Goal: Task Accomplishment & Management: Contribute content

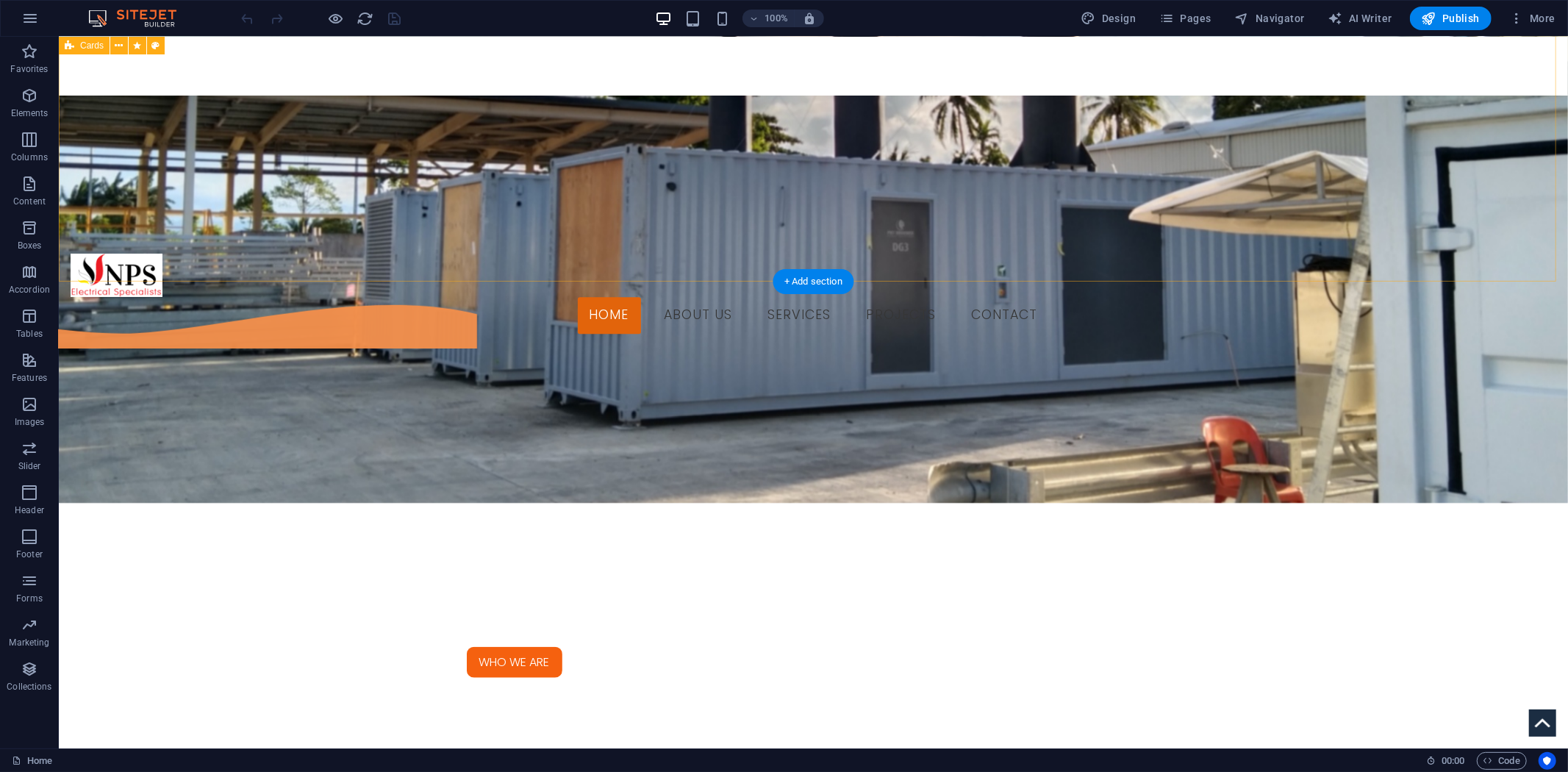
scroll to position [1099, 0]
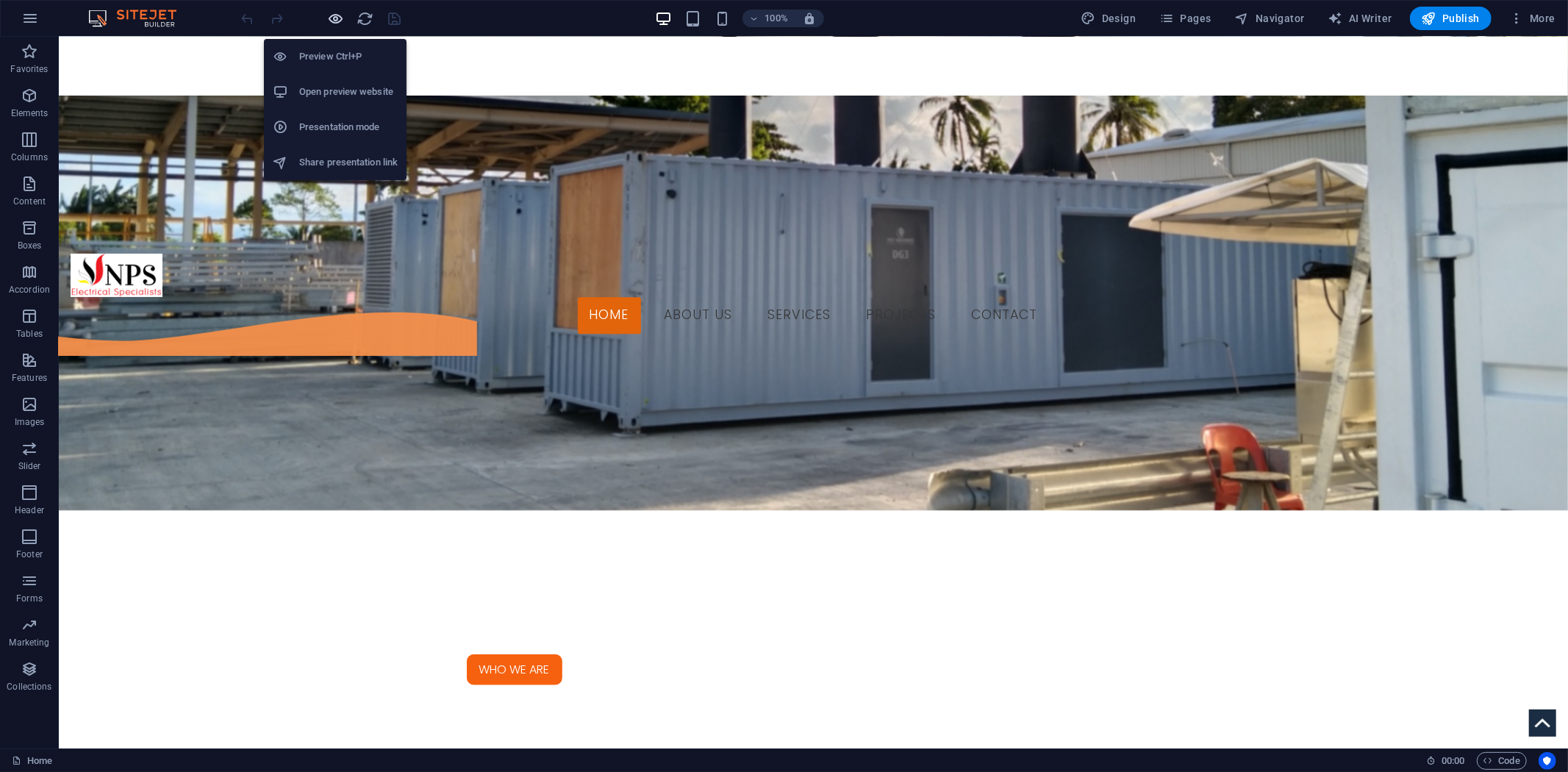
click at [340, 19] on icon "button" at bounding box center [336, 19] width 17 height 17
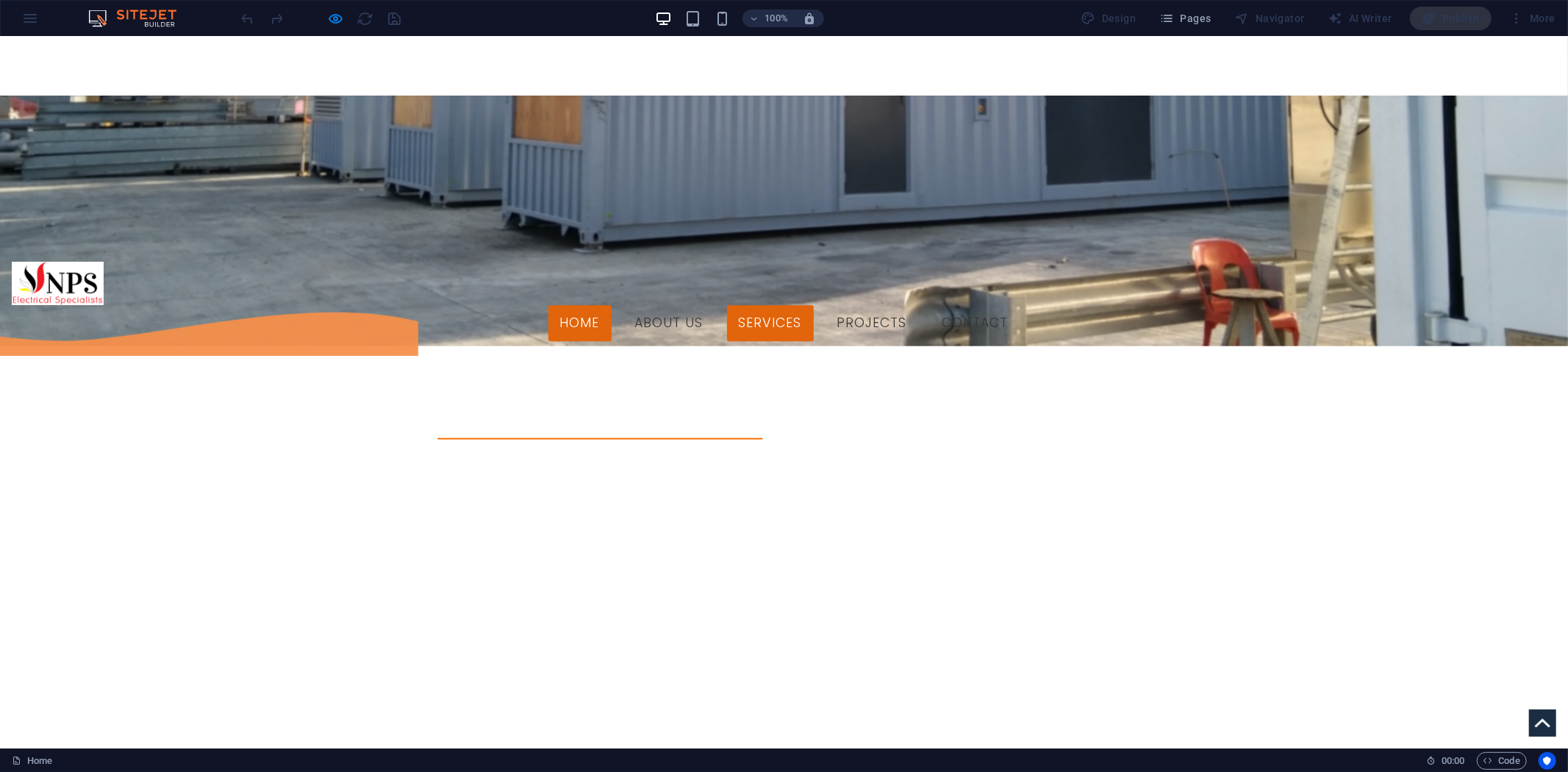
click at [799, 305] on link "Services" at bounding box center [770, 323] width 87 height 37
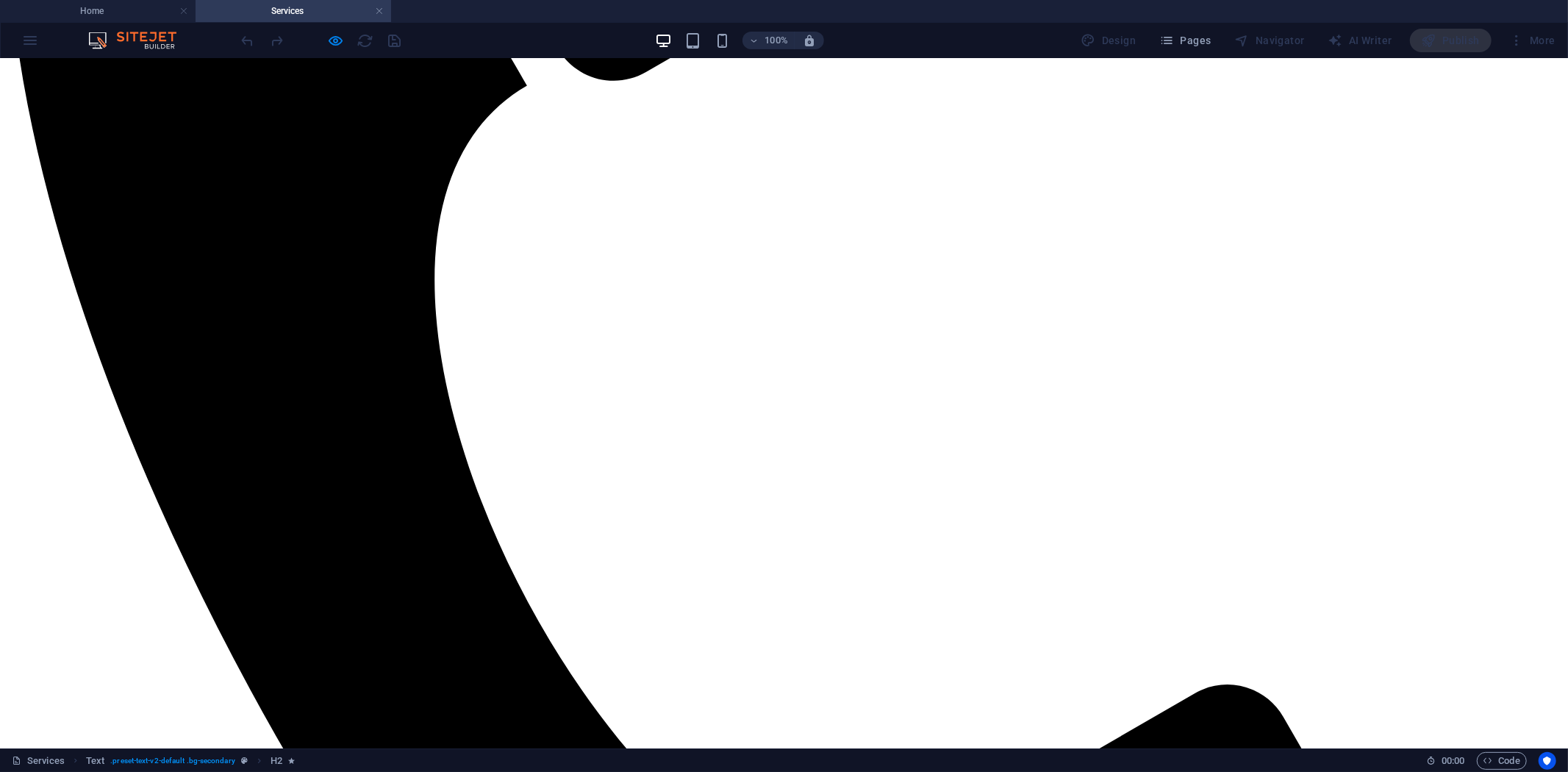
scroll to position [445, 0]
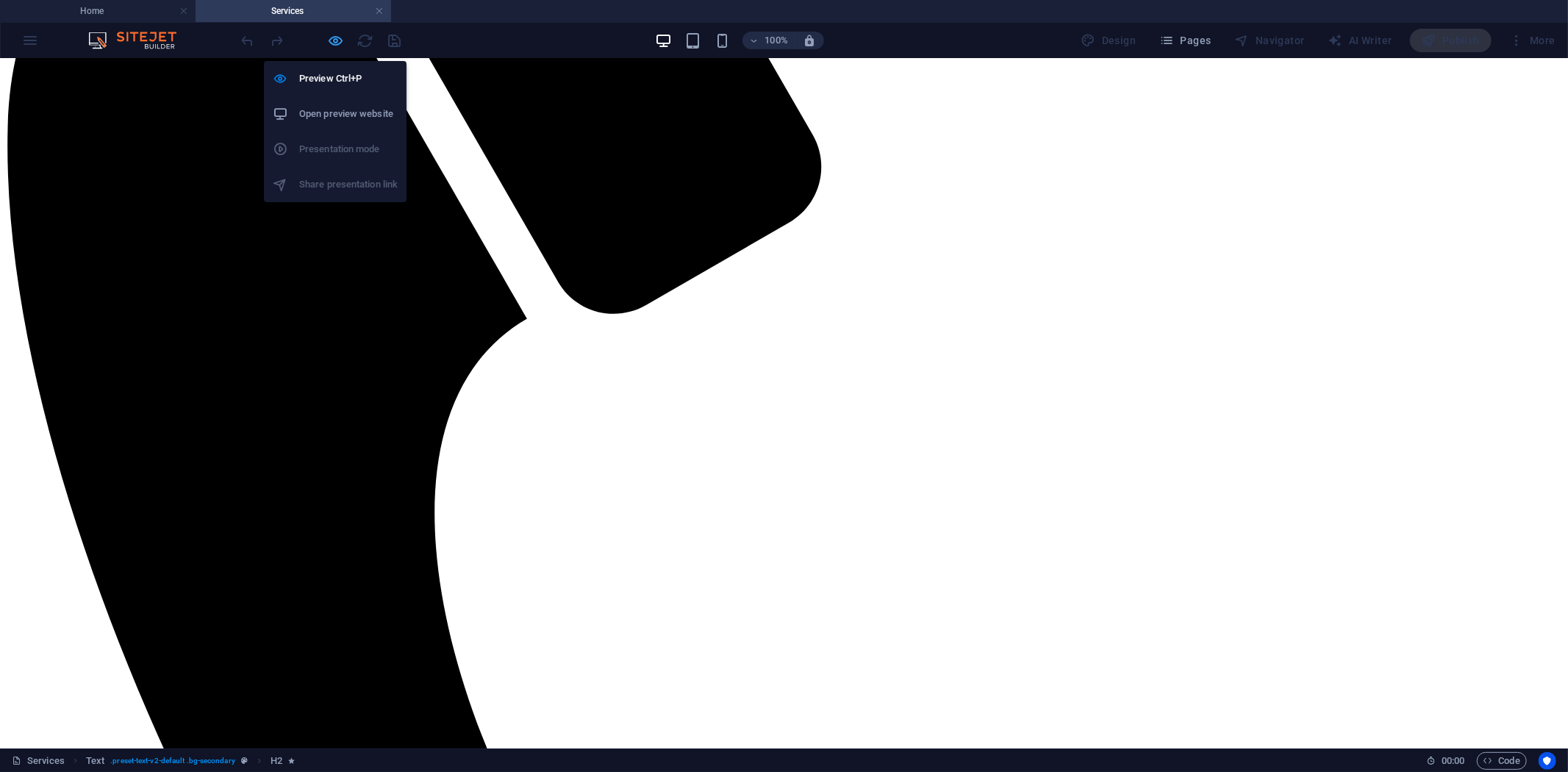
click at [336, 42] on icon "button" at bounding box center [336, 41] width 17 height 17
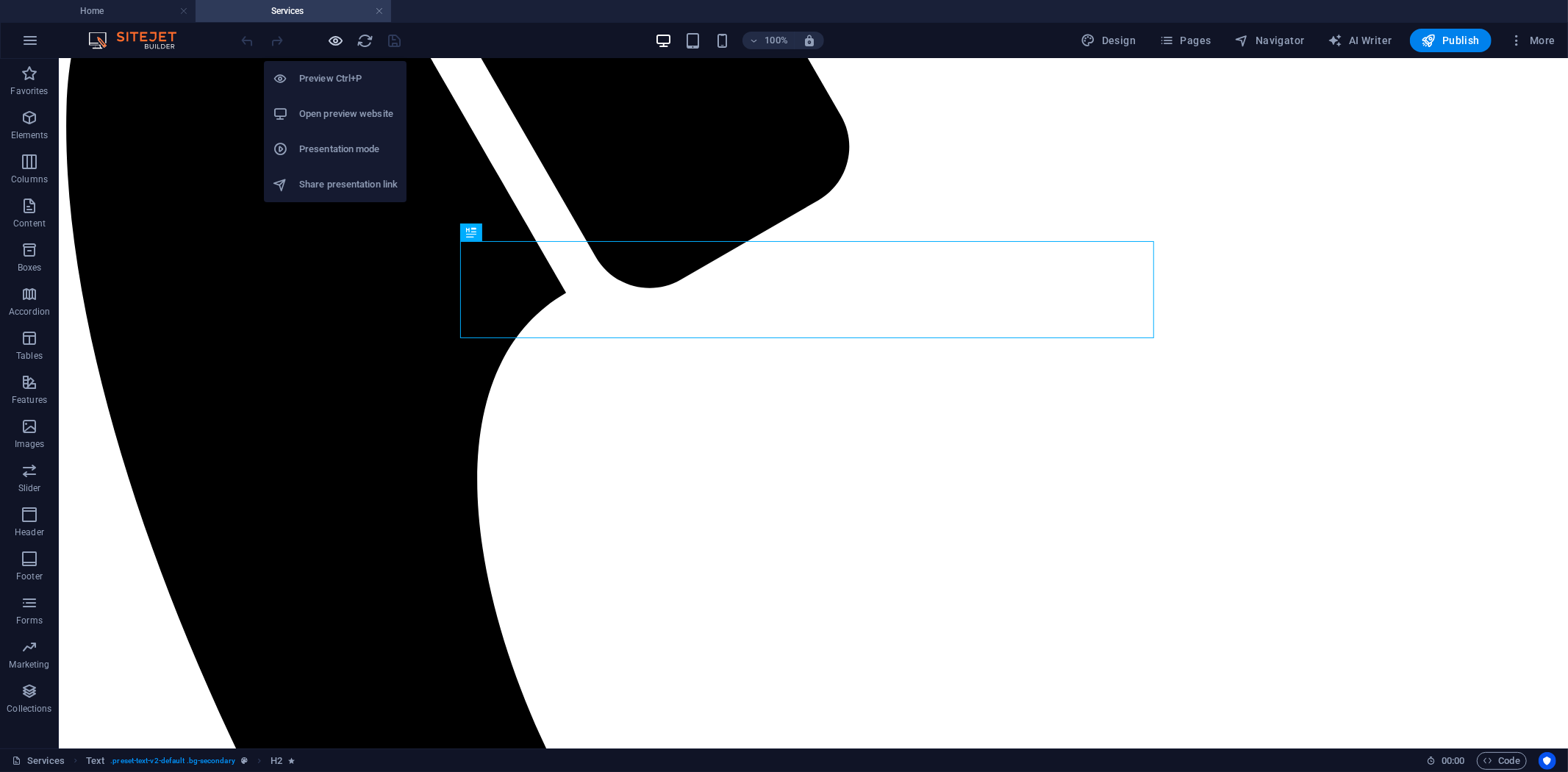
click at [329, 41] on icon "button" at bounding box center [336, 41] width 17 height 17
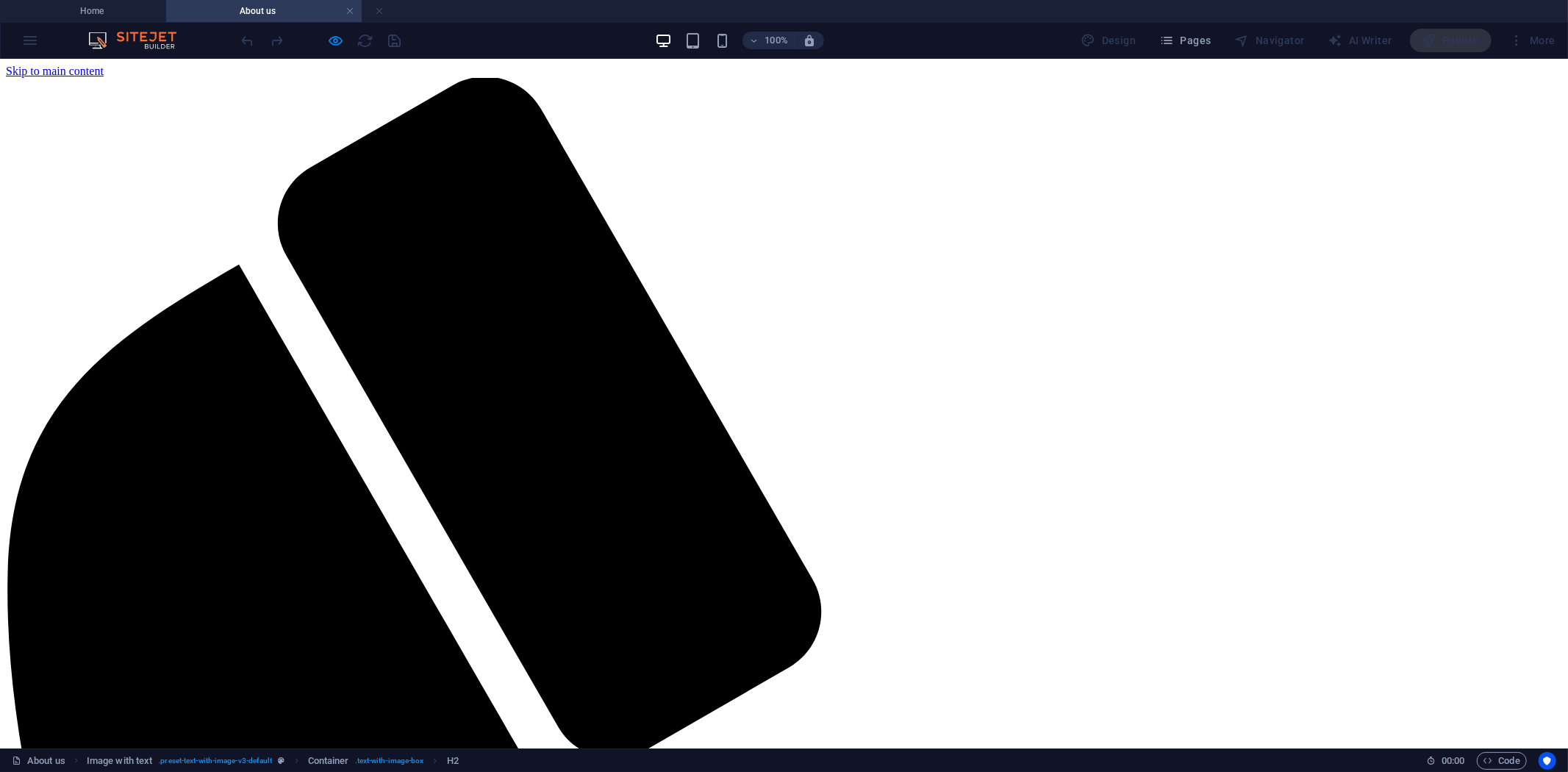
scroll to position [0, 0]
drag, startPoint x: 529, startPoint y: 13, endPoint x: 290, endPoint y: 30, distance: 239.6
drag, startPoint x: 352, startPoint y: 15, endPoint x: 649, endPoint y: 19, distance: 297.0
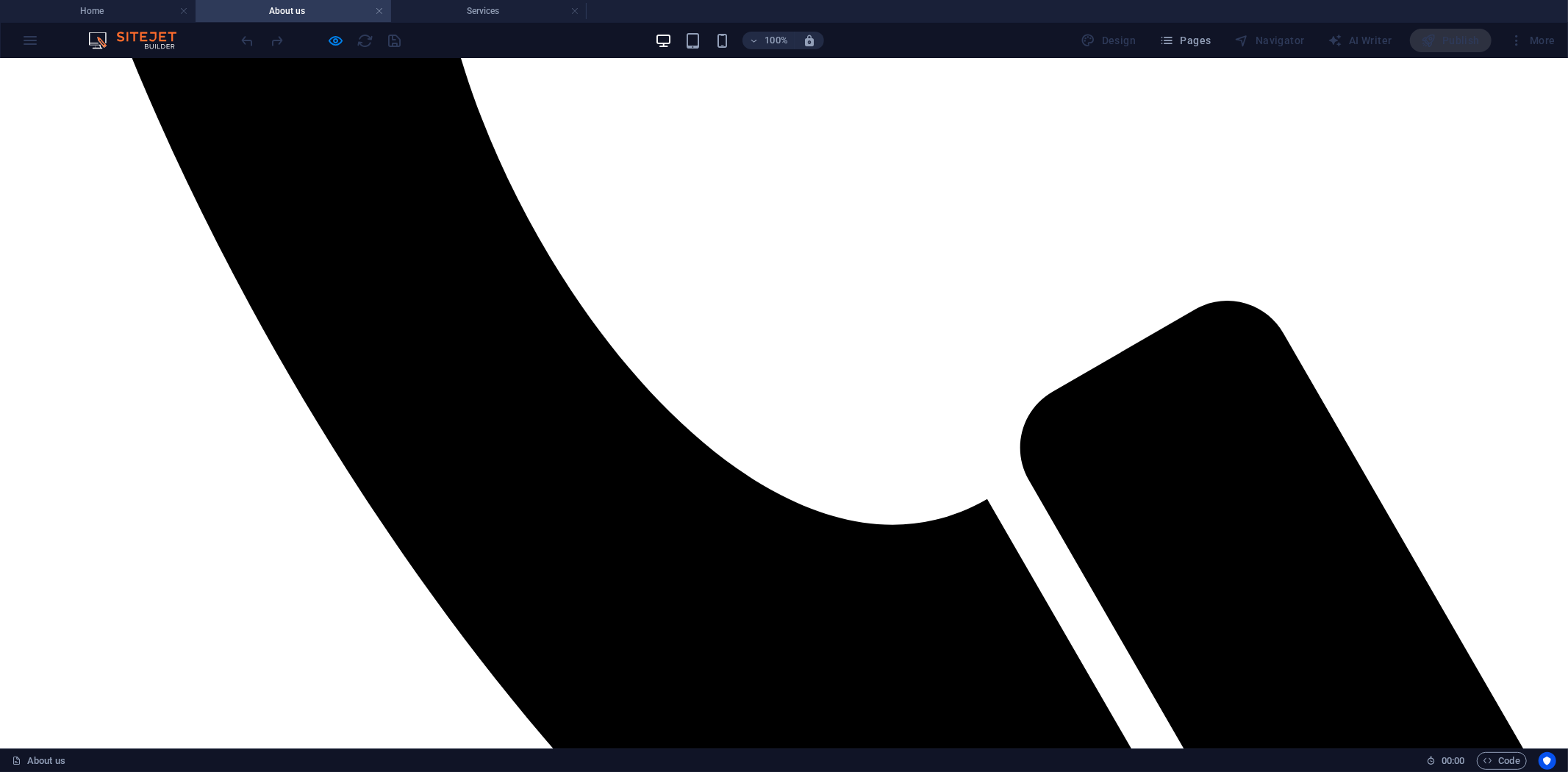
scroll to position [898, 0]
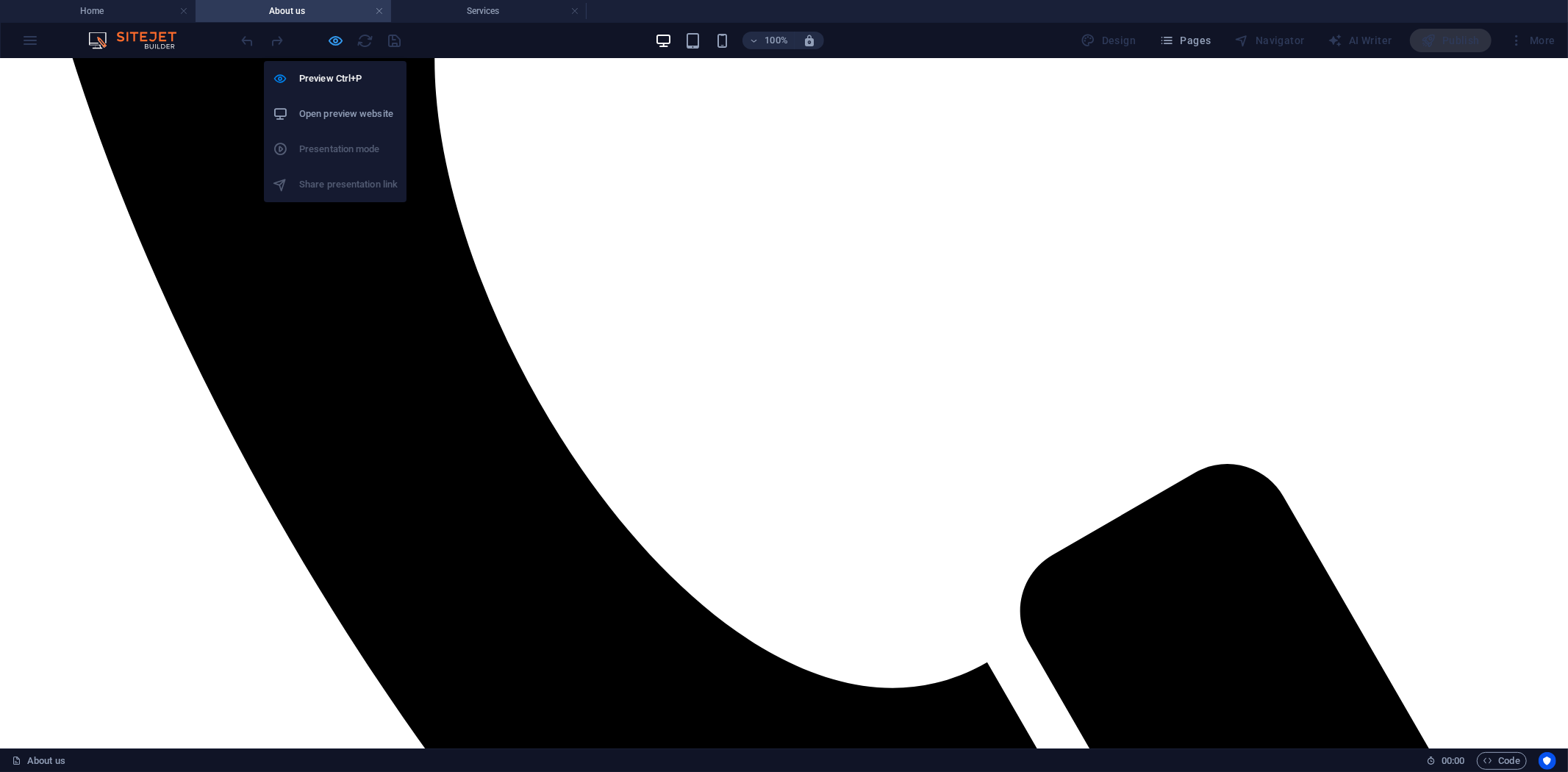
click at [334, 42] on icon "button" at bounding box center [336, 41] width 17 height 17
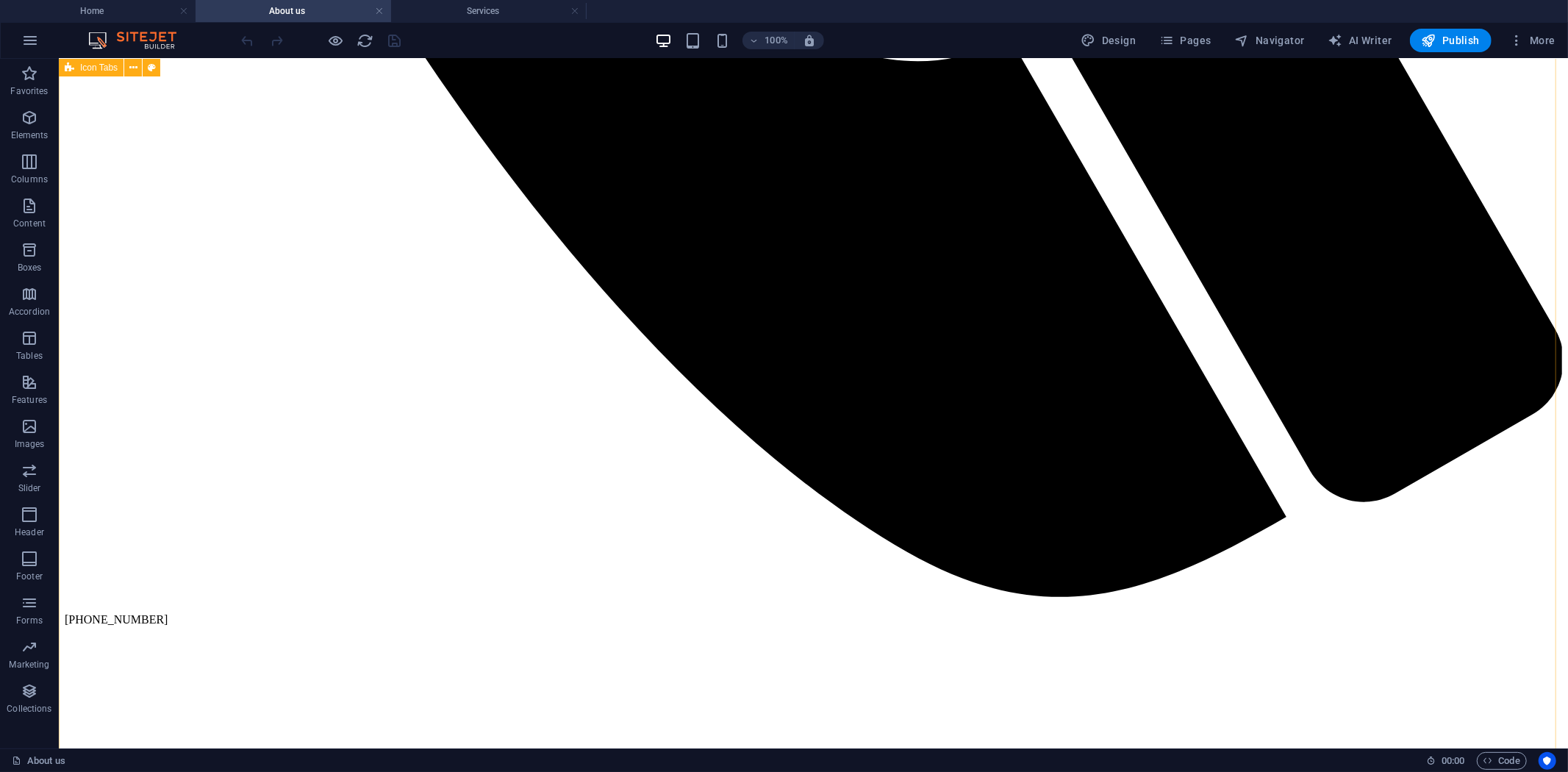
scroll to position [1797, 0]
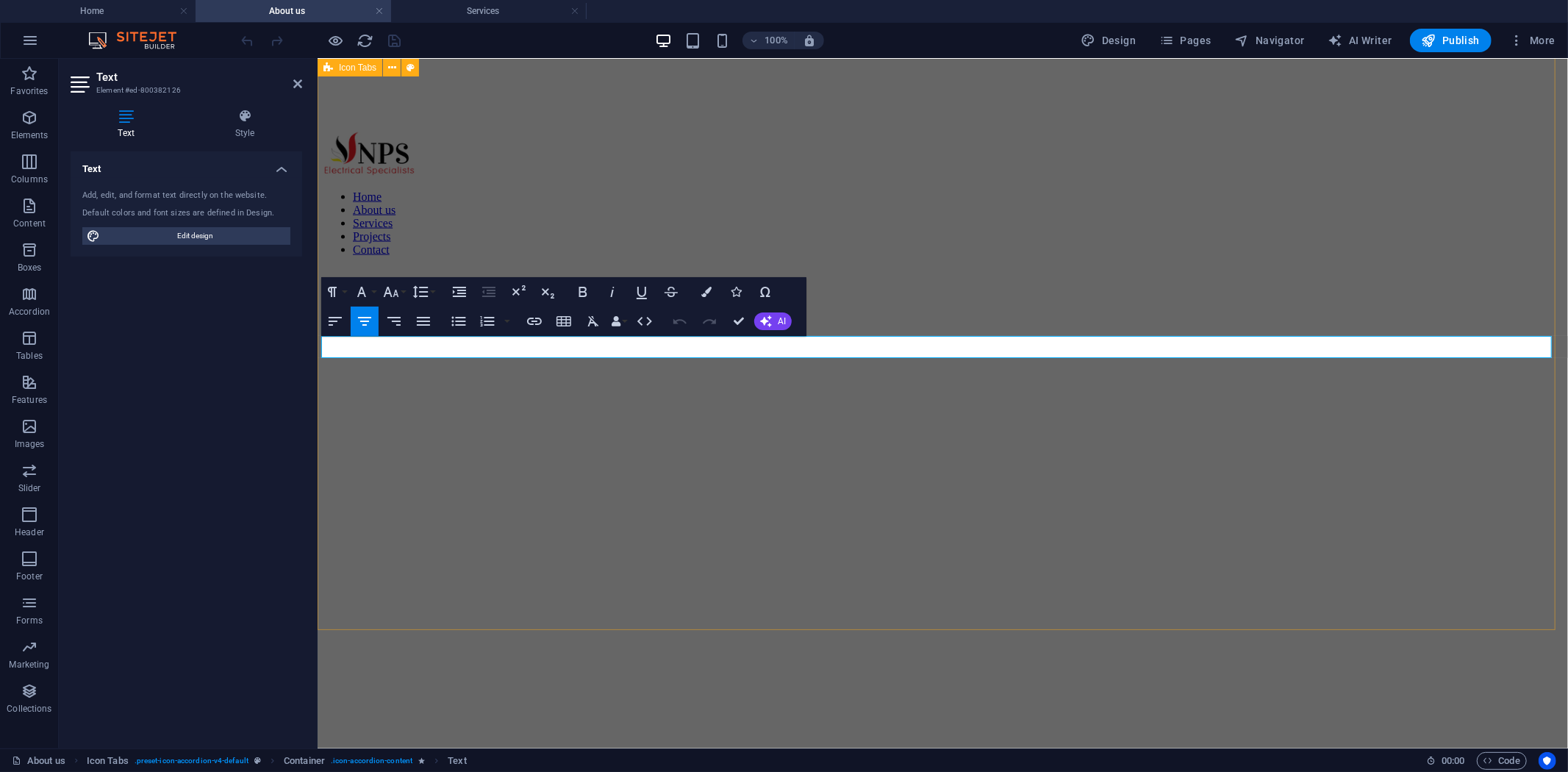
drag, startPoint x: 1327, startPoint y: 349, endPoint x: 548, endPoint y: 377, distance: 779.5
copy span "We provide installations and Service to all types of Refrigeration and Air-cond…"
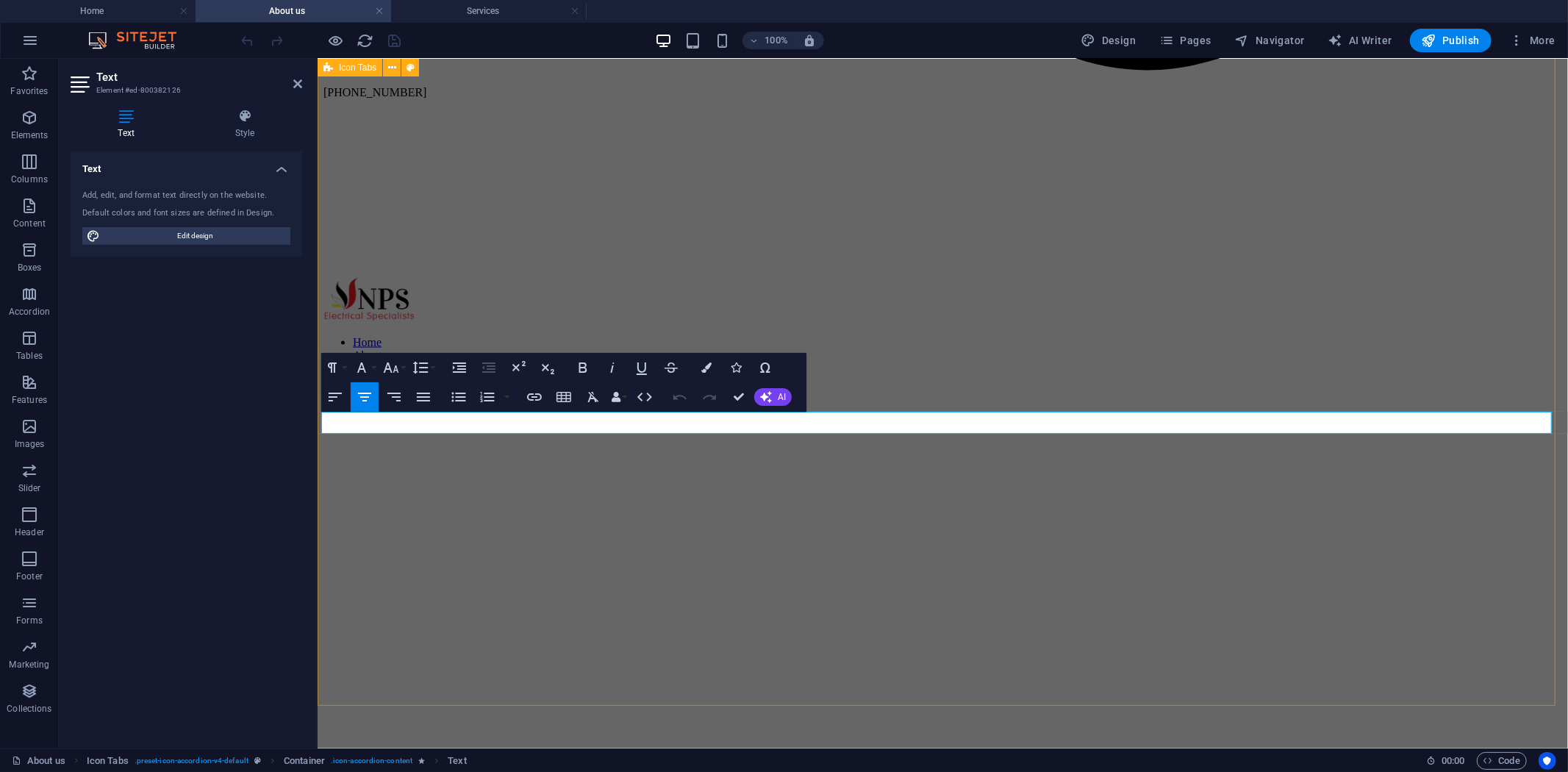
scroll to position [1552, 0]
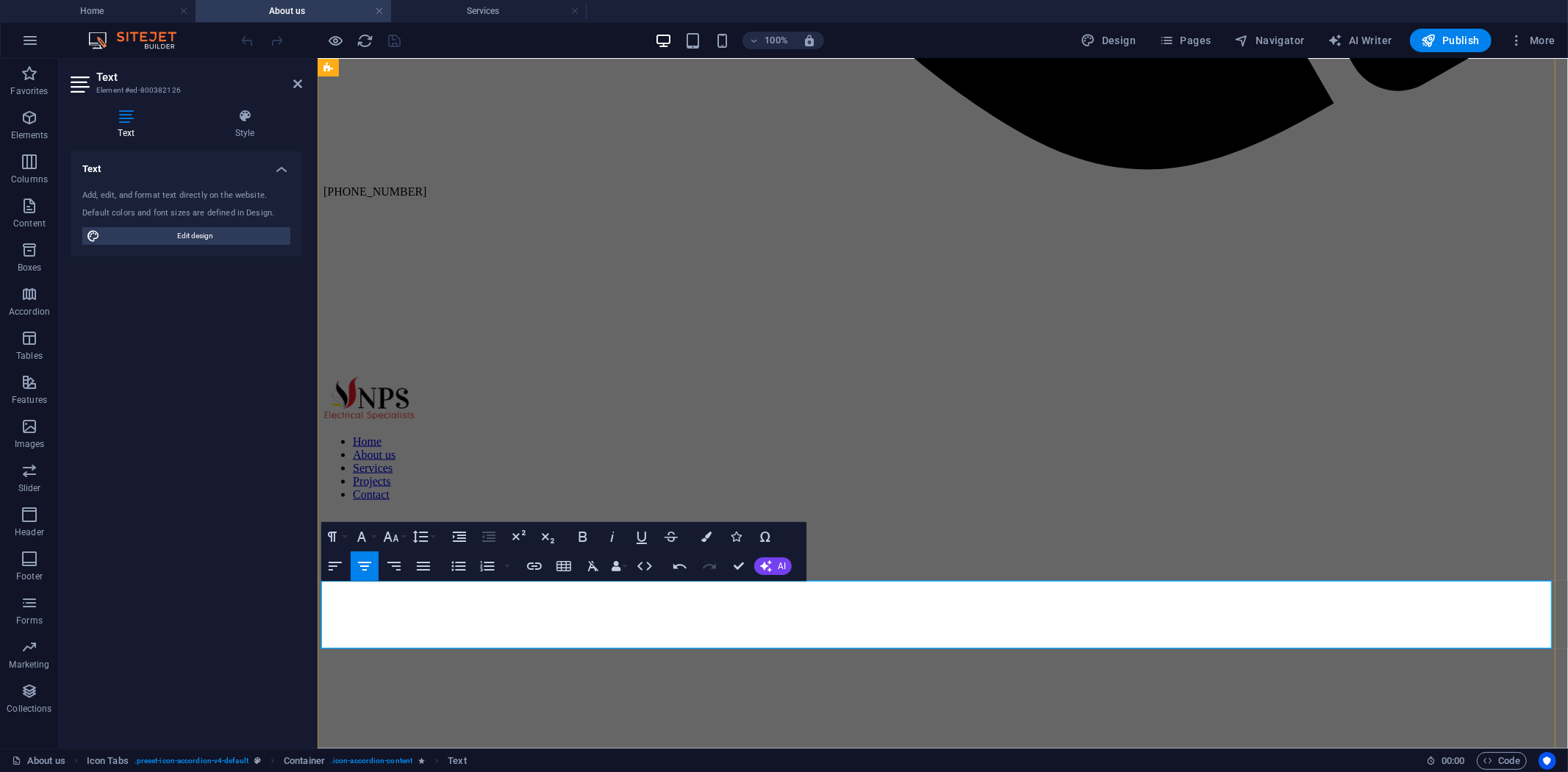
scroll to position [5272, 0]
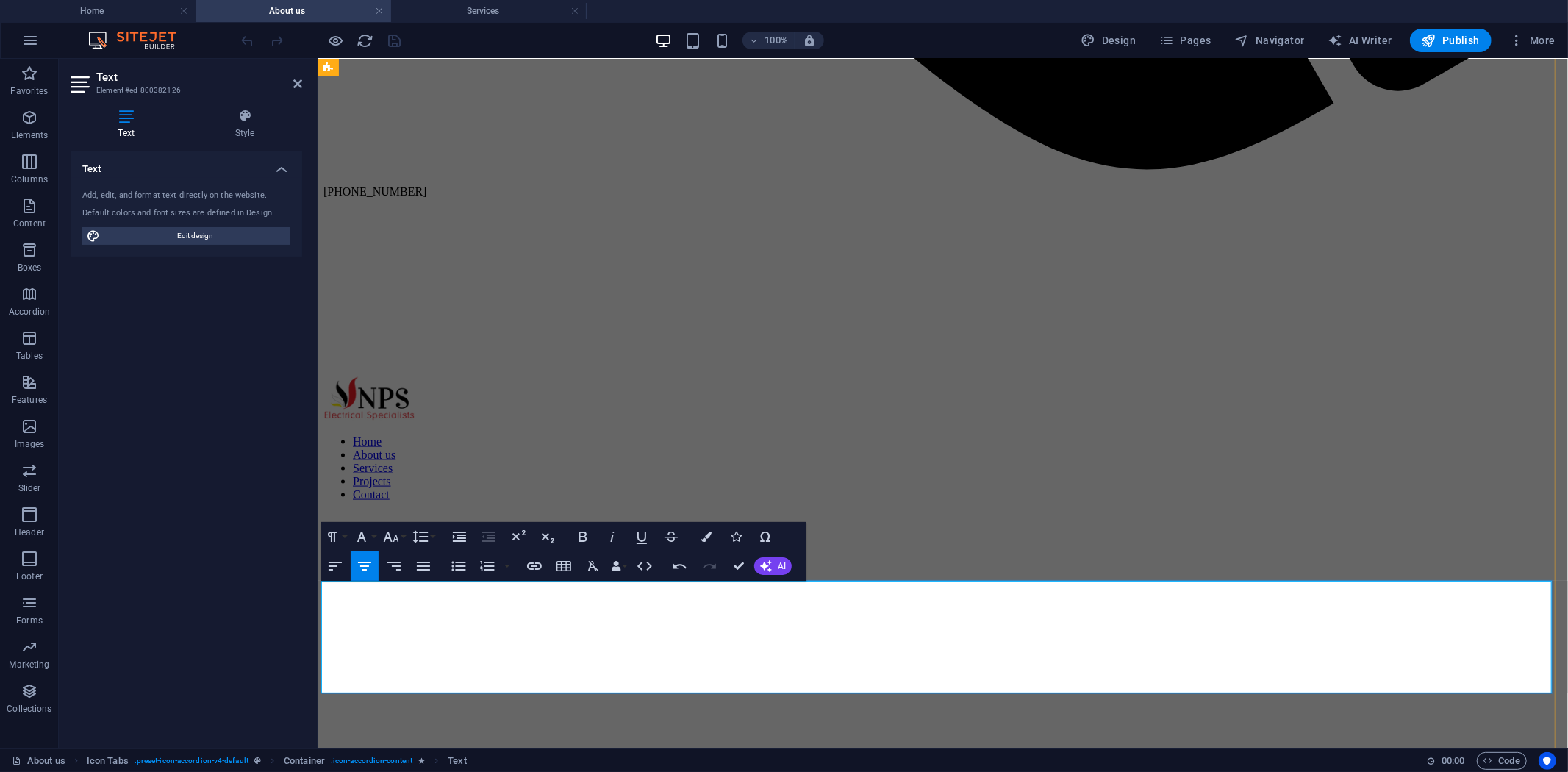
drag, startPoint x: 539, startPoint y: 590, endPoint x: 1354, endPoint y: 544, distance: 816.3
click at [590, 544] on icon "button" at bounding box center [583, 537] width 18 height 18
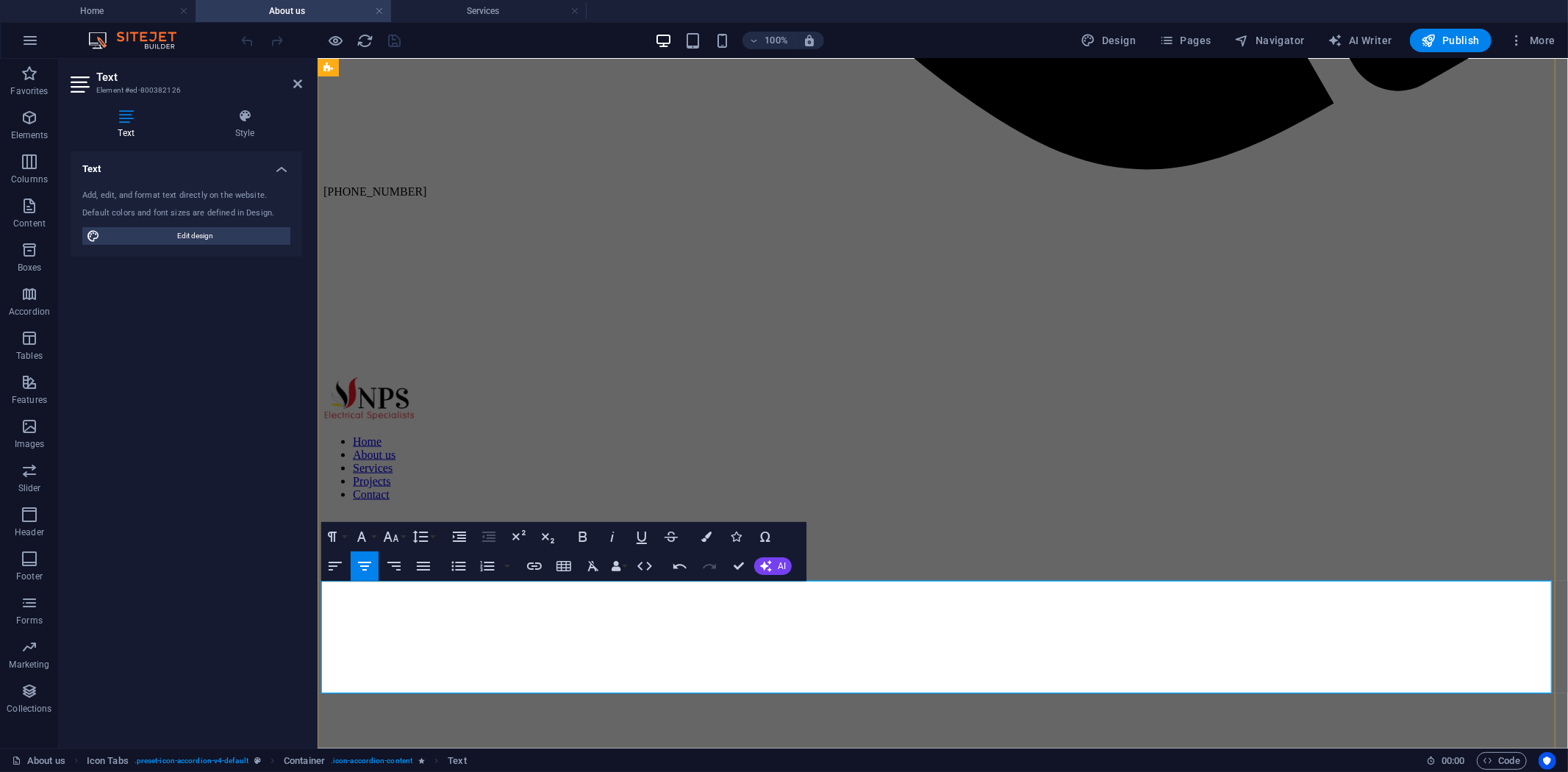
click at [336, 44] on icon "button" at bounding box center [336, 41] width 17 height 17
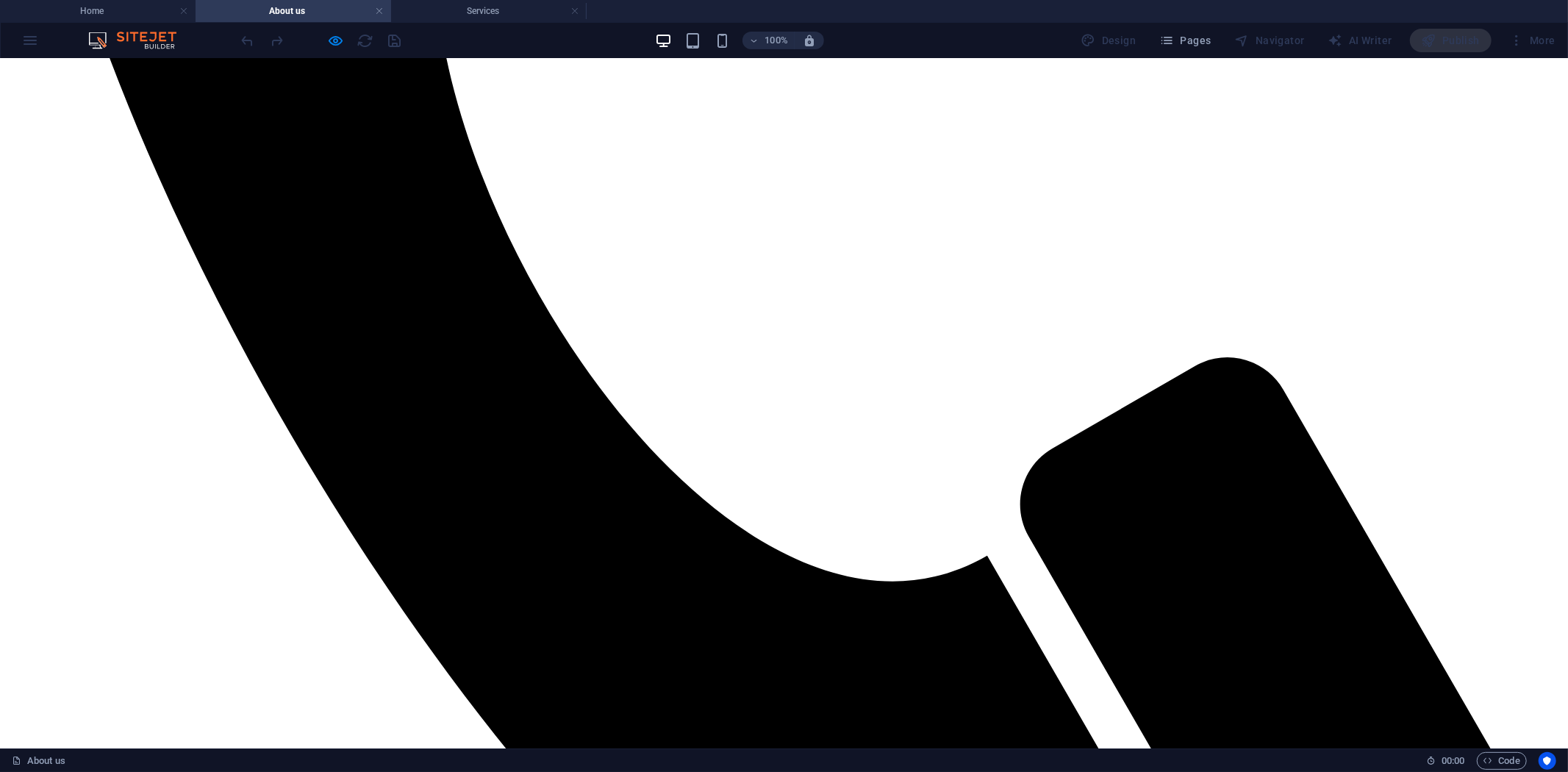
scroll to position [988, 0]
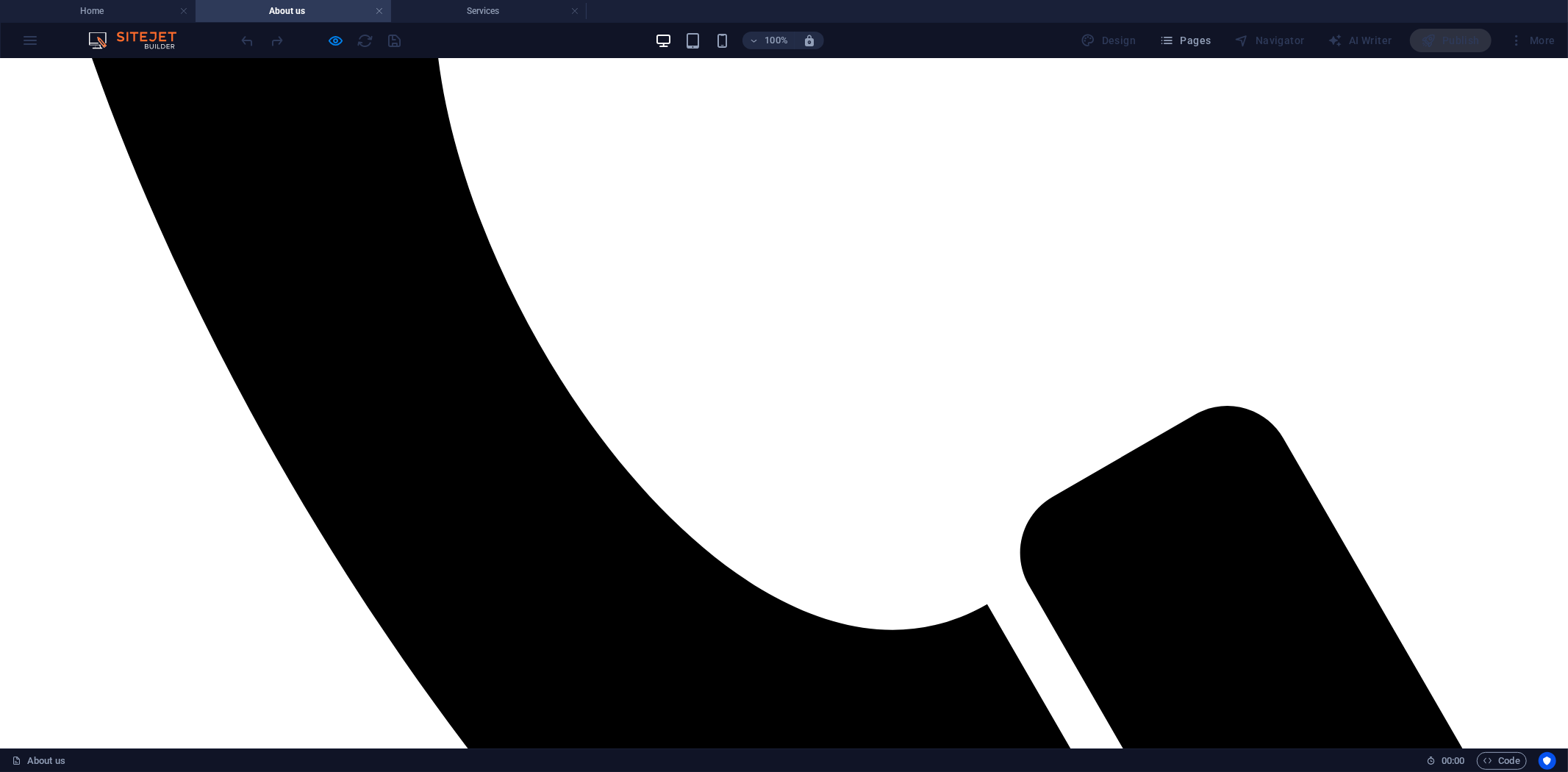
scroll to position [920, 0]
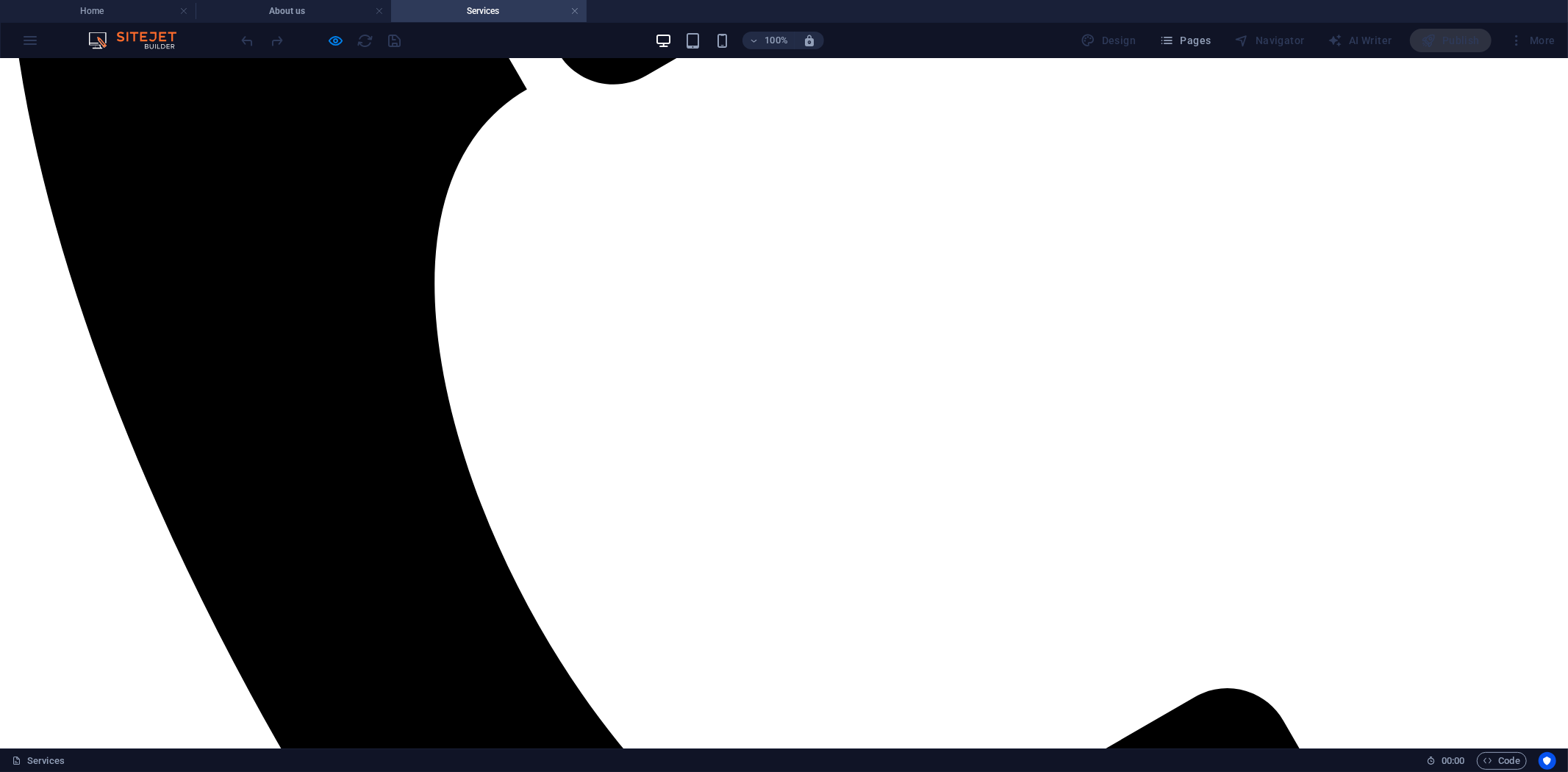
scroll to position [526, 0]
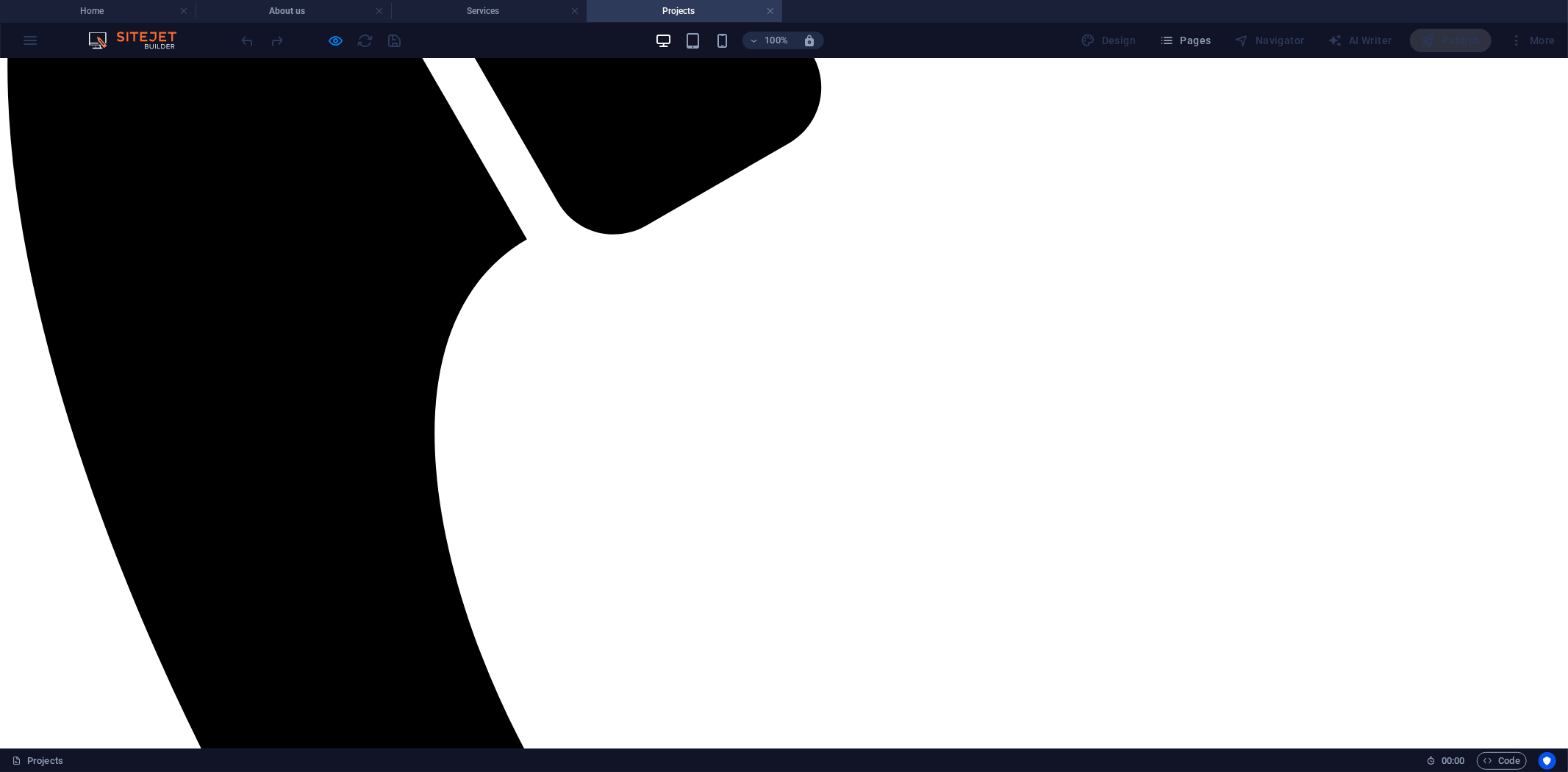
scroll to position [350, 0]
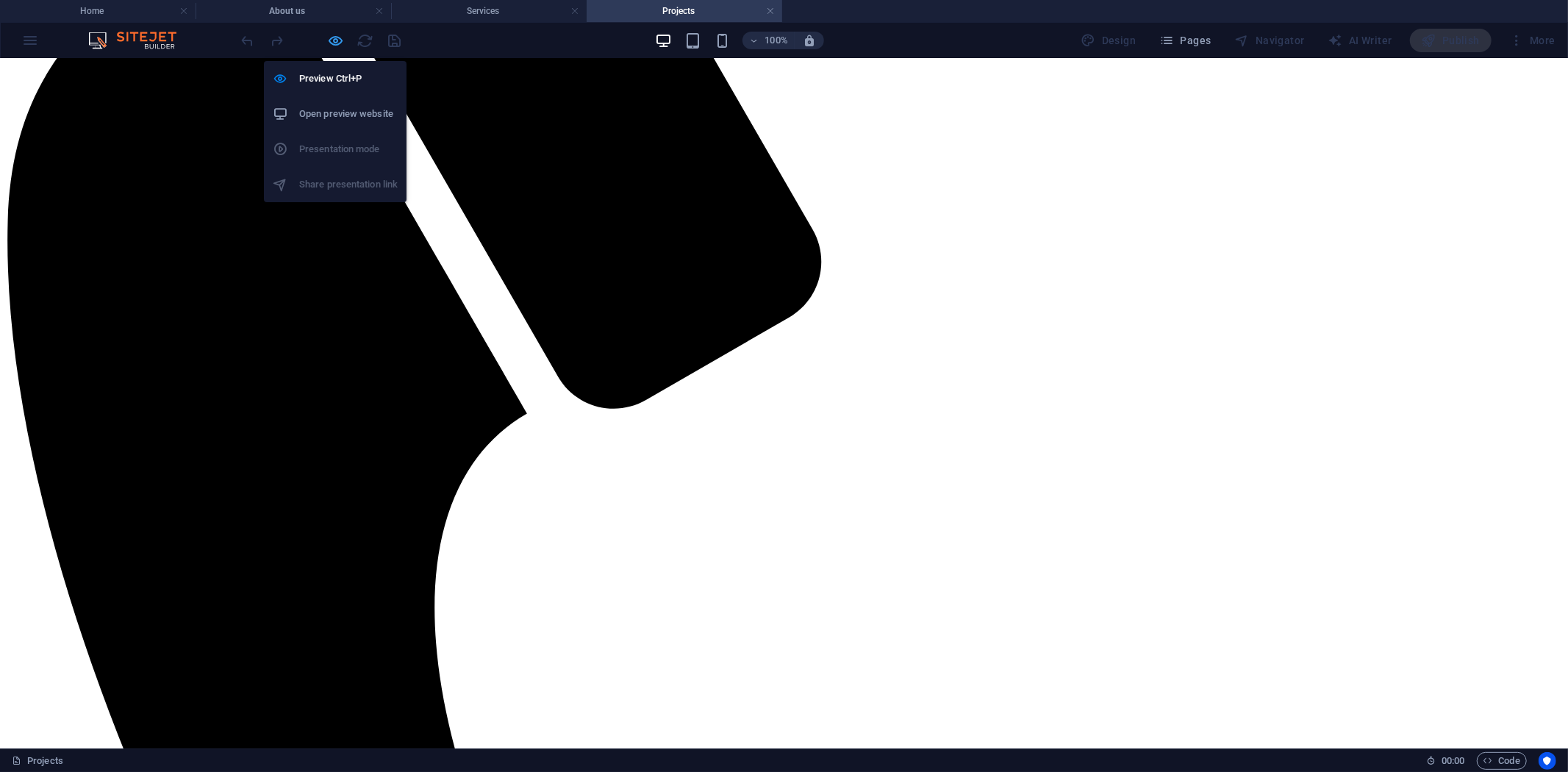
click at [335, 42] on icon "button" at bounding box center [336, 41] width 17 height 17
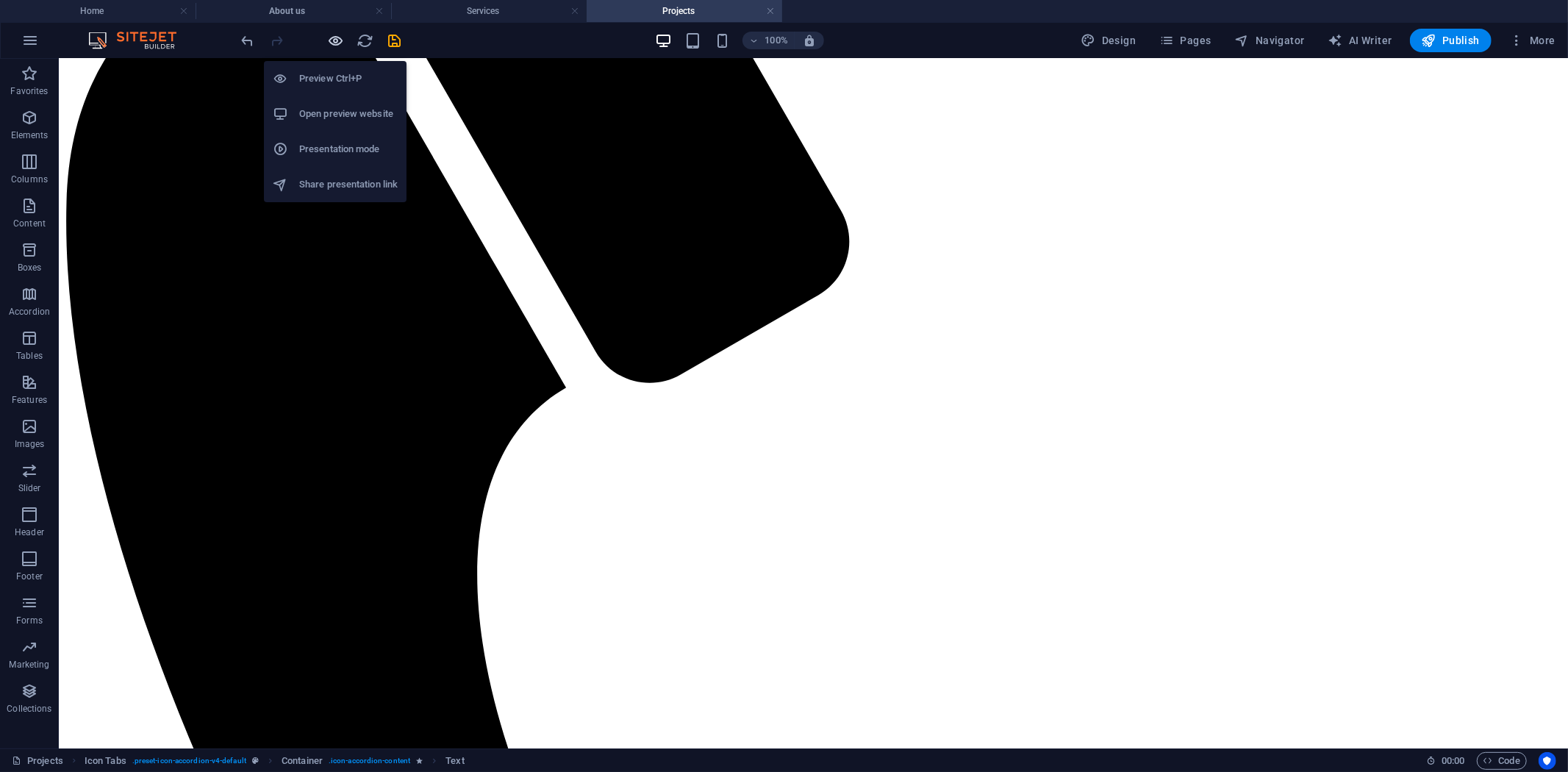
click at [335, 42] on icon "button" at bounding box center [336, 41] width 17 height 17
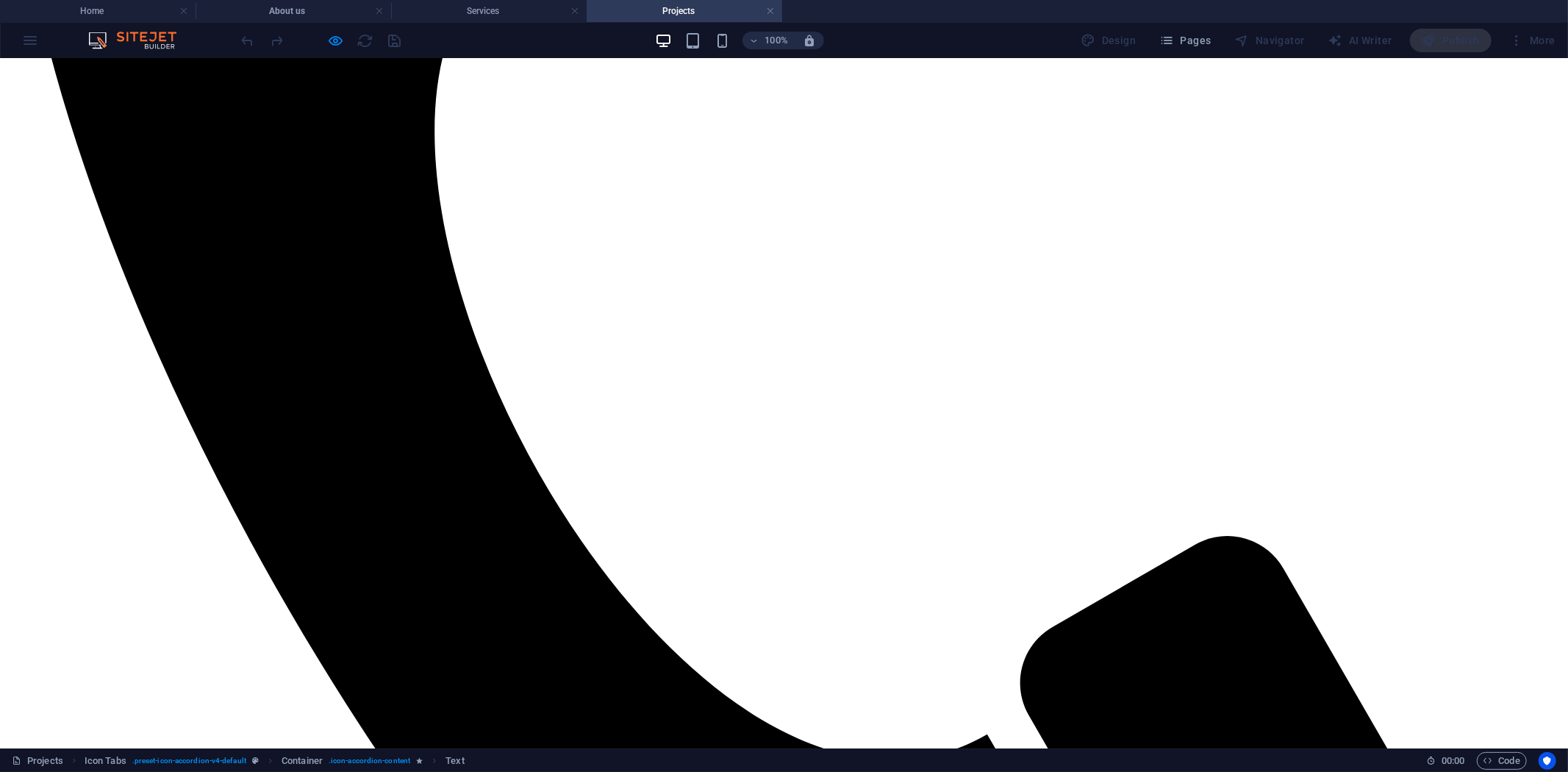
scroll to position [840, 0]
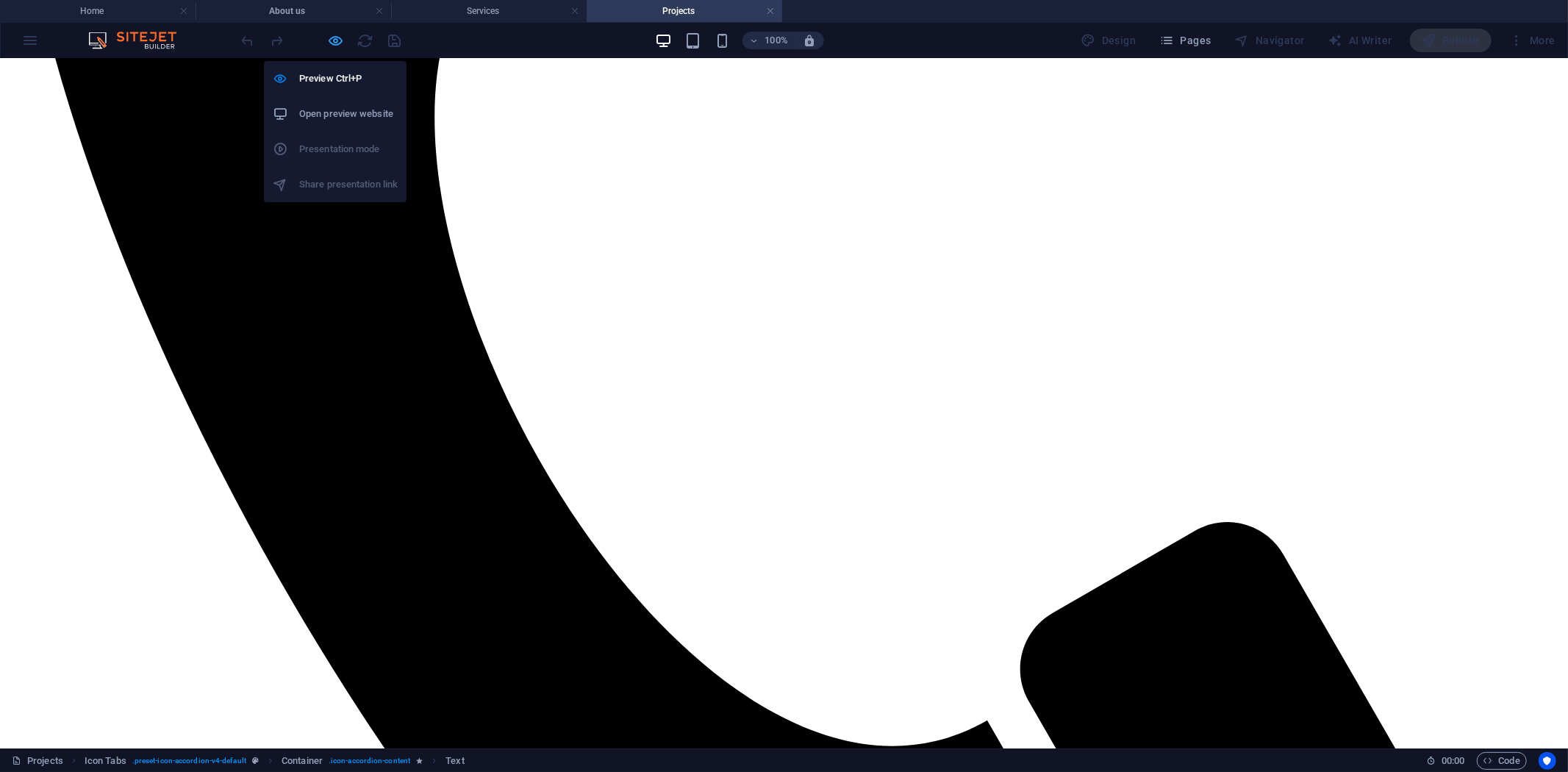
click at [334, 47] on icon "button" at bounding box center [336, 41] width 17 height 17
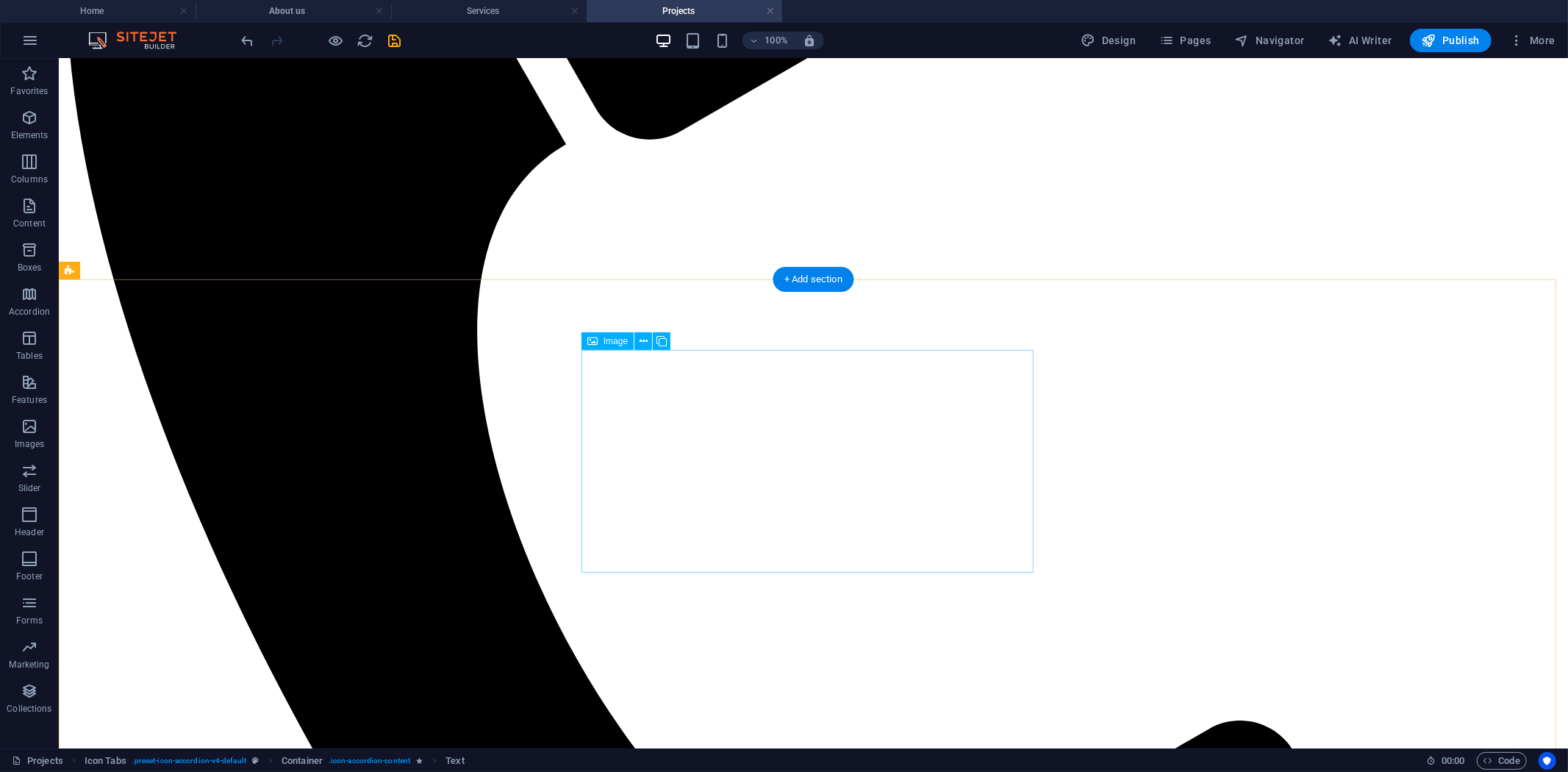
scroll to position [596, 0]
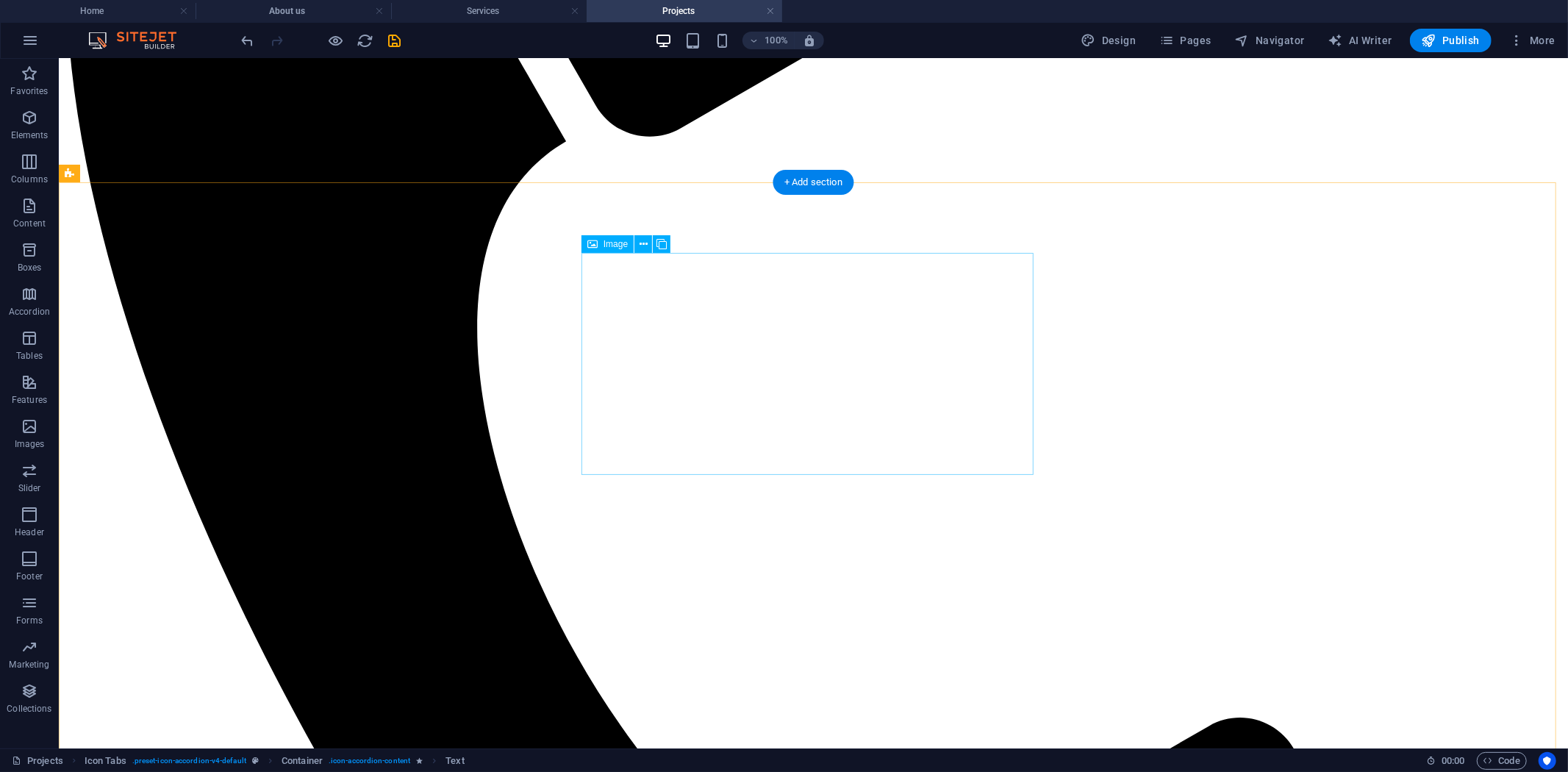
select select "px"
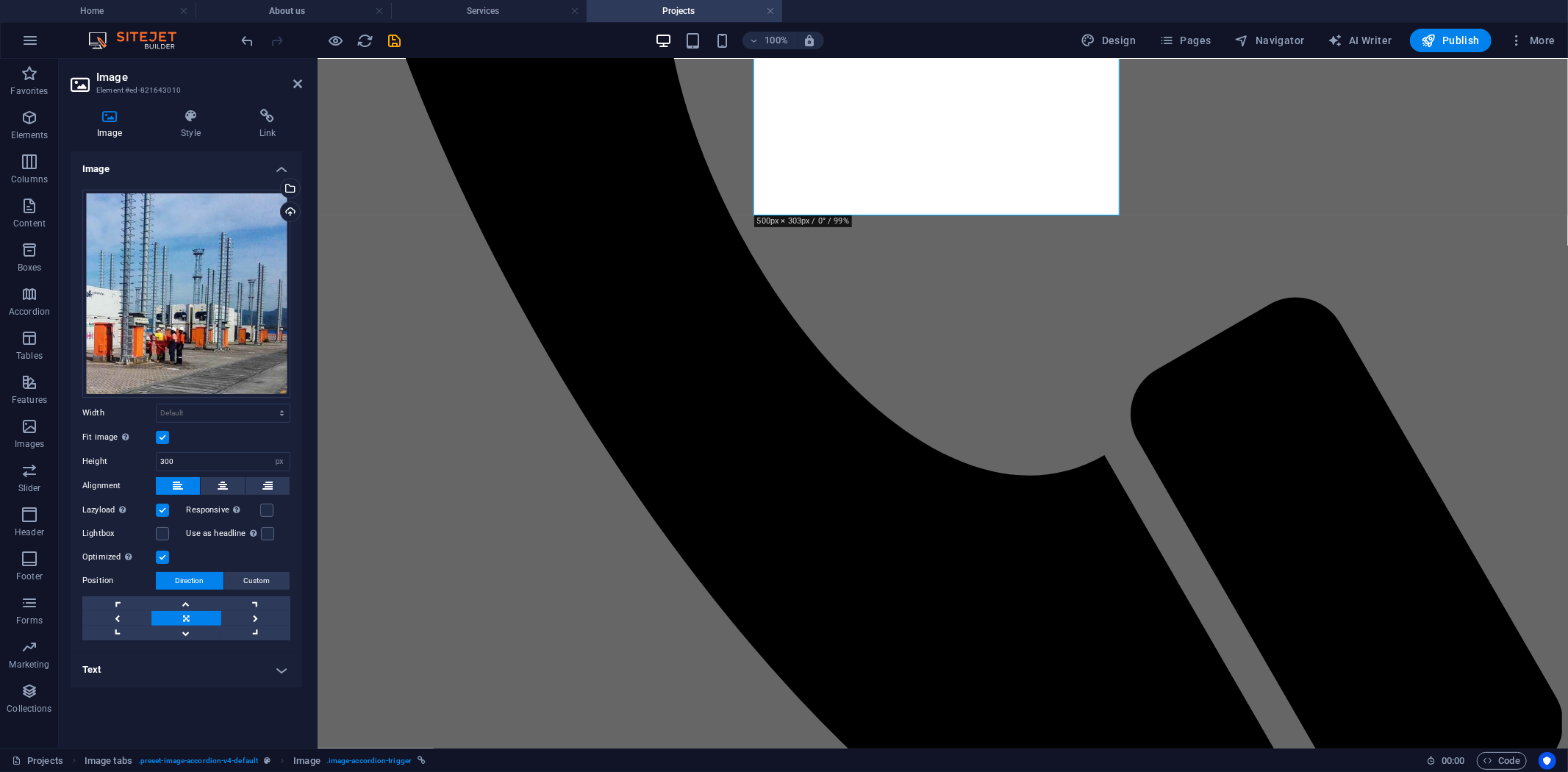
scroll to position [923, 0]
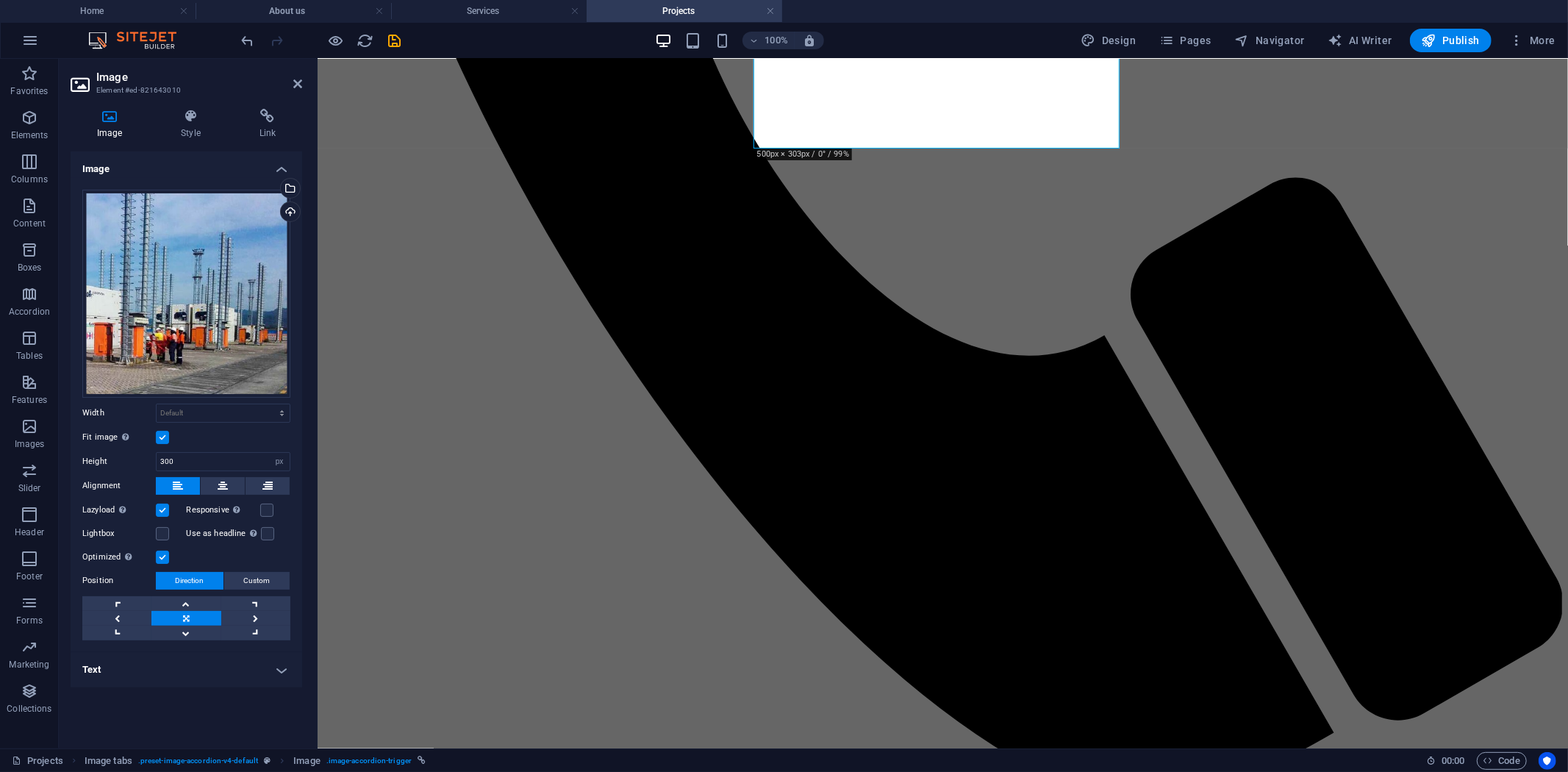
click at [268, 675] on h4 "Text" at bounding box center [186, 670] width 231 height 35
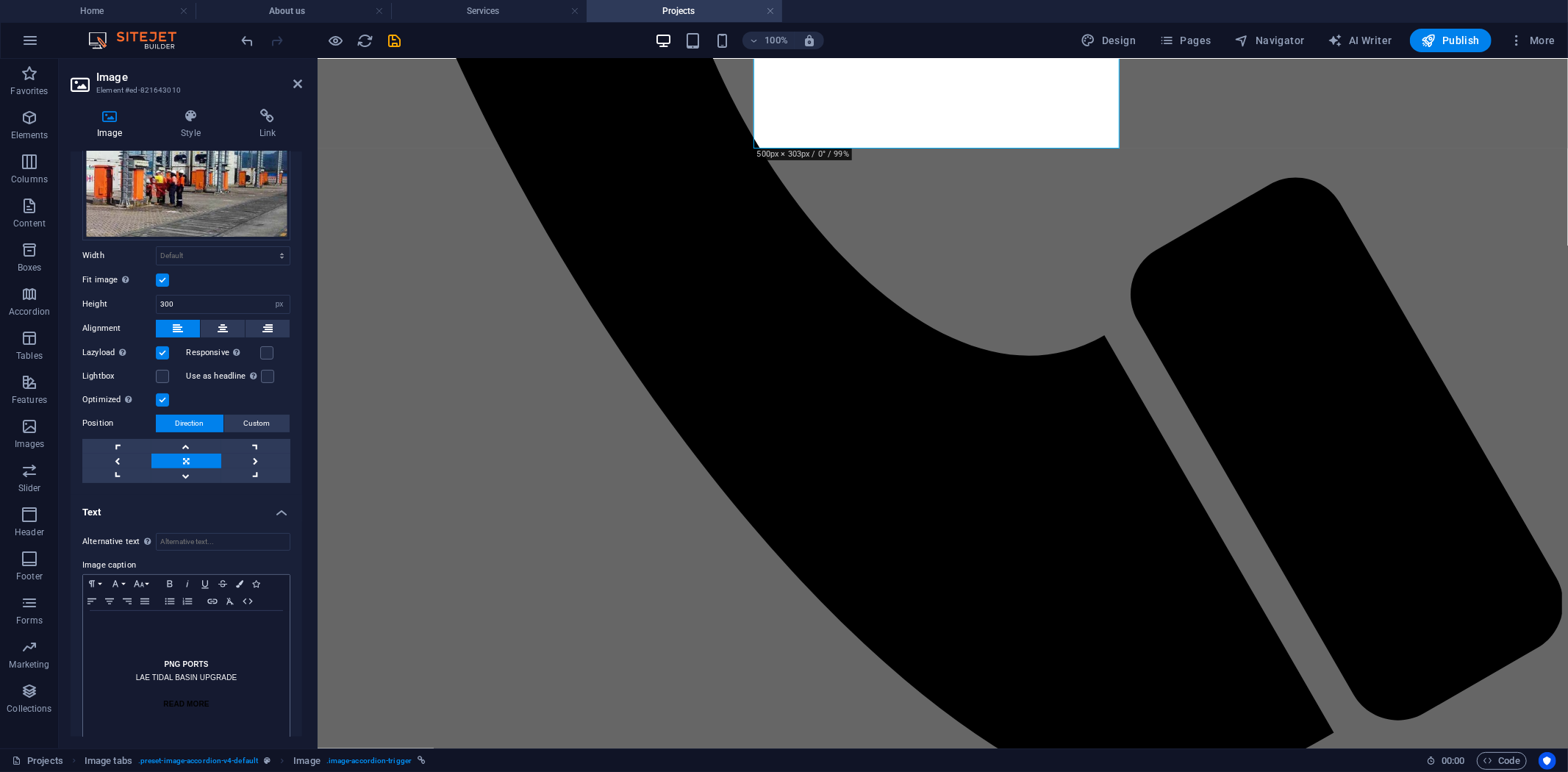
scroll to position [175, 0]
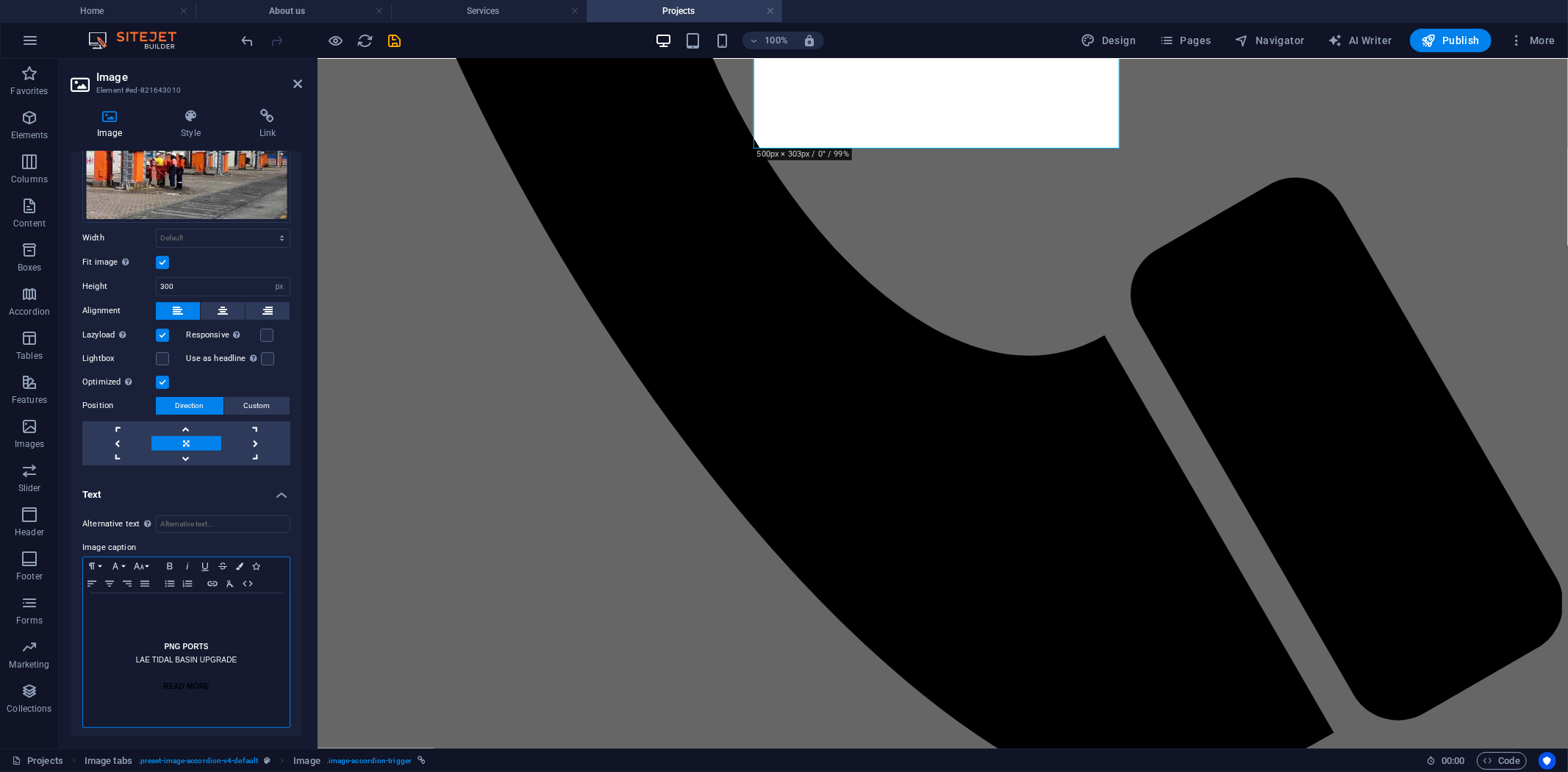
click at [129, 655] on p "LAE TIDAL BASIN UPGRADE" at bounding box center [186, 660] width 192 height 13
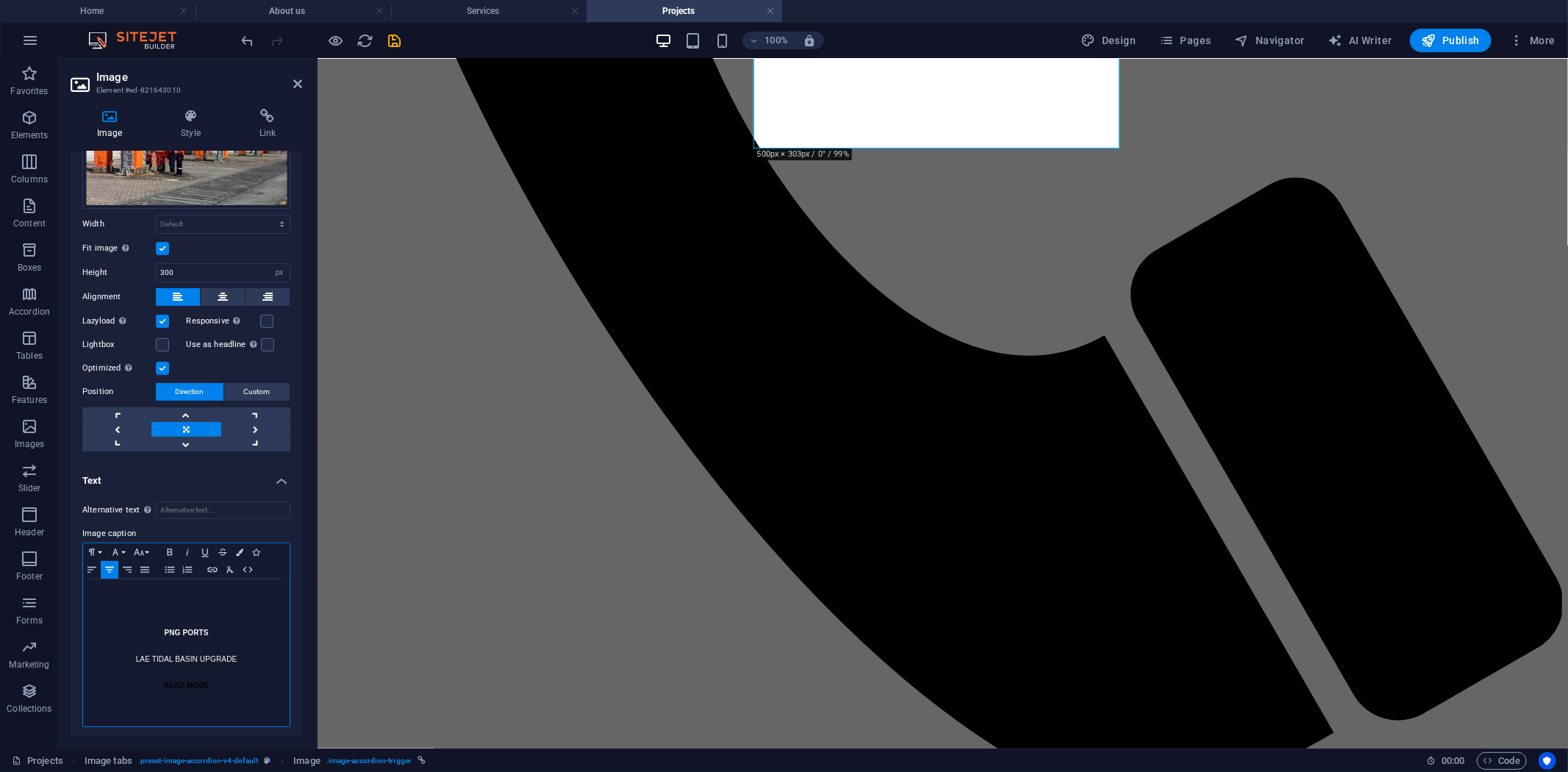
scroll to position [108, 0]
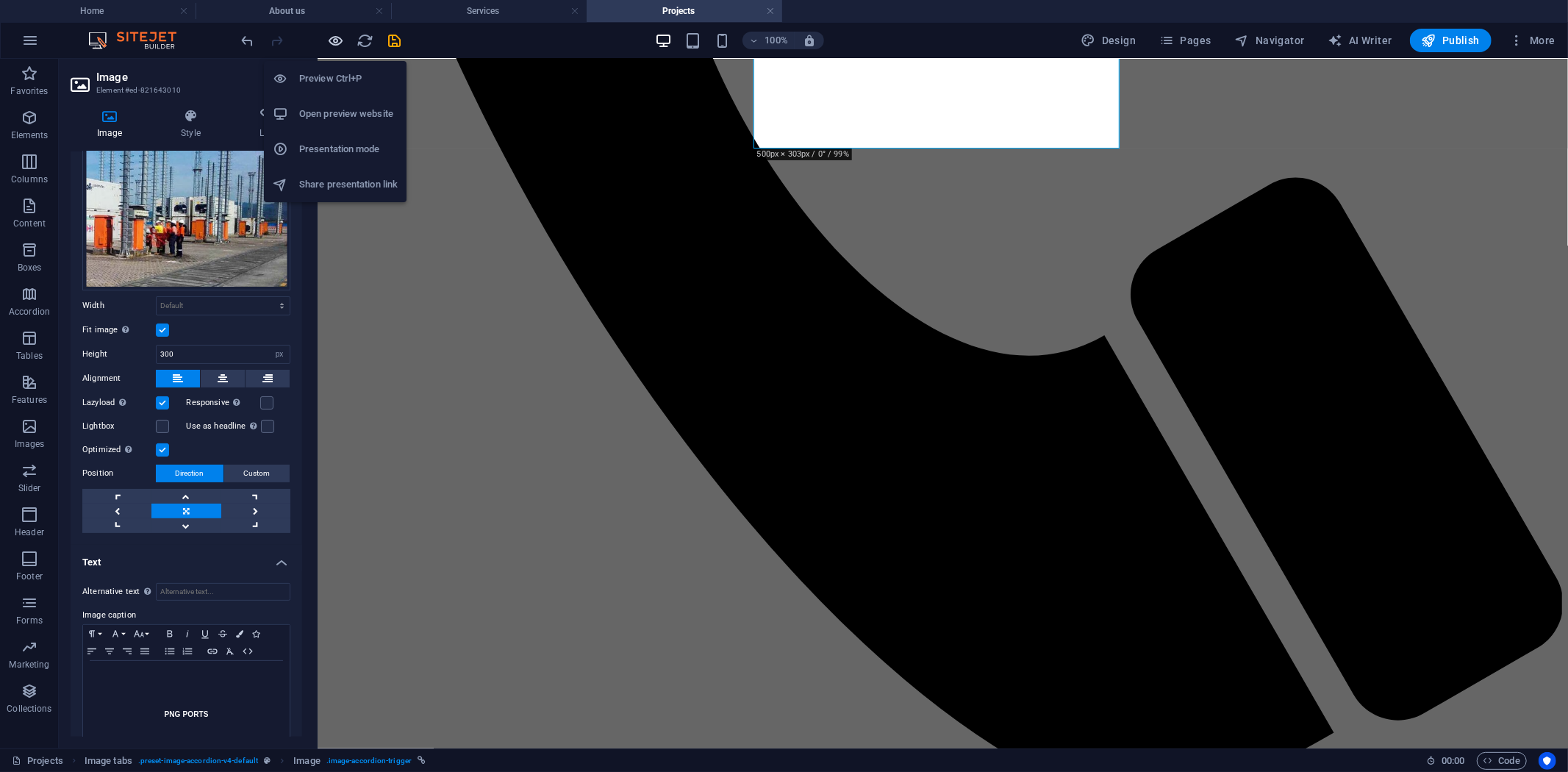
click at [339, 45] on icon "button" at bounding box center [336, 41] width 17 height 17
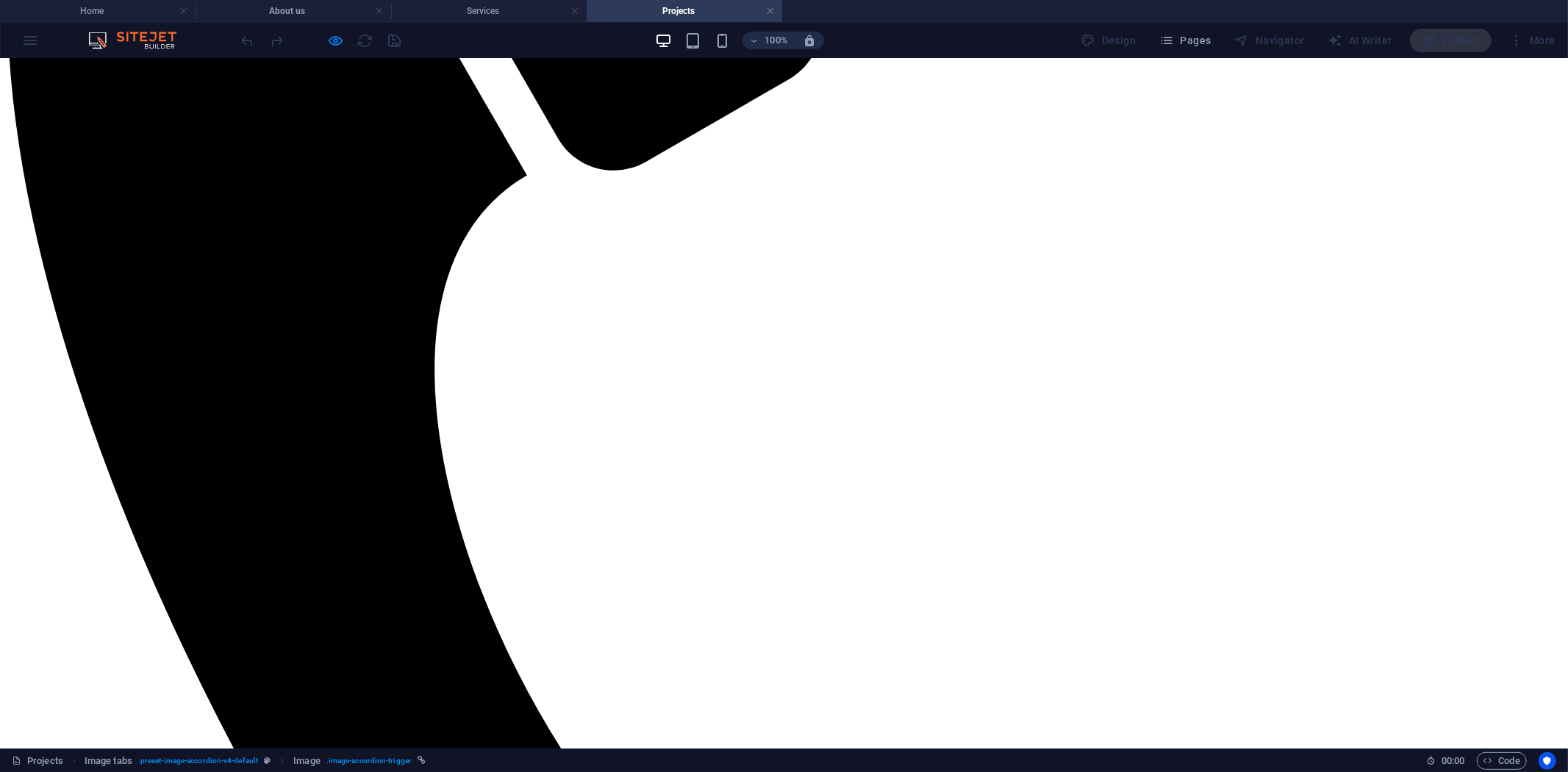
scroll to position [513, 0]
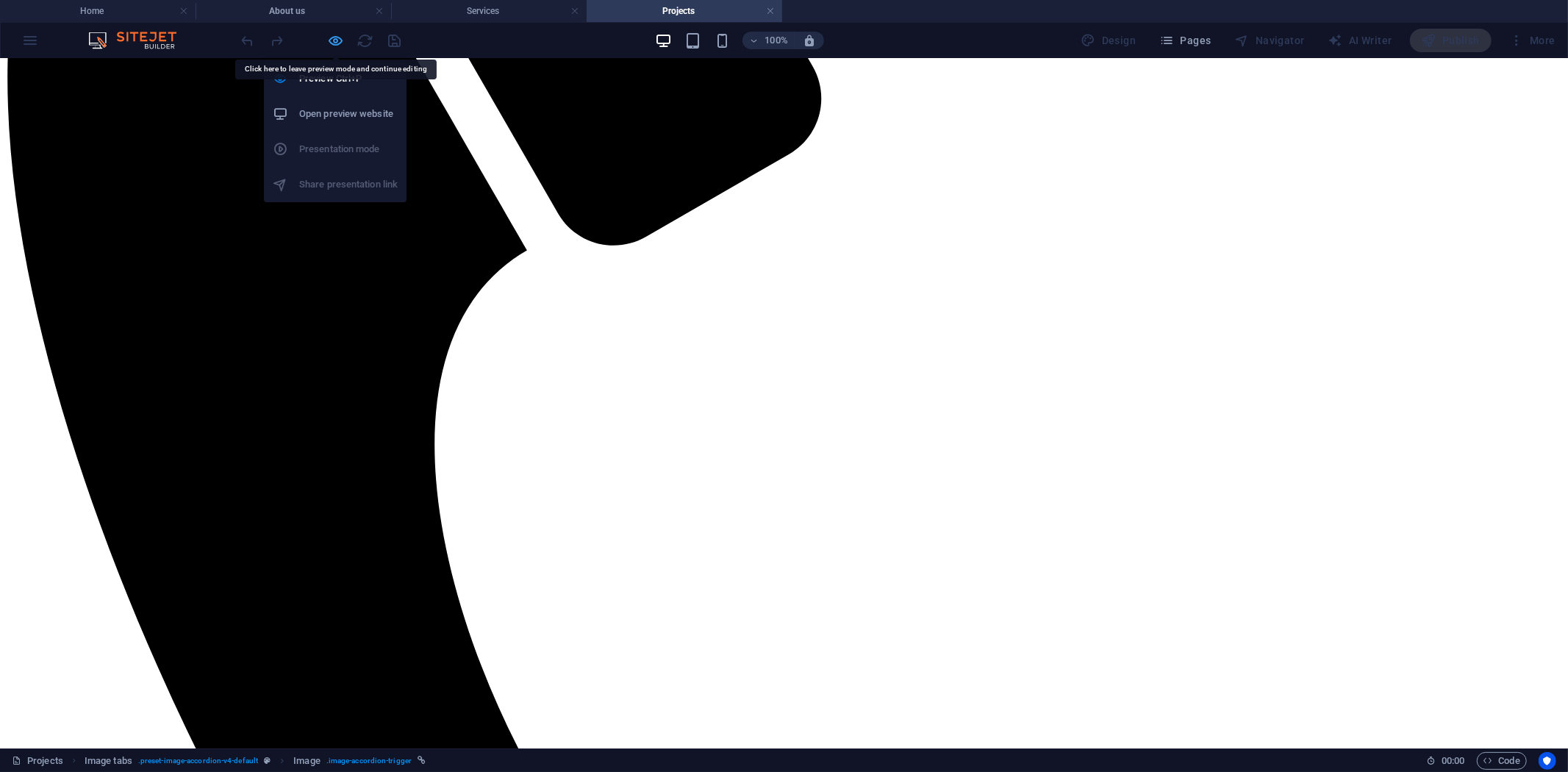
click at [331, 41] on icon "button" at bounding box center [336, 41] width 17 height 17
select select "px"
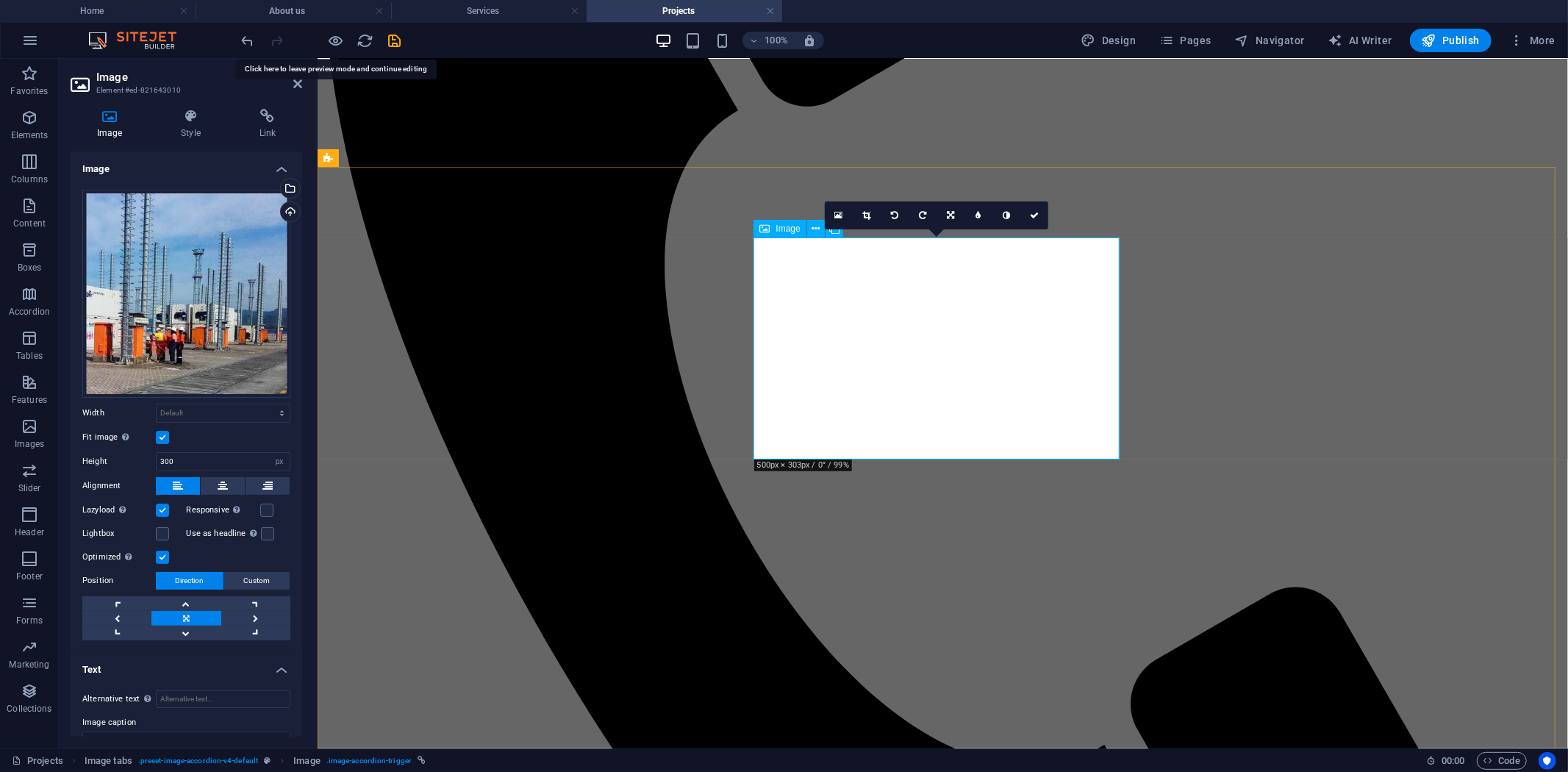
scroll to position [840, 0]
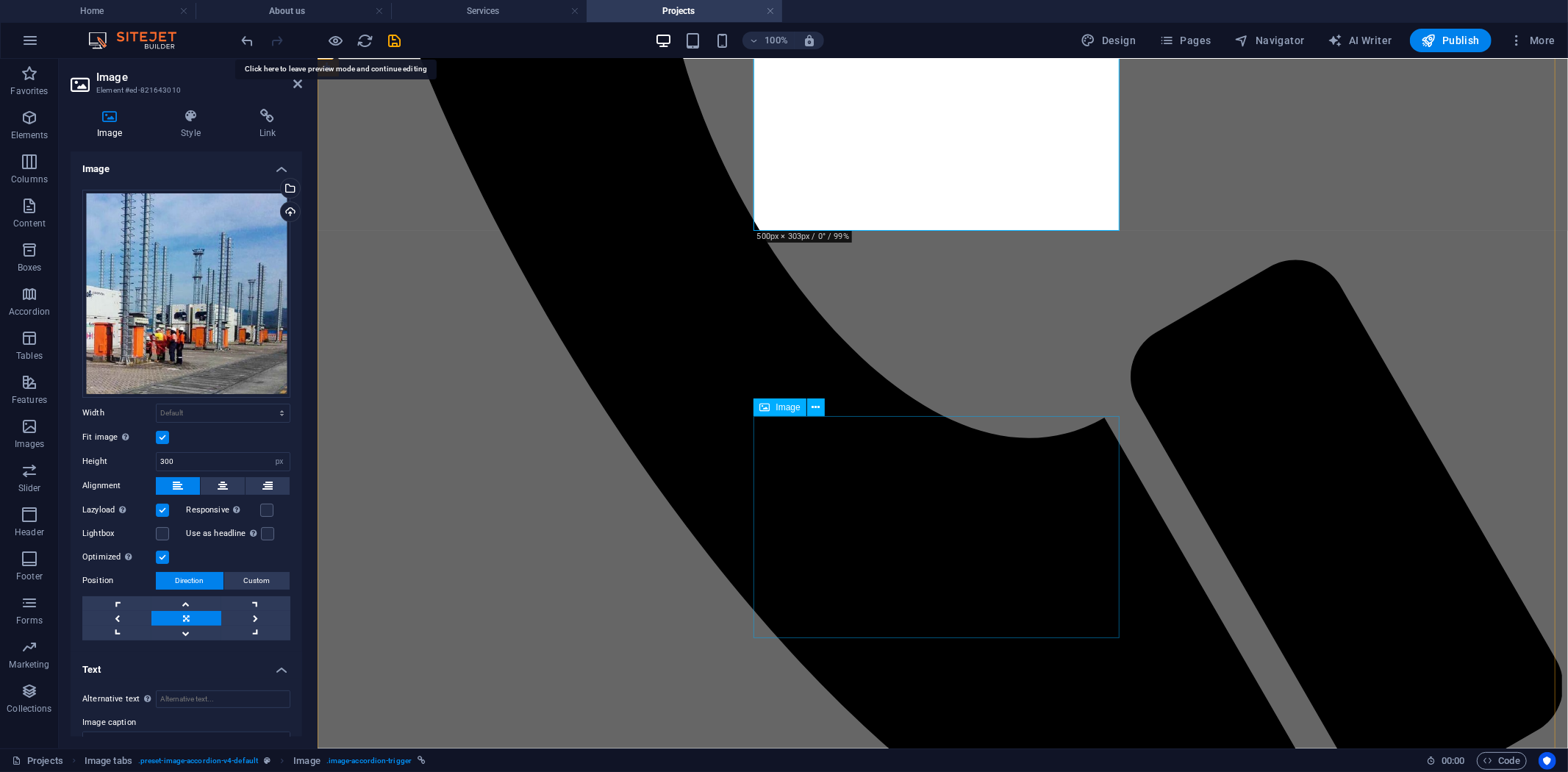
select select "px"
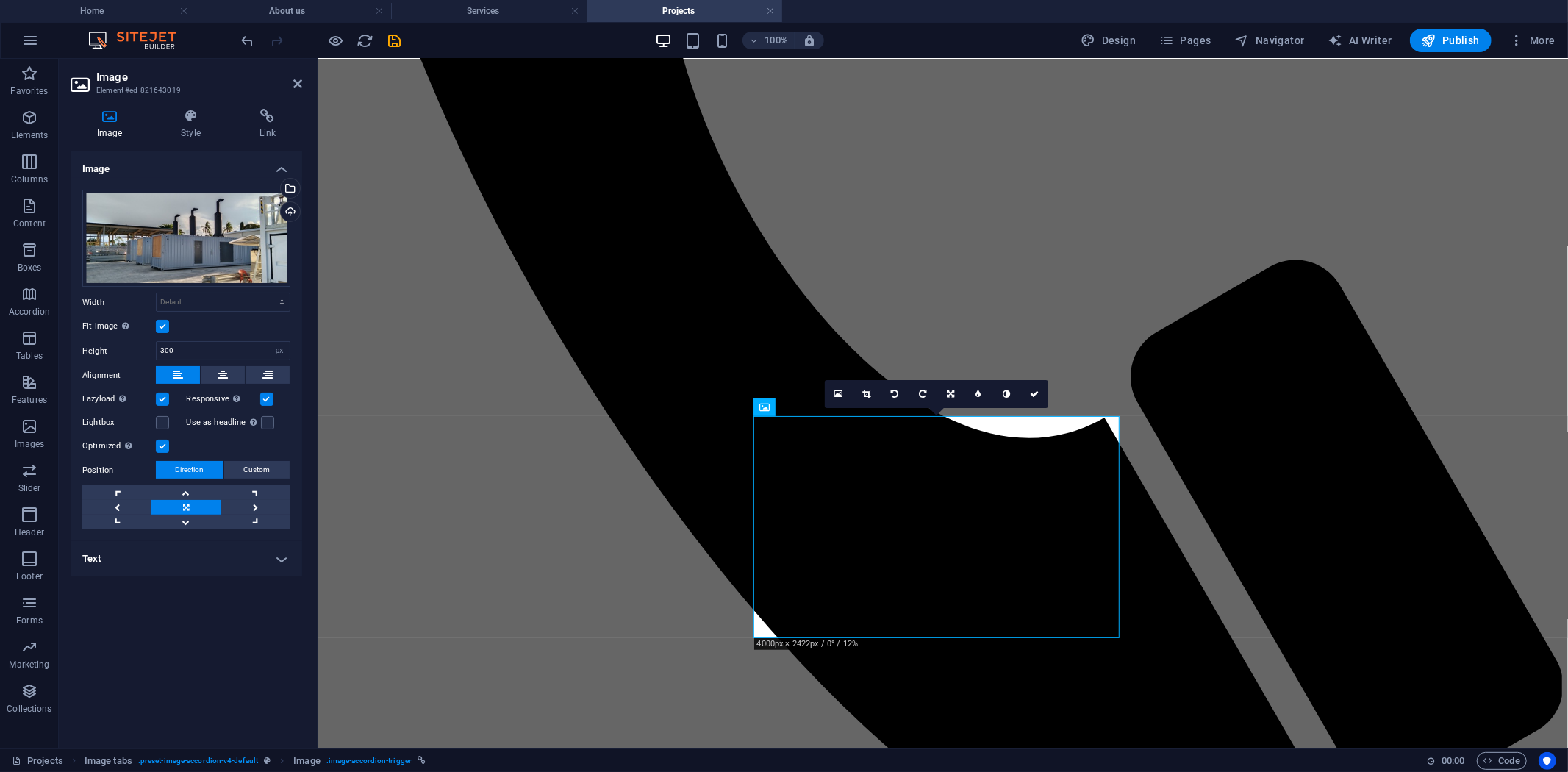
click at [247, 552] on h4 "Text" at bounding box center [186, 559] width 231 height 35
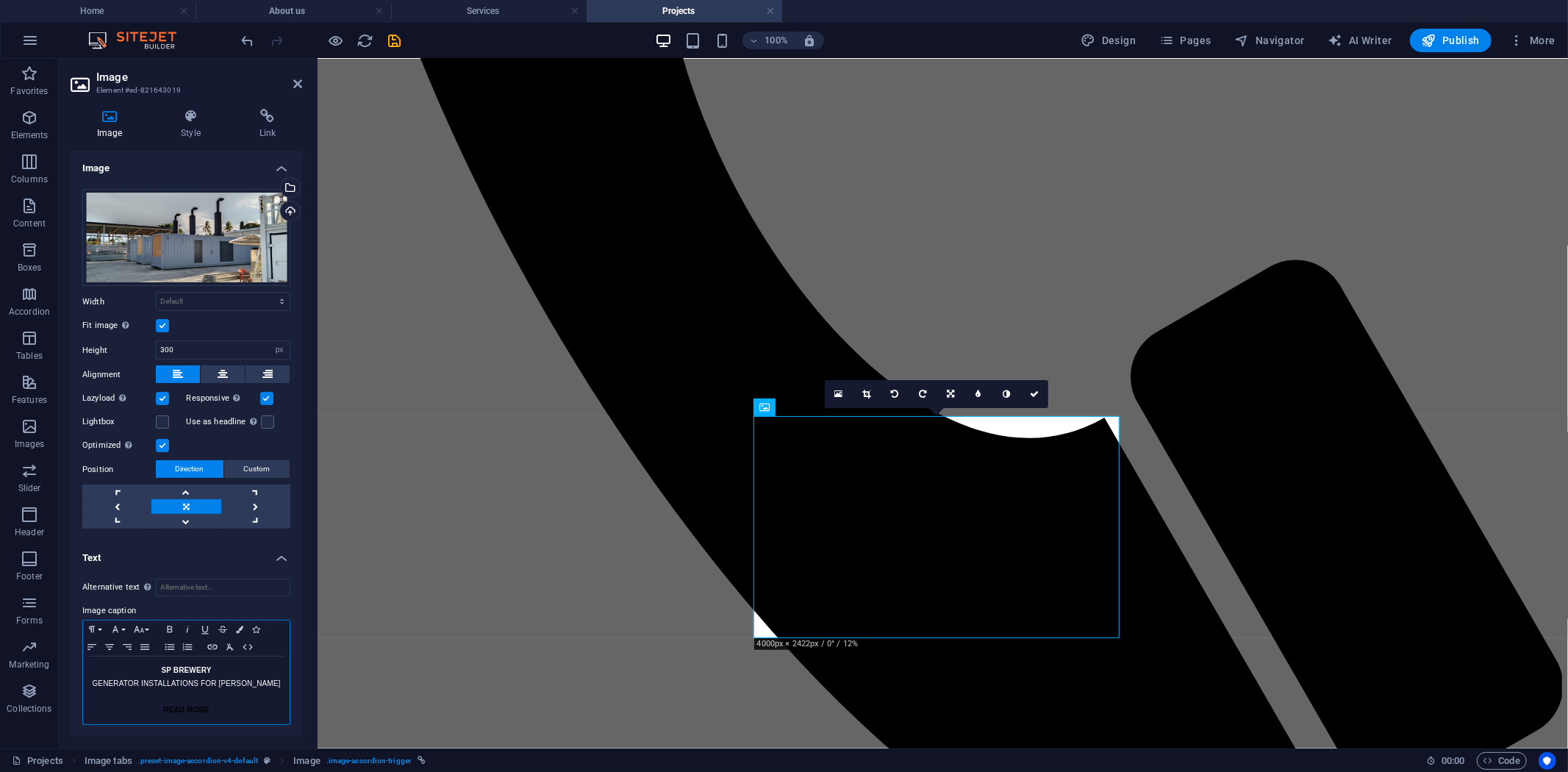
click at [93, 682] on p "GENERATOR INSTALLATIONS FOR [PERSON_NAME]" at bounding box center [186, 684] width 192 height 13
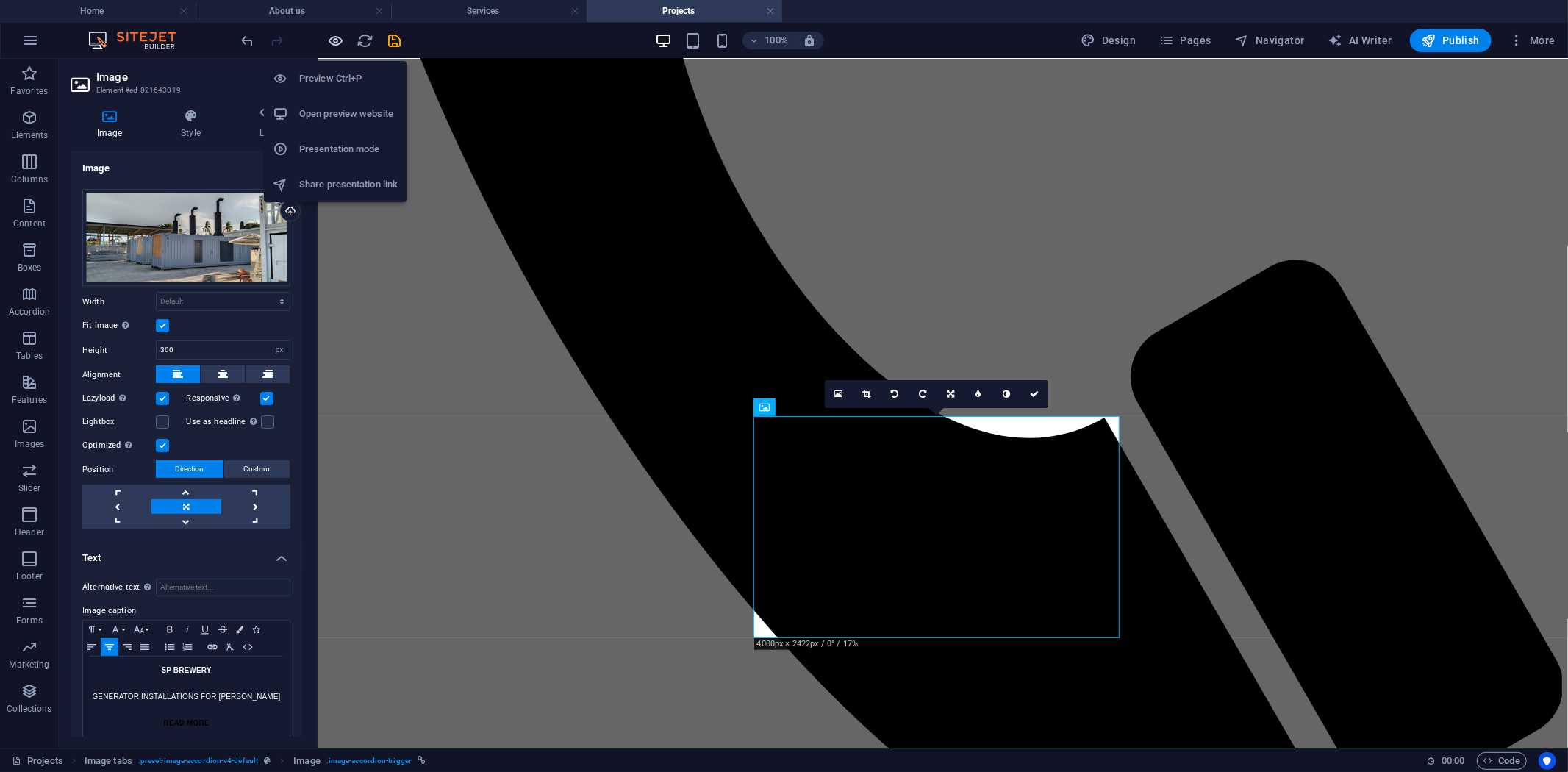
click at [335, 39] on icon "button" at bounding box center [336, 41] width 17 height 17
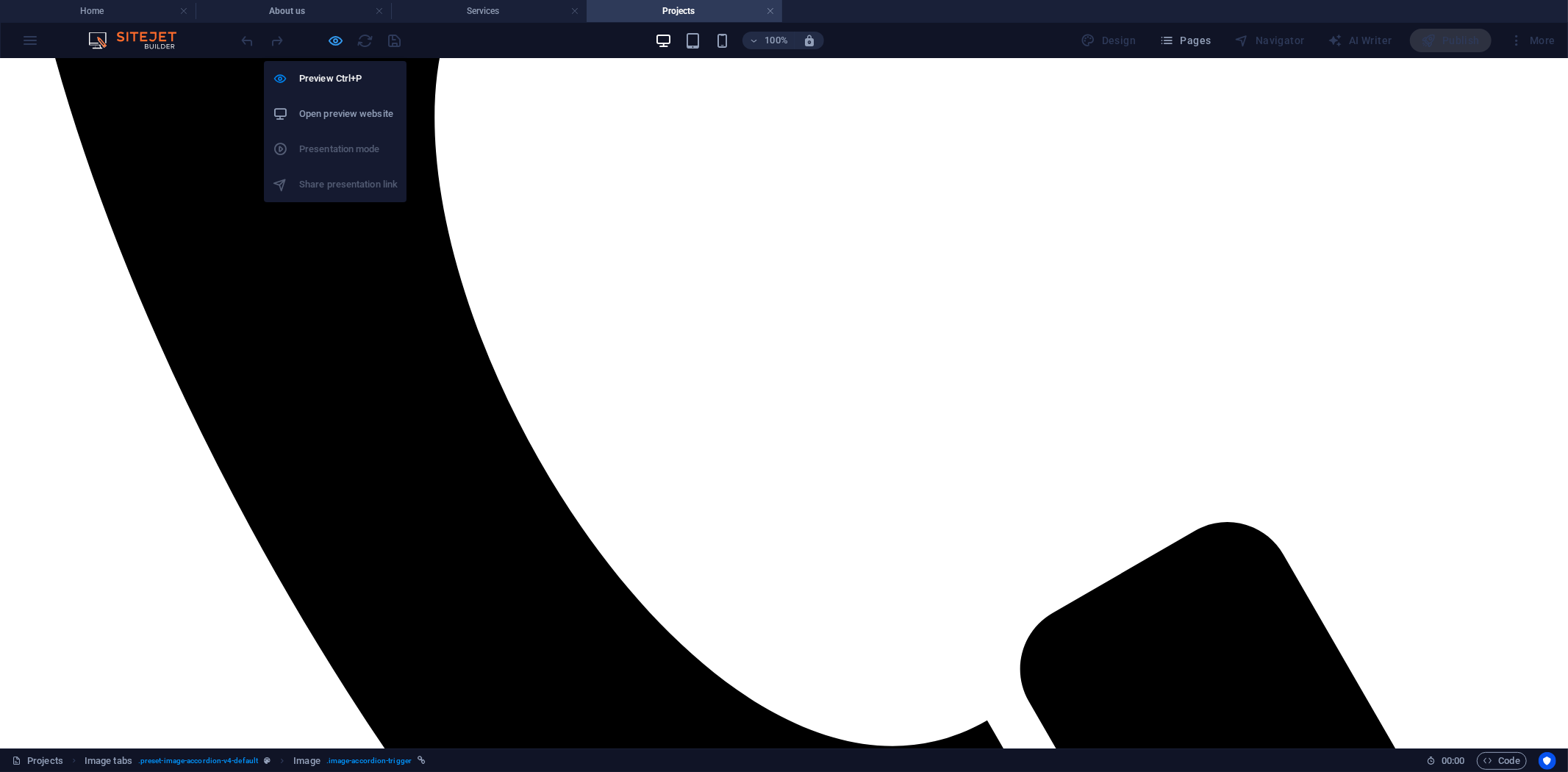
scroll to position [840, 0]
click at [342, 38] on icon "button" at bounding box center [336, 41] width 17 height 17
select select "px"
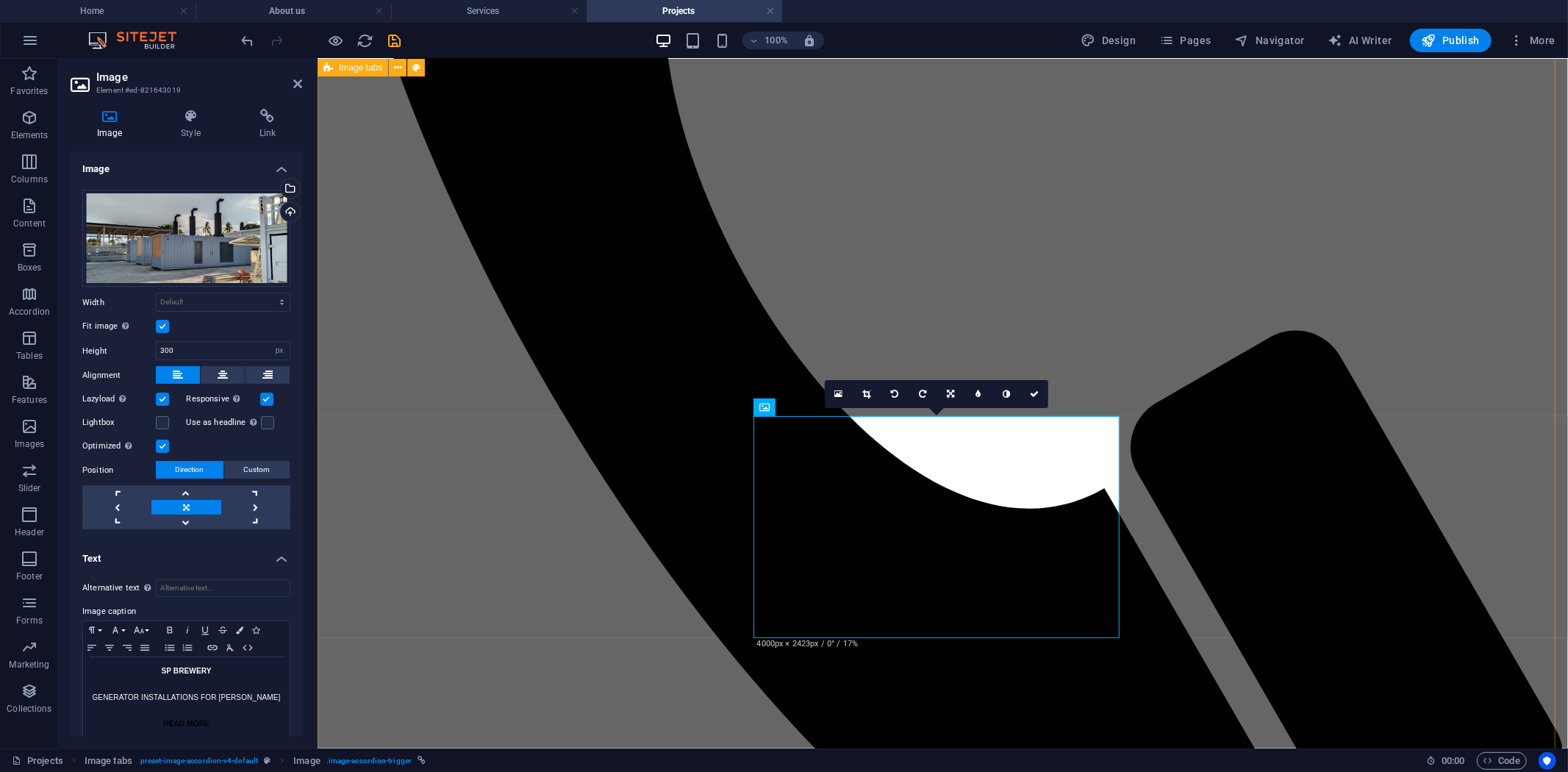
scroll to position [677, 0]
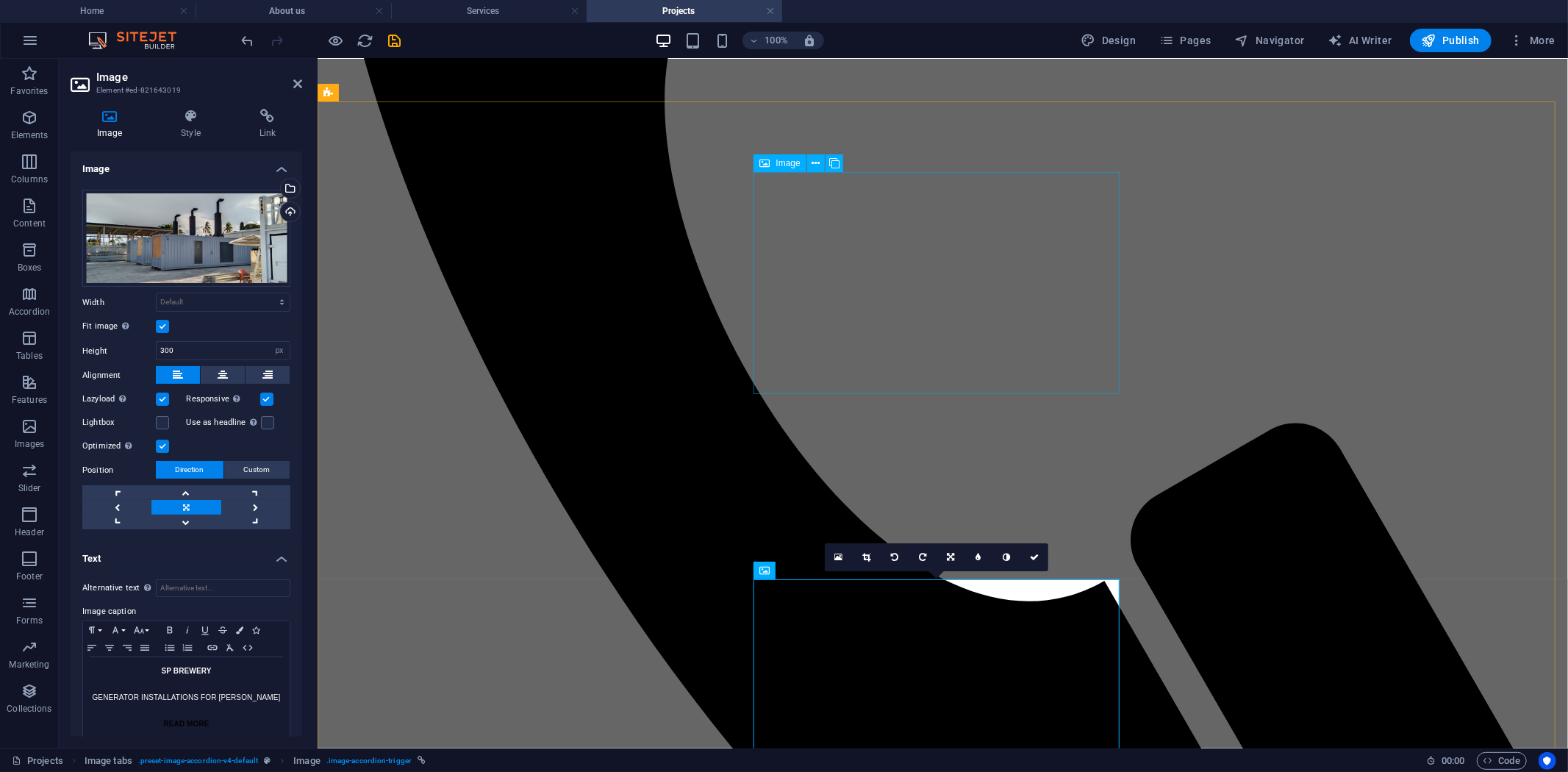
select select "px"
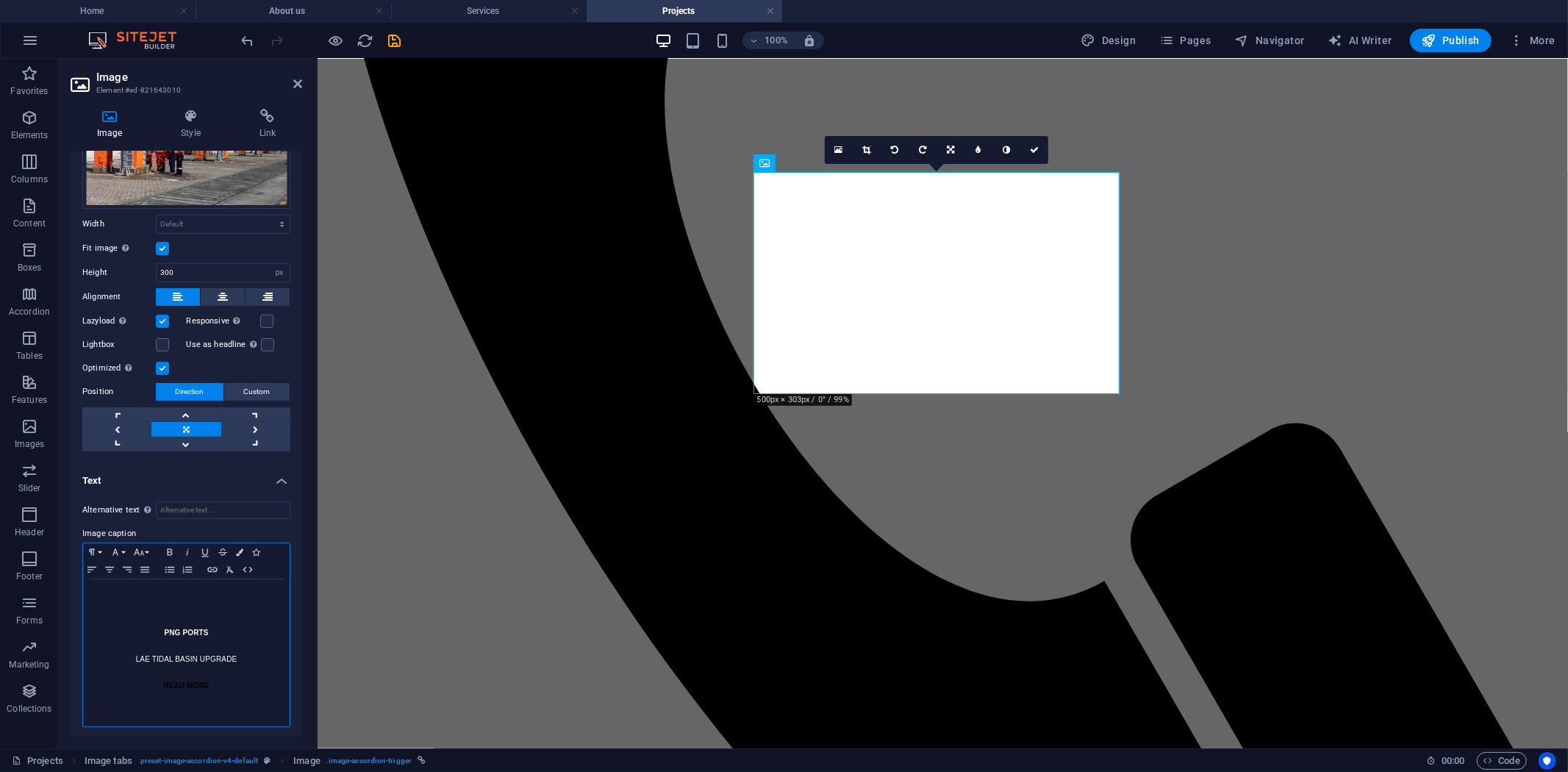
click at [160, 626] on p "PNG PORTS" at bounding box center [186, 632] width 192 height 13
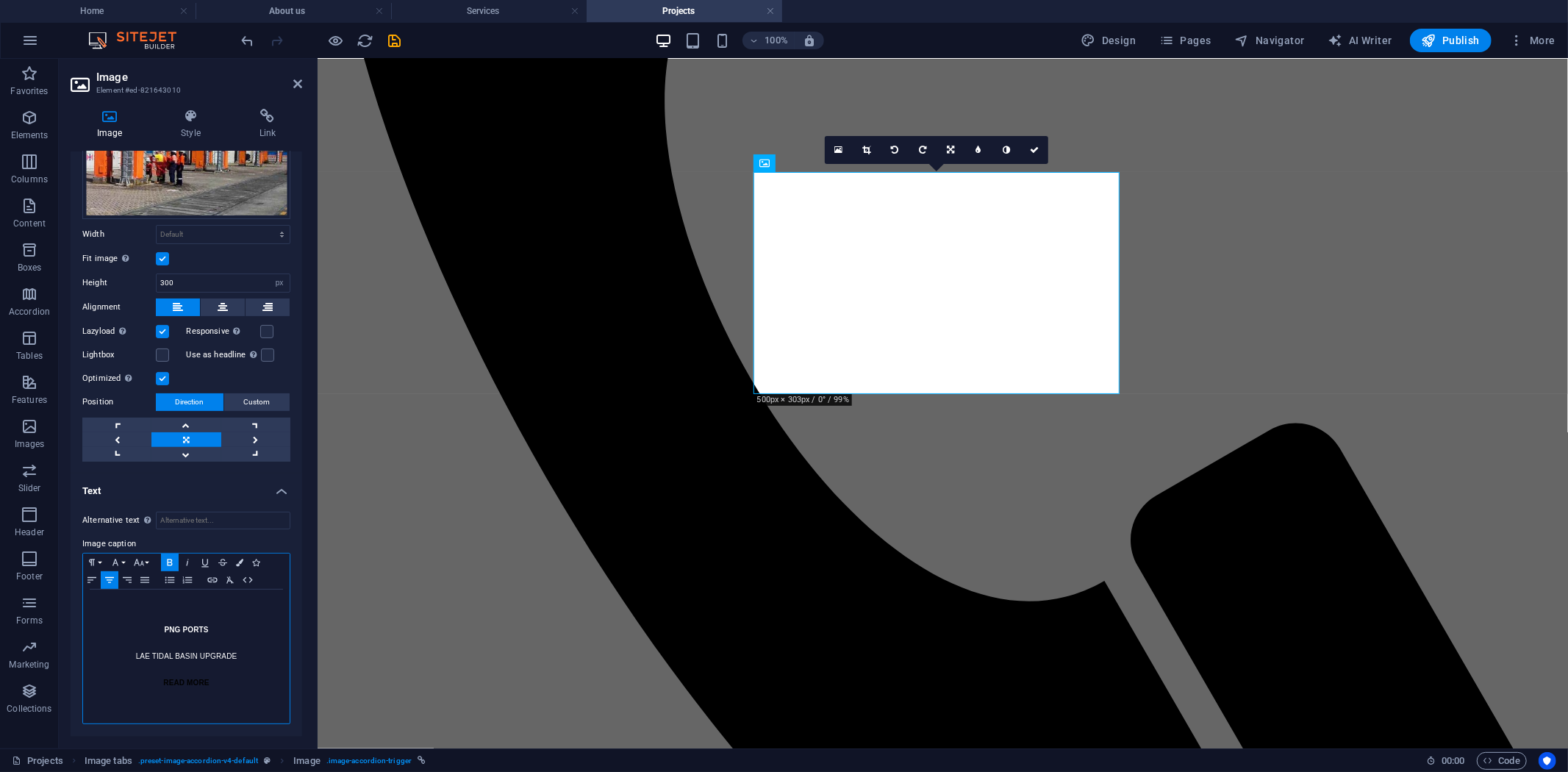
scroll to position [175, 0]
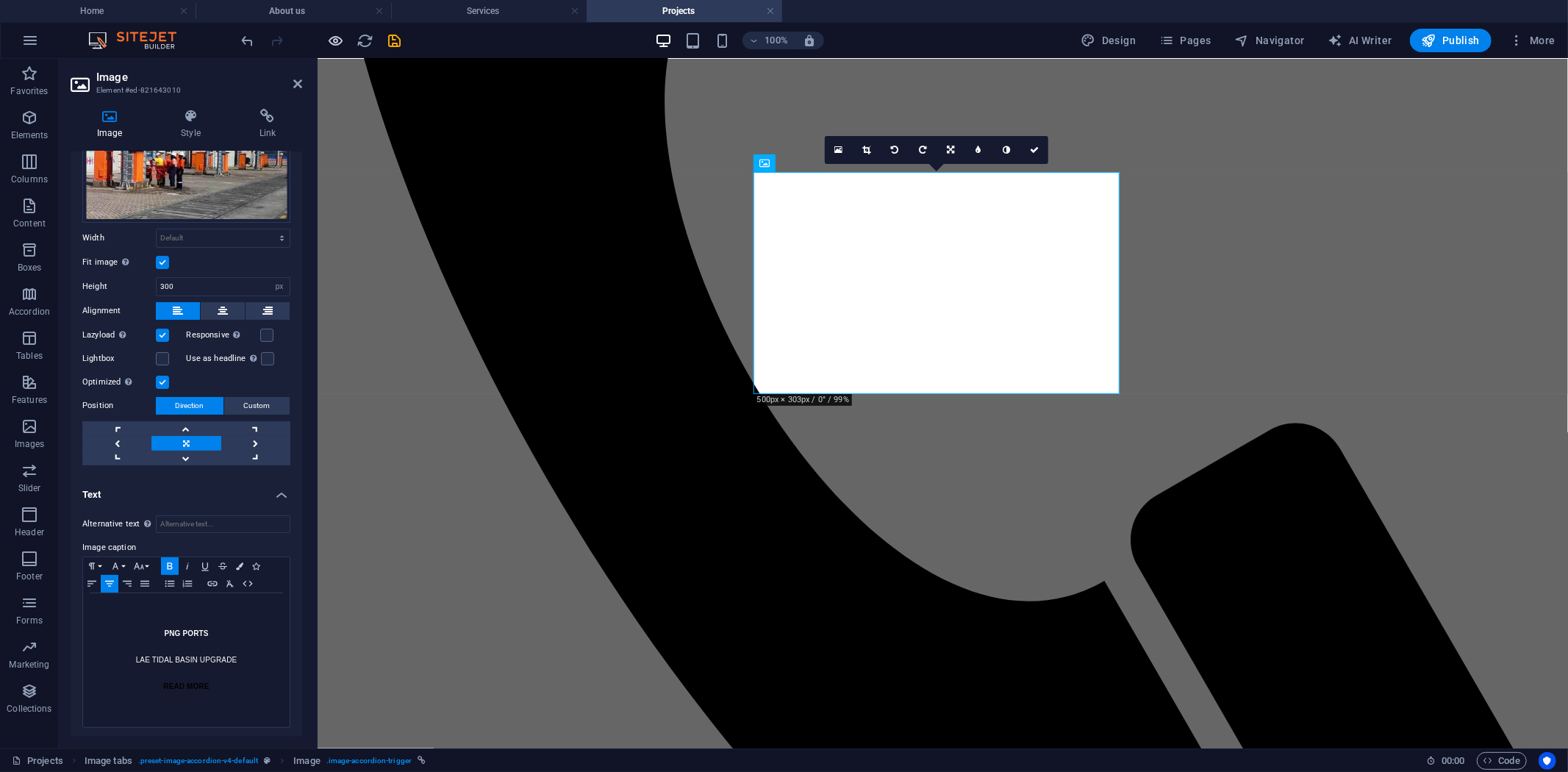
click at [333, 42] on icon "button" at bounding box center [336, 41] width 17 height 17
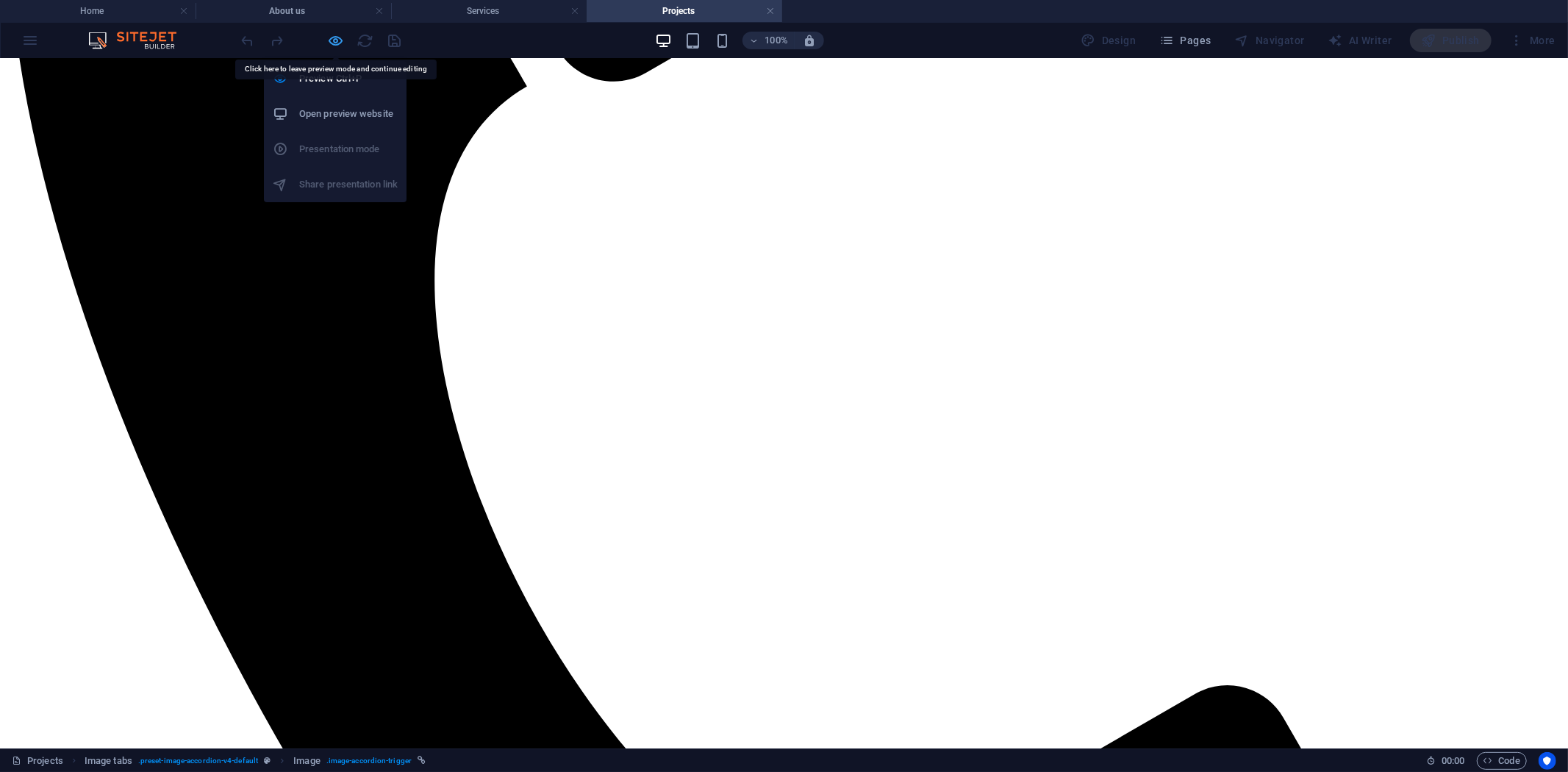
click at [336, 42] on icon "button" at bounding box center [336, 41] width 17 height 17
select select "px"
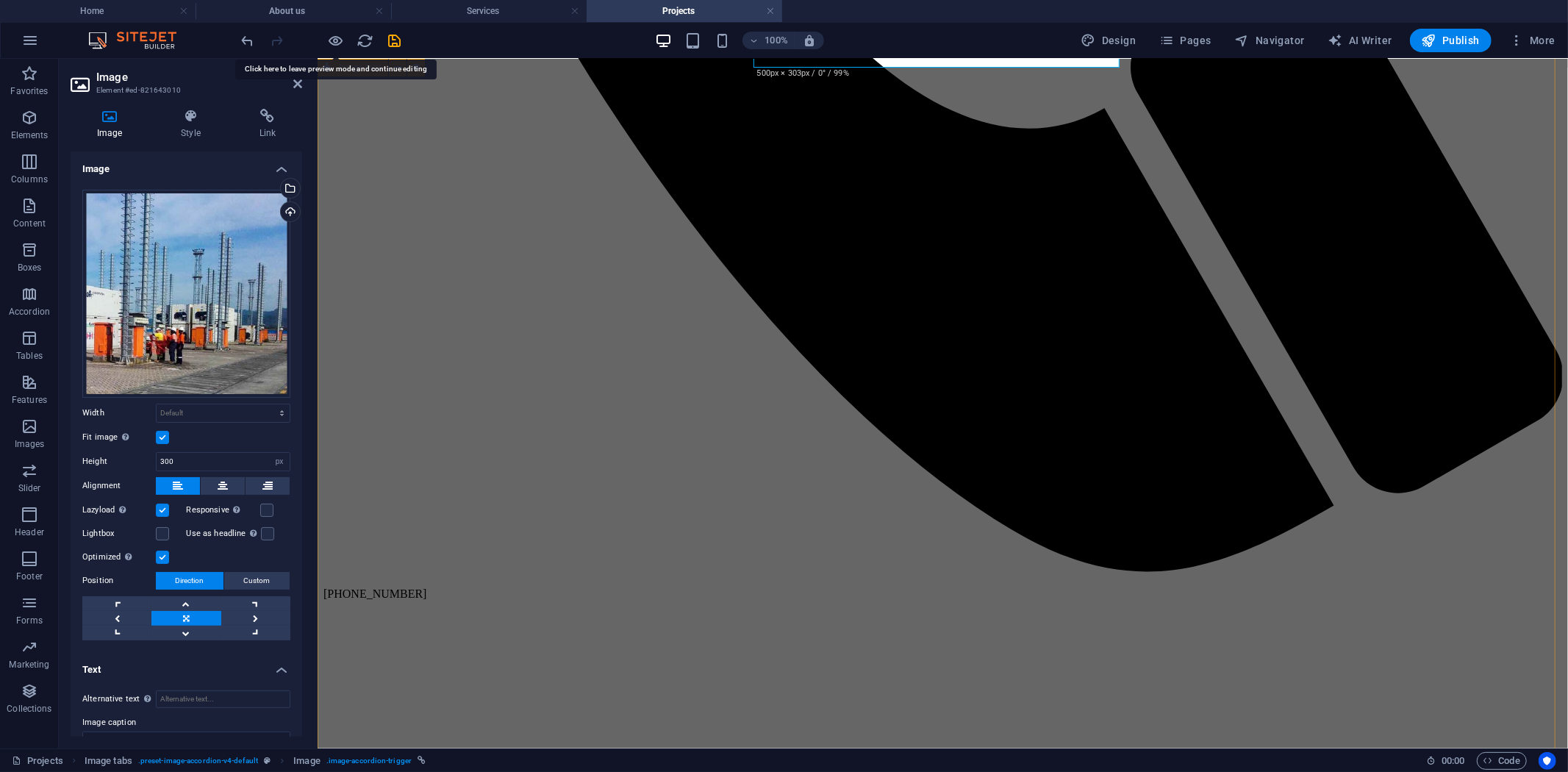
scroll to position [1331, 0]
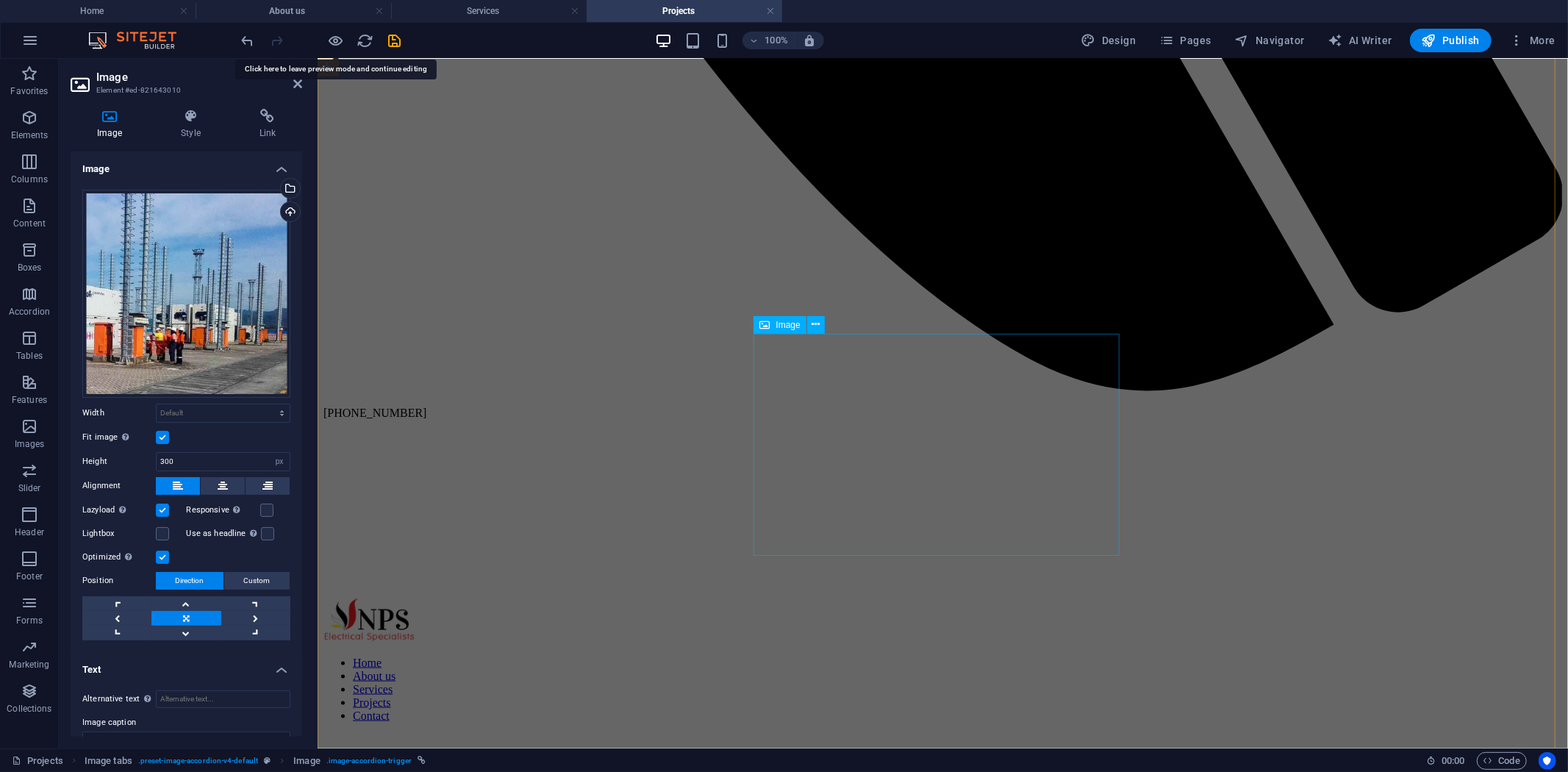
select select "px"
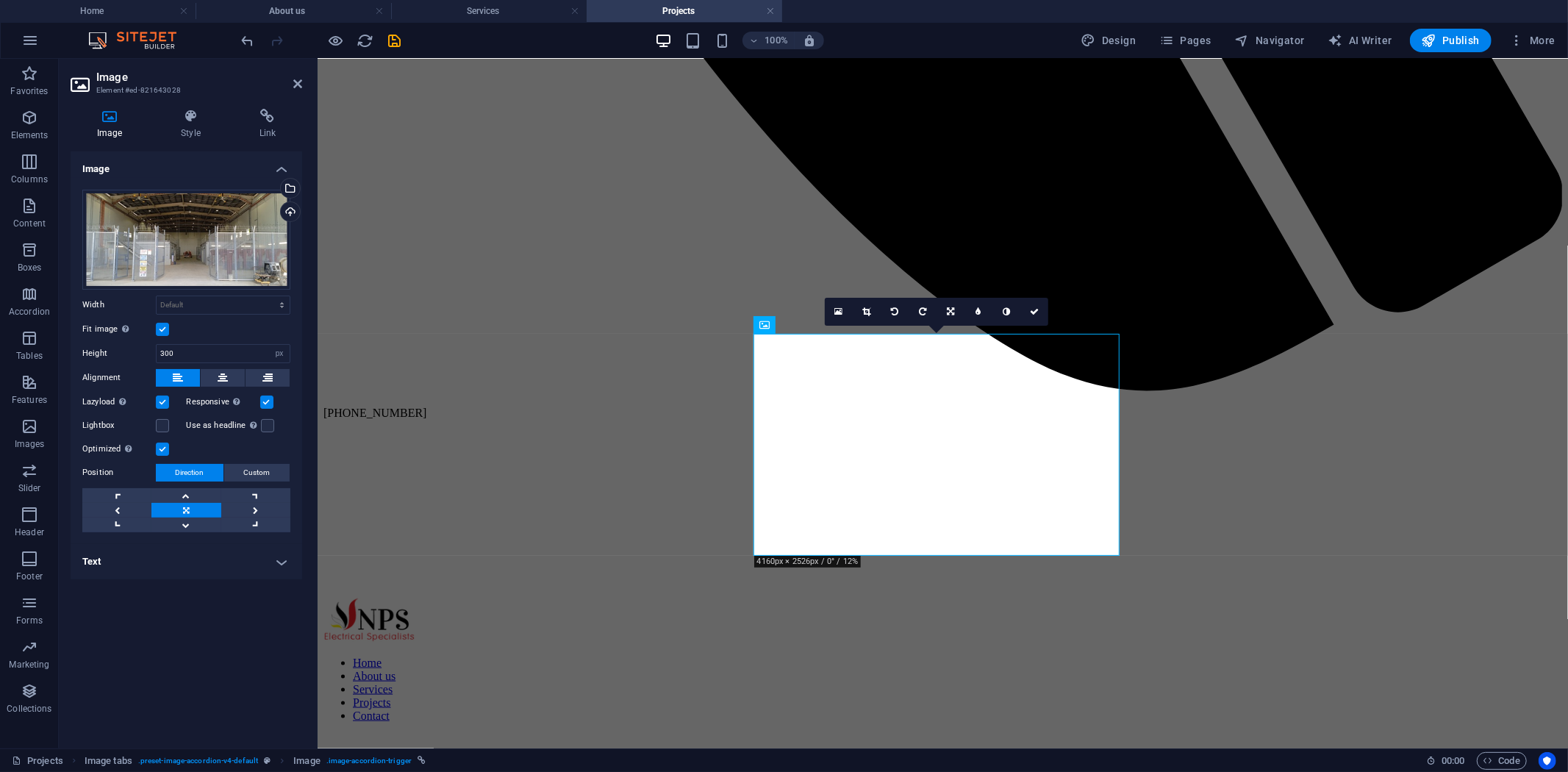
click at [278, 553] on h4 "Text" at bounding box center [186, 562] width 231 height 35
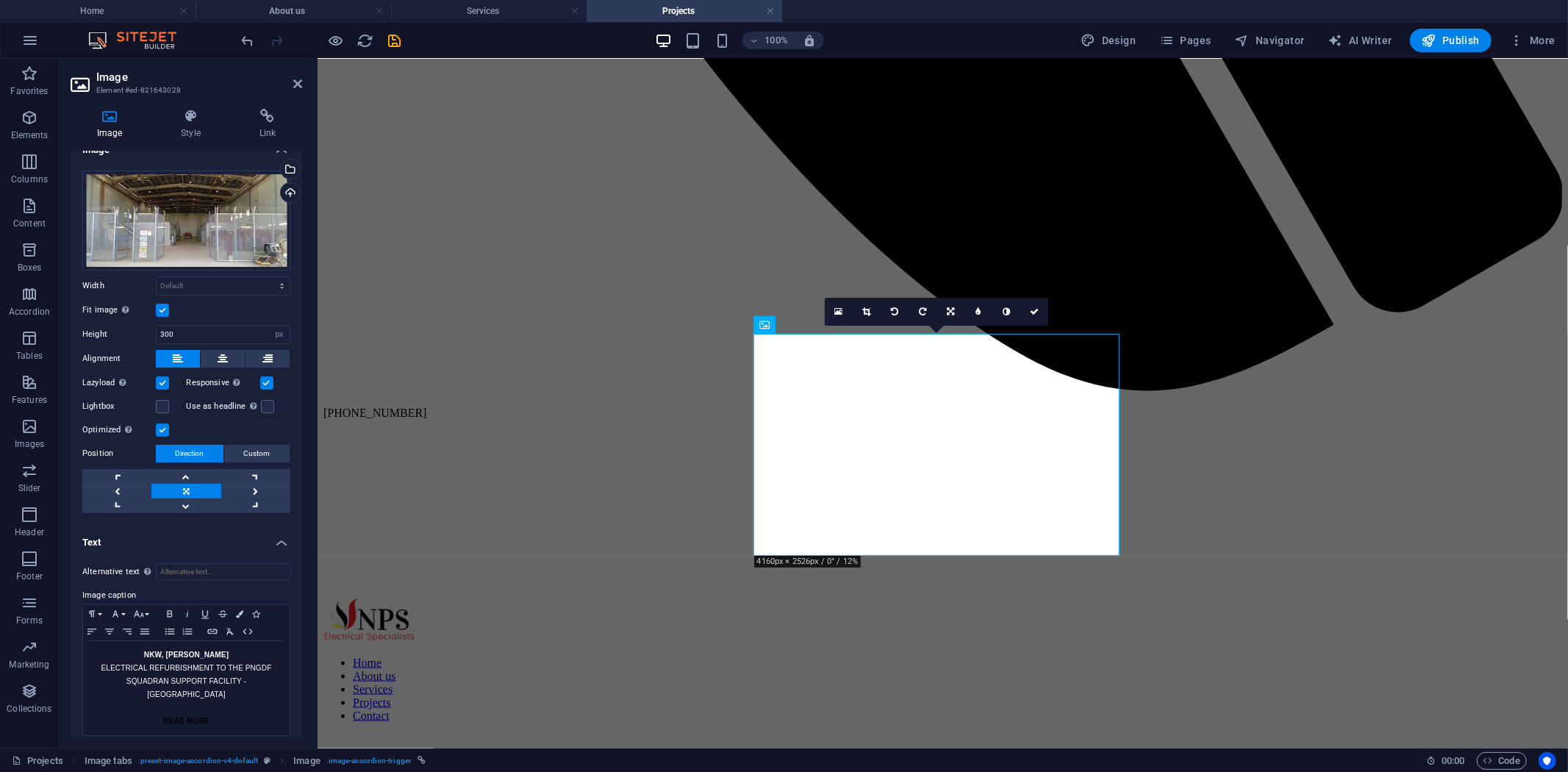
scroll to position [29, 0]
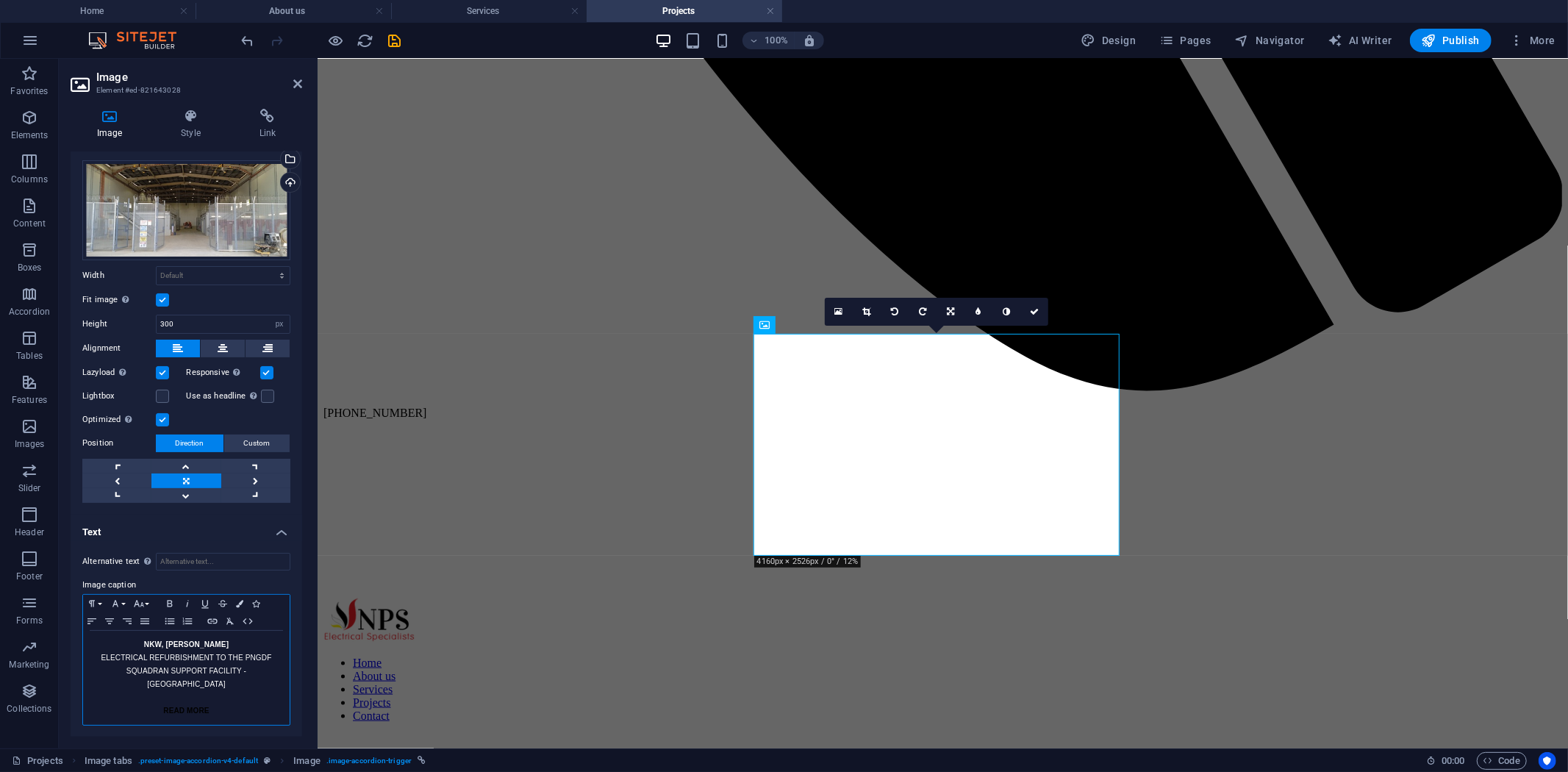
click at [95, 660] on p "ELECTRICAL REFURBISHMENT TO THE PNGDF SQUADRAN SUPPORT FACILITY - [GEOGRAPHIC_D…" at bounding box center [186, 670] width 192 height 40
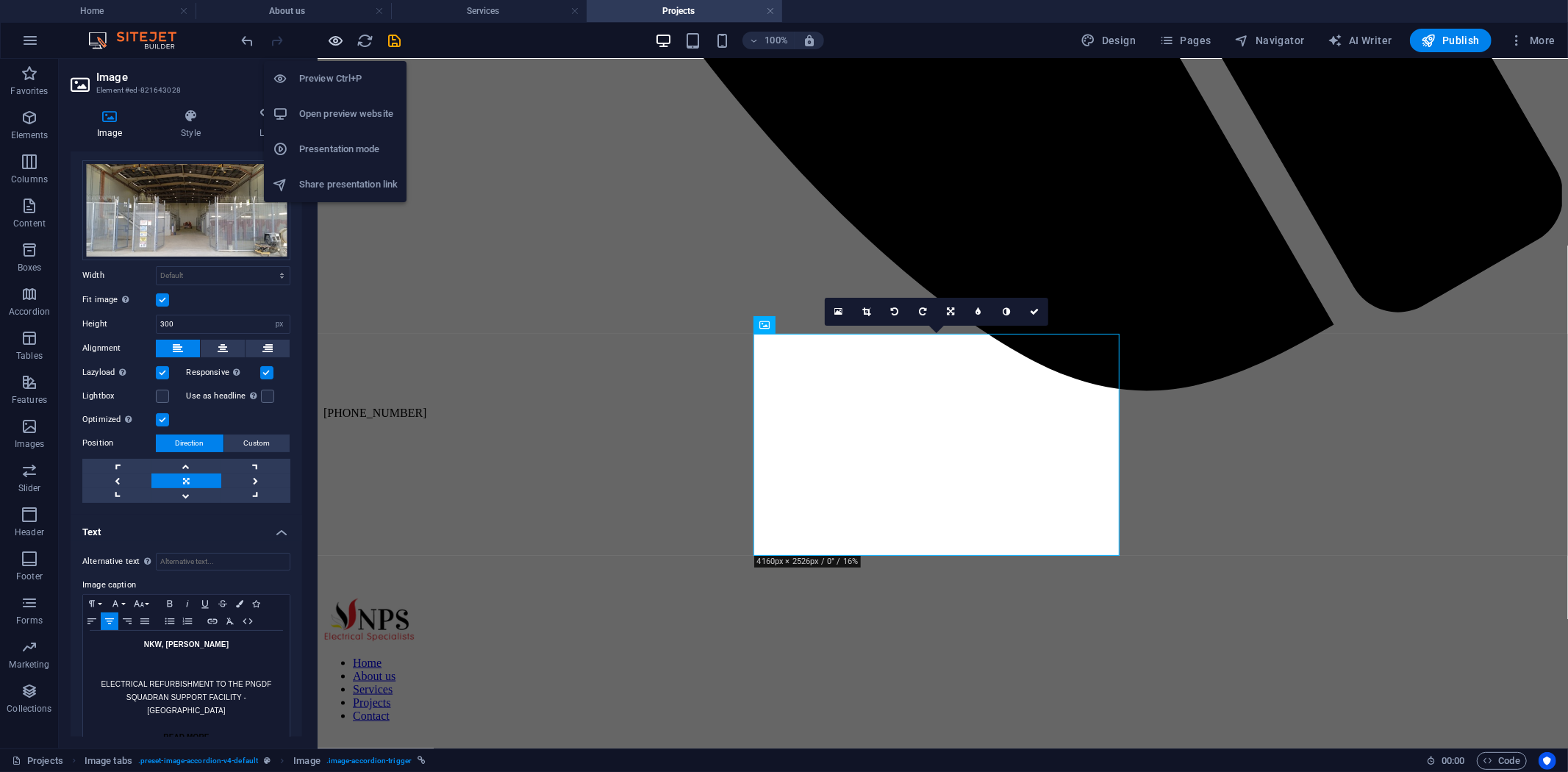
click at [337, 42] on icon "button" at bounding box center [336, 41] width 17 height 17
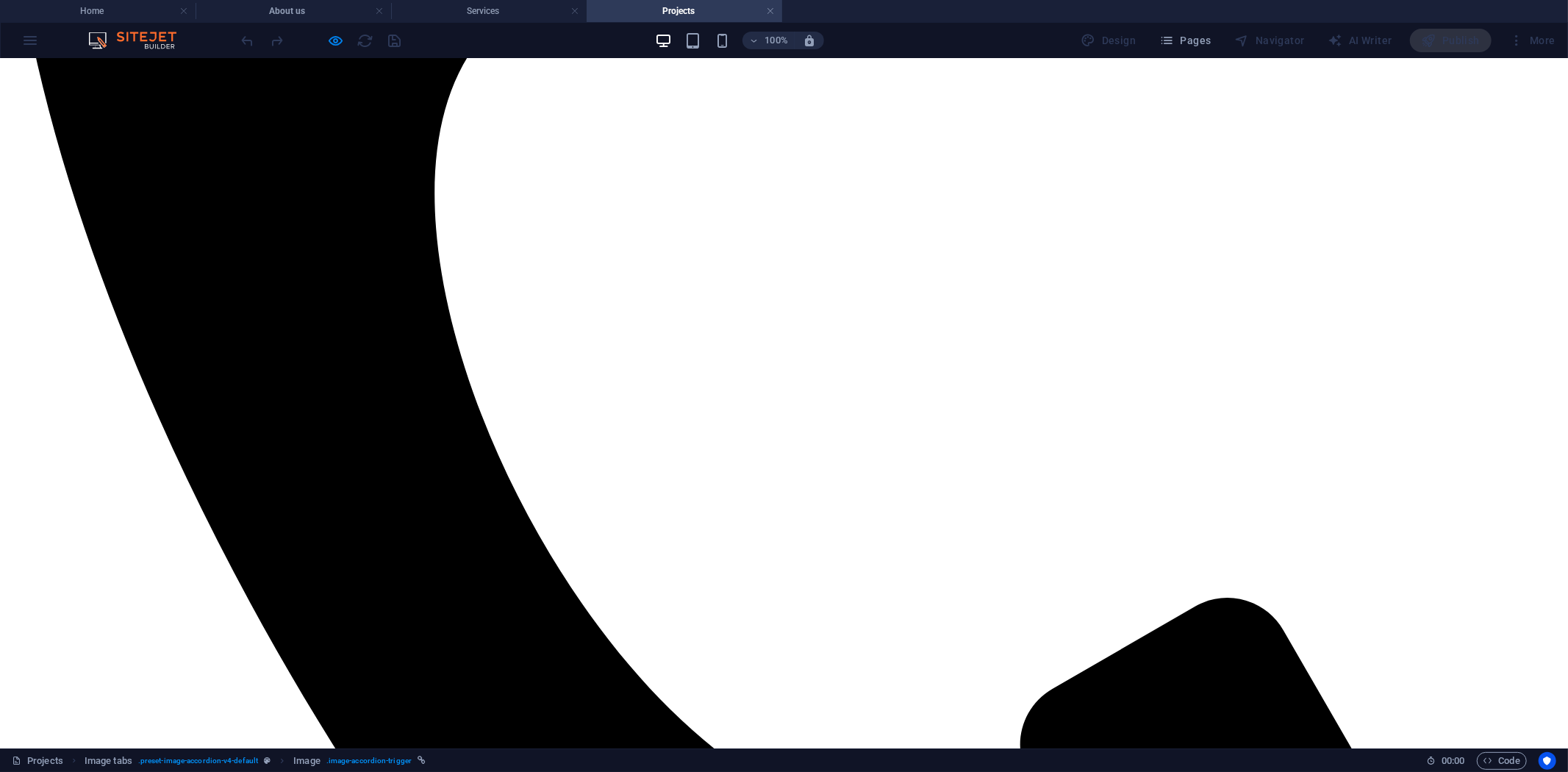
scroll to position [759, 0]
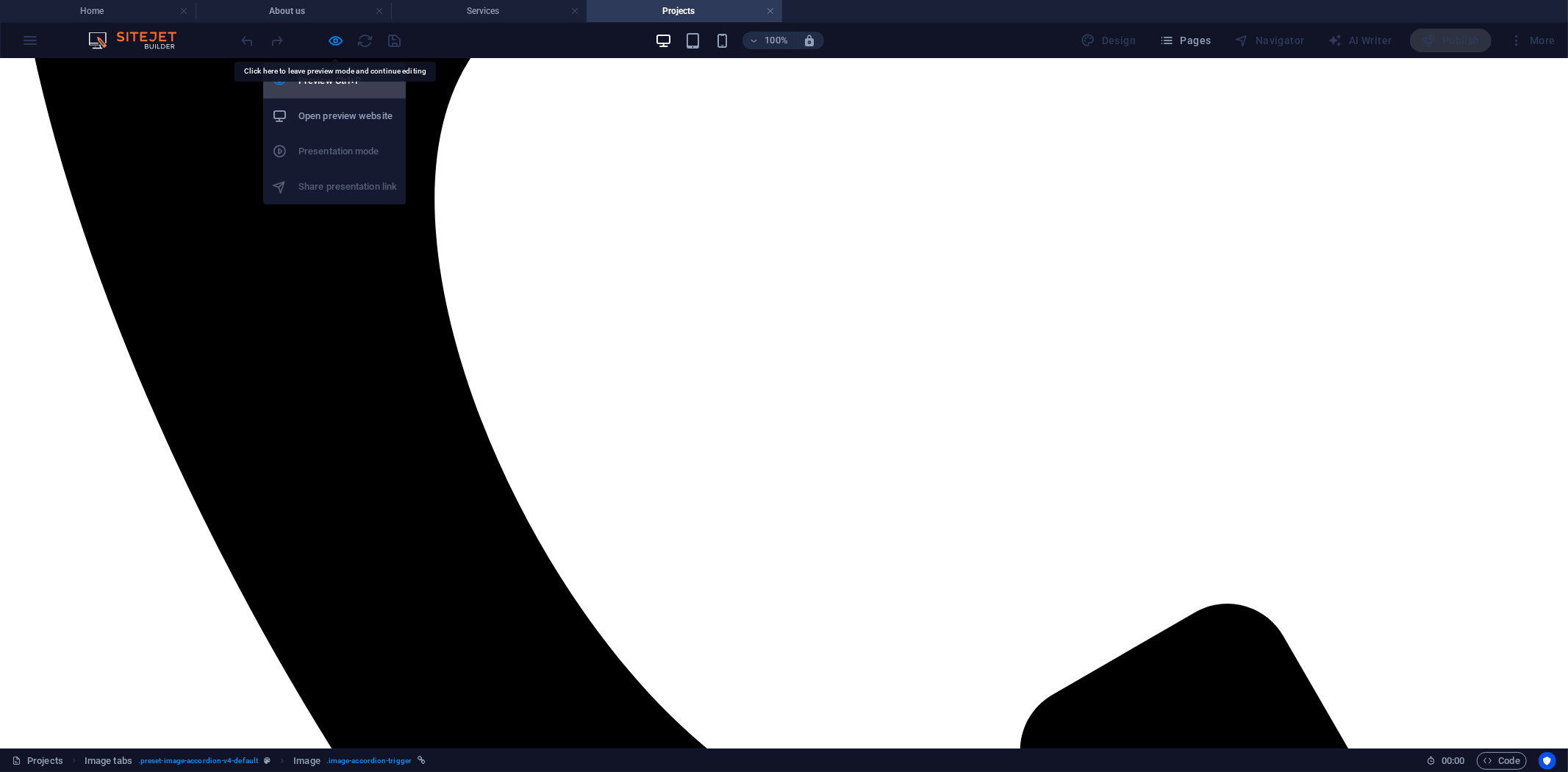
drag, startPoint x: 336, startPoint y: 41, endPoint x: 333, endPoint y: 92, distance: 51.1
click at [336, 41] on icon "button" at bounding box center [336, 41] width 17 height 17
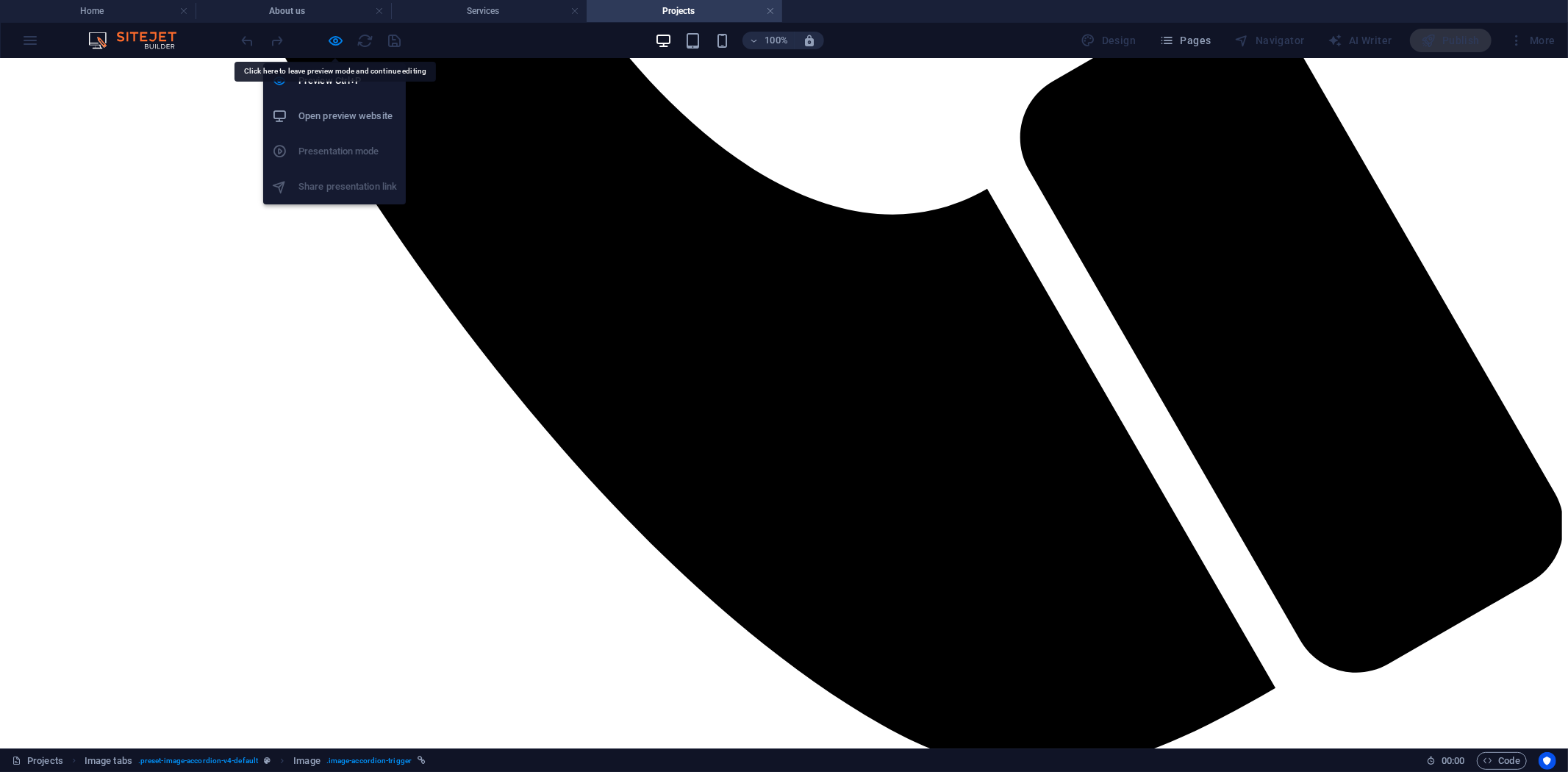
select select "px"
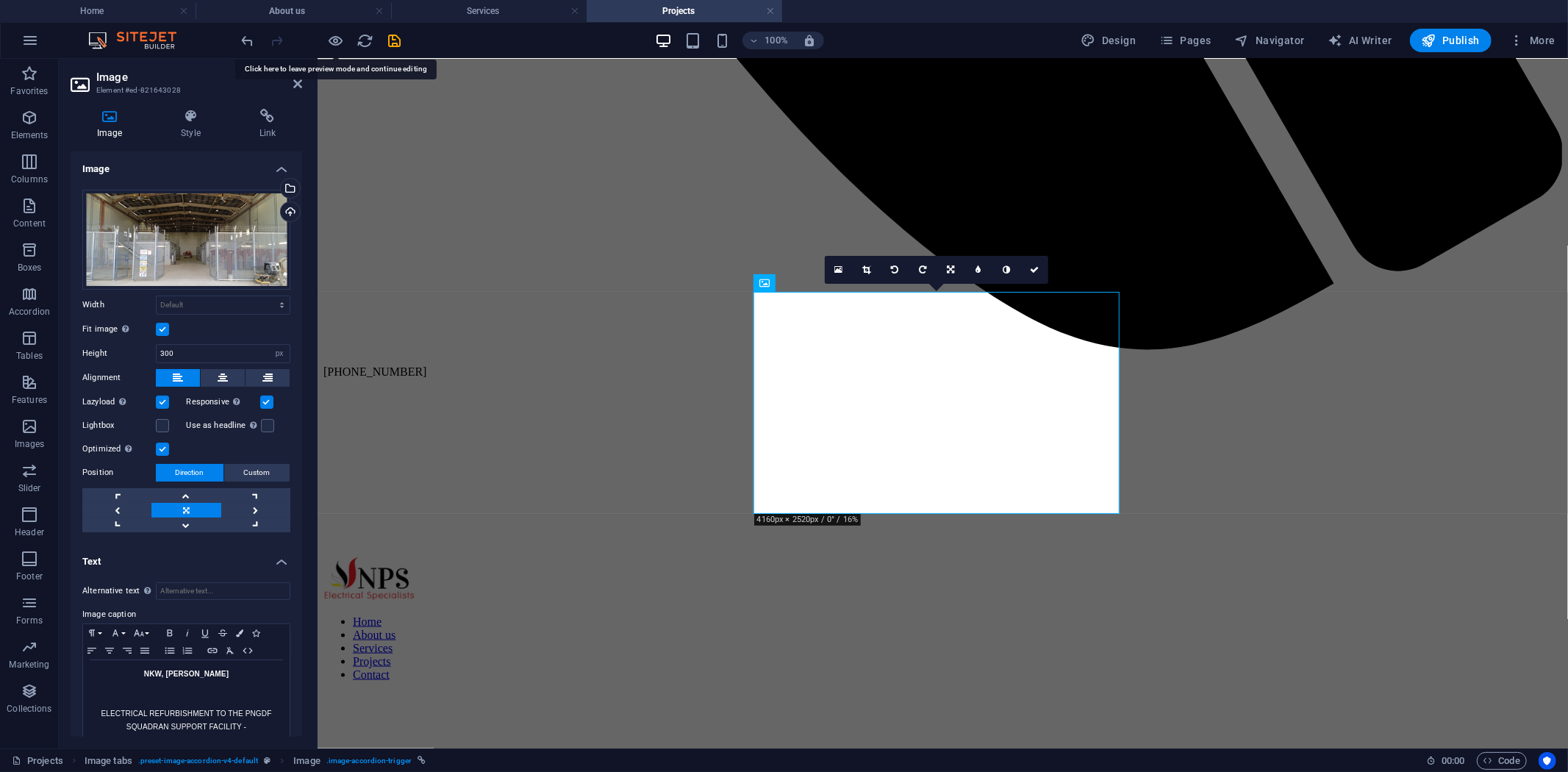
scroll to position [56, 0]
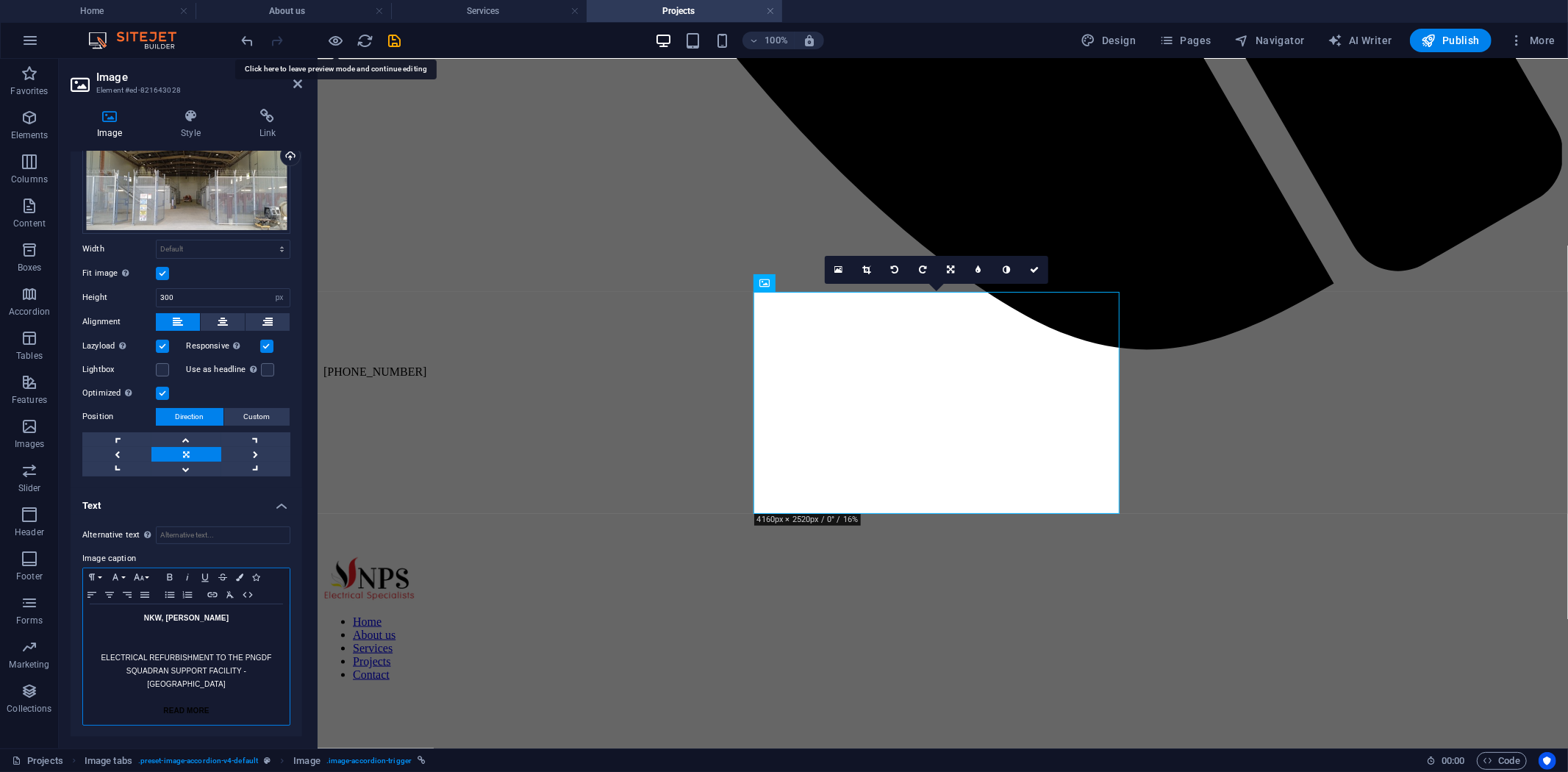
click at [159, 616] on p "NKW, [PERSON_NAME]" at bounding box center [186, 618] width 192 height 13
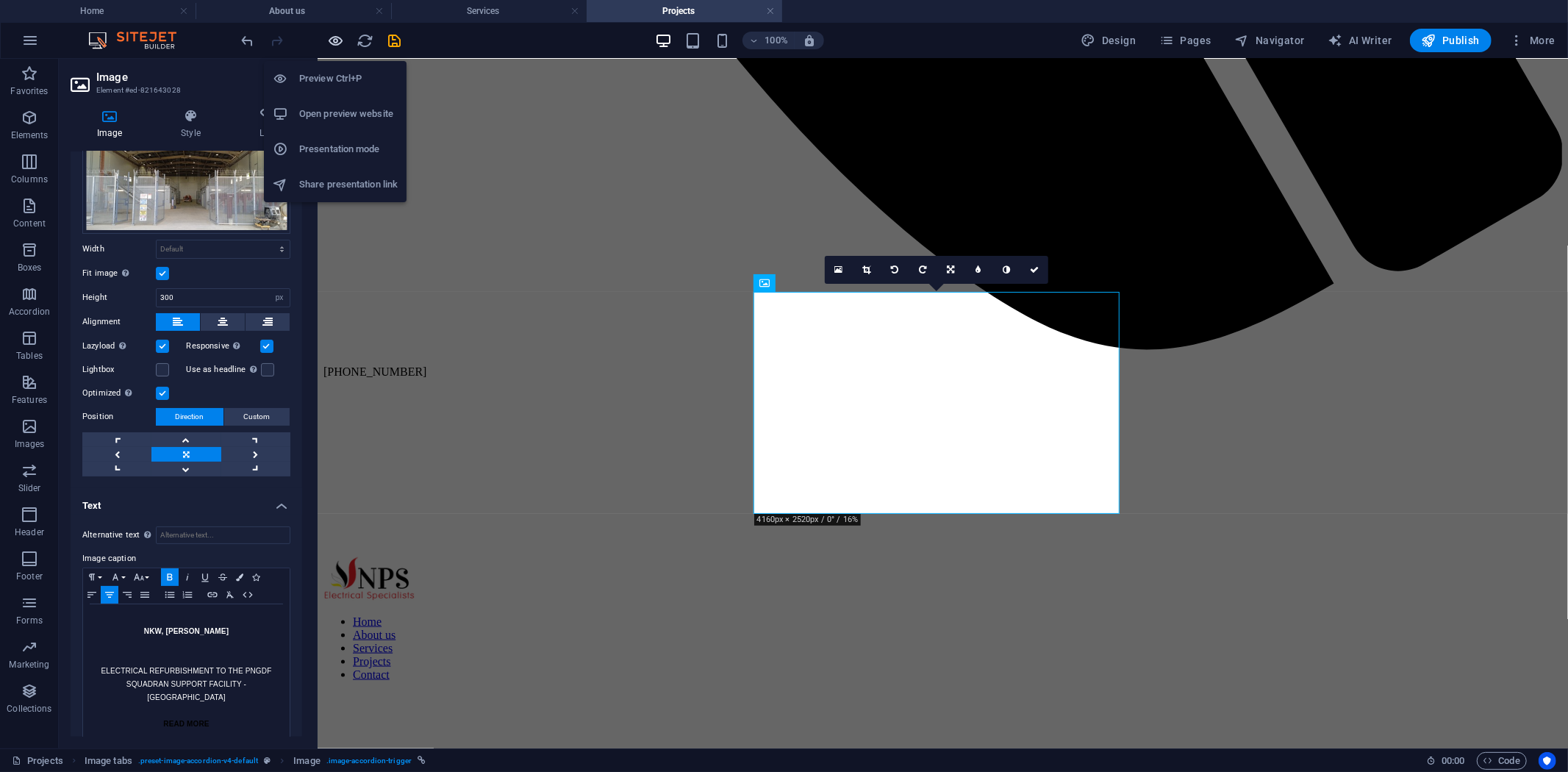
click at [331, 39] on icon "button" at bounding box center [336, 41] width 17 height 17
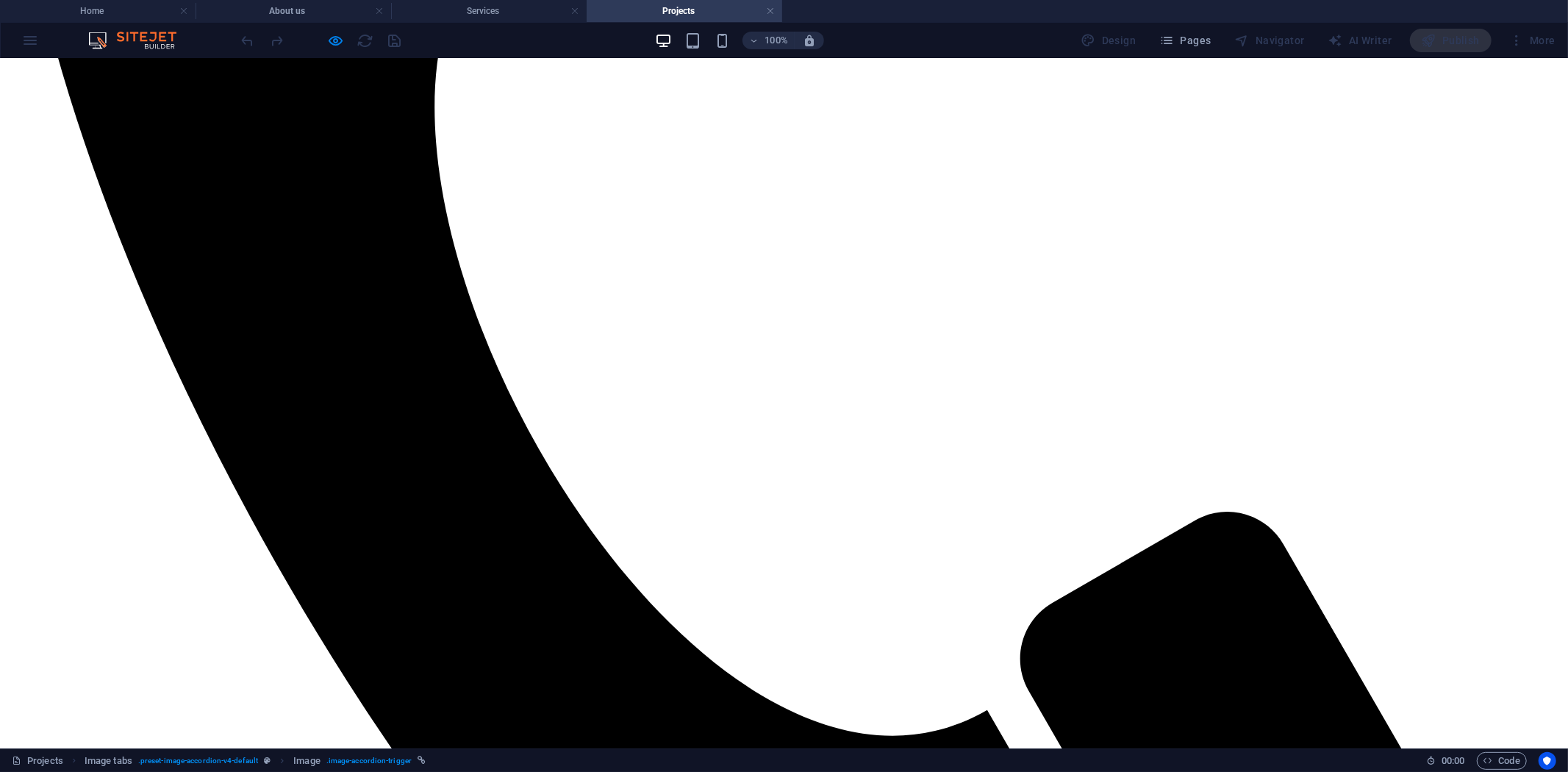
scroll to position [759, 0]
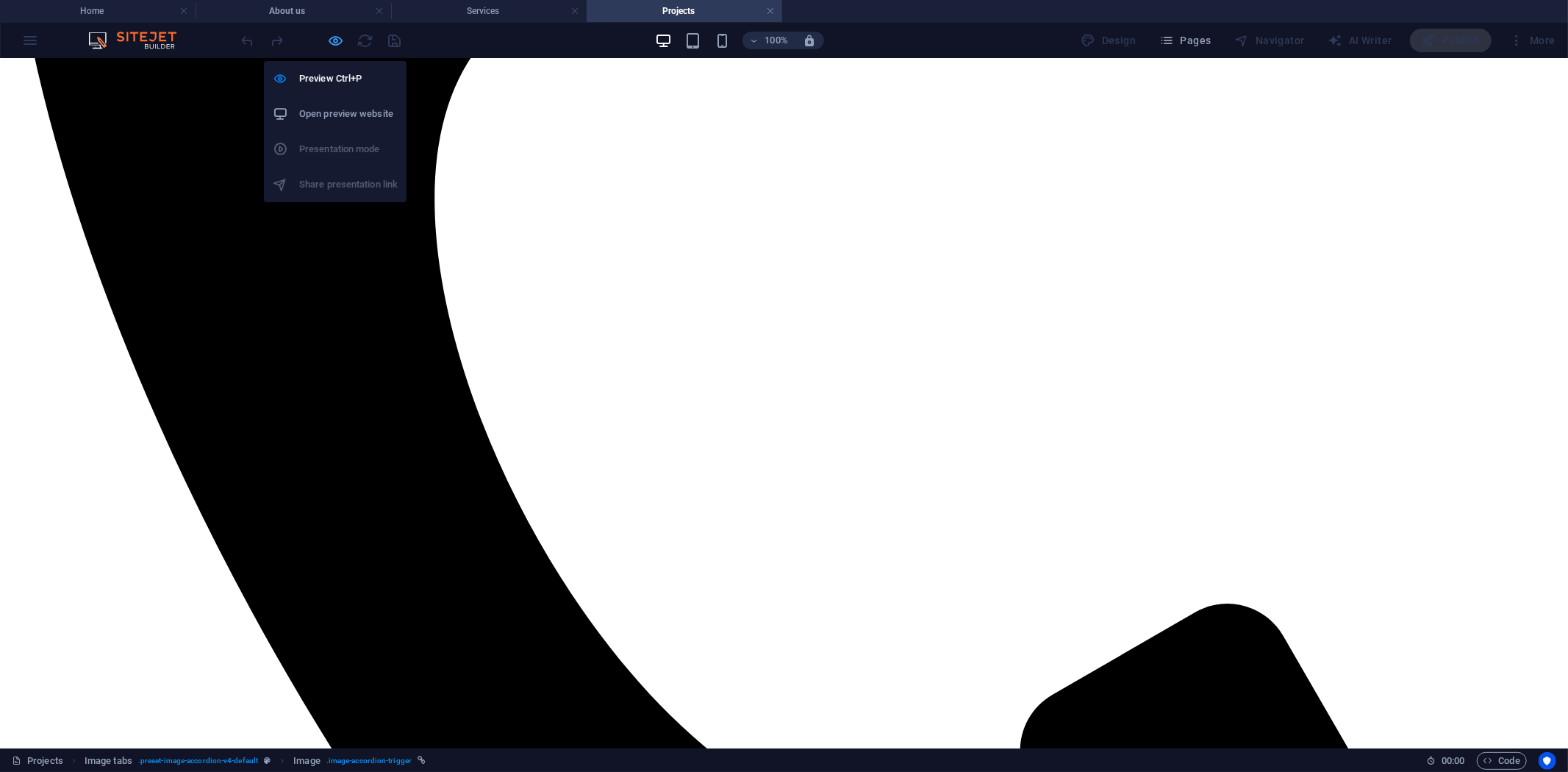
click at [335, 35] on icon "button" at bounding box center [336, 41] width 17 height 17
select select "px"
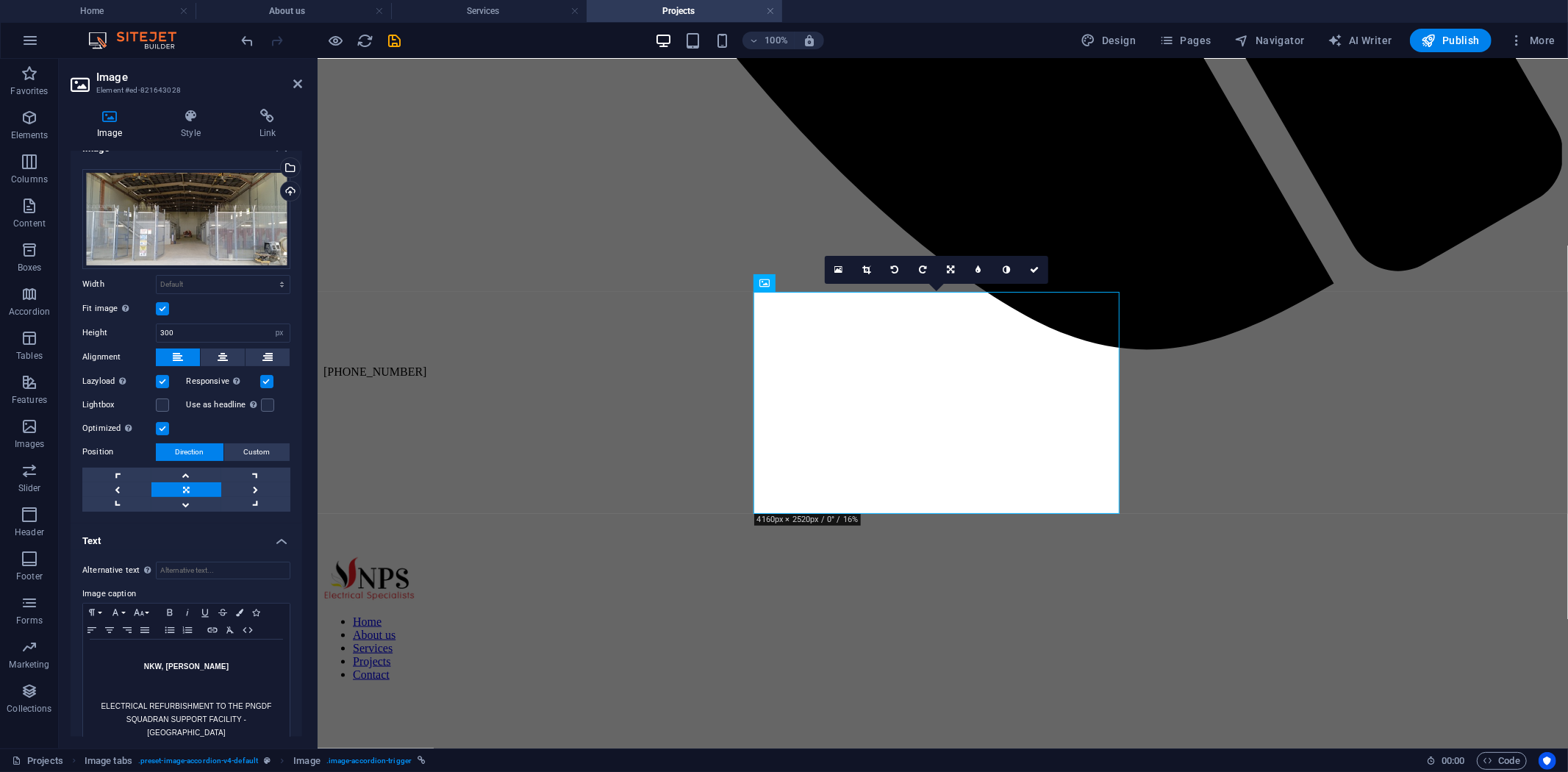
scroll to position [0, 0]
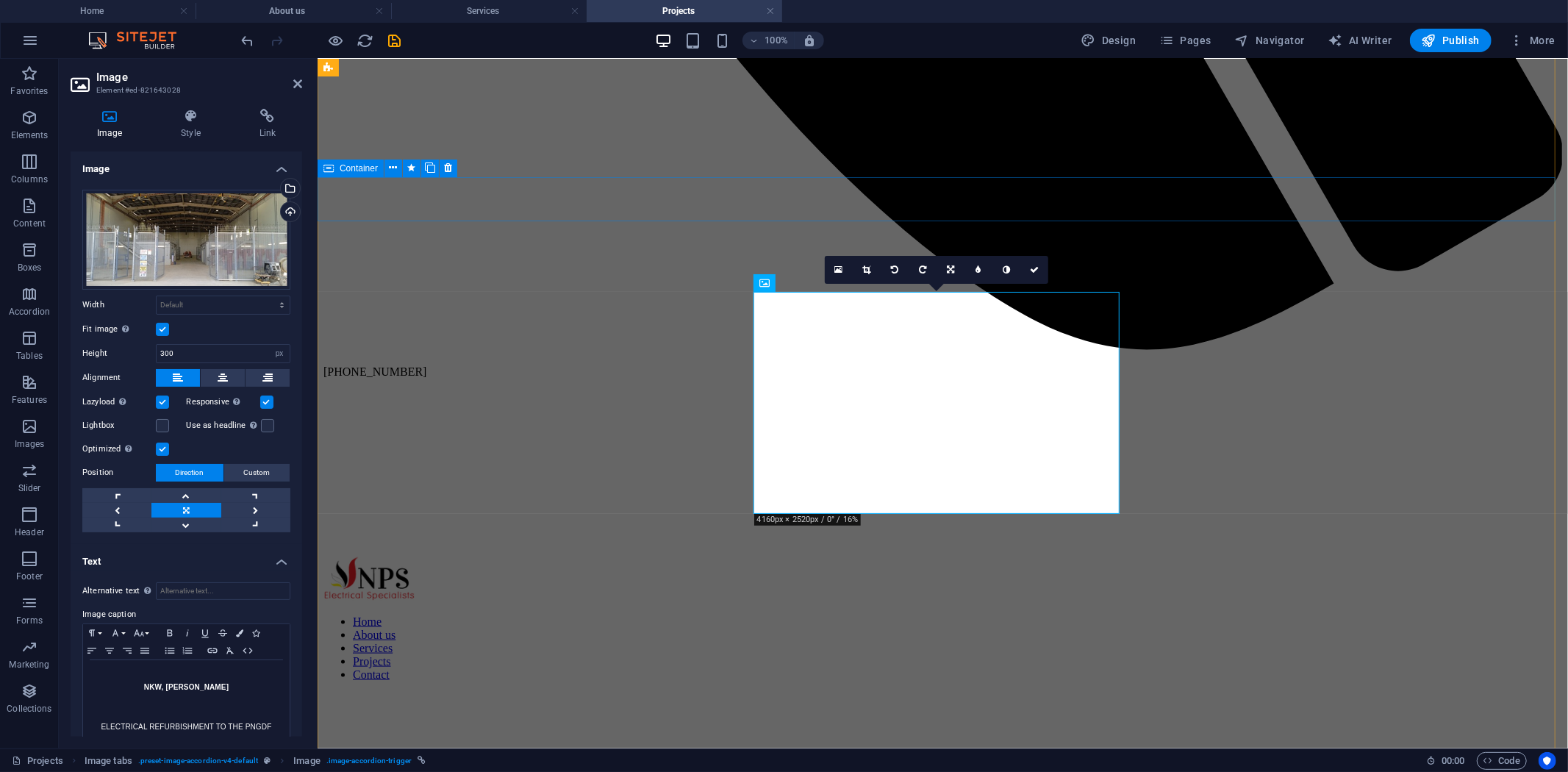
select select "px"
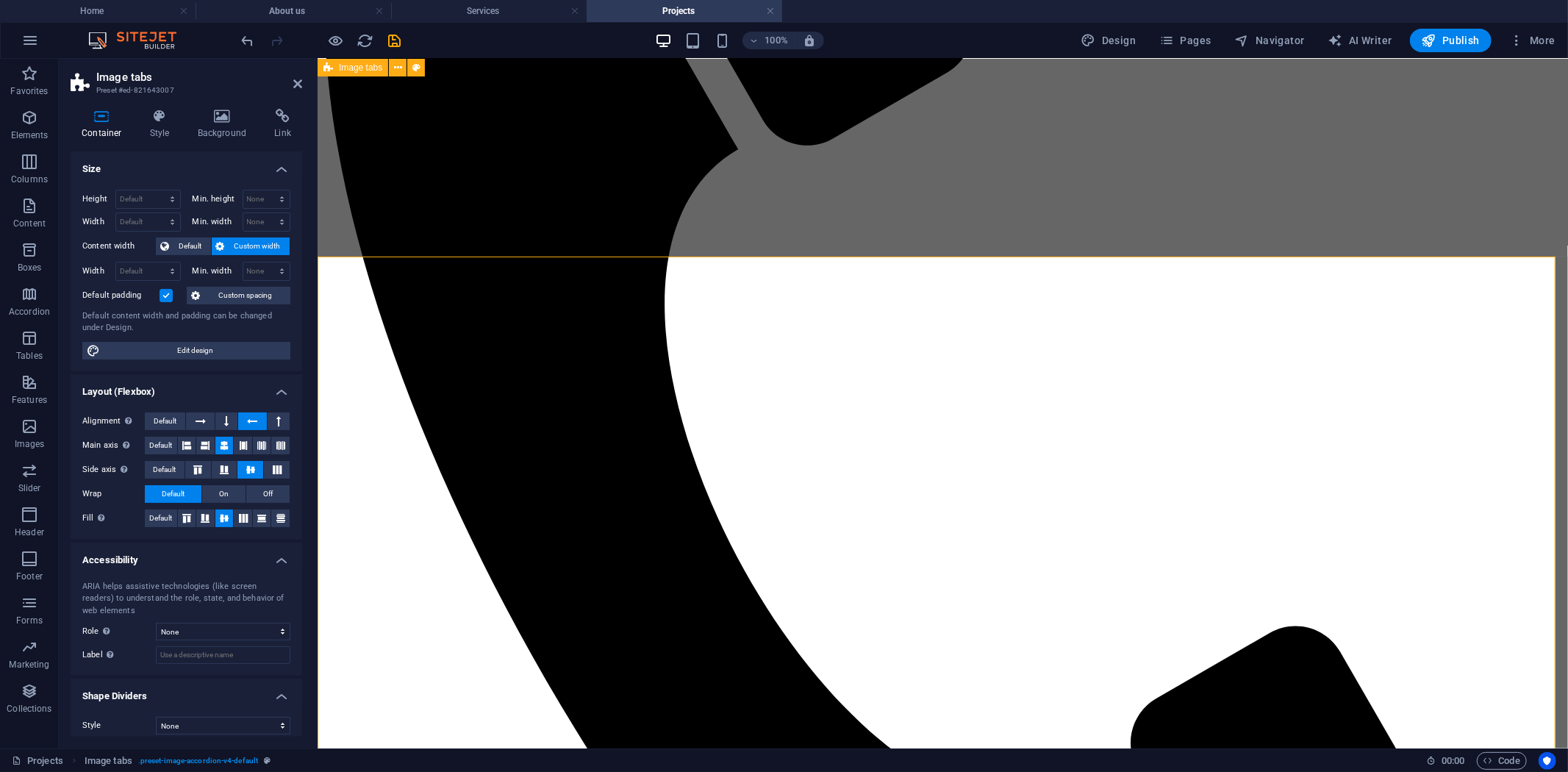
scroll to position [473, 0]
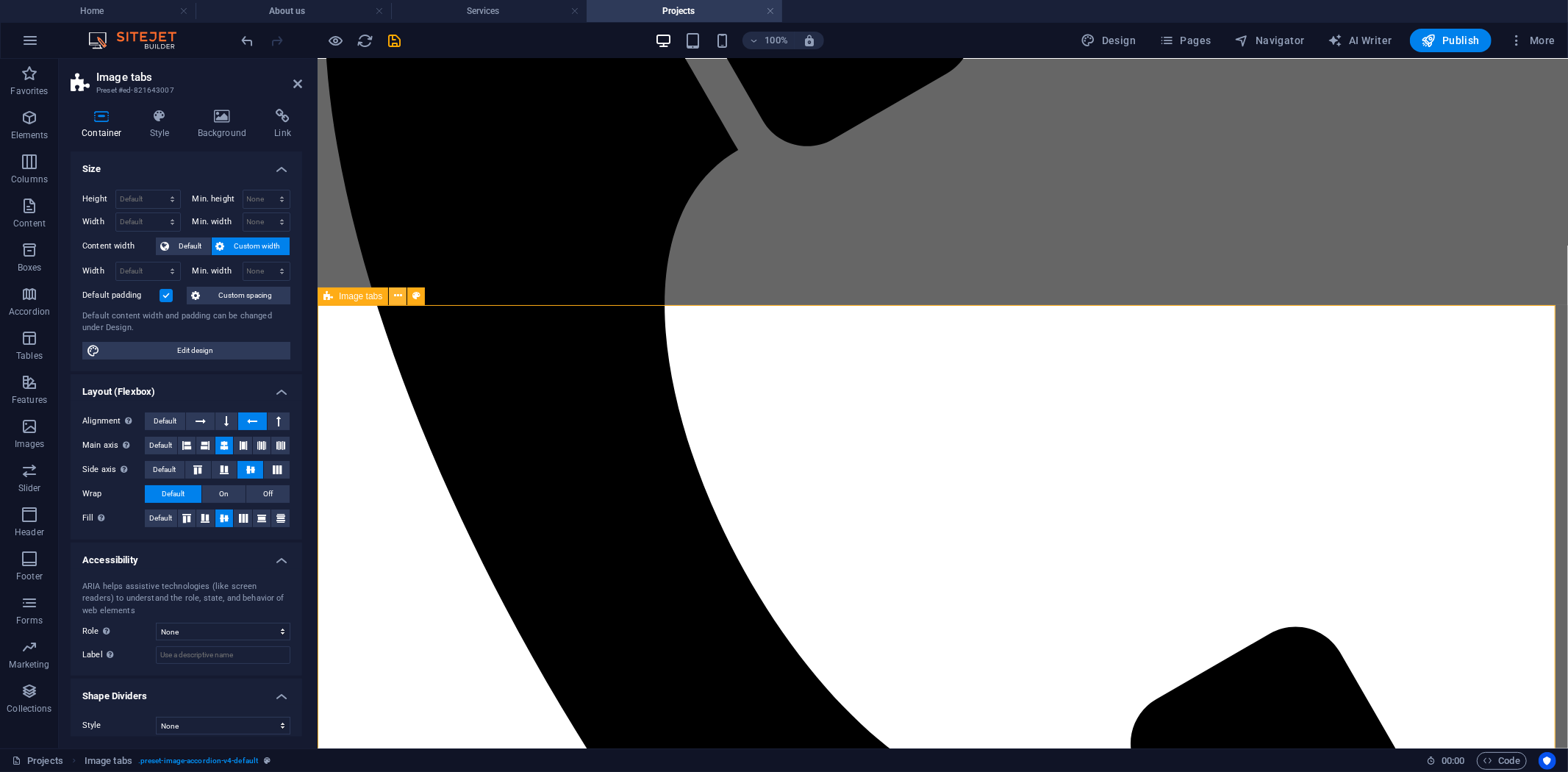
click at [398, 299] on icon at bounding box center [398, 295] width 8 height 15
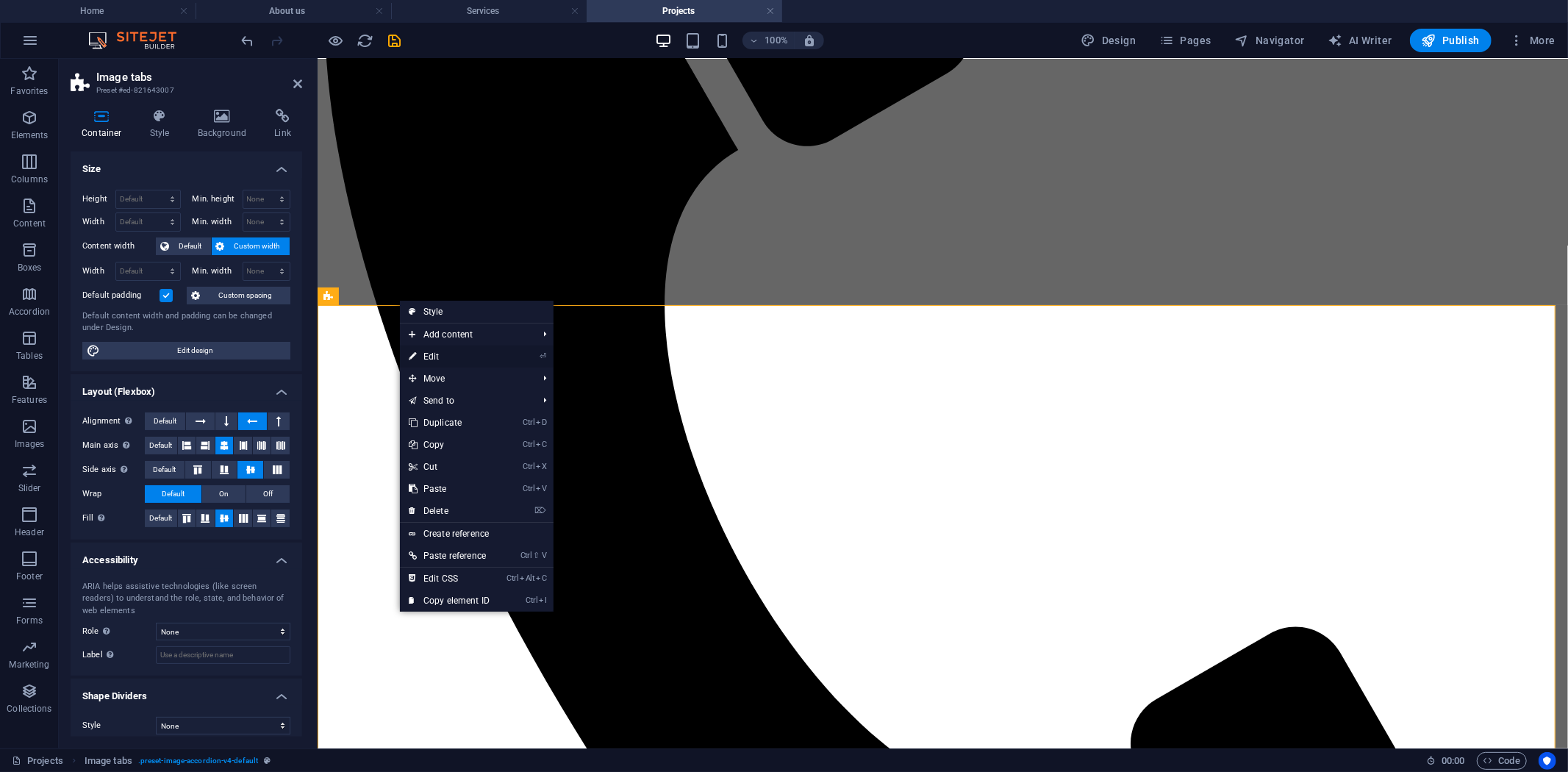
click at [436, 357] on link "⏎ Edit" at bounding box center [450, 356] width 99 height 22
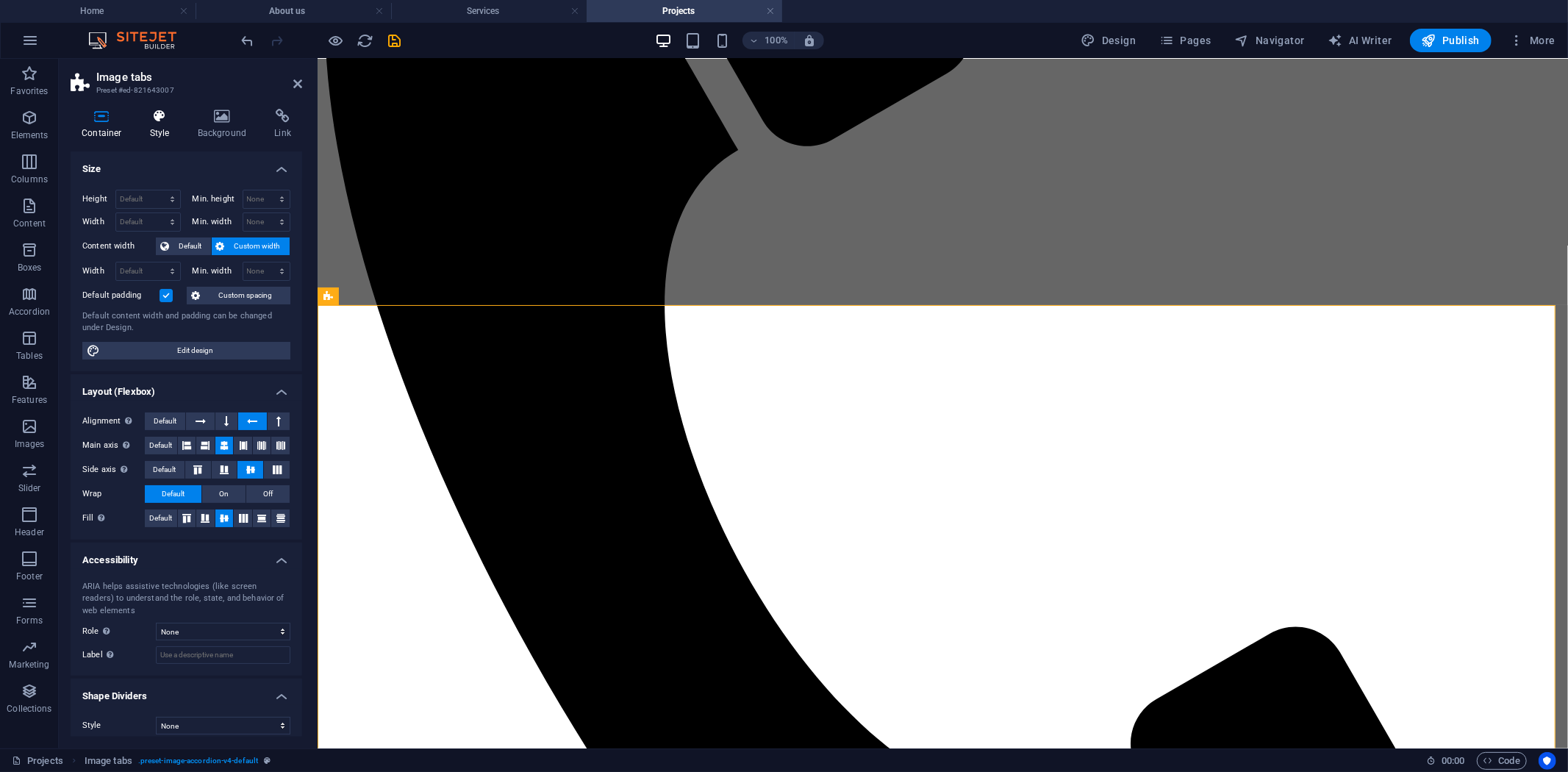
click at [155, 126] on h4 "Style" at bounding box center [163, 124] width 48 height 31
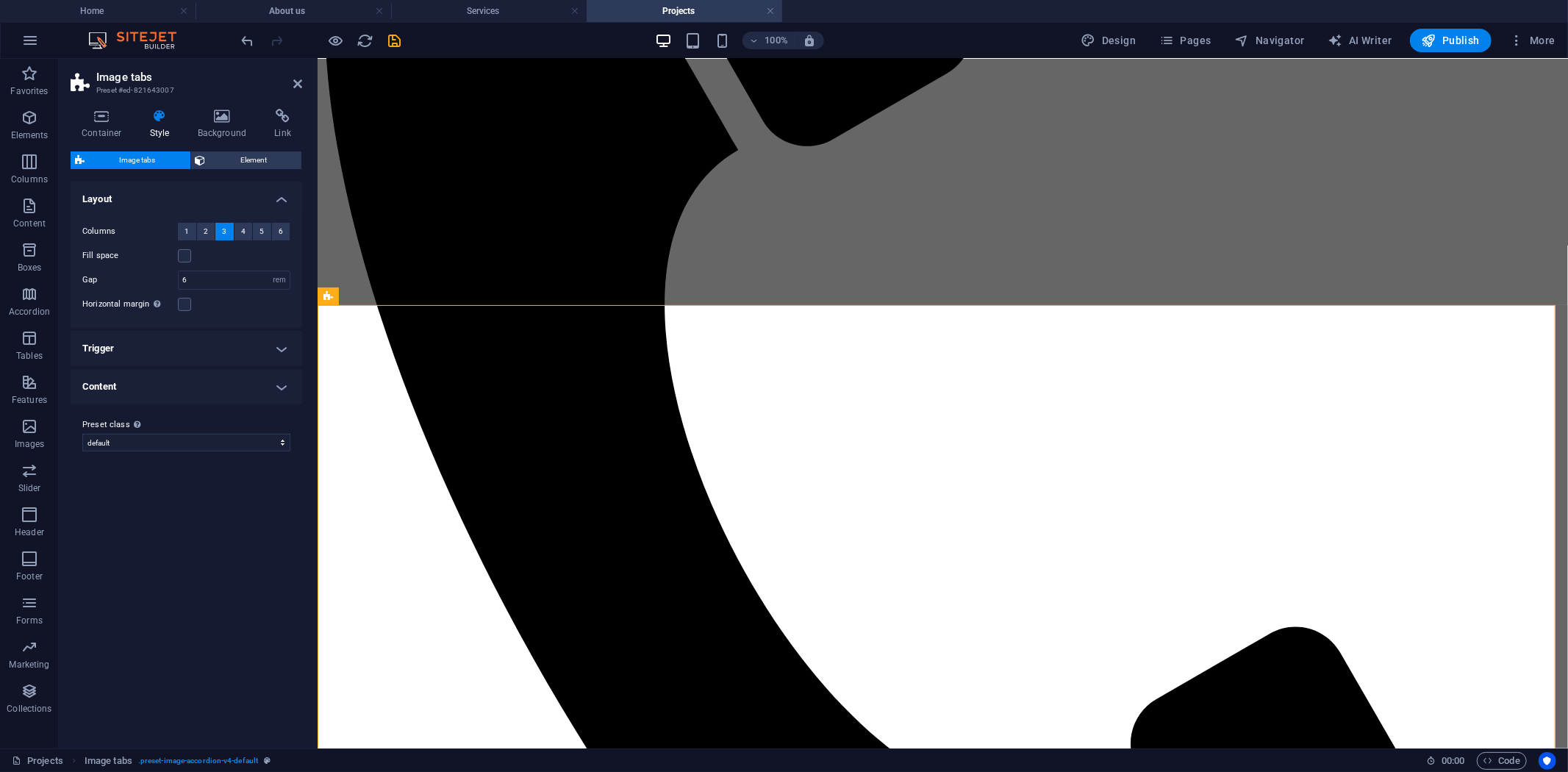
click at [199, 346] on h4 "Trigger" at bounding box center [186, 349] width 231 height 35
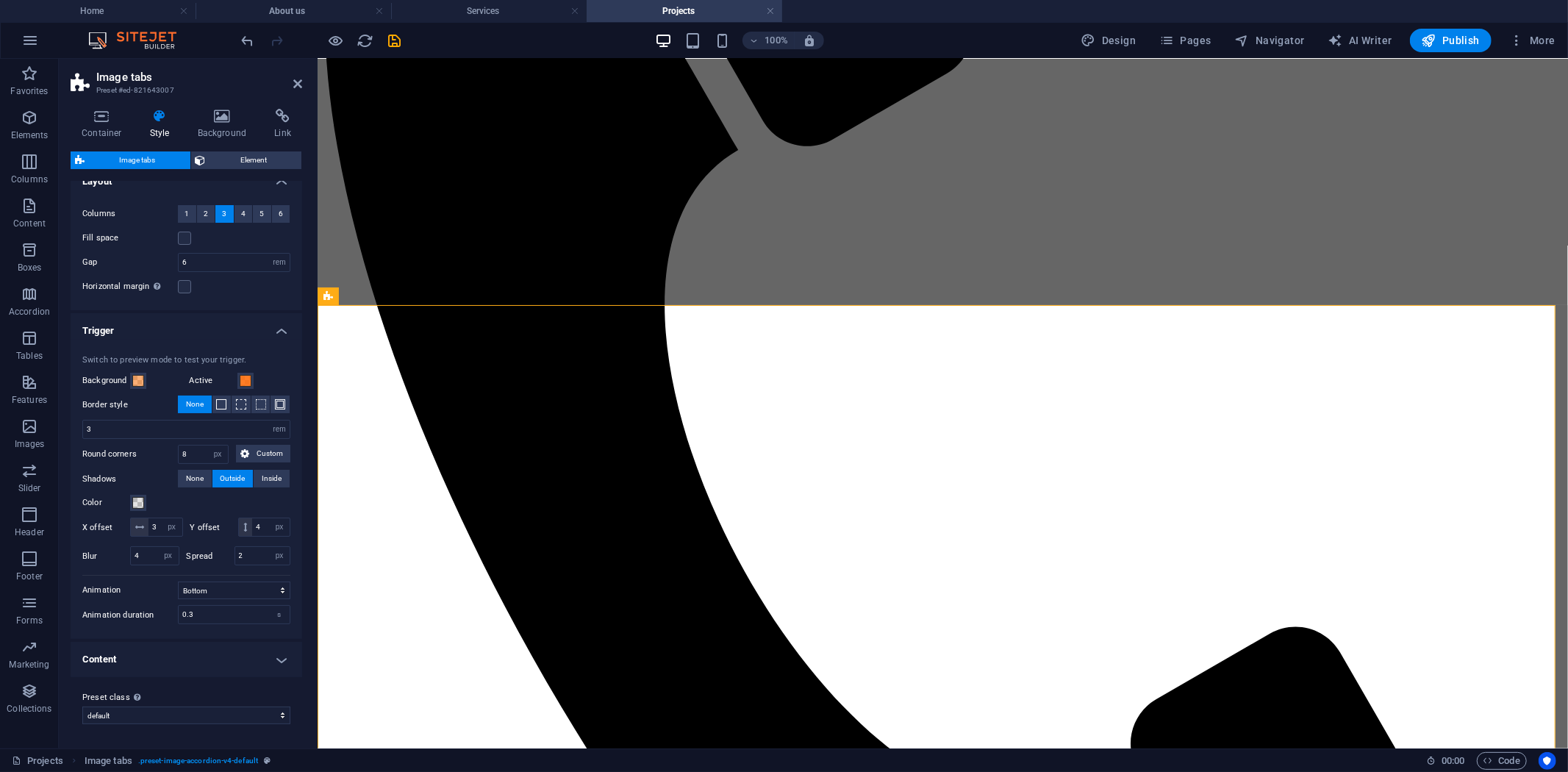
scroll to position [37, 0]
click at [135, 375] on span at bounding box center [138, 380] width 11 height 11
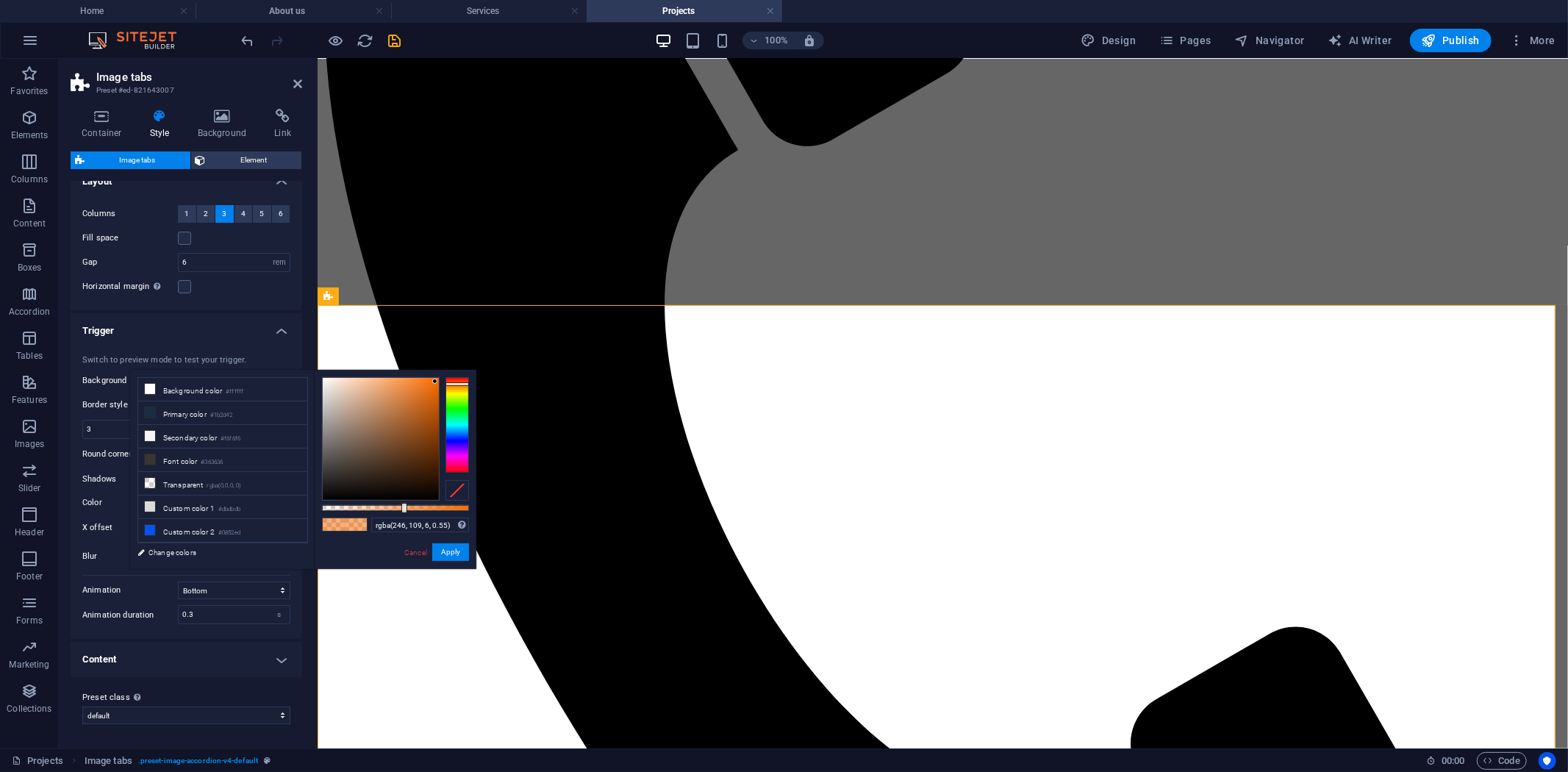
type input "rgba(246, 109, 6, 0.915)"
click at [457, 507] on div at bounding box center [396, 508] width 147 height 6
drag, startPoint x: 452, startPoint y: 549, endPoint x: 146, endPoint y: 446, distance: 322.9
click at [452, 549] on button "Apply" at bounding box center [451, 552] width 37 height 18
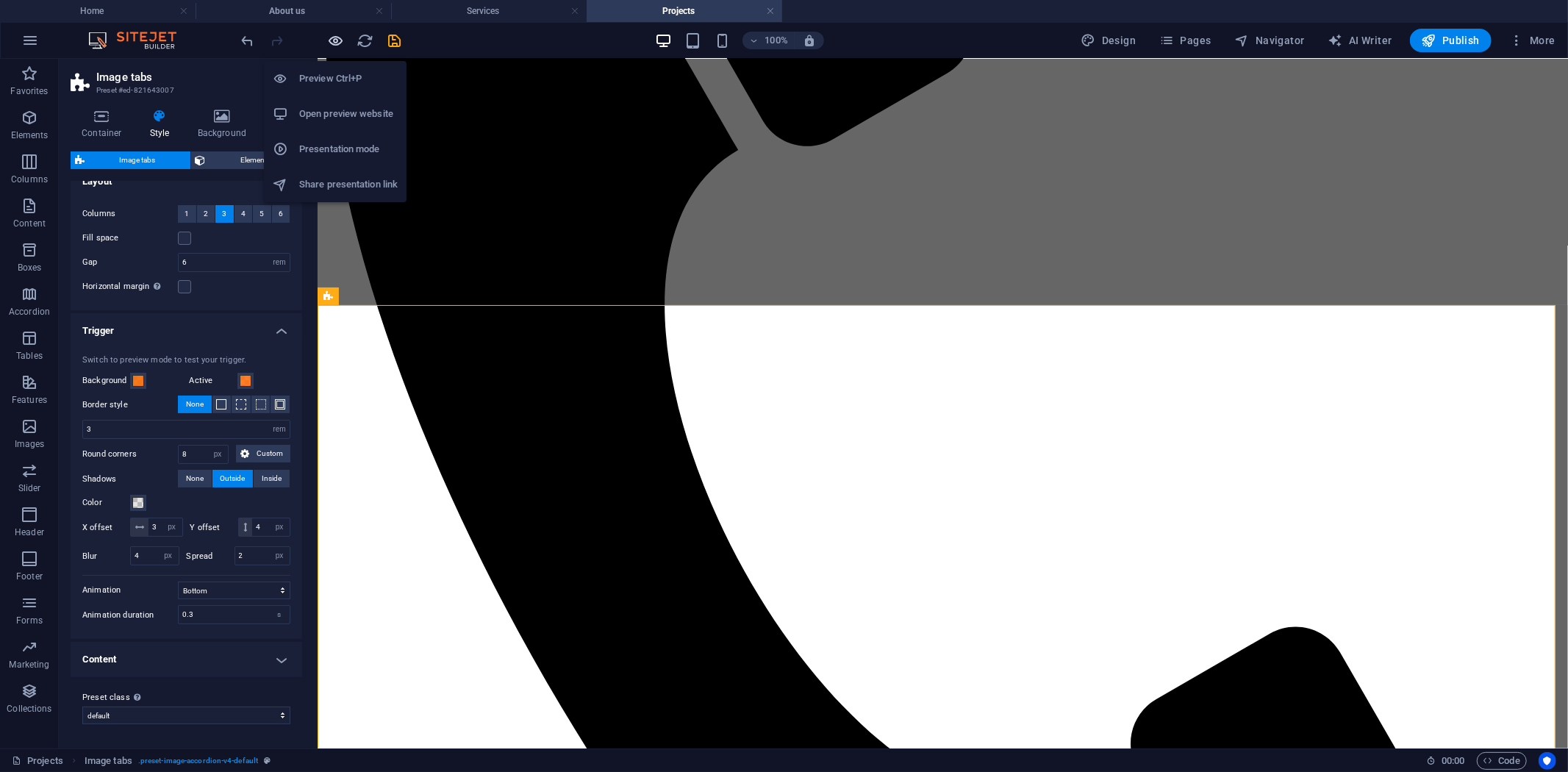
click at [333, 45] on icon "button" at bounding box center [336, 41] width 17 height 17
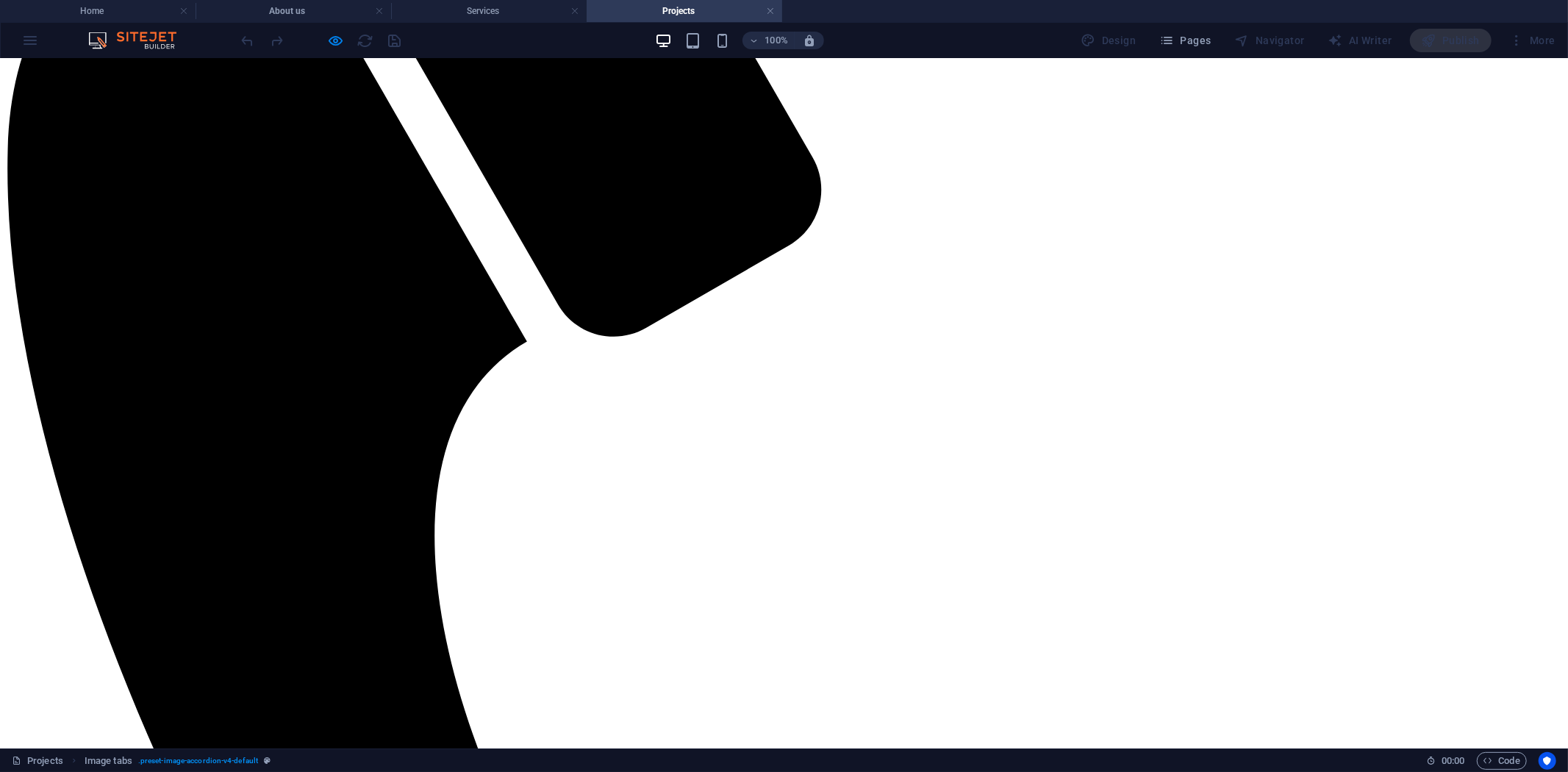
scroll to position [392, 0]
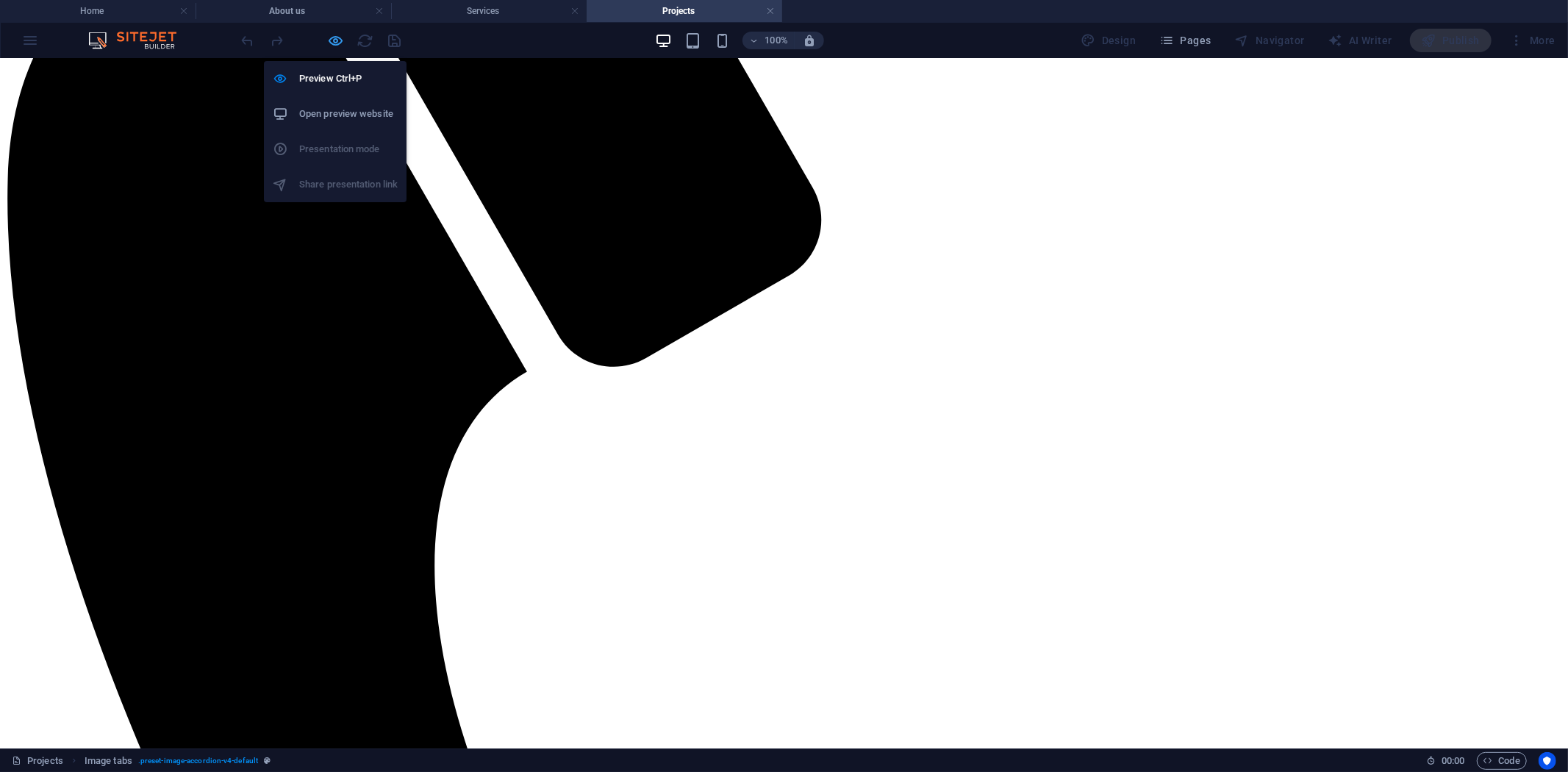
click at [338, 41] on icon "button" at bounding box center [336, 41] width 17 height 17
select select "rem"
select select "px"
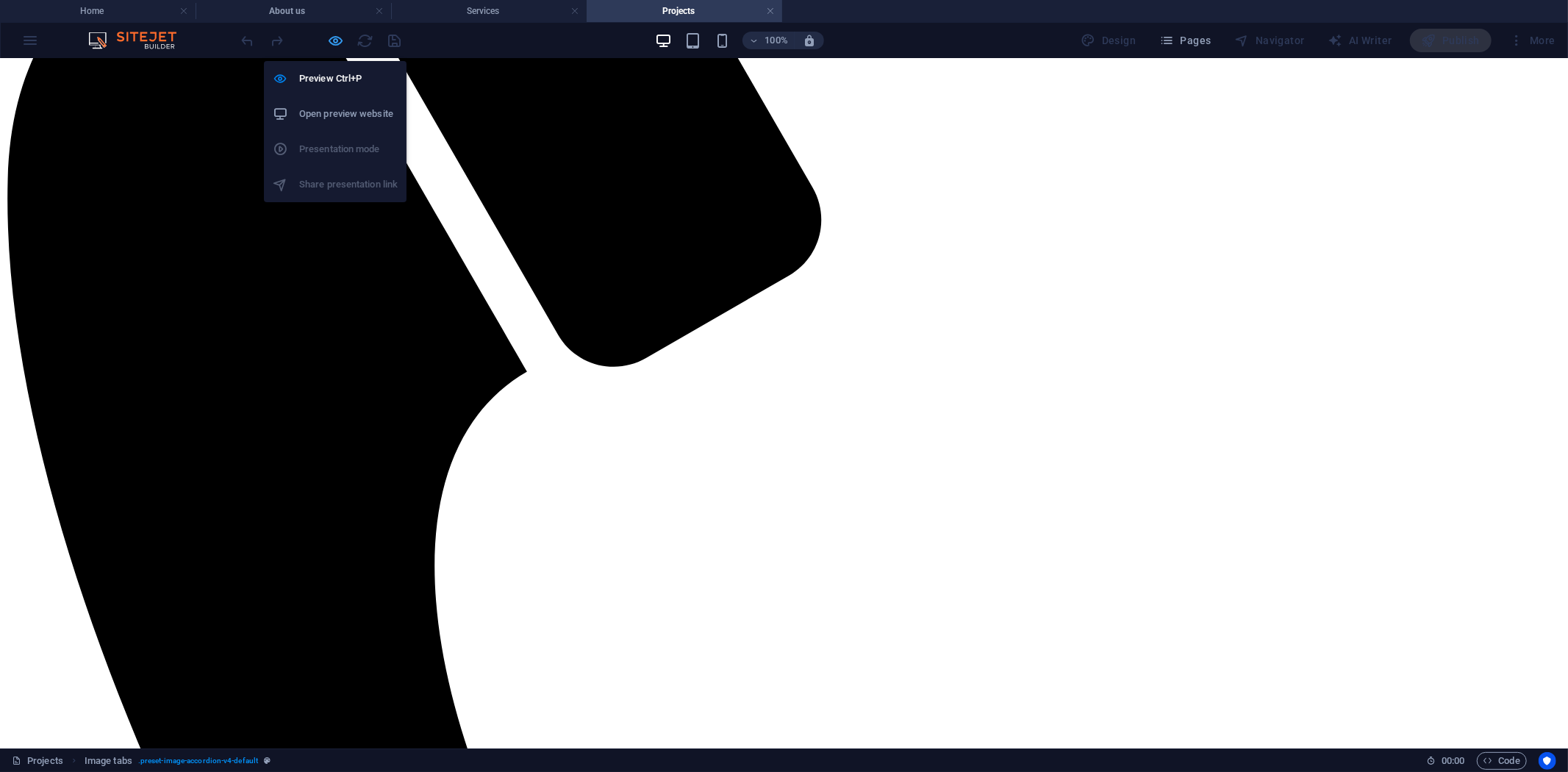
select select "px"
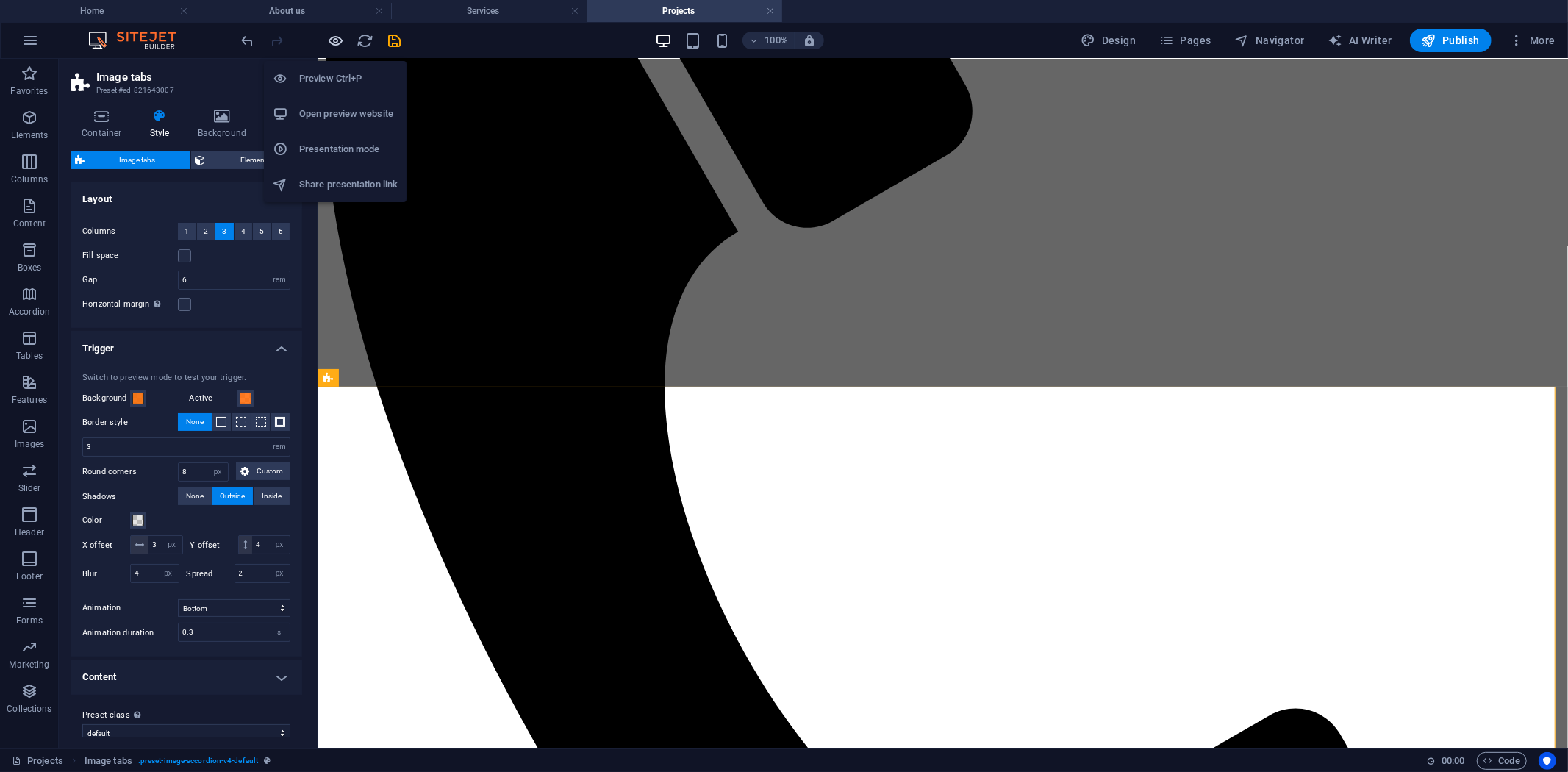
click at [338, 41] on icon "button" at bounding box center [336, 41] width 17 height 17
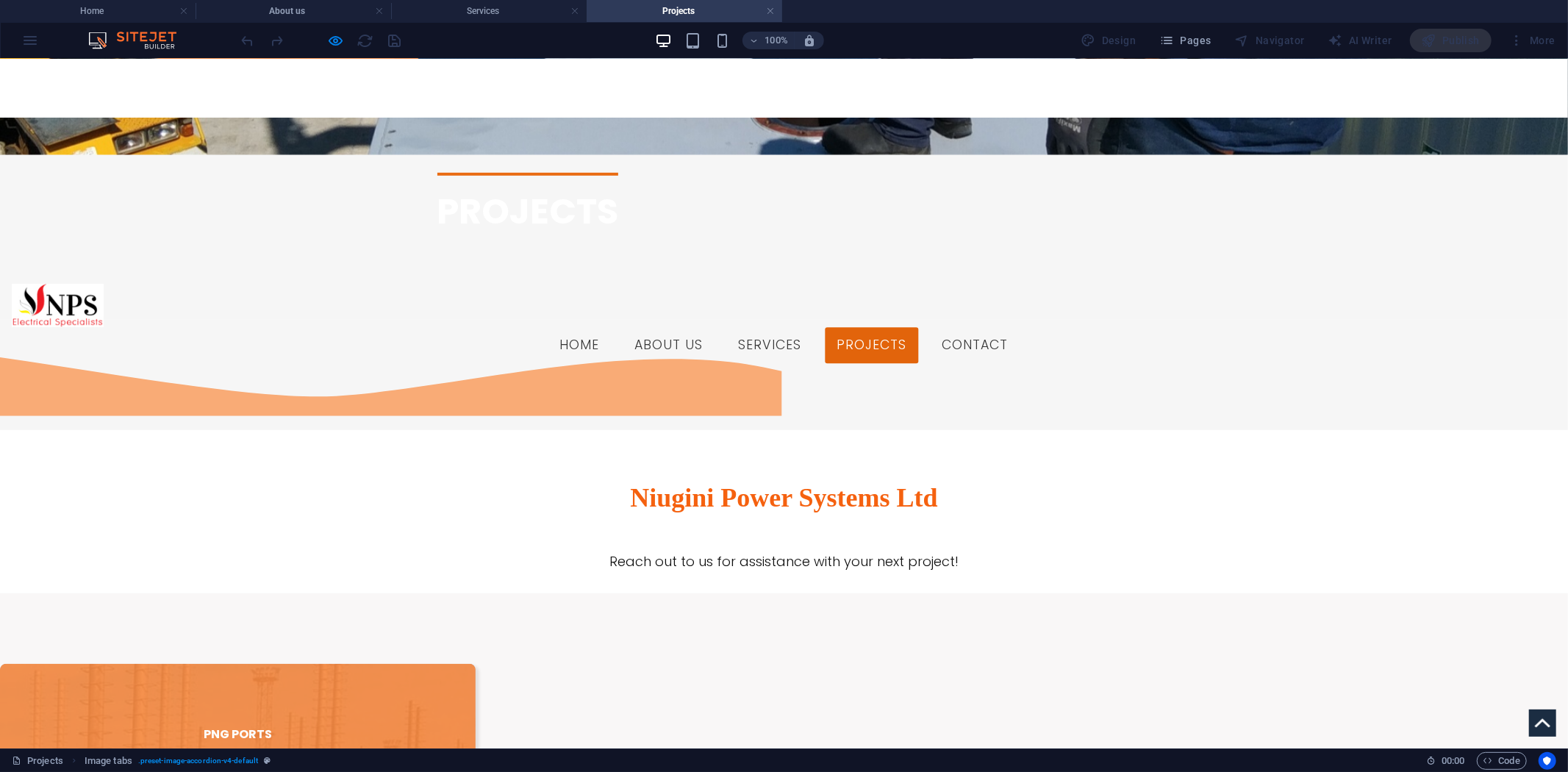
scroll to position [637, 0]
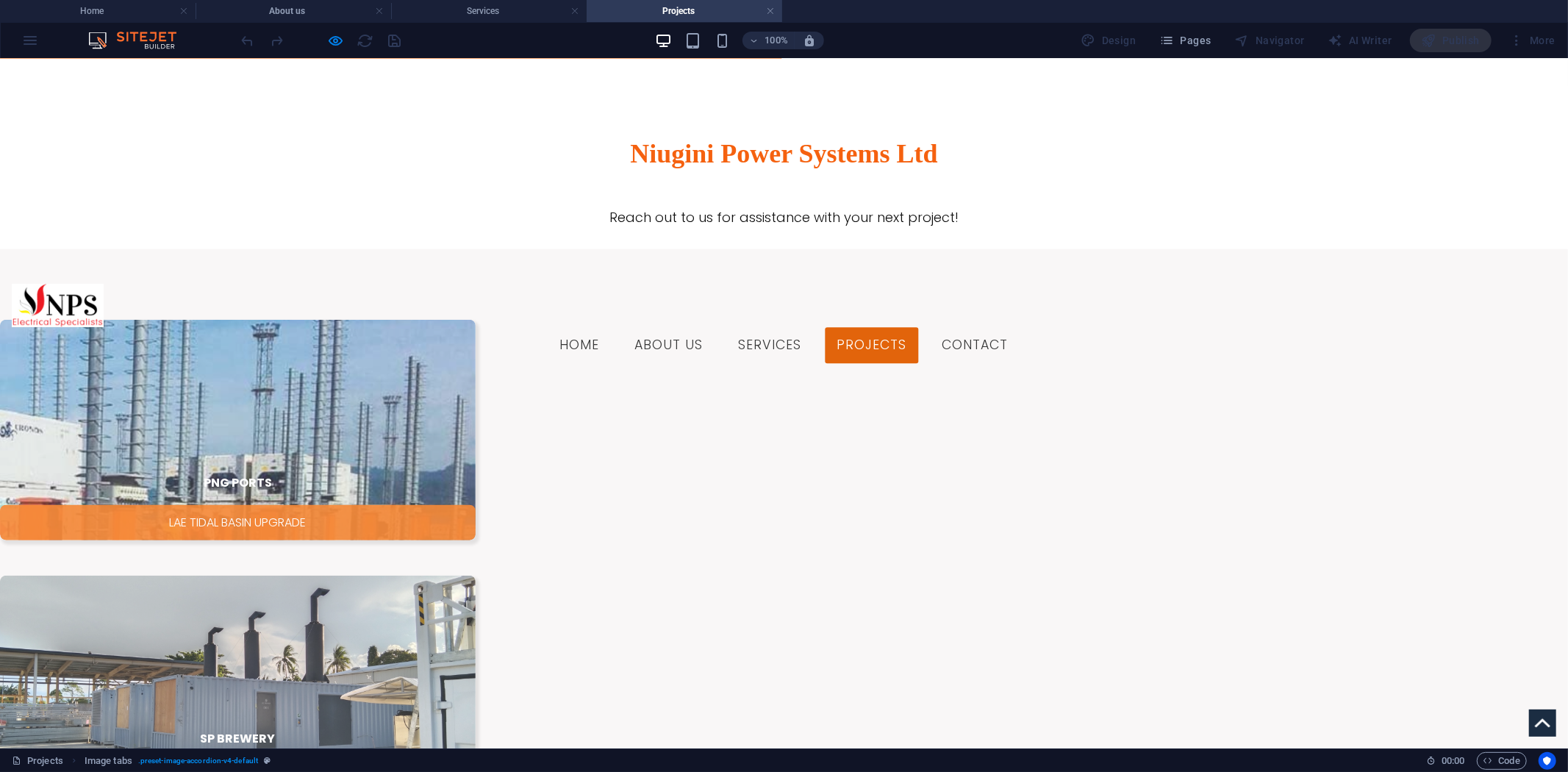
scroll to position [873, 0]
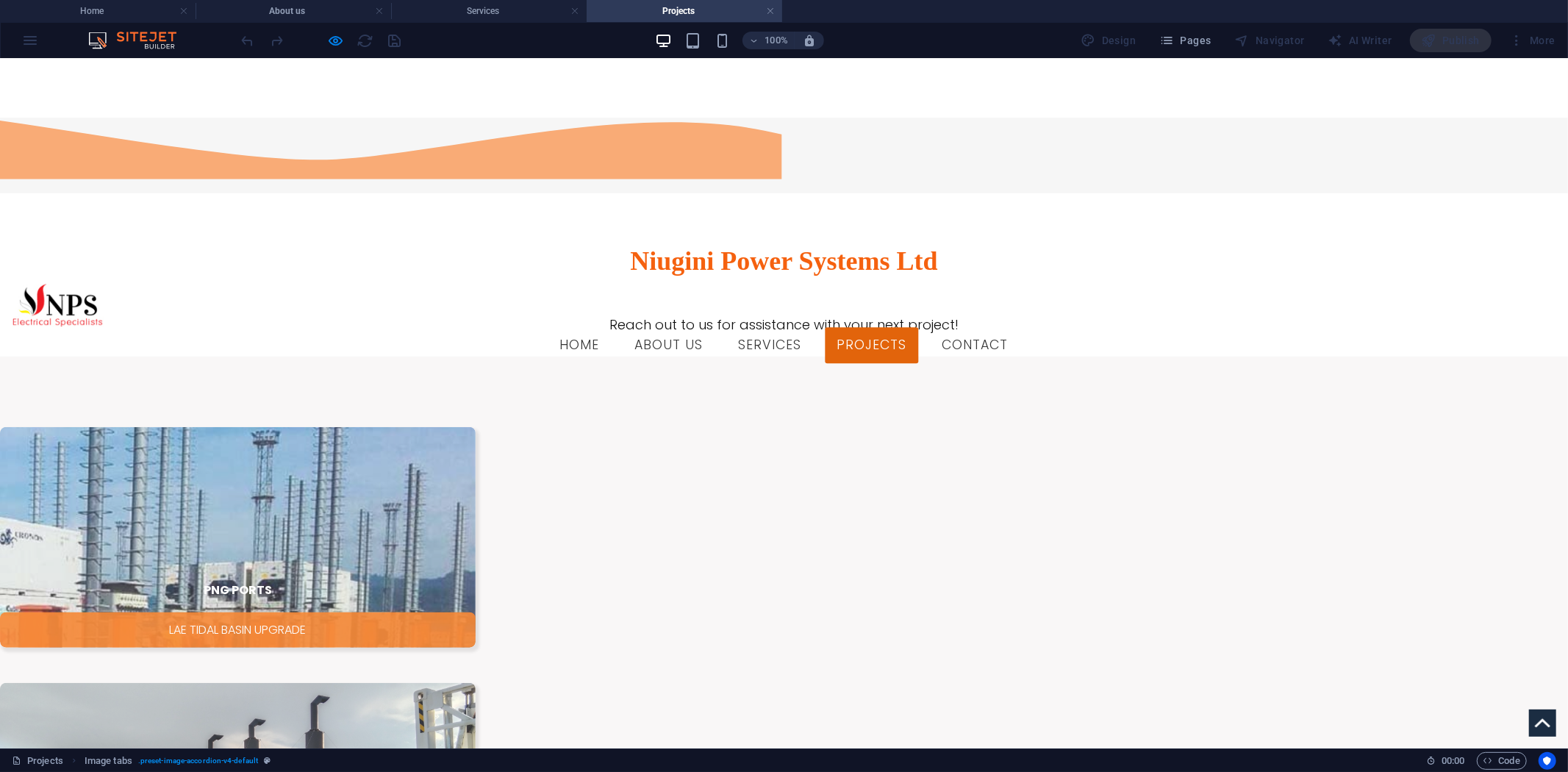
click at [388, 163] on div at bounding box center [784, 164] width 1568 height 213
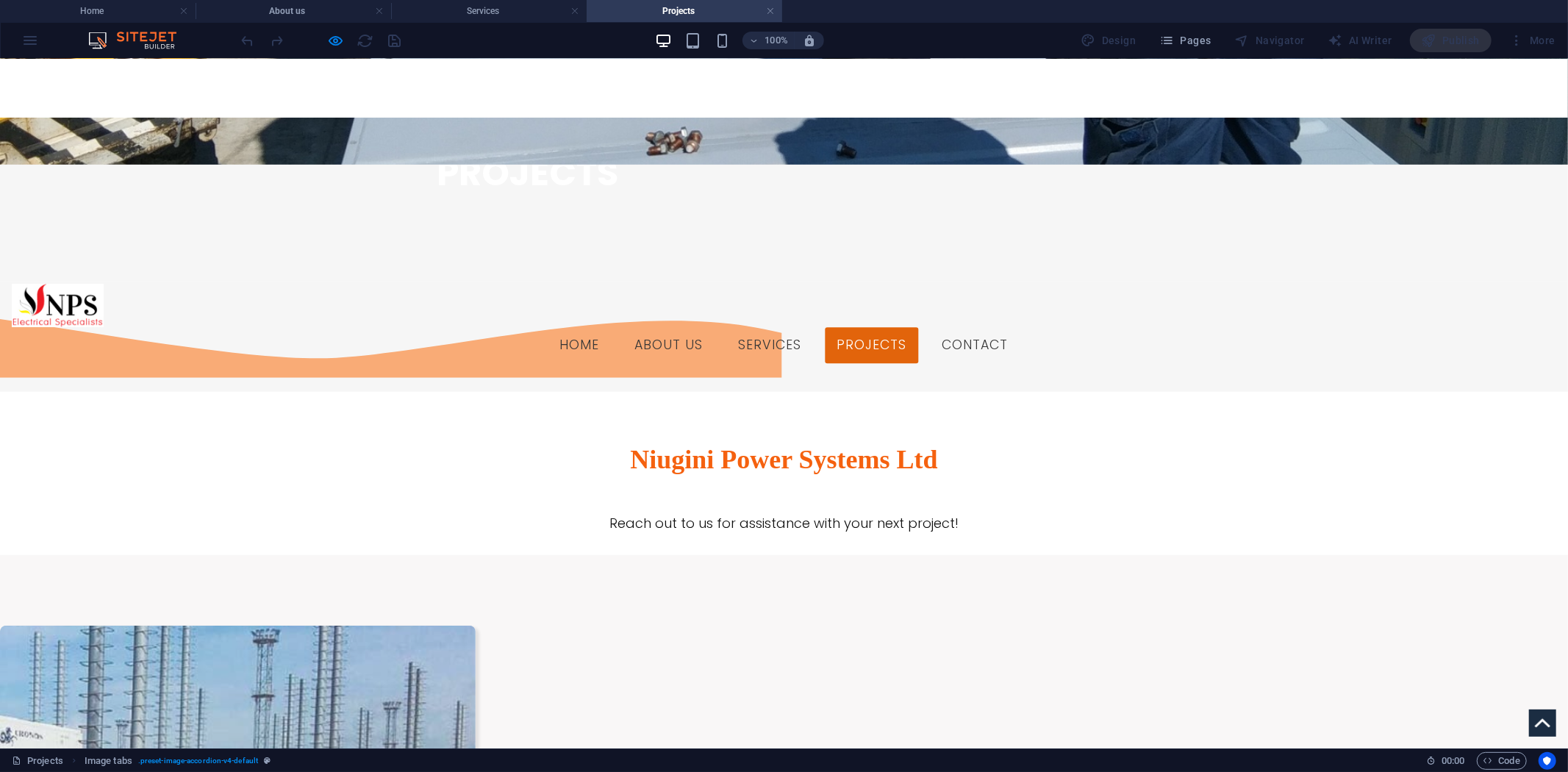
scroll to position [628, 0]
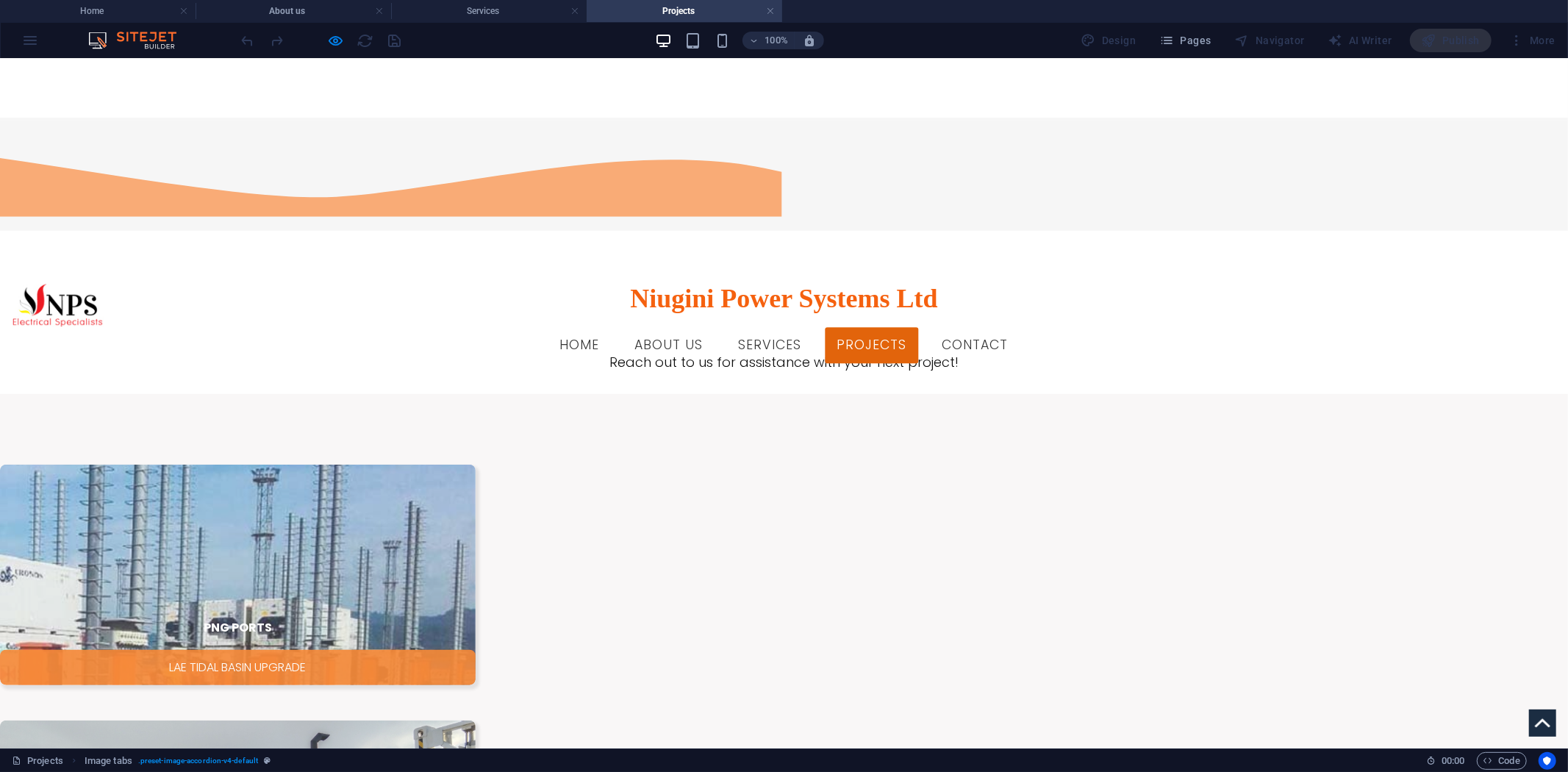
scroll to position [1037, 0]
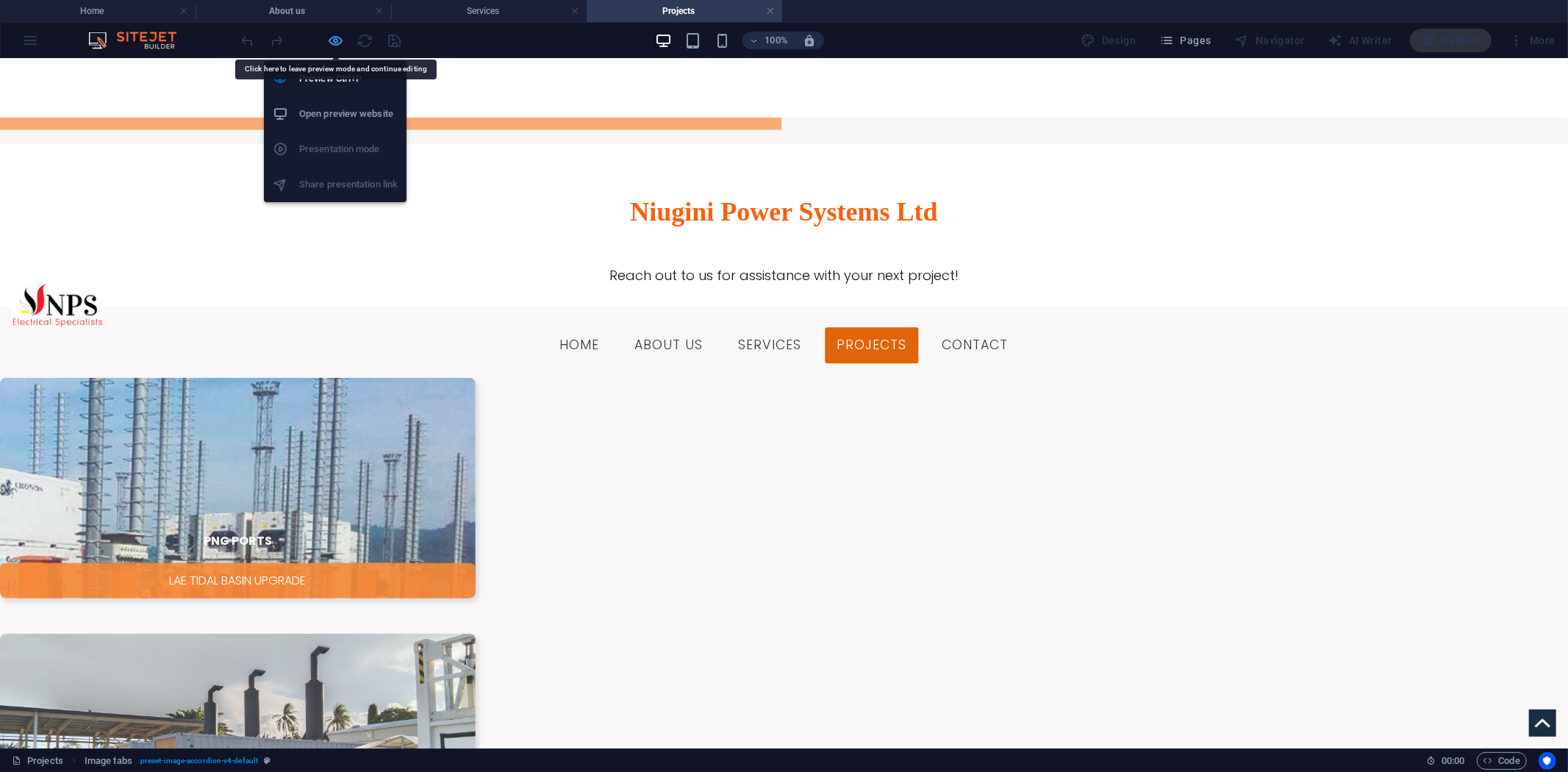
drag, startPoint x: 339, startPoint y: 35, endPoint x: 55, endPoint y: 326, distance: 406.6
click at [339, 35] on icon "button" at bounding box center [336, 41] width 17 height 17
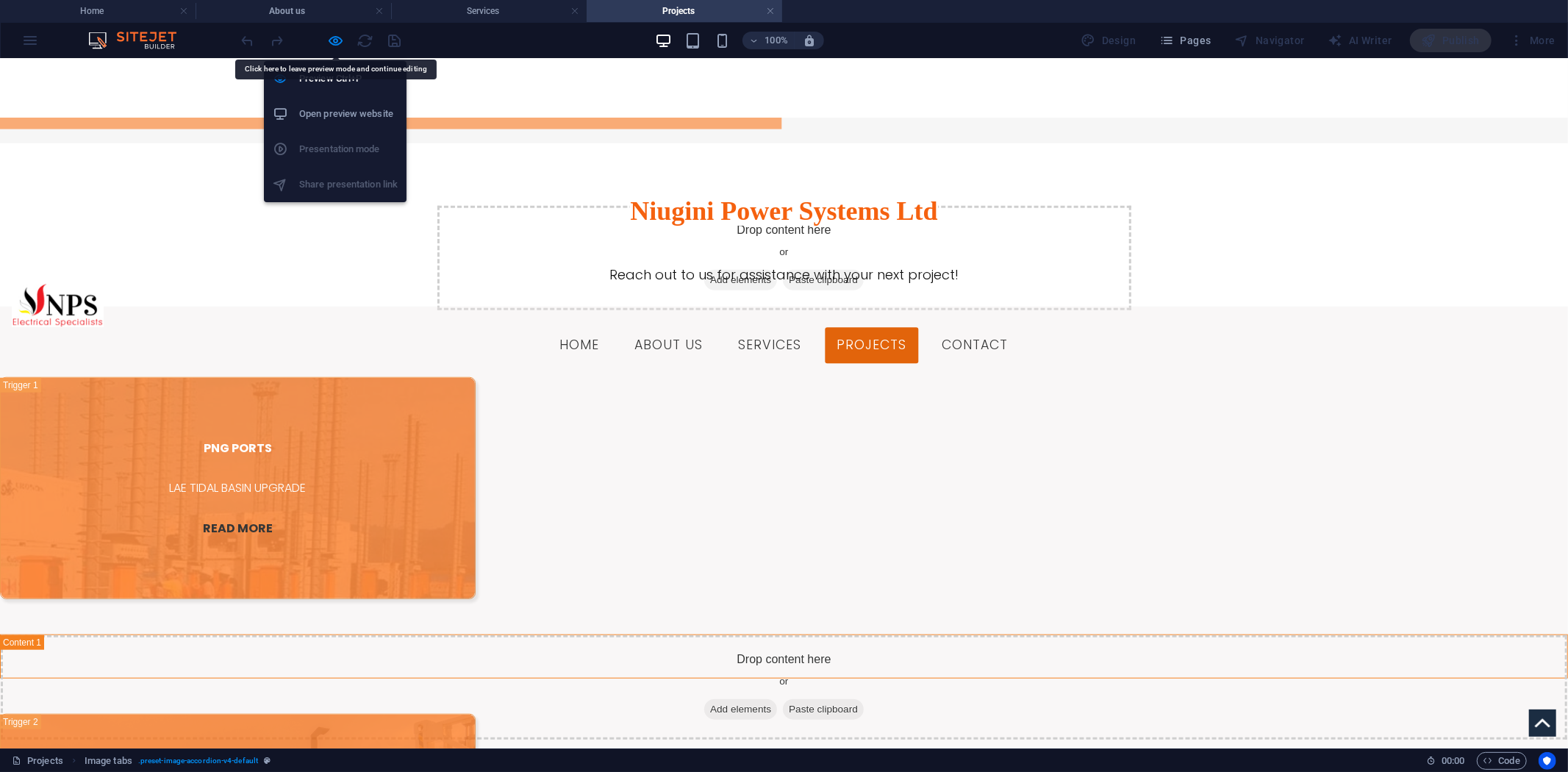
select select "rem"
select select "px"
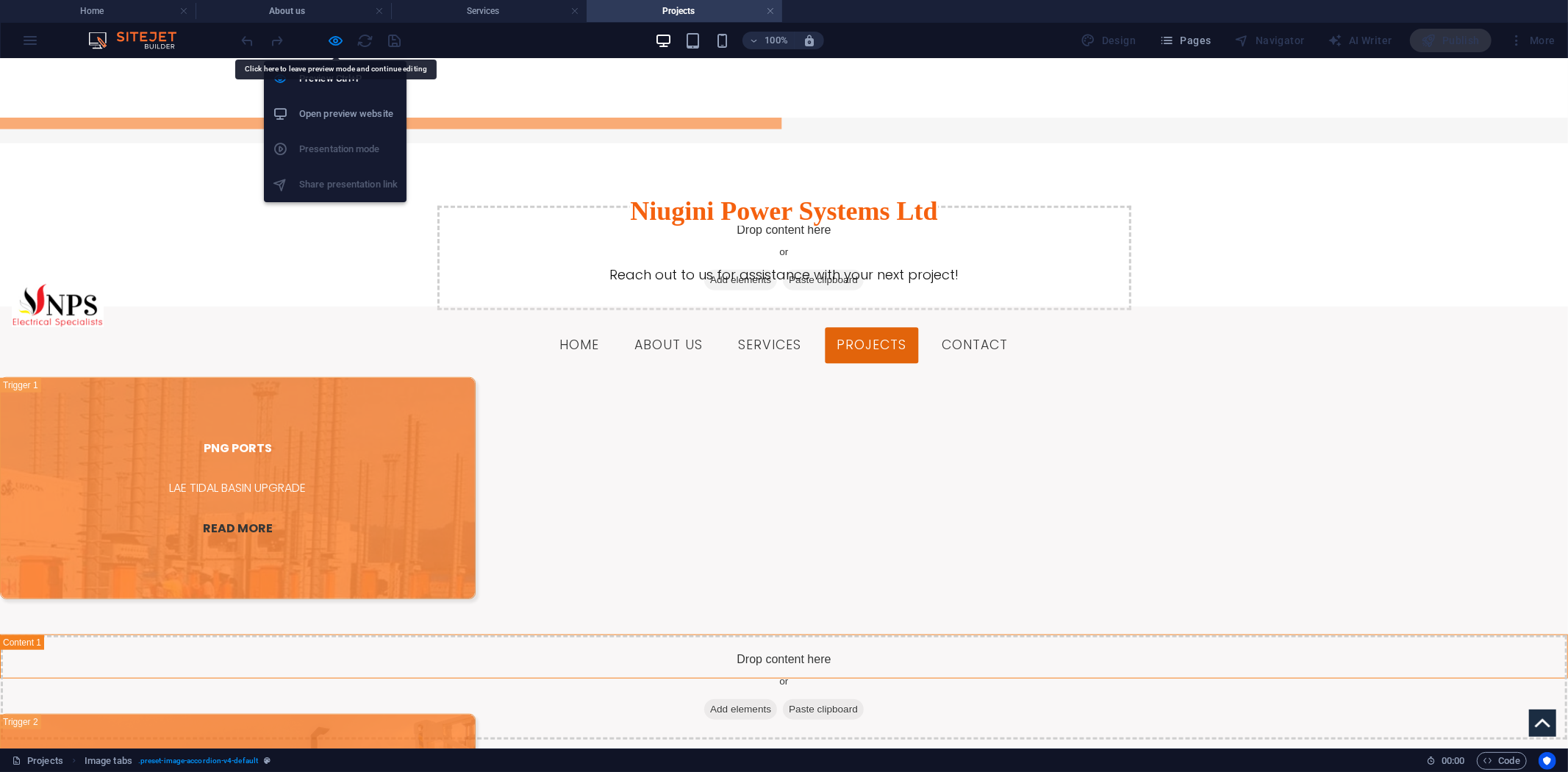
select select "px"
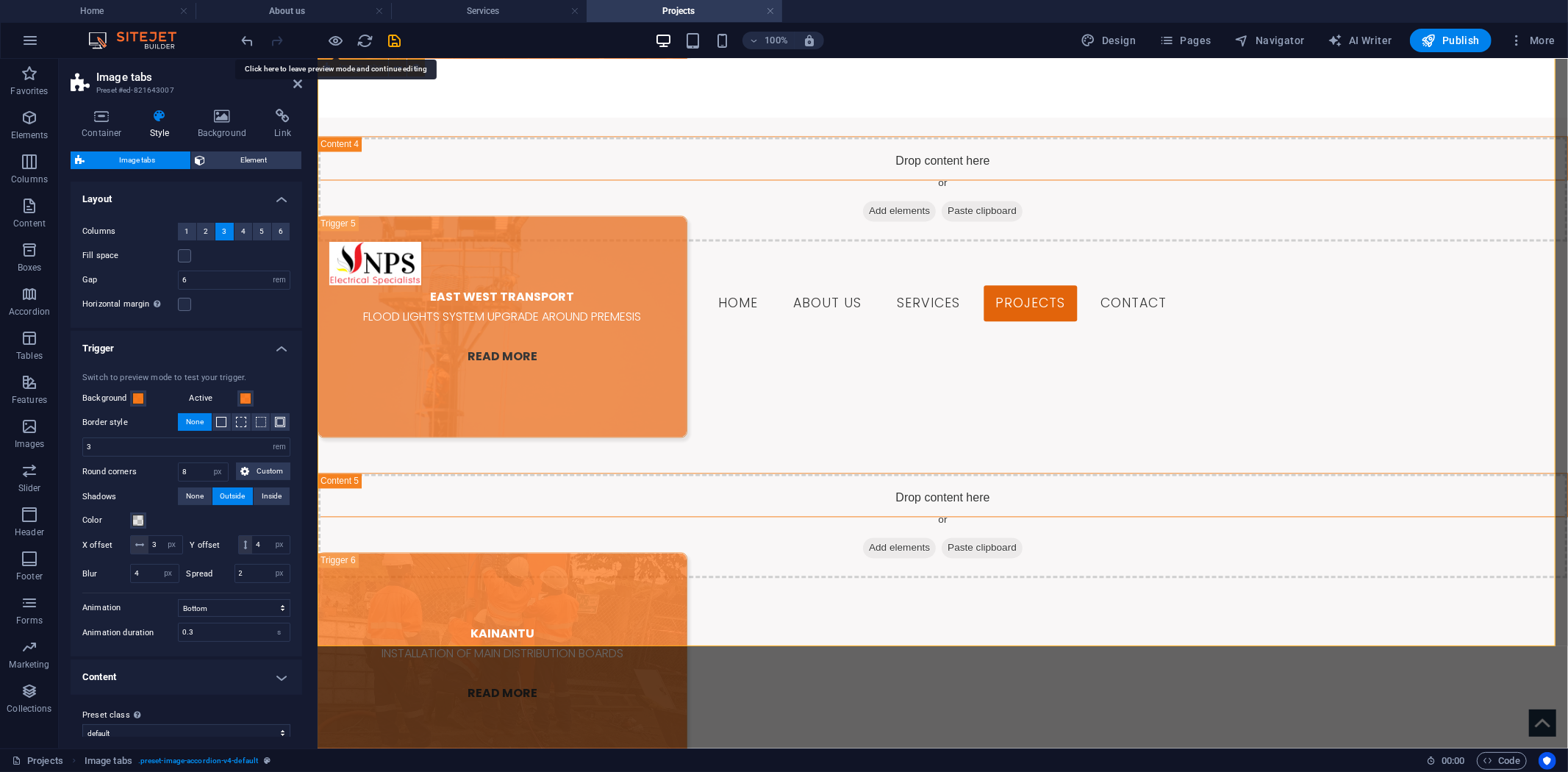
scroll to position [2721, 0]
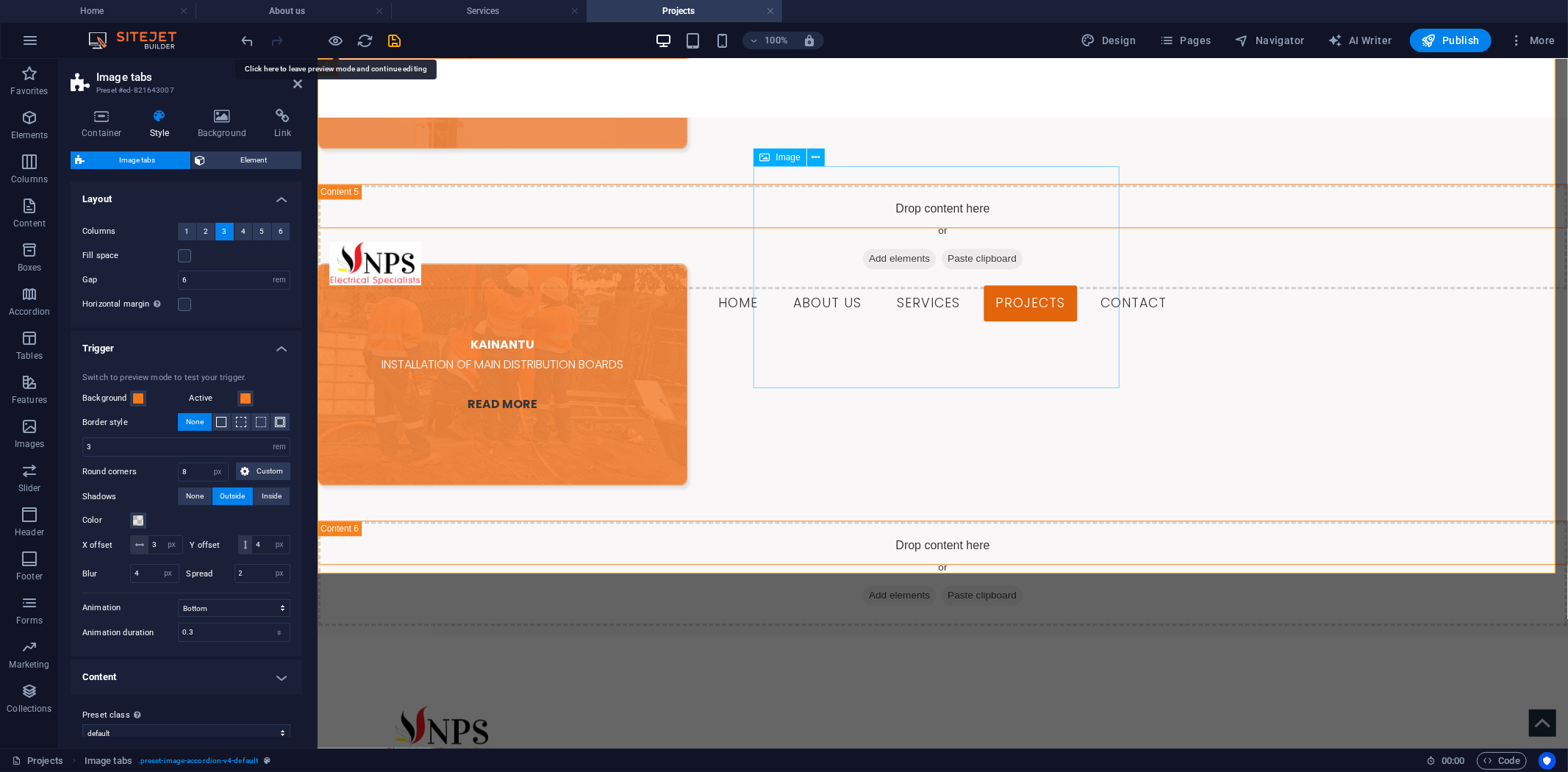
click at [686, 320] on figure "KAINANTU INSTALLATION OF MAIN DISTRIBUTION BOARDS READ MORE" at bounding box center [502, 373] width 370 height 222
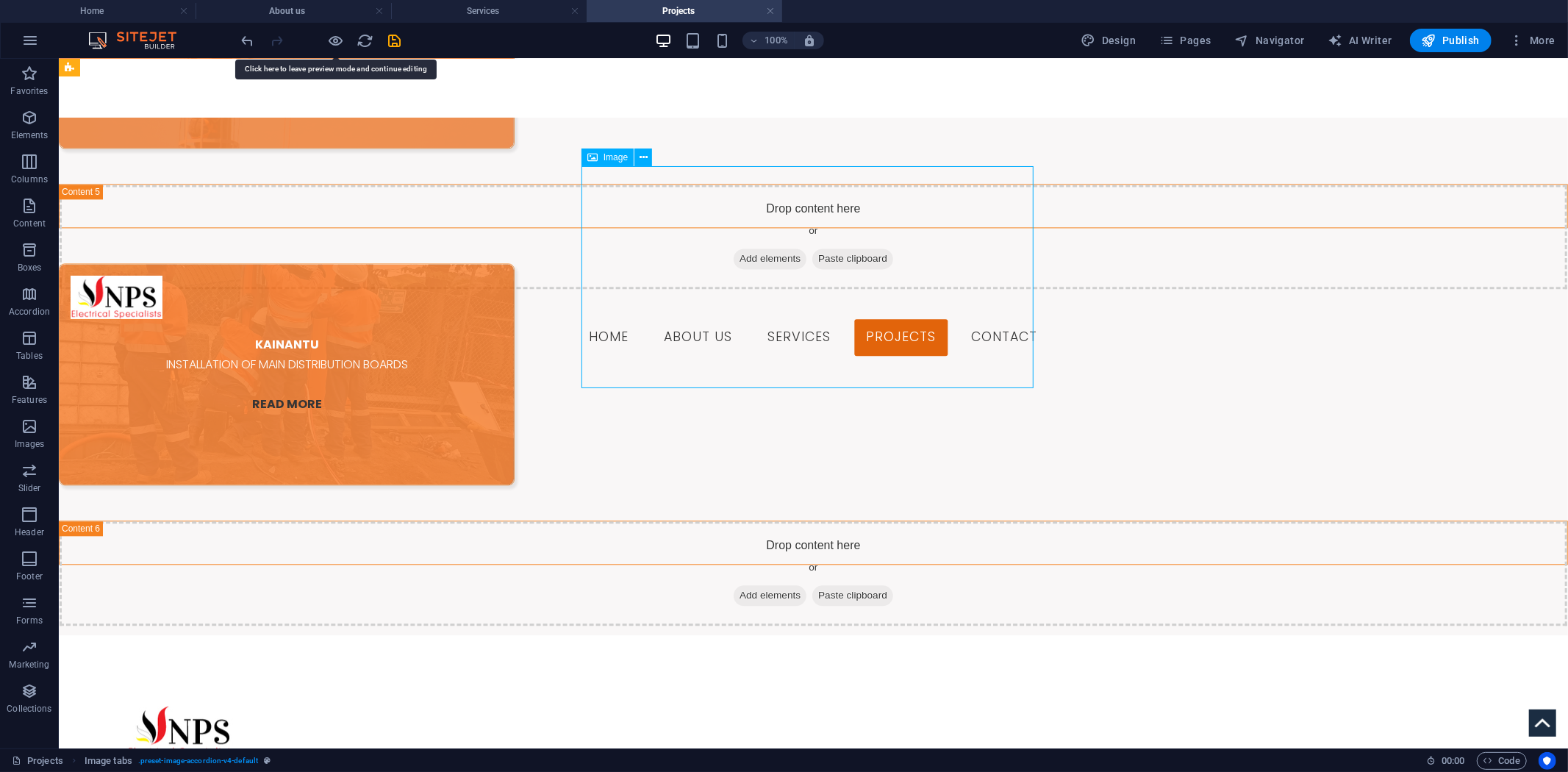
click at [514, 320] on figure "KAINANTU INSTALLATION OF MAIN DISTRIBUTION BOARDS READ MORE" at bounding box center [286, 373] width 456 height 222
select select "px"
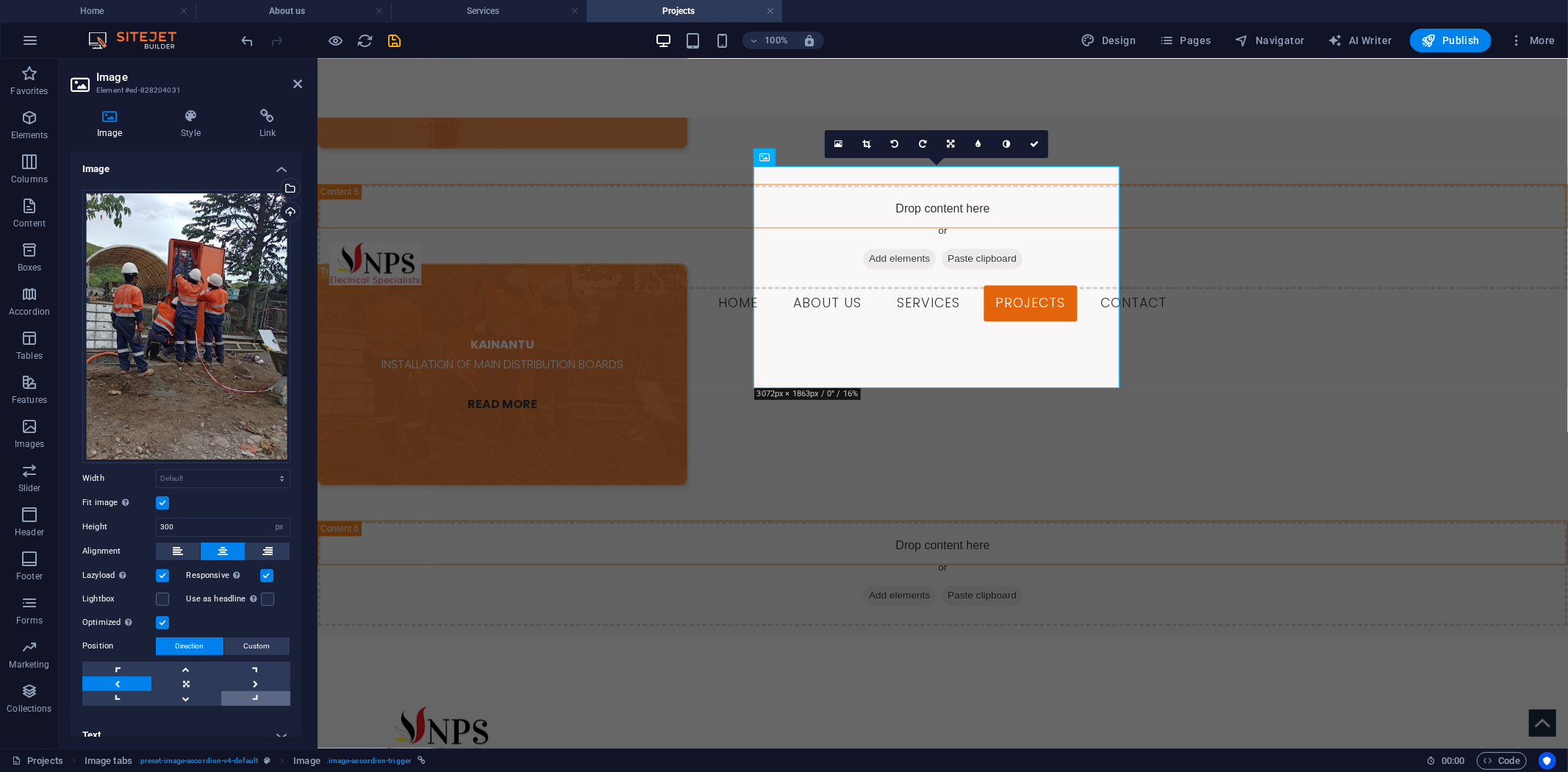
scroll to position [12, 0]
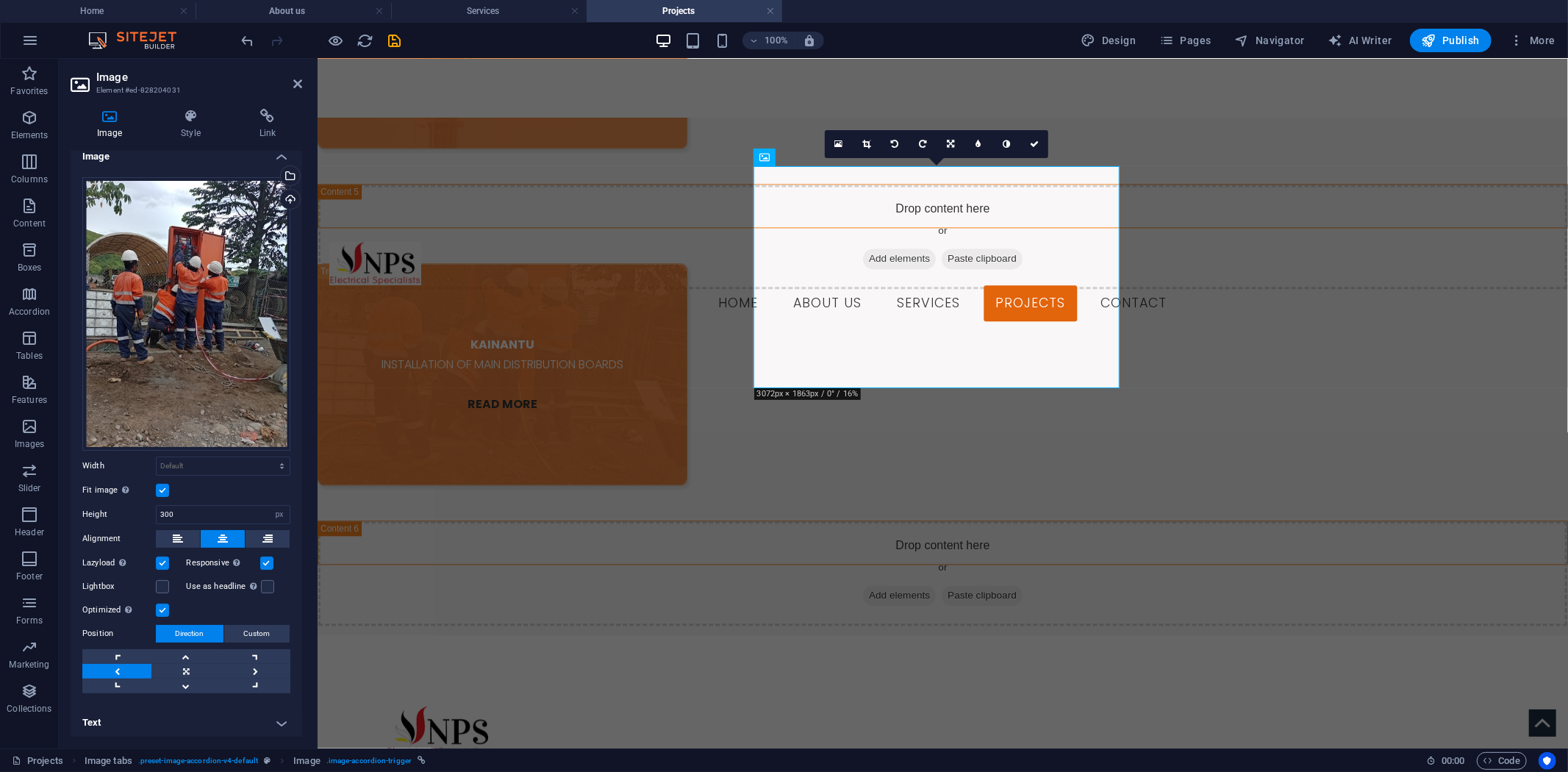
click at [274, 712] on h4 "Text" at bounding box center [186, 723] width 231 height 35
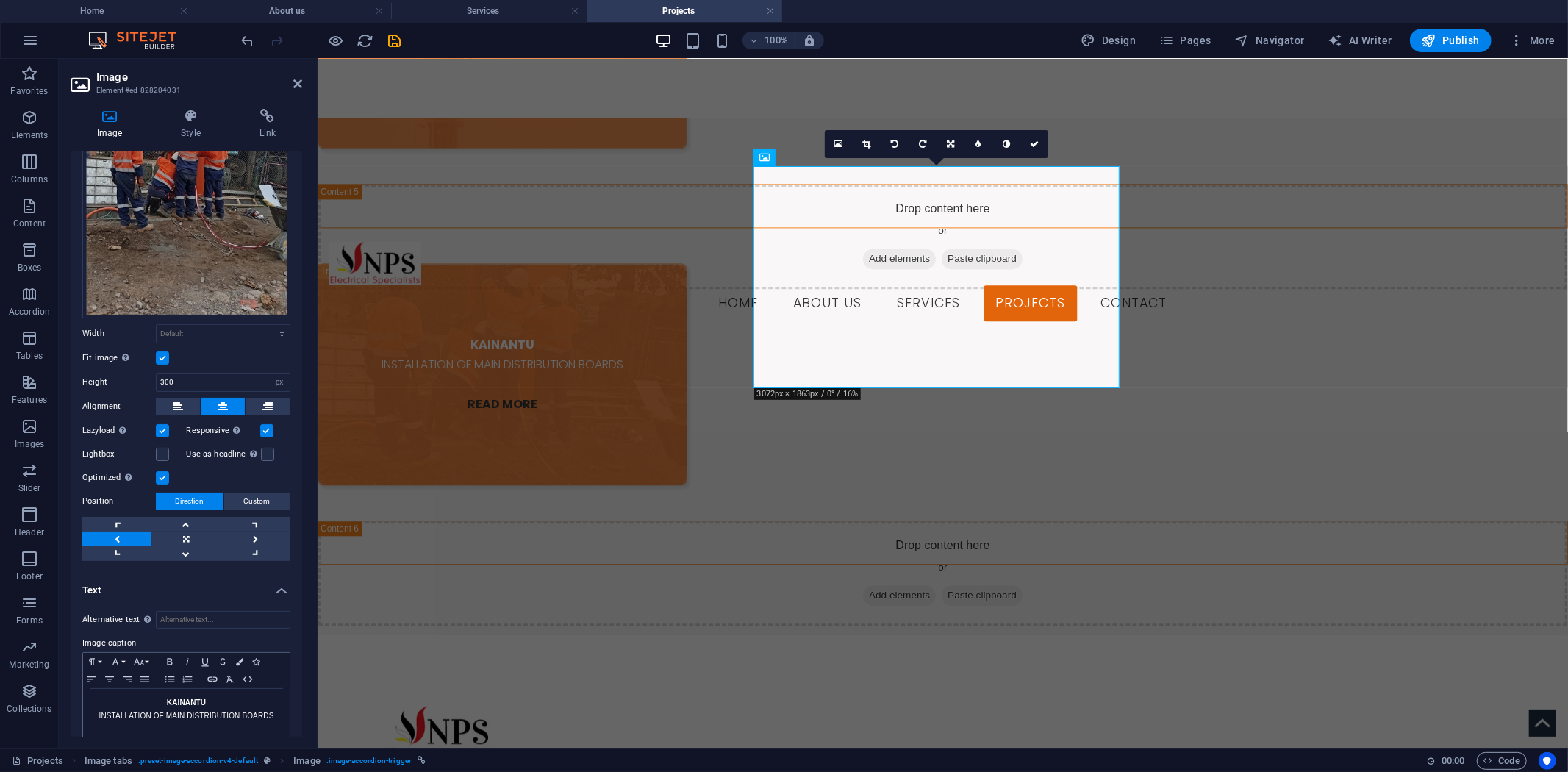
scroll to position [174, 0]
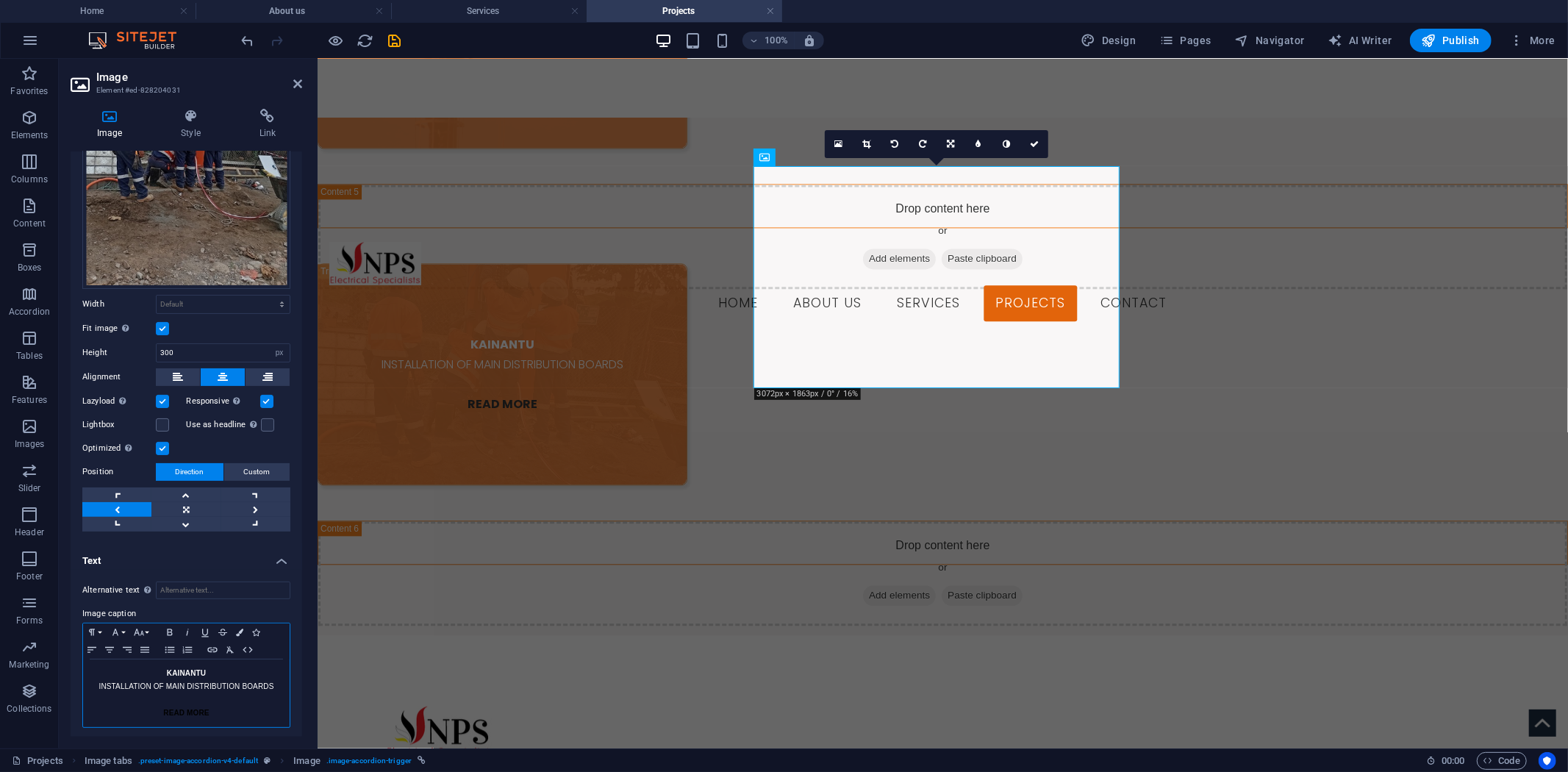
click at [95, 682] on p "INSTALLATION OF MAIN DISTRIBUTION BOARDS" at bounding box center [186, 686] width 192 height 13
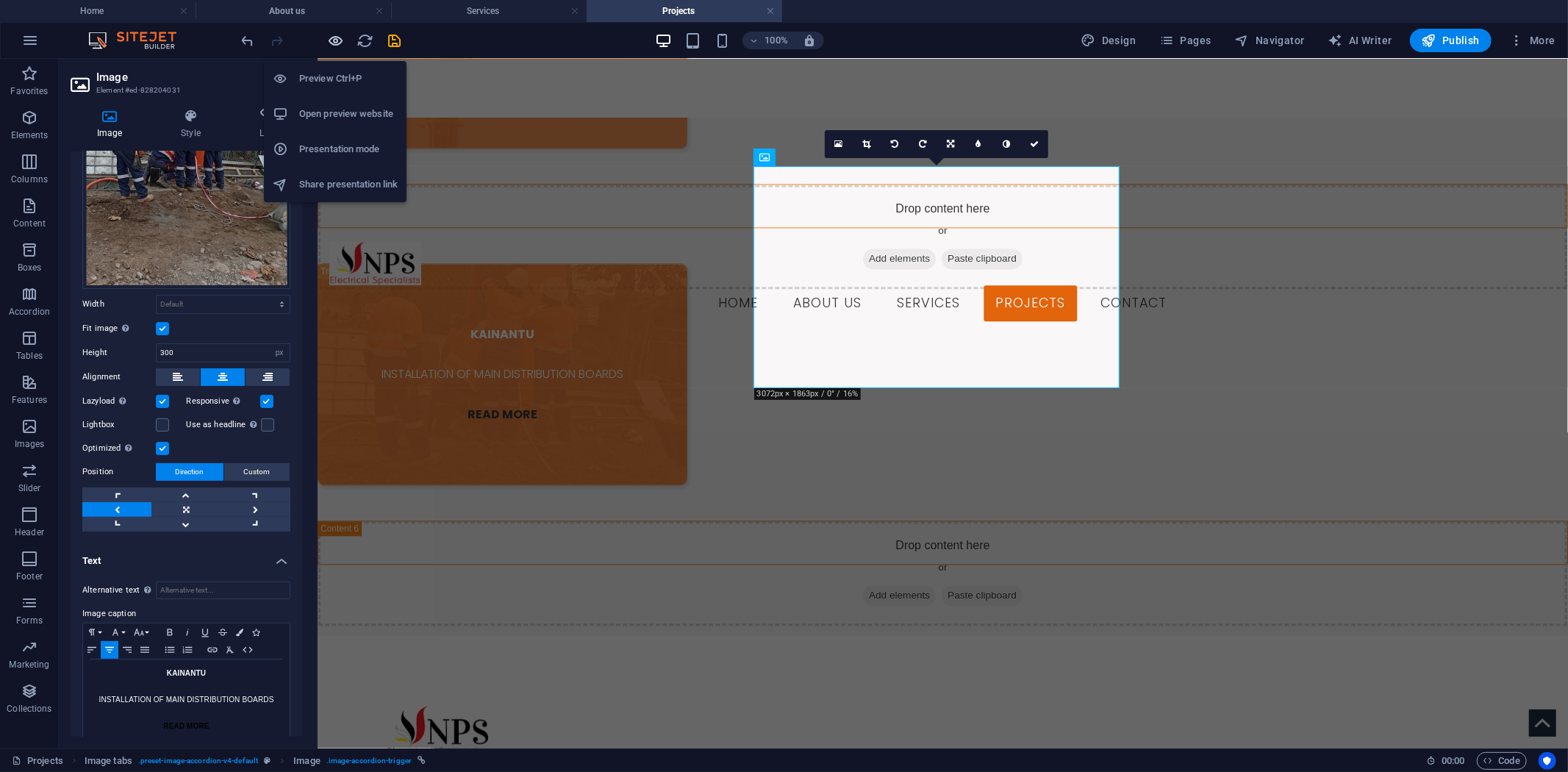
click at [338, 33] on icon "button" at bounding box center [336, 41] width 17 height 17
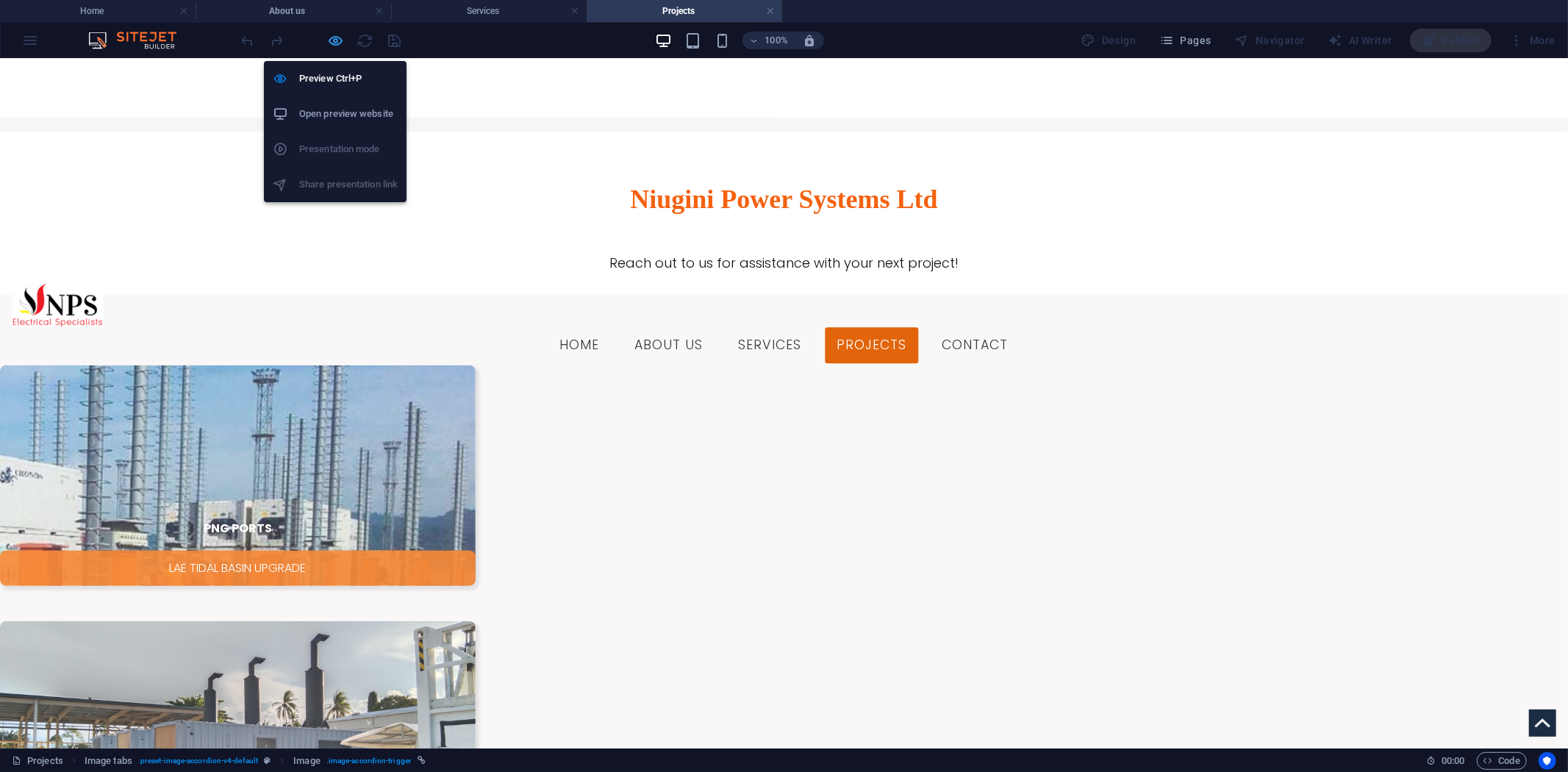
scroll to position [922, 0]
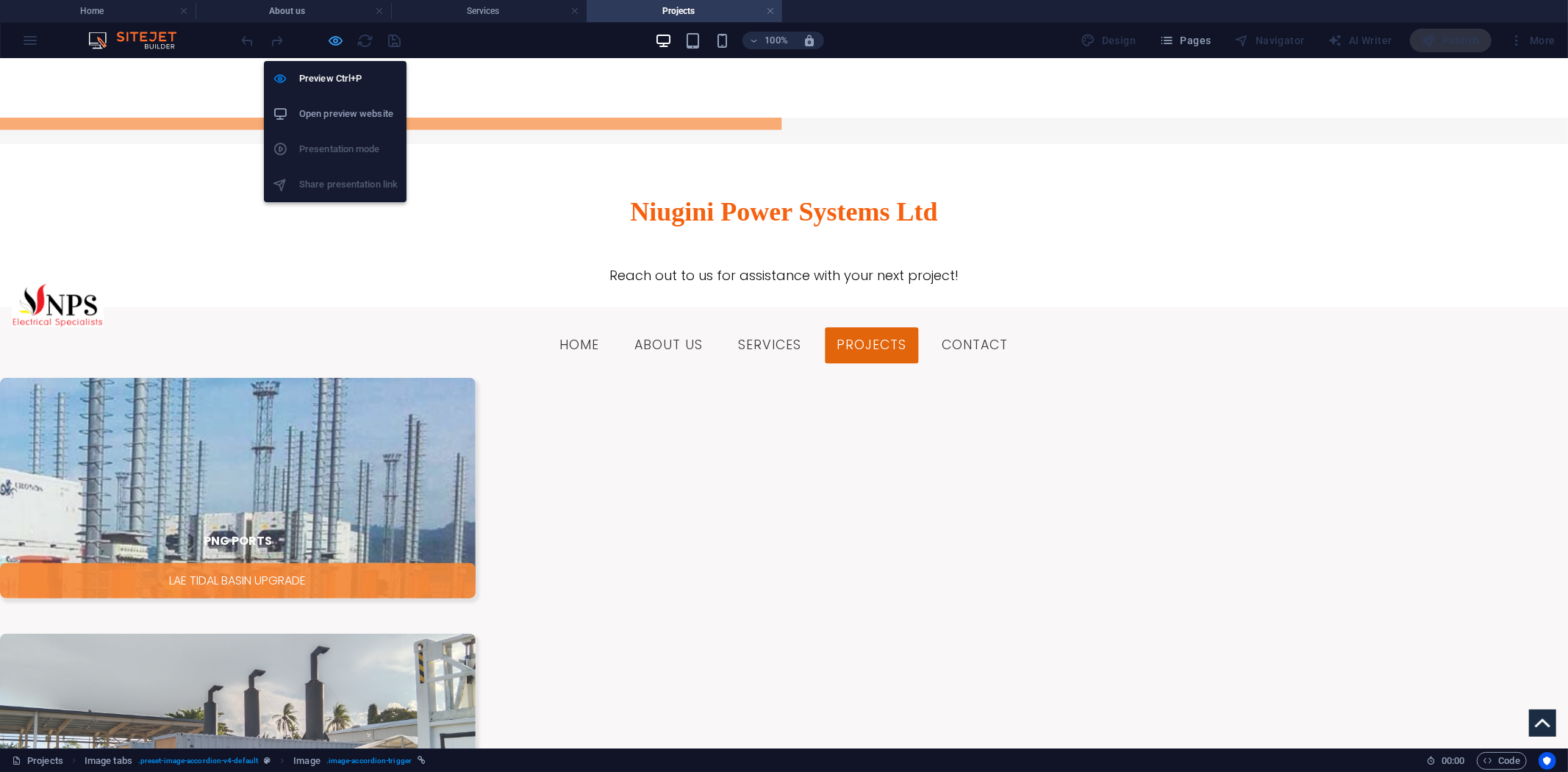
click at [333, 39] on icon "button" at bounding box center [336, 41] width 17 height 17
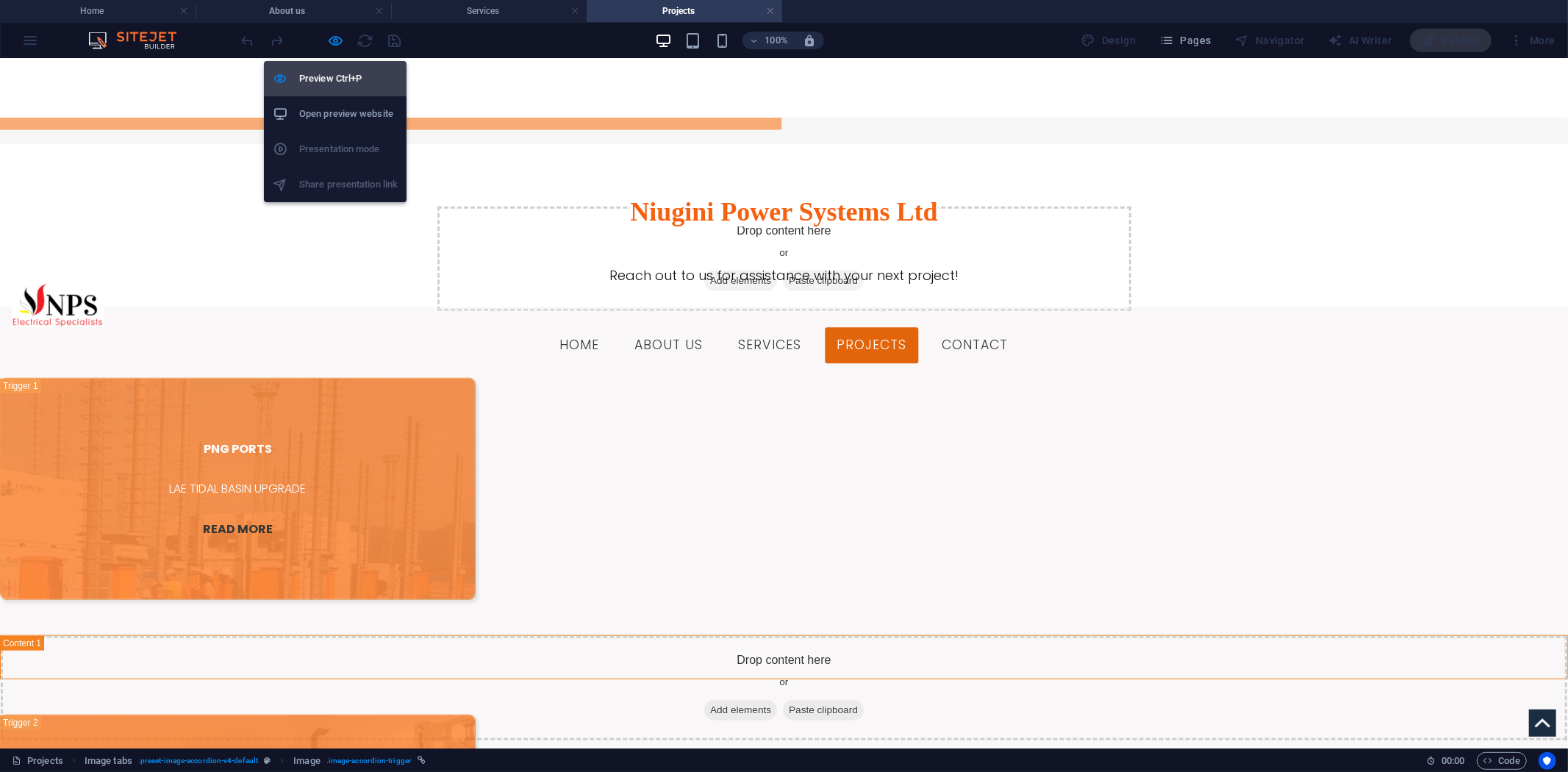
select select "px"
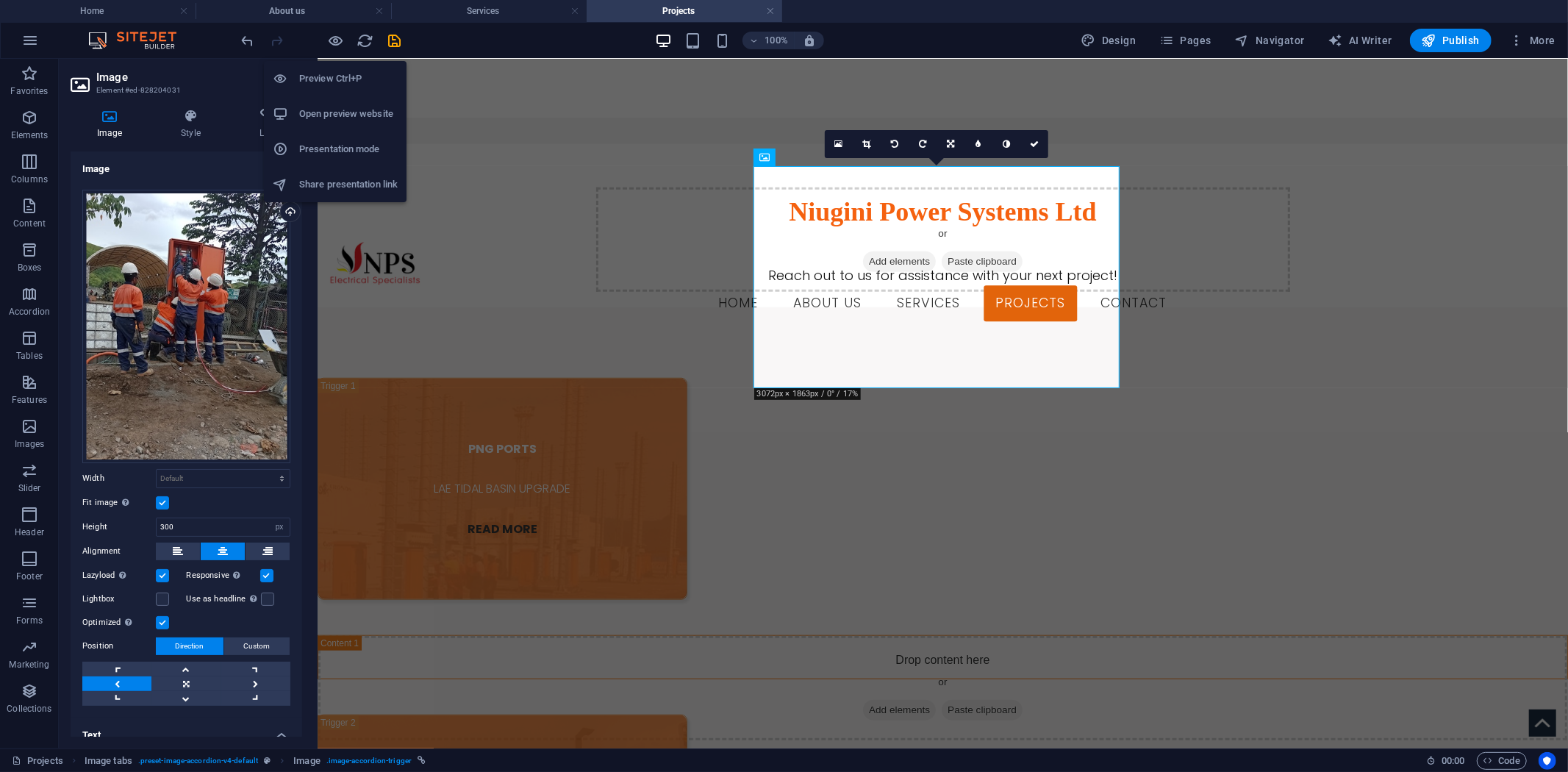
scroll to position [2721, 0]
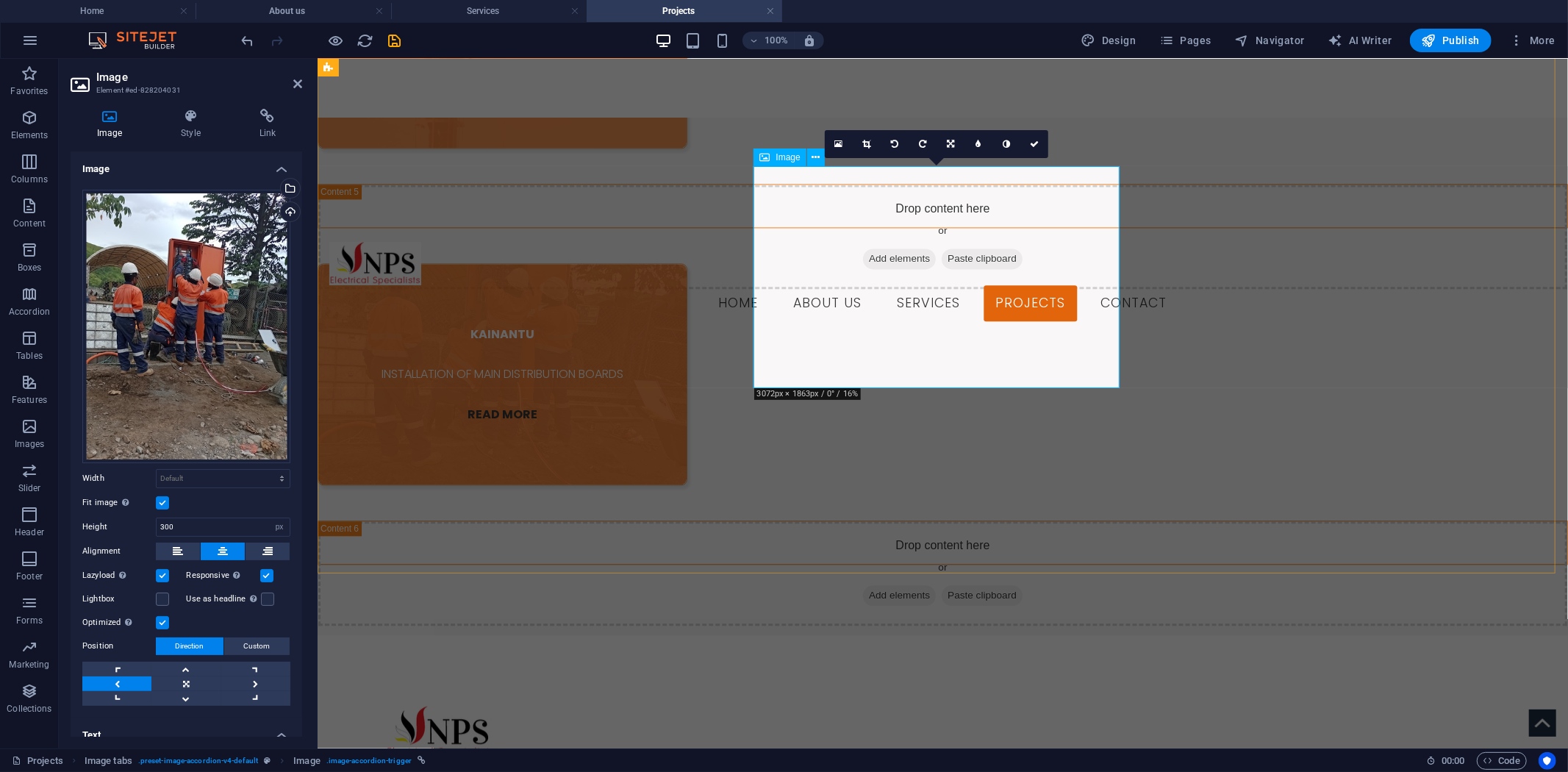
click at [686, 335] on figure "KAINANTU INSTALLATION OF MAIN DISTRIBUTION BOARDS READ MORE" at bounding box center [502, 373] width 370 height 222
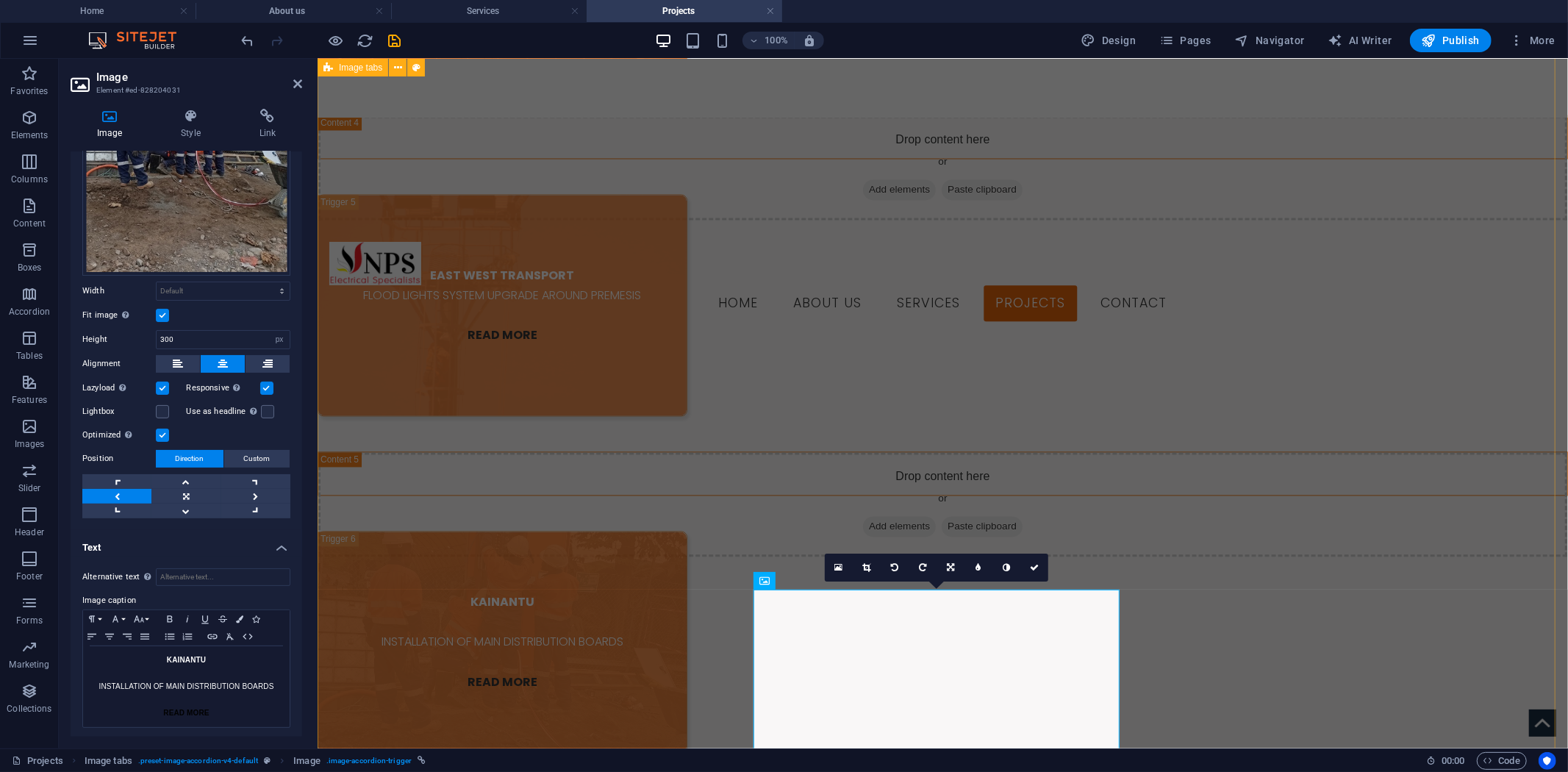
scroll to position [2295, 0]
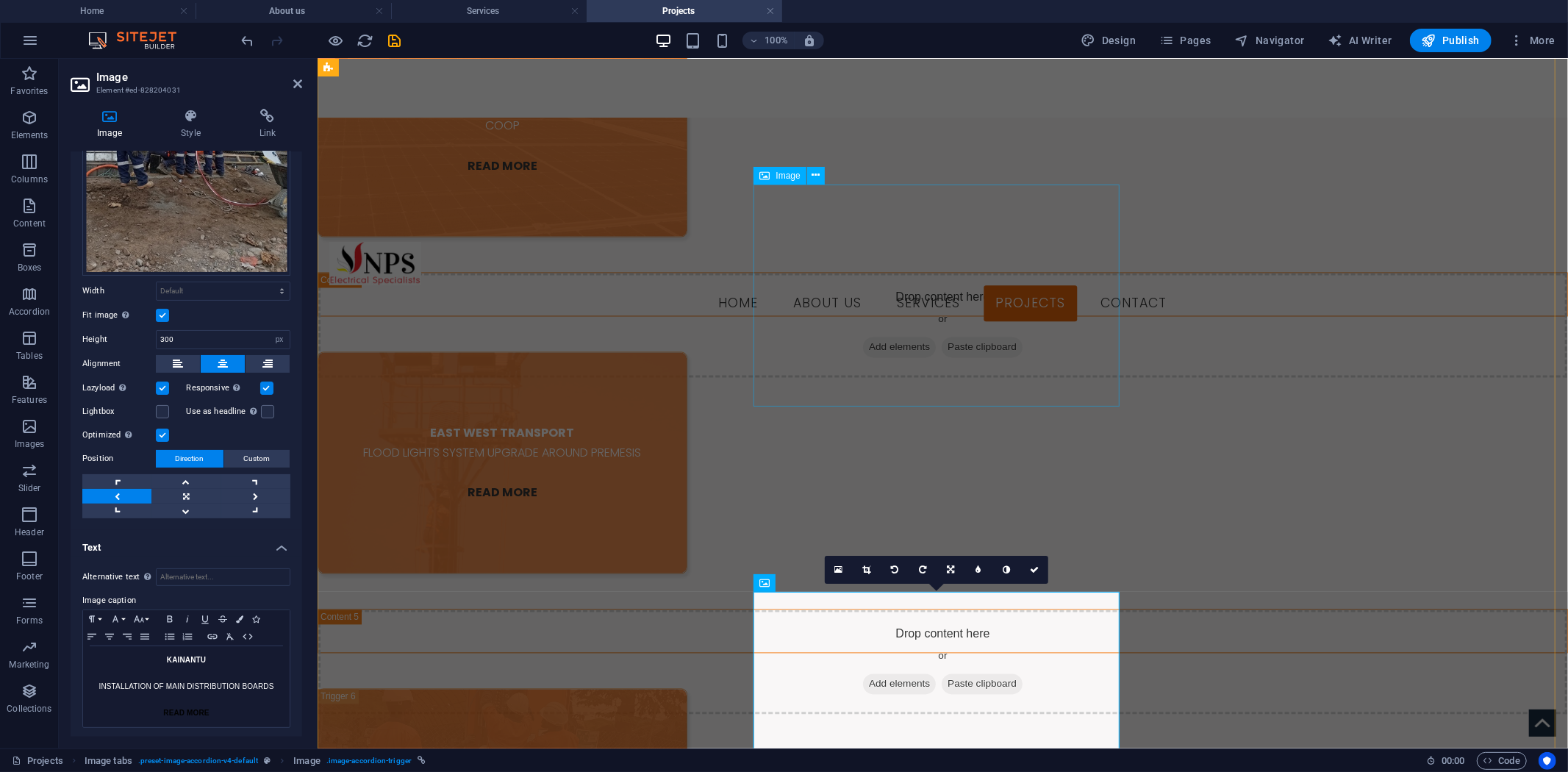
click at [686, 352] on figure "EAST WEST TRANSPORT FLOOD LIGHTS SYSTEM UPGRADE AROUND PREMESIS READ MORE" at bounding box center [502, 462] width 370 height 222
select select "px"
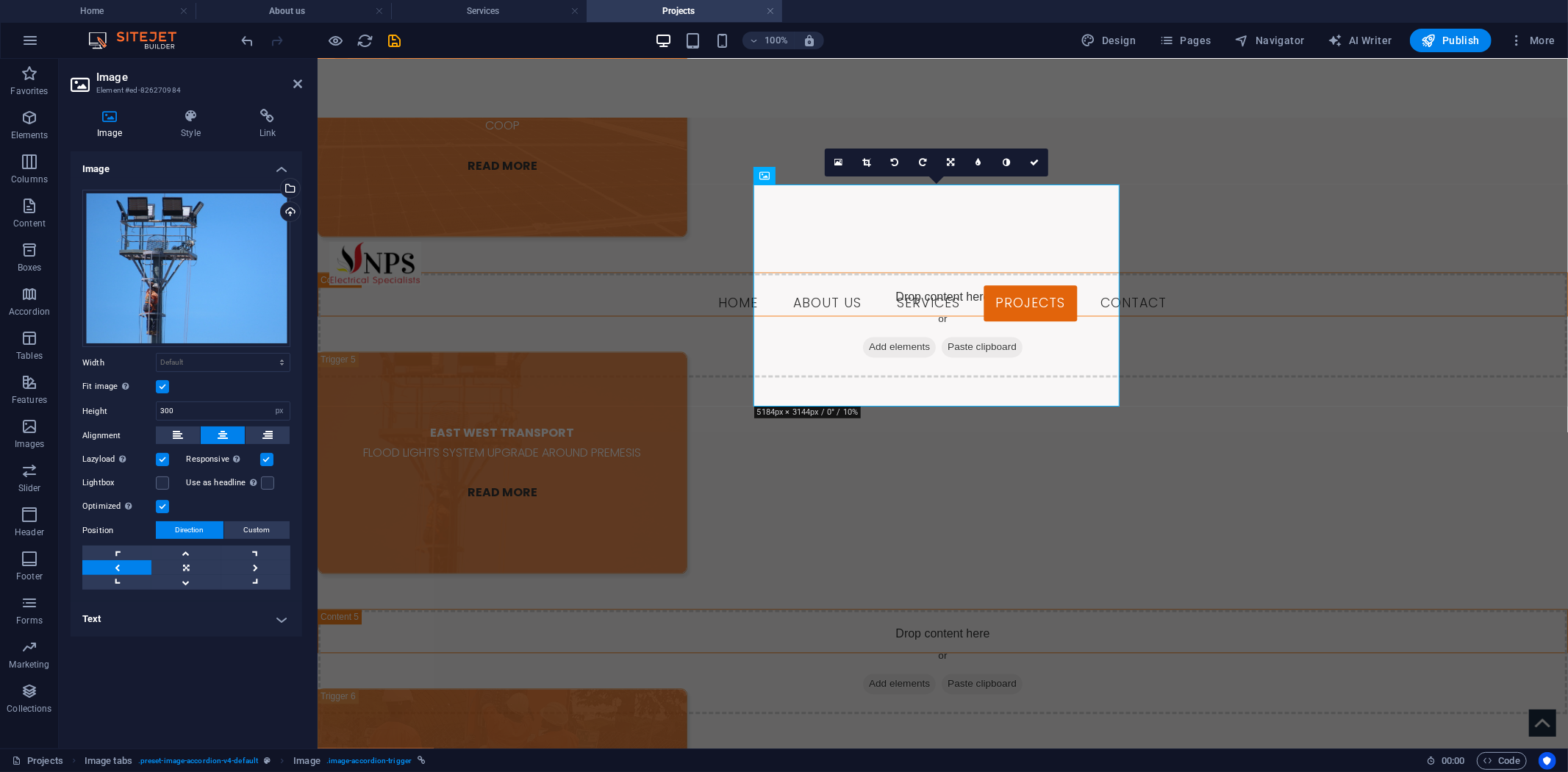
click at [258, 617] on h4 "Text" at bounding box center [186, 619] width 231 height 35
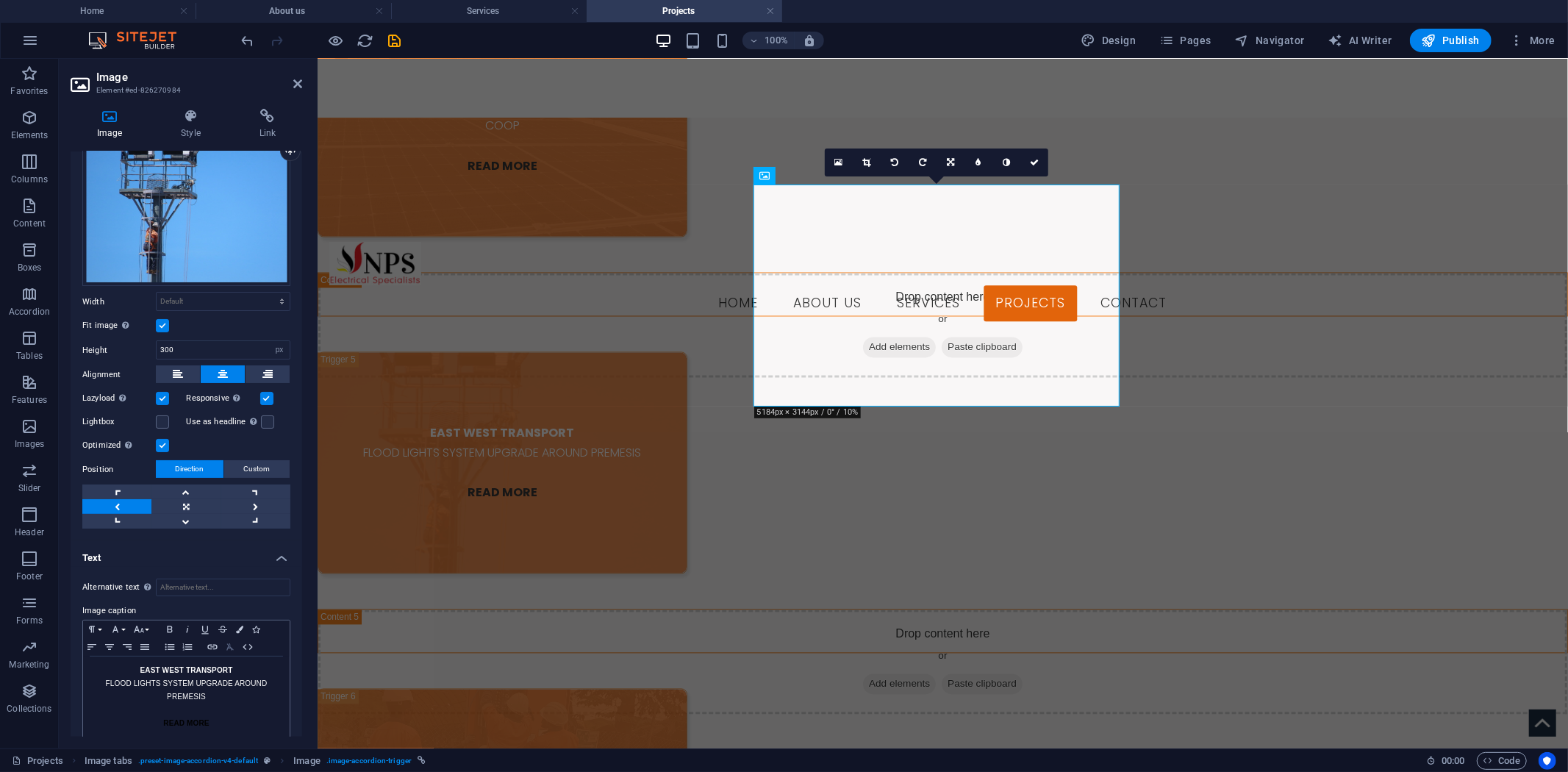
scroll to position [73, 0]
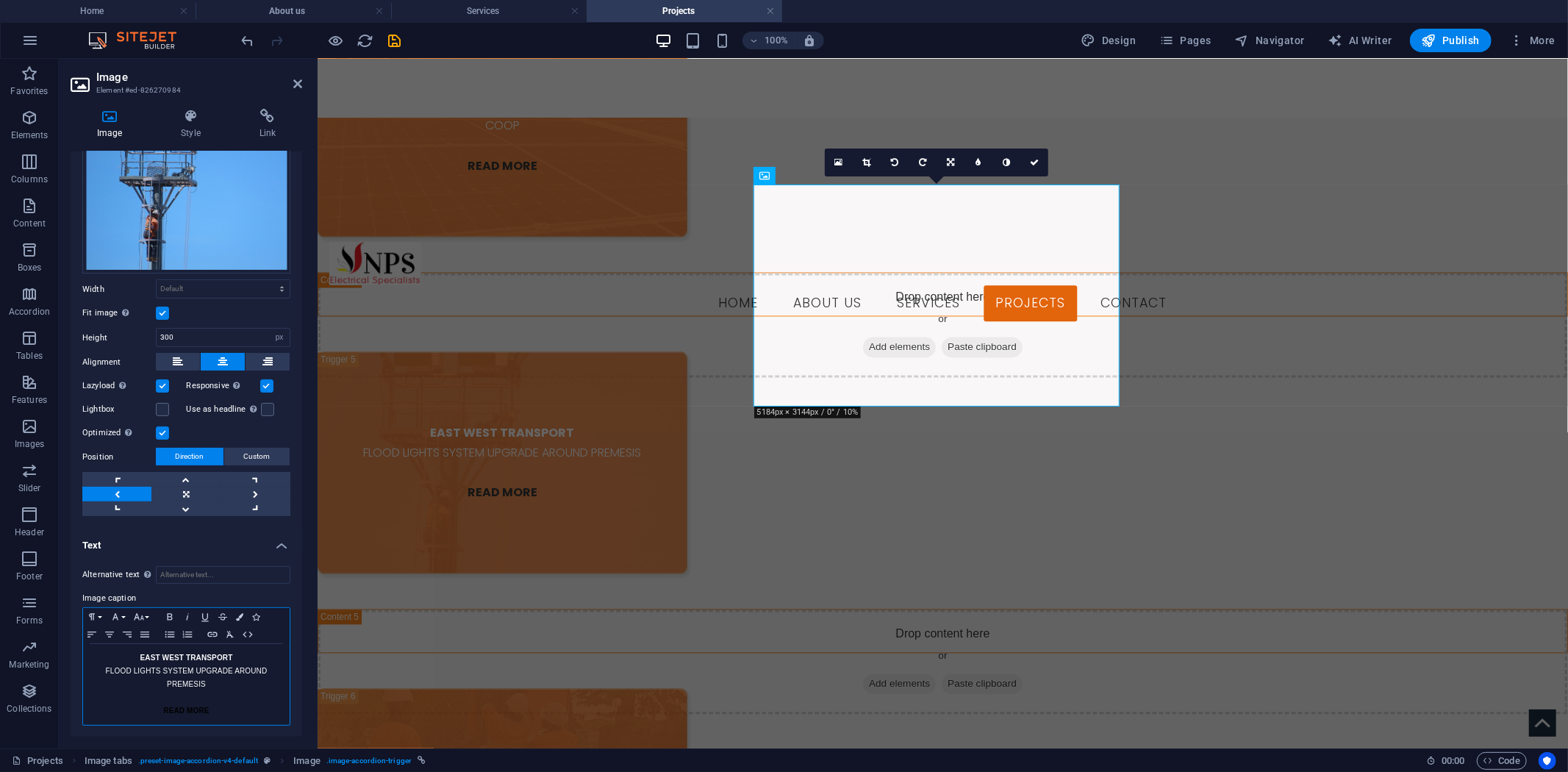
click at [102, 667] on p "FLOOD LIGHTS SYSTEM UPGRADE AROUND PREMESIS" at bounding box center [186, 677] width 192 height 26
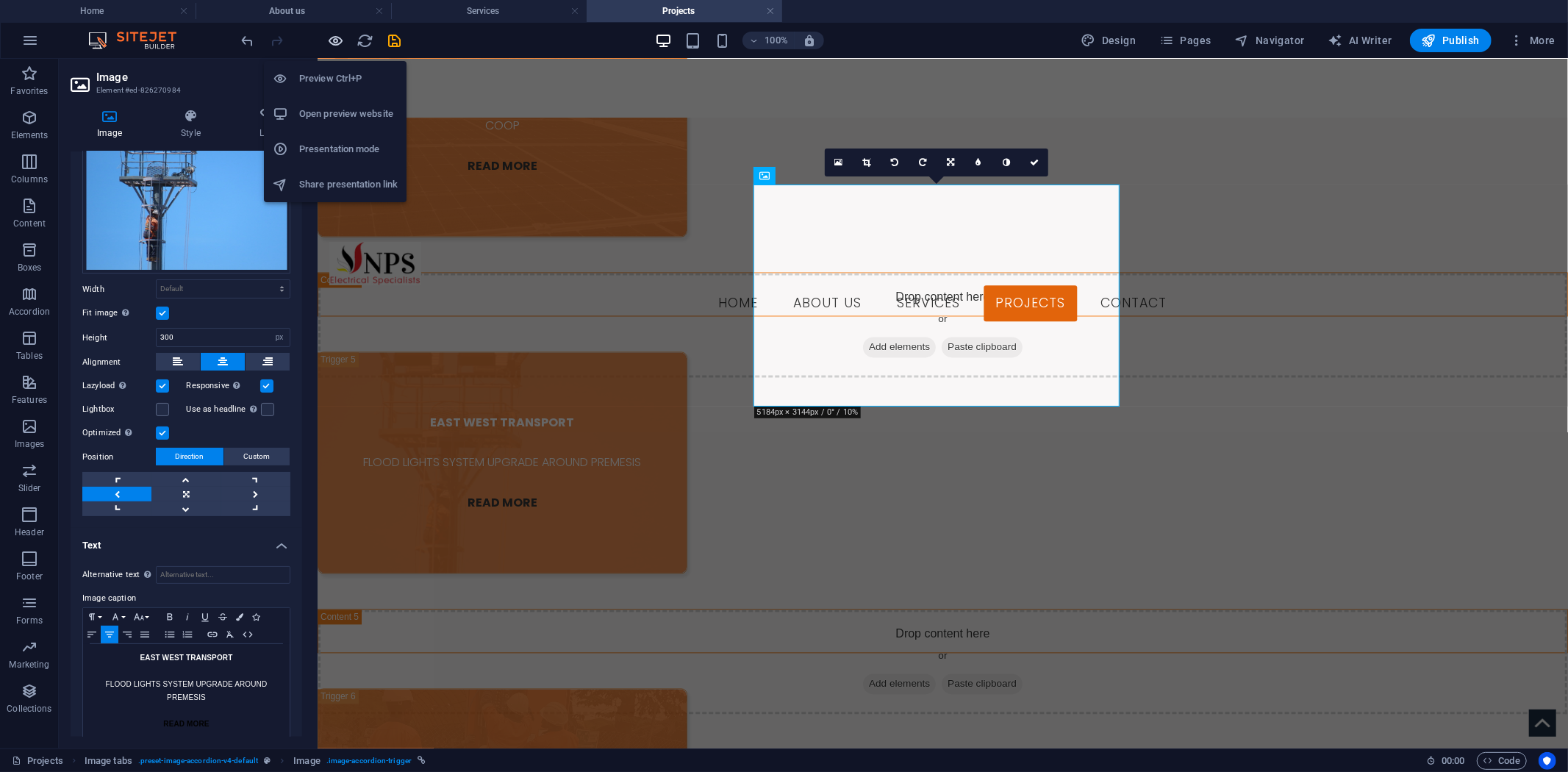
click at [331, 39] on icon "button" at bounding box center [336, 41] width 17 height 17
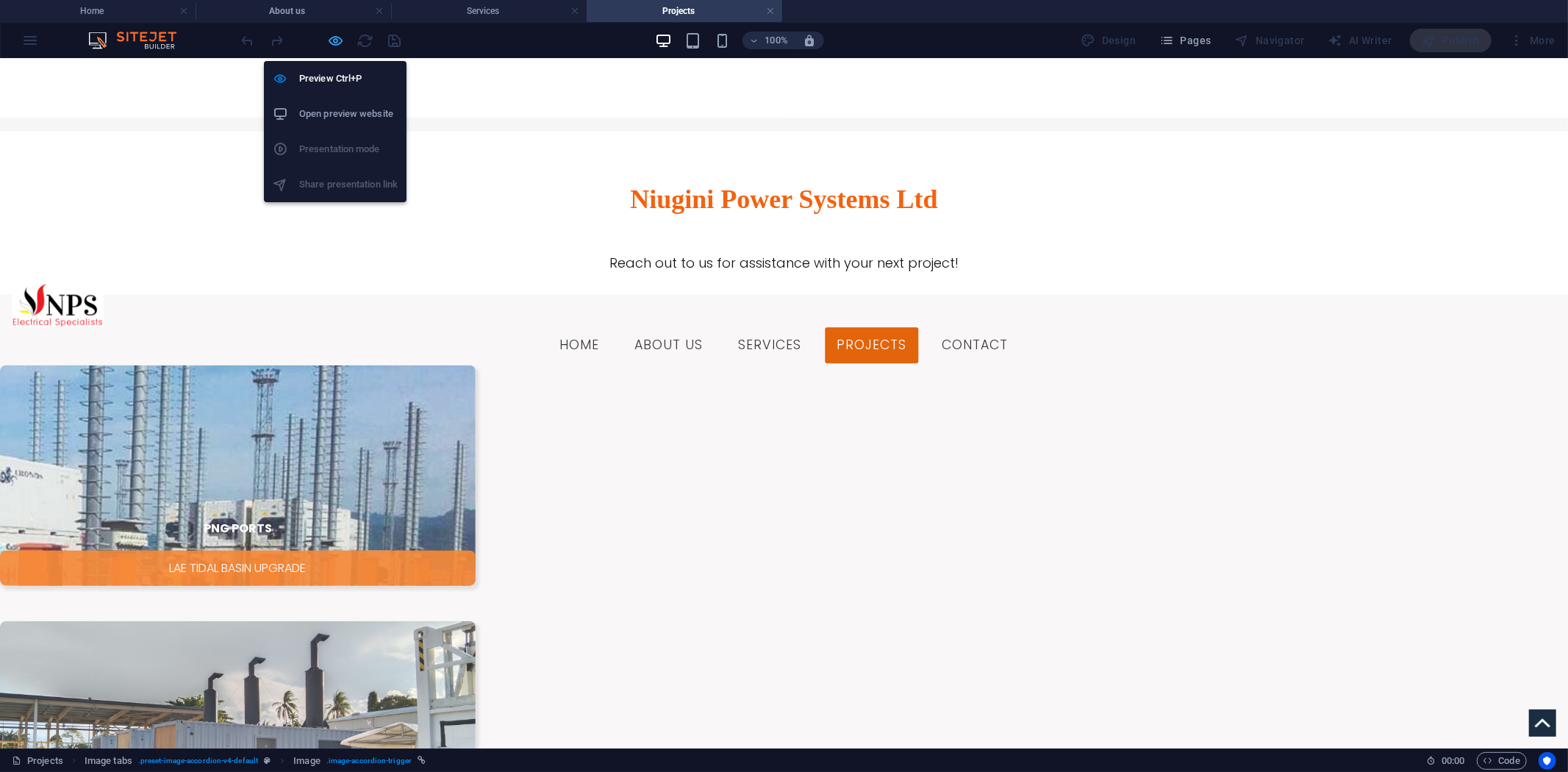
scroll to position [922, 0]
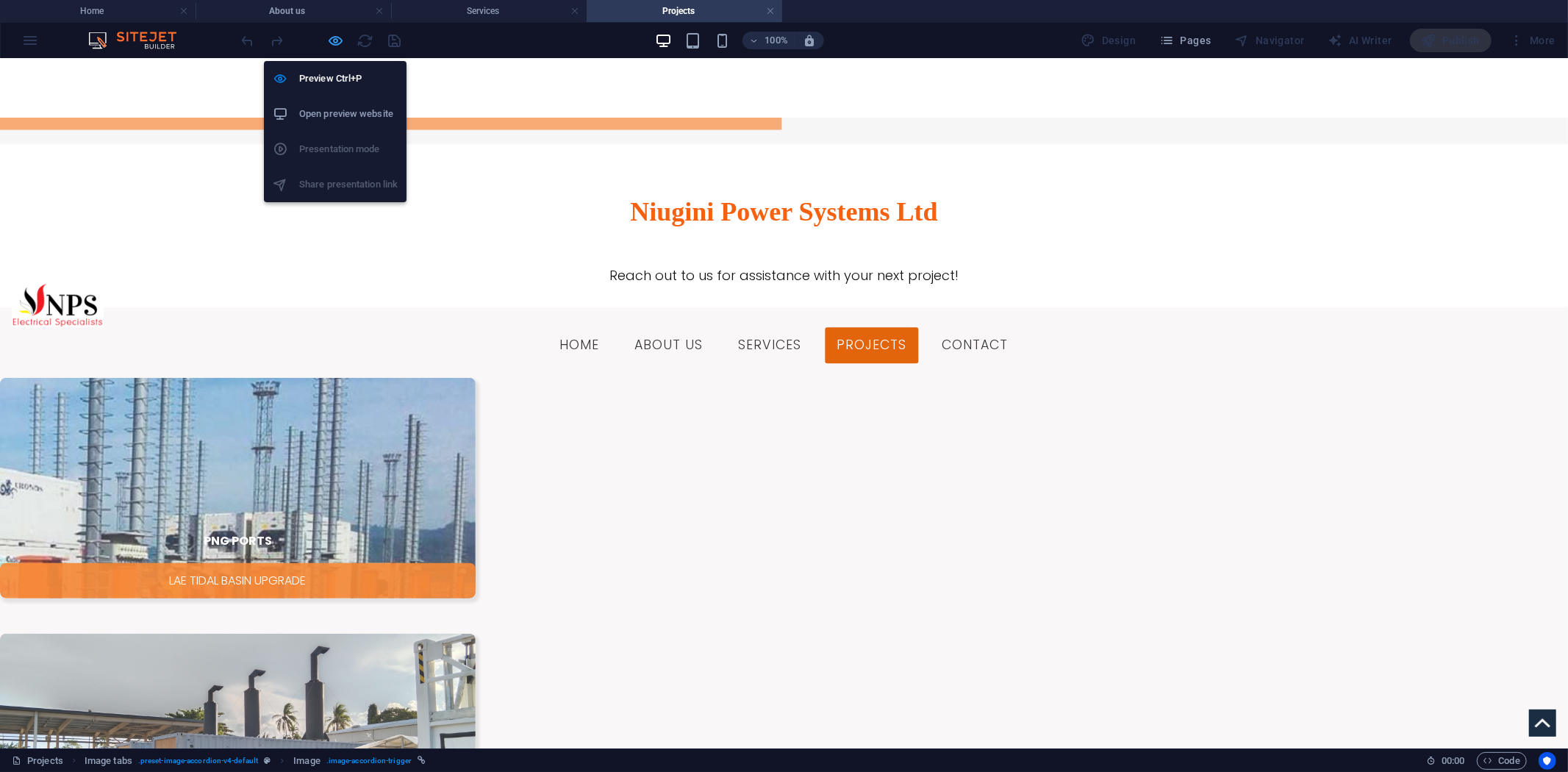
drag, startPoint x: 340, startPoint y: 38, endPoint x: 299, endPoint y: 210, distance: 176.8
click at [340, 38] on icon "button" at bounding box center [336, 41] width 17 height 17
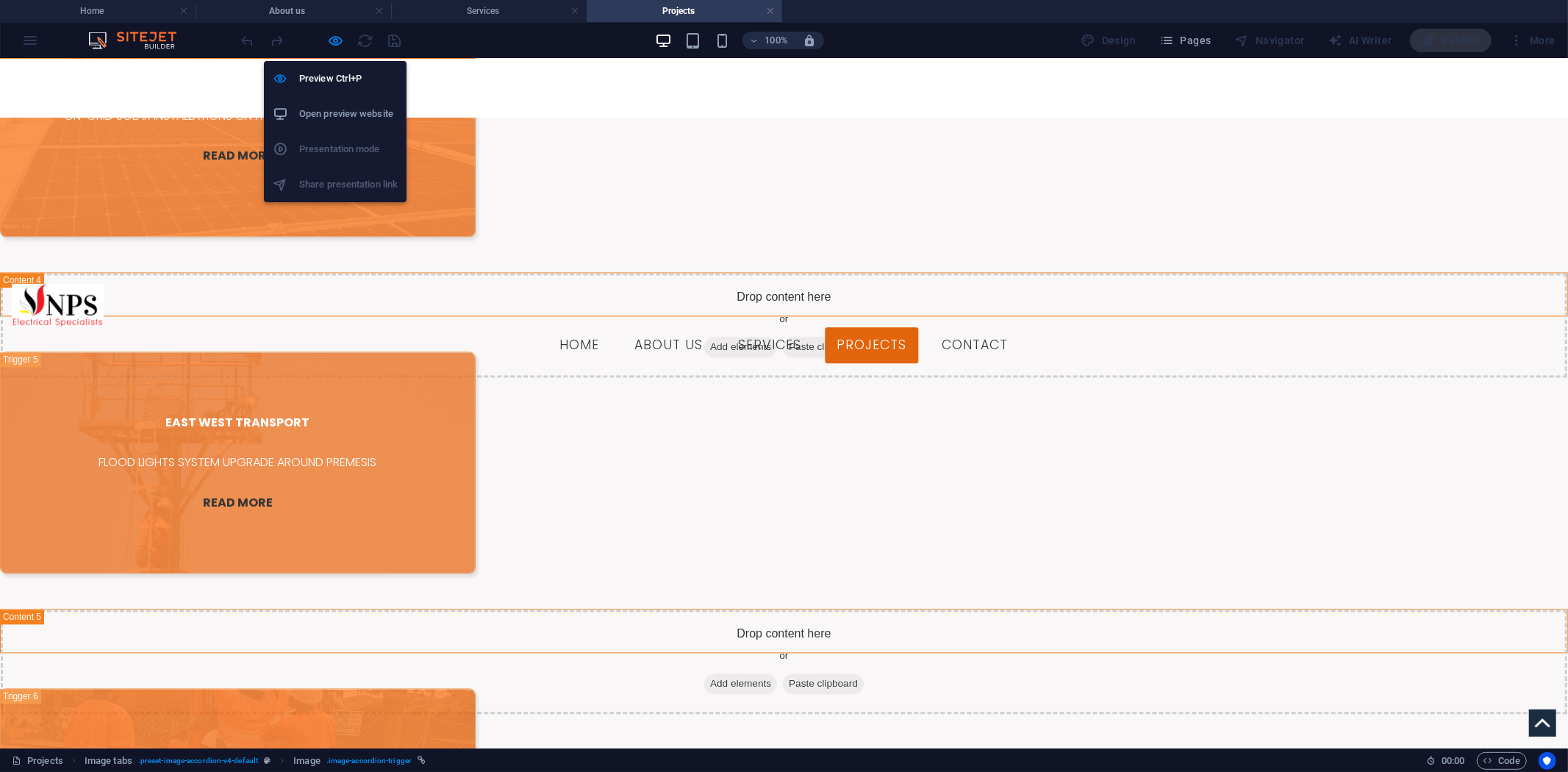
select select "px"
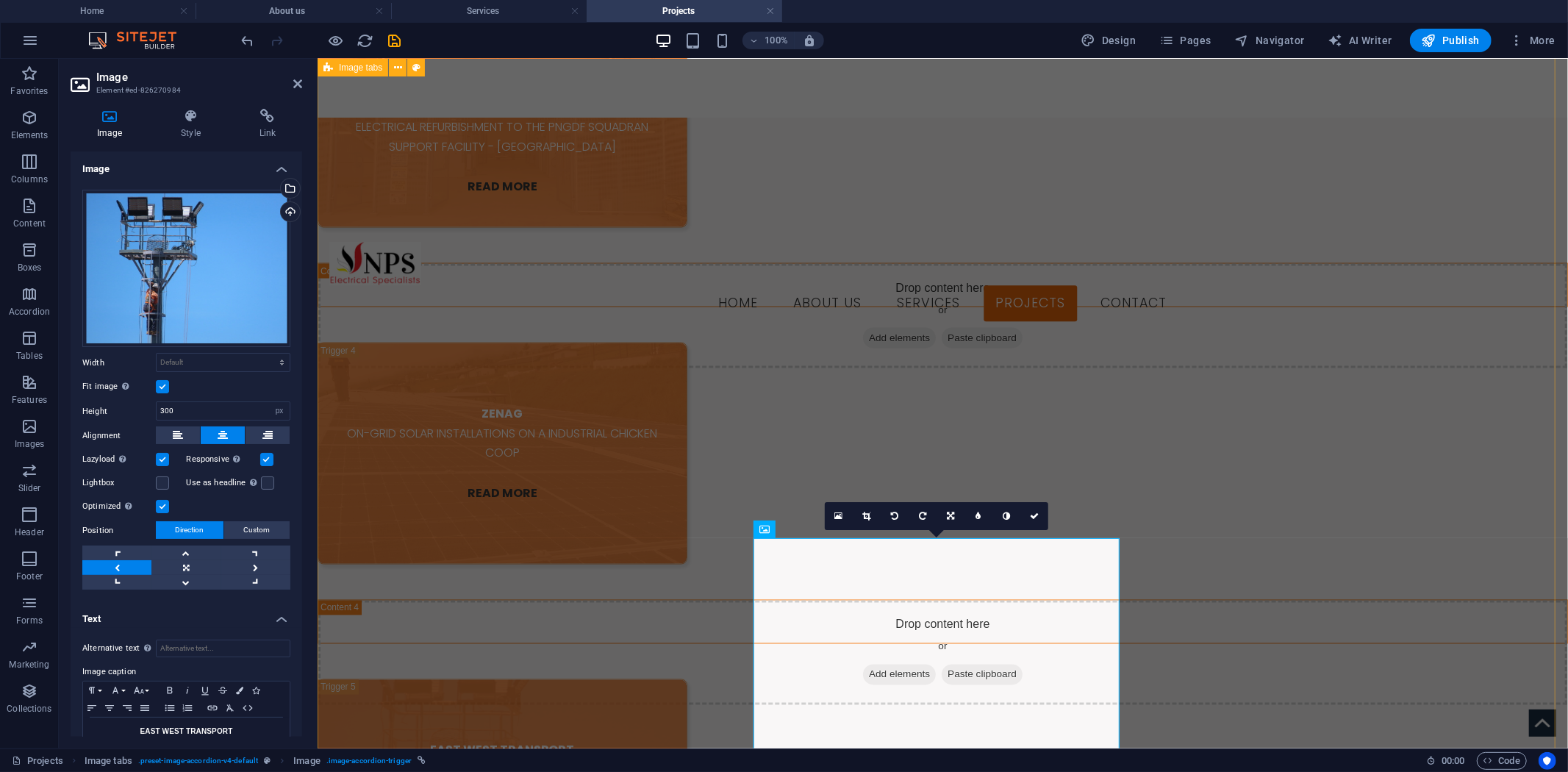
scroll to position [1805, 0]
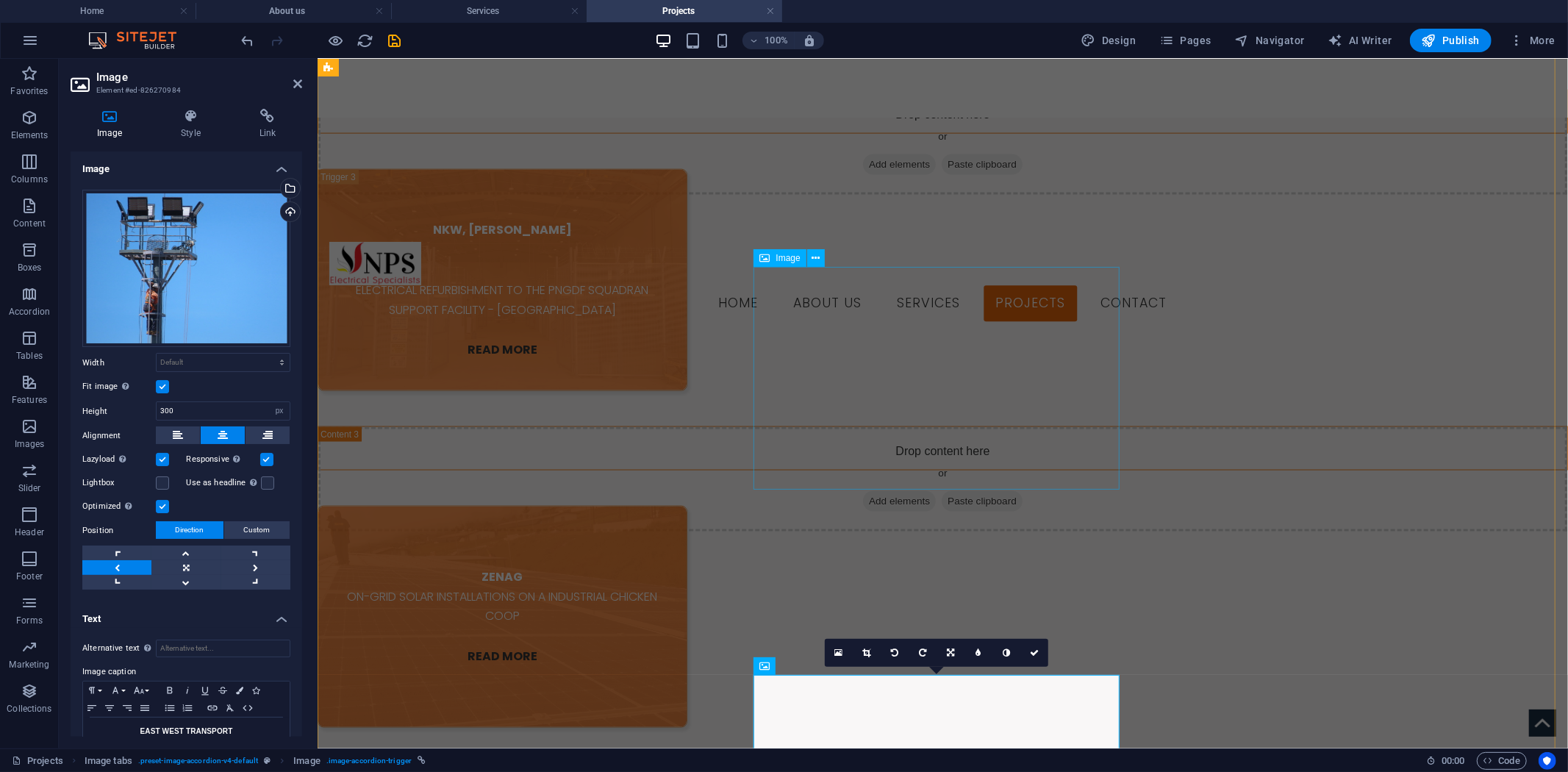
click at [686, 505] on figure "ZENAG ON-GRID SOLAR INSTALLATIONS ON A INDUSTRIAL CHICKEN COOP READ MORE" at bounding box center [502, 616] width 370 height 222
select select "px"
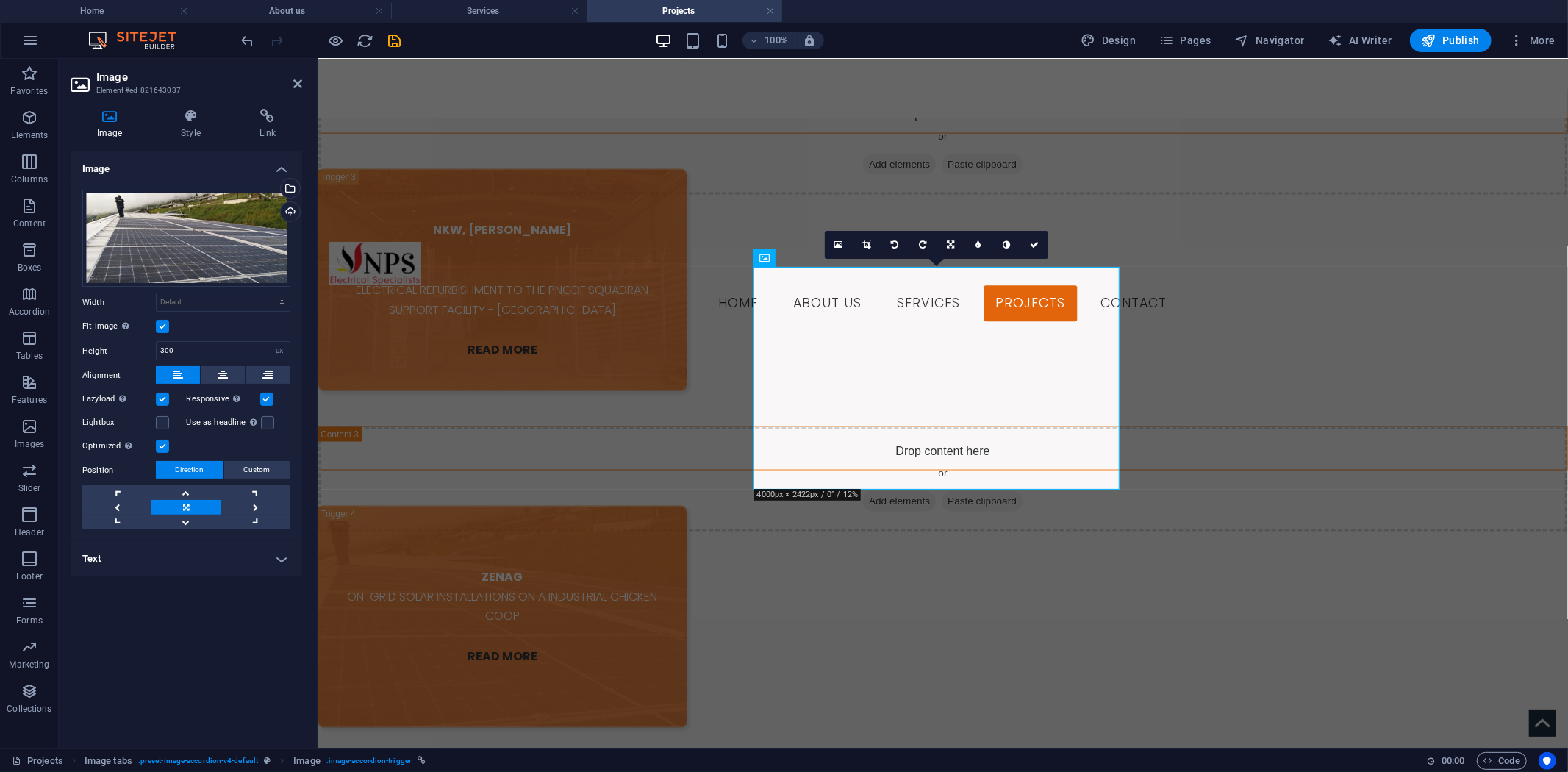
click at [274, 549] on h4 "Text" at bounding box center [186, 559] width 231 height 35
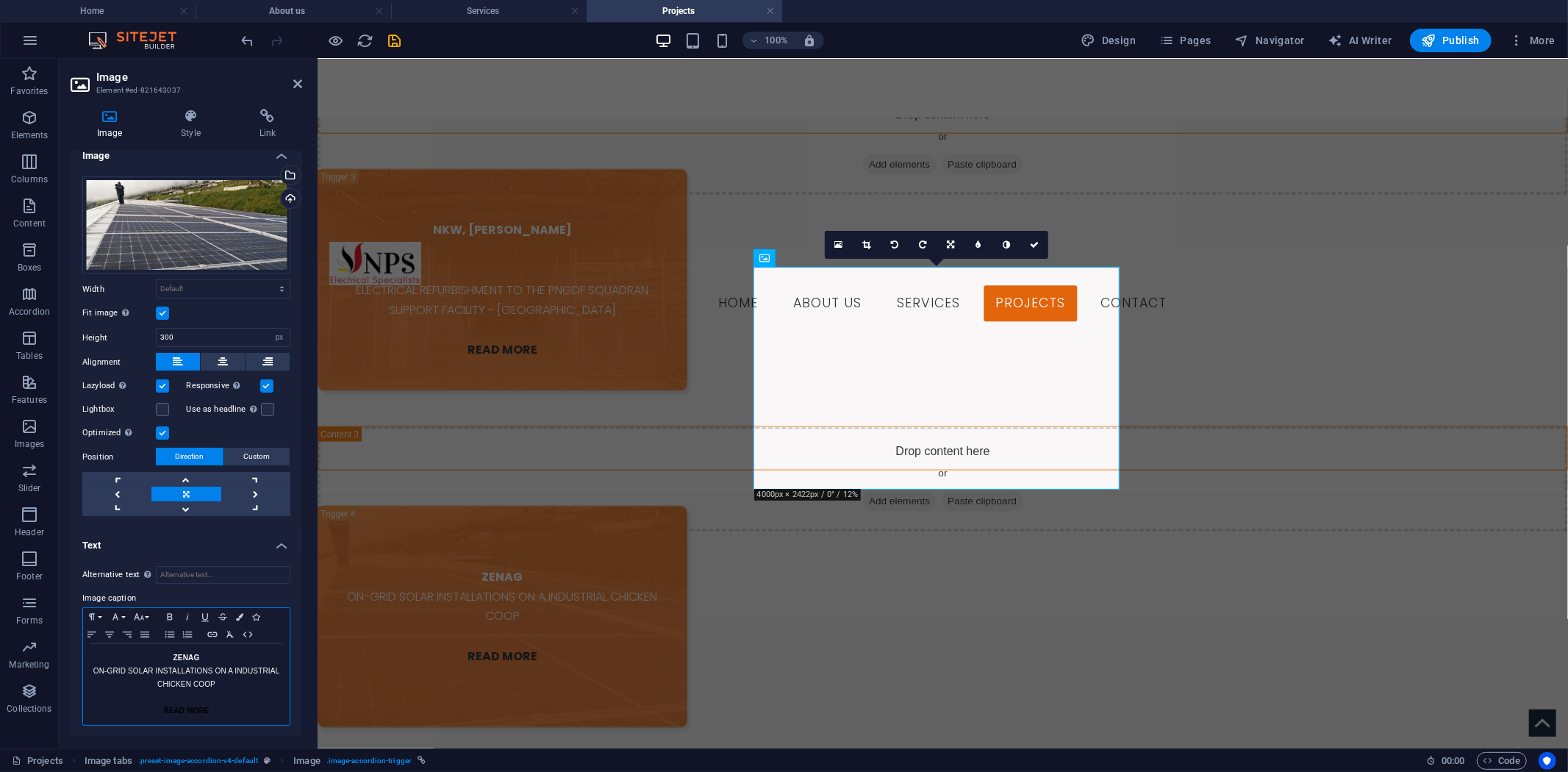
click at [91, 667] on p "ON-GRID SOLAR INSTALLATIONS ON A INDUSTRIAL CHICKEN COOP" at bounding box center [186, 677] width 192 height 26
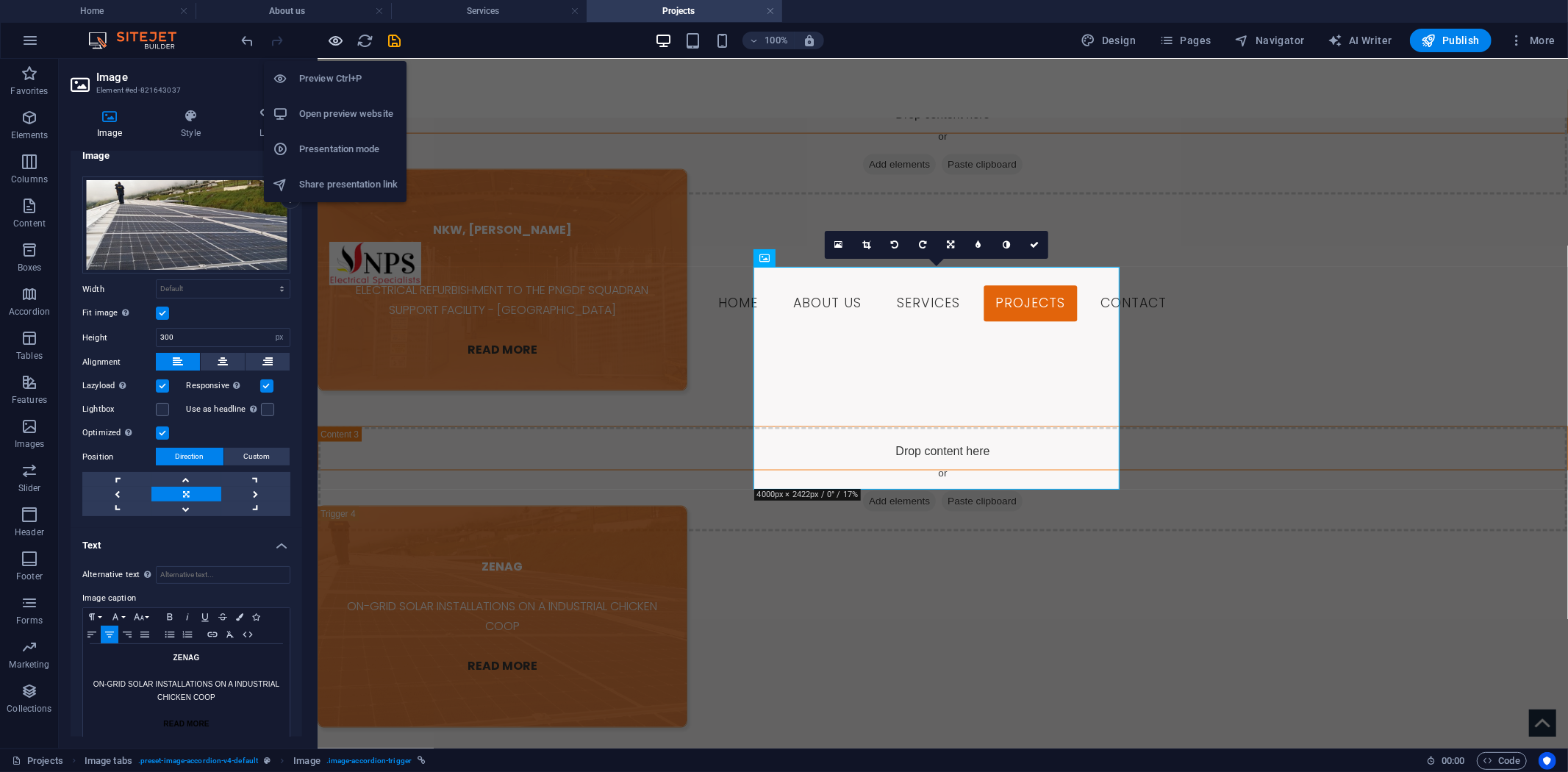
click at [336, 37] on icon "button" at bounding box center [336, 41] width 17 height 17
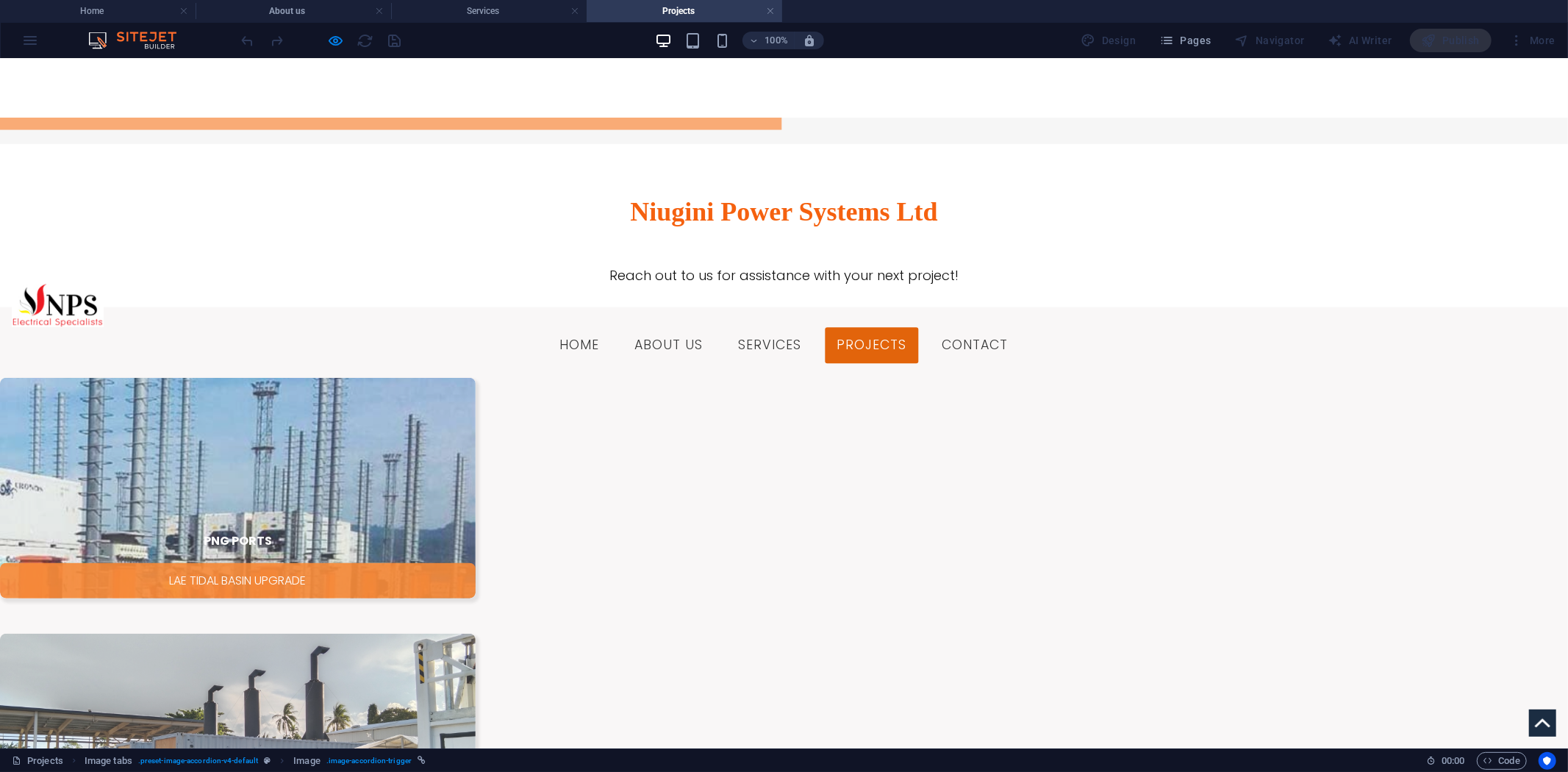
scroll to position [677, 0]
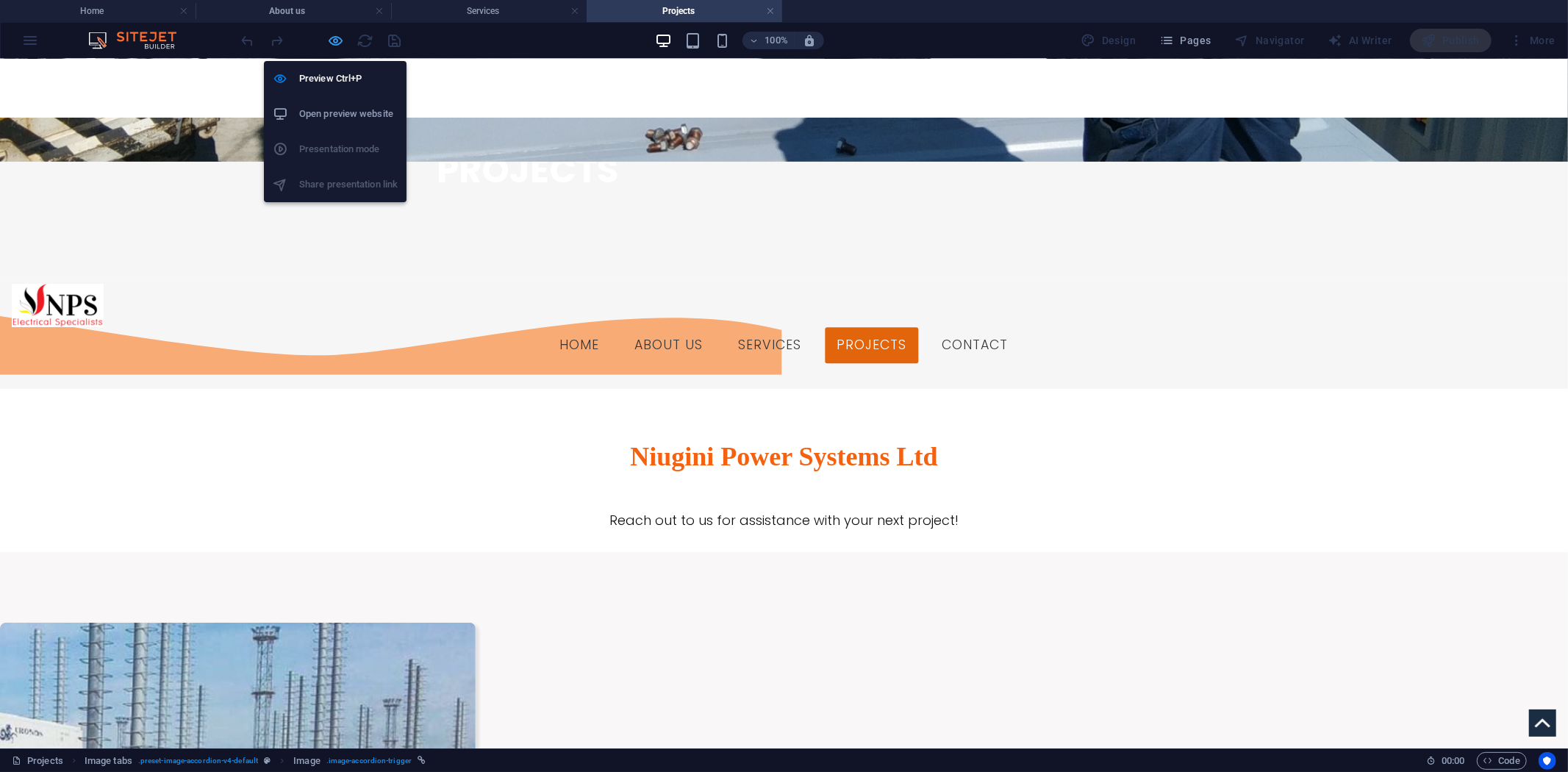
click at [329, 42] on icon "button" at bounding box center [336, 41] width 17 height 17
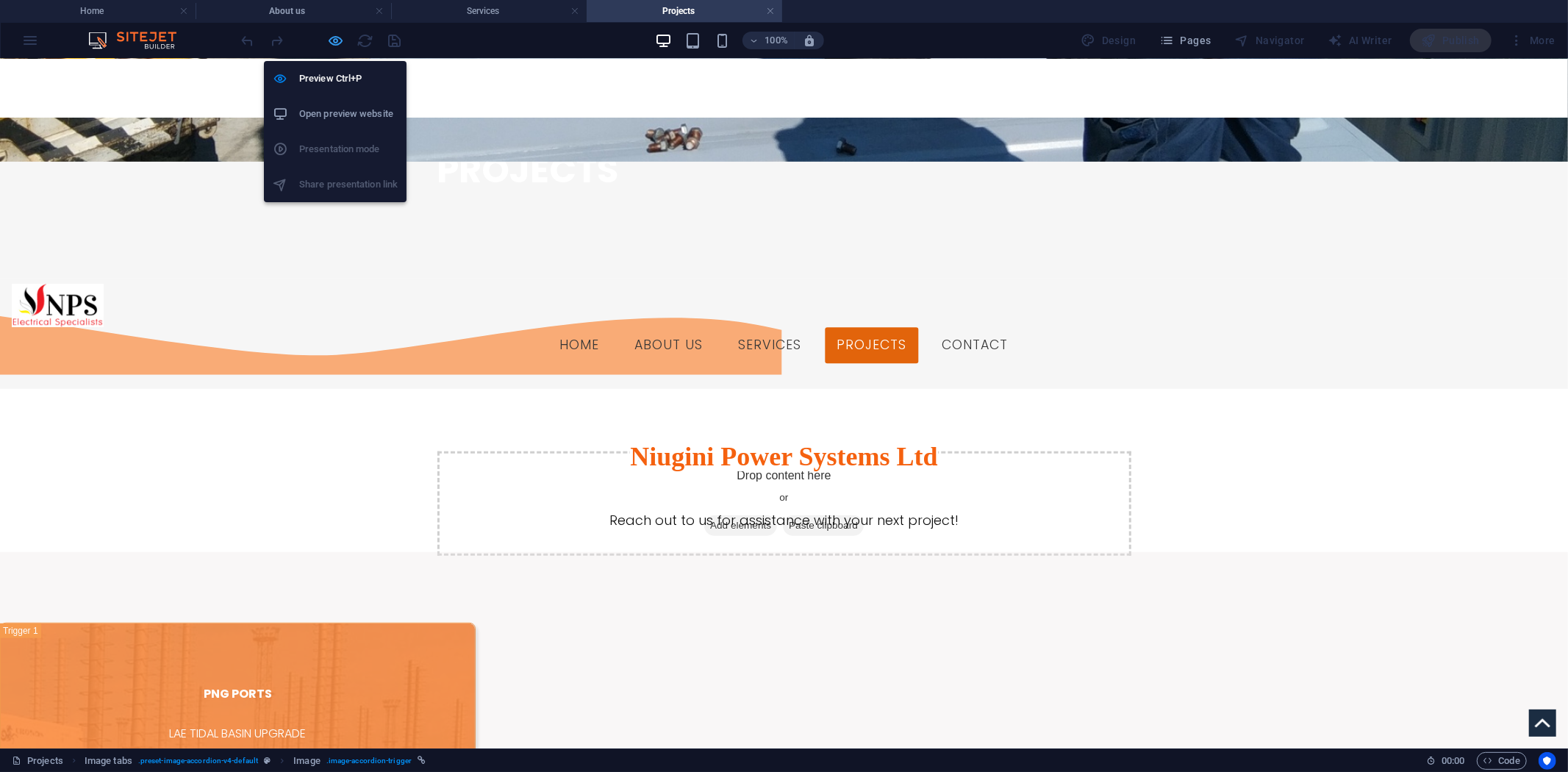
select select "px"
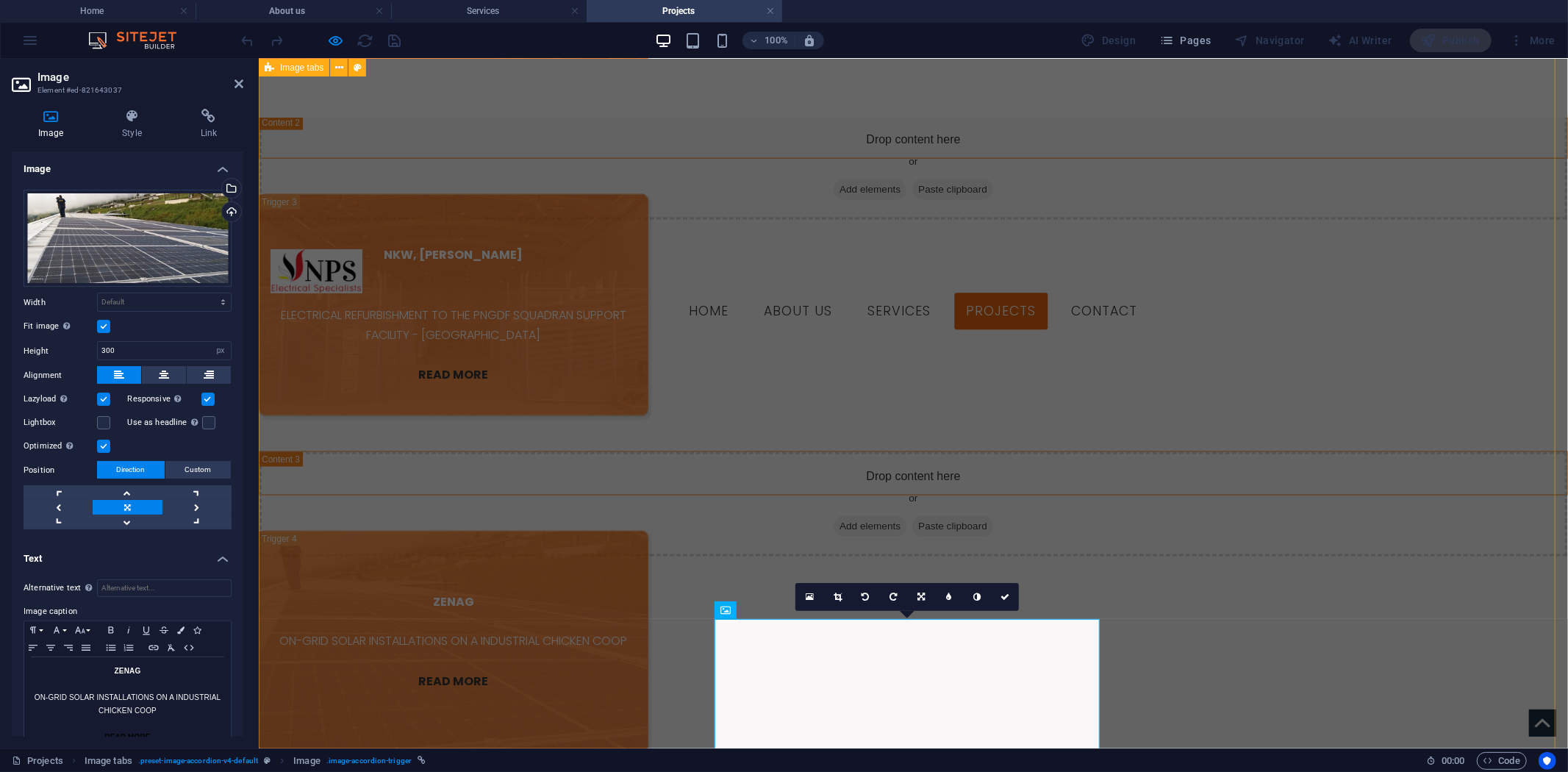
scroll to position [1452, 0]
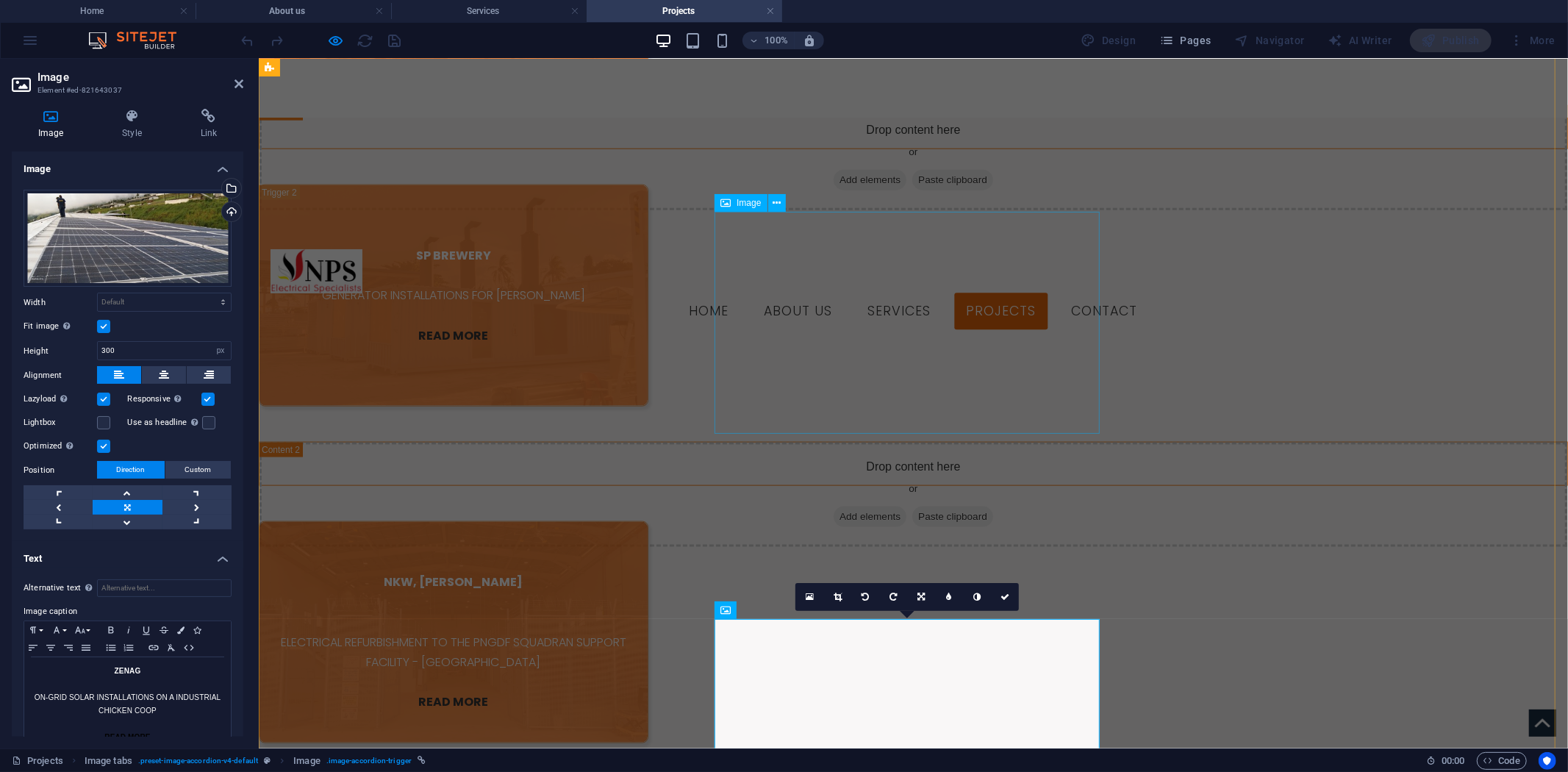
click at [648, 520] on figure "NKW, [PERSON_NAME] ELECTRICAL REFURBISHMENT TO THE PNGDF SQUADRAN SUPPORT FACIL…" at bounding box center [452, 631] width 390 height 222
select select "px"
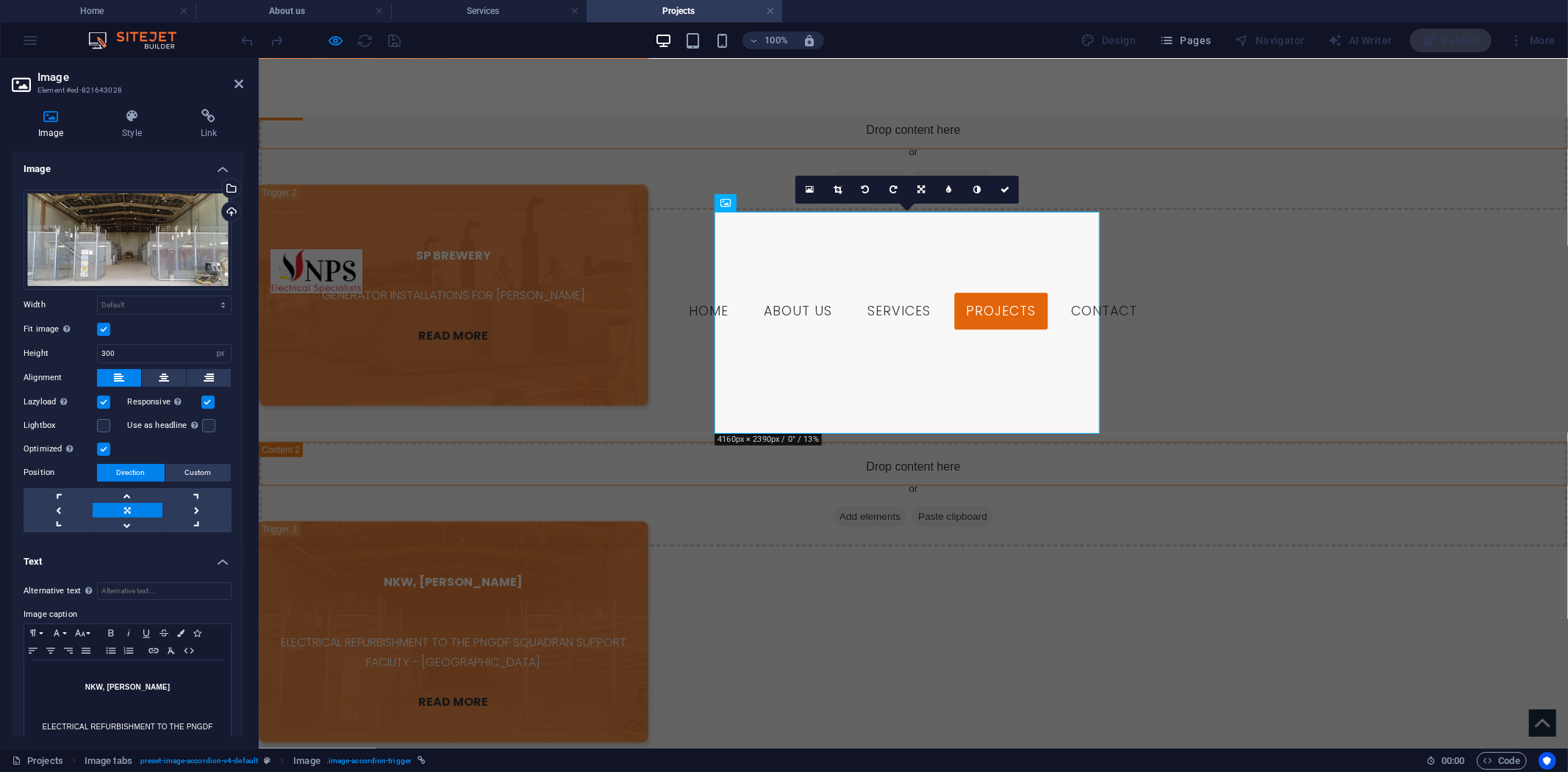
scroll to position [69, 0]
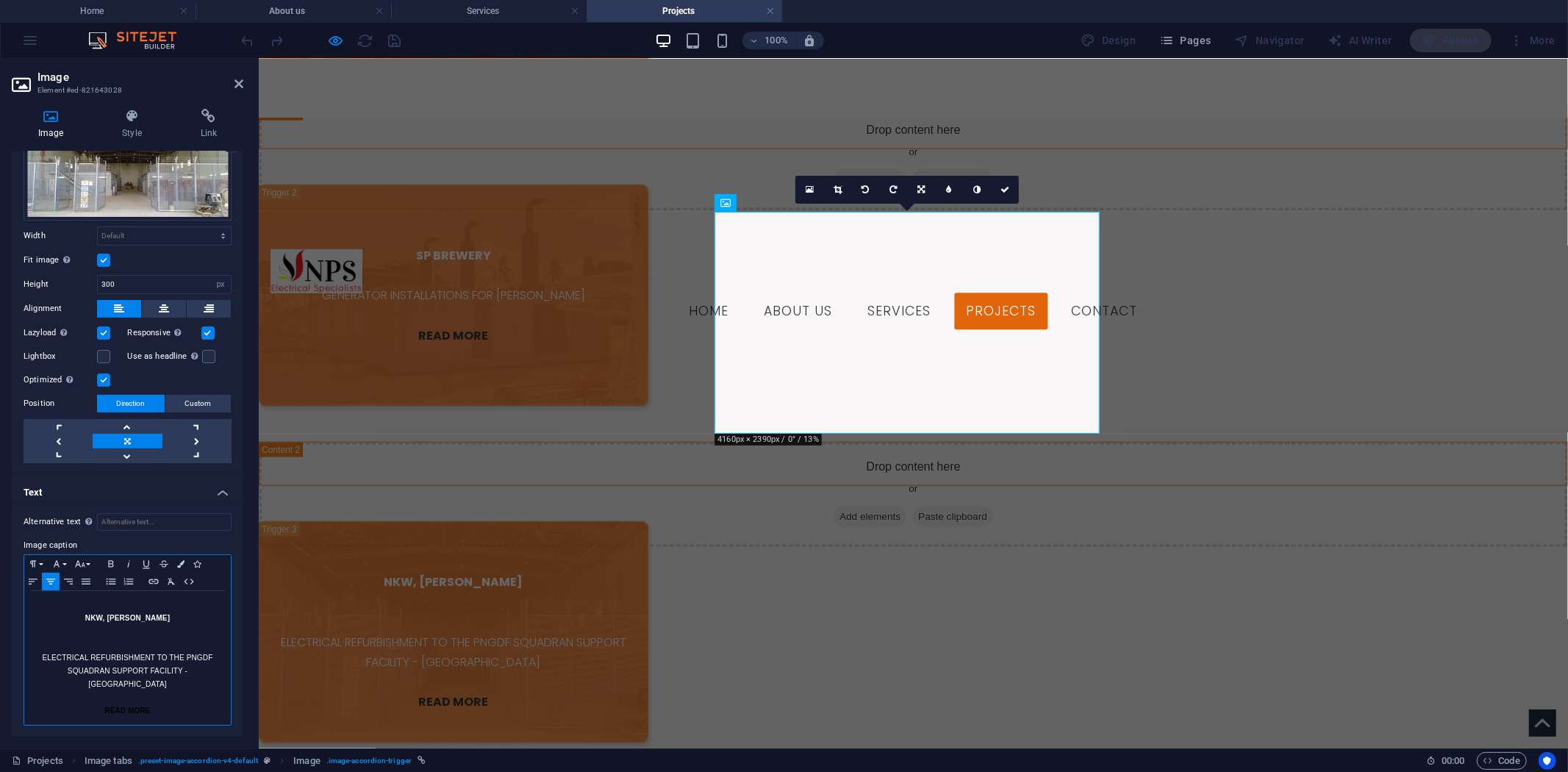
click at [41, 657] on p "ELECTRICAL REFURBISHMENT TO THE PNGDF SQUADRAN SUPPORT FACILITY - [GEOGRAPHIC_D…" at bounding box center [127, 670] width 192 height 40
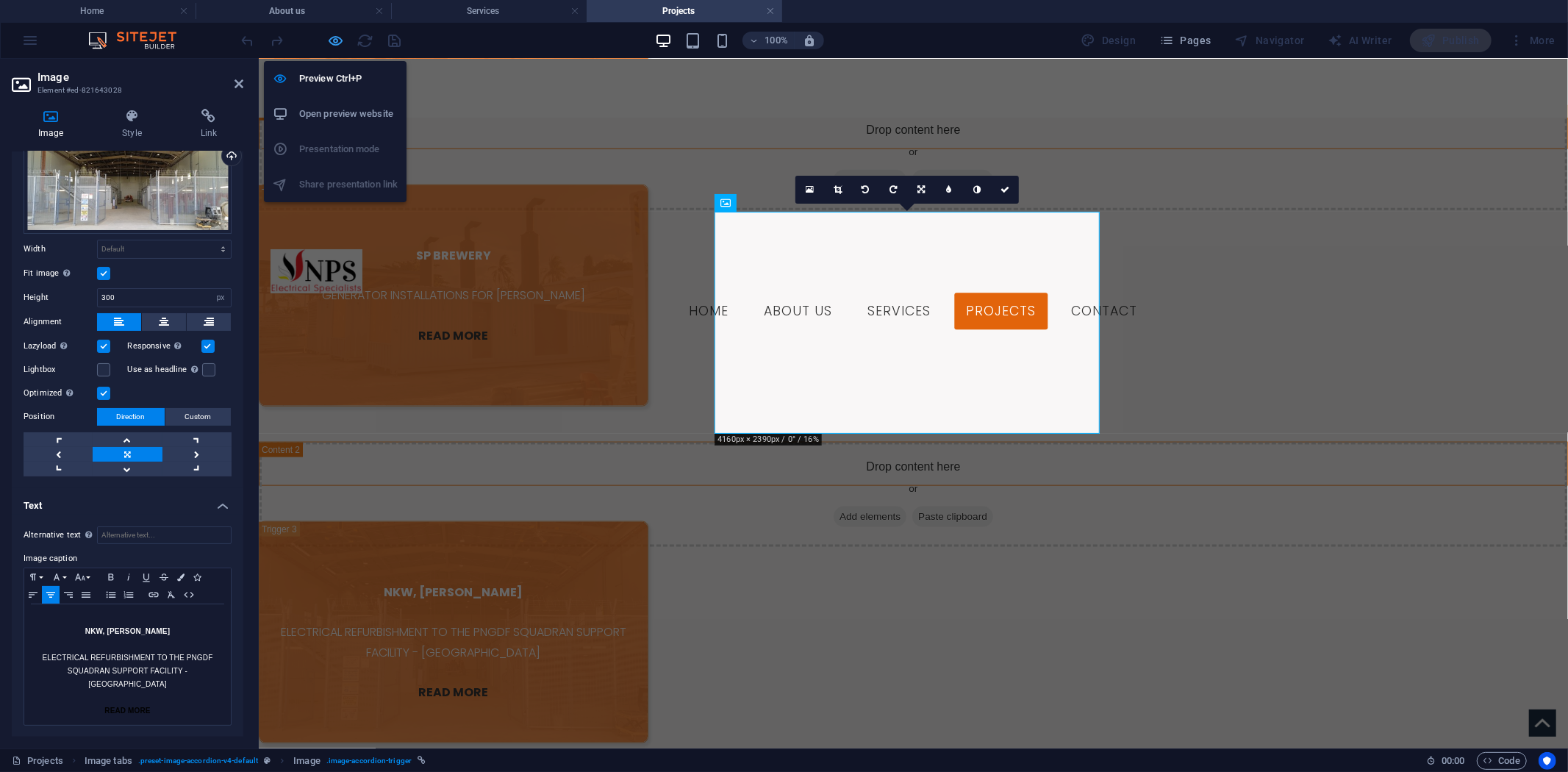
click at [343, 42] on icon "button" at bounding box center [336, 41] width 17 height 17
click at [333, 42] on icon "button" at bounding box center [336, 41] width 17 height 17
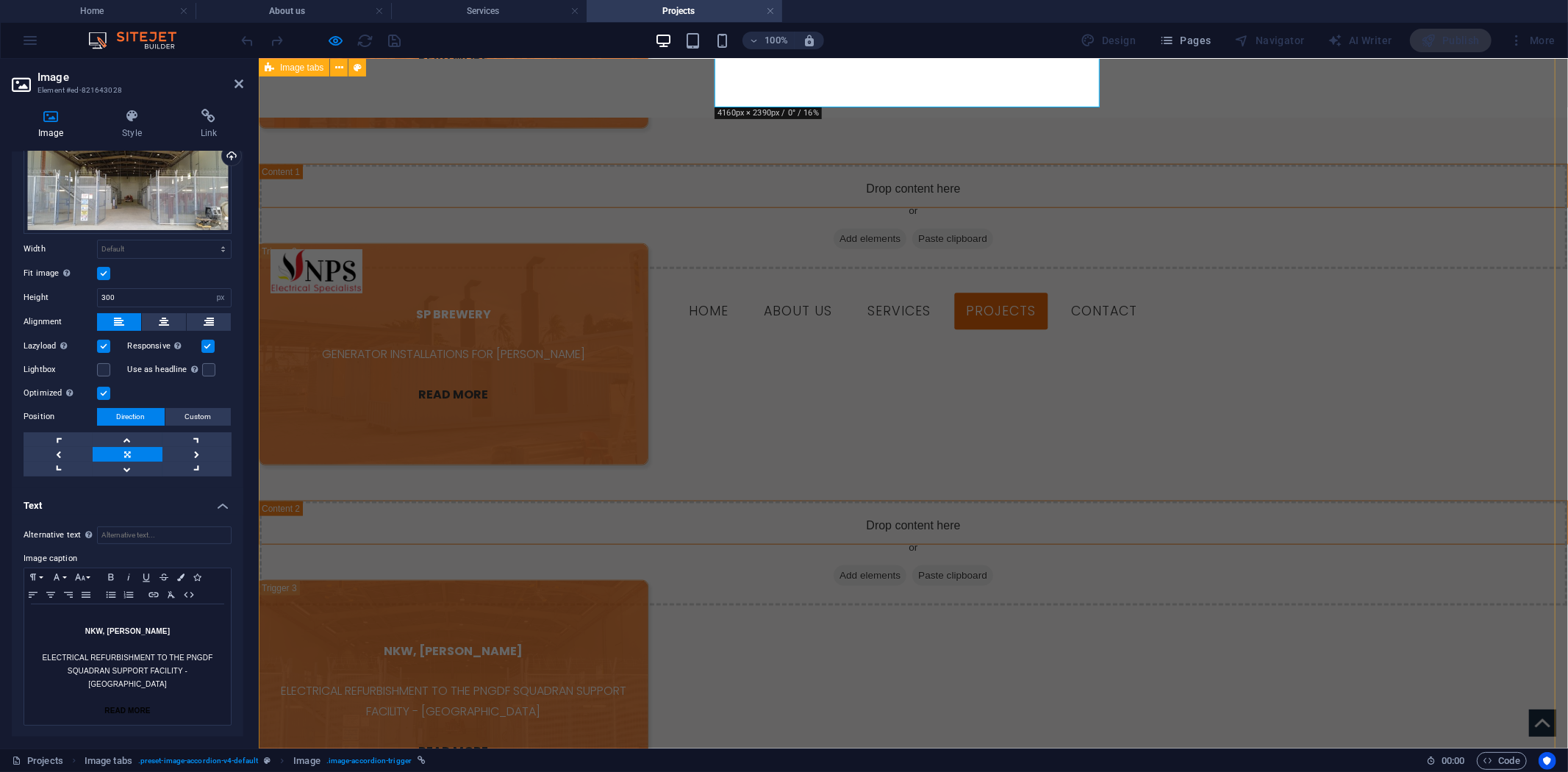
scroll to position [1779, 0]
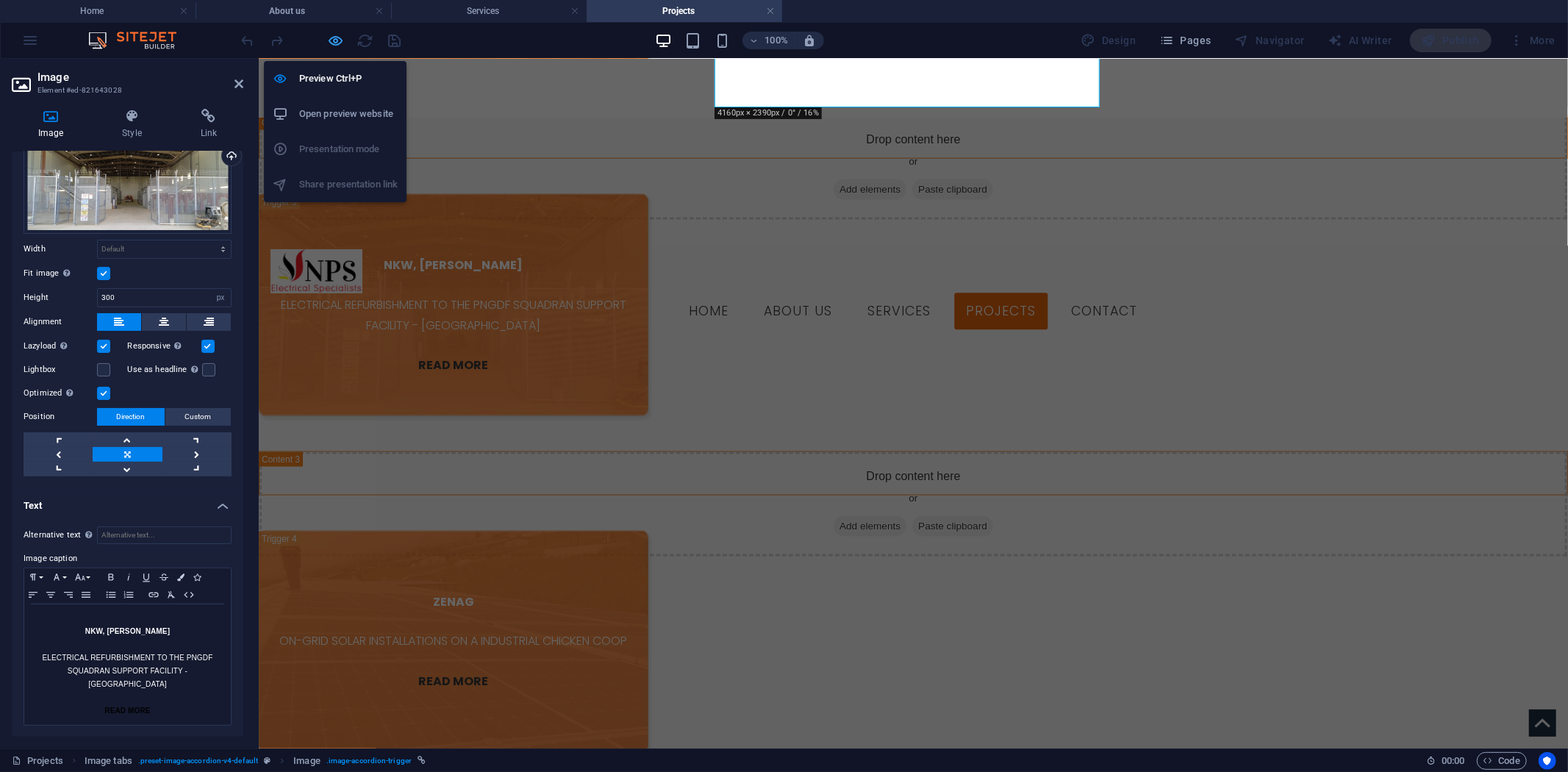
click at [340, 45] on icon "button" at bounding box center [336, 41] width 17 height 17
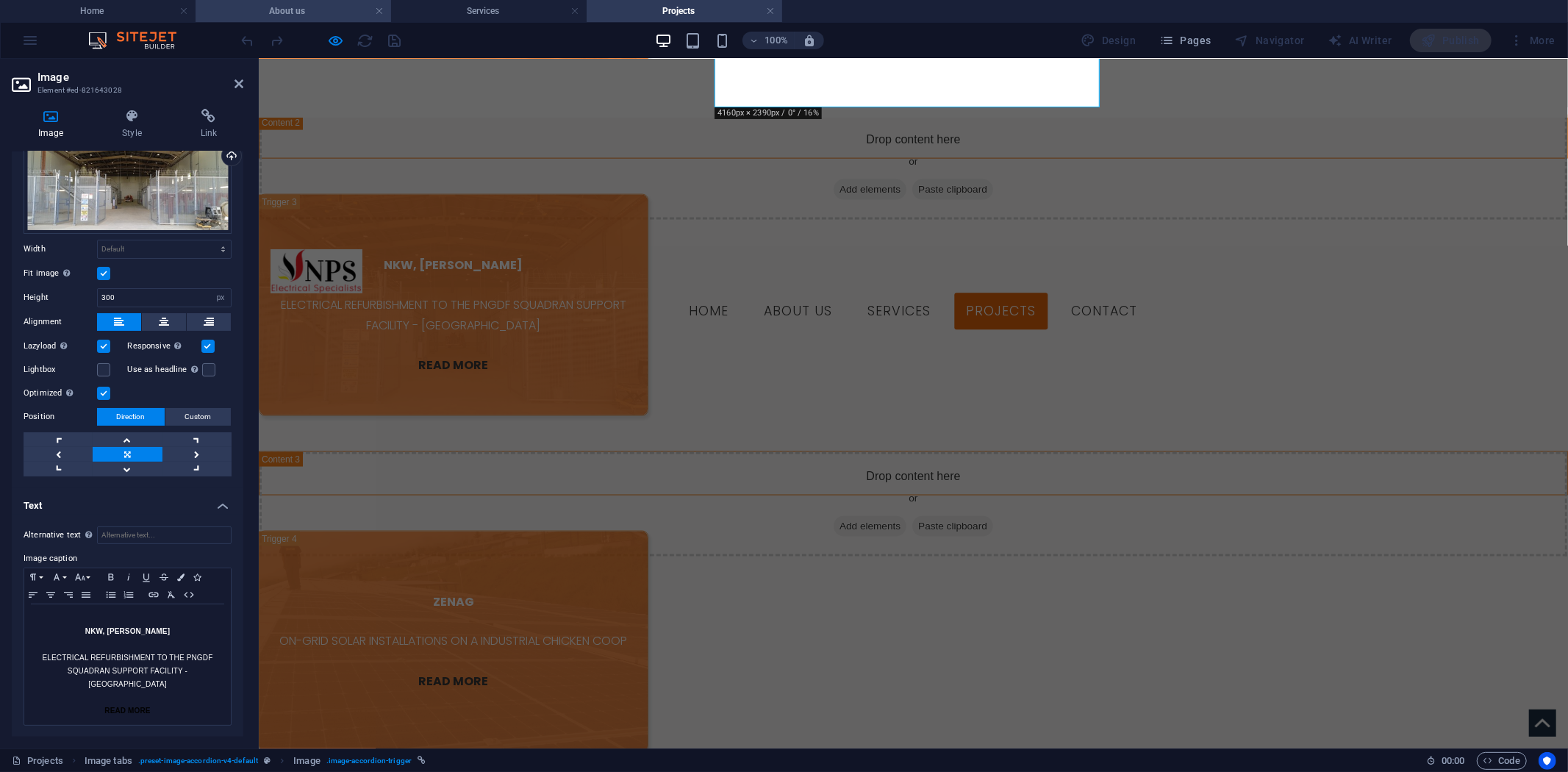
click at [353, 5] on h4 "About us" at bounding box center [292, 11] width 195 height 16
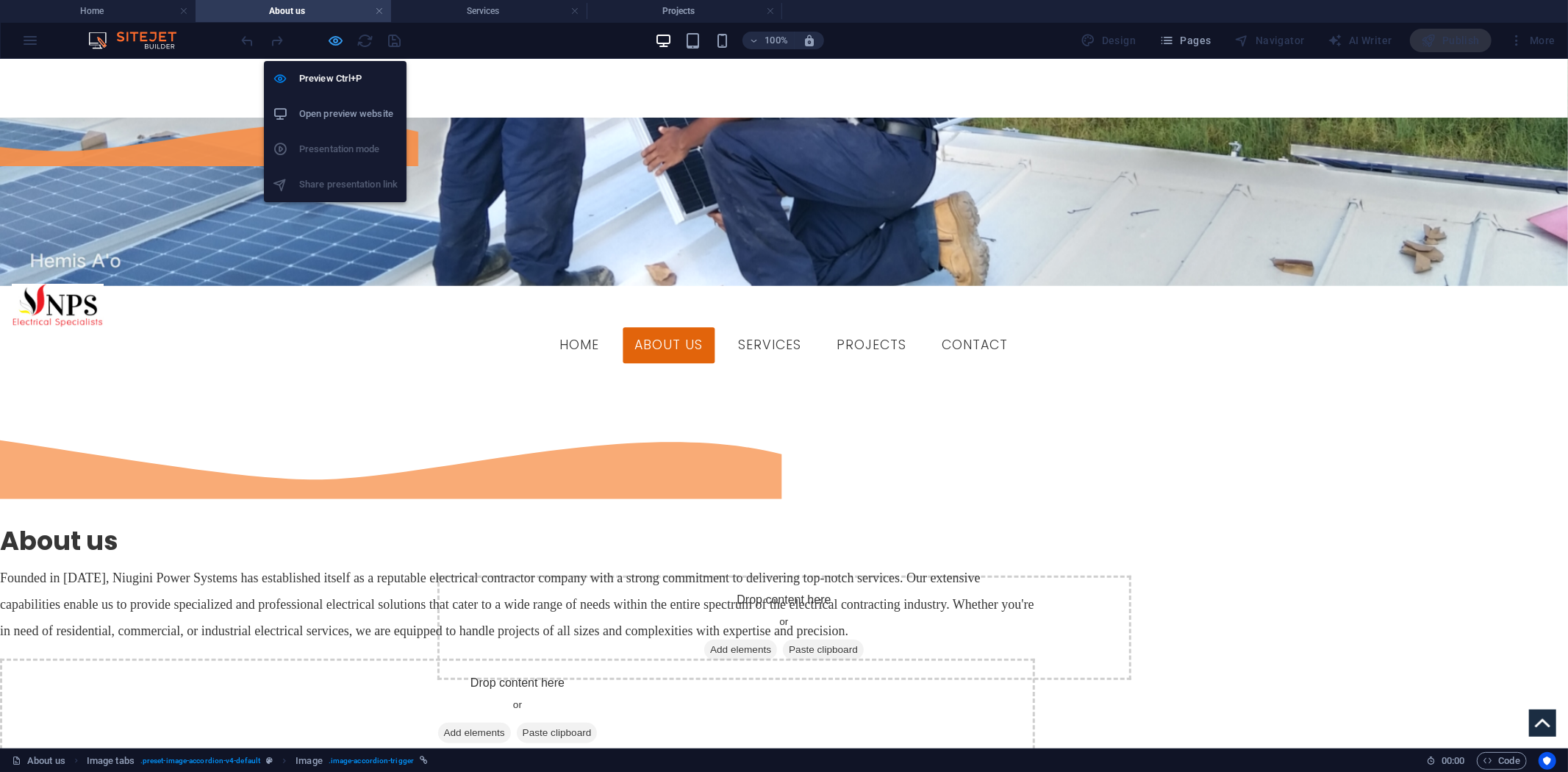
click at [341, 42] on icon "button" at bounding box center [336, 41] width 17 height 17
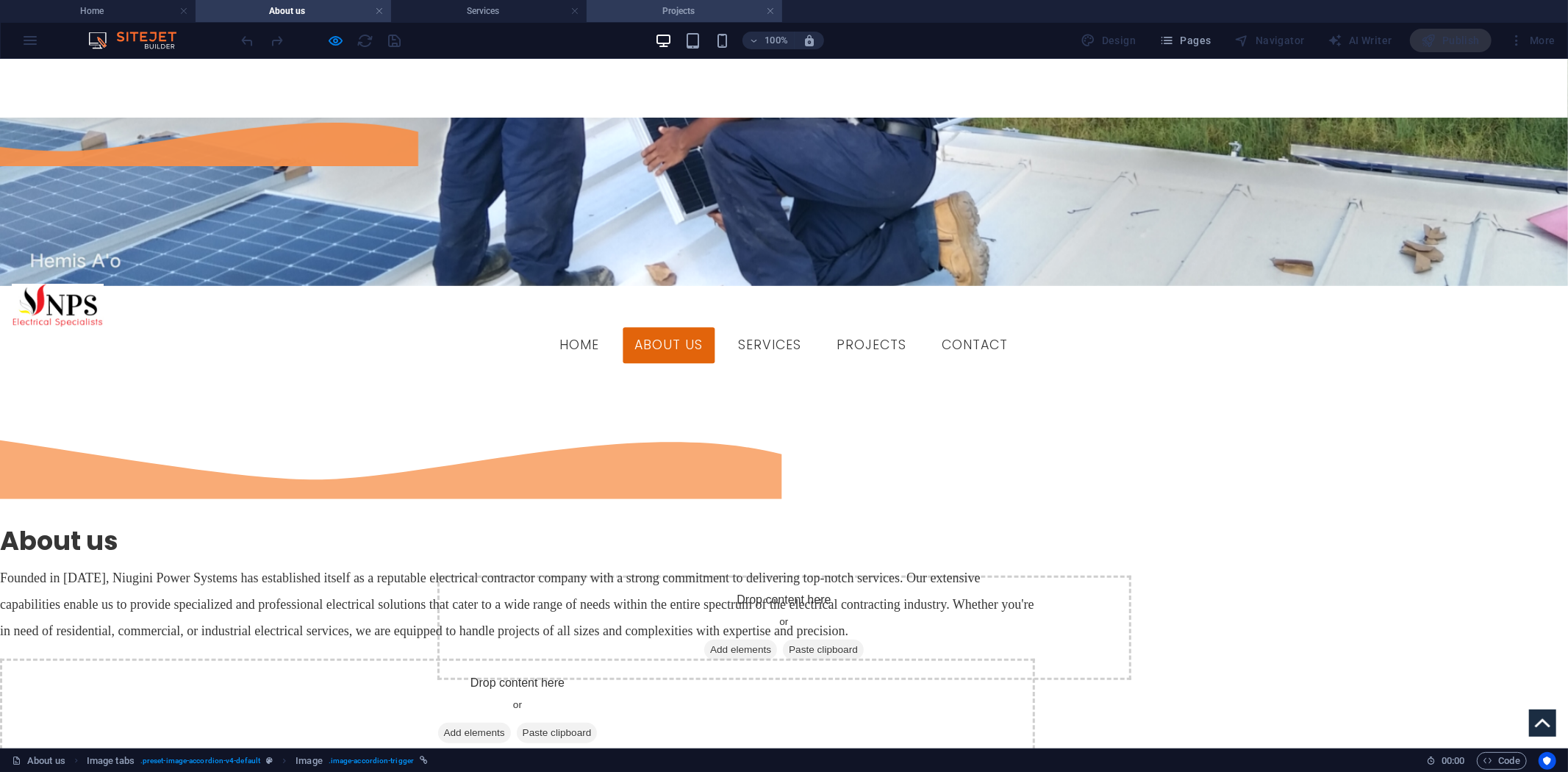
click at [685, 9] on h4 "Projects" at bounding box center [684, 11] width 195 height 16
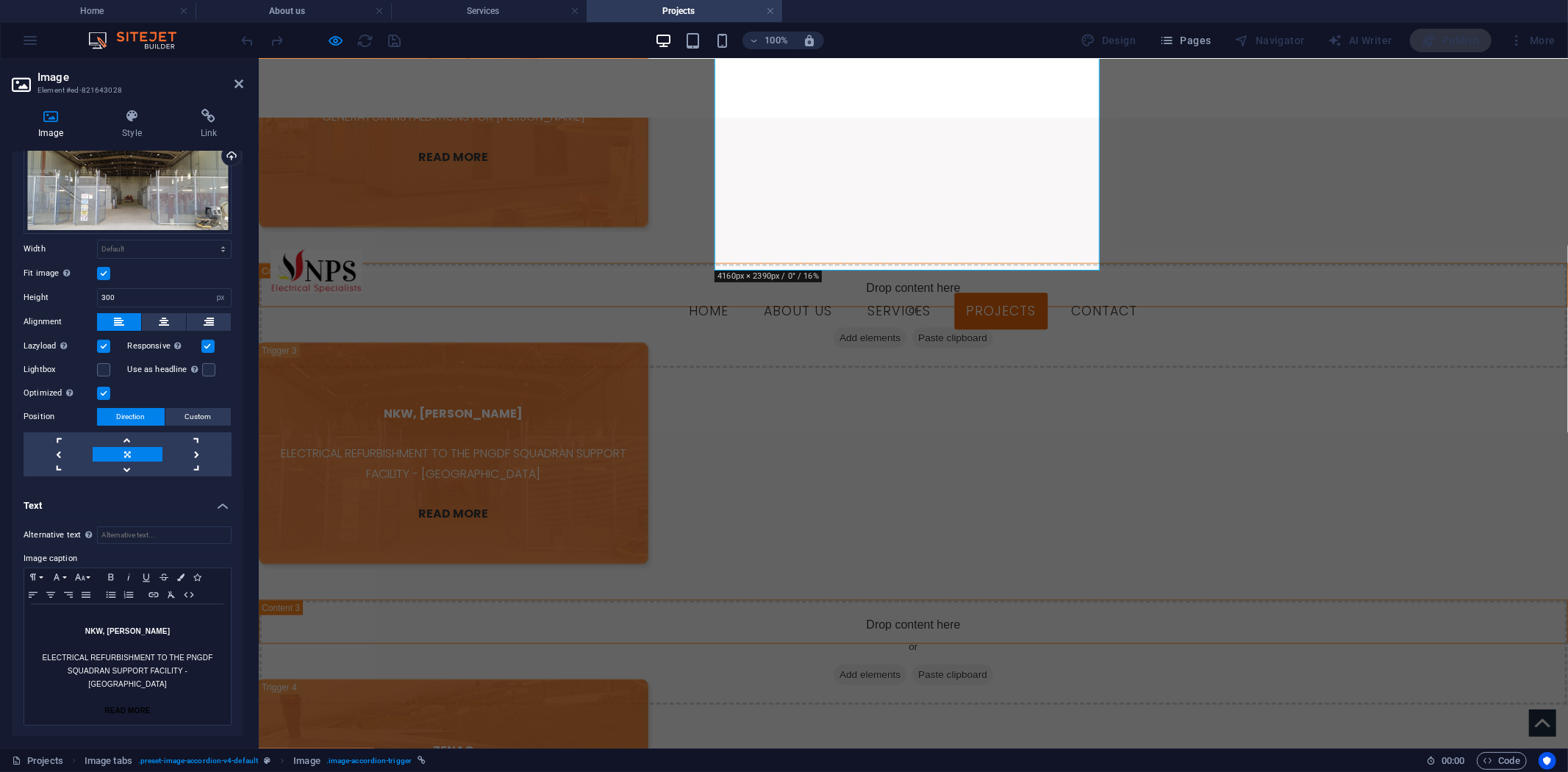
scroll to position [1616, 0]
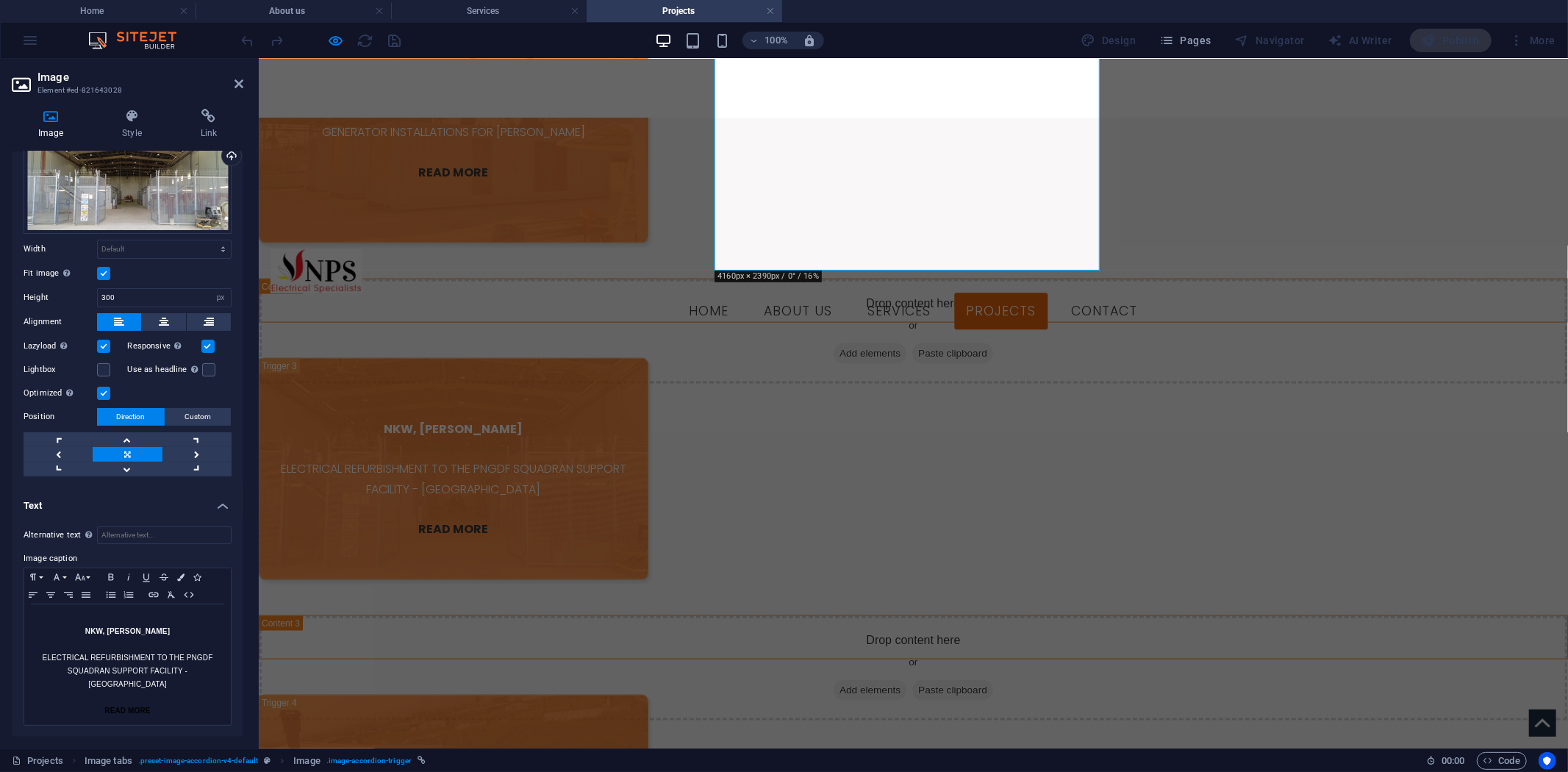
click at [243, 91] on header "Image Element #ed-821643028" at bounding box center [127, 78] width 231 height 38
click at [239, 86] on icon at bounding box center [239, 83] width 9 height 11
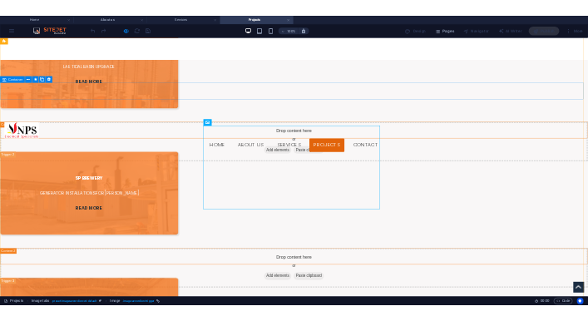
scroll to position [1182, 0]
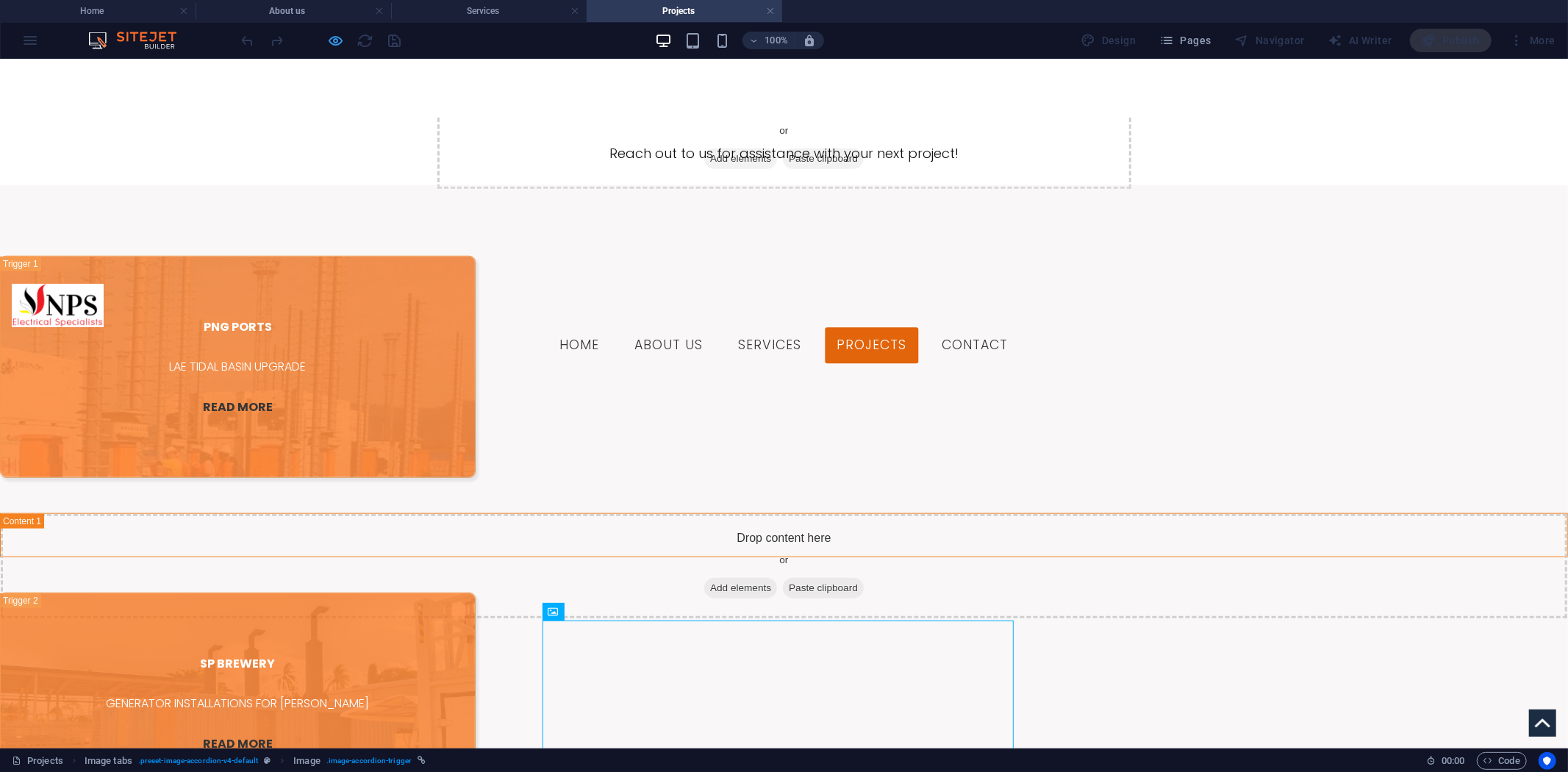
click at [336, 34] on icon "button" at bounding box center [336, 41] width 17 height 17
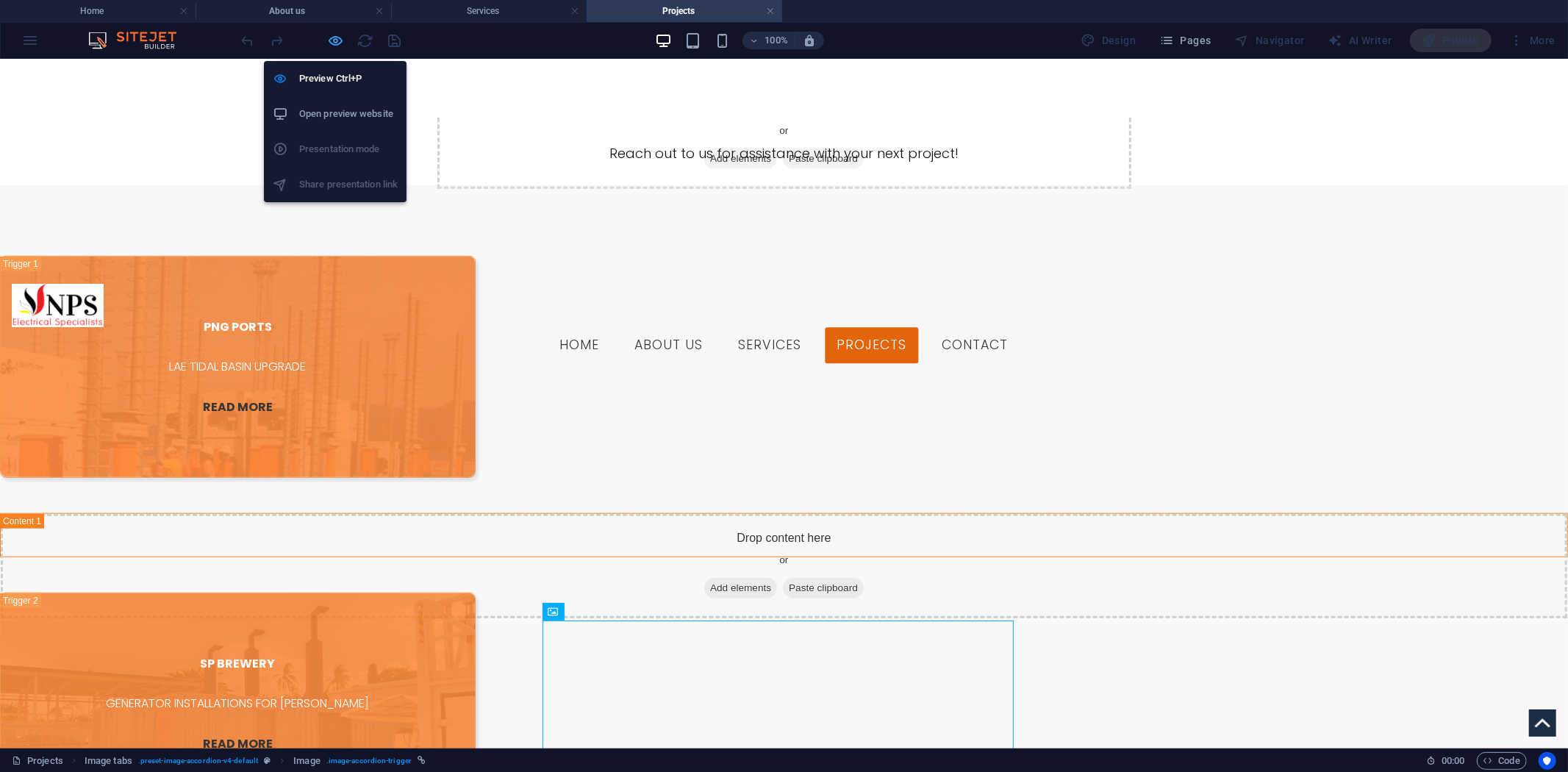
click at [336, 34] on icon "button" at bounding box center [336, 41] width 17 height 17
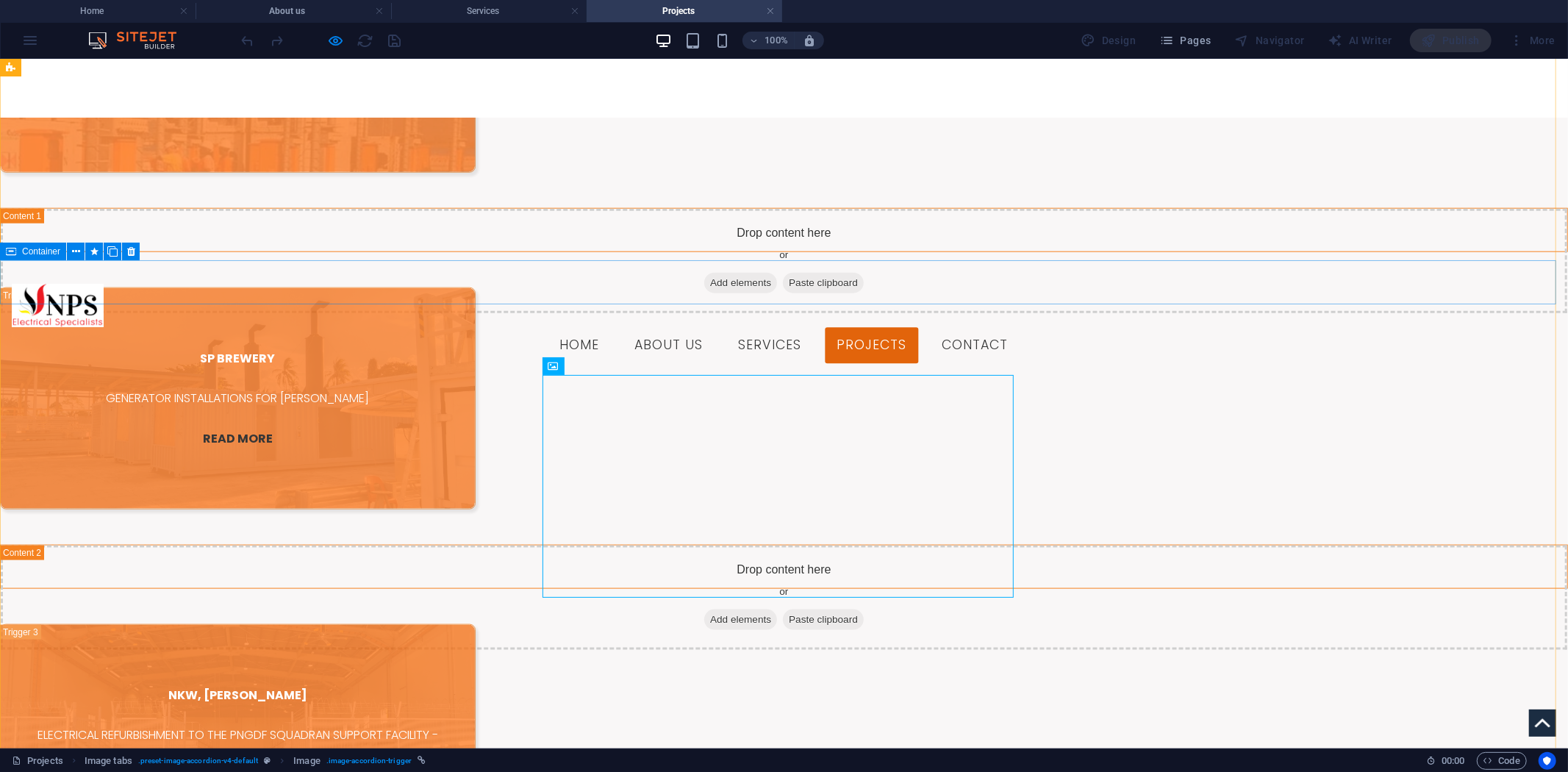
scroll to position [1289, 0]
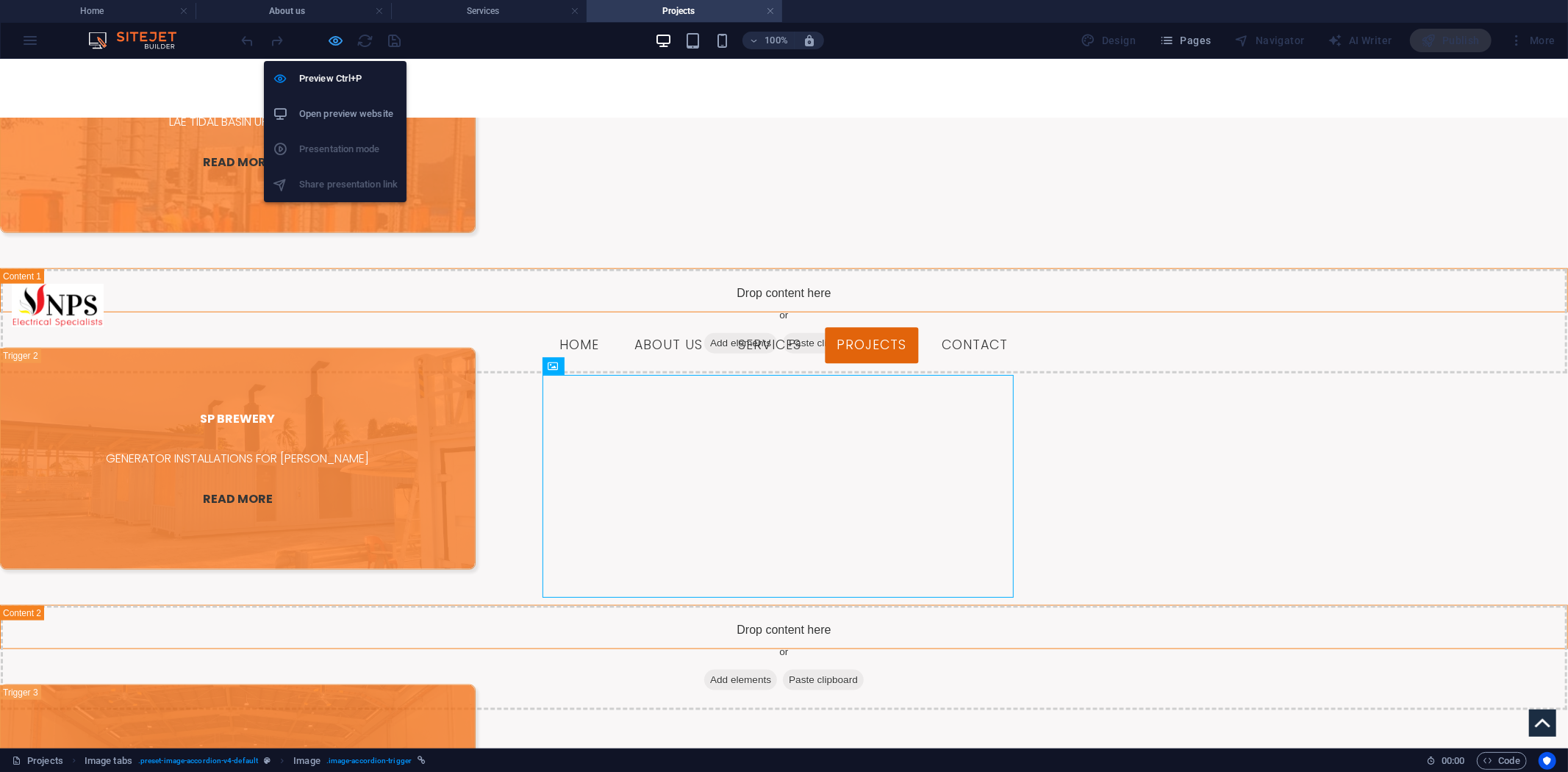
click at [338, 37] on icon "button" at bounding box center [336, 41] width 17 height 17
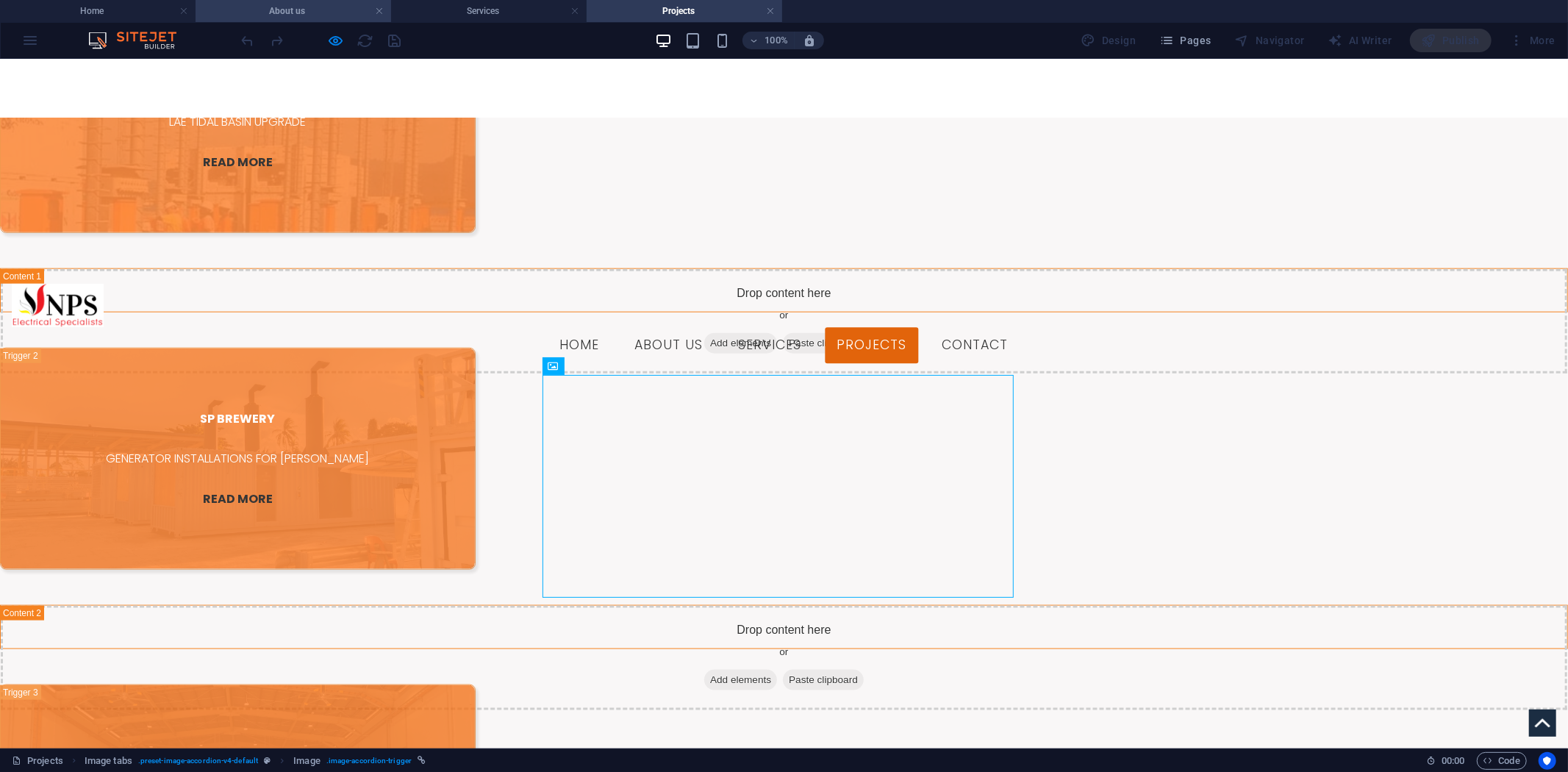
click at [285, 9] on h4 "About us" at bounding box center [292, 11] width 195 height 16
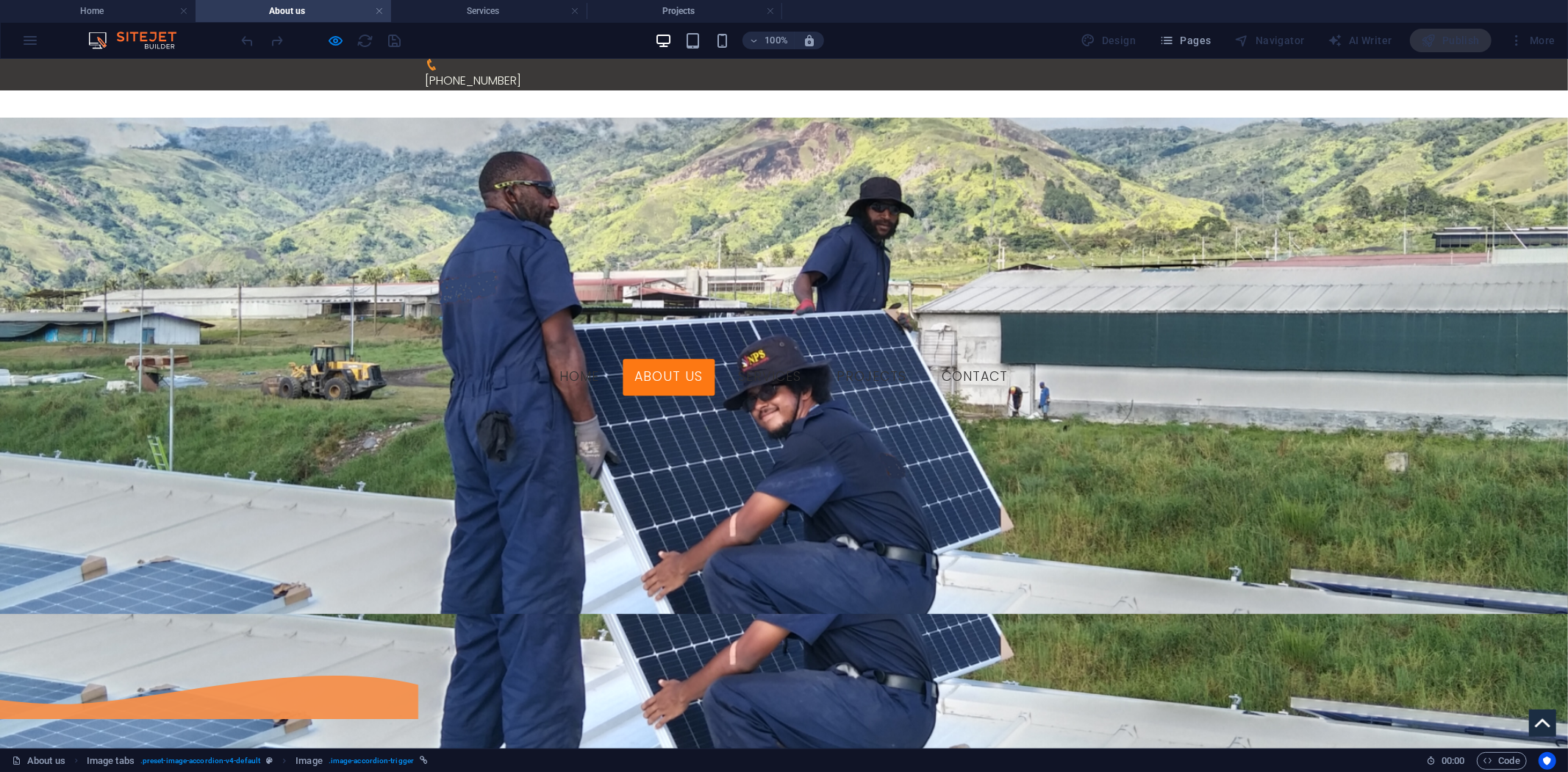
scroll to position [920, 0]
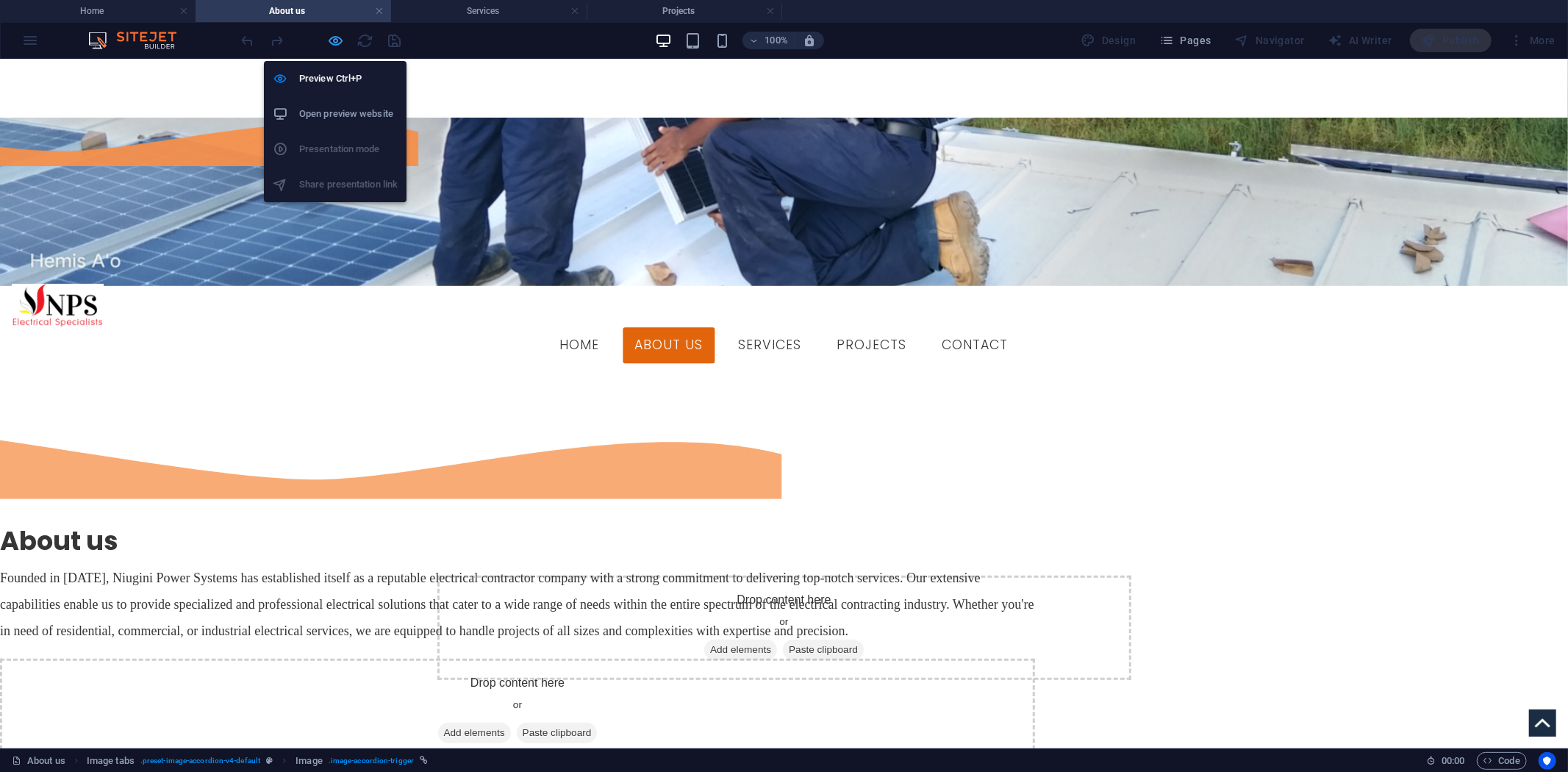
click at [337, 39] on icon "button" at bounding box center [336, 41] width 17 height 17
click at [321, 46] on div at bounding box center [322, 40] width 164 height 24
click at [328, 46] on icon "button" at bounding box center [336, 41] width 17 height 17
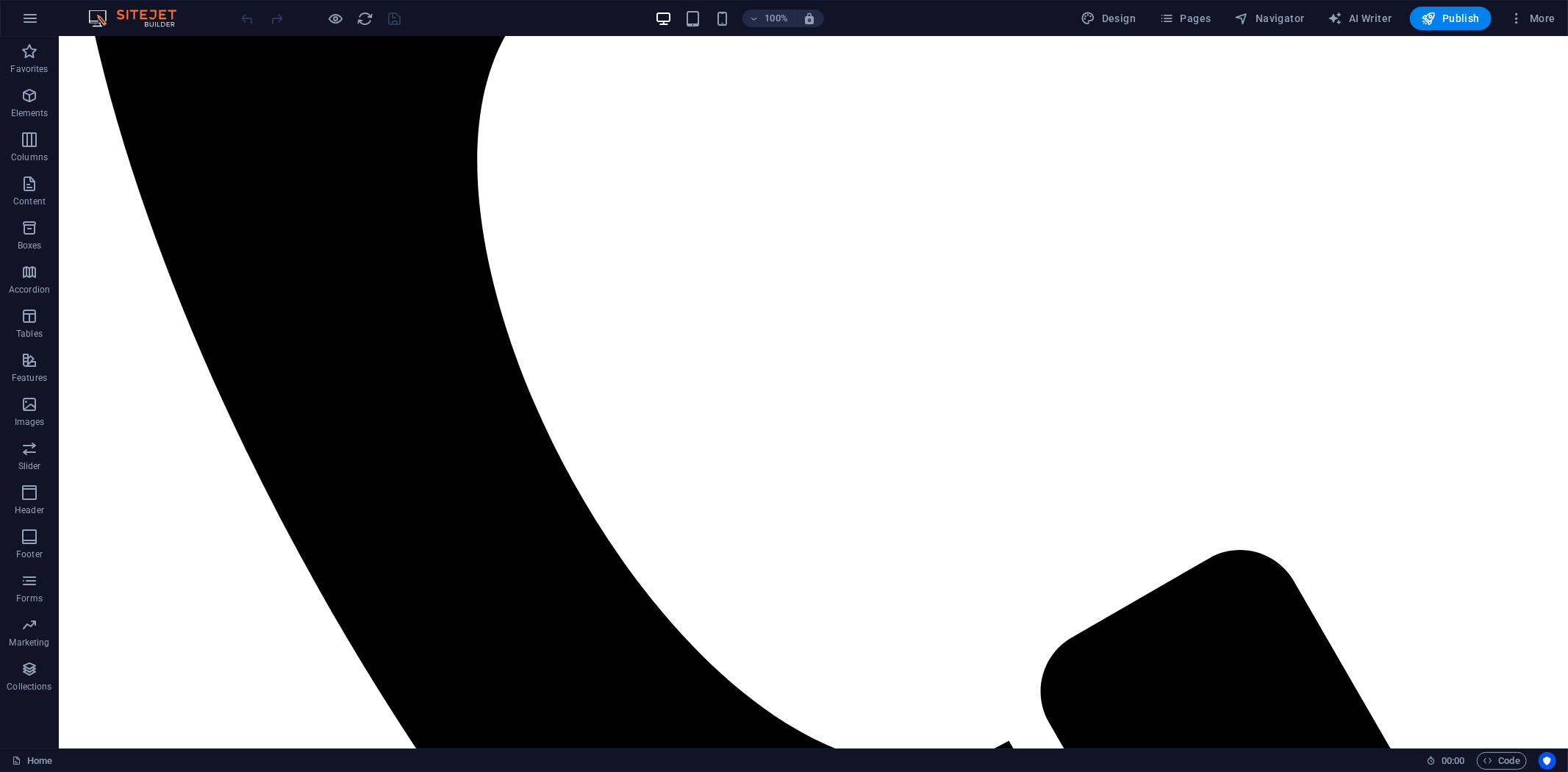
scroll to position [608, 0]
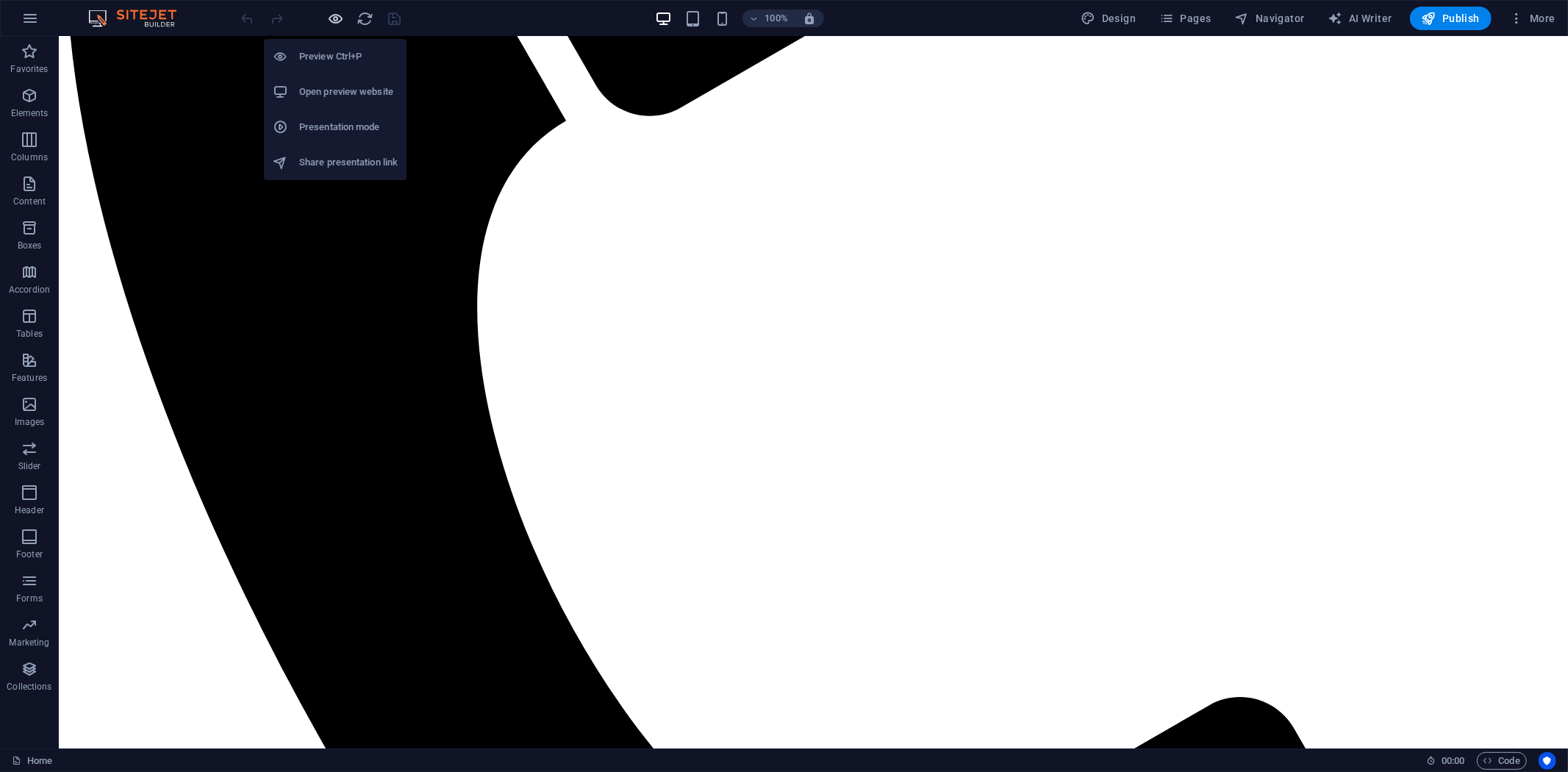
click at [328, 18] on icon "button" at bounding box center [336, 19] width 17 height 17
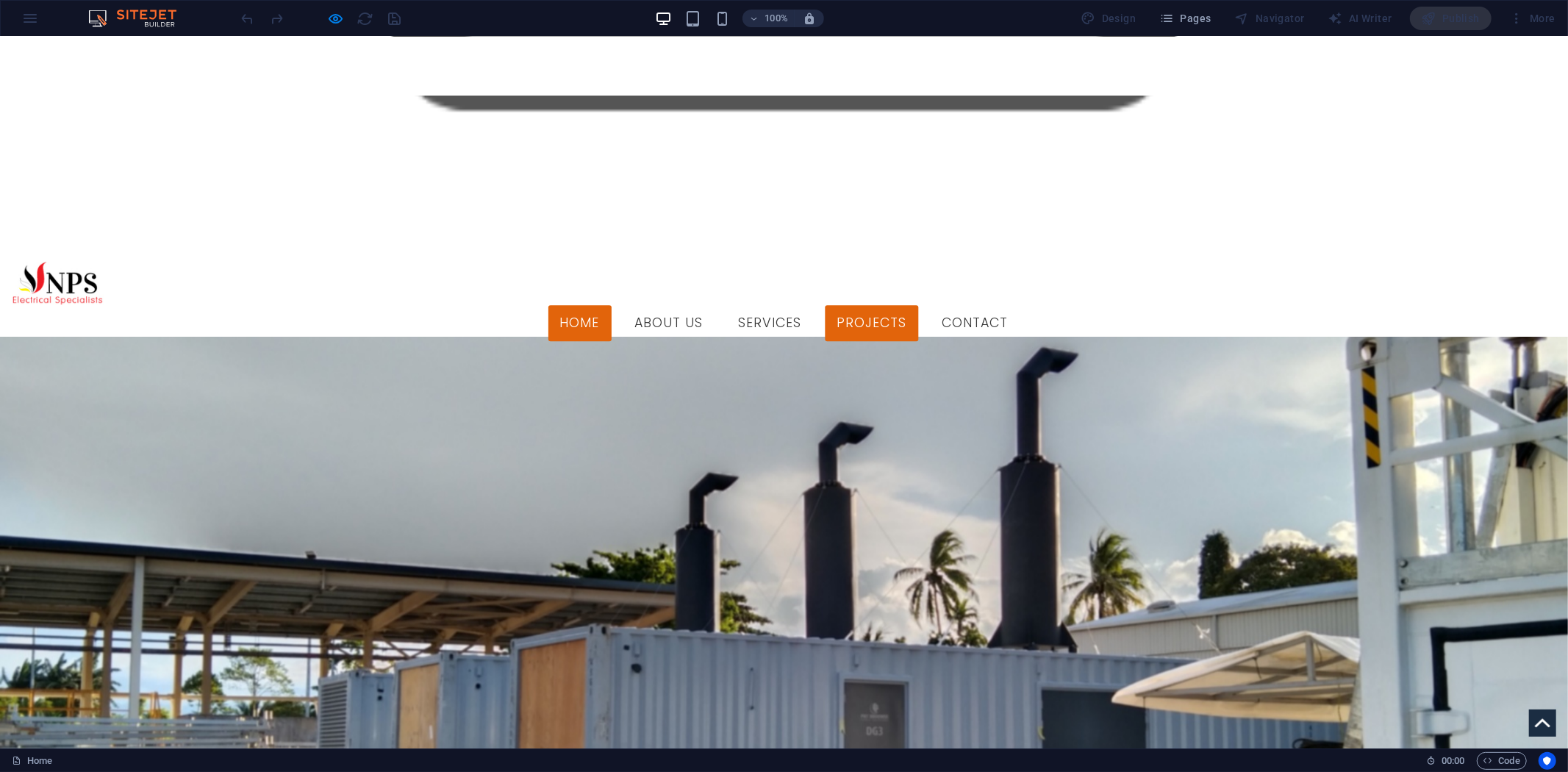
click at [919, 305] on link "Projects" at bounding box center [873, 323] width 94 height 37
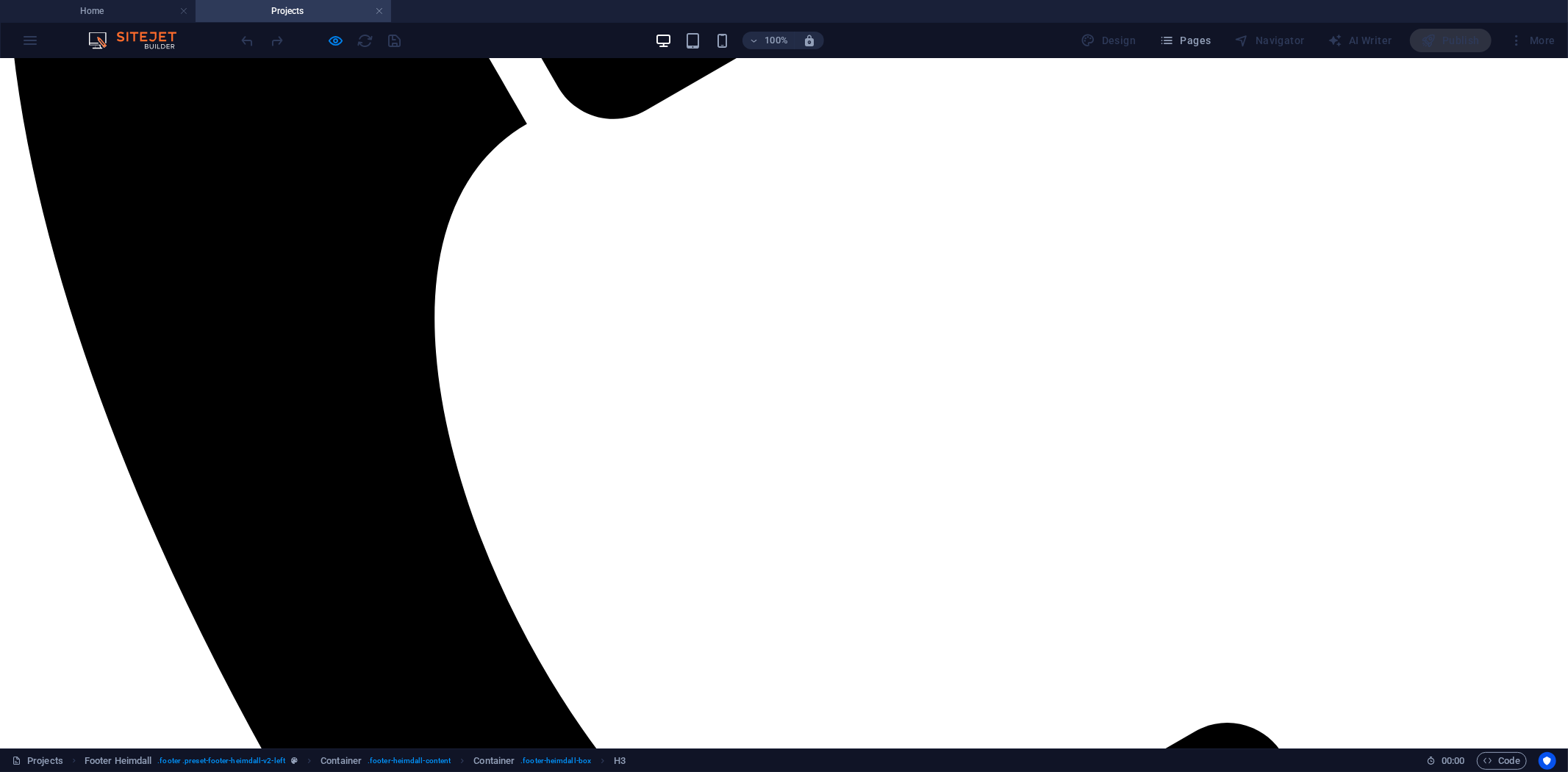
scroll to position [595, 0]
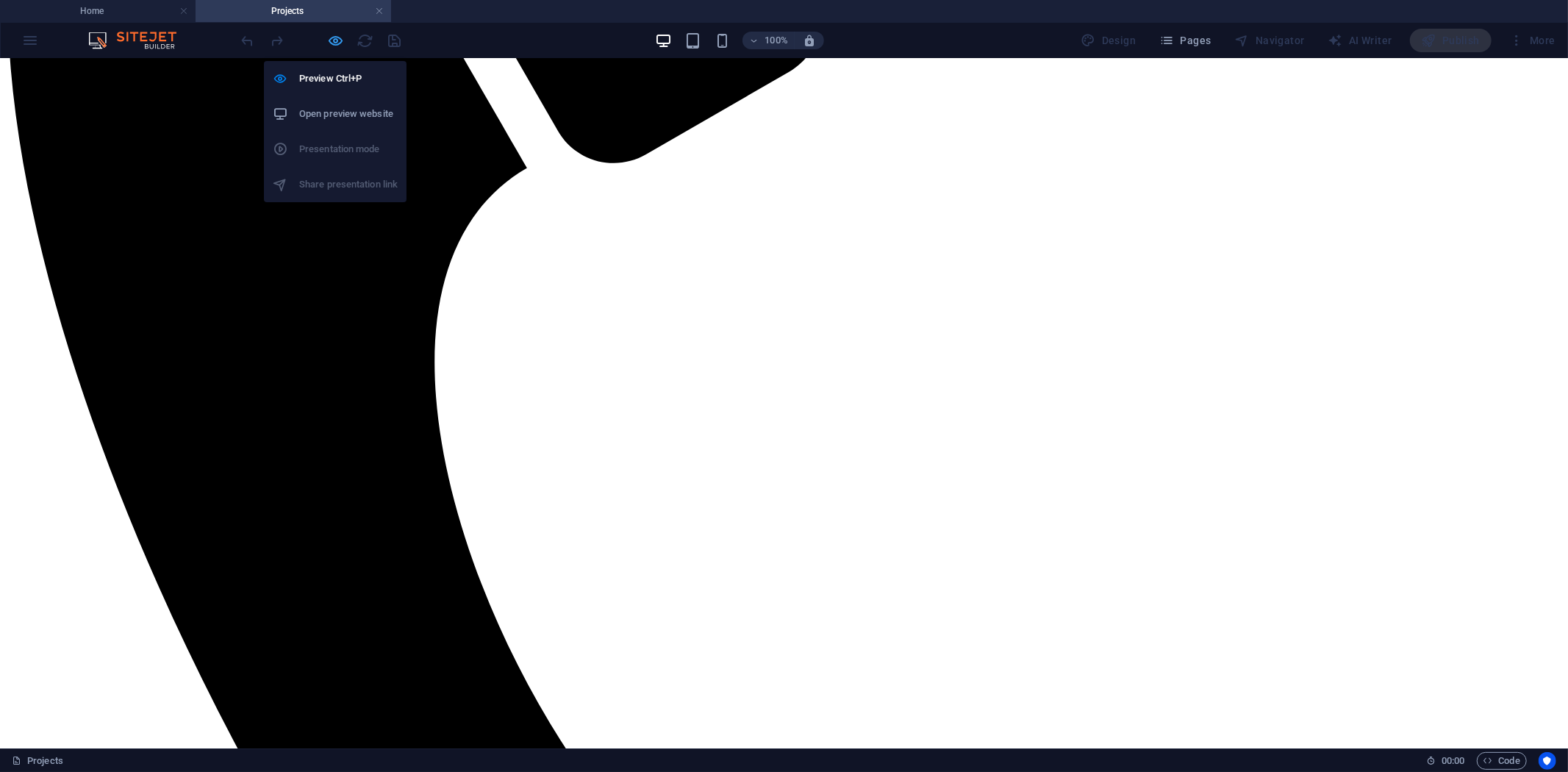
click at [334, 47] on icon "button" at bounding box center [336, 41] width 17 height 17
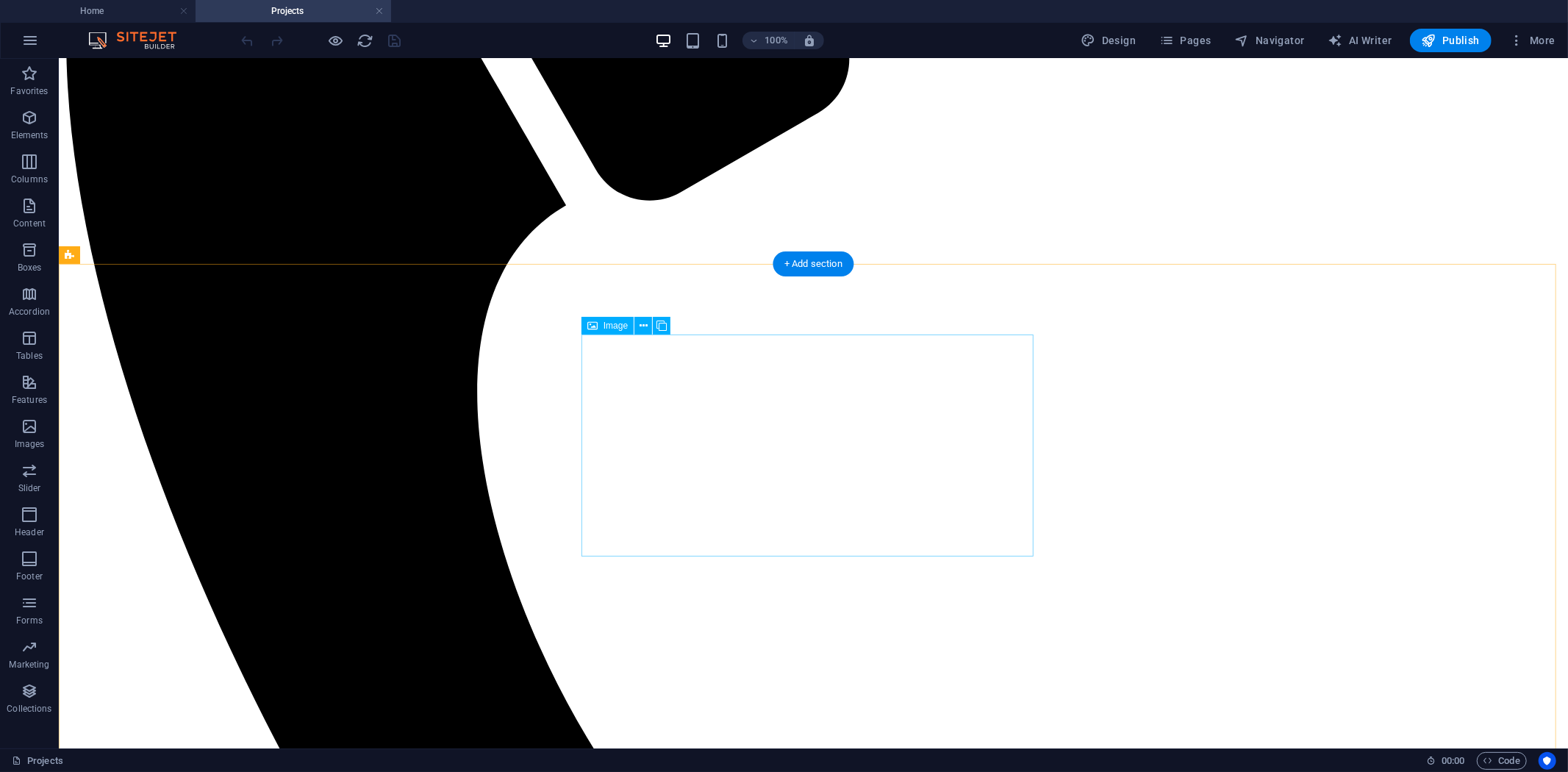
scroll to position [513, 0]
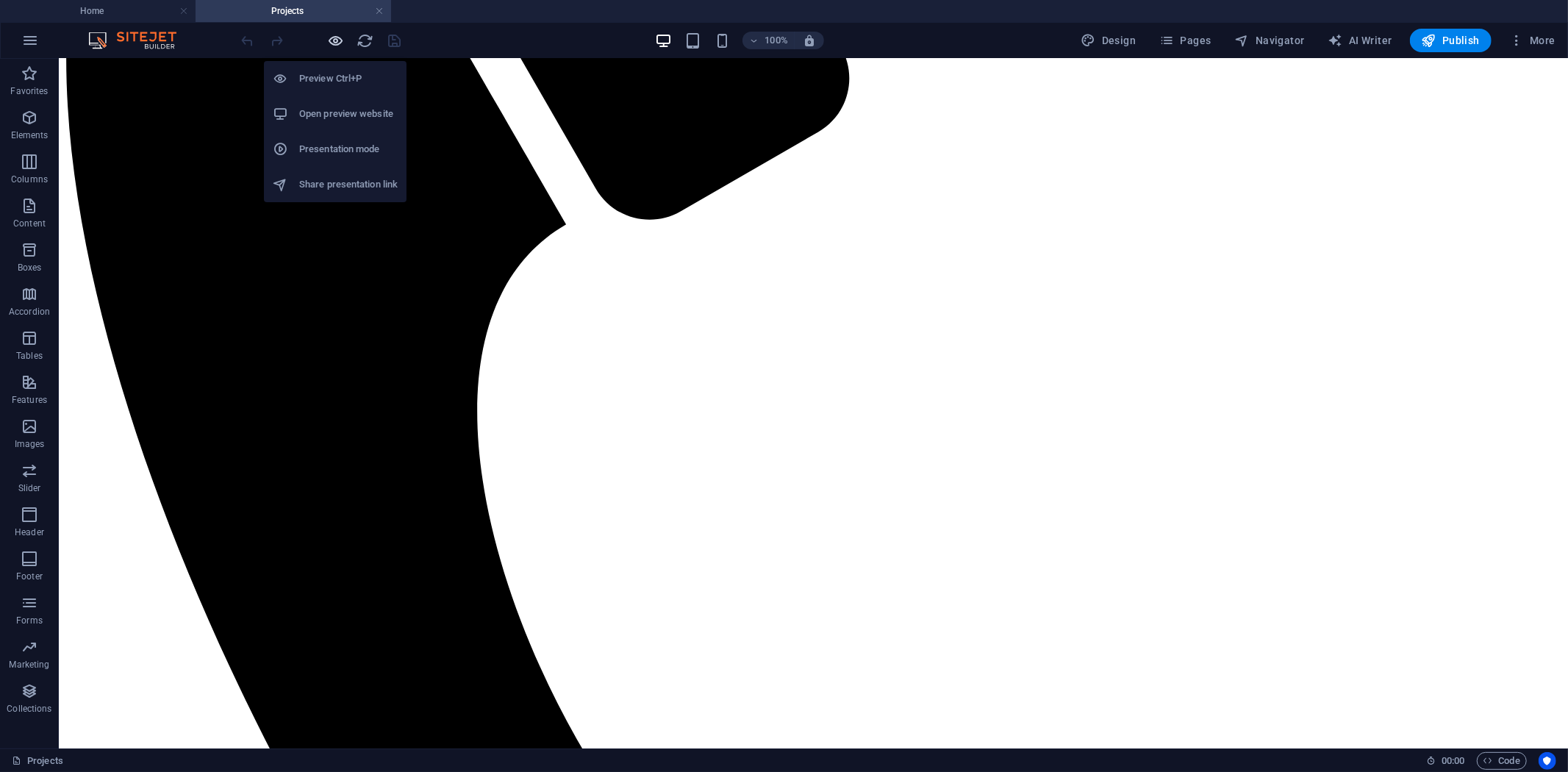
click at [338, 41] on icon "button" at bounding box center [336, 41] width 17 height 17
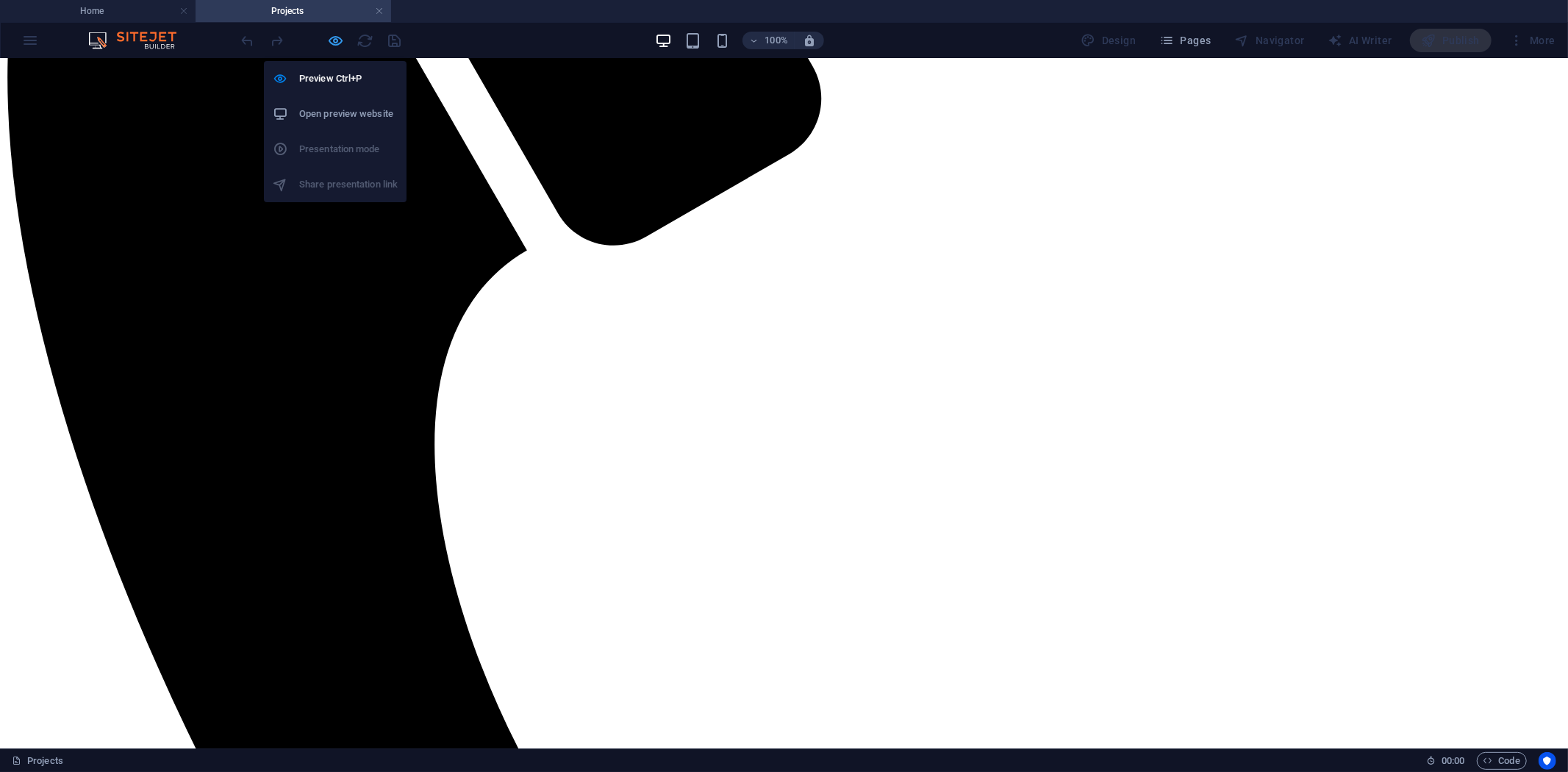
click at [336, 40] on icon "button" at bounding box center [336, 41] width 17 height 17
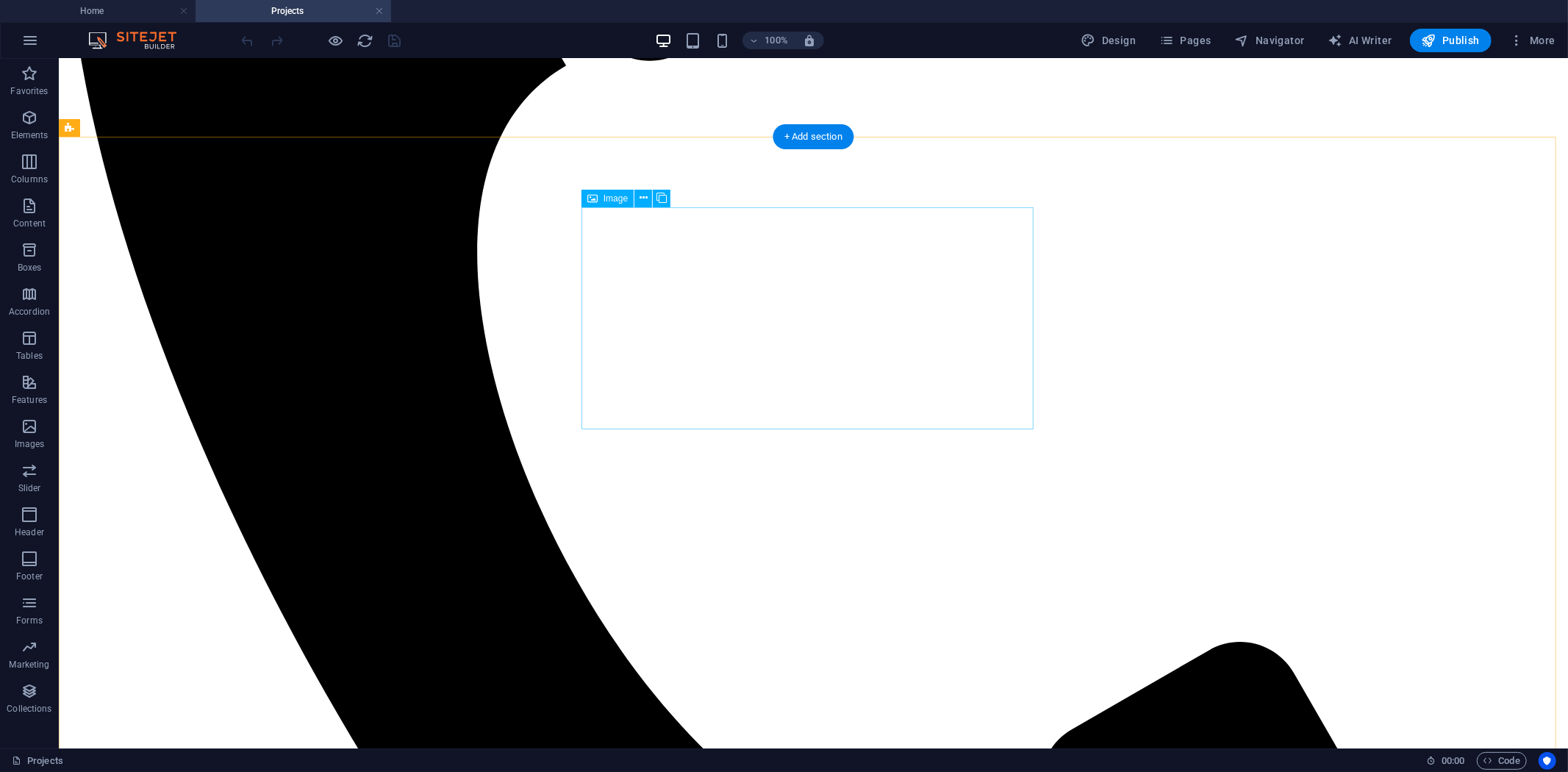
scroll to position [677, 0]
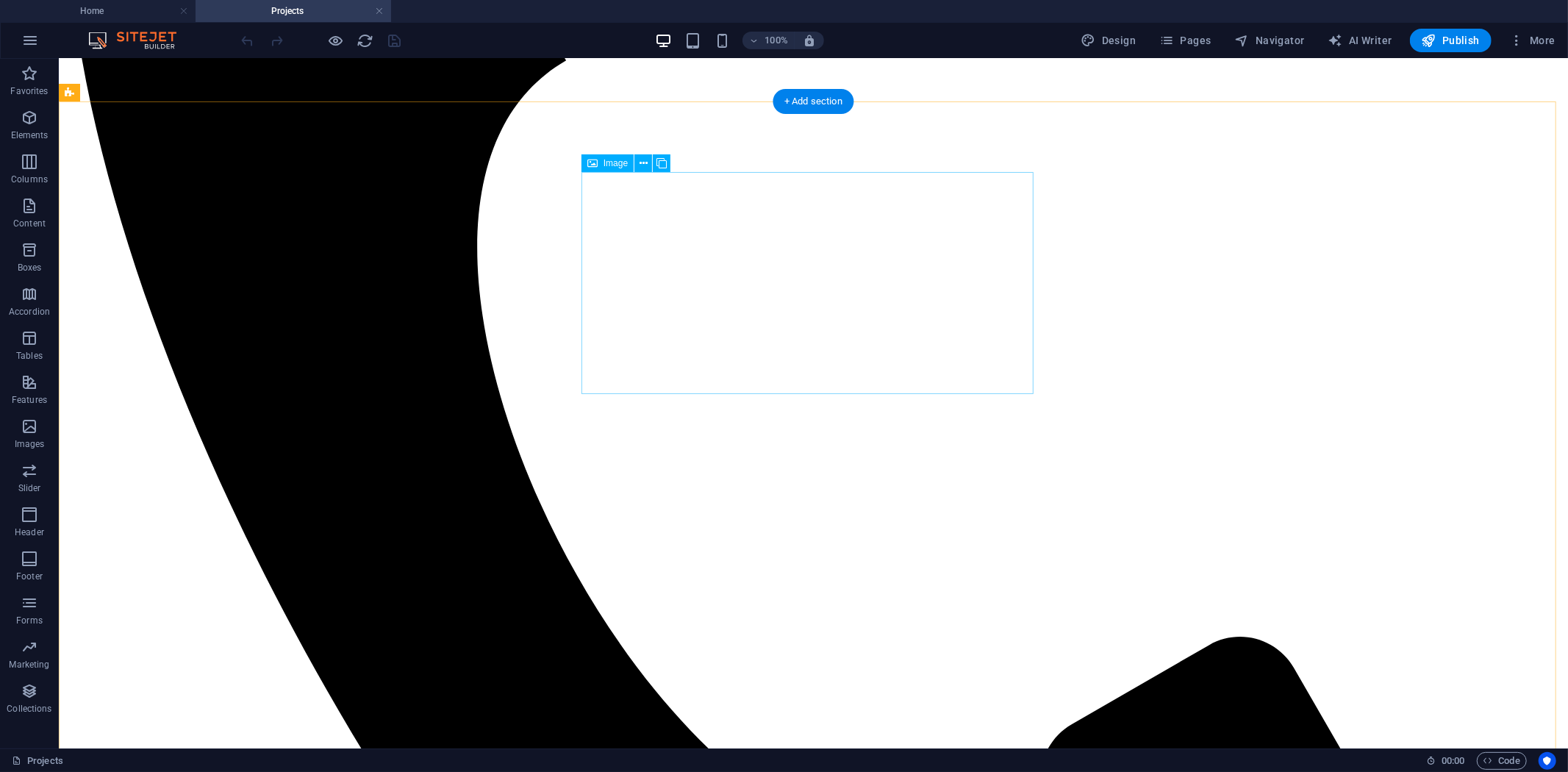
select select "px"
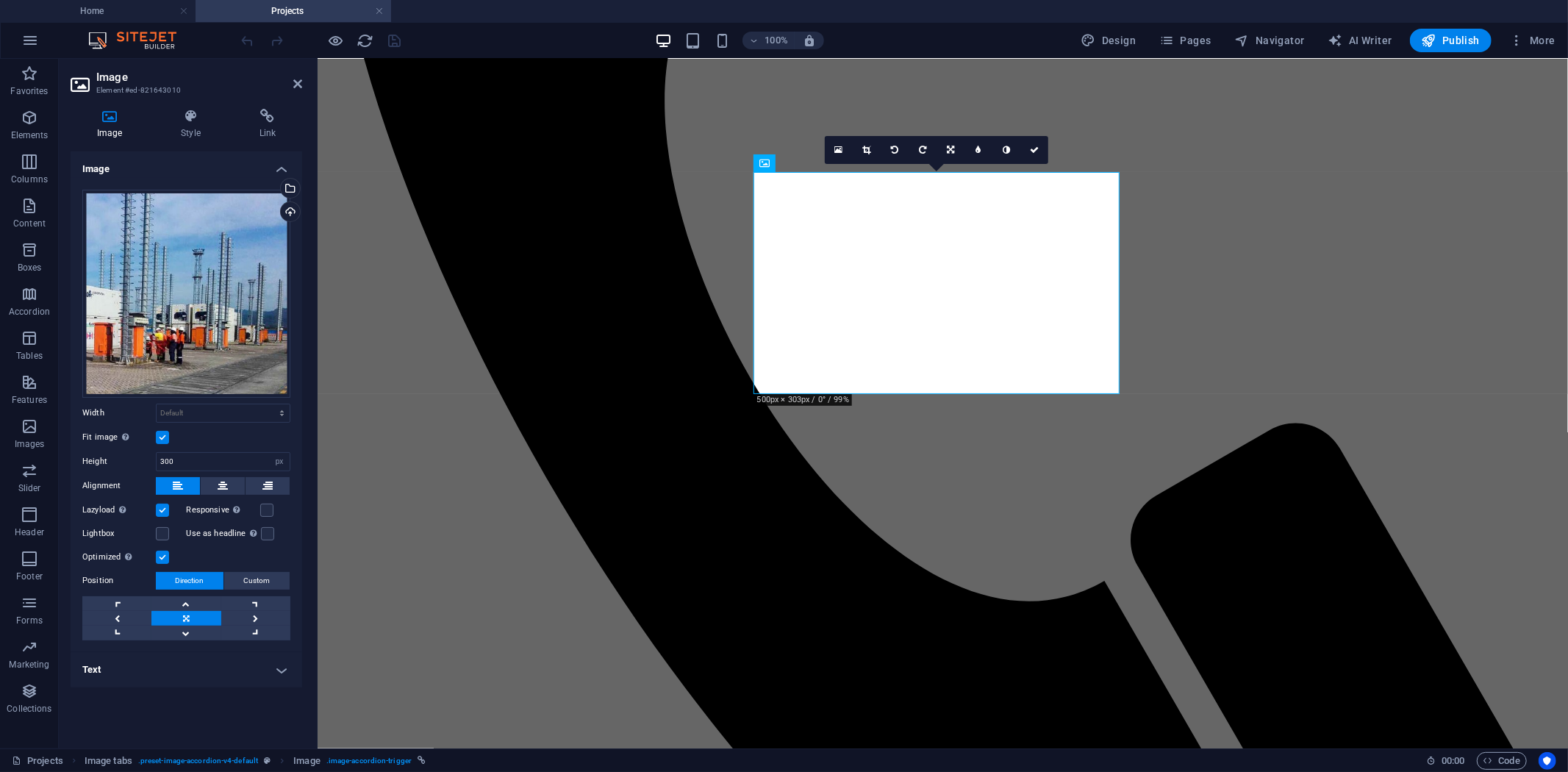
click at [265, 677] on h4 "Text" at bounding box center [186, 670] width 231 height 35
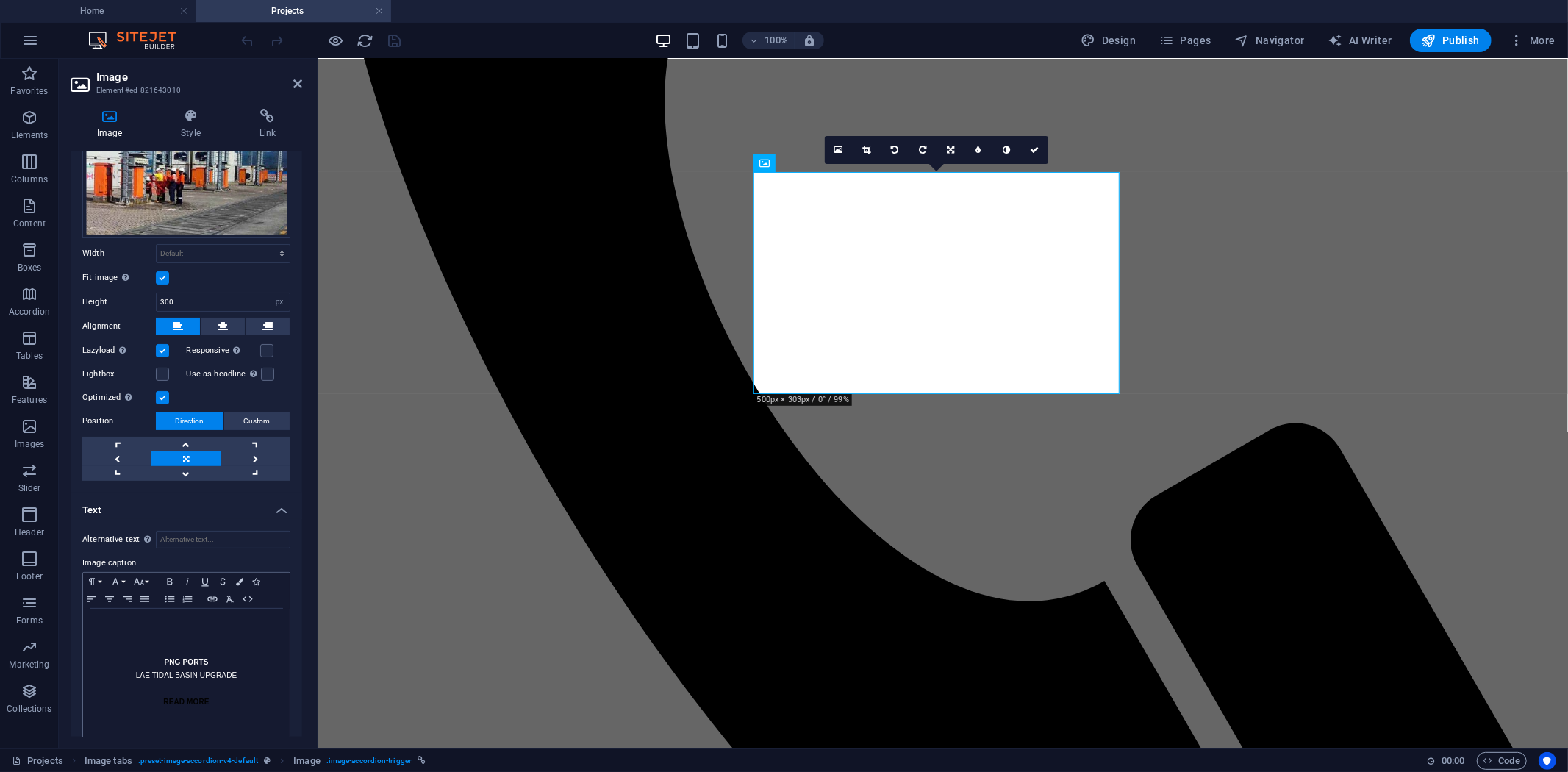
scroll to position [175, 0]
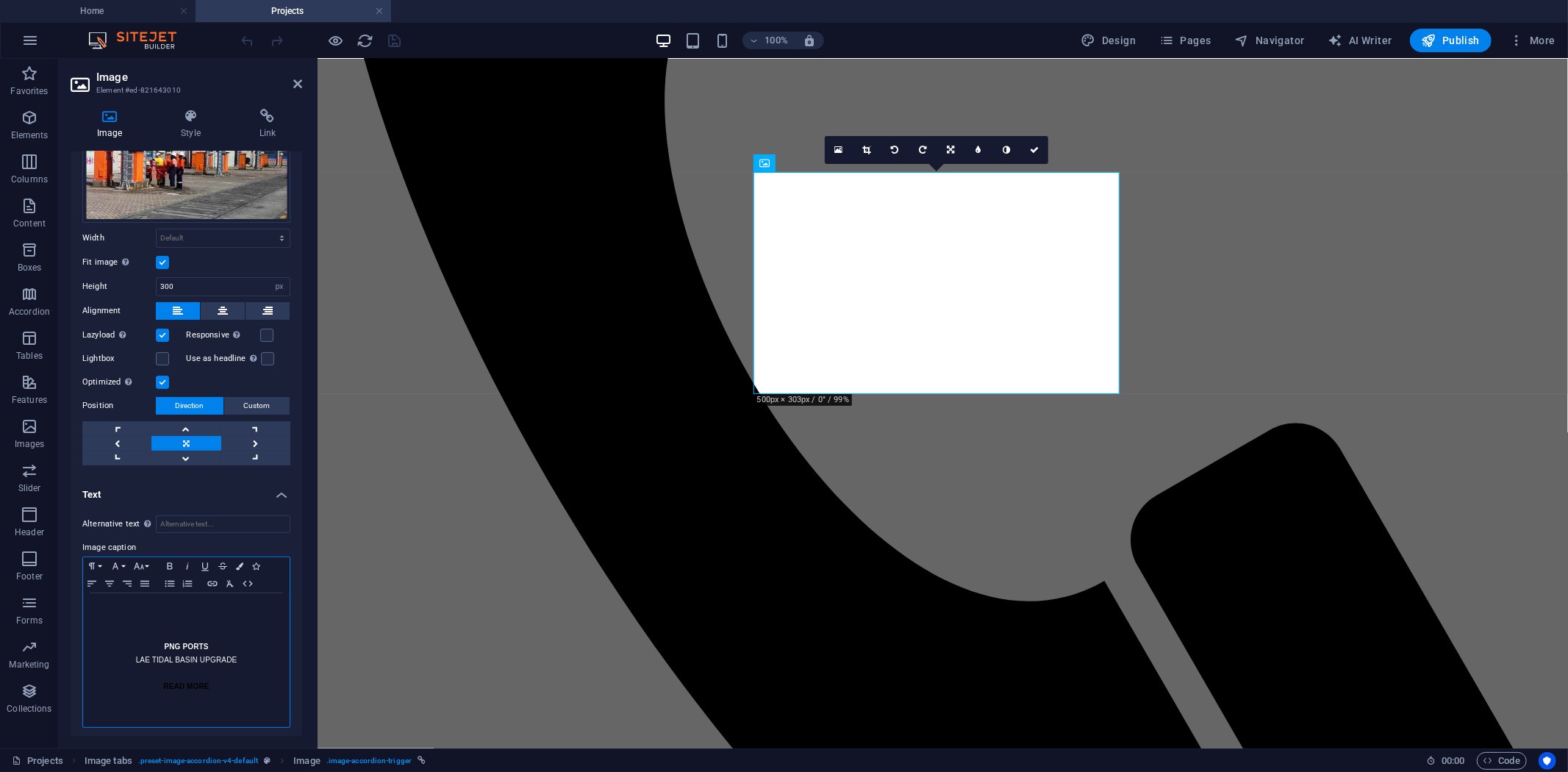
click at [160, 640] on p "PNG PORTS" at bounding box center [186, 647] width 192 height 13
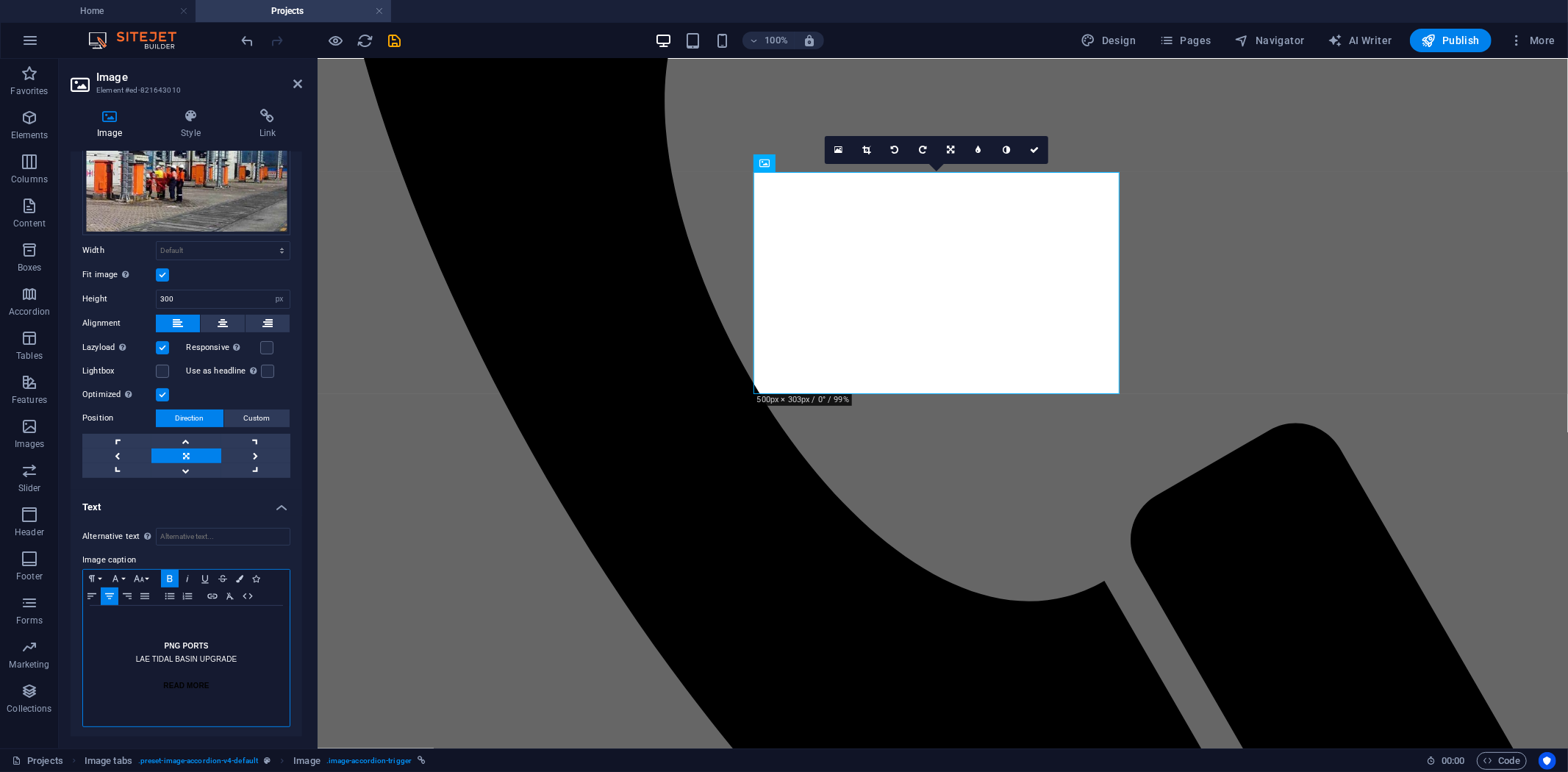
click at [133, 655] on p "LAE TIDAL BASIN UPGRADE" at bounding box center [186, 659] width 192 height 13
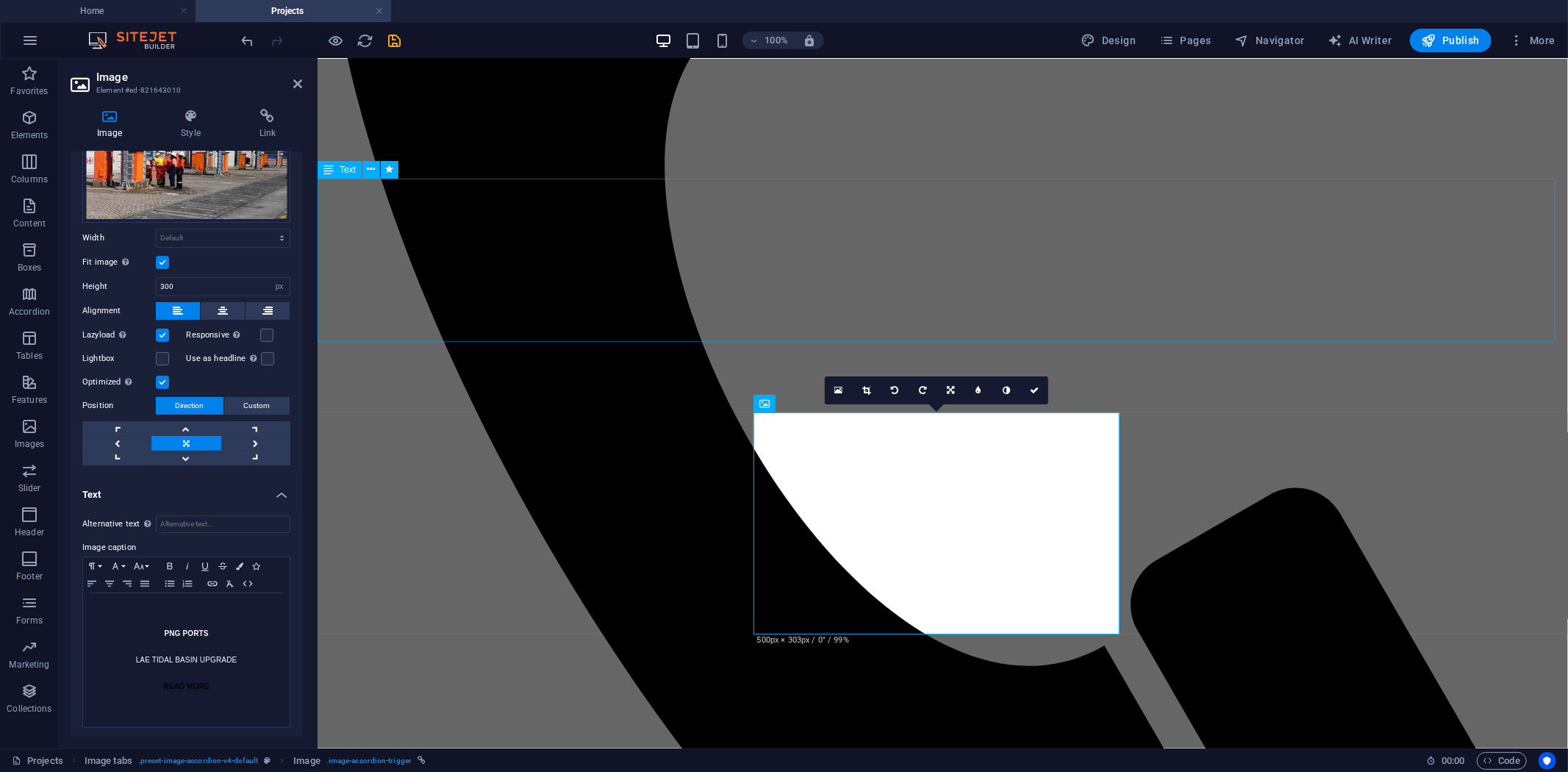
scroll to position [922, 0]
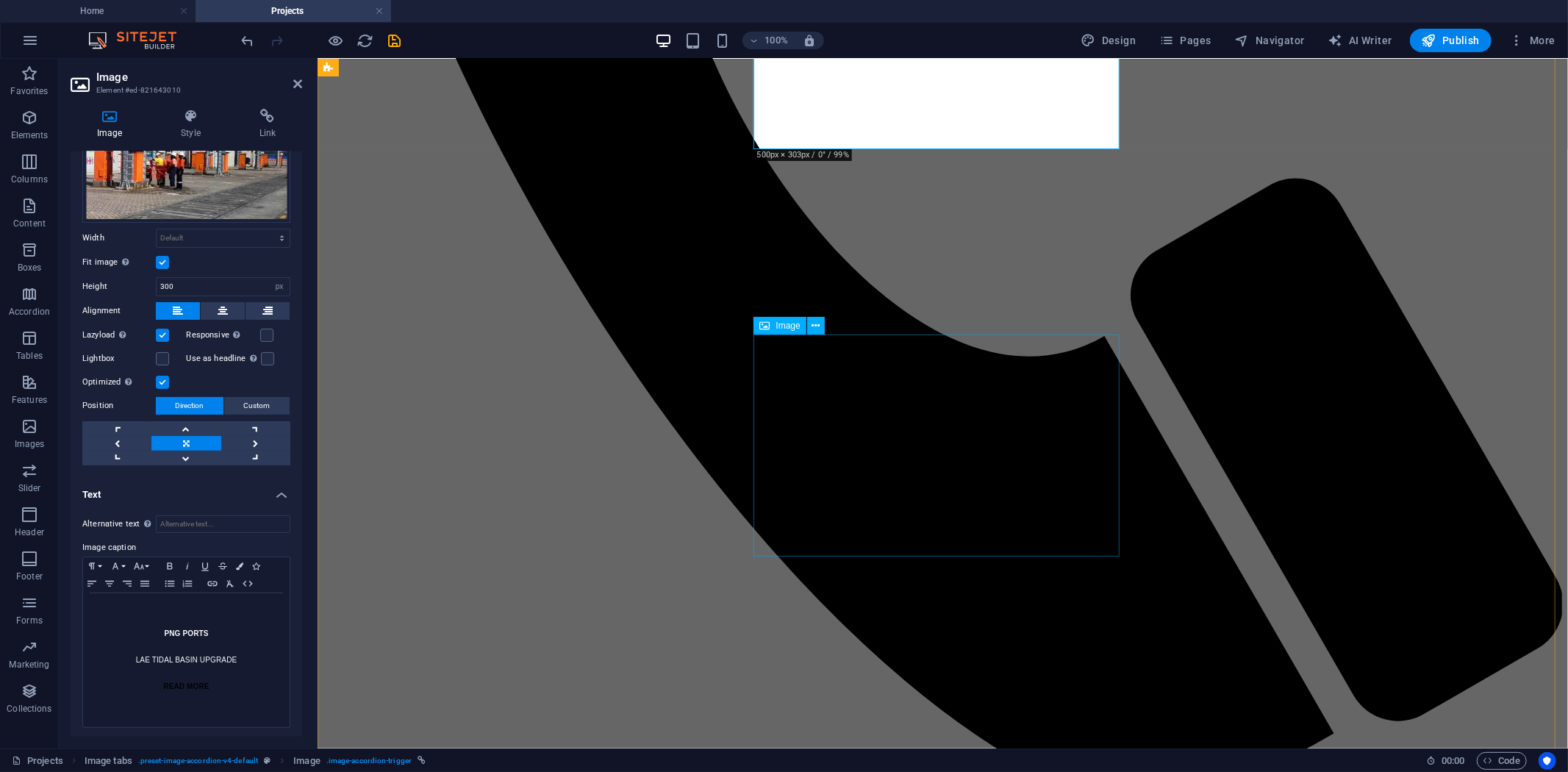
select select "px"
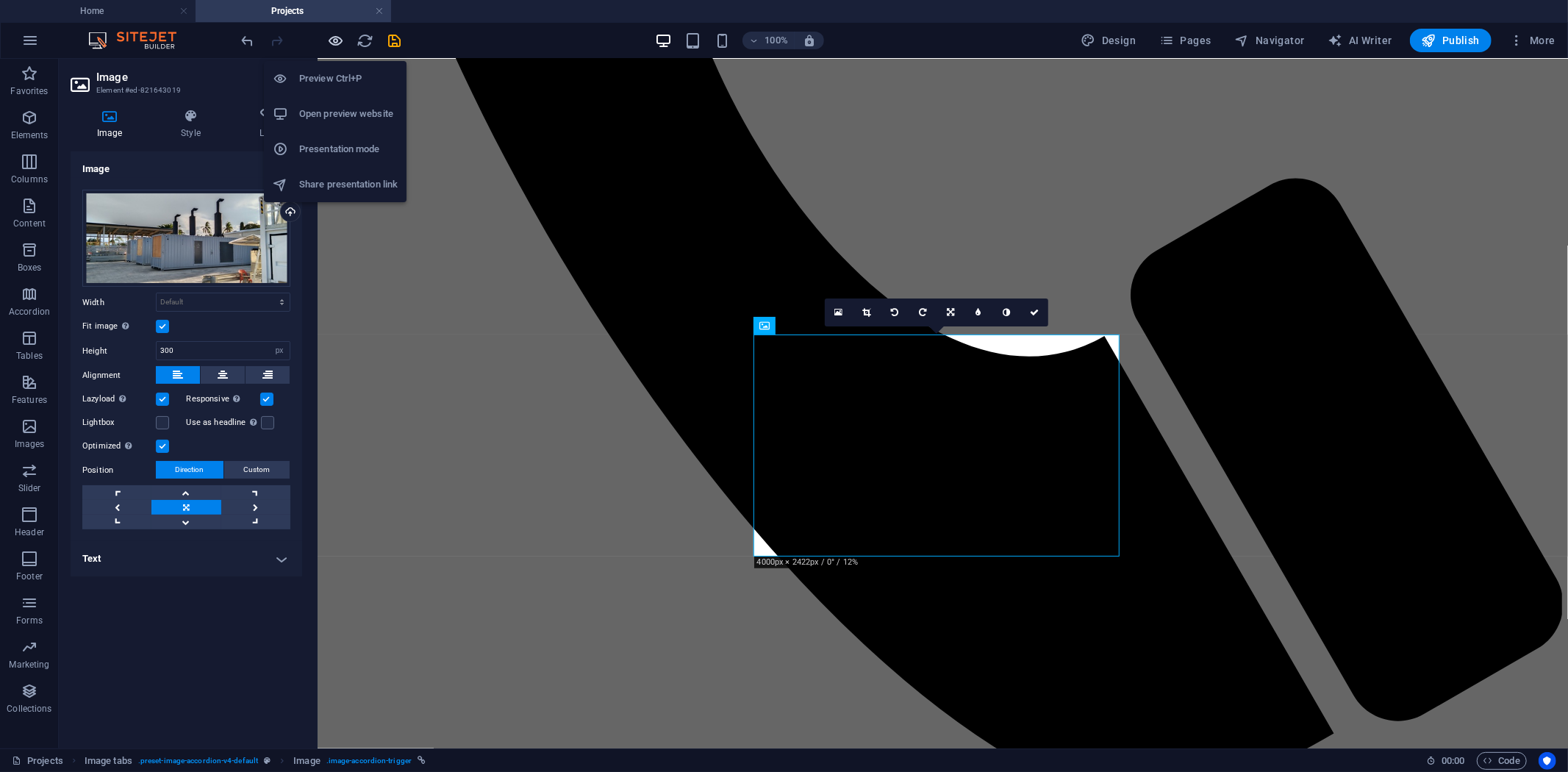
click at [331, 42] on icon "button" at bounding box center [336, 41] width 17 height 17
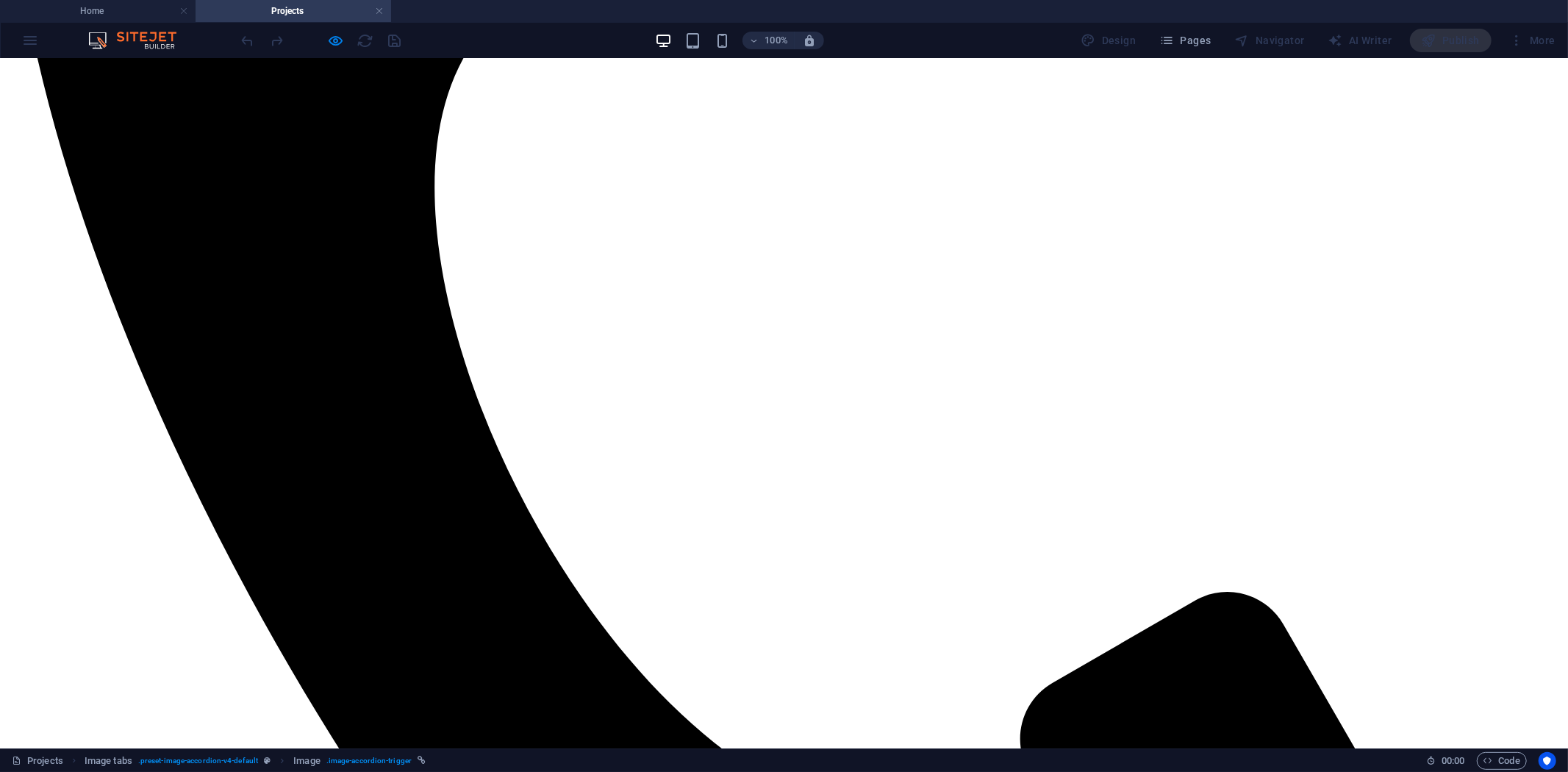
scroll to position [677, 0]
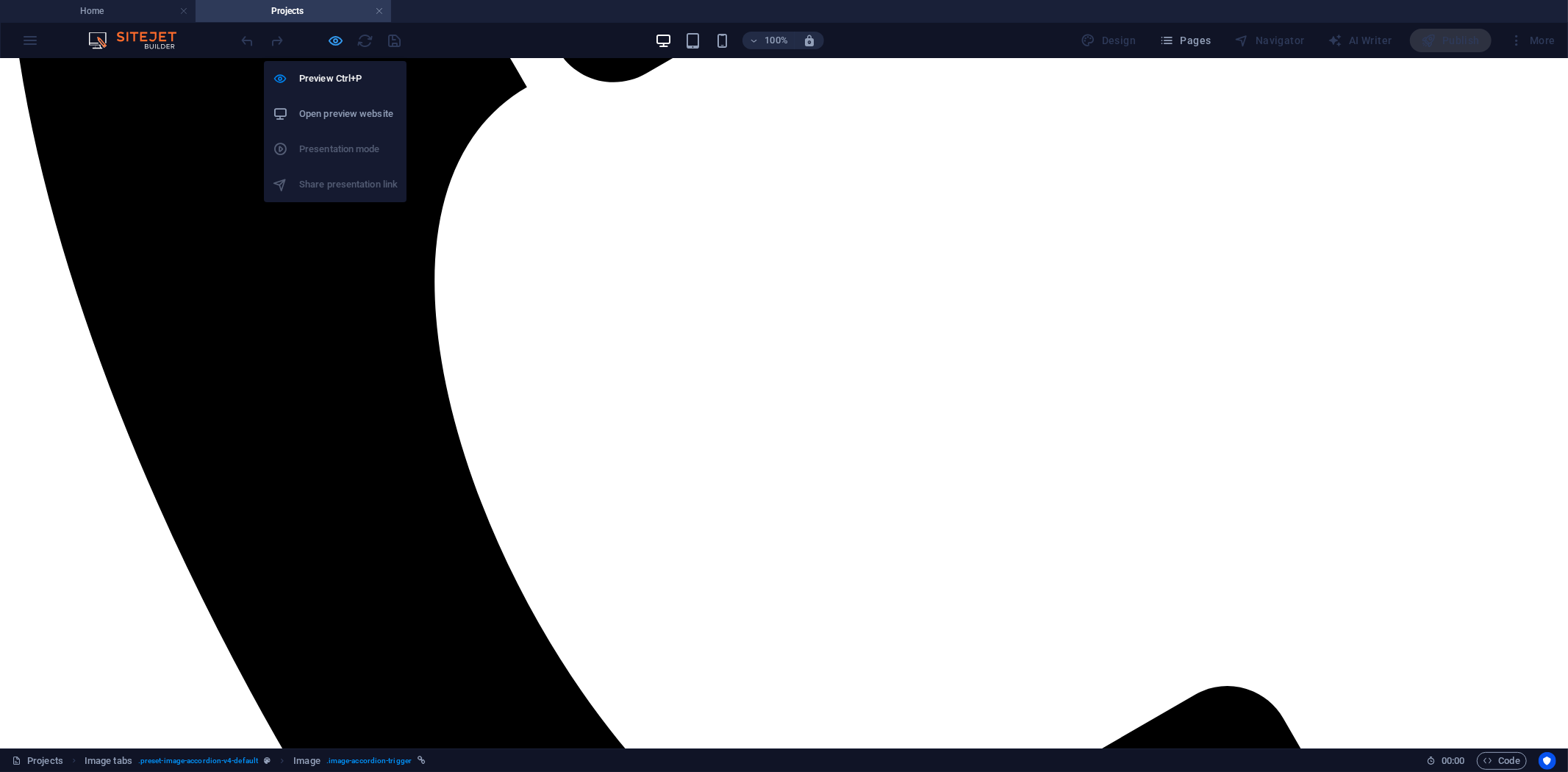
click at [340, 42] on icon "button" at bounding box center [336, 41] width 17 height 17
select select "px"
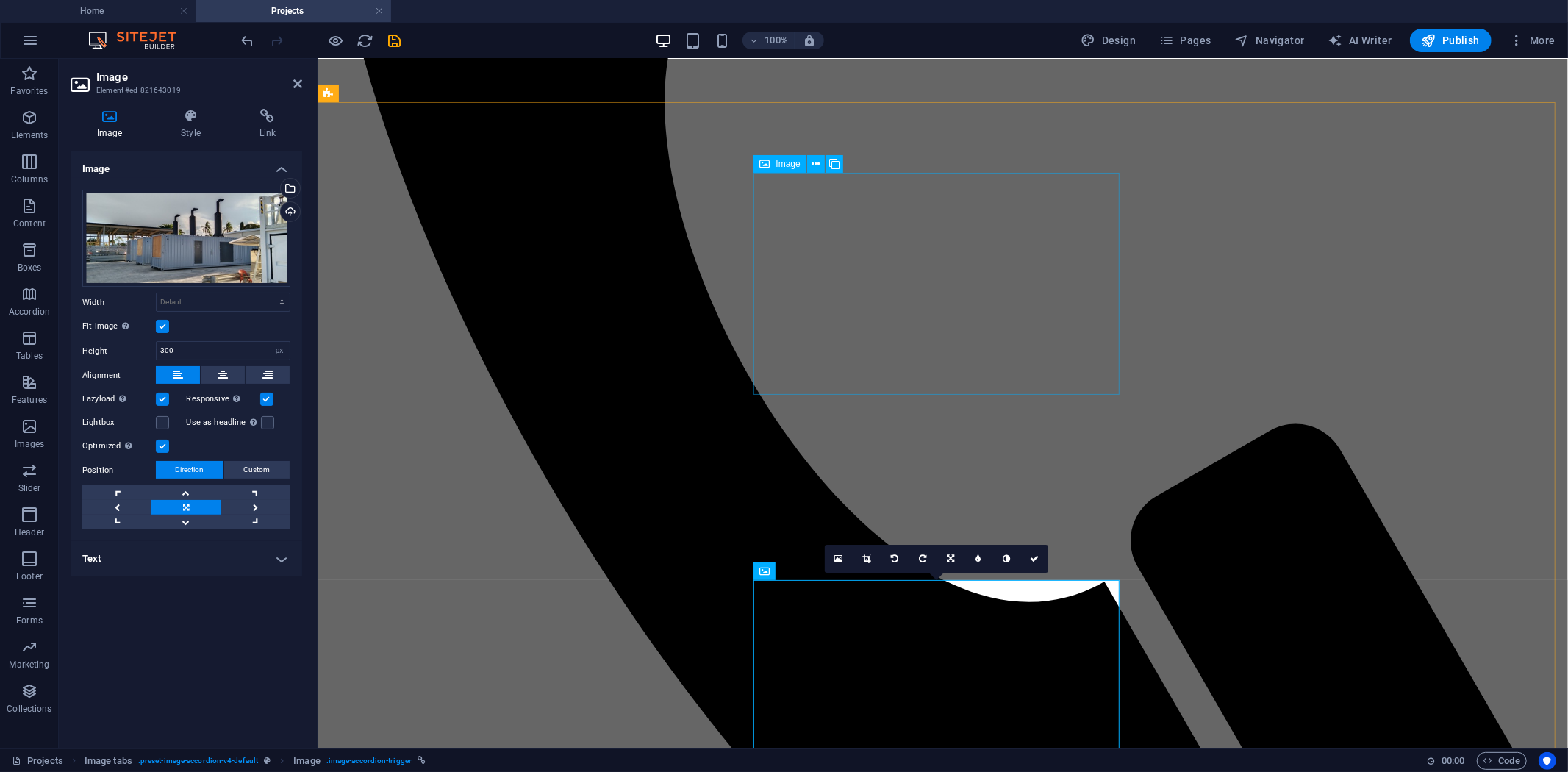
select select "px"
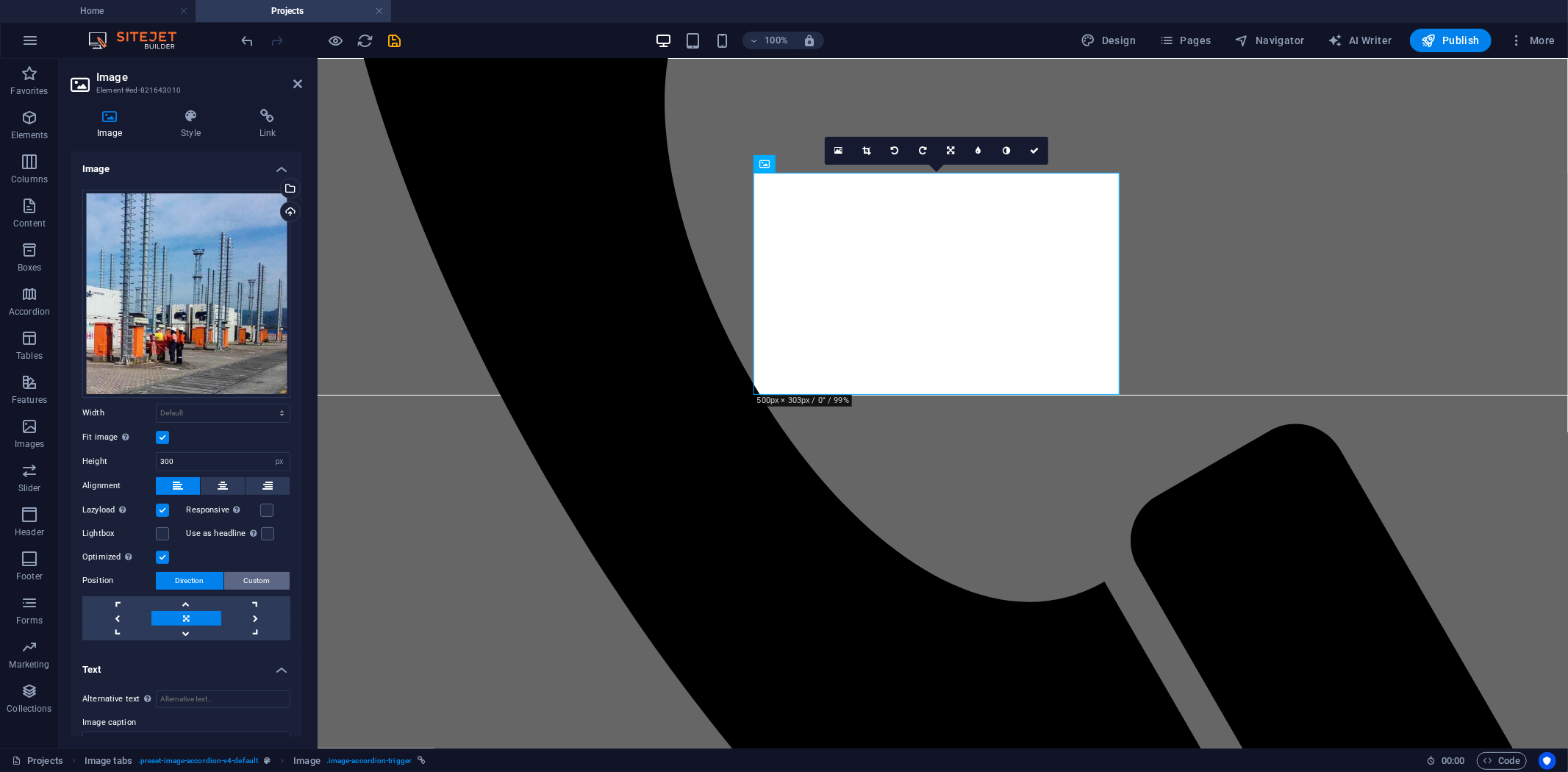
scroll to position [175, 0]
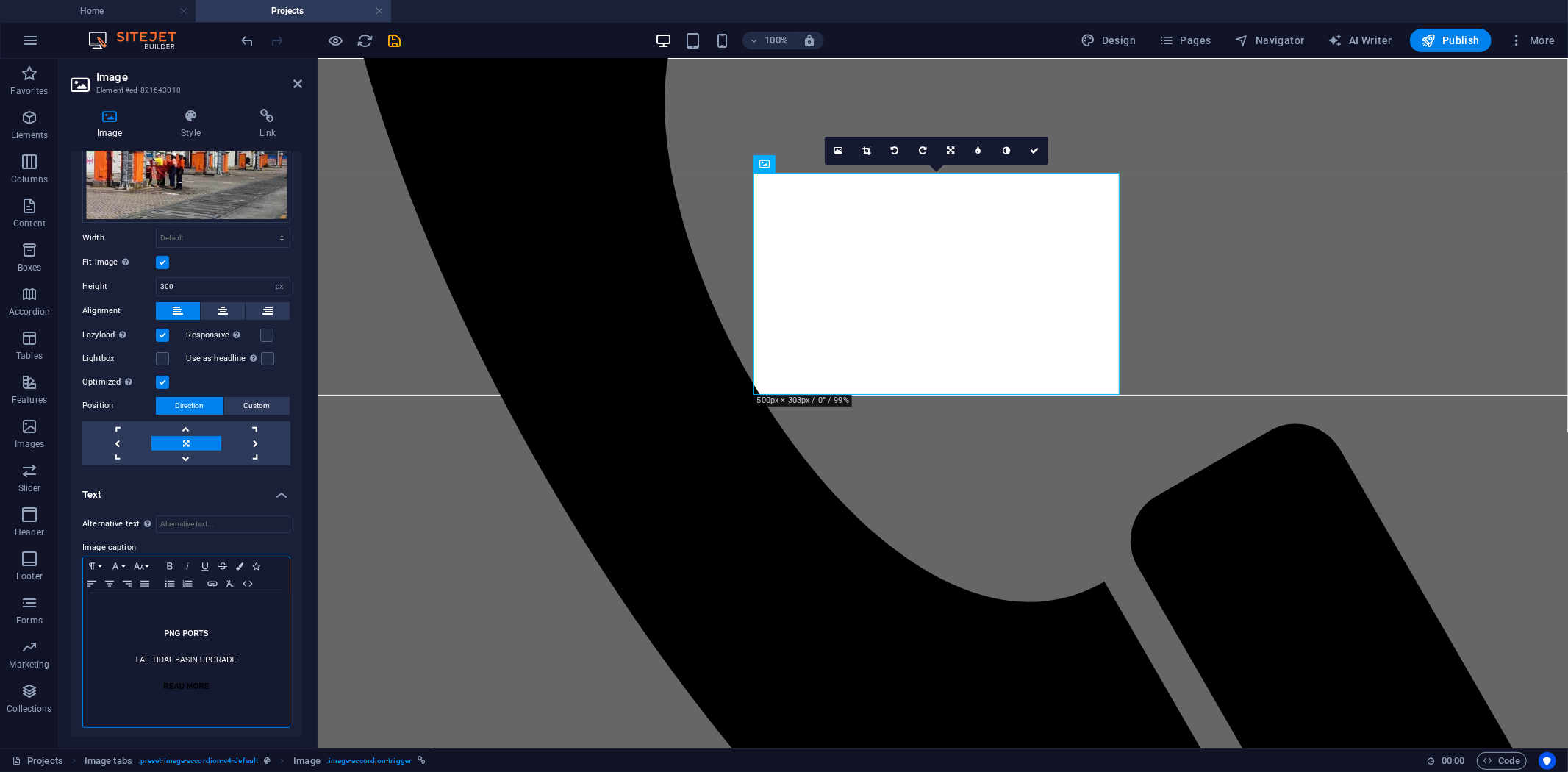
click at [160, 629] on p "PNG PORTS" at bounding box center [186, 633] width 192 height 13
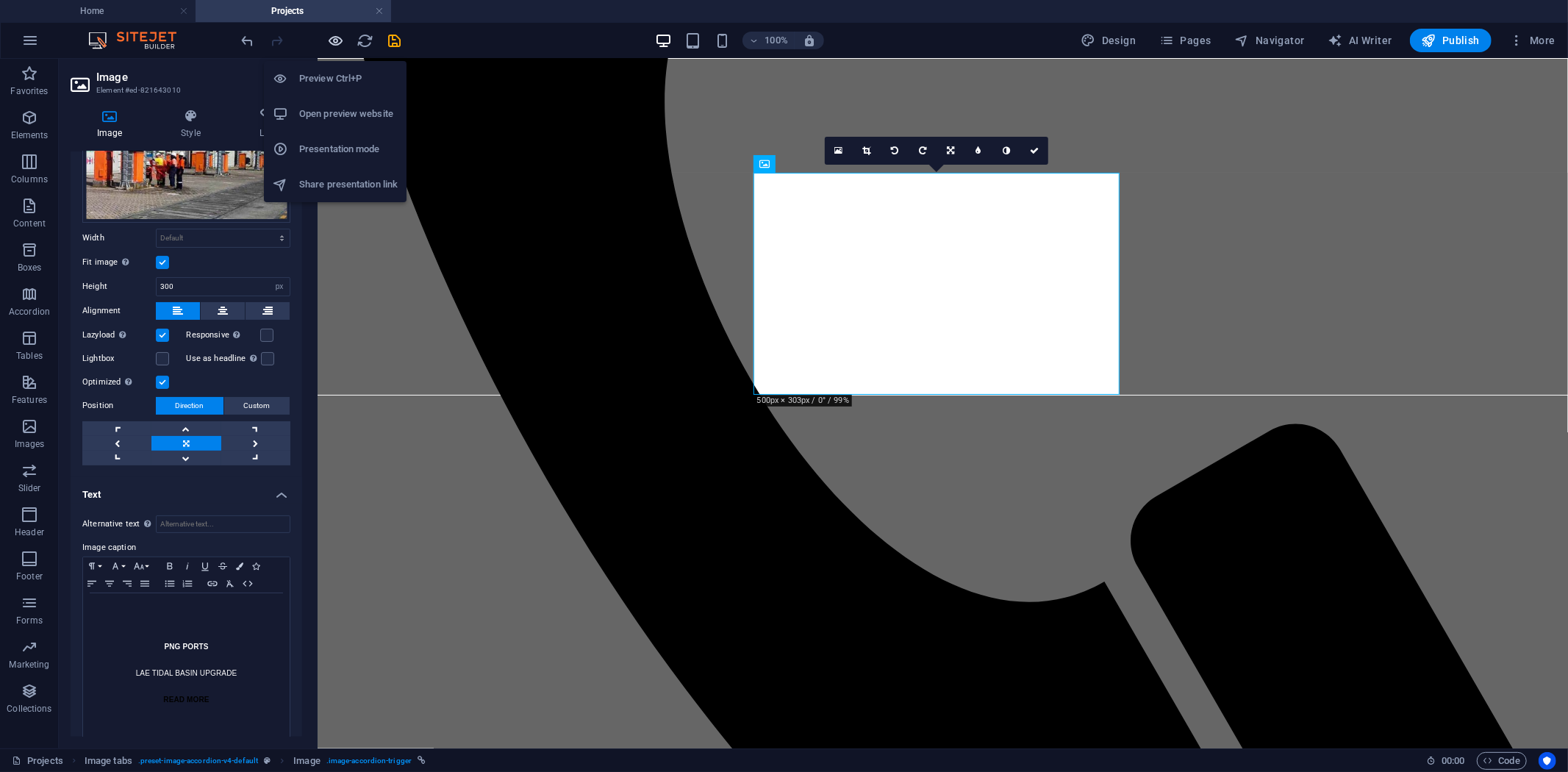
click at [334, 42] on icon "button" at bounding box center [336, 41] width 17 height 17
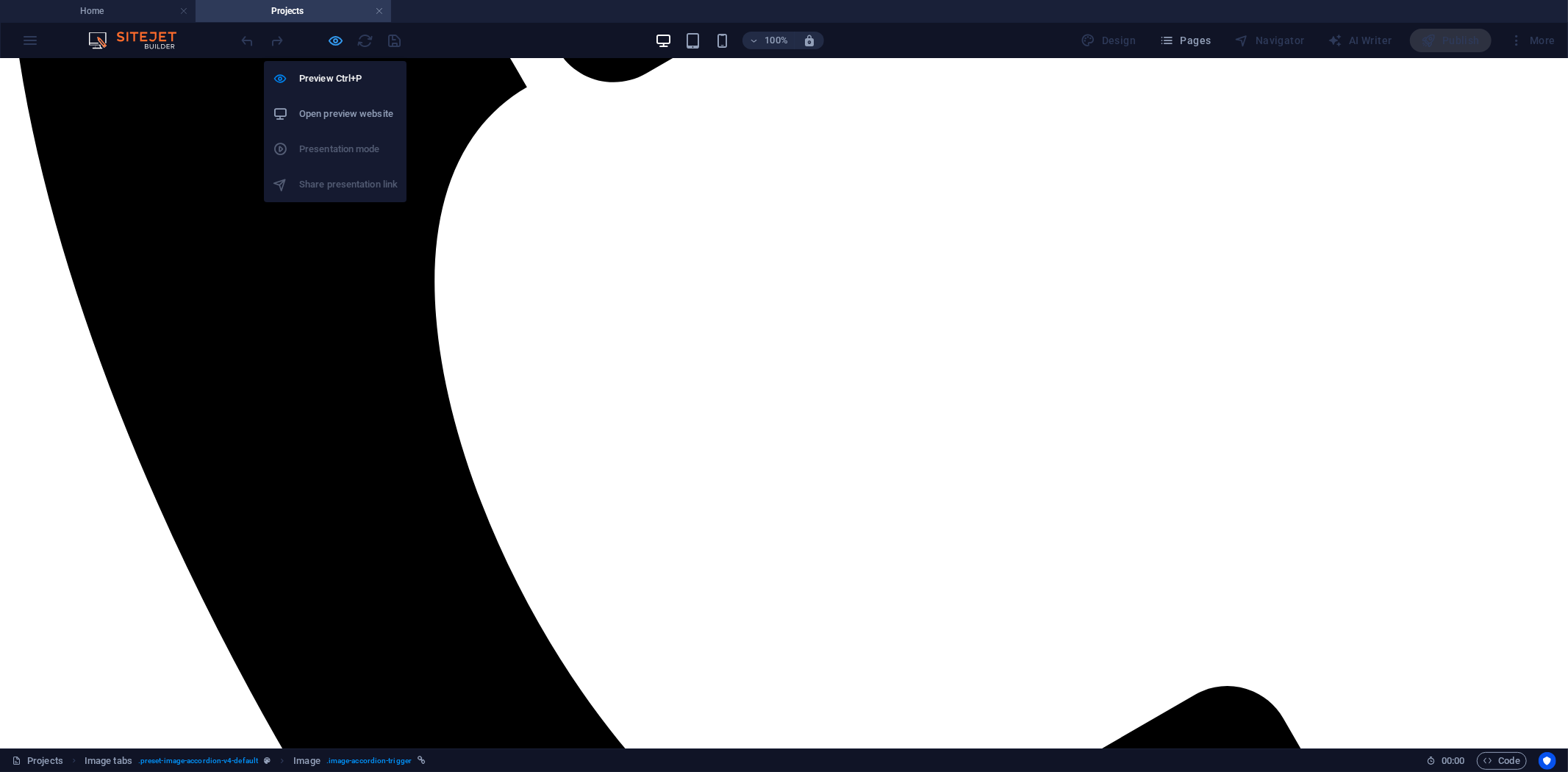
click at [334, 41] on icon "button" at bounding box center [336, 41] width 17 height 17
select select "px"
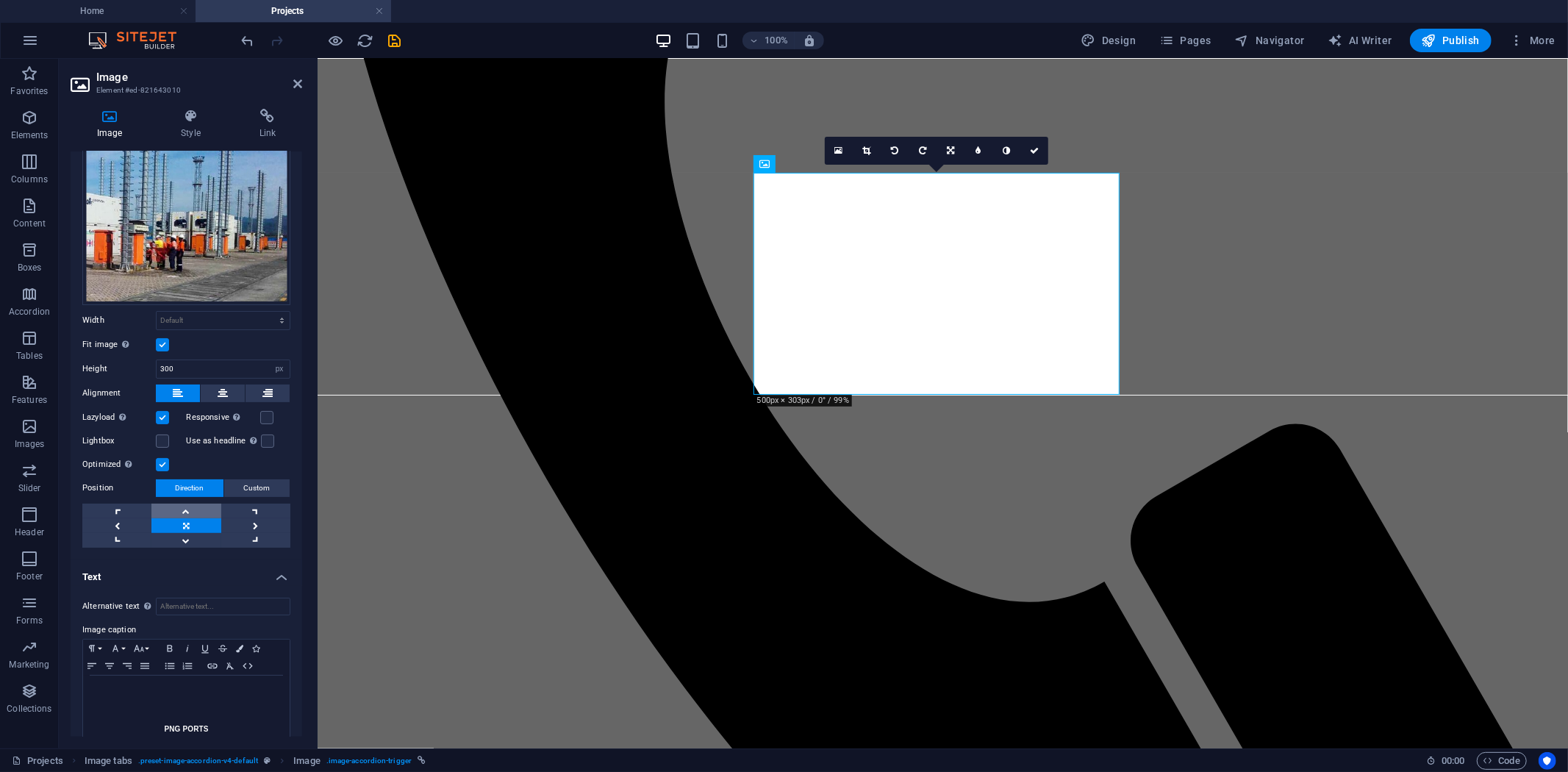
scroll to position [189, 0]
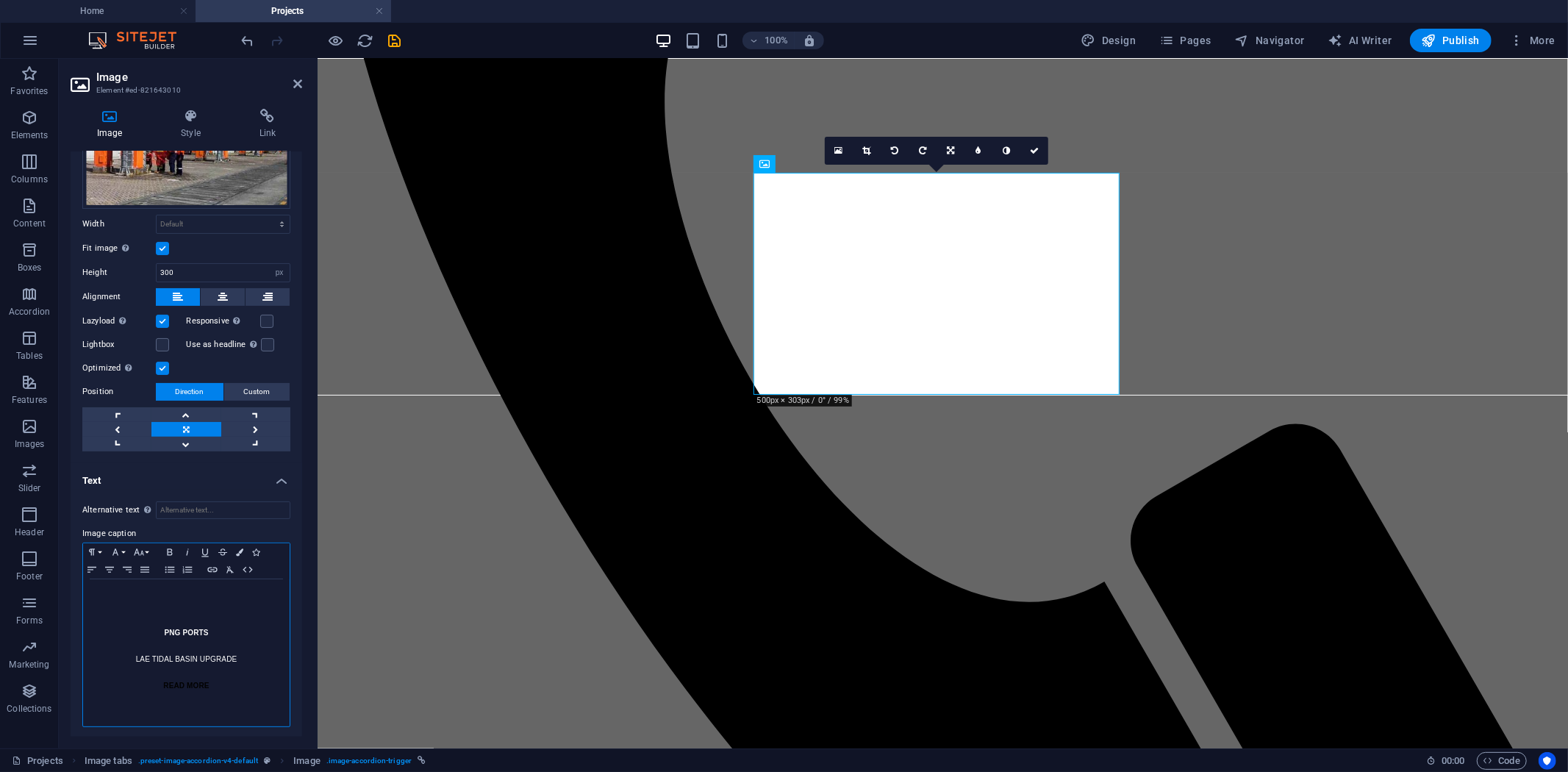
click at [133, 655] on p "LAE TIDAL BASIN UPGRADE" at bounding box center [186, 659] width 192 height 13
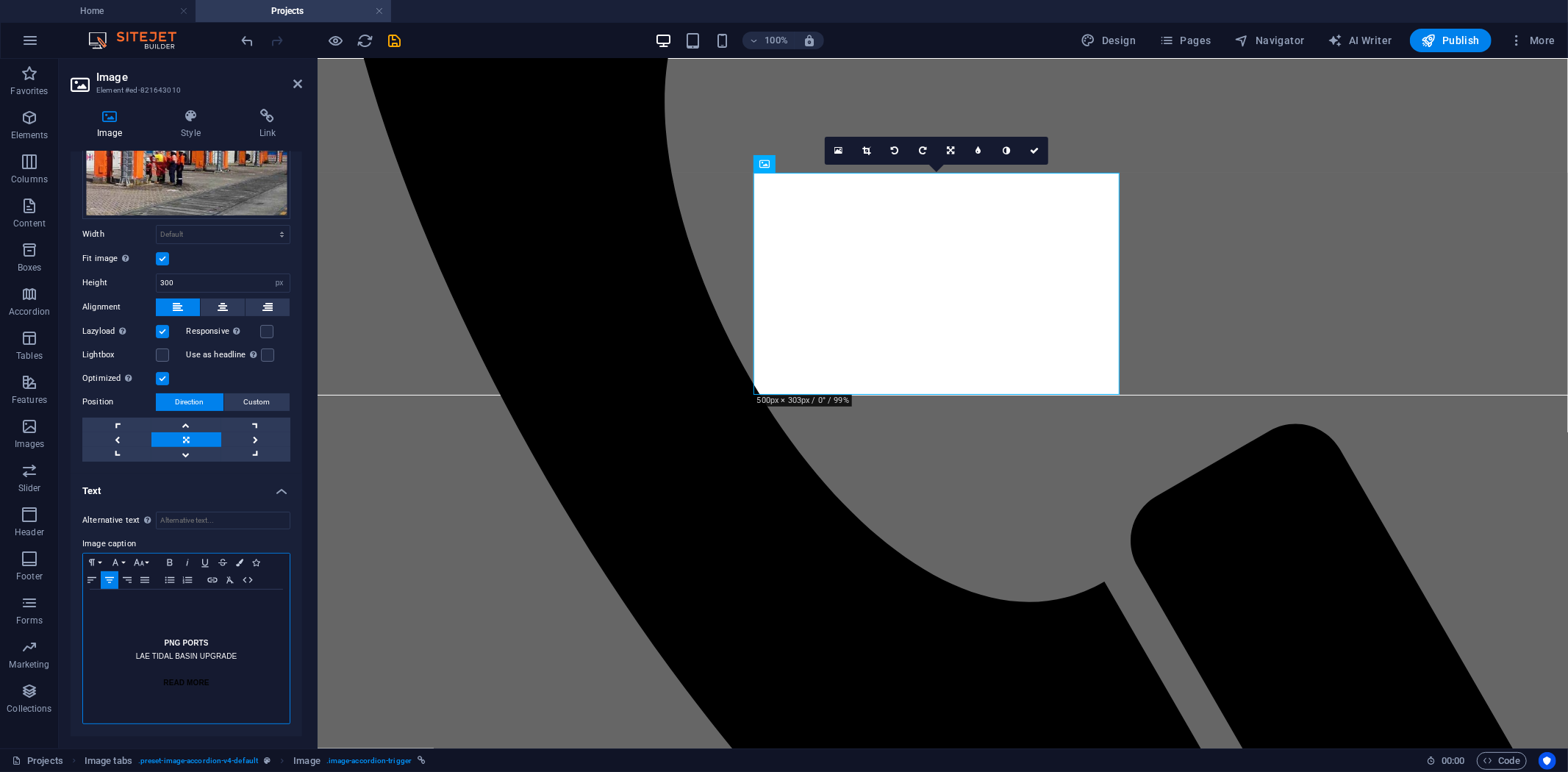
scroll to position [175, 0]
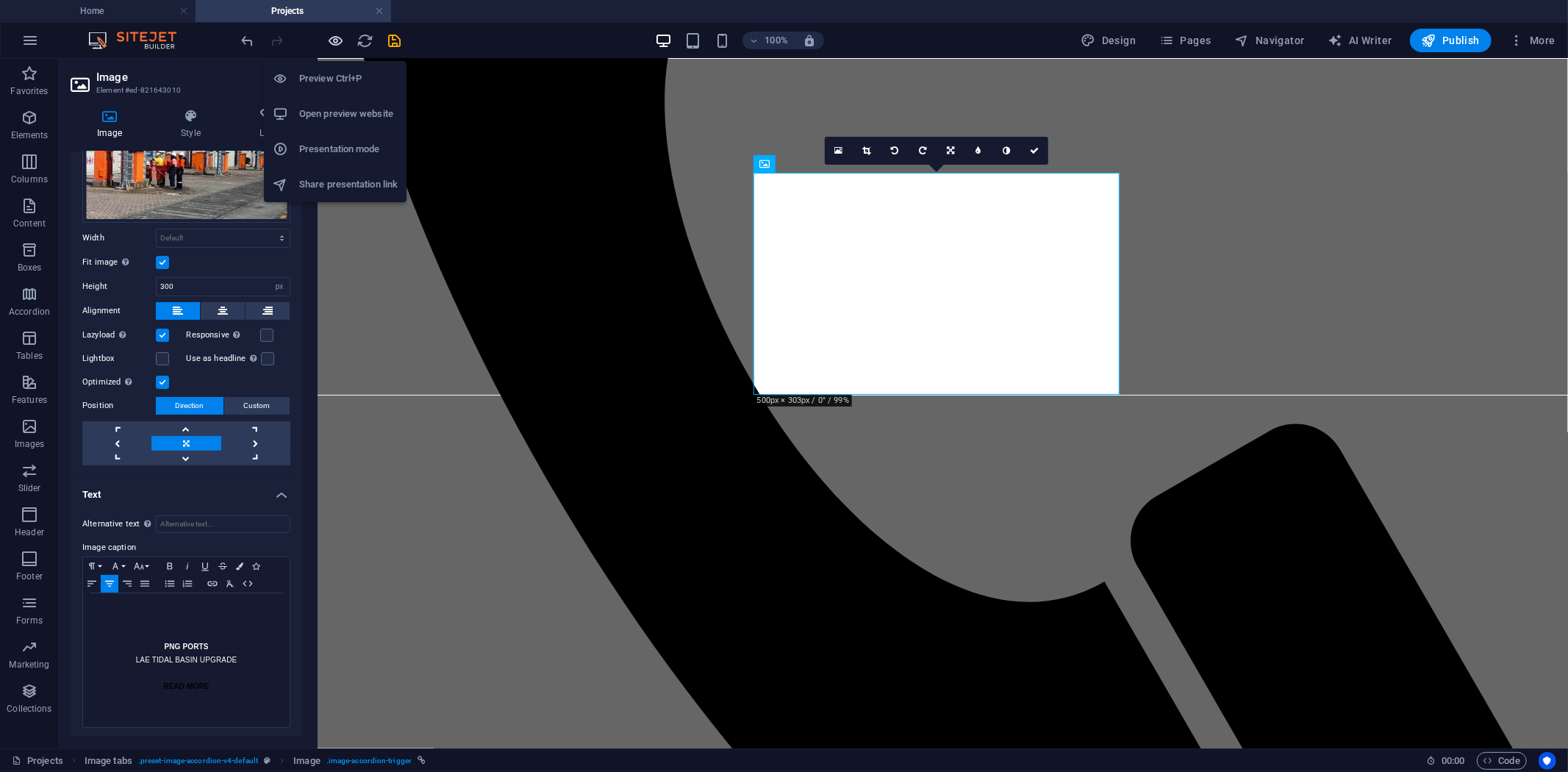
click at [329, 42] on icon "button" at bounding box center [336, 41] width 17 height 17
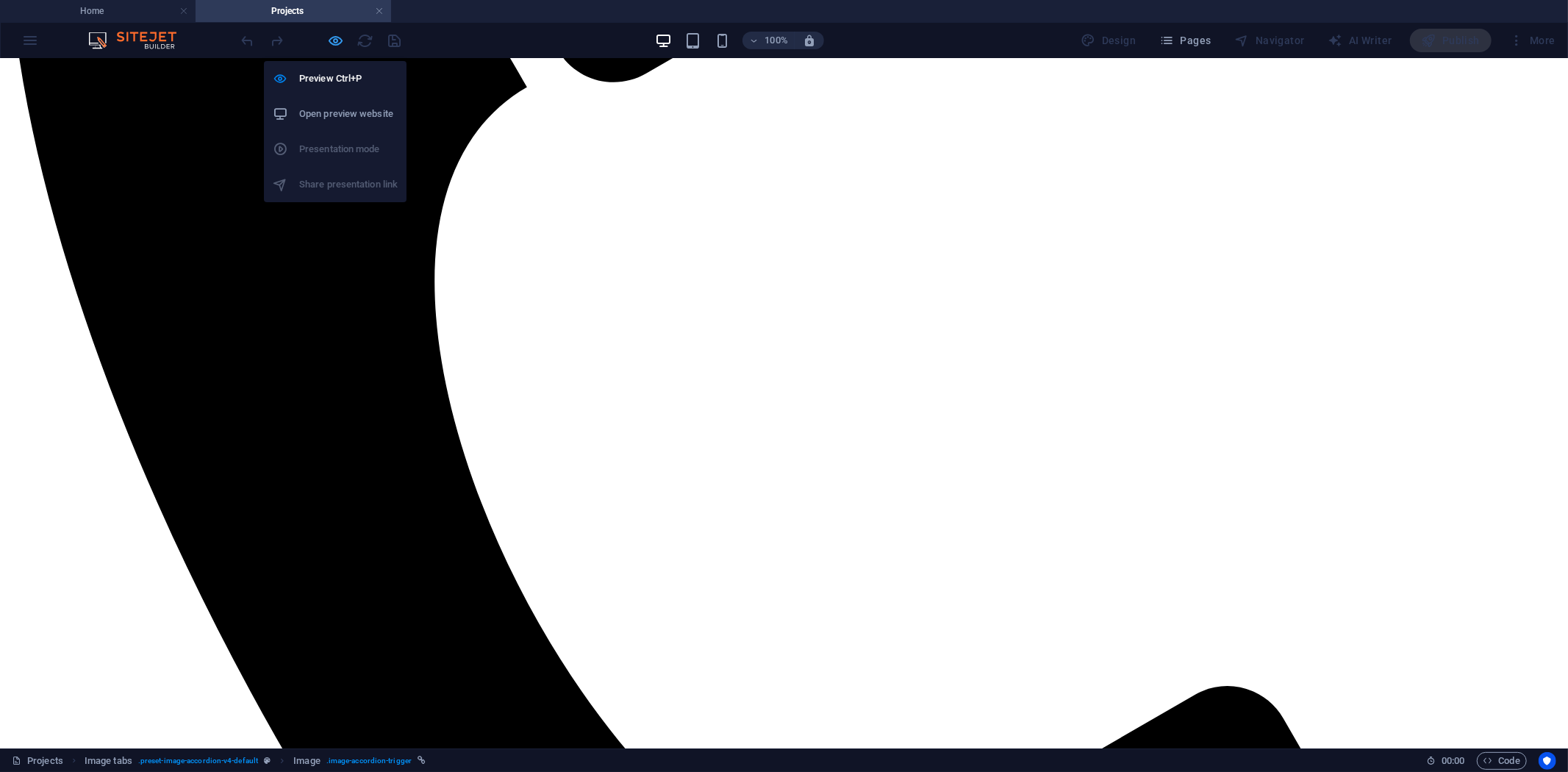
click at [333, 40] on icon "button" at bounding box center [336, 41] width 17 height 17
select select "px"
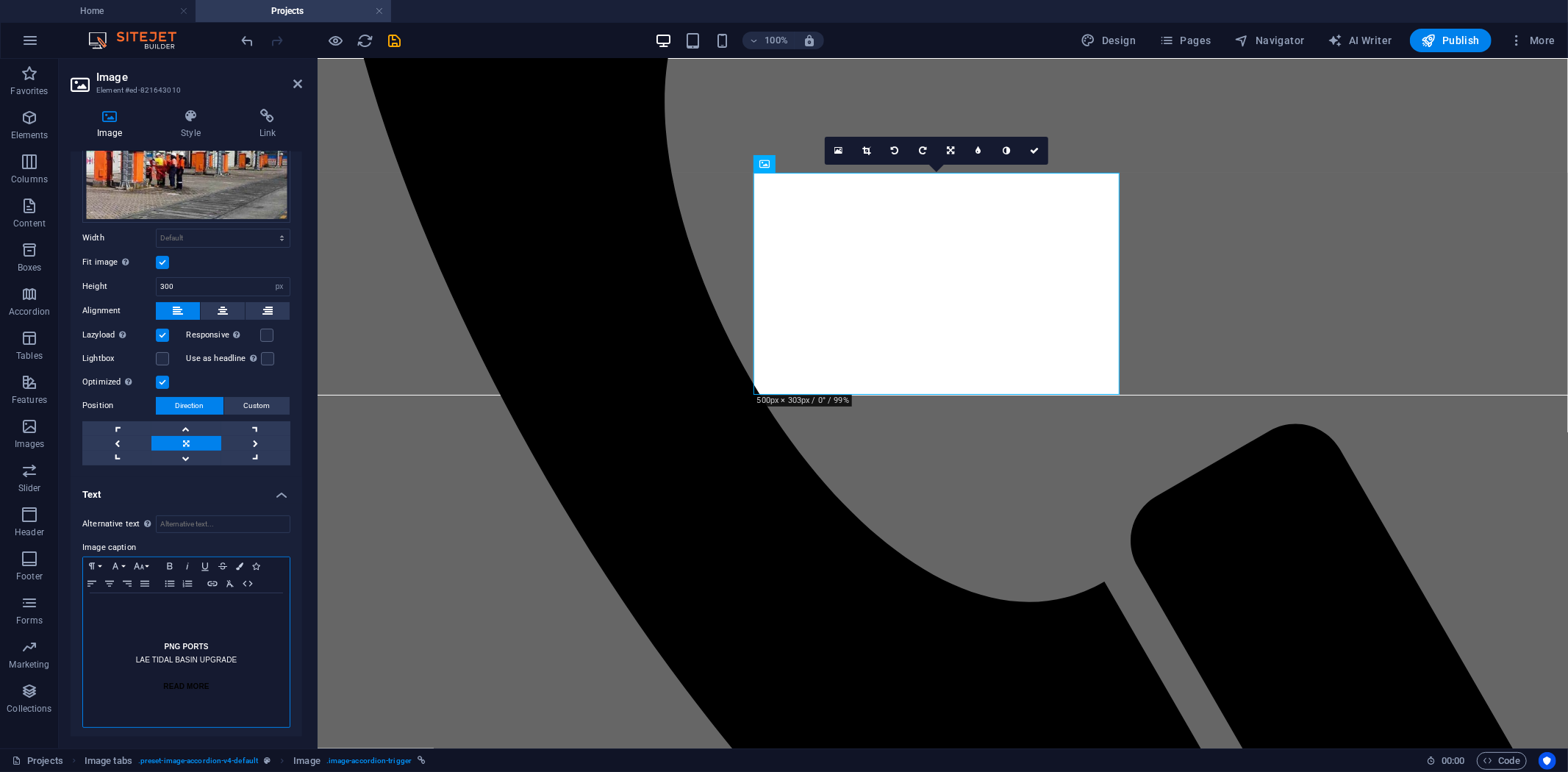
click at [160, 643] on p "PNG PORTS" at bounding box center [186, 647] width 192 height 13
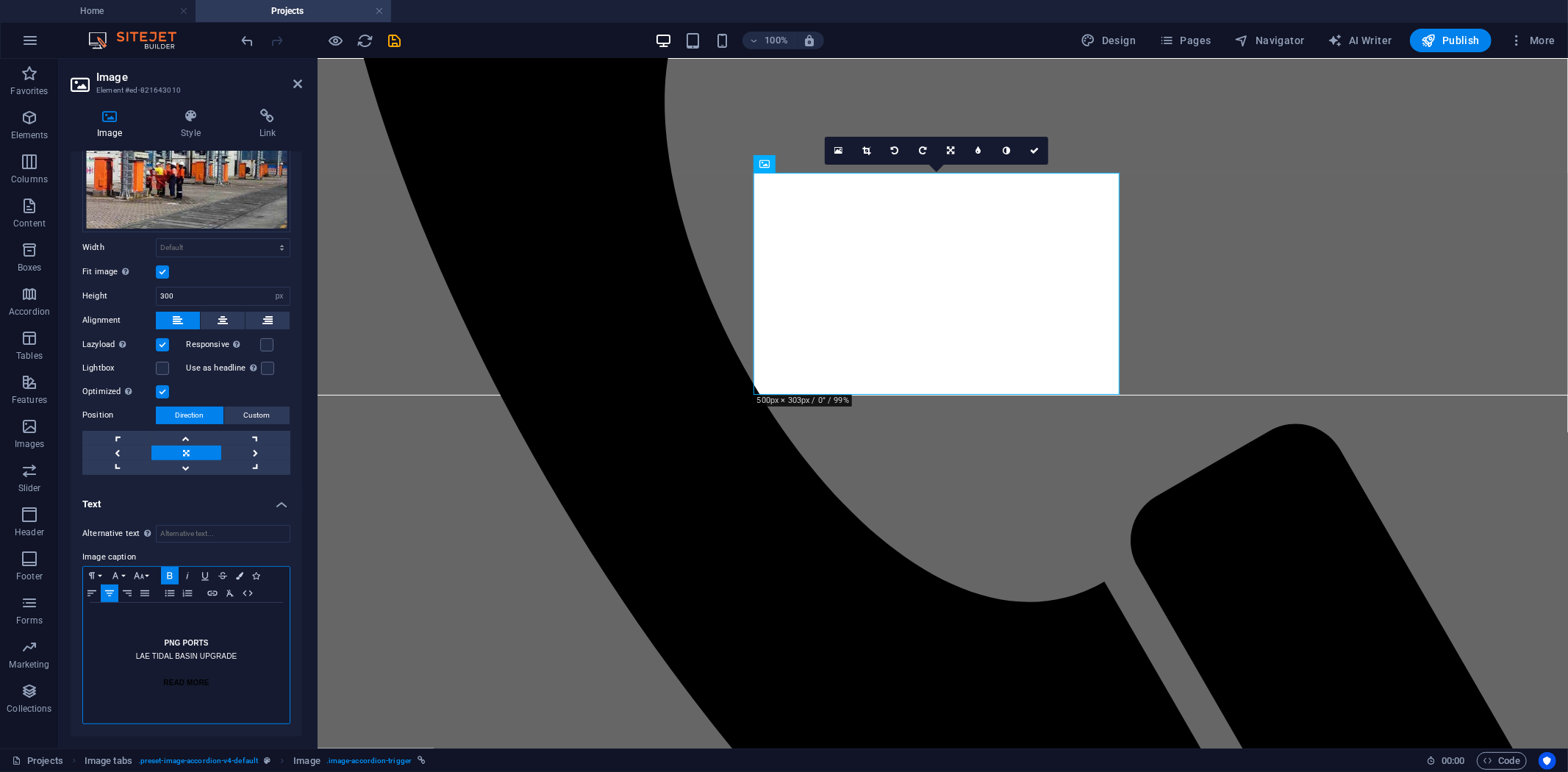
scroll to position [163, 0]
click at [215, 653] on p "LAE TIDAL BASIN UPGRADE" at bounding box center [186, 659] width 192 height 13
click at [213, 647] on p "PNG PORTS" at bounding box center [186, 646] width 192 height 13
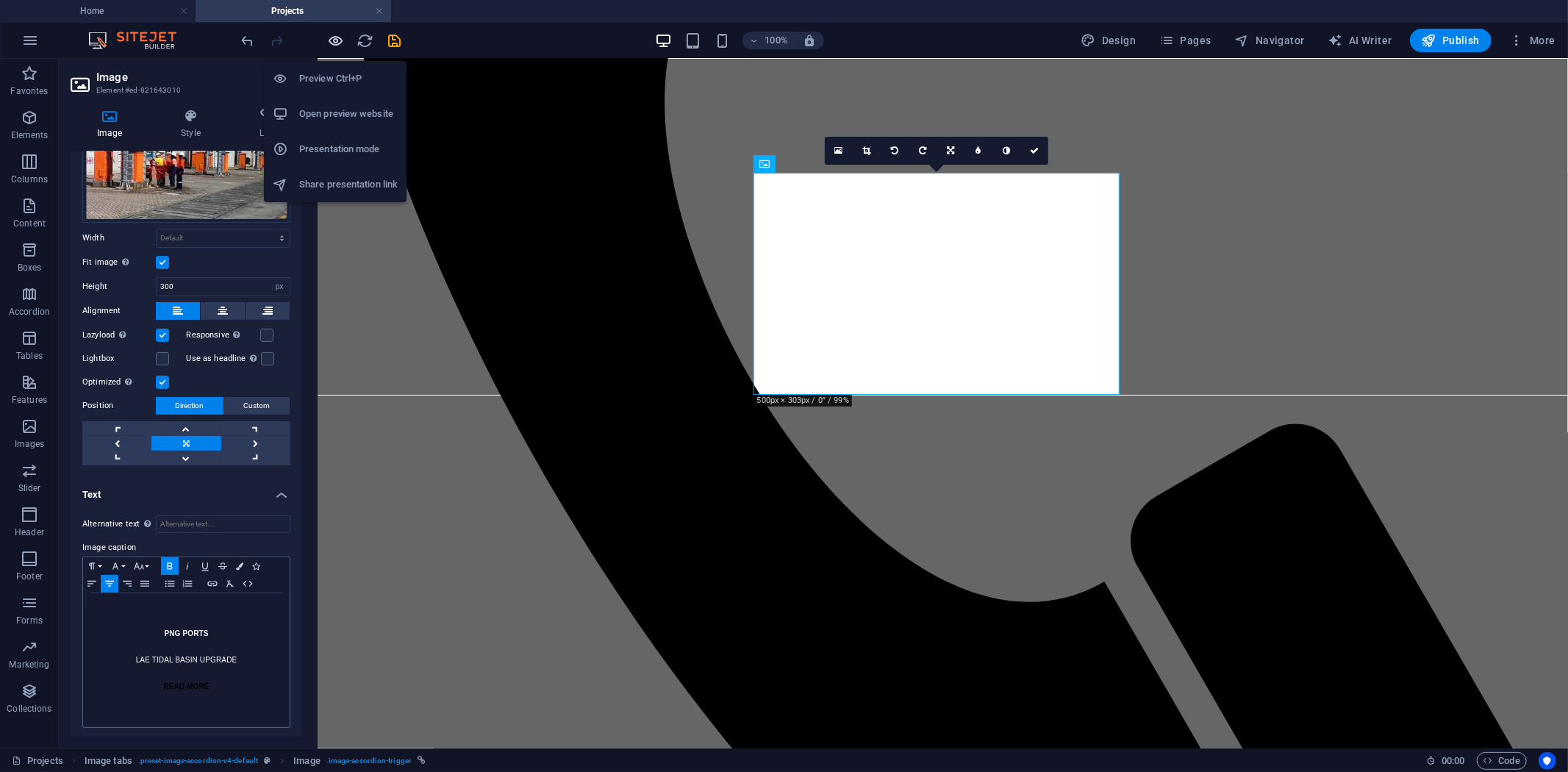
click at [333, 42] on icon "button" at bounding box center [336, 41] width 17 height 17
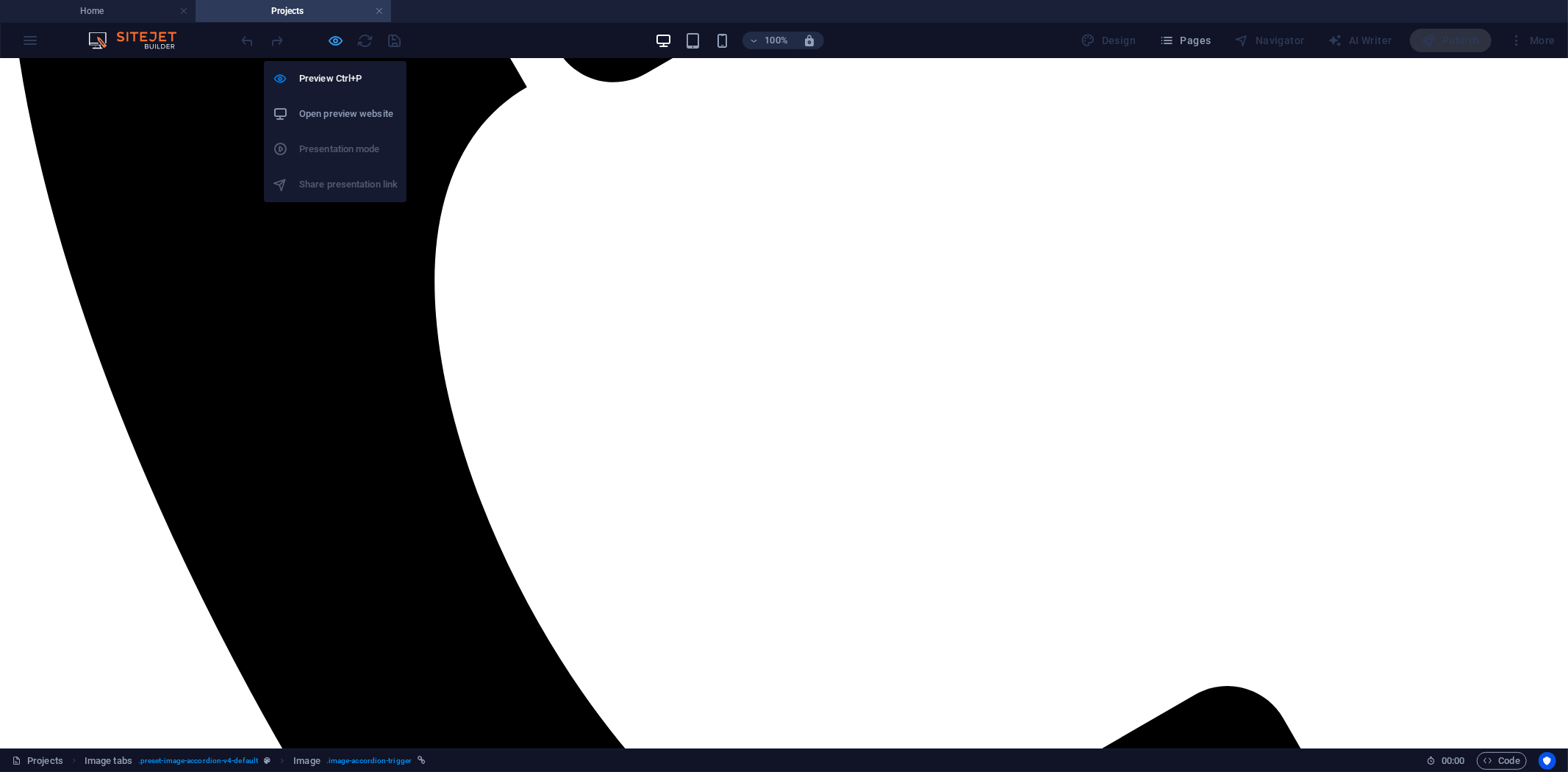
click at [333, 42] on icon "button" at bounding box center [336, 41] width 17 height 17
select select "px"
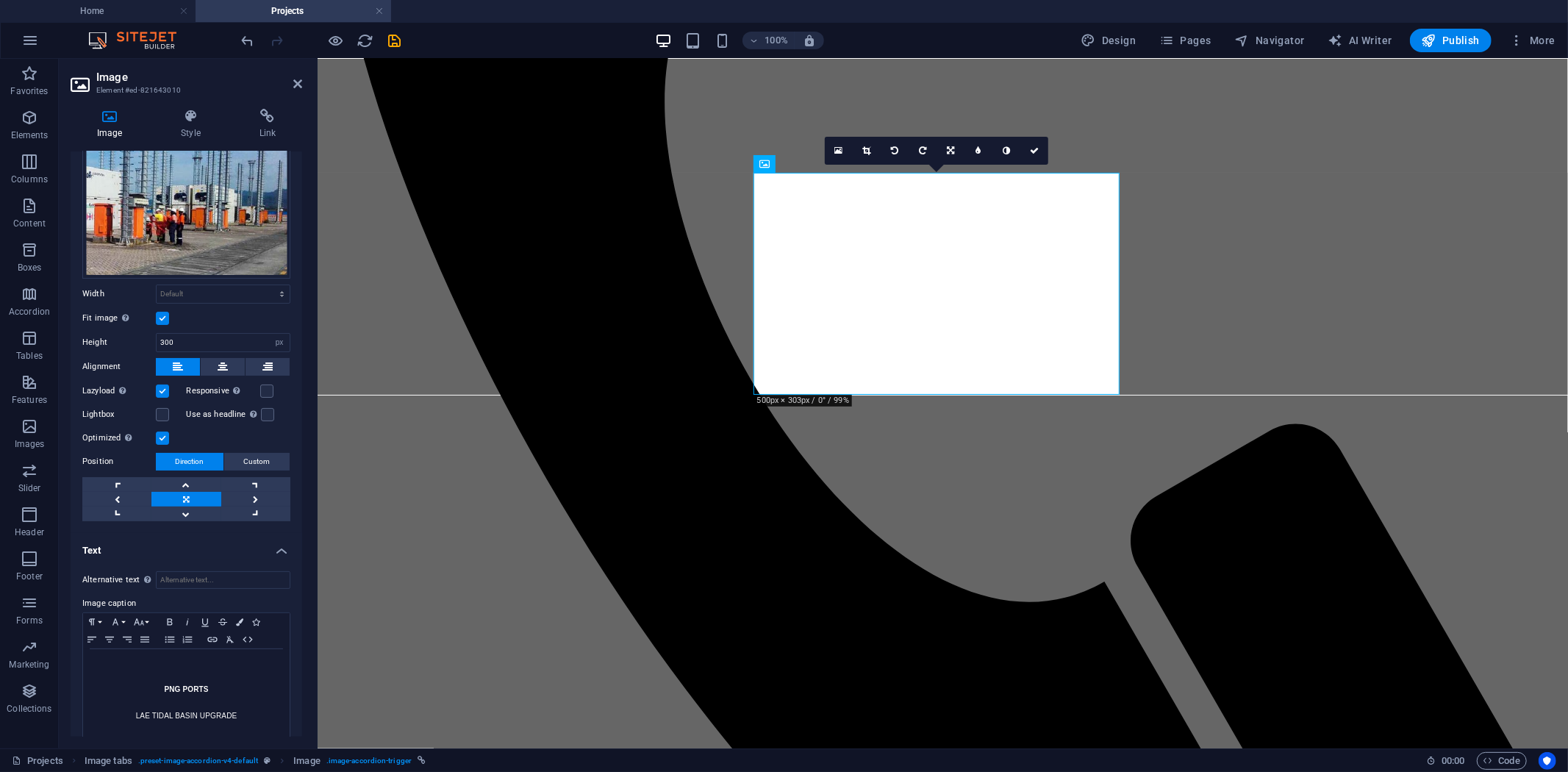
scroll to position [94, 0]
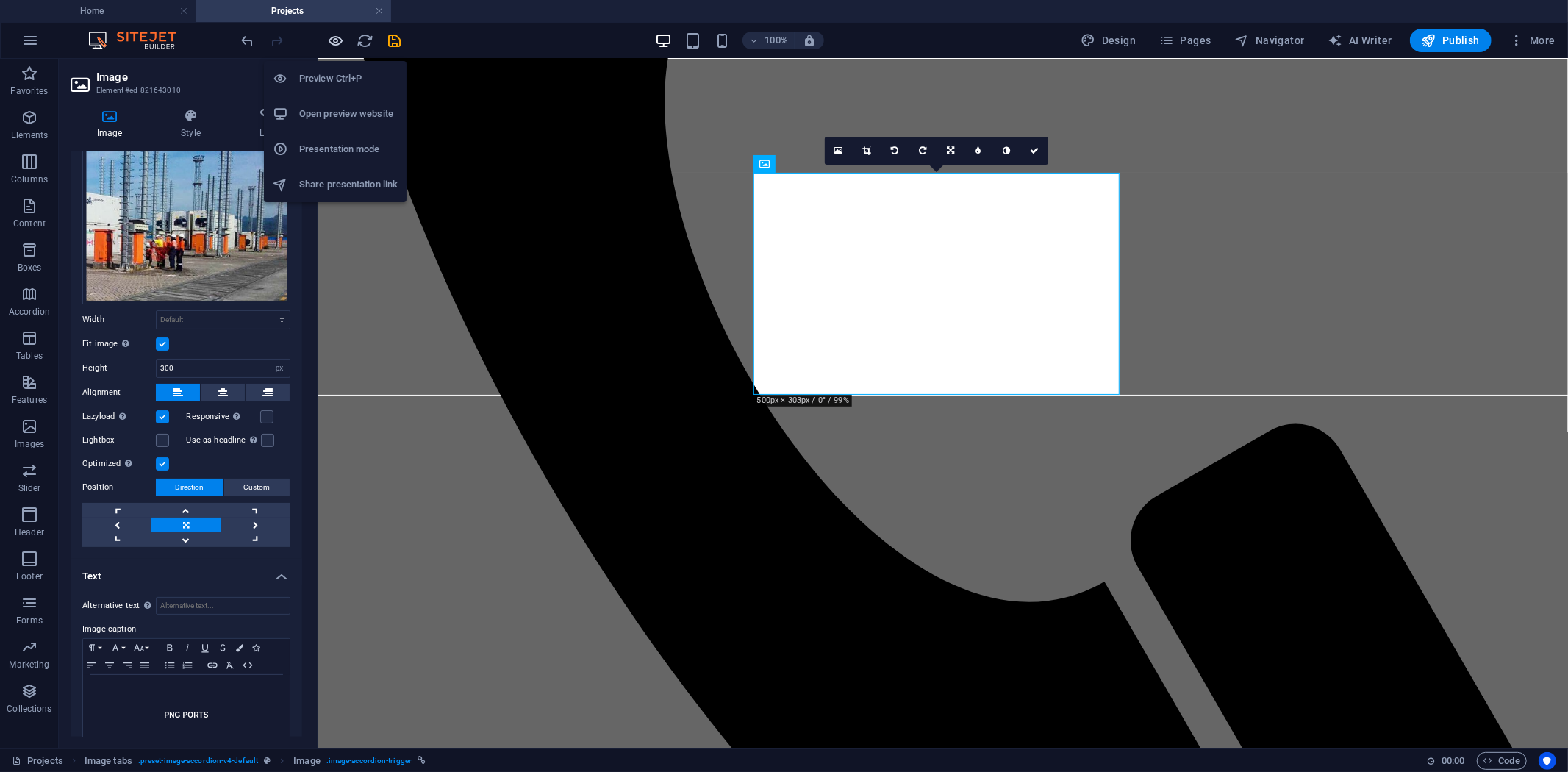
click at [337, 46] on icon "button" at bounding box center [336, 41] width 17 height 17
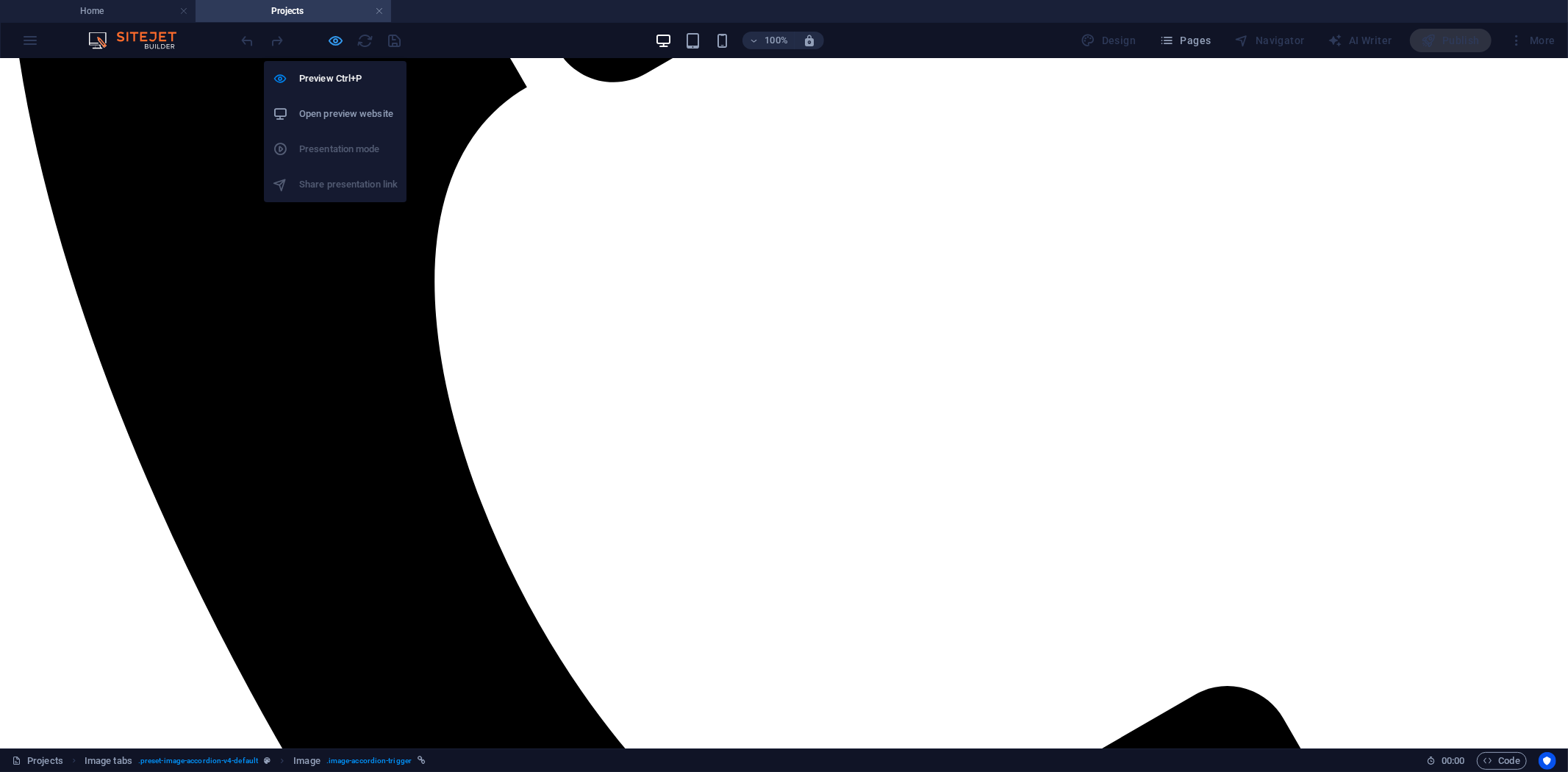
click at [337, 46] on icon "button" at bounding box center [336, 41] width 17 height 17
select select "px"
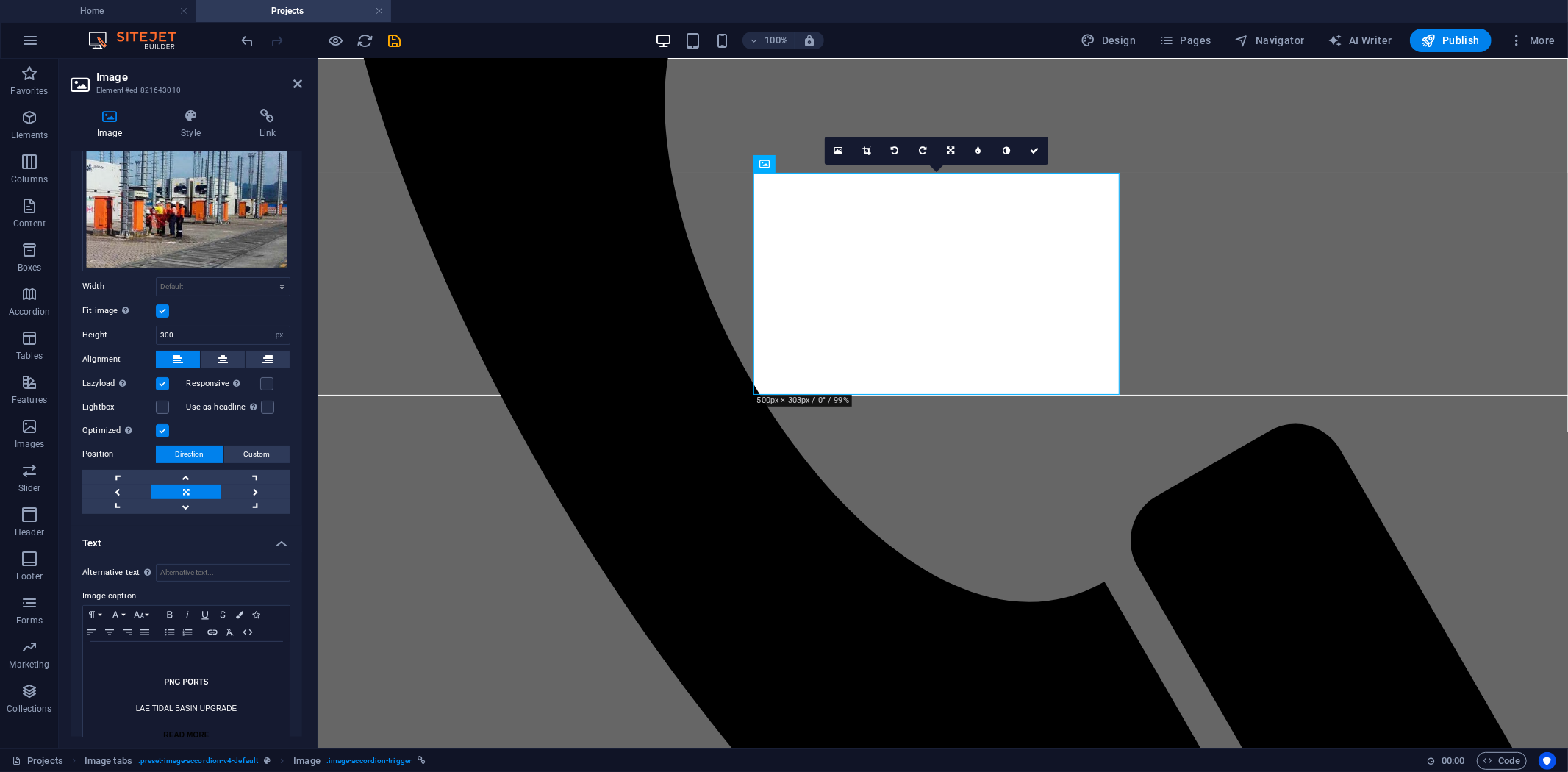
scroll to position [175, 0]
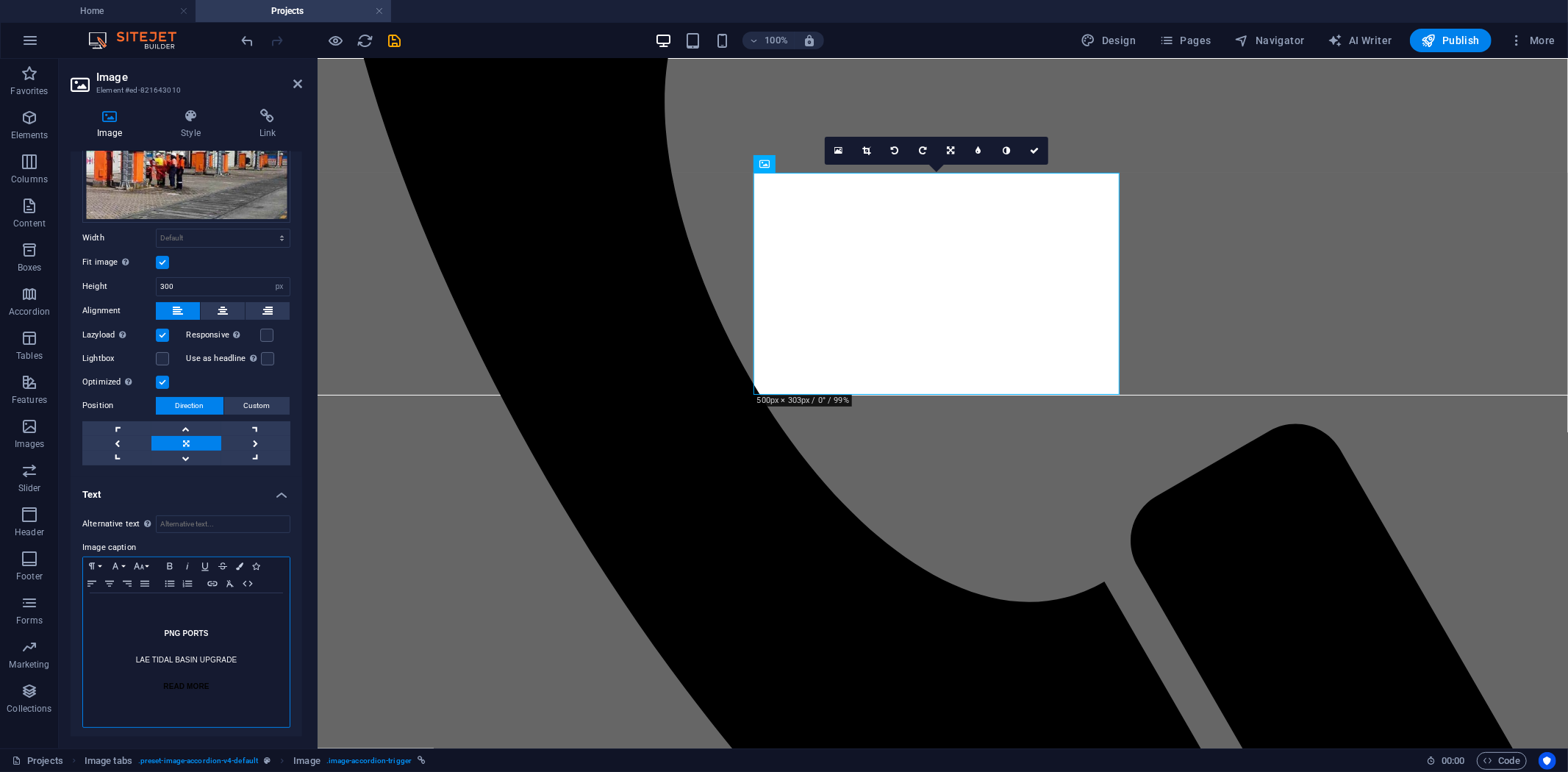
click at [162, 634] on p "PNG PORTS" at bounding box center [186, 633] width 192 height 13
click at [218, 633] on p "PNG PORTS" at bounding box center [186, 633] width 192 height 13
click at [206, 641] on p "​" at bounding box center [186, 647] width 192 height 13
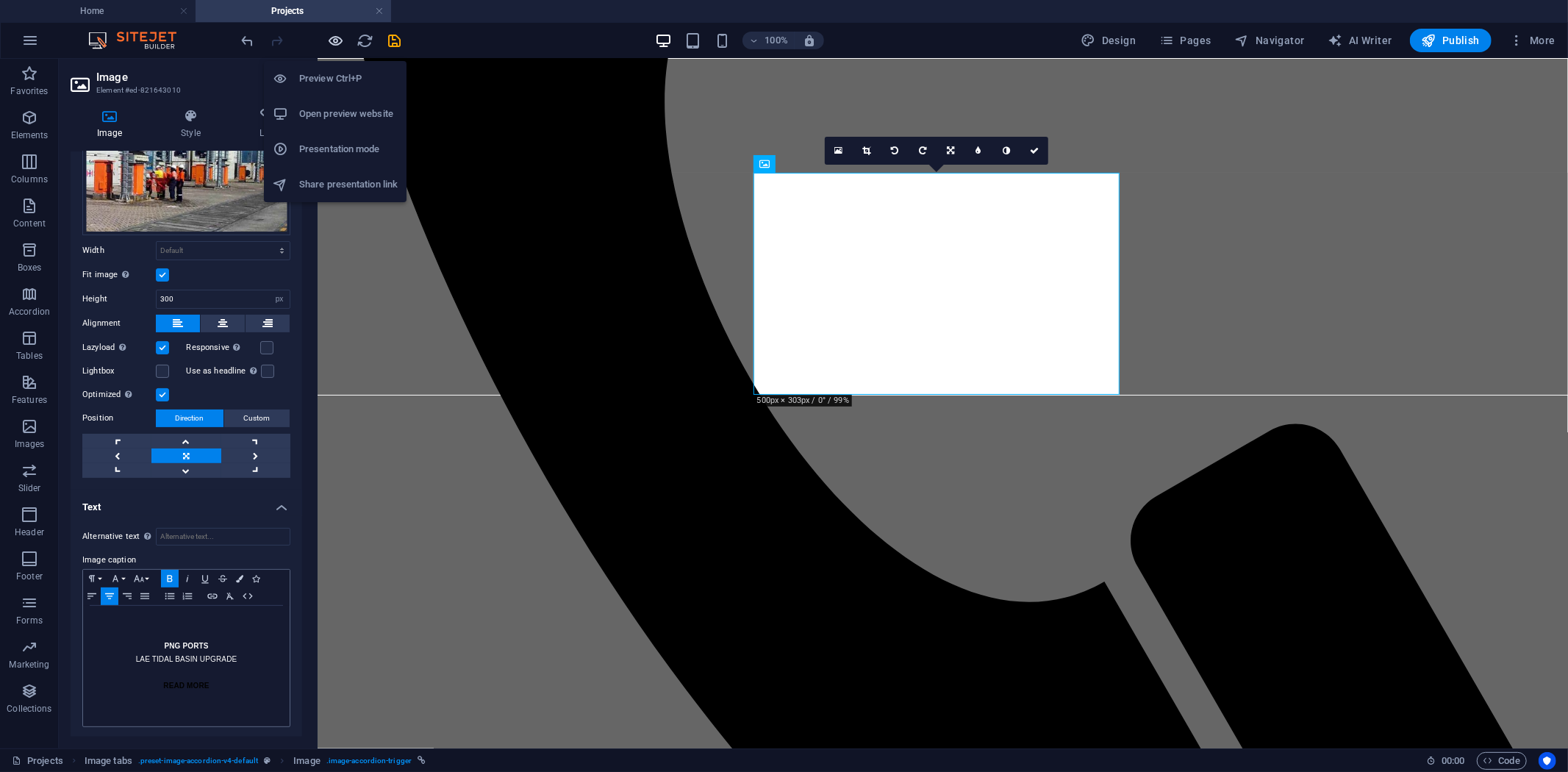
click at [338, 37] on icon "button" at bounding box center [336, 41] width 17 height 17
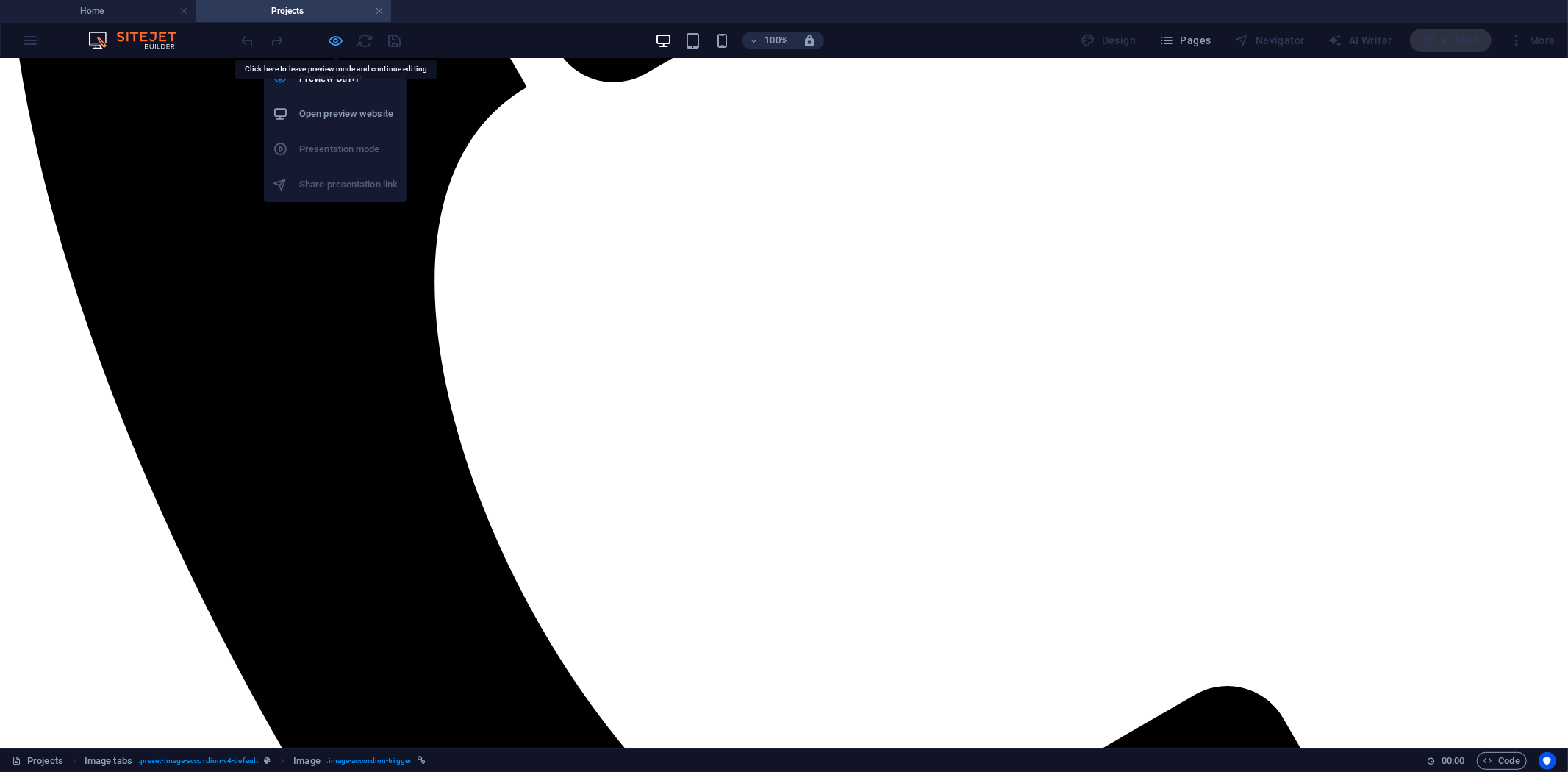
click at [338, 41] on icon "button" at bounding box center [336, 41] width 17 height 17
select select "px"
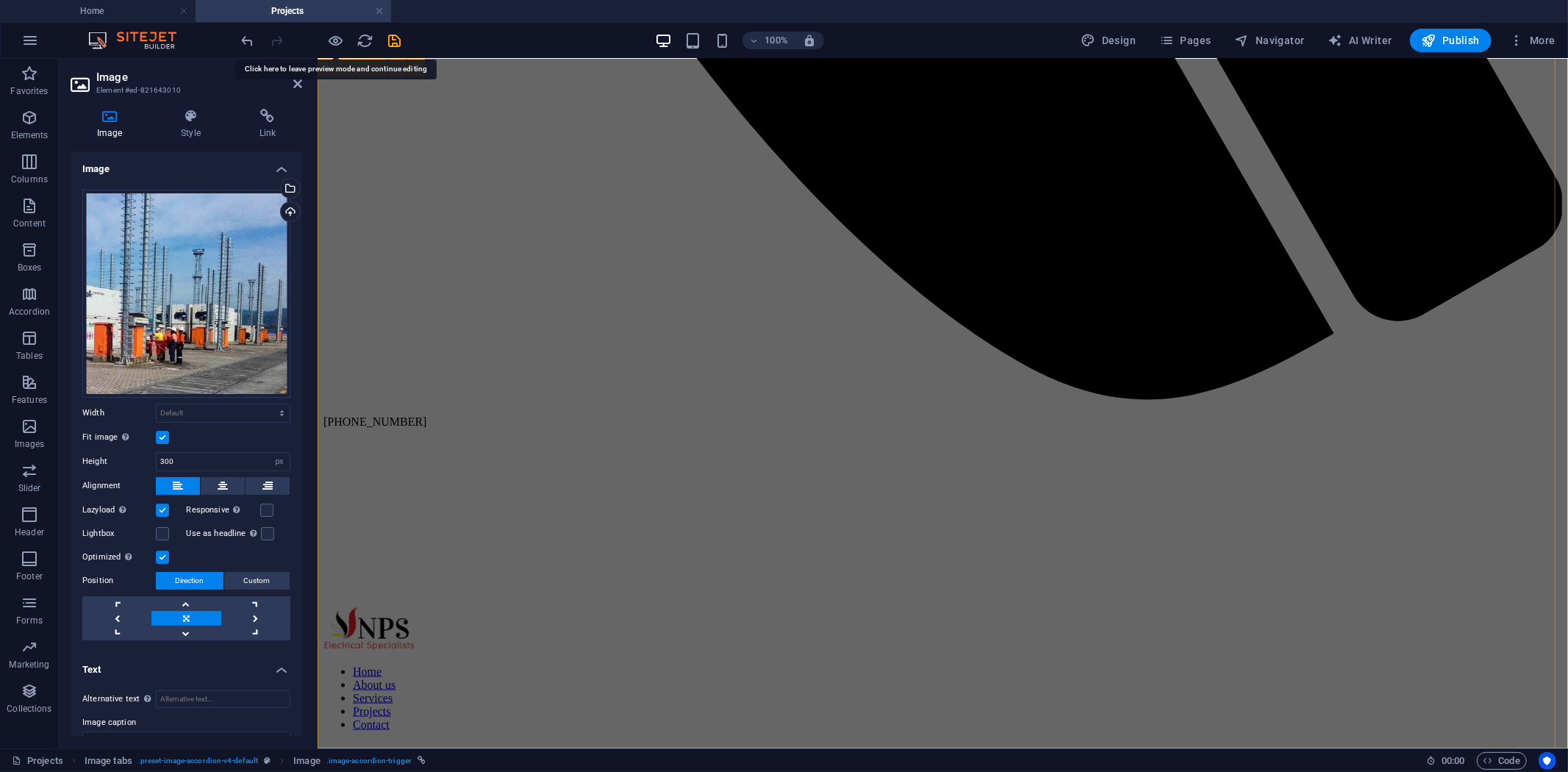
scroll to position [1329, 0]
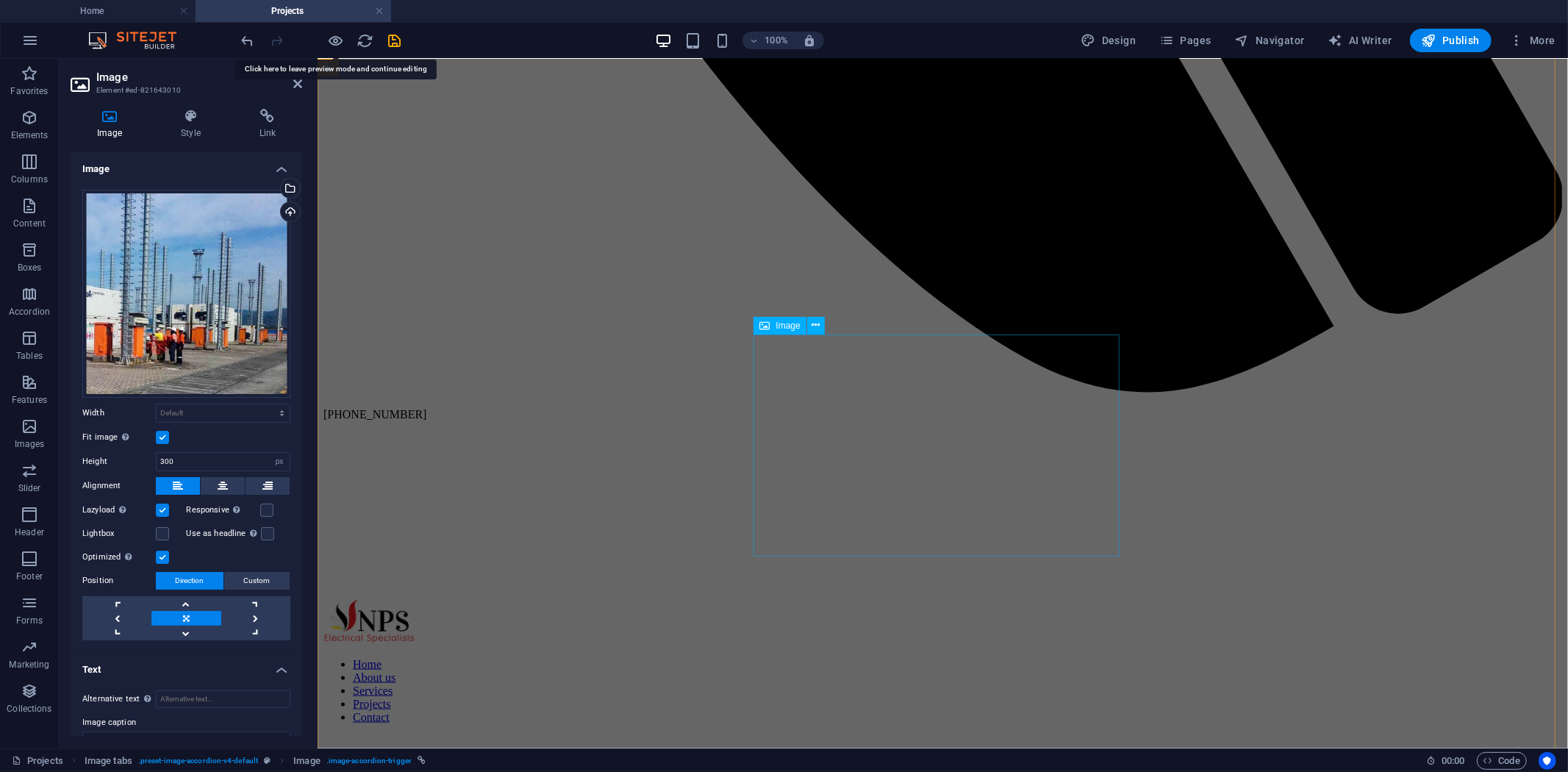
select select "px"
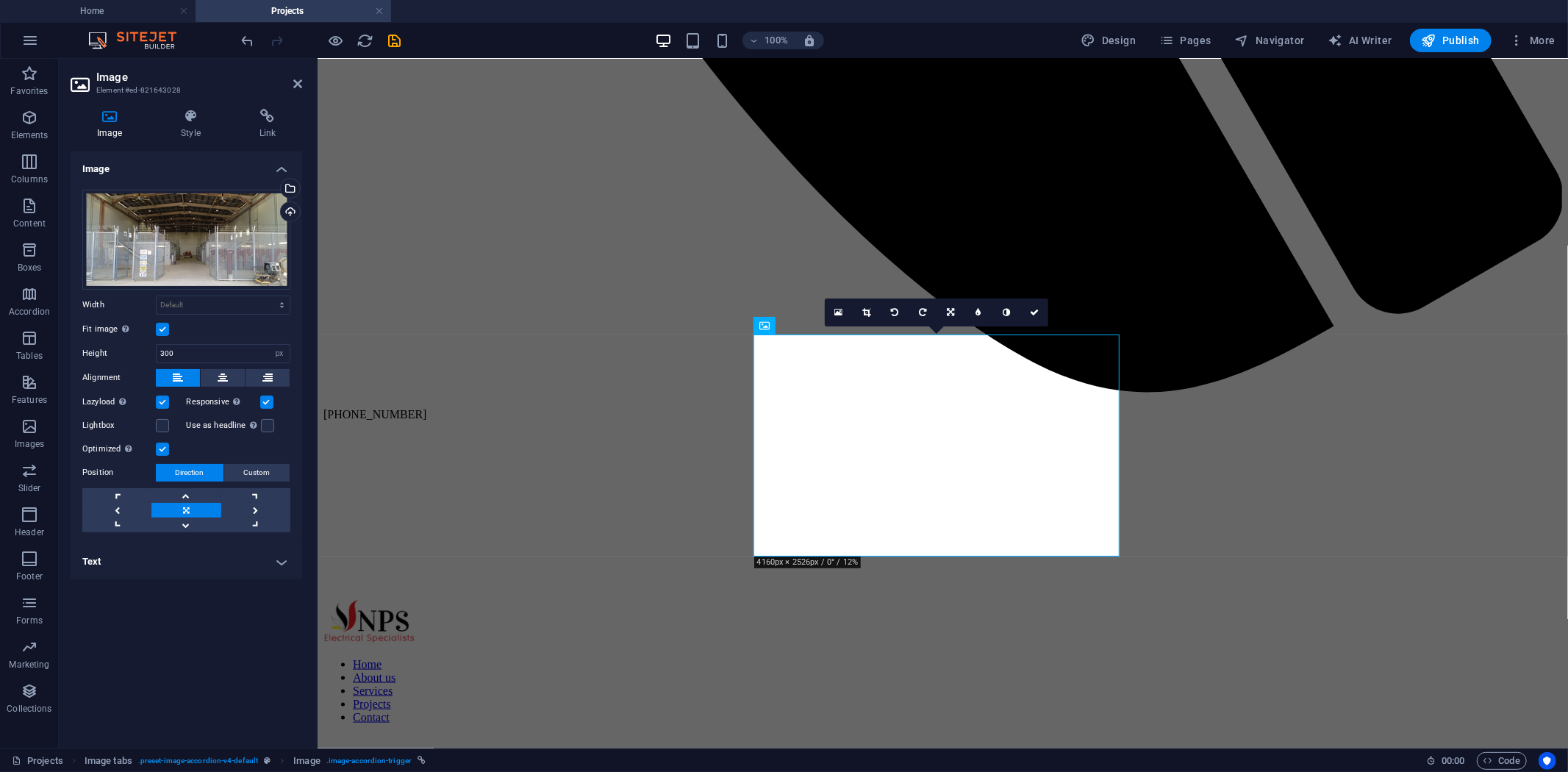
click at [260, 564] on h4 "Text" at bounding box center [186, 562] width 231 height 35
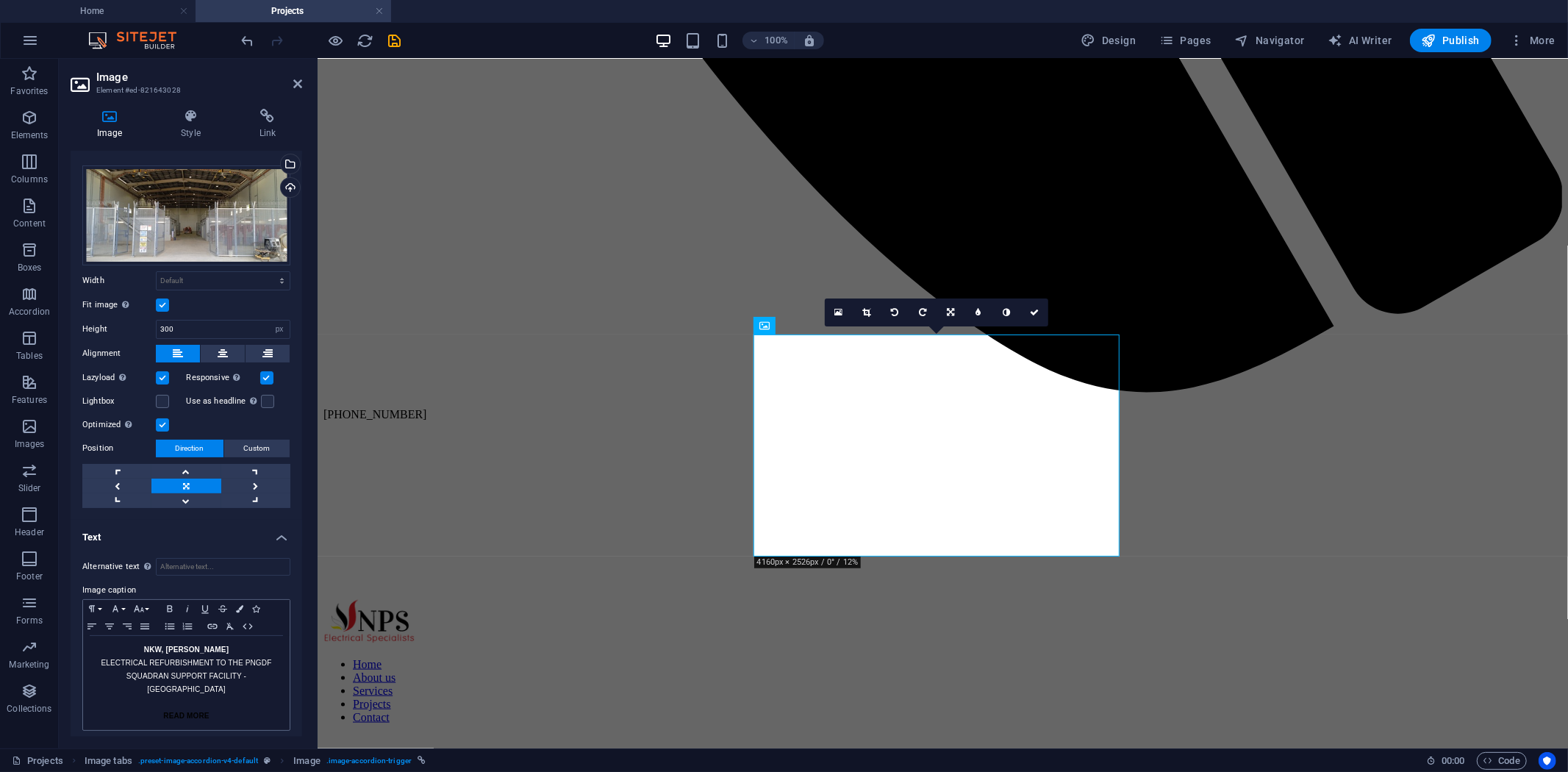
scroll to position [29, 0]
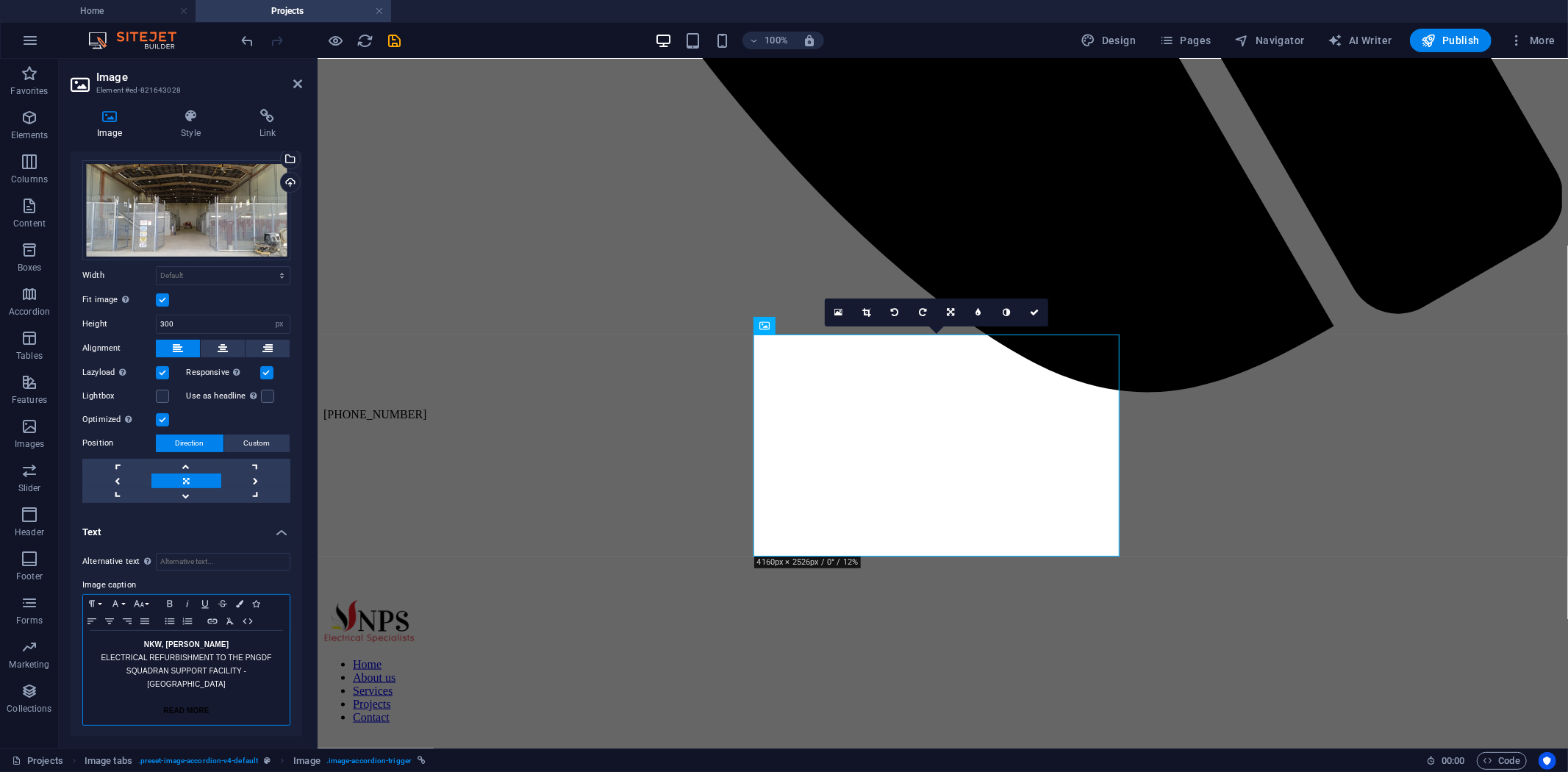
click at [155, 644] on p "NKW, [PERSON_NAME]" at bounding box center [186, 644] width 192 height 13
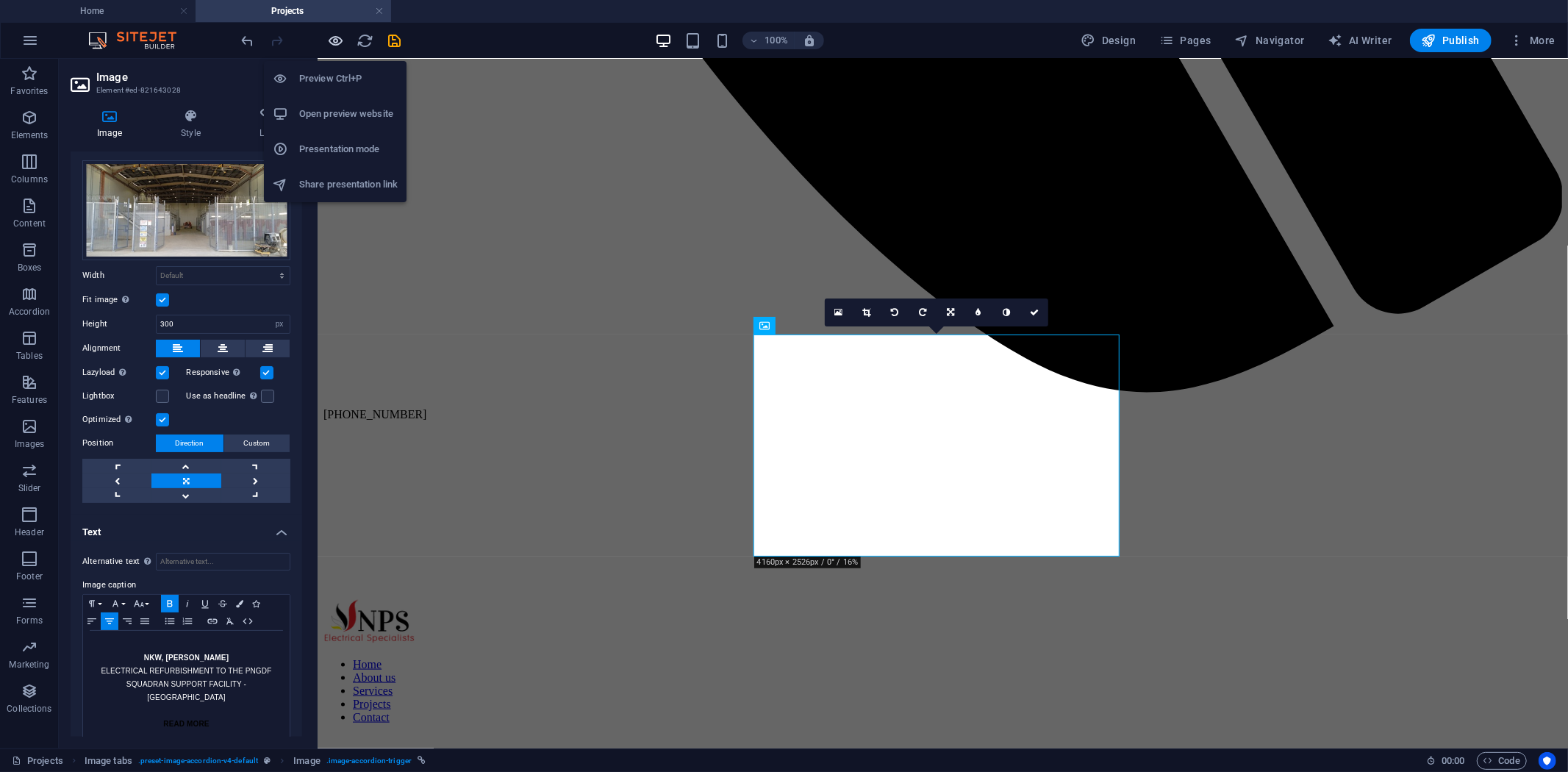
click at [333, 44] on icon "button" at bounding box center [336, 41] width 17 height 17
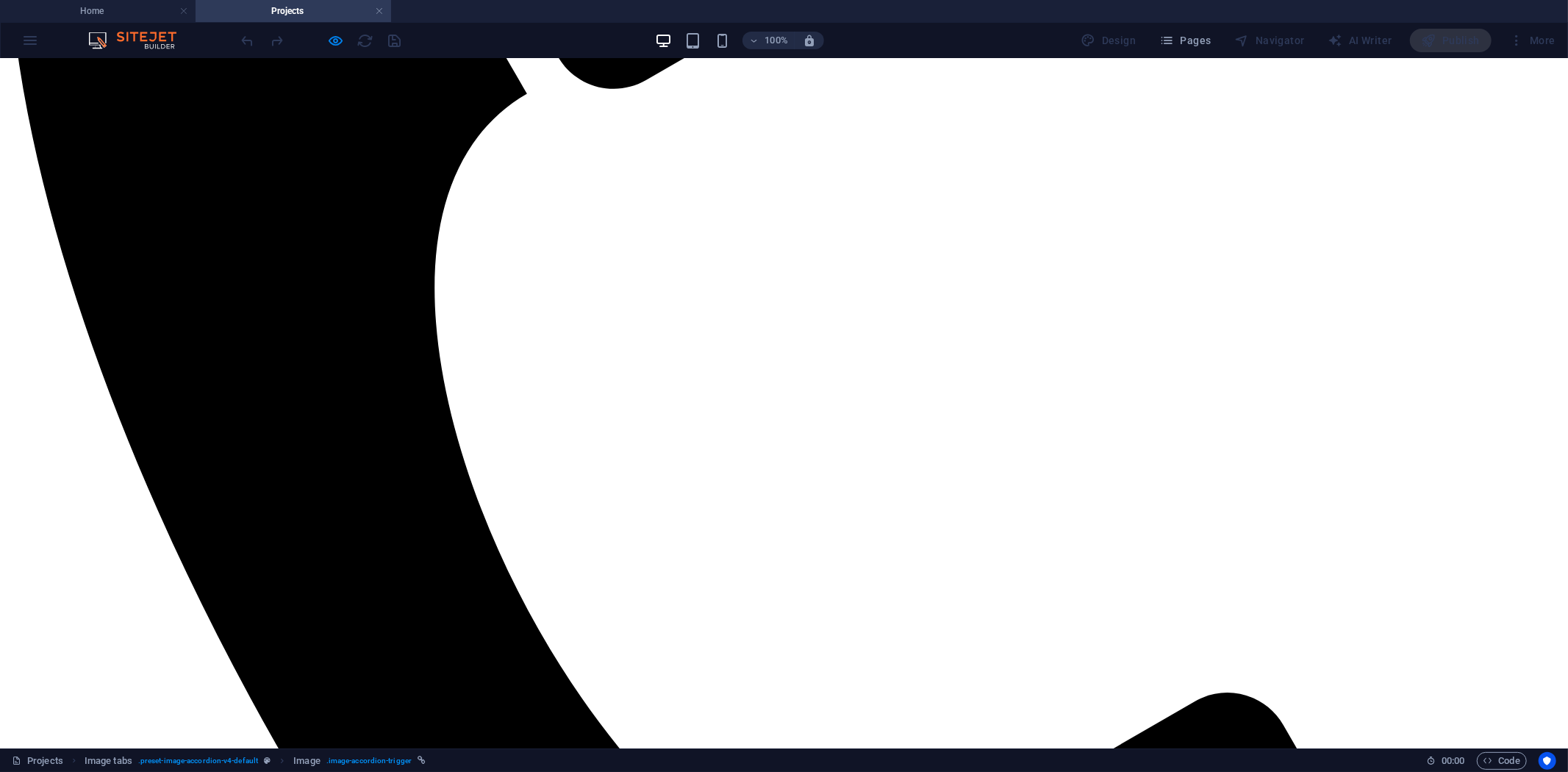
scroll to position [677, 0]
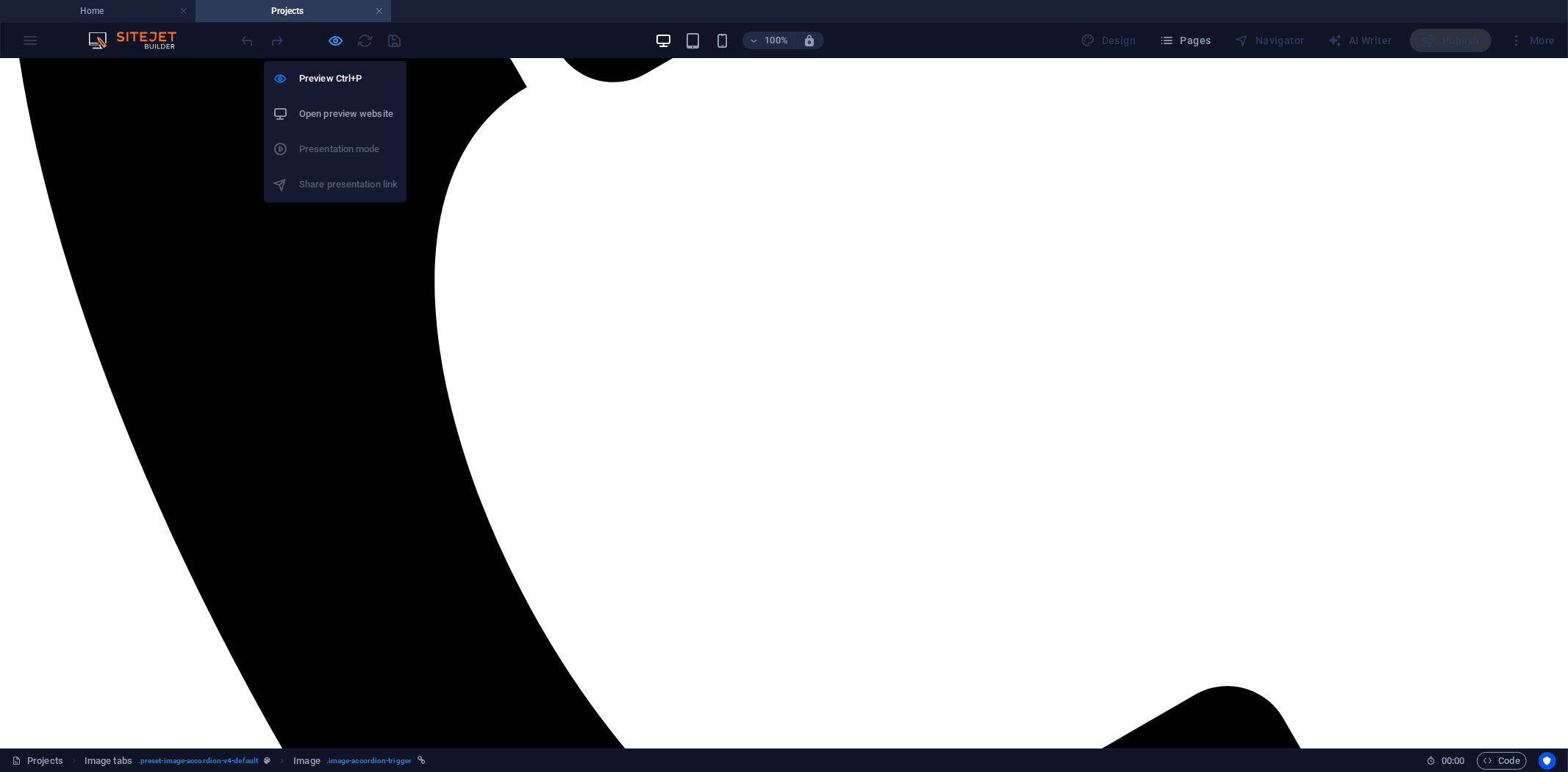
click at [336, 35] on icon "button" at bounding box center [336, 41] width 17 height 17
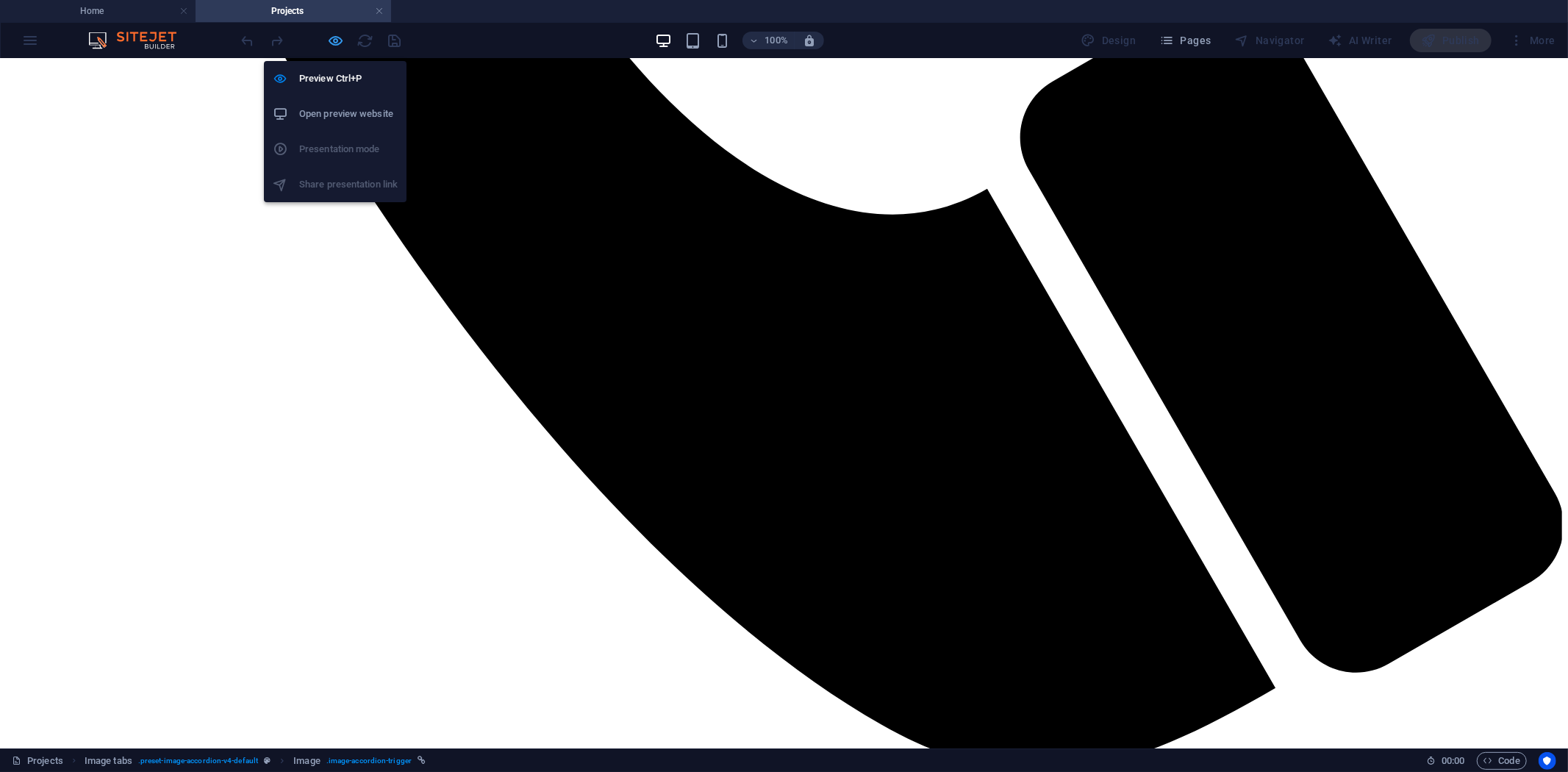
select select "px"
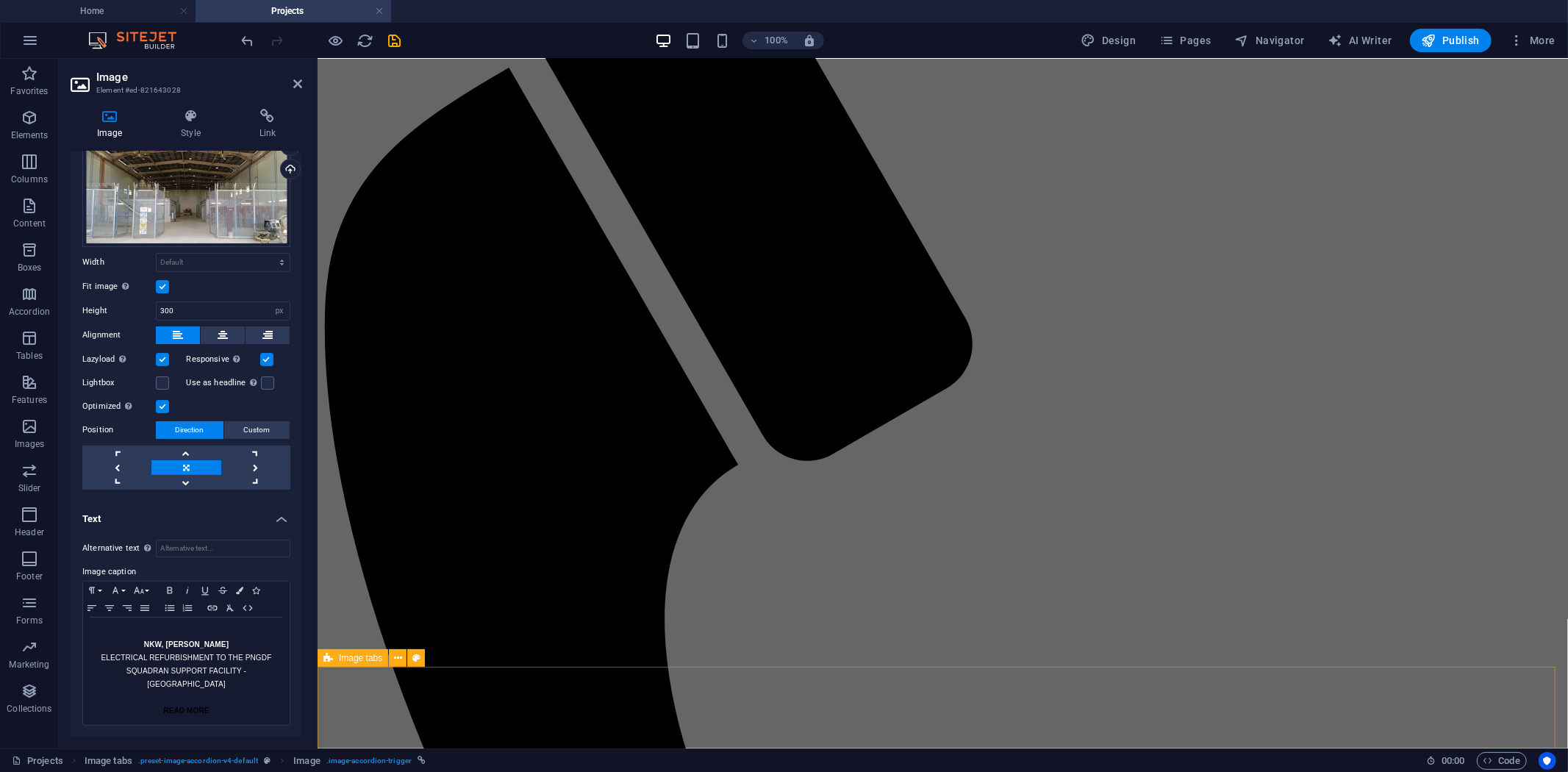
scroll to position [229, 0]
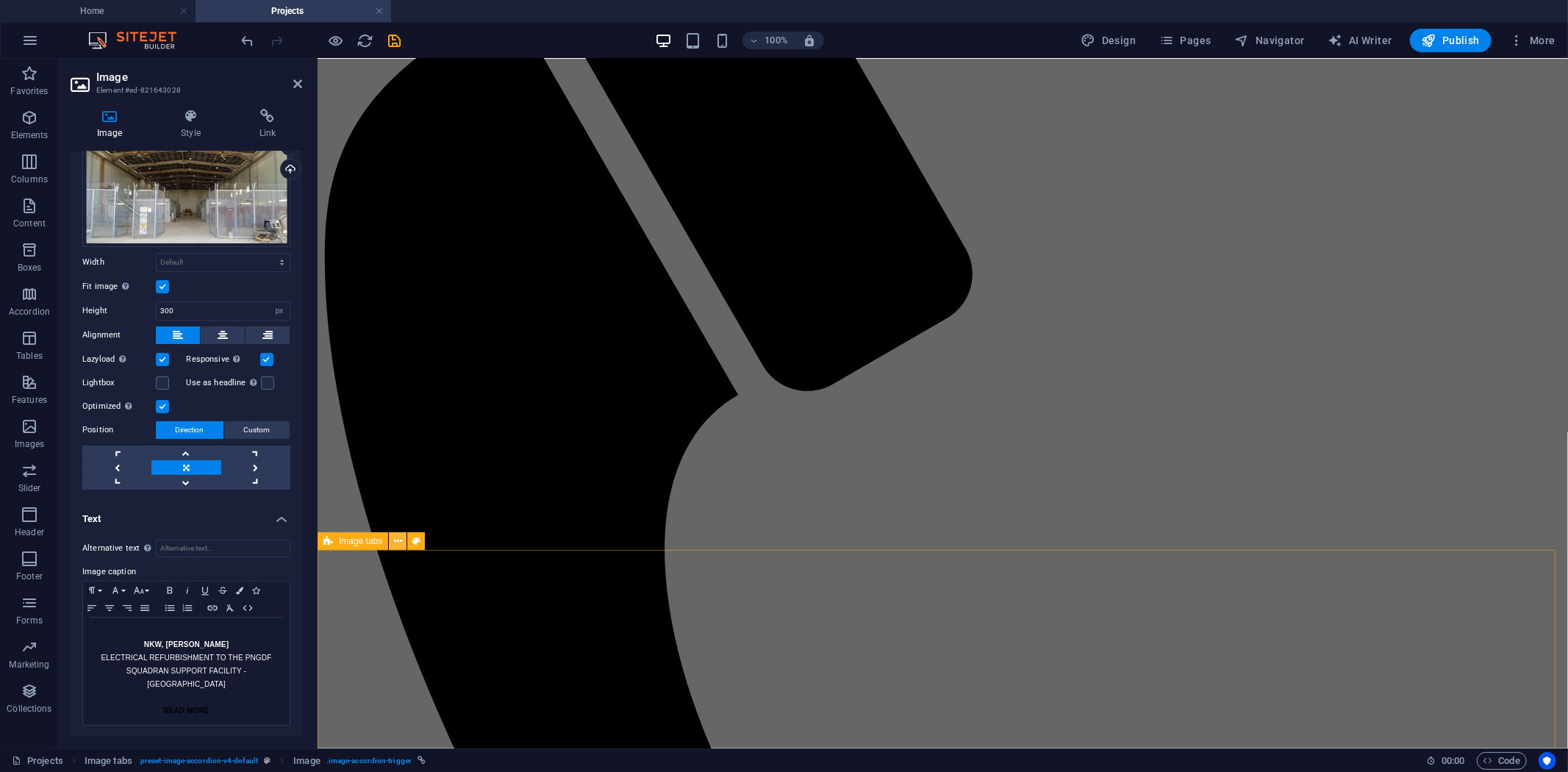
click at [397, 537] on icon at bounding box center [398, 541] width 8 height 15
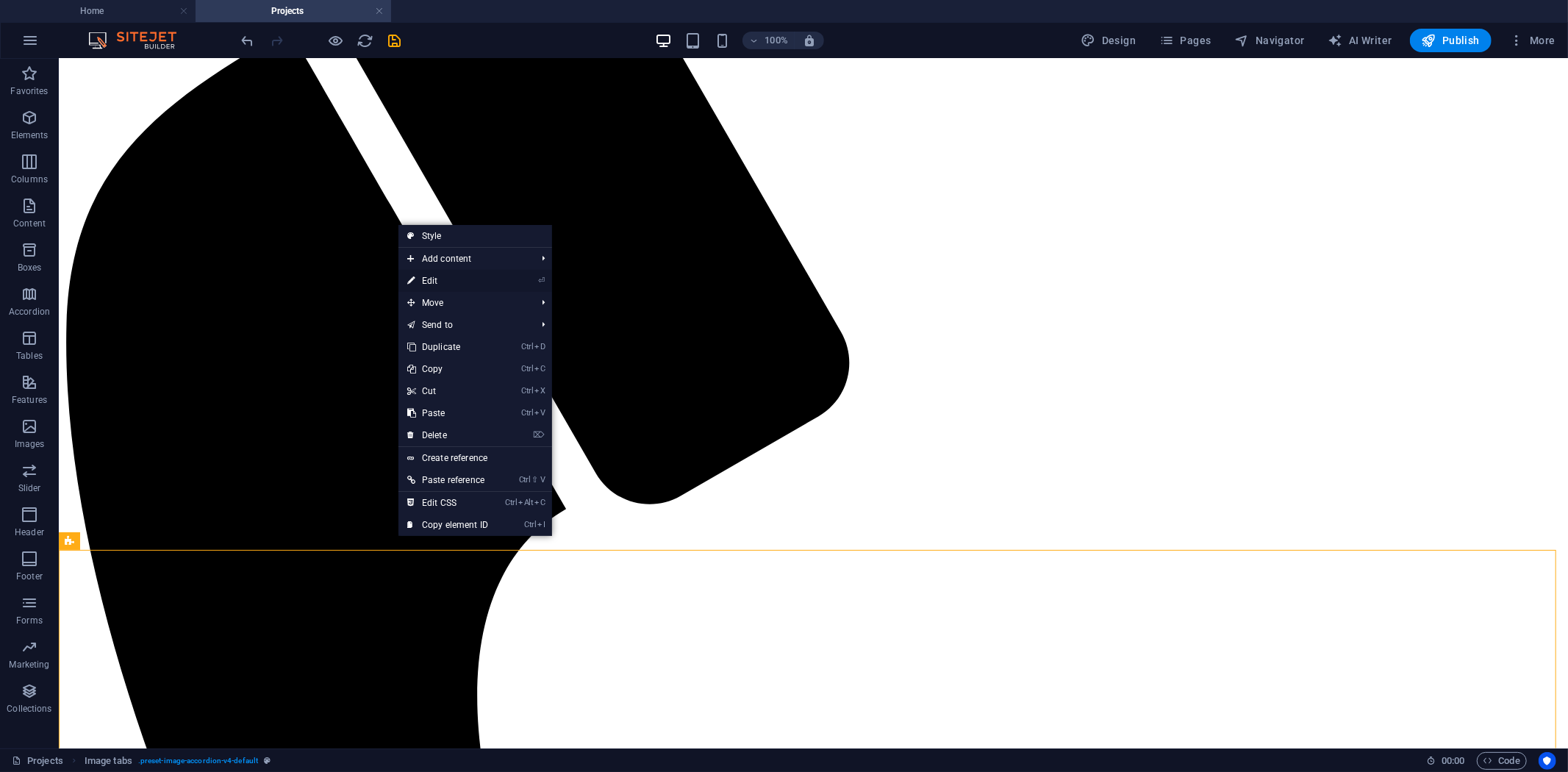
click at [459, 276] on link "⏎ Edit" at bounding box center [448, 280] width 99 height 22
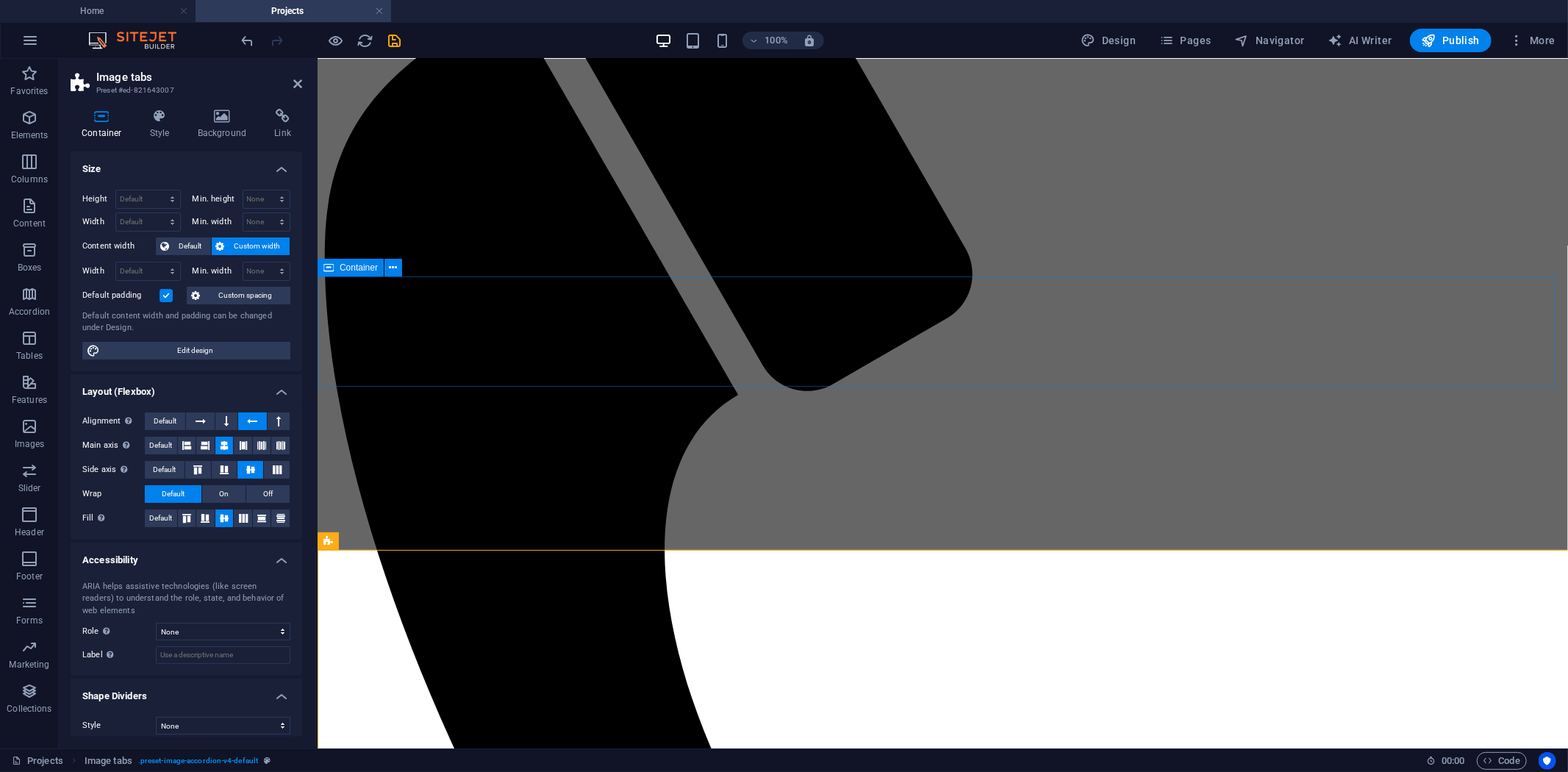
select select "rem"
select select "px"
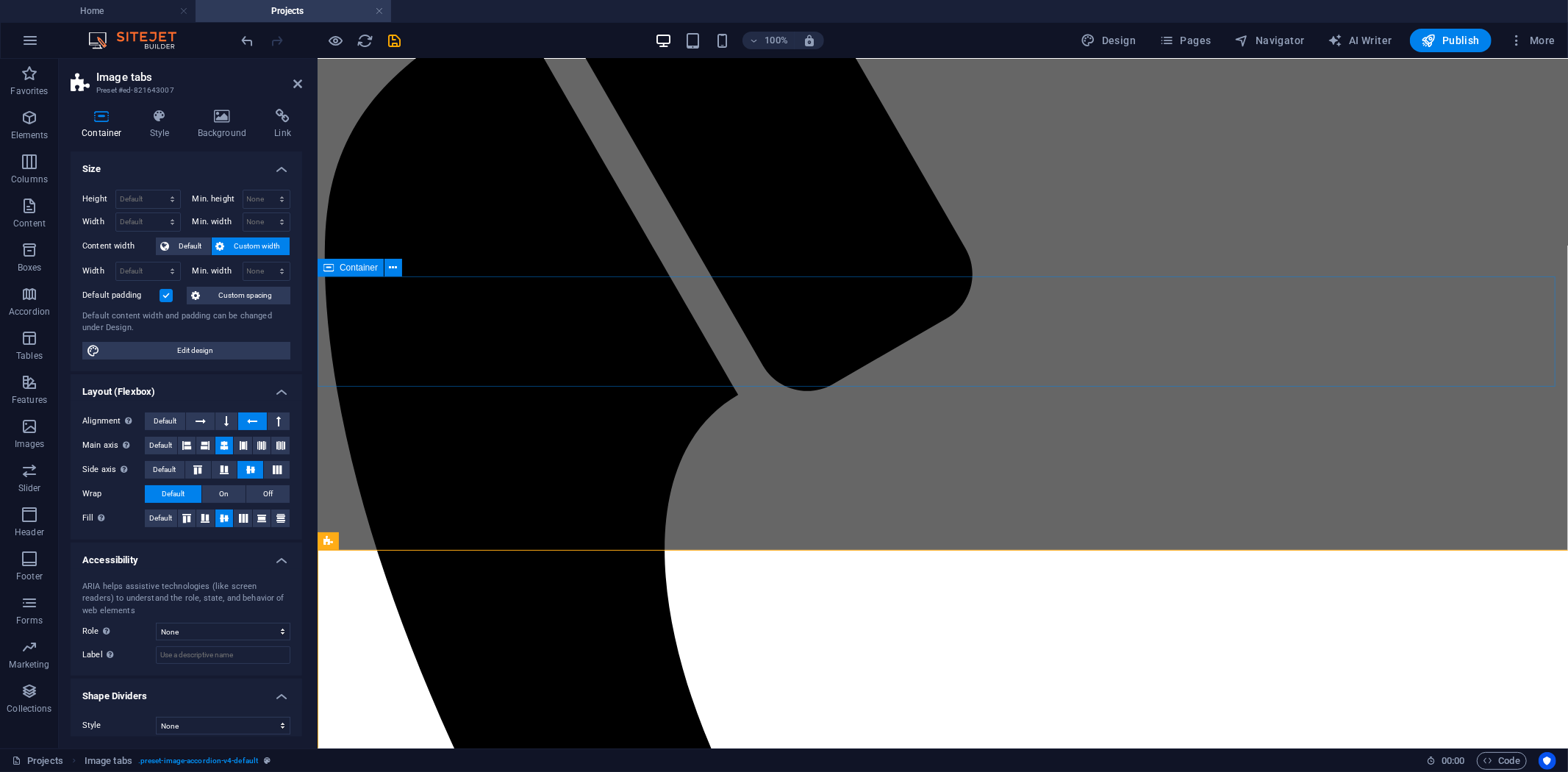
select select "px"
click at [165, 119] on icon at bounding box center [159, 116] width 42 height 15
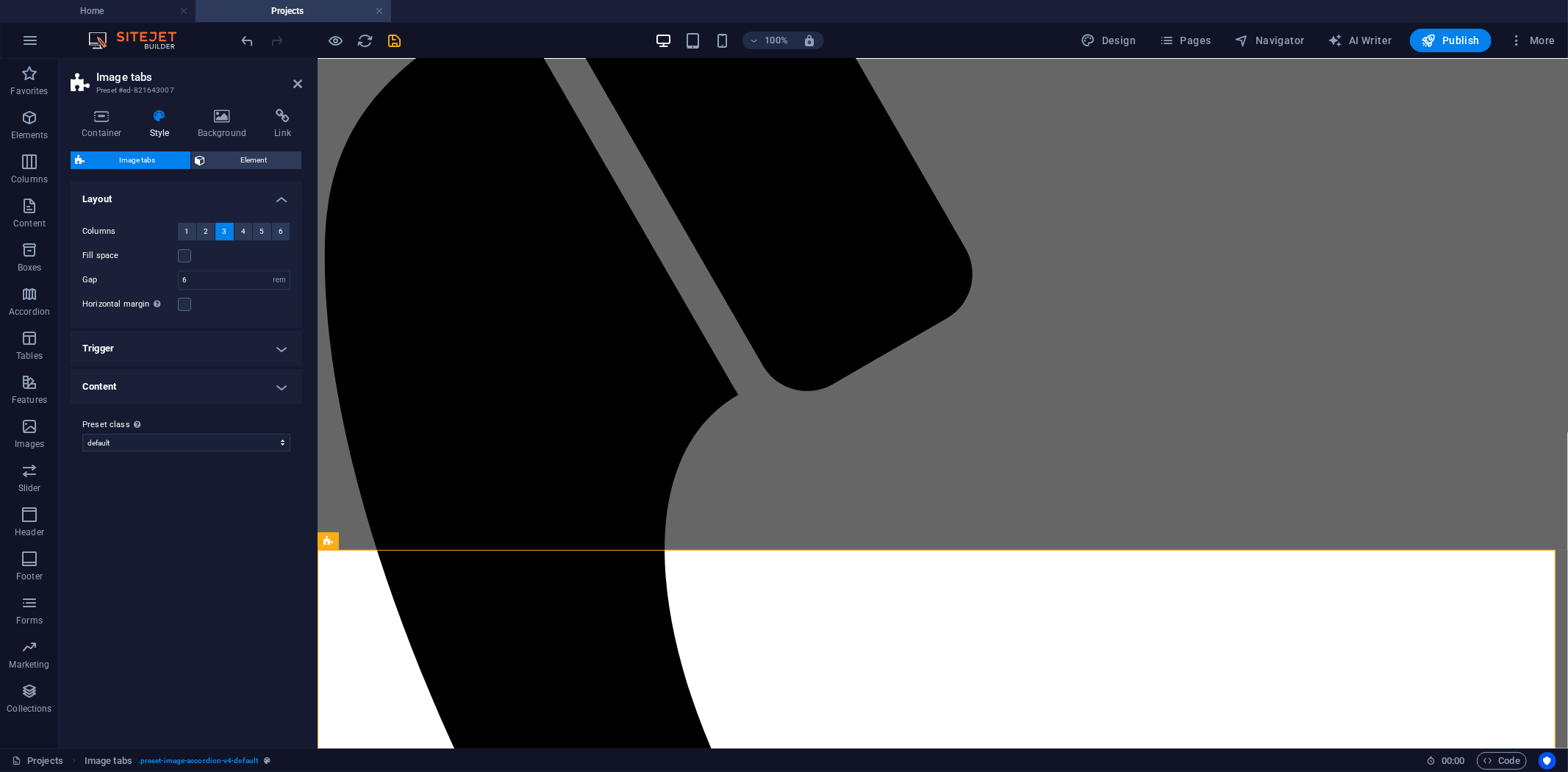
click at [158, 350] on h4 "Trigger" at bounding box center [186, 349] width 231 height 35
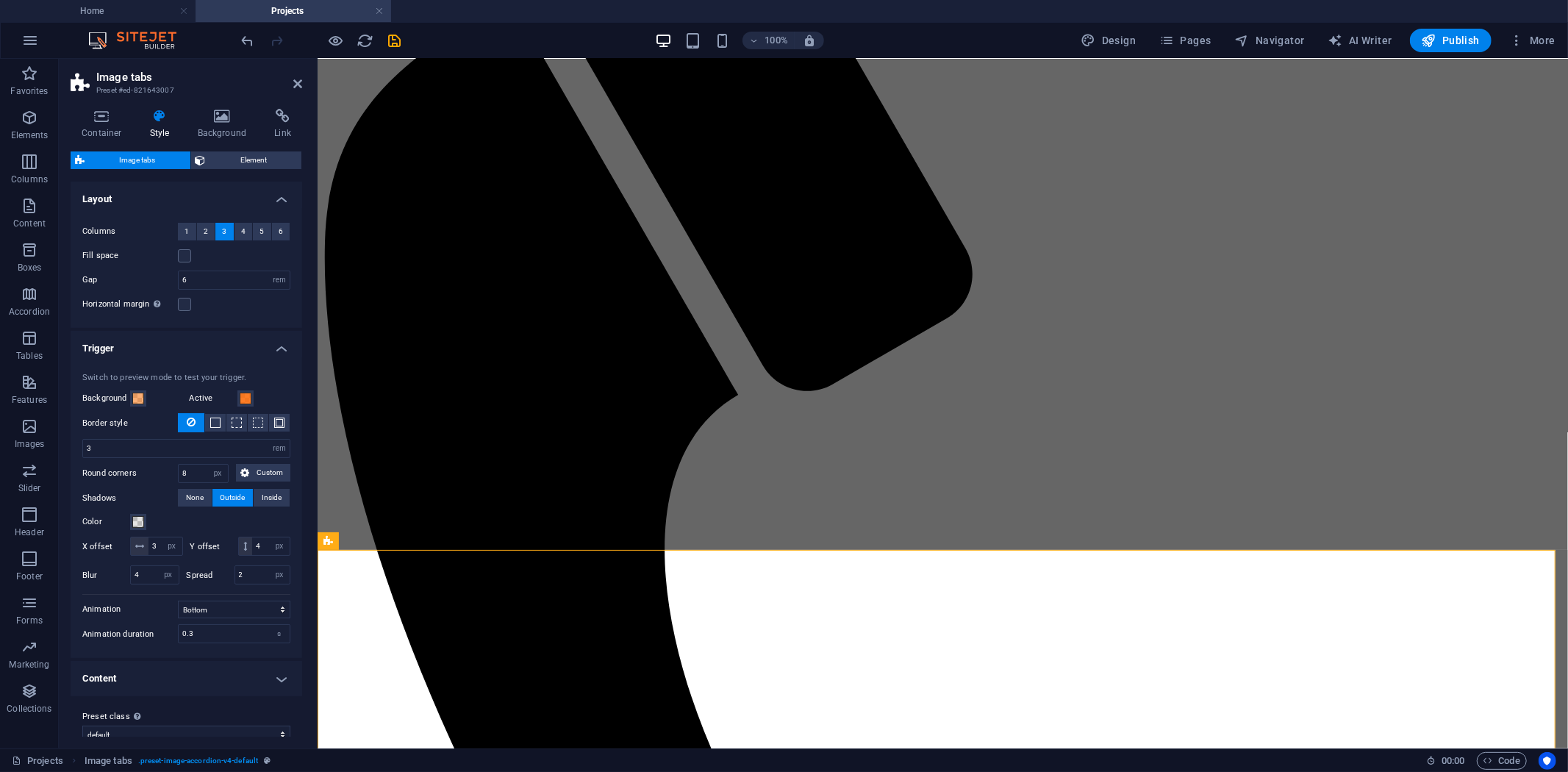
click at [128, 397] on label "Background" at bounding box center [106, 398] width 48 height 18
click at [130, 397] on button "Background" at bounding box center [138, 398] width 16 height 16
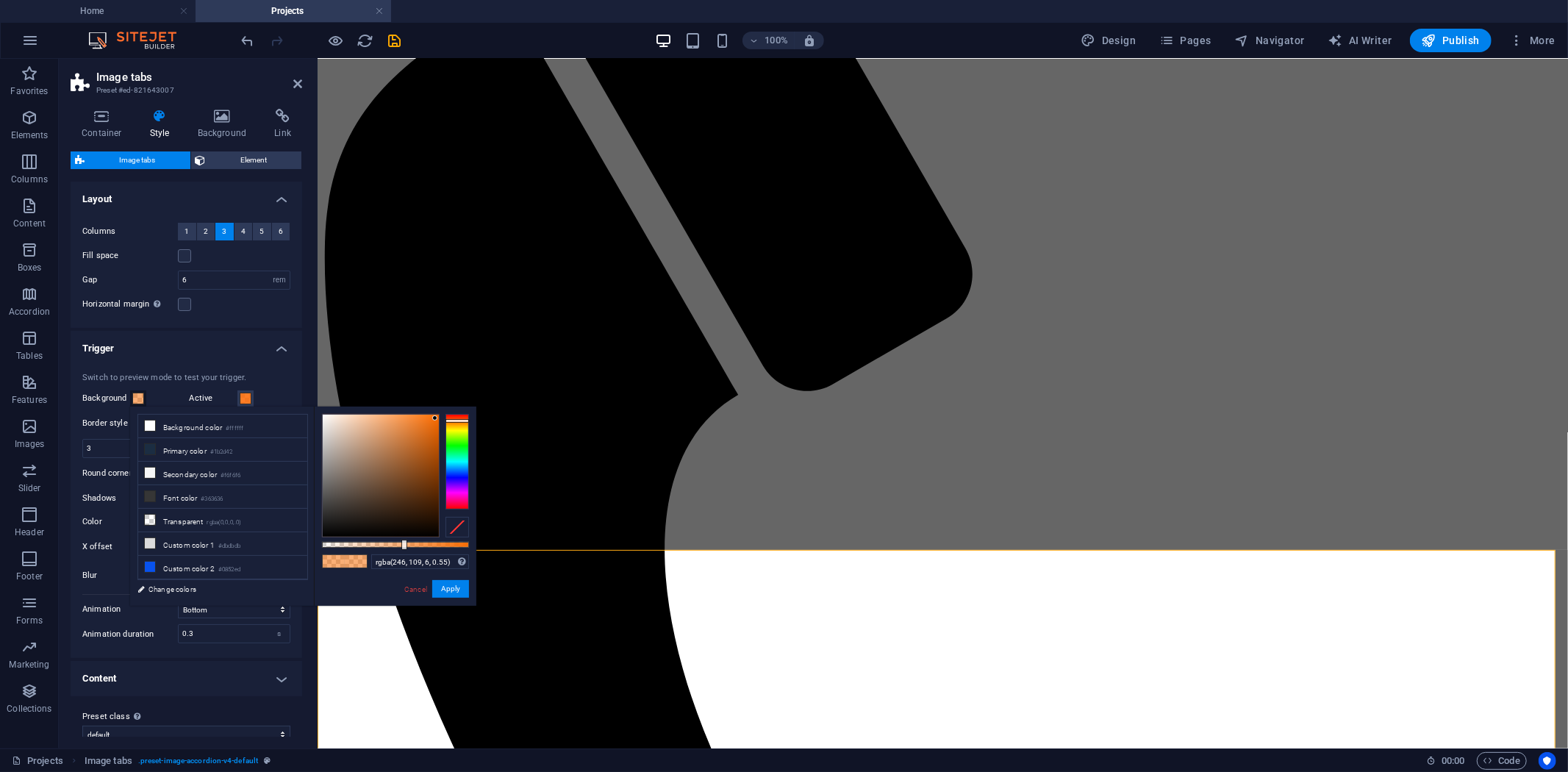
type input "rgba(246, 109, 6, 0.88)"
click at [451, 544] on div at bounding box center [396, 544] width 147 height 6
click at [449, 588] on button "Apply" at bounding box center [451, 589] width 37 height 18
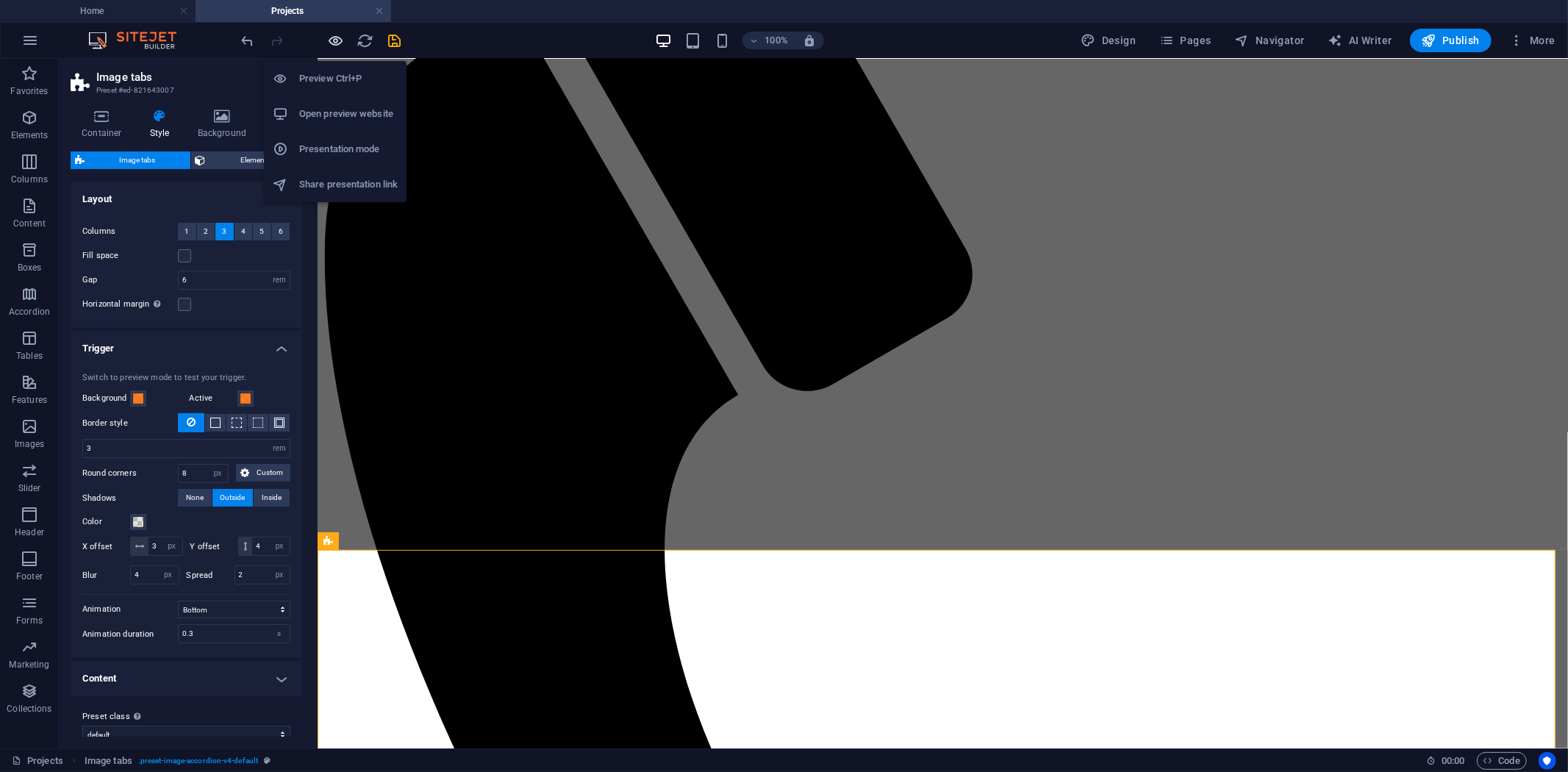
click at [343, 38] on icon "button" at bounding box center [336, 41] width 17 height 17
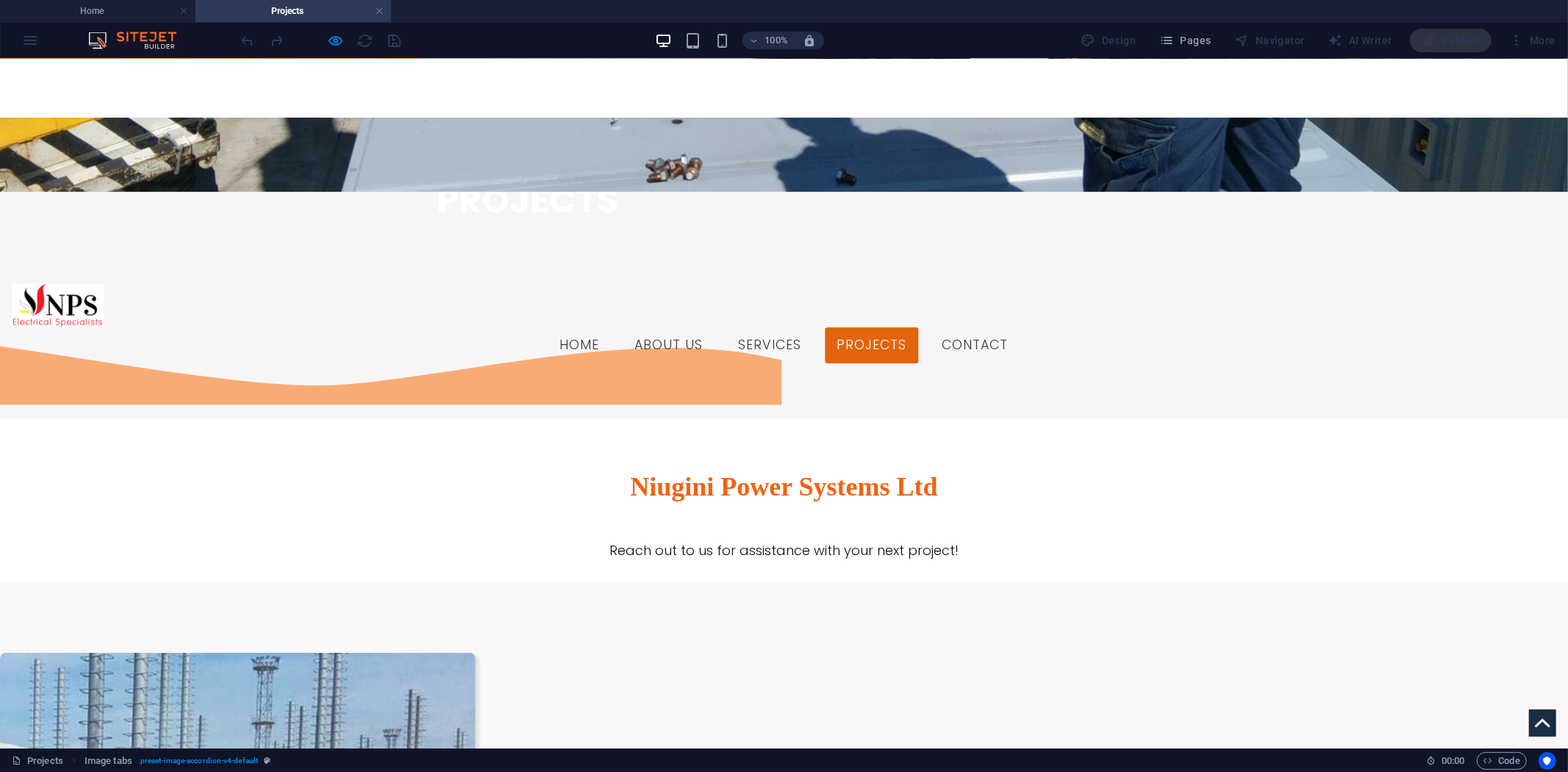
scroll to position [595, 0]
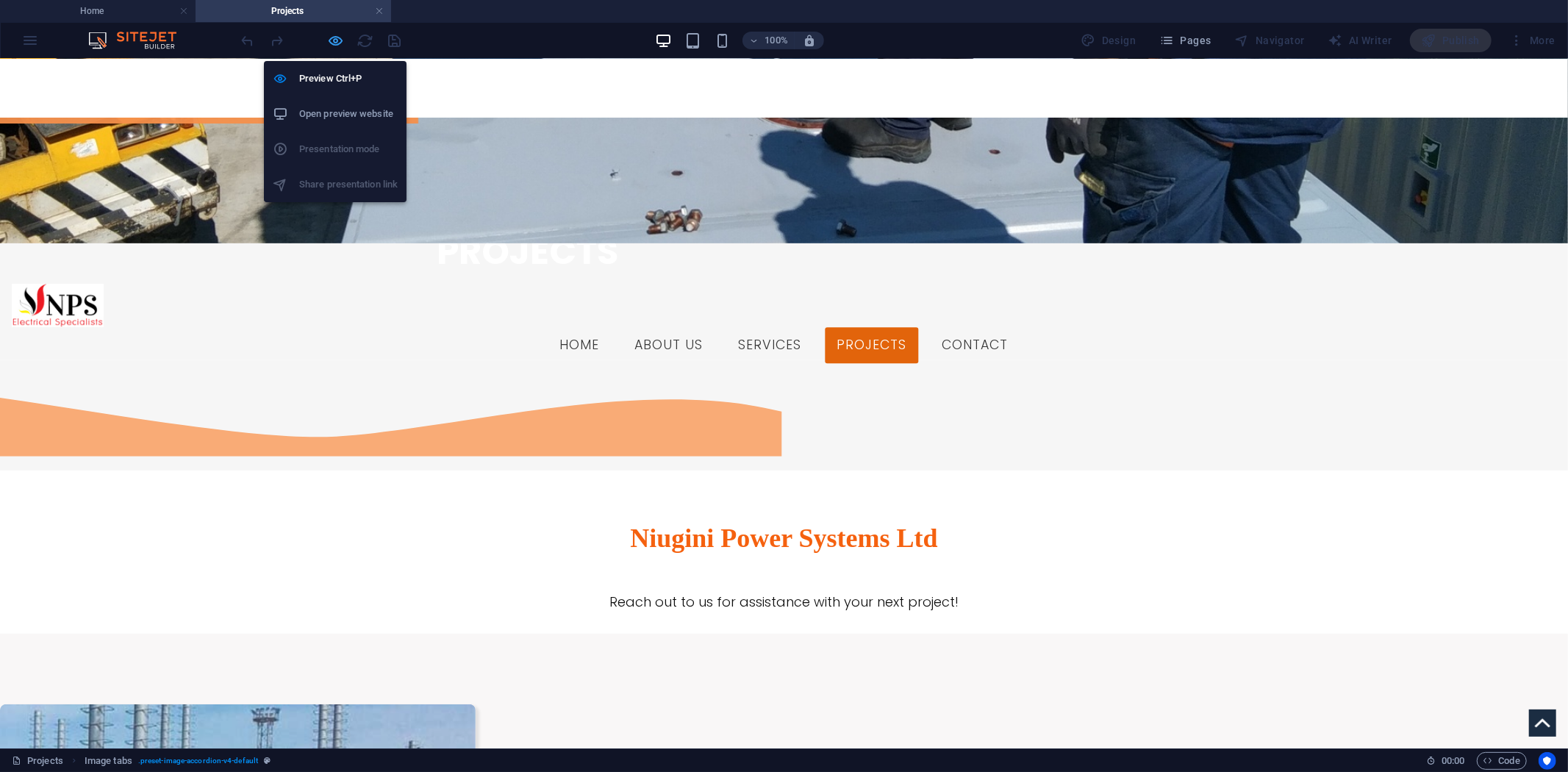
click at [333, 41] on icon "button" at bounding box center [336, 41] width 17 height 17
select select "rem"
select select "px"
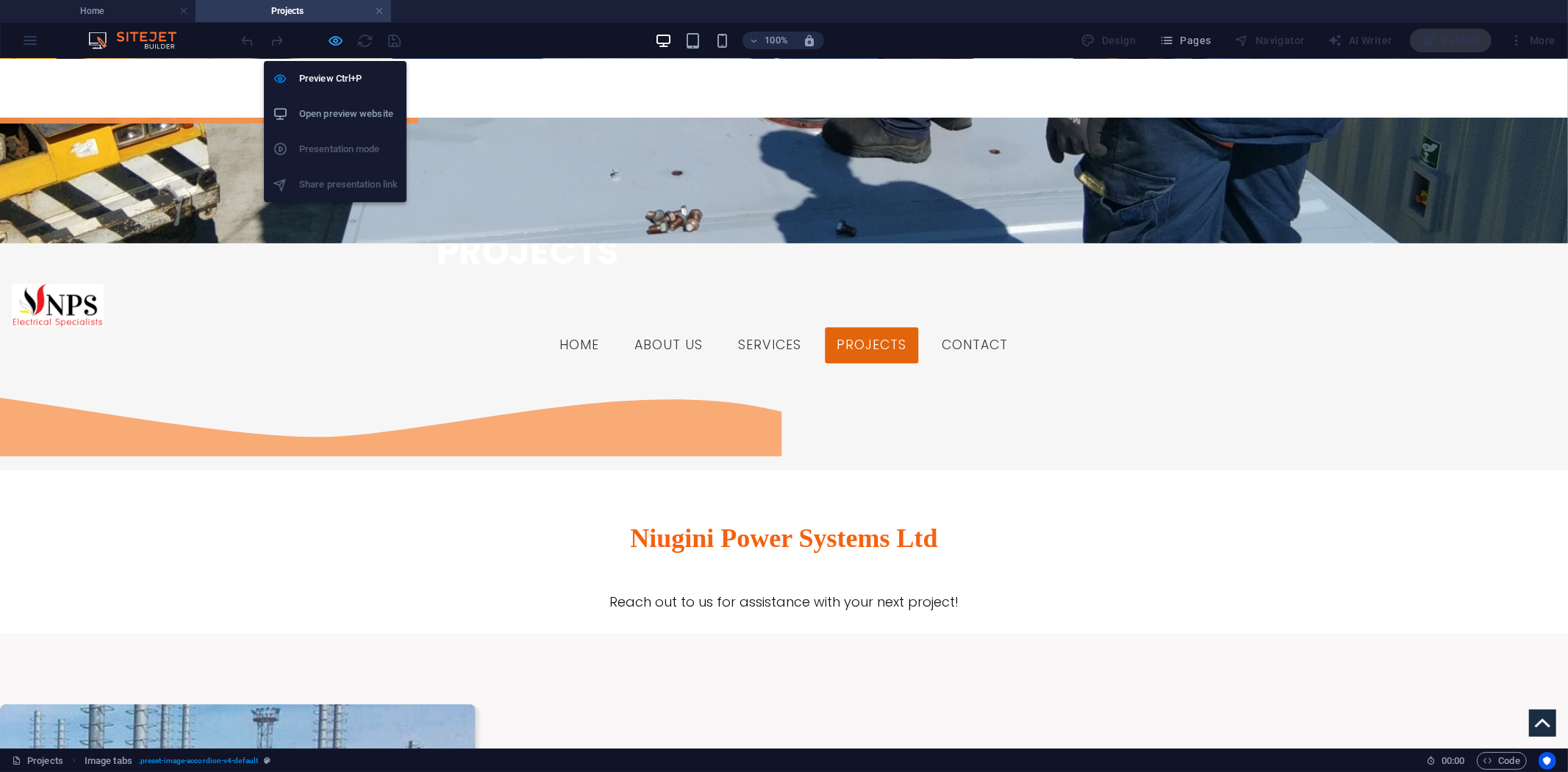
select select "px"
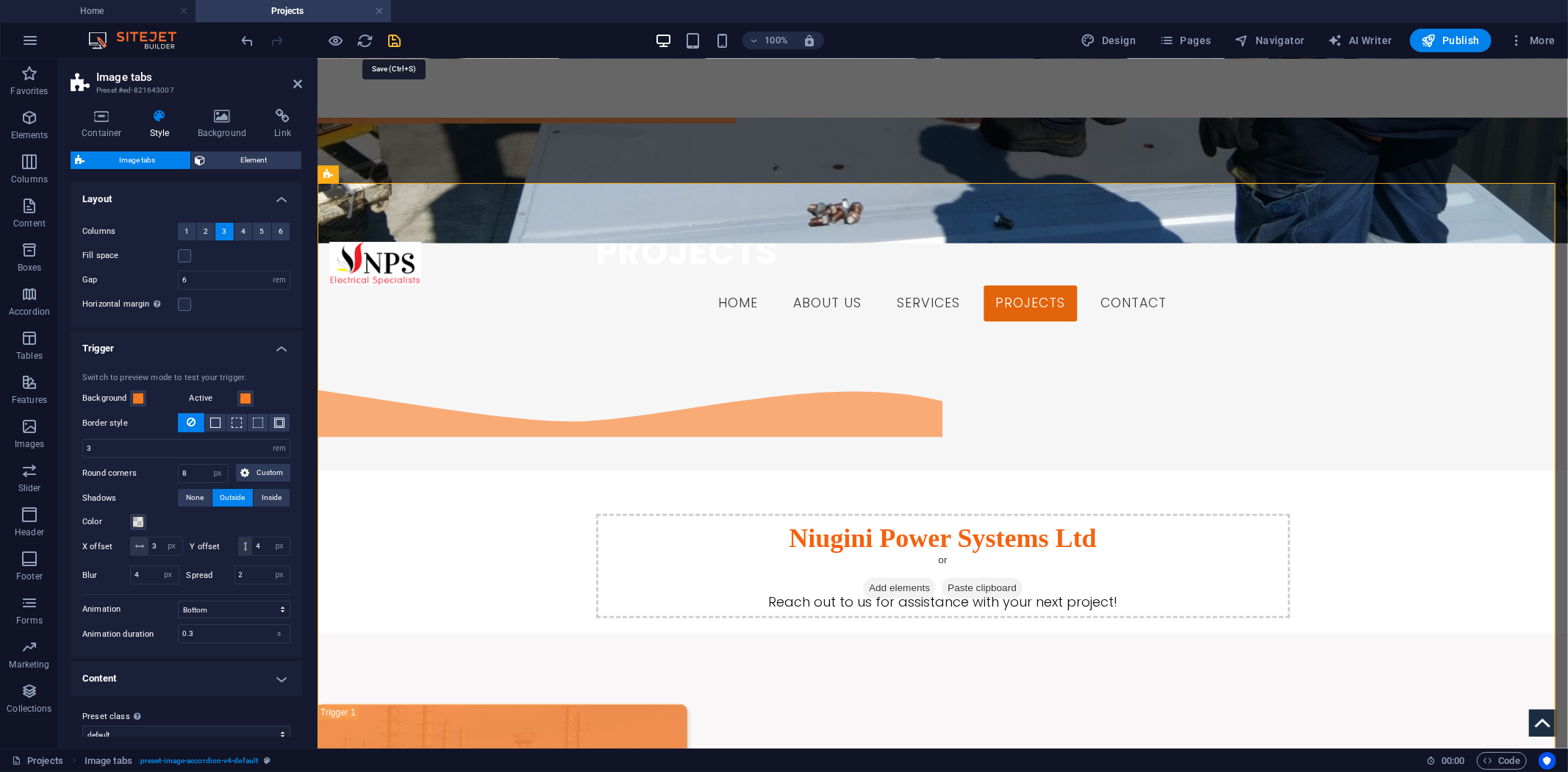
click at [396, 41] on icon "save" at bounding box center [395, 41] width 17 height 17
select select "rem"
select select "px"
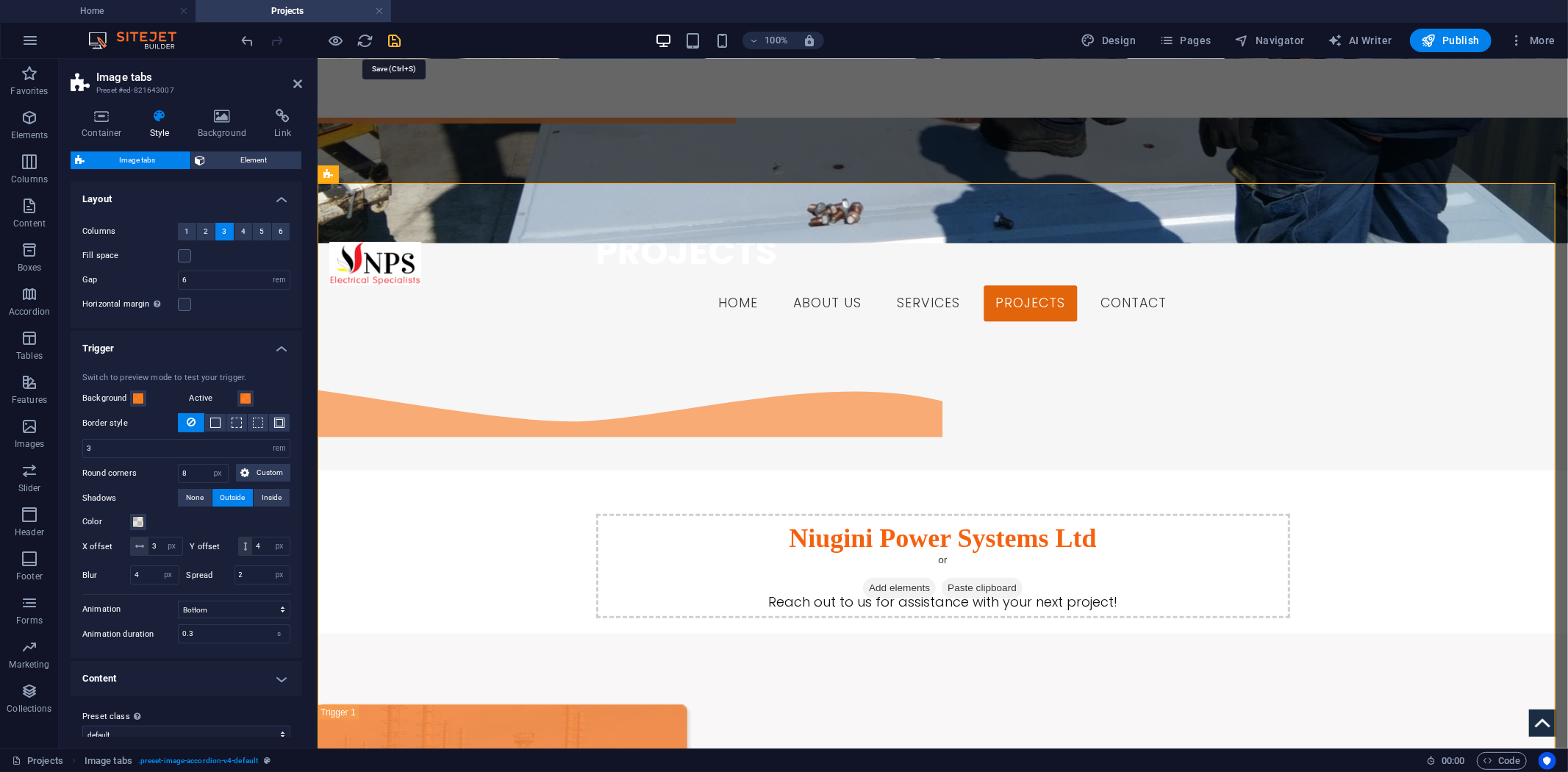
select select "px"
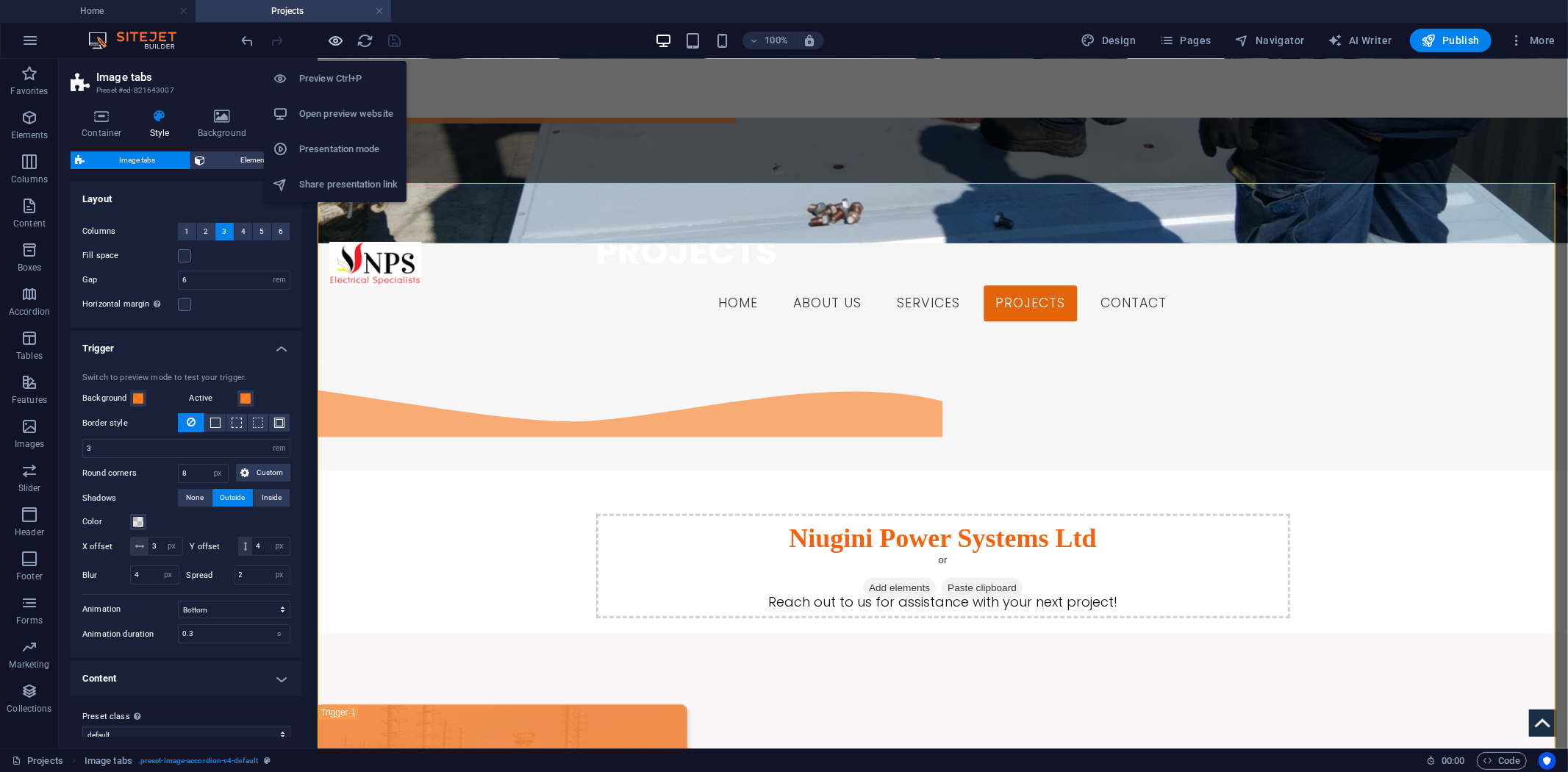
click at [332, 40] on icon "button" at bounding box center [336, 41] width 17 height 17
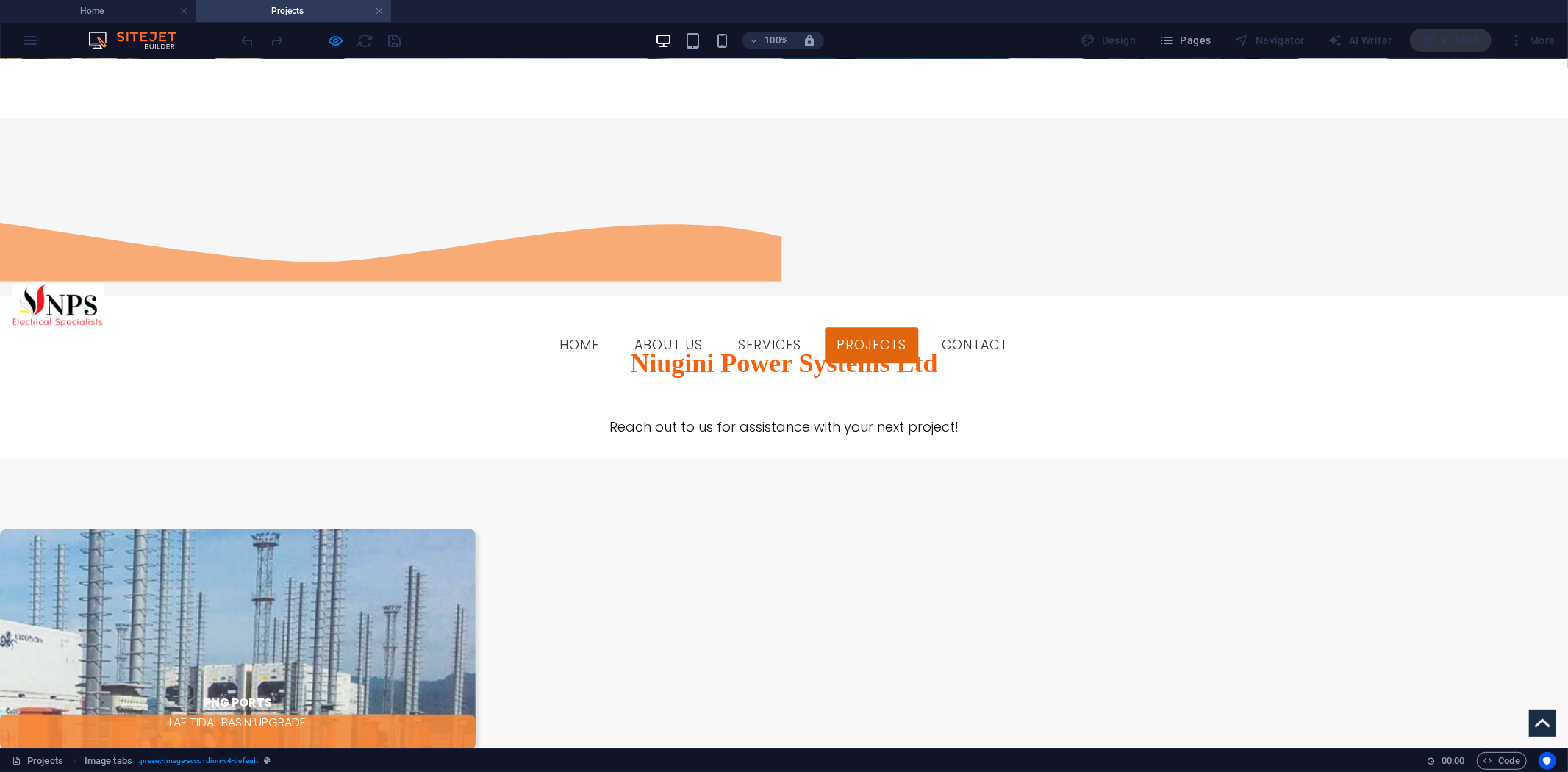
scroll to position [759, 0]
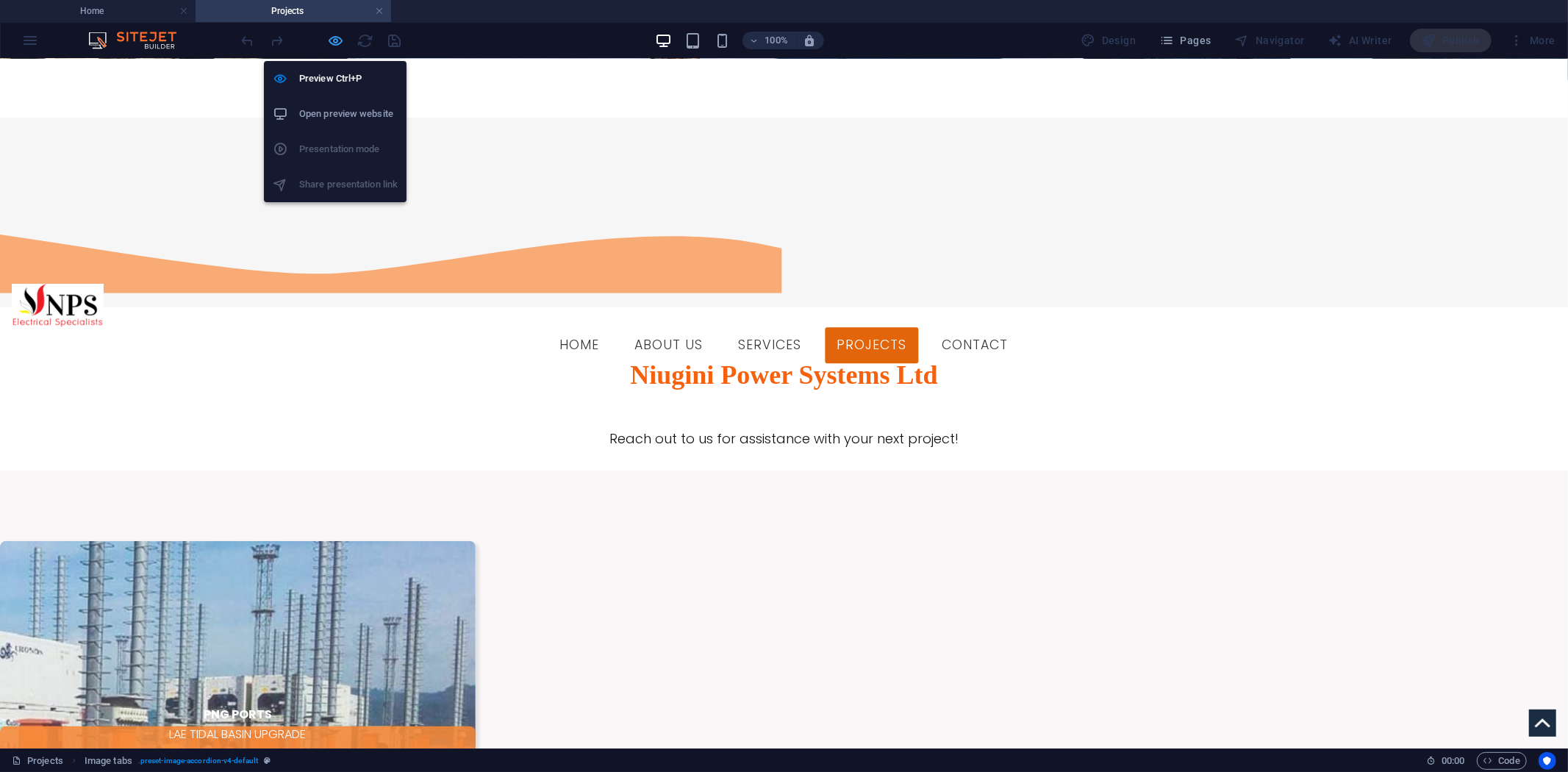
click at [340, 38] on icon "button" at bounding box center [336, 41] width 17 height 17
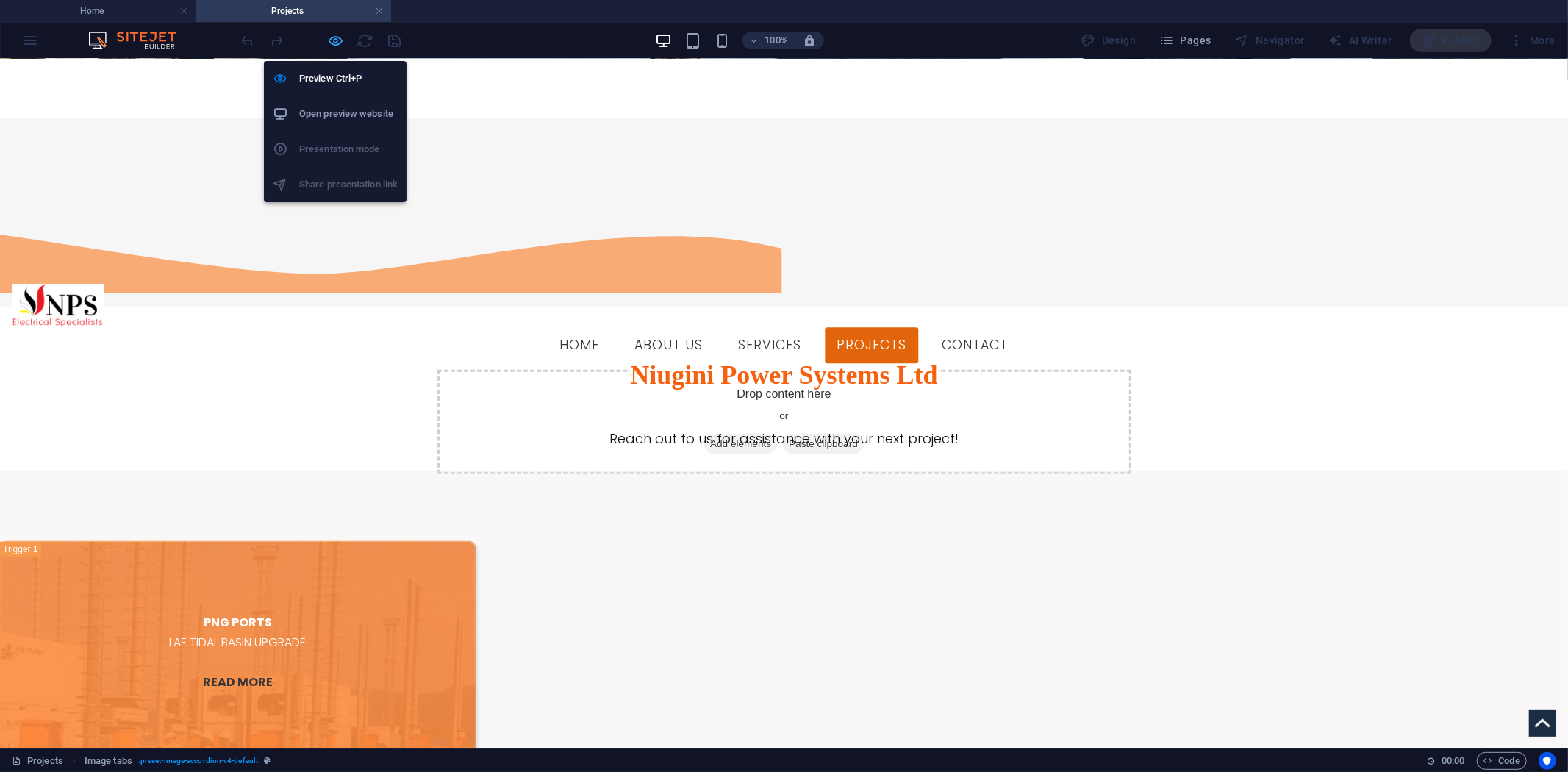
select select "rem"
select select "px"
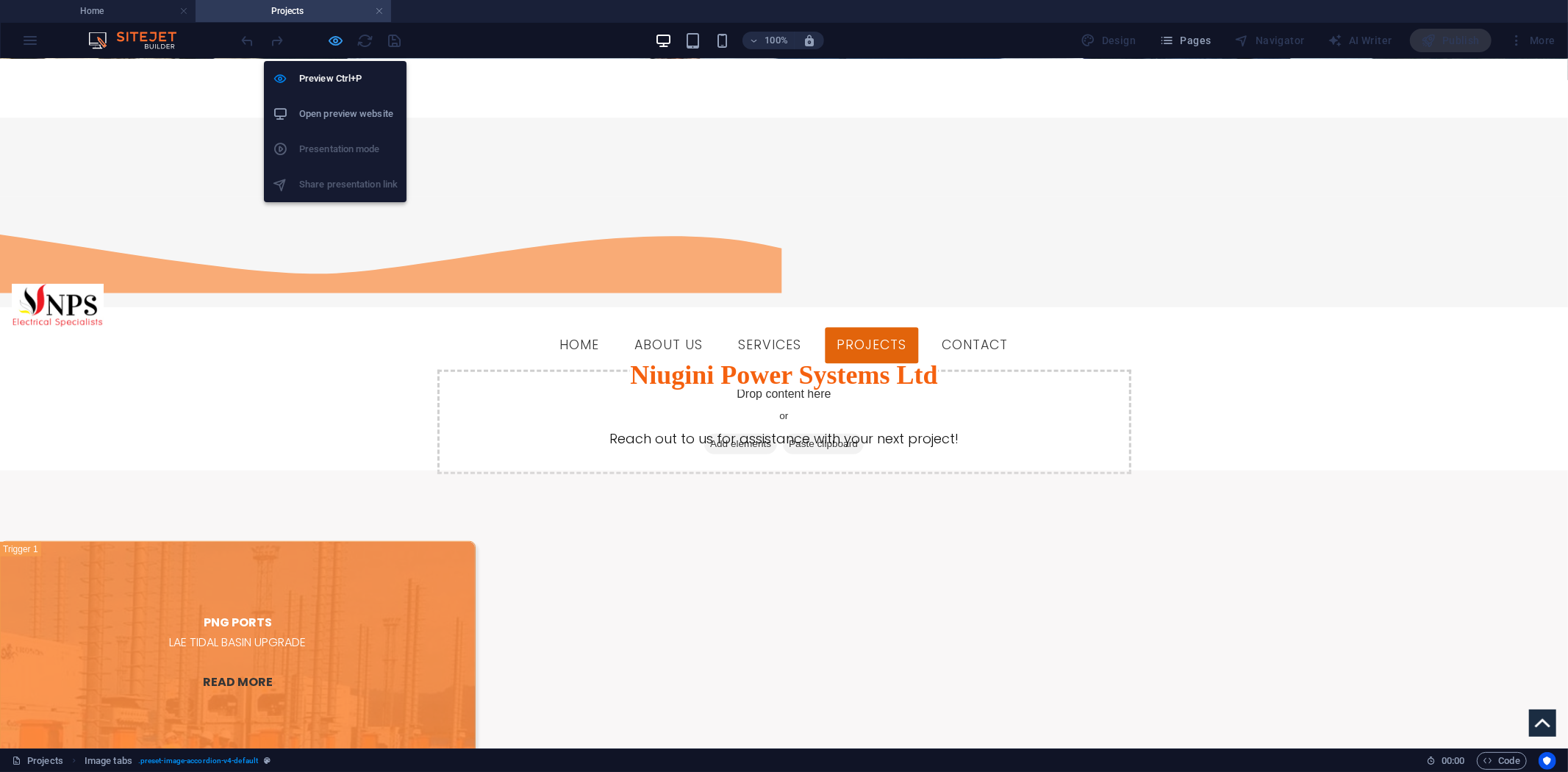
select select "px"
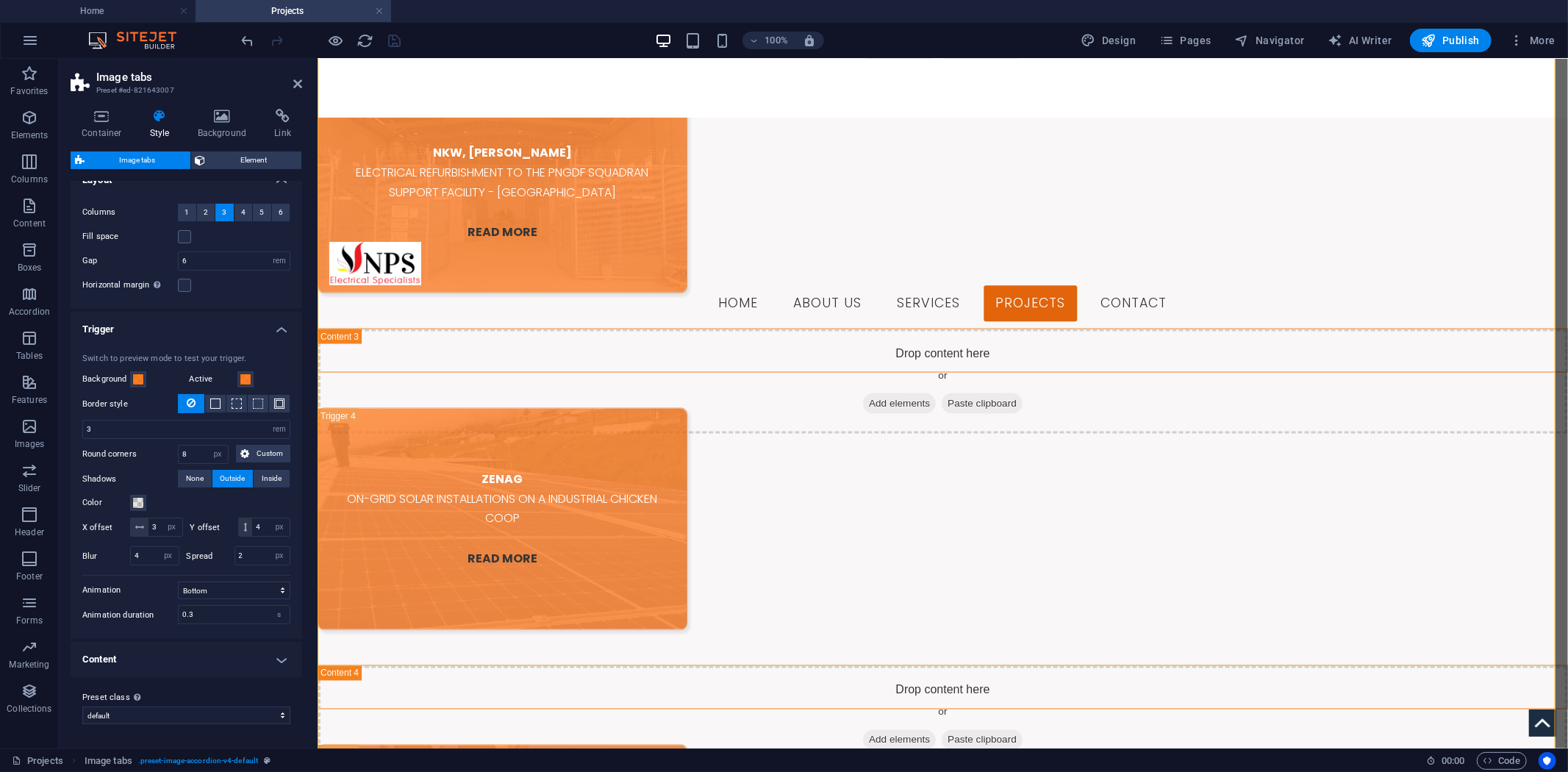
scroll to position [37, 0]
click at [274, 664] on h4 "Content" at bounding box center [186, 660] width 231 height 35
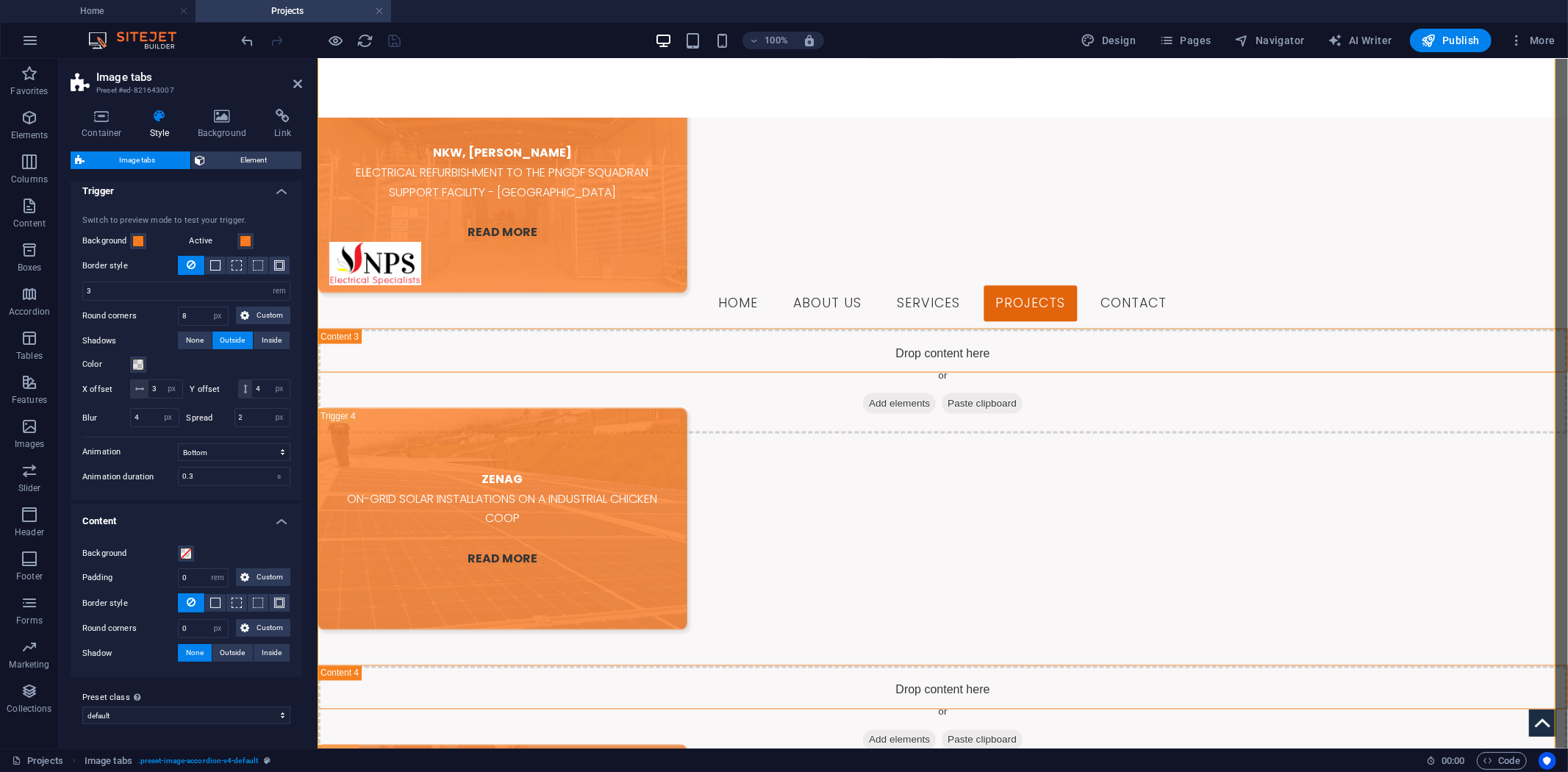
scroll to position [0, 0]
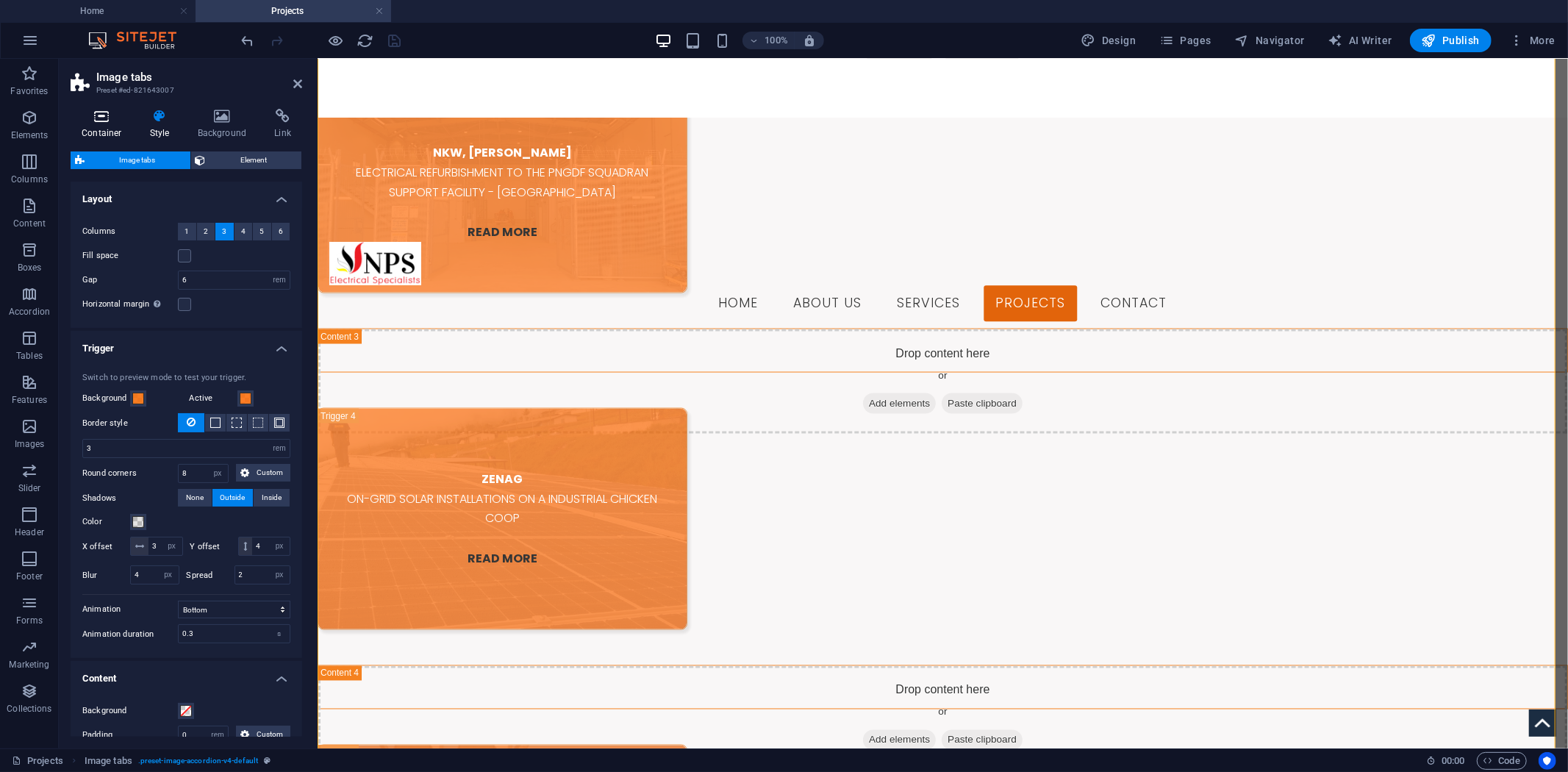
click at [103, 116] on icon at bounding box center [102, 116] width 63 height 15
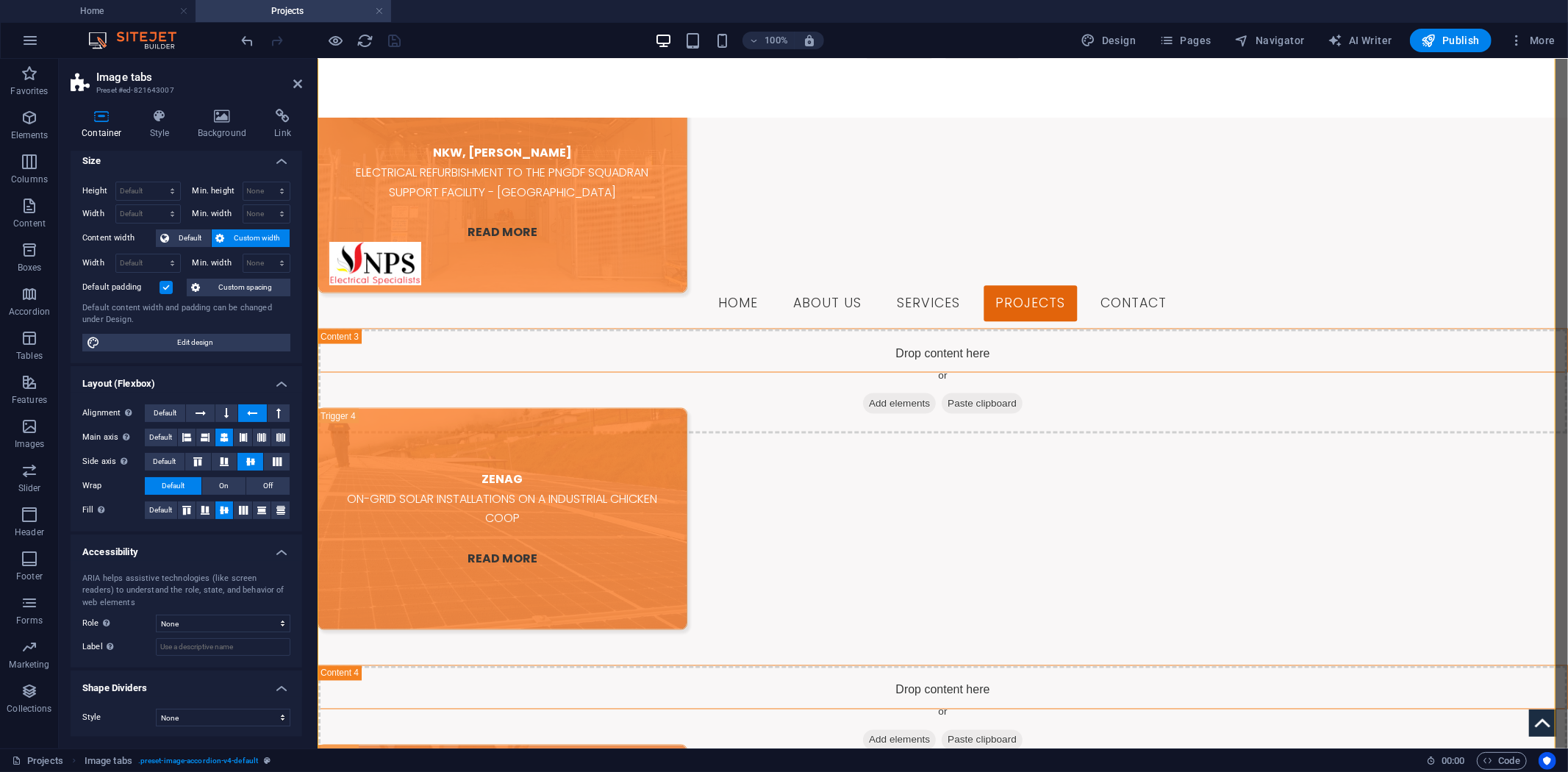
scroll to position [10, 0]
click at [686, 407] on figure "ZENAG ON-GRID SOLAR INSTALLATIONS ON A INDUSTRIAL CHICKEN COOP READ MORE" at bounding box center [502, 518] width 370 height 222
select select "px"
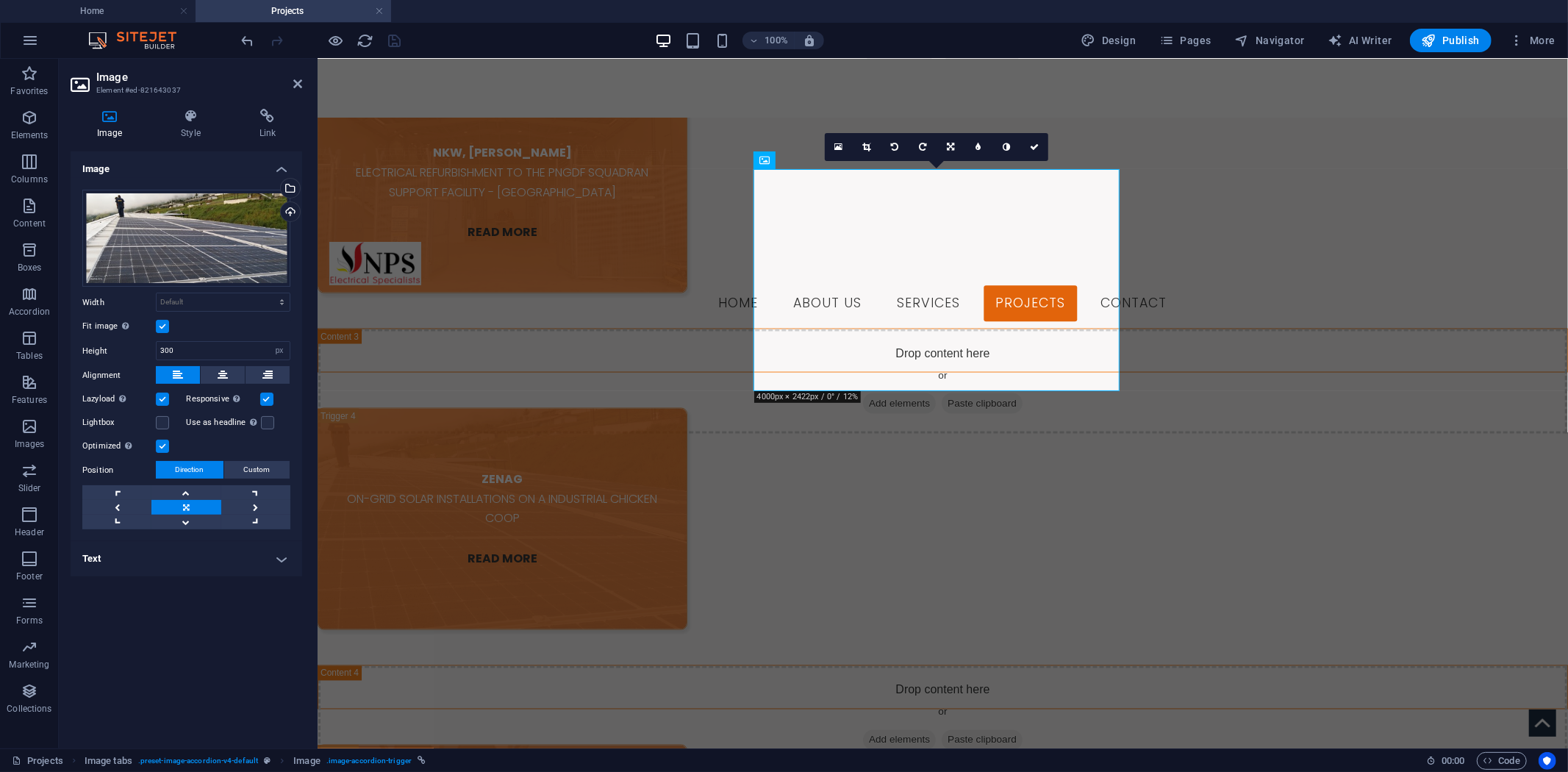
click at [173, 553] on h4 "Text" at bounding box center [186, 559] width 231 height 35
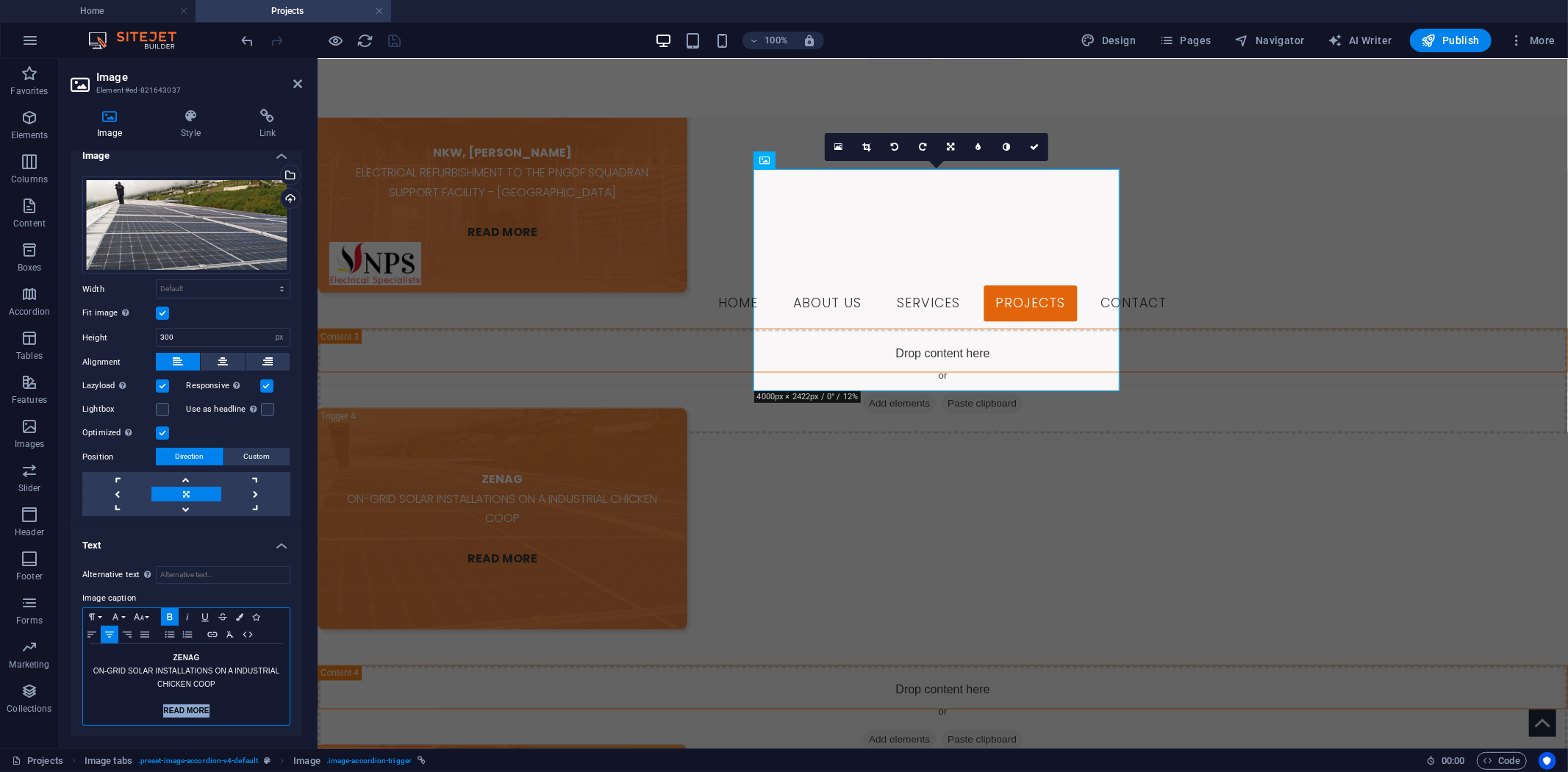
drag, startPoint x: 211, startPoint y: 708, endPoint x: 163, endPoint y: 704, distance: 48.2
click at [163, 704] on p "READ MORE" at bounding box center [186, 710] width 192 height 13
drag, startPoint x: 186, startPoint y: 708, endPoint x: 259, endPoint y: 133, distance: 579.6
click at [259, 133] on h4 "Link" at bounding box center [268, 124] width 69 height 31
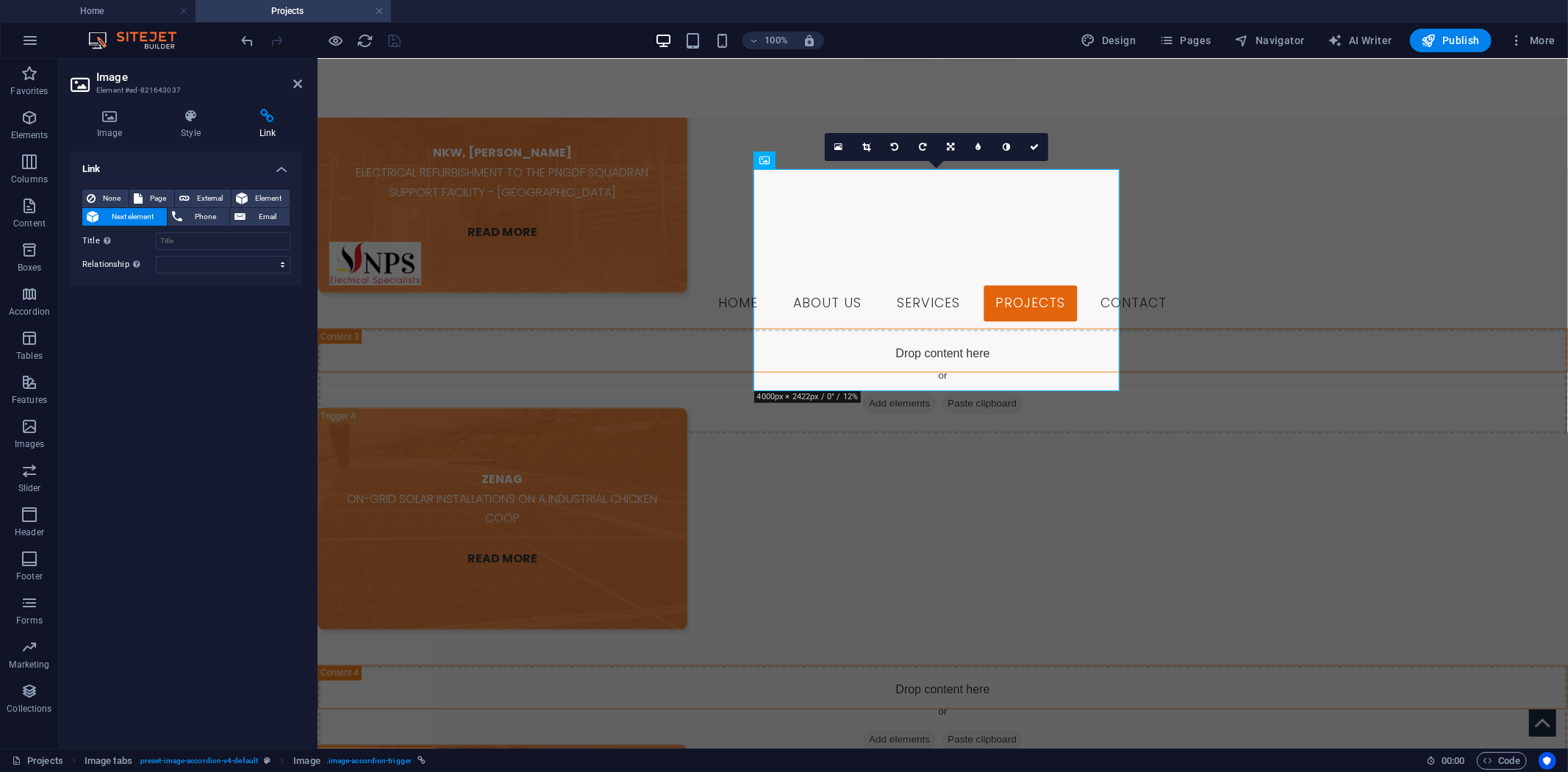
click at [259, 133] on h4 "Link" at bounding box center [268, 124] width 69 height 31
click at [158, 195] on span "Page" at bounding box center [158, 199] width 23 height 18
select select
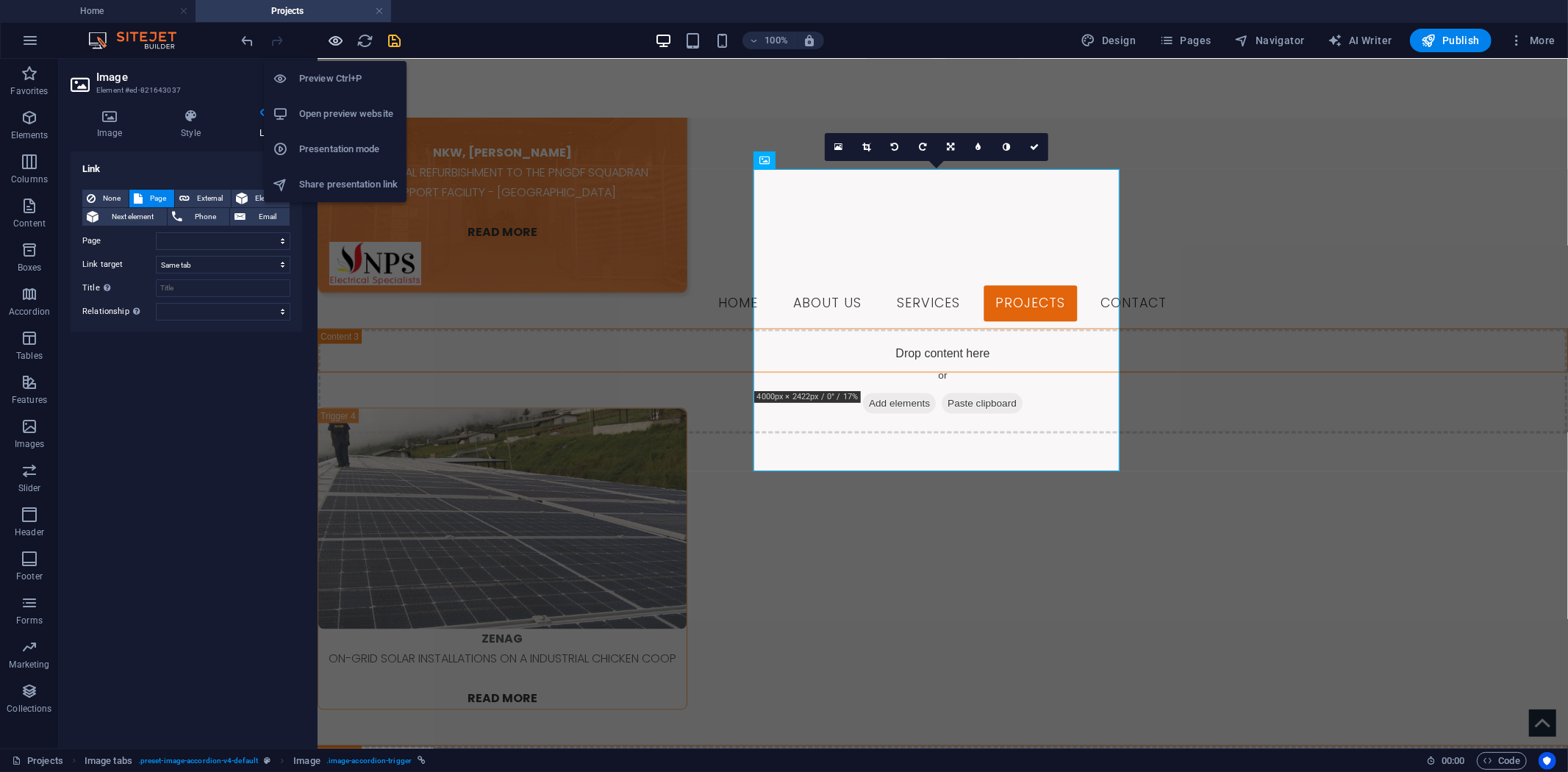
click at [343, 37] on icon "button" at bounding box center [336, 41] width 17 height 17
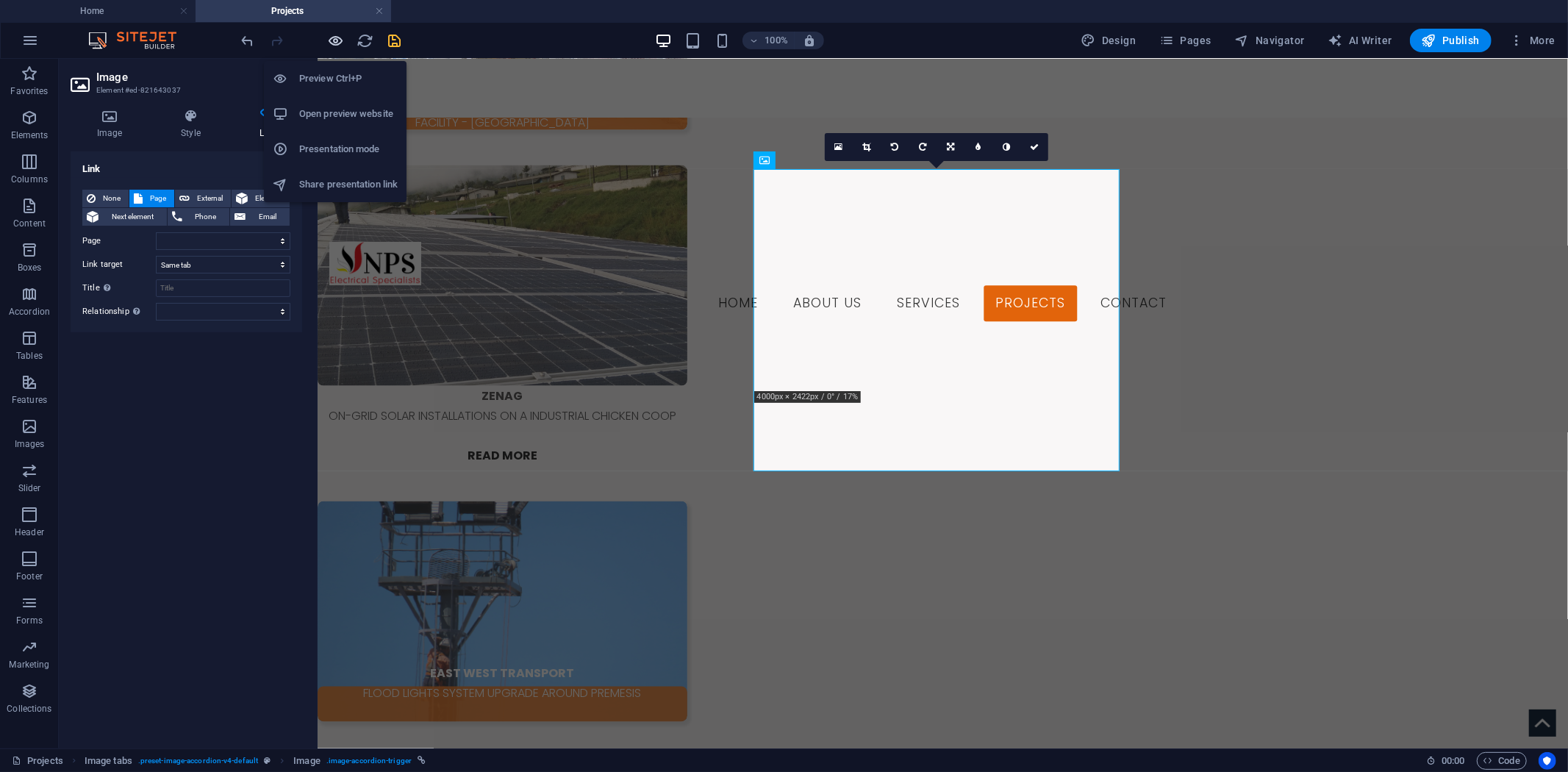
scroll to position [972, 0]
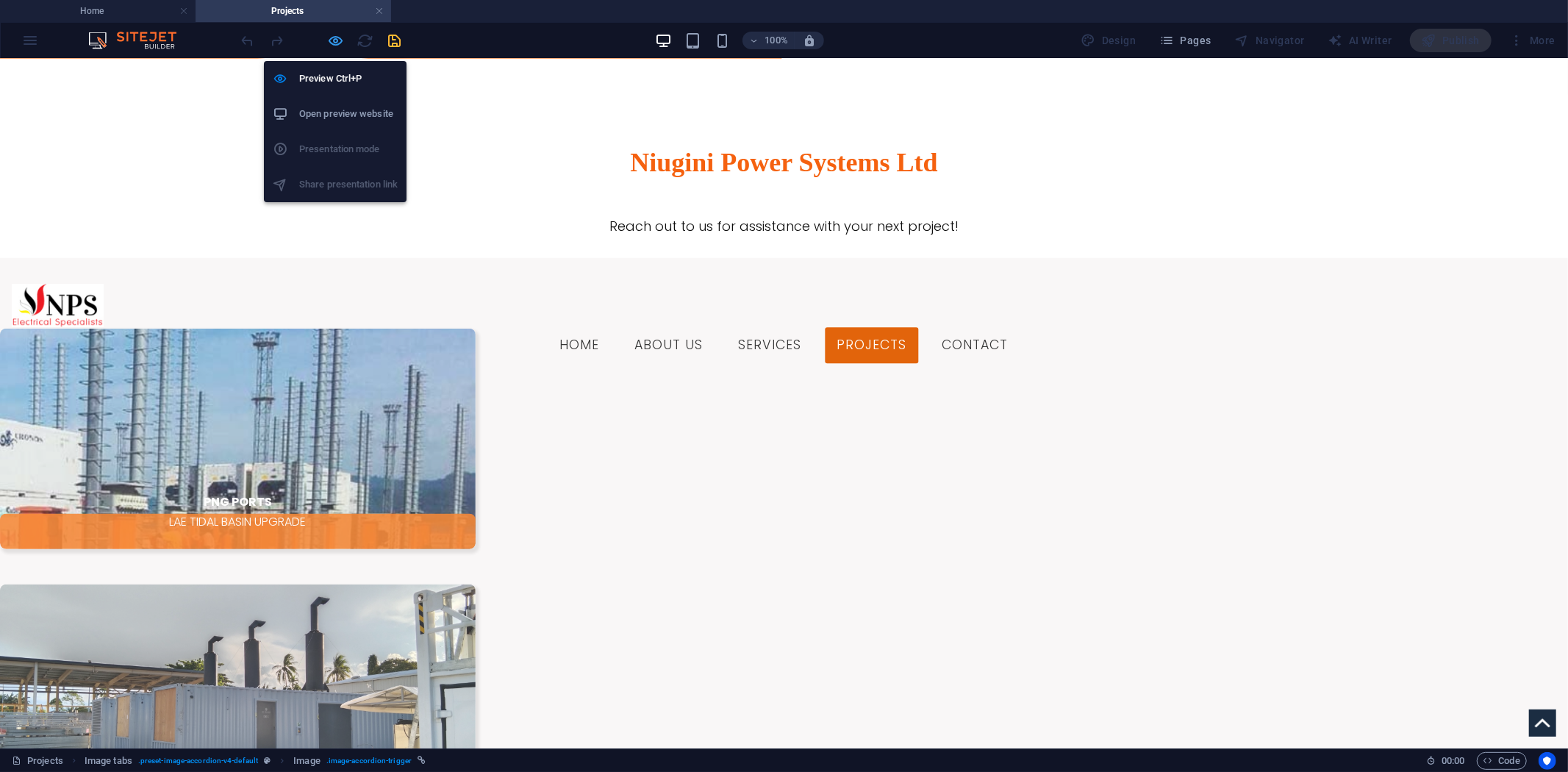
click at [337, 34] on icon "button" at bounding box center [336, 41] width 17 height 17
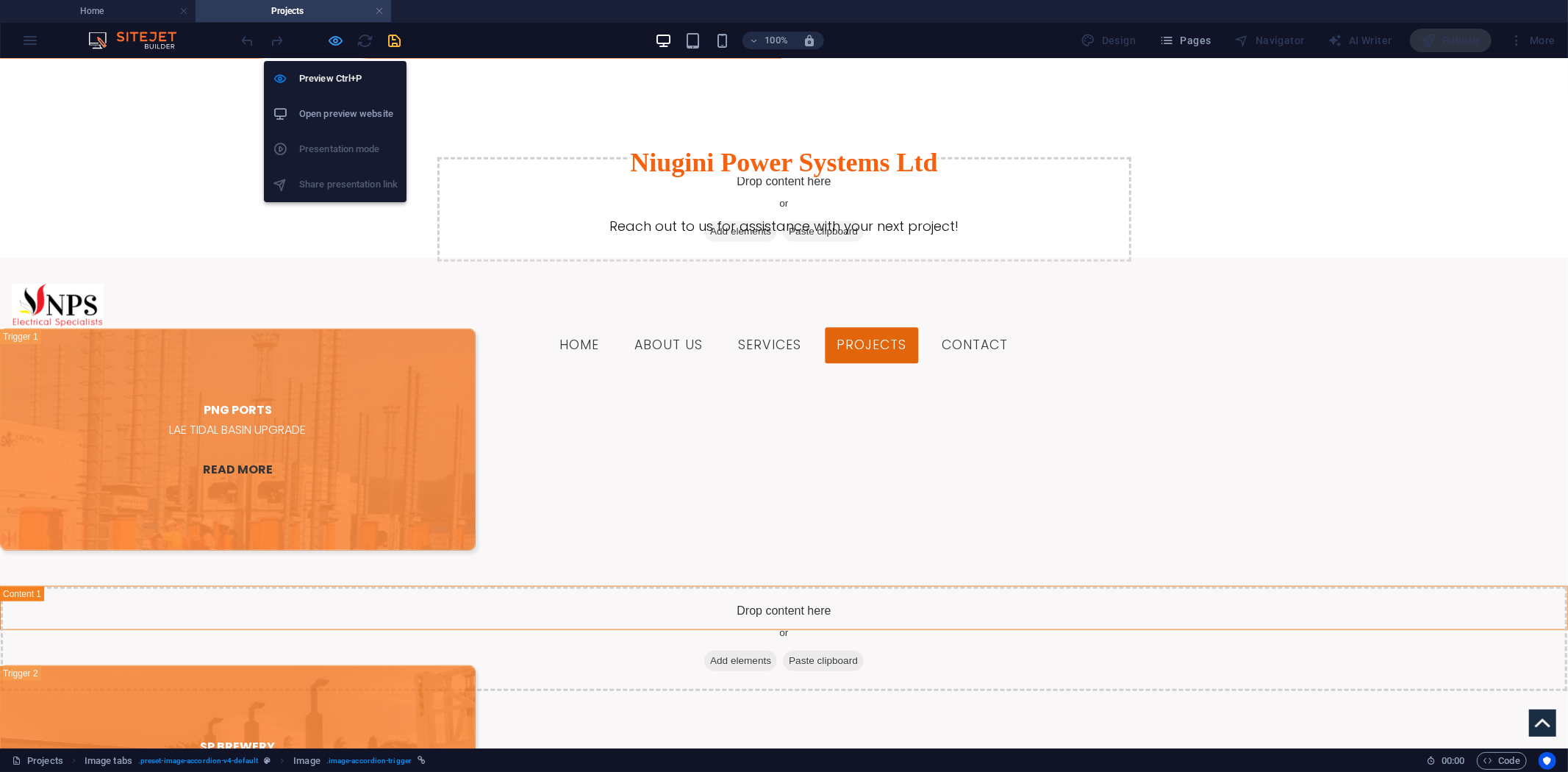
scroll to position [1902, 0]
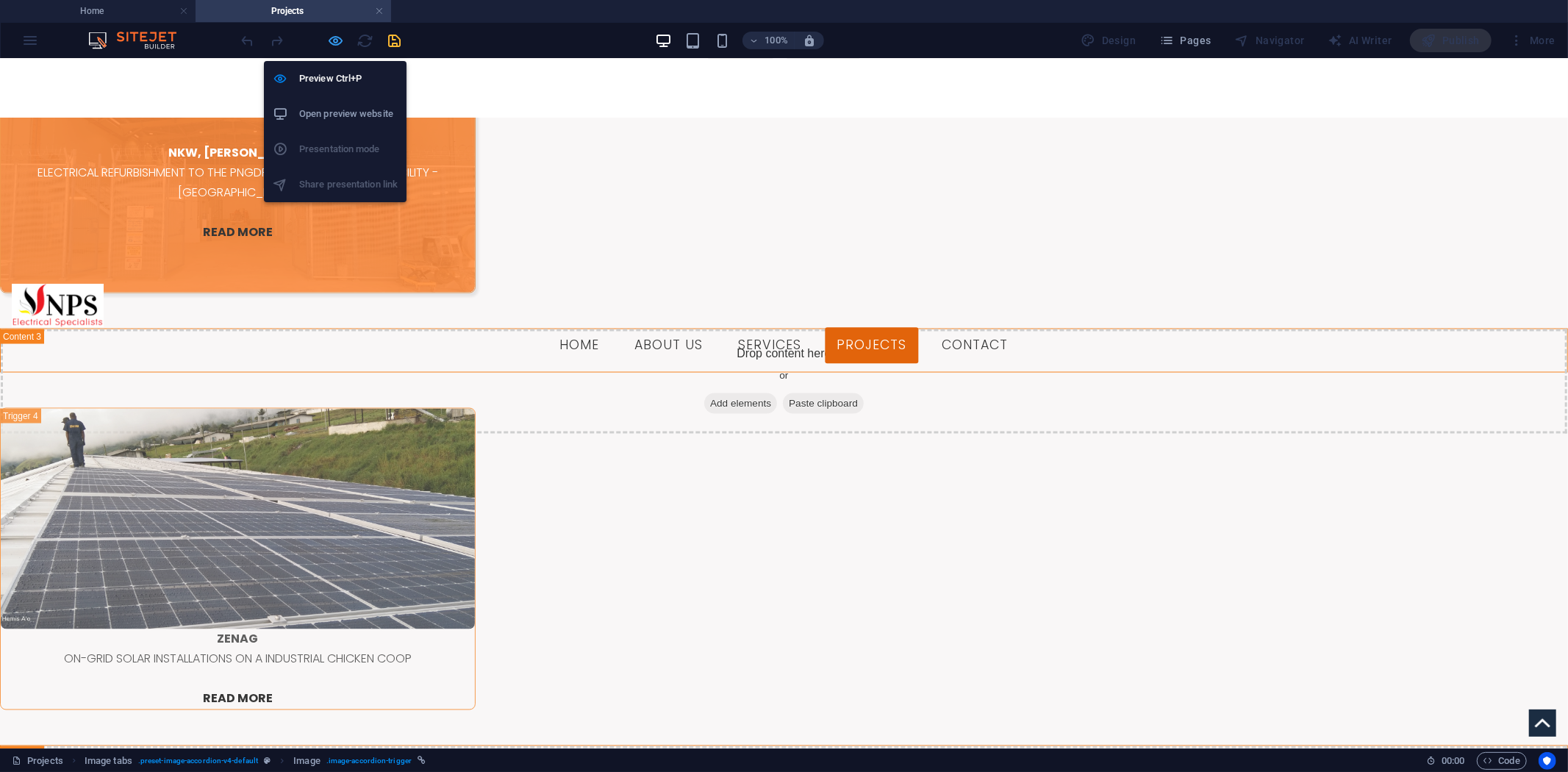
select select
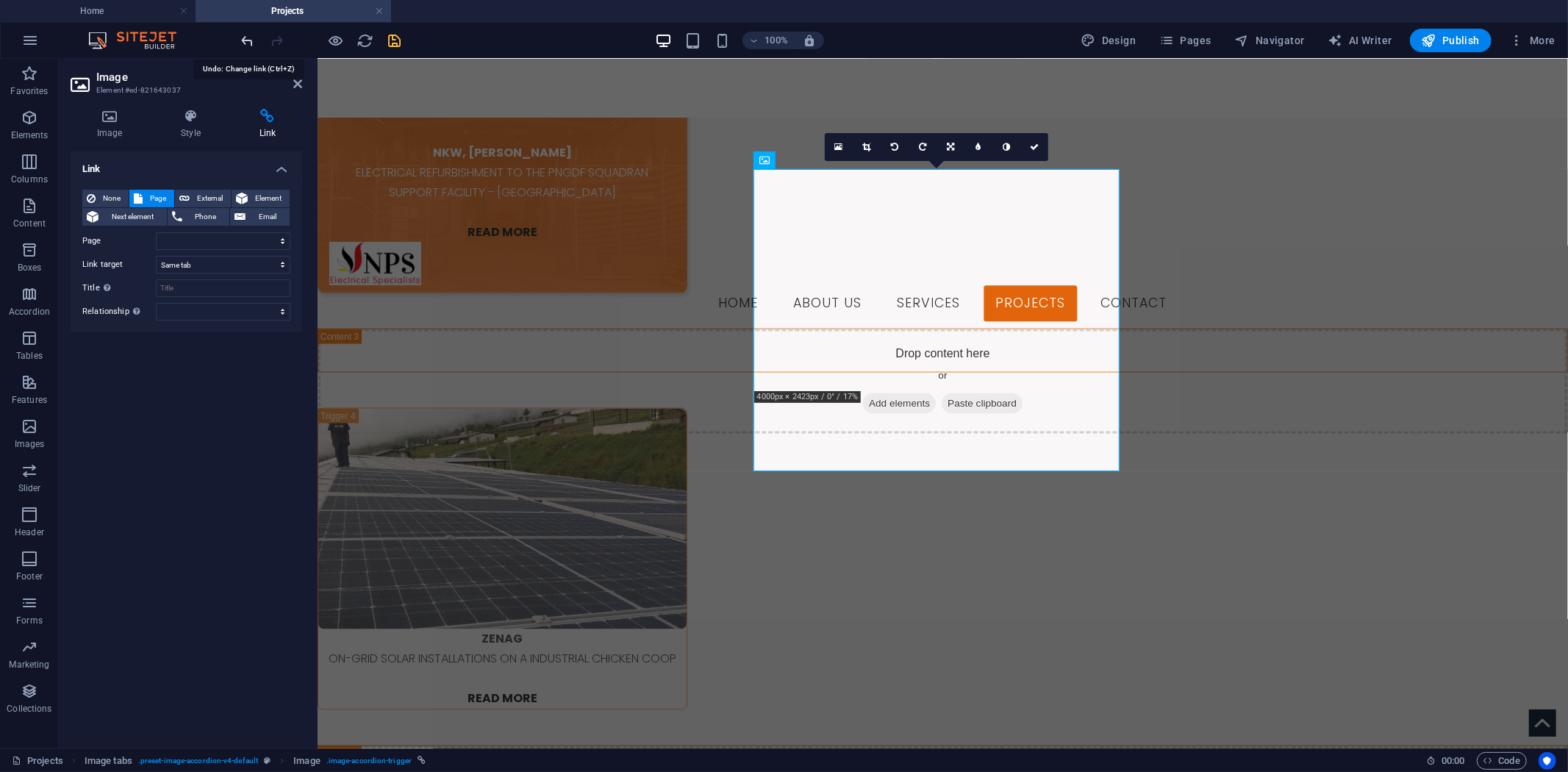
click at [246, 42] on icon "undo" at bounding box center [247, 41] width 17 height 17
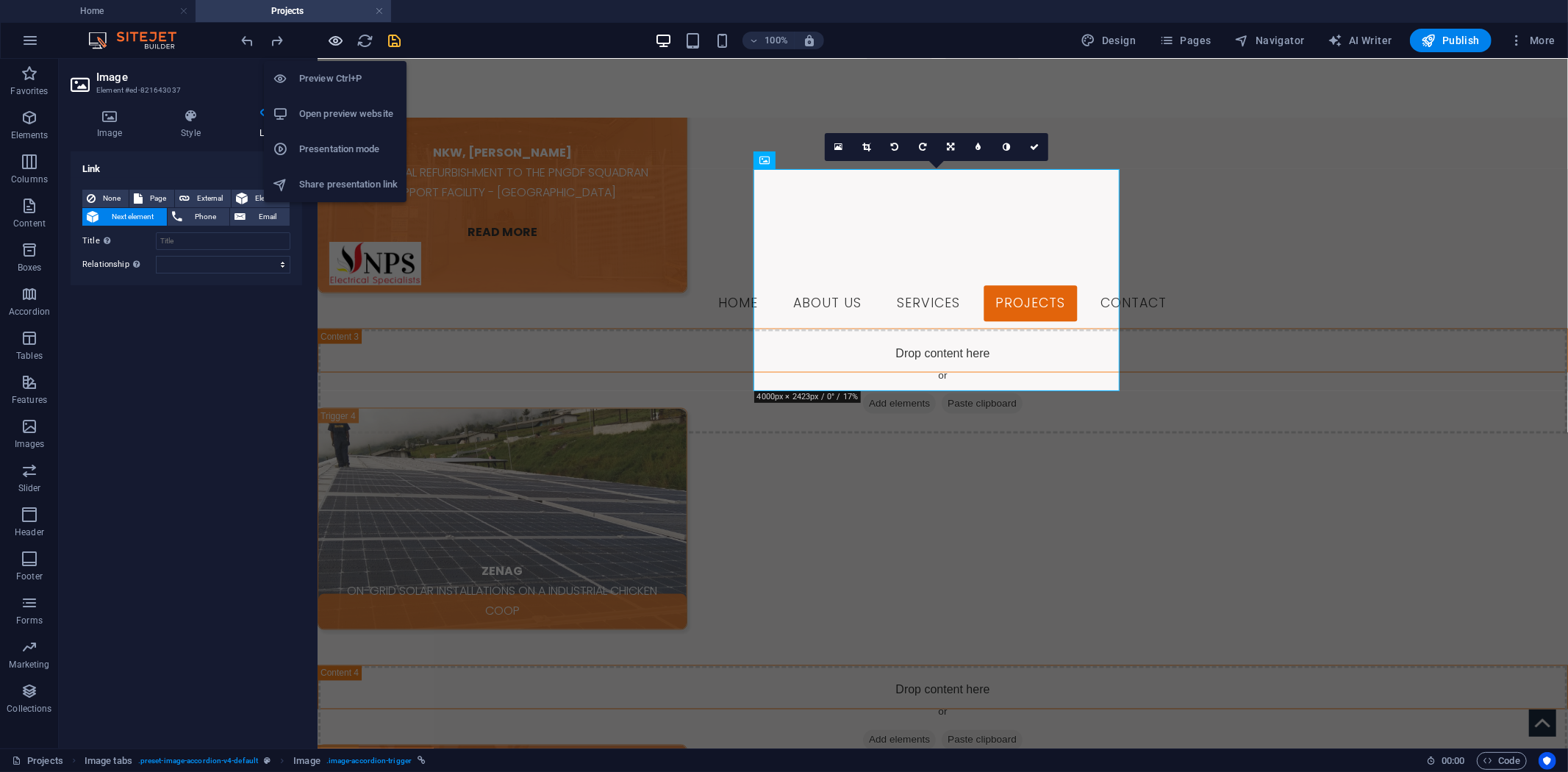
click at [328, 34] on icon "button" at bounding box center [336, 41] width 17 height 17
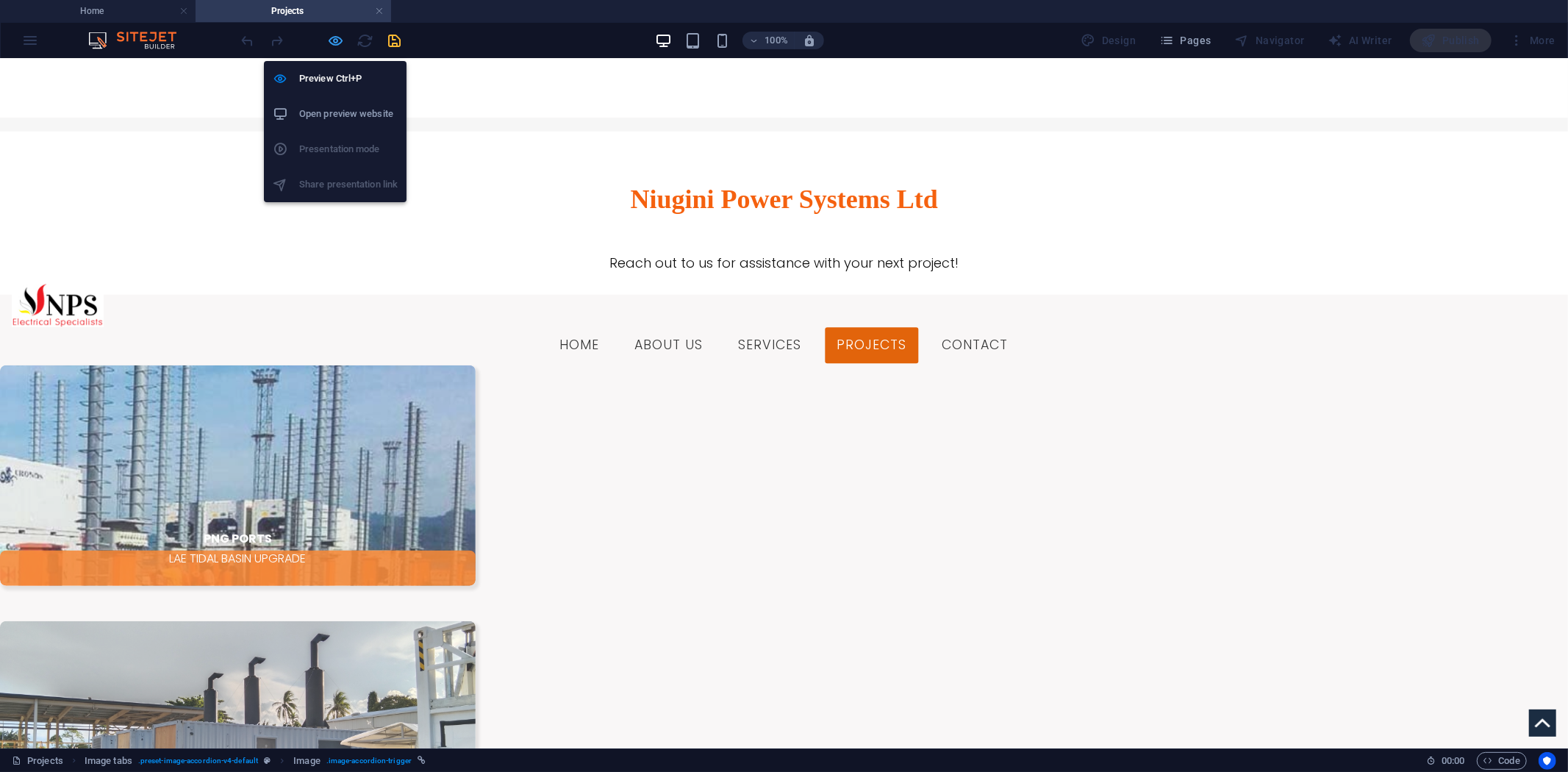
scroll to position [922, 0]
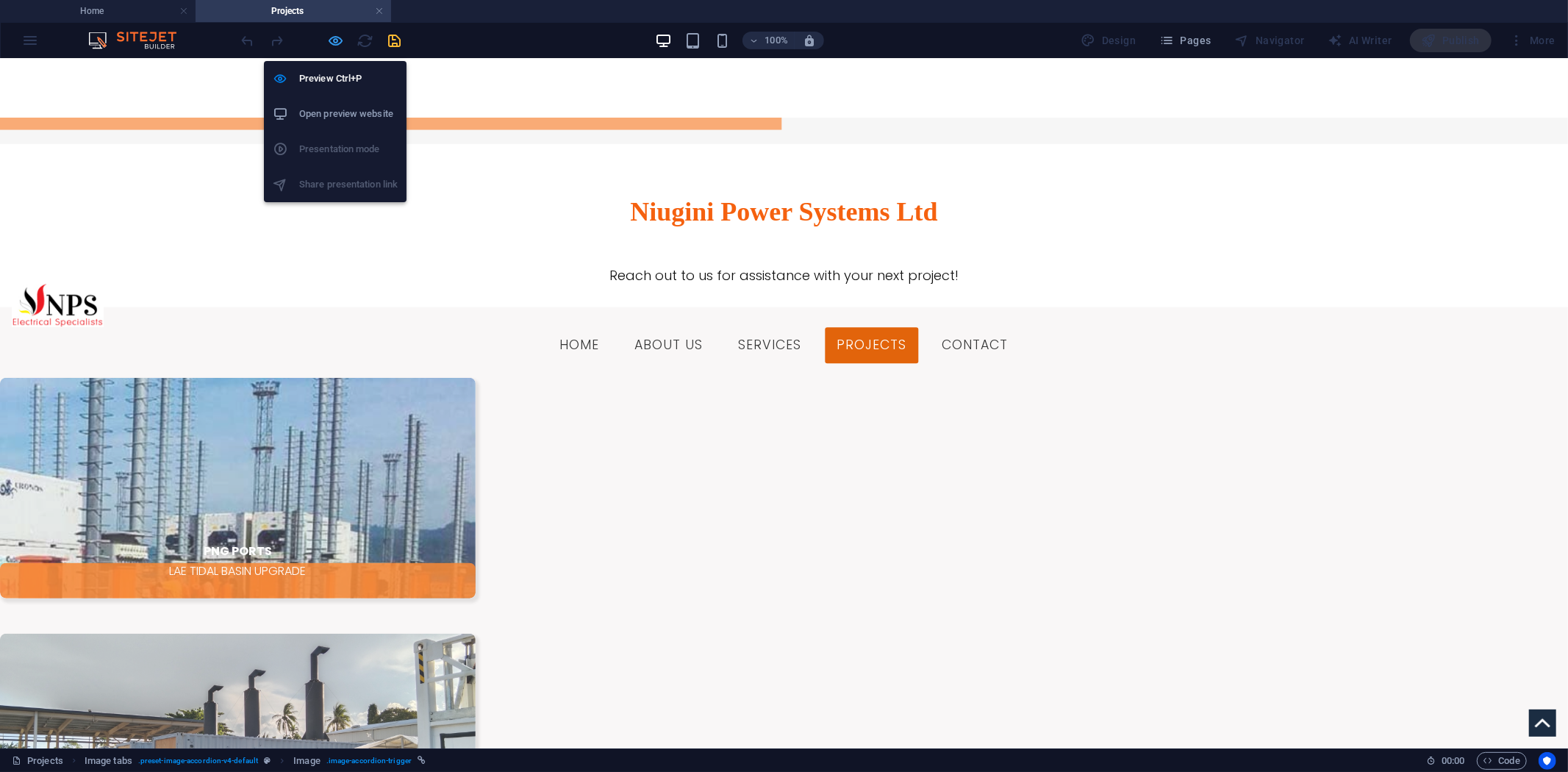
click at [336, 41] on icon "button" at bounding box center [336, 41] width 17 height 17
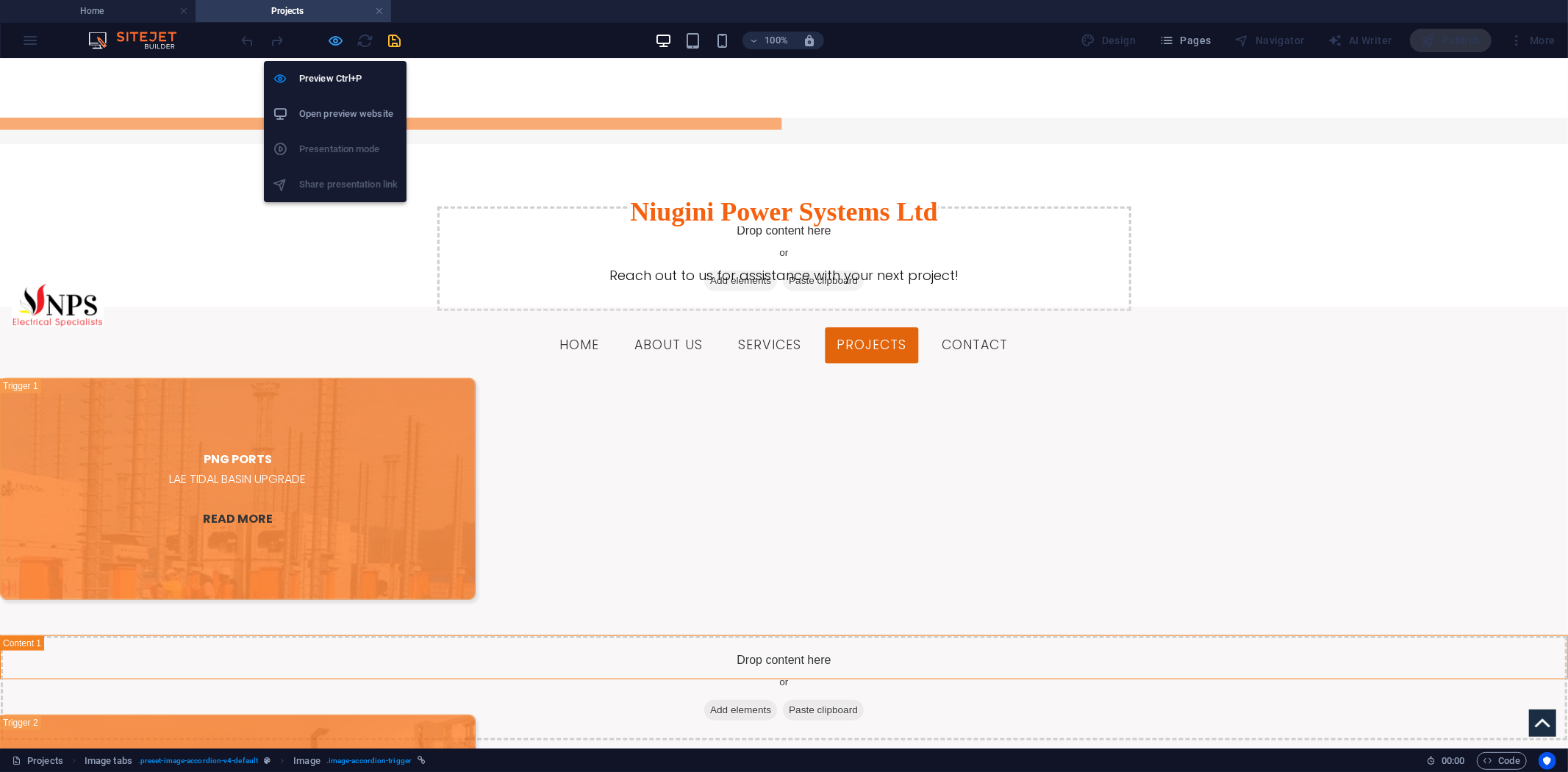
scroll to position [1902, 0]
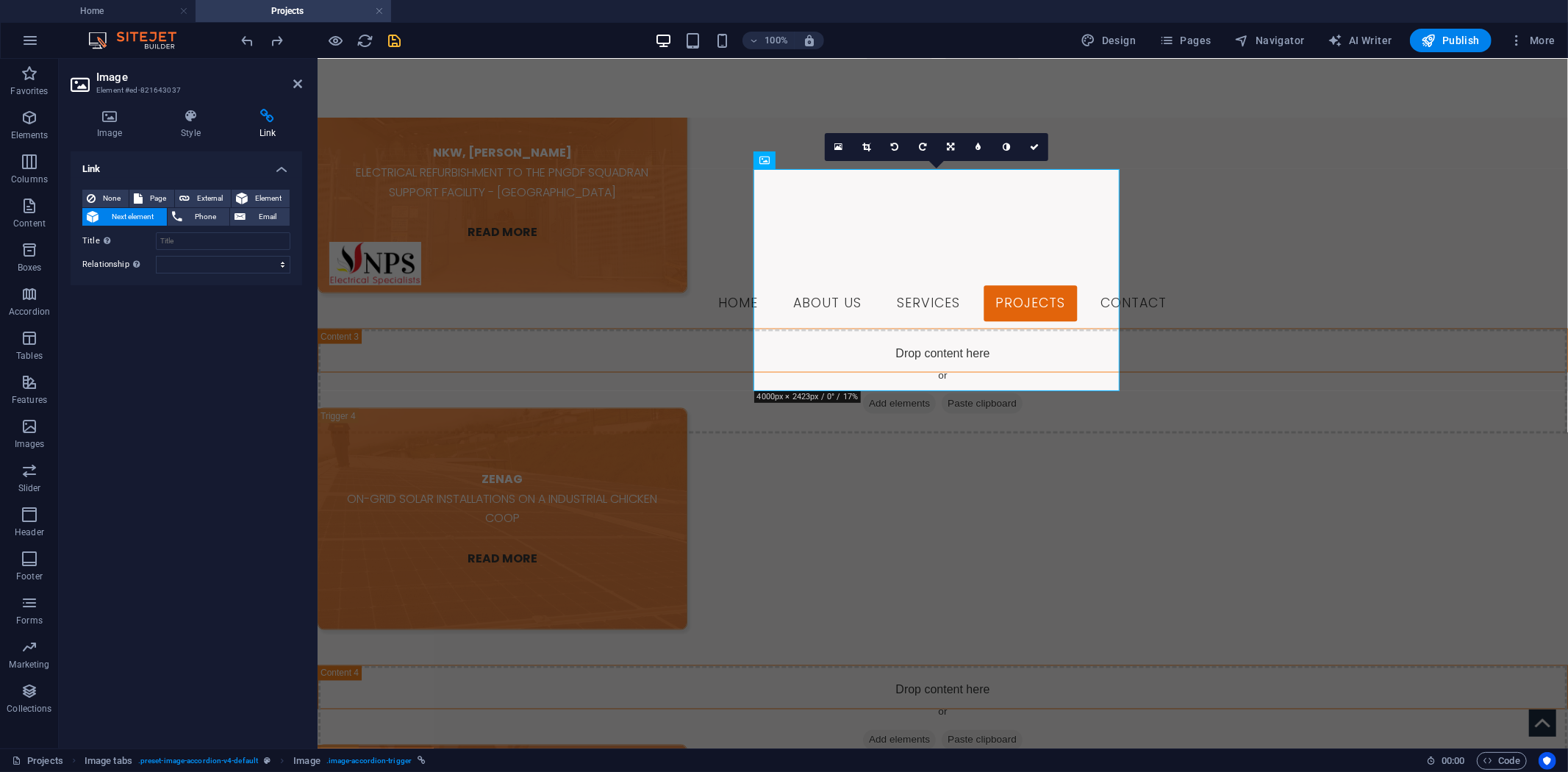
click at [142, 217] on span "Next element" at bounding box center [133, 217] width 59 height 18
click at [179, 244] on input "Title Additional link description, should not be the same as the link text. The…" at bounding box center [223, 241] width 134 height 18
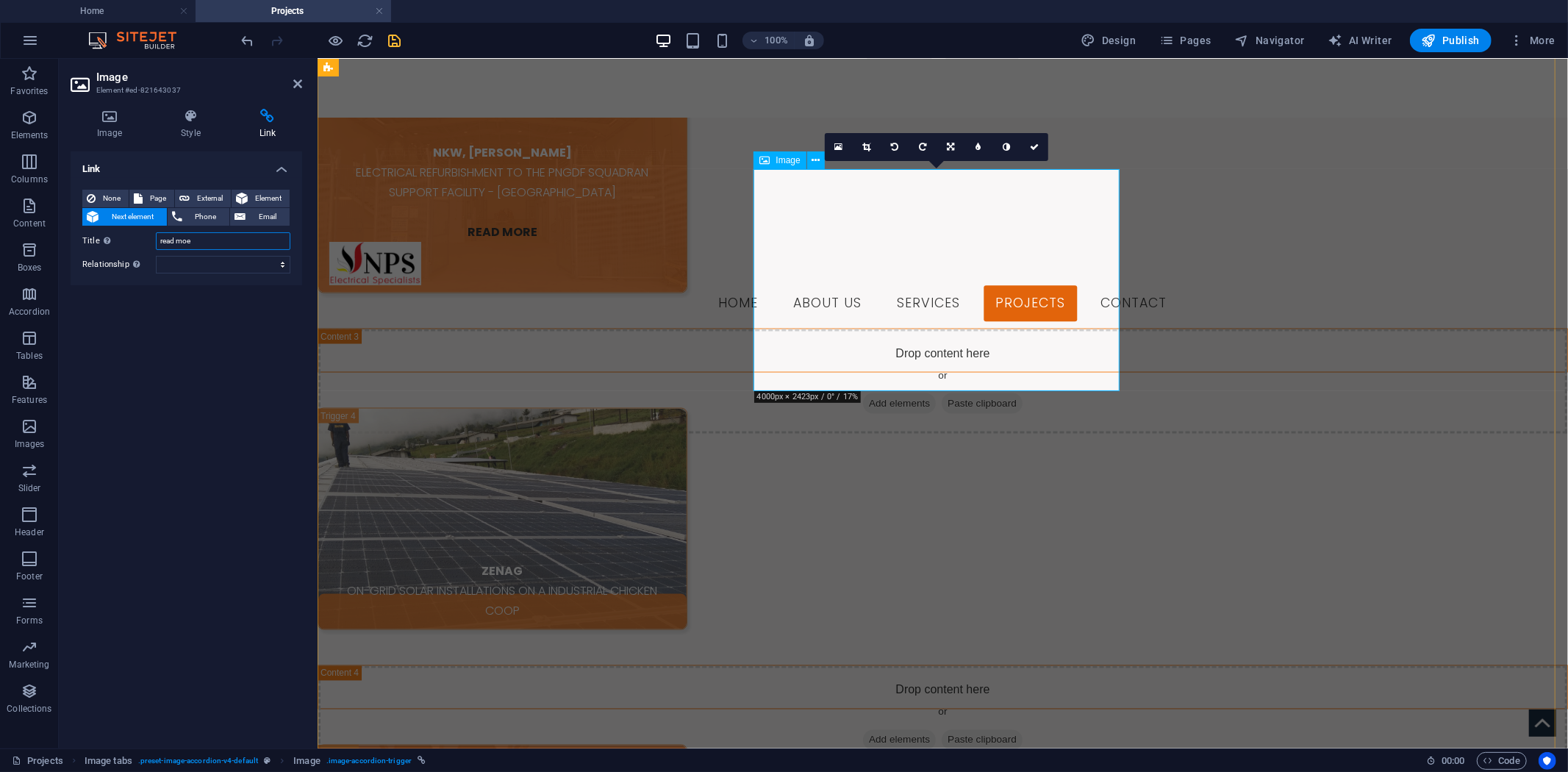
type input "read moe"
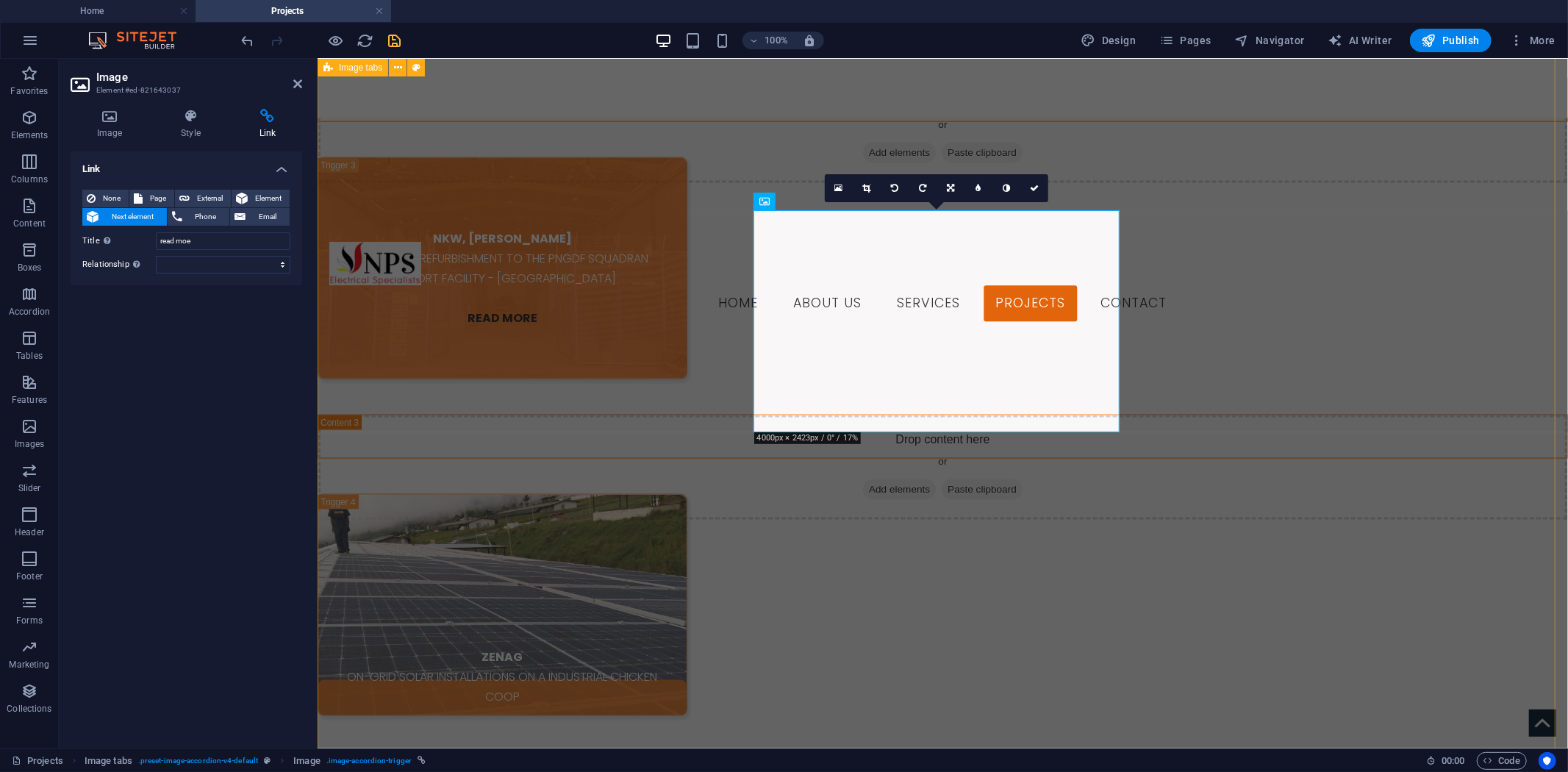
scroll to position [1738, 0]
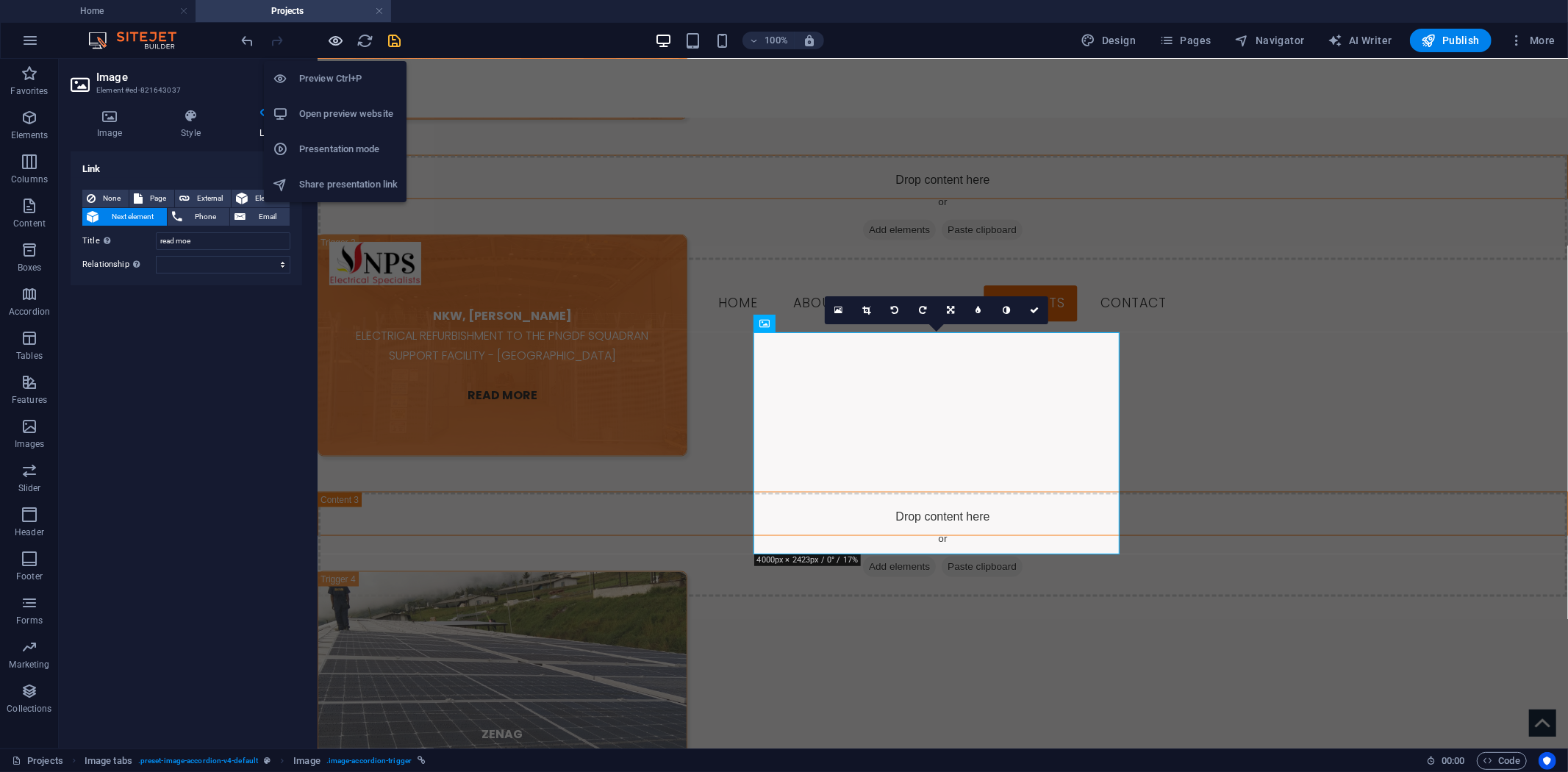
click at [345, 34] on span "button" at bounding box center [336, 41] width 18 height 17
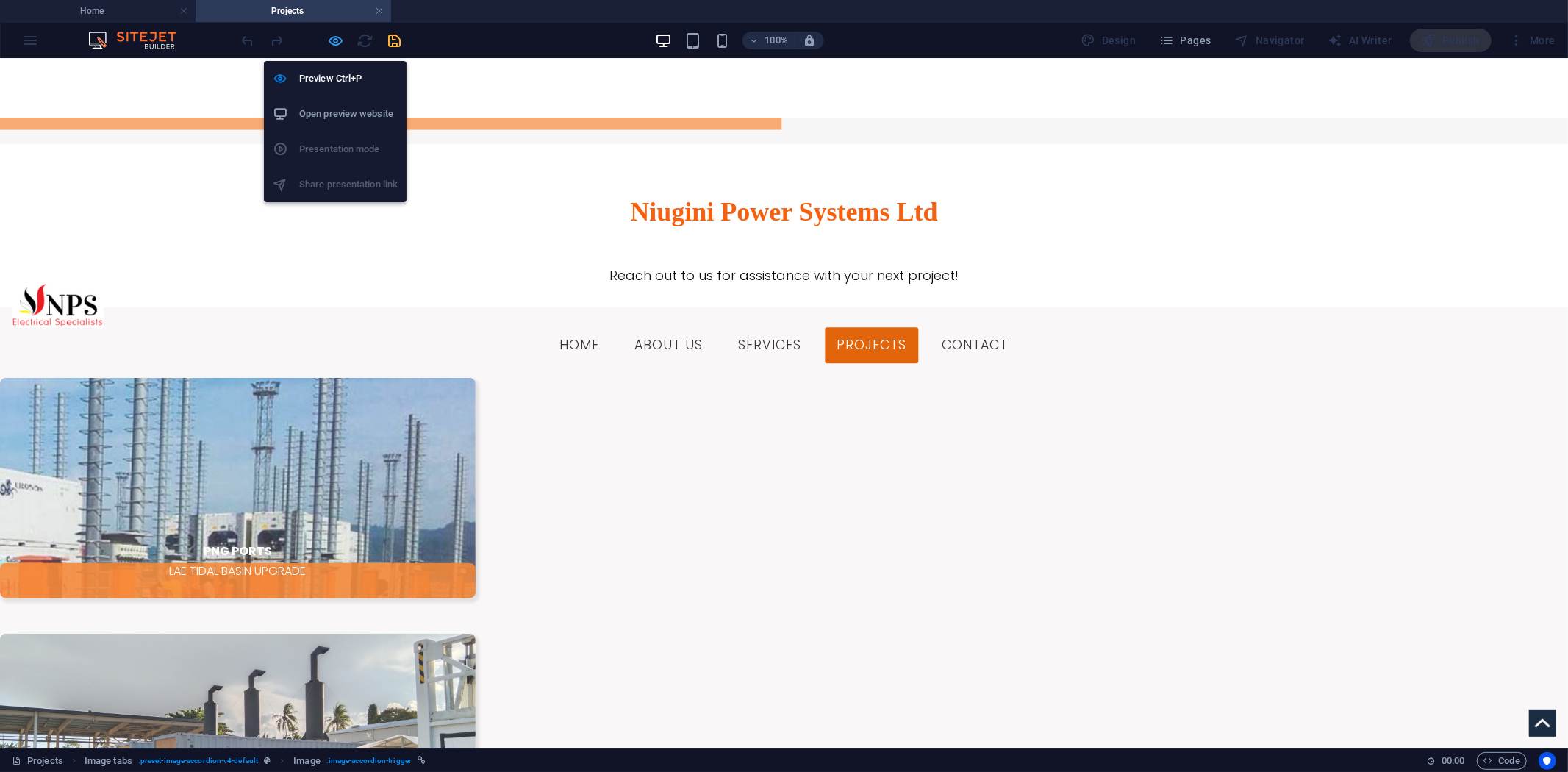
click at [345, 34] on span "button" at bounding box center [336, 41] width 18 height 17
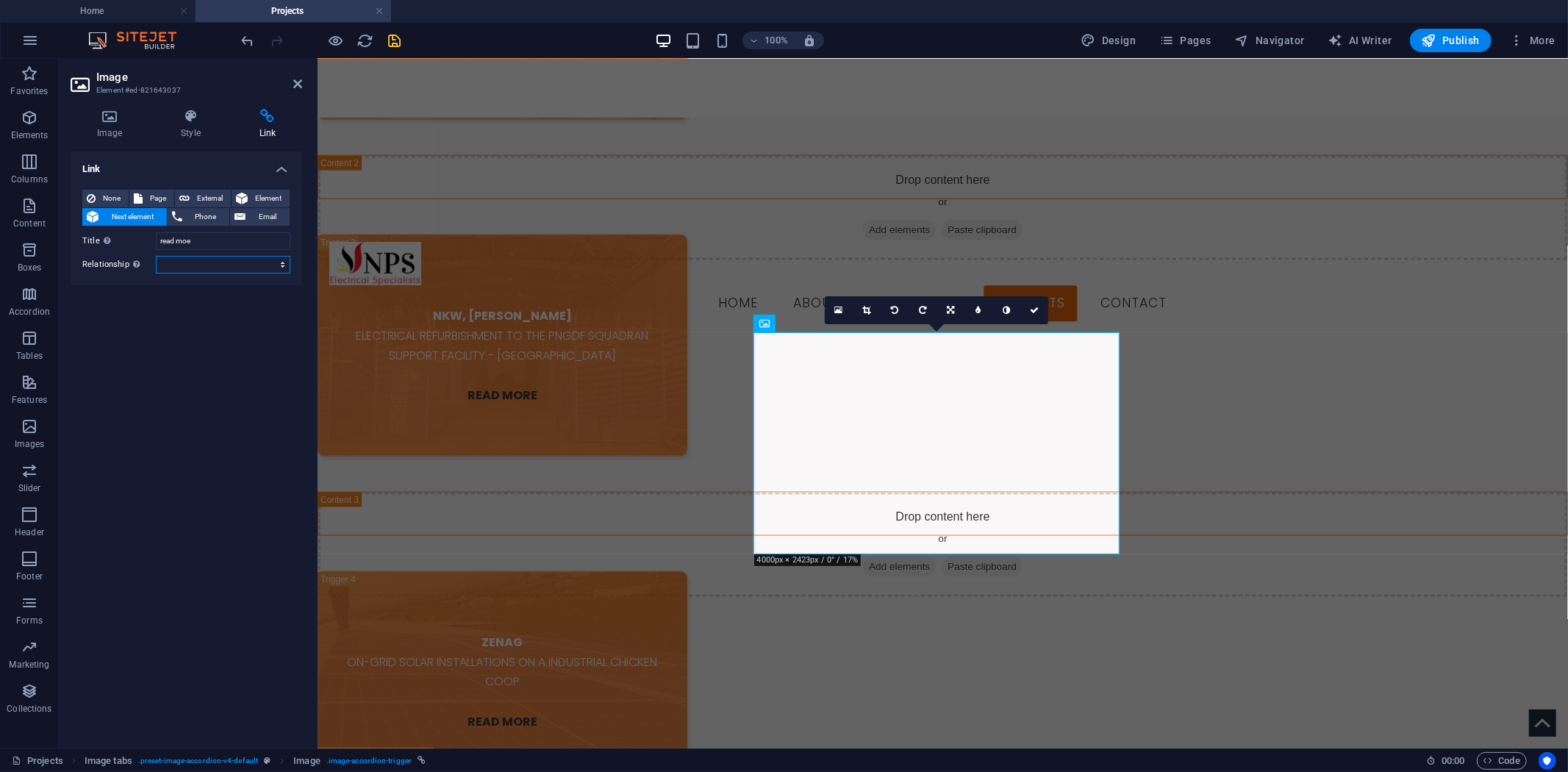
click at [217, 261] on select "alternate author bookmark external help license next nofollow noreferrer noopen…" at bounding box center [223, 265] width 134 height 18
select select "alternate"
click at [155, 256] on select "alternate author bookmark external help license next nofollow noreferrer noopen…" at bounding box center [223, 265] width 134 height 18
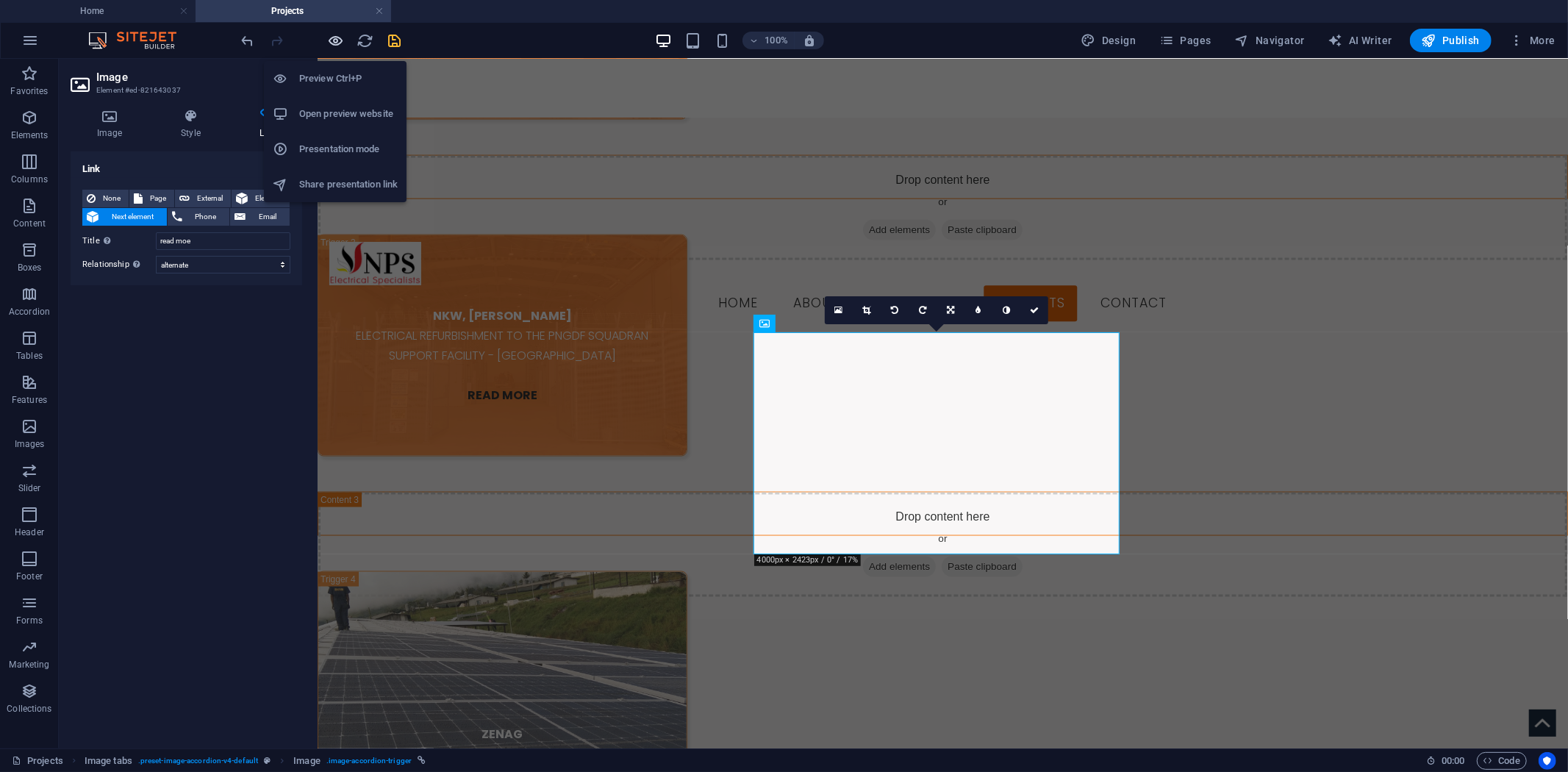
click at [333, 37] on icon "button" at bounding box center [336, 41] width 17 height 17
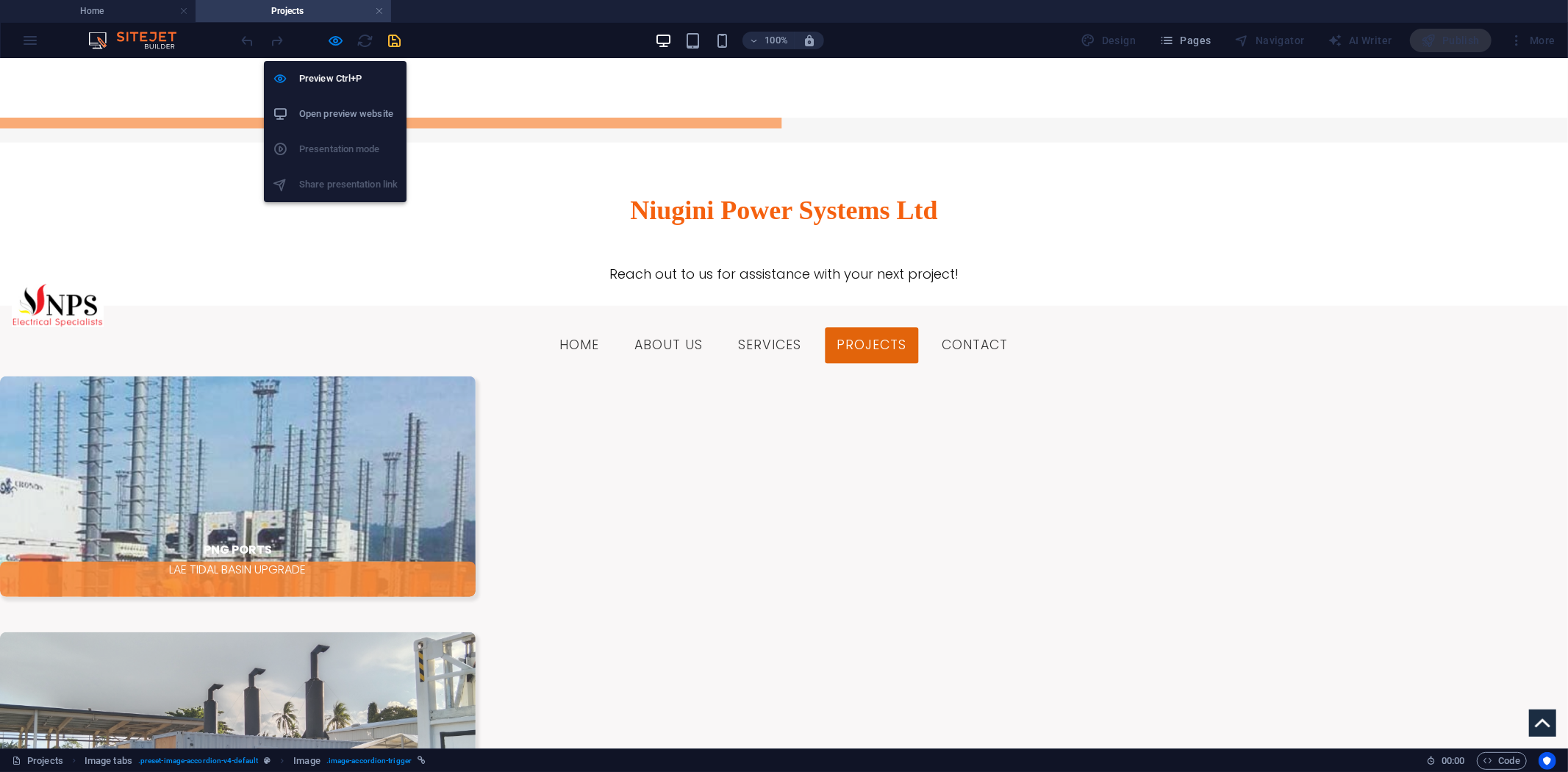
scroll to position [922, 0]
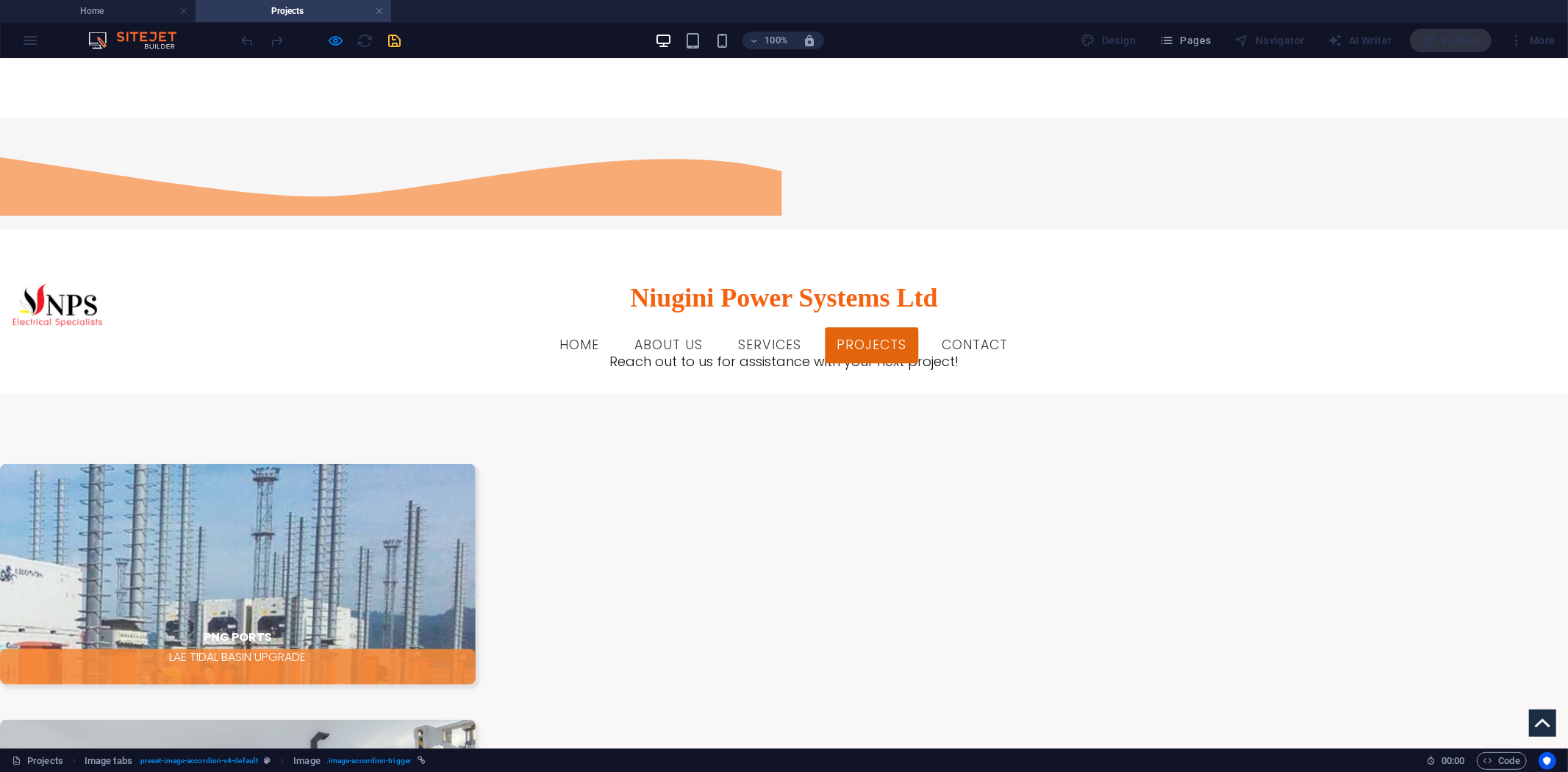
scroll to position [759, 0]
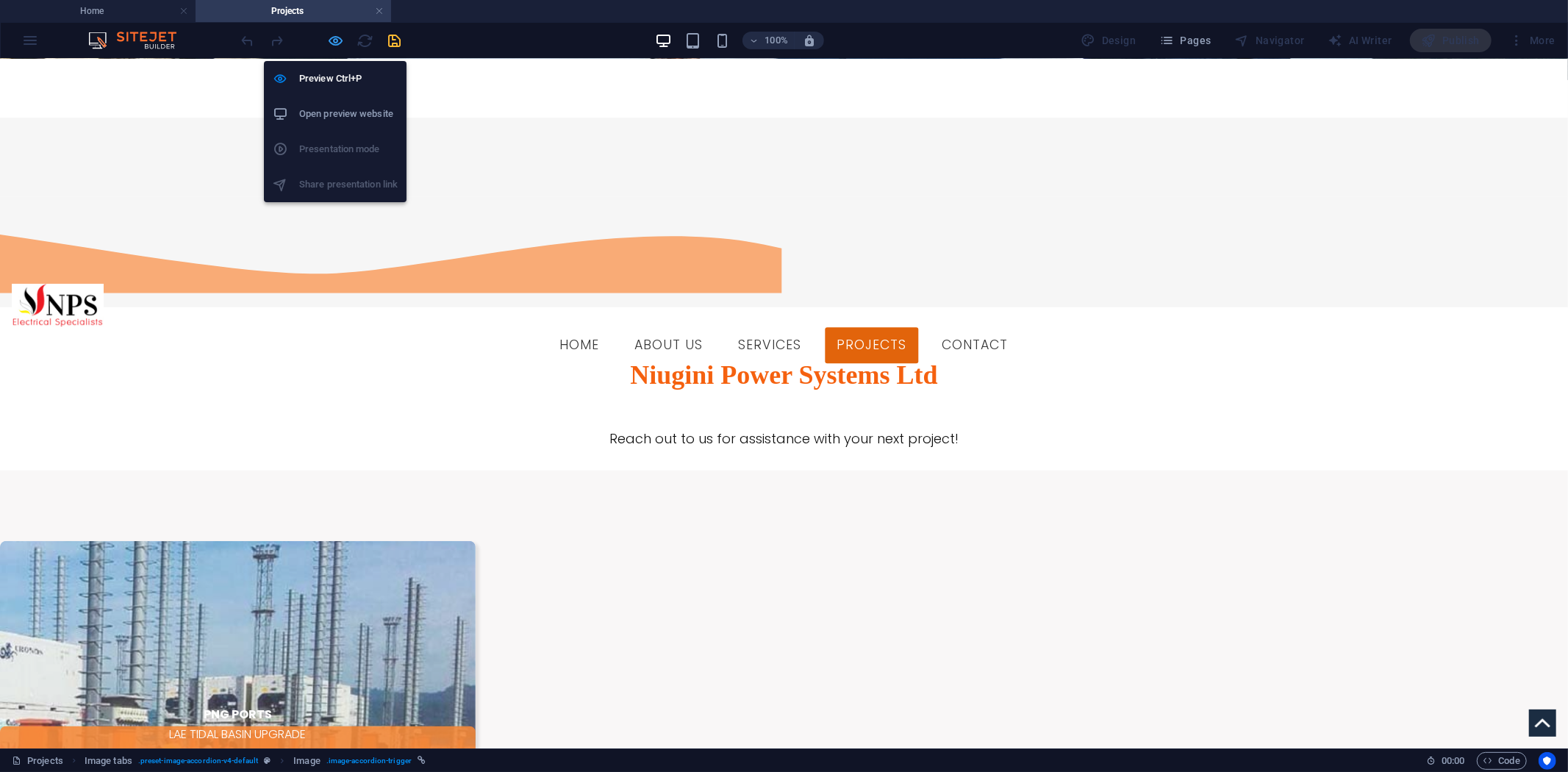
click at [340, 33] on icon "button" at bounding box center [336, 41] width 17 height 17
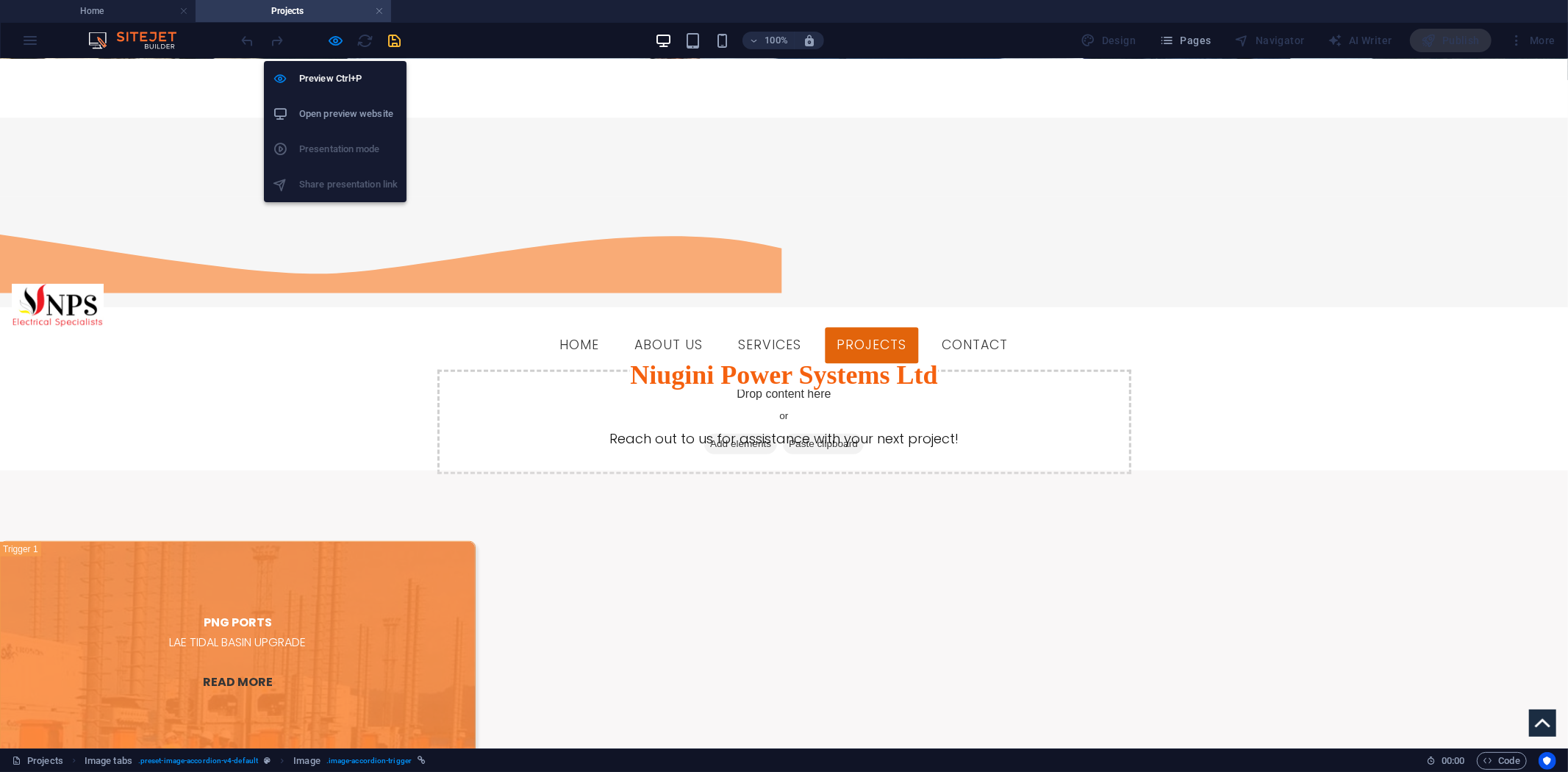
scroll to position [1779, 0]
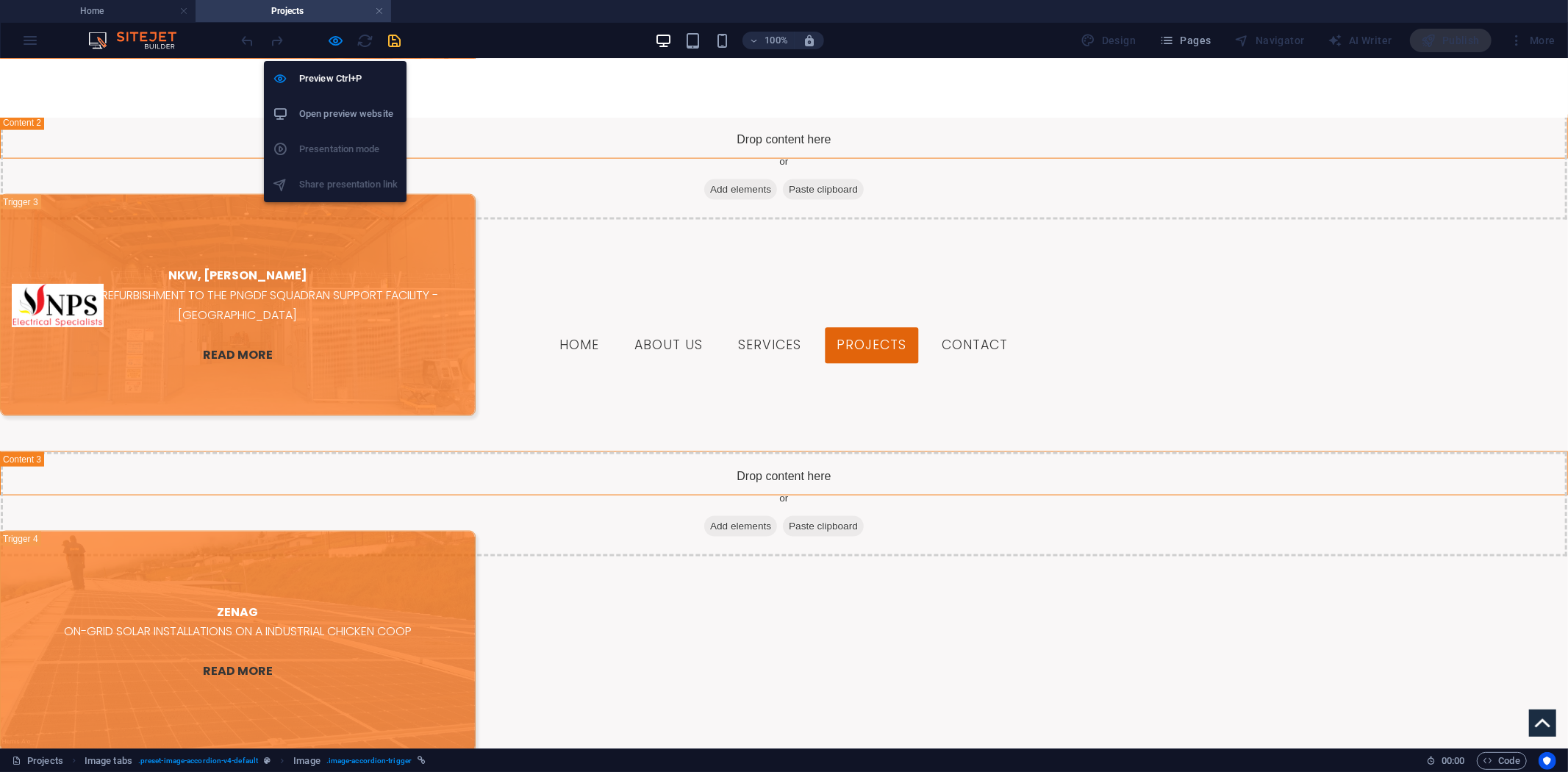
select select "alternate"
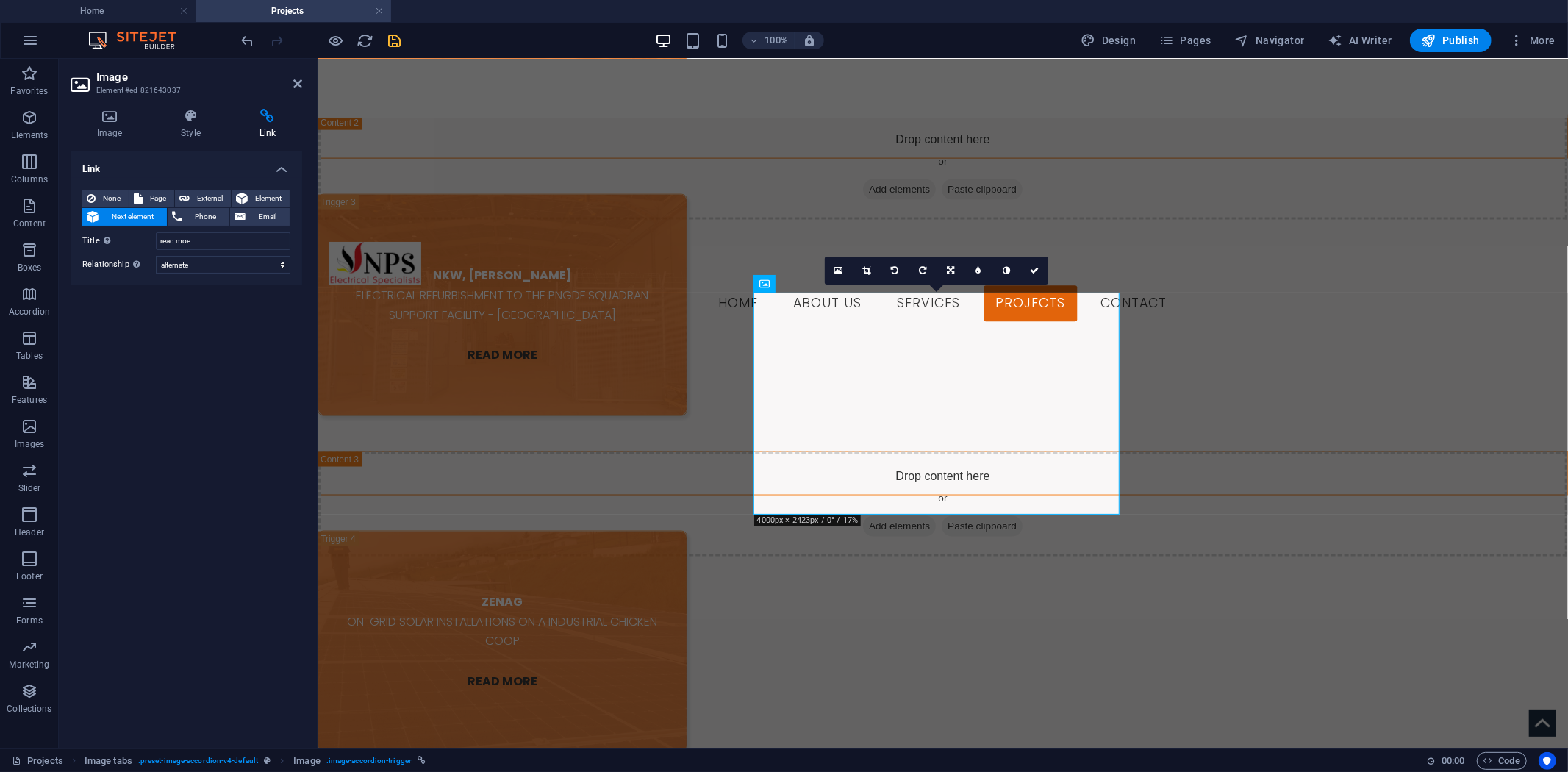
click at [261, 37] on div at bounding box center [322, 40] width 164 height 24
click at [254, 38] on icon "undo" at bounding box center [247, 41] width 17 height 17
select select
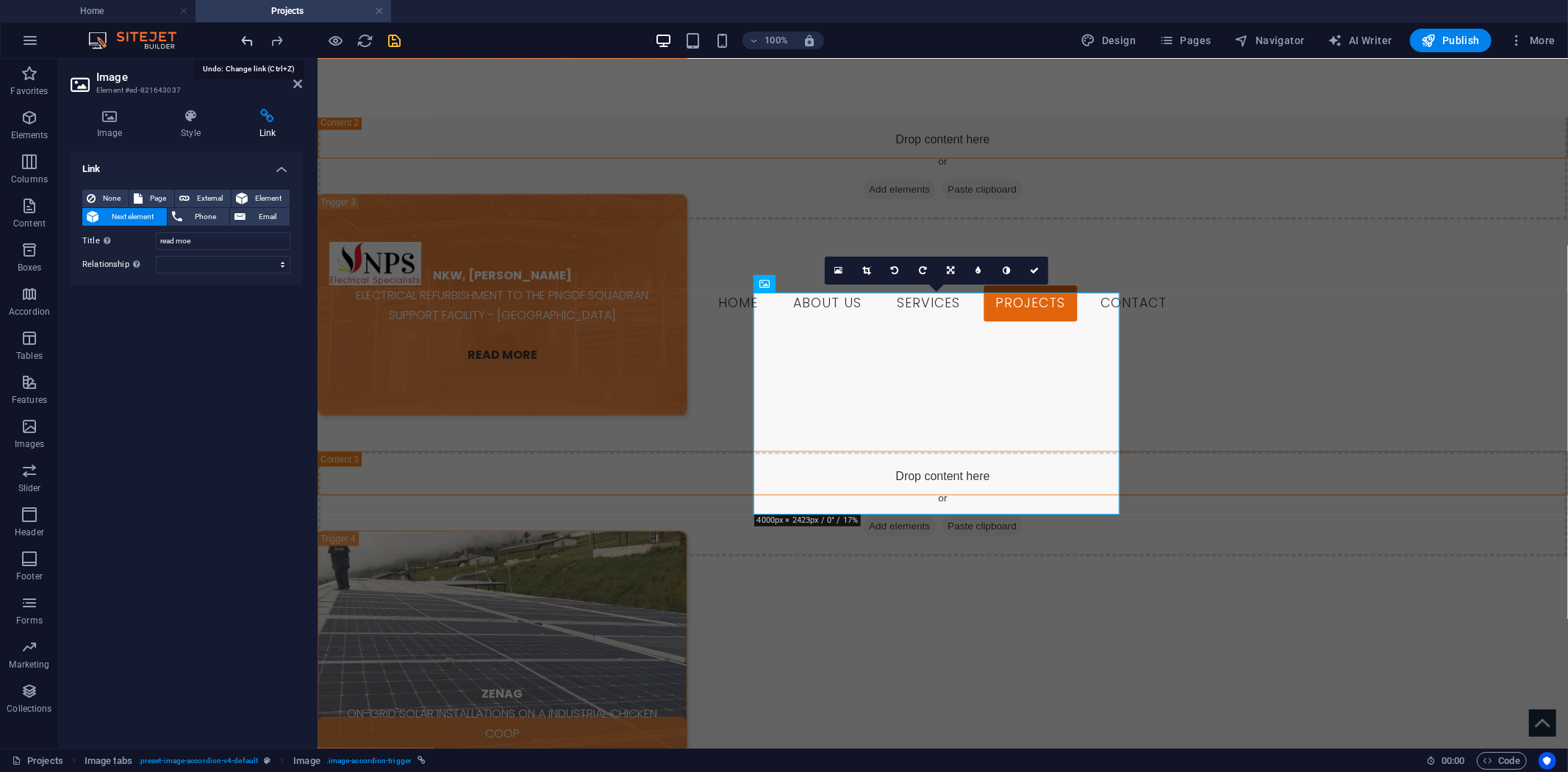
click at [253, 39] on icon "undo" at bounding box center [247, 41] width 17 height 17
click at [253, 41] on icon "undo" at bounding box center [247, 41] width 17 height 17
type input "read"
click at [253, 41] on icon "undo" at bounding box center [247, 41] width 17 height 17
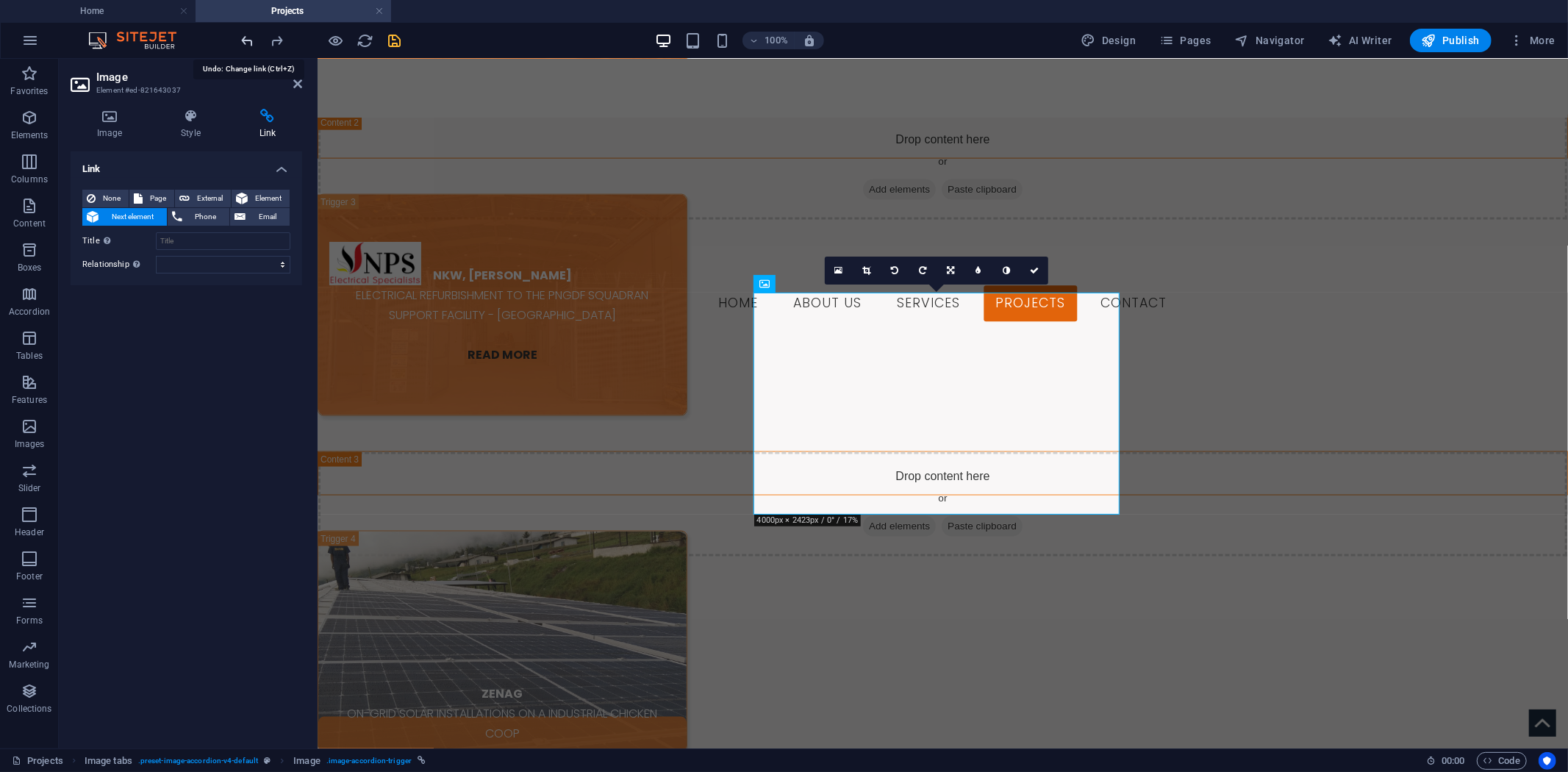
click at [253, 41] on icon "undo" at bounding box center [247, 41] width 17 height 17
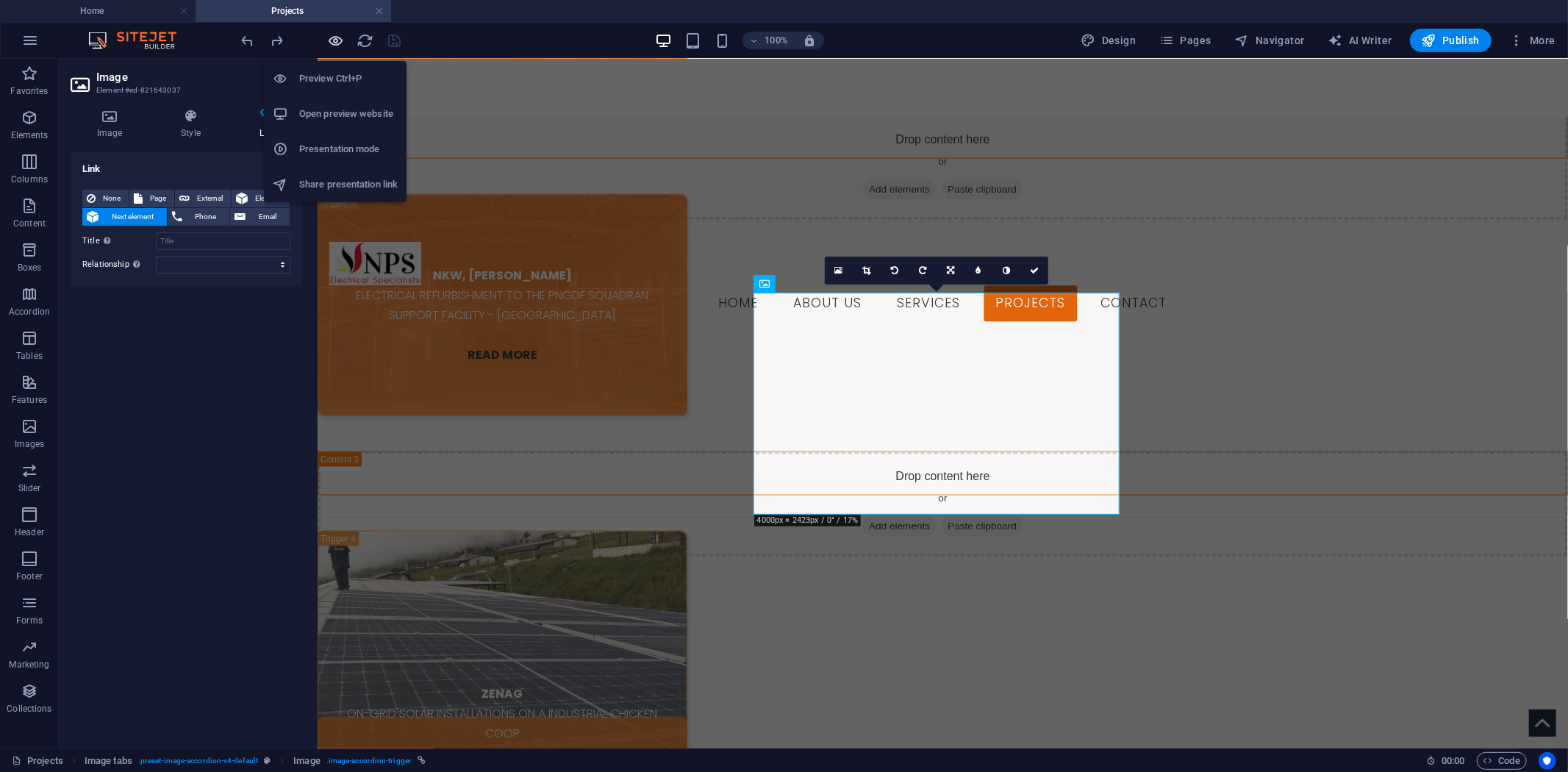
click at [333, 42] on icon "button" at bounding box center [336, 41] width 17 height 17
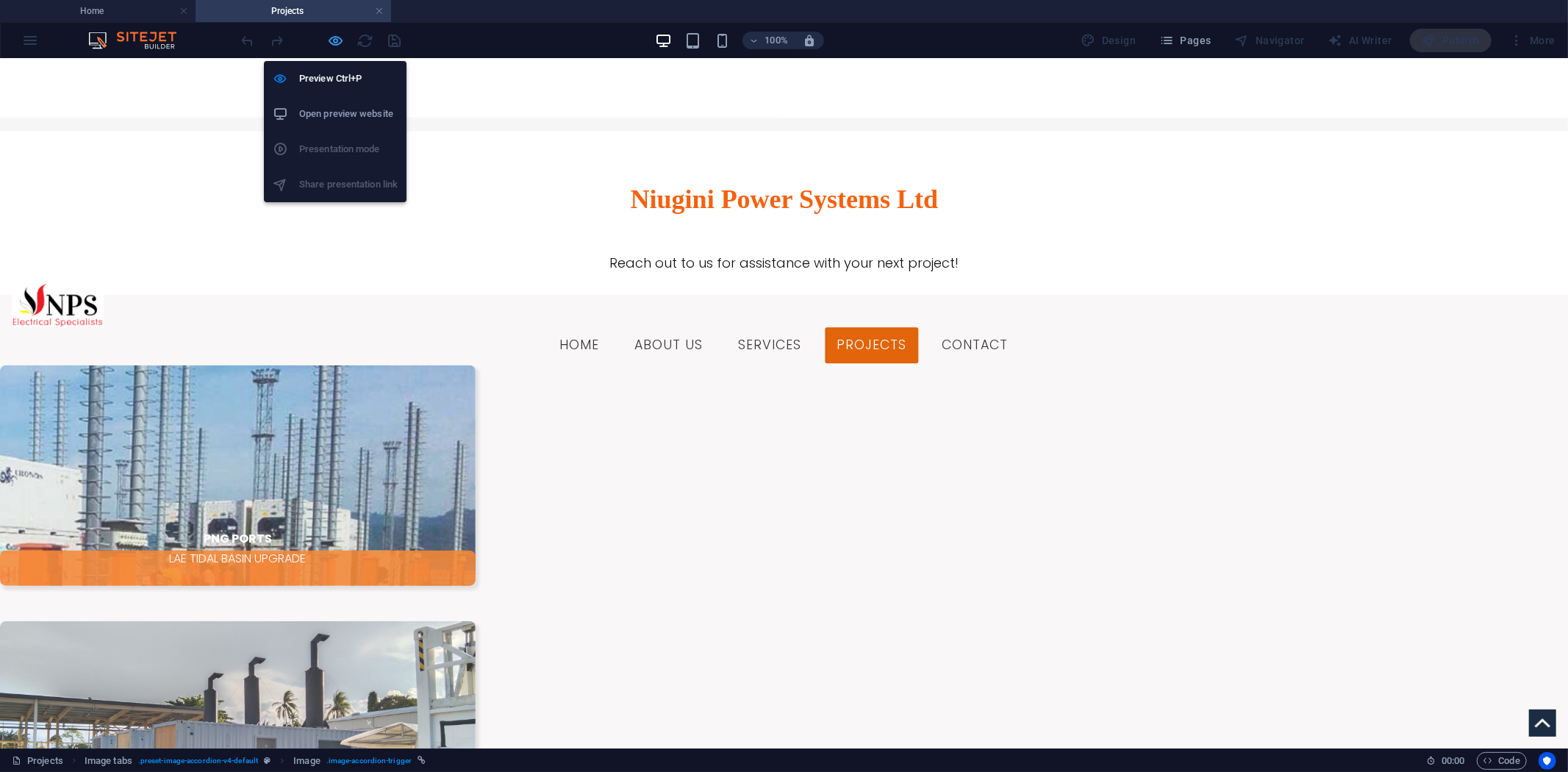
scroll to position [922, 0]
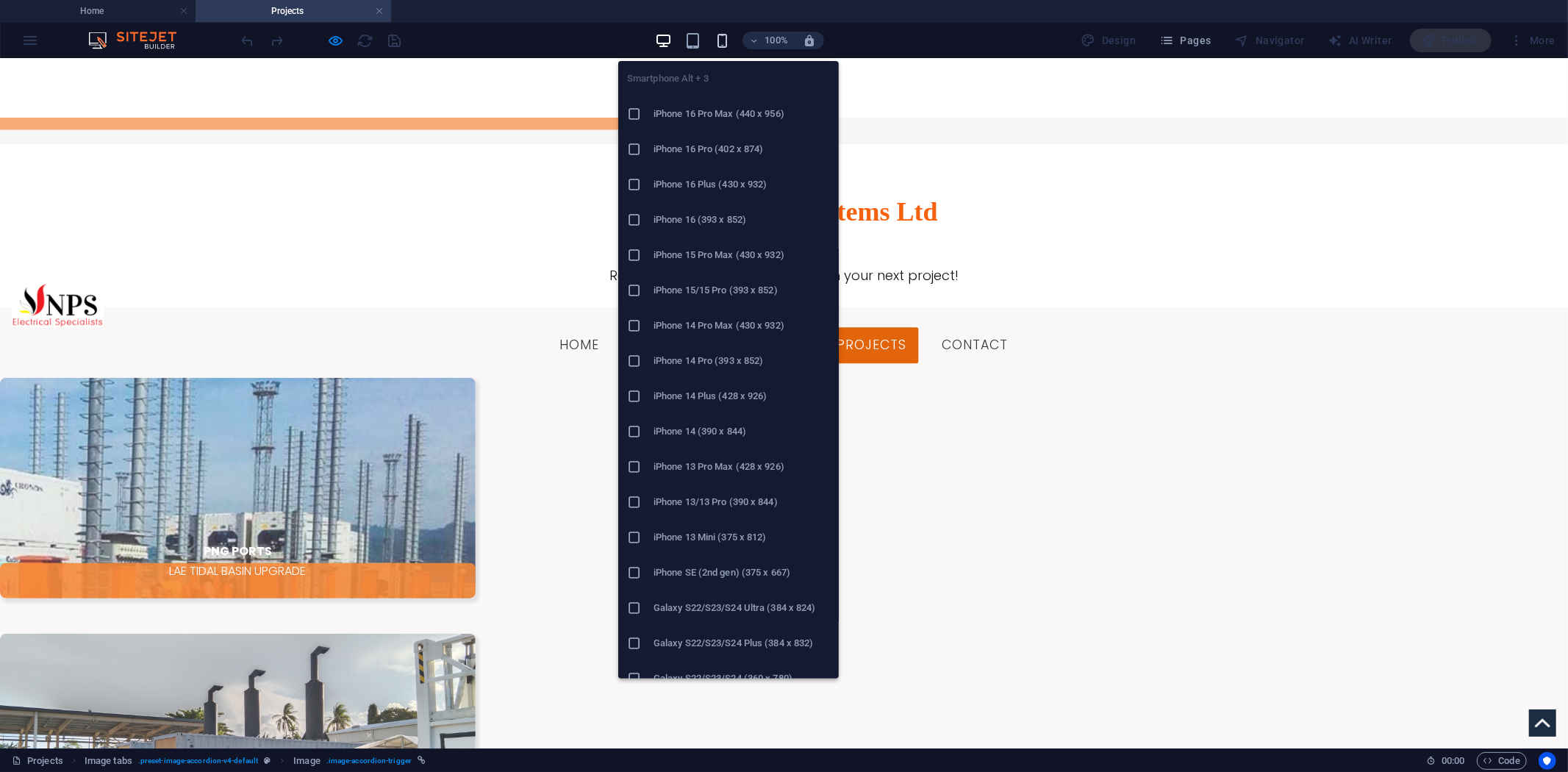
click at [726, 37] on icon "button" at bounding box center [722, 41] width 17 height 17
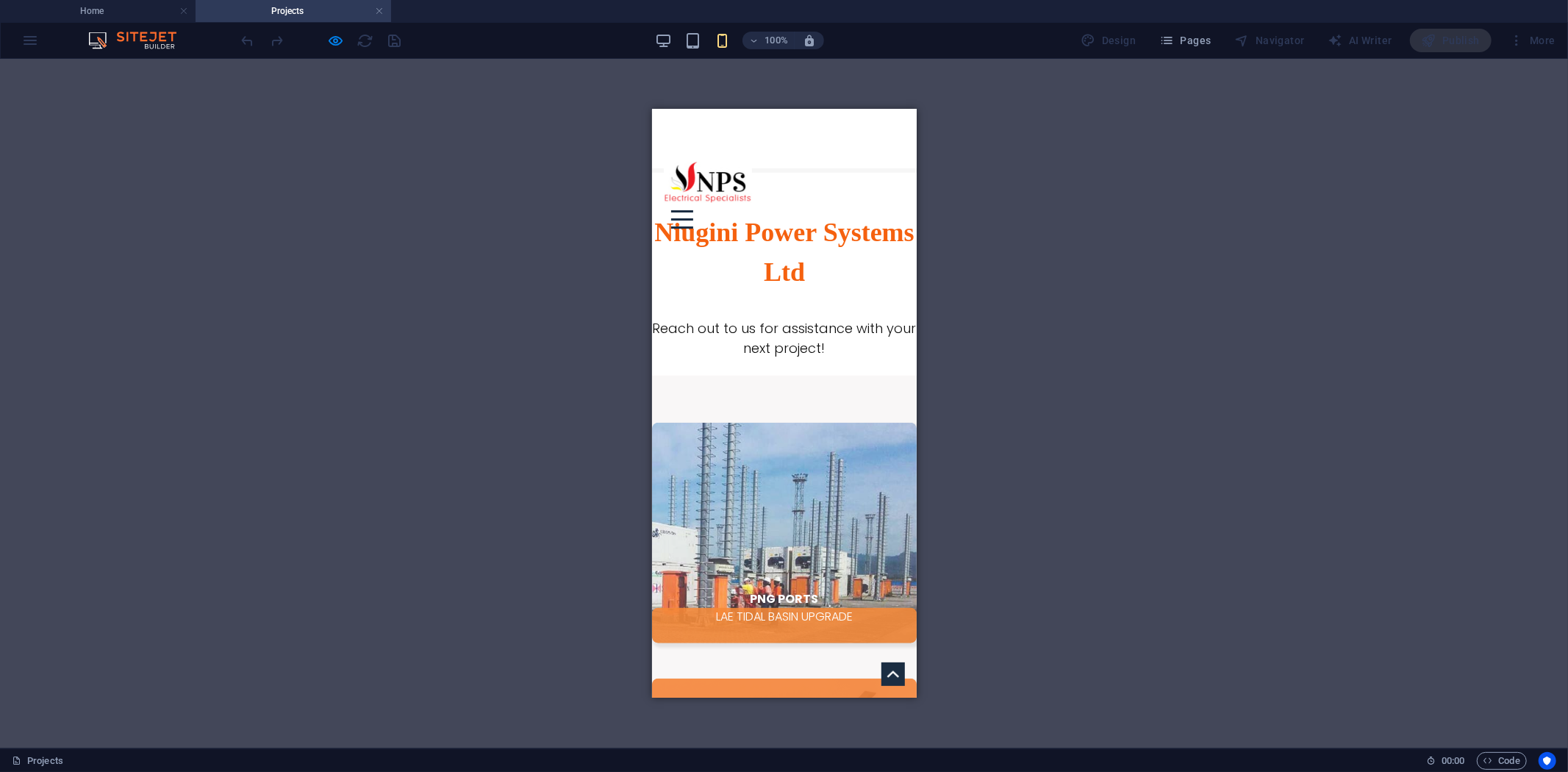
scroll to position [740, 0]
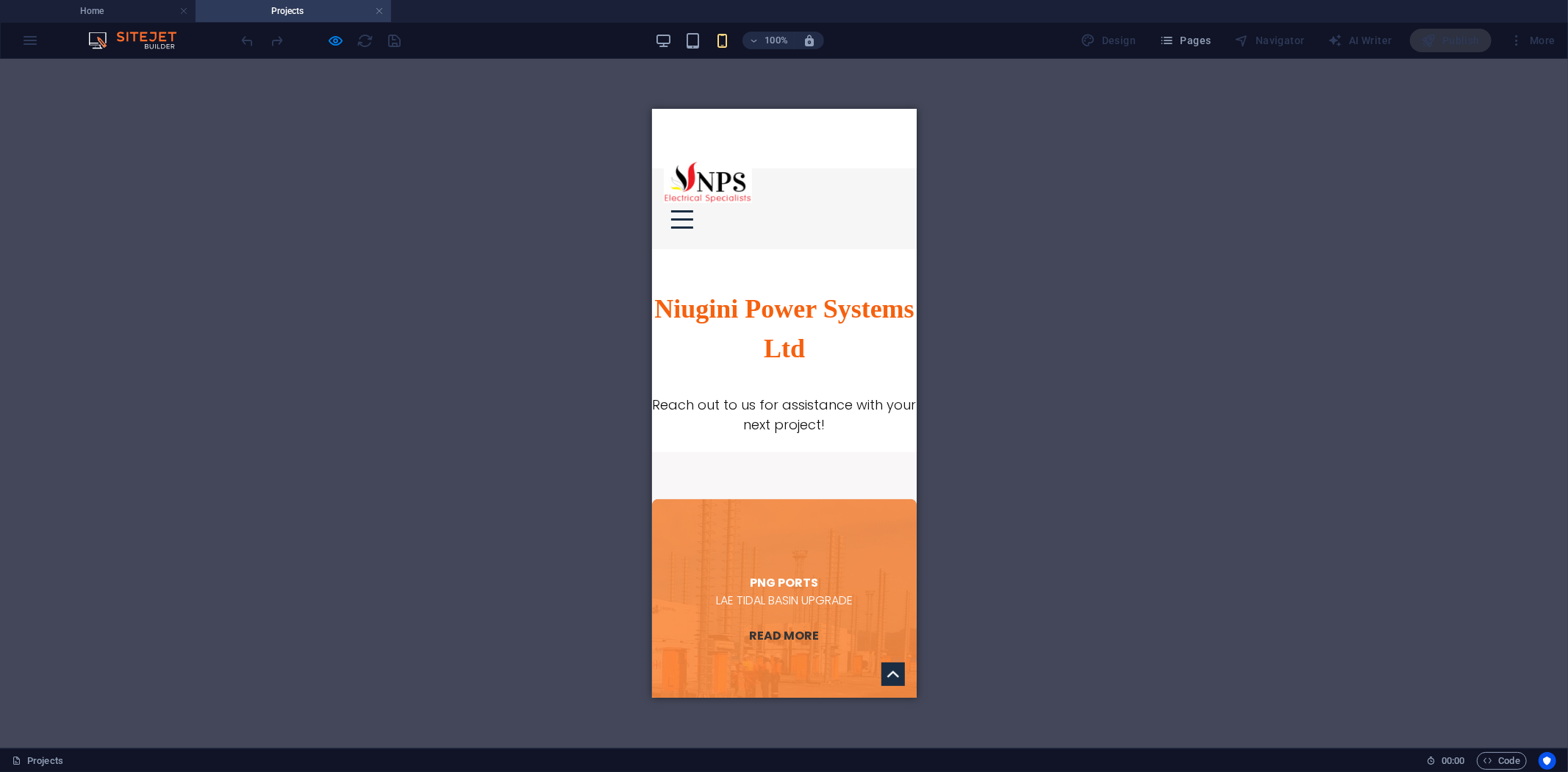
click at [784, 498] on span "PNG PORTS LAE TIDAL BASIN UPGRADE READ MORE" at bounding box center [784, 609] width 265 height 221
click at [784, 662] on p "Trigger 1" at bounding box center [784, 670] width 241 height 18
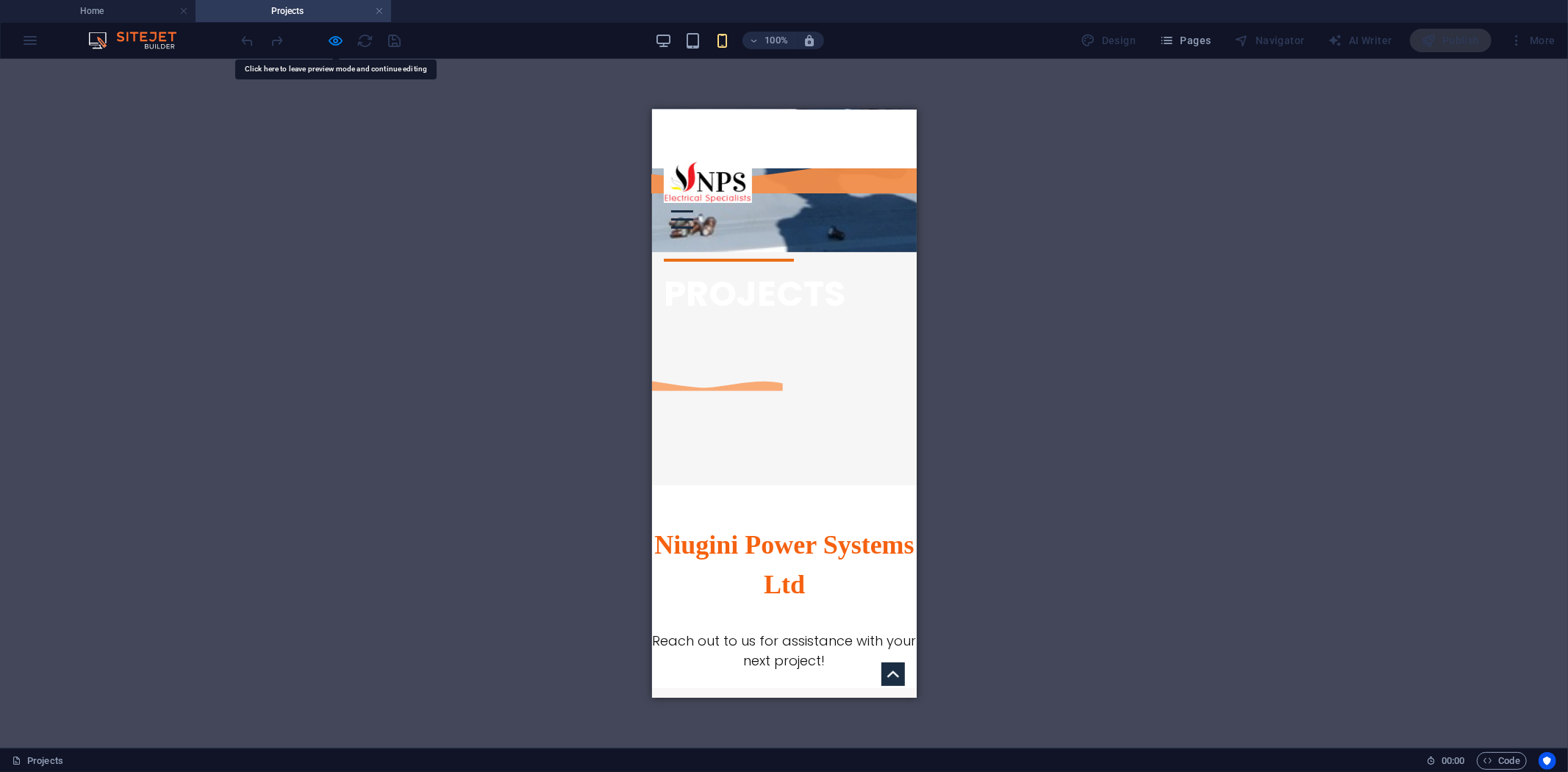
scroll to position [496, 0]
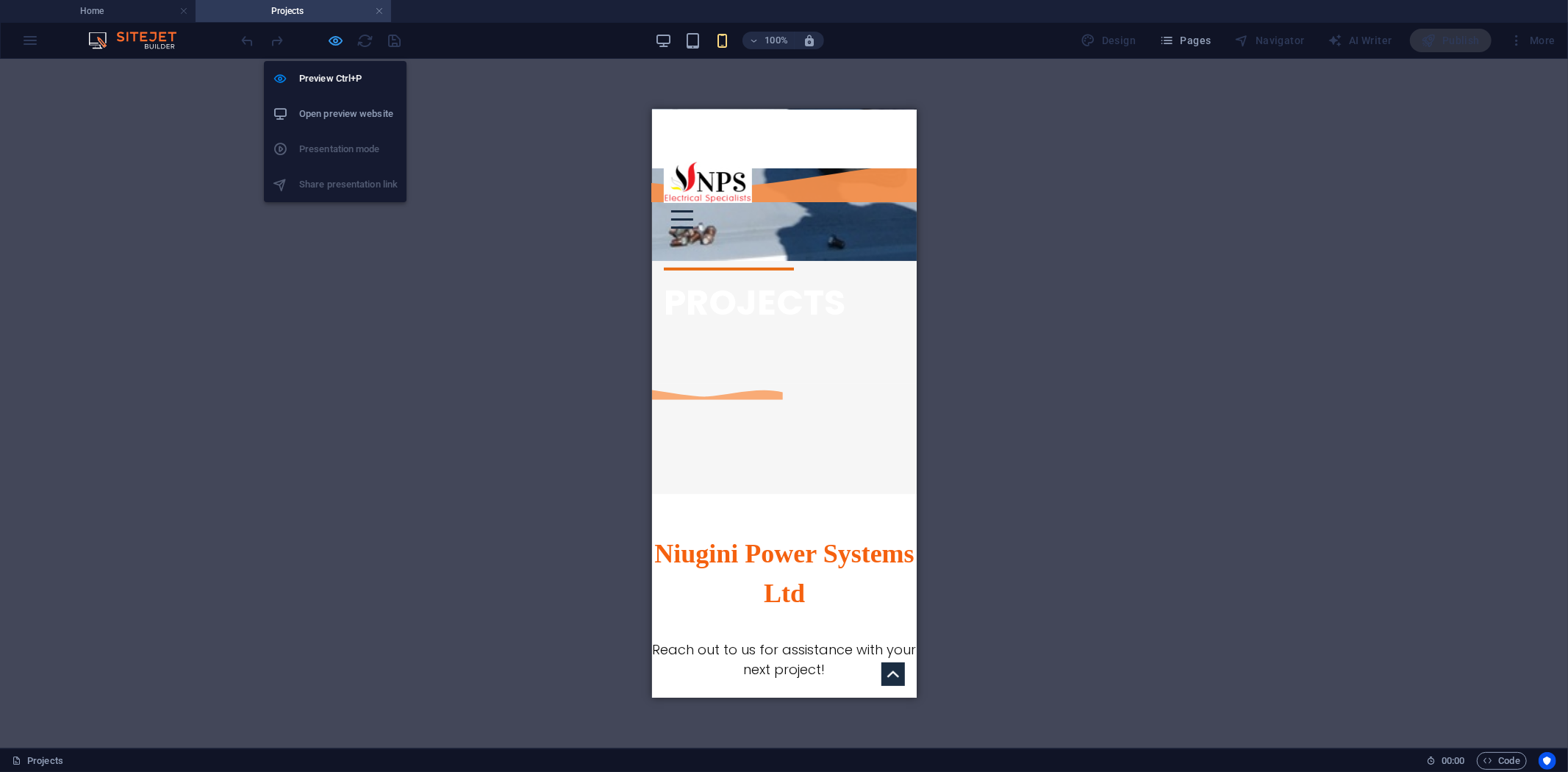
click at [345, 34] on span "button" at bounding box center [336, 41] width 18 height 17
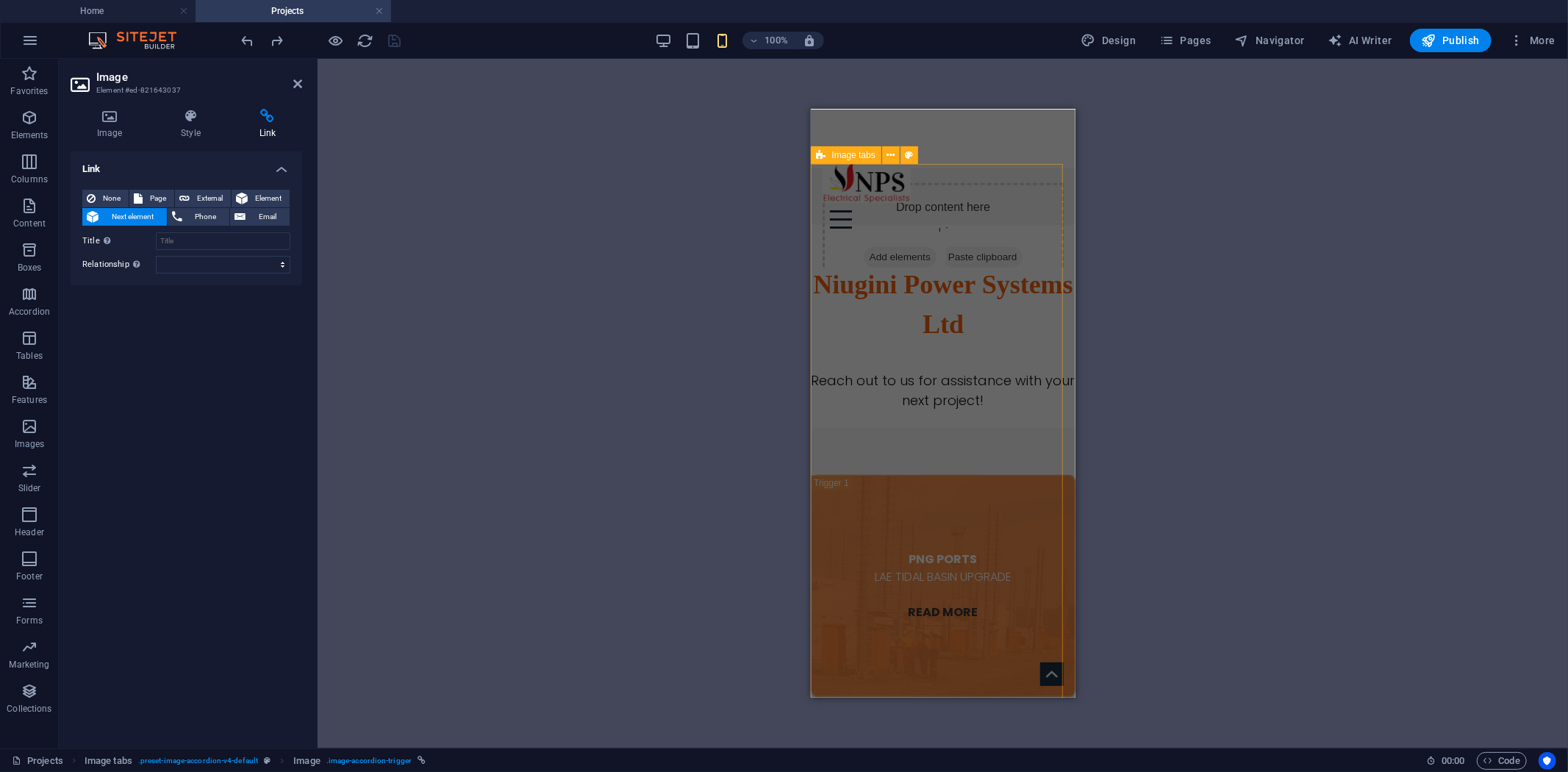
scroll to position [1003, 0]
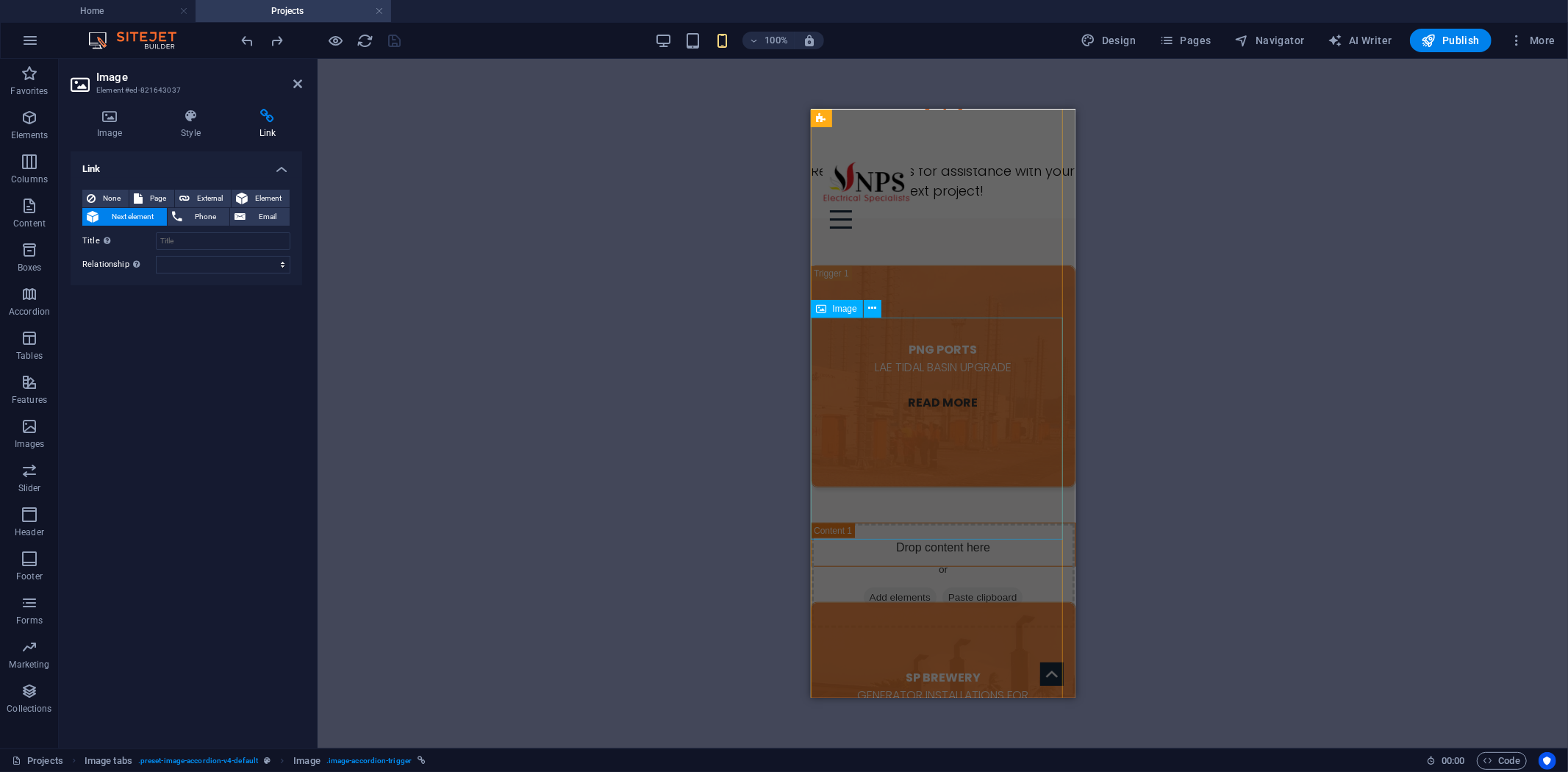
click at [875, 602] on figure "SP BREWERY GENERATOR INSTALLATIONS FOR [PERSON_NAME] READ MORE" at bounding box center [943, 712] width 265 height 222
select select "px"
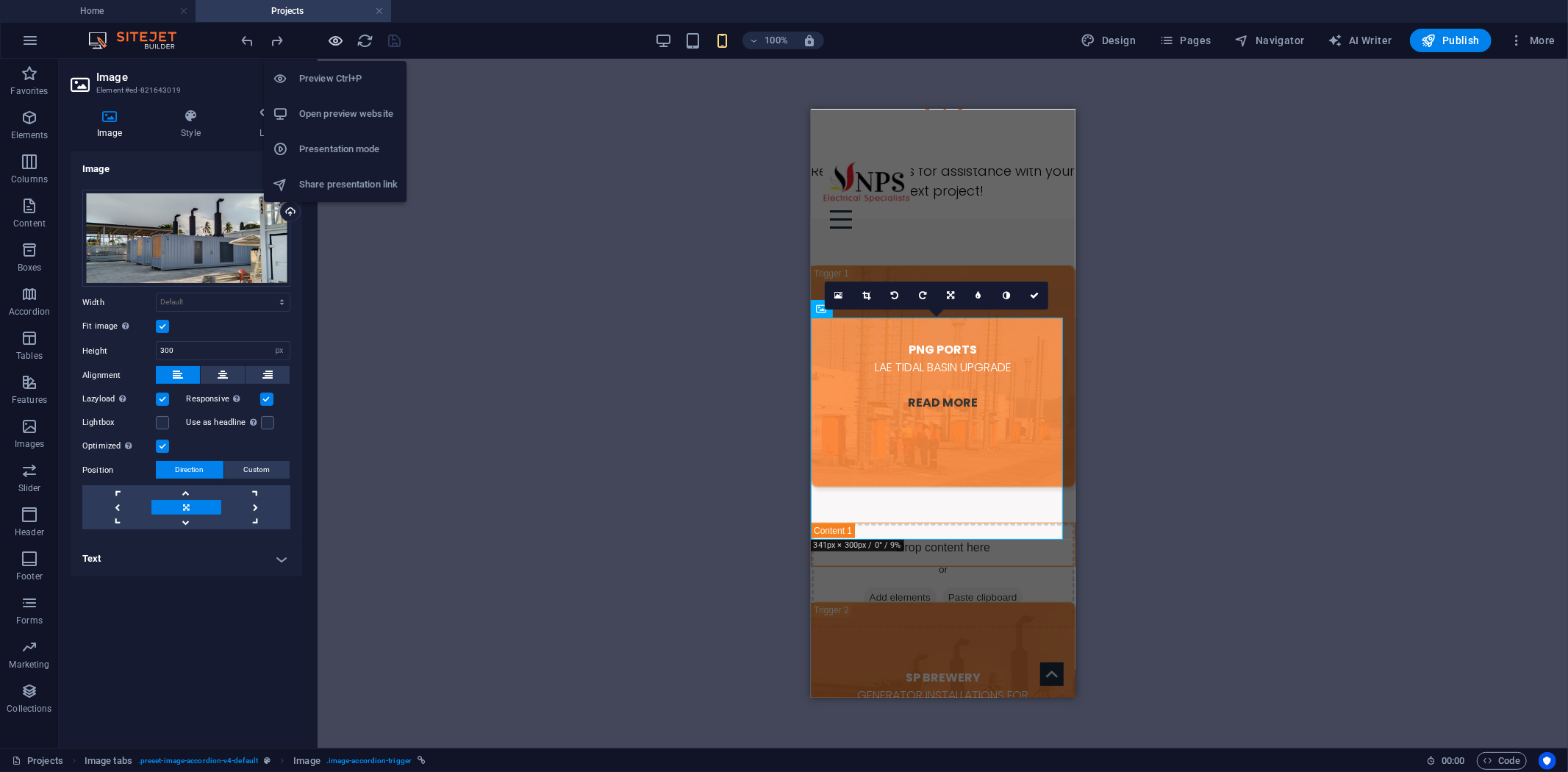
click at [339, 41] on icon "button" at bounding box center [336, 41] width 17 height 17
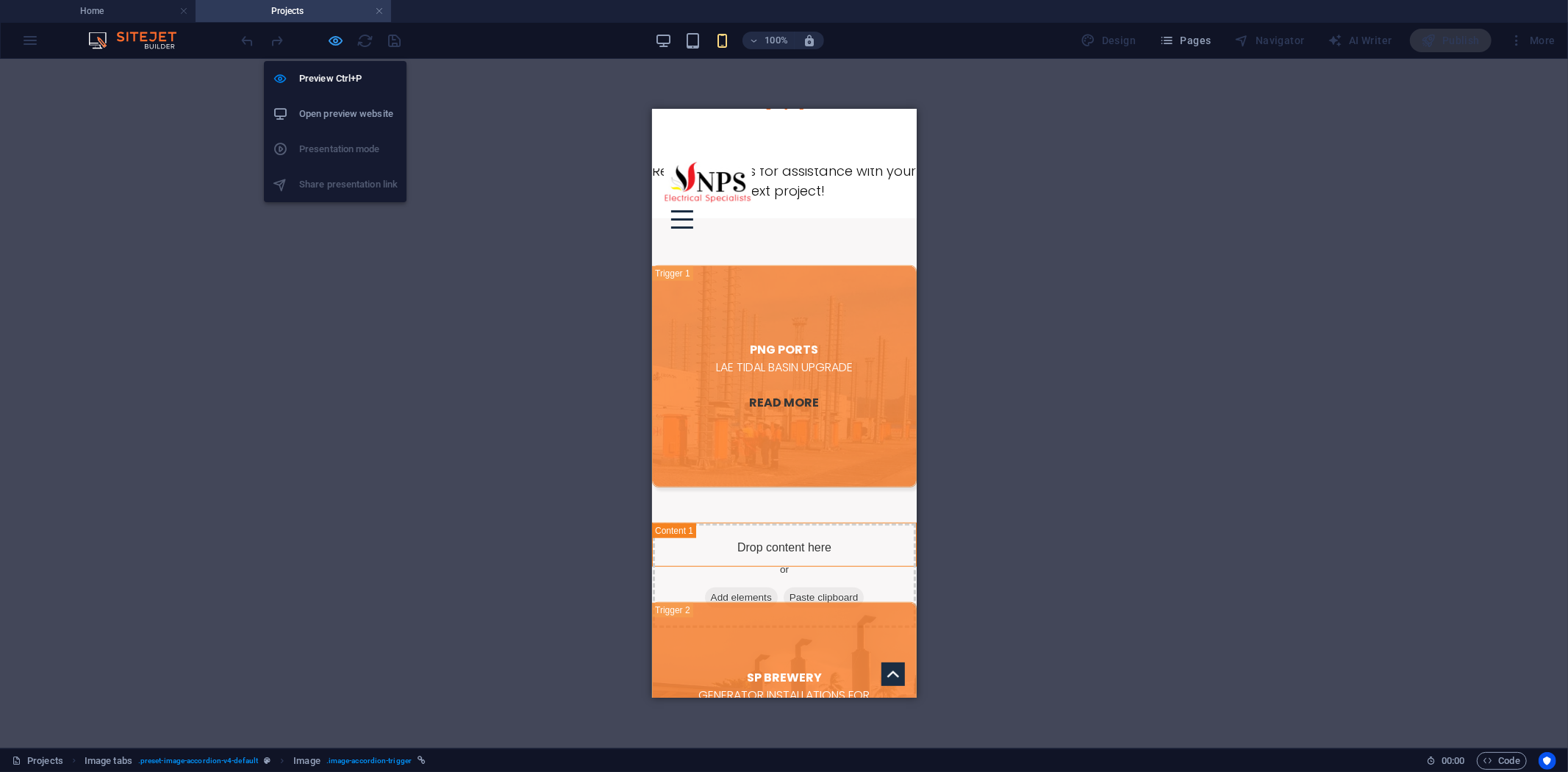
scroll to position [985, 0]
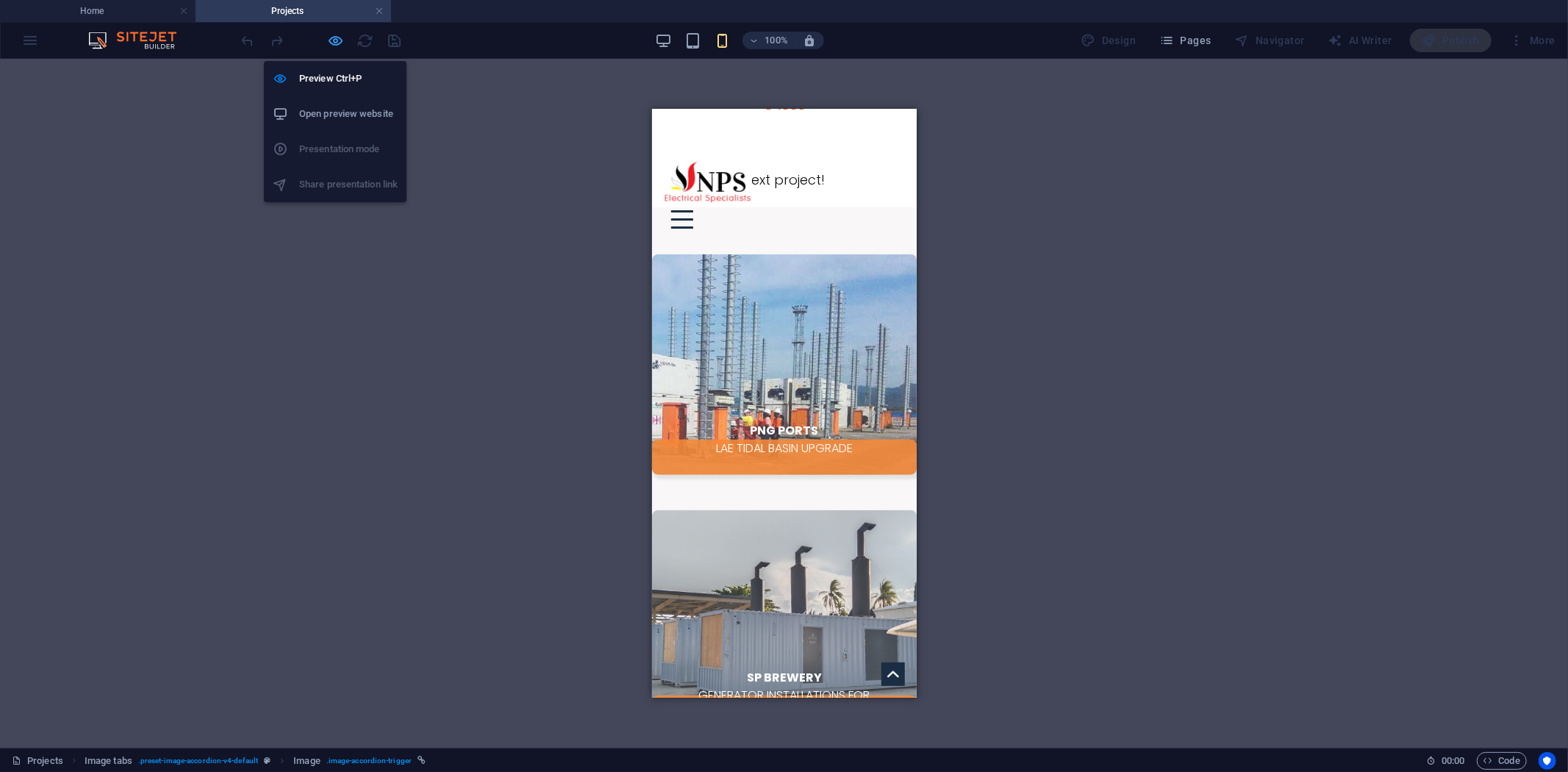
click at [339, 41] on icon "button" at bounding box center [336, 41] width 17 height 17
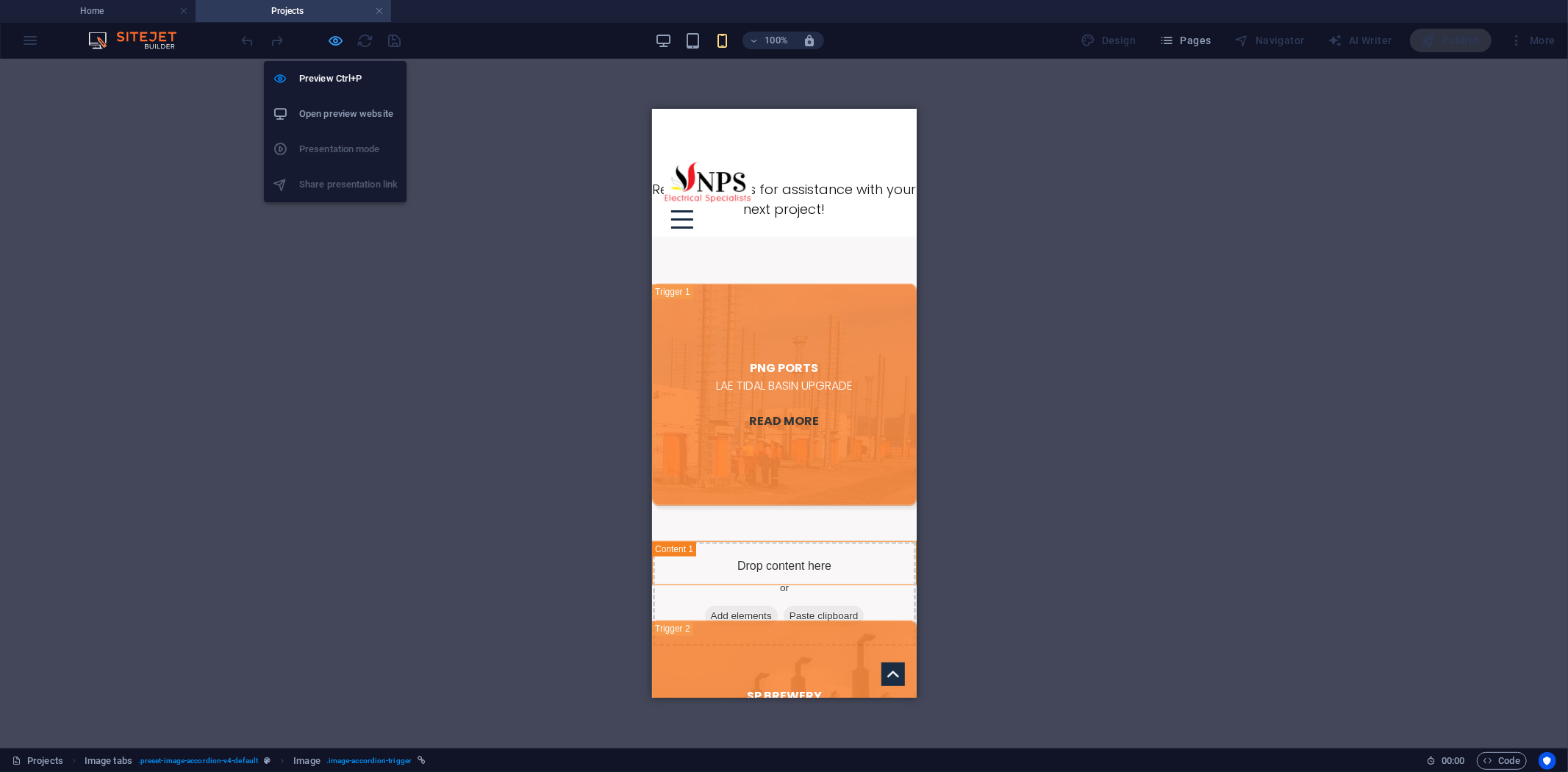
scroll to position [1003, 0]
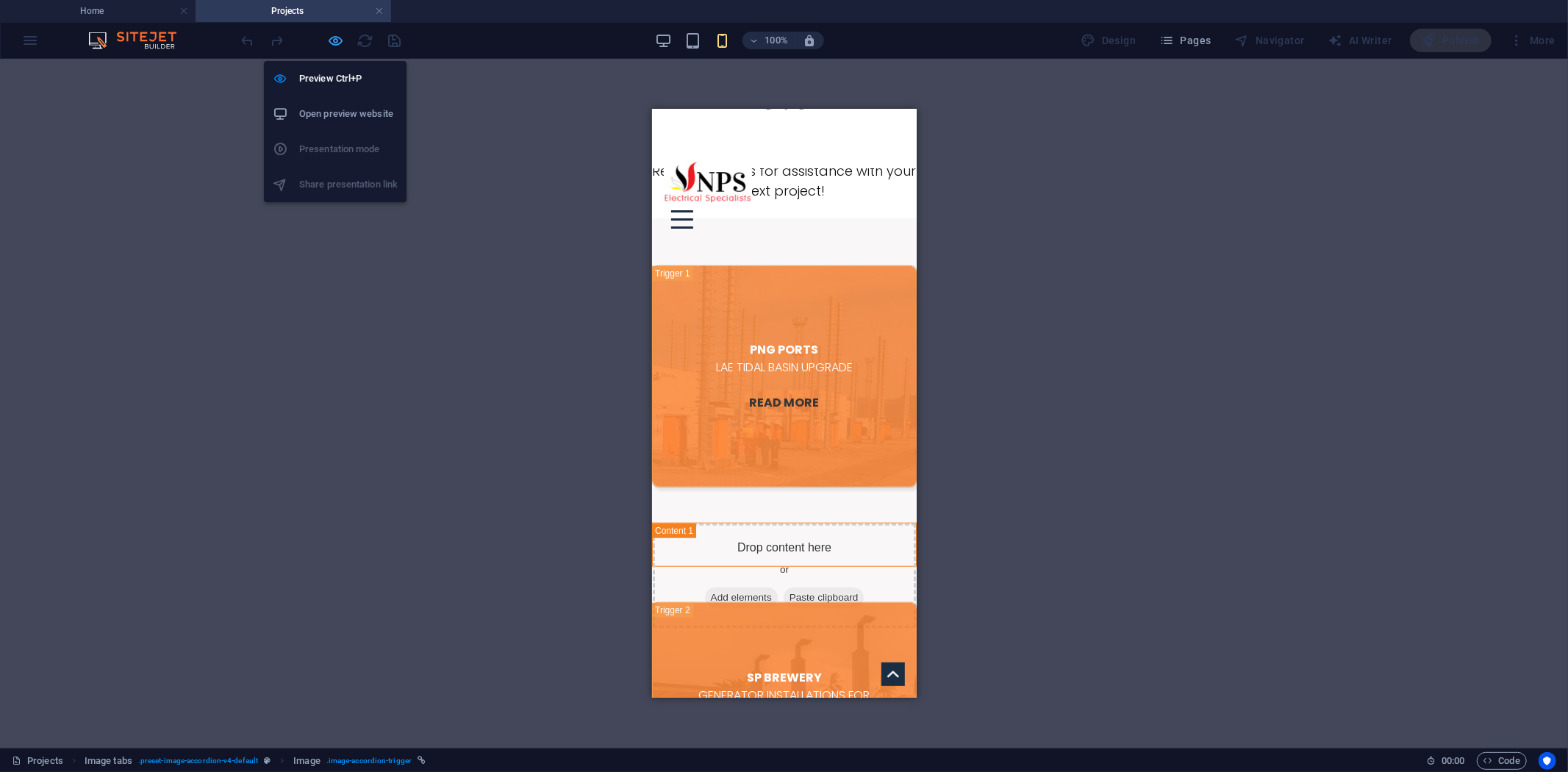
select select "px"
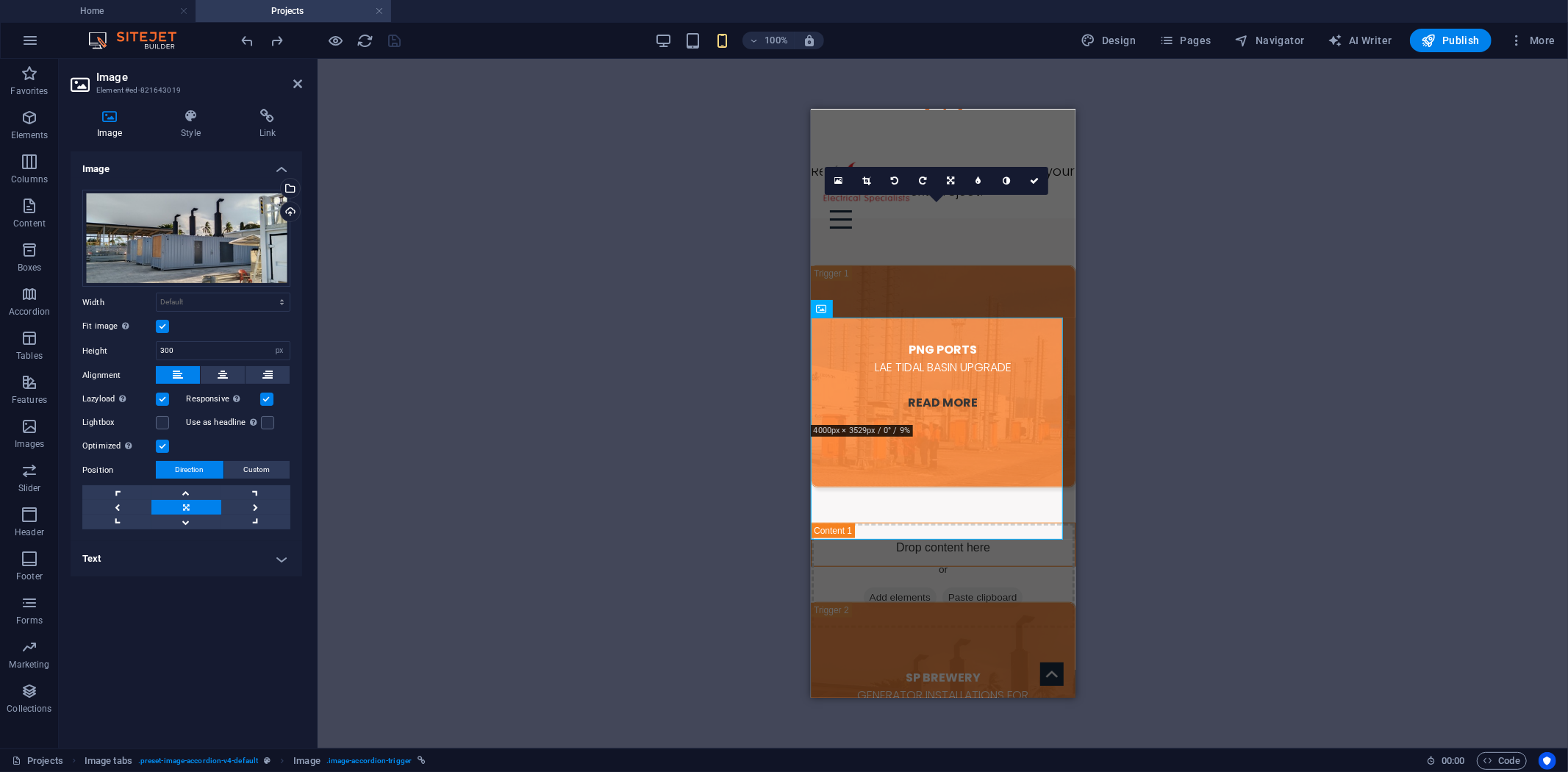
click at [177, 567] on h4 "Text" at bounding box center [186, 559] width 231 height 35
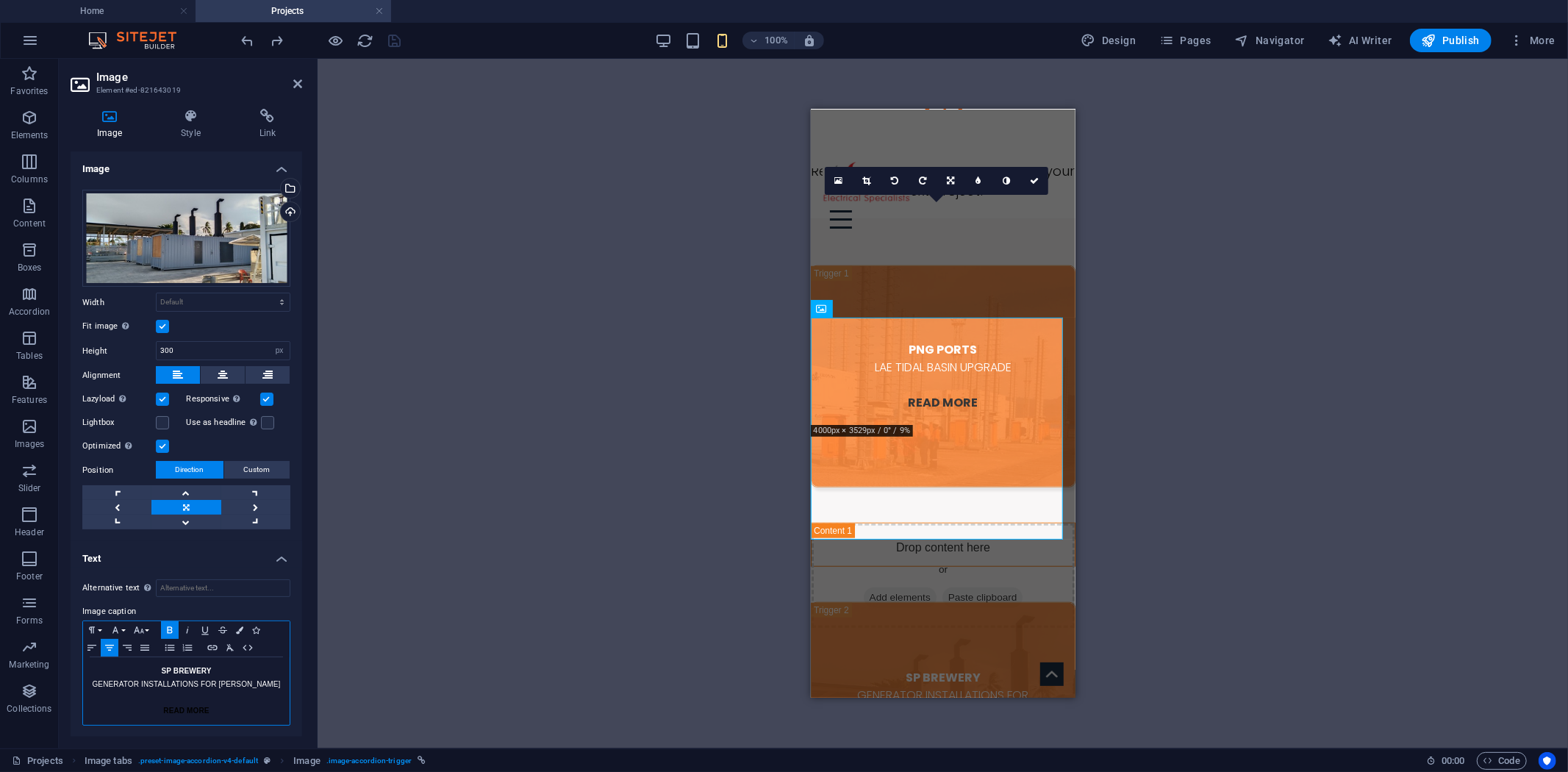
click at [151, 669] on p "SP BREWERY" at bounding box center [186, 670] width 192 height 13
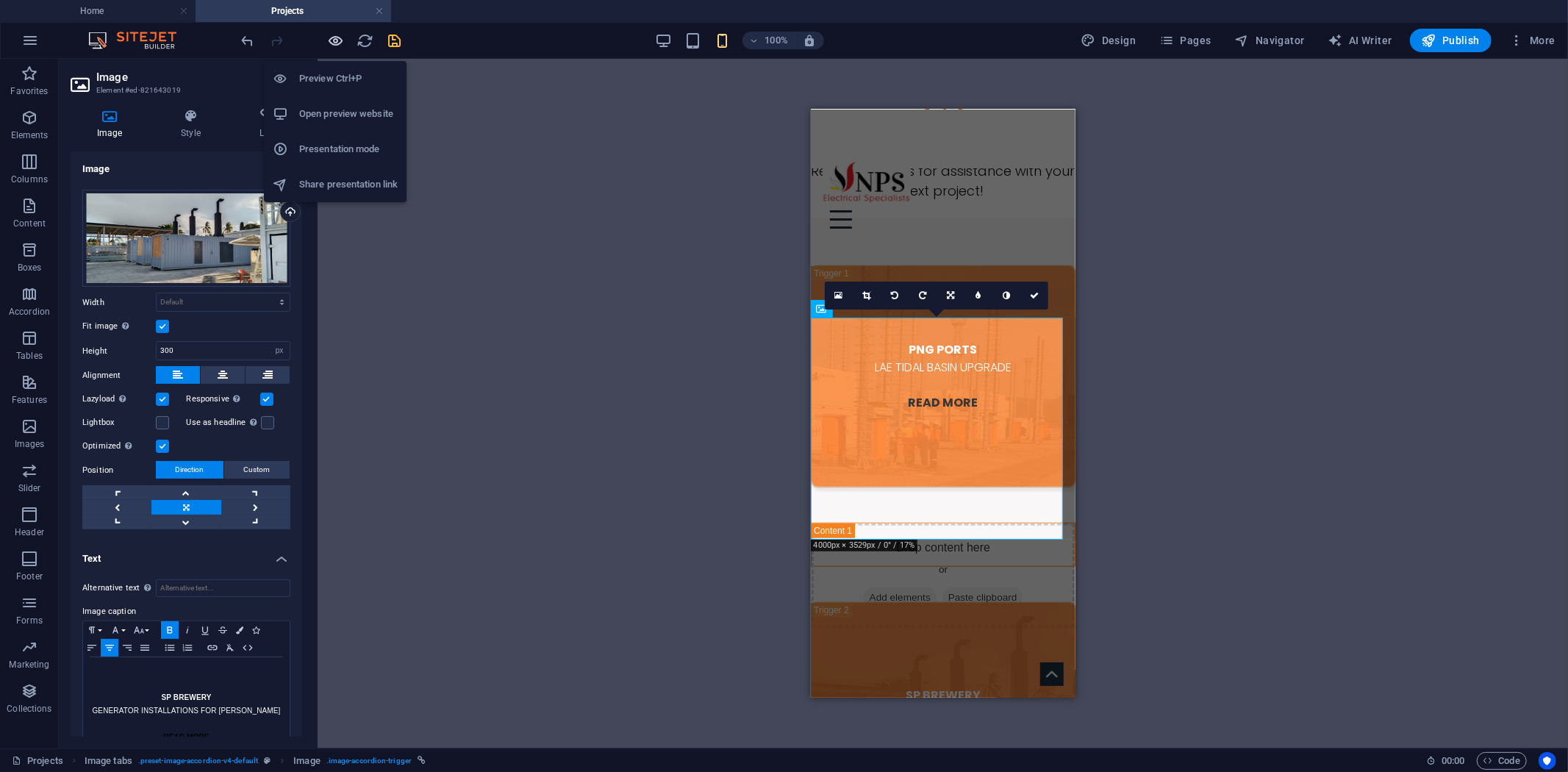
click at [338, 39] on icon "button" at bounding box center [336, 41] width 17 height 17
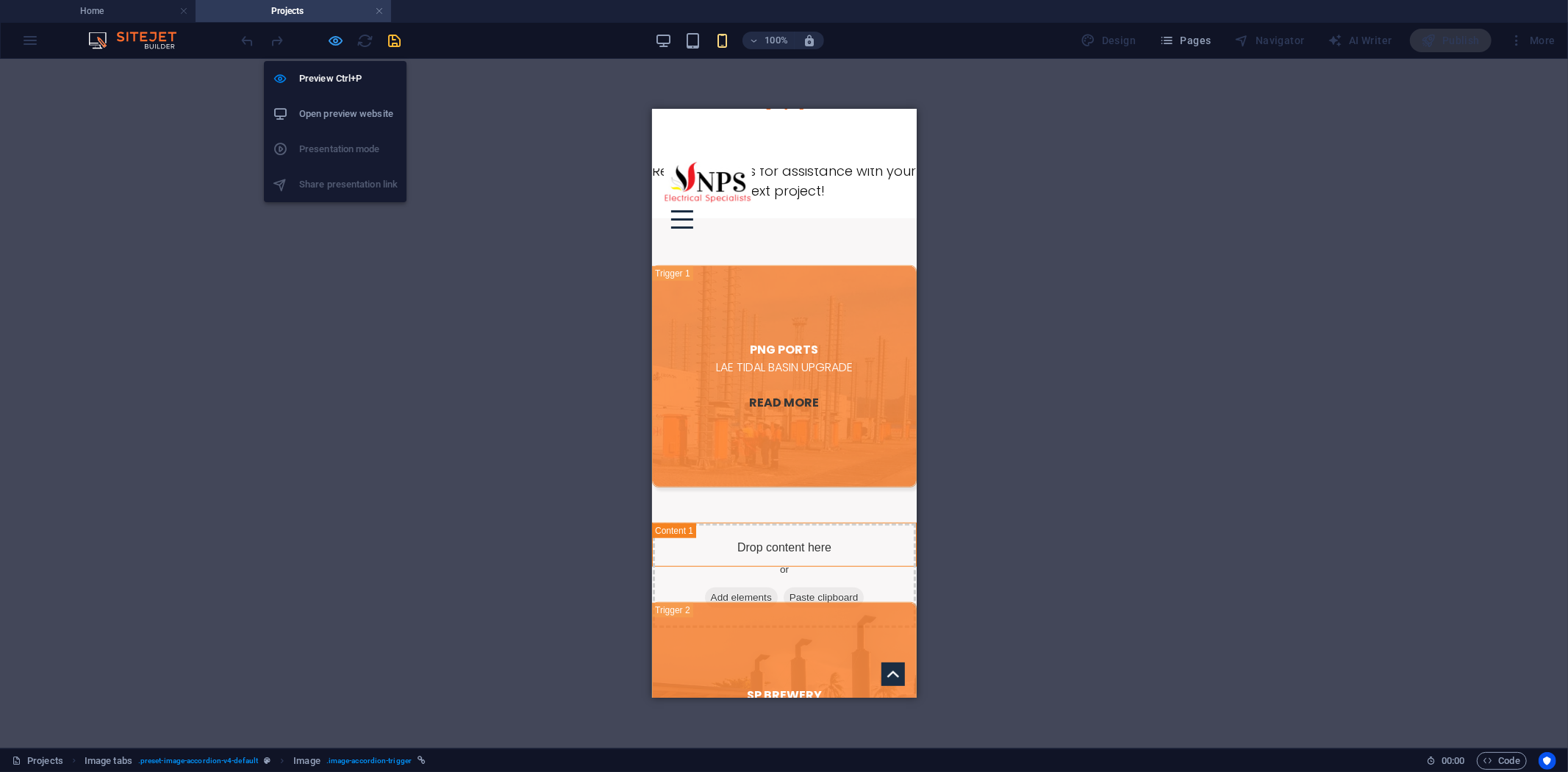
scroll to position [985, 0]
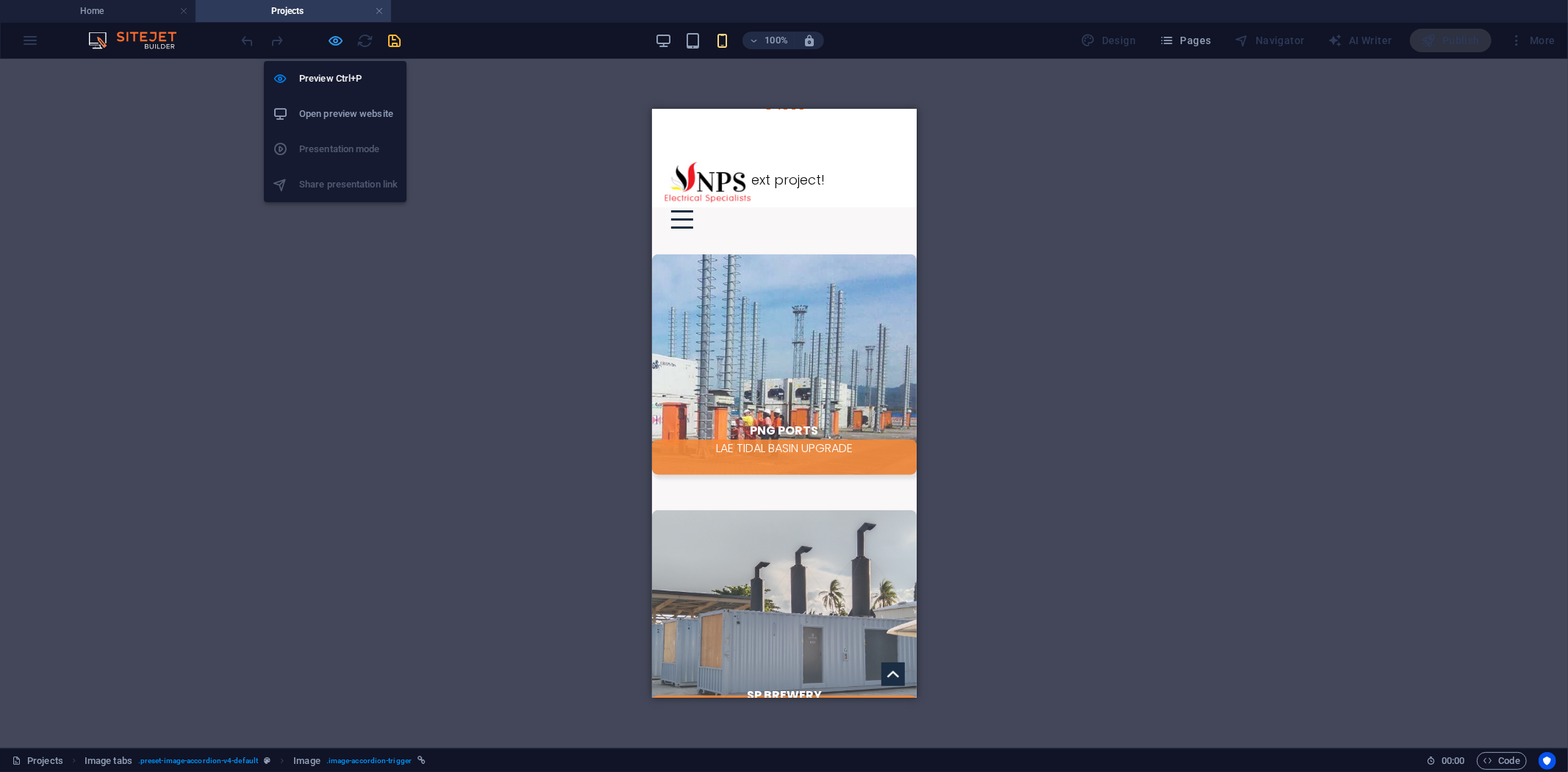
click at [336, 46] on icon "button" at bounding box center [336, 41] width 17 height 17
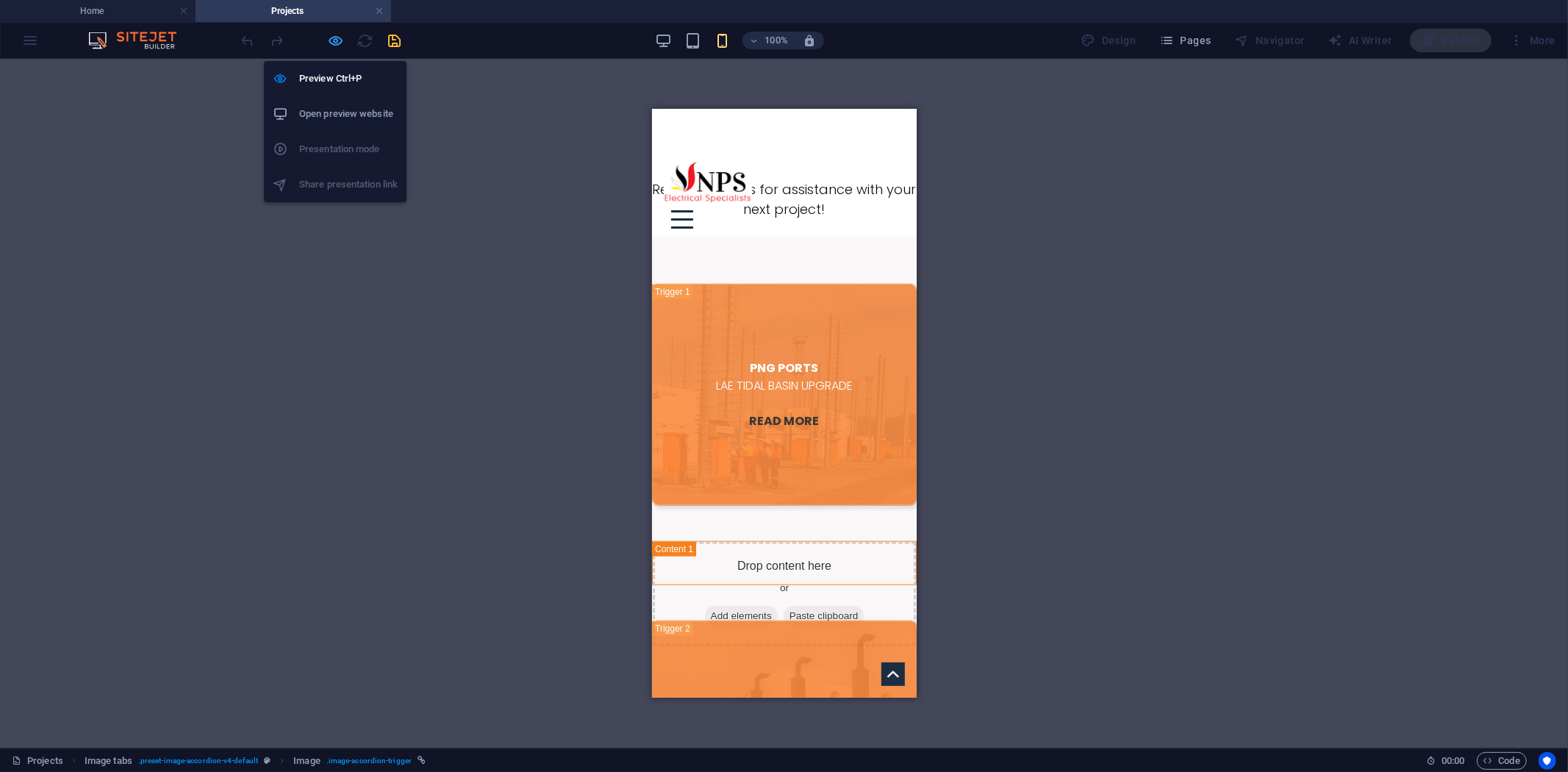
scroll to position [1003, 0]
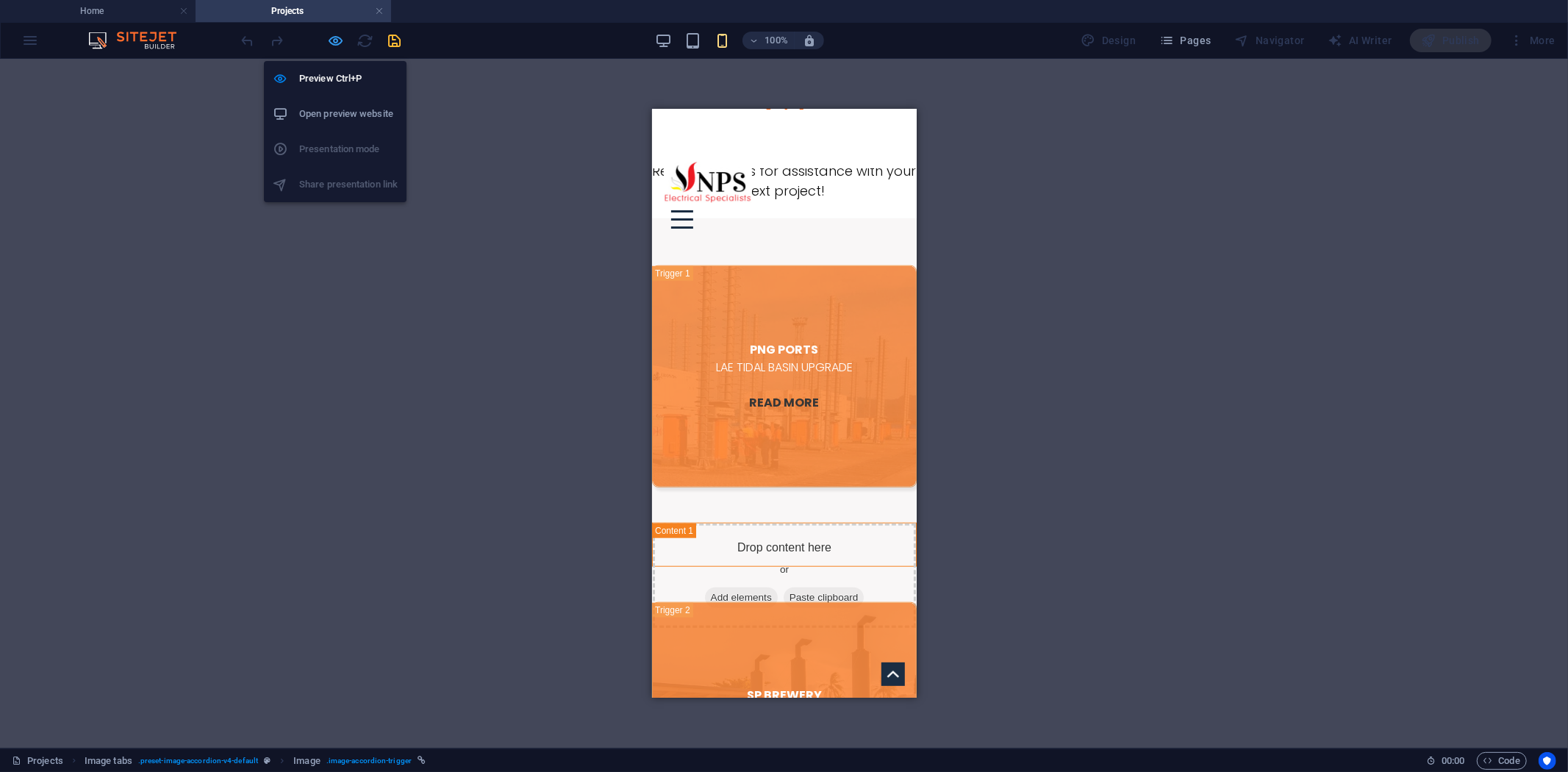
select select "px"
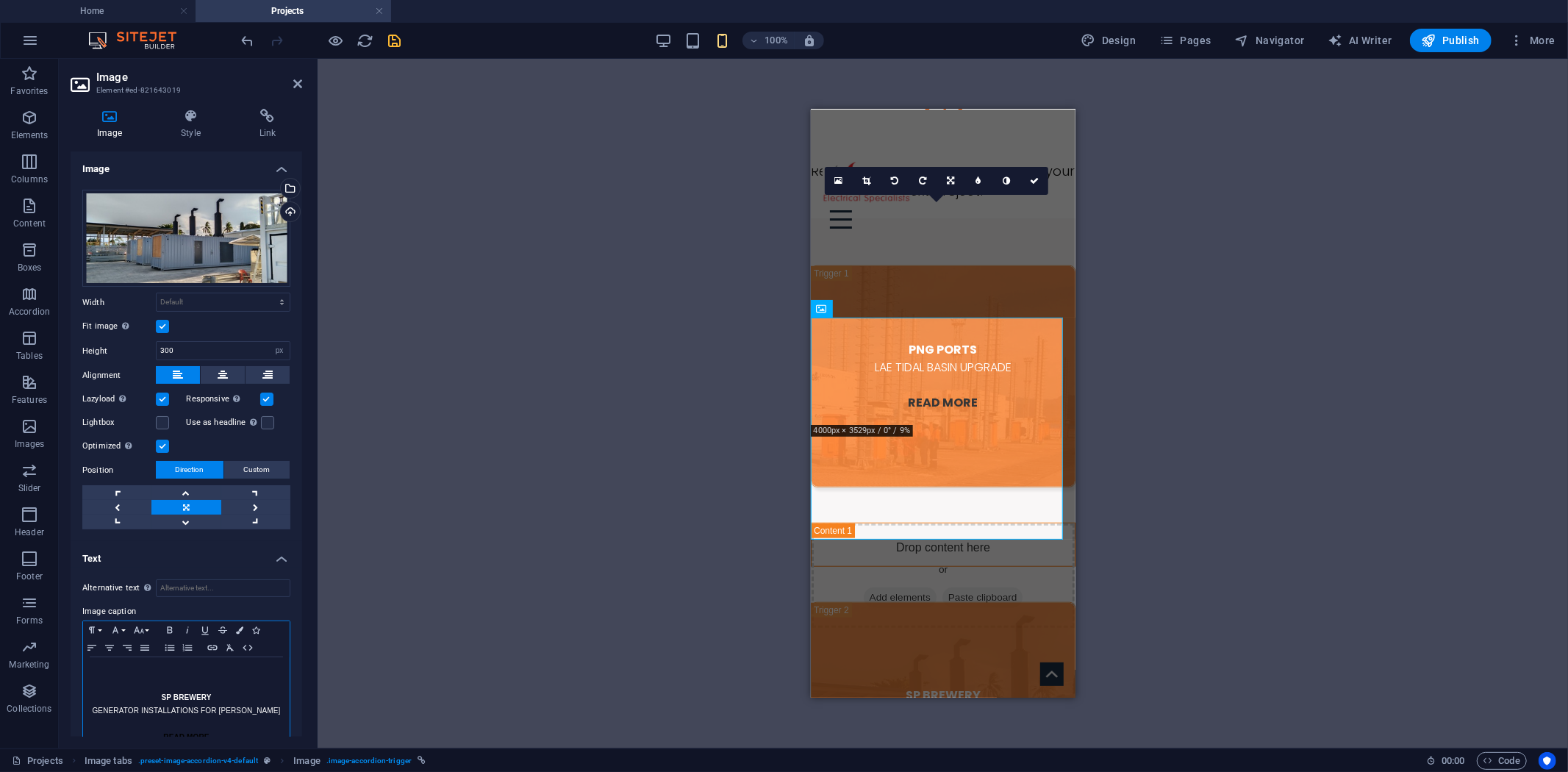
click at [161, 693] on strong "SP BREWERY" at bounding box center [186, 697] width 50 height 8
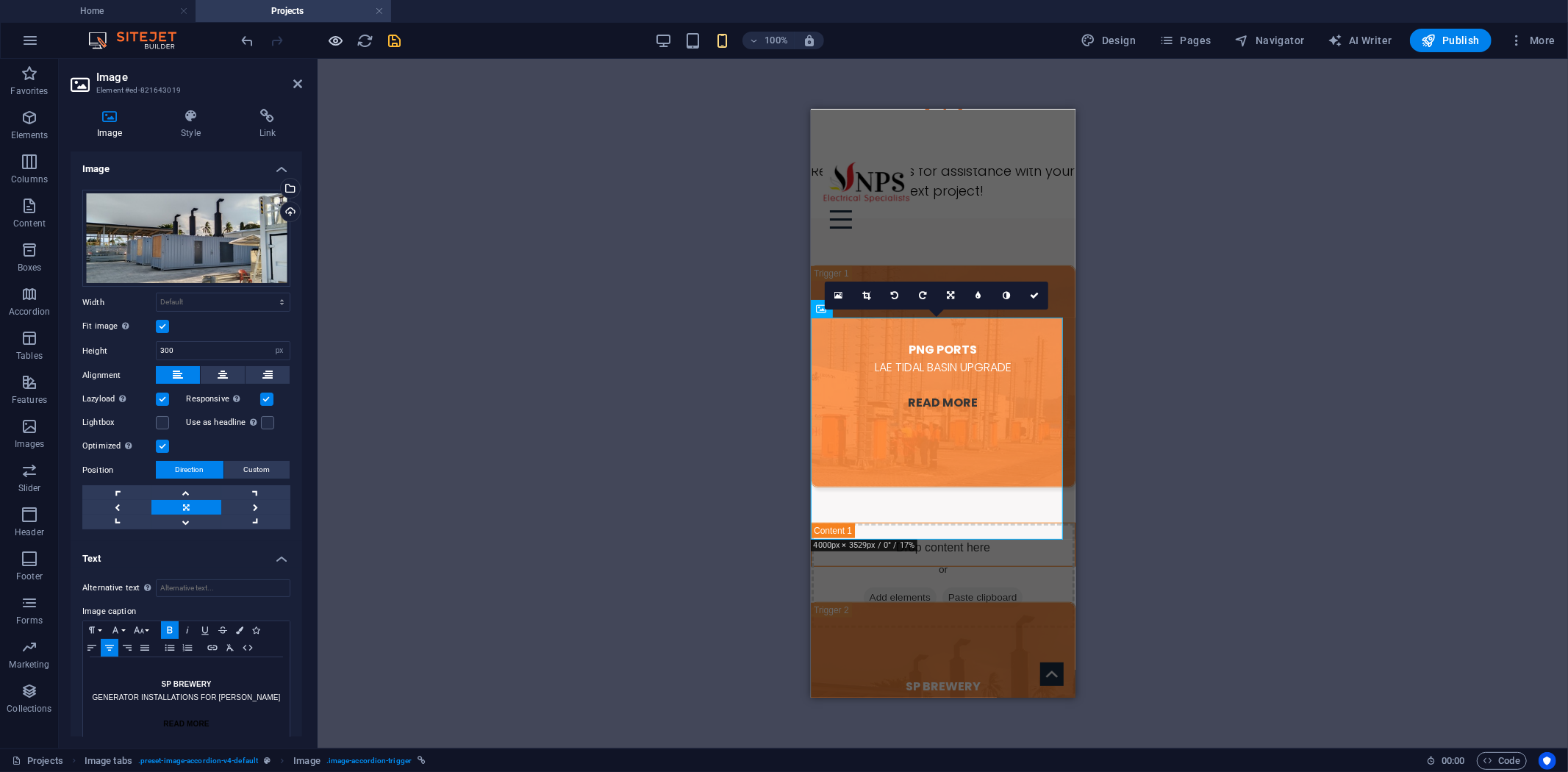
click at [336, 34] on icon "button" at bounding box center [336, 41] width 17 height 17
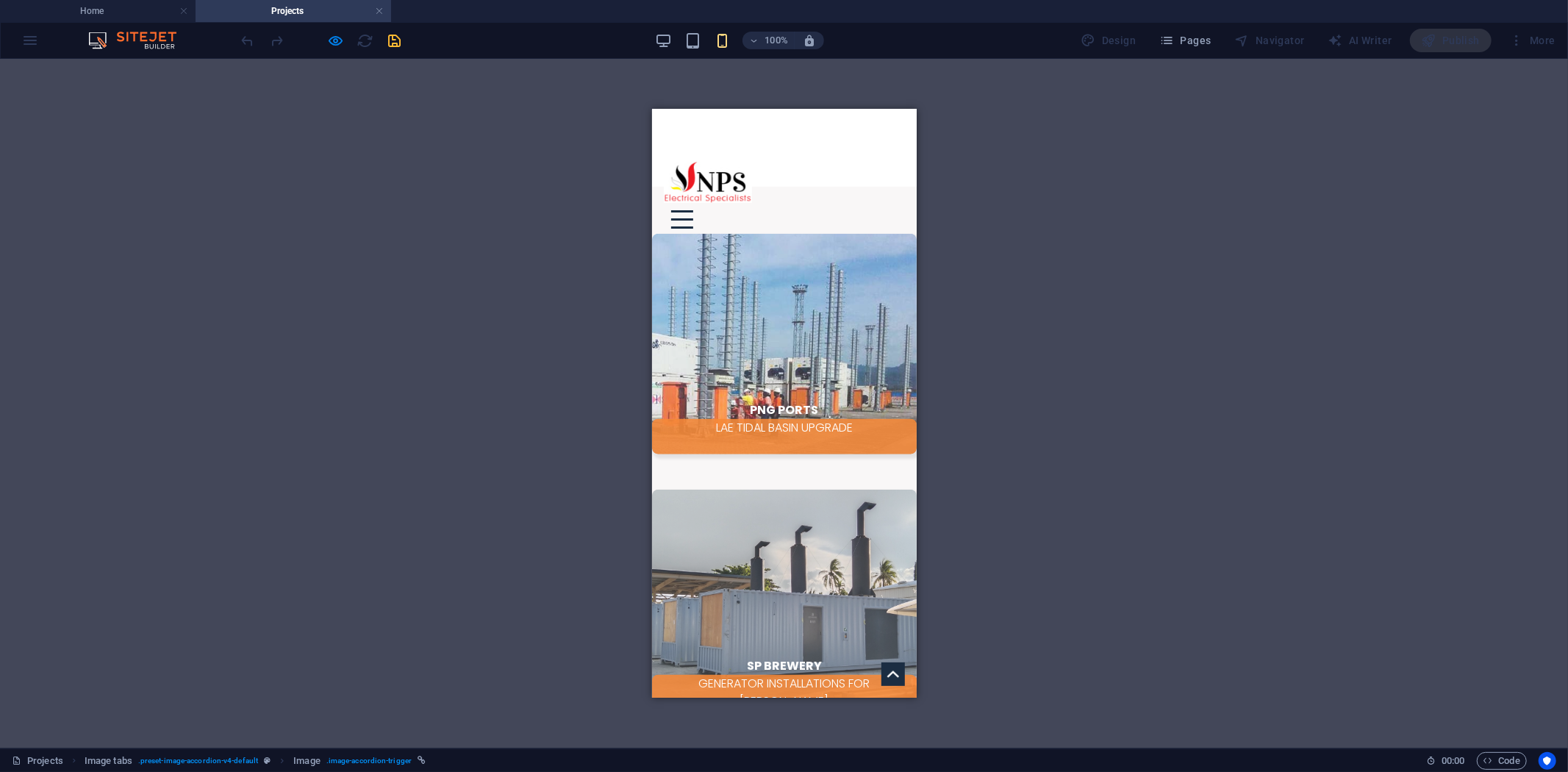
scroll to position [1148, 0]
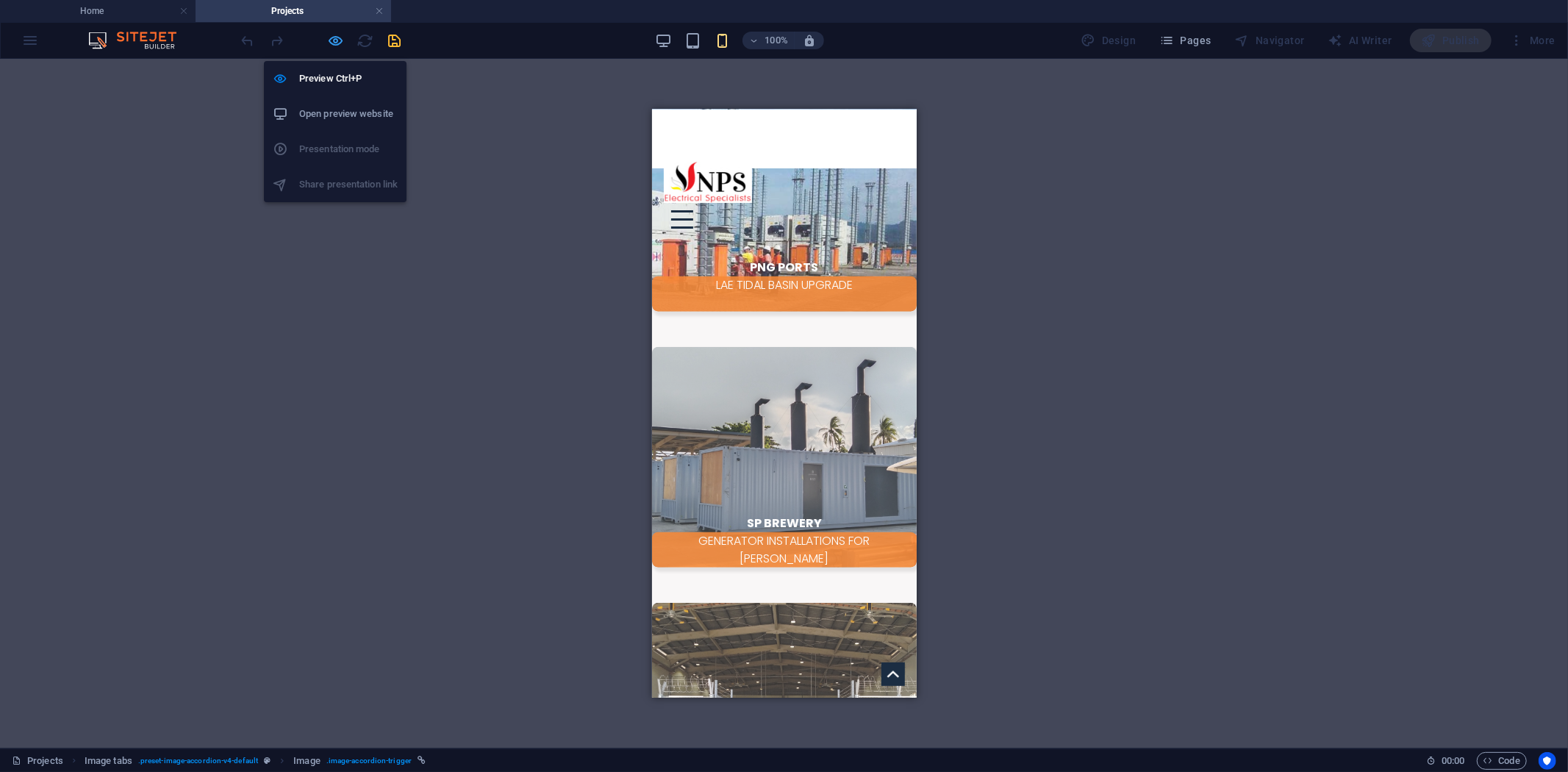
click at [335, 48] on icon "button" at bounding box center [336, 41] width 17 height 17
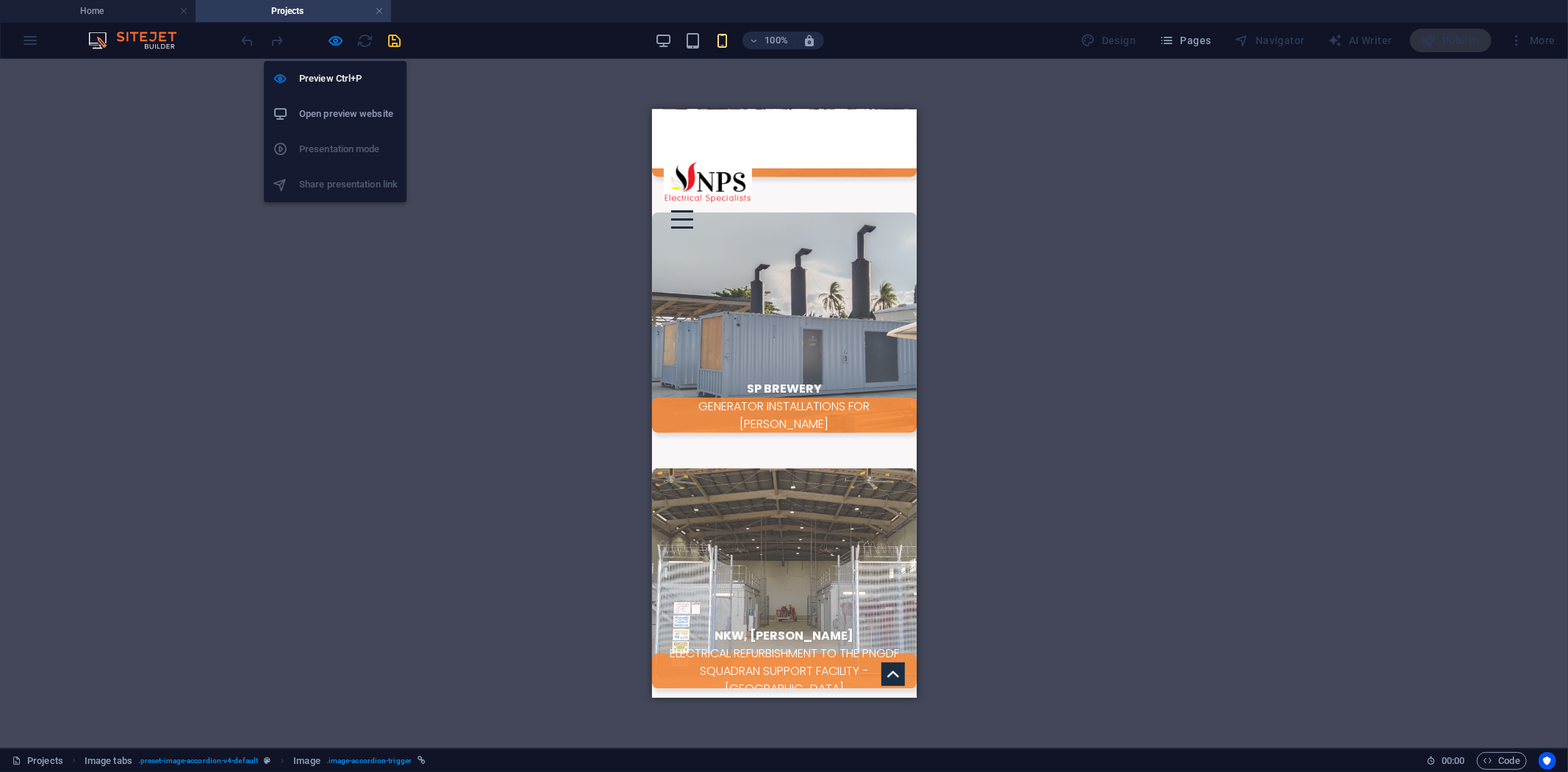
select select "px"
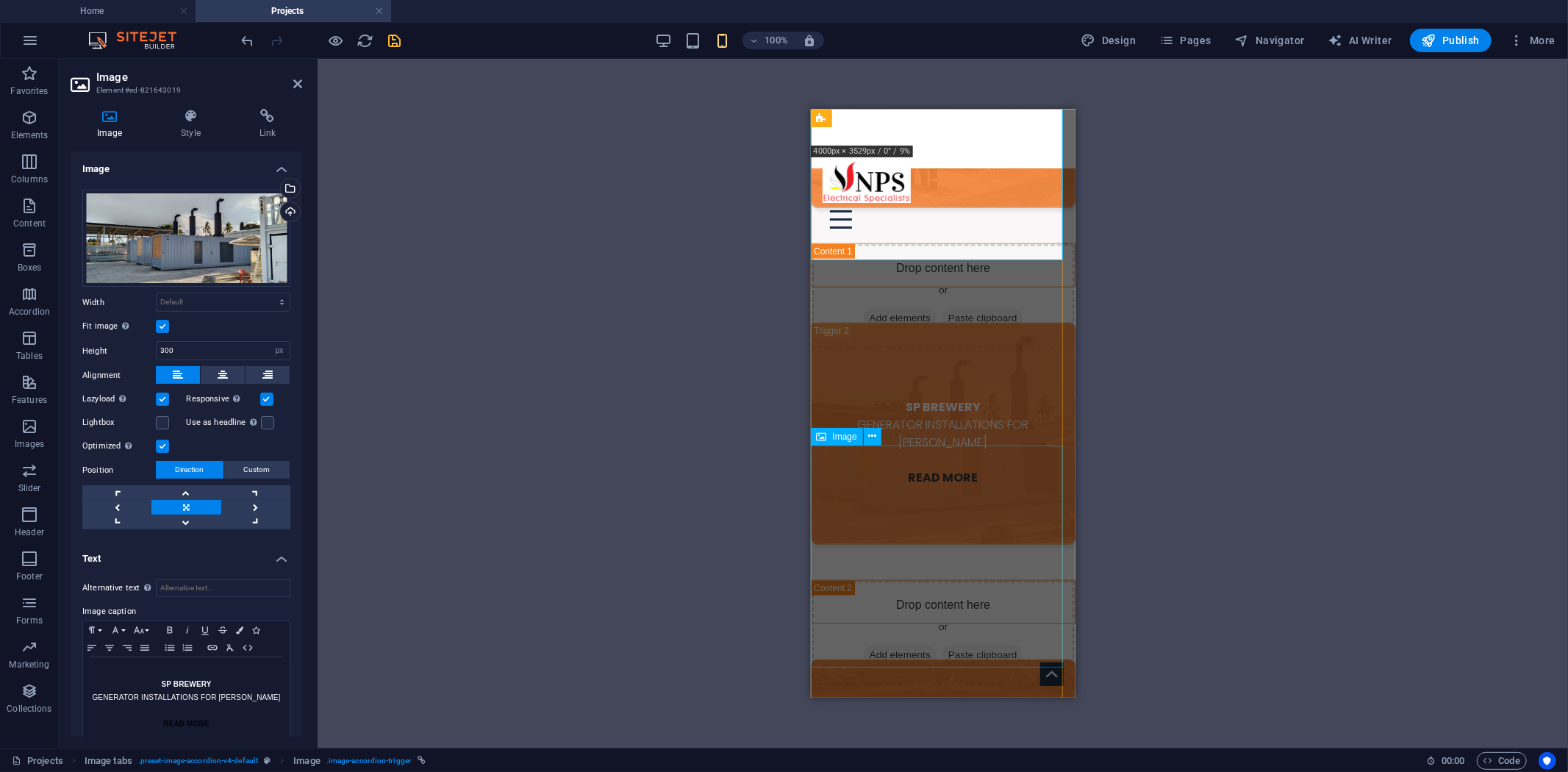
click at [972, 659] on figure "NKW, [PERSON_NAME] ELECTRICAL REFURBISHMENT TO THE PNGDF SQUADRAN SUPPORT FACIL…" at bounding box center [943, 769] width 265 height 222
select select "px"
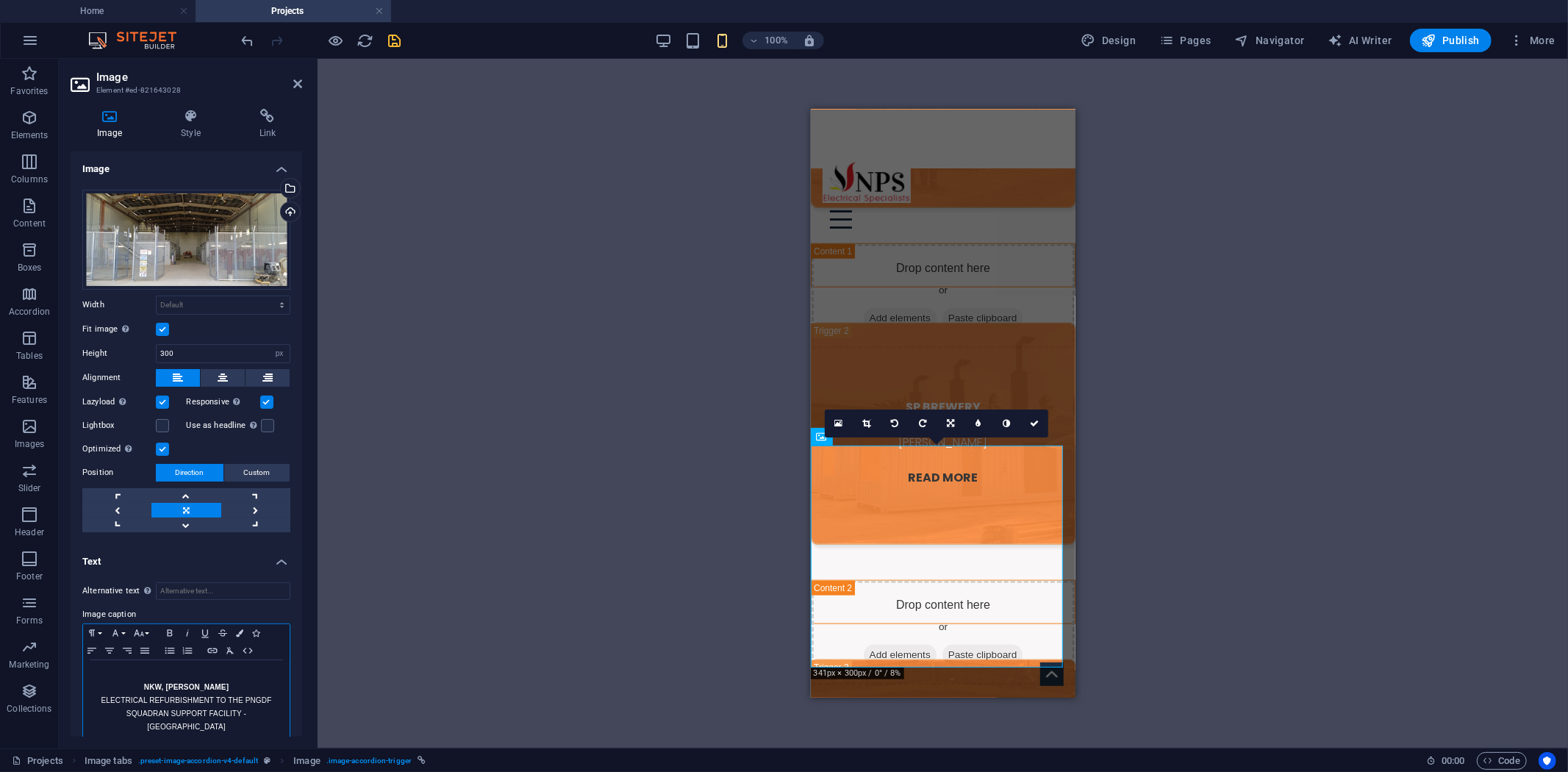
click at [159, 681] on p "NKW, [PERSON_NAME]" at bounding box center [186, 687] width 192 height 13
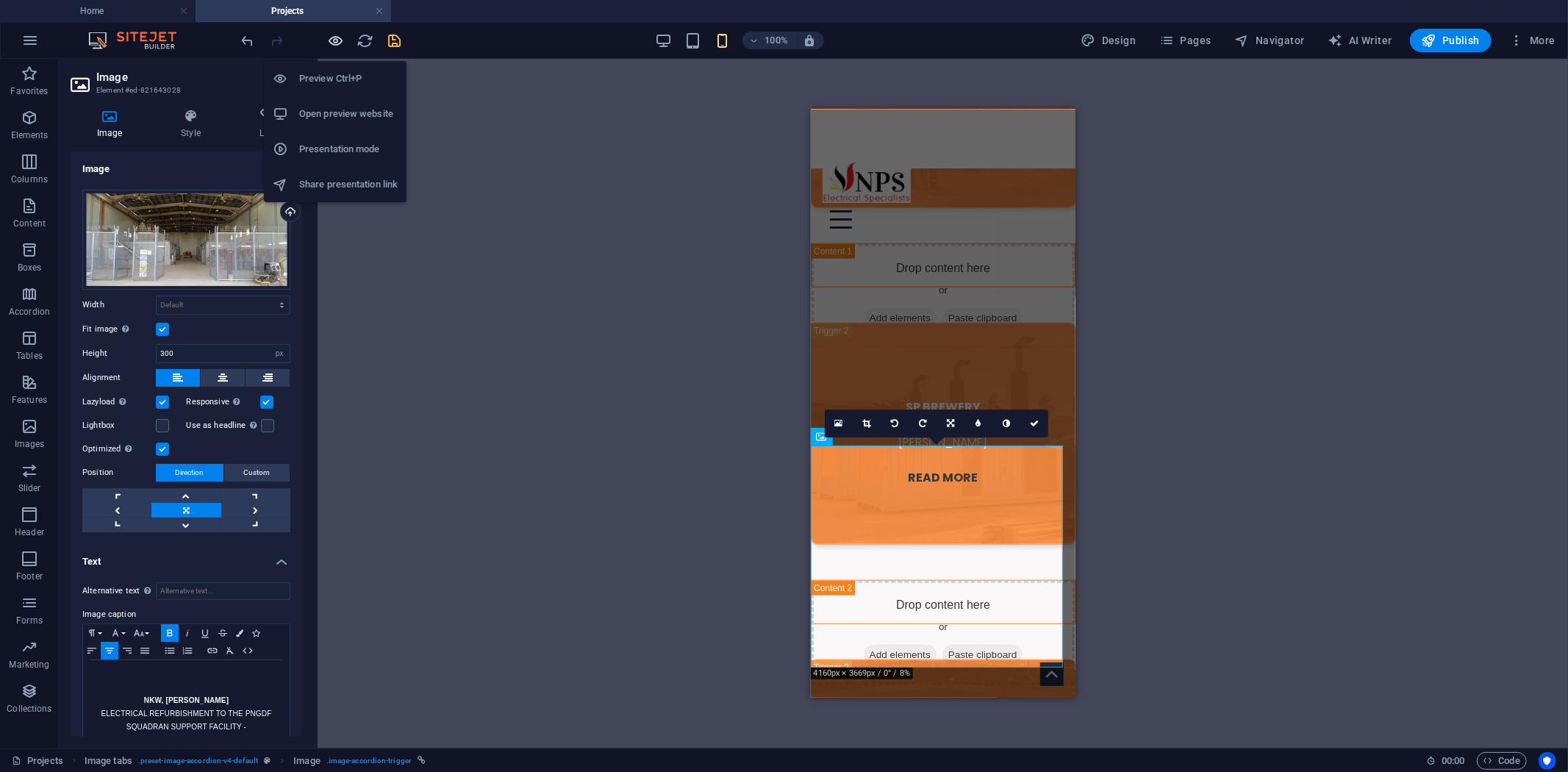
click at [343, 42] on icon "button" at bounding box center [336, 41] width 17 height 17
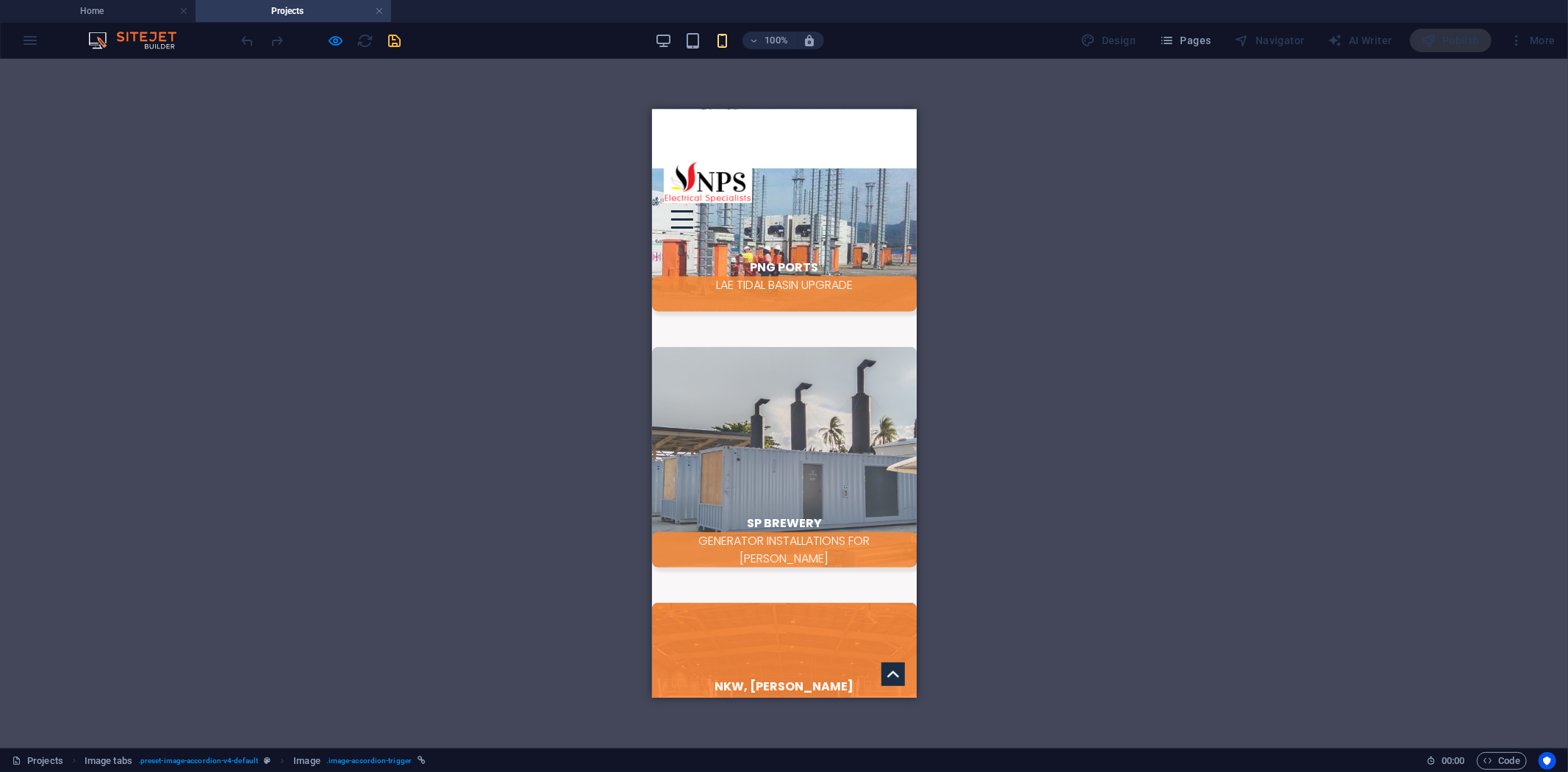
scroll to position [1393, 0]
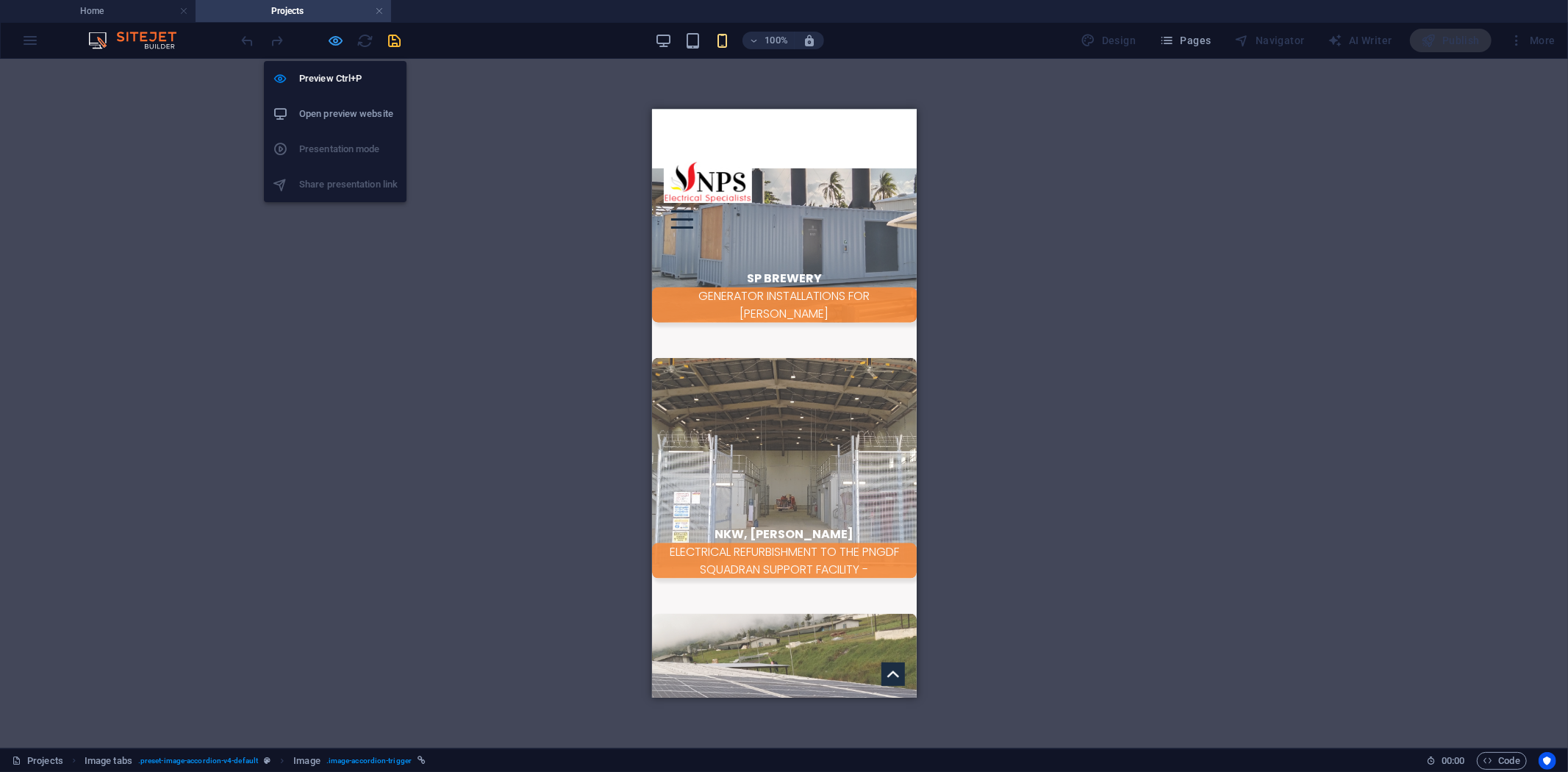
click at [336, 44] on icon "button" at bounding box center [336, 41] width 17 height 17
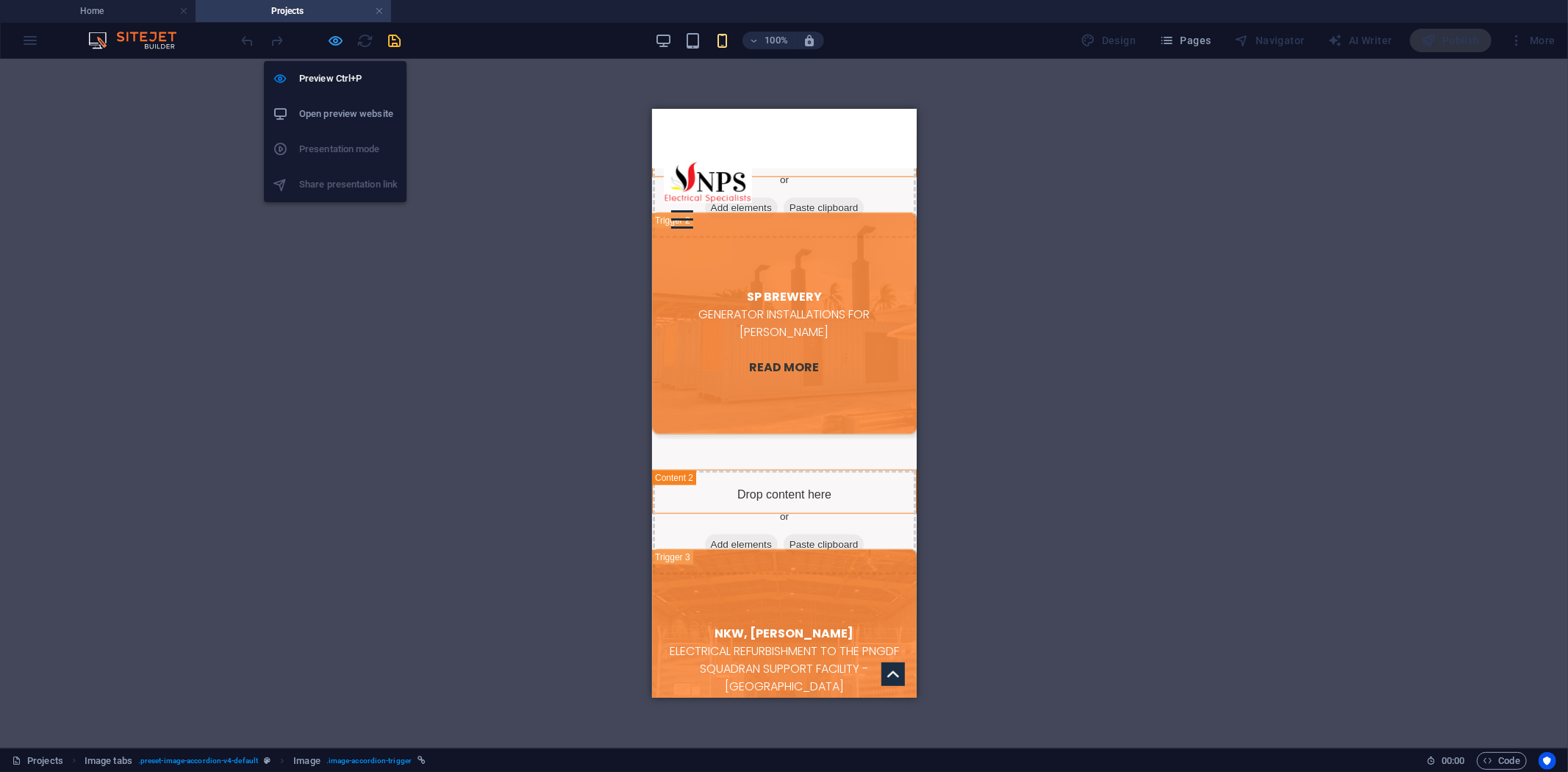
select select "px"
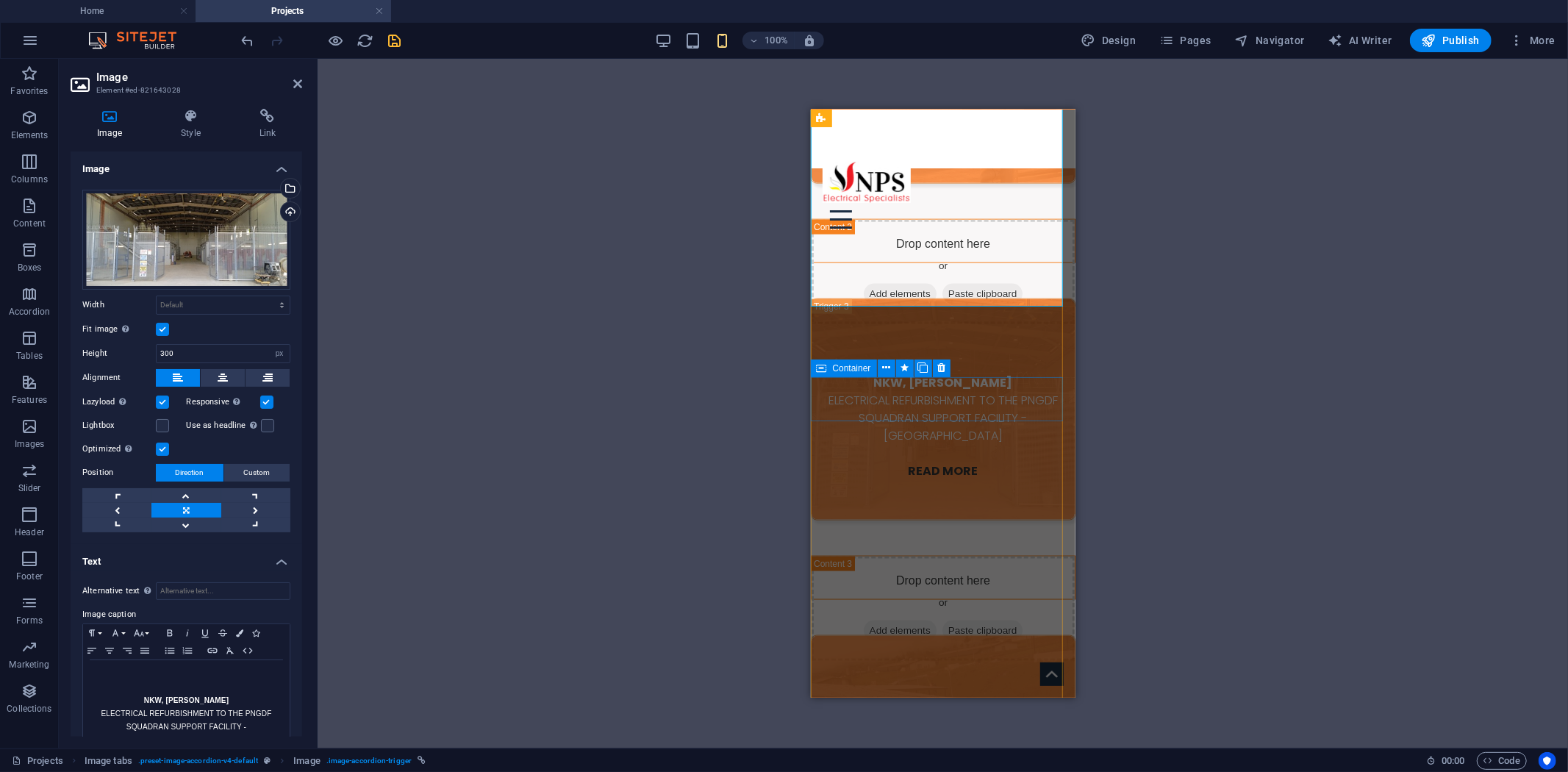
scroll to position [1889, 0]
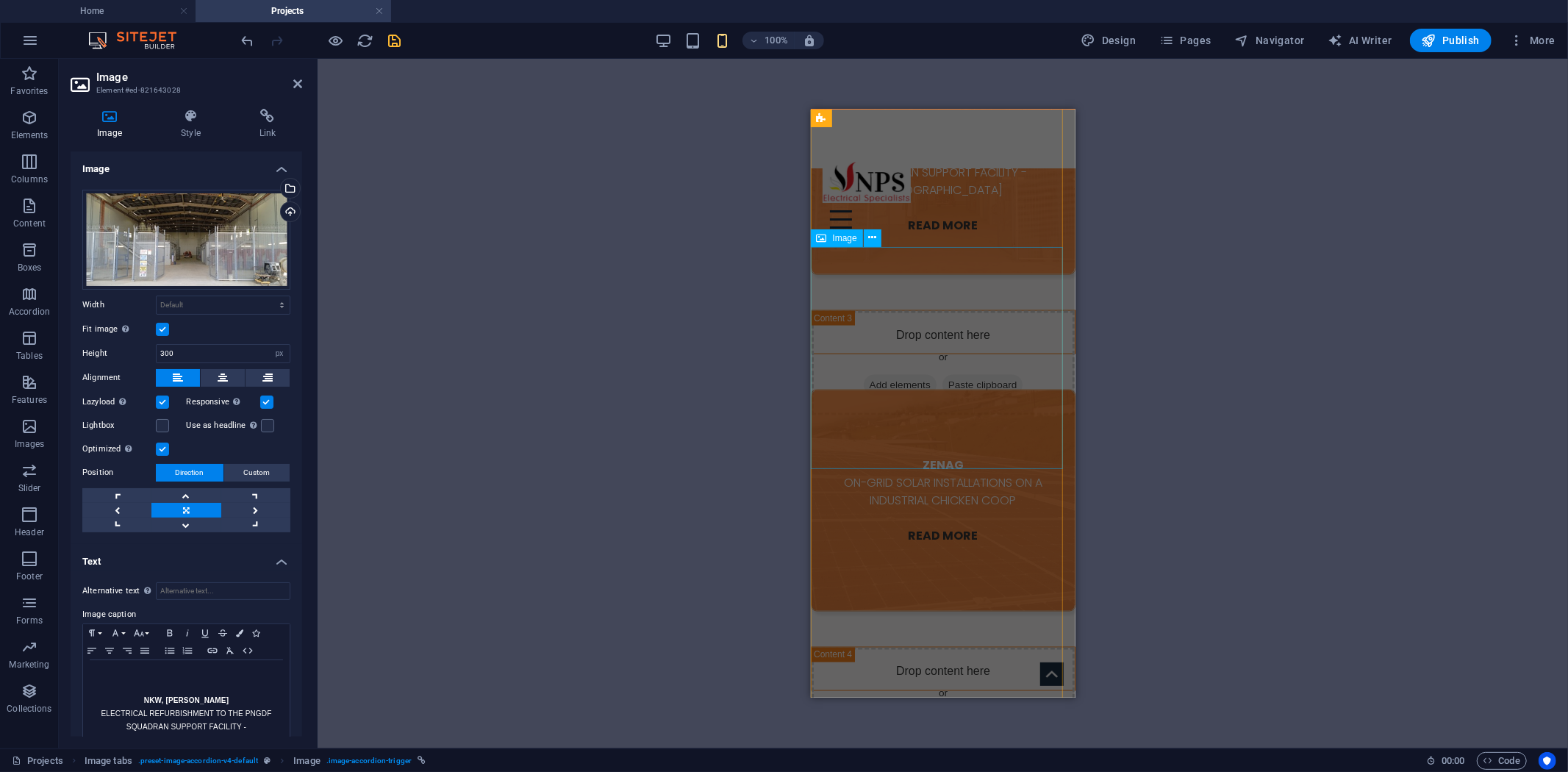
click at [888, 389] on figure "ZENAG ON-GRID SOLAR INSTALLATIONS ON A INDUSTRIAL CHICKEN COOP READ MORE" at bounding box center [943, 499] width 265 height 222
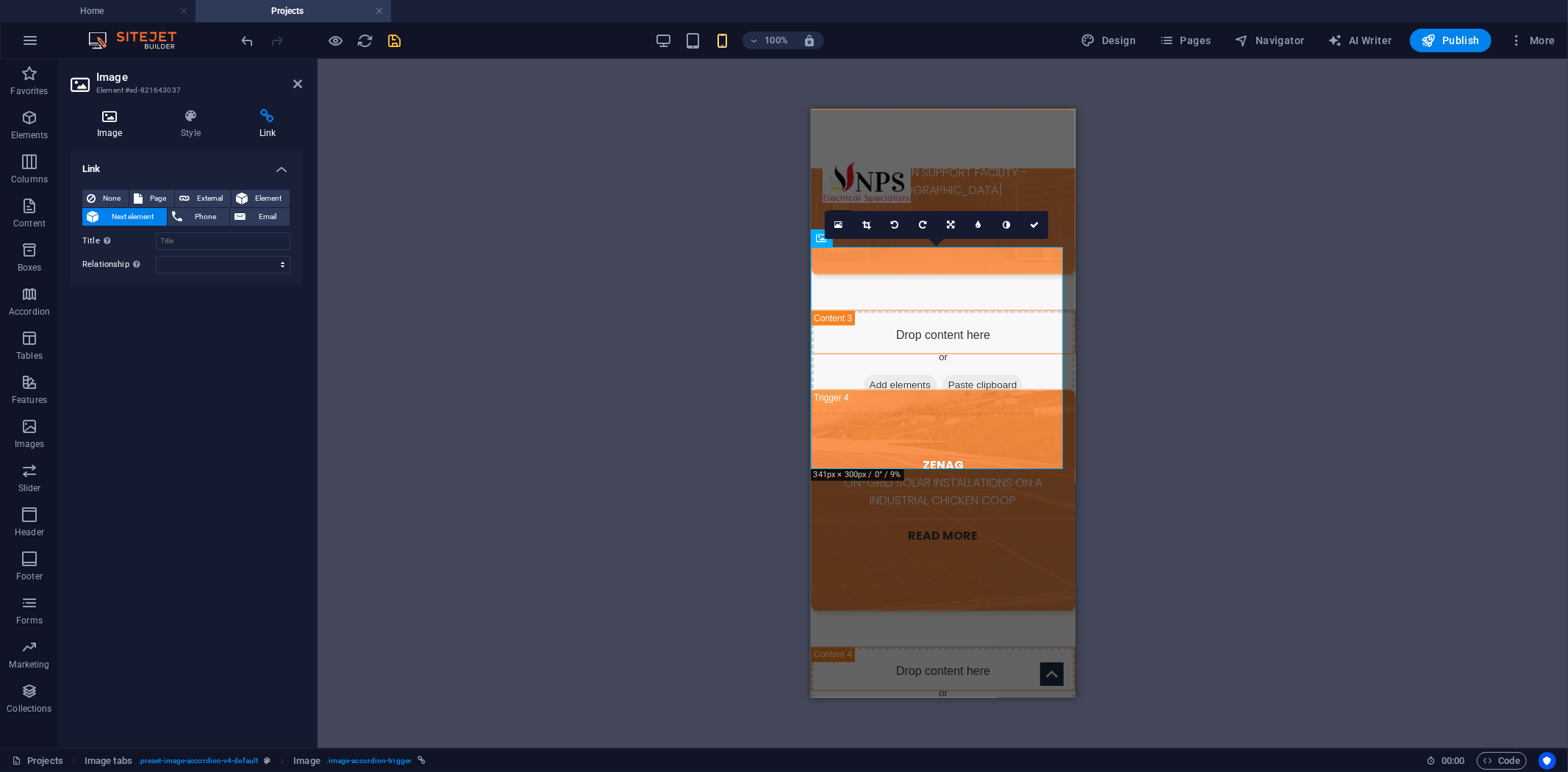
click at [125, 125] on h4 "Image" at bounding box center [112, 124] width 84 height 31
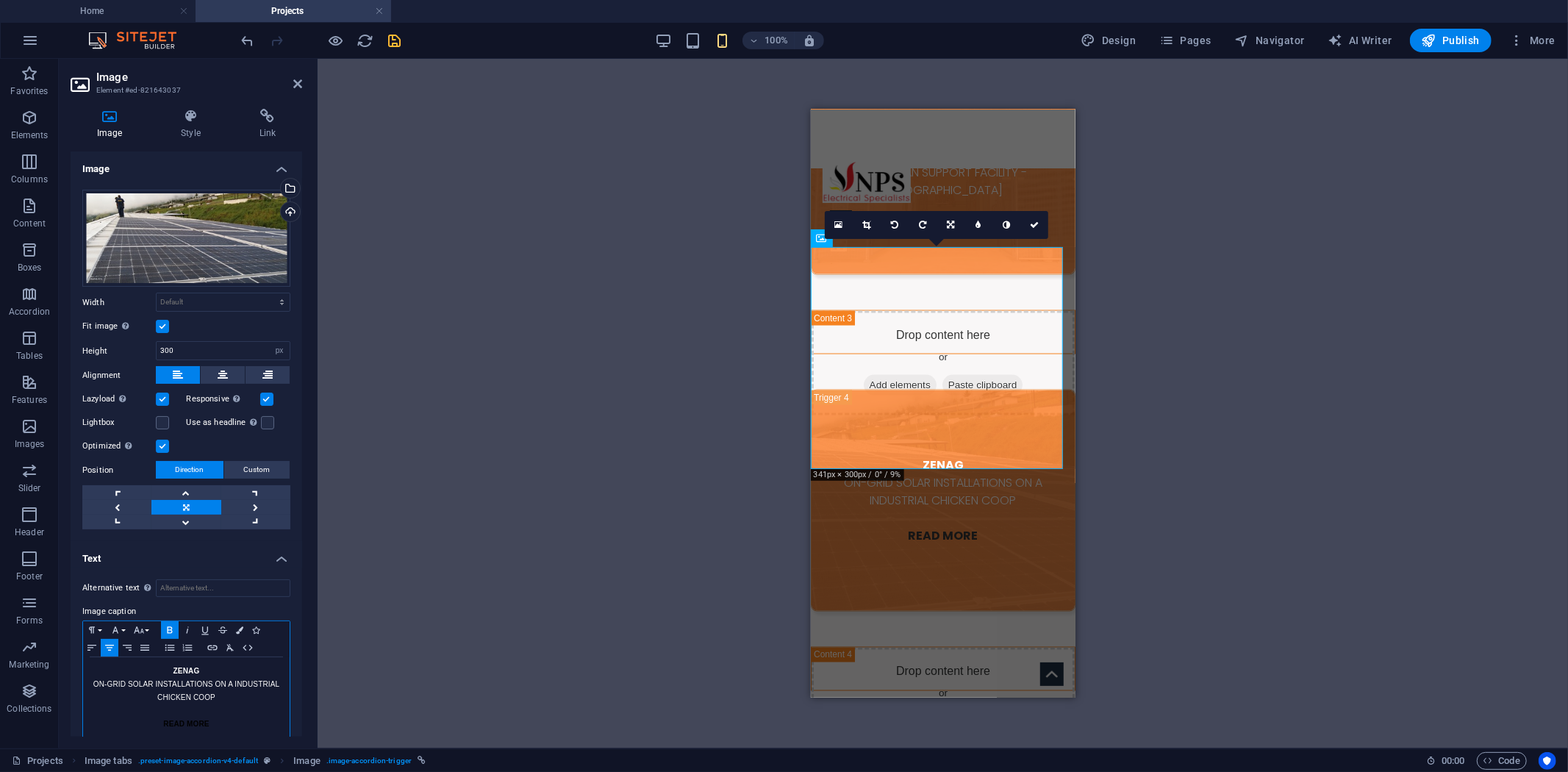
click at [168, 670] on p "ZENAG" at bounding box center [186, 670] width 192 height 13
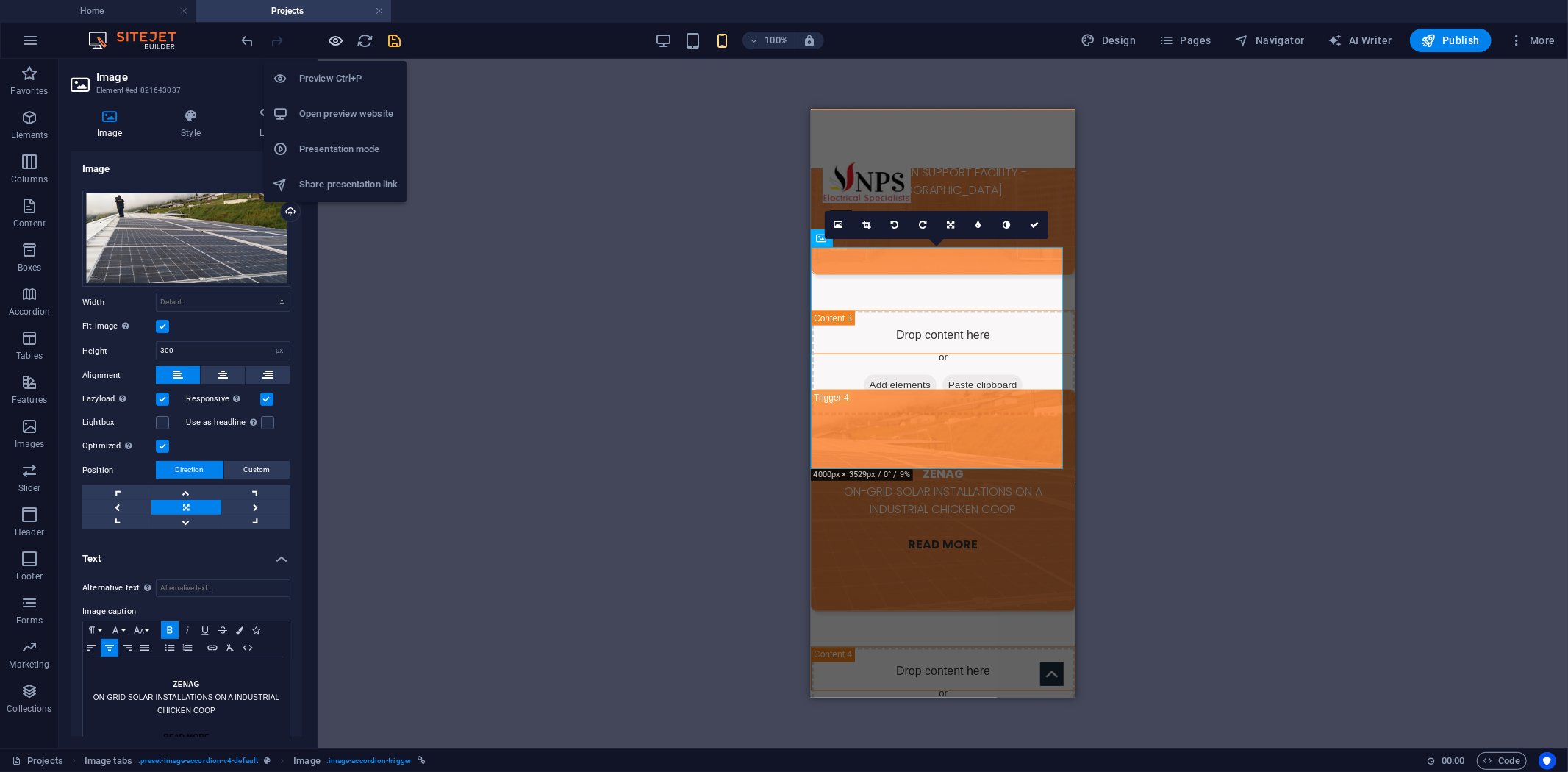
click at [329, 42] on icon "button" at bounding box center [336, 41] width 17 height 17
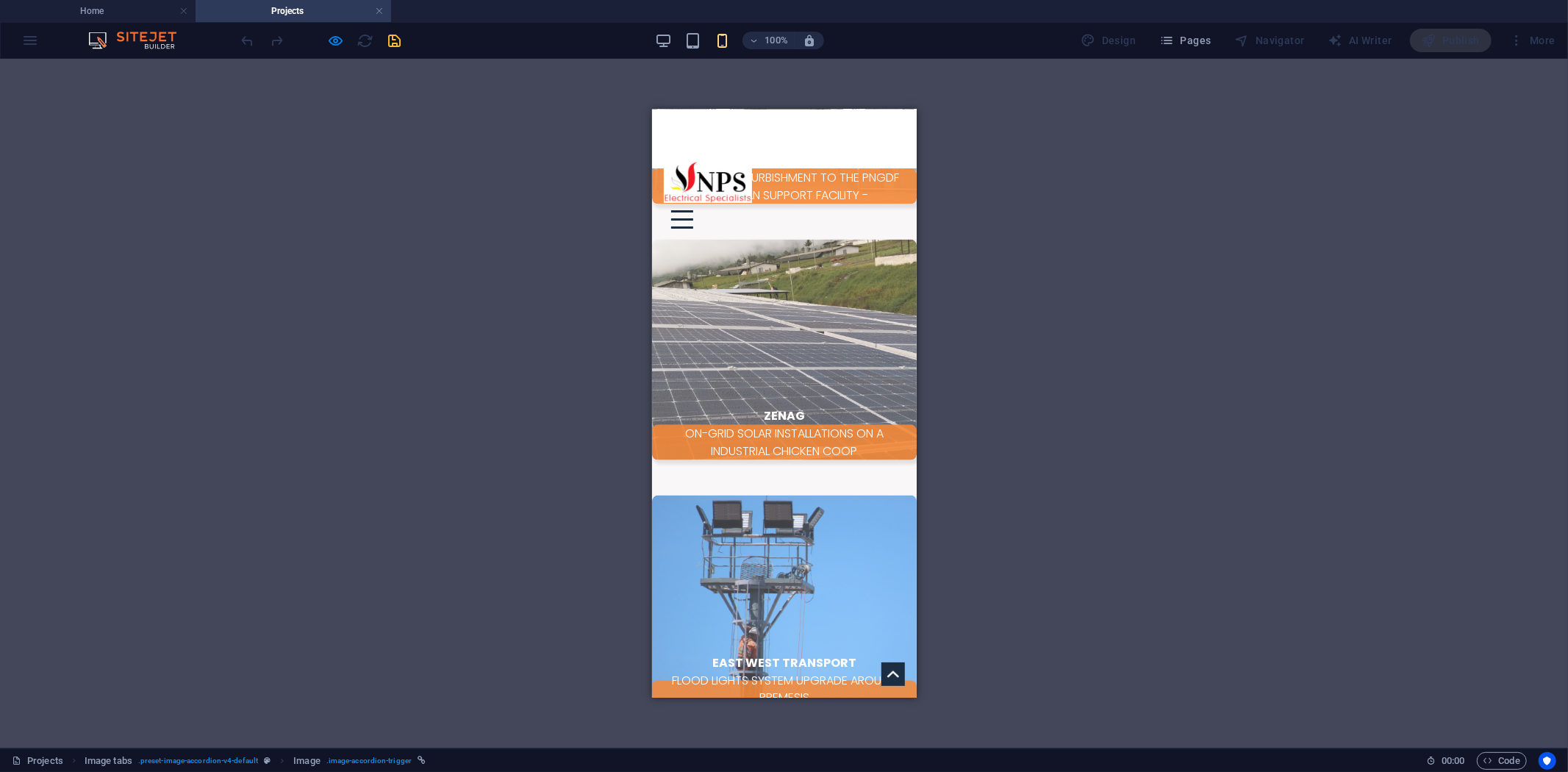
scroll to position [2012, 0]
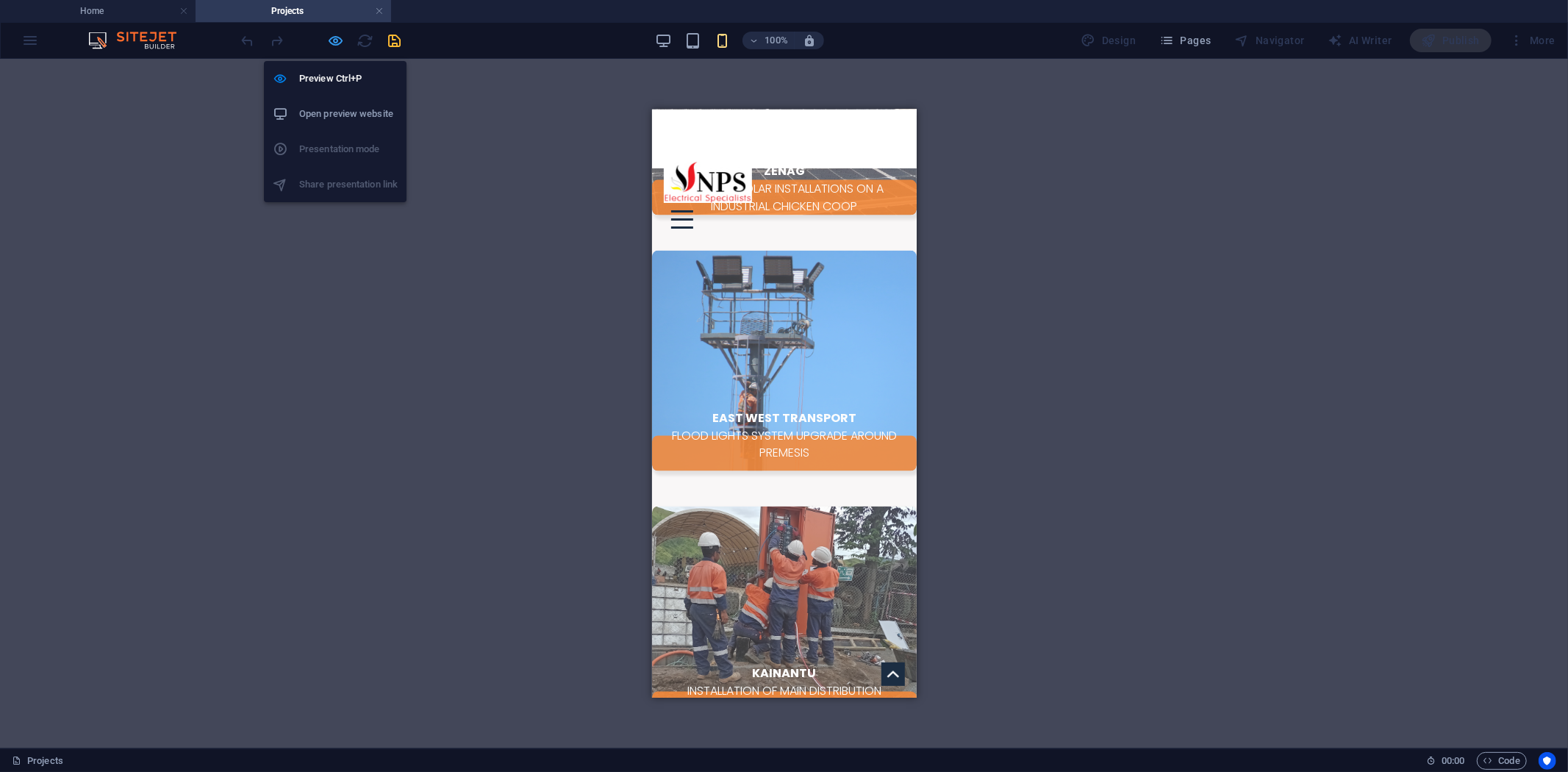
click at [343, 47] on icon "button" at bounding box center [336, 41] width 17 height 17
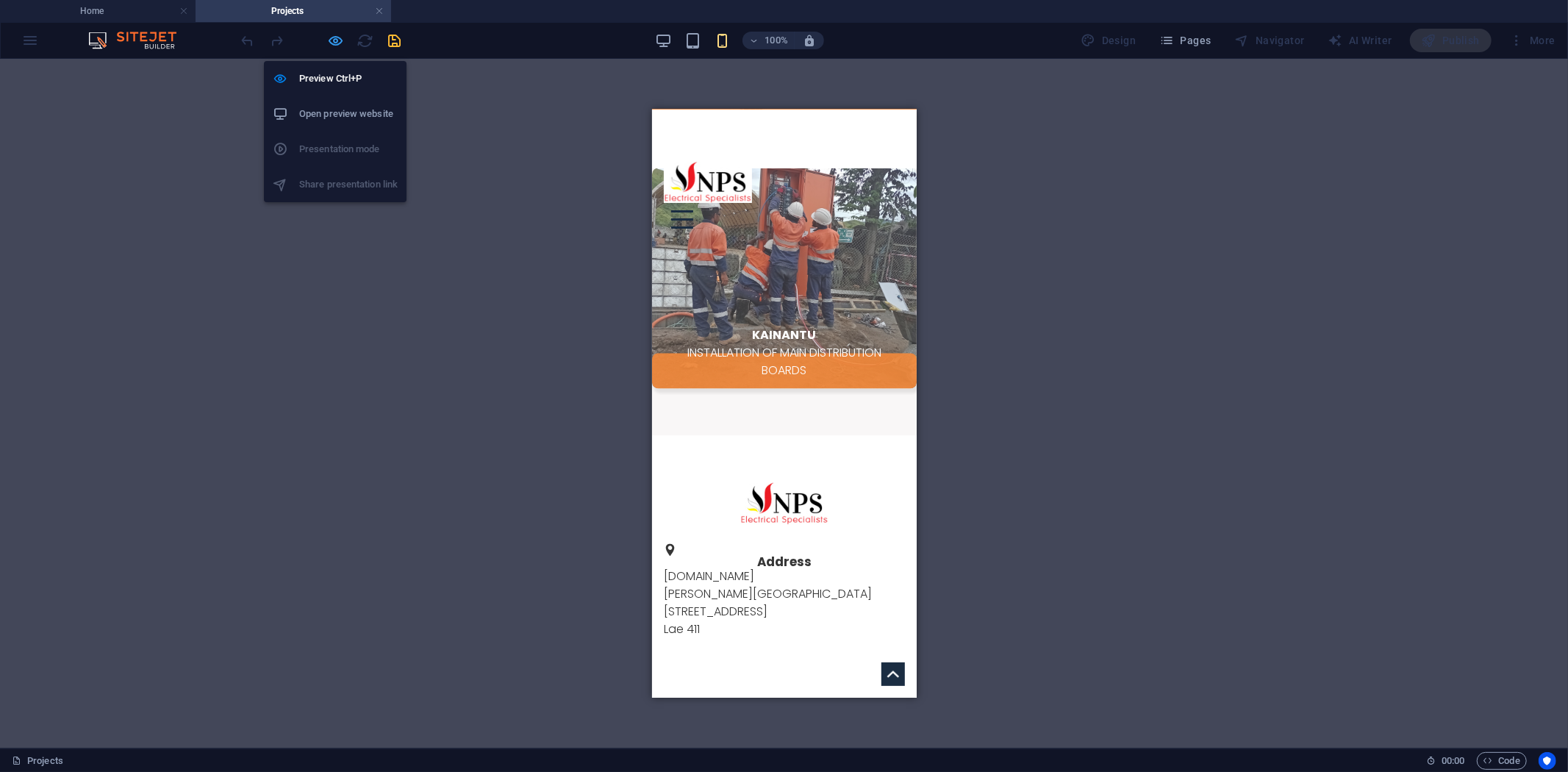
select select "px"
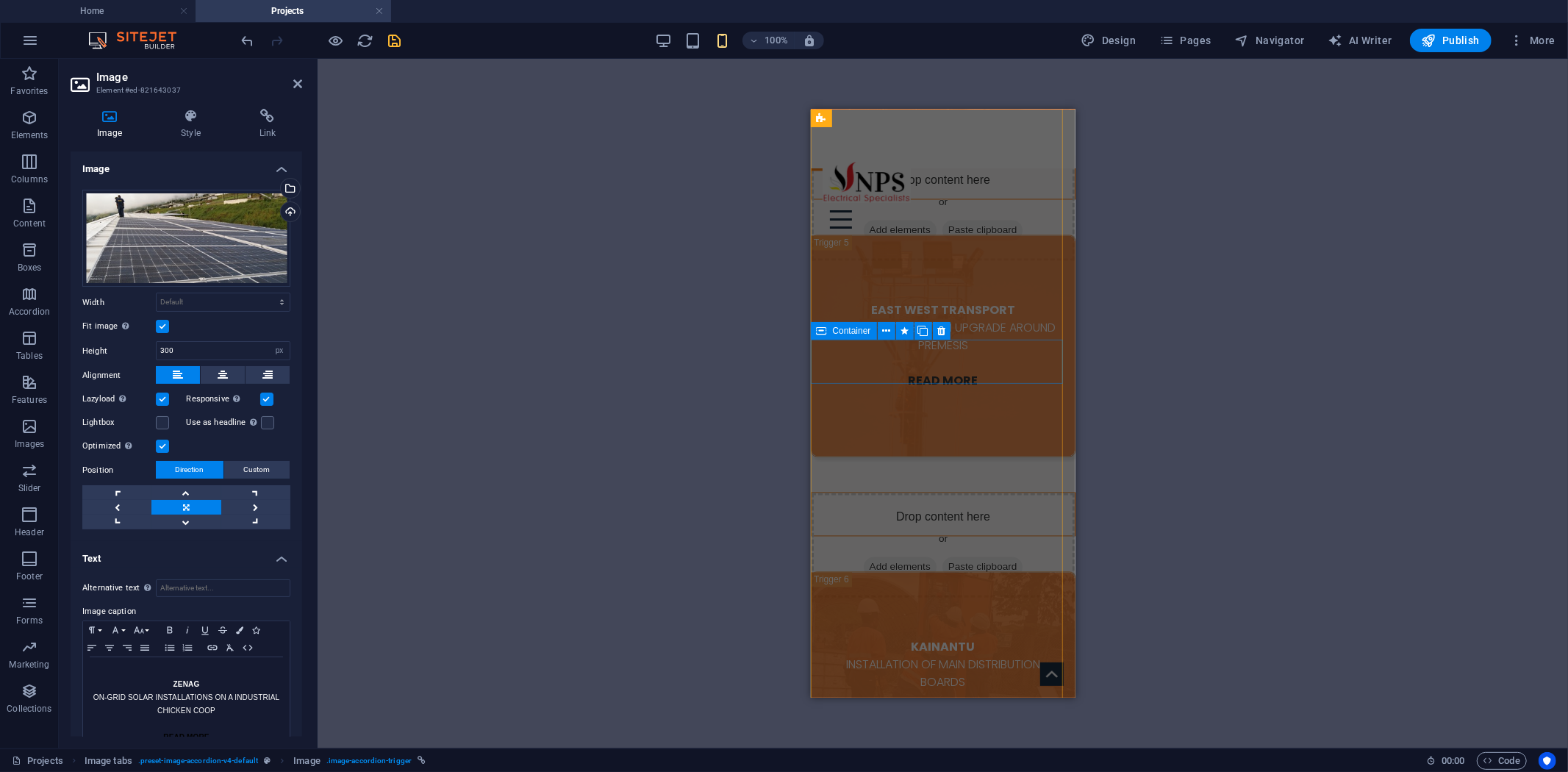
scroll to position [2333, 0]
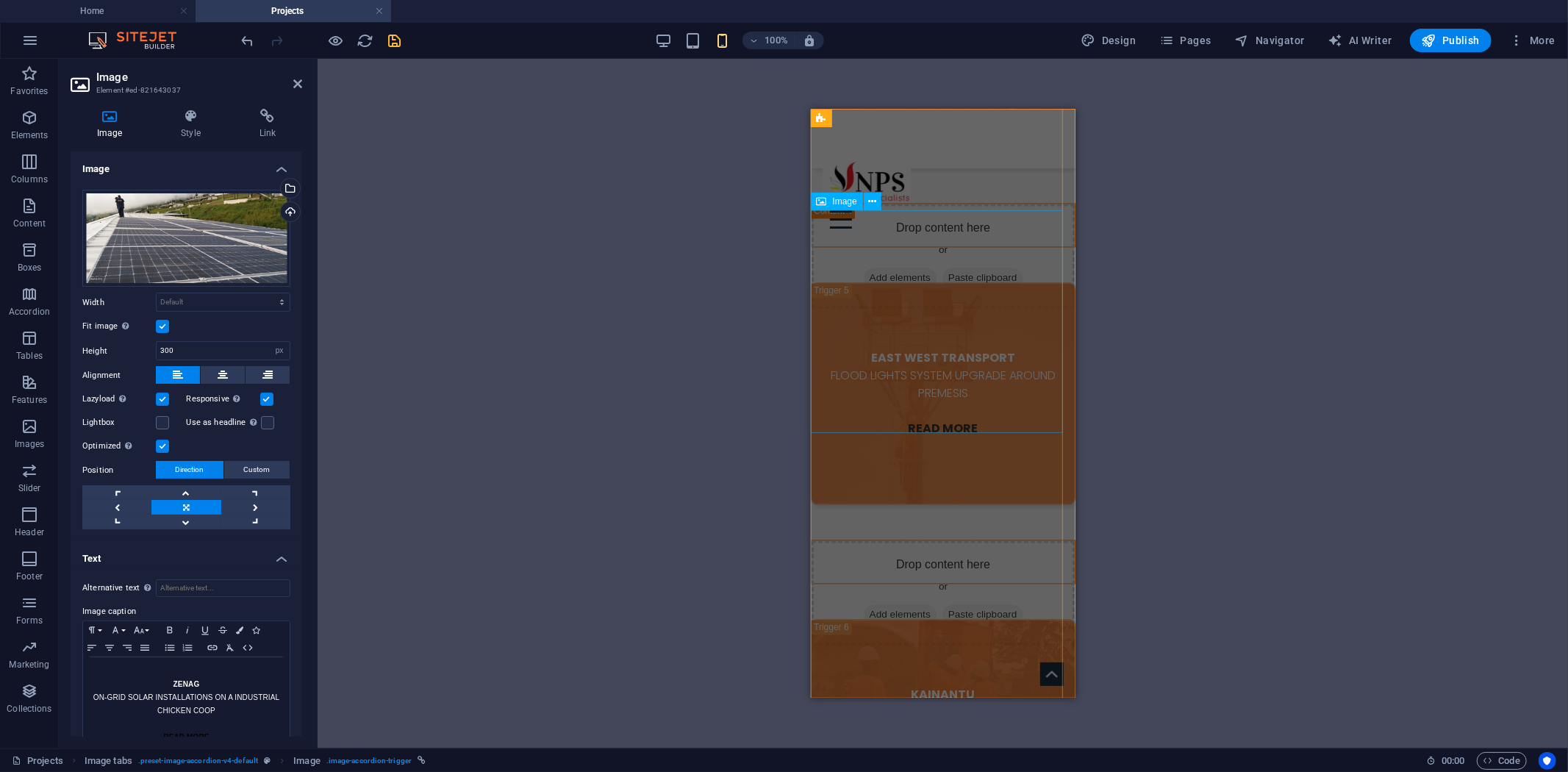
click at [890, 414] on figure "EAST WEST TRANSPORT FLOOD LIGHTS SYSTEM UPGRADE AROUND PREMESIS READ MORE" at bounding box center [943, 393] width 265 height 222
select select "px"
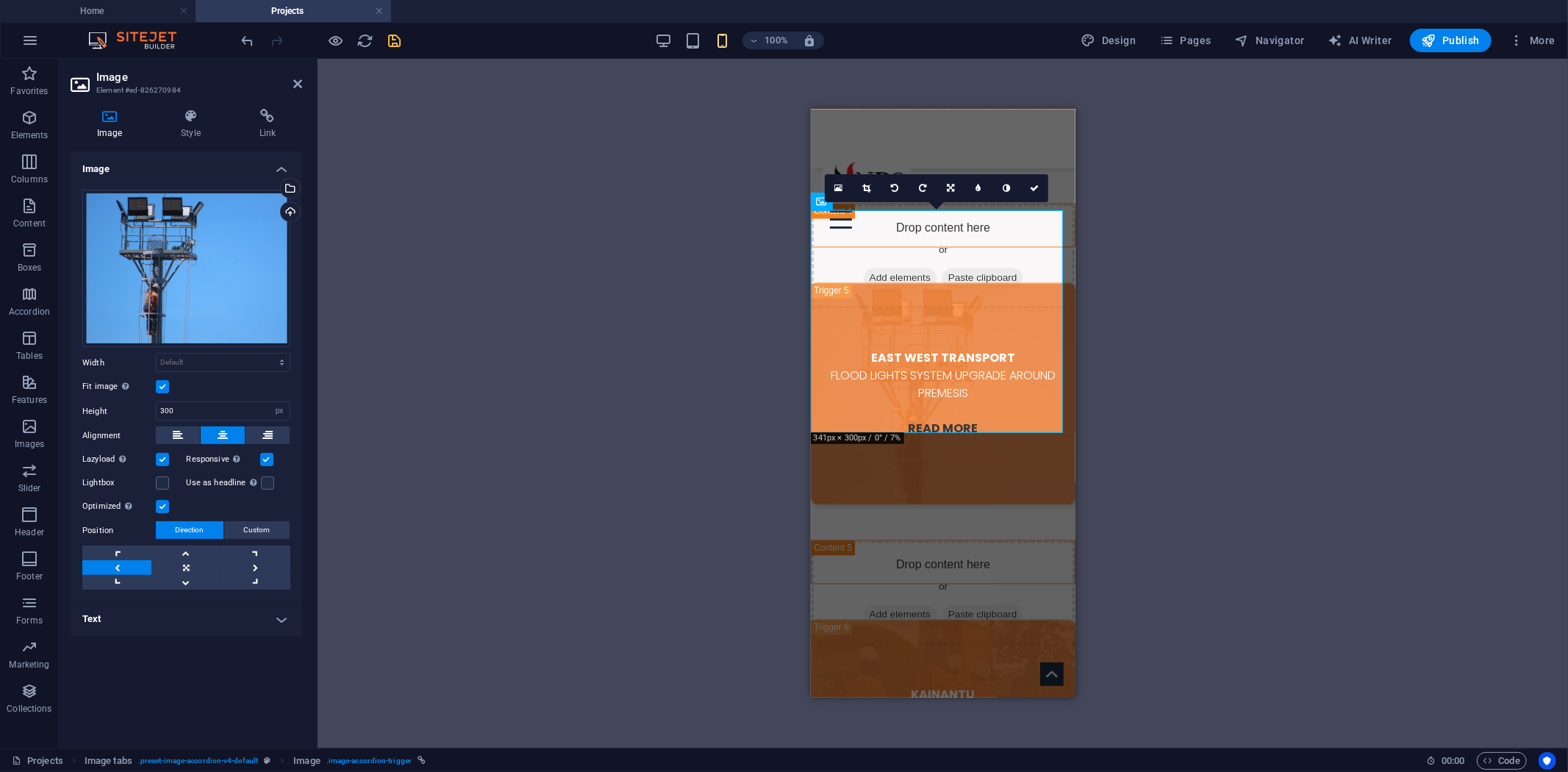
click at [226, 629] on h4 "Text" at bounding box center [186, 619] width 231 height 35
click at [137, 728] on p "EAST WEST TRANSPORT" at bounding box center [186, 731] width 192 height 13
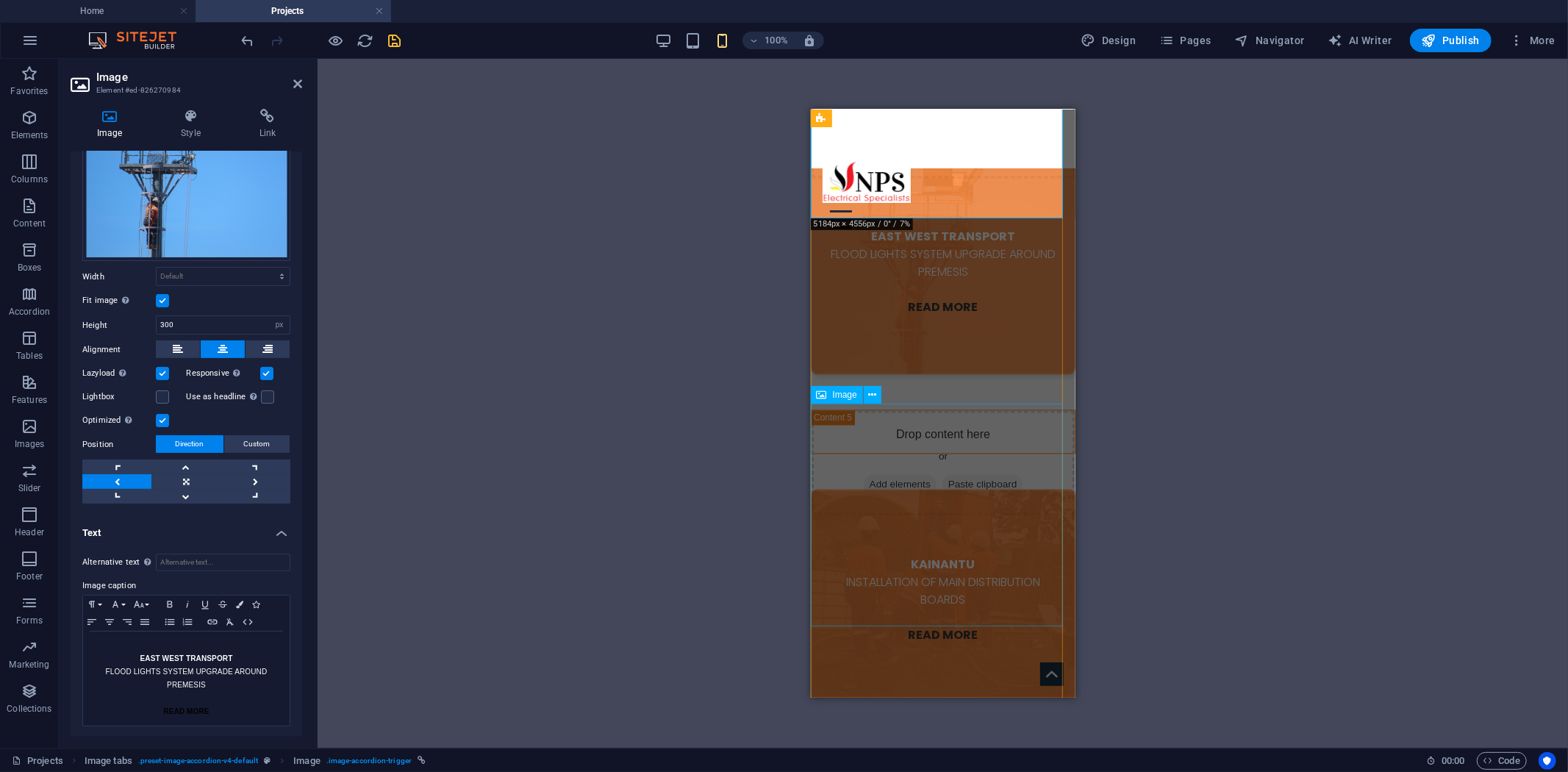
scroll to position [2577, 0]
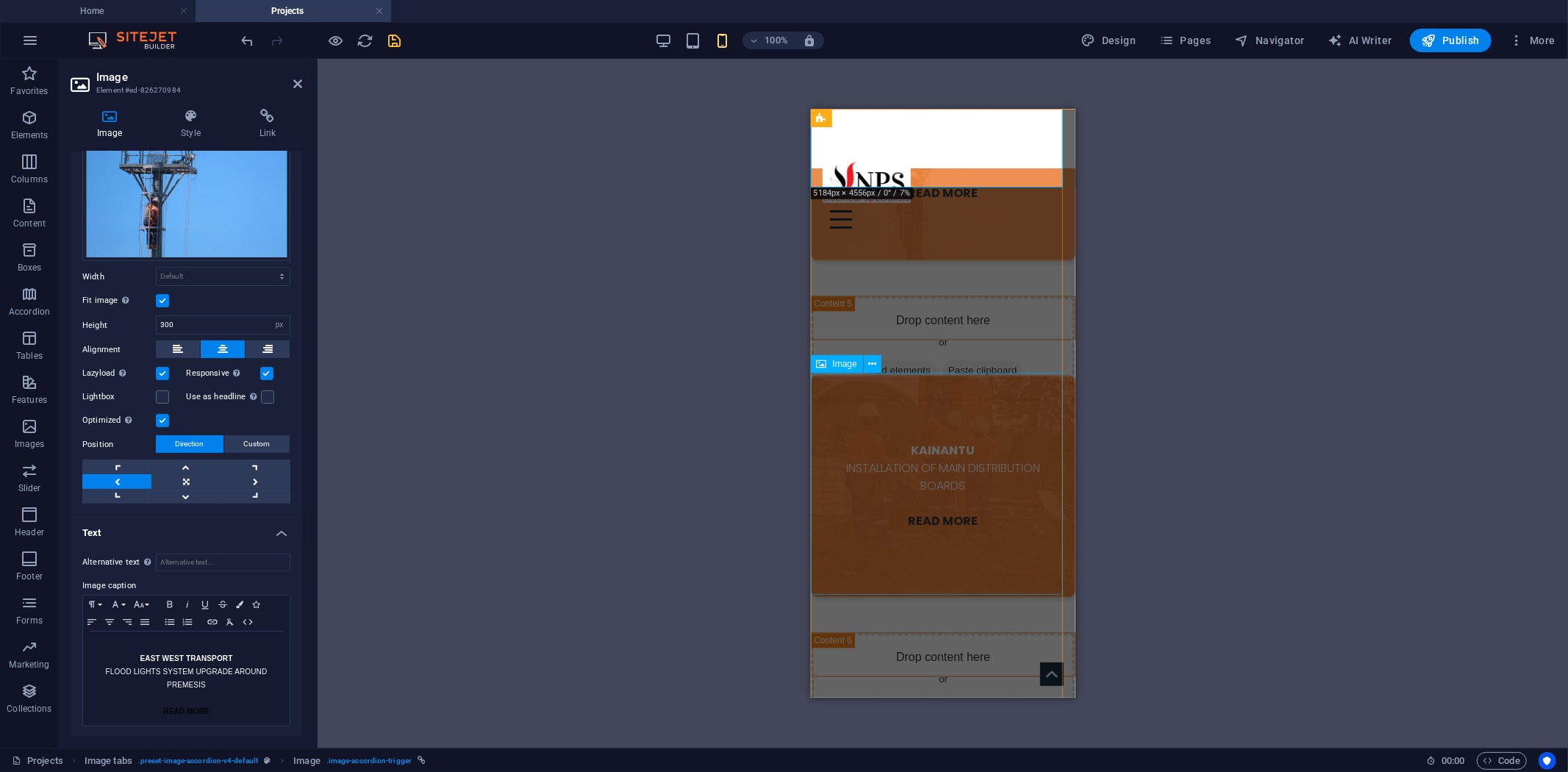
click at [848, 530] on figure "KAINANTU INSTALLATION OF MAIN DISTRIBUTION BOARDS READ MORE" at bounding box center [943, 485] width 265 height 222
select select "px"
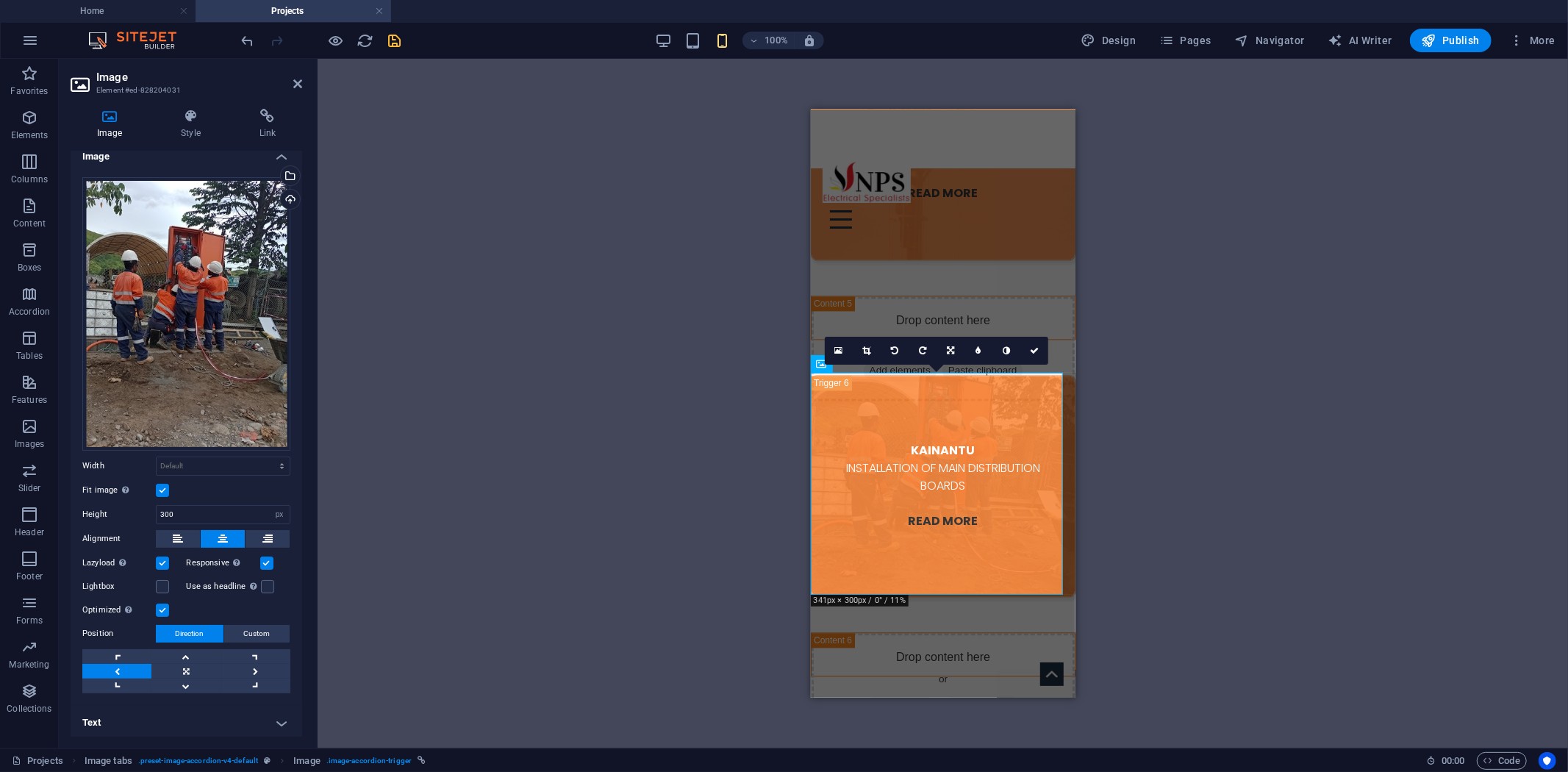
click at [225, 710] on h4 "Text" at bounding box center [186, 723] width 231 height 35
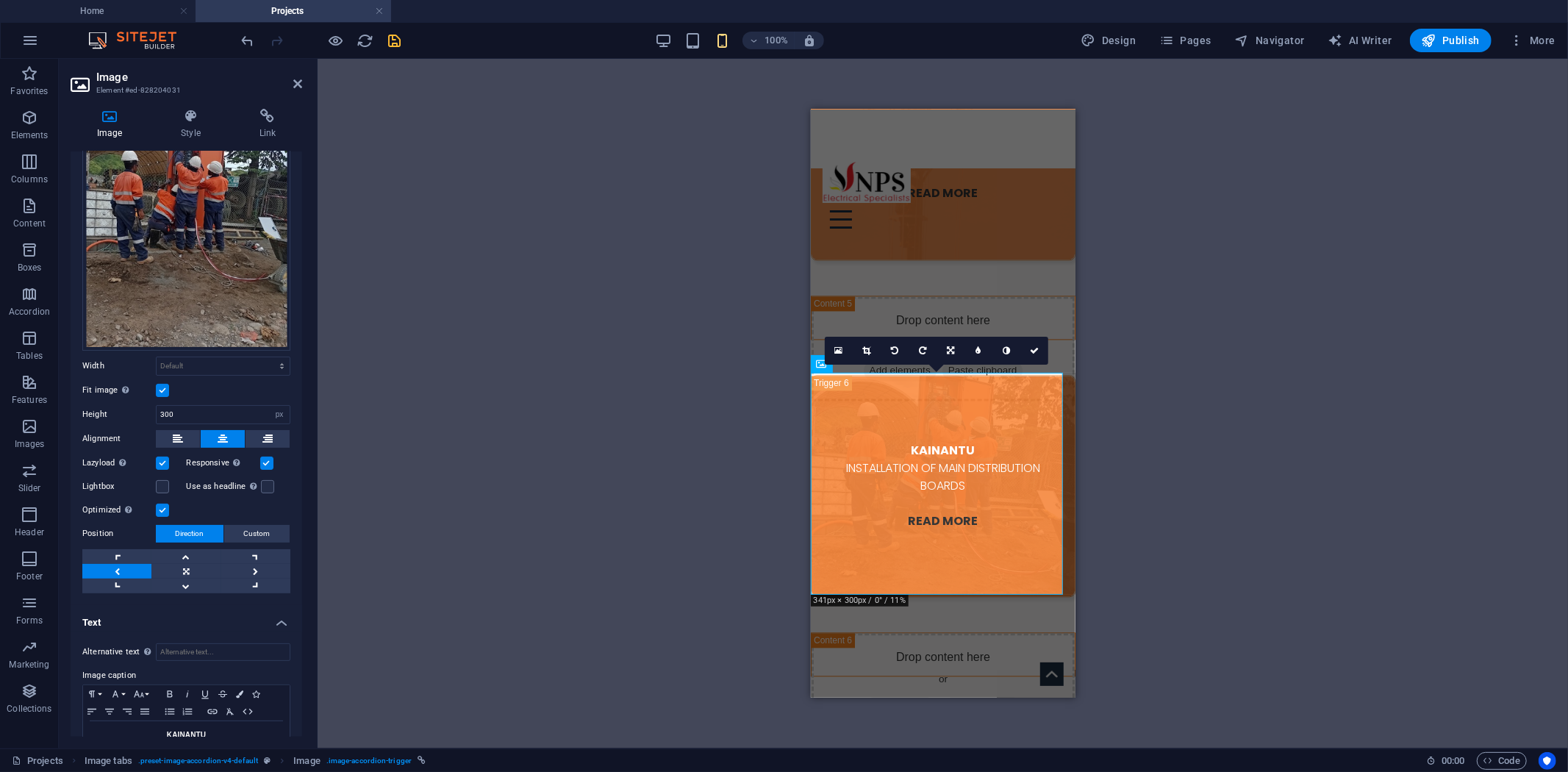
scroll to position [174, 0]
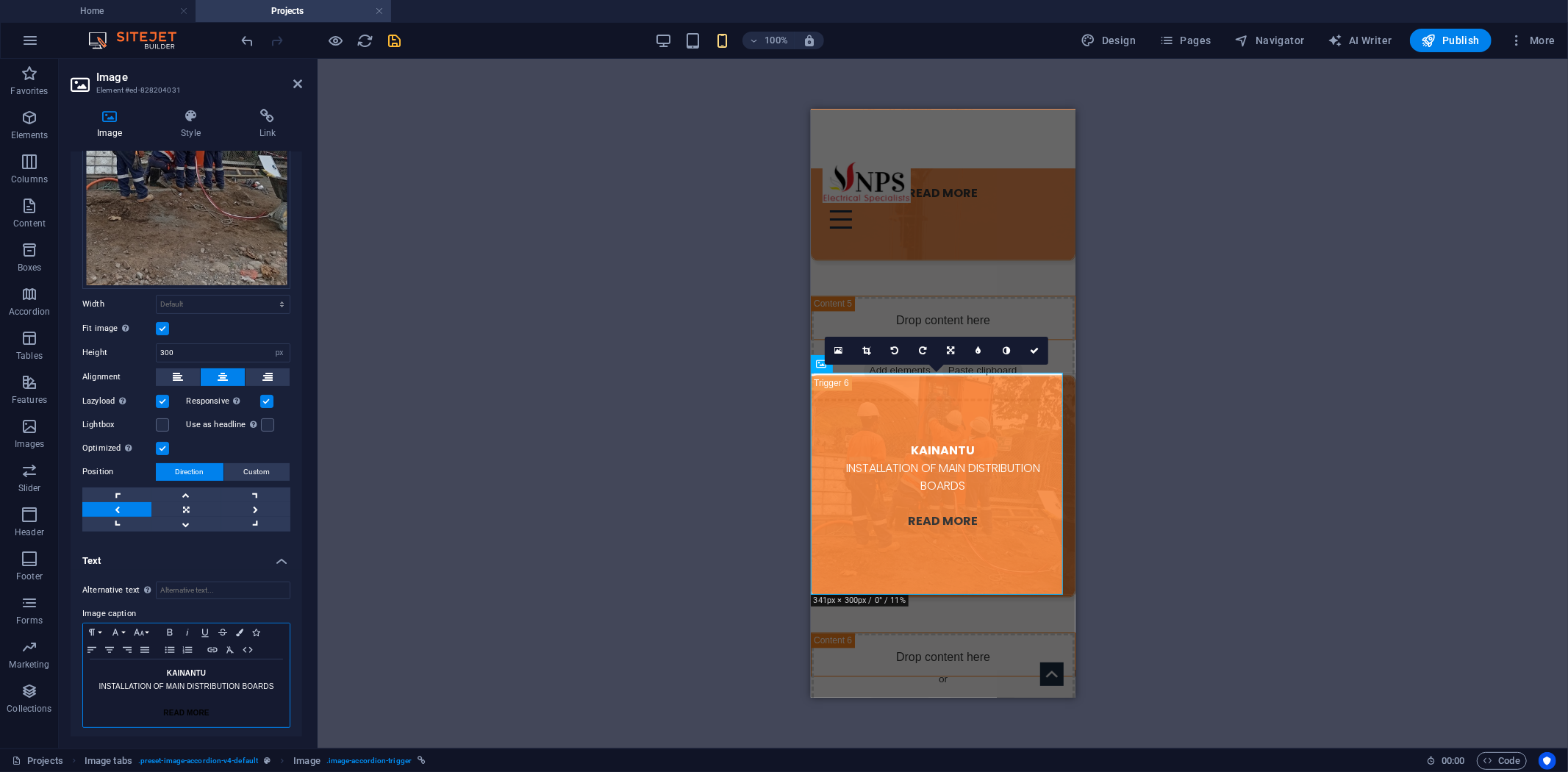
click at [162, 667] on p "KAINANTU" at bounding box center [186, 673] width 192 height 13
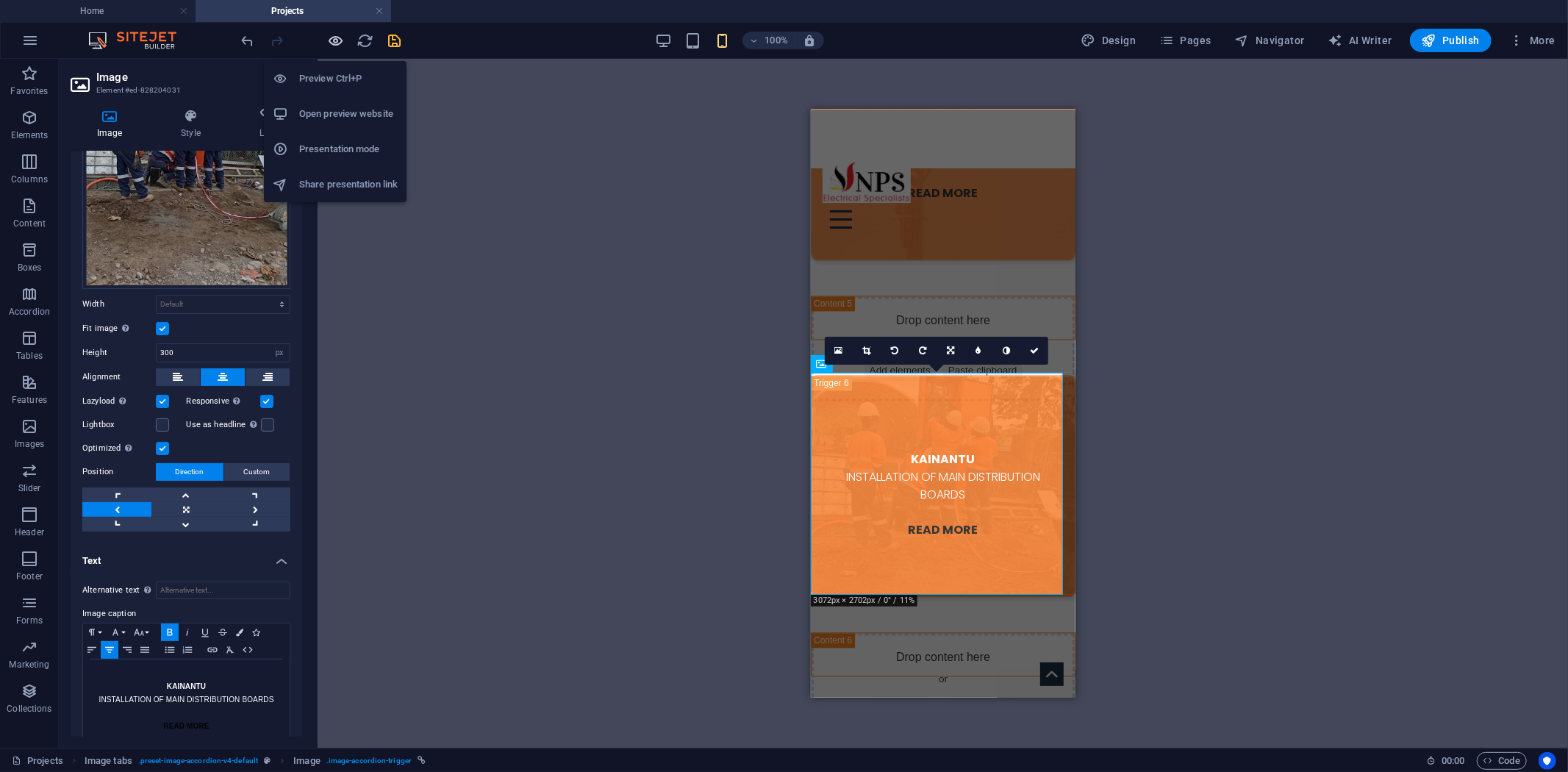
click at [341, 42] on icon "button" at bounding box center [336, 41] width 17 height 17
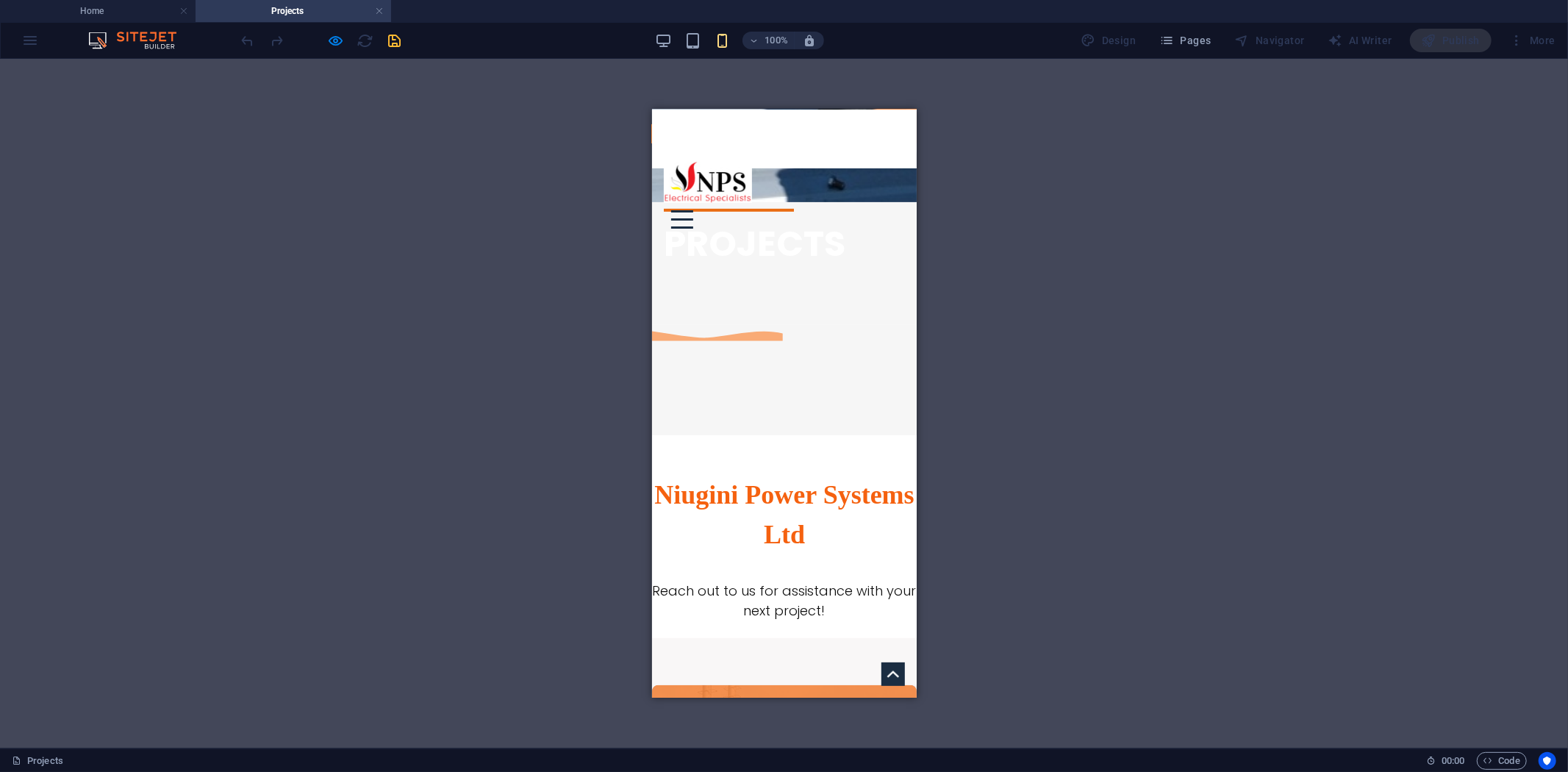
scroll to position [460, 0]
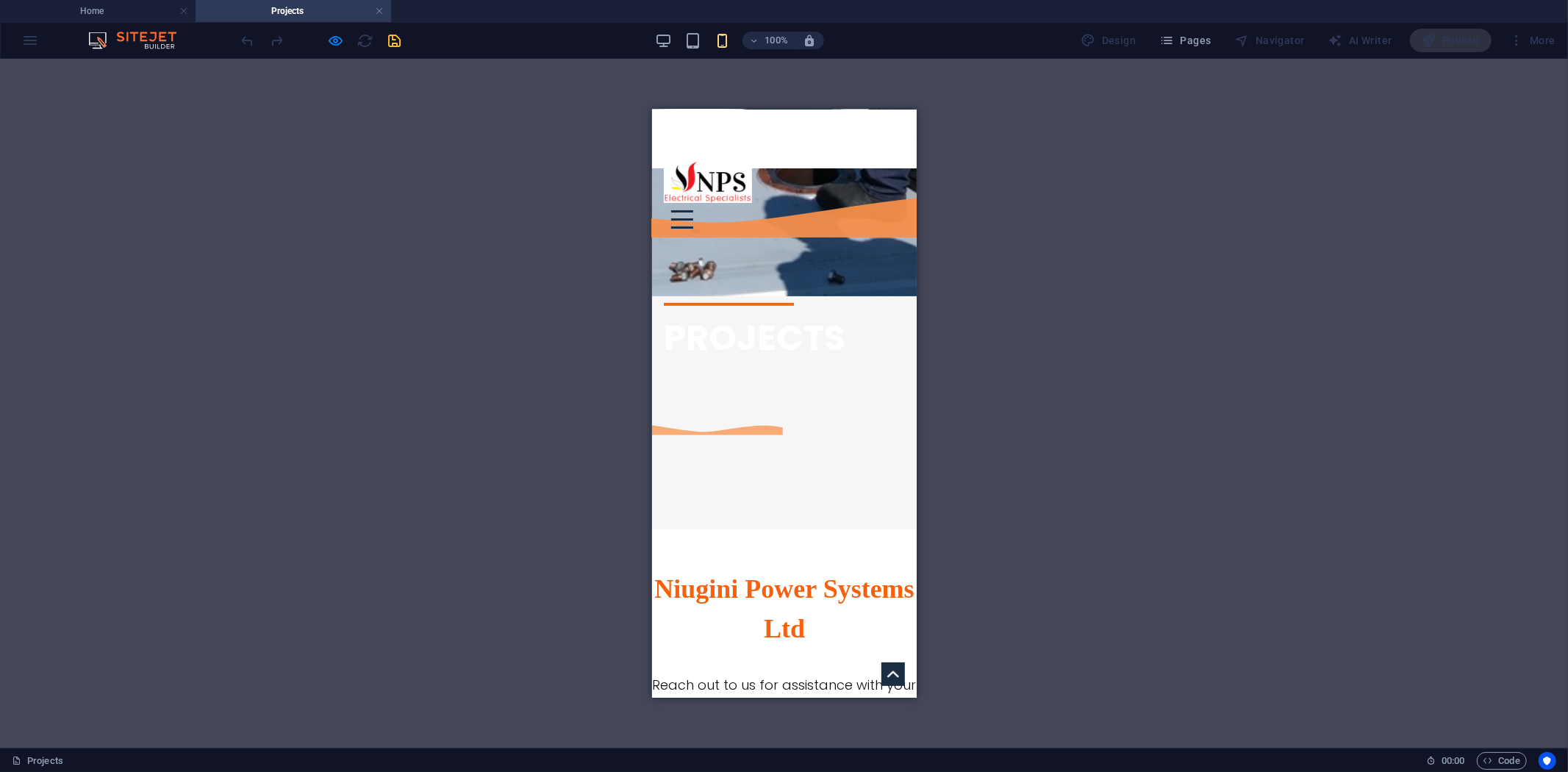
click at [693, 209] on div at bounding box center [681, 218] width 22 height 19
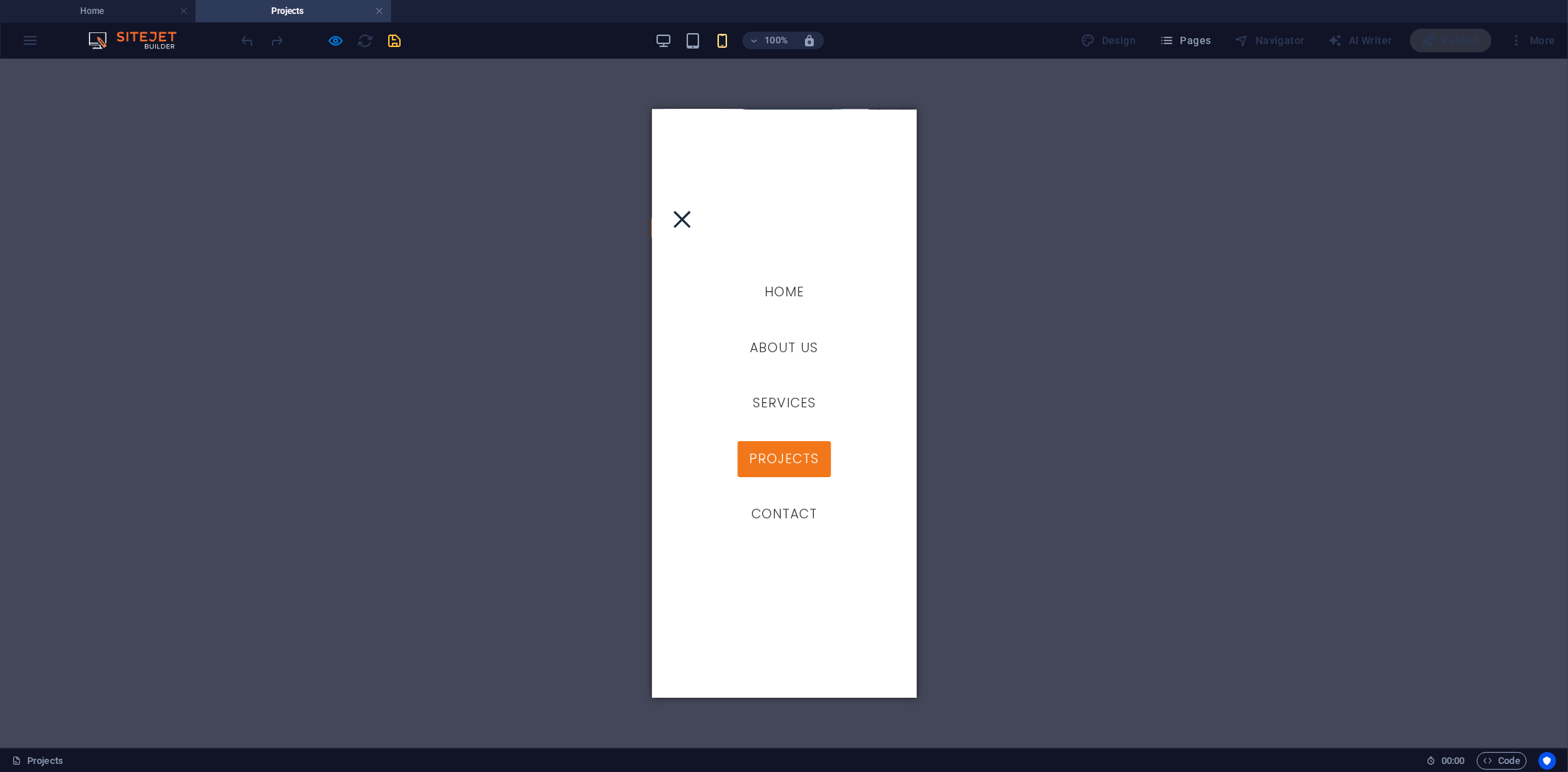
click at [690, 210] on div at bounding box center [681, 218] width 17 height 17
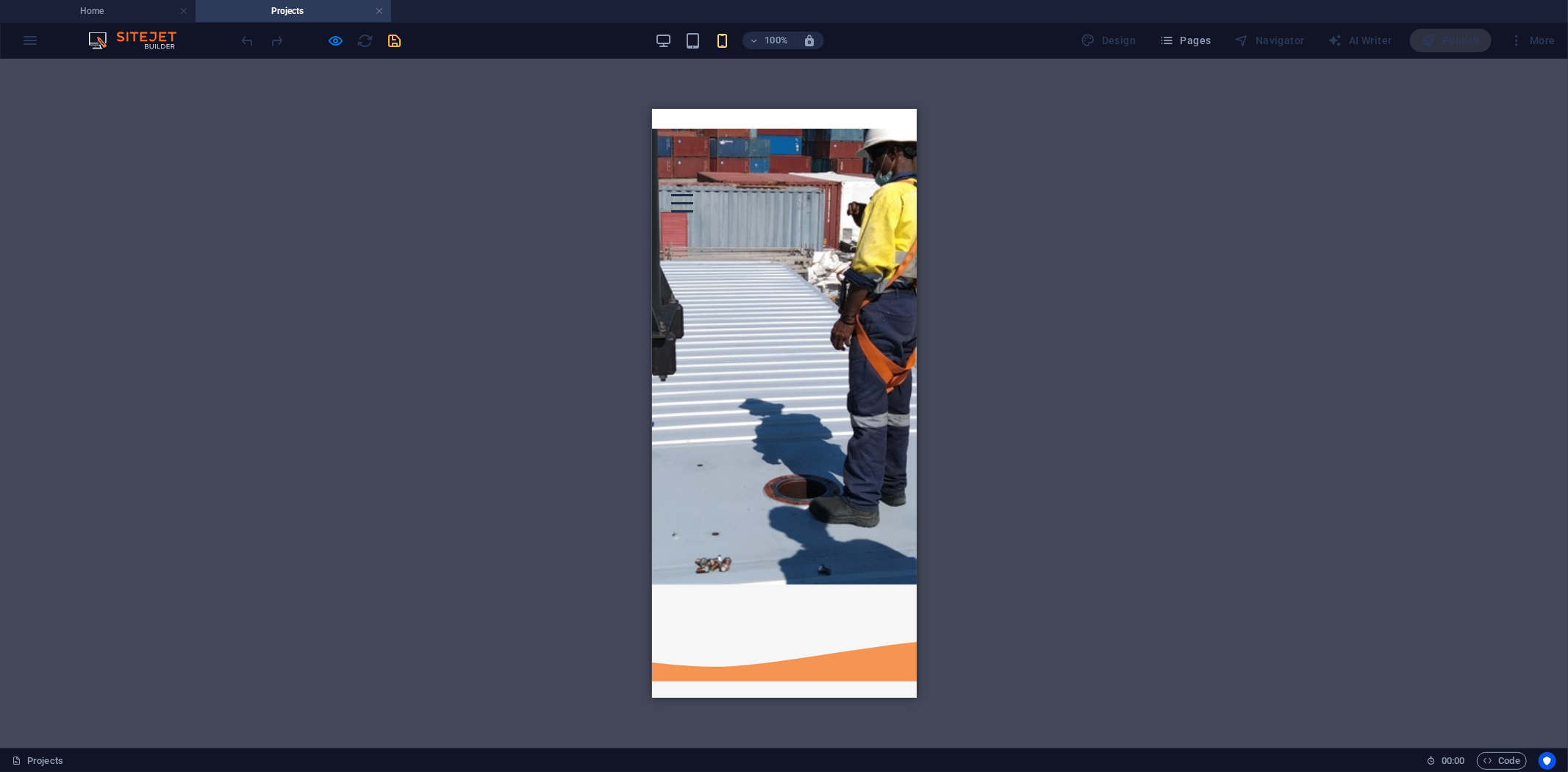
scroll to position [0, 0]
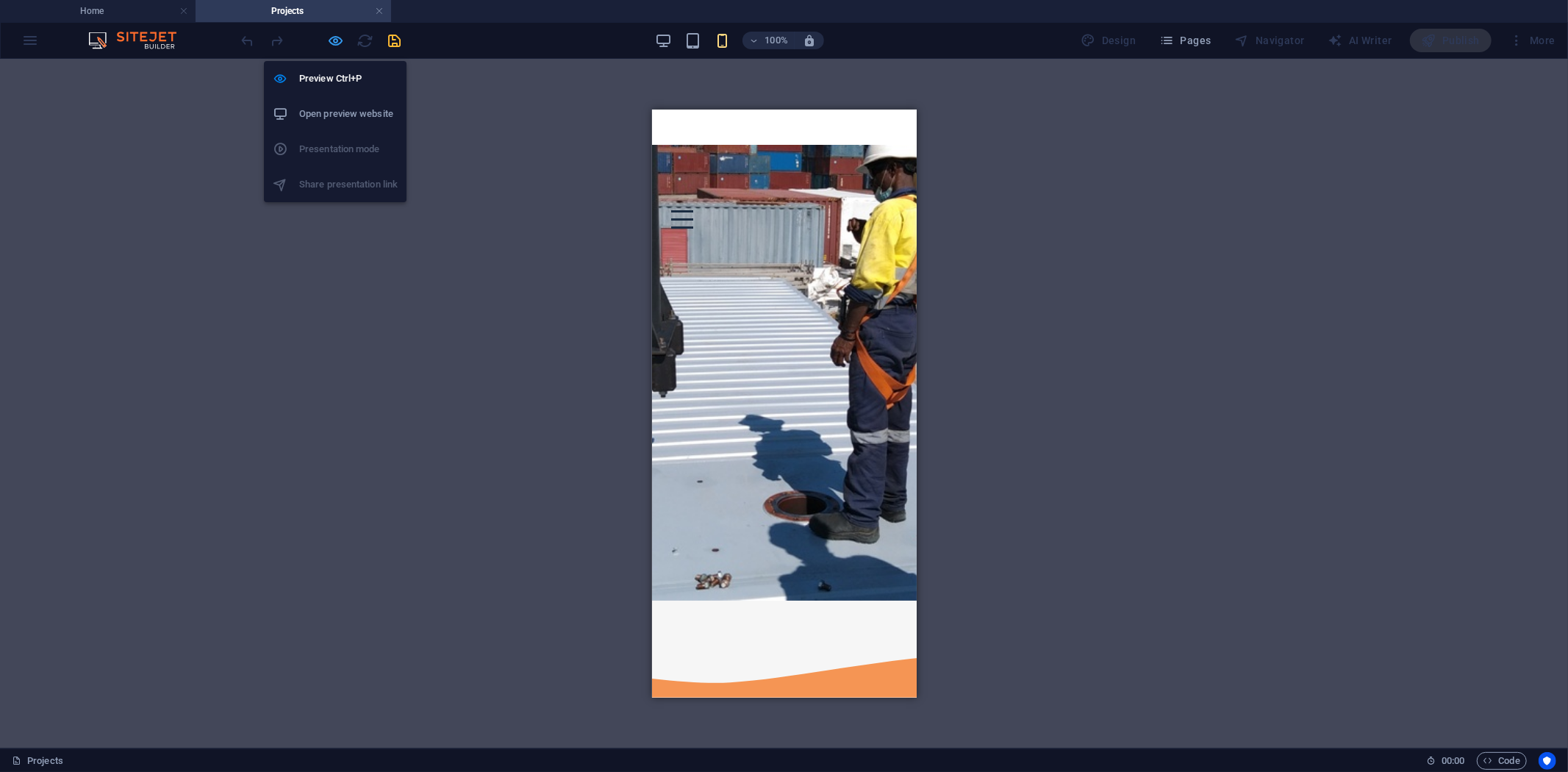
click at [333, 48] on icon "button" at bounding box center [336, 41] width 17 height 17
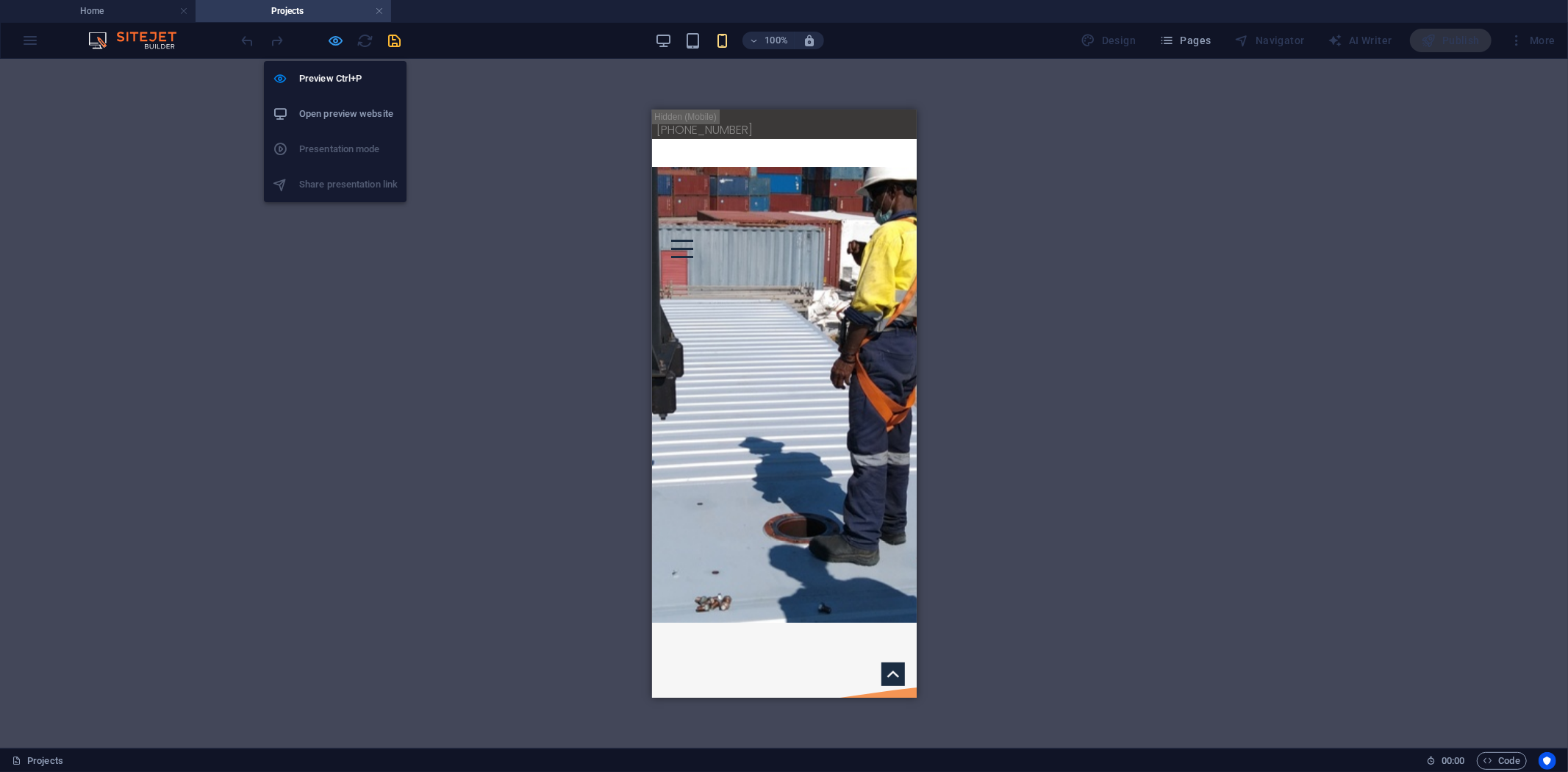
select select "px"
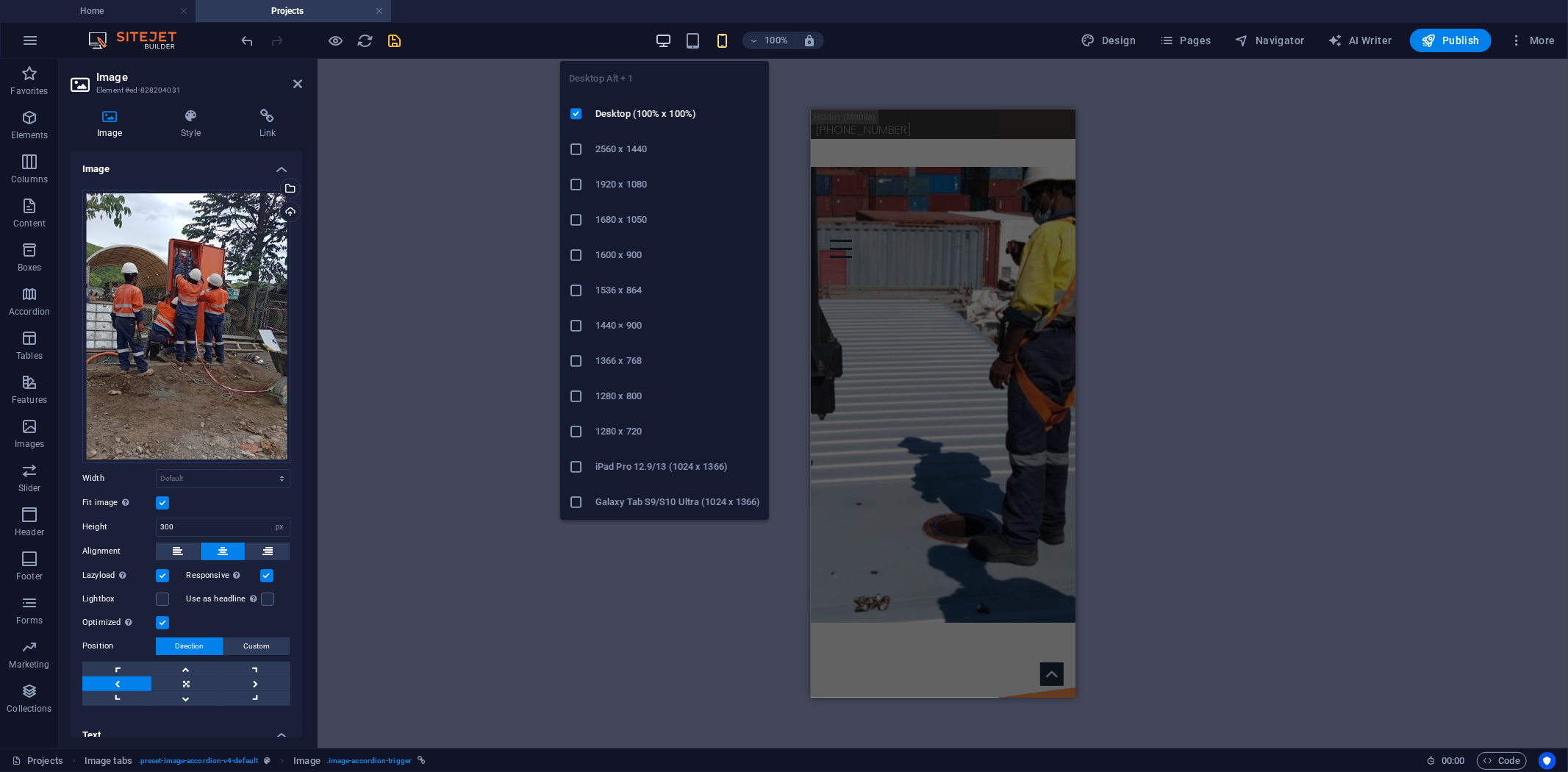
click at [668, 40] on icon "button" at bounding box center [663, 41] width 17 height 17
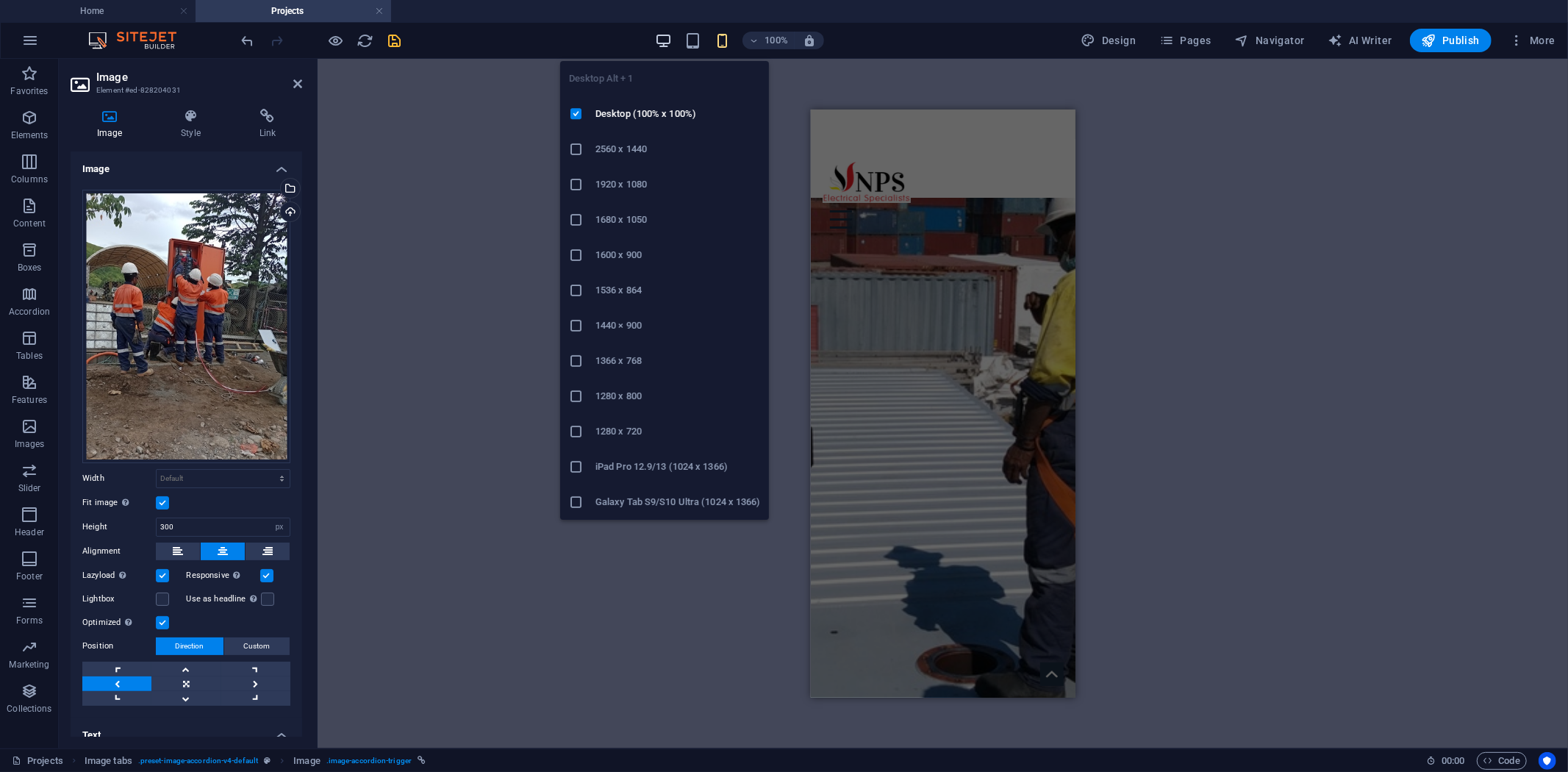
scroll to position [2593, 0]
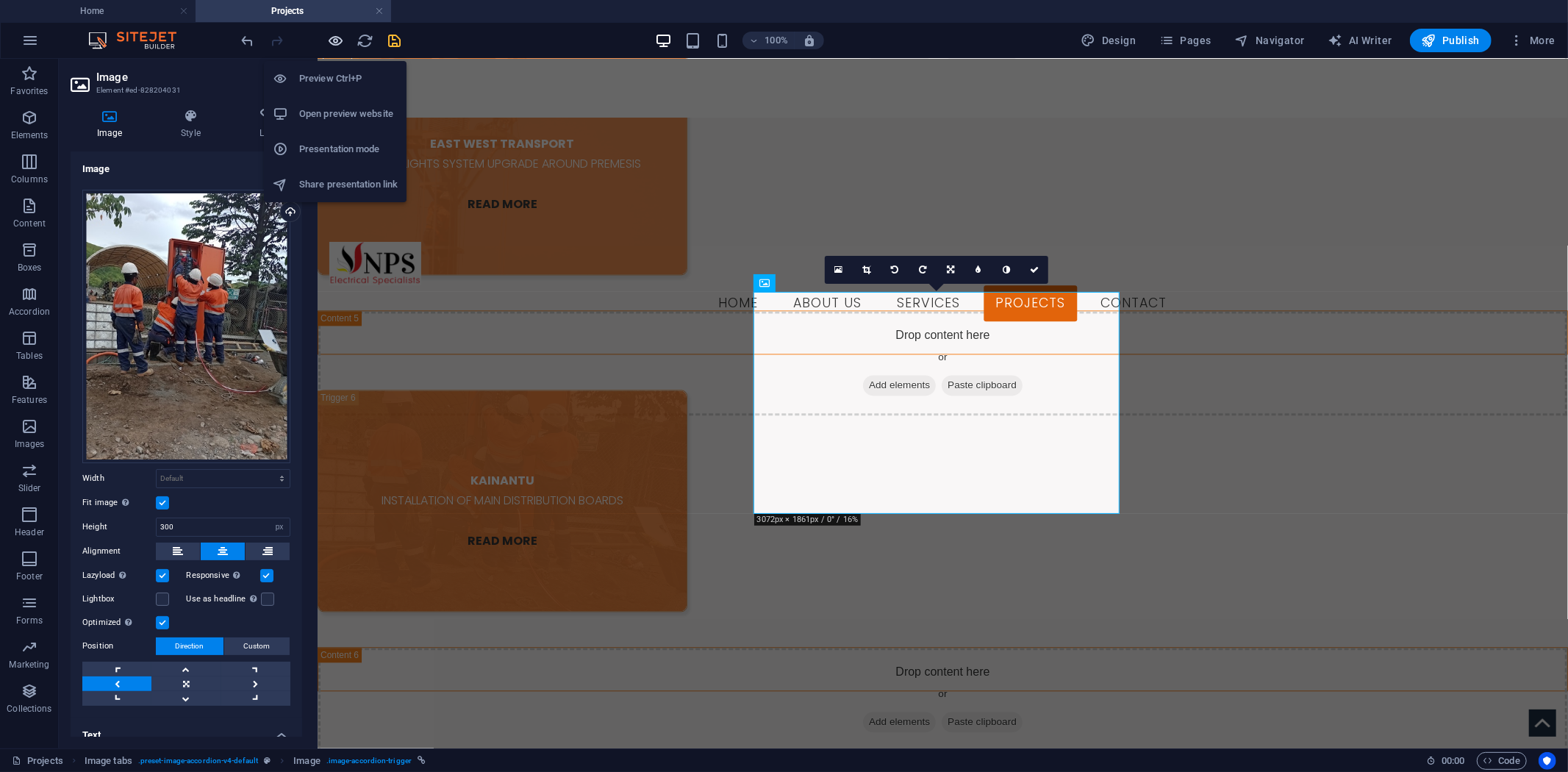
click at [334, 34] on icon "button" at bounding box center [336, 41] width 17 height 17
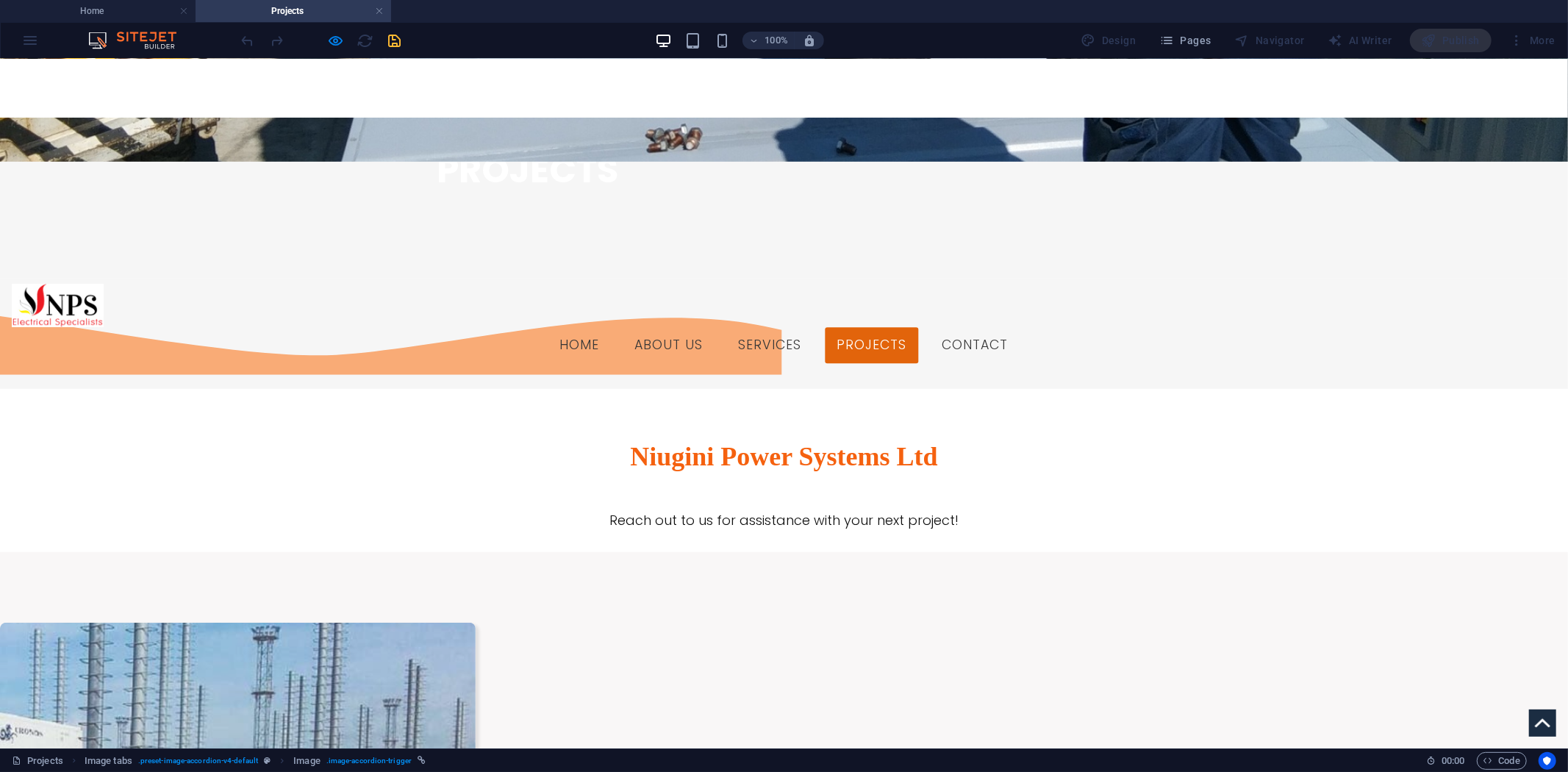
scroll to position [759, 0]
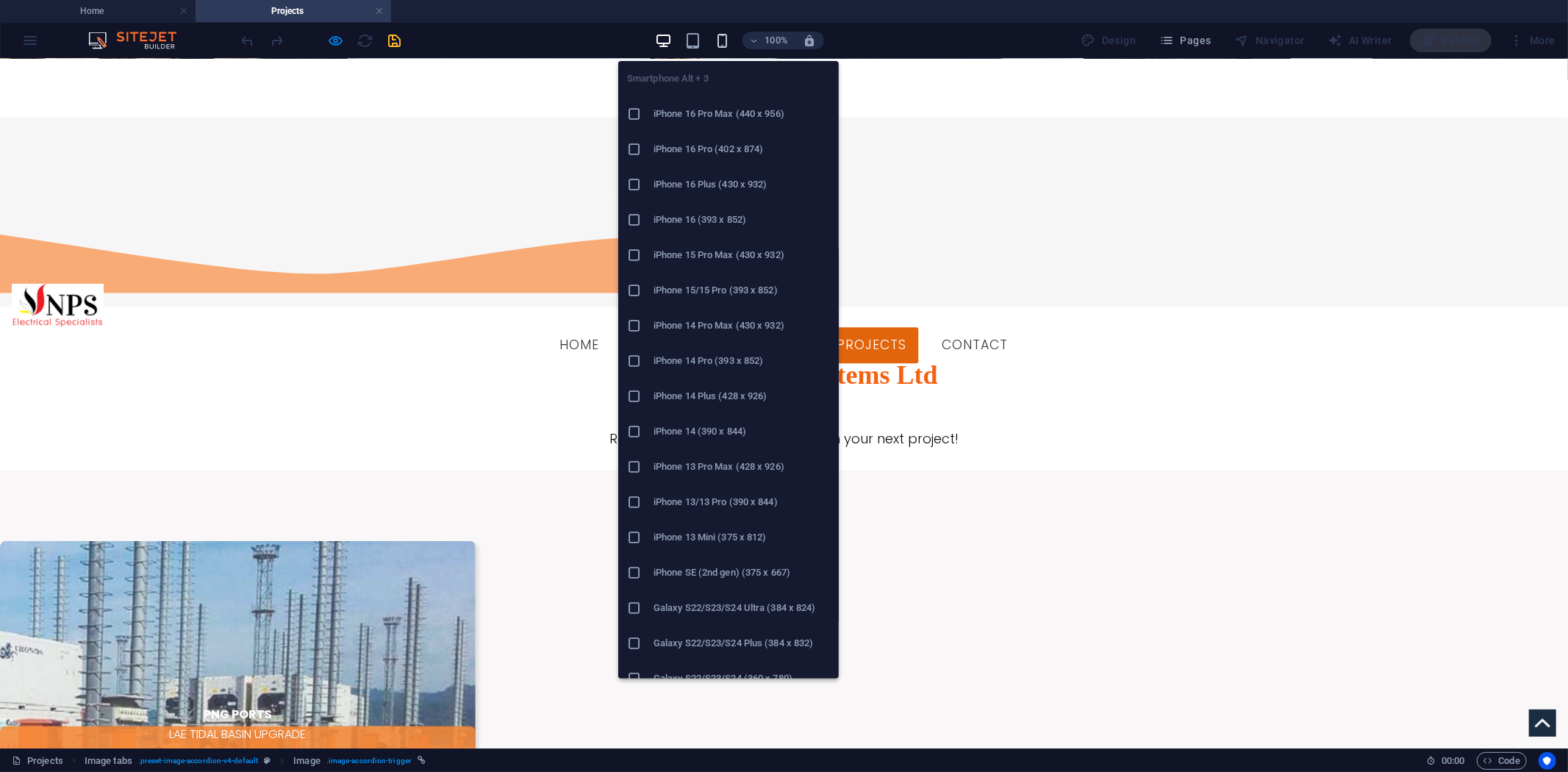
click at [722, 37] on icon "button" at bounding box center [722, 41] width 17 height 17
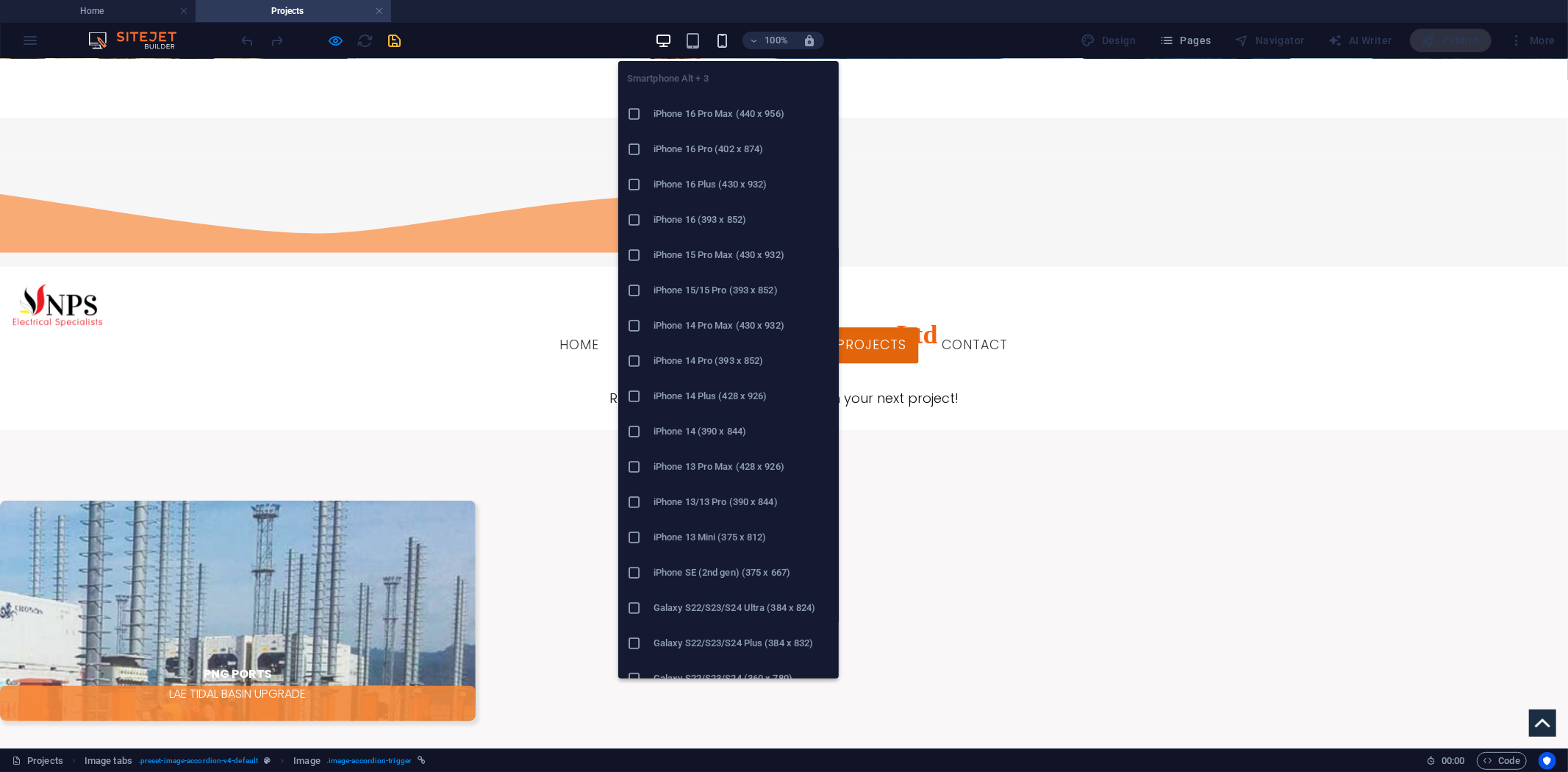
scroll to position [2059, 0]
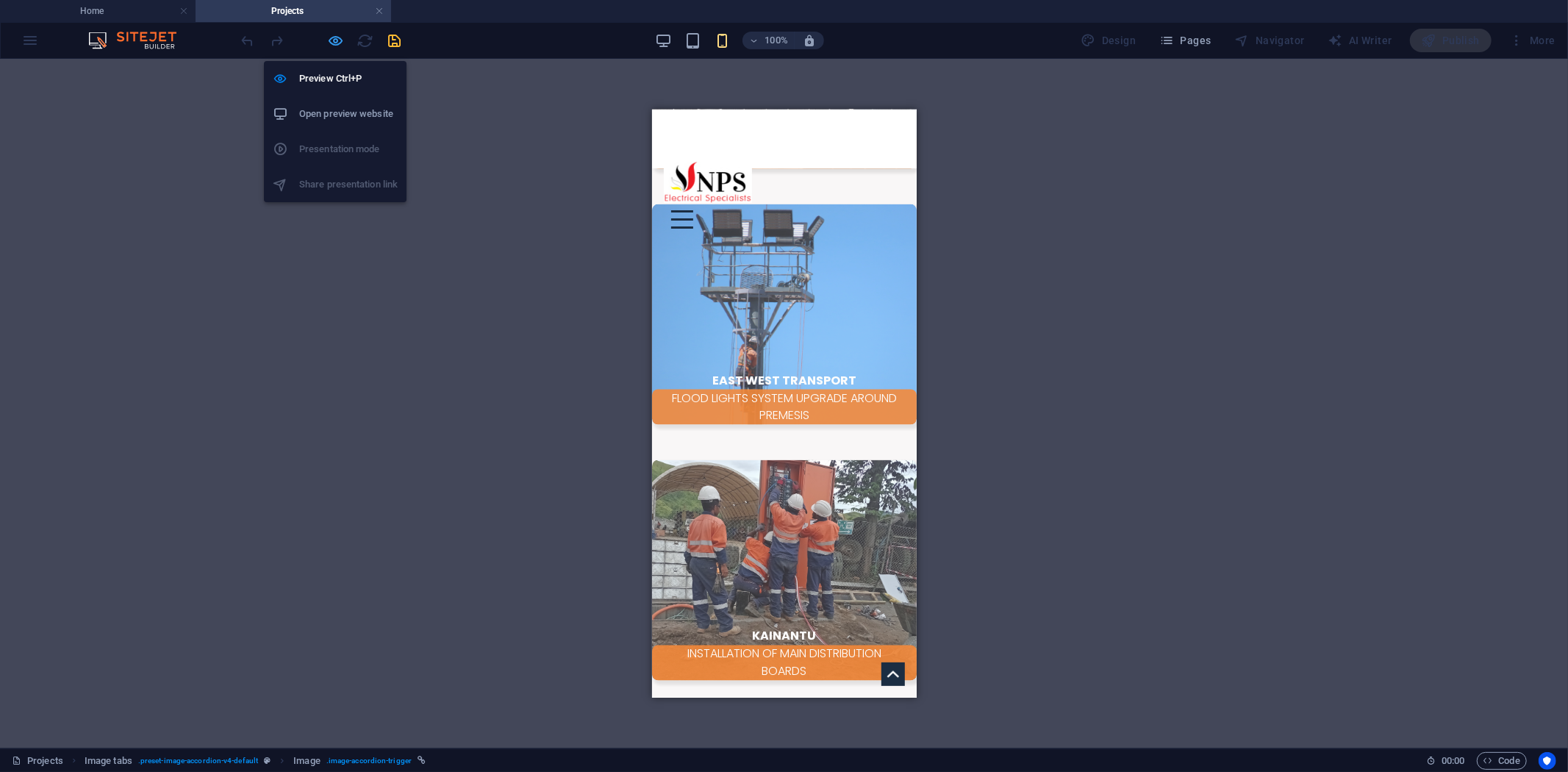
click at [338, 39] on icon "button" at bounding box center [336, 41] width 17 height 17
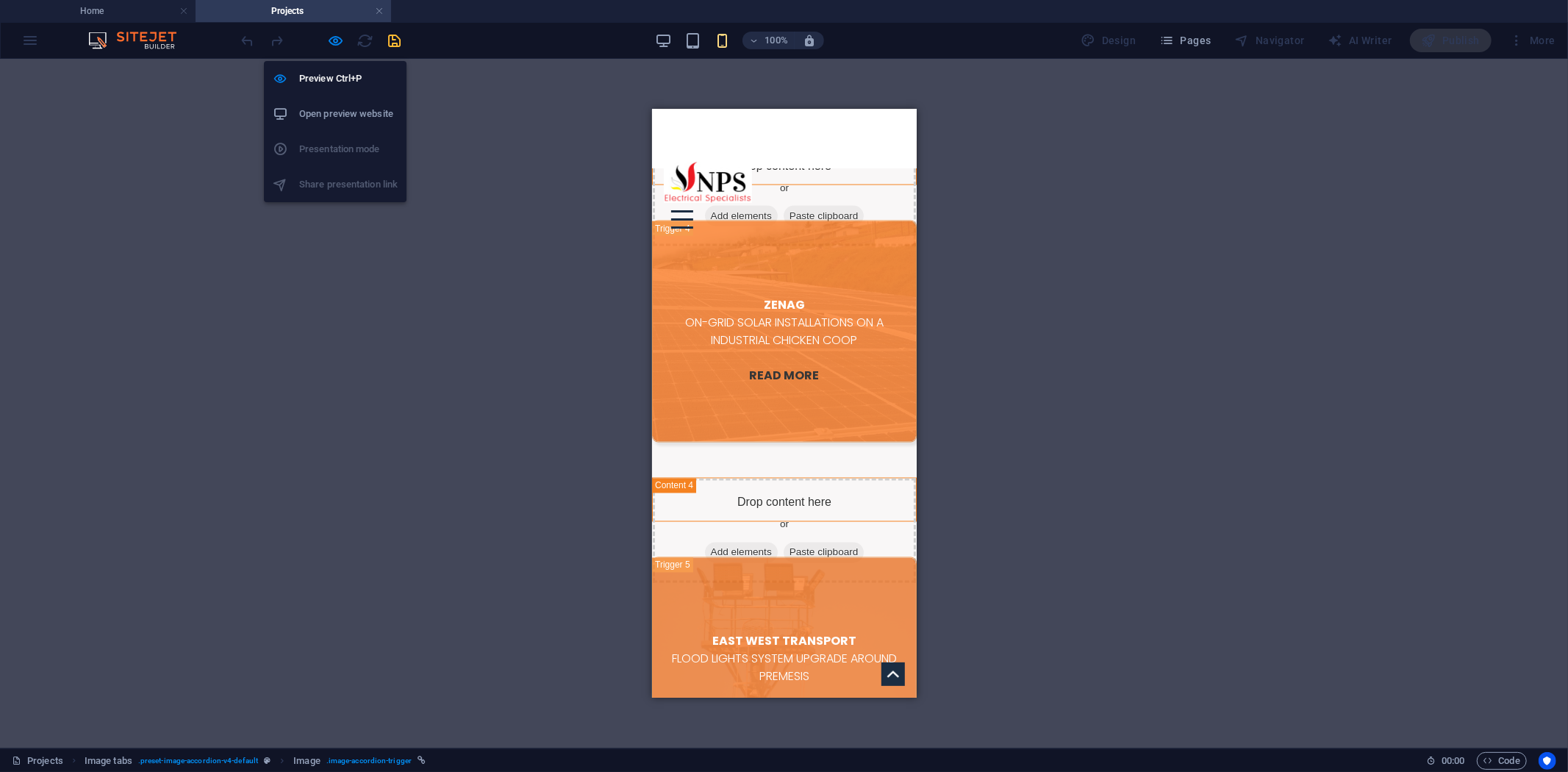
scroll to position [2541, 0]
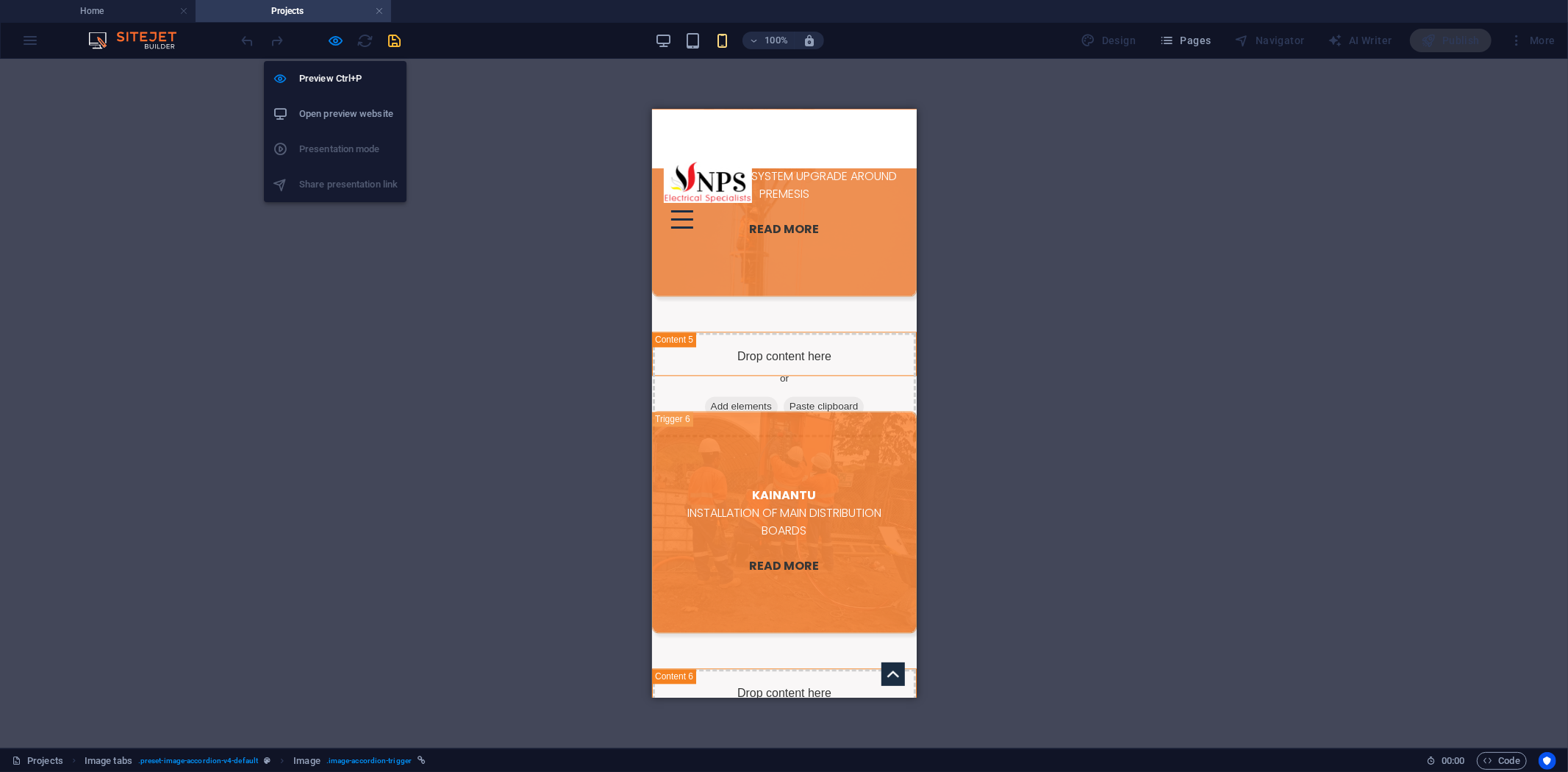
select select "px"
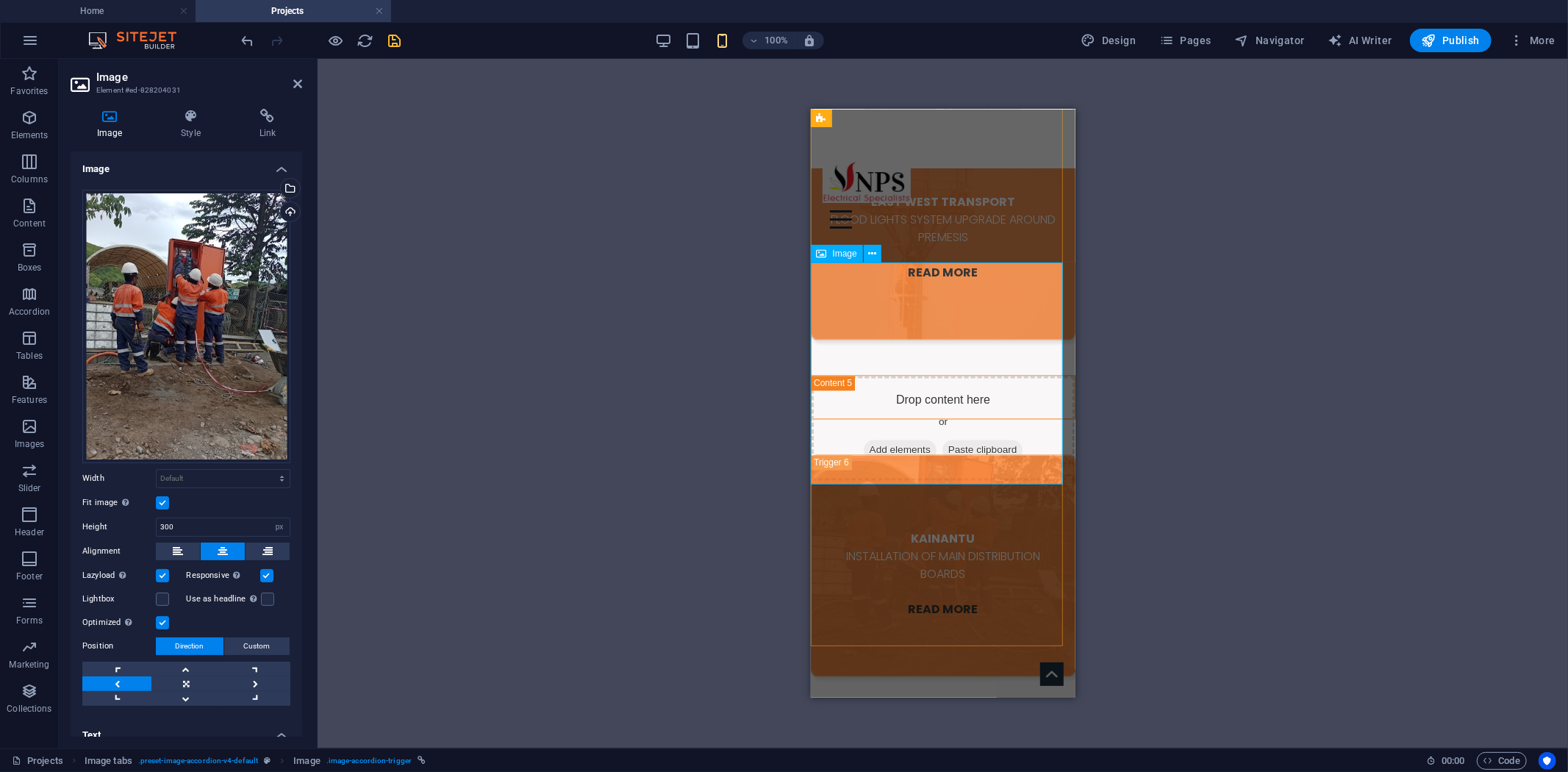
scroll to position [2460, 0]
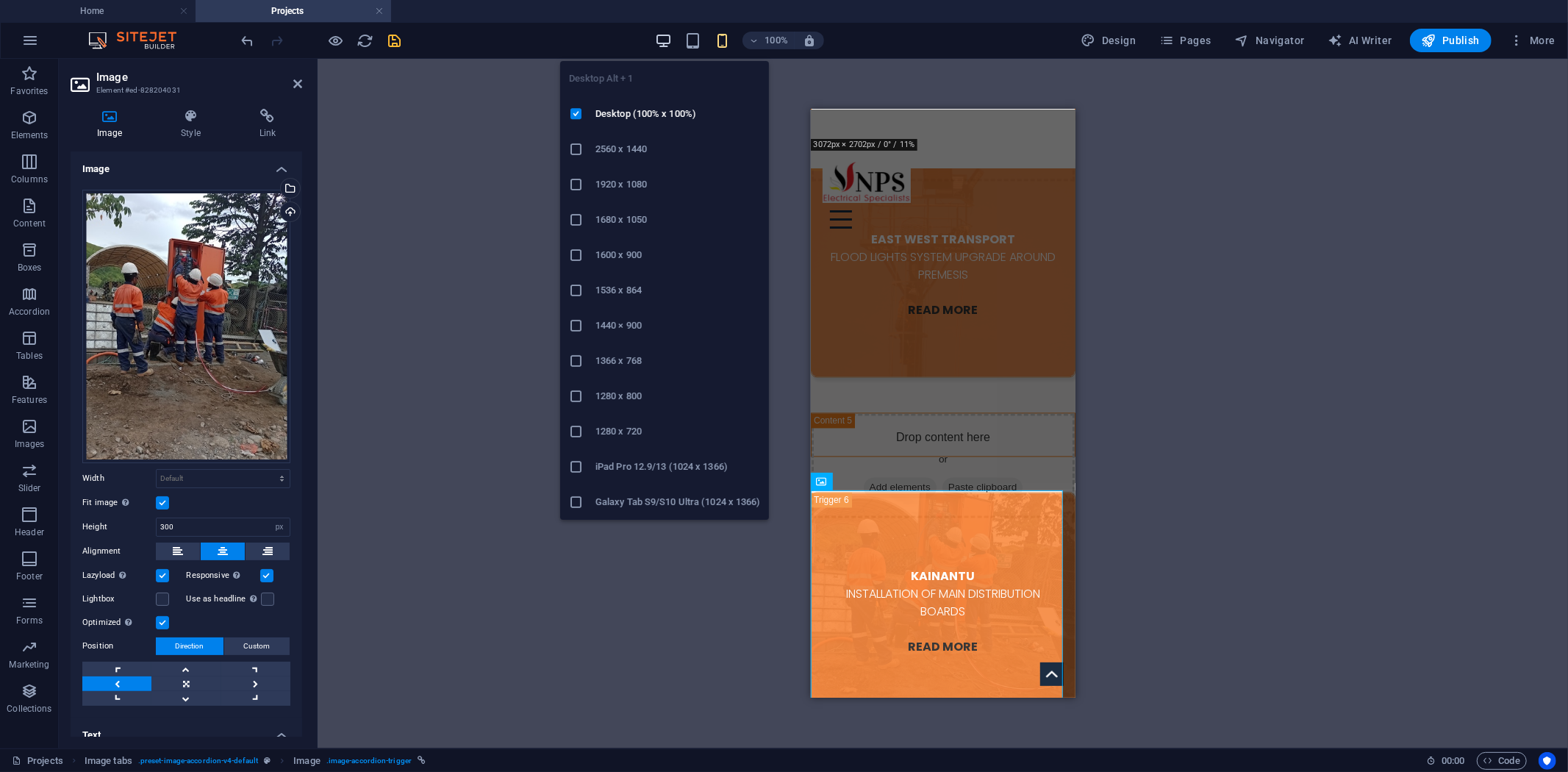
click at [662, 38] on icon "button" at bounding box center [663, 41] width 17 height 17
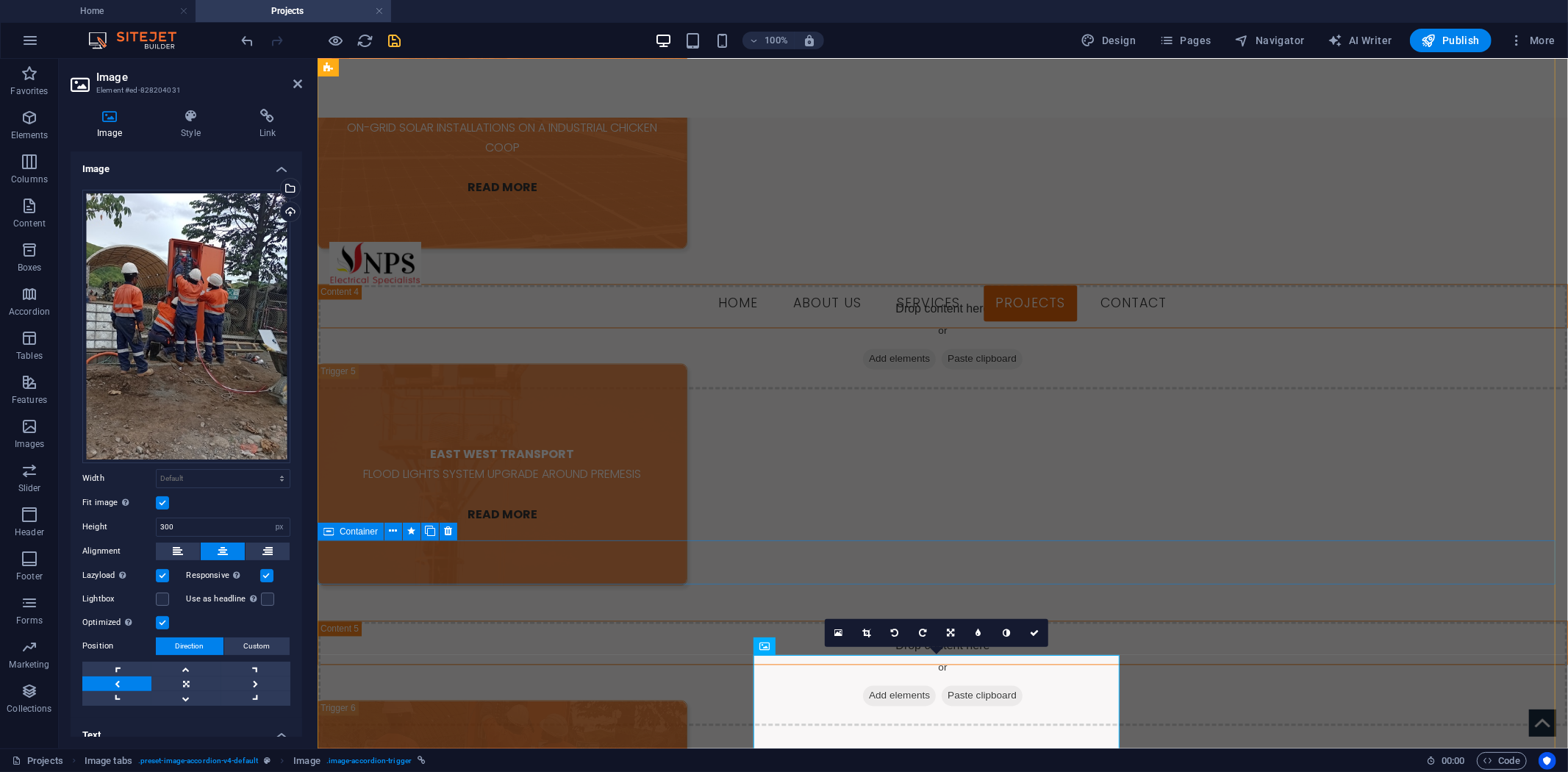
scroll to position [2215, 0]
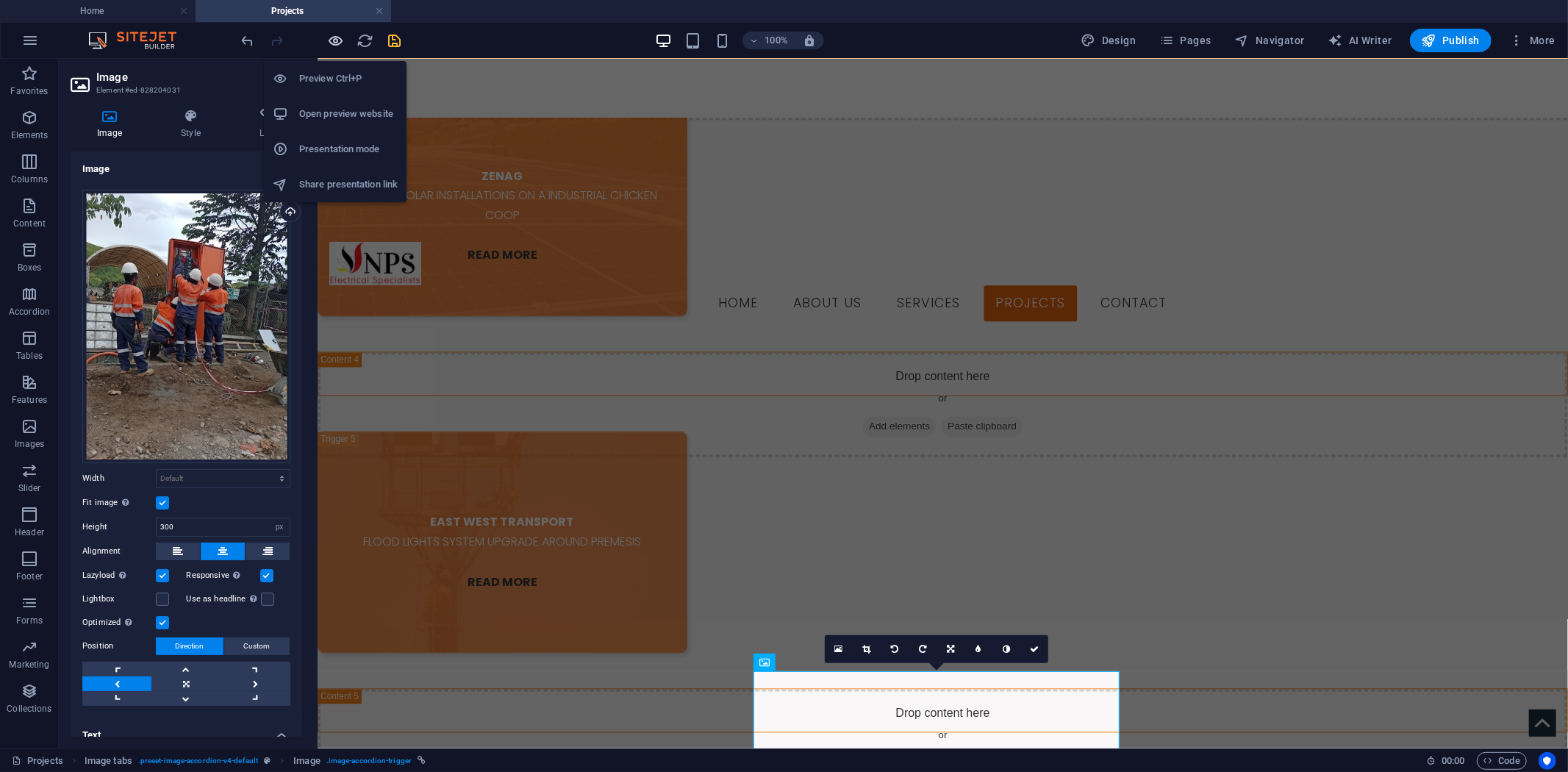
click at [340, 42] on icon "button" at bounding box center [336, 41] width 17 height 17
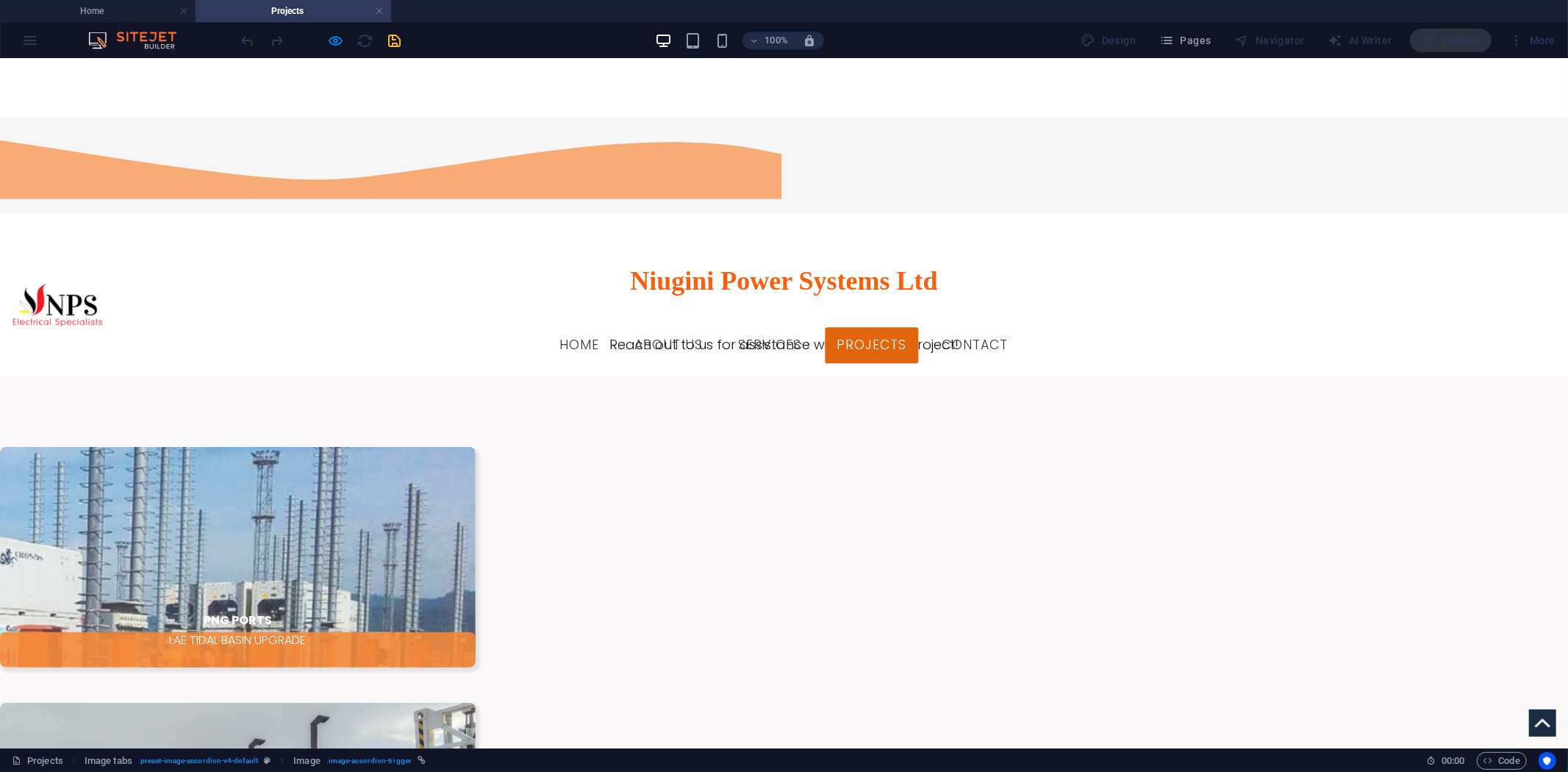
scroll to position [759, 0]
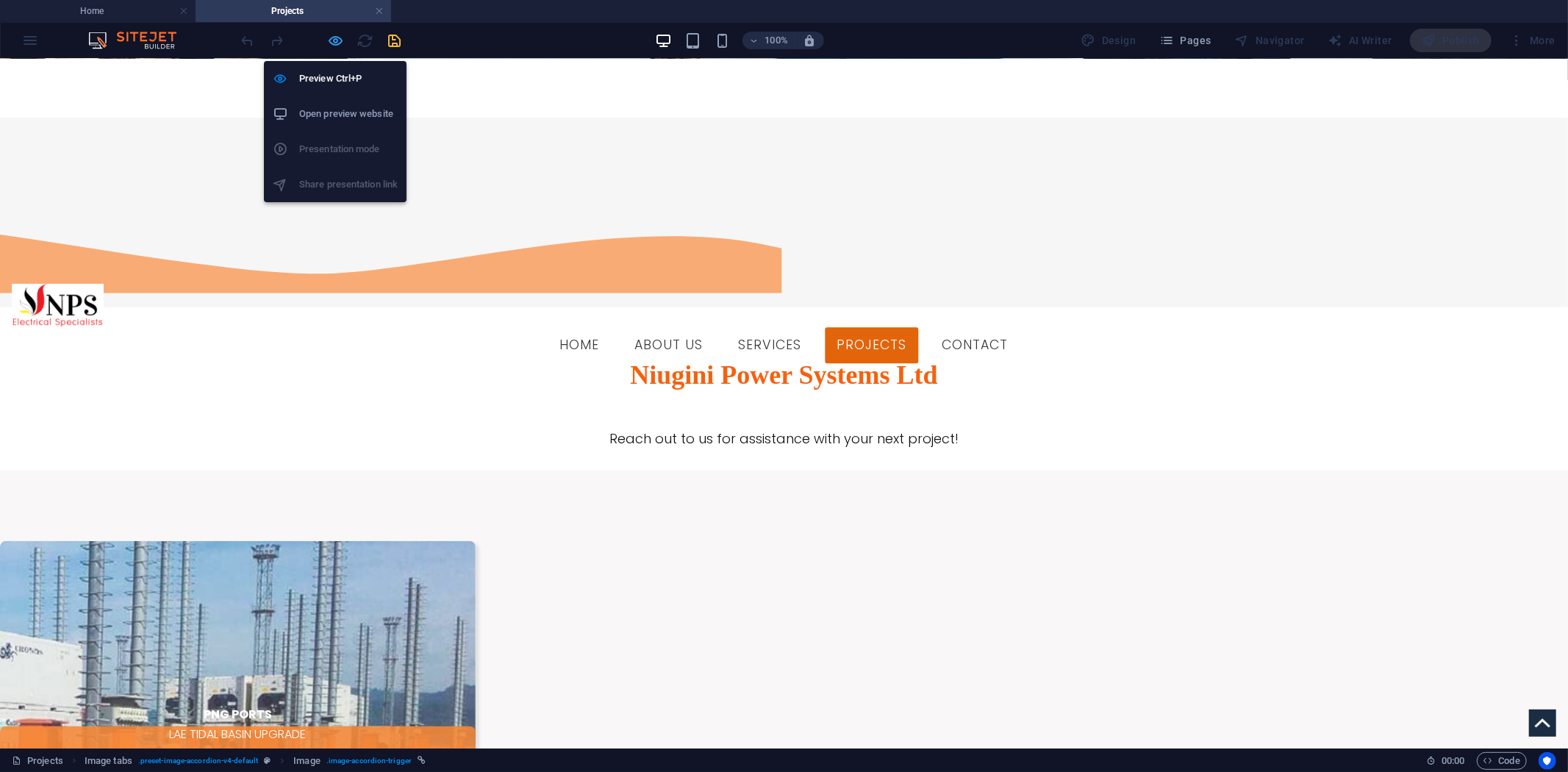
click at [331, 41] on icon "button" at bounding box center [336, 41] width 17 height 17
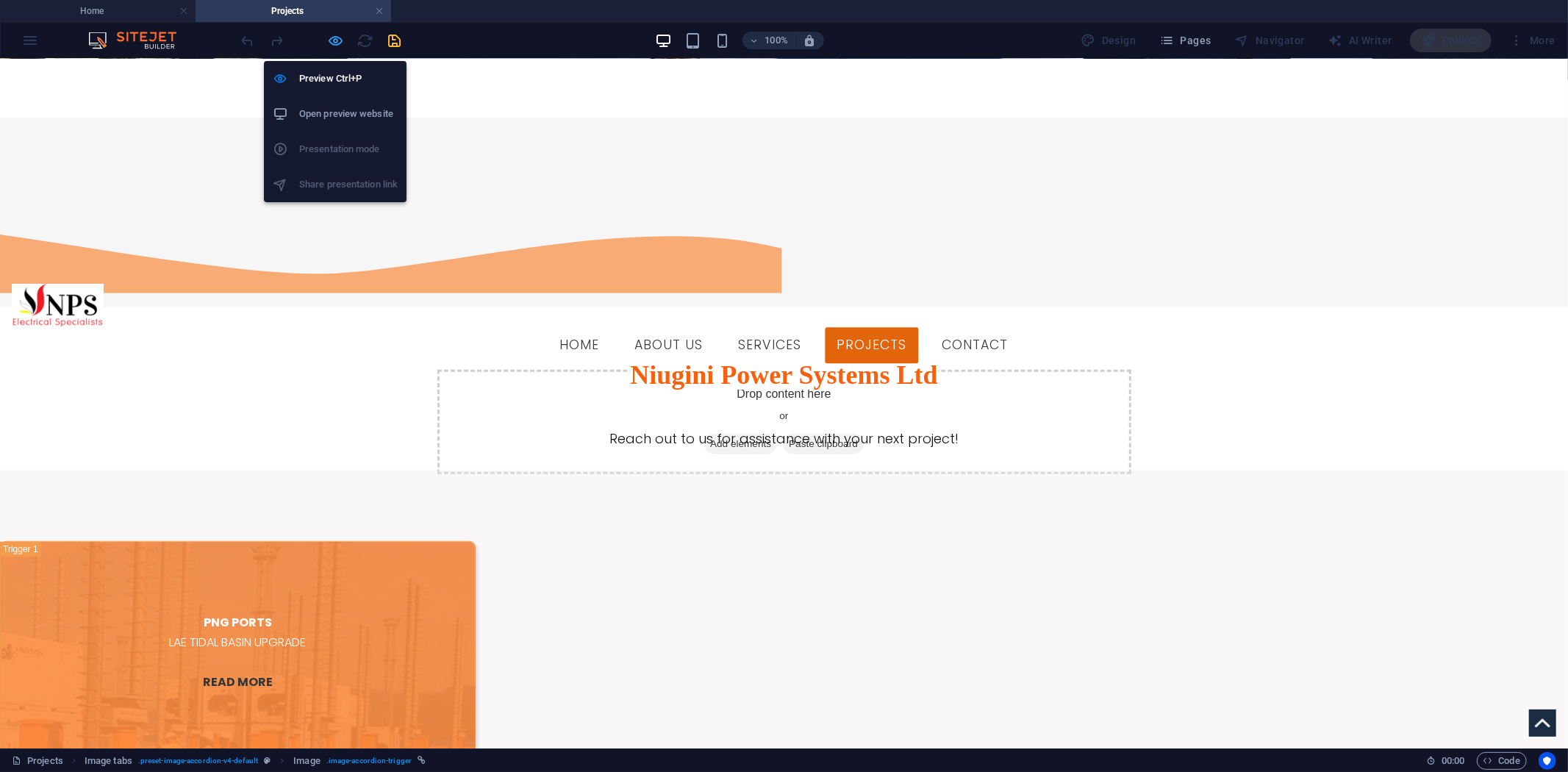
scroll to position [2593, 0]
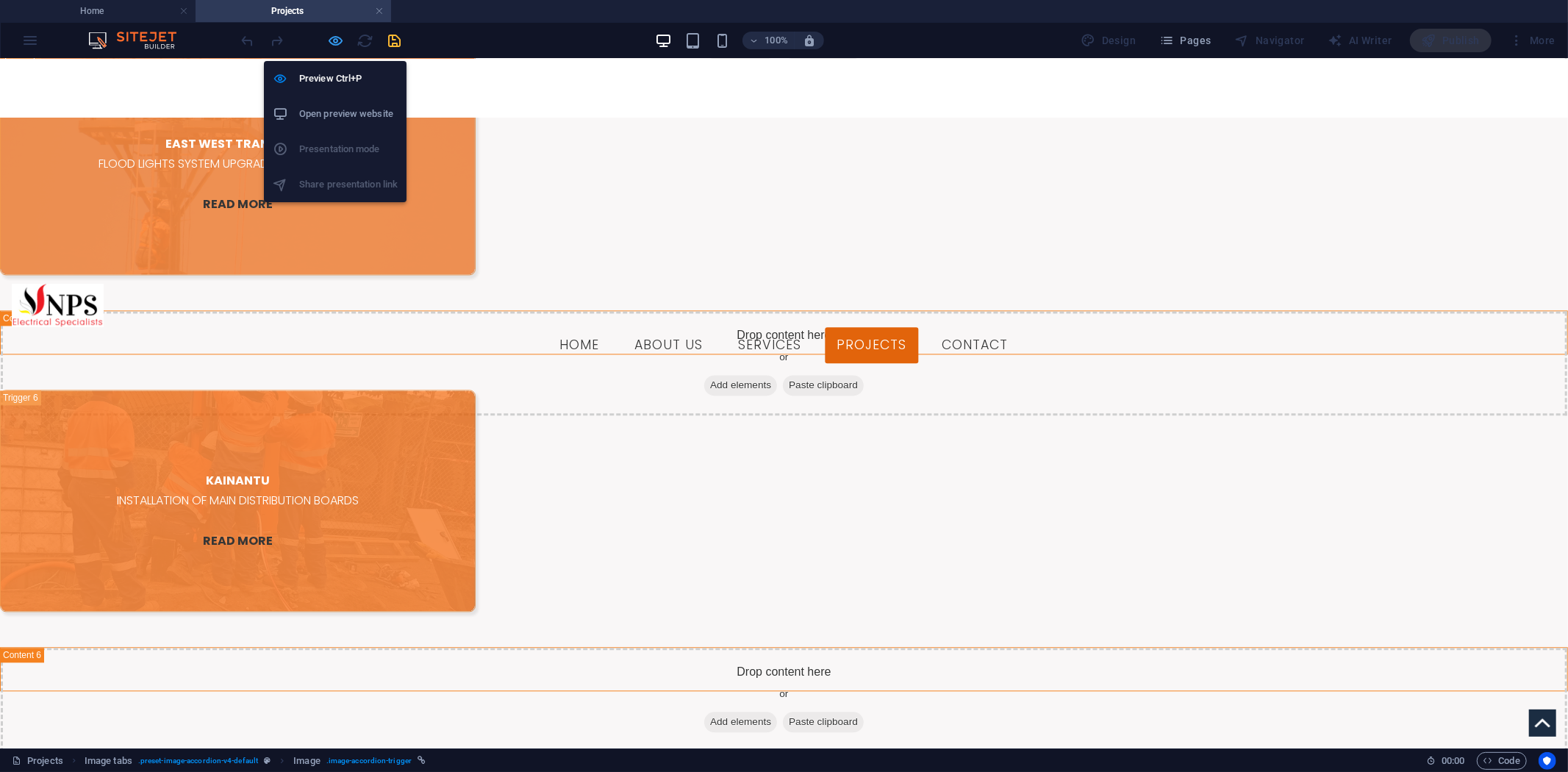
select select "px"
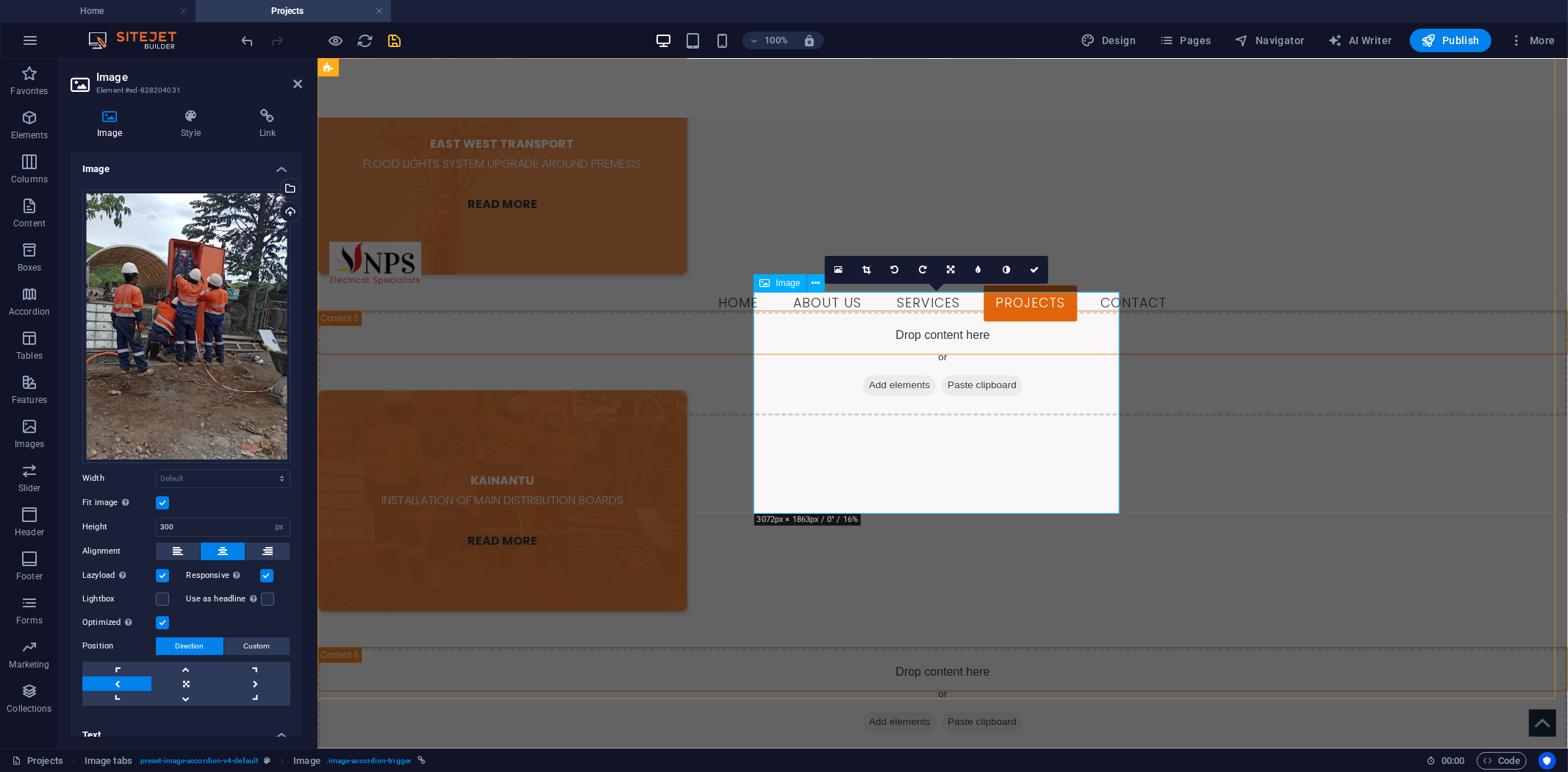
click at [686, 389] on figure "KAINANTU INSTALLATION OF MAIN DISTRIBUTION BOARDS READ MORE" at bounding box center [502, 499] width 370 height 222
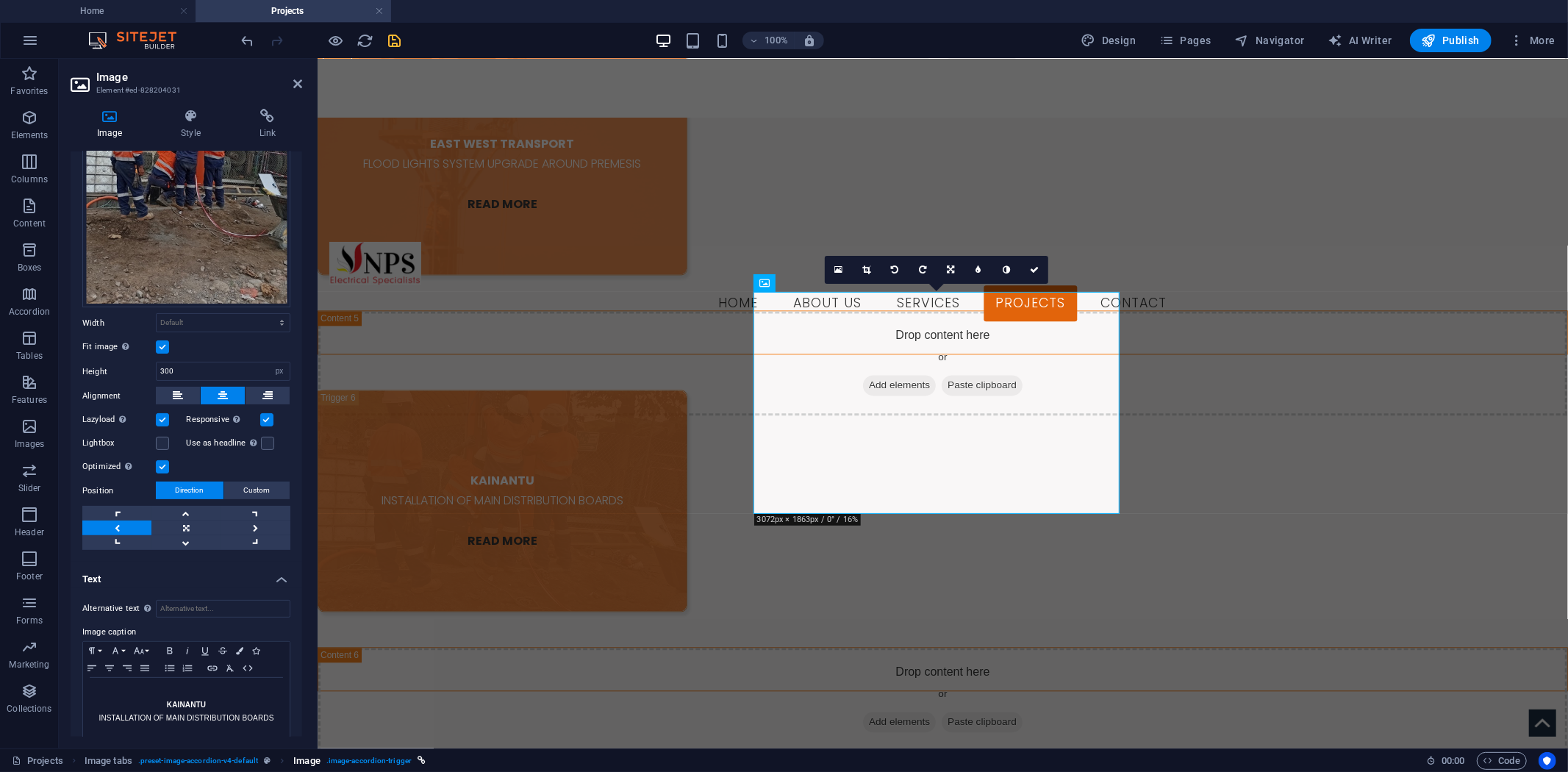
scroll to position [187, 0]
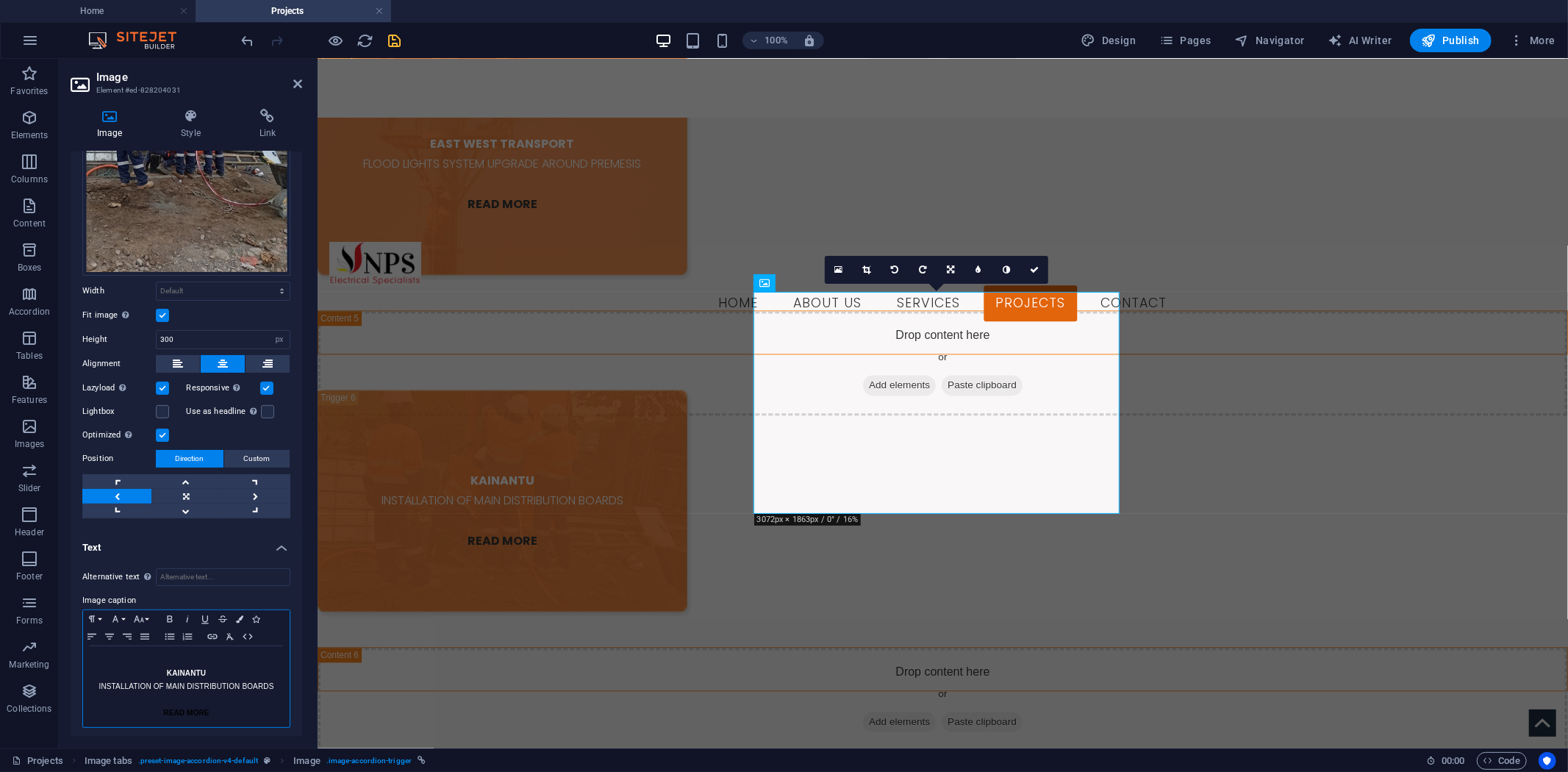
click at [159, 669] on p "KAINANTU" at bounding box center [186, 673] width 192 height 13
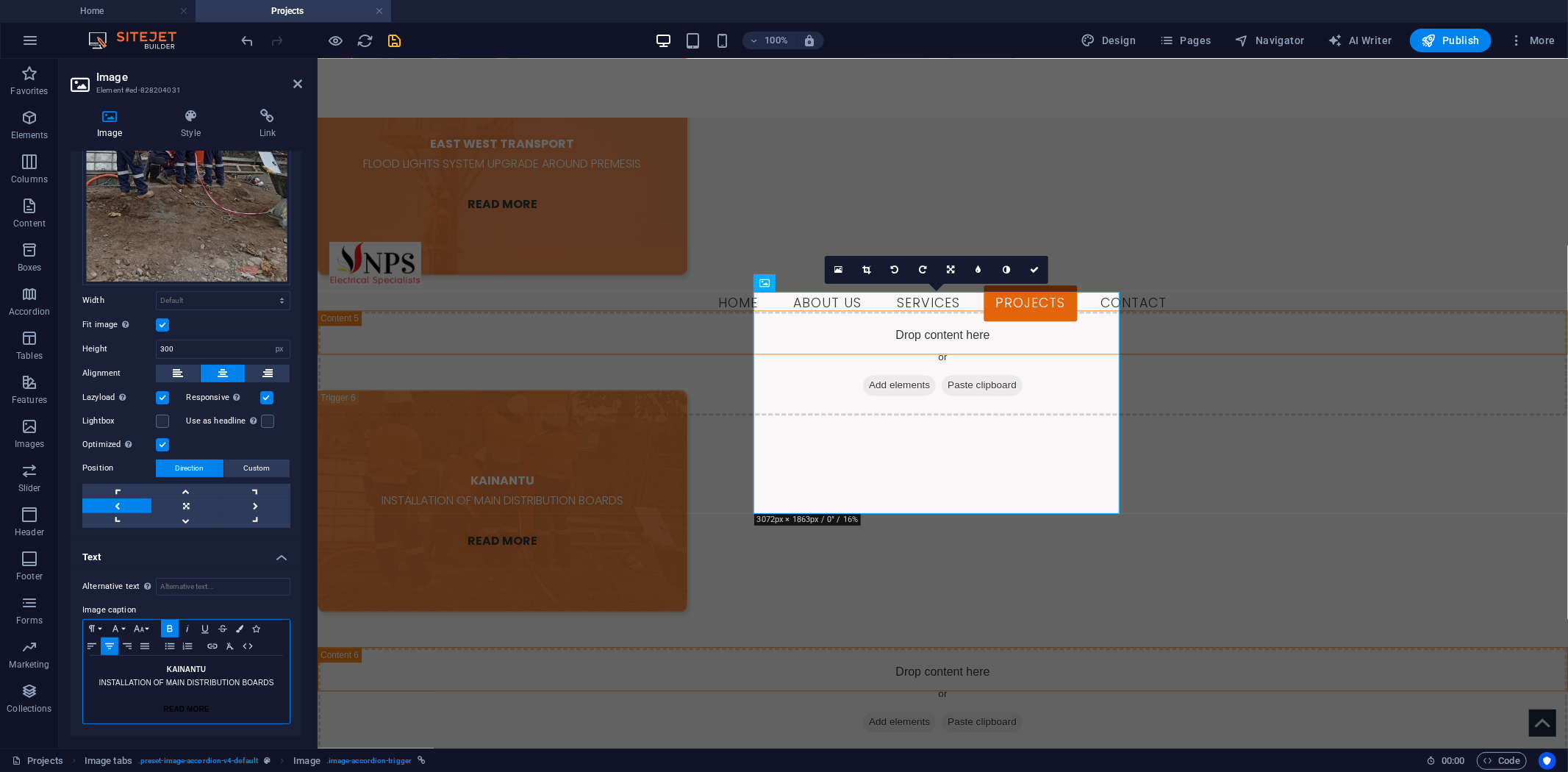
scroll to position [174, 0]
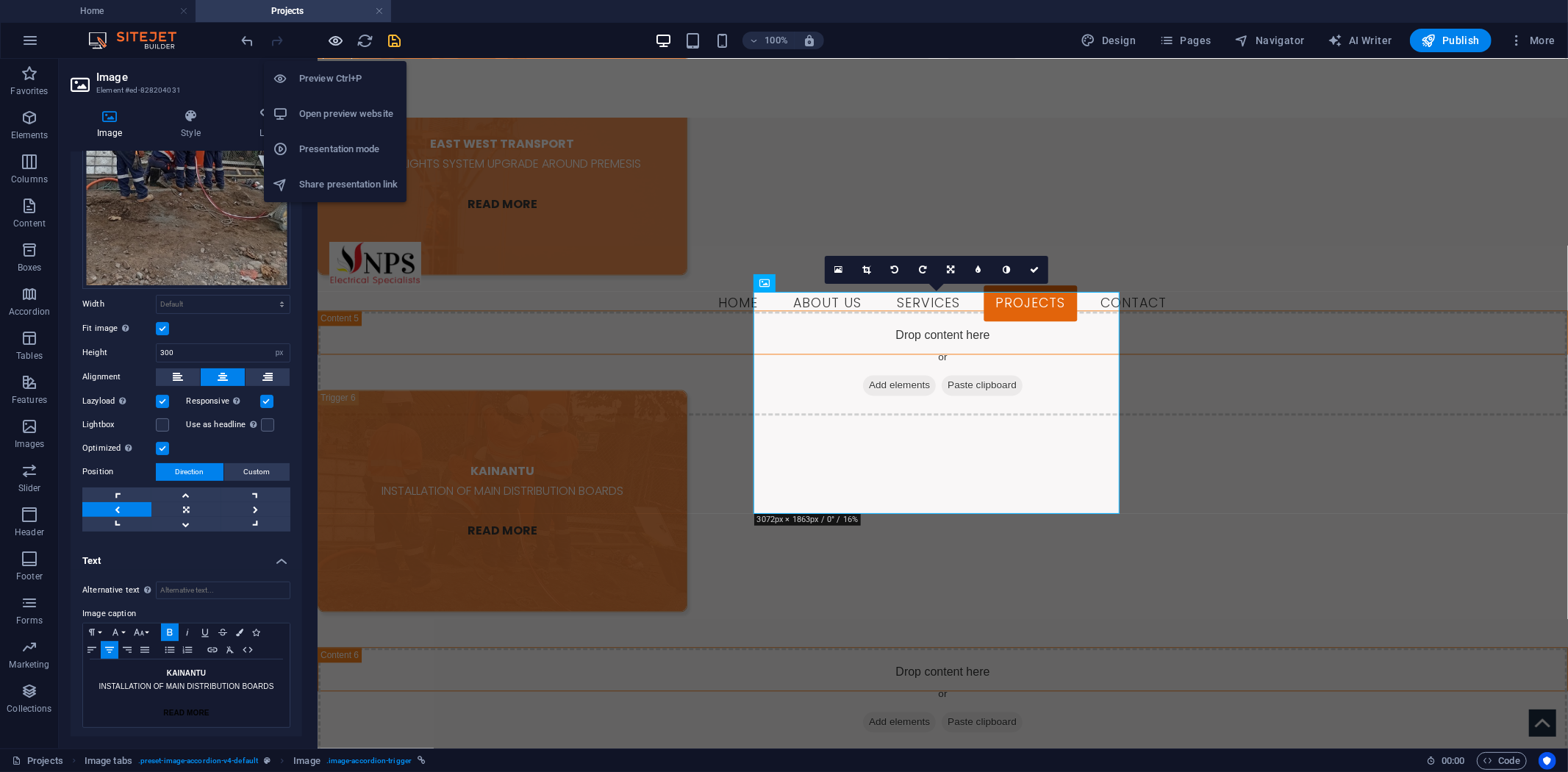
click at [338, 33] on icon "button" at bounding box center [336, 41] width 17 height 17
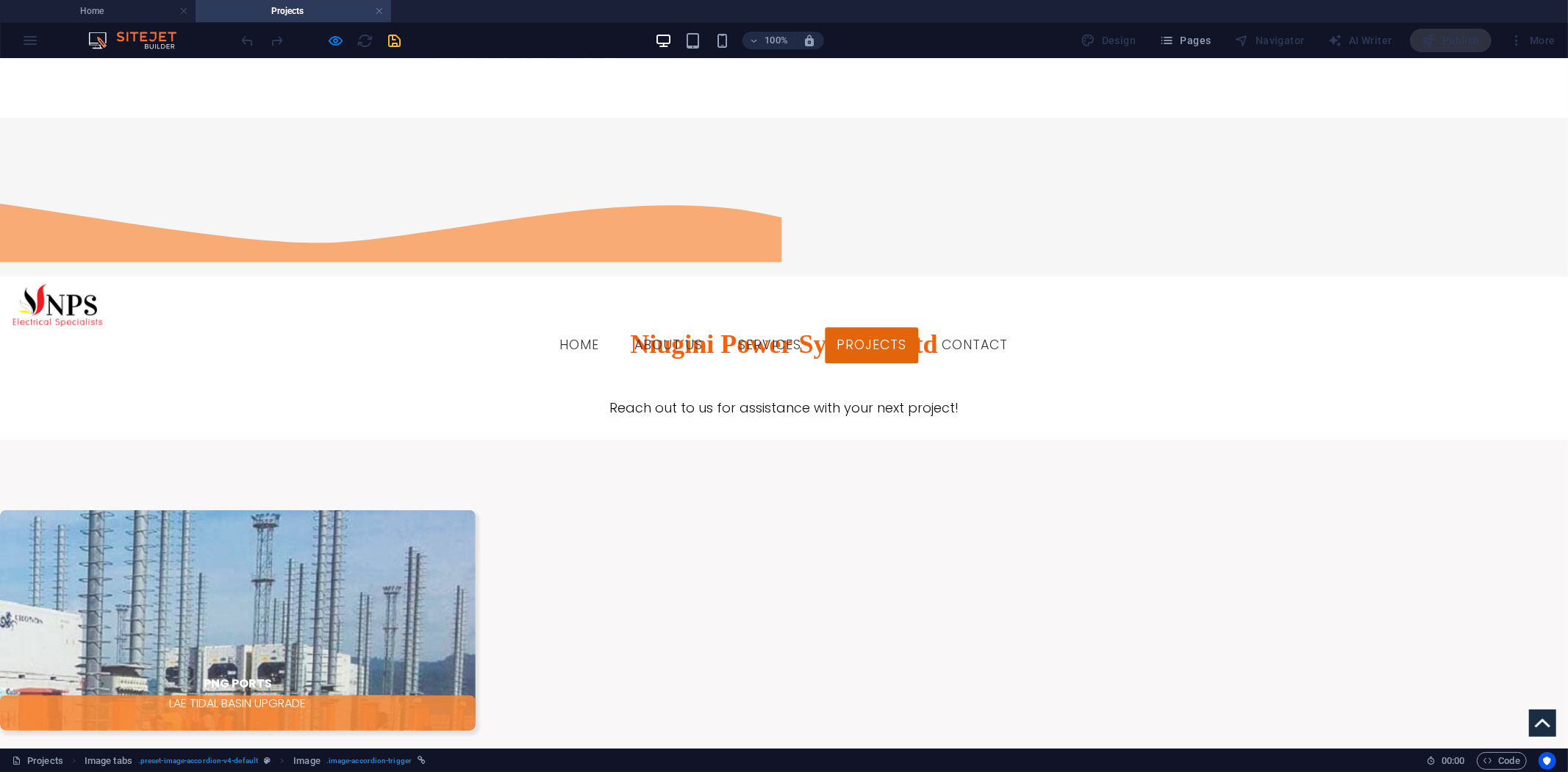
scroll to position [759, 0]
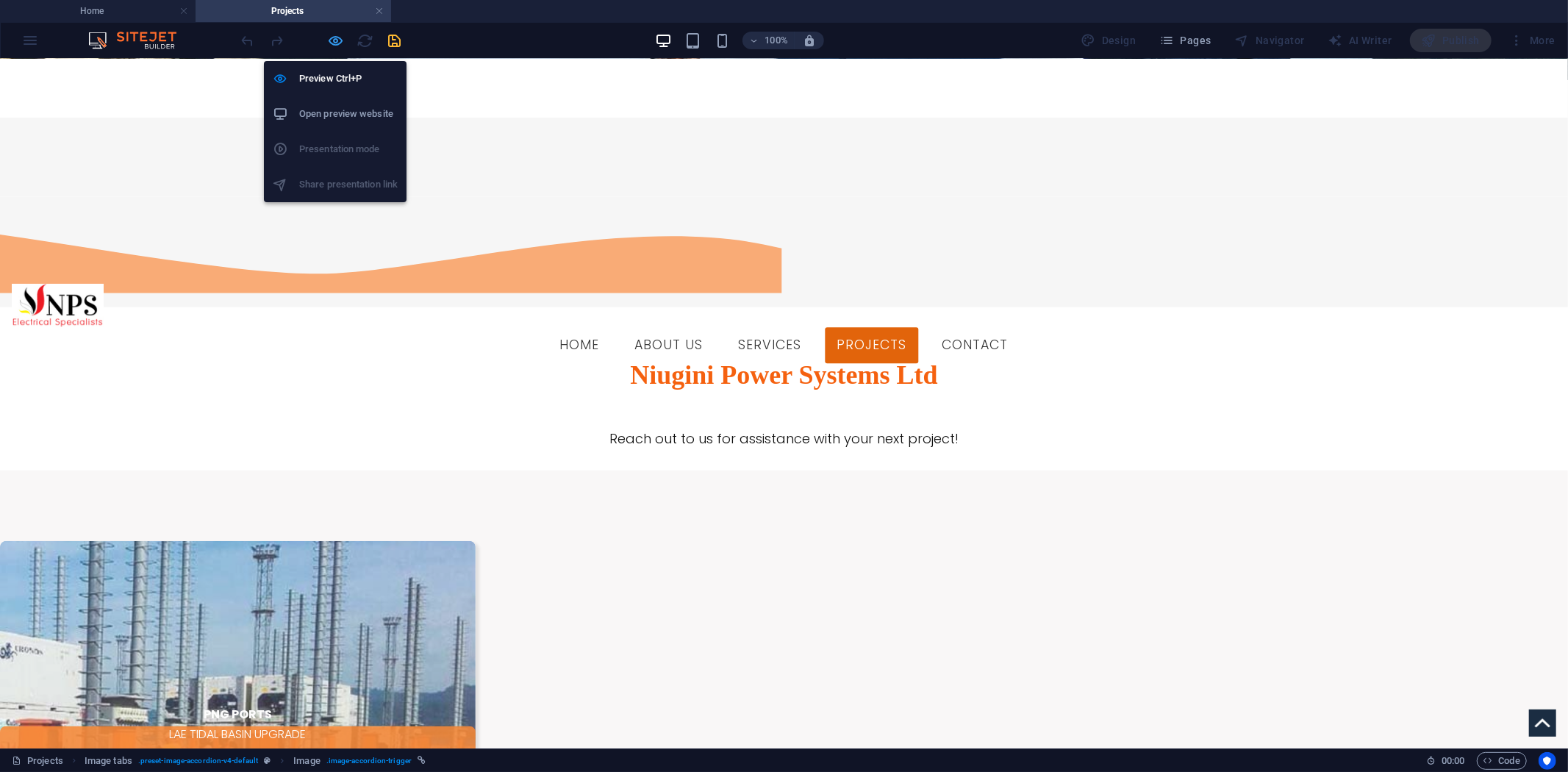
click at [328, 45] on icon "button" at bounding box center [336, 41] width 17 height 17
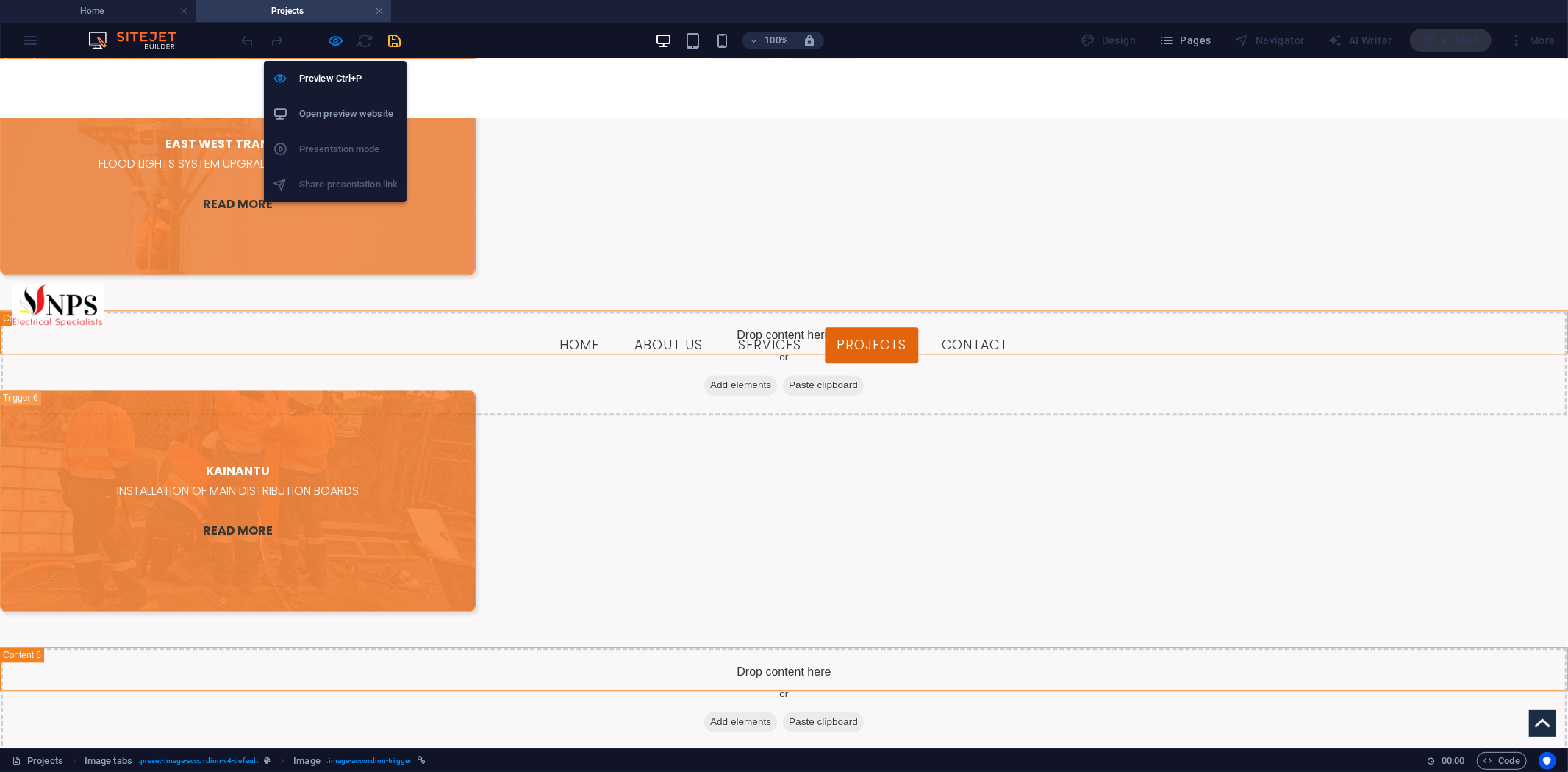
select select "px"
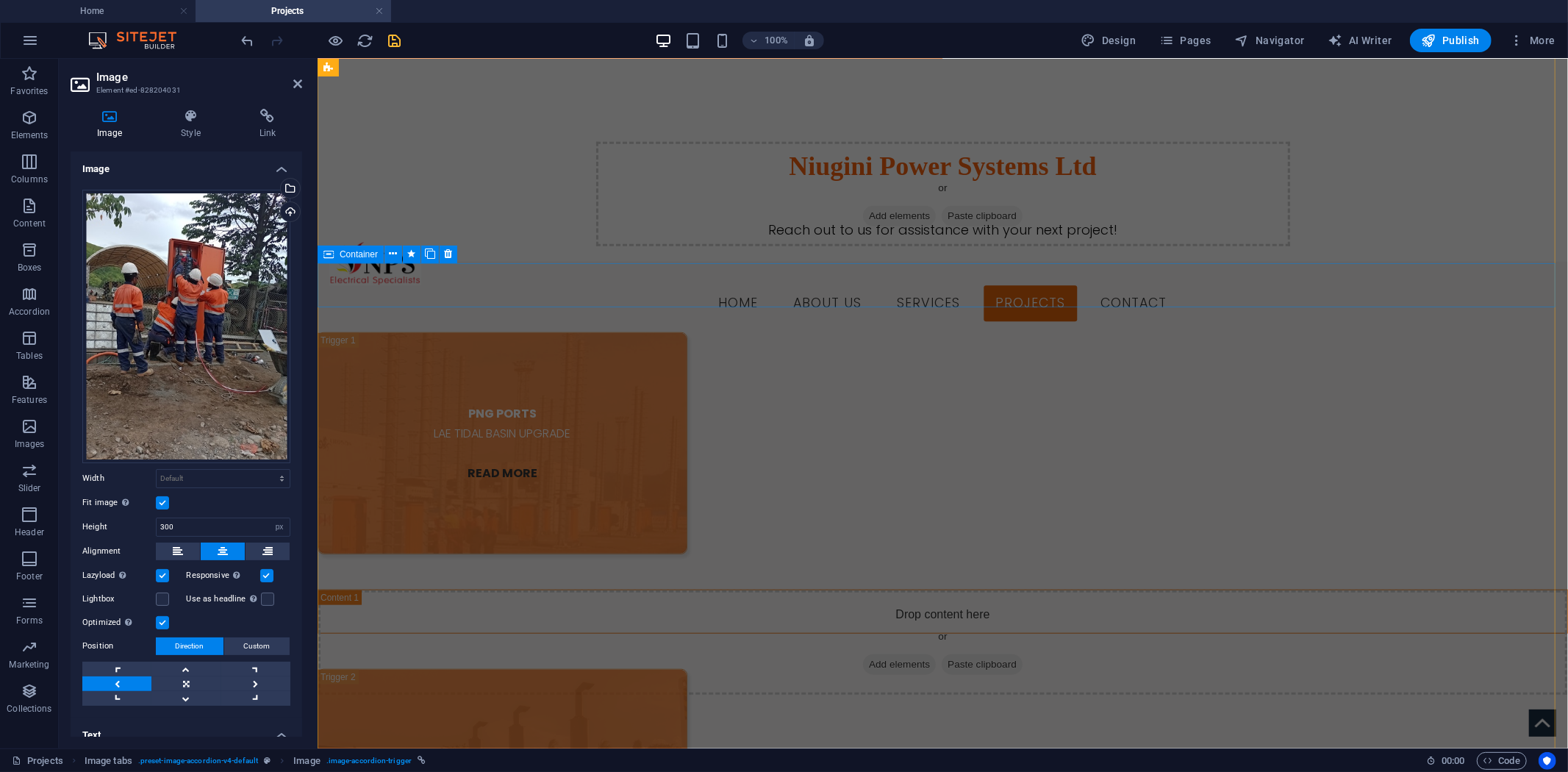
scroll to position [960, 0]
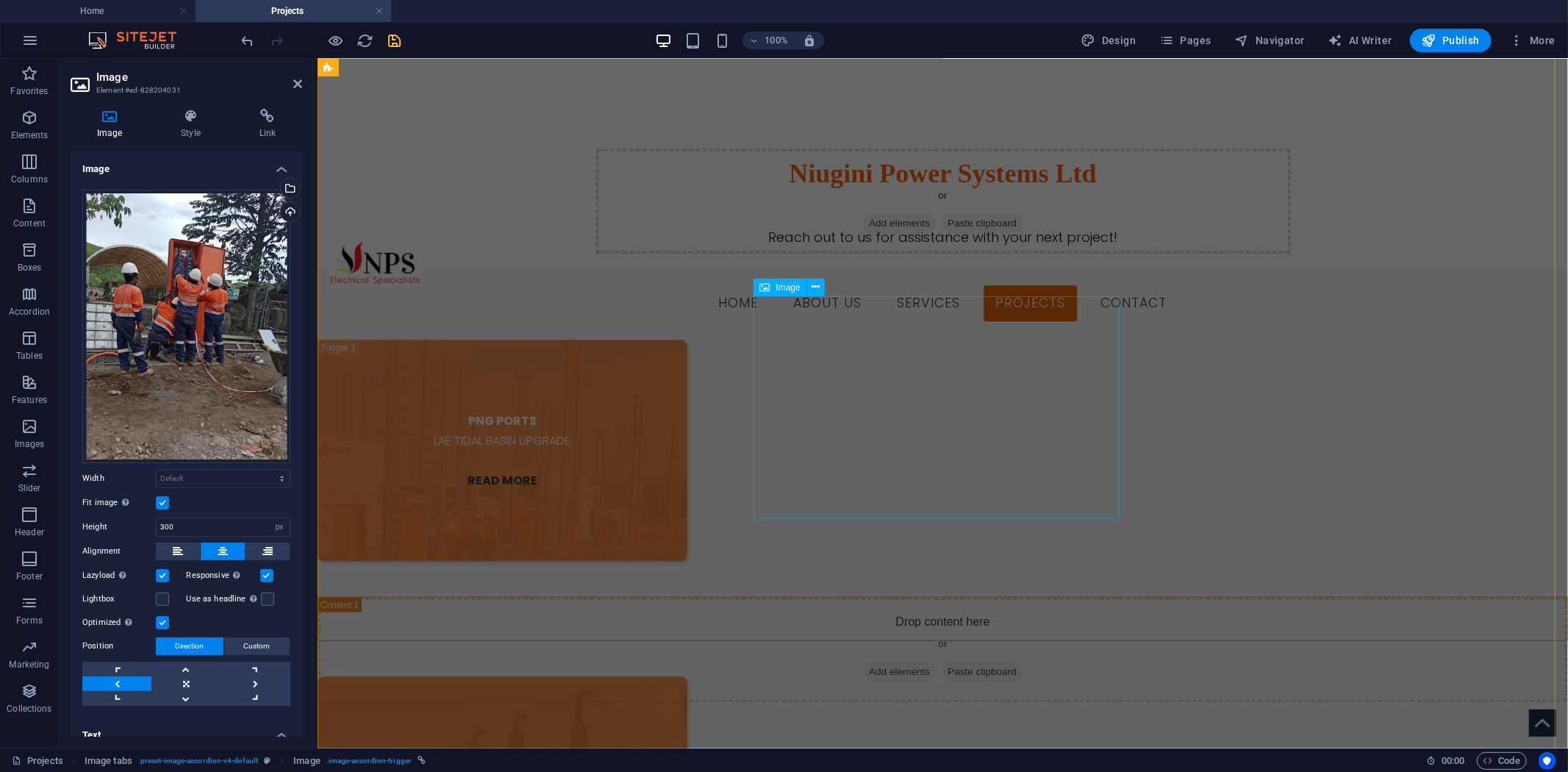
click at [686, 676] on figure "SP BREWERY GENERATOR INSTALLATIONS FOR [PERSON_NAME] READ MORE" at bounding box center [502, 786] width 370 height 222
select select "px"
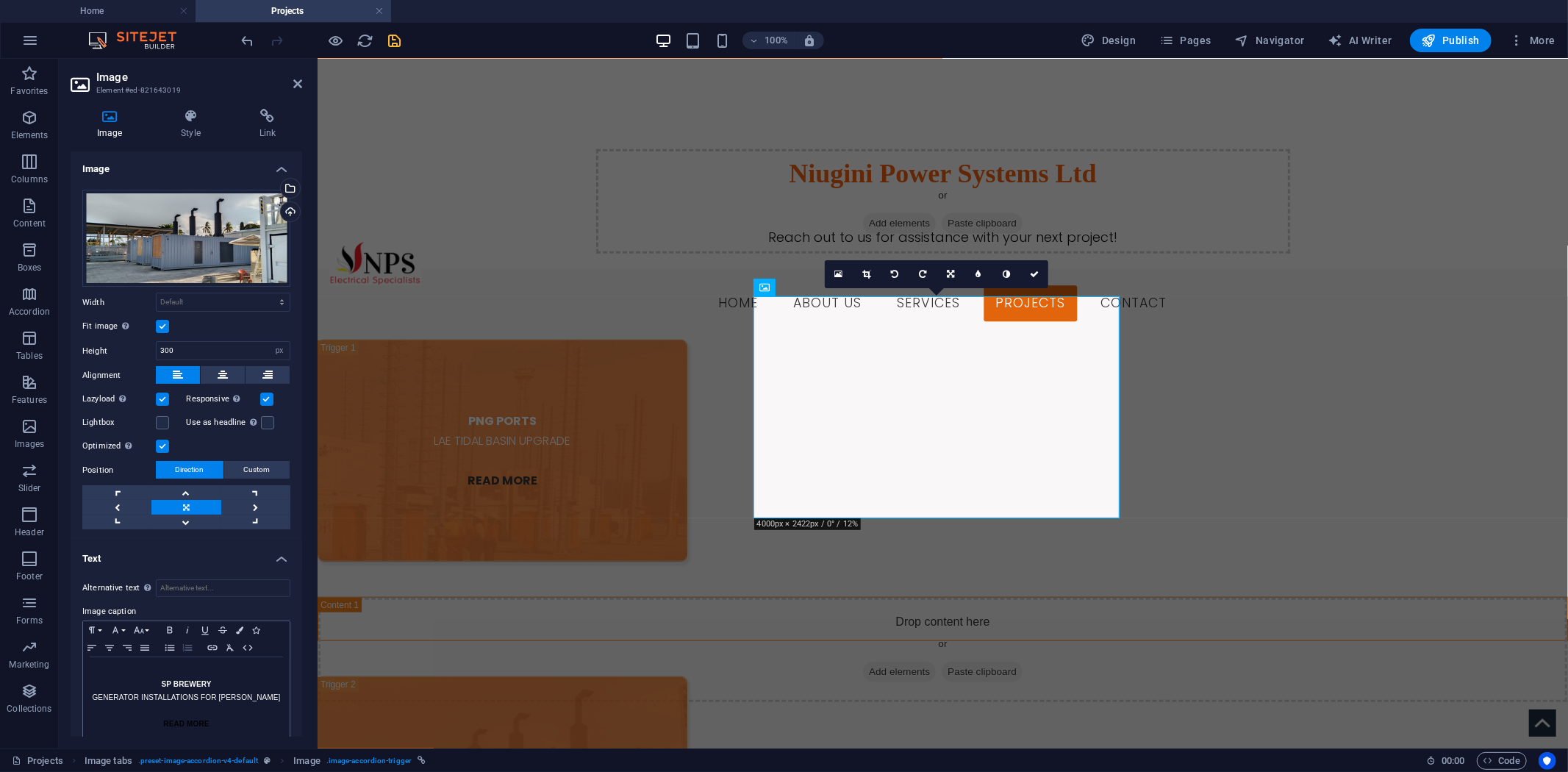
scroll to position [13, 0]
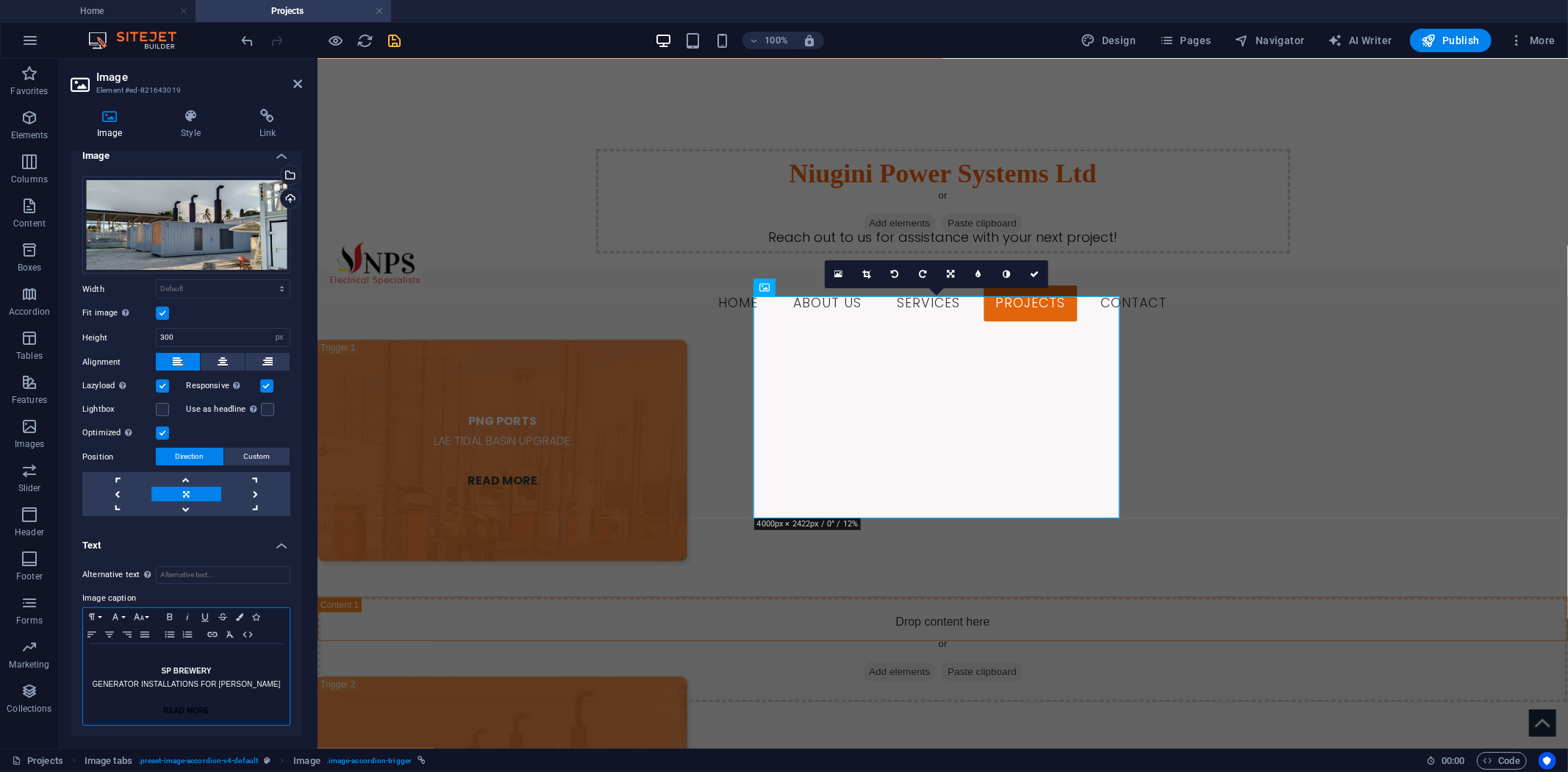
click at [163, 670] on strong "SP BREWERY" at bounding box center [186, 670] width 50 height 8
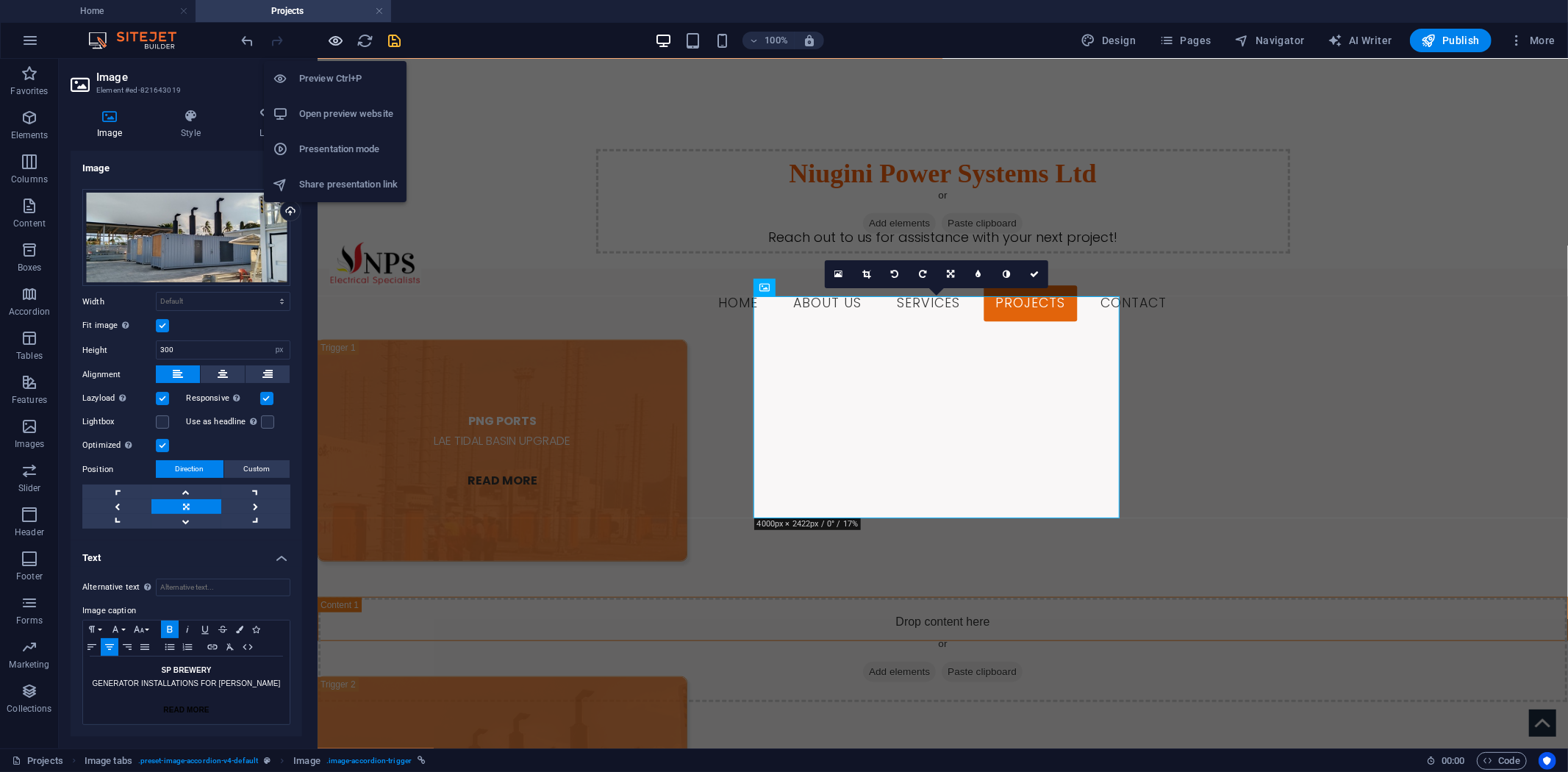
click at [335, 47] on icon "button" at bounding box center [336, 41] width 17 height 17
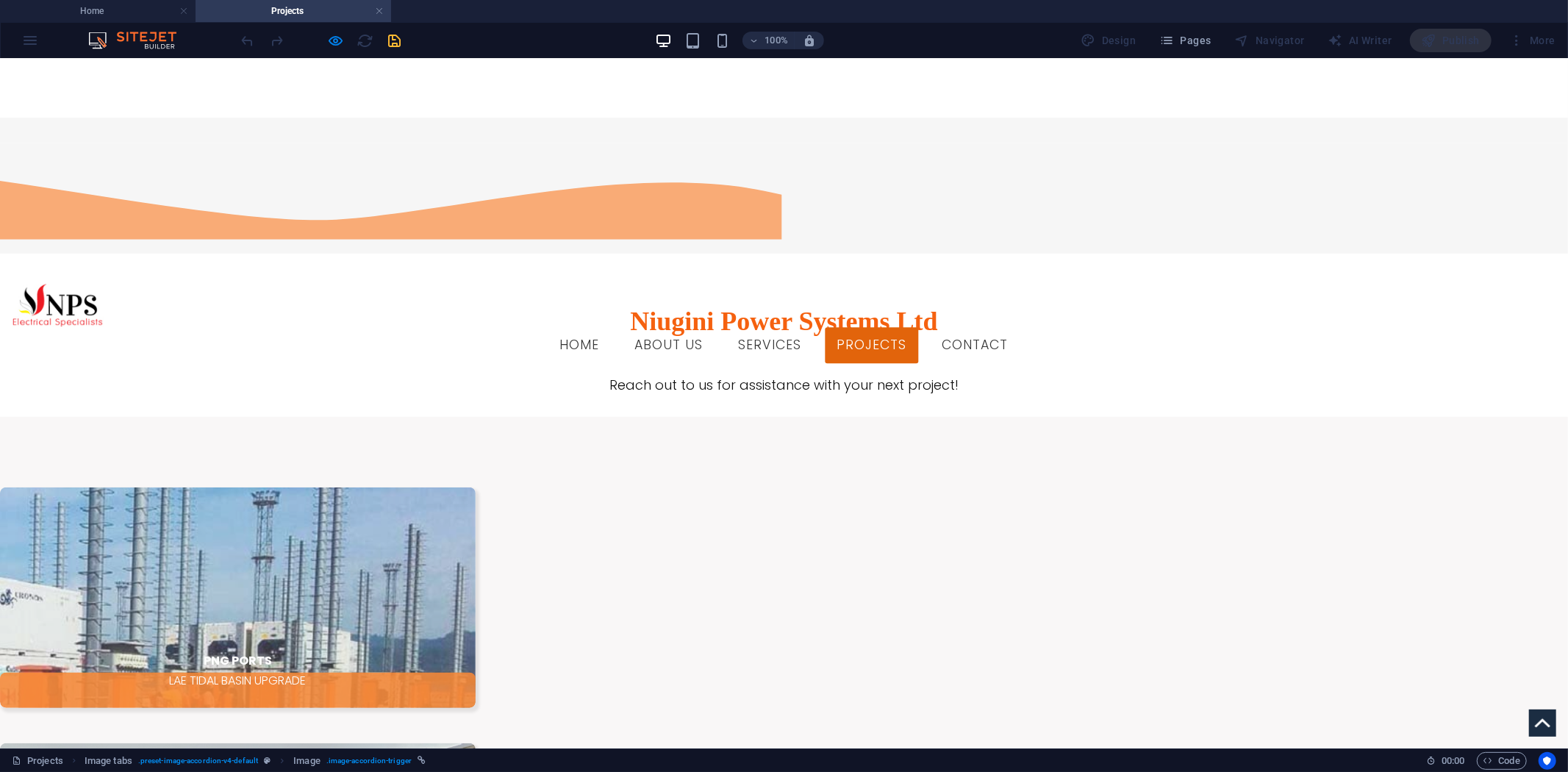
scroll to position [677, 0]
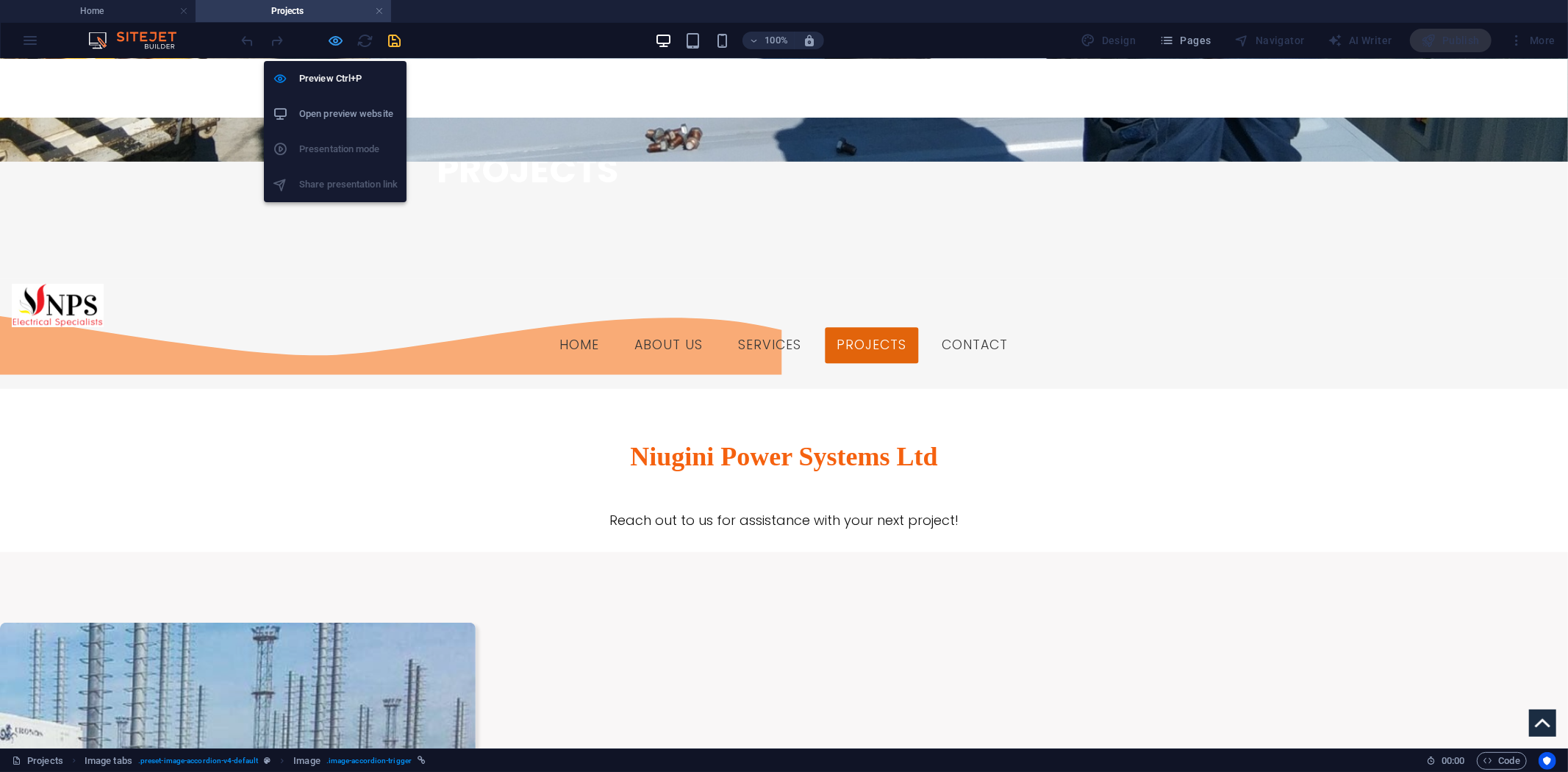
drag, startPoint x: 343, startPoint y: 38, endPoint x: 449, endPoint y: 490, distance: 464.3
click at [343, 38] on icon "button" at bounding box center [336, 41] width 17 height 17
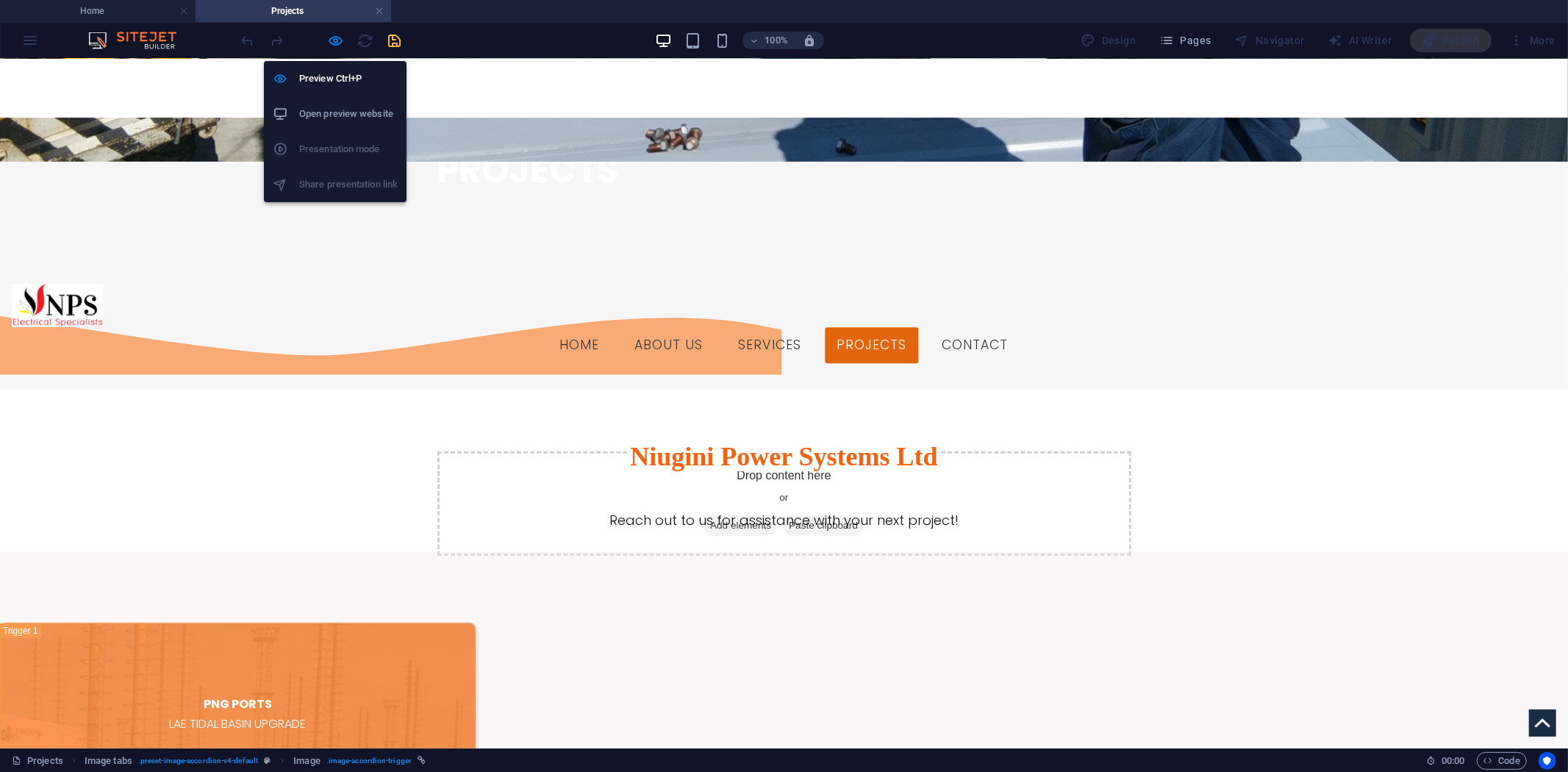
select select "px"
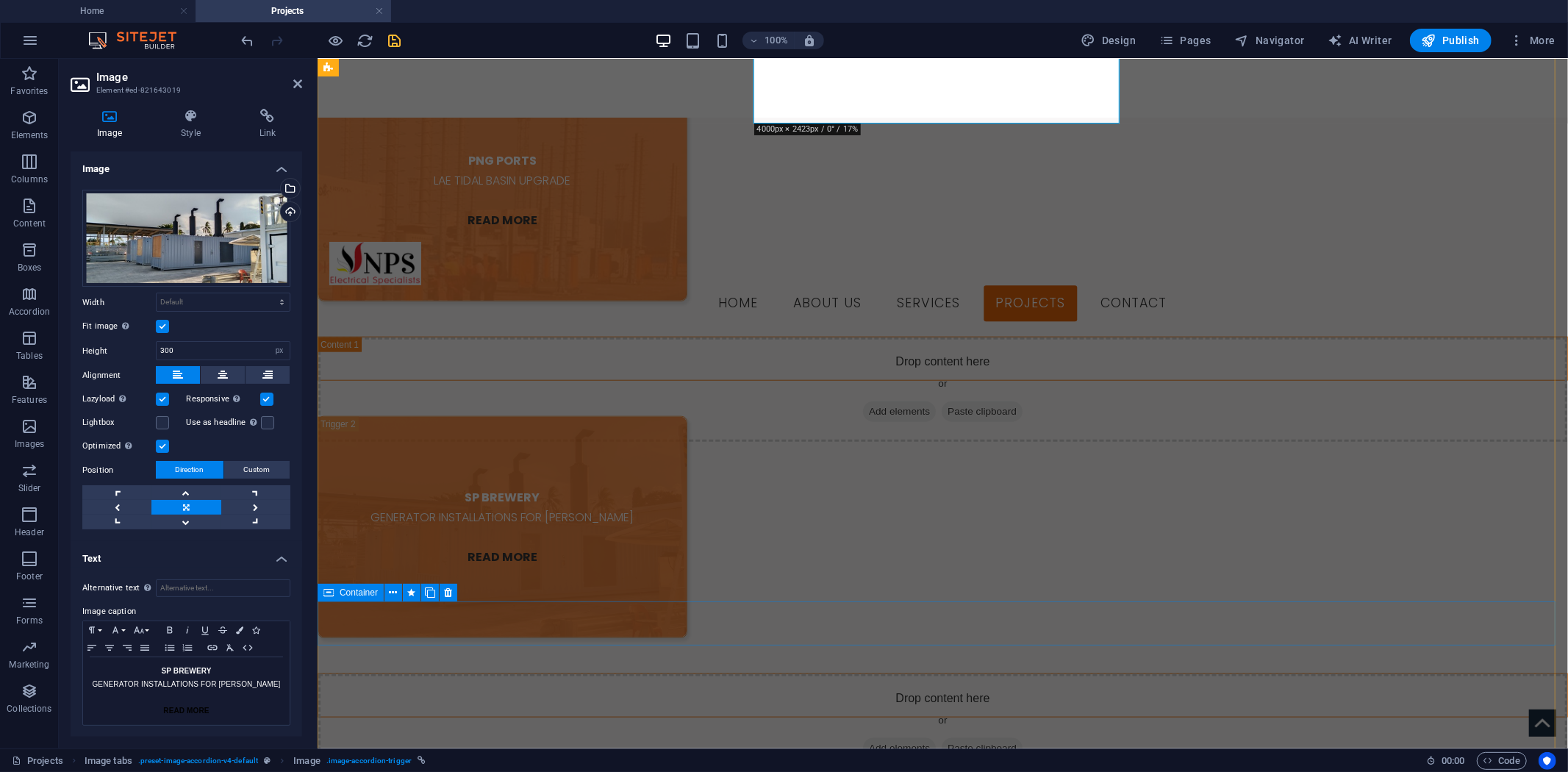
scroll to position [1412, 0]
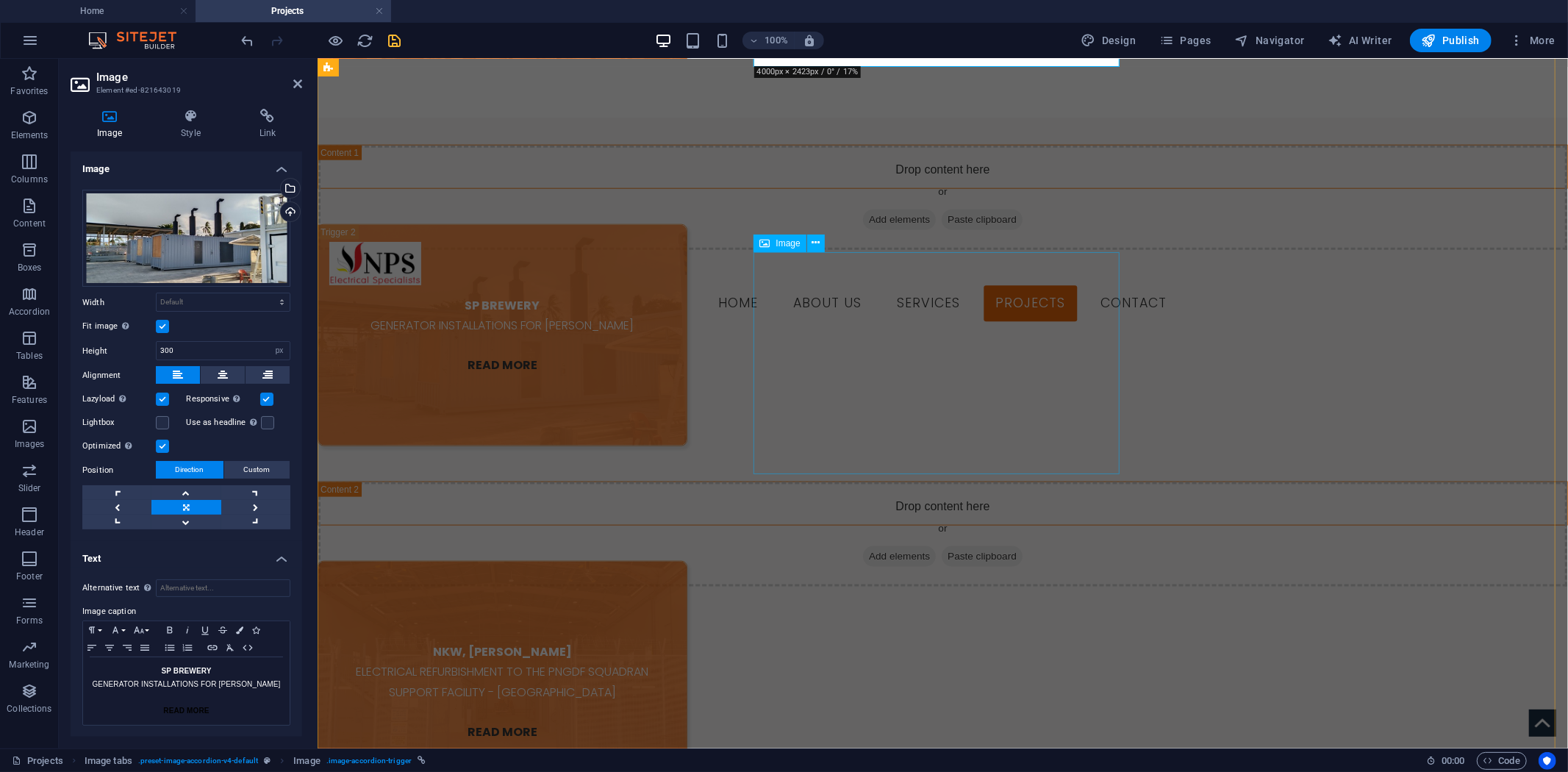
click at [686, 560] on figure "NKW, [PERSON_NAME] ELECTRICAL REFURBISHMENT TO THE PNGDF SQUADRAN SUPPORT FACIL…" at bounding box center [502, 670] width 370 height 222
select select "px"
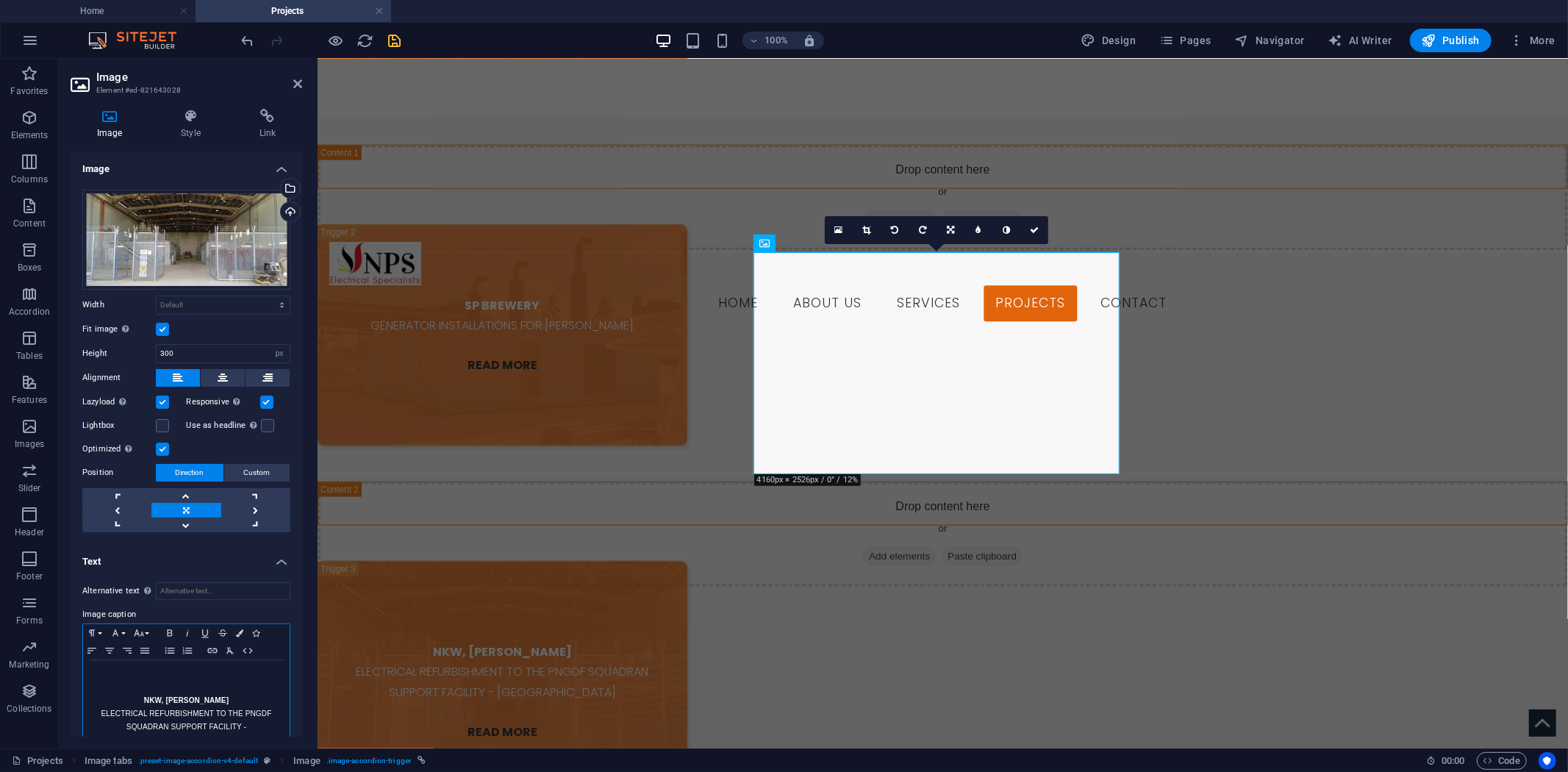
click at [159, 700] on p "NKW, [PERSON_NAME]" at bounding box center [186, 700] width 192 height 13
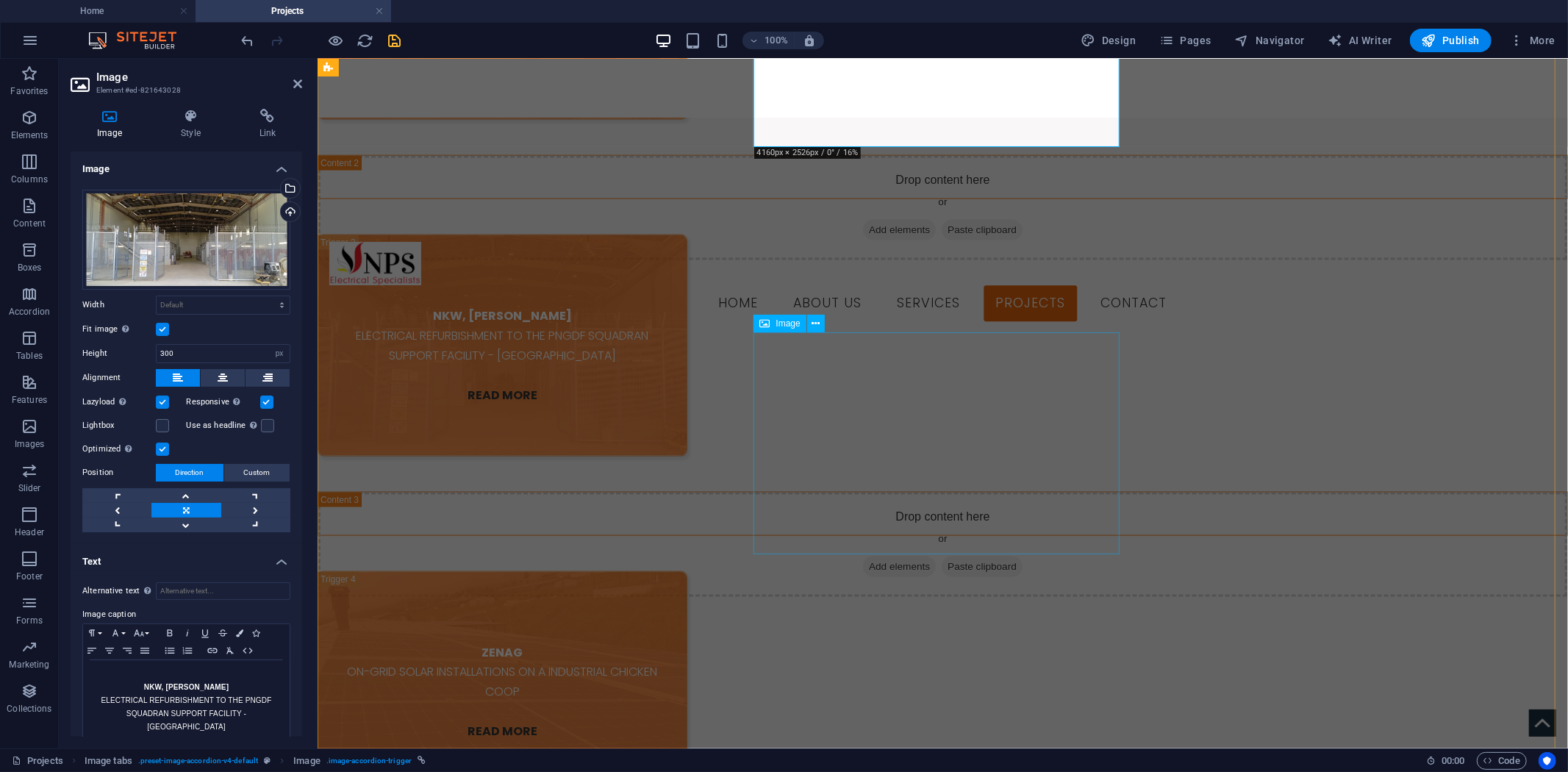
scroll to position [2147, 0]
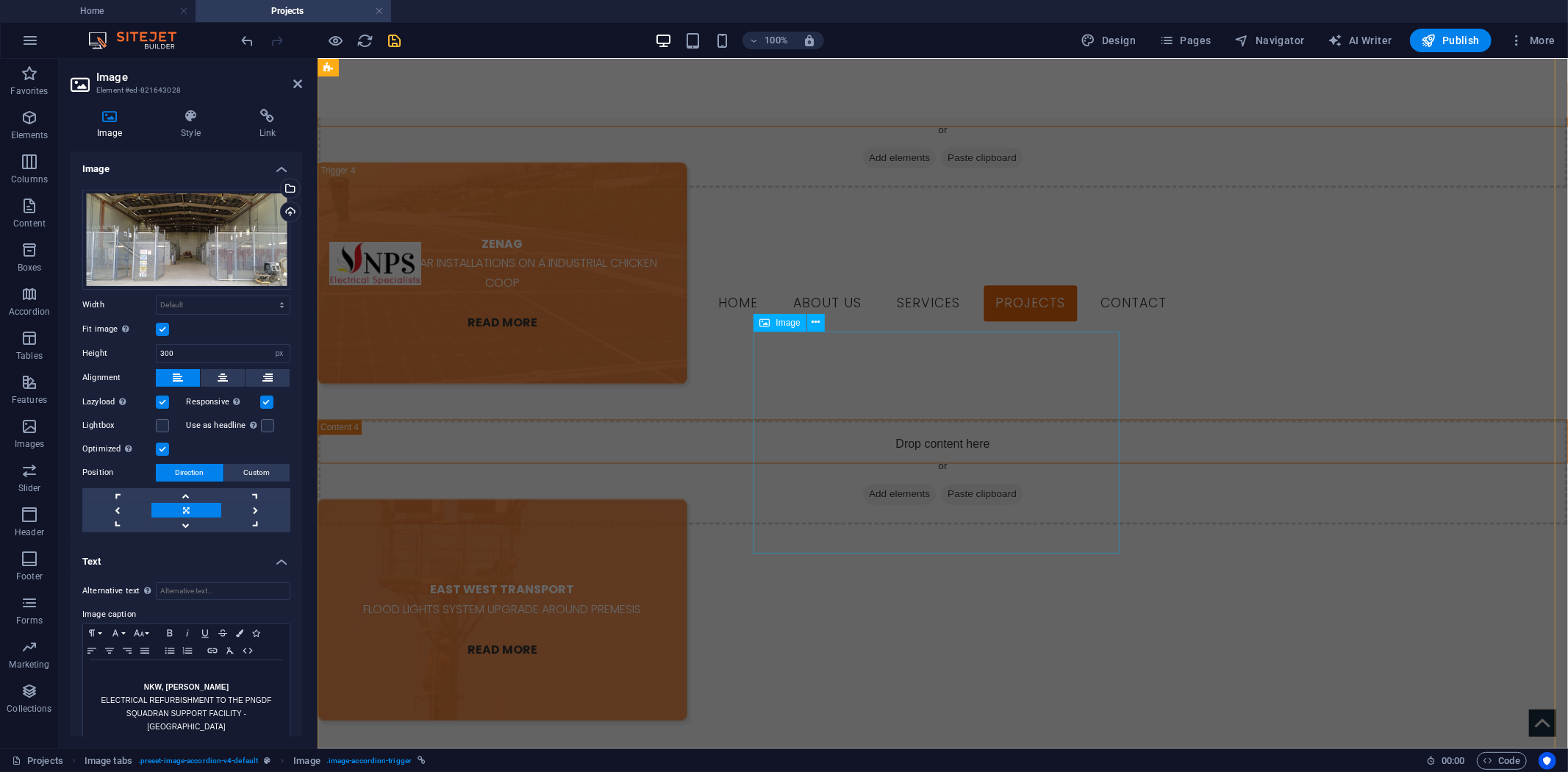
click at [686, 499] on figure "EAST WEST TRANSPORT FLOOD LIGHTS SYSTEM UPGRADE AROUND PREMESIS READ MORE" at bounding box center [502, 609] width 370 height 222
select select "px"
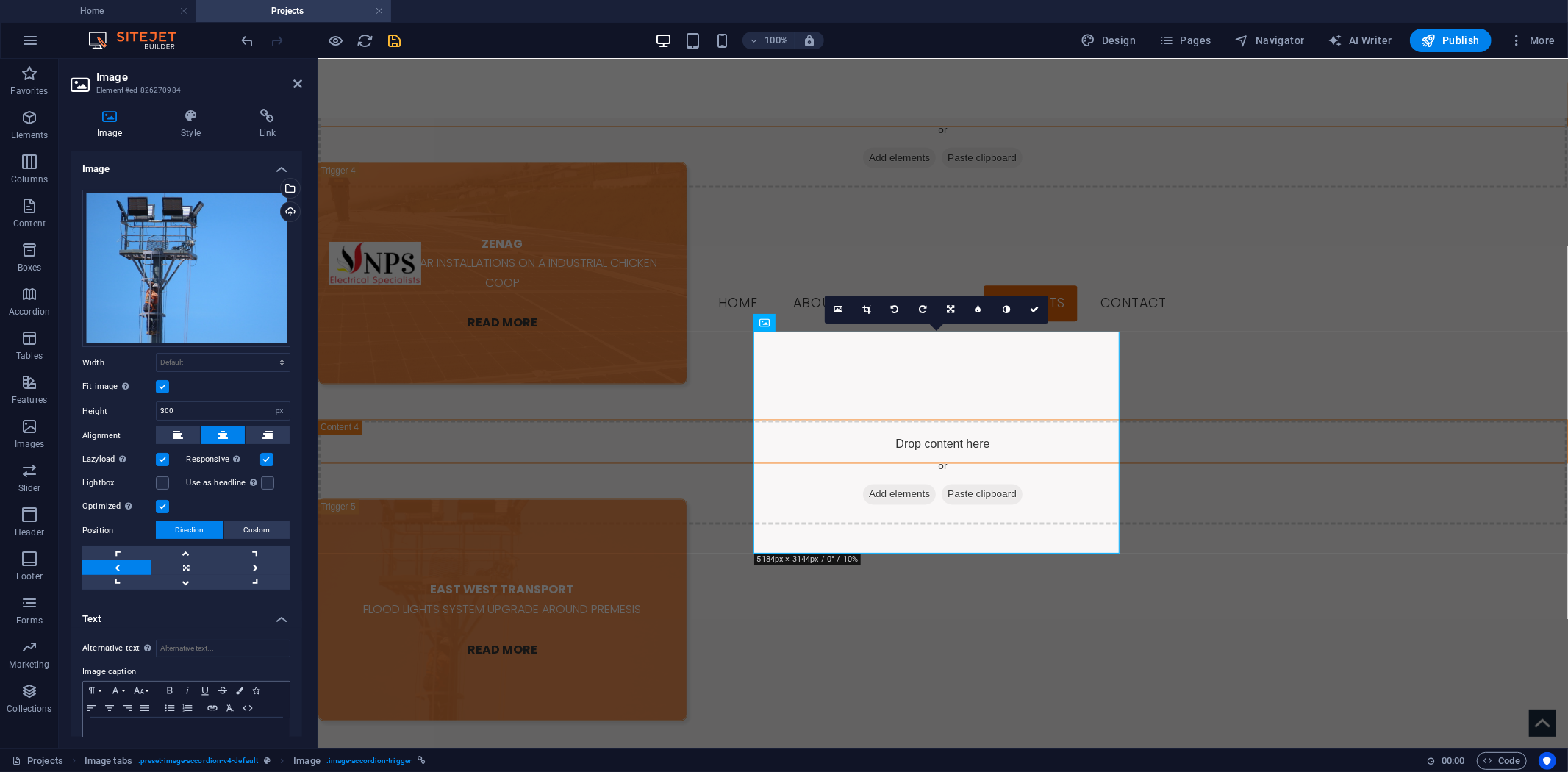
scroll to position [86, 0]
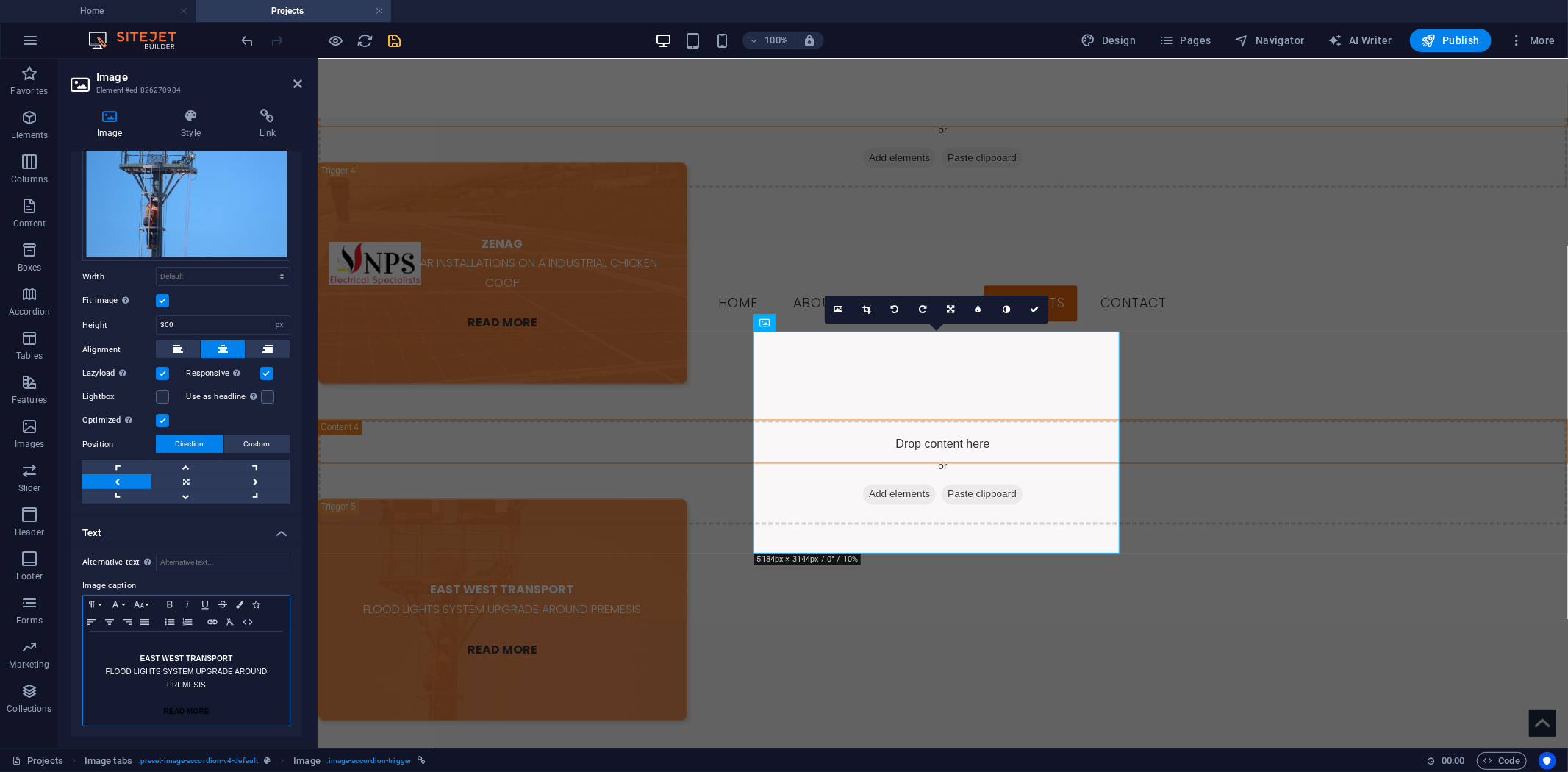
click at [134, 652] on p "EAST WEST TRANSPORT" at bounding box center [186, 658] width 192 height 13
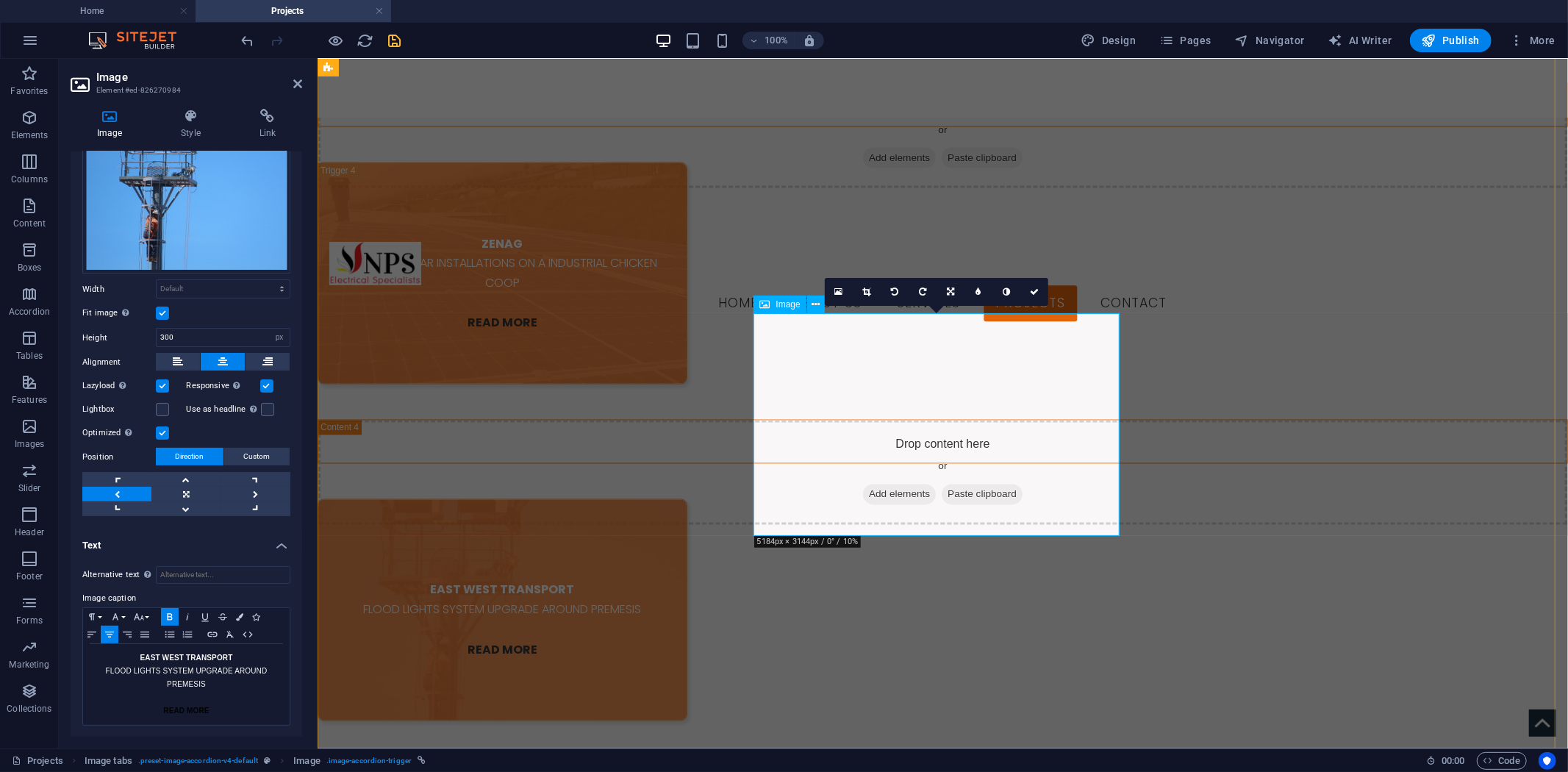
scroll to position [2555, 0]
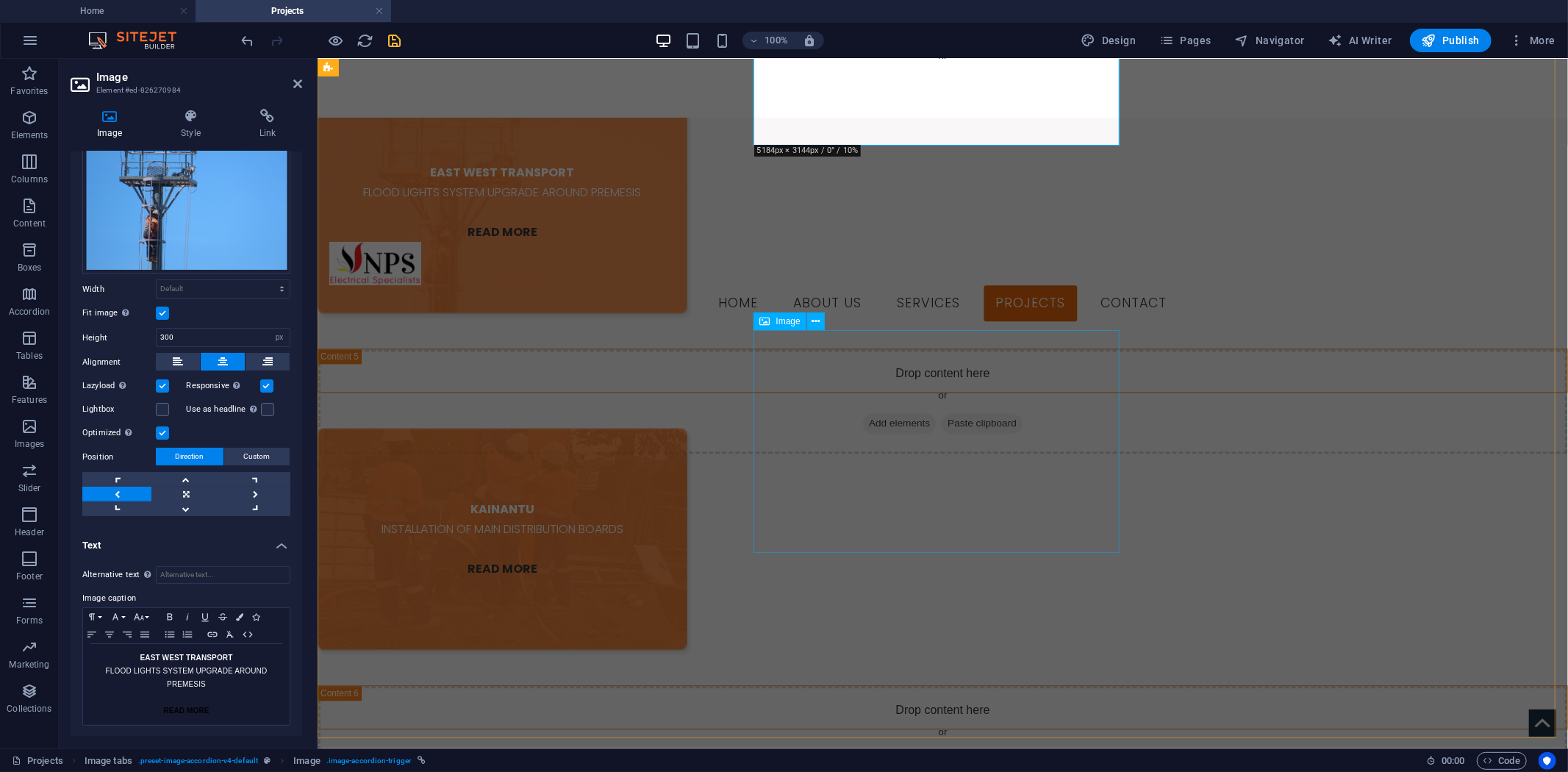
click at [686, 428] on figure "KAINANTU INSTALLATION OF MAIN DISTRIBUTION BOARDS READ MORE" at bounding box center [502, 538] width 370 height 222
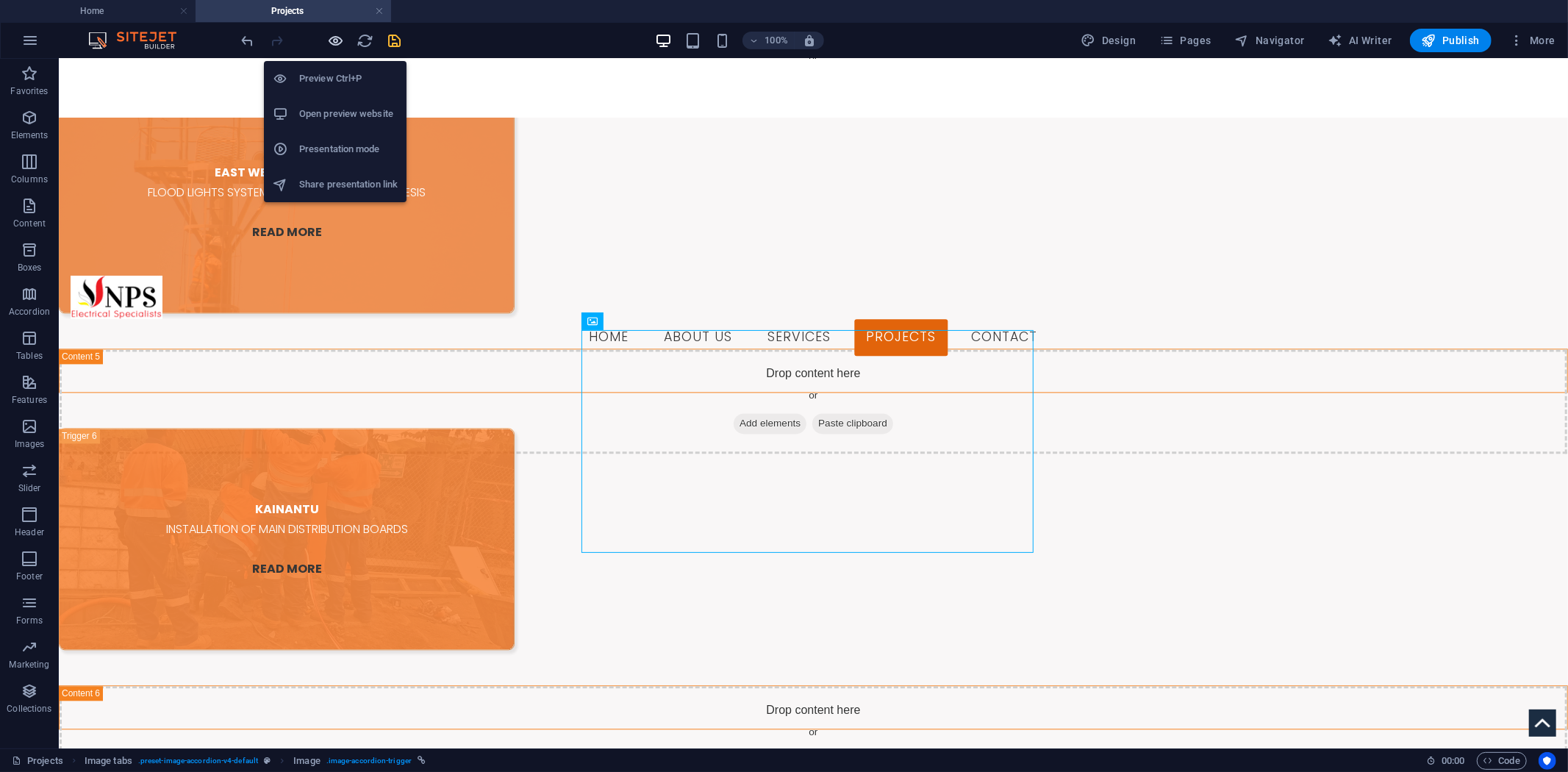
click at [340, 34] on icon "button" at bounding box center [336, 41] width 17 height 17
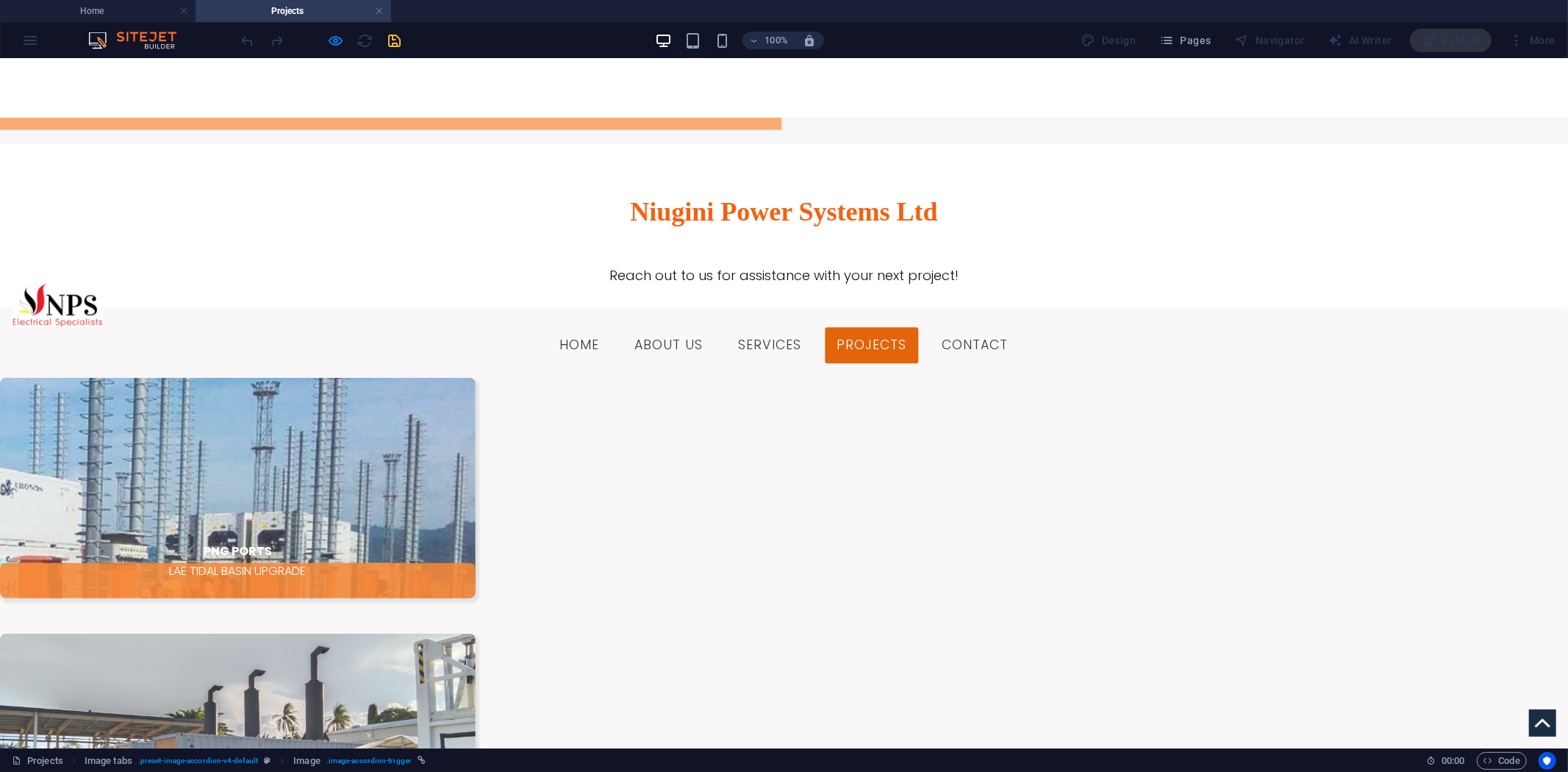
scroll to position [840, 0]
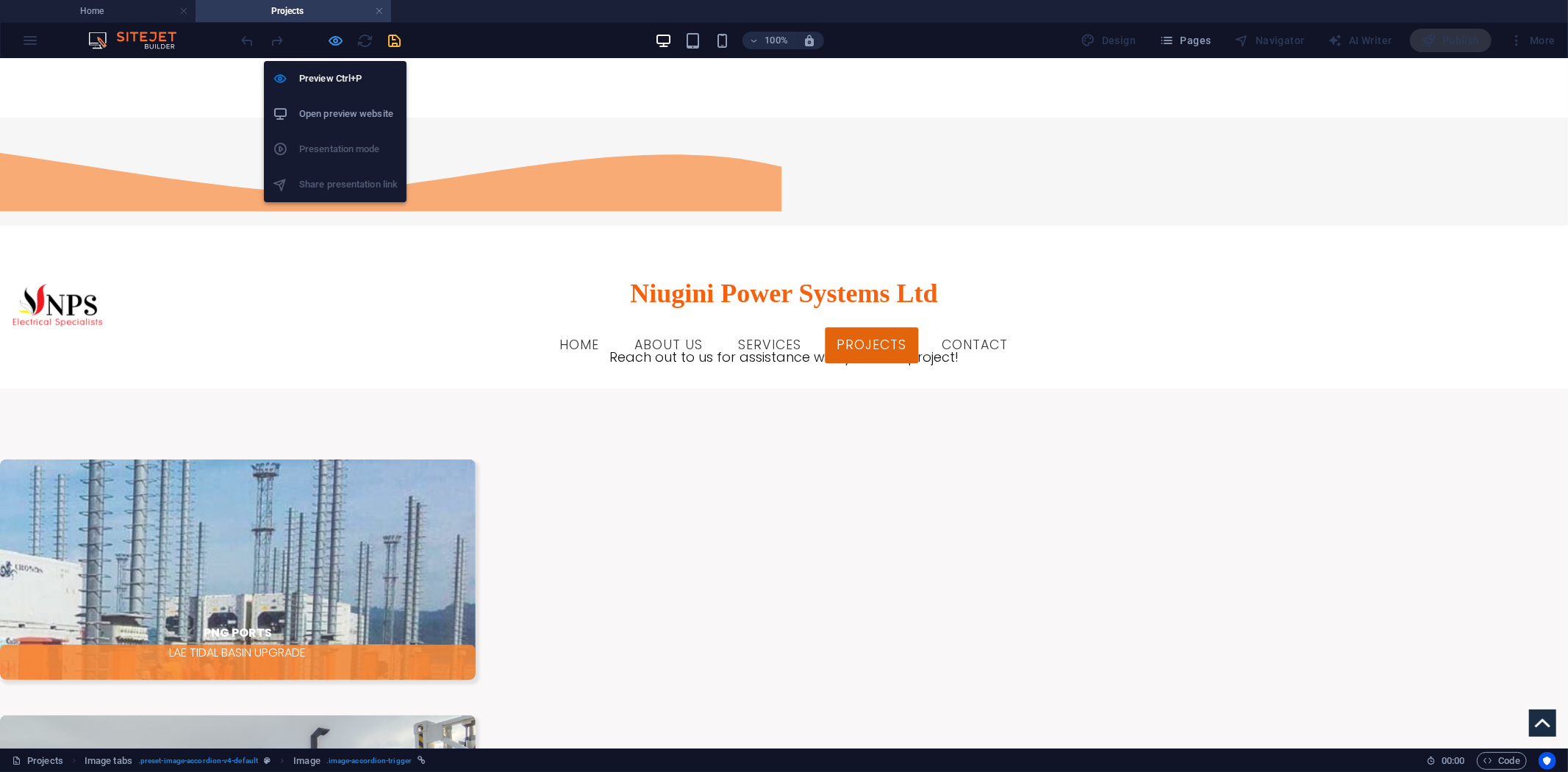
click at [328, 40] on icon "button" at bounding box center [336, 41] width 17 height 17
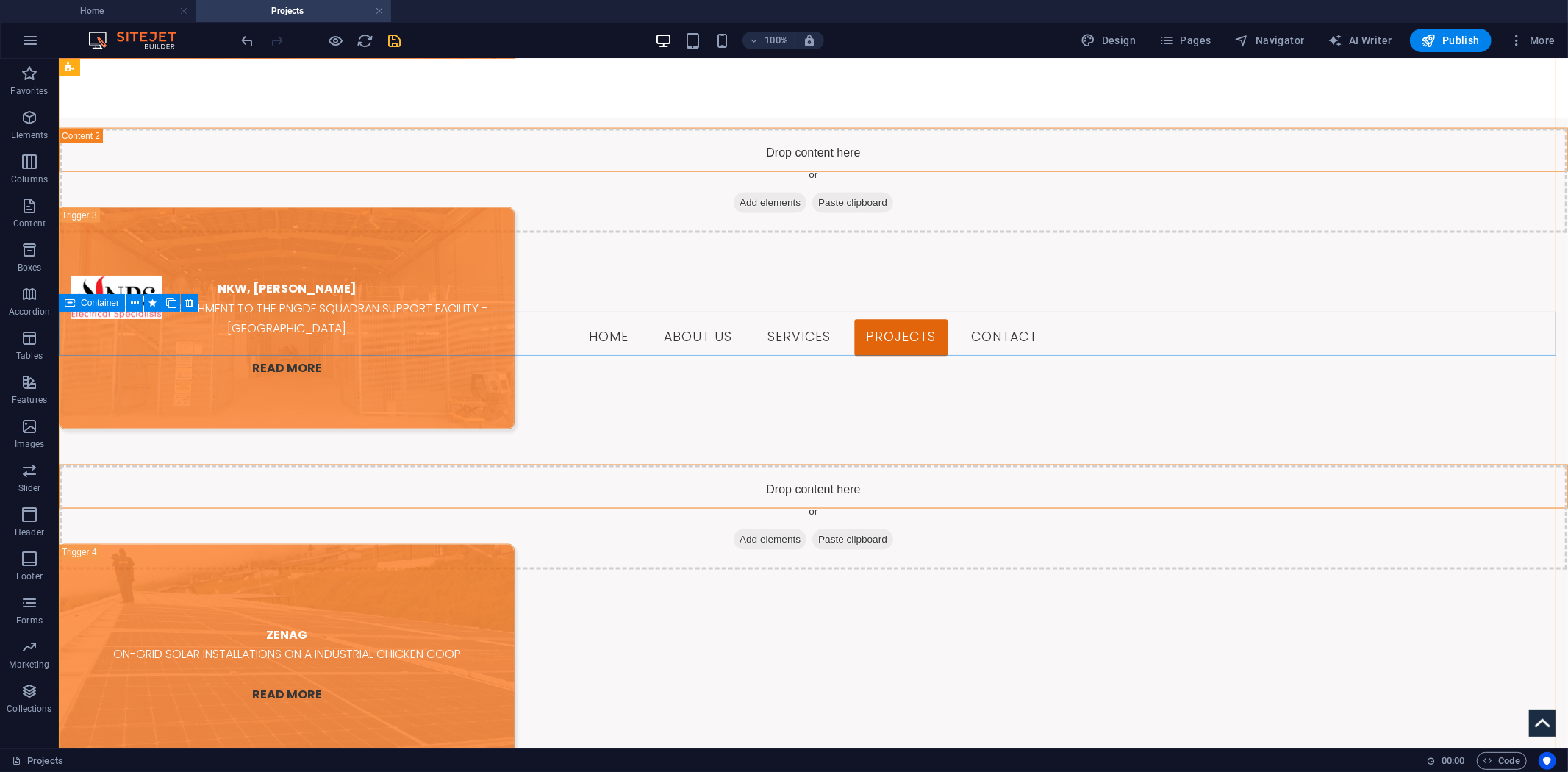
scroll to position [1777, 0]
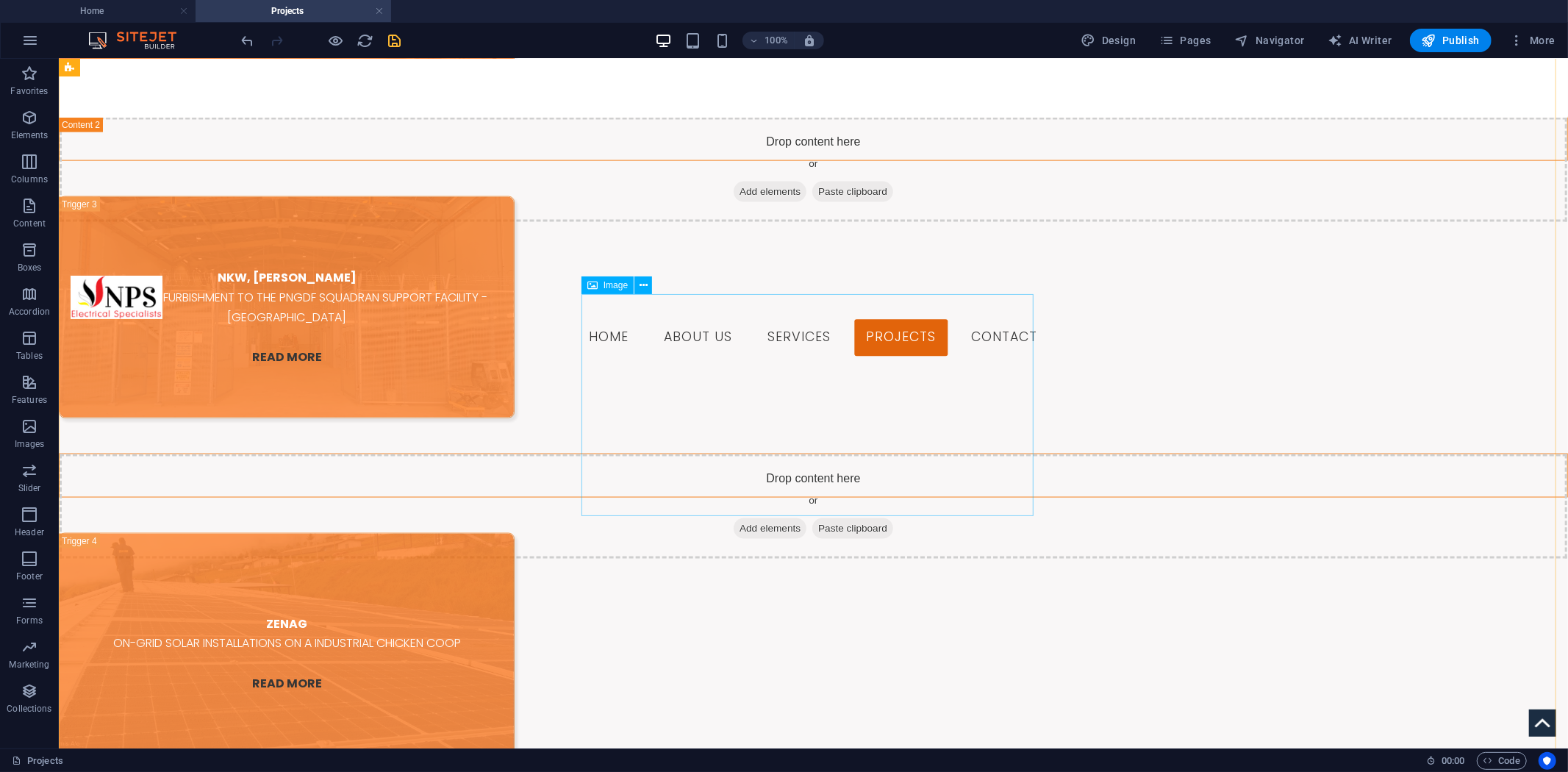
click at [514, 533] on figure "ZENAG ON-GRID SOLAR INSTALLATIONS ON A INDUSTRIAL CHICKEN COOP READ MORE" at bounding box center [286, 643] width 456 height 222
select select "px"
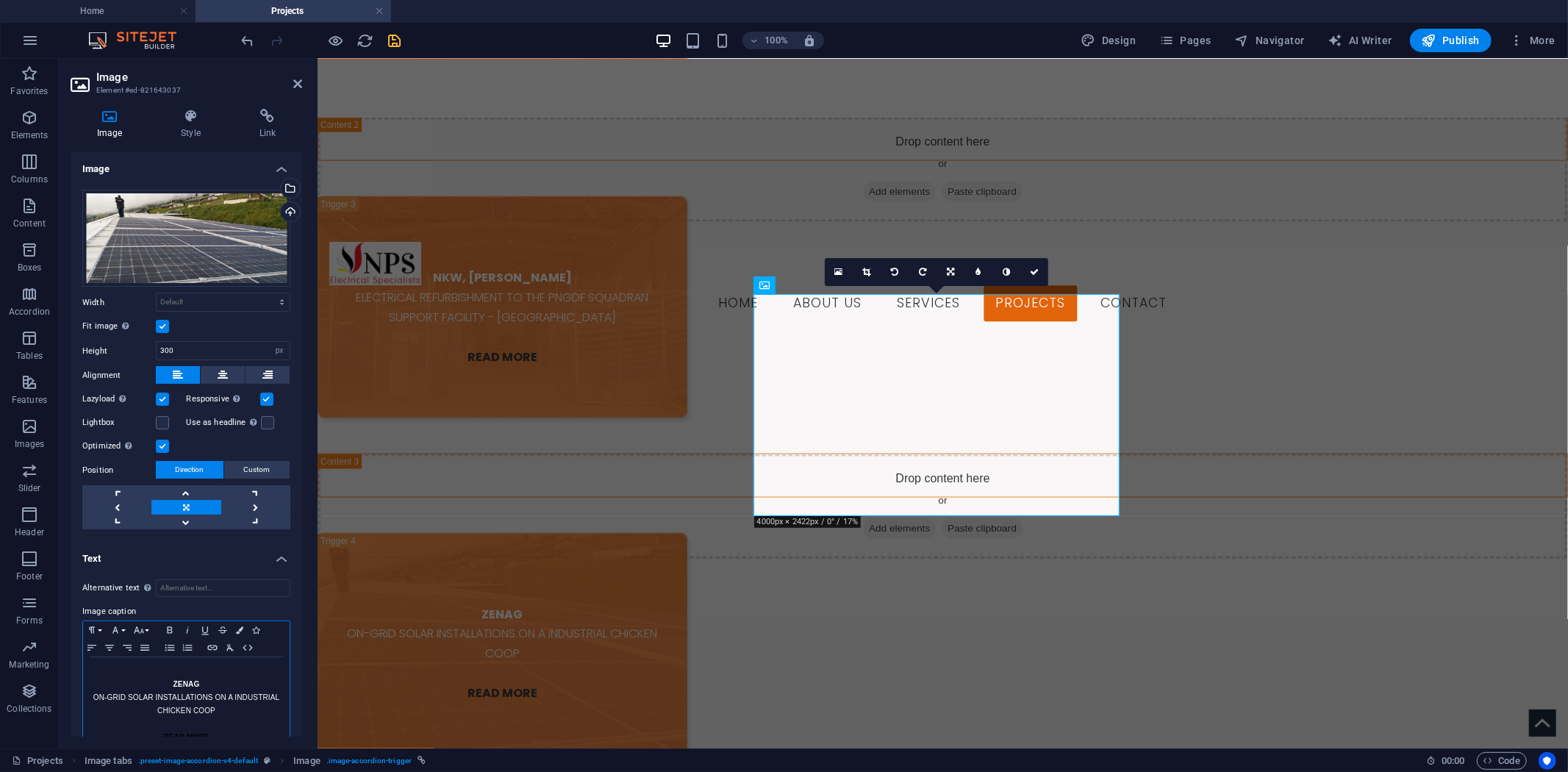
click at [173, 682] on strong "ZENAG" at bounding box center [186, 684] width 27 height 8
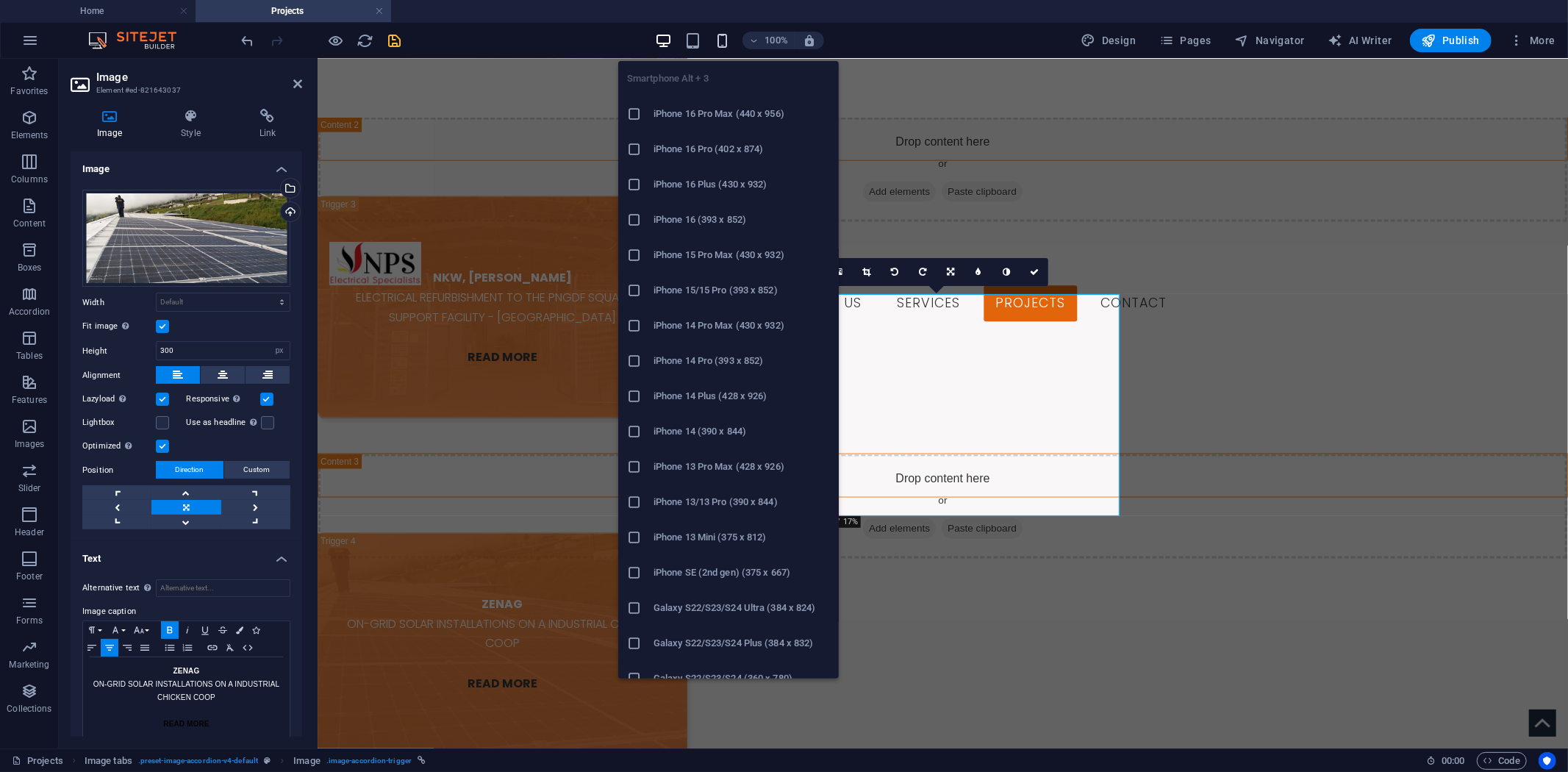
click at [721, 42] on icon "button" at bounding box center [722, 41] width 17 height 17
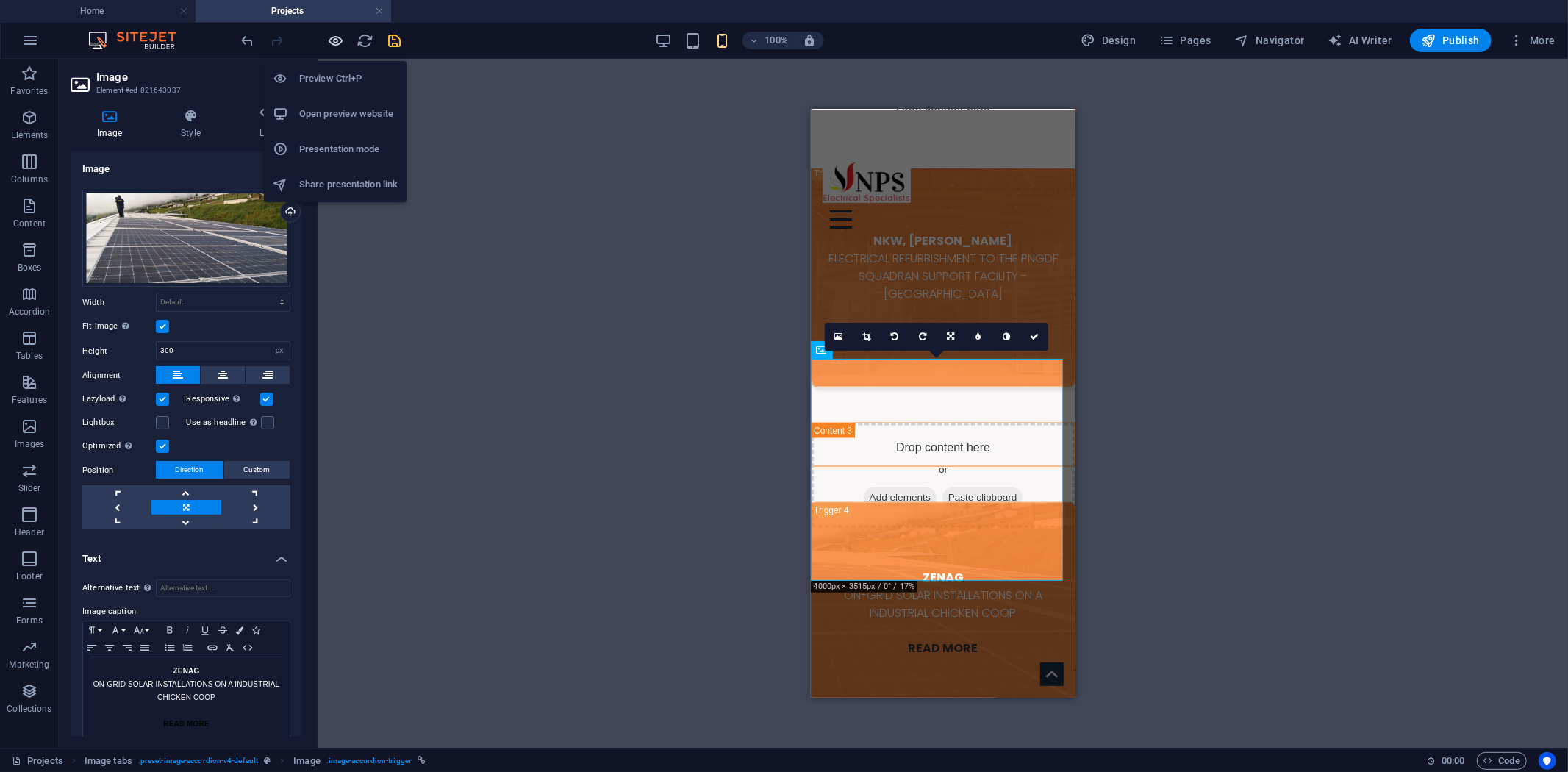
click at [340, 42] on icon "button" at bounding box center [336, 41] width 17 height 17
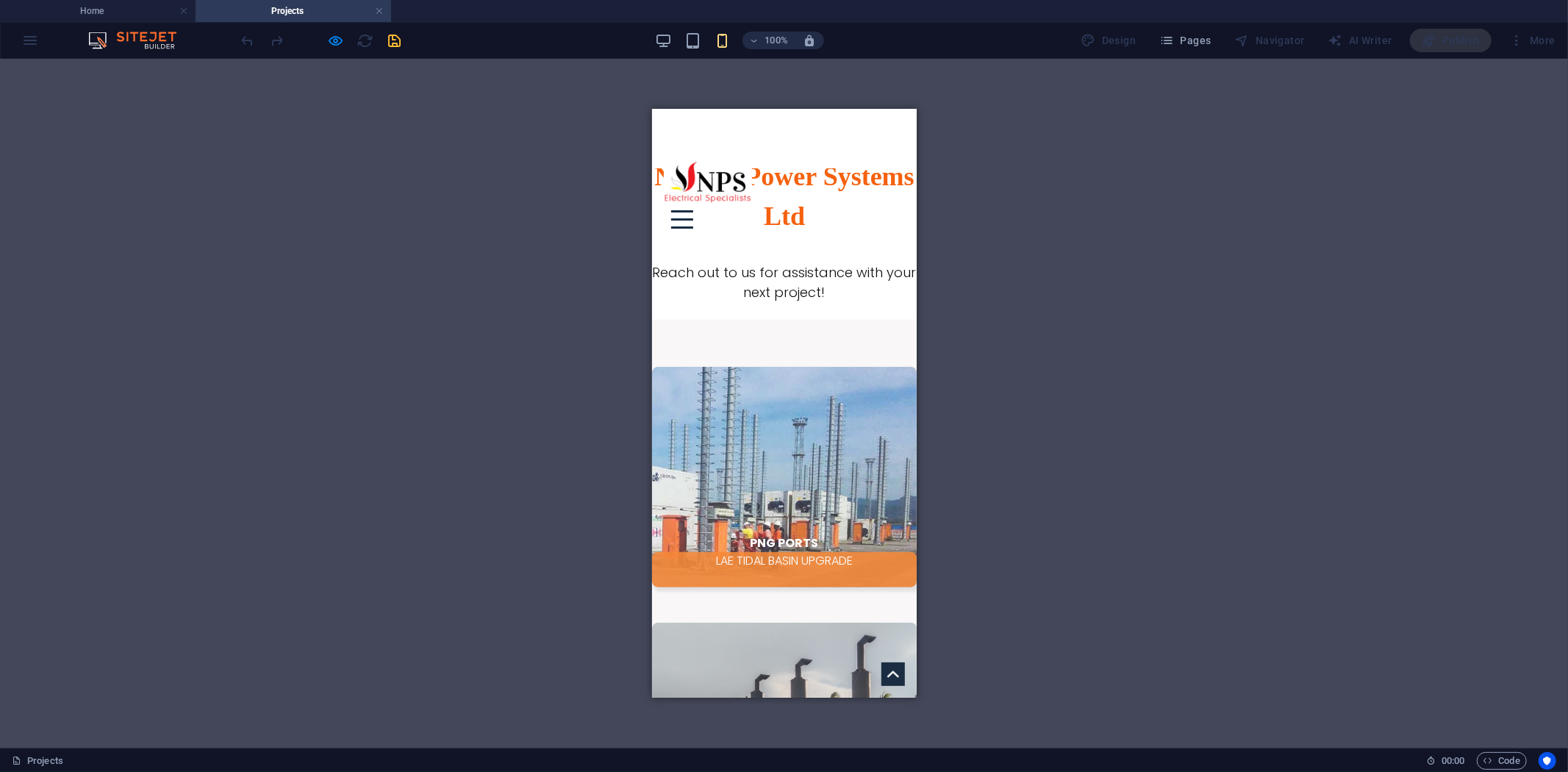
scroll to position [1282, 0]
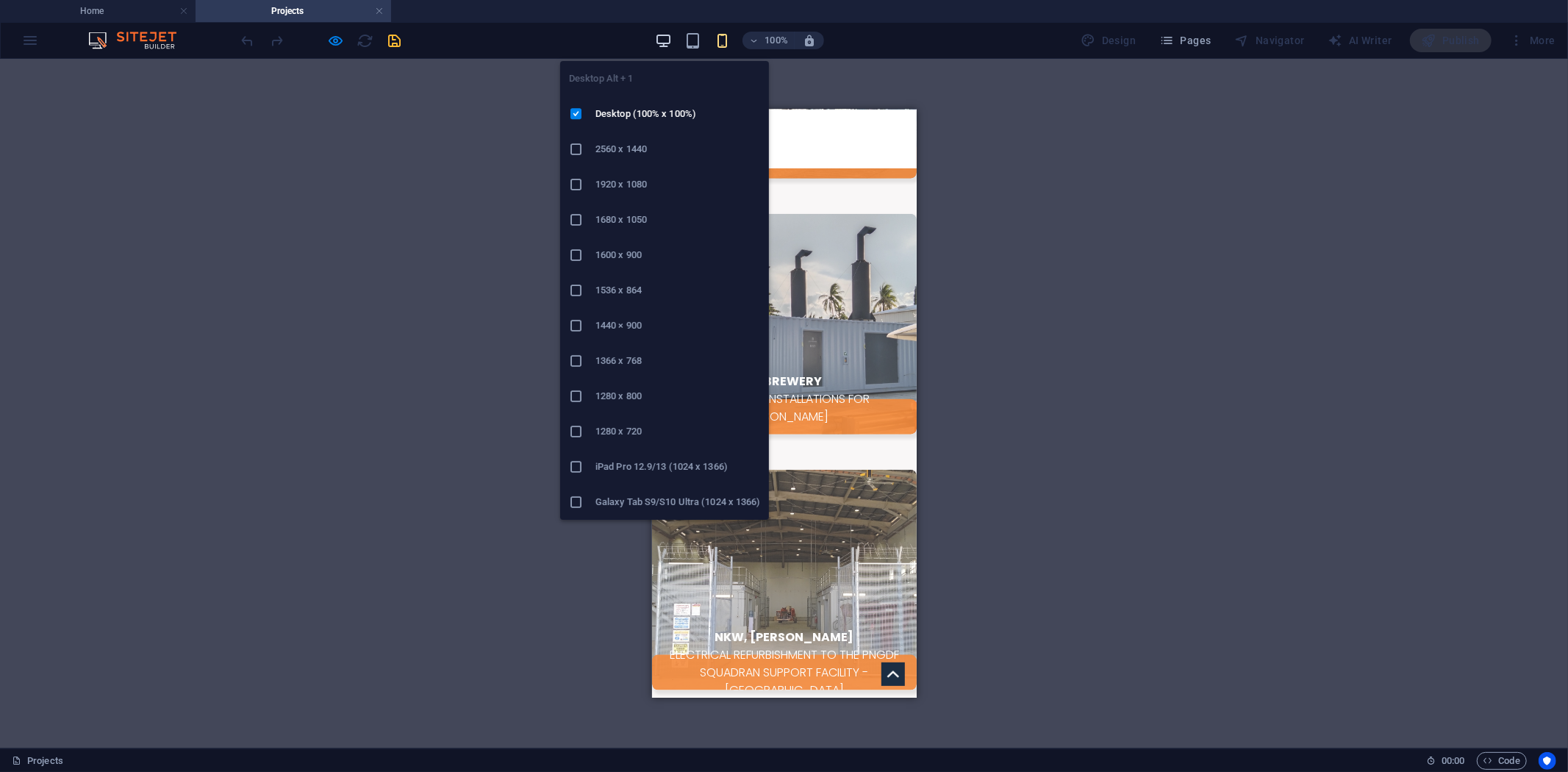
click at [663, 41] on icon "button" at bounding box center [663, 41] width 17 height 17
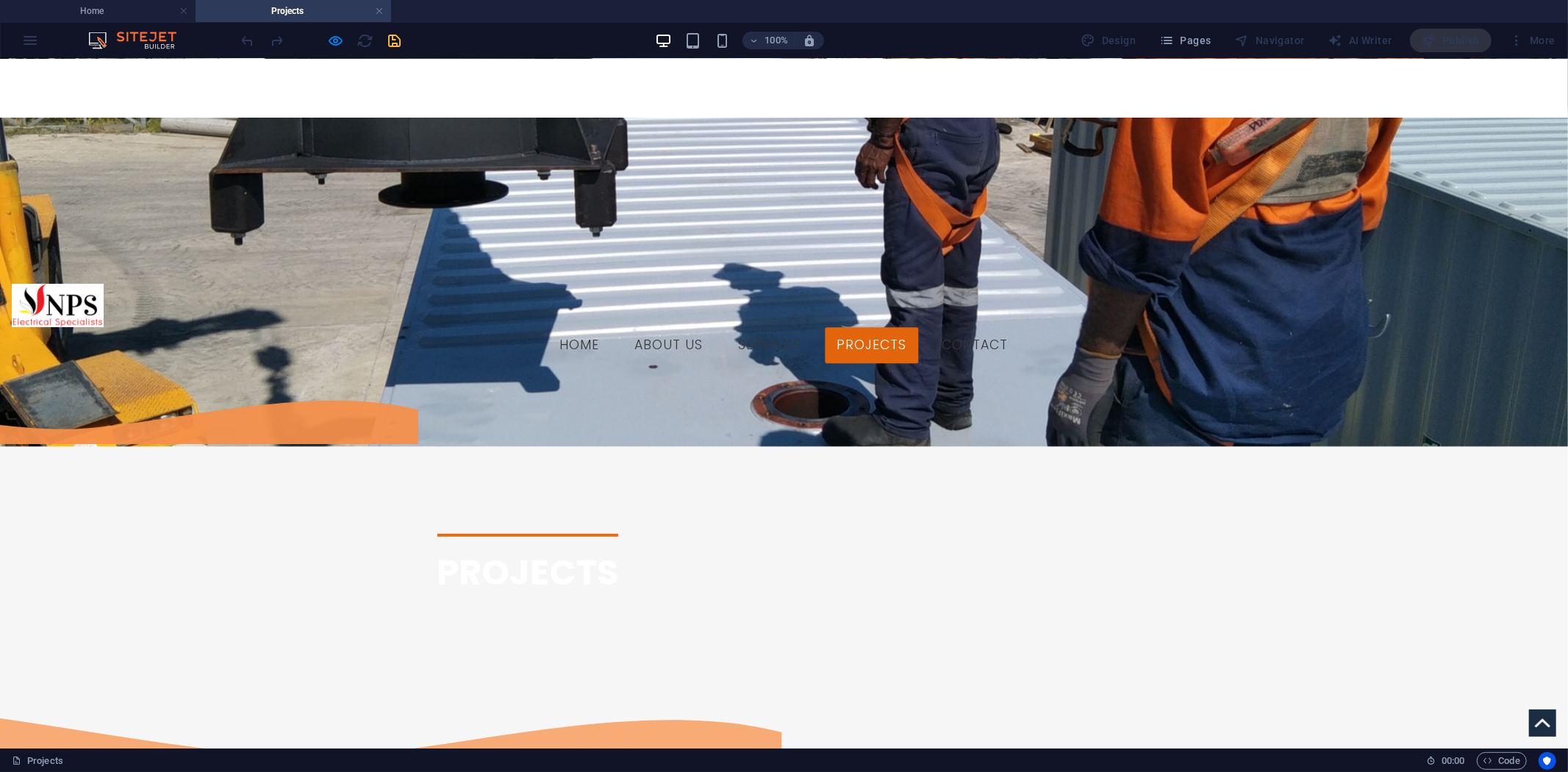
scroll to position [269, 0]
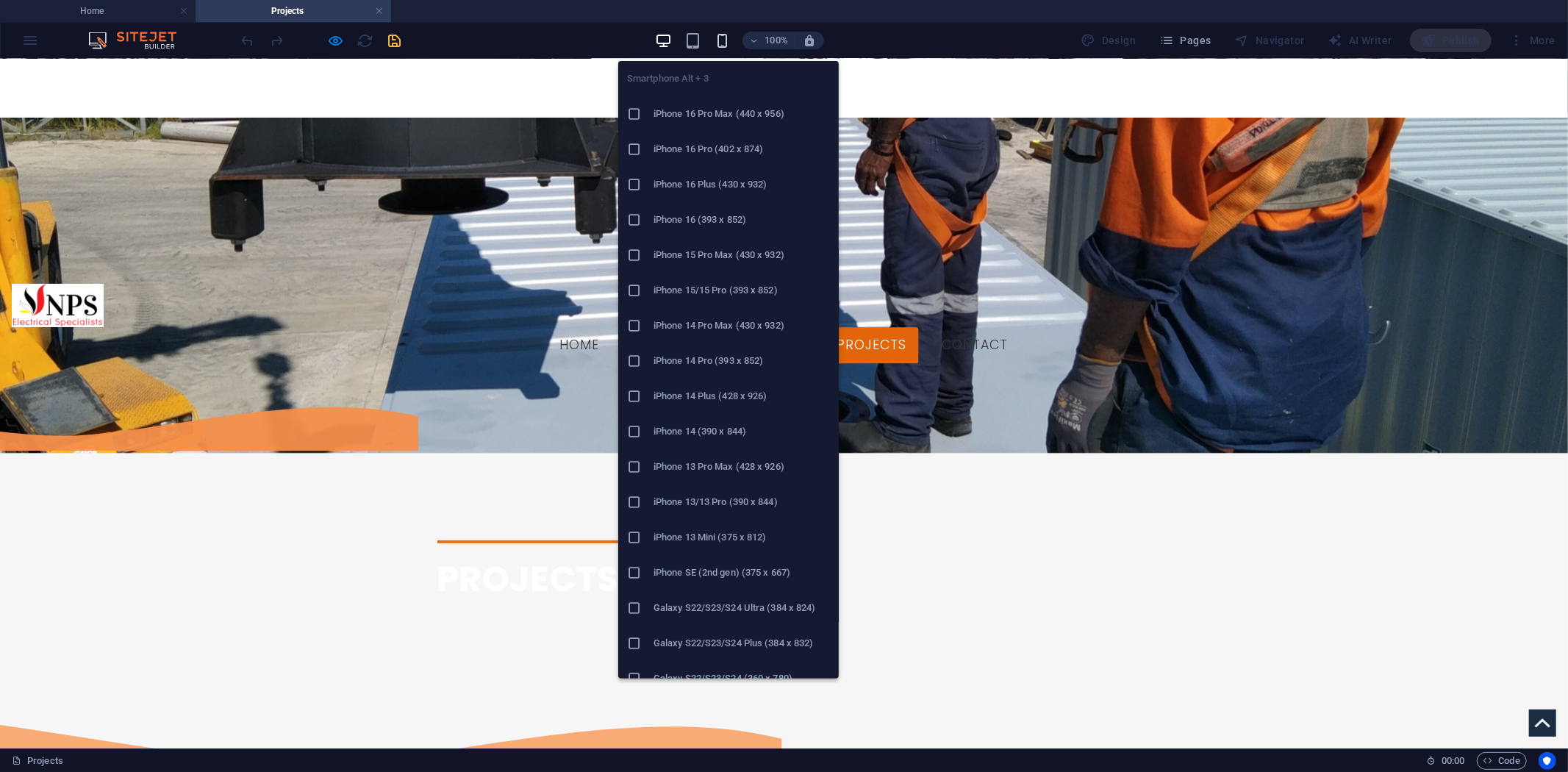
click at [717, 46] on icon "button" at bounding box center [722, 41] width 17 height 17
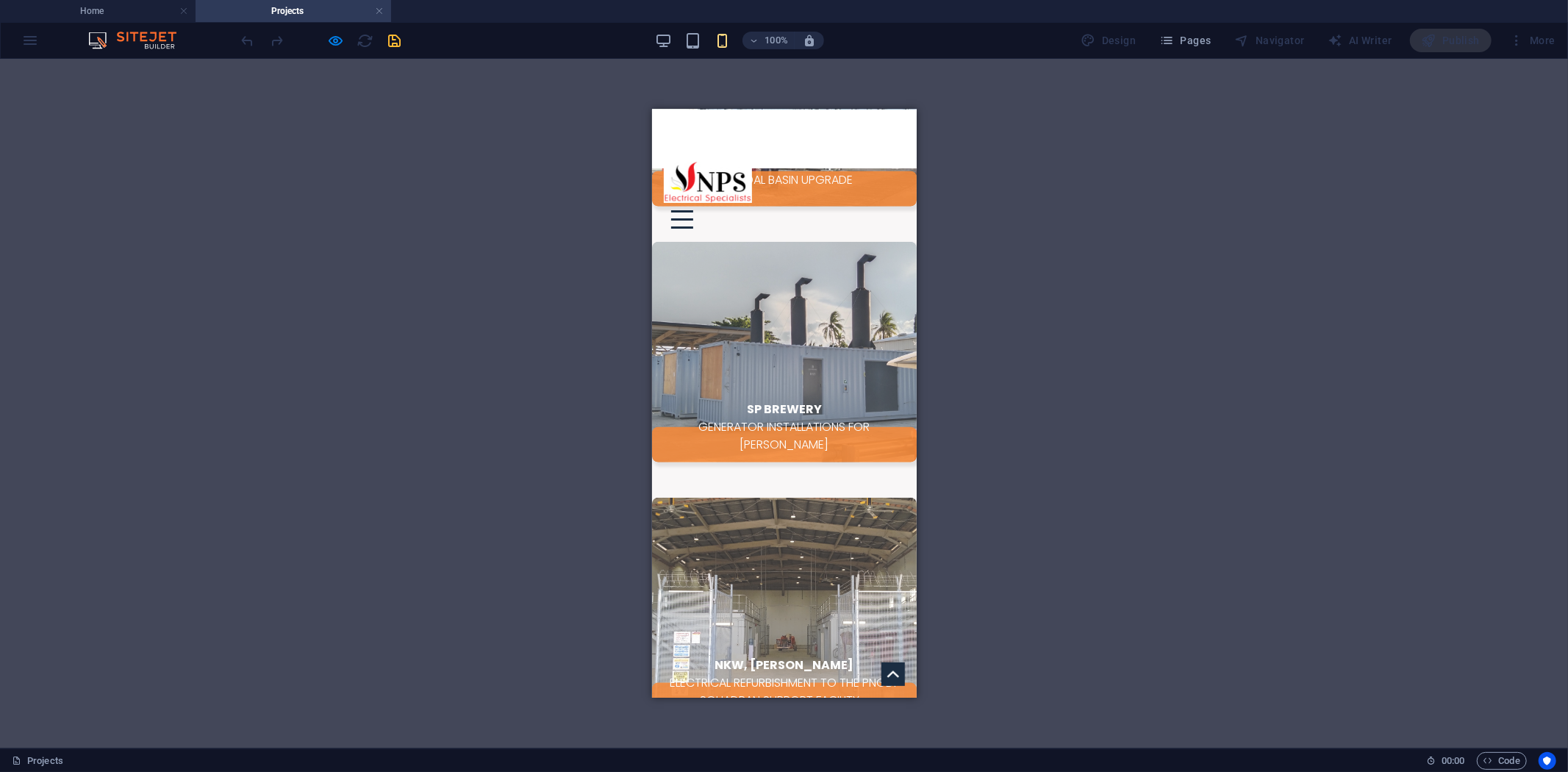
scroll to position [1412, 0]
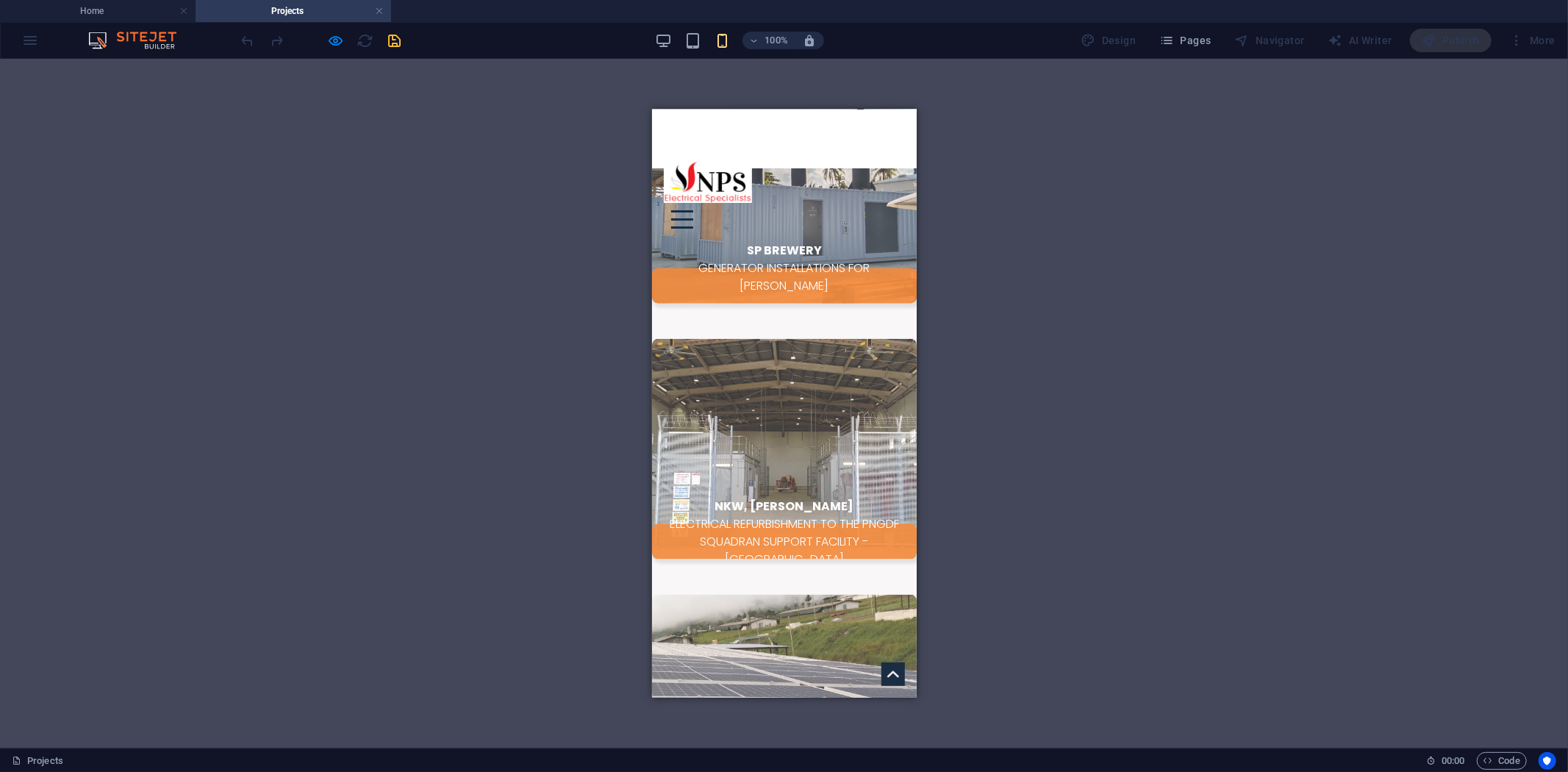
click at [326, 34] on div at bounding box center [322, 40] width 164 height 24
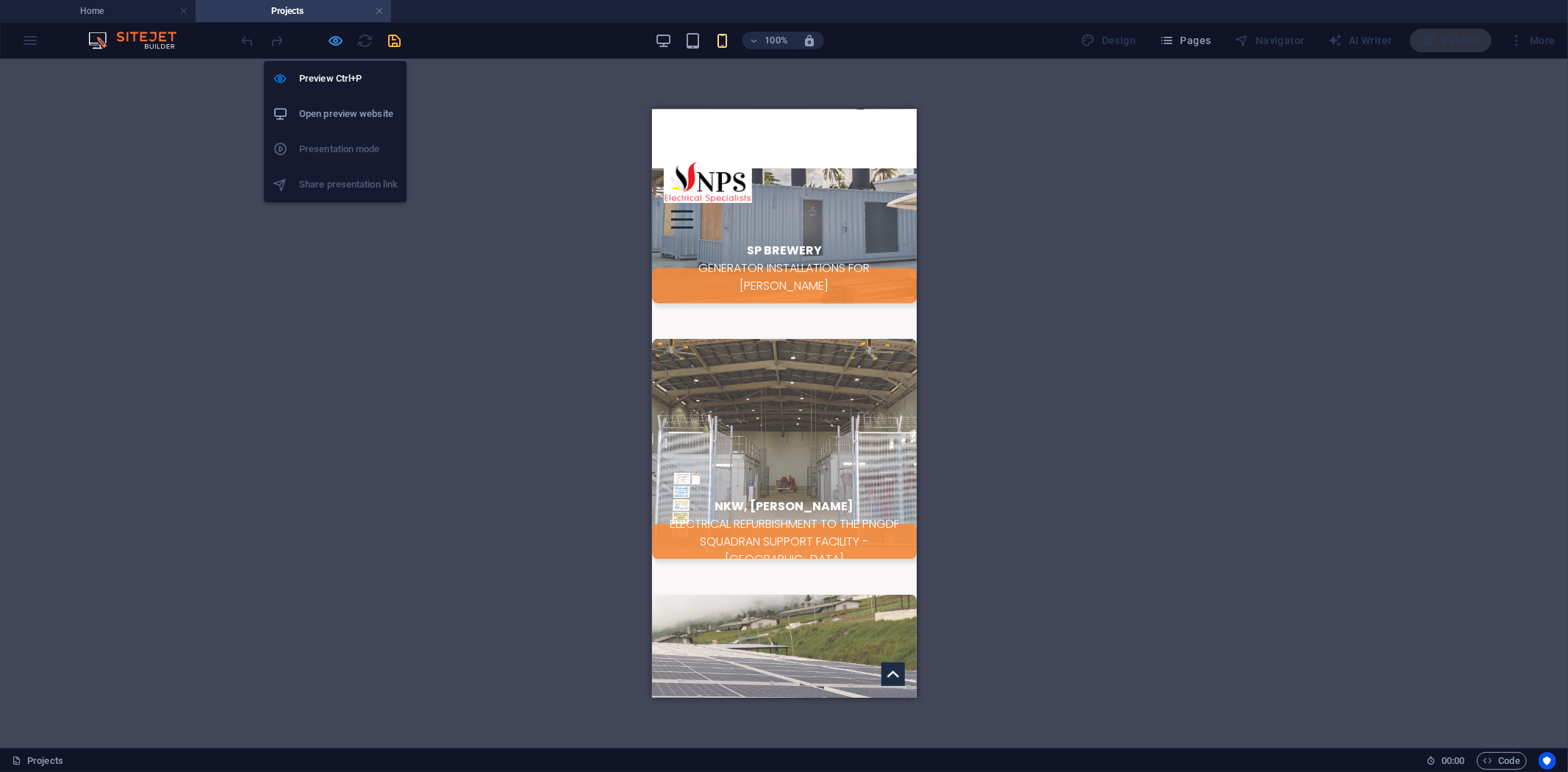
click at [340, 46] on icon "button" at bounding box center [336, 41] width 17 height 17
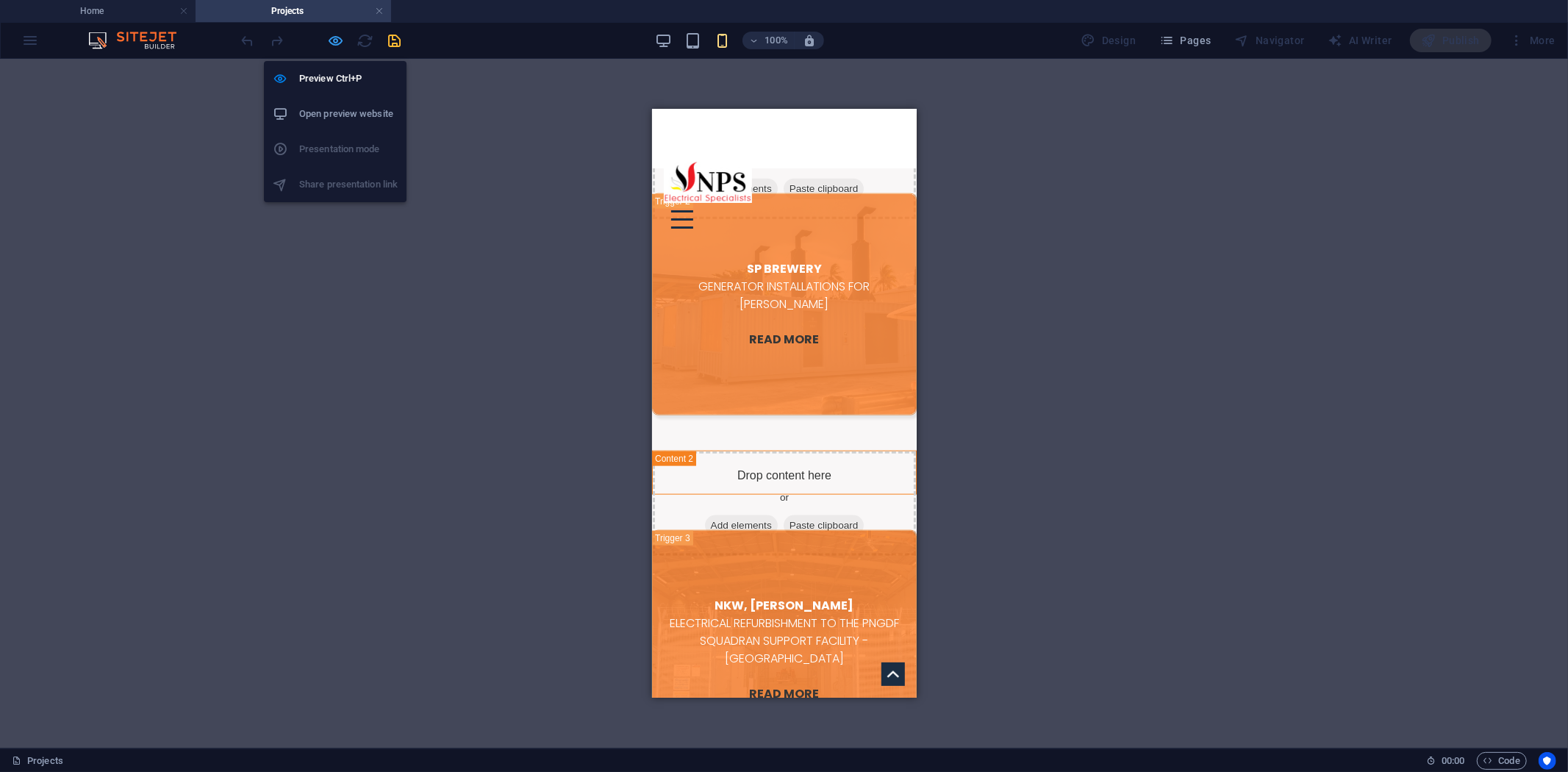
scroll to position [1663, 0]
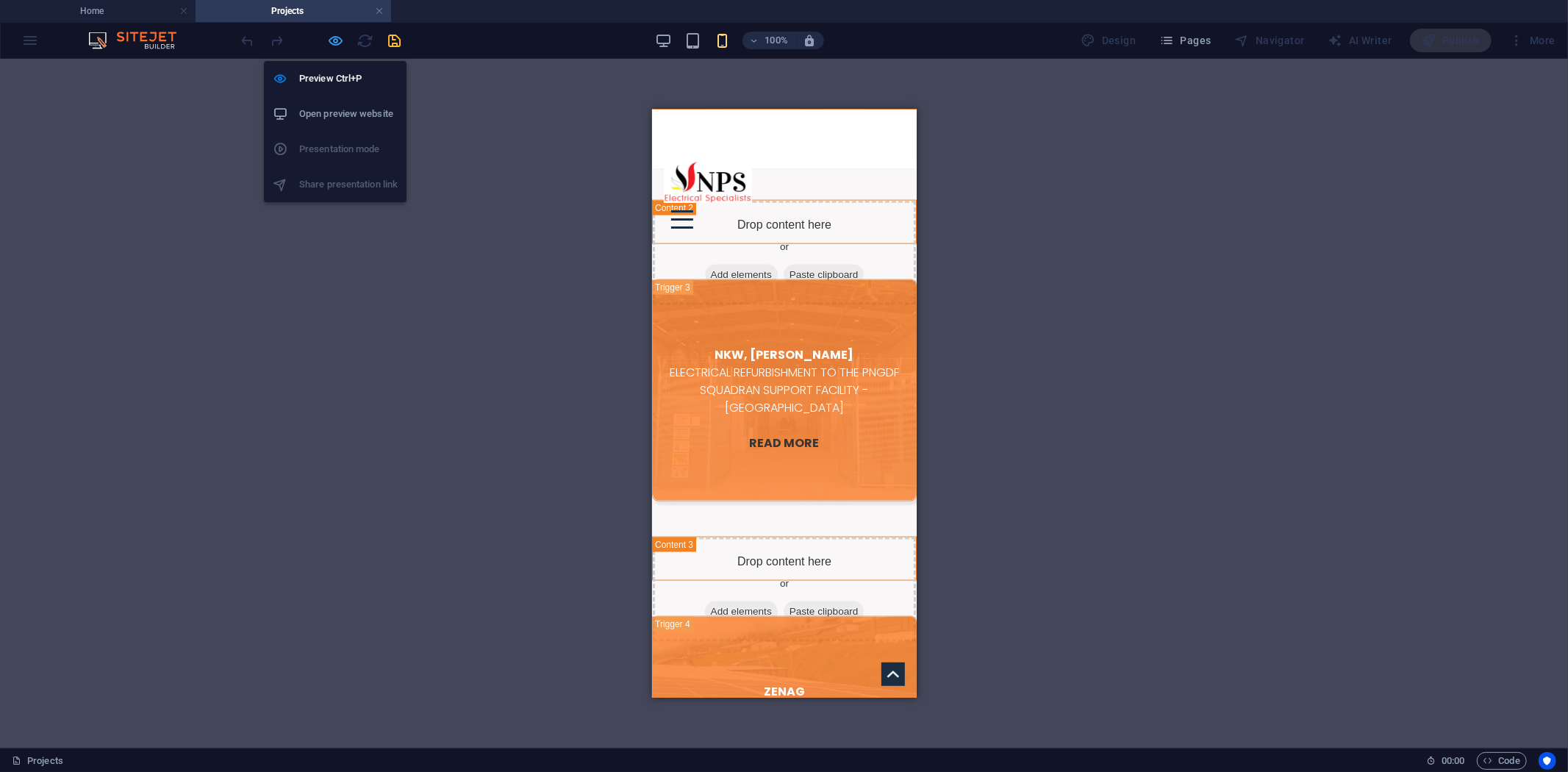
select select "px"
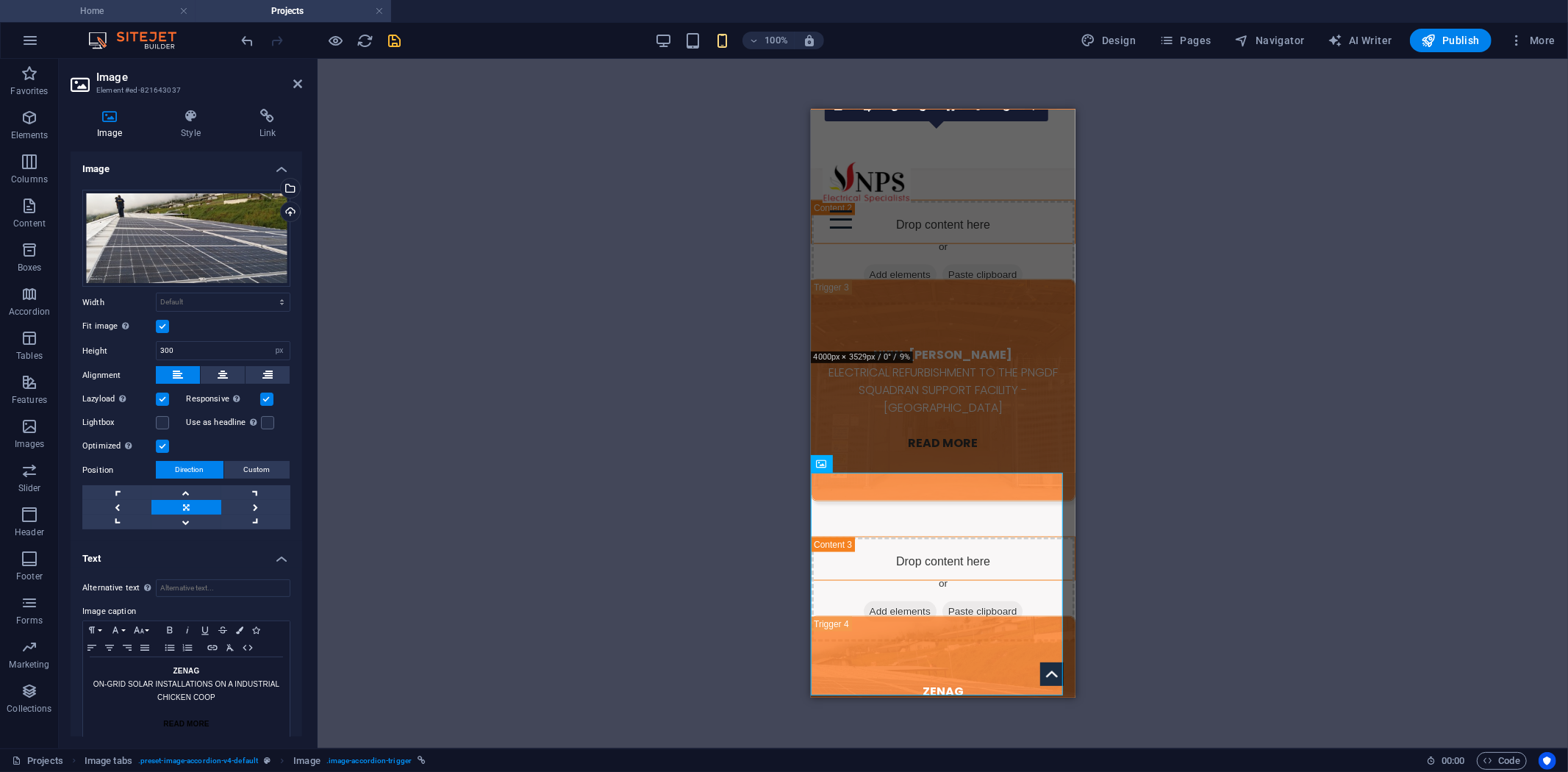
click at [140, 6] on h4 "Home" at bounding box center [97, 11] width 195 height 16
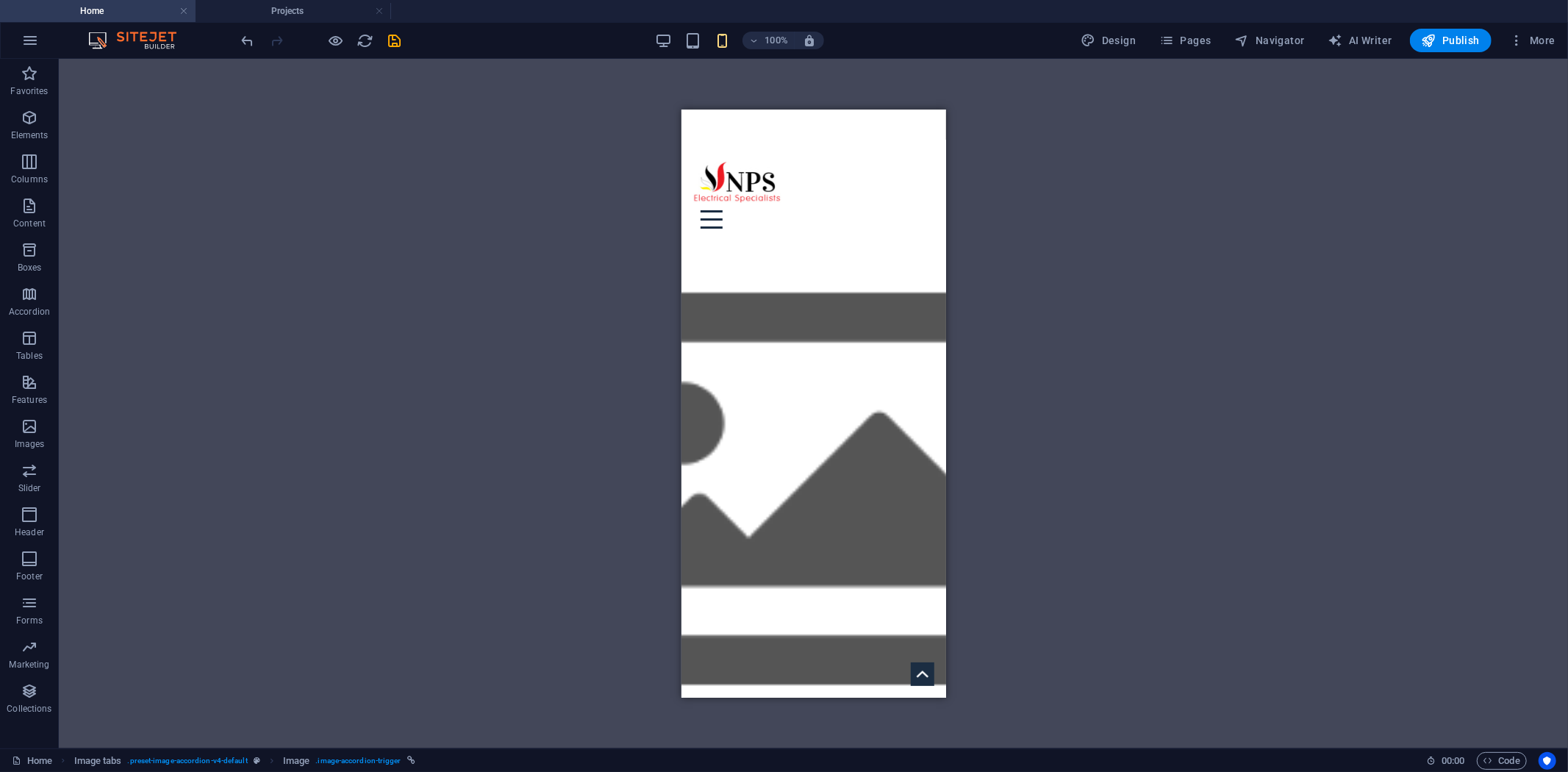
scroll to position [608, 0]
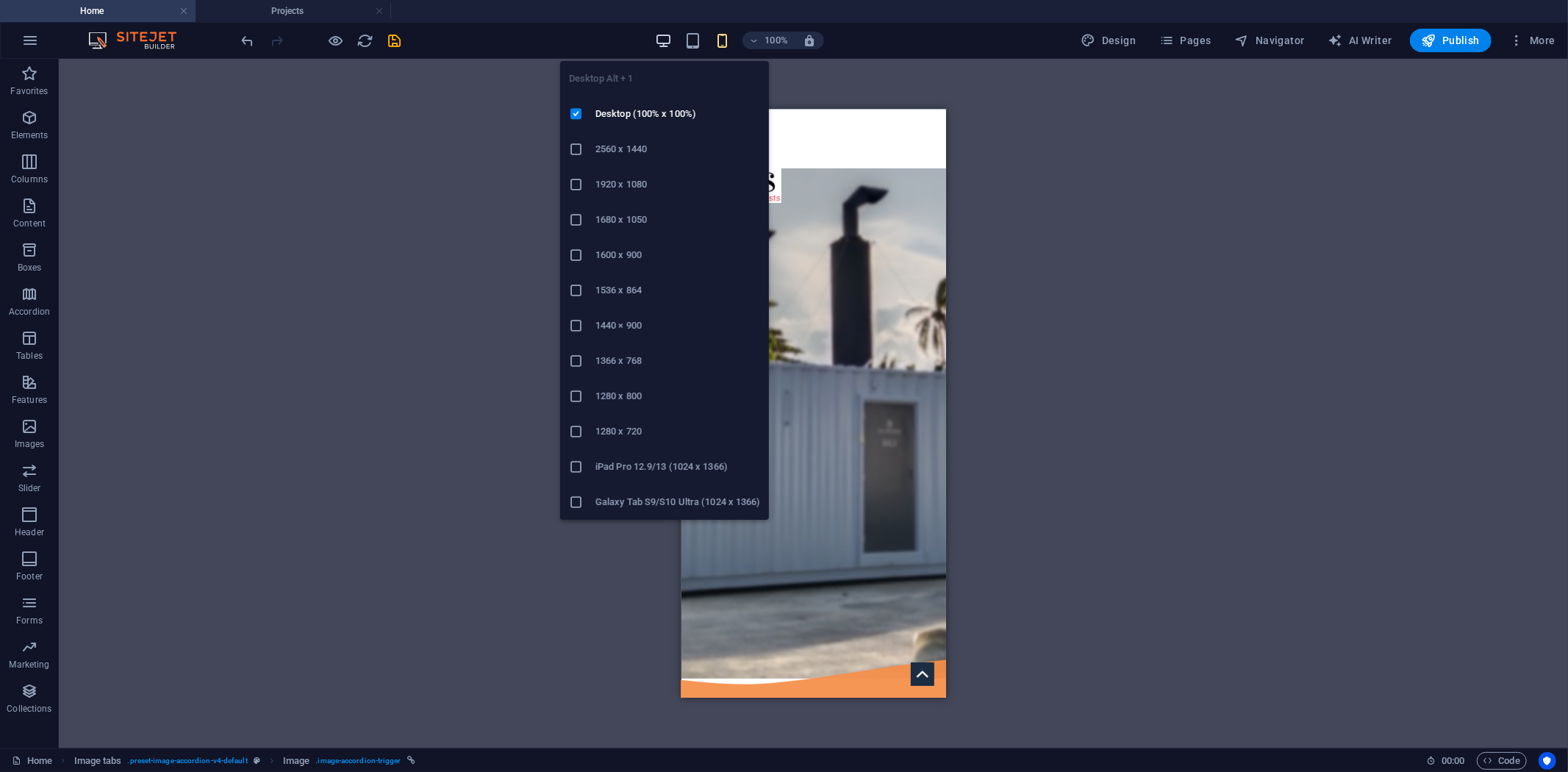
click at [670, 33] on icon "button" at bounding box center [663, 41] width 17 height 17
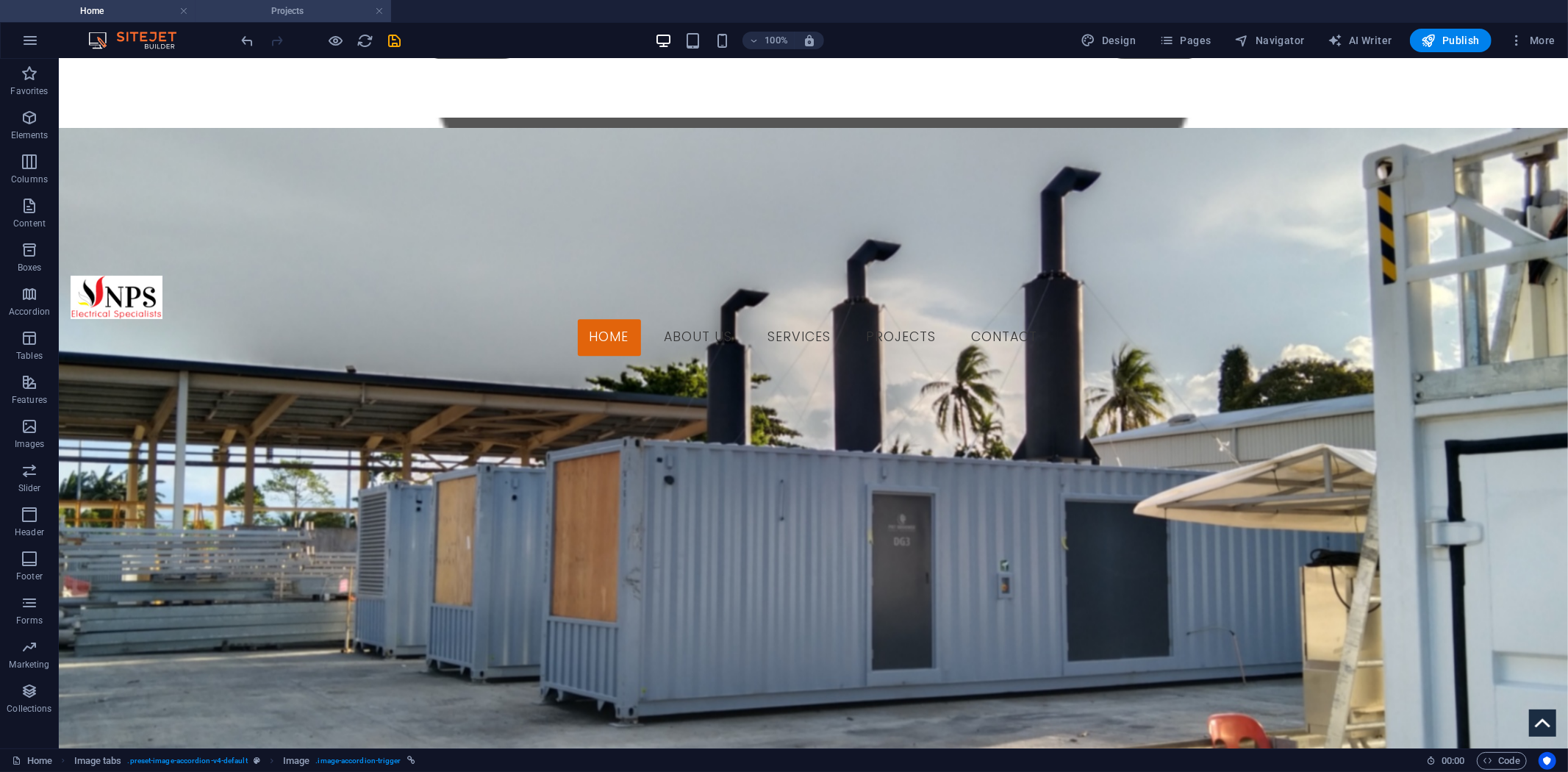
click at [239, 17] on h4 "Projects" at bounding box center [292, 11] width 195 height 16
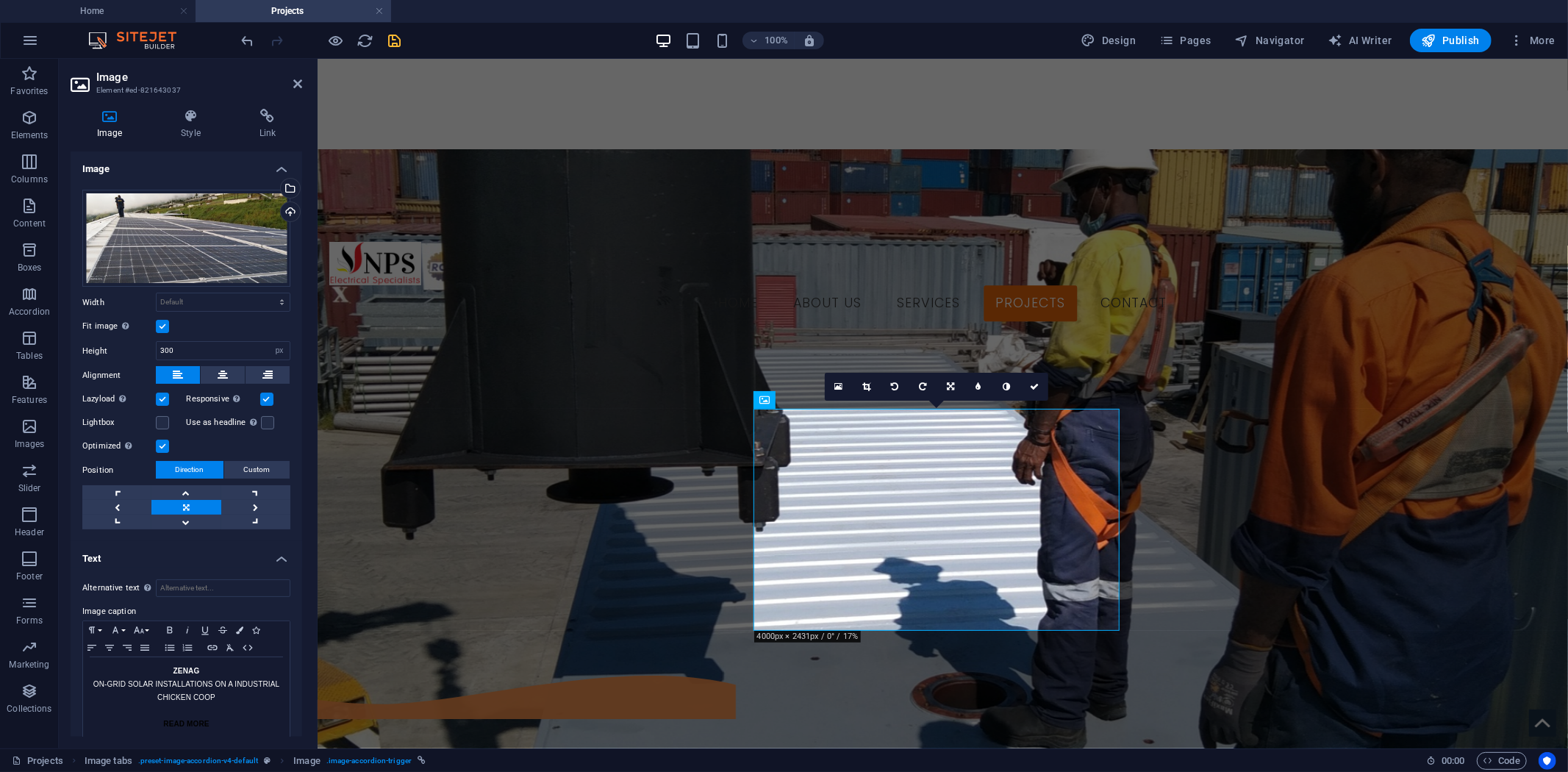
scroll to position [1663, 0]
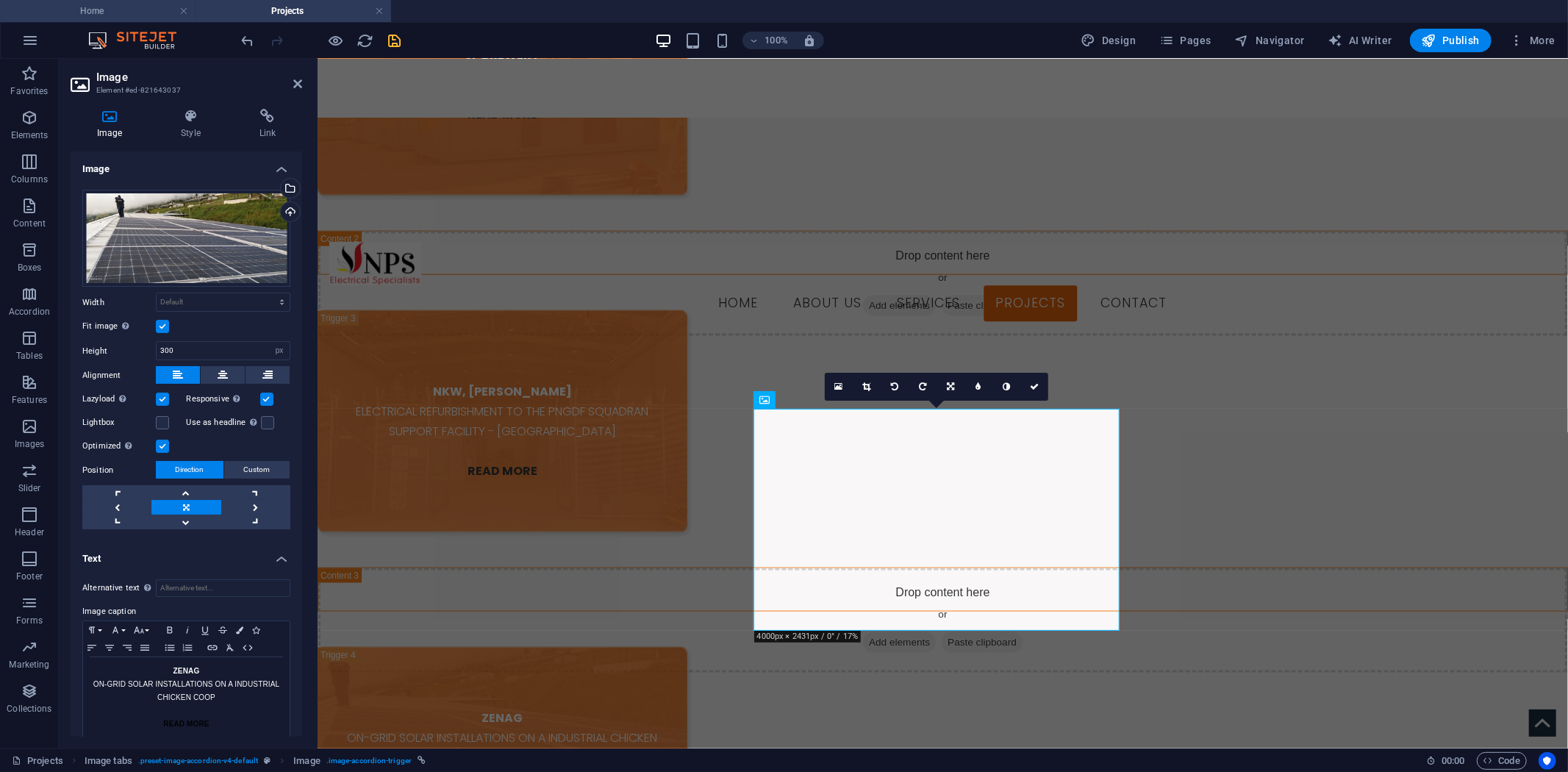
click at [127, 13] on h4 "Home" at bounding box center [97, 11] width 195 height 16
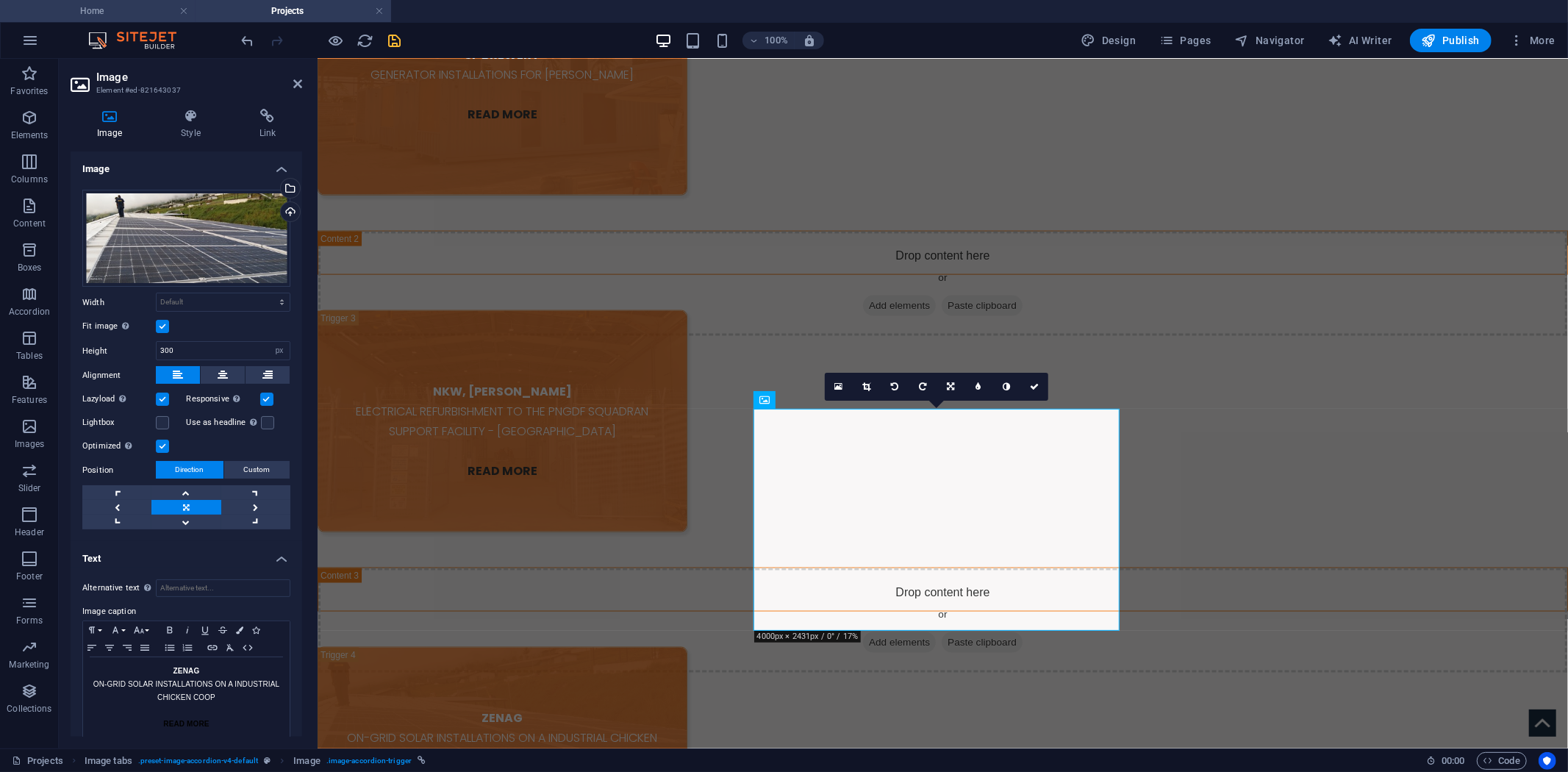
scroll to position [608, 0]
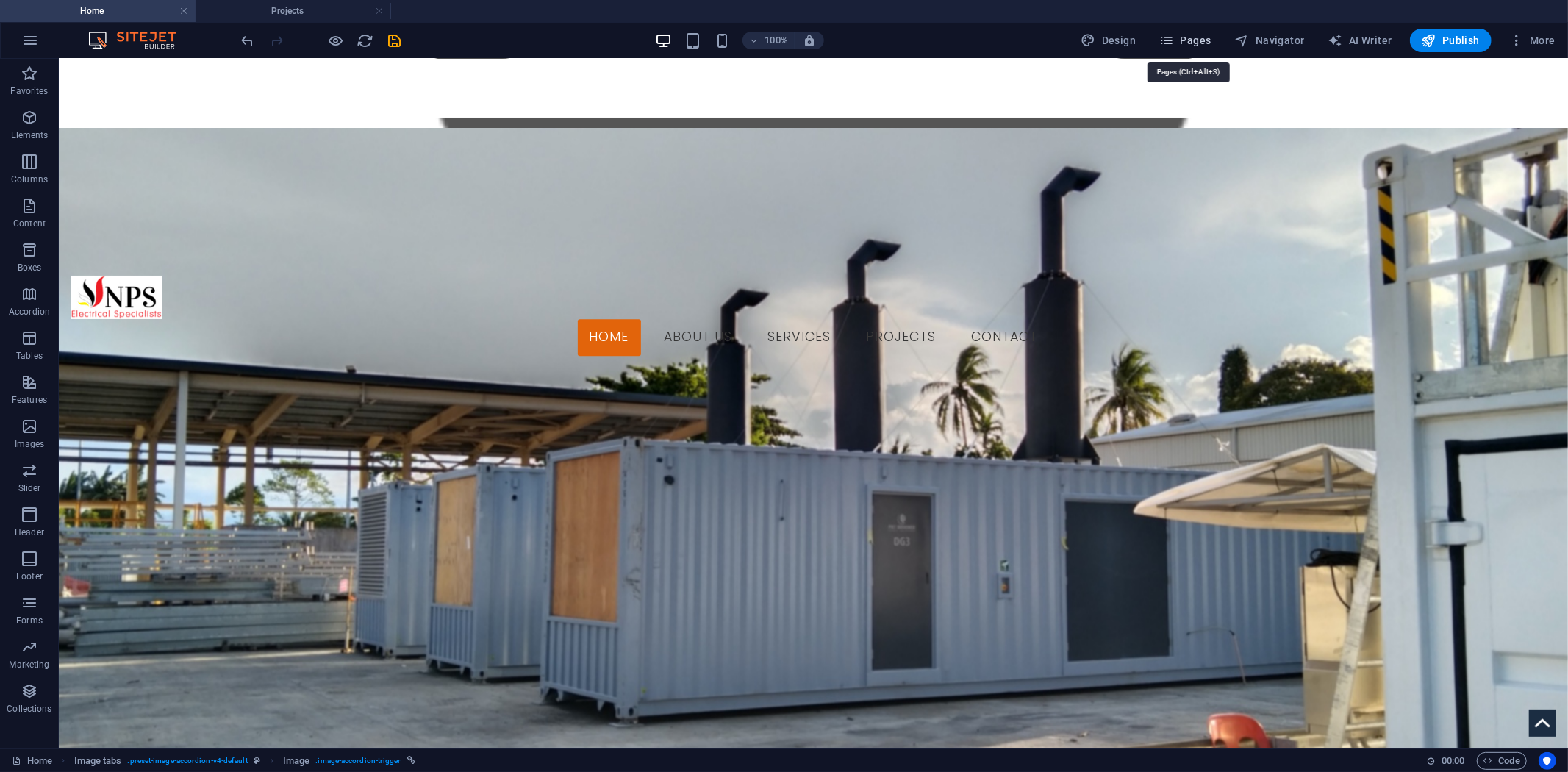
click at [1211, 35] on span "Pages" at bounding box center [1185, 40] width 51 height 15
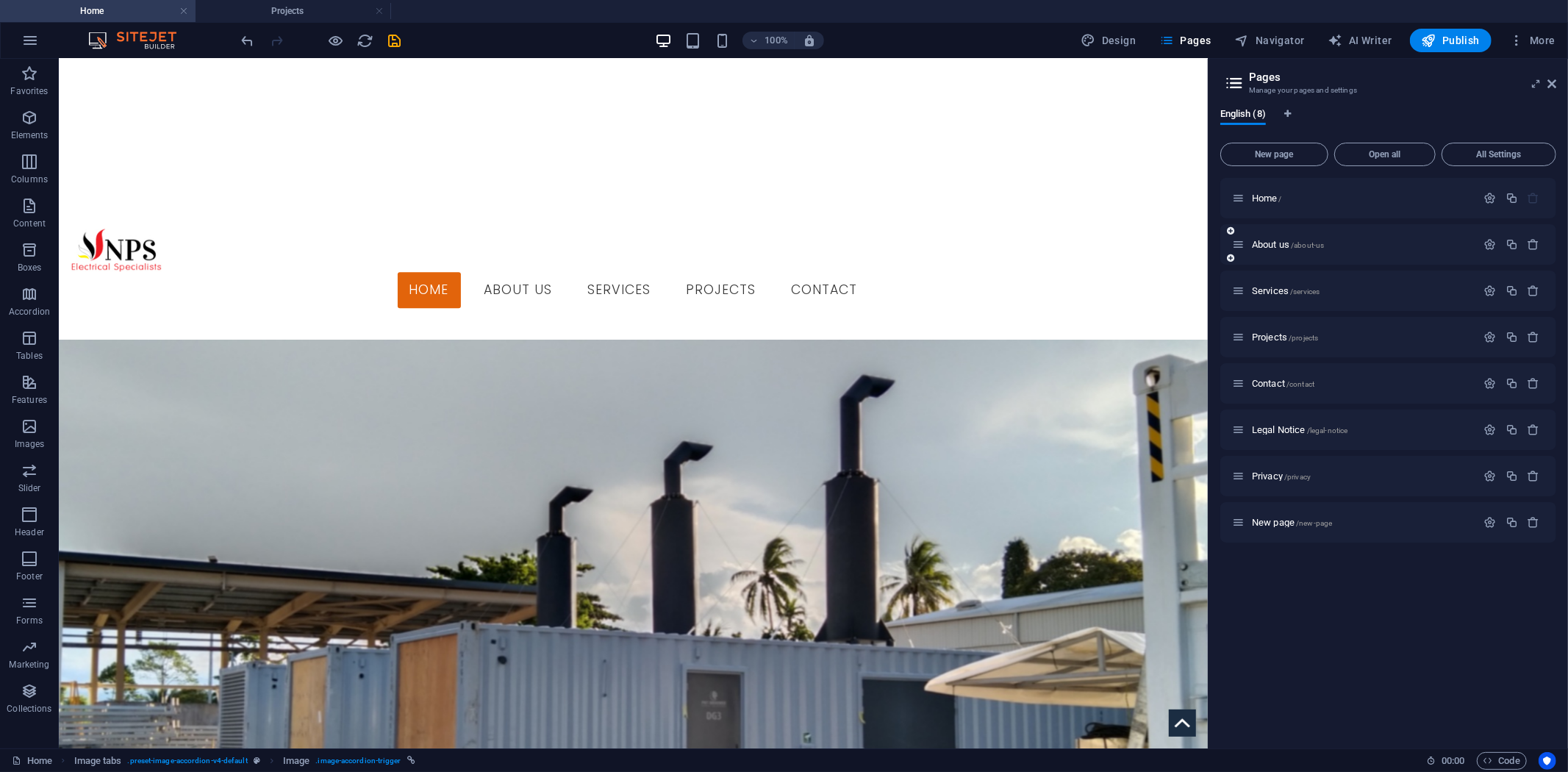
click at [1261, 238] on div "About us /about-us" at bounding box center [1354, 244] width 245 height 17
click at [1269, 250] on div "About us /about-us" at bounding box center [1354, 244] width 245 height 17
click at [1261, 238] on div "About us /about-us" at bounding box center [1354, 244] width 245 height 17
click at [1268, 244] on span "About us /about-us" at bounding box center [1288, 245] width 72 height 11
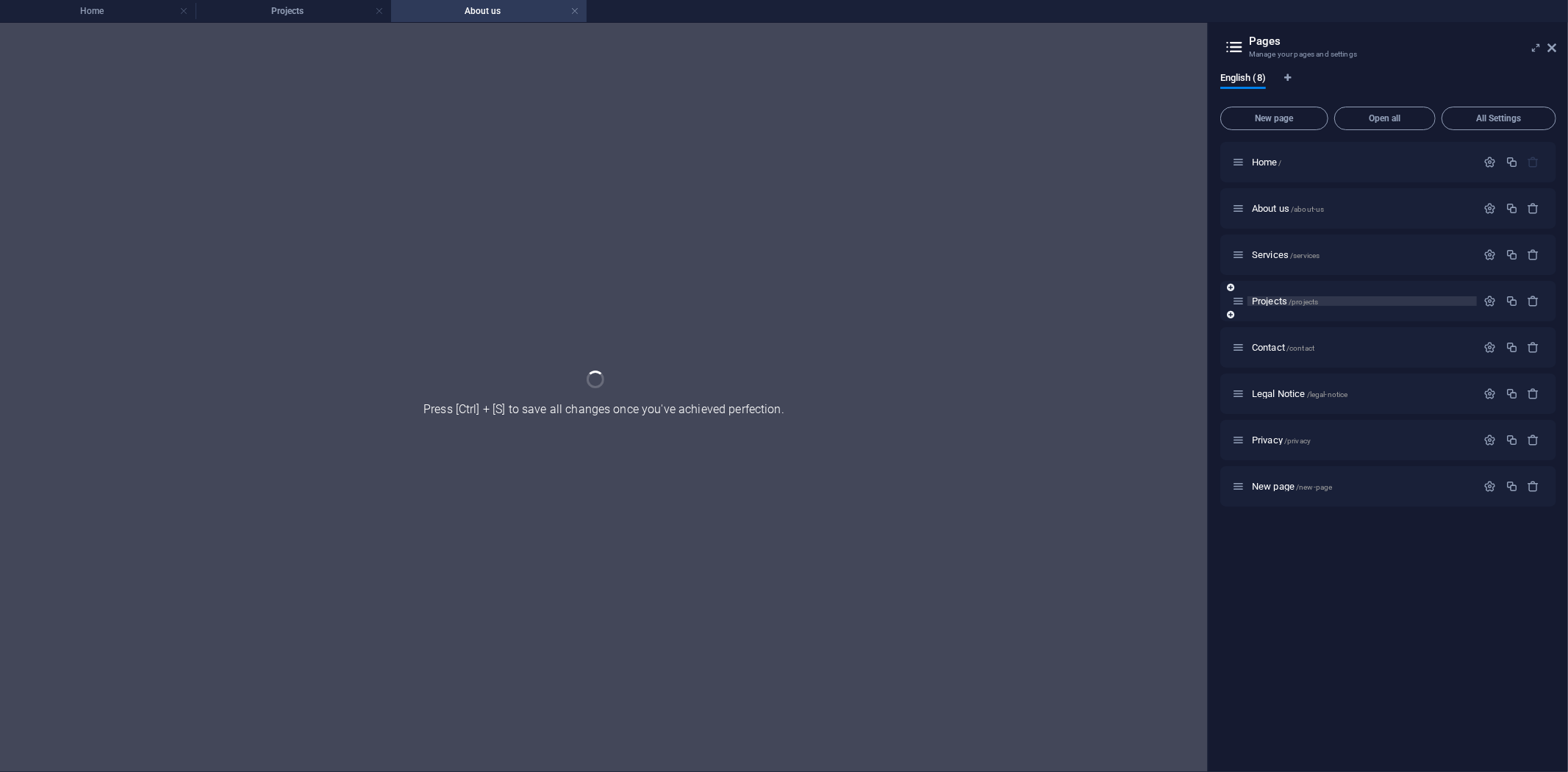
scroll to position [0, 0]
click at [1263, 258] on span "Services /services" at bounding box center [1285, 254] width 68 height 11
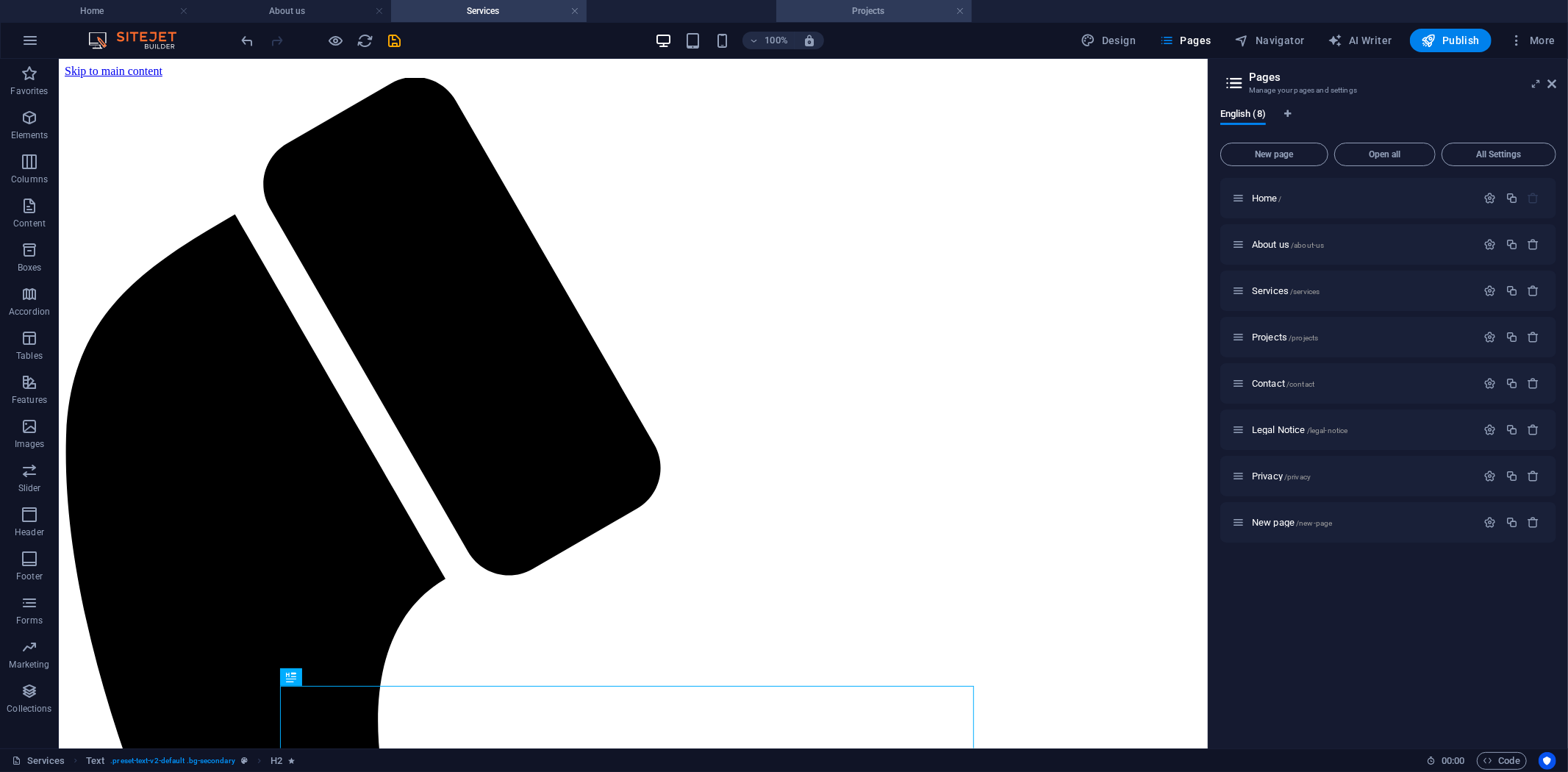
drag, startPoint x: 344, startPoint y: 15, endPoint x: 857, endPoint y: 3, distance: 513.1
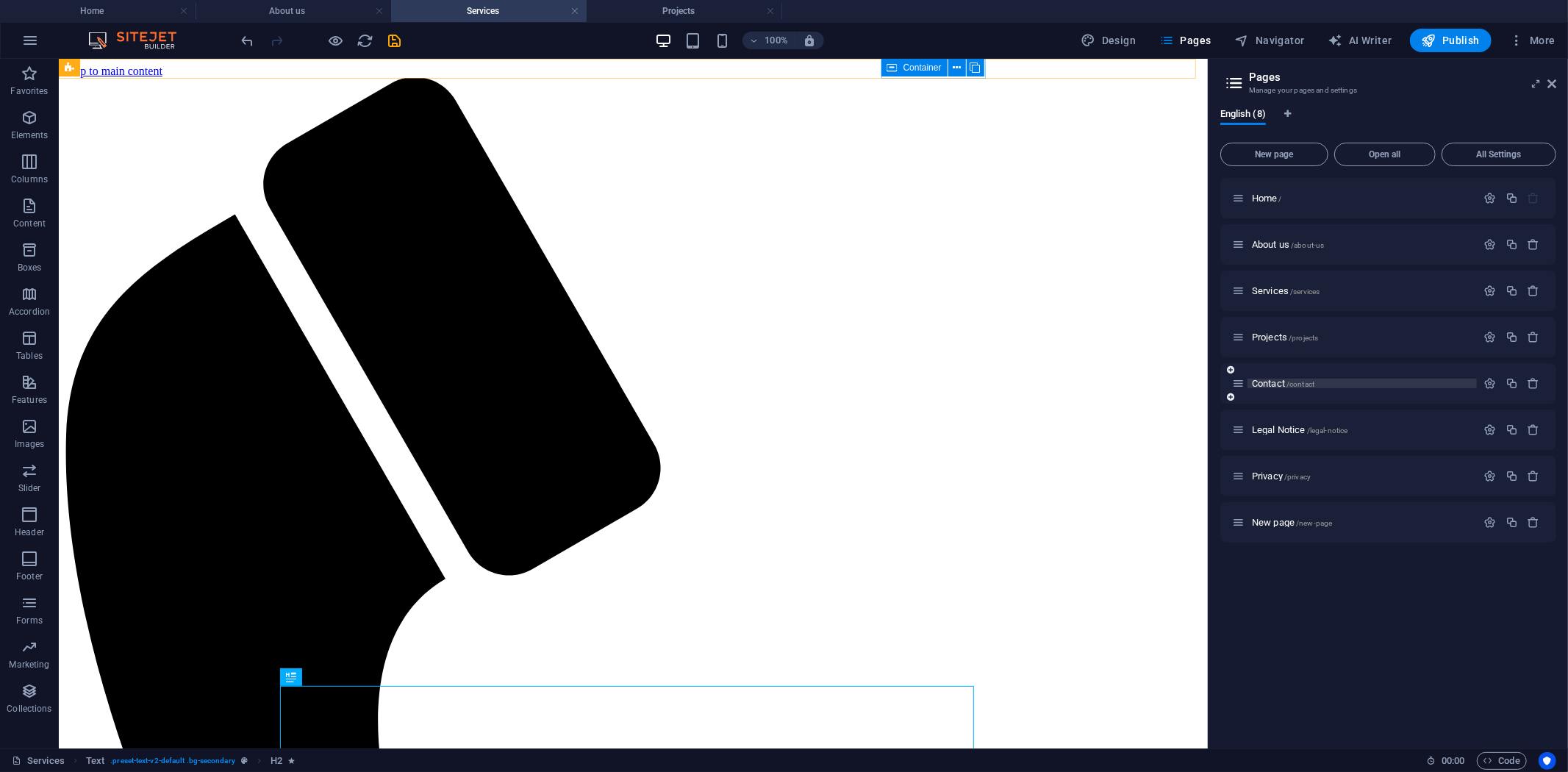
click at [1290, 383] on span "/contact" at bounding box center [1301, 383] width 28 height 8
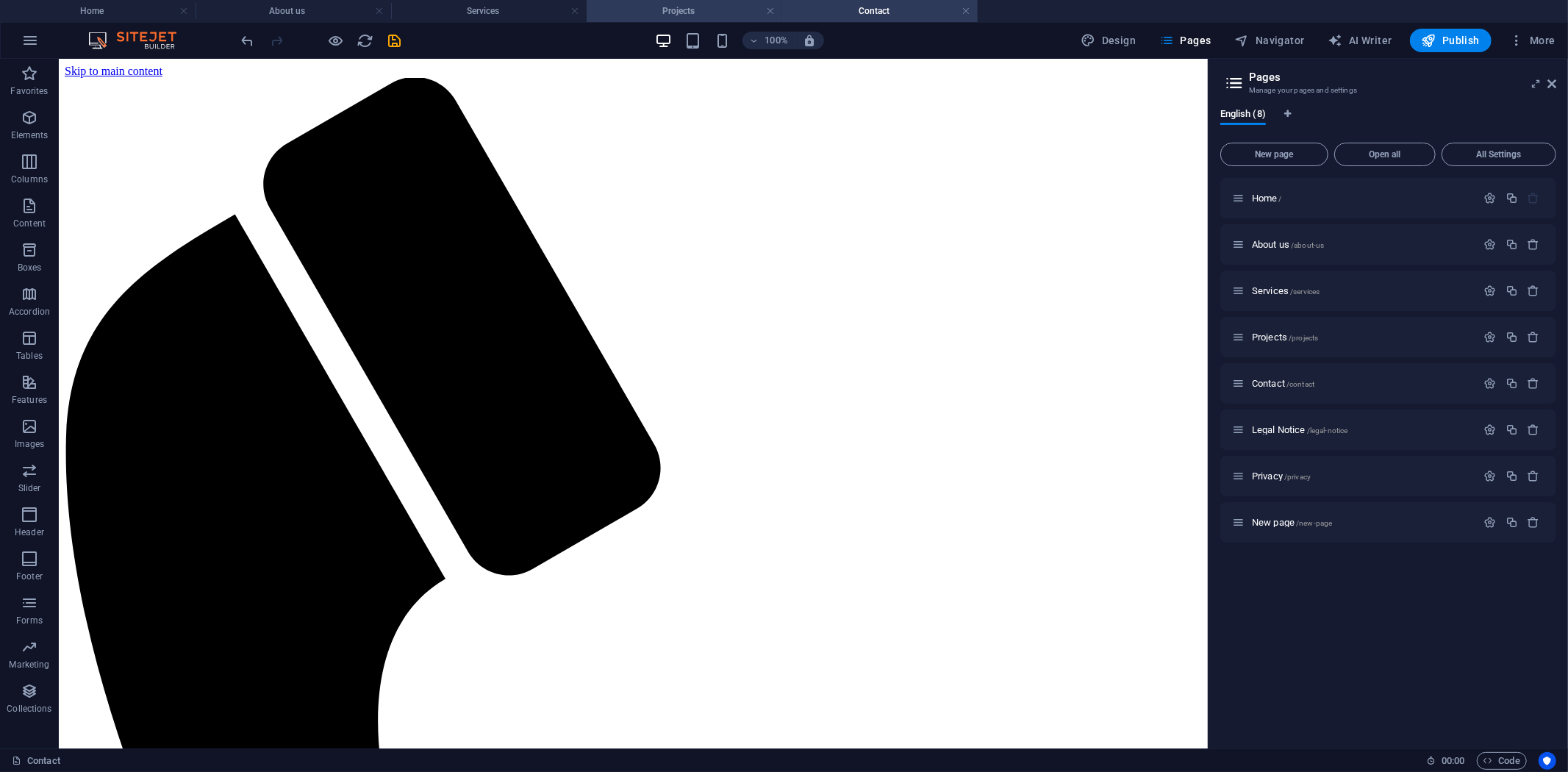
click at [702, 15] on h4 "Projects" at bounding box center [684, 11] width 195 height 16
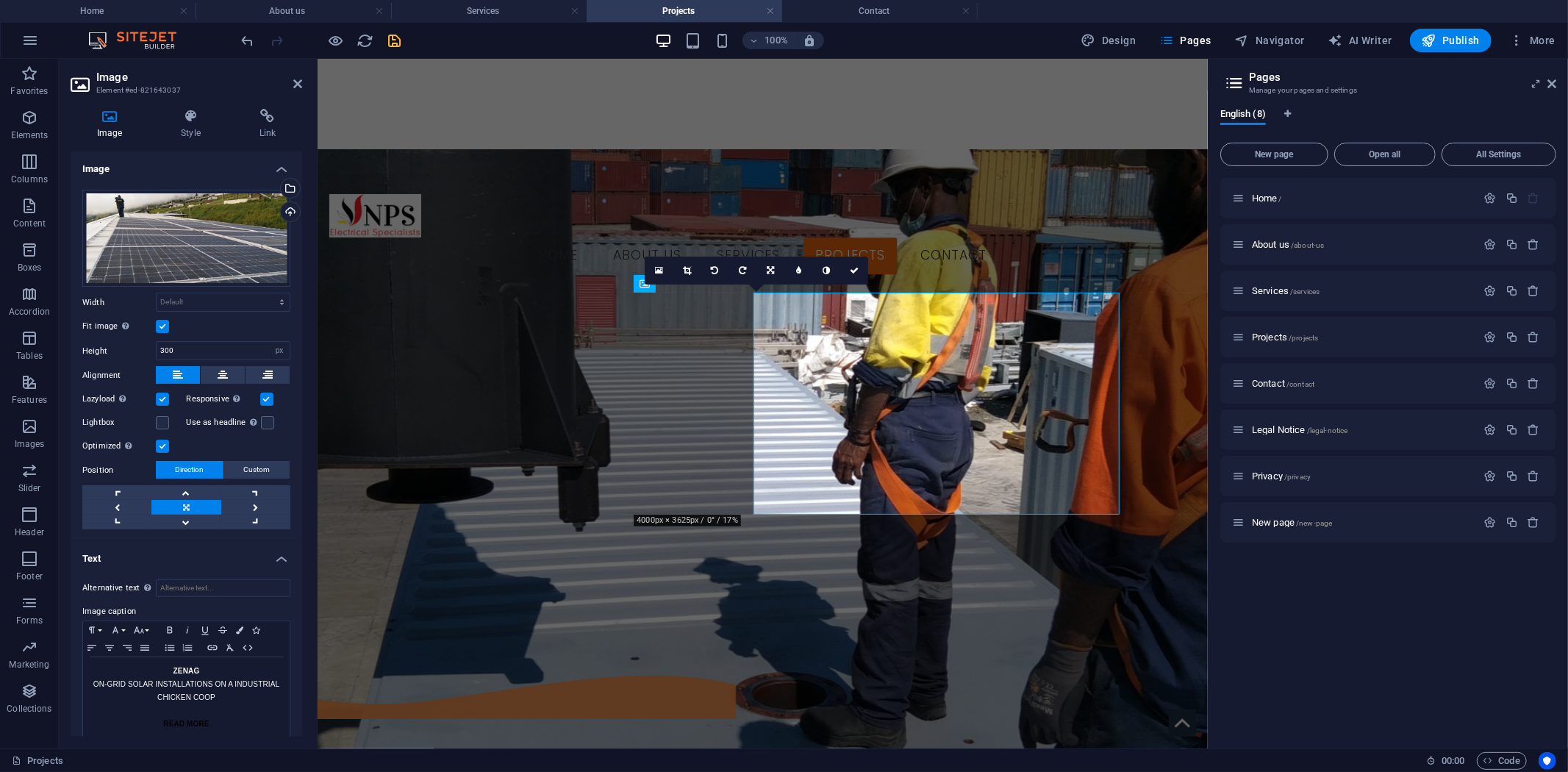
scroll to position [1663, 0]
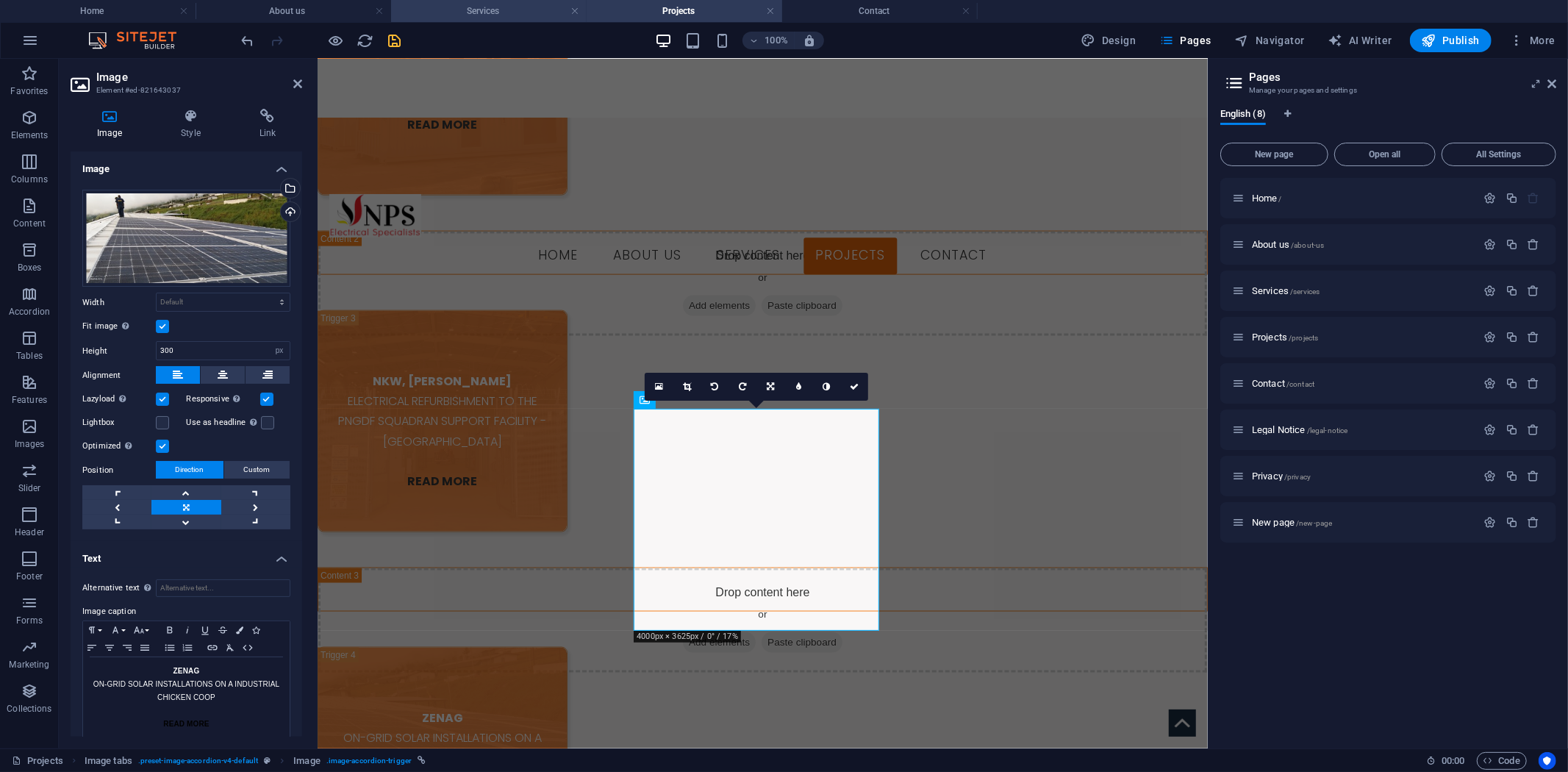
click at [484, 3] on h4 "Services" at bounding box center [489, 11] width 195 height 16
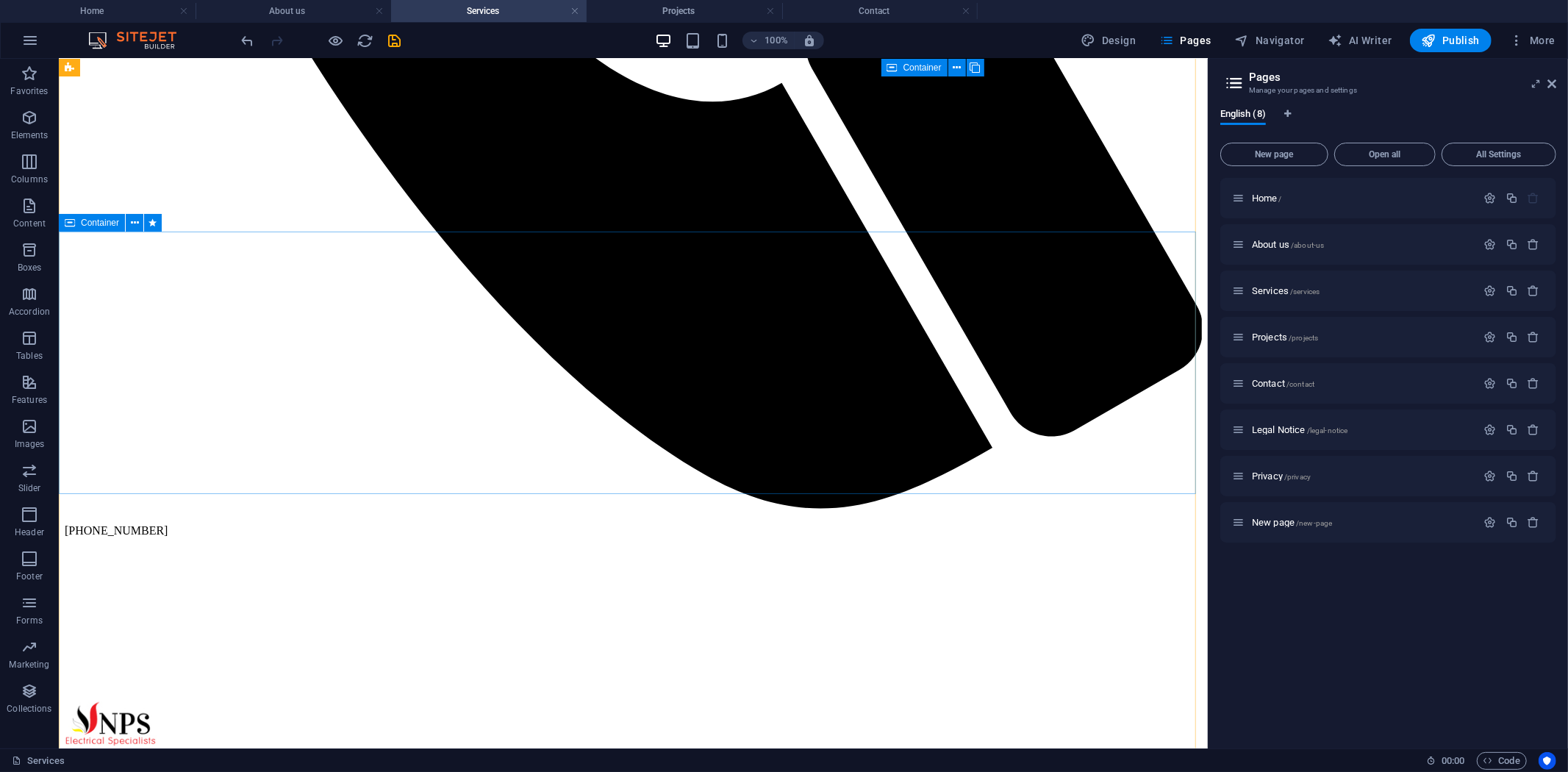
scroll to position [1225, 0]
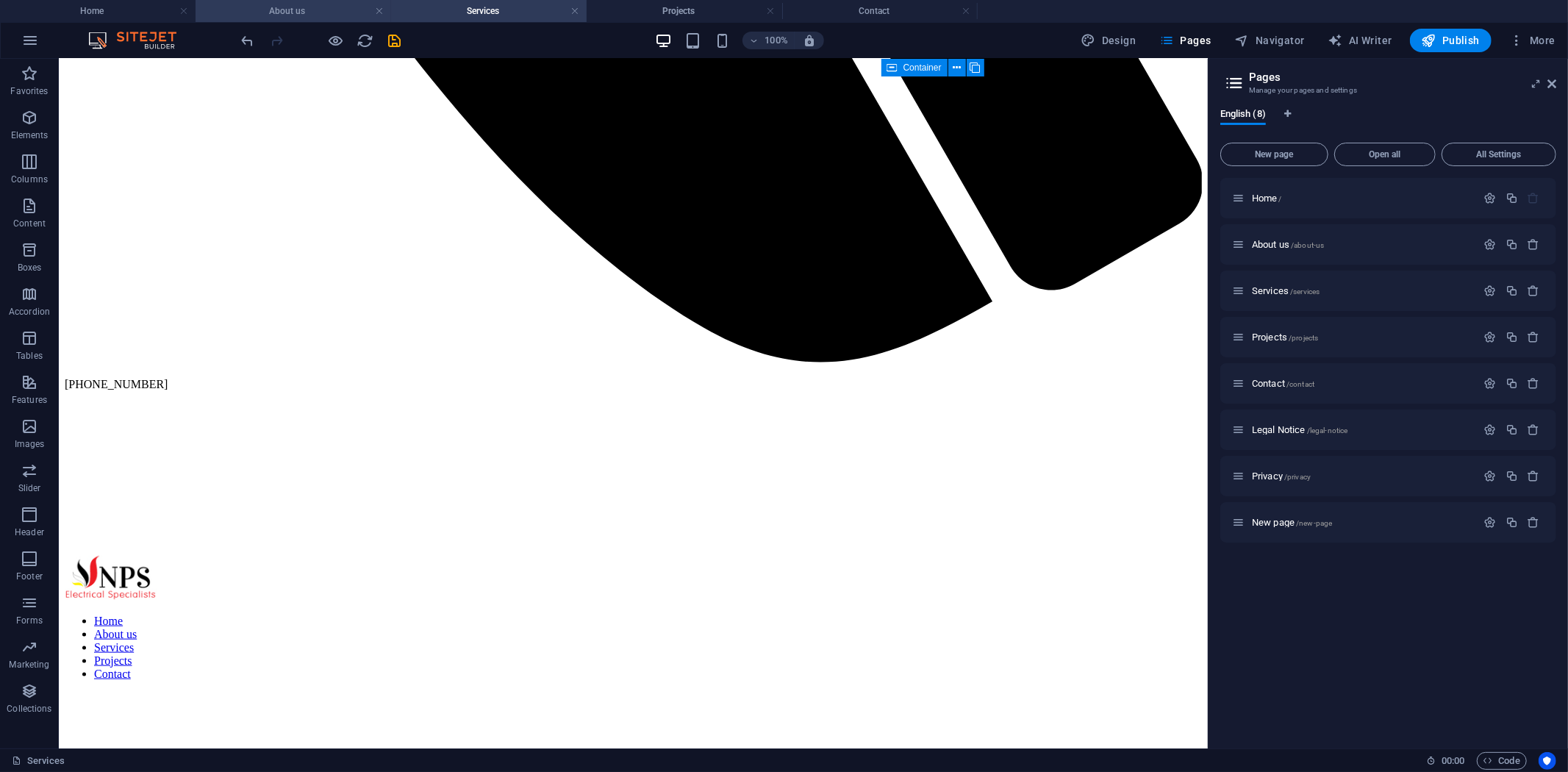
click at [314, 11] on h4 "About us" at bounding box center [292, 11] width 195 height 16
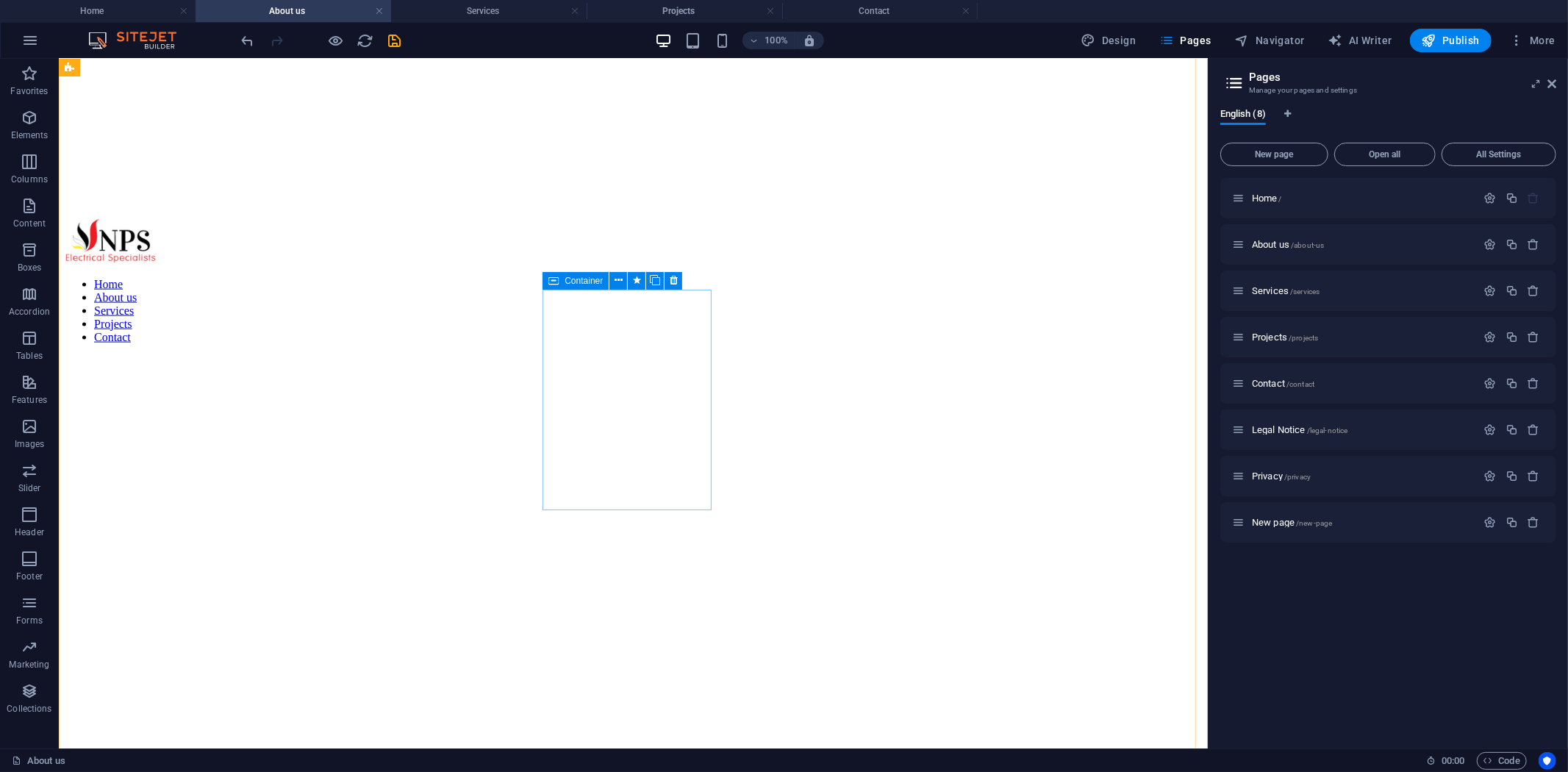
scroll to position [1552, 0]
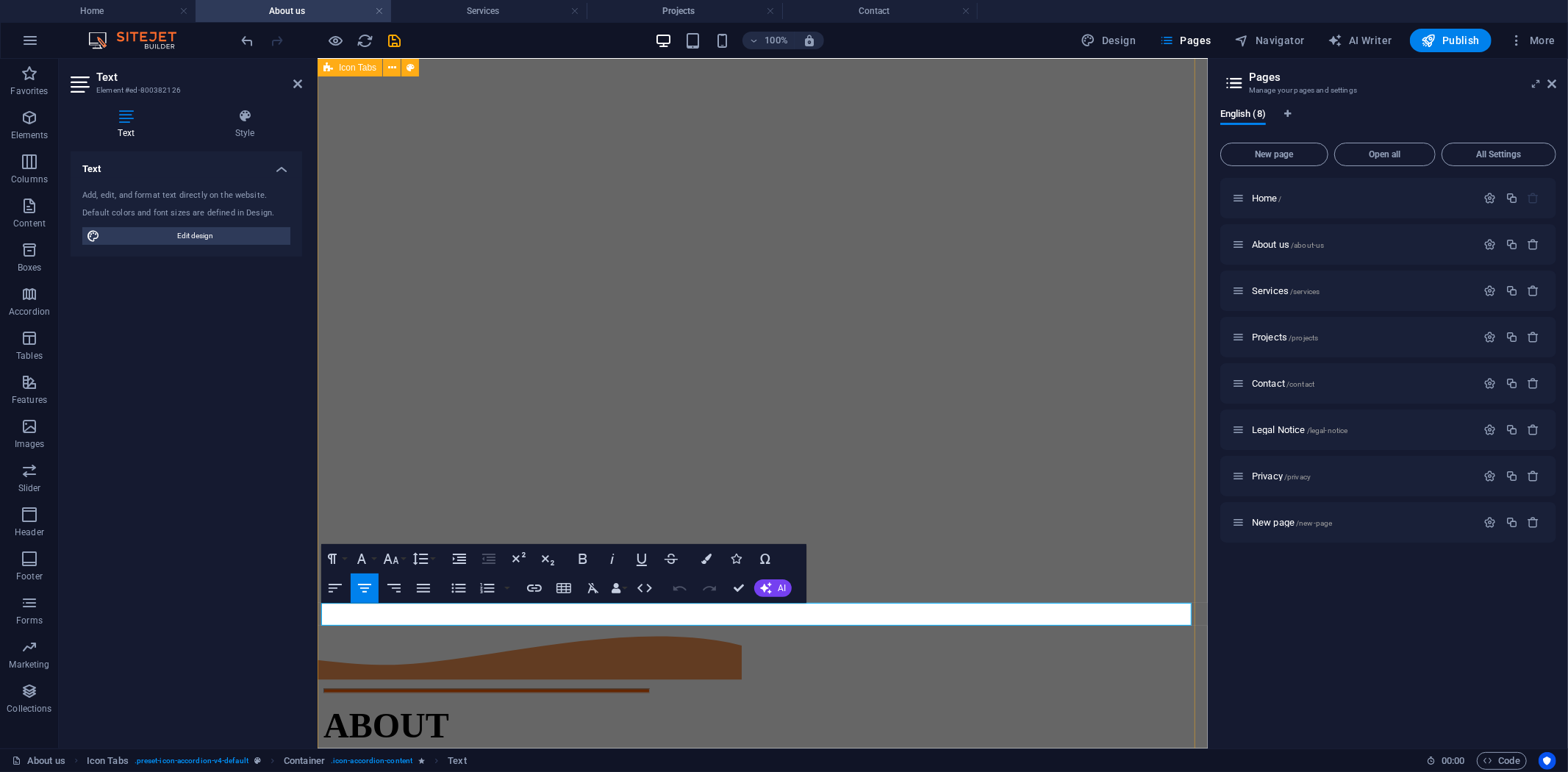
drag, startPoint x: 1142, startPoint y: 610, endPoint x: 695, endPoint y: 659, distance: 449.7
click at [579, 559] on icon "button" at bounding box center [583, 559] width 8 height 11
click at [1554, 83] on icon at bounding box center [1552, 83] width 9 height 11
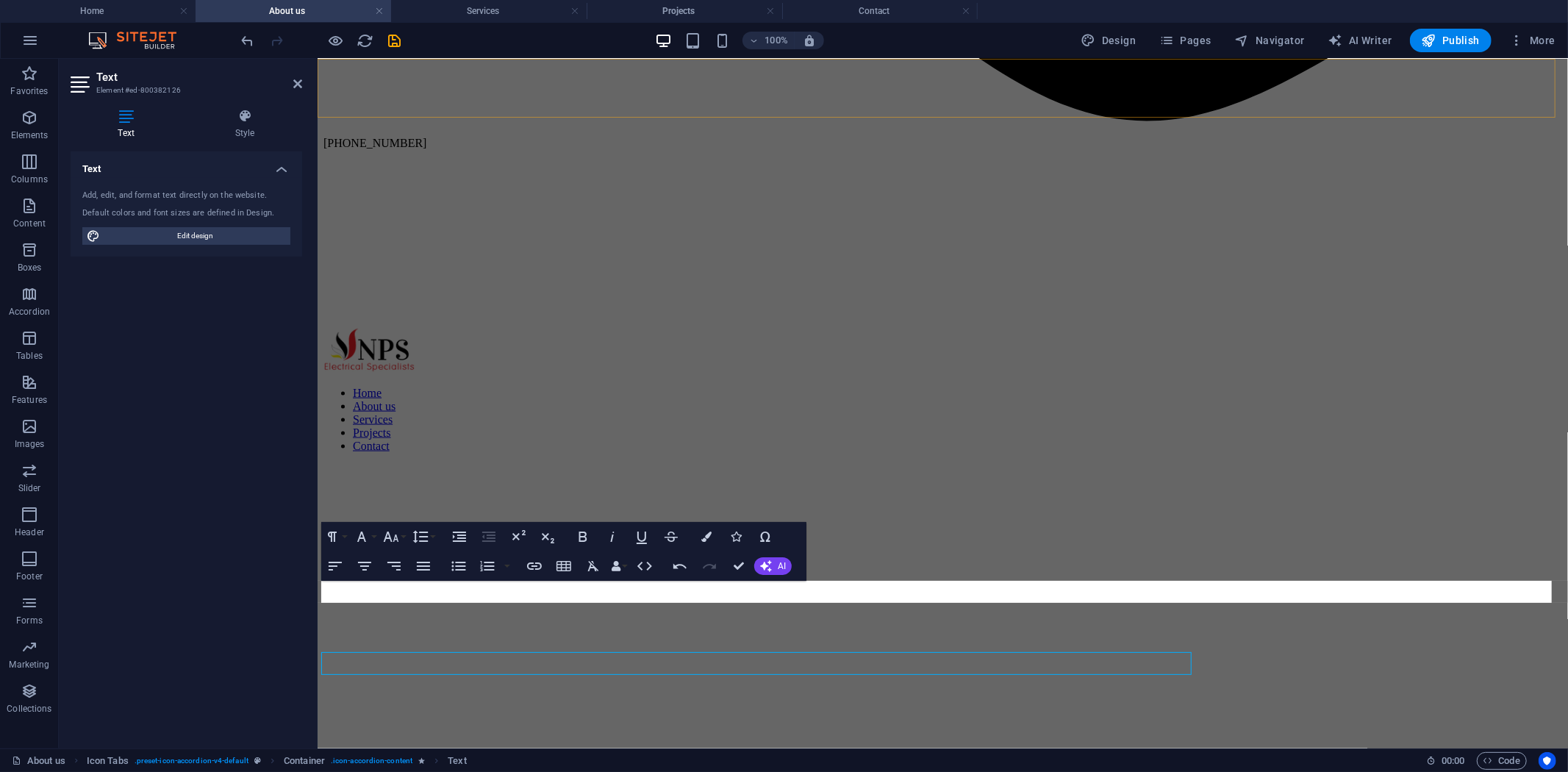
scroll to position [1552, 0]
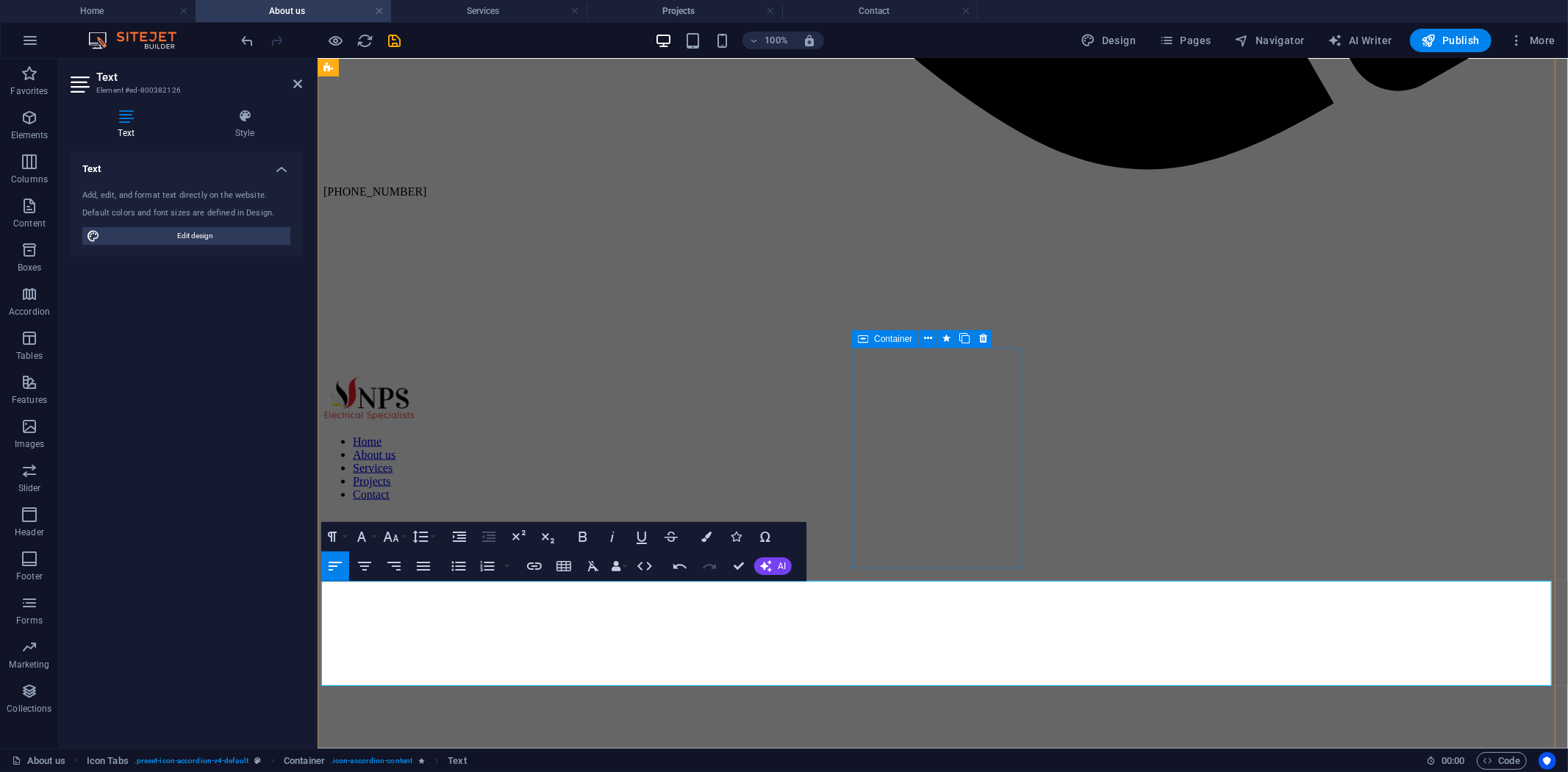
scroll to position [5287, 0]
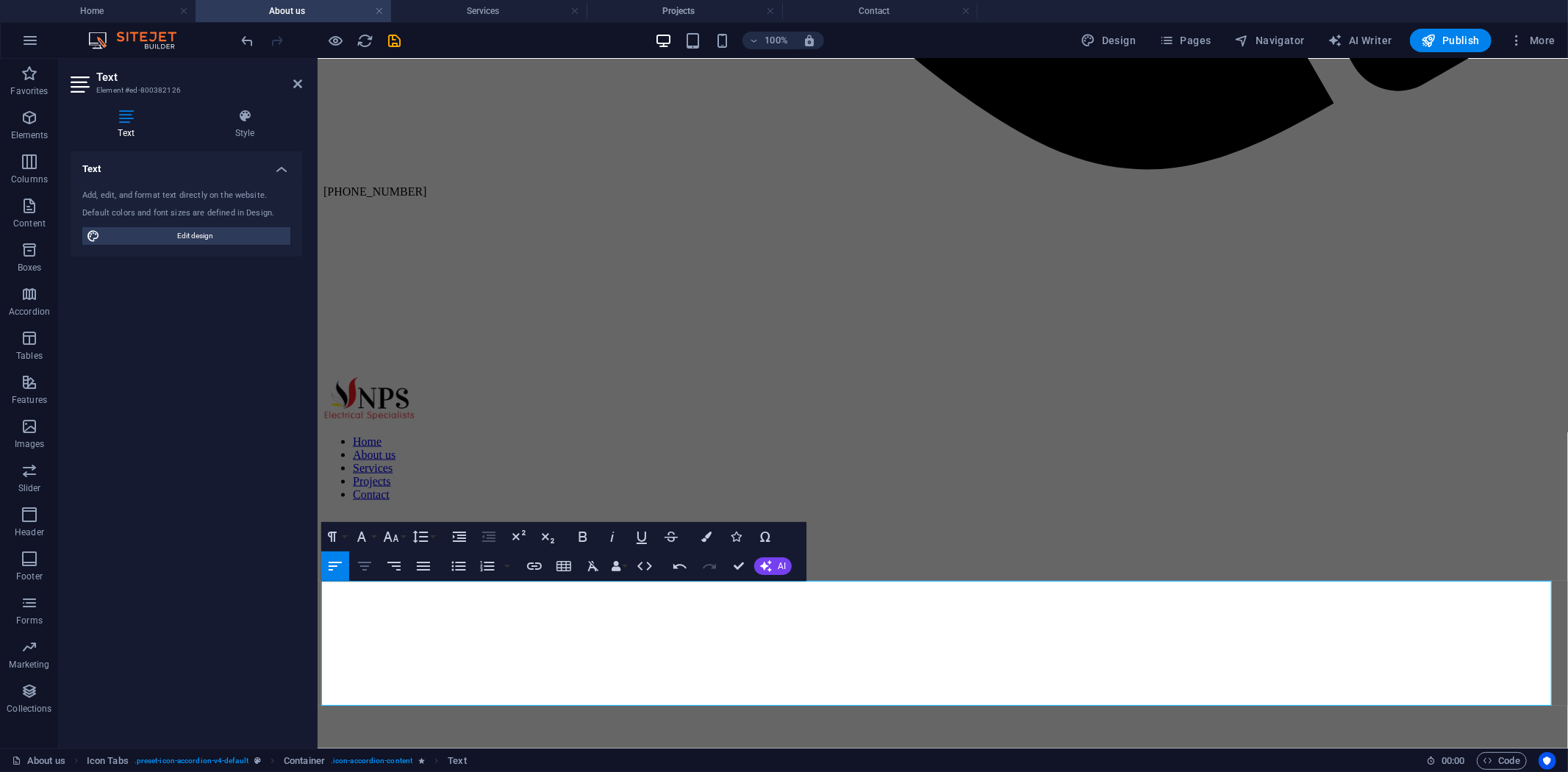
click at [362, 575] on button "Align Center" at bounding box center [365, 565] width 28 height 29
click at [671, 571] on icon "button" at bounding box center [680, 566] width 18 height 18
click at [675, 573] on icon "button" at bounding box center [680, 566] width 18 height 18
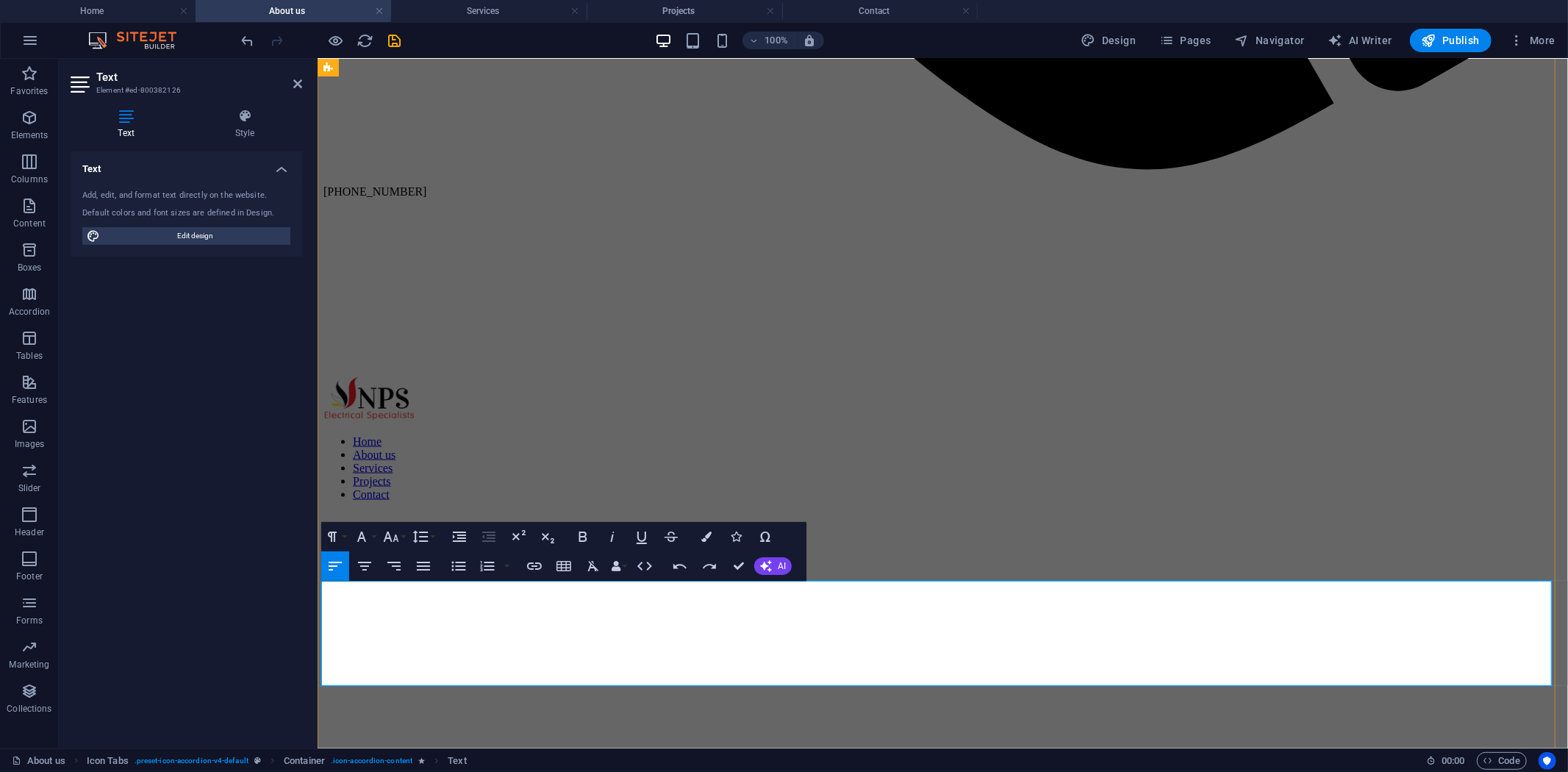
drag, startPoint x: 336, startPoint y: 641, endPoint x: 533, endPoint y: 669, distance: 199.0
drag, startPoint x: 322, startPoint y: 633, endPoint x: 934, endPoint y: 681, distance: 613.9
click at [369, 568] on icon "button" at bounding box center [365, 566] width 18 height 18
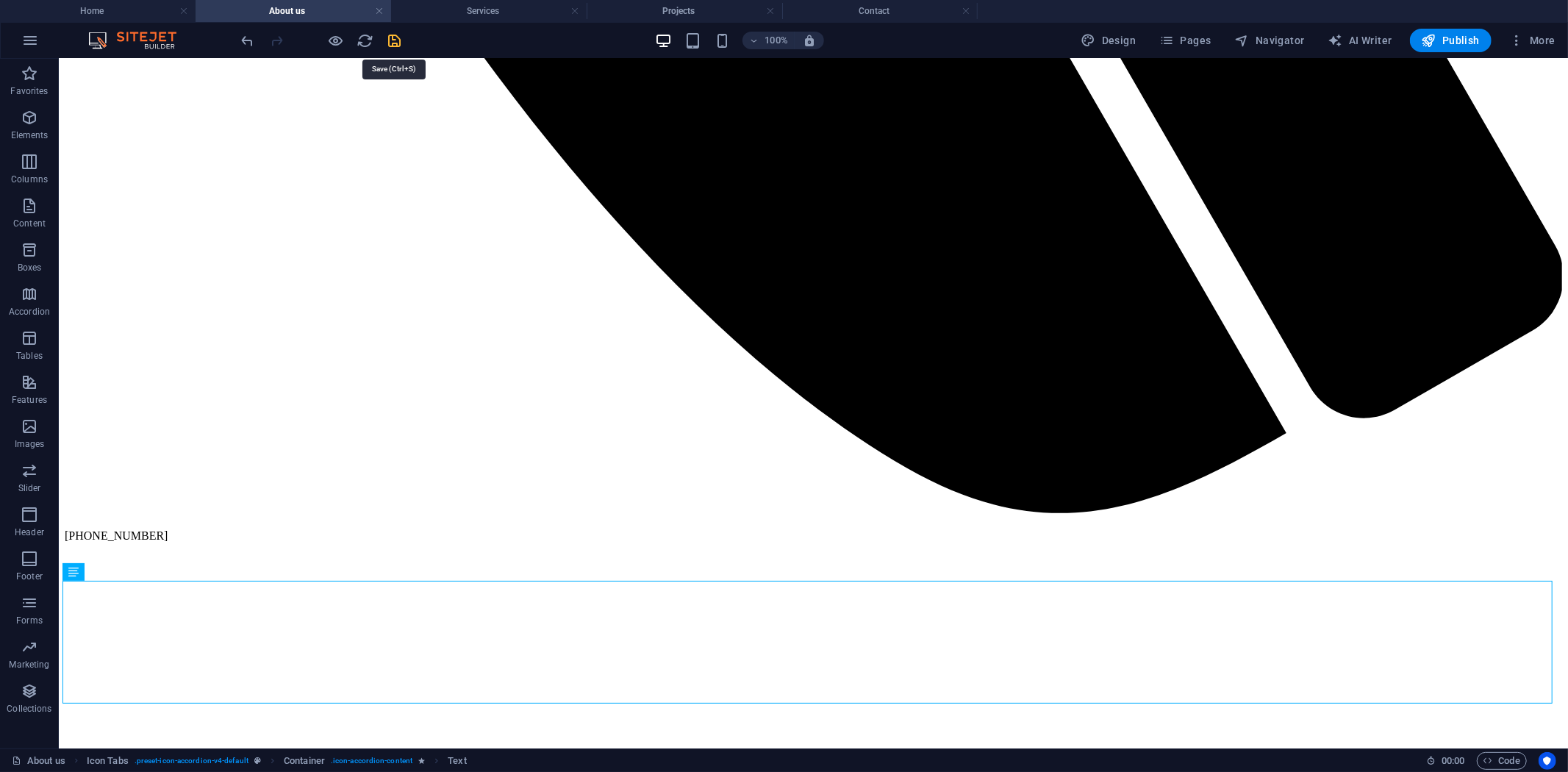
click at [391, 44] on icon "save" at bounding box center [395, 41] width 17 height 17
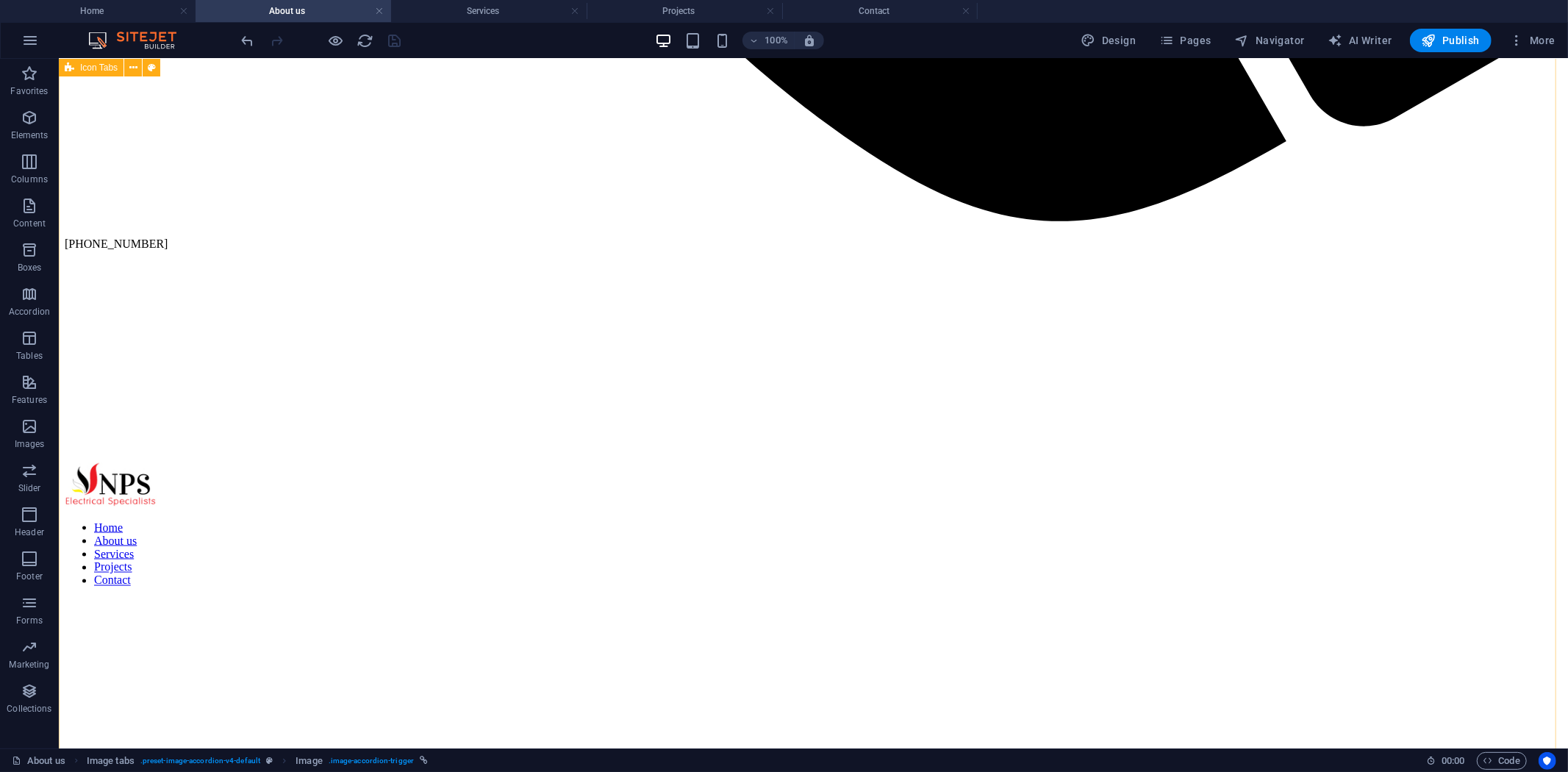
scroll to position [1960, 0]
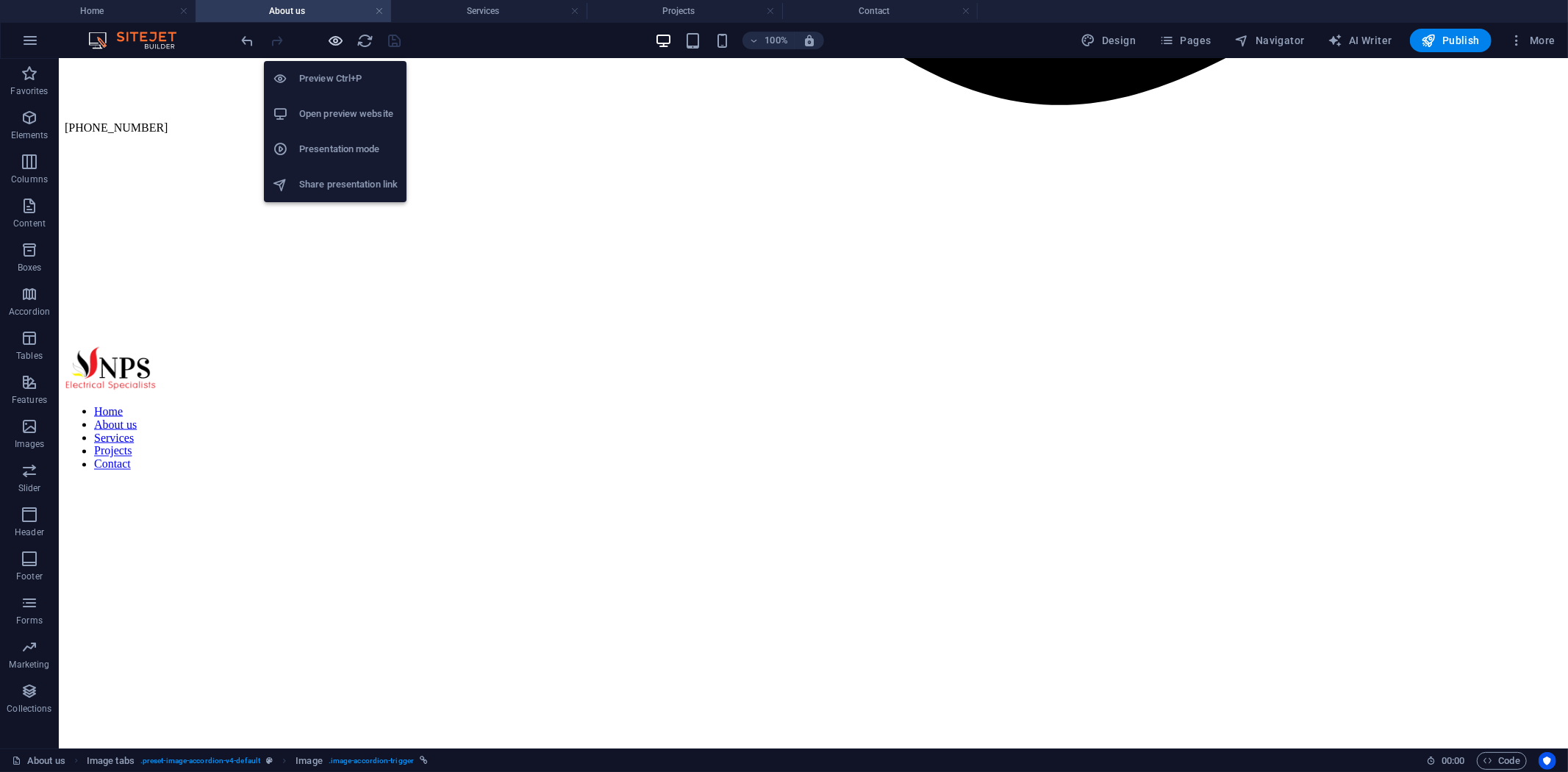
click at [331, 46] on icon "button" at bounding box center [336, 41] width 17 height 17
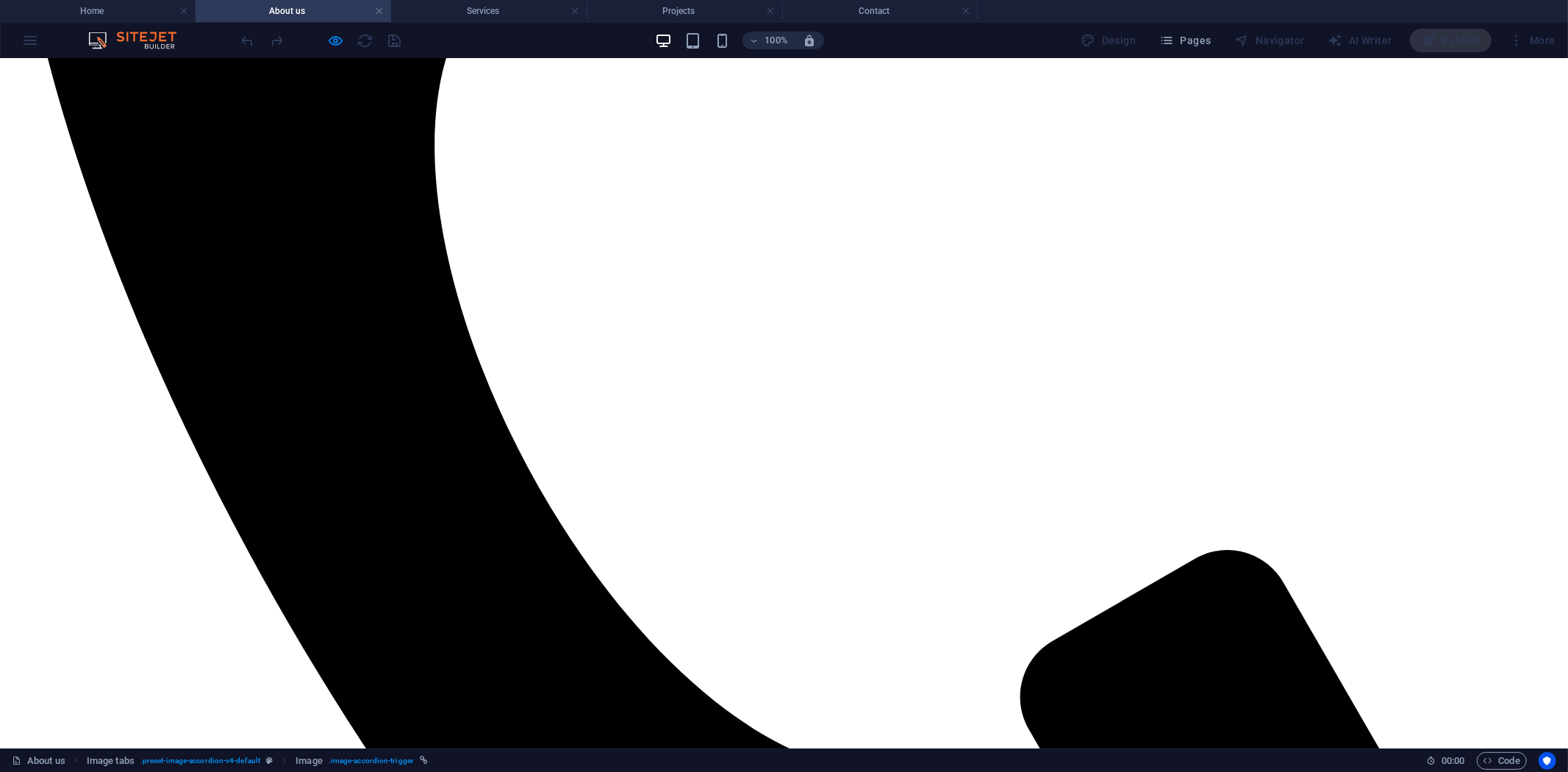
scroll to position [826, 0]
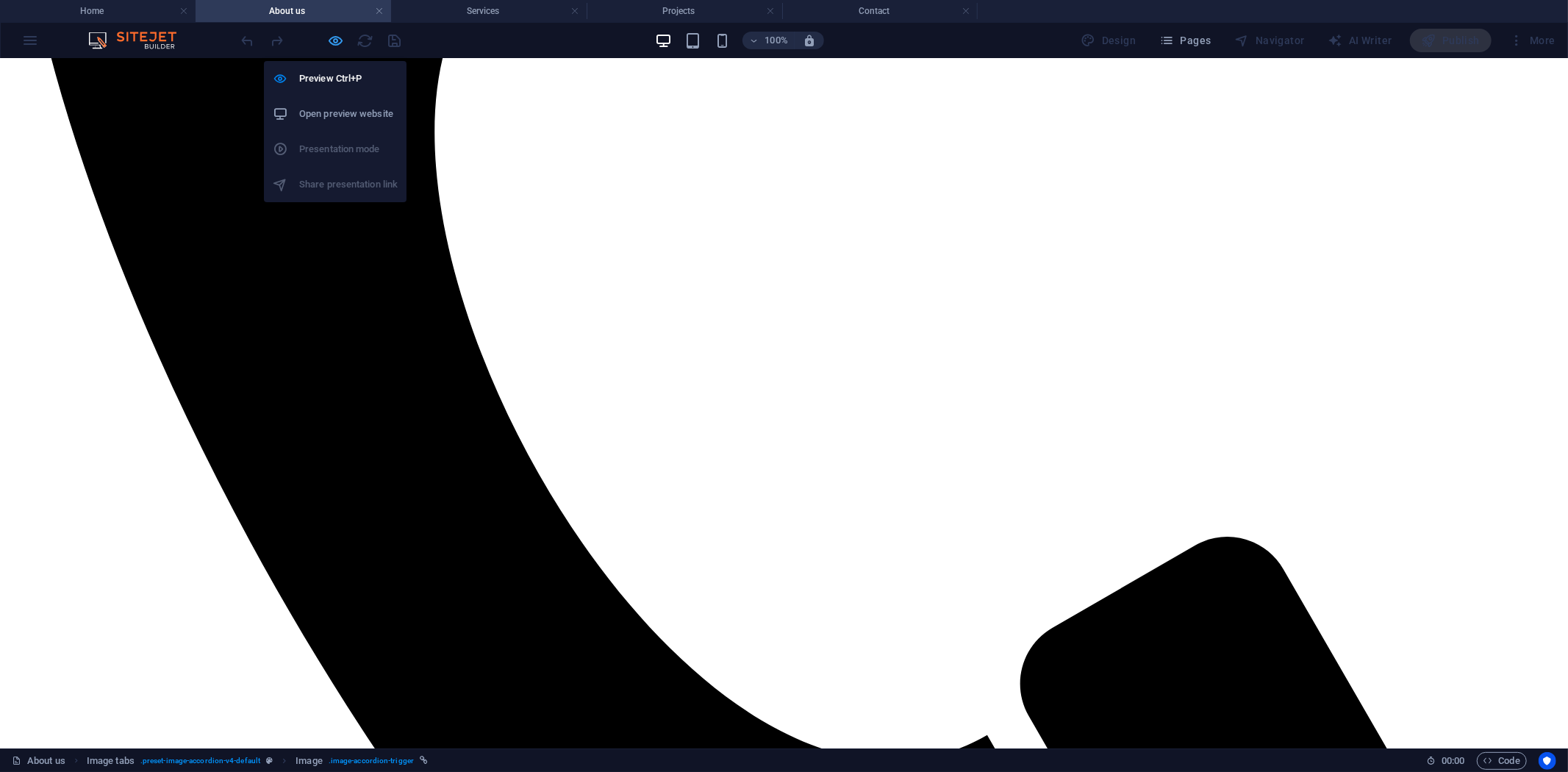
click at [331, 38] on icon "button" at bounding box center [336, 41] width 17 height 17
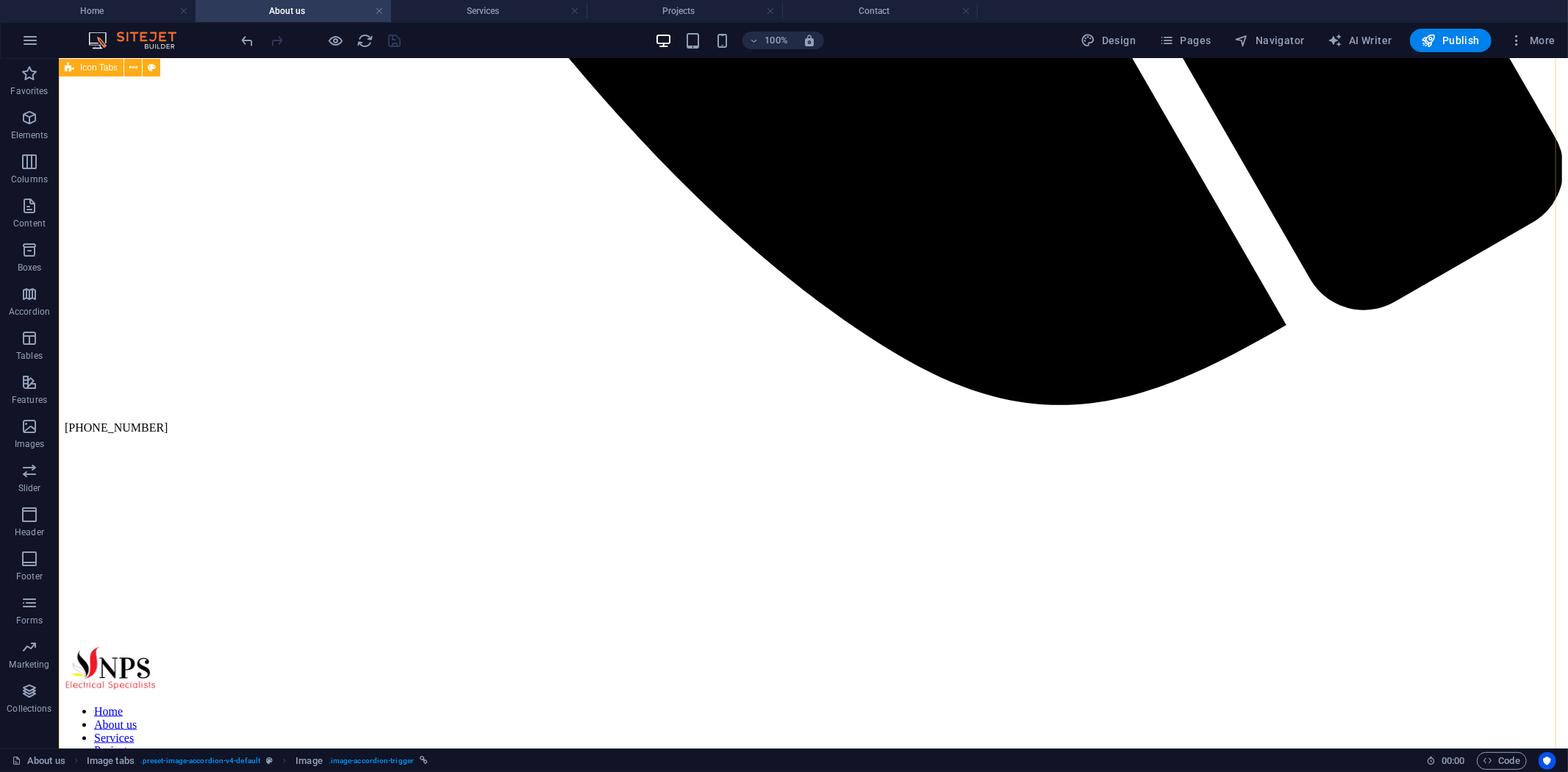
scroll to position [1805, 0]
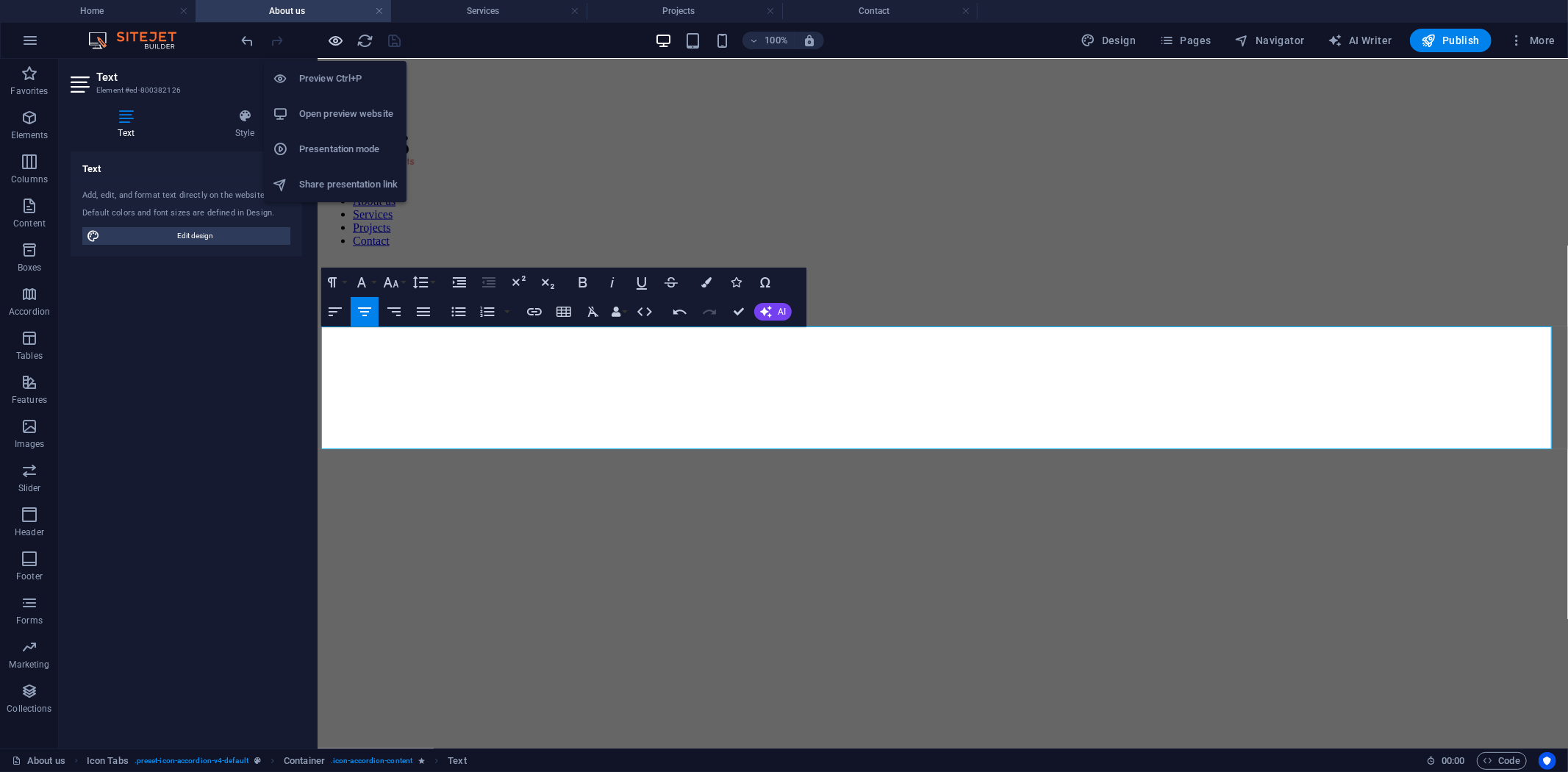
click at [340, 38] on icon "button" at bounding box center [336, 41] width 17 height 17
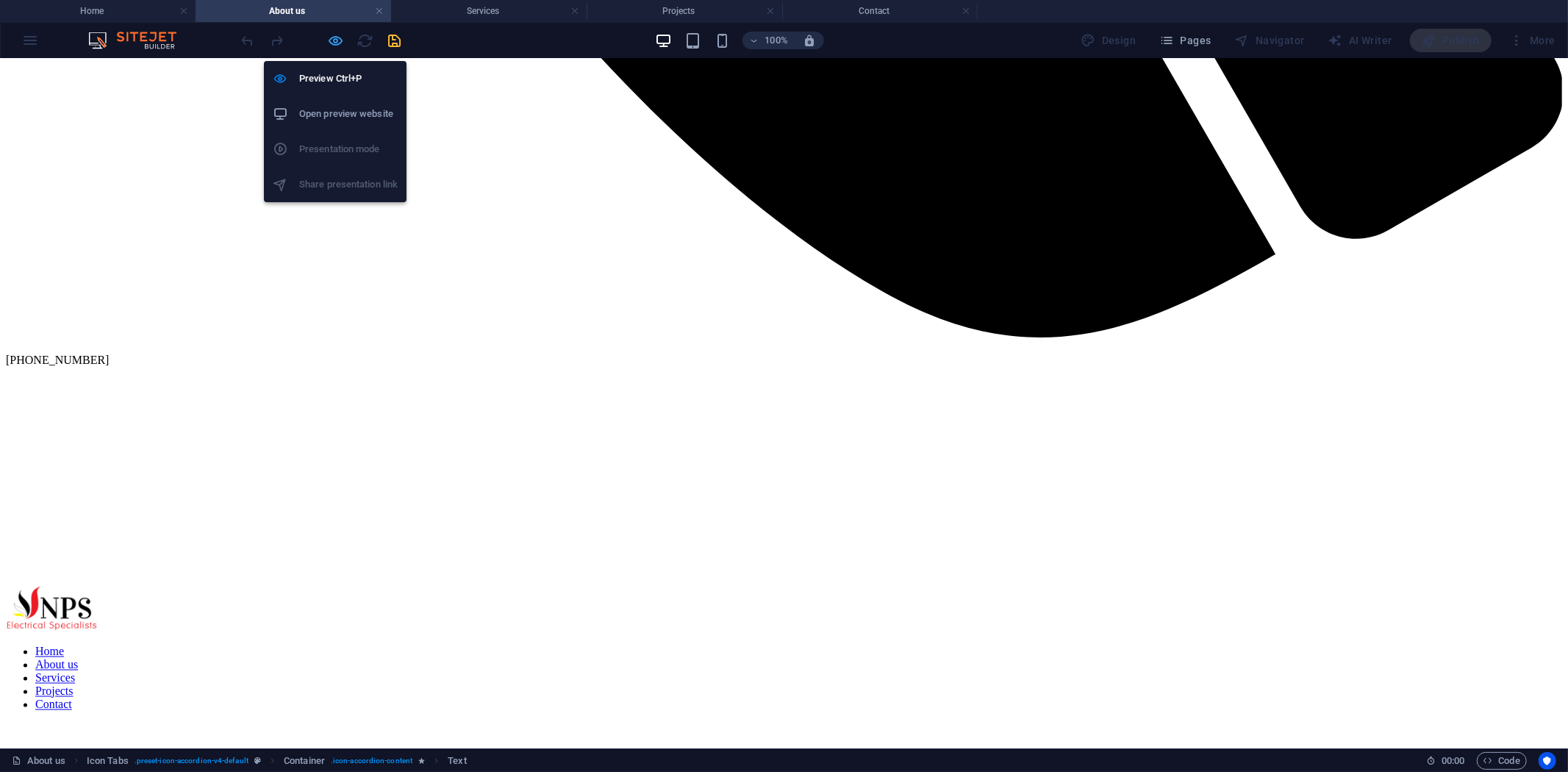
scroll to position [982, 0]
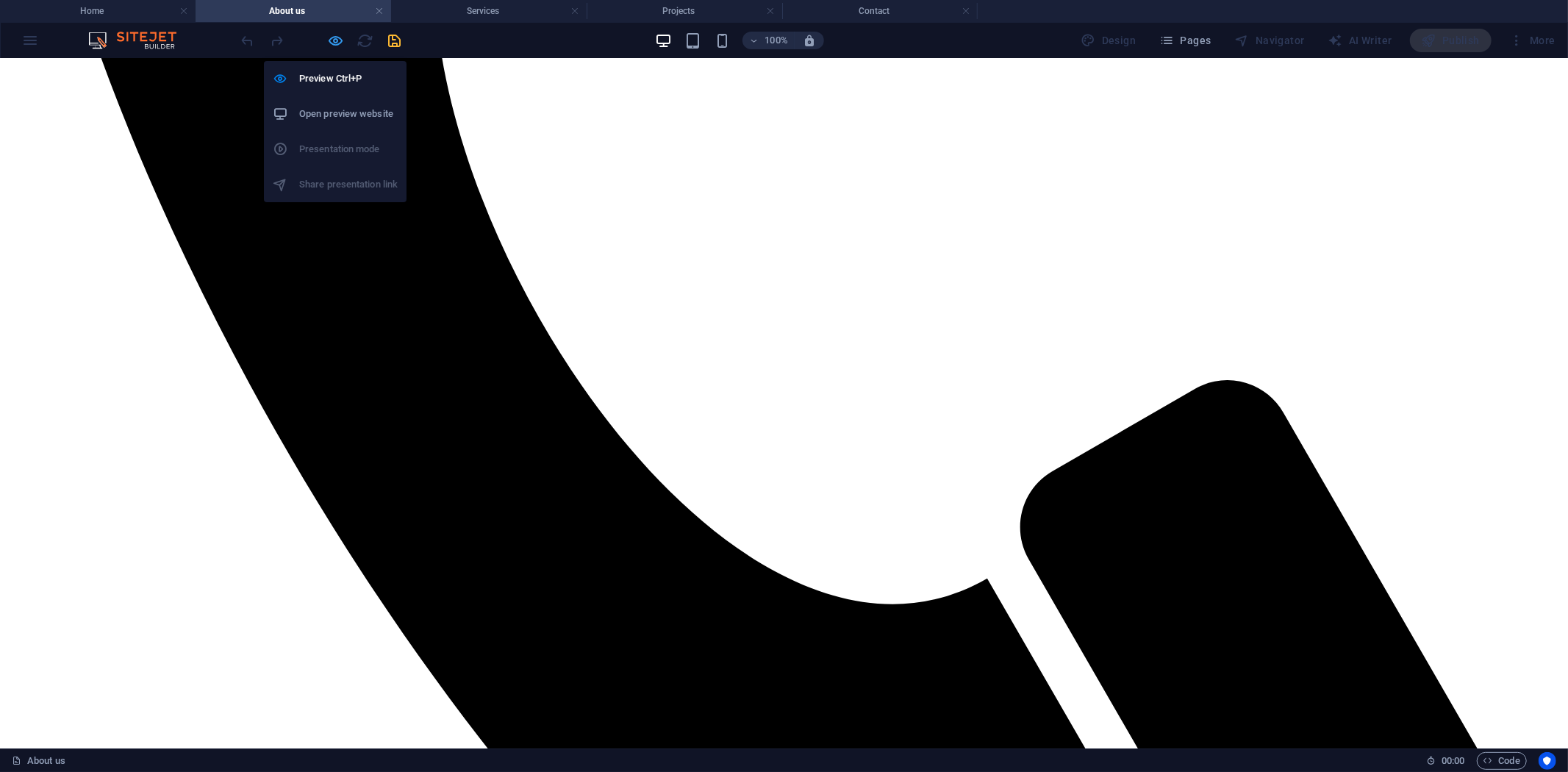
click at [331, 39] on icon "button" at bounding box center [336, 41] width 17 height 17
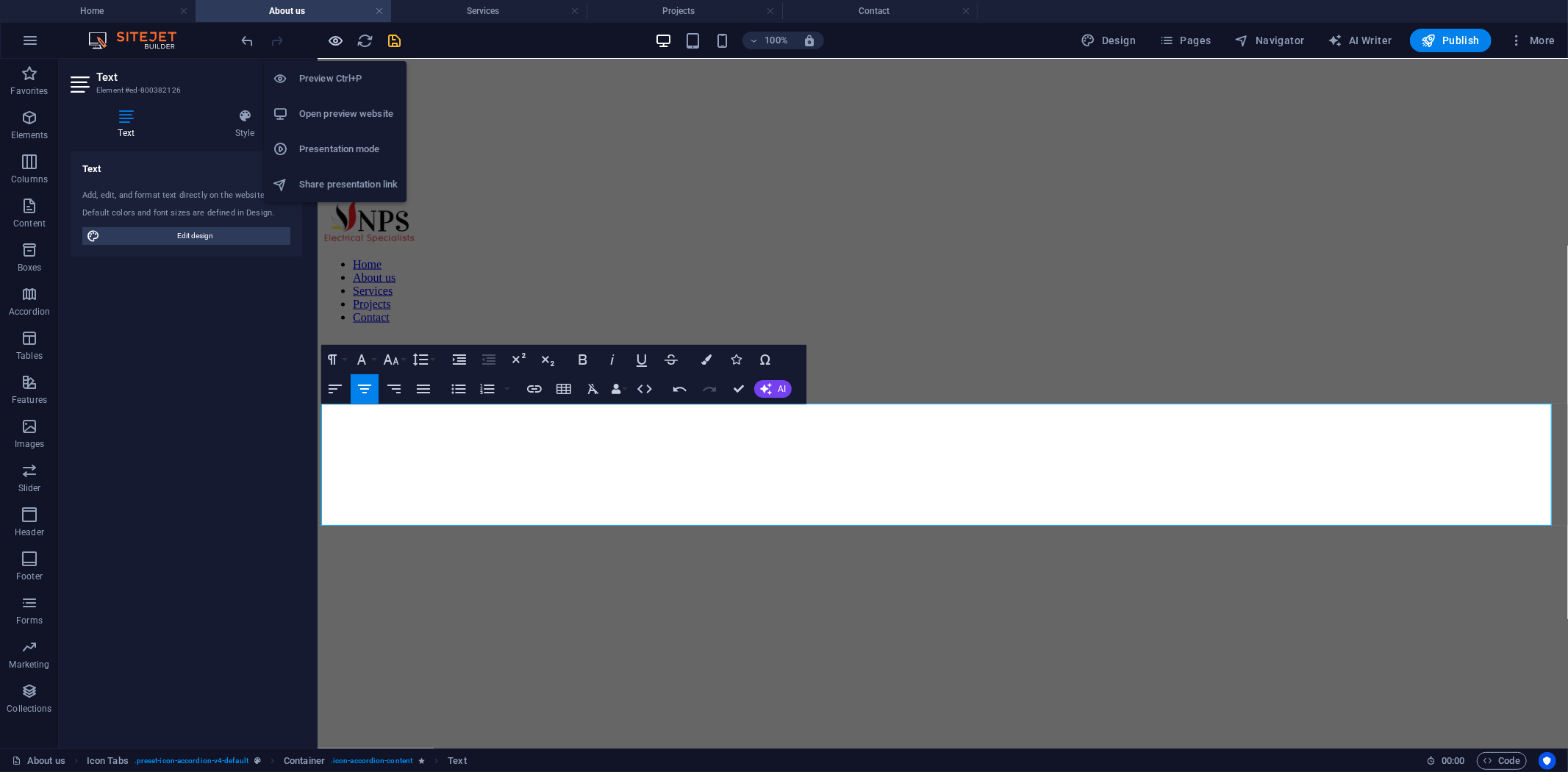
click at [331, 42] on icon "button" at bounding box center [336, 41] width 17 height 17
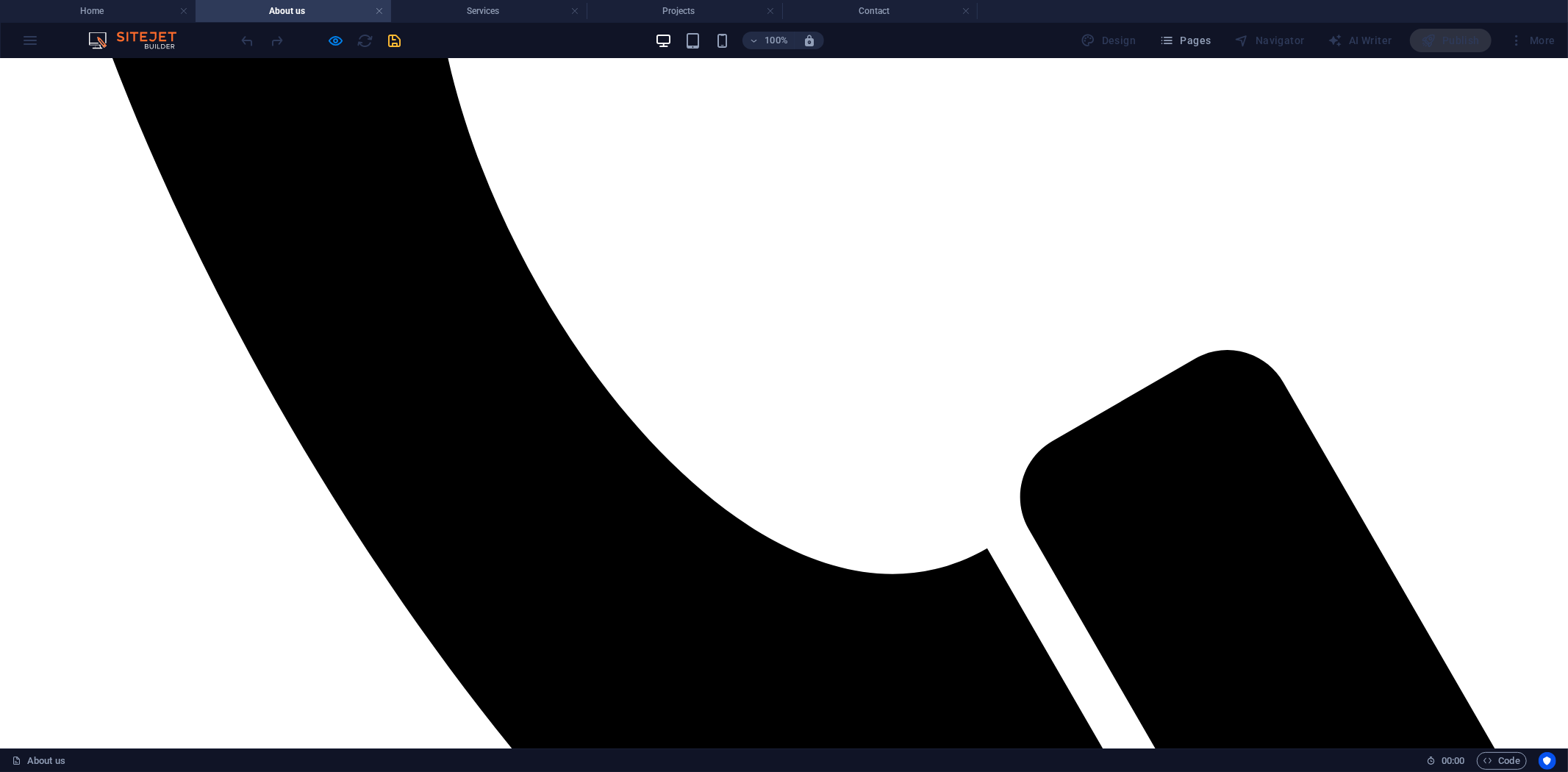
scroll to position [1019, 0]
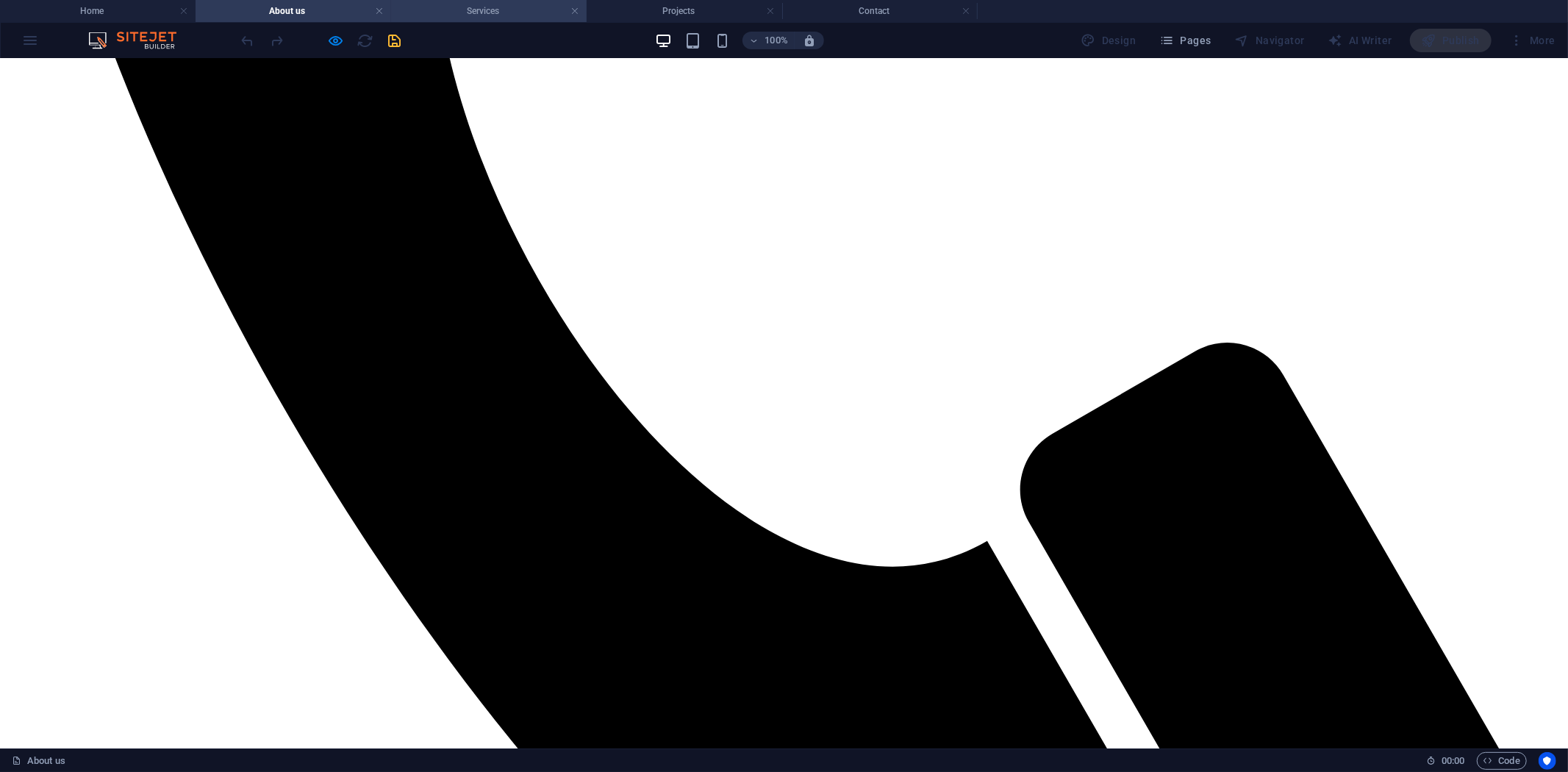
click at [507, 5] on h4 "Services" at bounding box center [489, 11] width 195 height 16
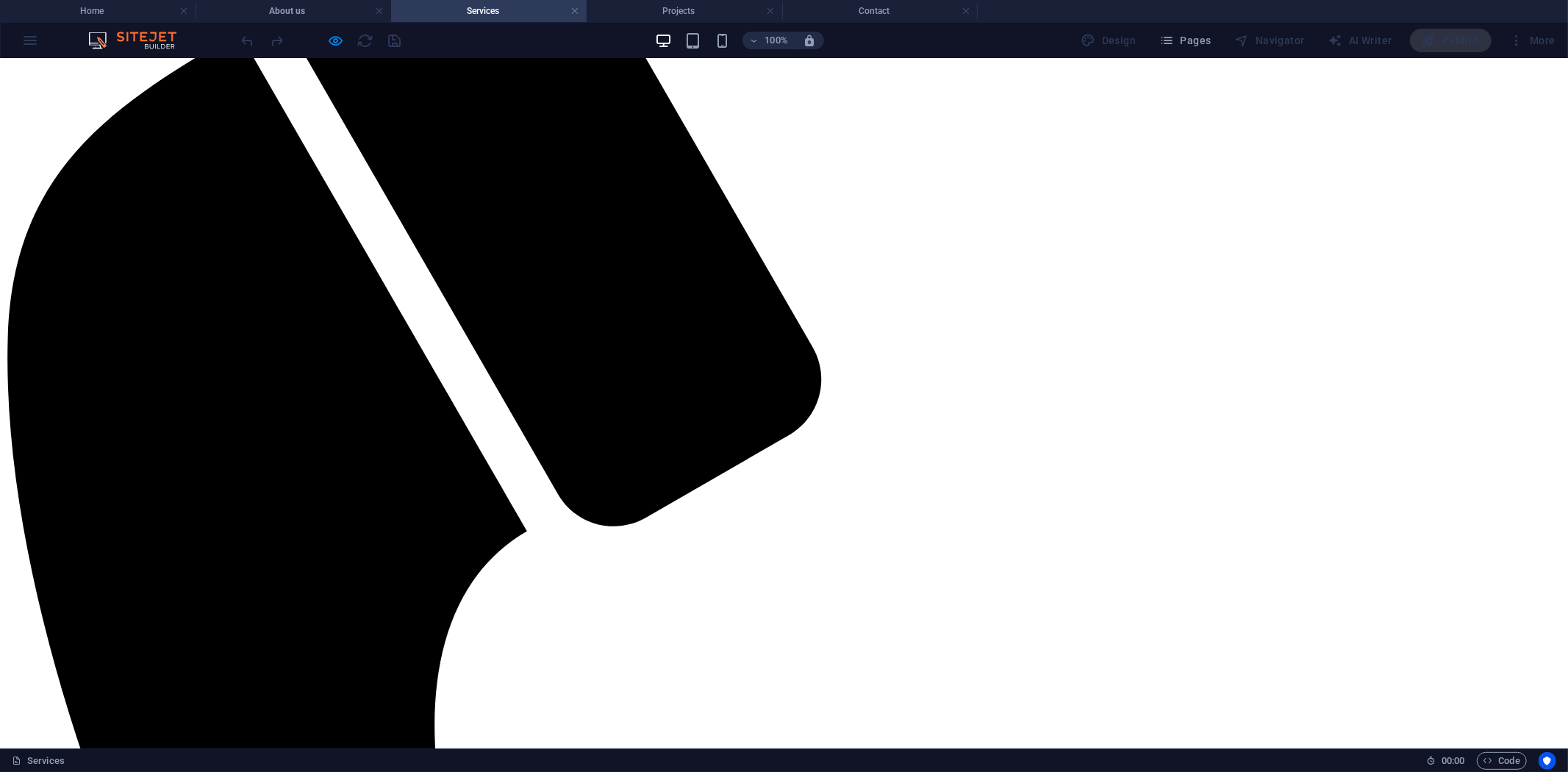
scroll to position [200, 0]
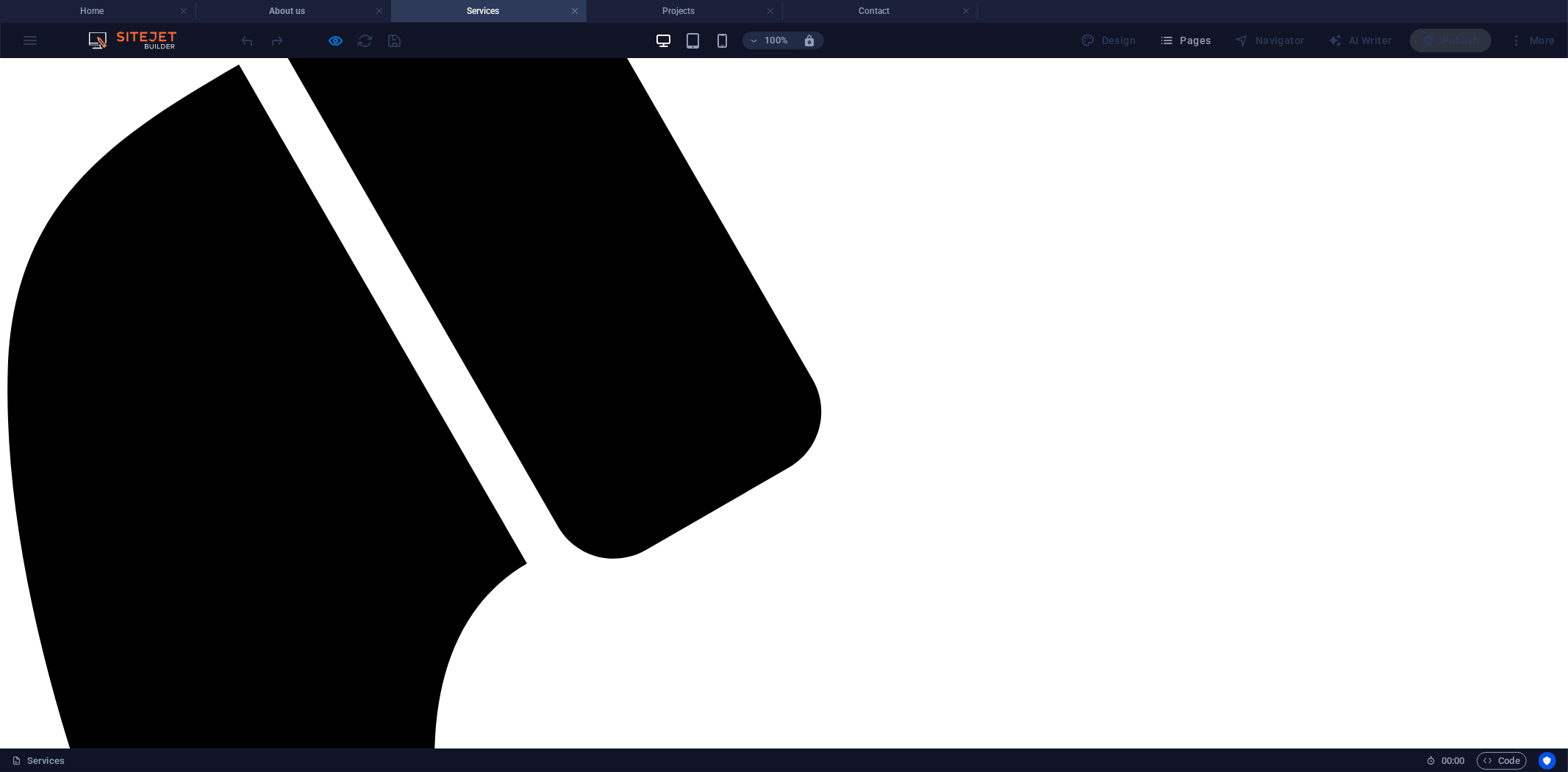
click at [691, 23] on div "100% Design Pages Navigator AI Writer Publish More" at bounding box center [784, 41] width 1567 height 35
click at [693, 15] on h4 "Projects" at bounding box center [684, 11] width 195 height 16
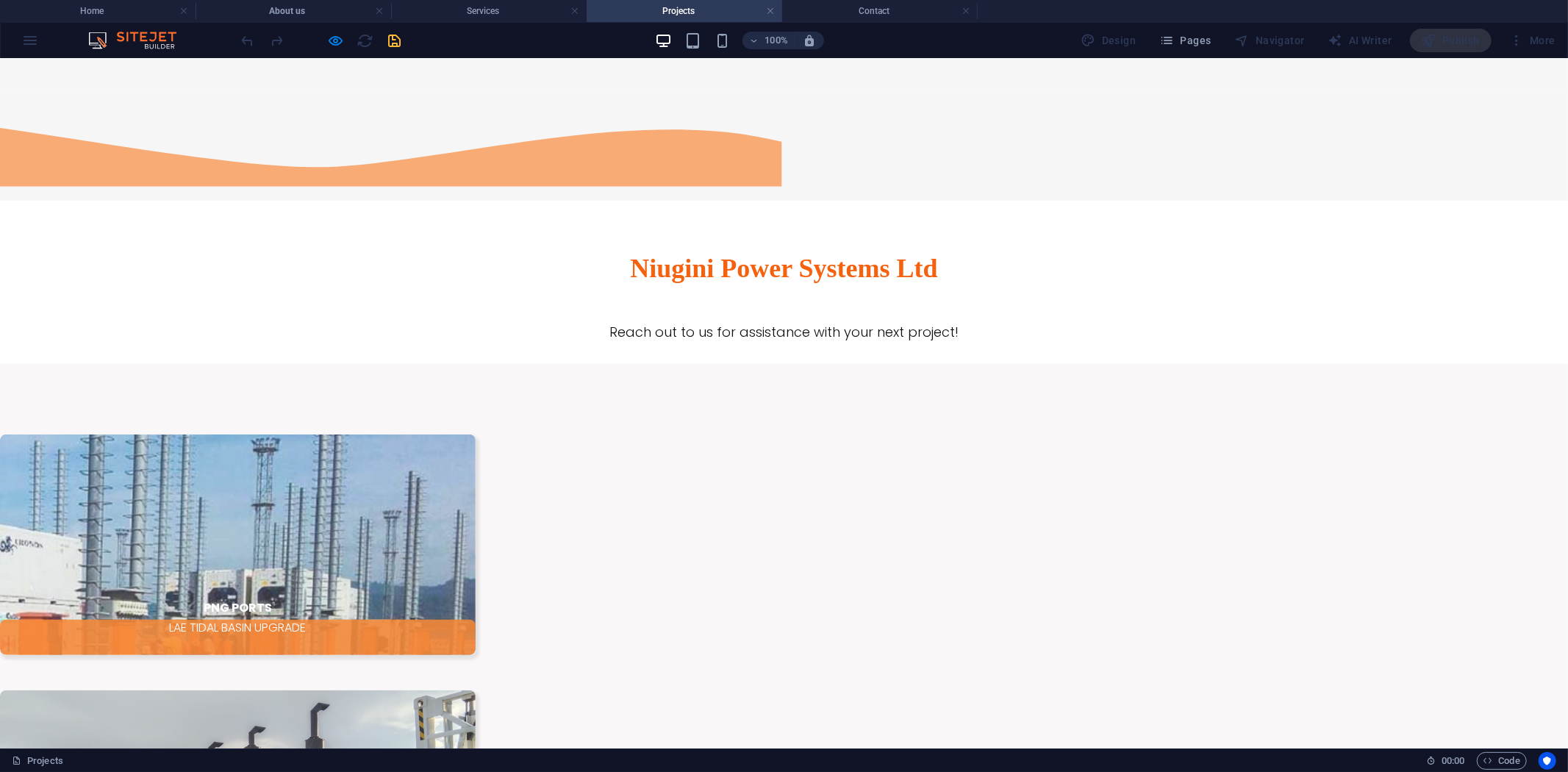
scroll to position [0, 0]
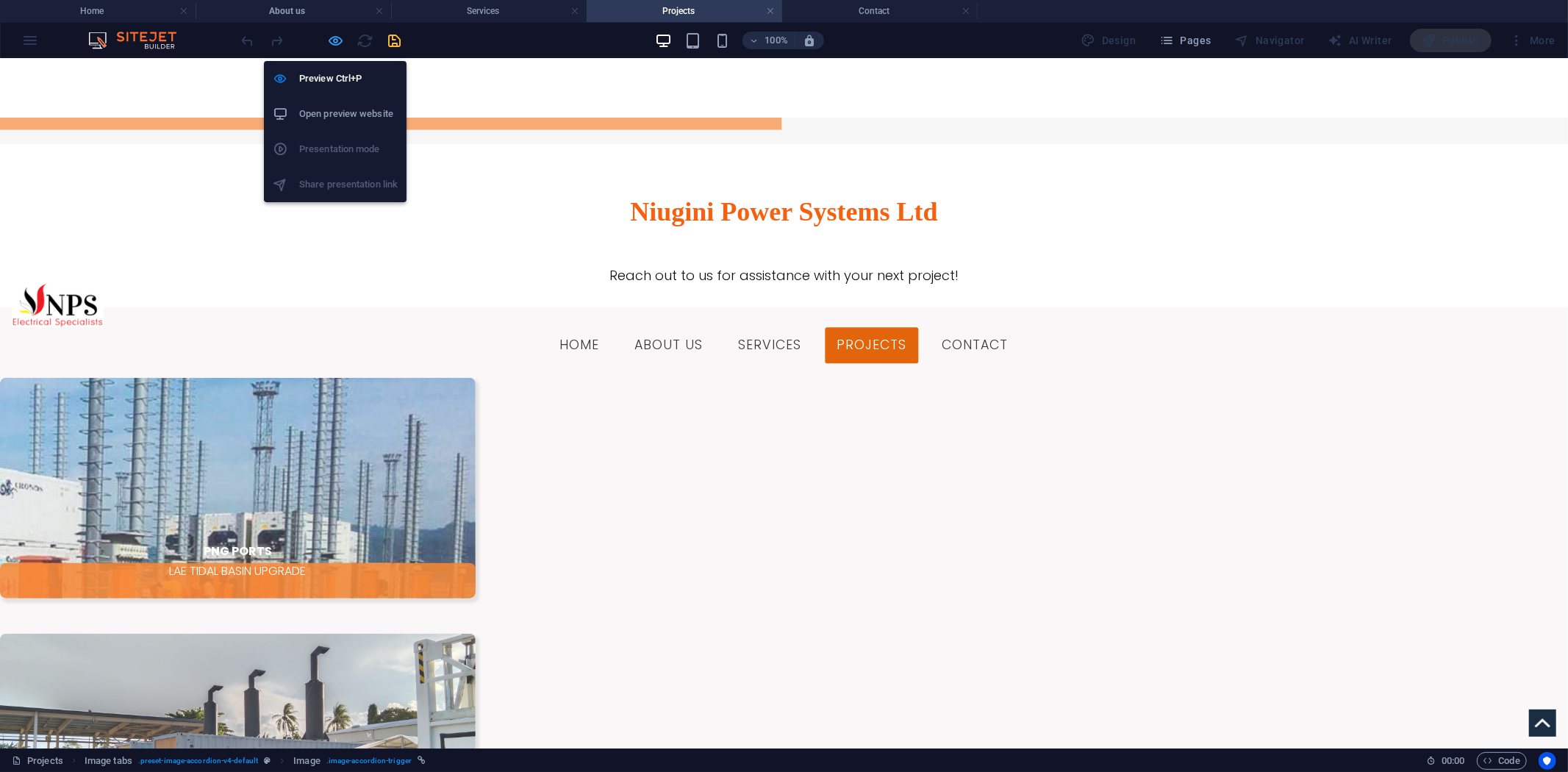
click at [338, 48] on icon "button" at bounding box center [336, 41] width 17 height 17
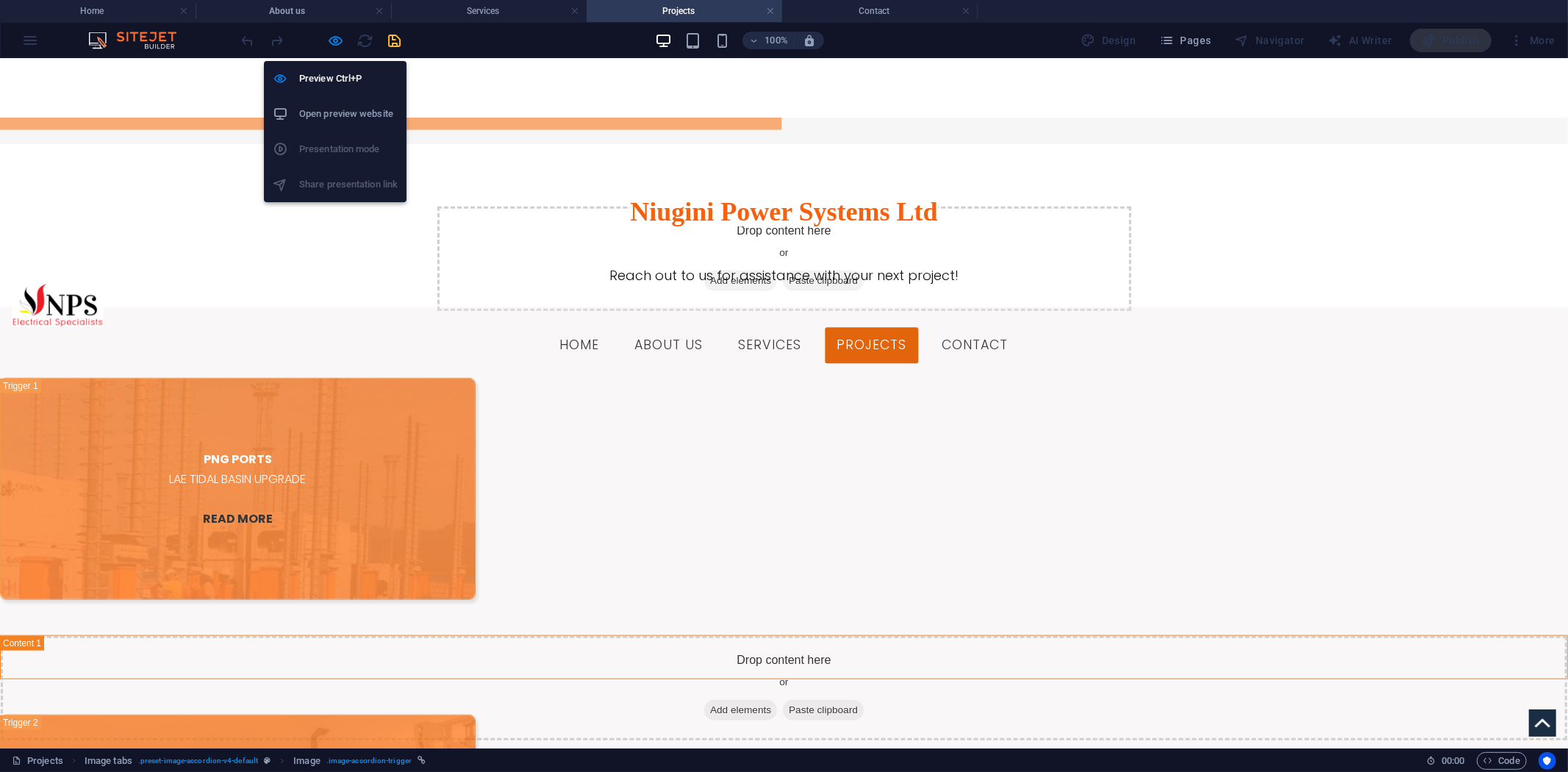
scroll to position [1779, 0]
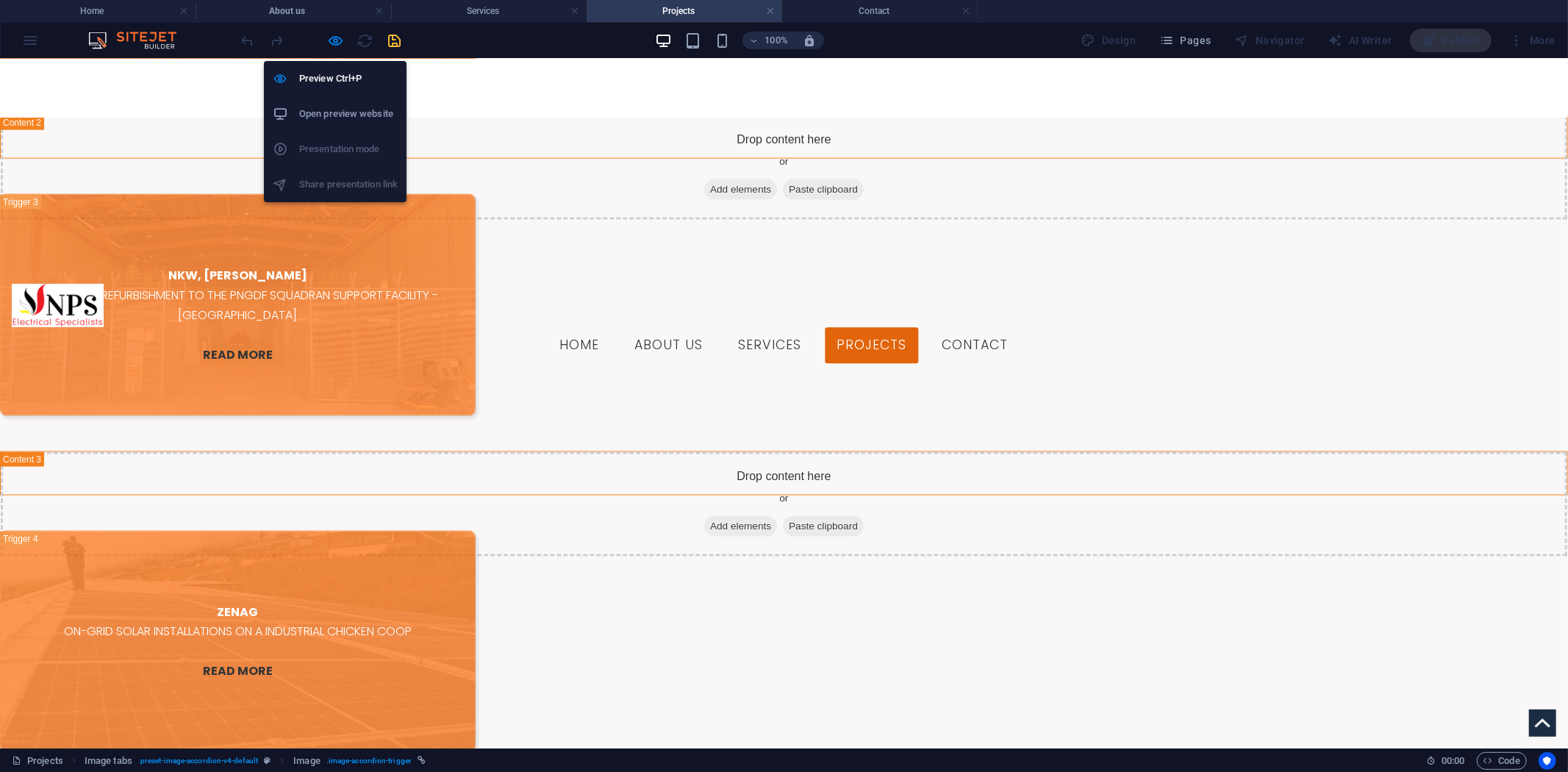
select select "px"
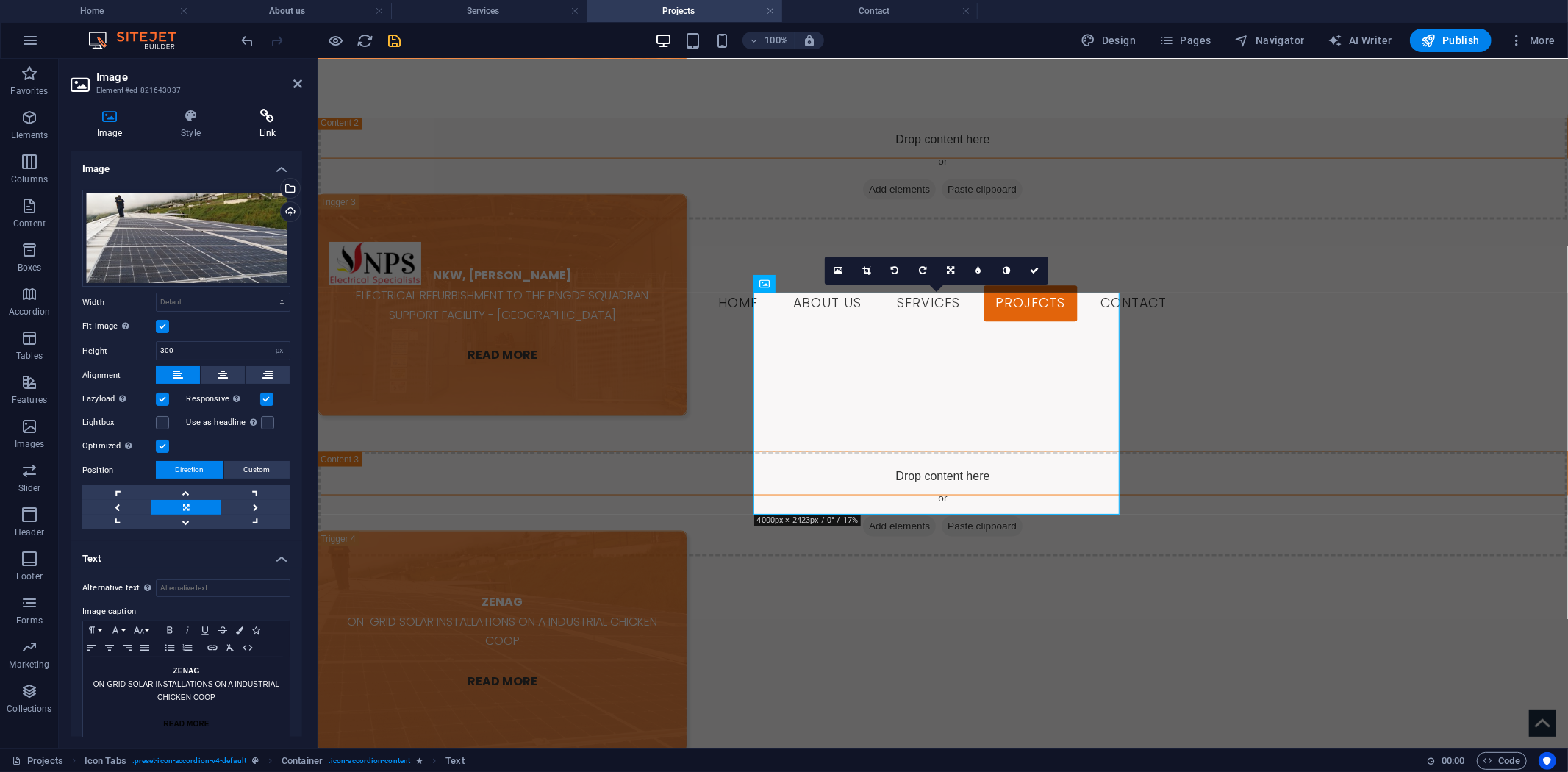
click at [272, 111] on icon at bounding box center [268, 116] width 69 height 15
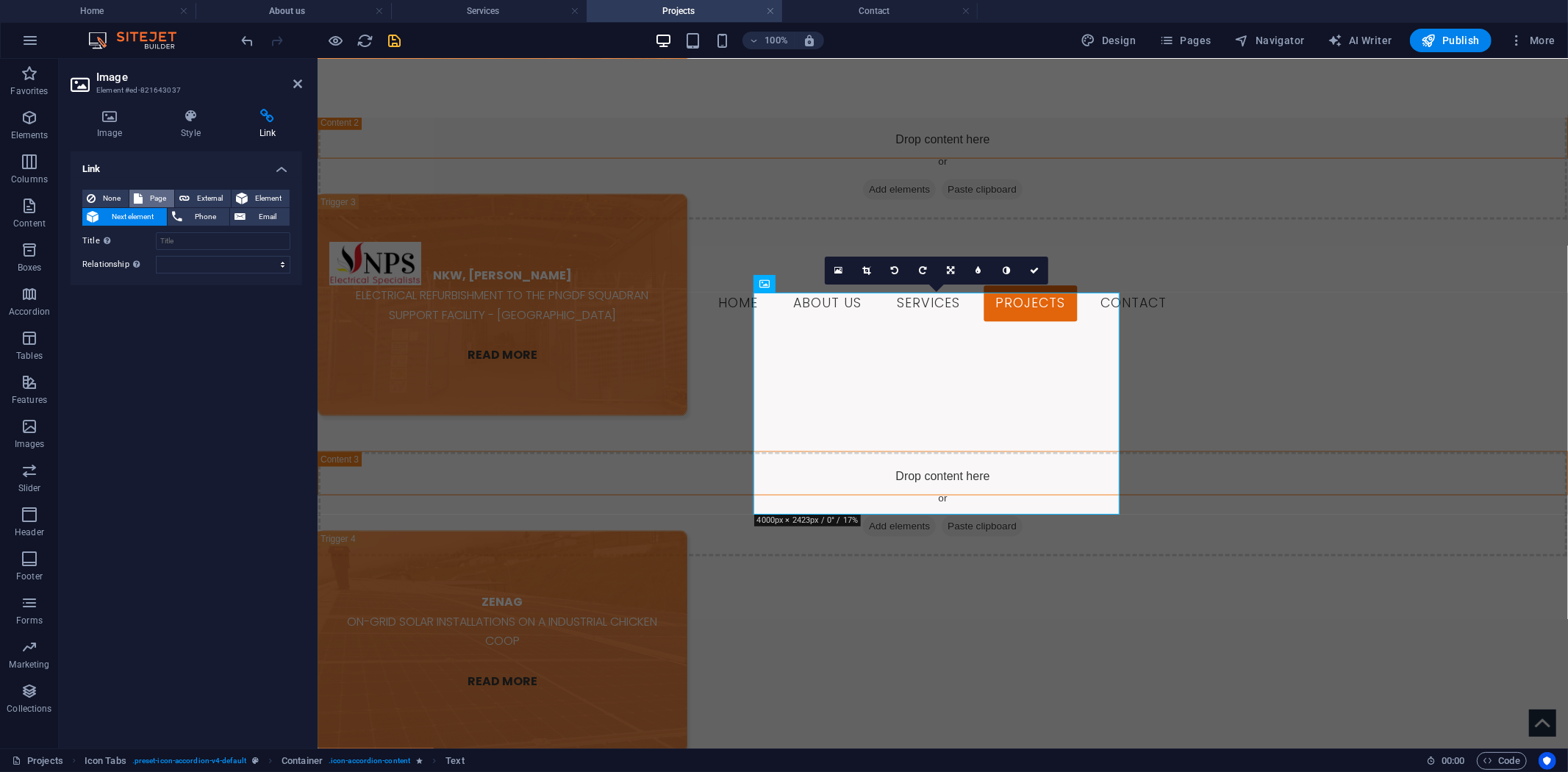
click at [147, 193] on span "Page" at bounding box center [158, 199] width 23 height 18
select select
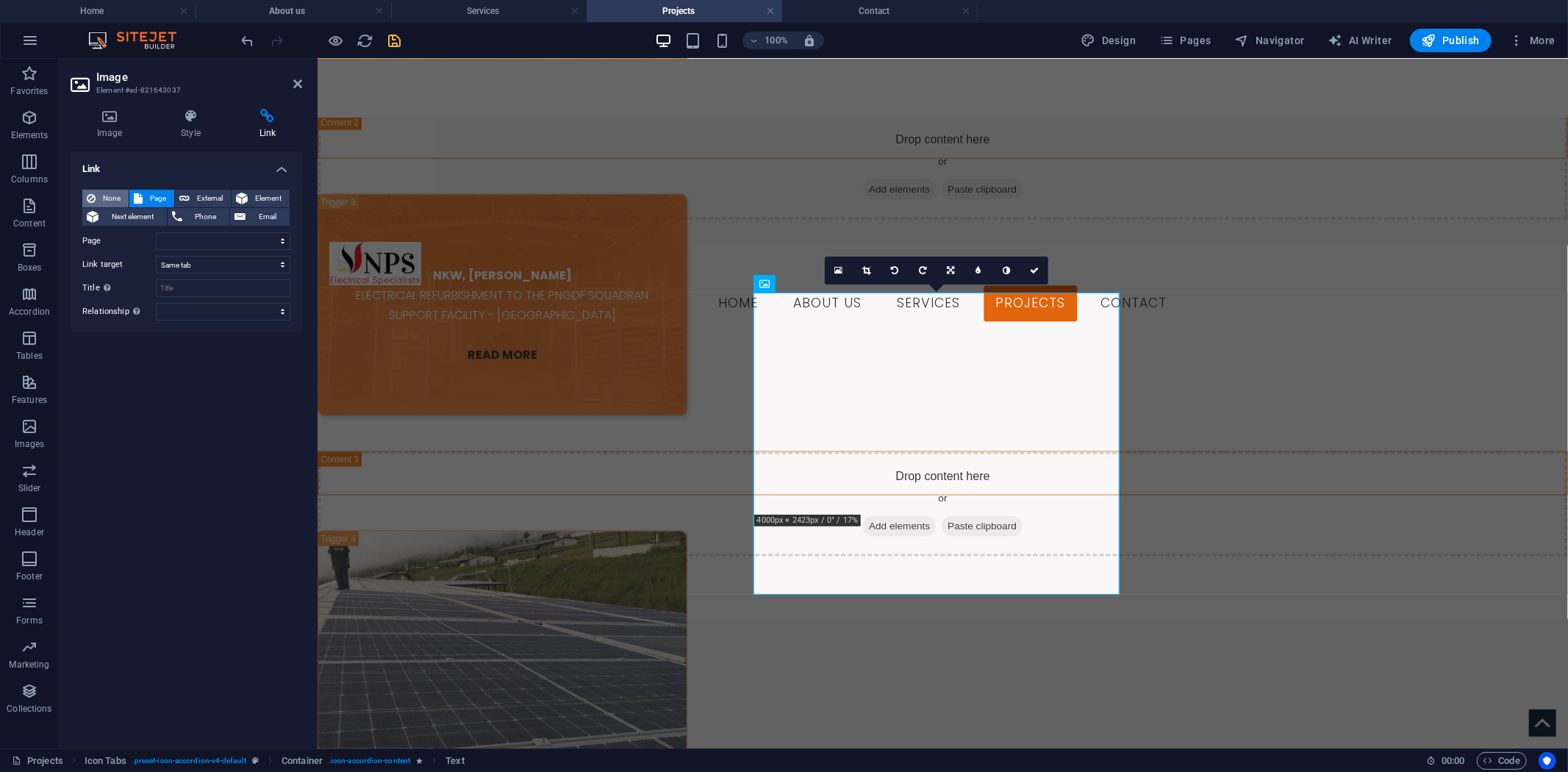
click at [98, 200] on button "None" at bounding box center [105, 199] width 46 height 18
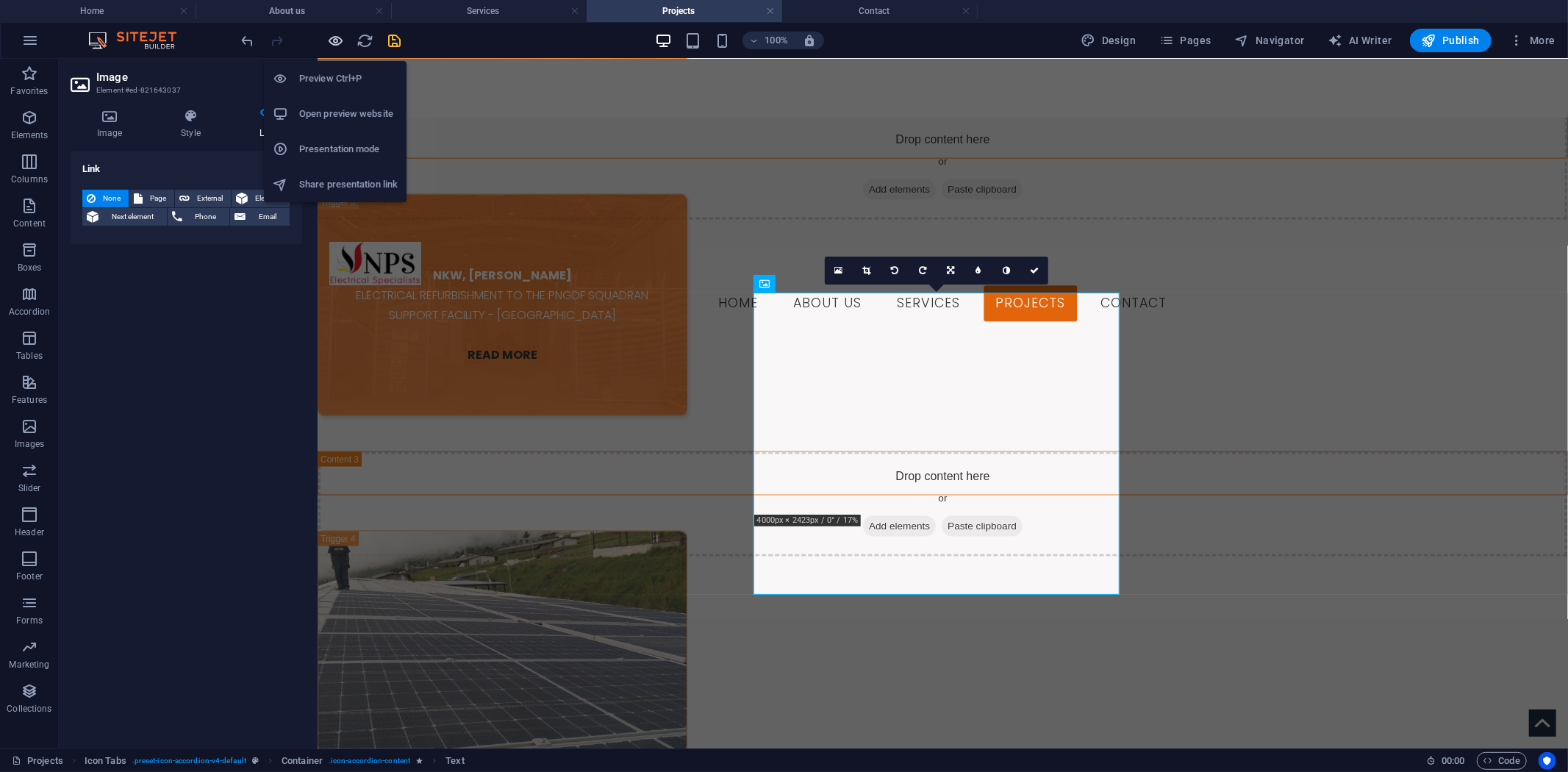
click at [334, 35] on icon "button" at bounding box center [336, 41] width 17 height 17
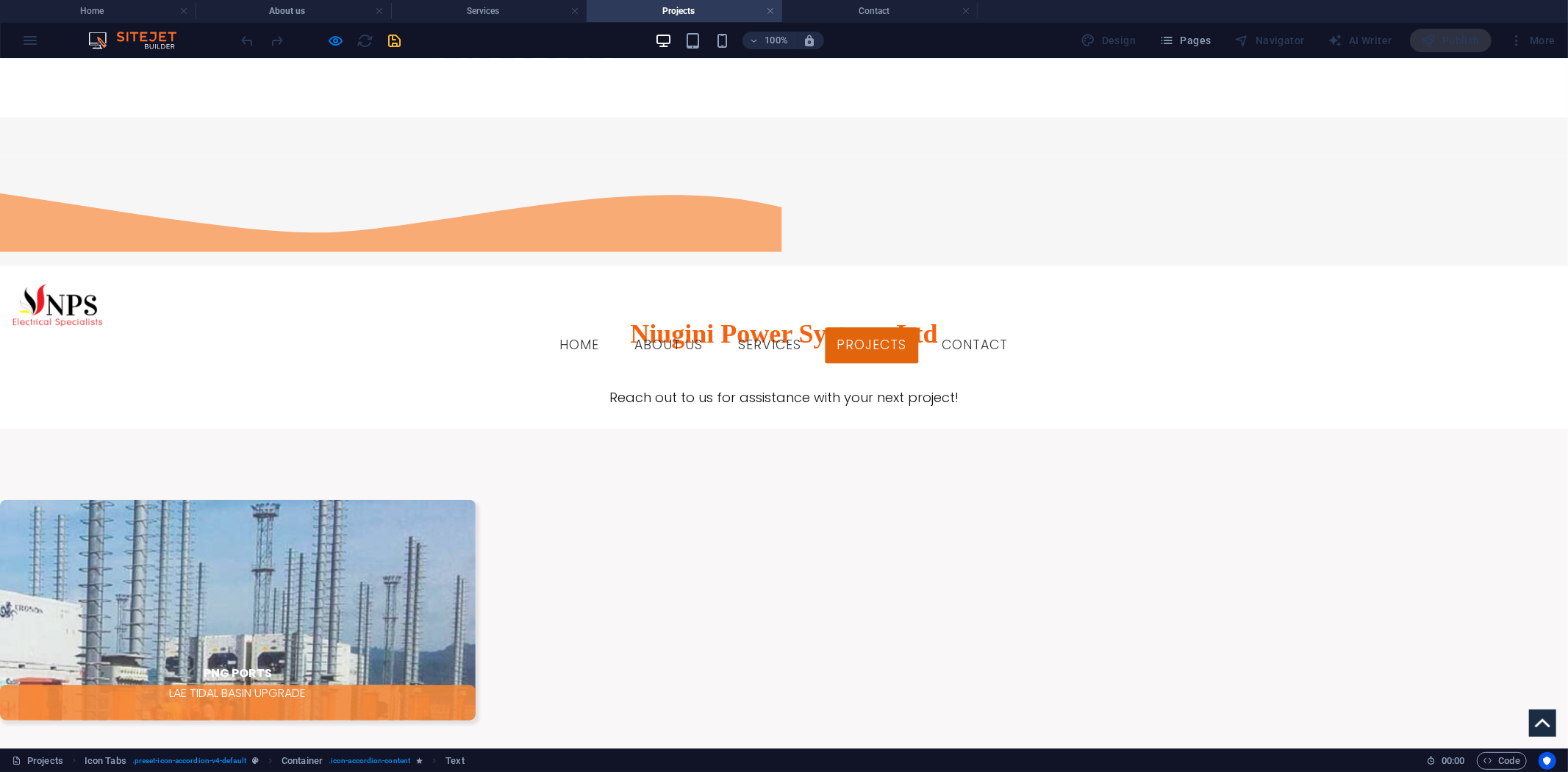
scroll to position [757, 0]
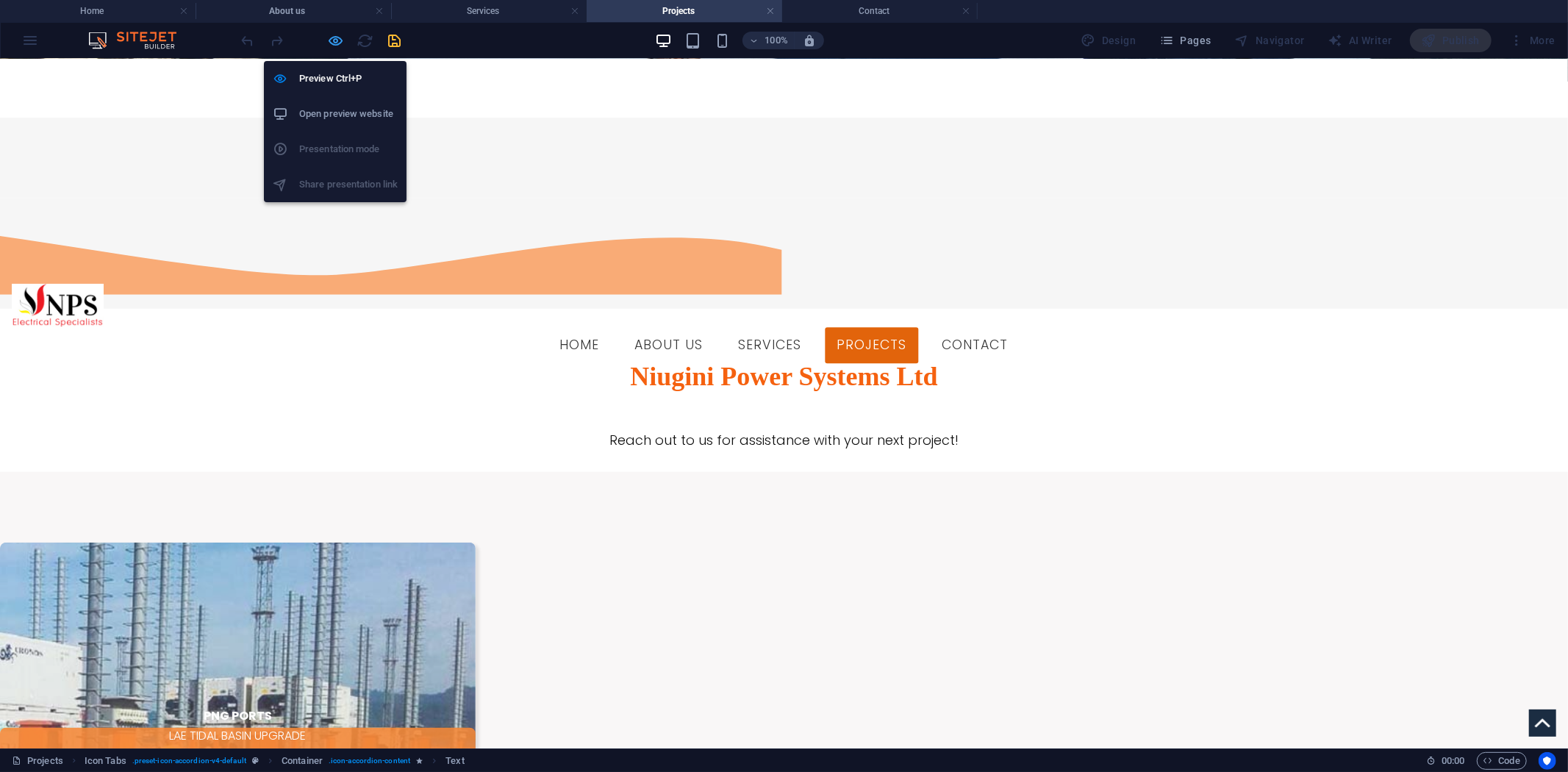
click at [335, 34] on icon "button" at bounding box center [336, 41] width 17 height 17
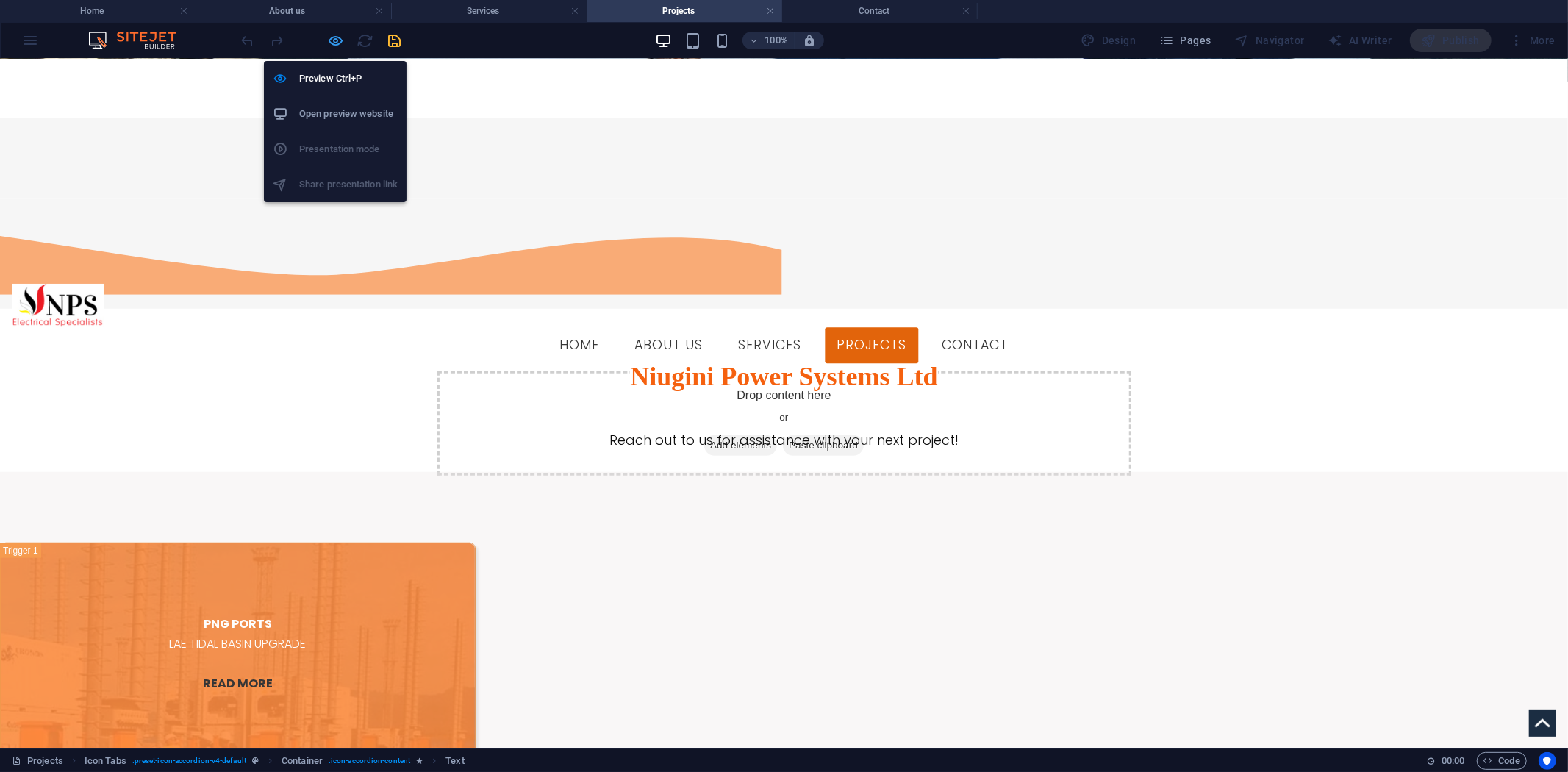
scroll to position [1779, 0]
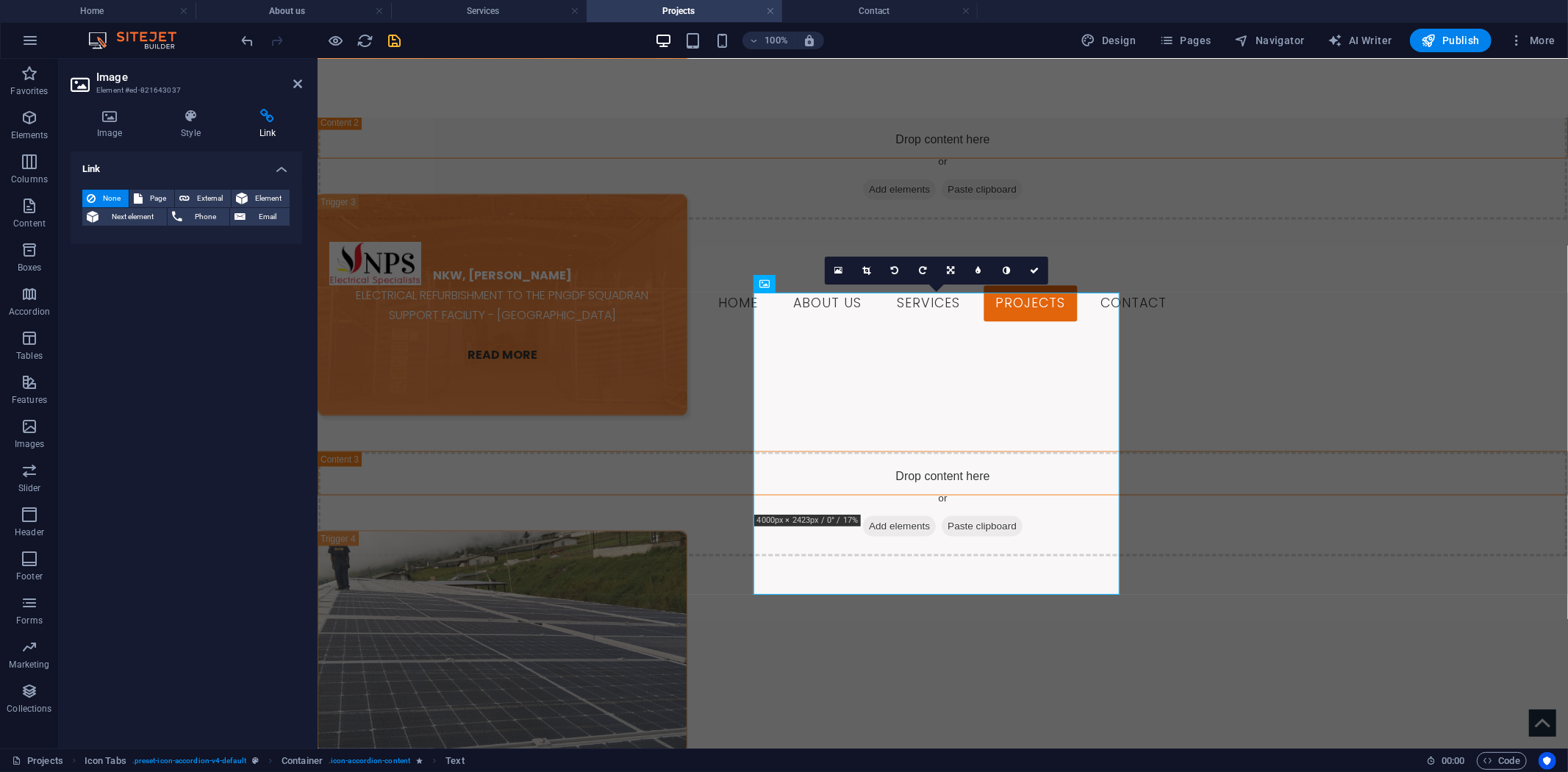
click at [252, 129] on h4 "Link" at bounding box center [268, 124] width 69 height 31
click at [250, 34] on icon "undo" at bounding box center [247, 41] width 17 height 17
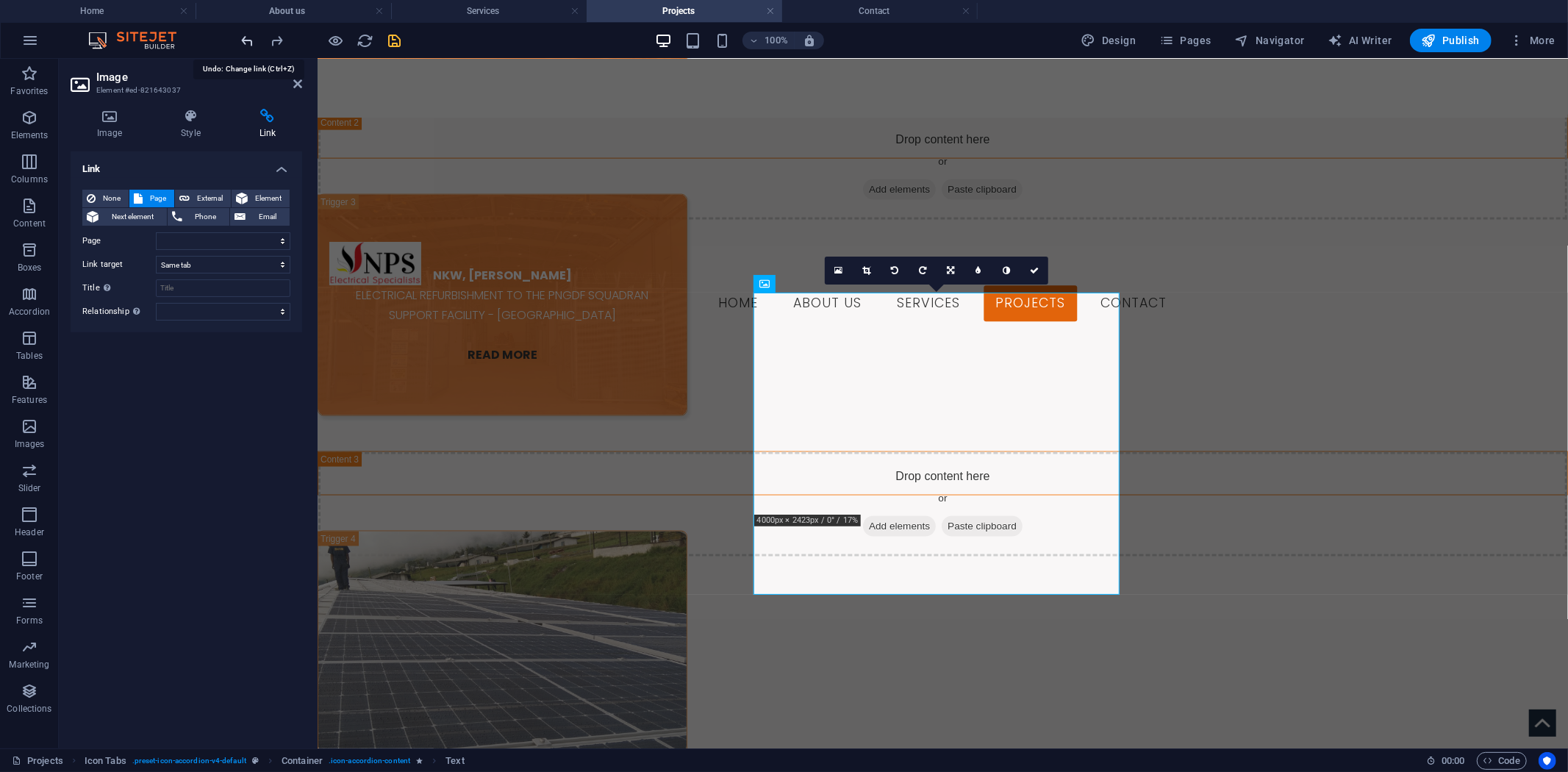
click at [250, 34] on icon "undo" at bounding box center [247, 41] width 17 height 17
select select
click at [254, 47] on icon "undo" at bounding box center [247, 41] width 17 height 17
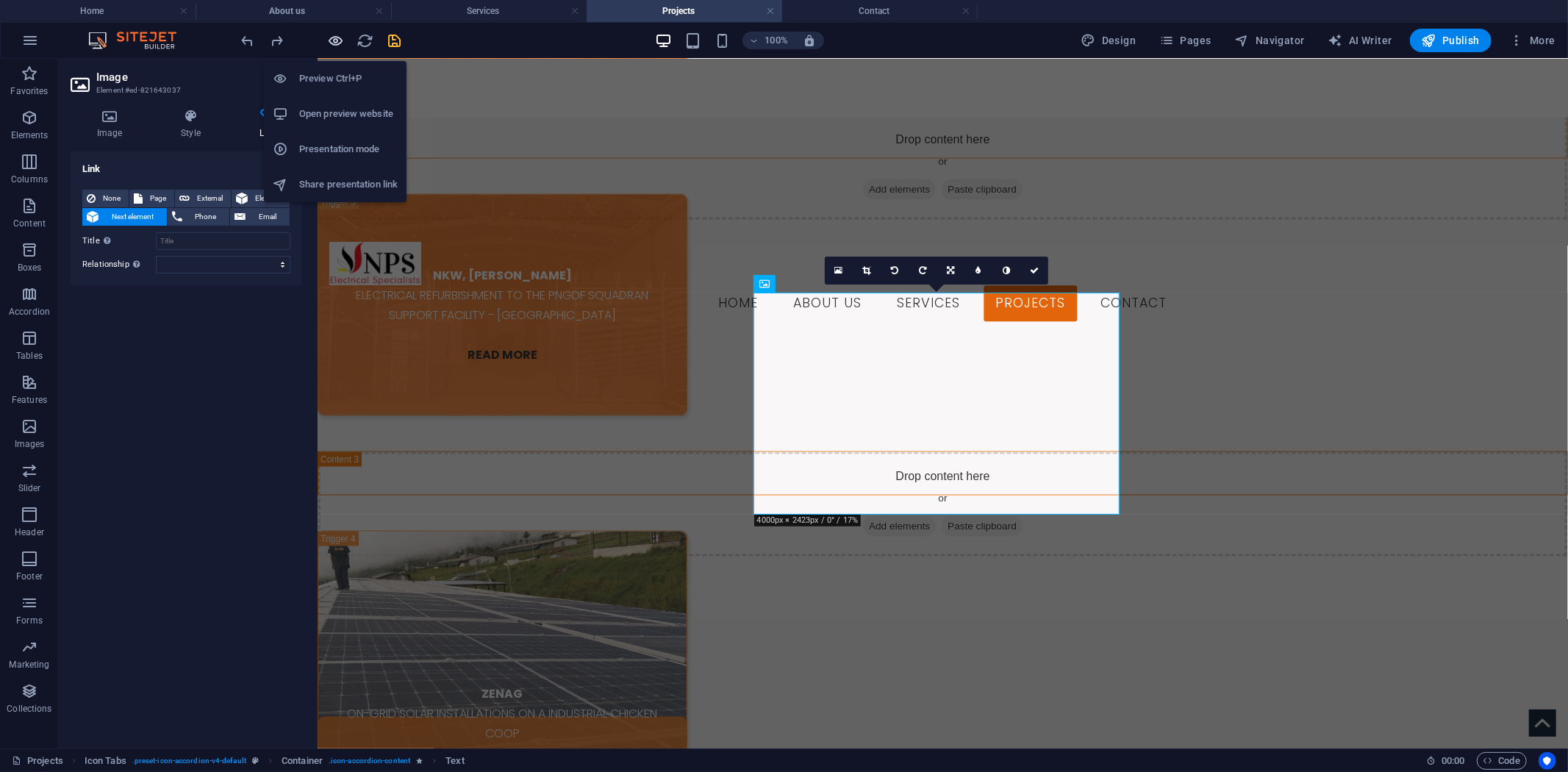
click at [331, 46] on icon "button" at bounding box center [336, 41] width 17 height 17
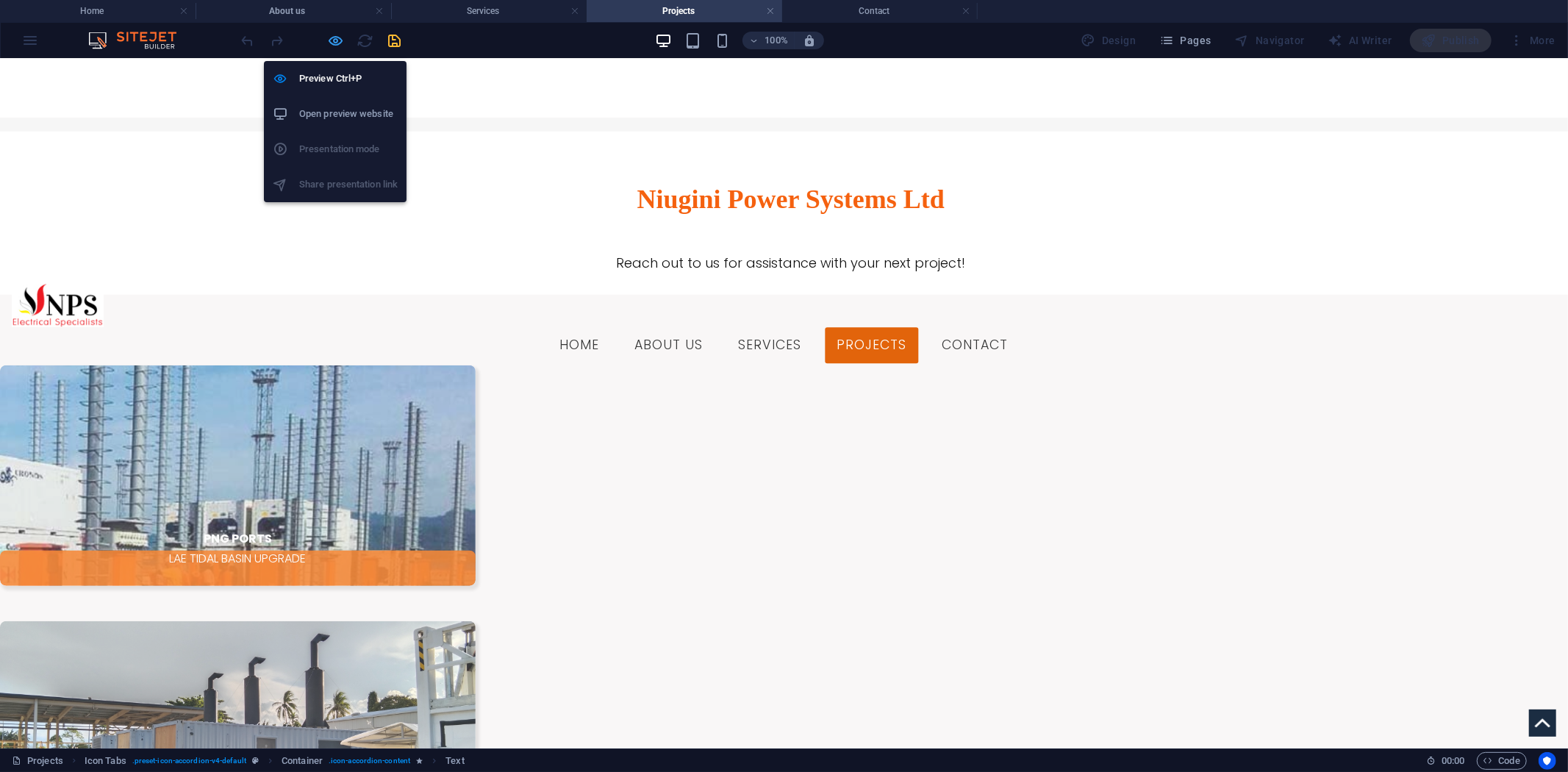
scroll to position [922, 0]
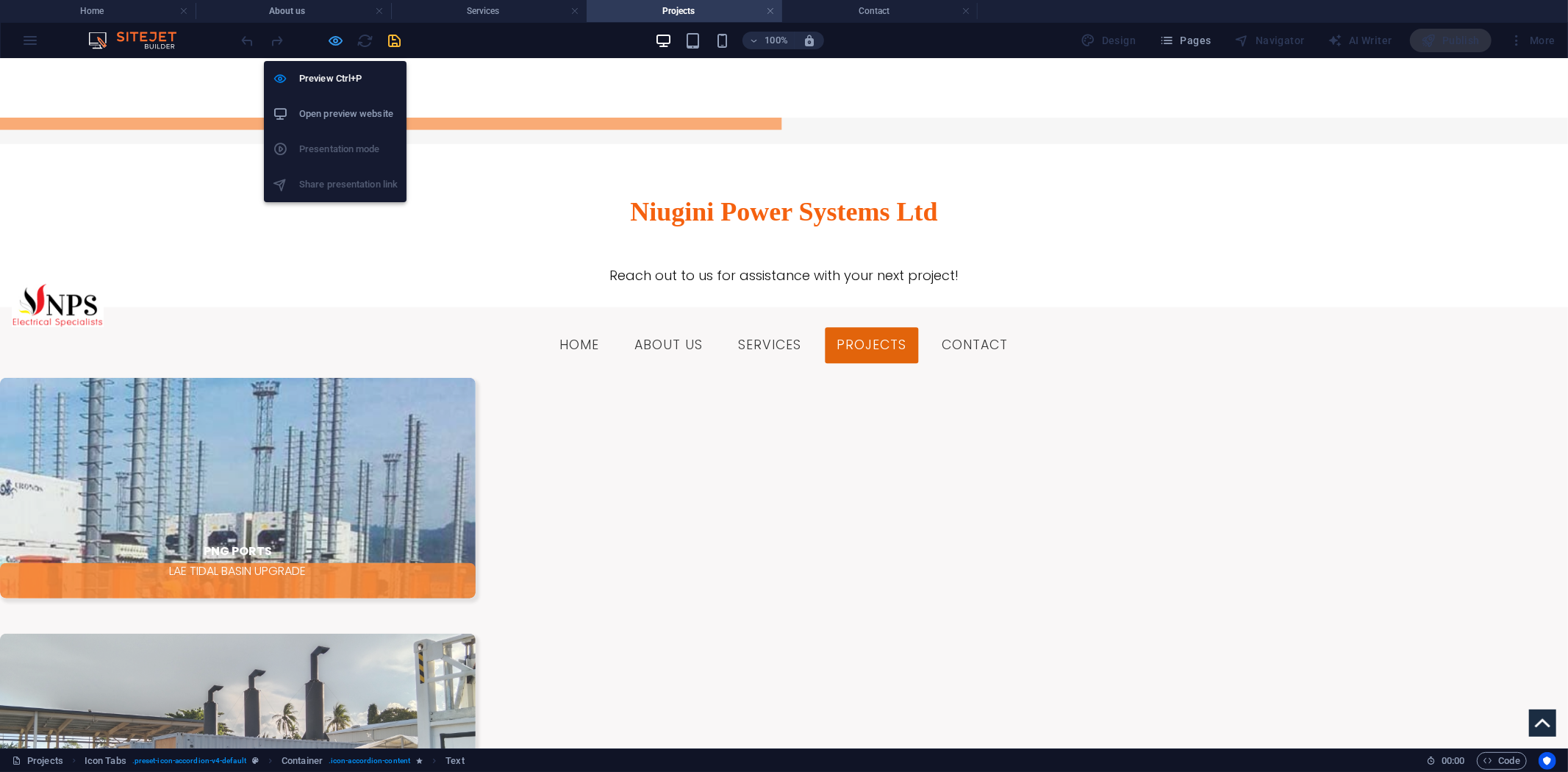
click at [332, 44] on icon "button" at bounding box center [336, 41] width 17 height 17
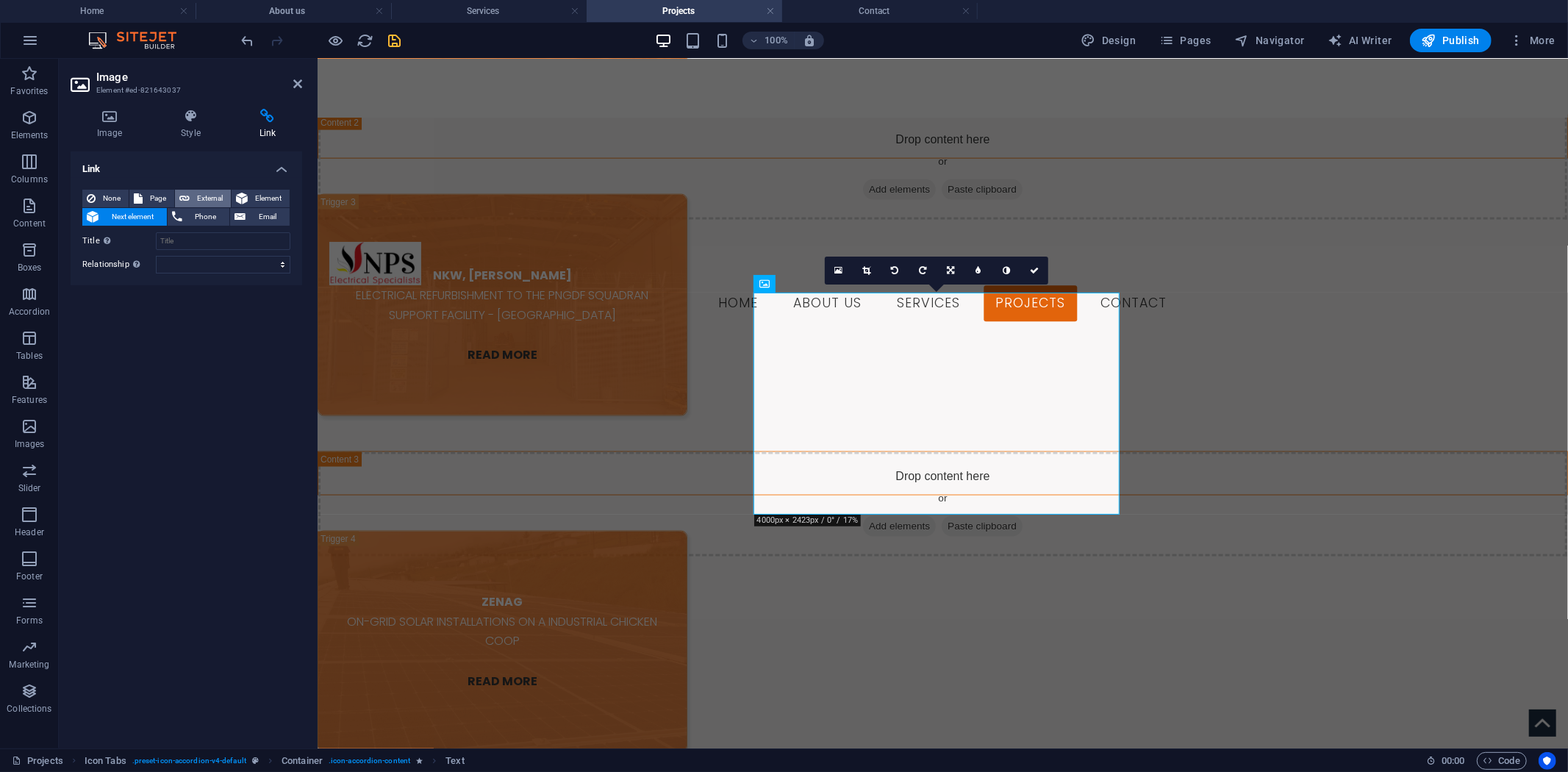
click at [204, 194] on span "External" at bounding box center [210, 199] width 33 height 18
select select "blank"
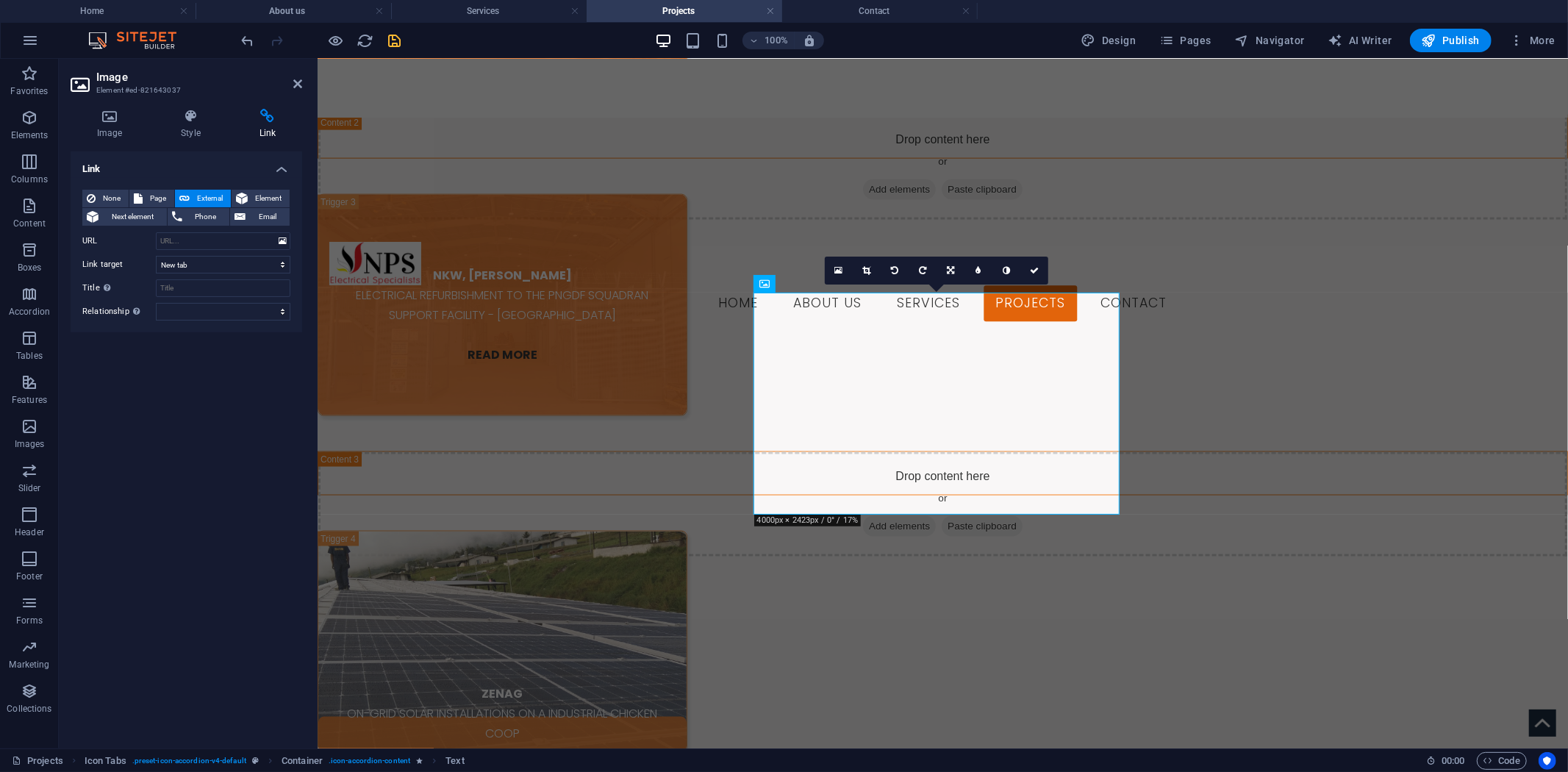
click at [226, 254] on div "None Page External Element Next element Phone Email Page Home About us Services…" at bounding box center [186, 255] width 208 height 131
click at [225, 265] on select "New tab Same tab Overlay" at bounding box center [223, 265] width 134 height 18
select select
click at [155, 256] on select "New tab Same tab Overlay" at bounding box center [223, 265] width 134 height 18
click at [231, 307] on select "alternate author bookmark external help license next nofollow noreferrer noopen…" at bounding box center [223, 312] width 134 height 18
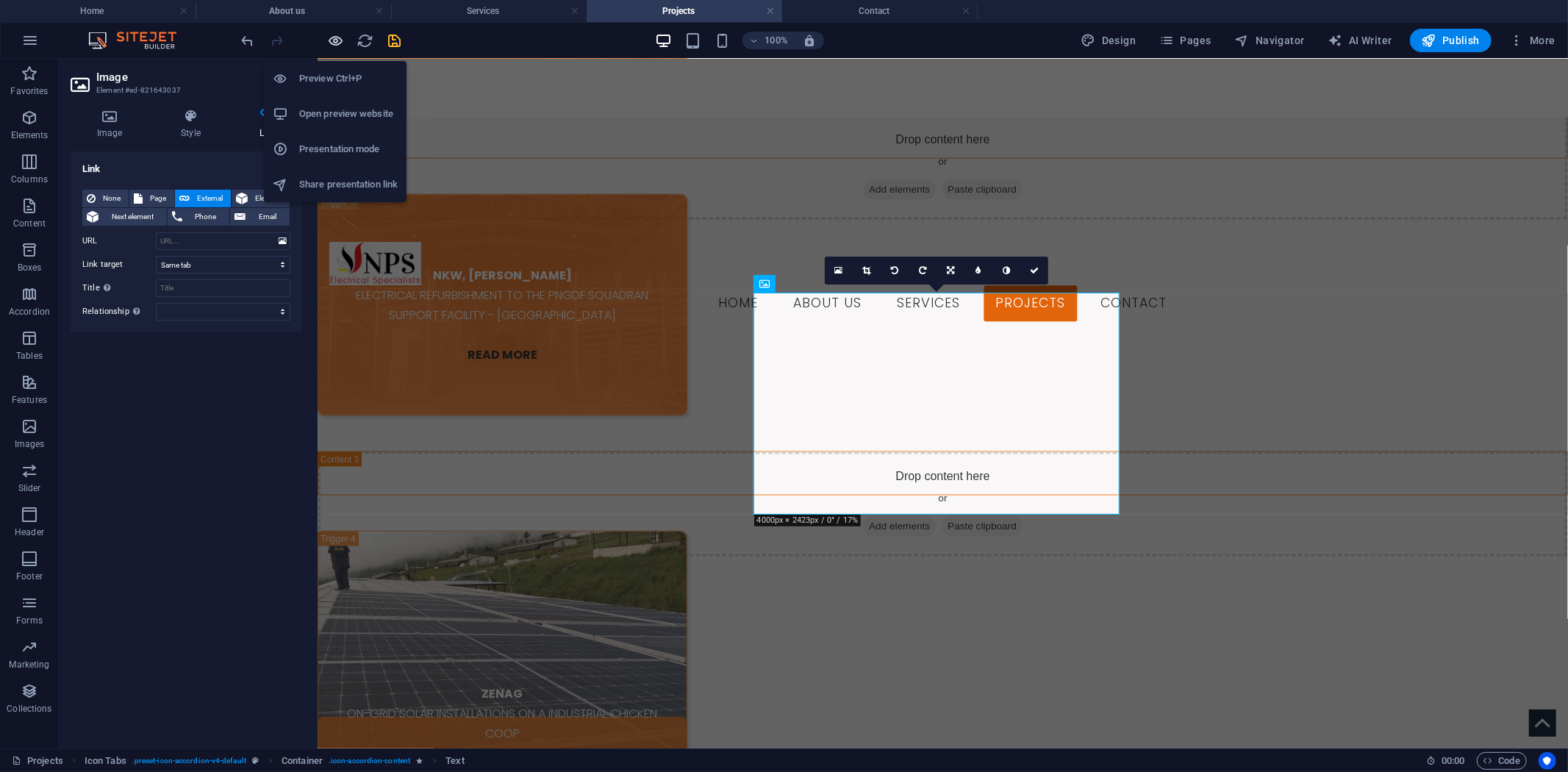
click at [334, 38] on icon "button" at bounding box center [336, 41] width 17 height 17
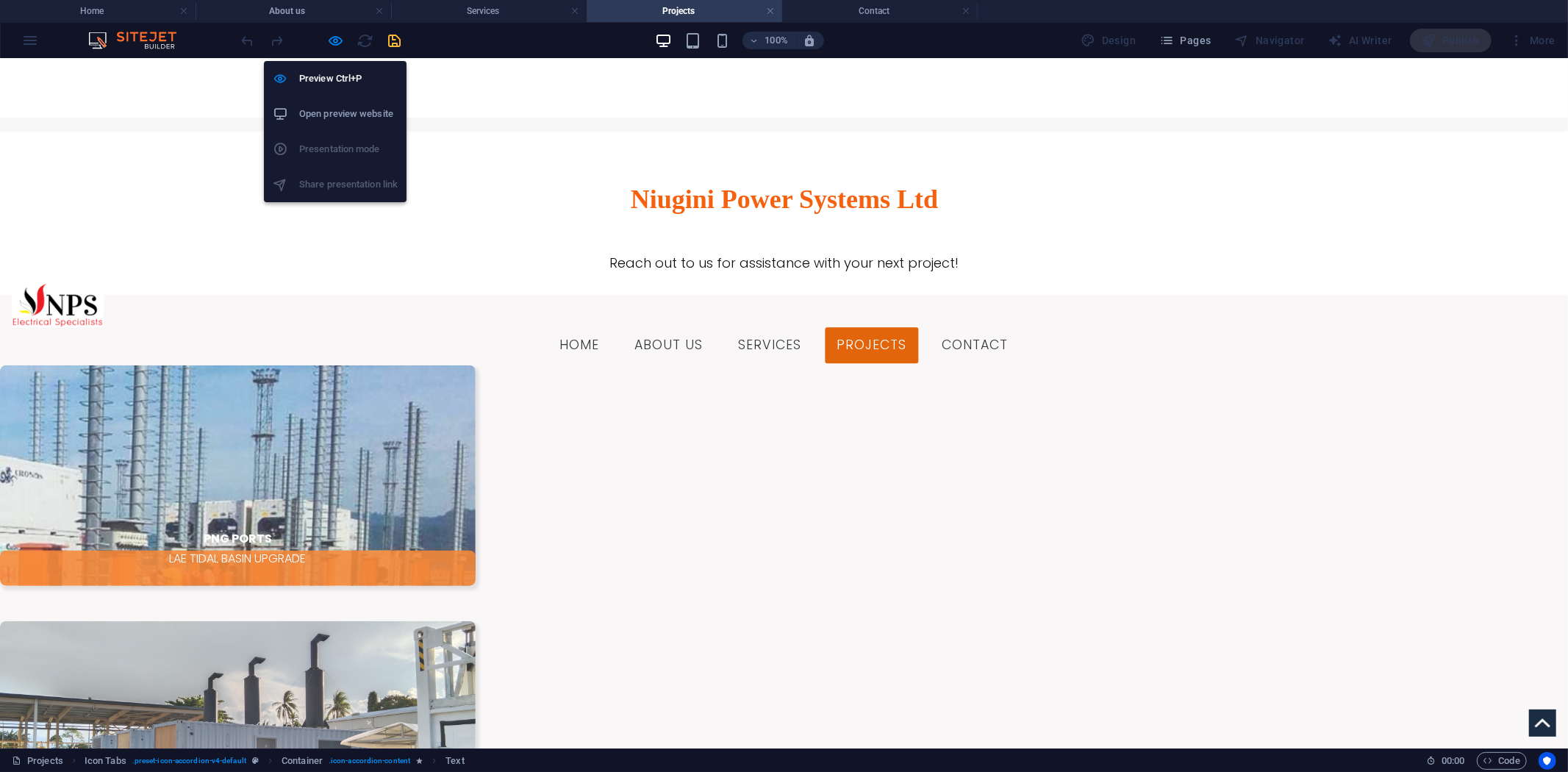
scroll to position [922, 0]
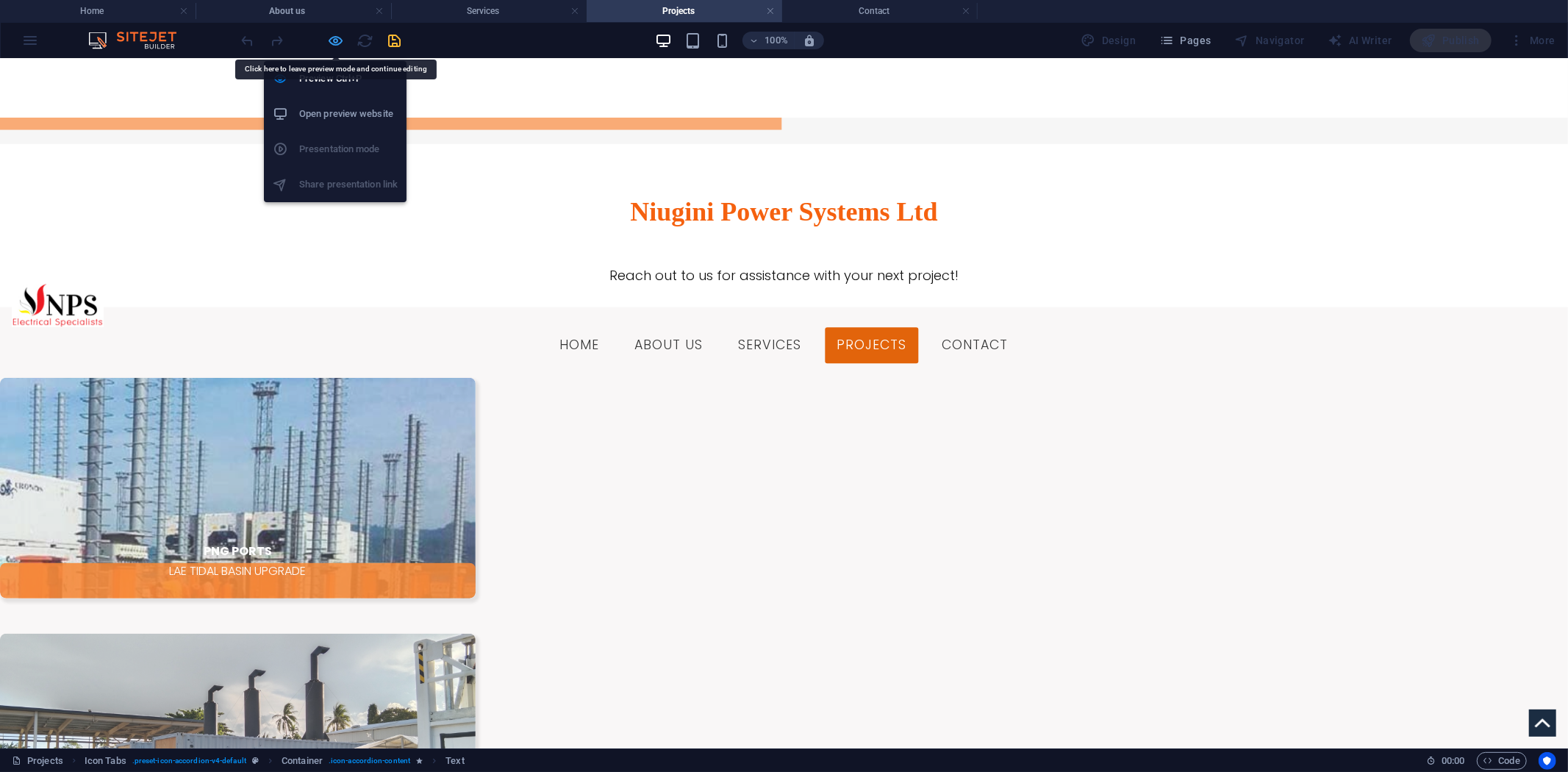
click at [332, 37] on icon "button" at bounding box center [336, 41] width 17 height 17
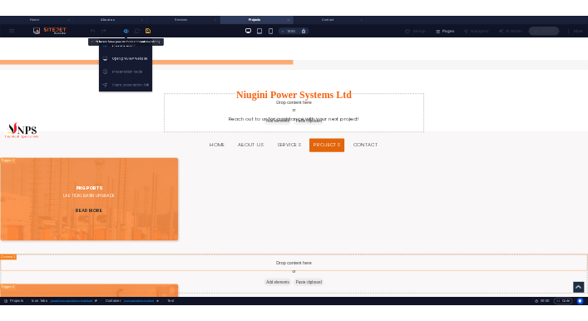
scroll to position [2014, 0]
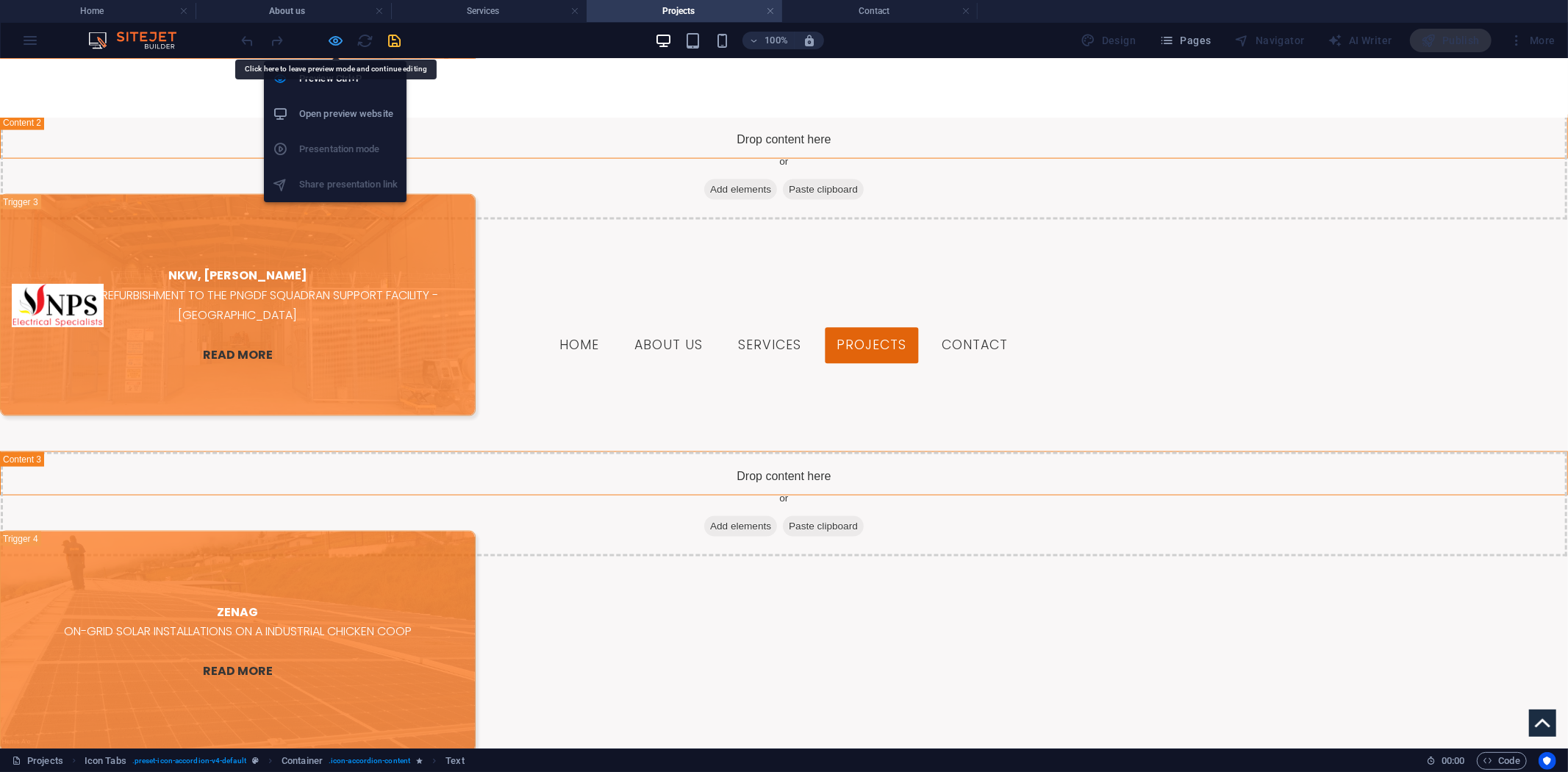
select select
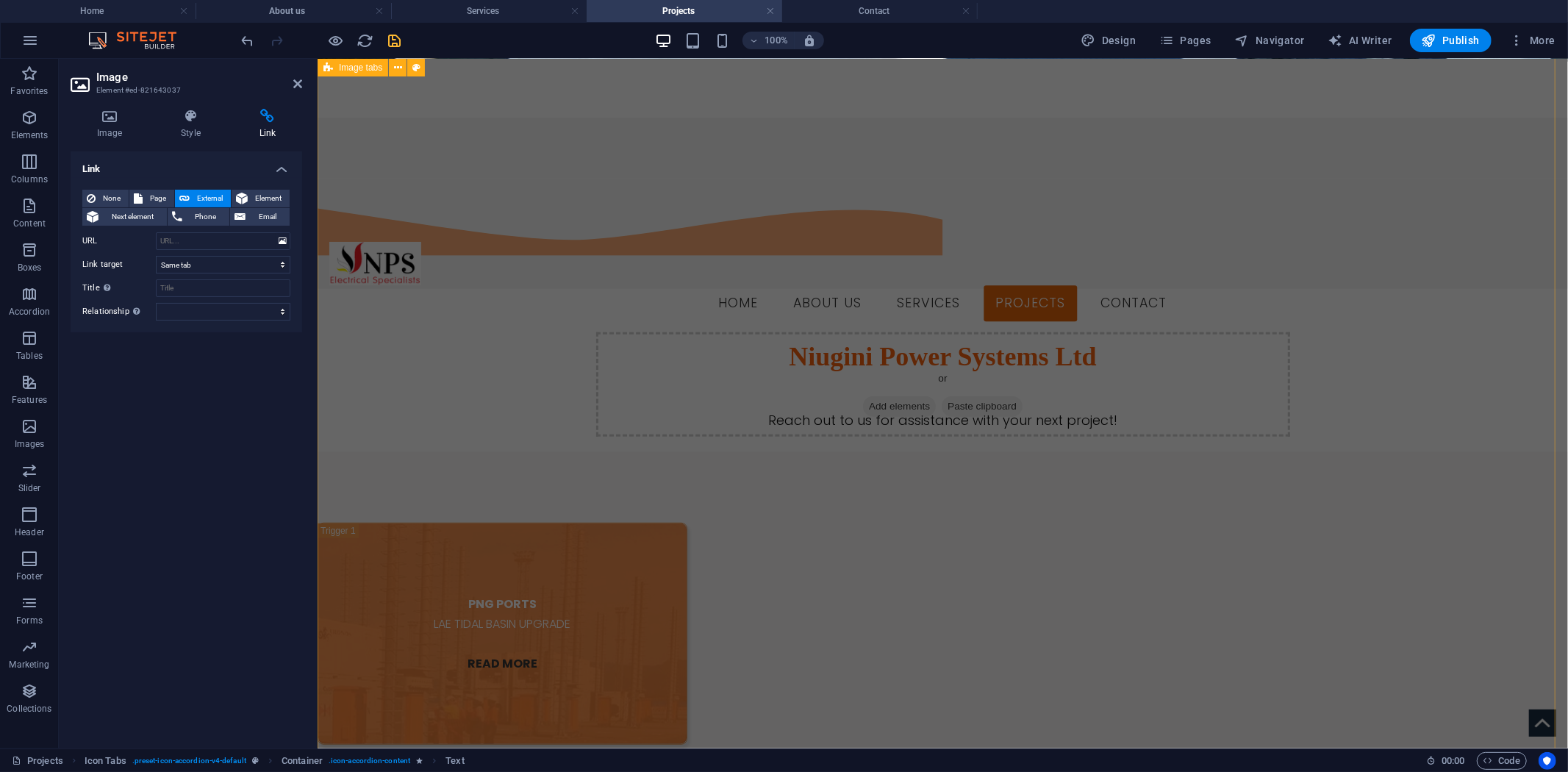
scroll to position [750, 0]
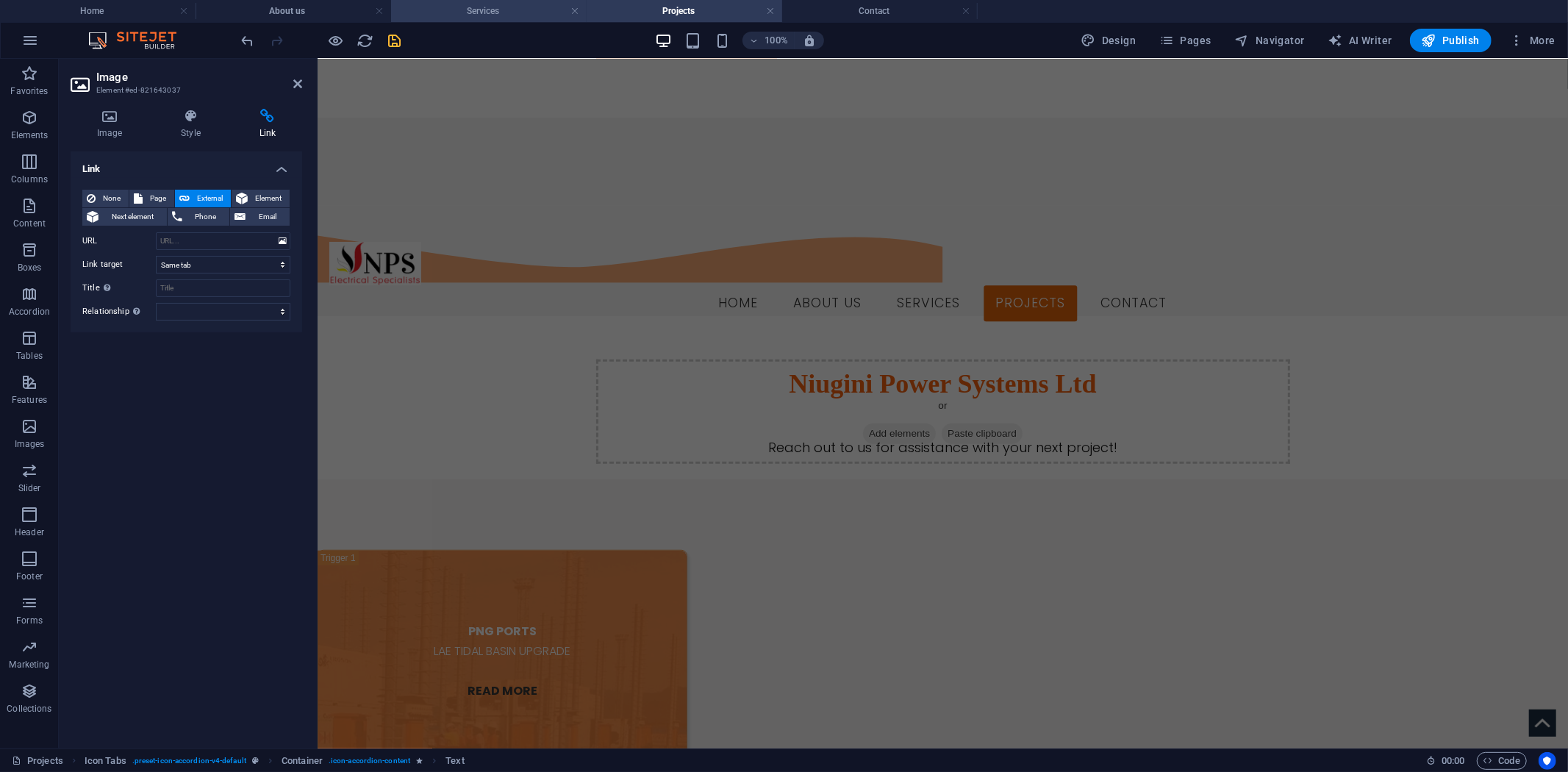
click at [530, 16] on h4 "Services" at bounding box center [489, 11] width 195 height 16
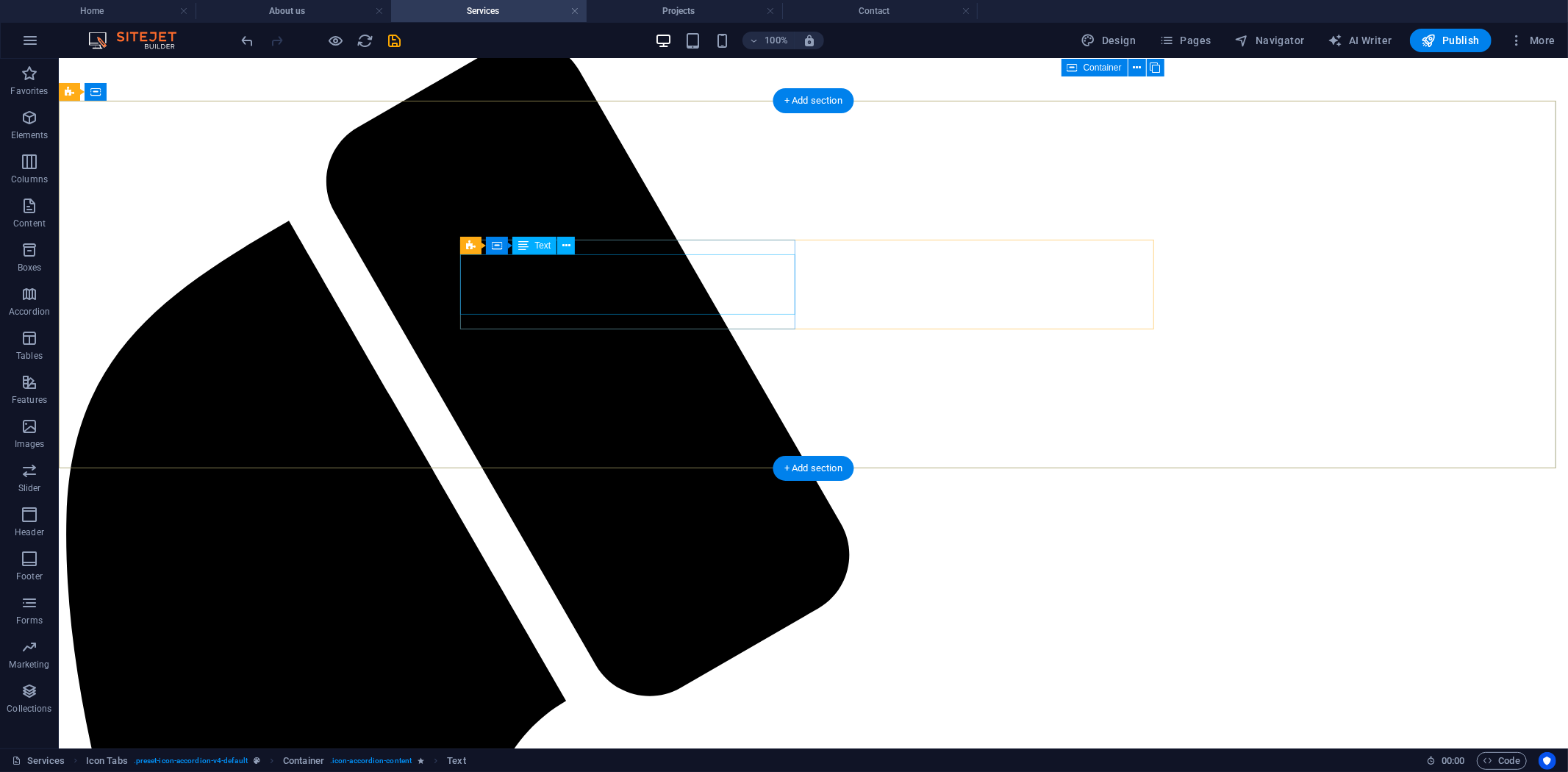
scroll to position [0, 0]
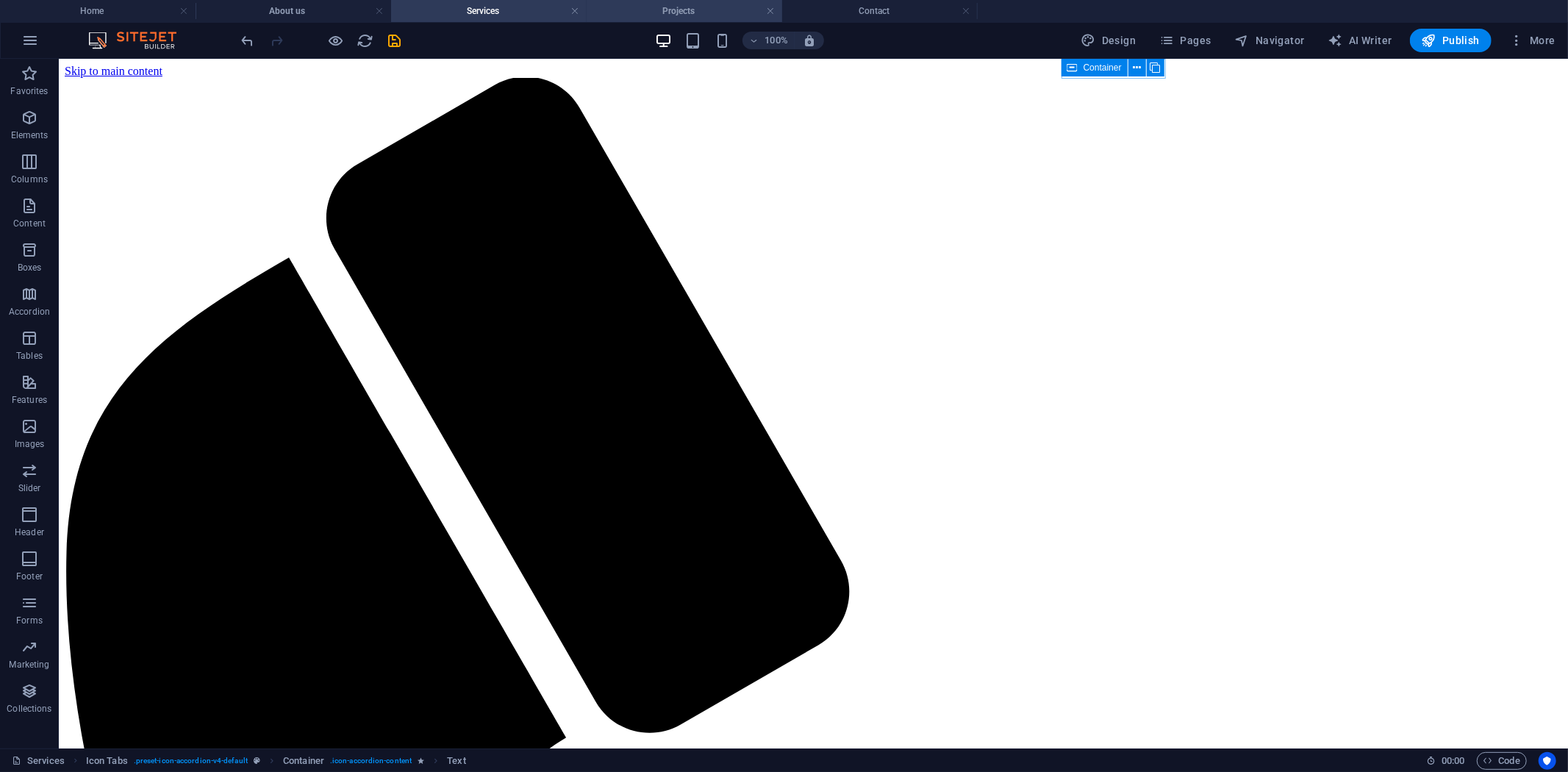
click at [695, 8] on h4 "Projects" at bounding box center [684, 11] width 195 height 16
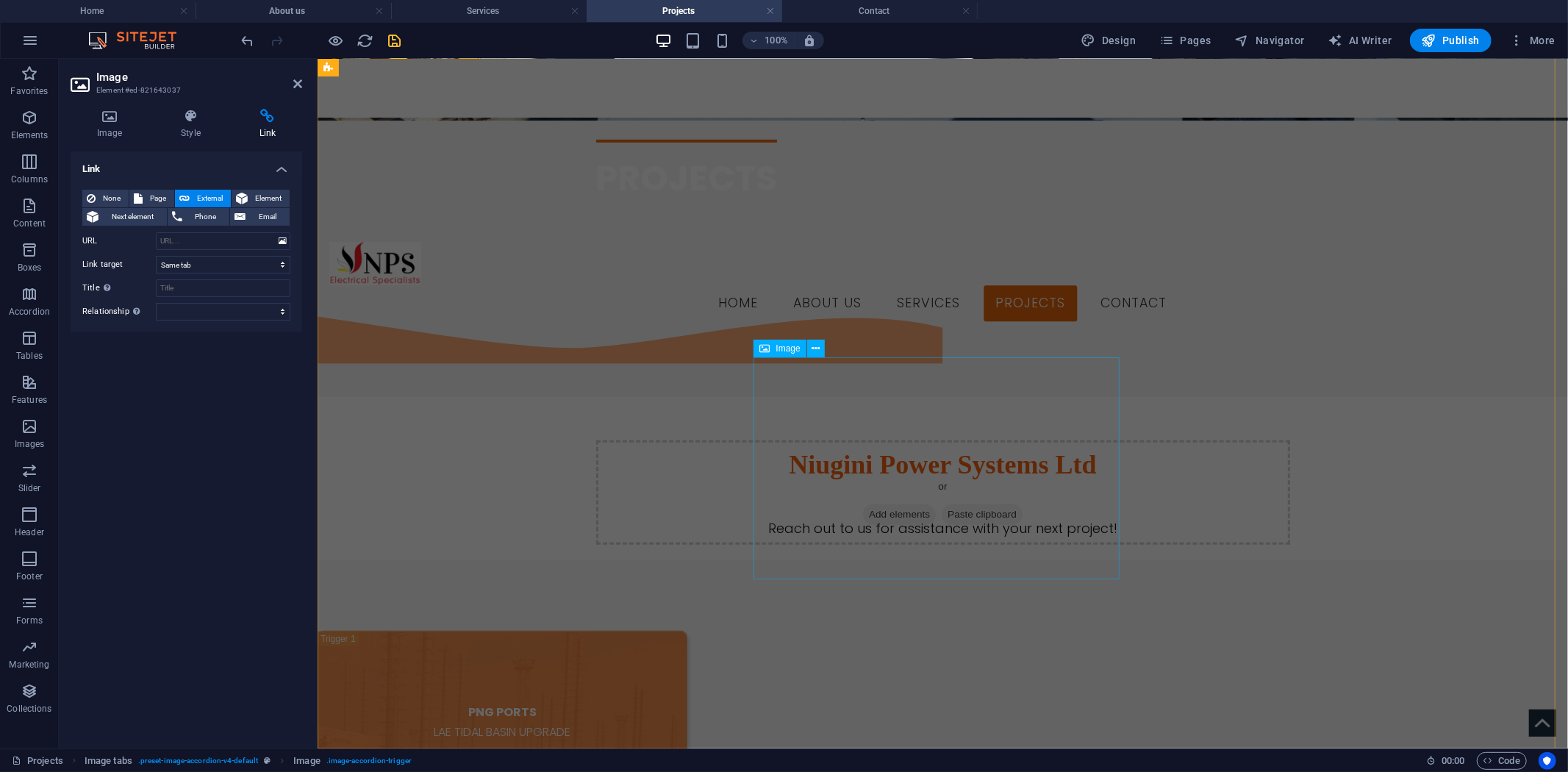
scroll to position [980, 0]
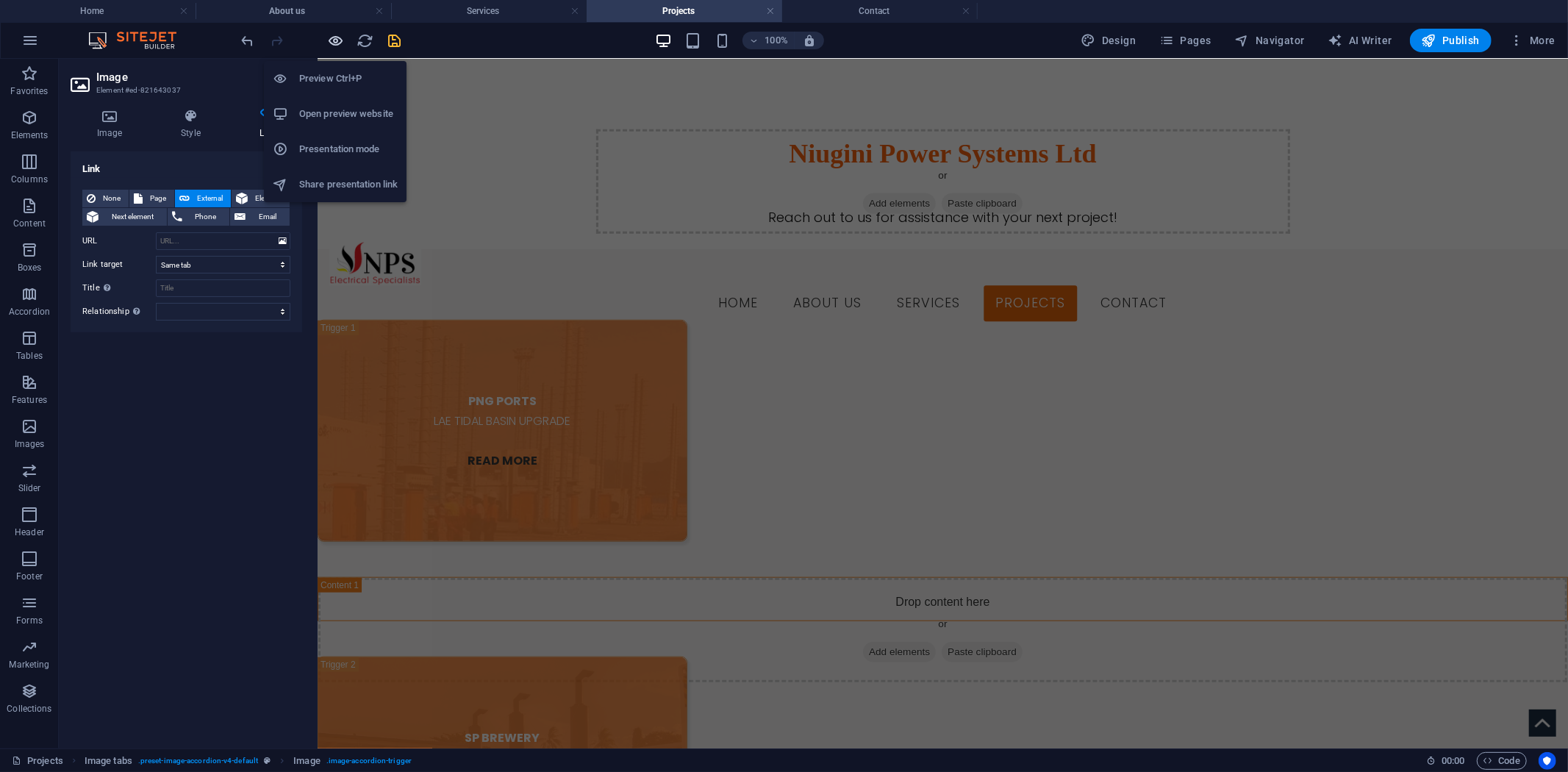
click at [337, 34] on icon "button" at bounding box center [336, 41] width 17 height 17
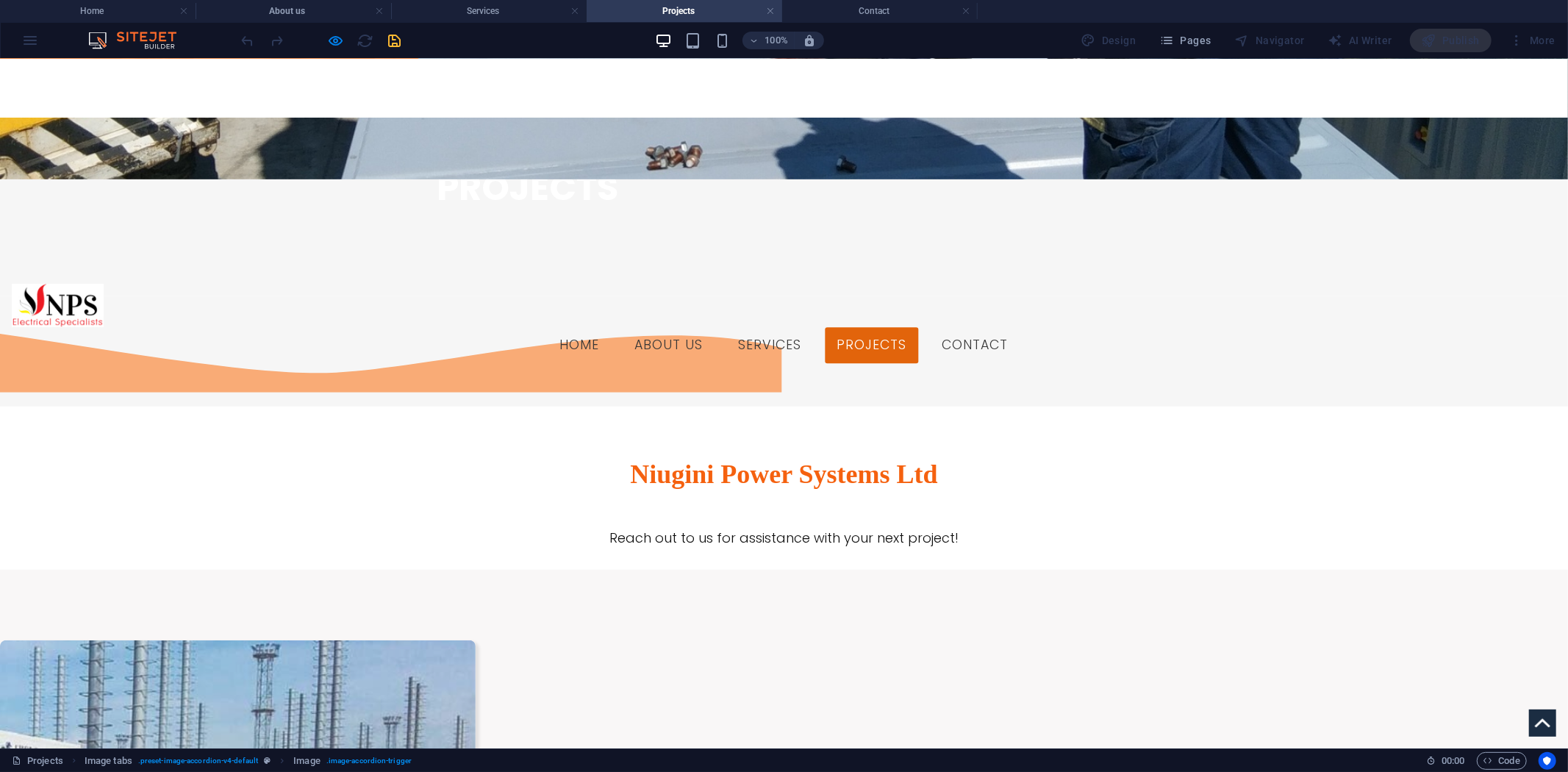
scroll to position [513, 0]
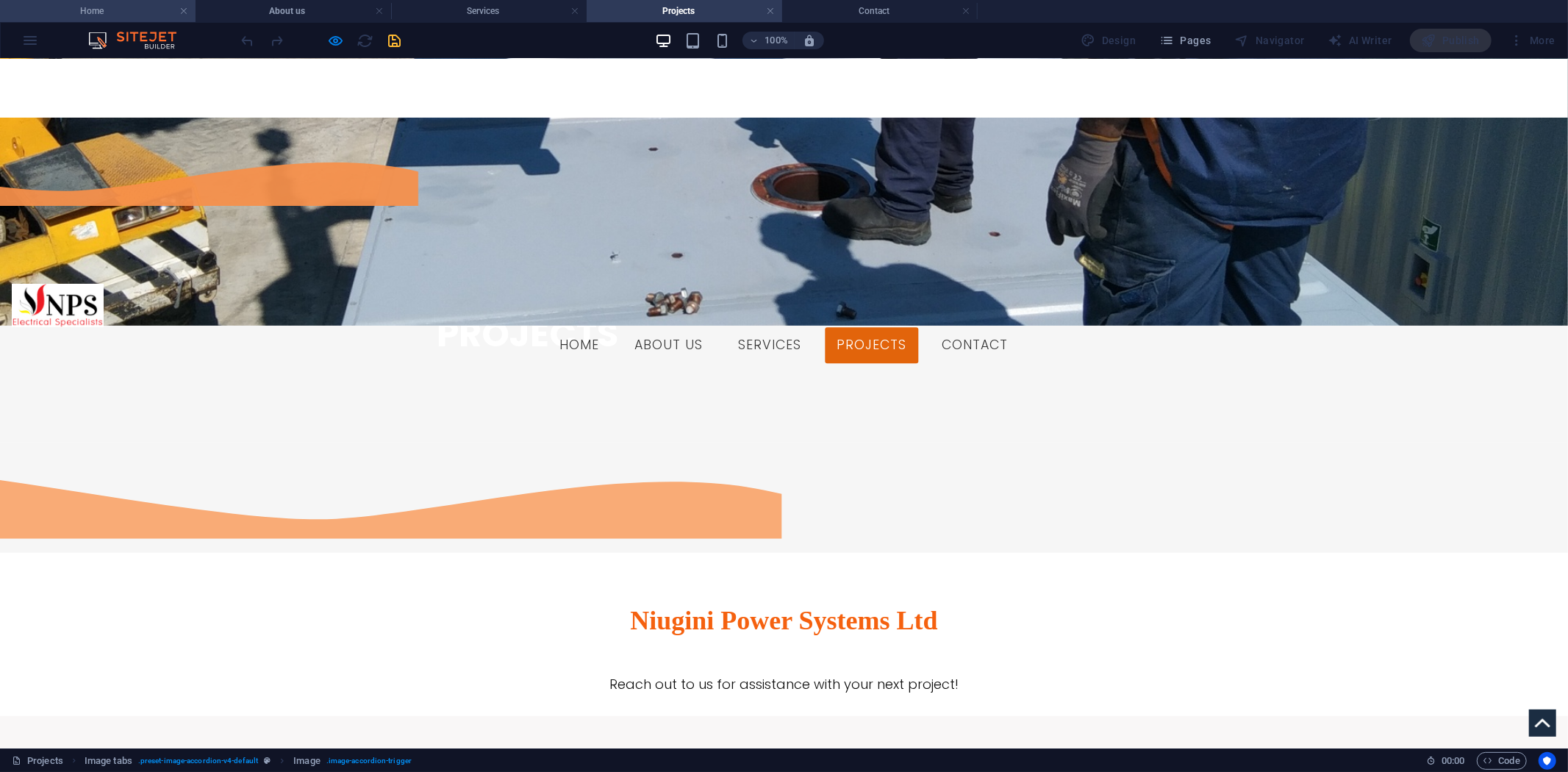
click at [86, 19] on h4 "Home" at bounding box center [97, 11] width 195 height 16
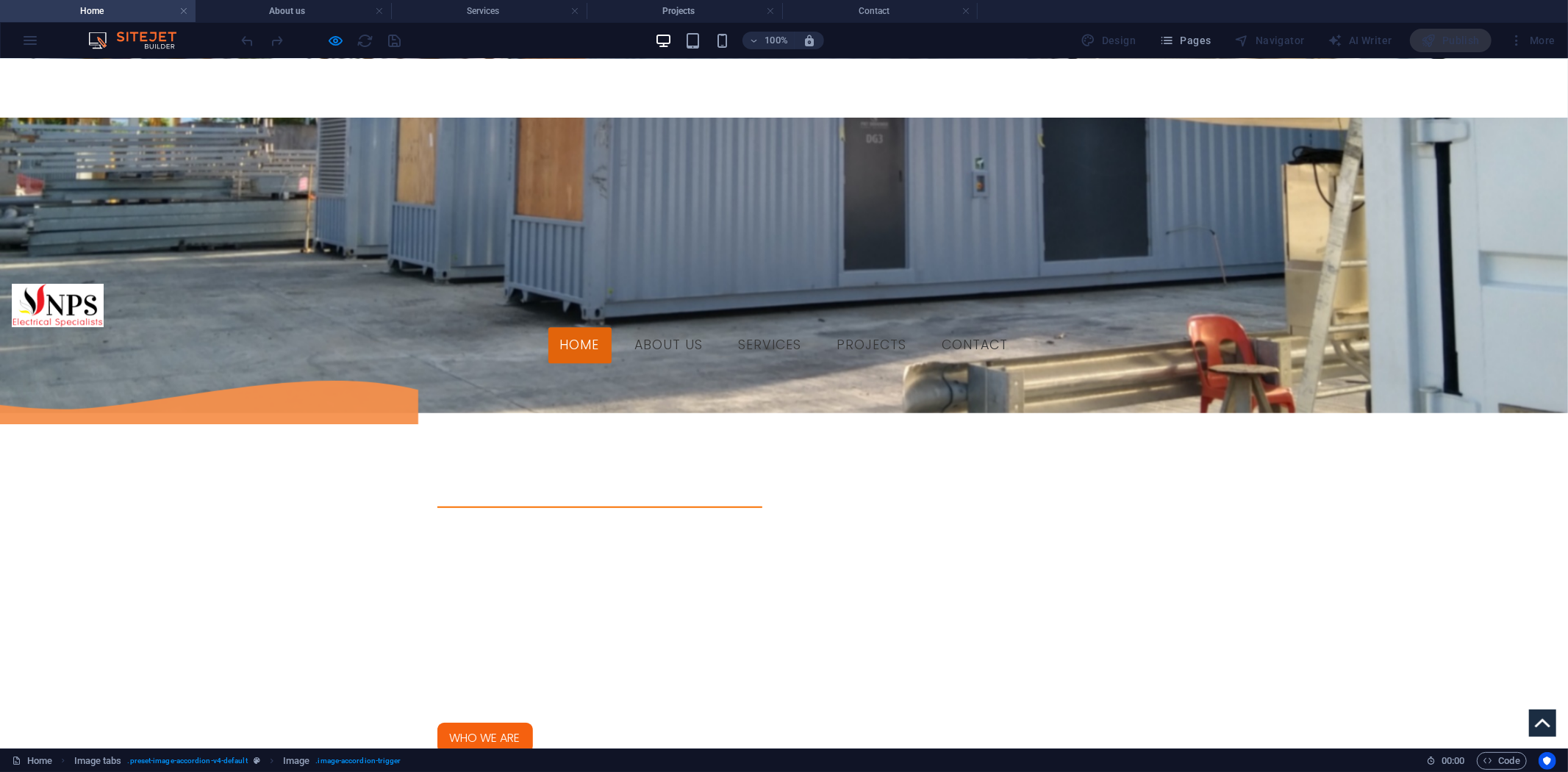
scroll to position [853, 0]
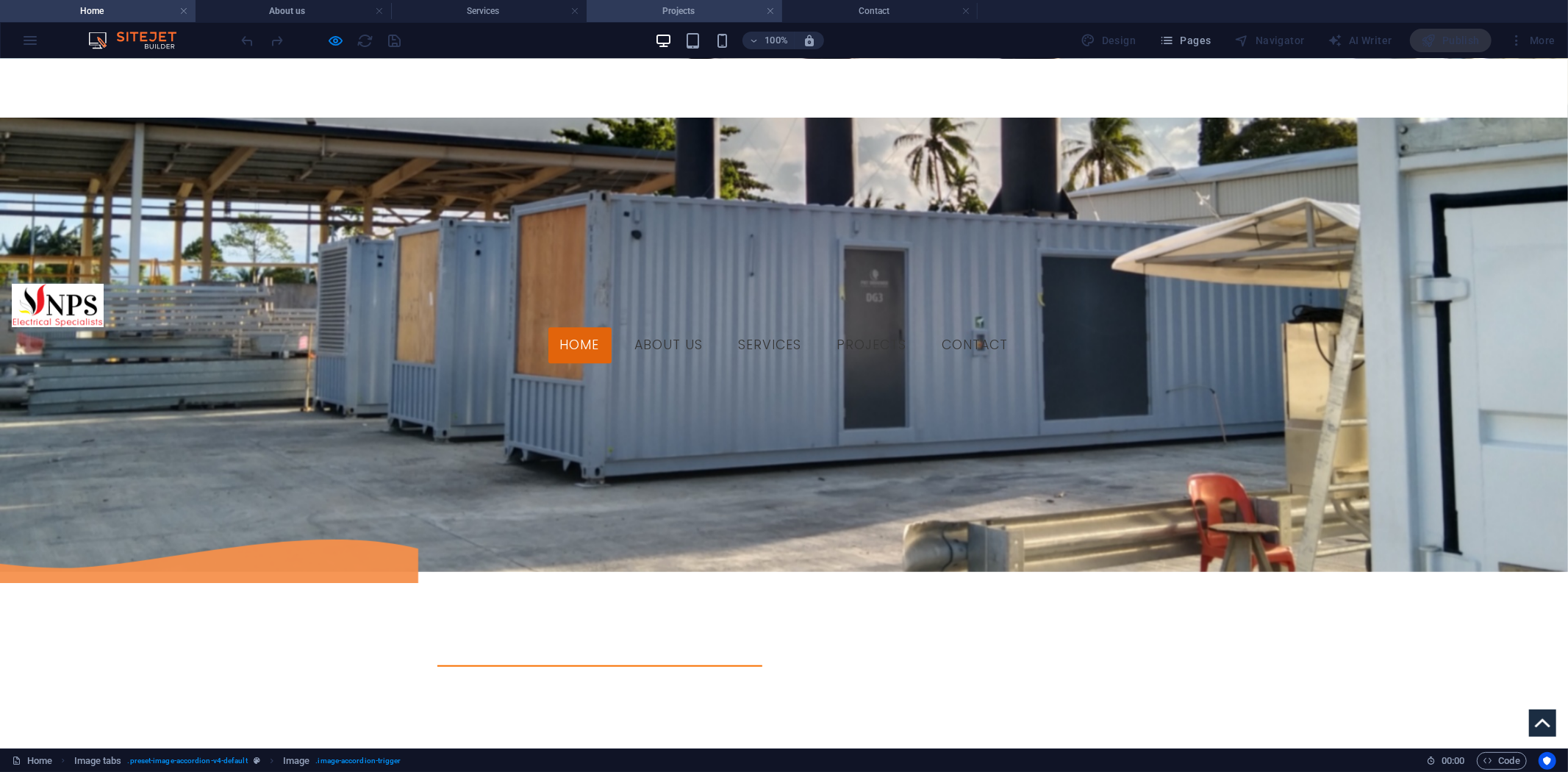
click at [684, 4] on h4 "Projects" at bounding box center [684, 11] width 195 height 16
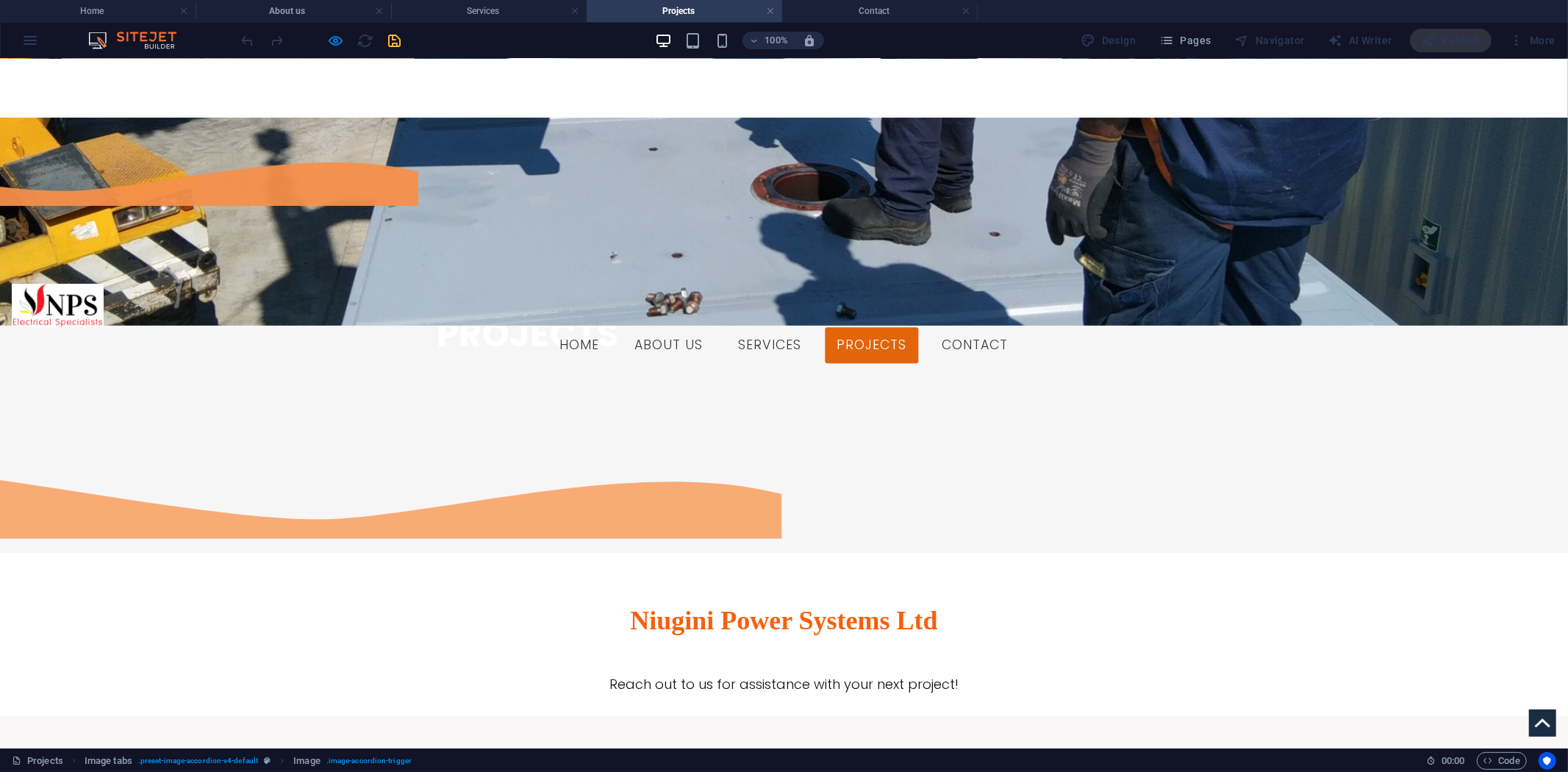
scroll to position [922, 0]
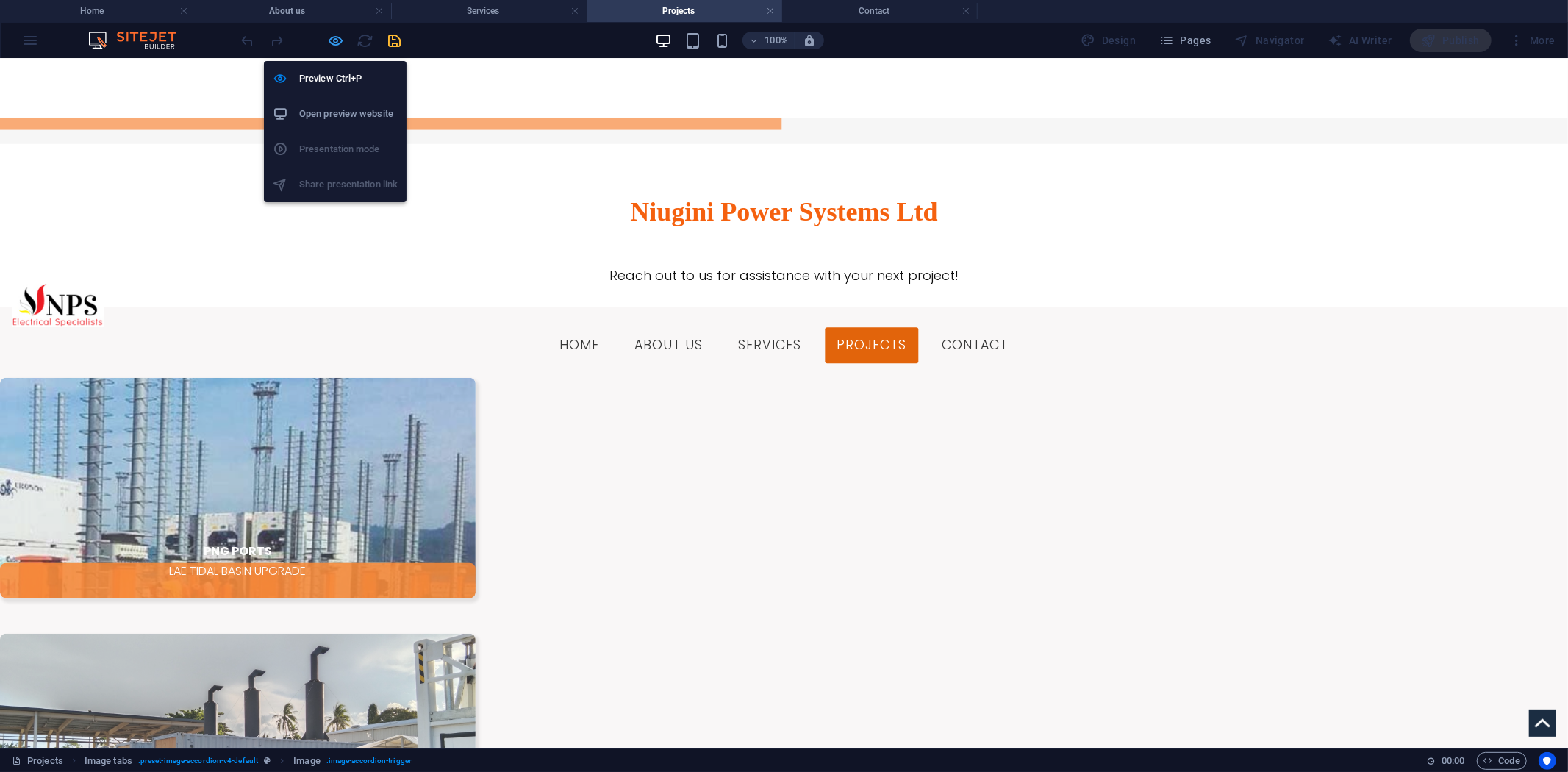
drag, startPoint x: 331, startPoint y: 46, endPoint x: 205, endPoint y: 20, distance: 128.7
click at [331, 46] on icon "button" at bounding box center [336, 41] width 17 height 17
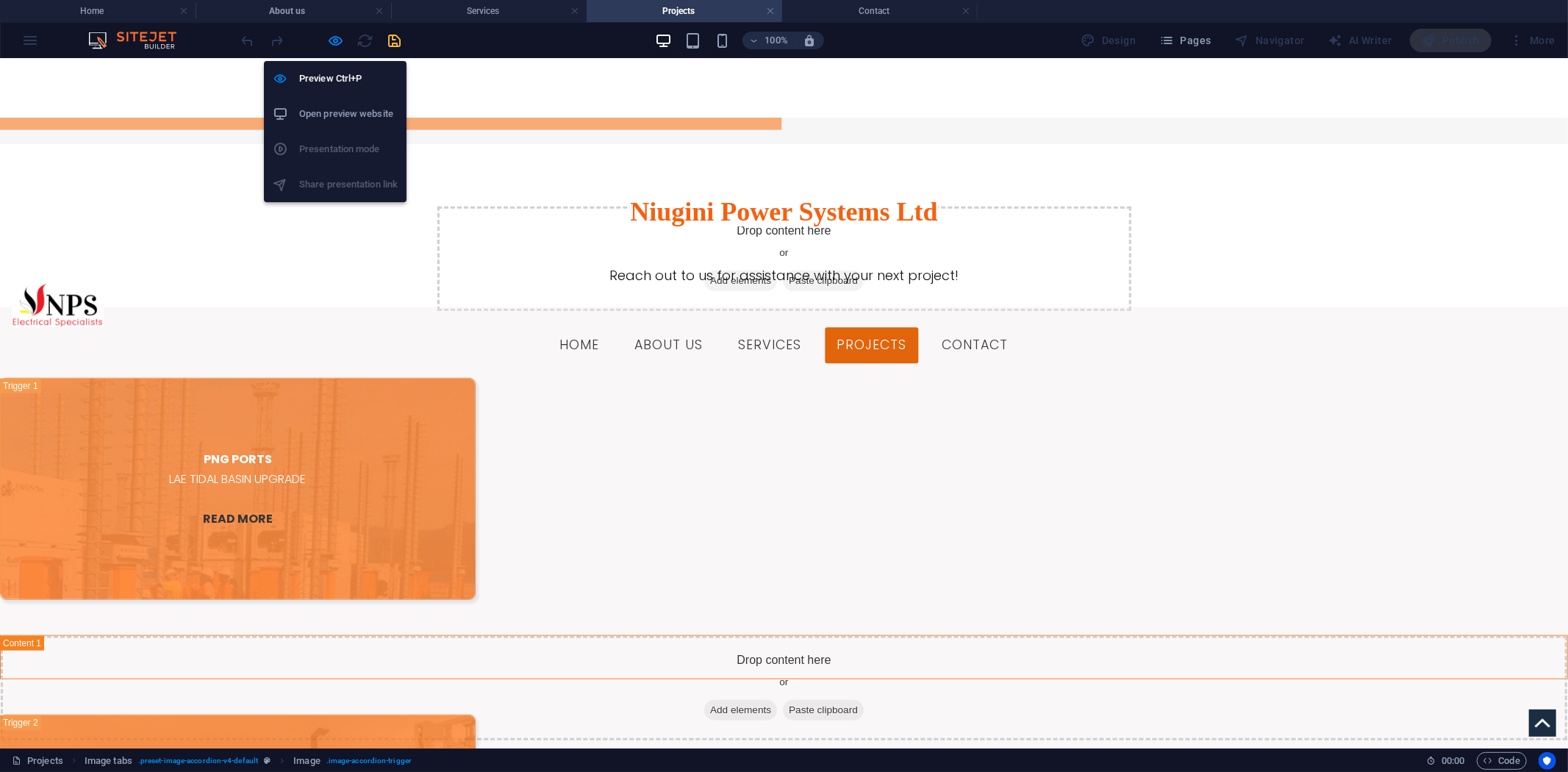
select select
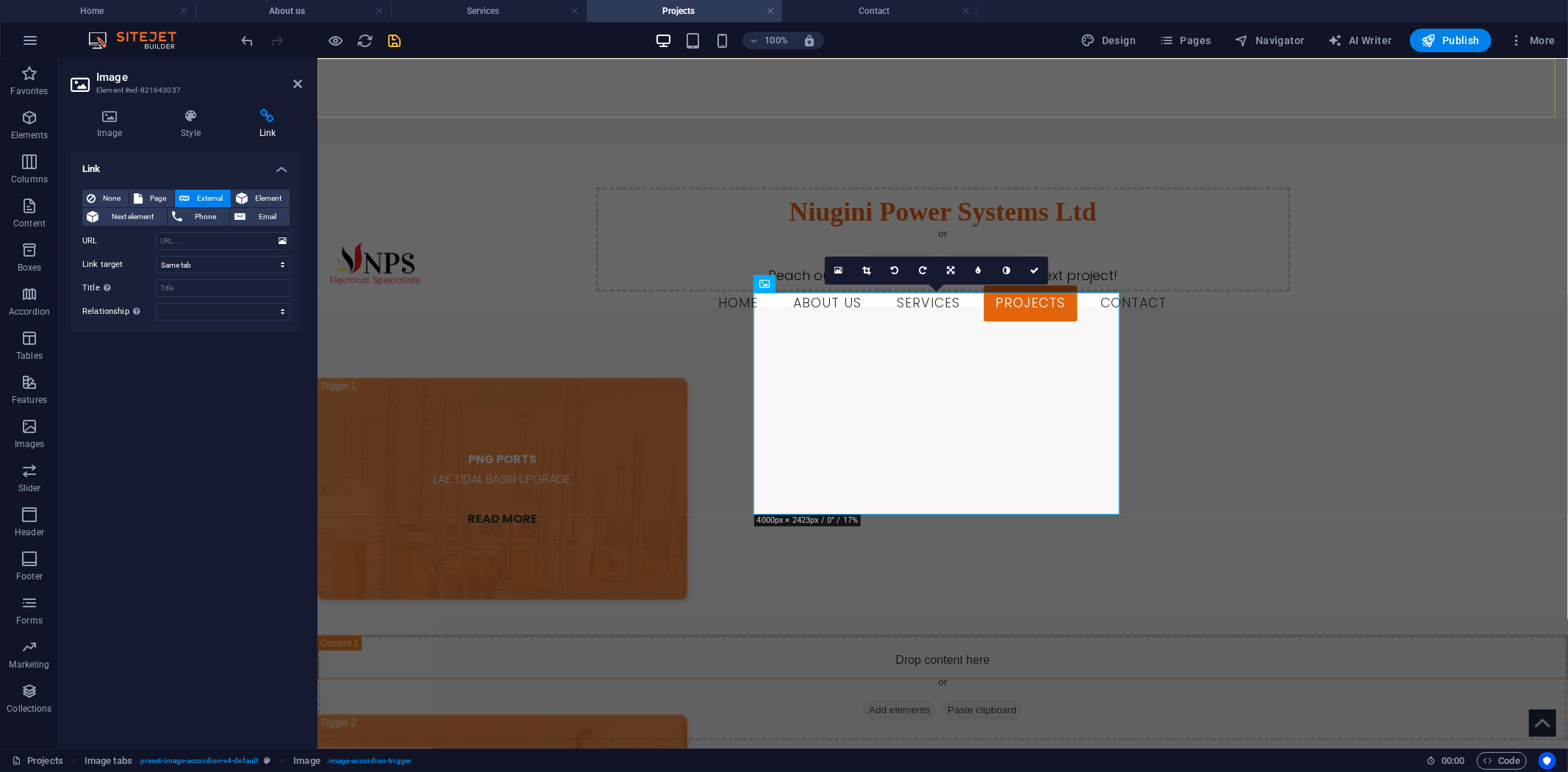
scroll to position [1779, 0]
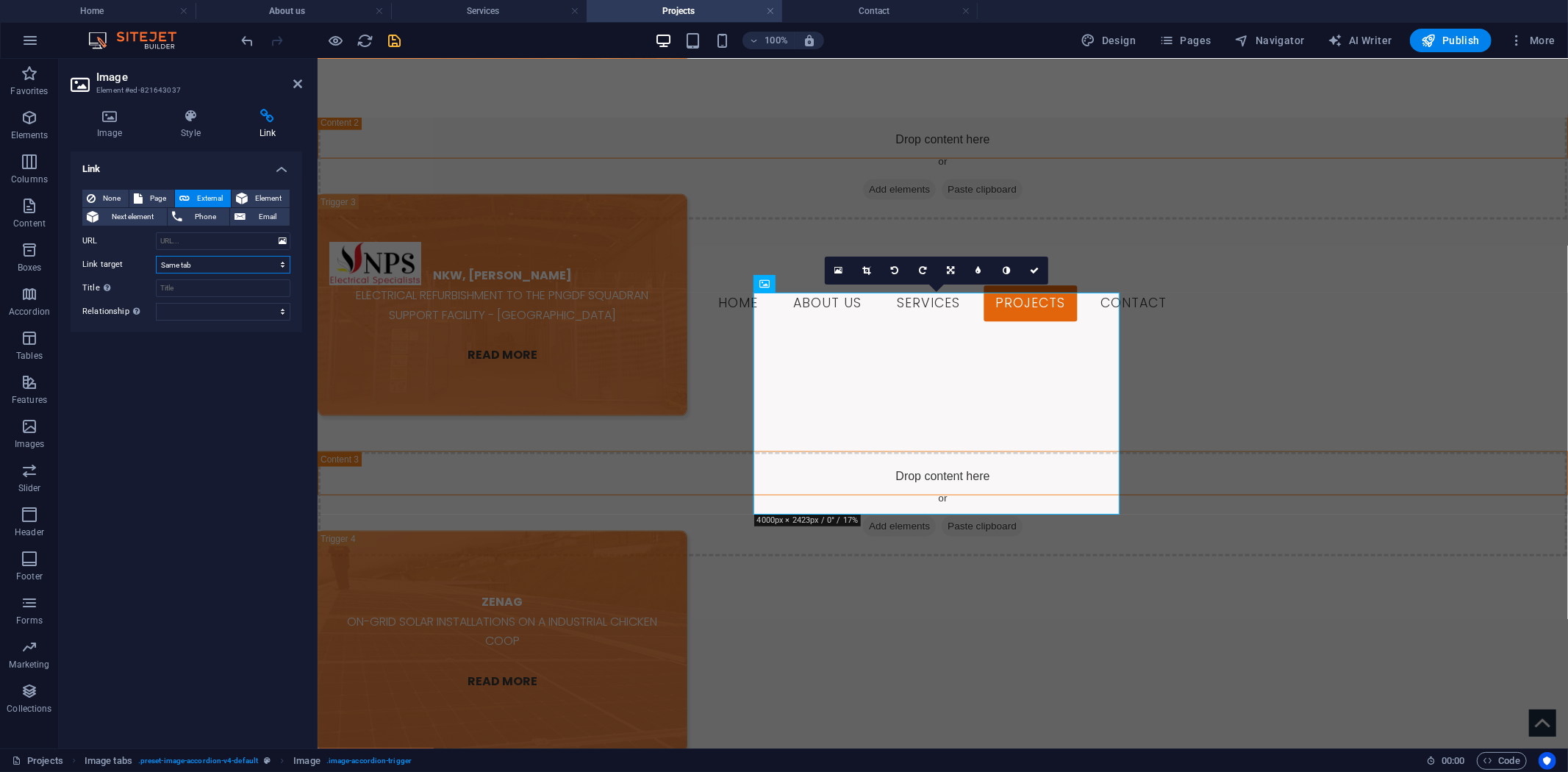
click at [279, 259] on select "New tab Same tab Overlay" at bounding box center [223, 265] width 134 height 18
click at [278, 267] on select "New tab Same tab Overlay" at bounding box center [223, 265] width 134 height 18
click at [558, 411] on div "PNG PORTS LAE TIDAL BASIN UPGRADE READ MORE Drop content here or Add elements P…" at bounding box center [943, 512] width 1251 height 2126
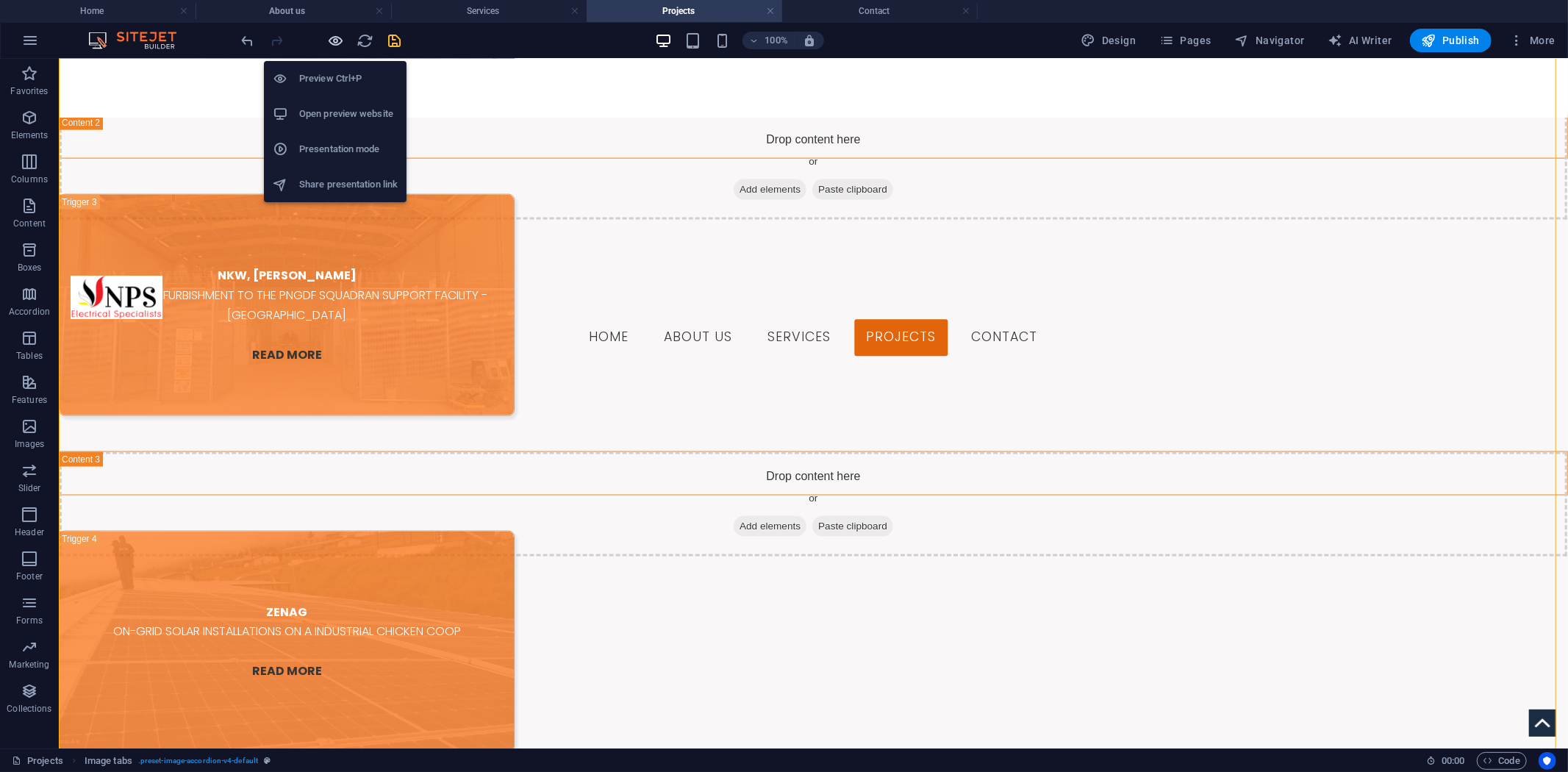
click at [332, 37] on icon "button" at bounding box center [336, 41] width 17 height 17
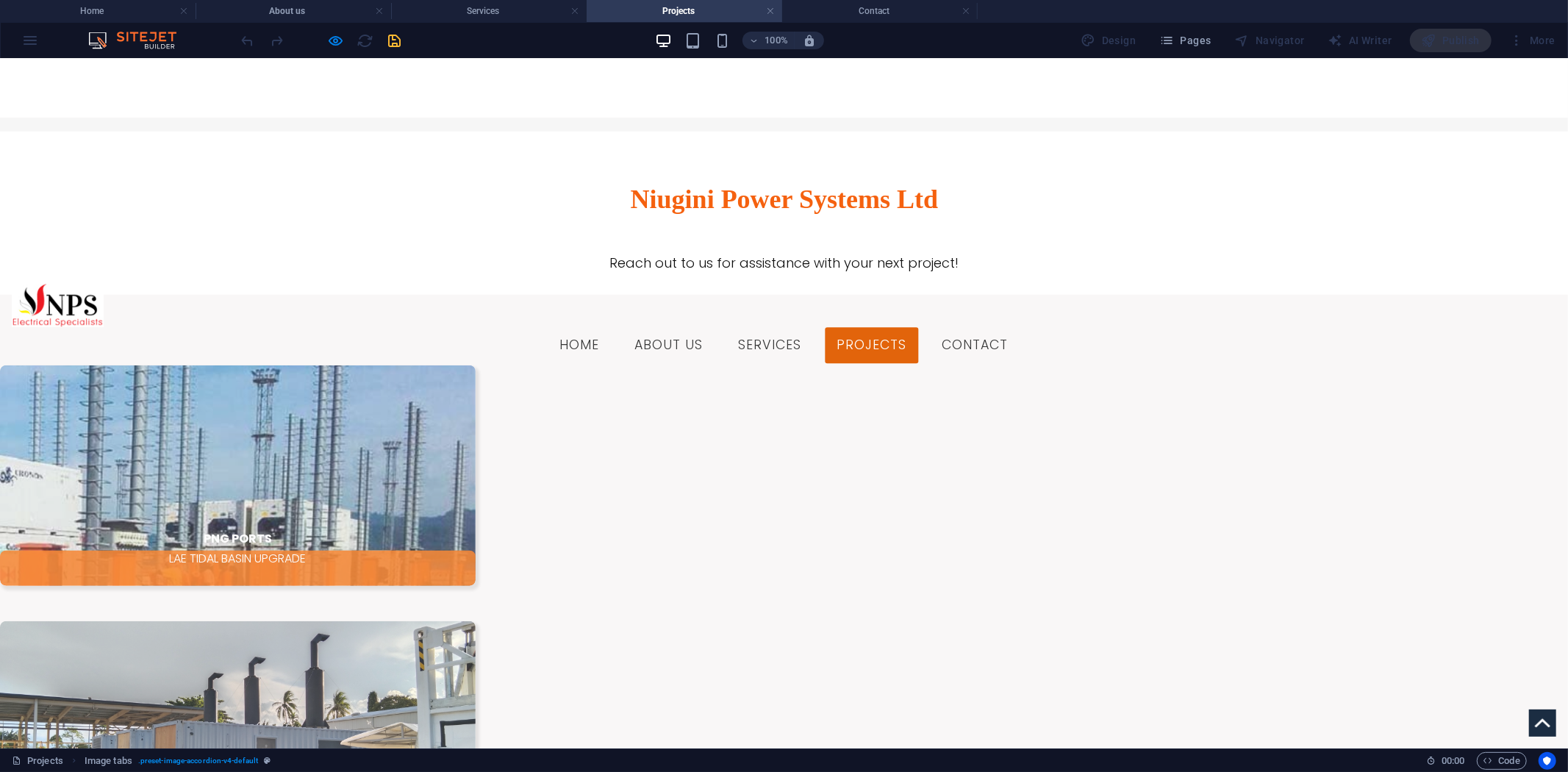
scroll to position [922, 0]
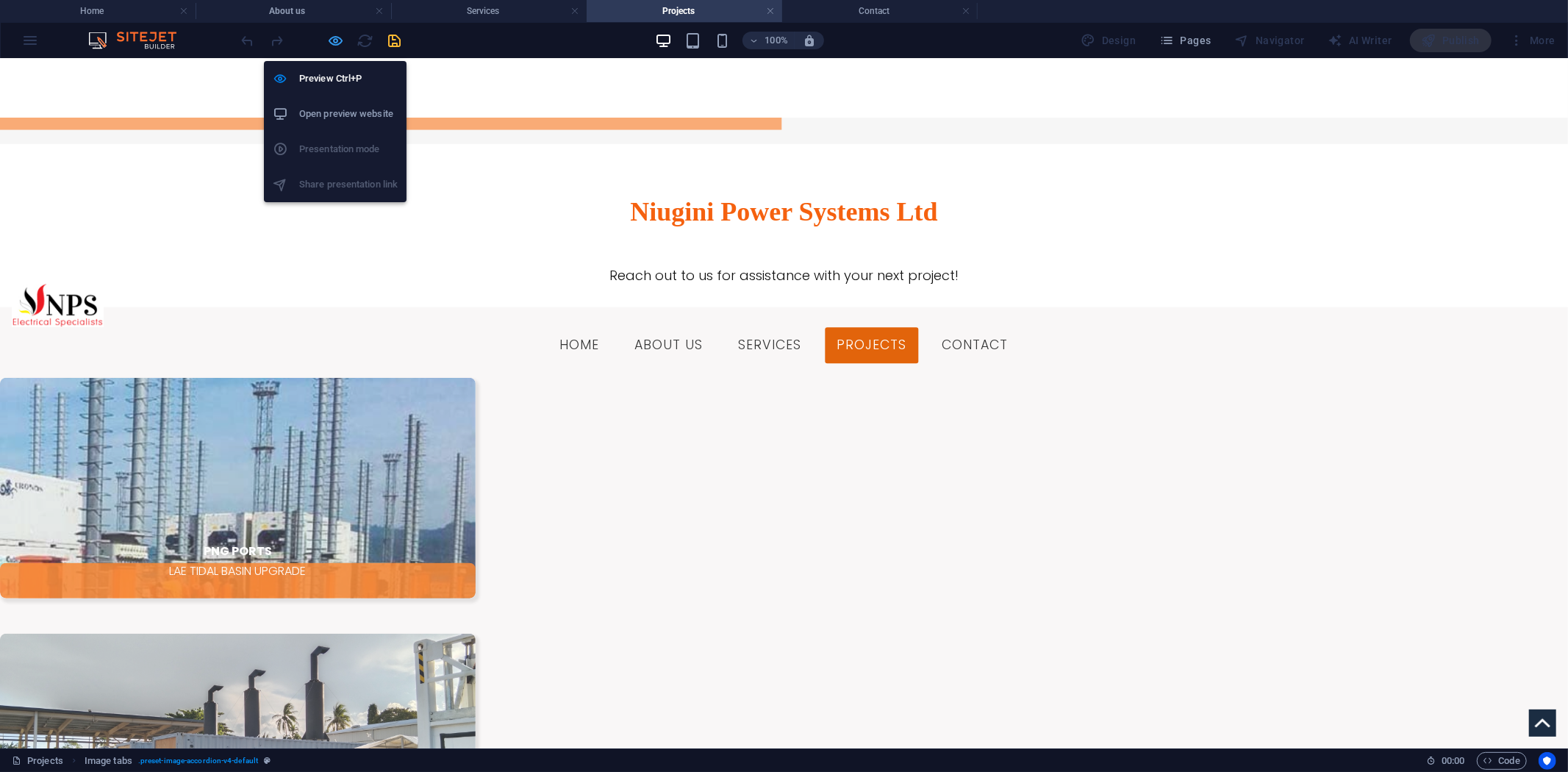
click at [341, 42] on icon "button" at bounding box center [336, 41] width 17 height 17
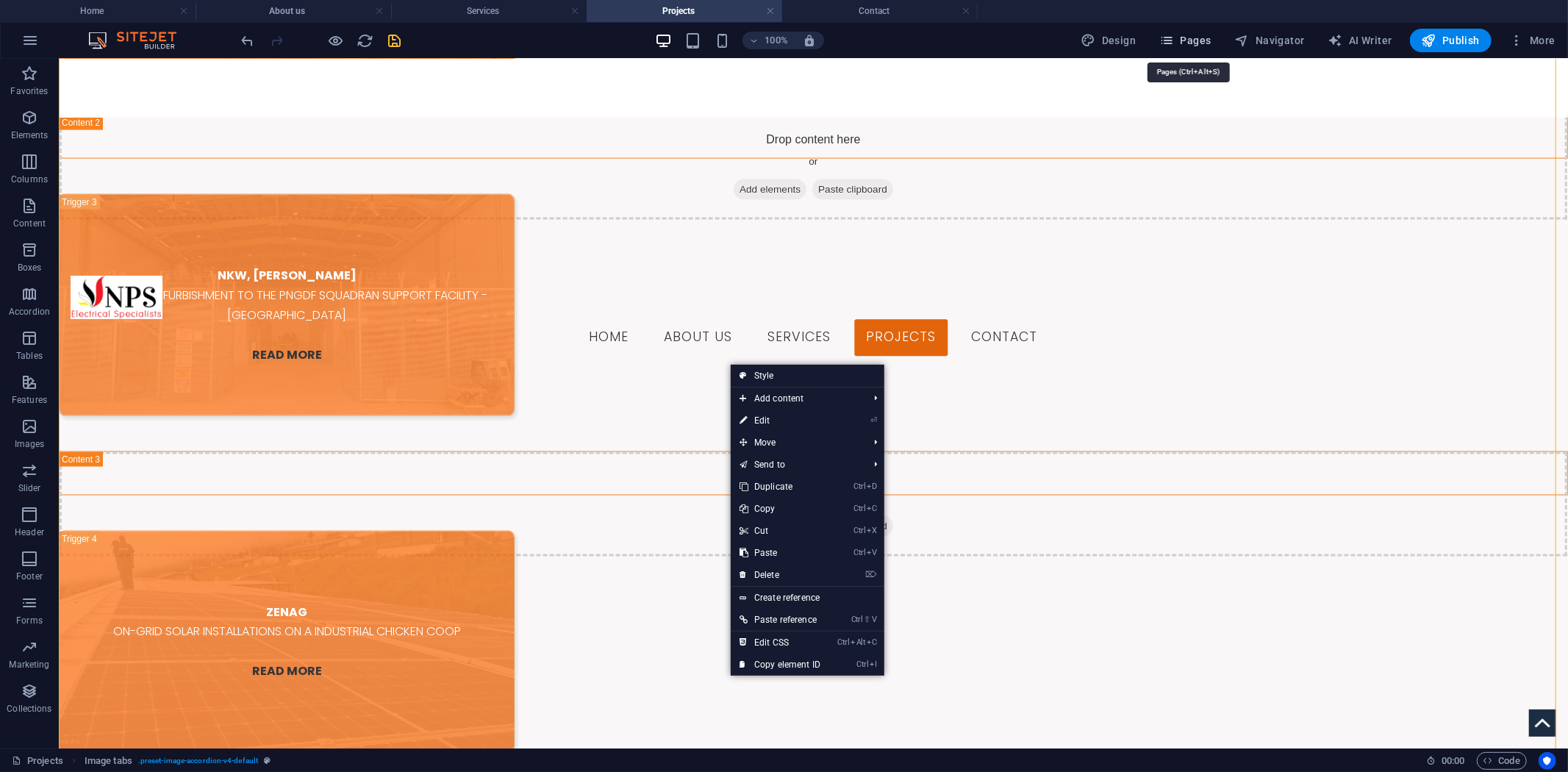
click at [1191, 44] on span "Pages" at bounding box center [1185, 40] width 51 height 15
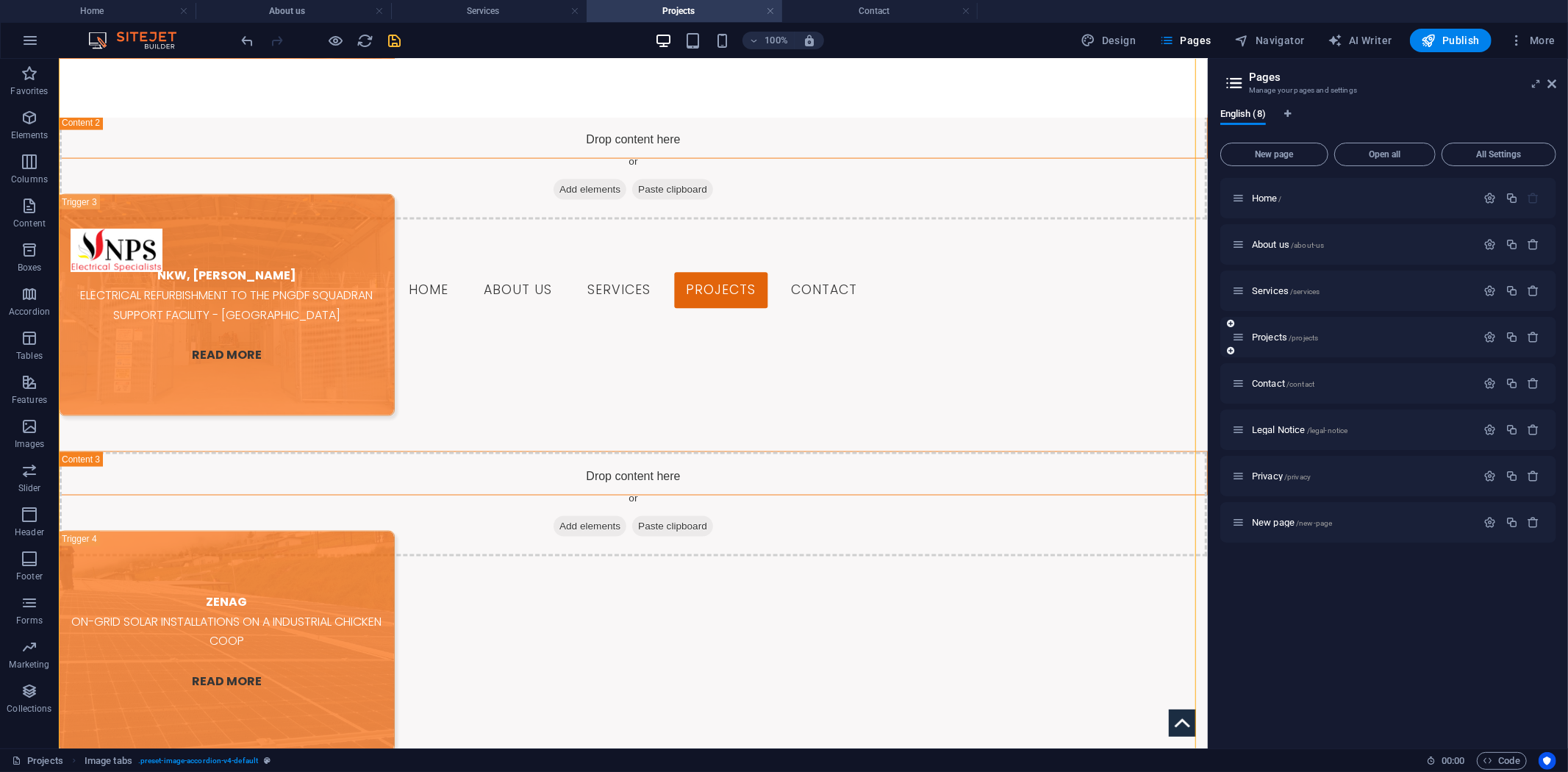
click at [1230, 351] on icon at bounding box center [1231, 351] width 7 height 9
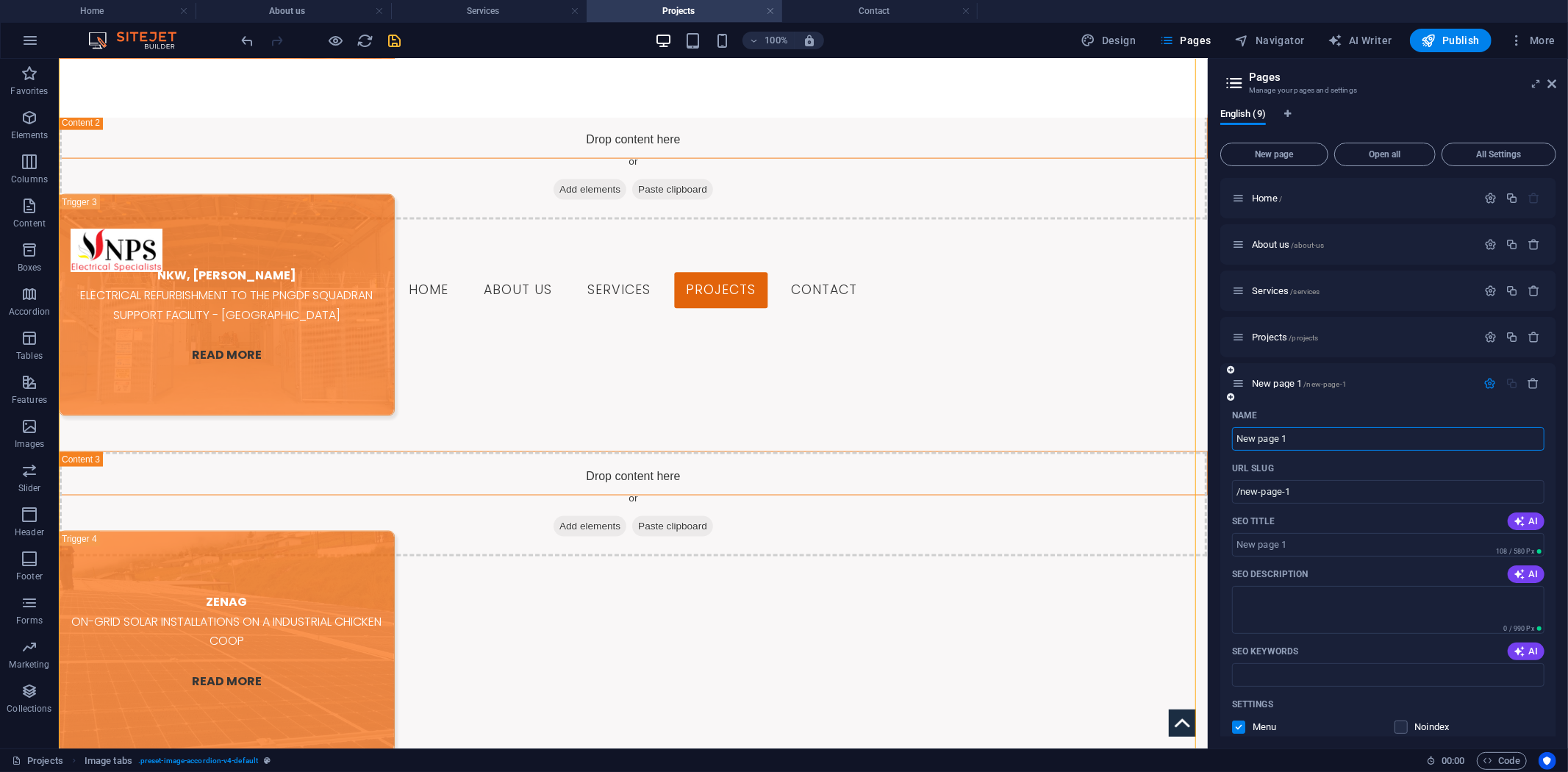
click at [1318, 430] on input "New page 1" at bounding box center [1389, 439] width 313 height 24
click at [1528, 388] on icon "button" at bounding box center [1534, 383] width 12 height 12
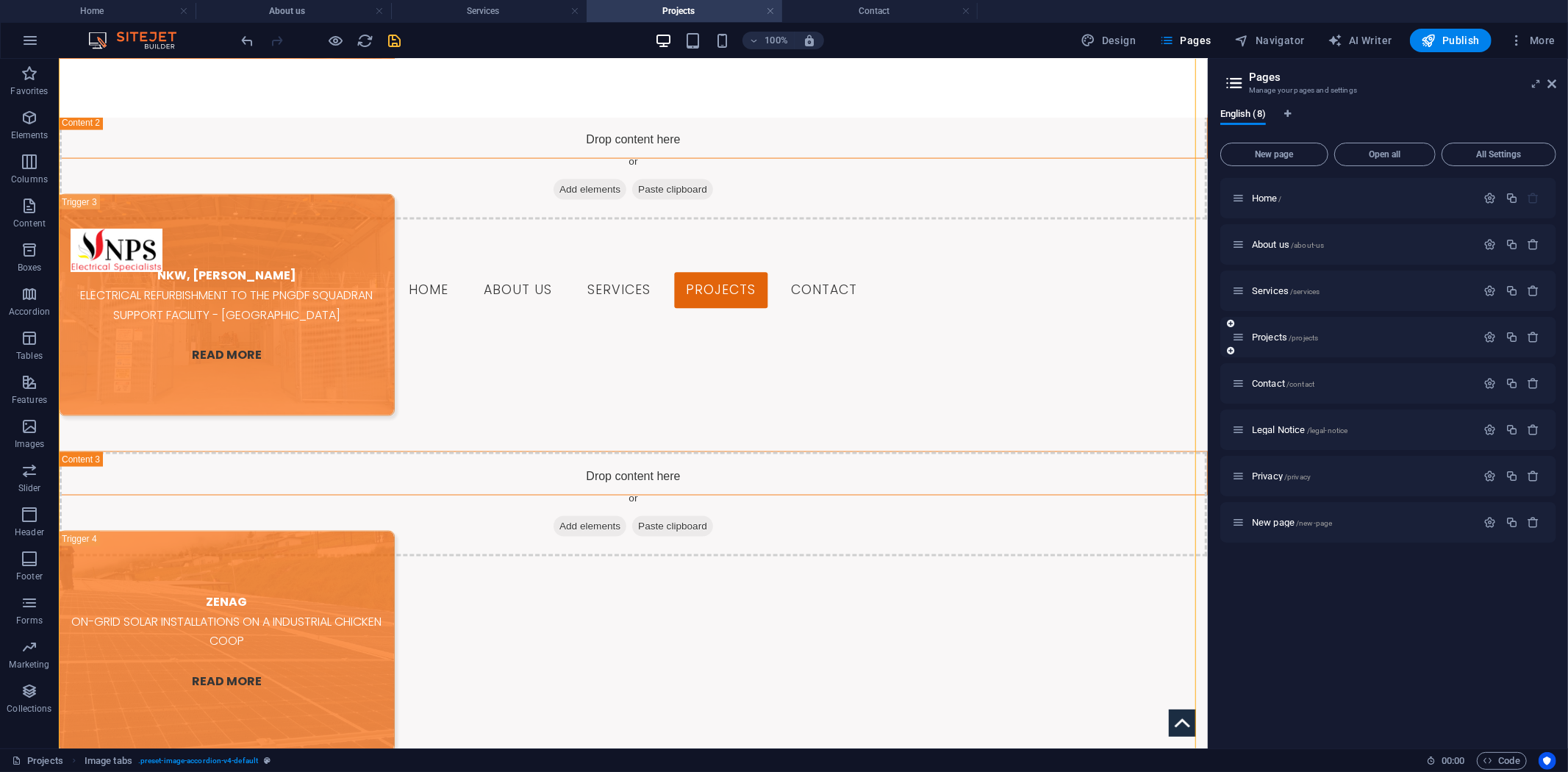
click at [1231, 325] on icon at bounding box center [1231, 323] width 7 height 9
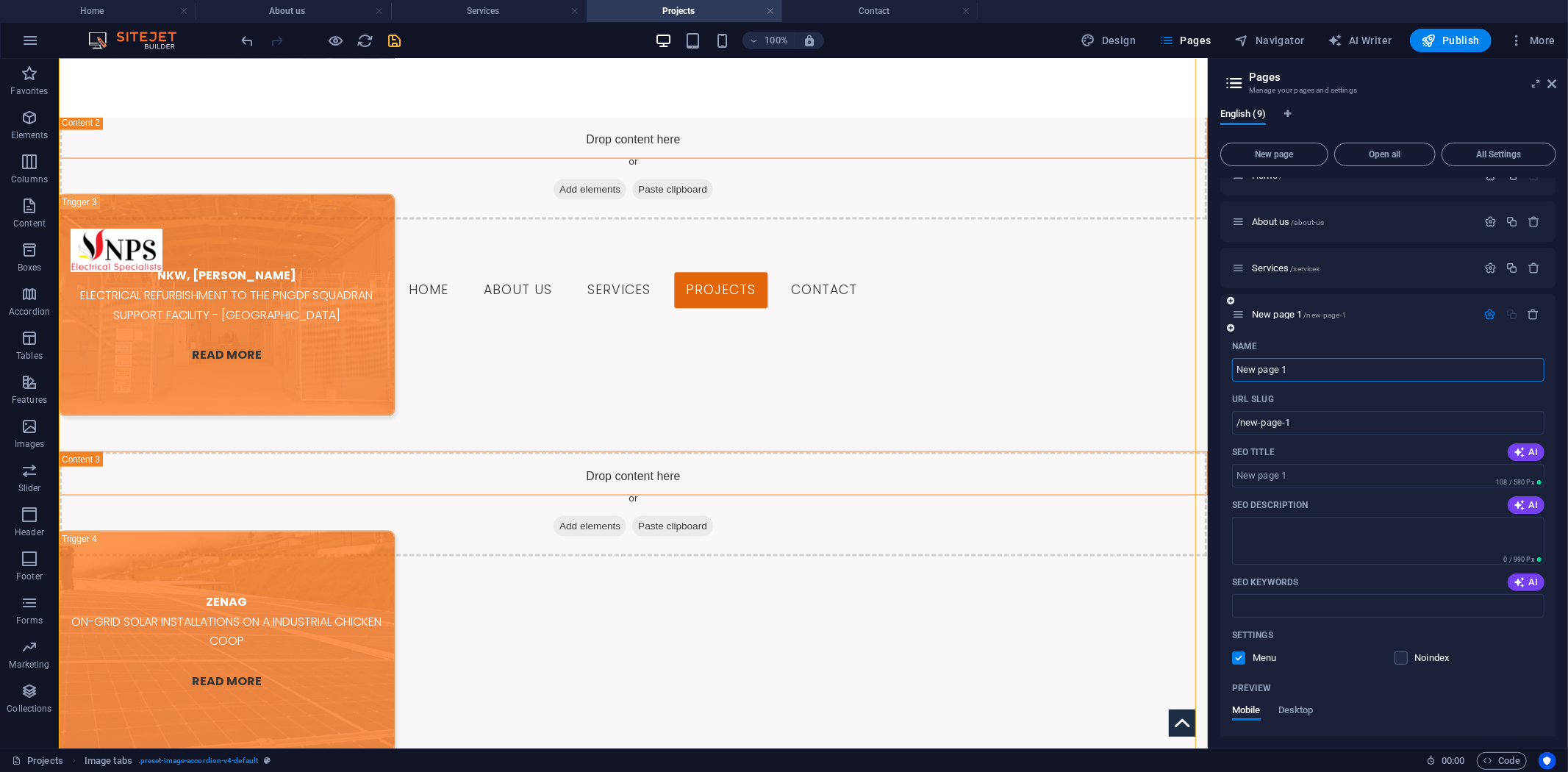
scroll to position [0, 0]
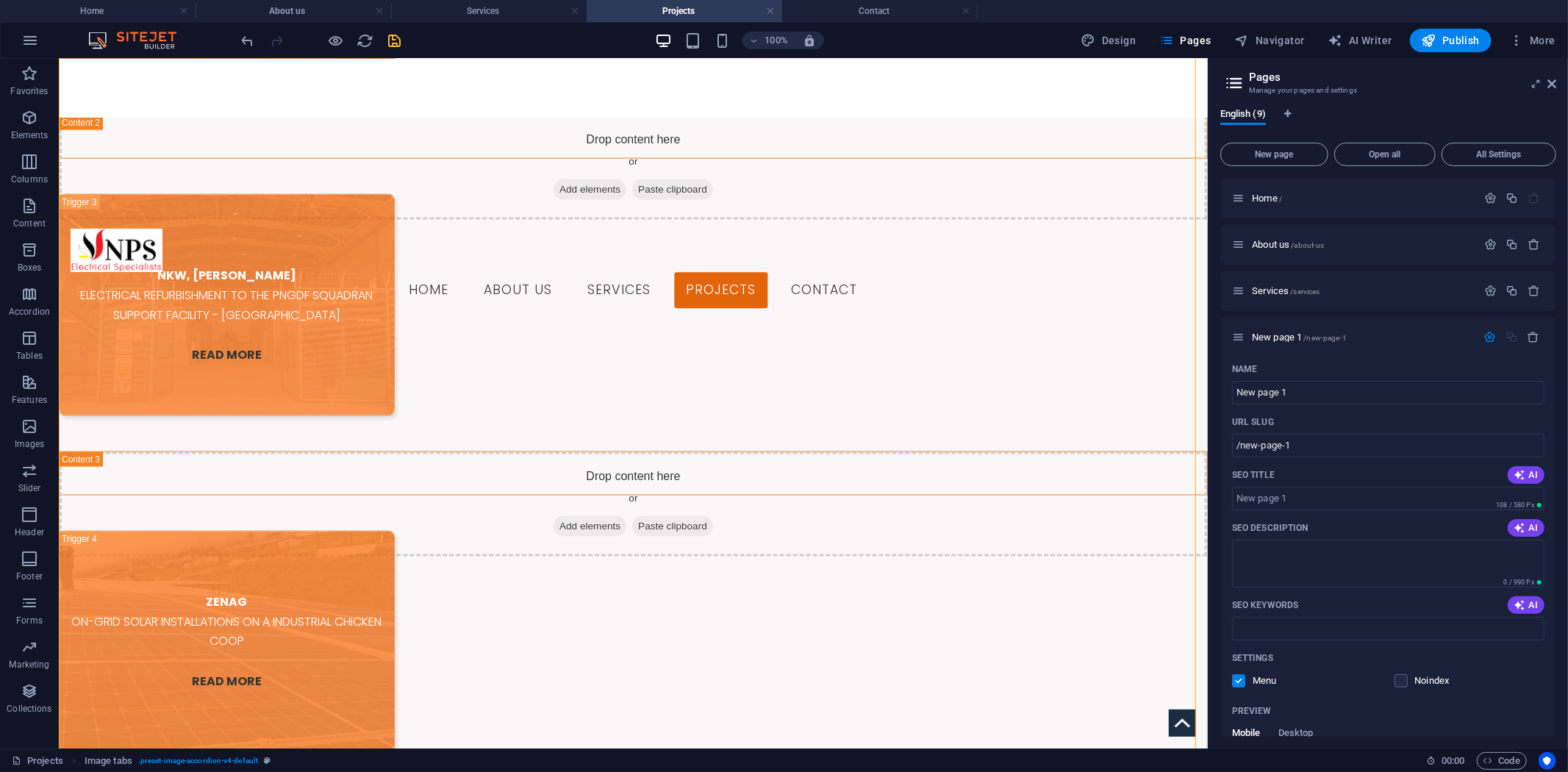
click at [1528, 339] on icon "button" at bounding box center [1534, 337] width 12 height 12
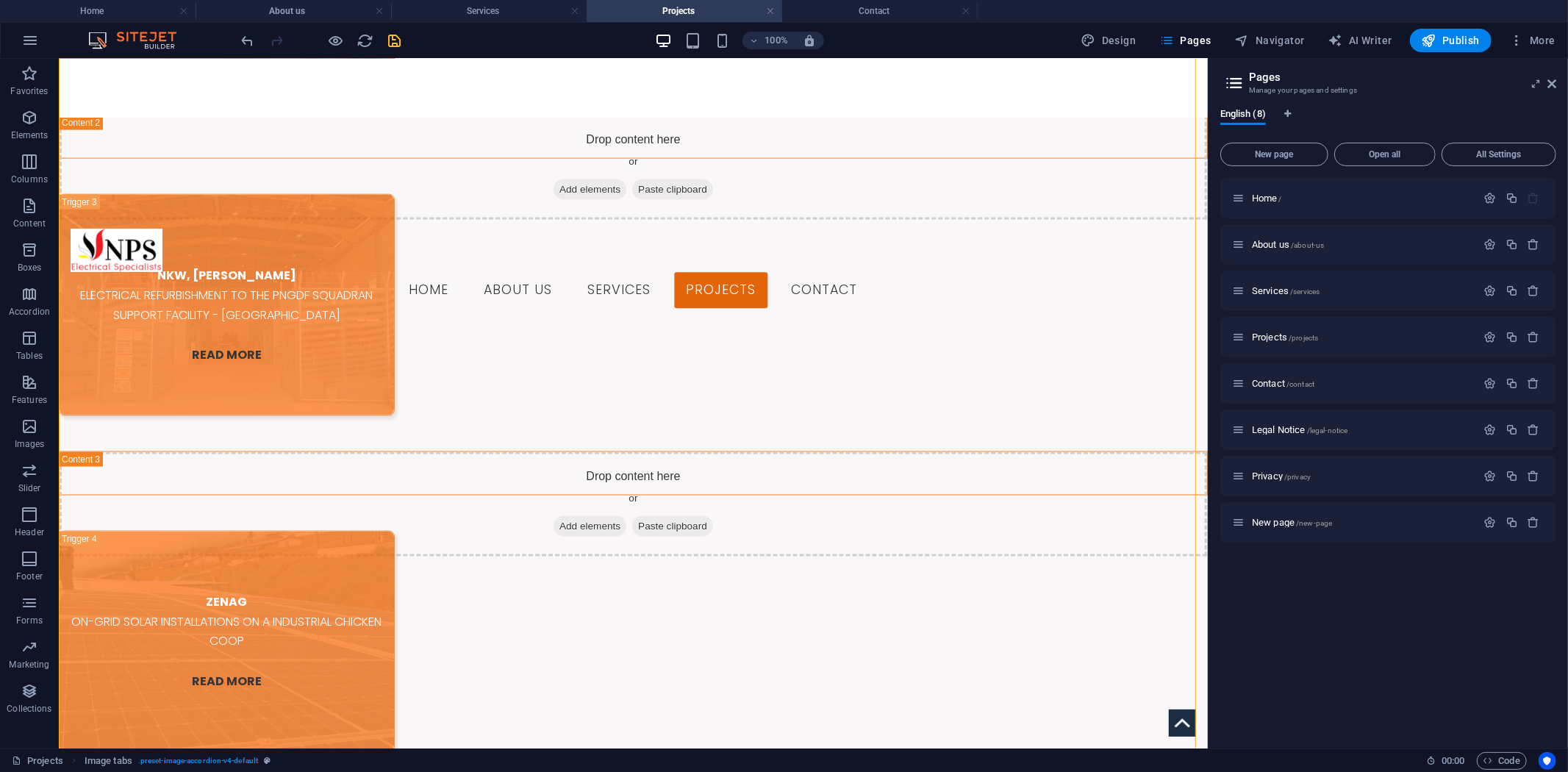
click at [1505, 160] on button "All Settings" at bounding box center [1499, 154] width 115 height 24
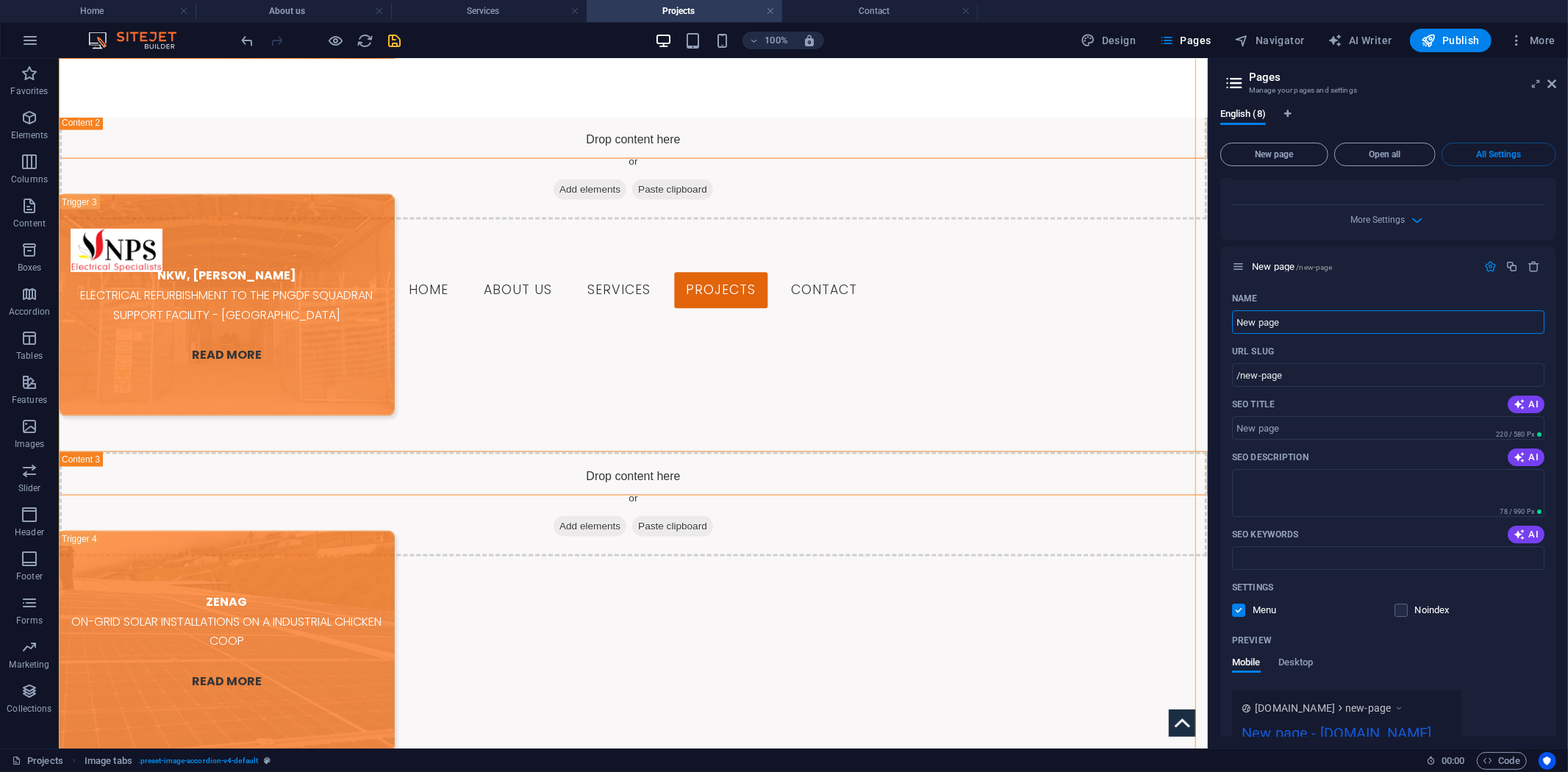
scroll to position [3868, 0]
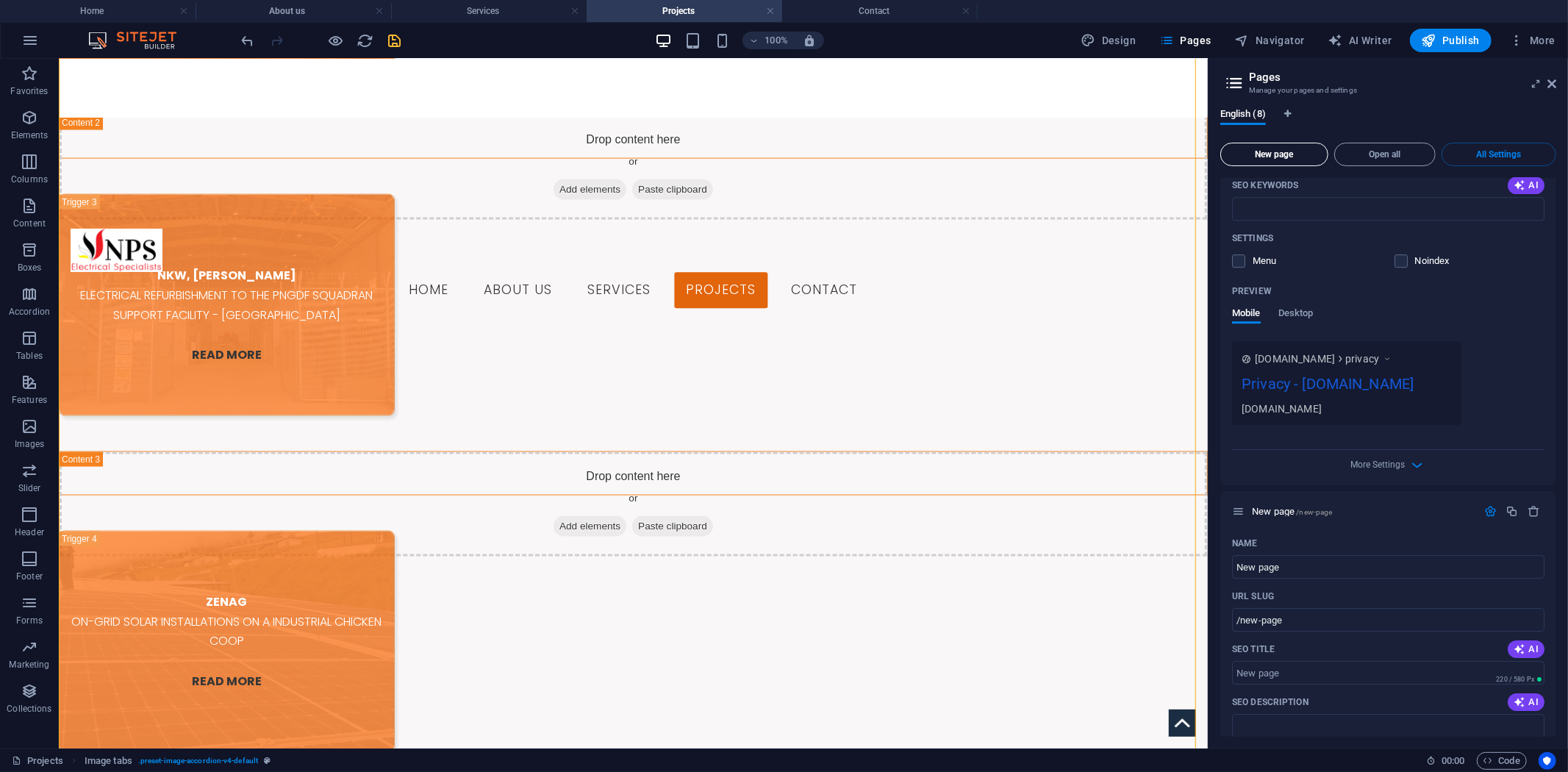
click at [1292, 146] on button "New page" at bounding box center [1275, 154] width 108 height 24
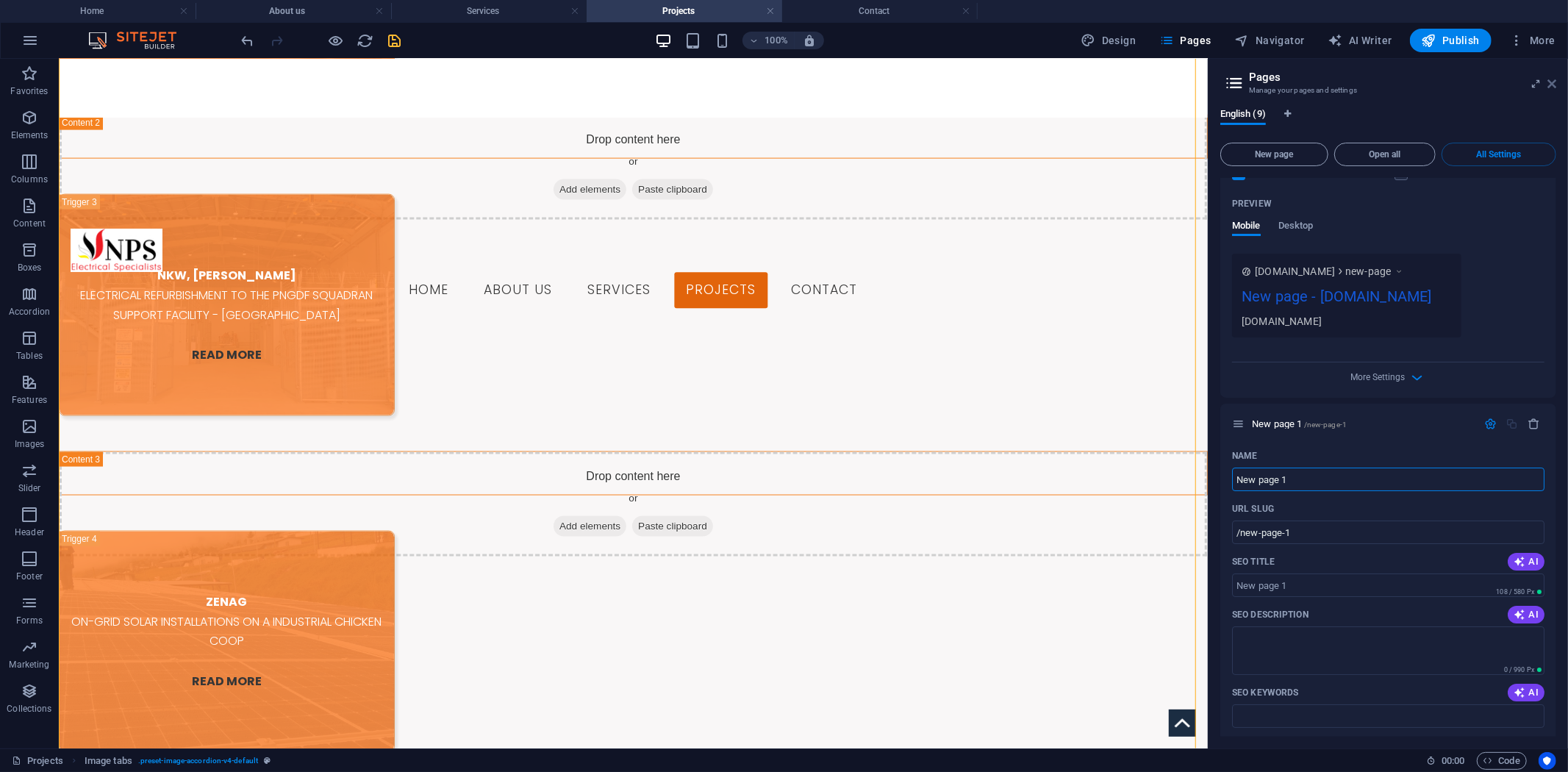
drag, startPoint x: 1552, startPoint y: 83, endPoint x: 1493, endPoint y: 29, distance: 80.0
click at [1552, 83] on icon at bounding box center [1552, 83] width 9 height 11
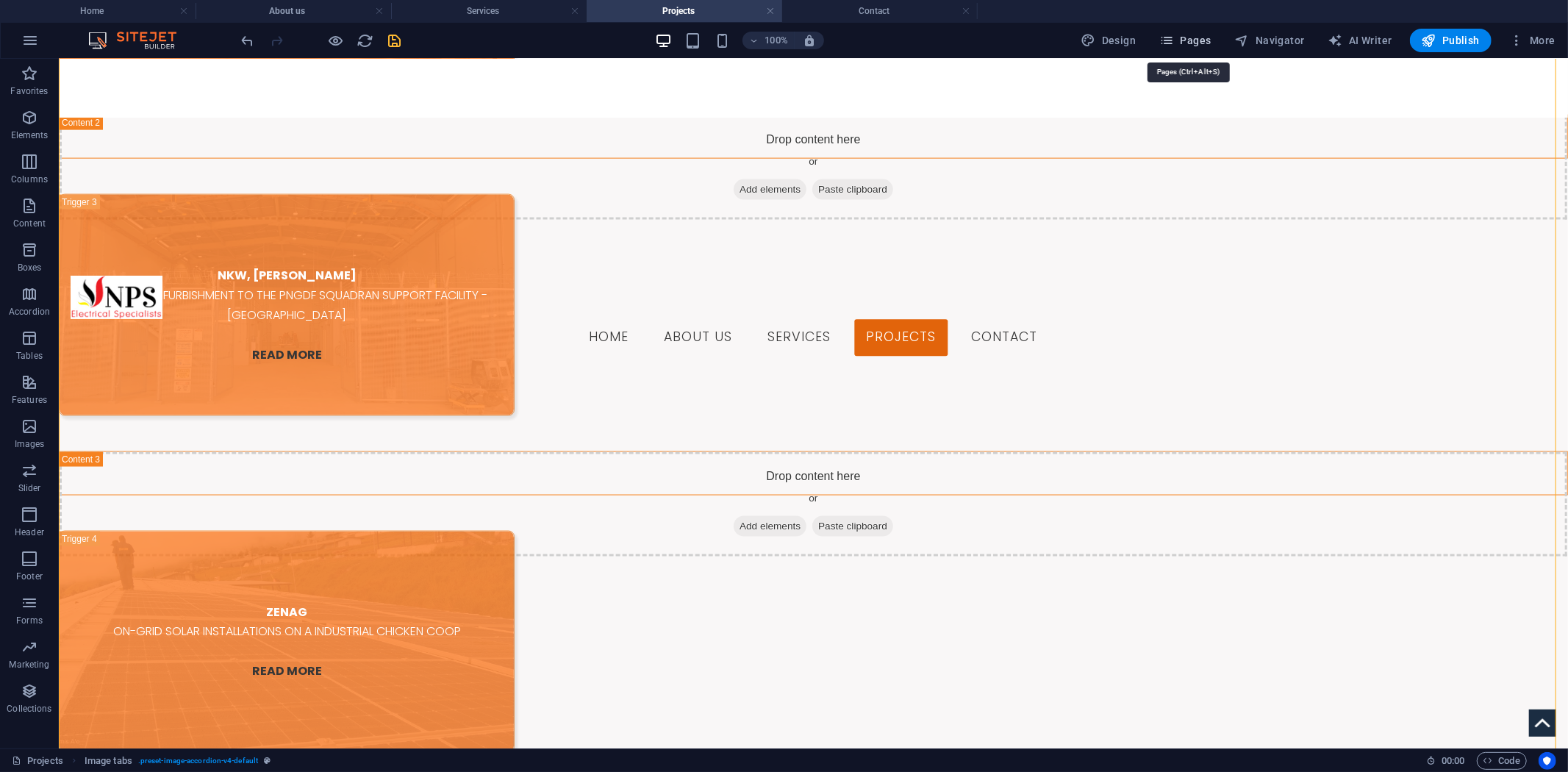
click at [1206, 40] on span "Pages" at bounding box center [1185, 40] width 51 height 15
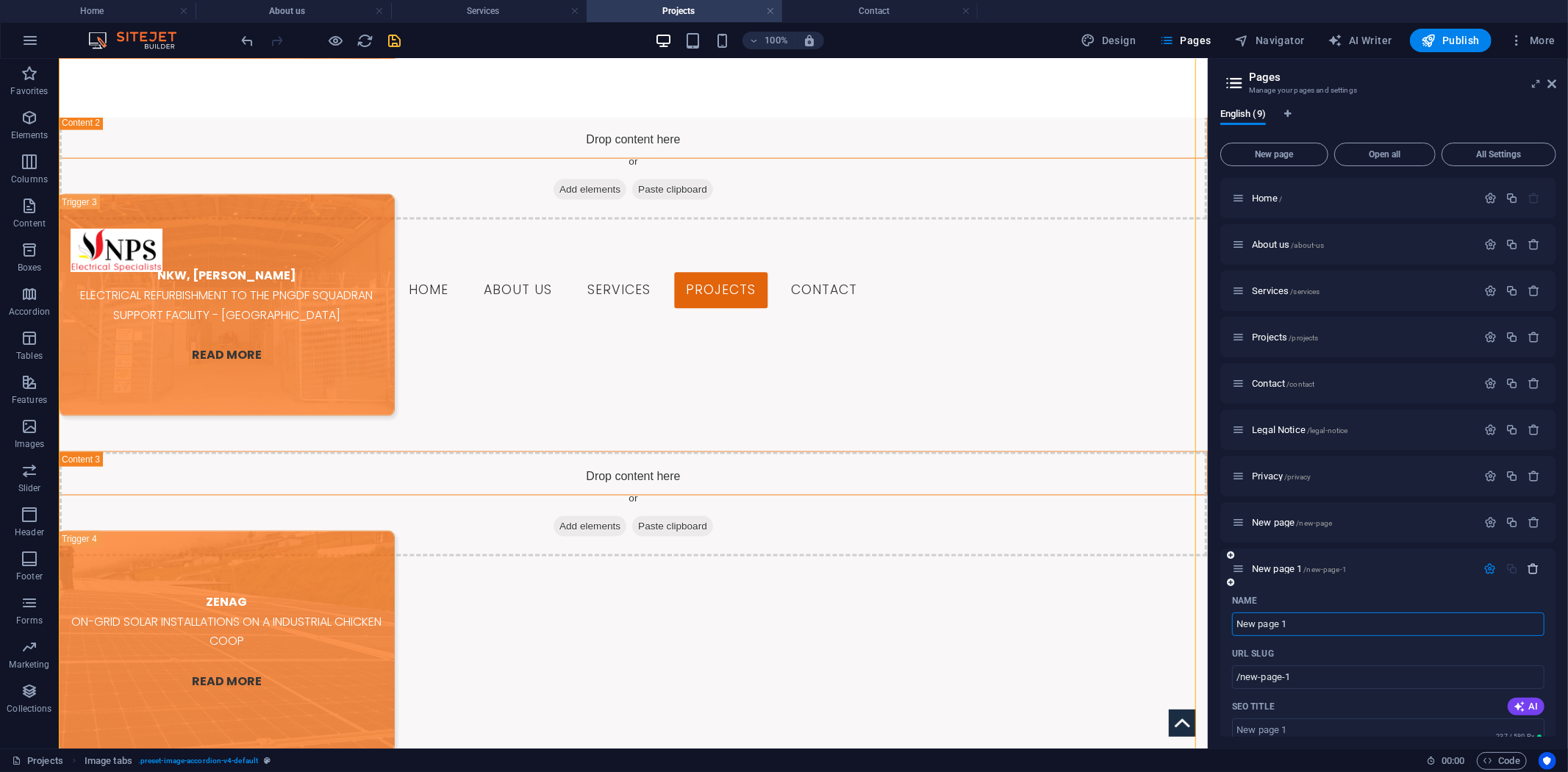
click at [1532, 566] on icon "button" at bounding box center [1534, 569] width 12 height 12
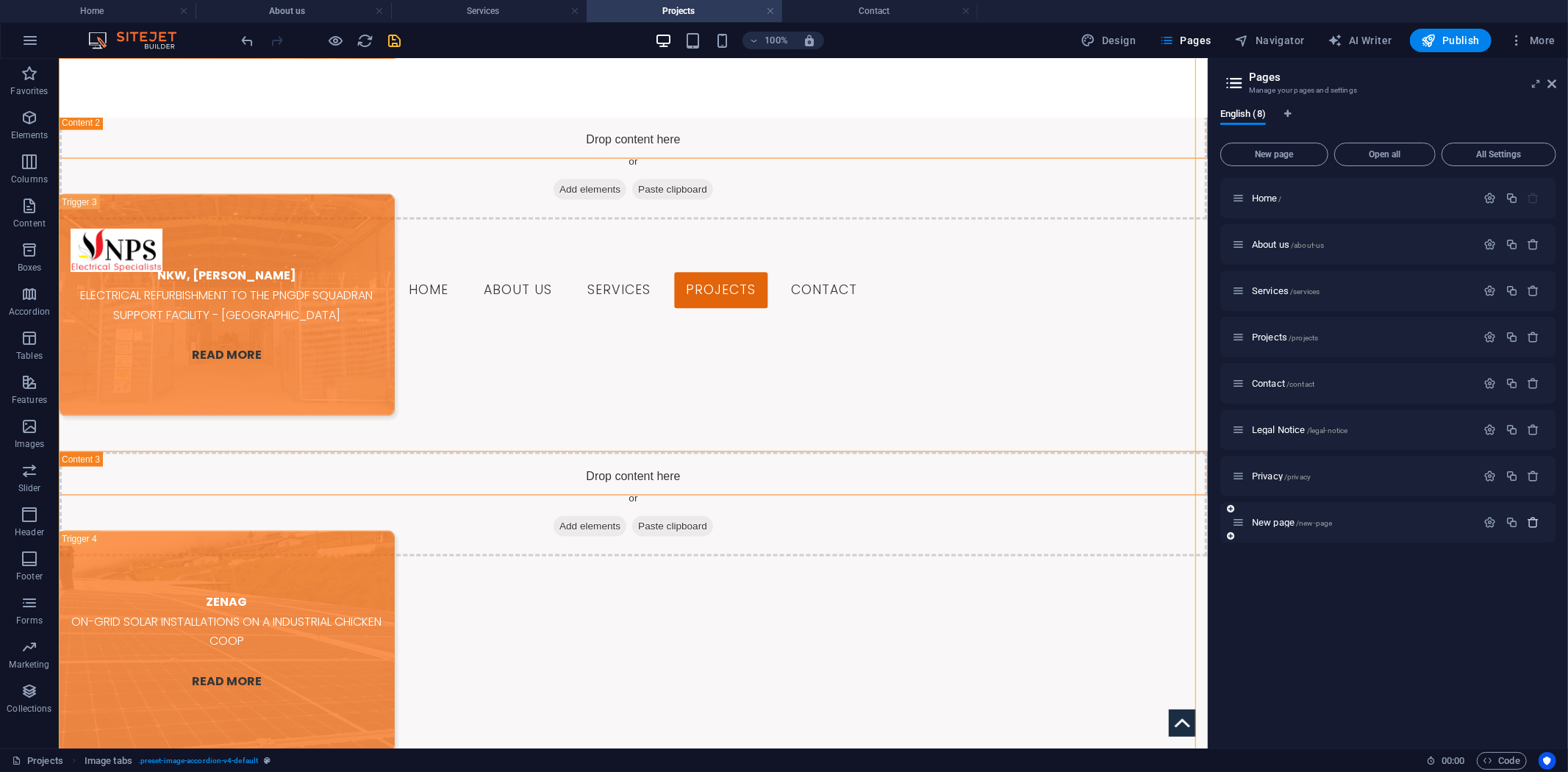
click at [1545, 518] on button "button" at bounding box center [1534, 522] width 21 height 12
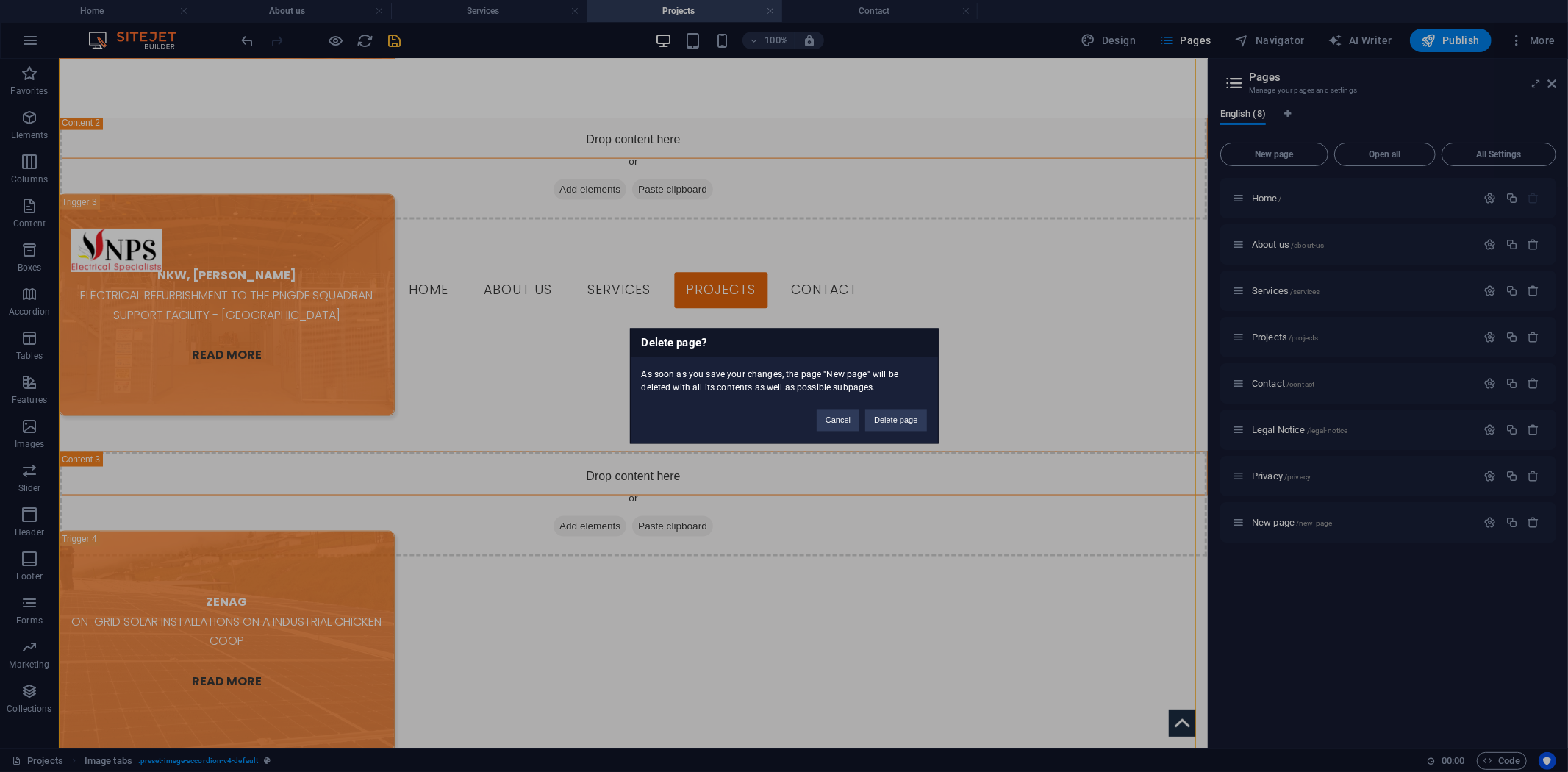
click at [1265, 545] on div "Delete page? As soon as you save your changes, the page "New page" will be dele…" at bounding box center [784, 386] width 1568 height 772
drag, startPoint x: 882, startPoint y: 414, endPoint x: 825, endPoint y: 356, distance: 81.3
click at [882, 414] on button "Delete page" at bounding box center [896, 420] width 61 height 22
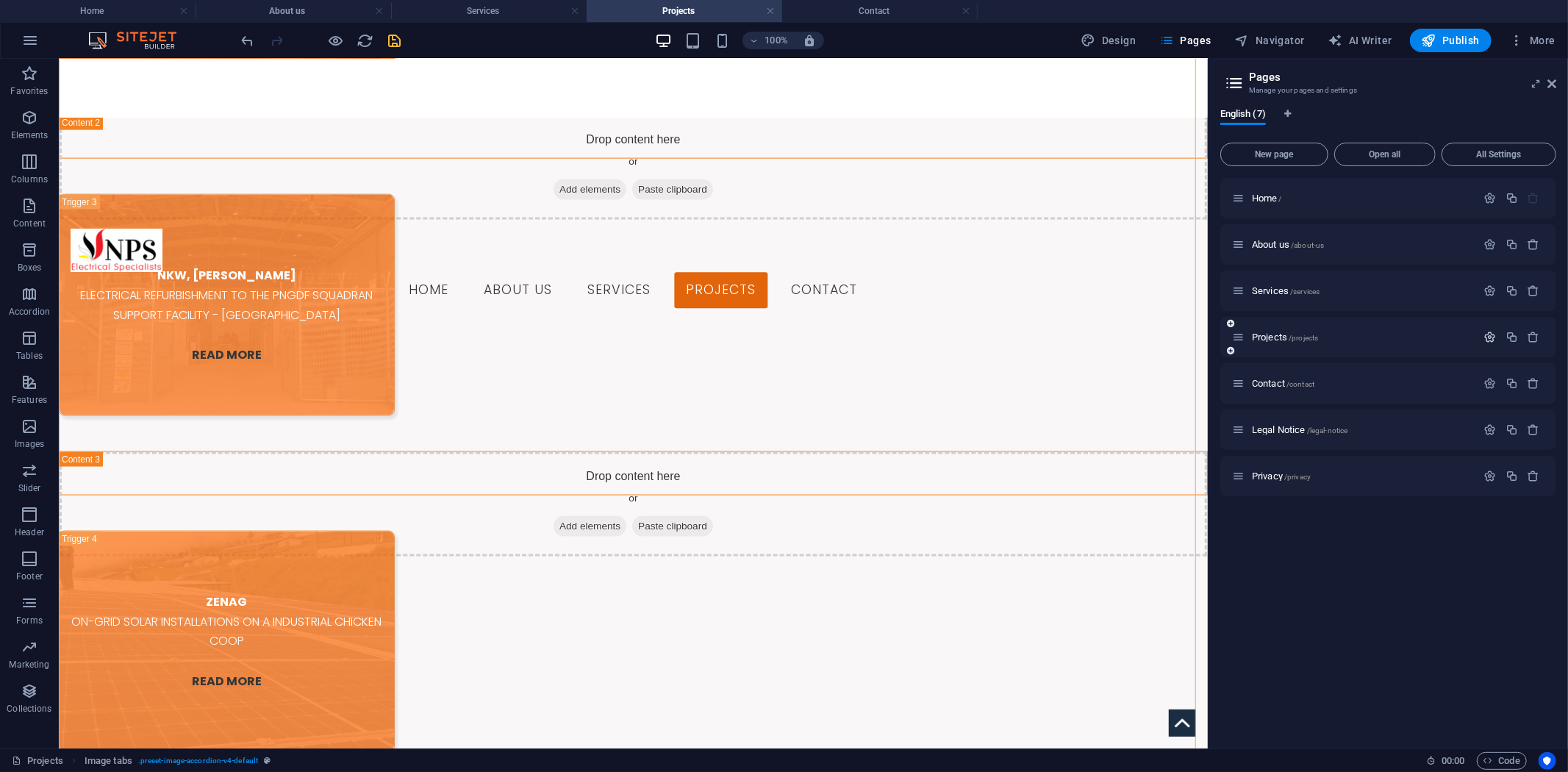
click at [1493, 335] on icon "button" at bounding box center [1490, 337] width 12 height 12
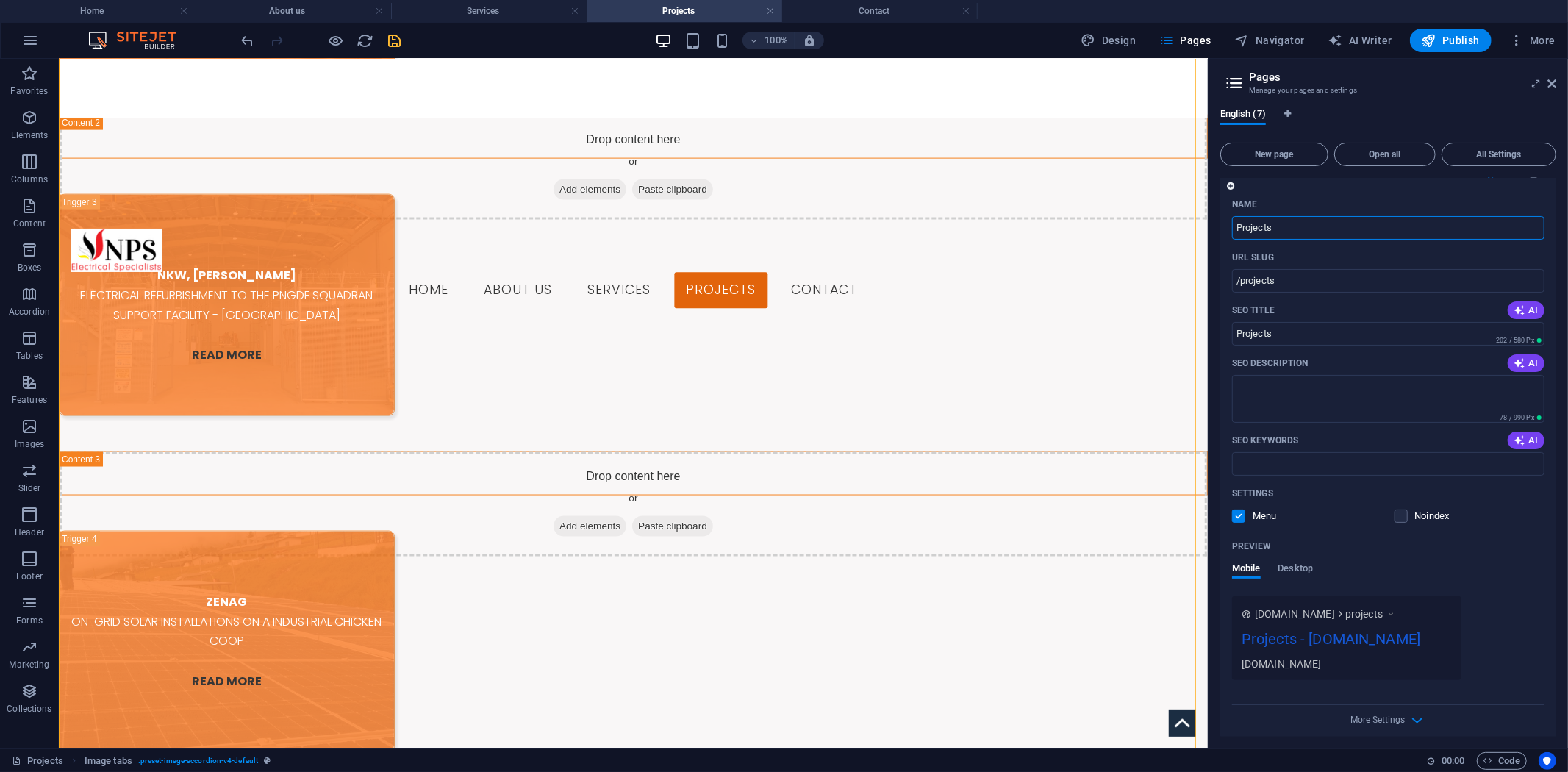
scroll to position [149, 0]
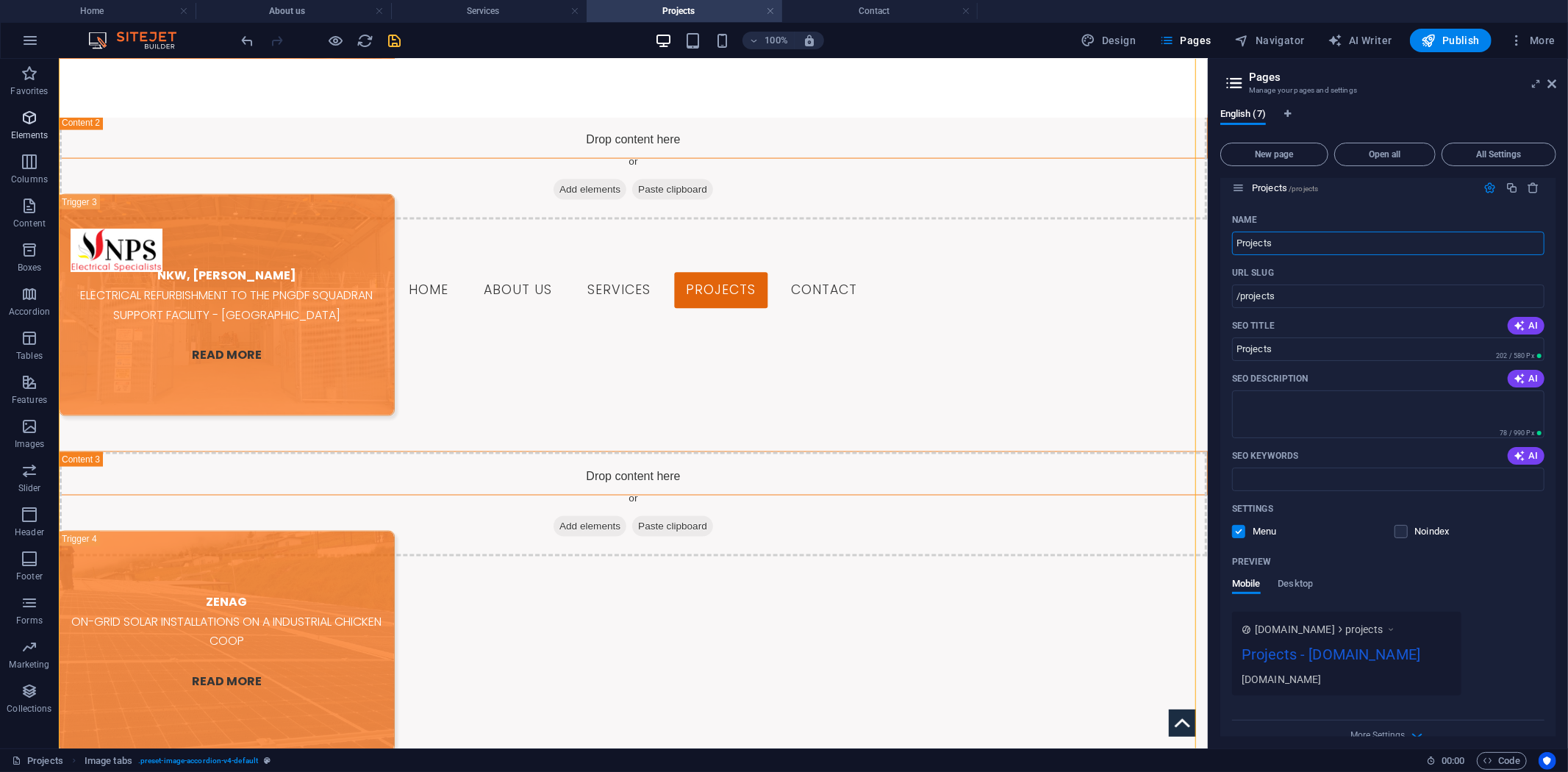
click at [31, 121] on icon "button" at bounding box center [29, 117] width 18 height 18
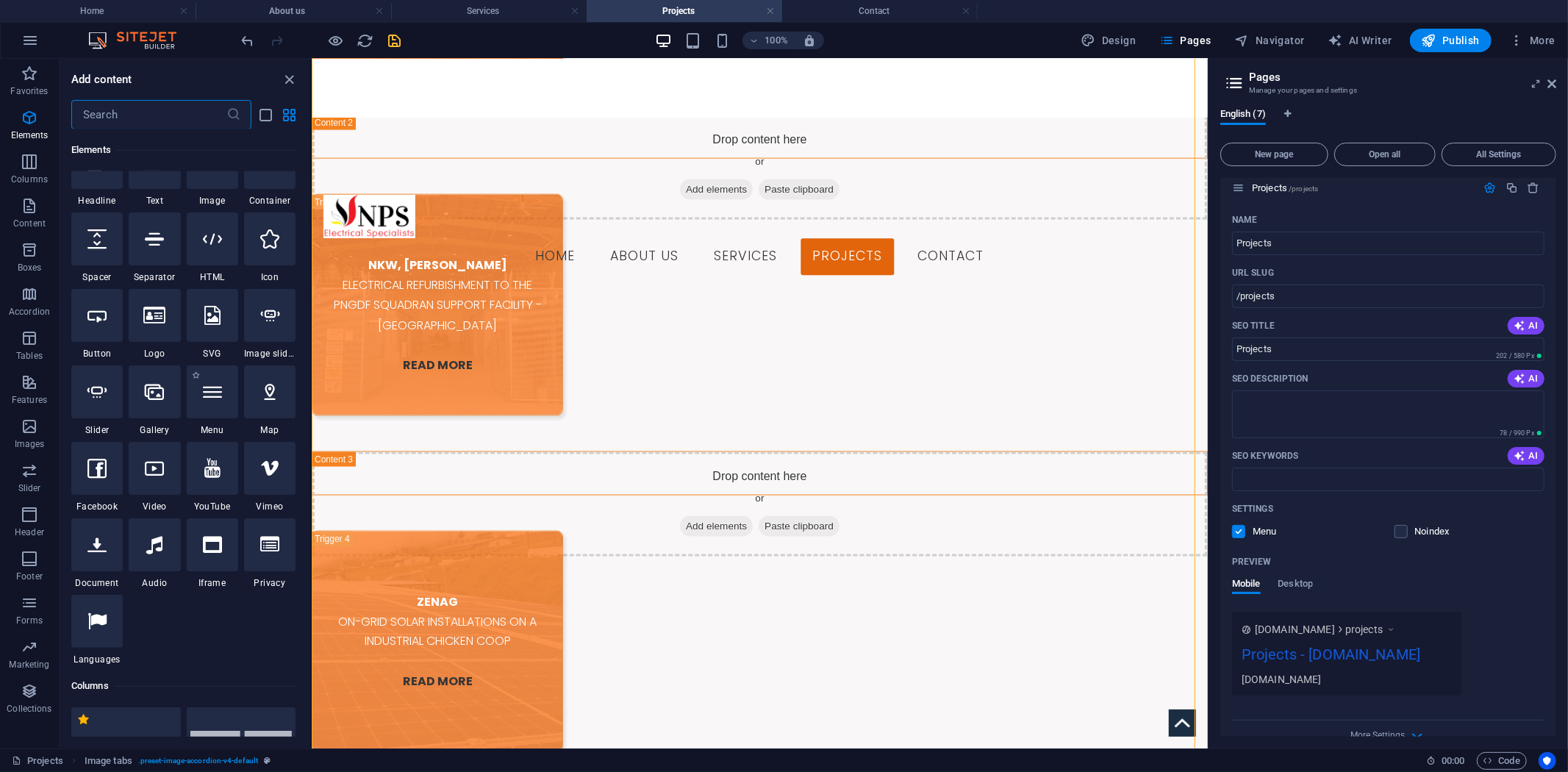
scroll to position [327, 0]
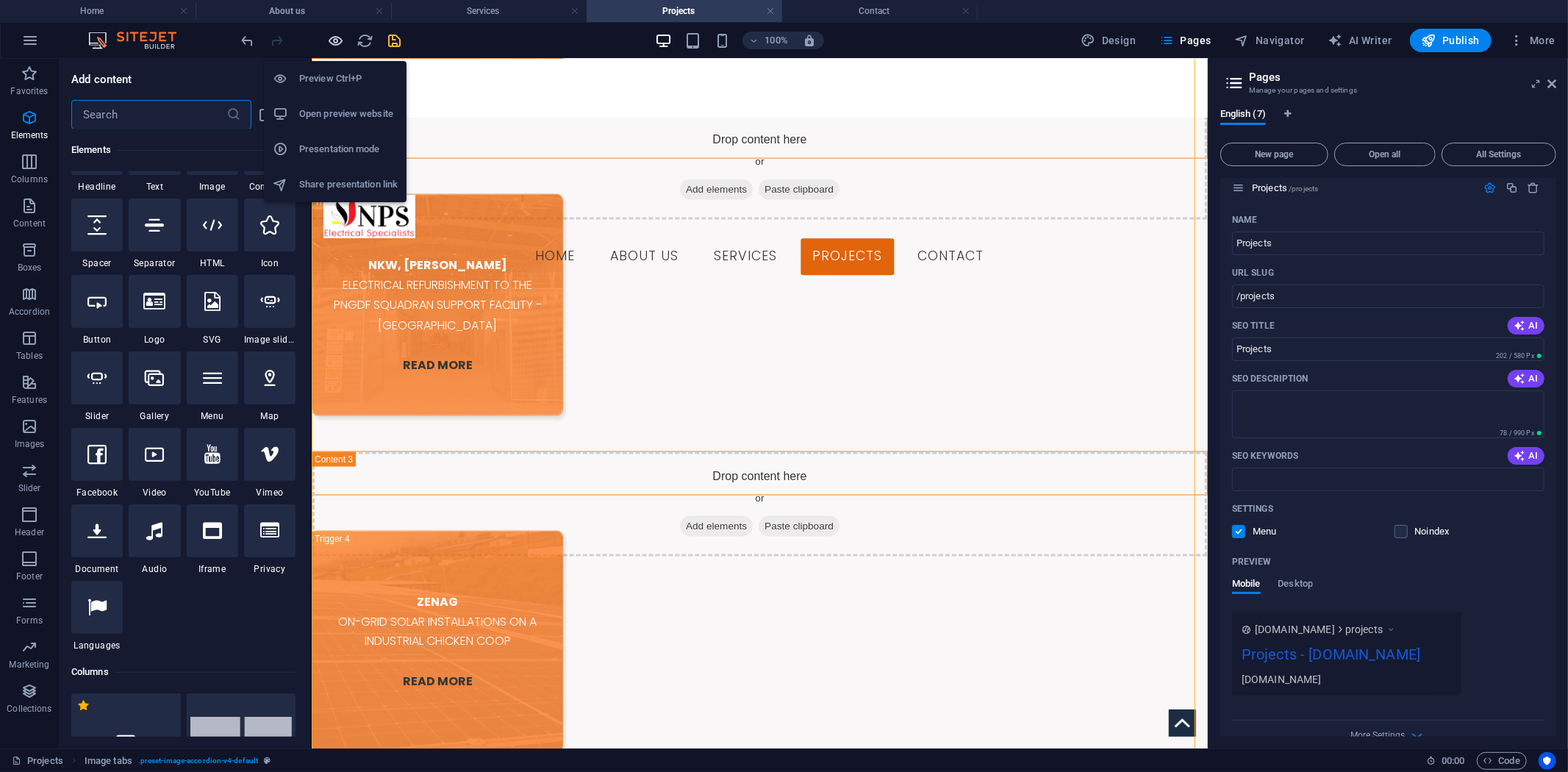
click at [343, 44] on icon "button" at bounding box center [336, 41] width 17 height 17
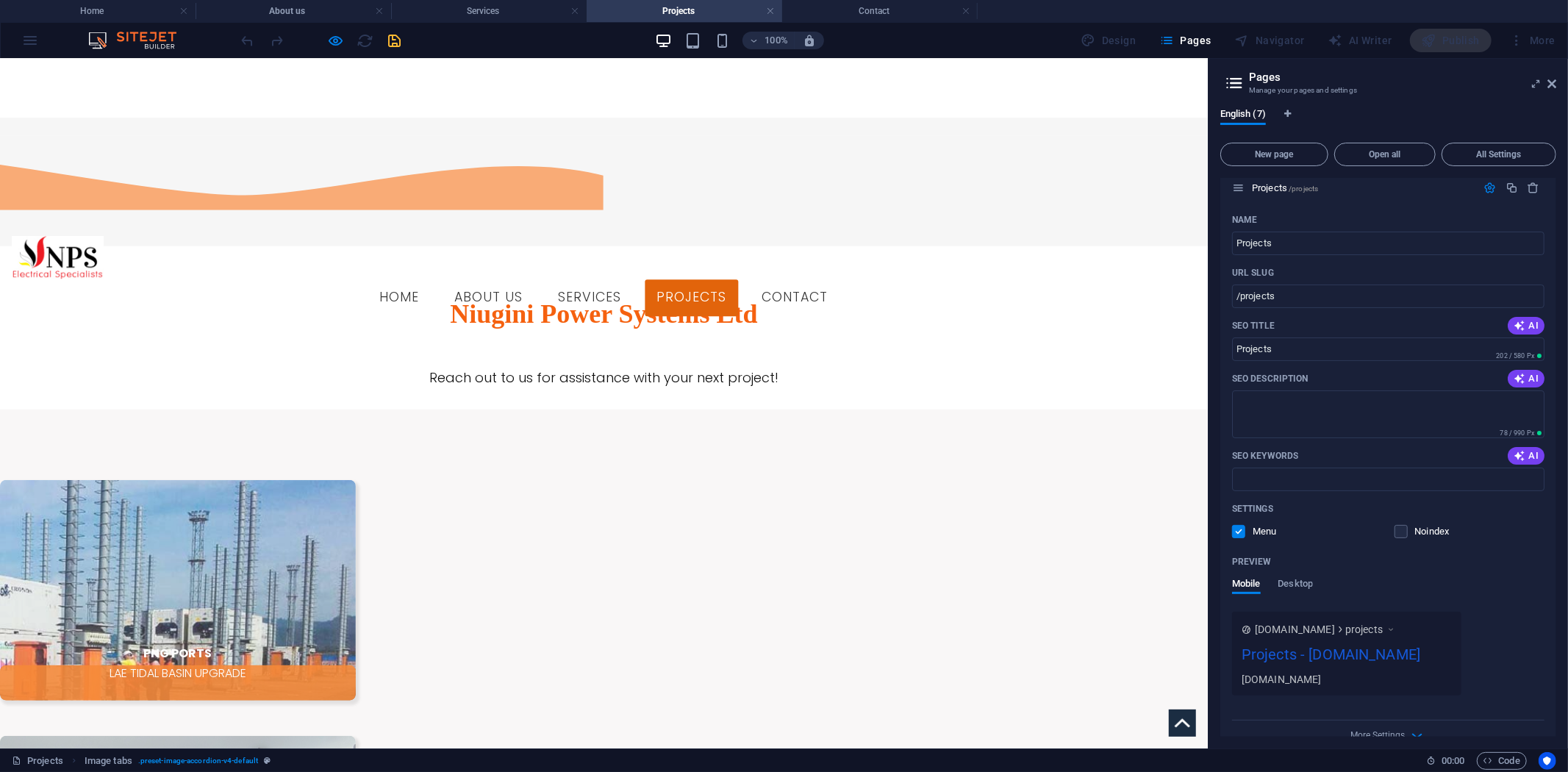
scroll to position [677, 0]
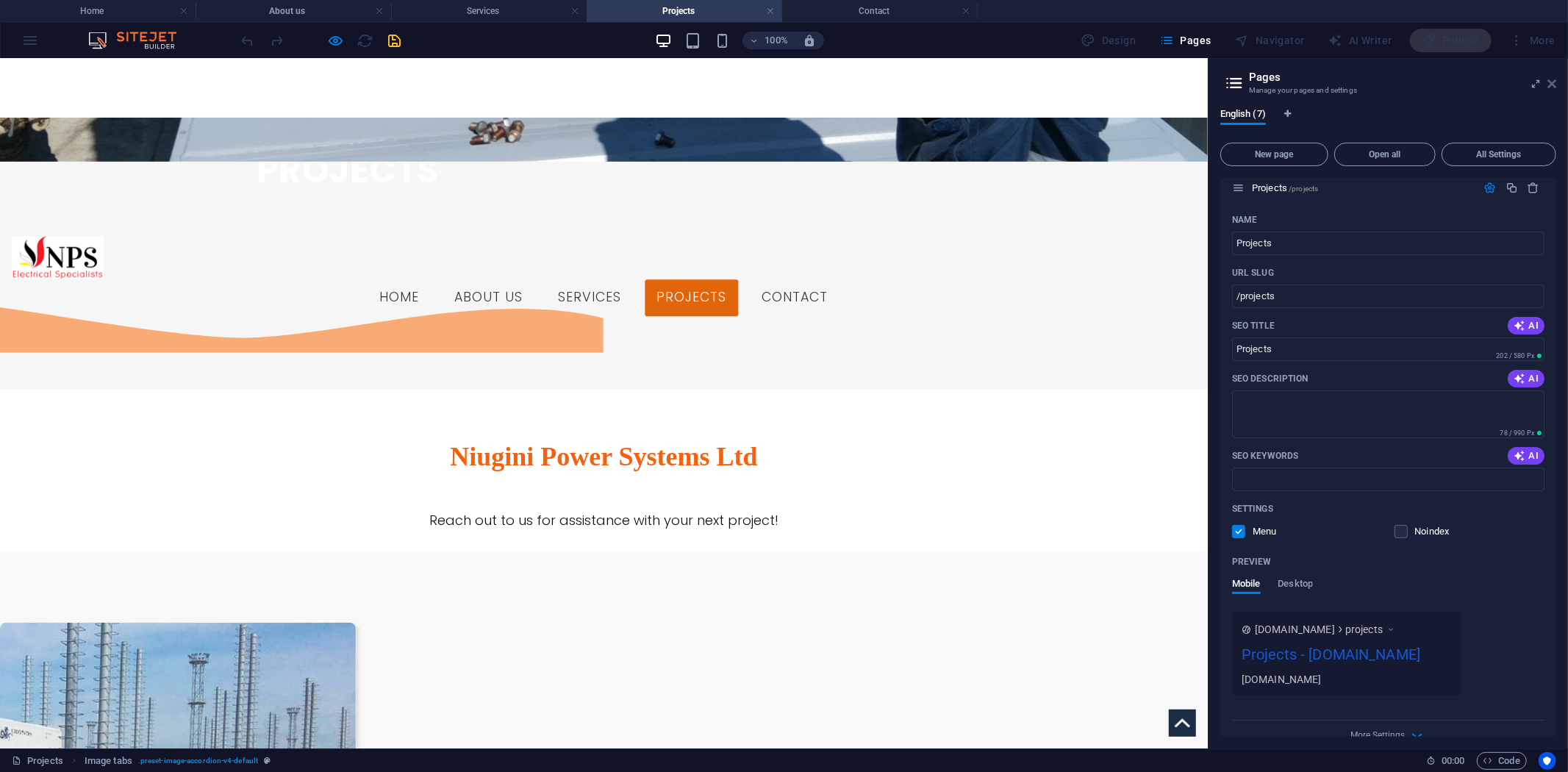
click at [1555, 81] on icon at bounding box center [1552, 83] width 9 height 11
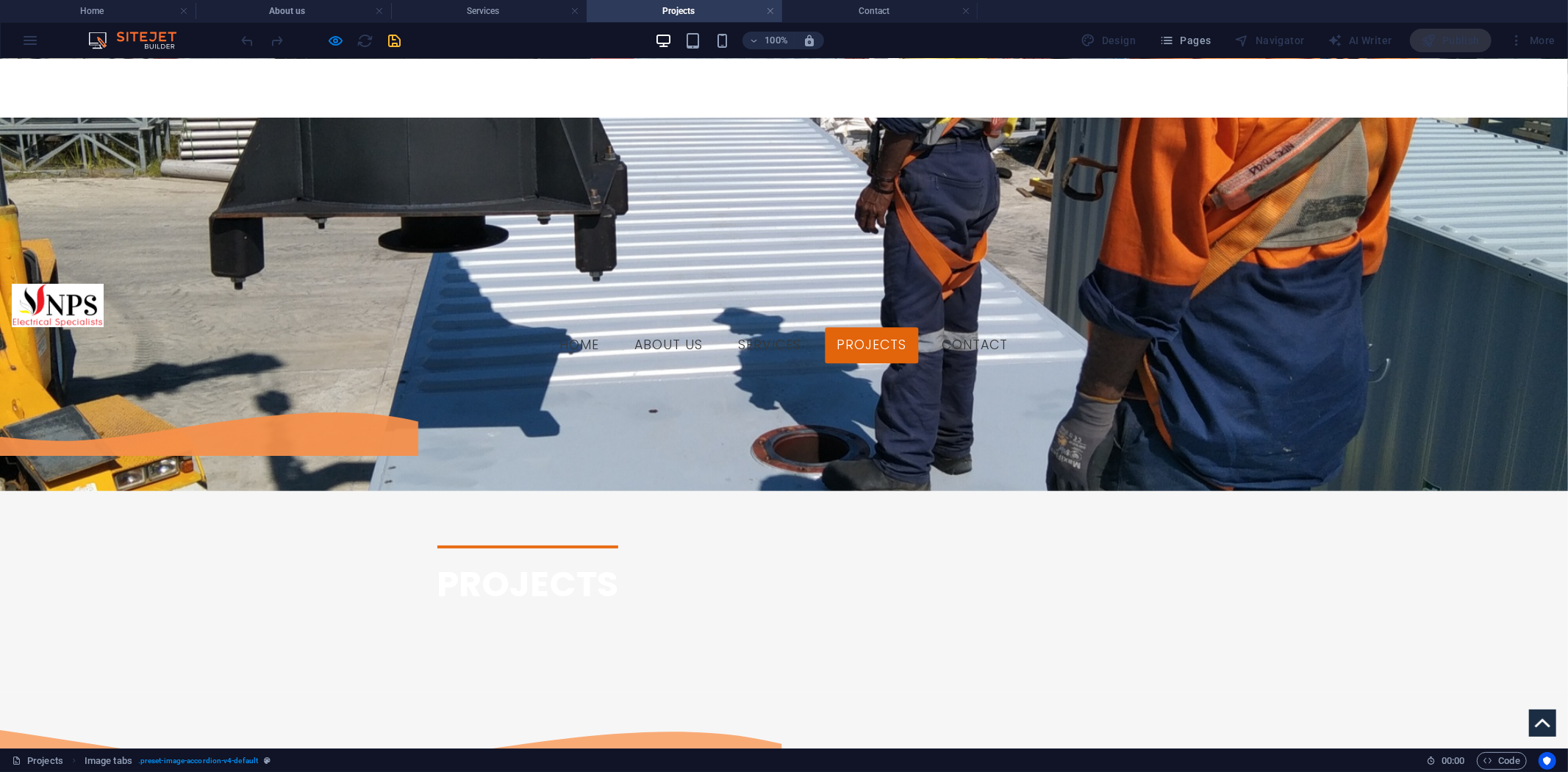
scroll to position [186, 0]
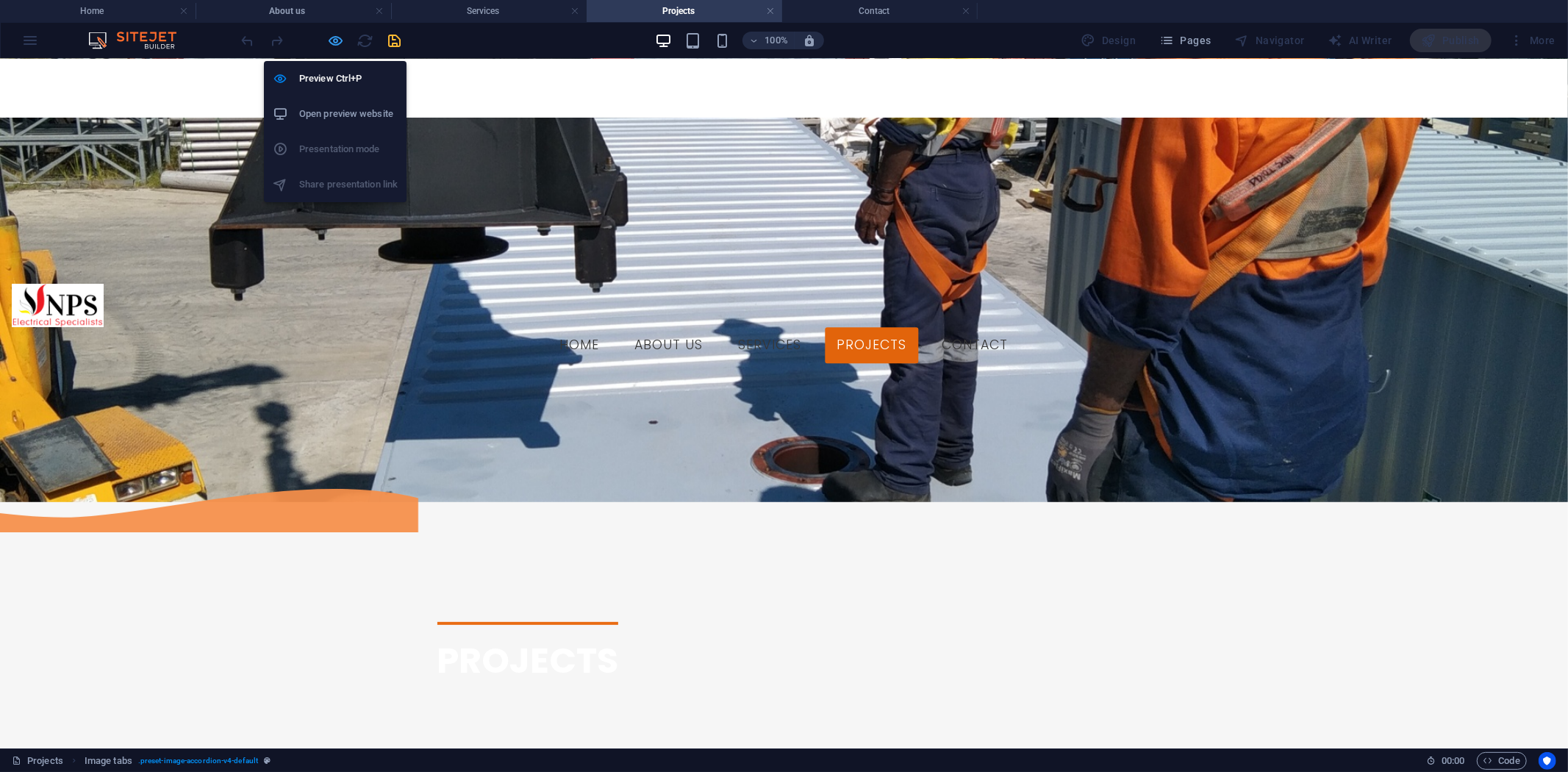
click at [335, 46] on icon "button" at bounding box center [336, 41] width 17 height 17
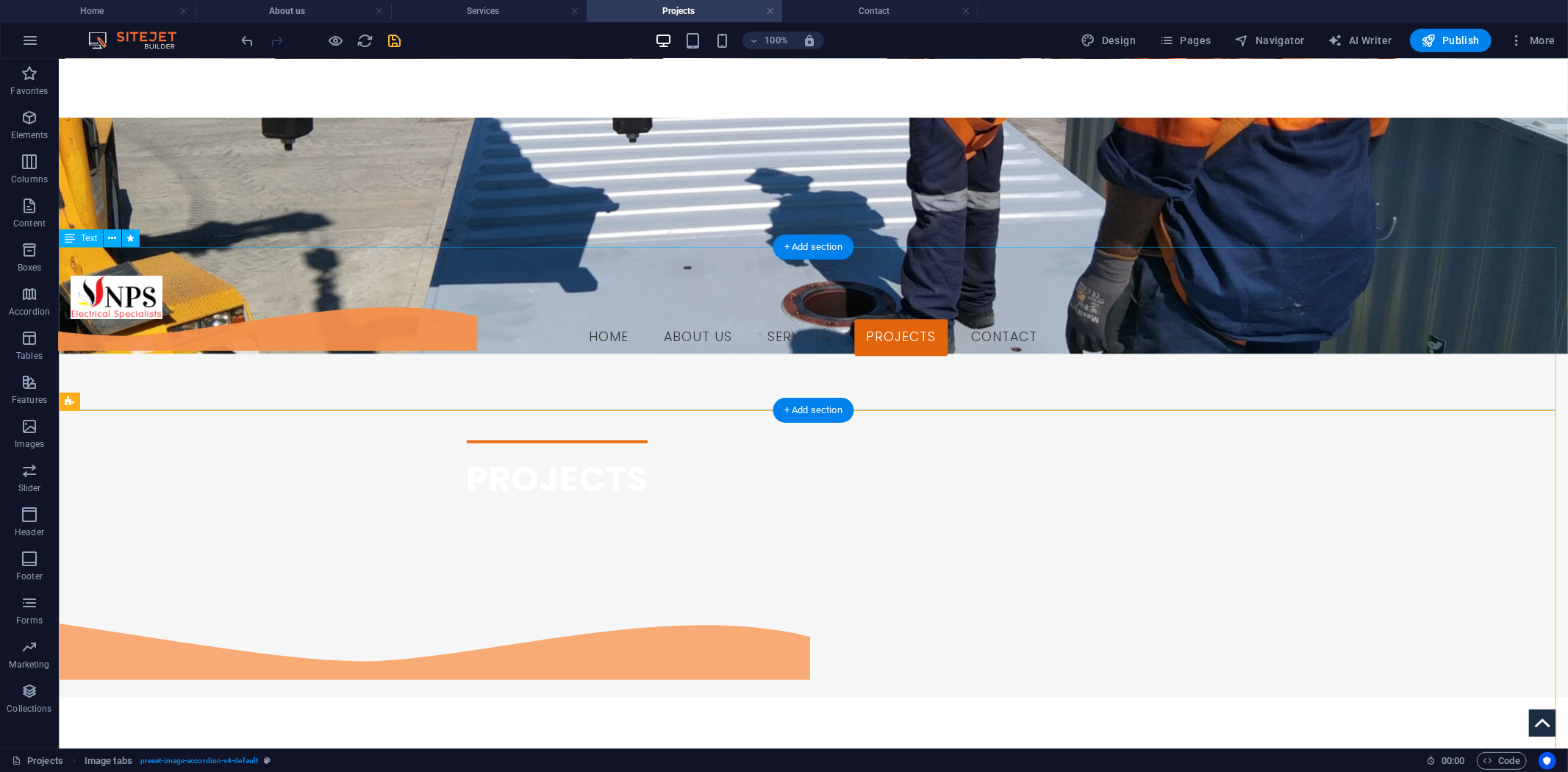
scroll to position [595, 0]
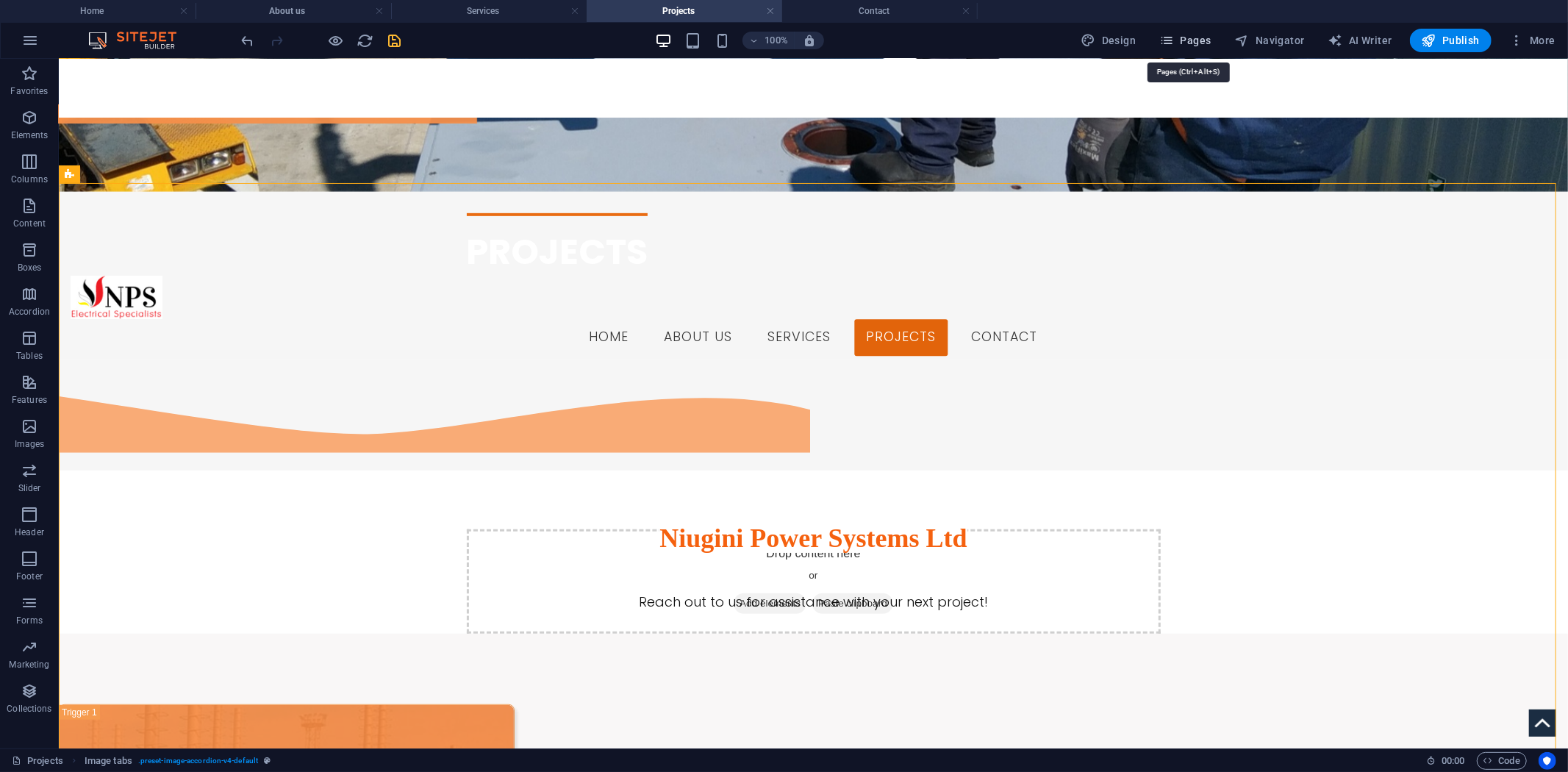
click at [1168, 42] on icon "button" at bounding box center [1167, 40] width 15 height 15
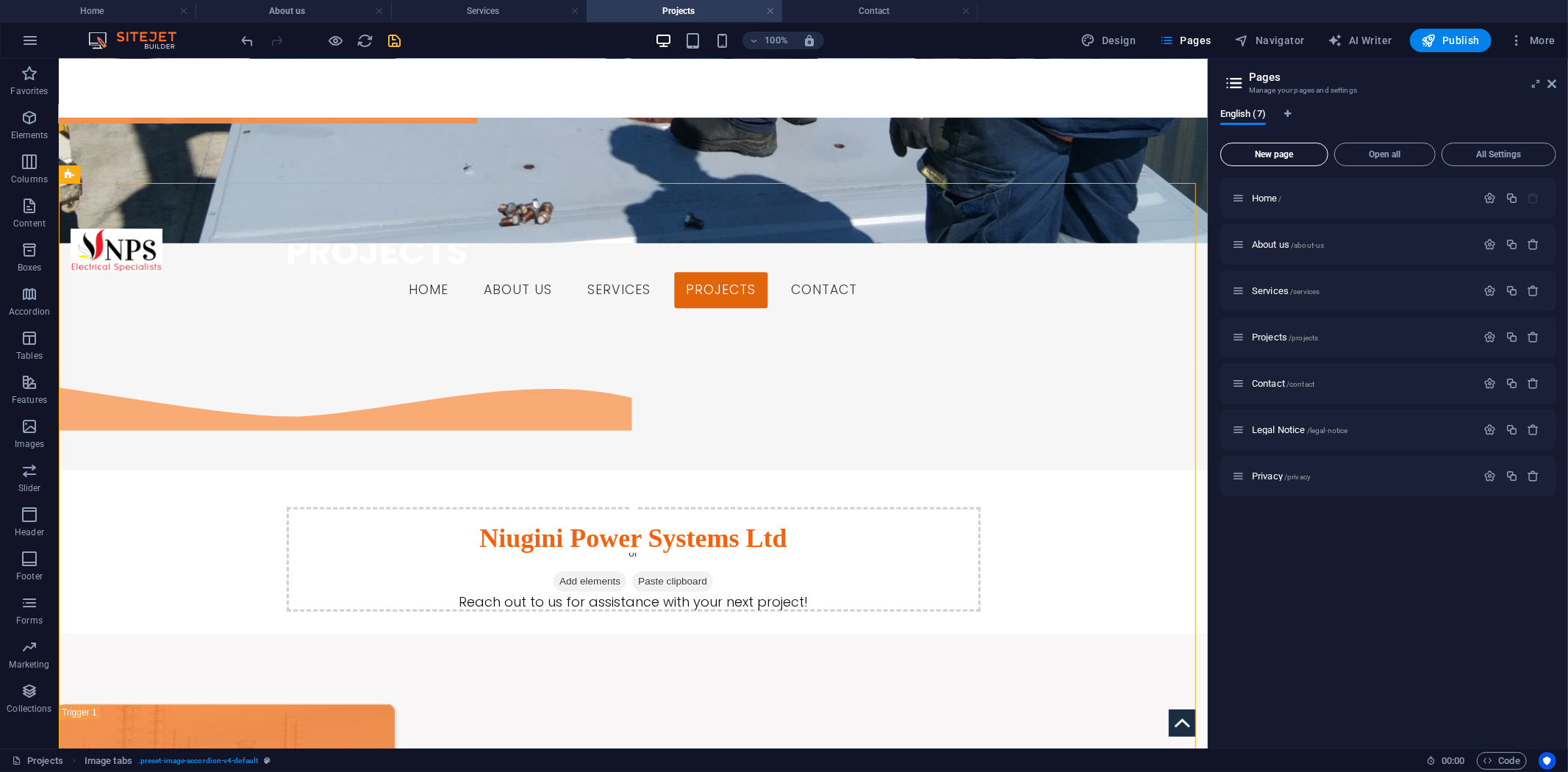
click at [1252, 160] on button "New page" at bounding box center [1275, 154] width 108 height 24
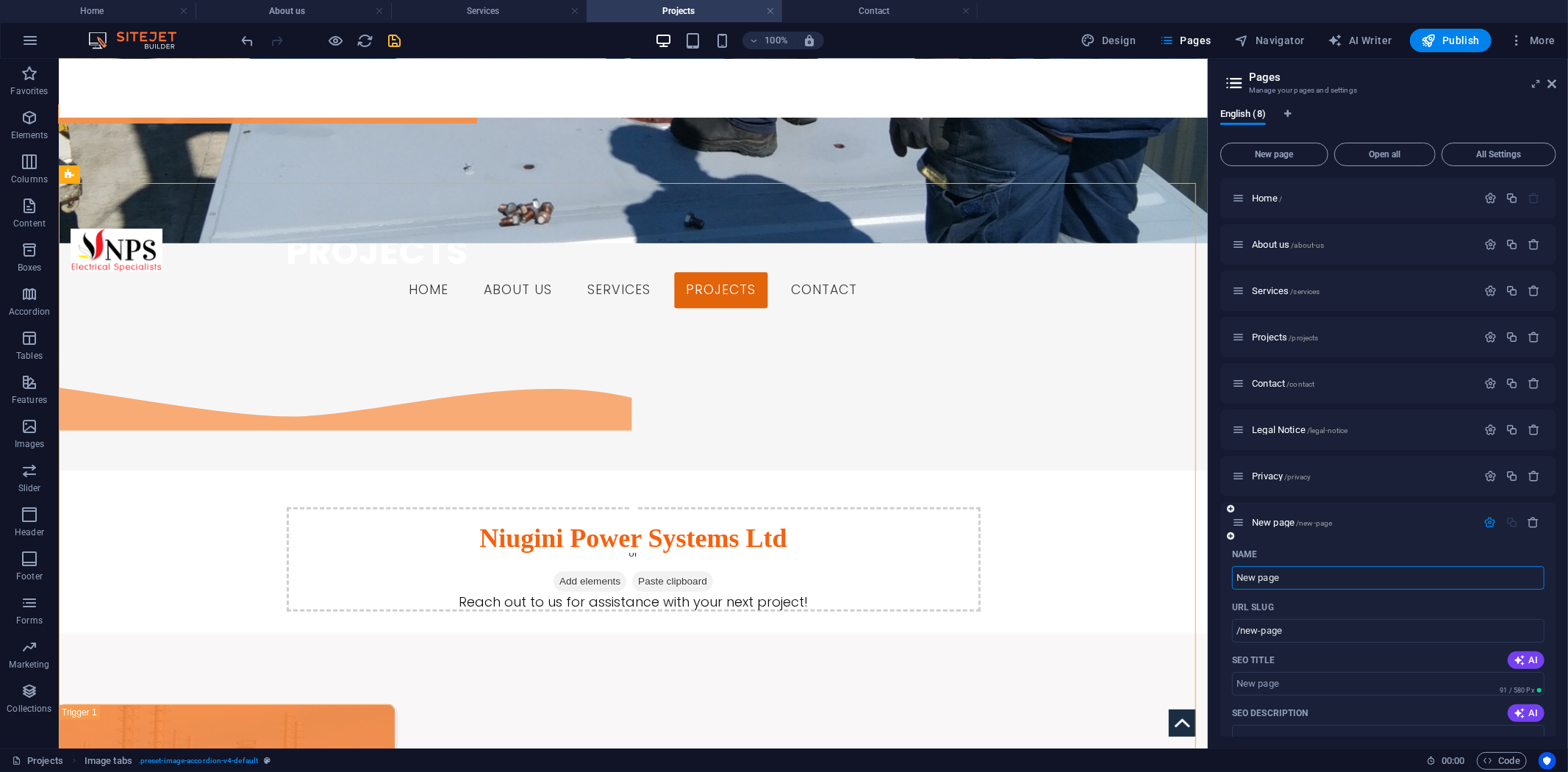
click at [1316, 577] on input "New page" at bounding box center [1389, 578] width 313 height 24
type input "N"
type input "/new-pag"
type input "/"
type input "pr"
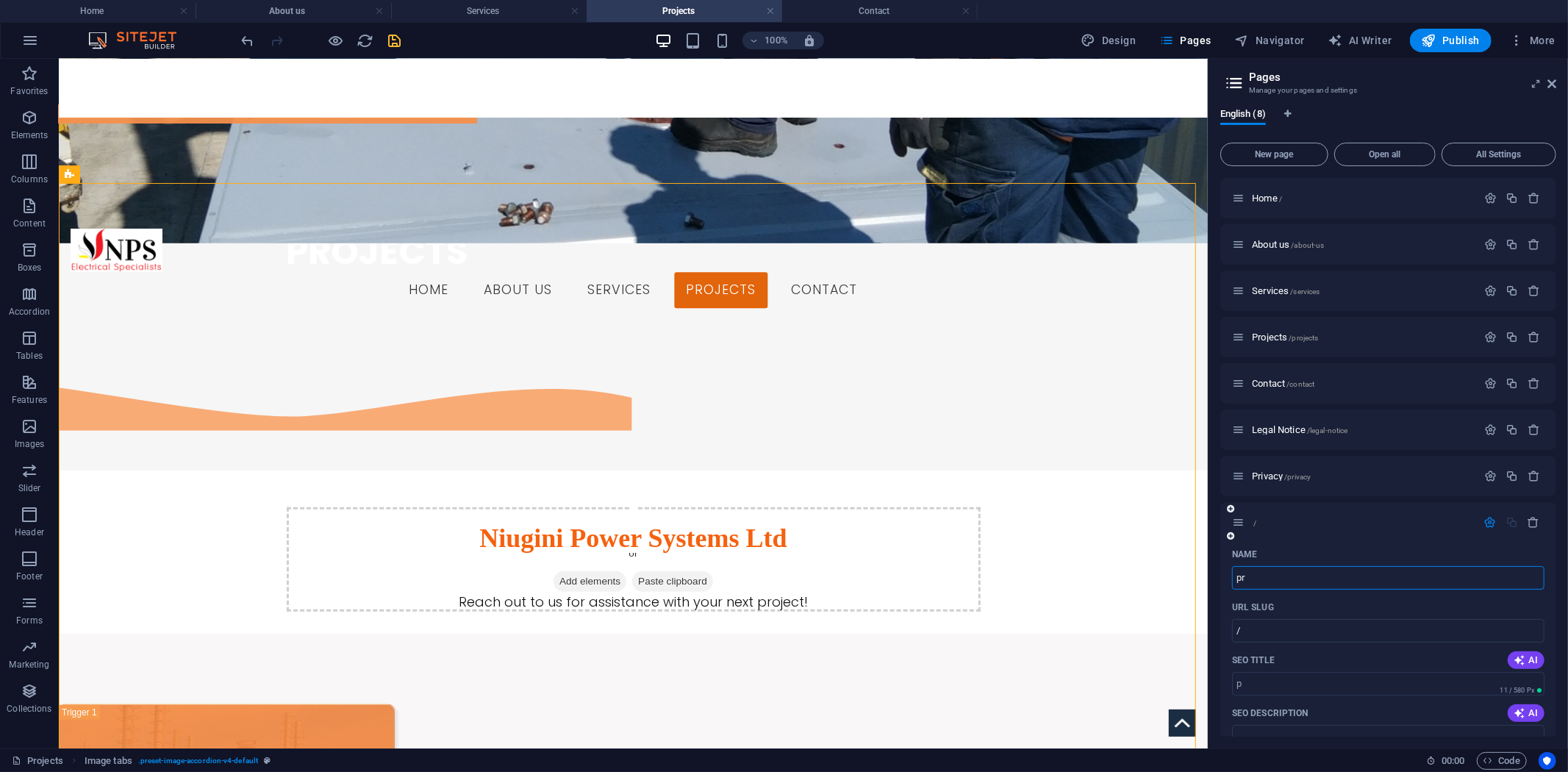
type input "/p"
type input "p"
type input "proj"
type input "/pro"
type input "pro"
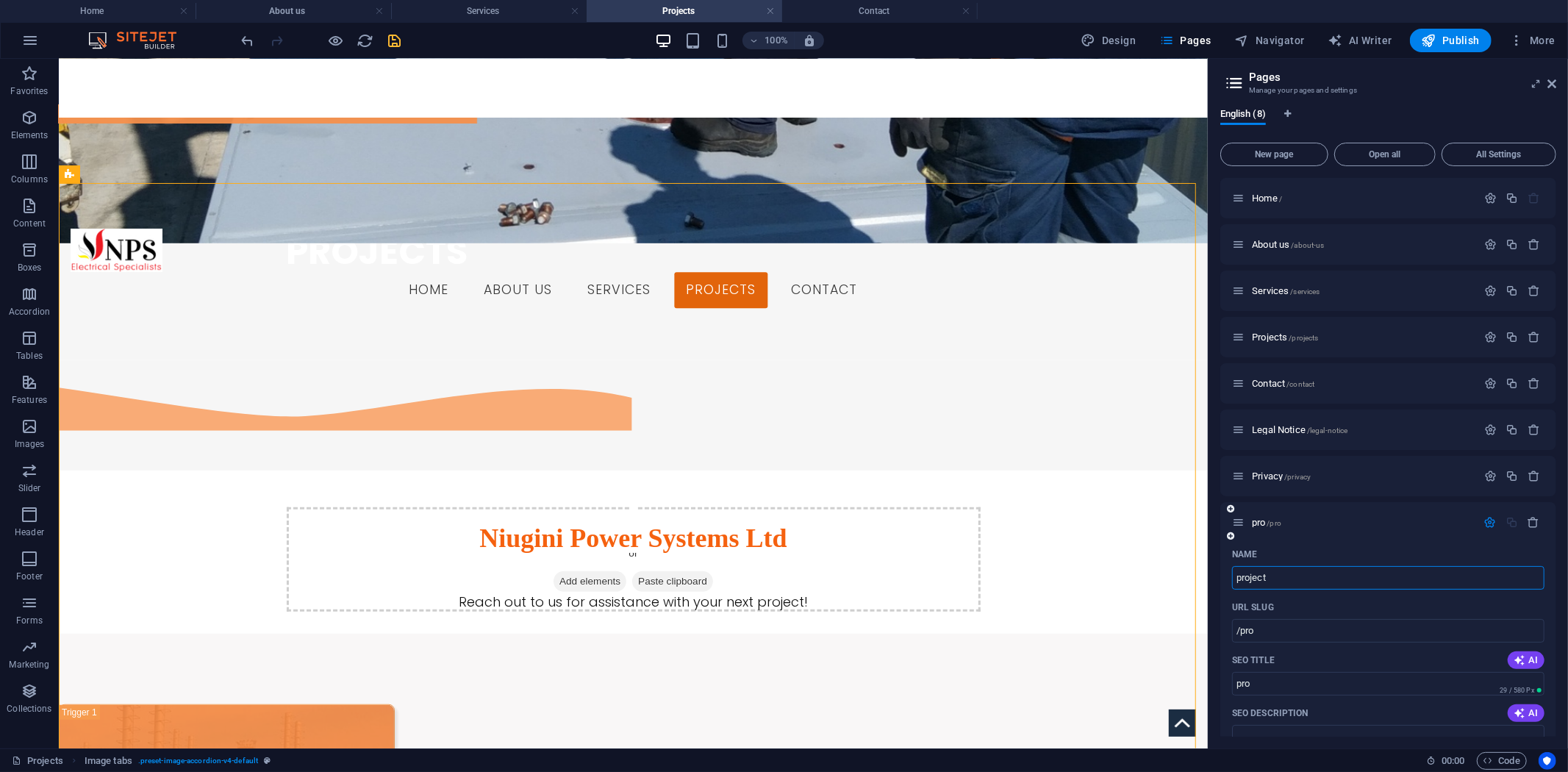
type input "project"
type input "/project"
type input "project"
type input "projects"
type input "/projects-8"
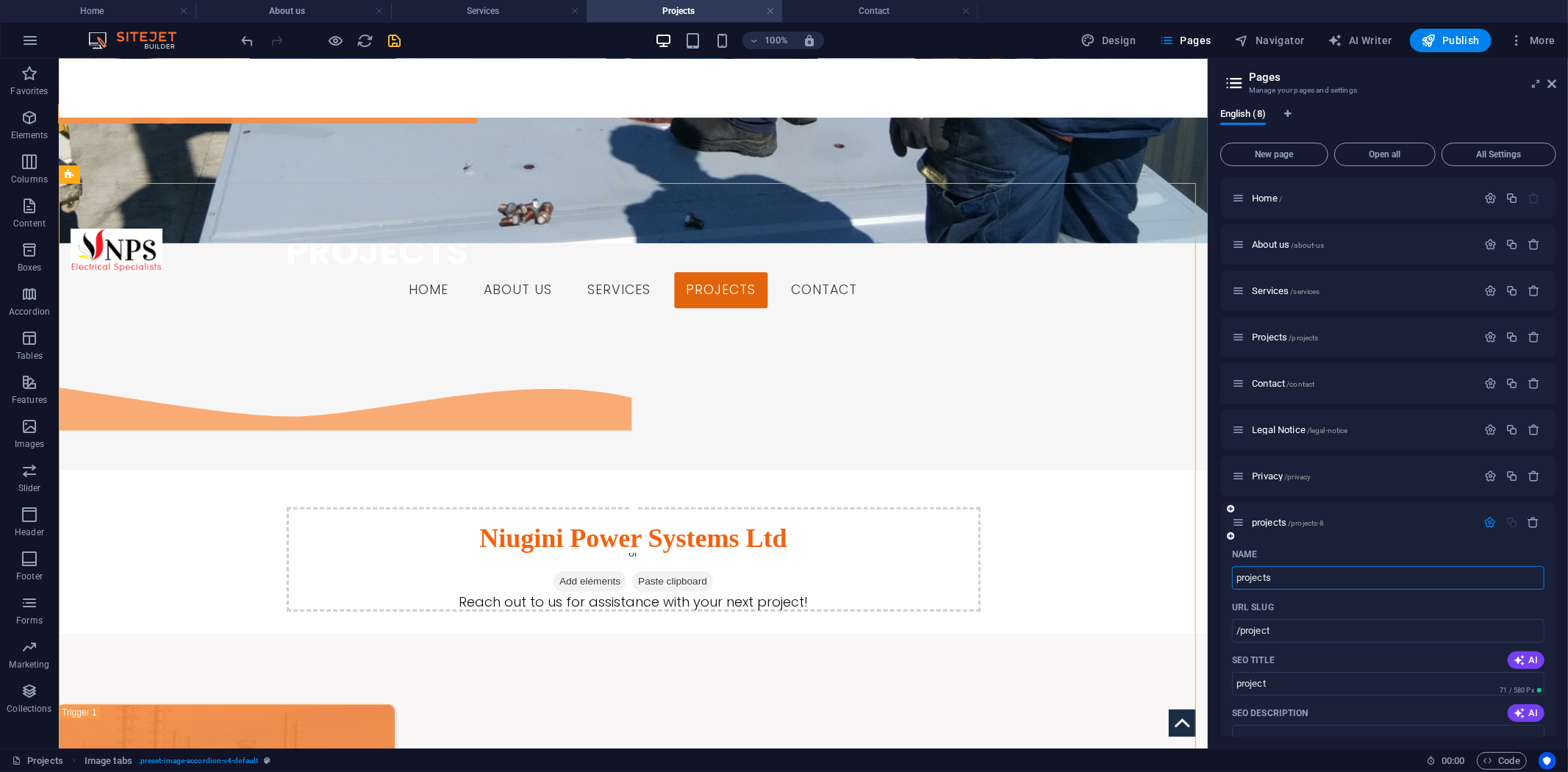
type input "projects"
type input "projects/"
type input "projects/png"
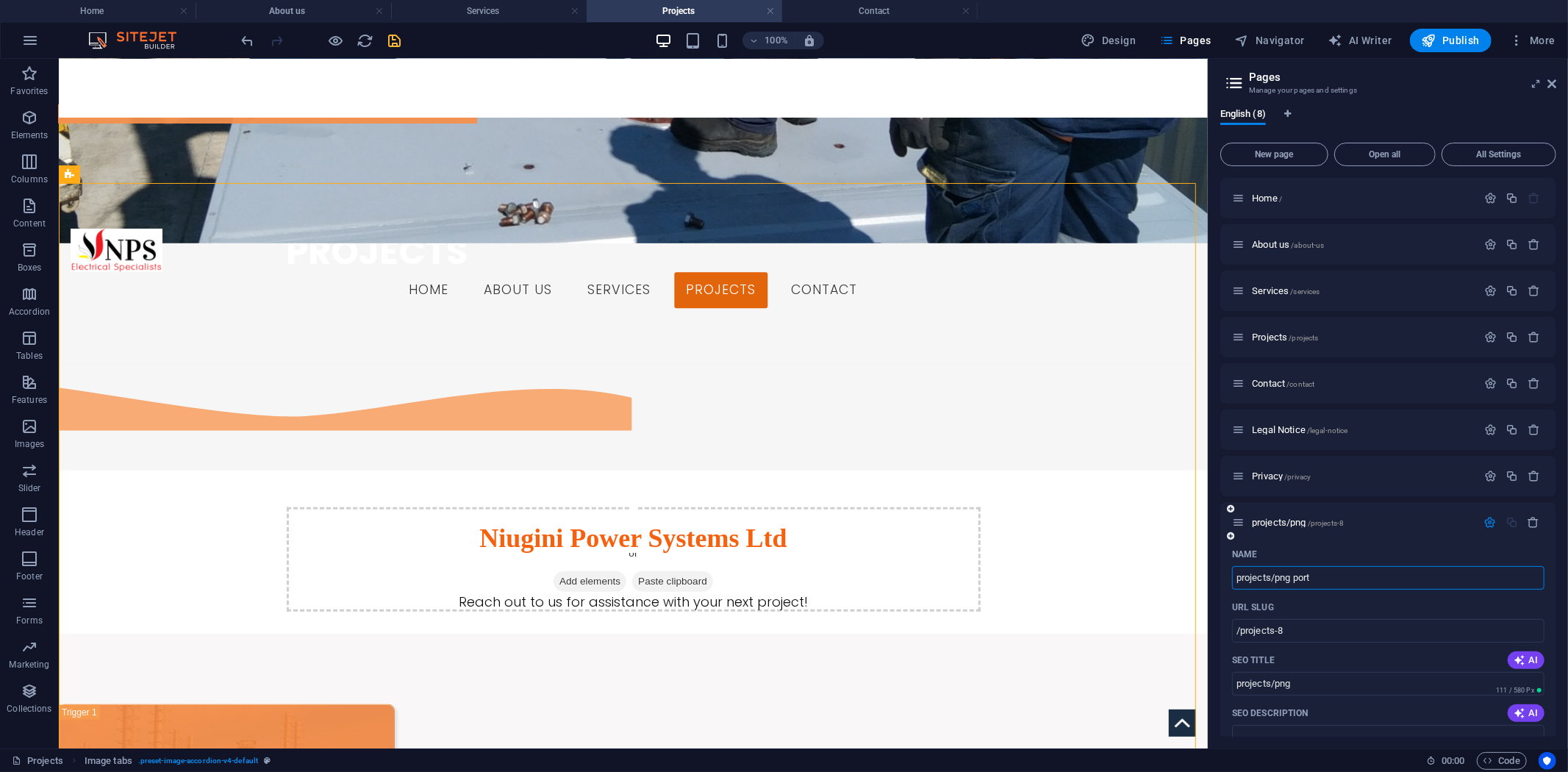
type input "projects/png ports"
type input "projects/png port"
type input "projects/png ports"
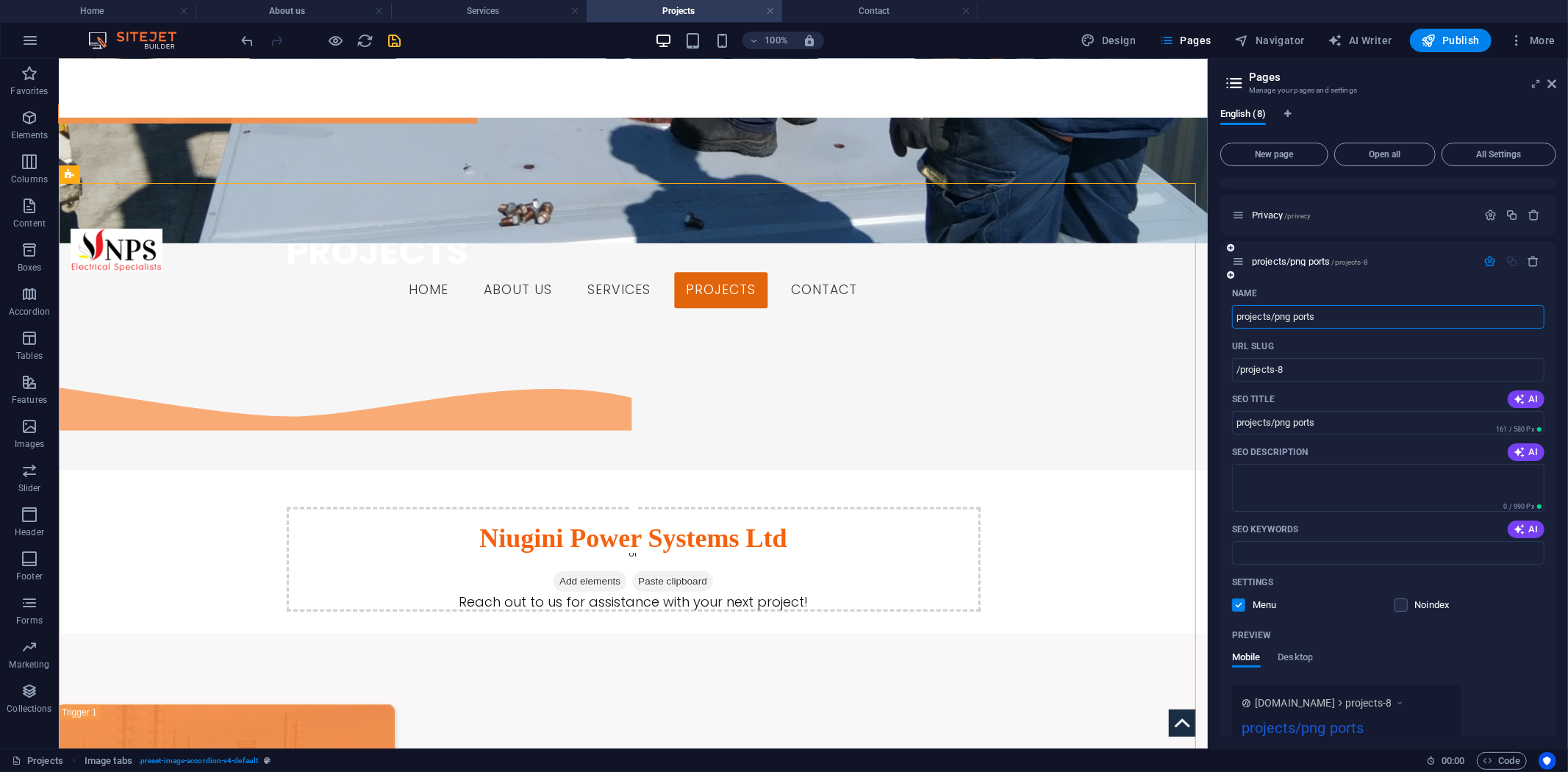
scroll to position [262, 0]
type input "projects/png ports"
click at [1519, 618] on div "Name projects/png ports ​ URL SLUG /projects-8 ​ SEO Title AI projects/png port…" at bounding box center [1389, 546] width 336 height 533
click at [1554, 86] on icon at bounding box center [1552, 83] width 9 height 11
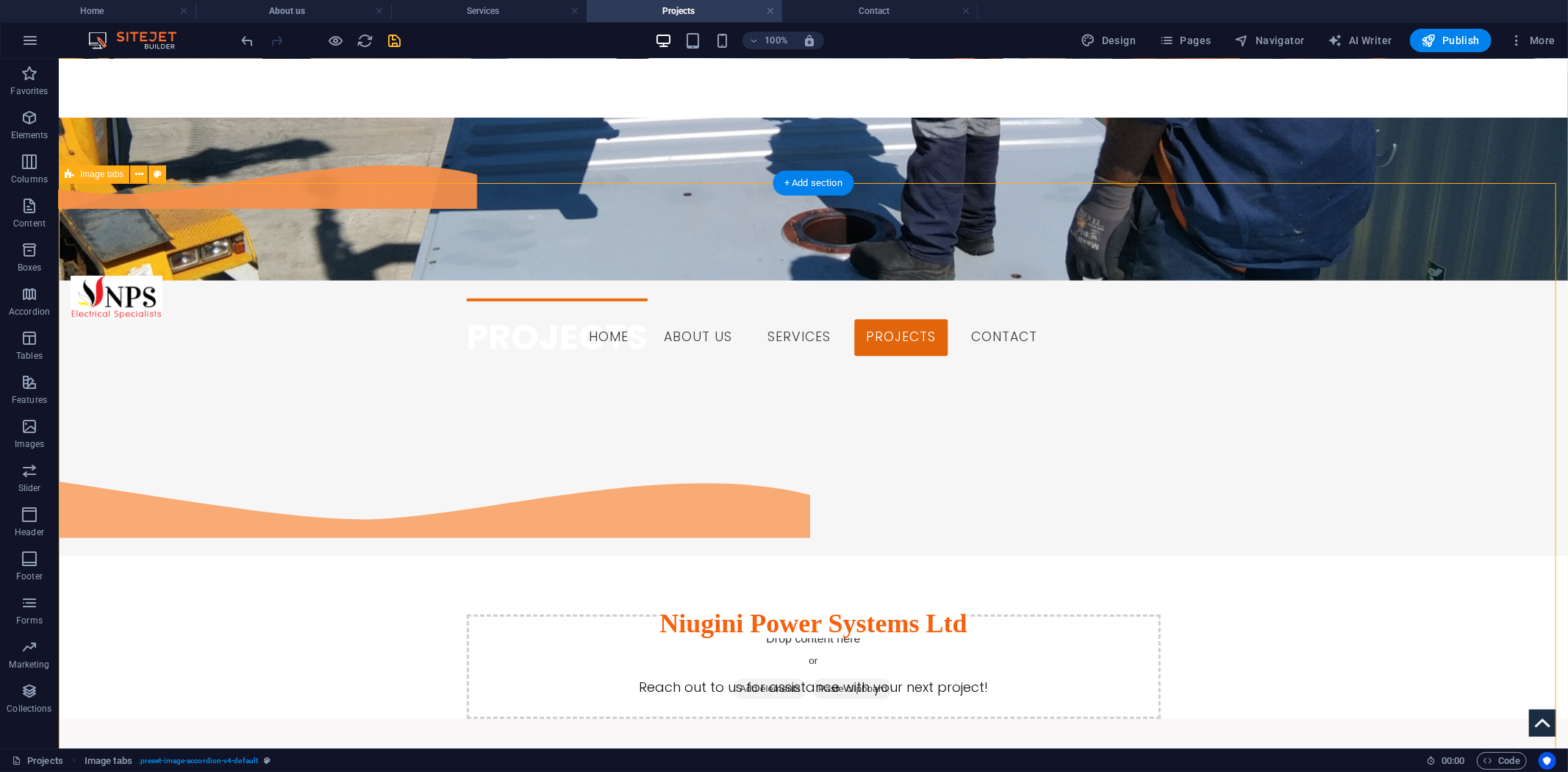
scroll to position [432, 0]
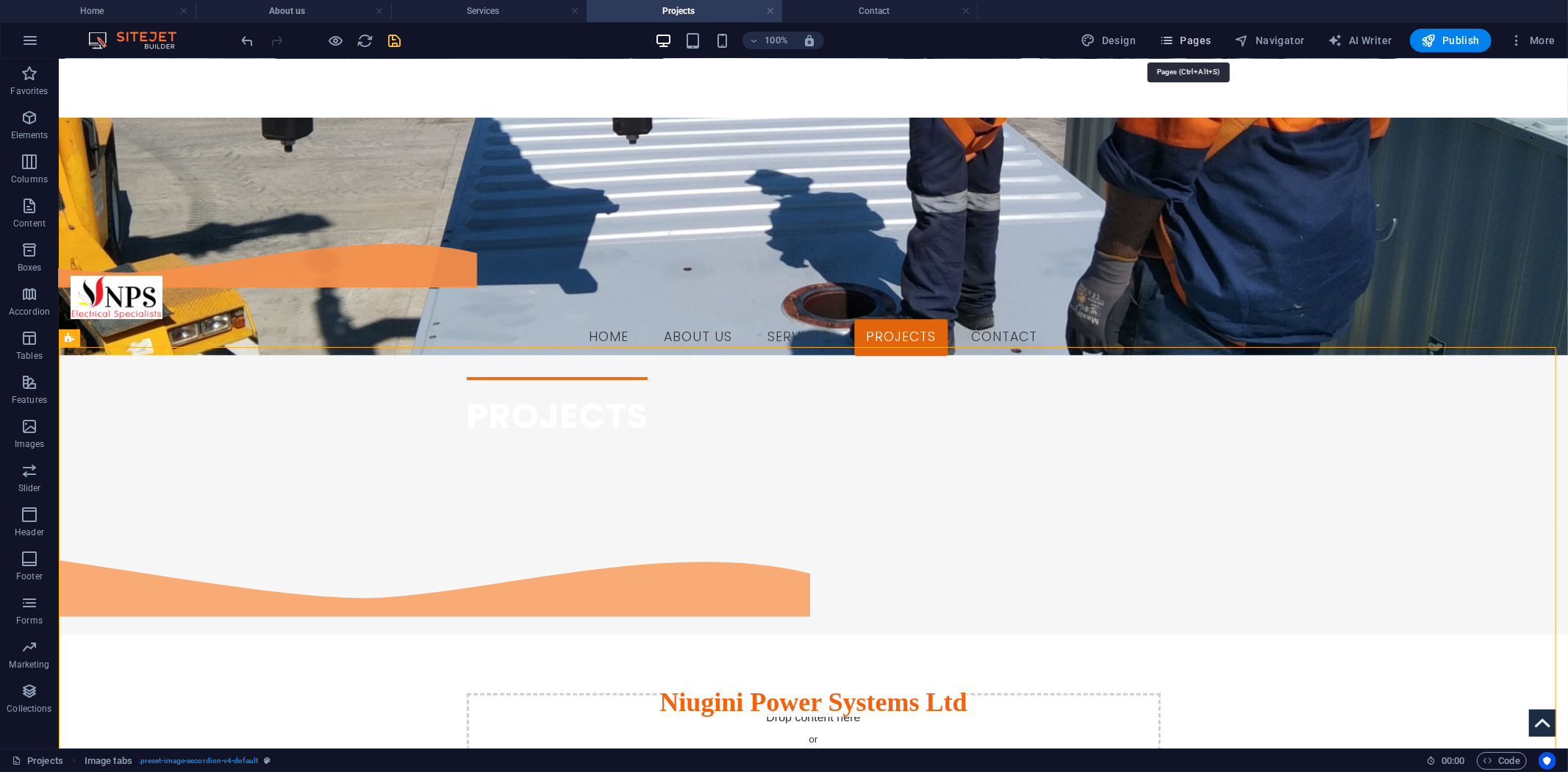
click at [1194, 42] on span "Pages" at bounding box center [1185, 40] width 51 height 15
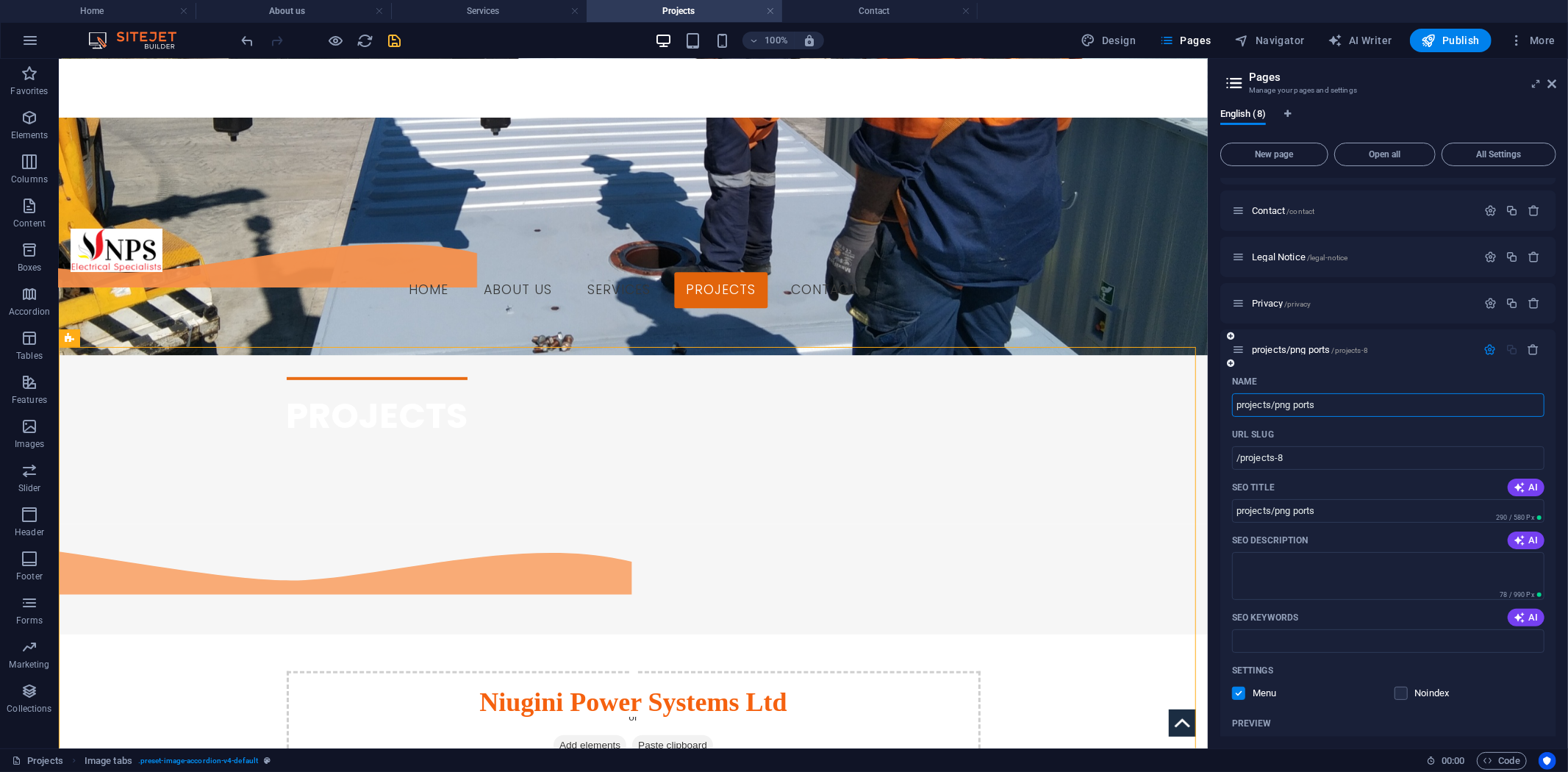
scroll to position [81, 0]
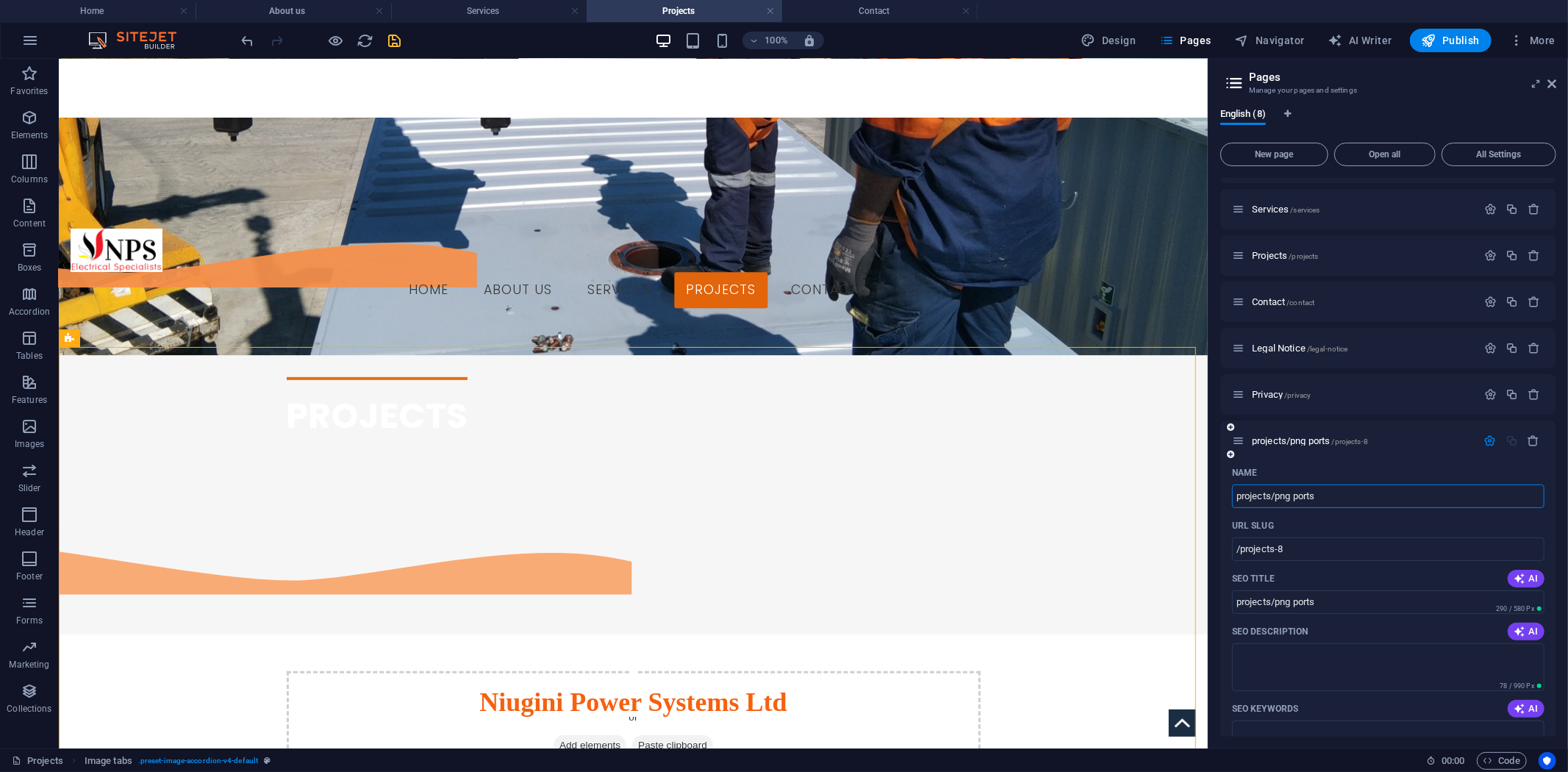
click at [1232, 457] on icon at bounding box center [1231, 454] width 7 height 9
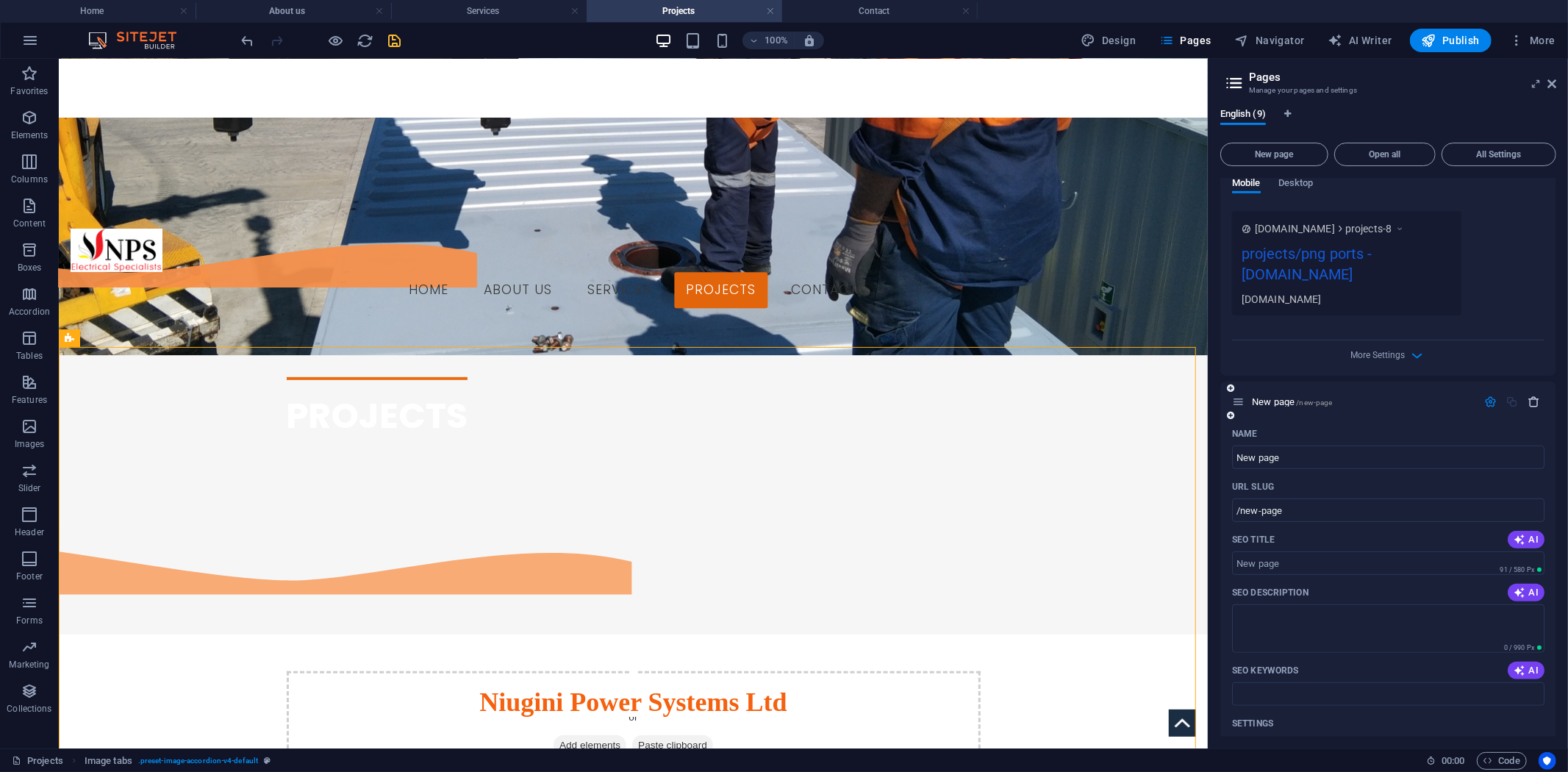
click at [1533, 397] on icon "button" at bounding box center [1534, 402] width 12 height 12
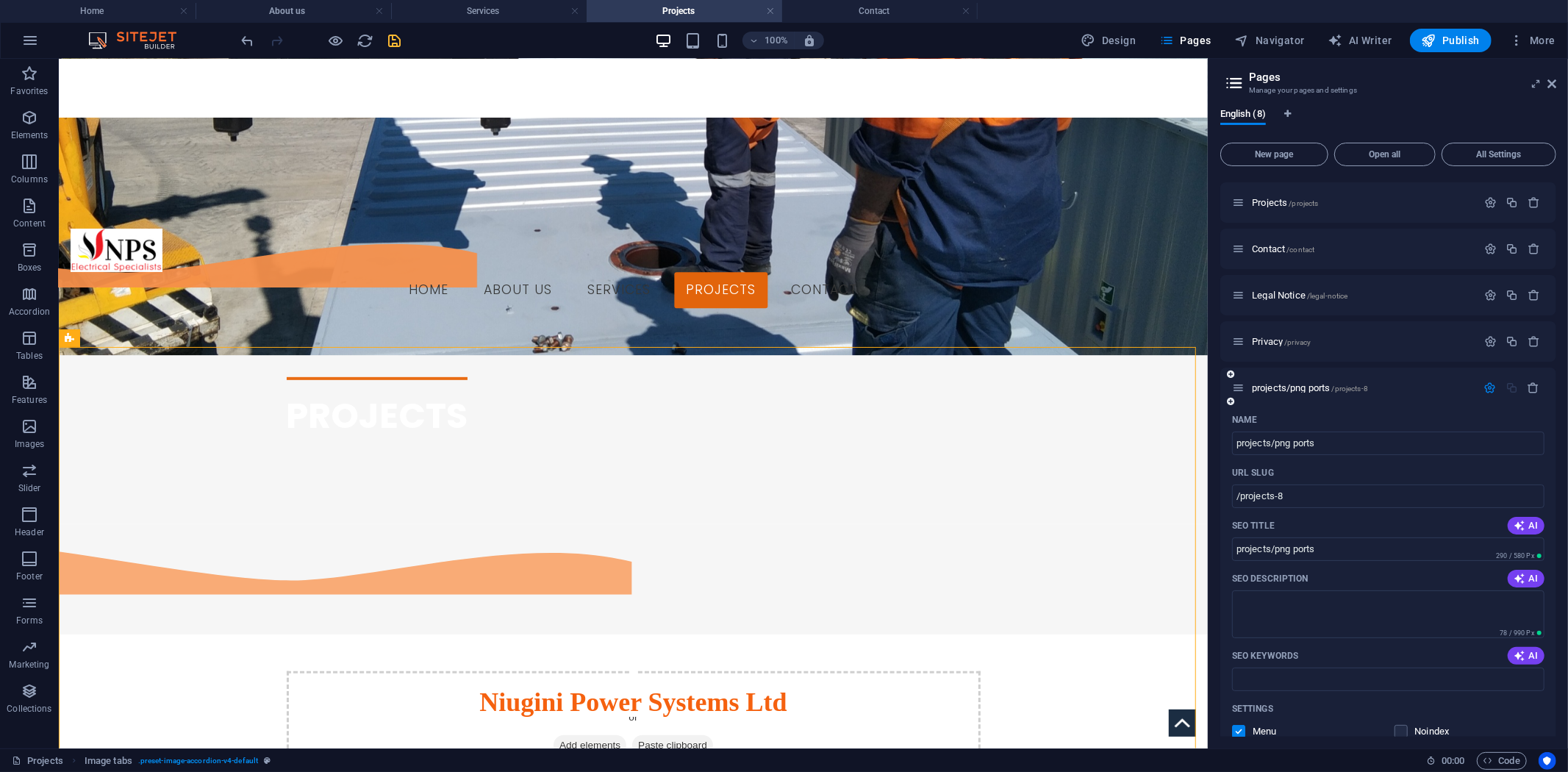
scroll to position [53, 0]
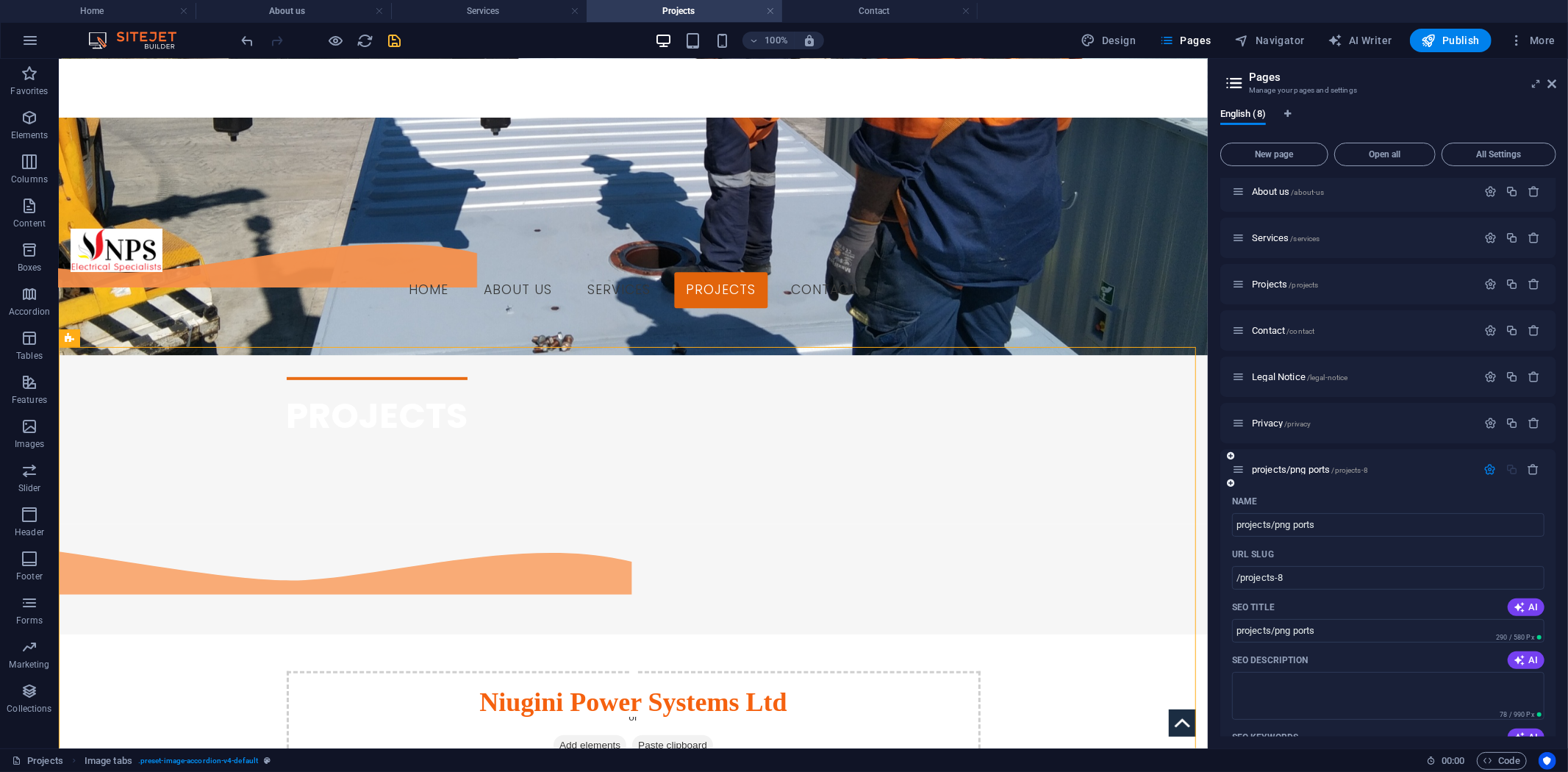
click at [1489, 464] on icon "button" at bounding box center [1490, 469] width 12 height 12
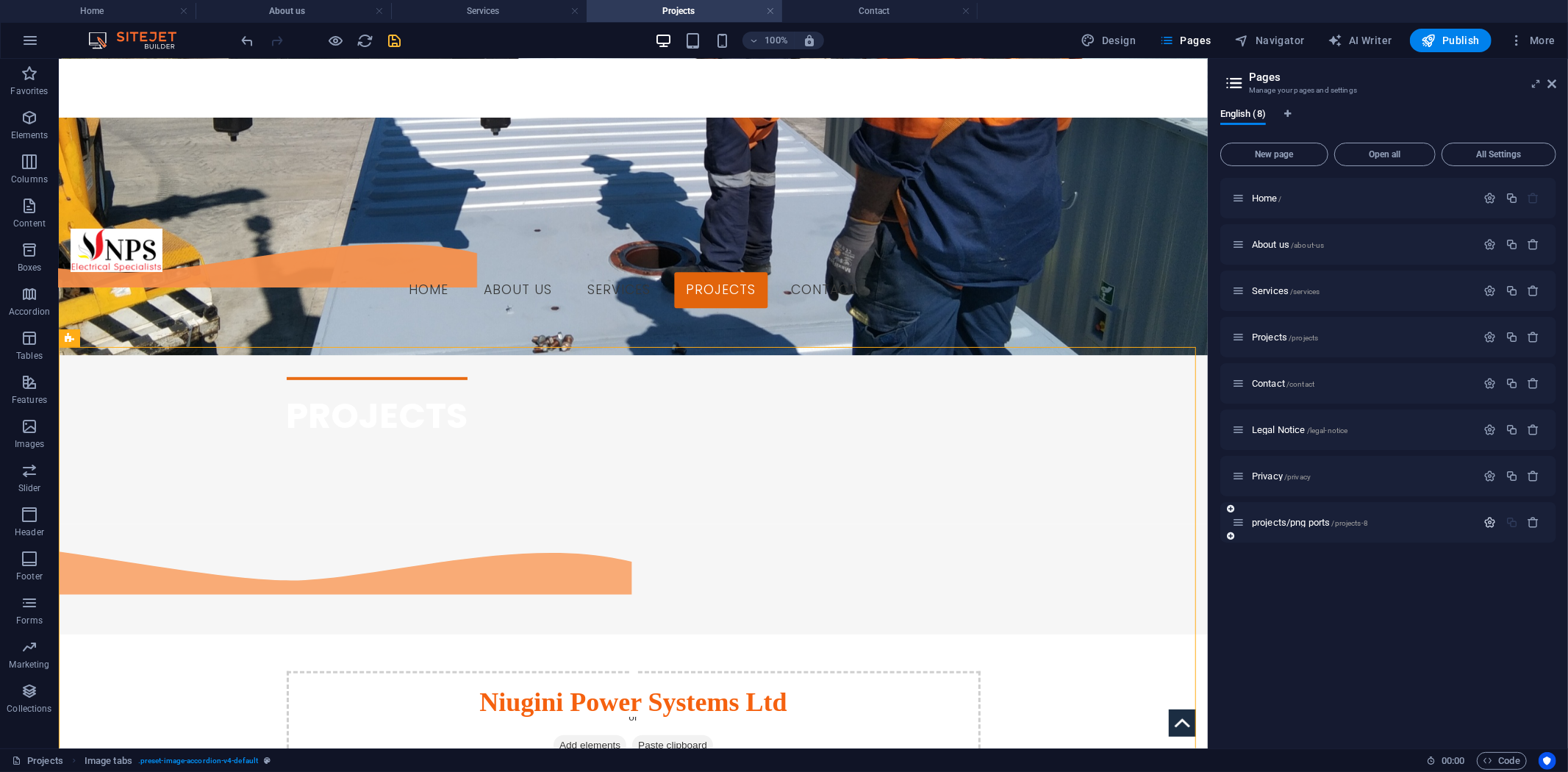
scroll to position [0, 0]
click at [1314, 519] on span "projects/png ports /projects-8" at bounding box center [1310, 522] width 117 height 11
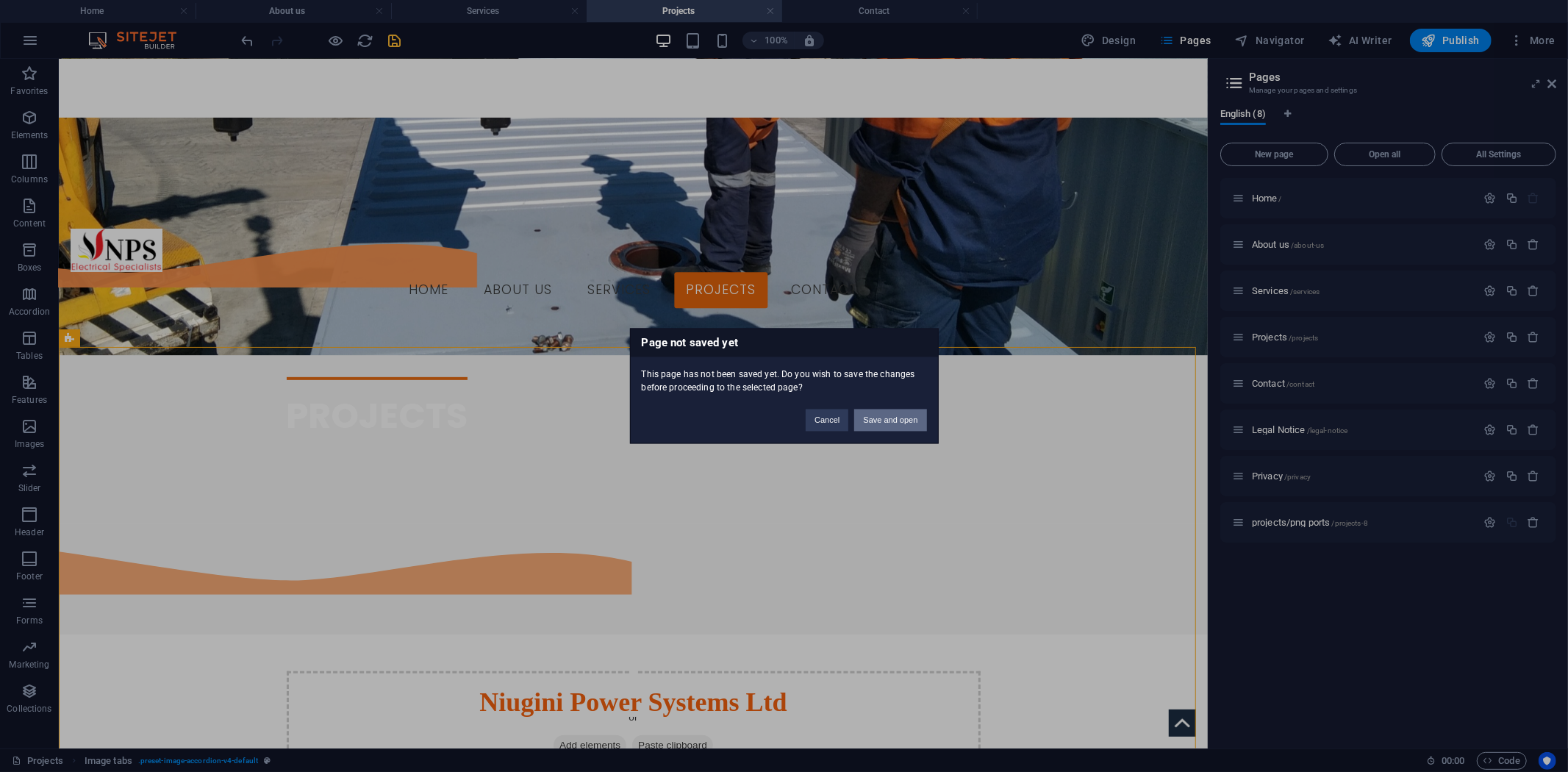
click at [893, 423] on button "Save and open" at bounding box center [890, 420] width 72 height 22
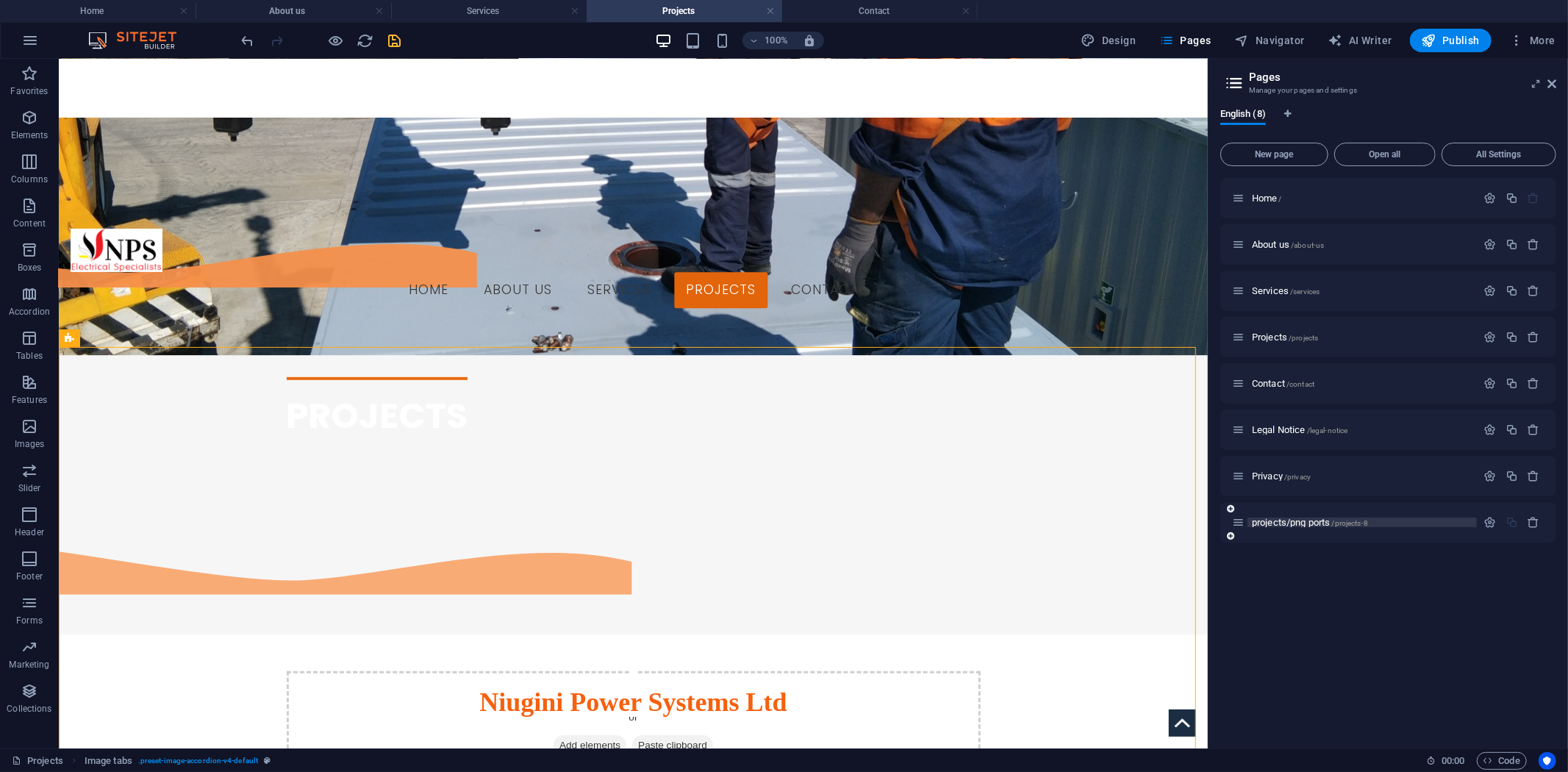
click at [1356, 519] on span "/projects-8" at bounding box center [1351, 523] width 37 height 8
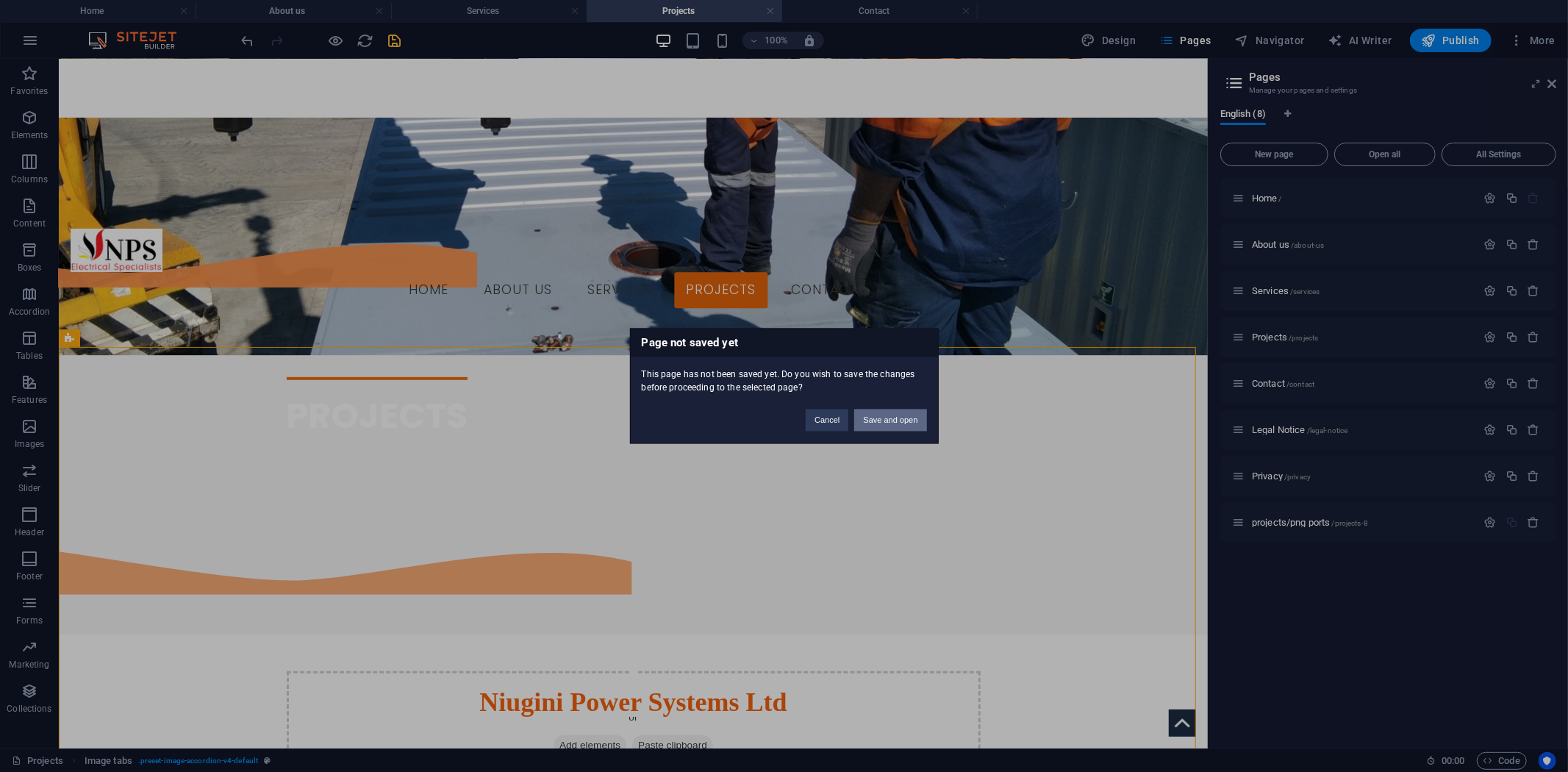
click at [876, 420] on button "Save and open" at bounding box center [890, 420] width 72 height 22
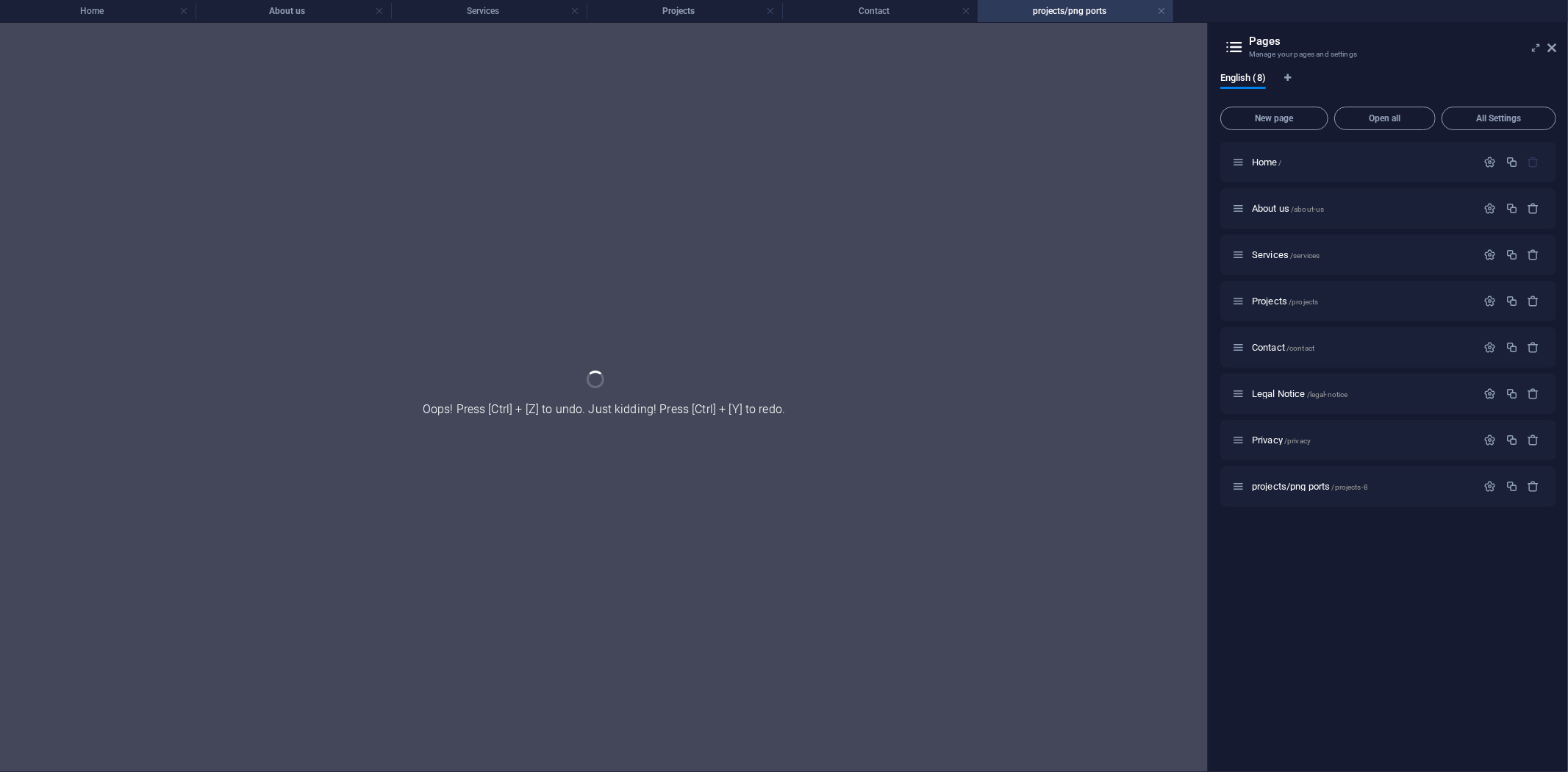
click at [390, 37] on div at bounding box center [604, 397] width 1208 height 749
click at [912, 4] on h4 "Contact" at bounding box center [880, 11] width 195 height 16
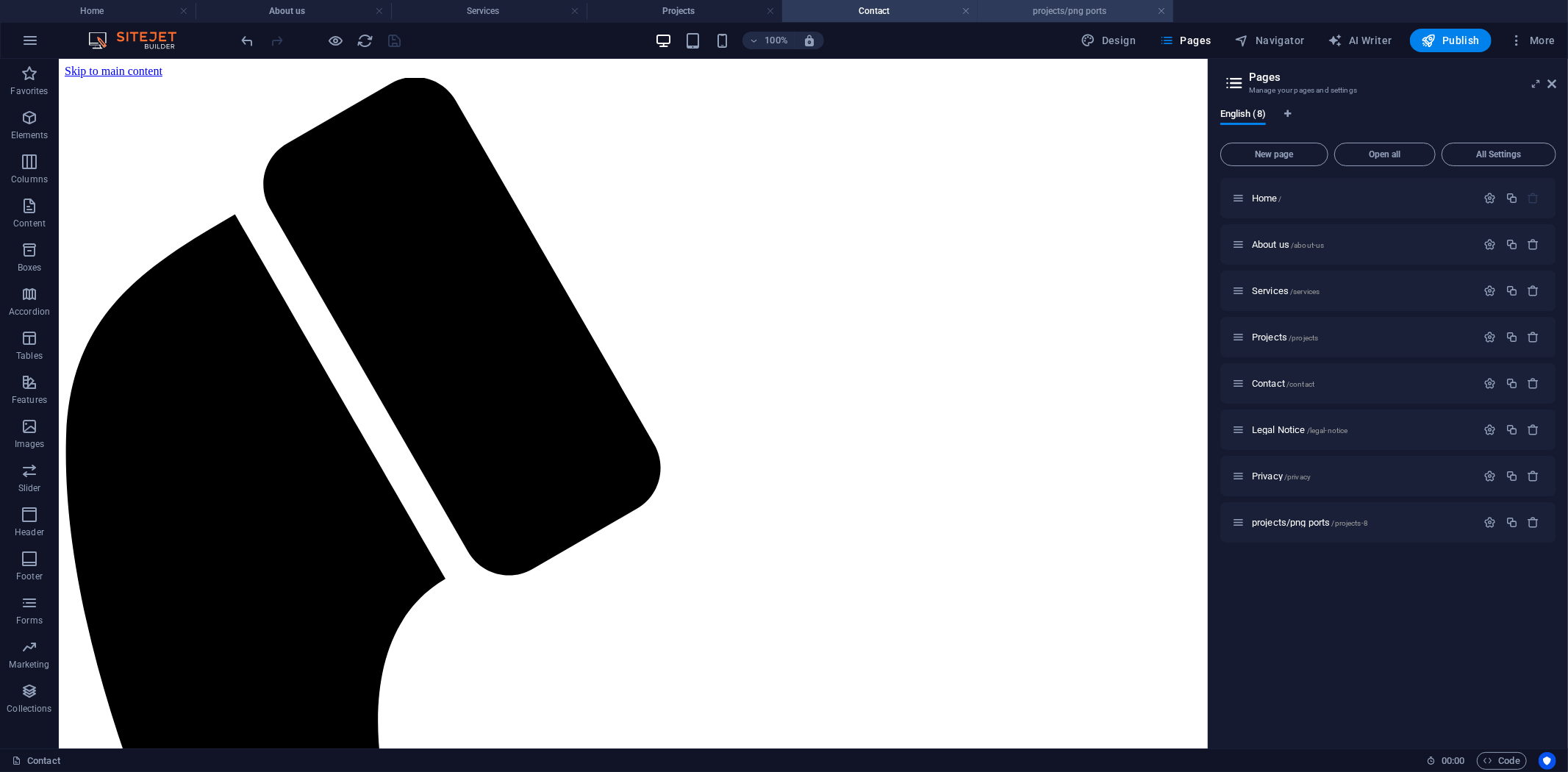
click at [1086, 11] on h4 "projects/png ports" at bounding box center [1075, 11] width 195 height 16
